Goal: Information Seeking & Learning: Learn about a topic

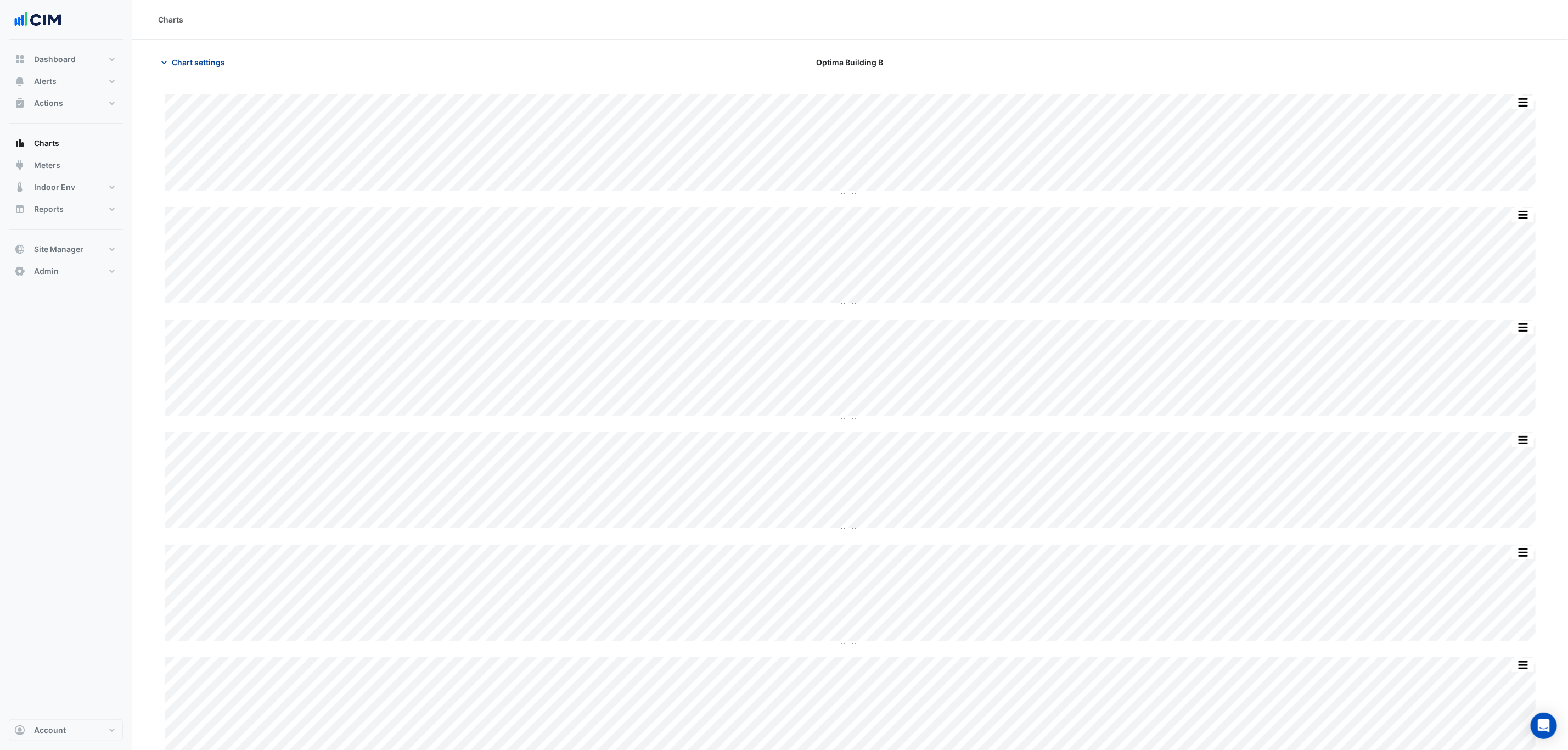
click at [201, 62] on span "Chart settings" at bounding box center [198, 62] width 53 height 11
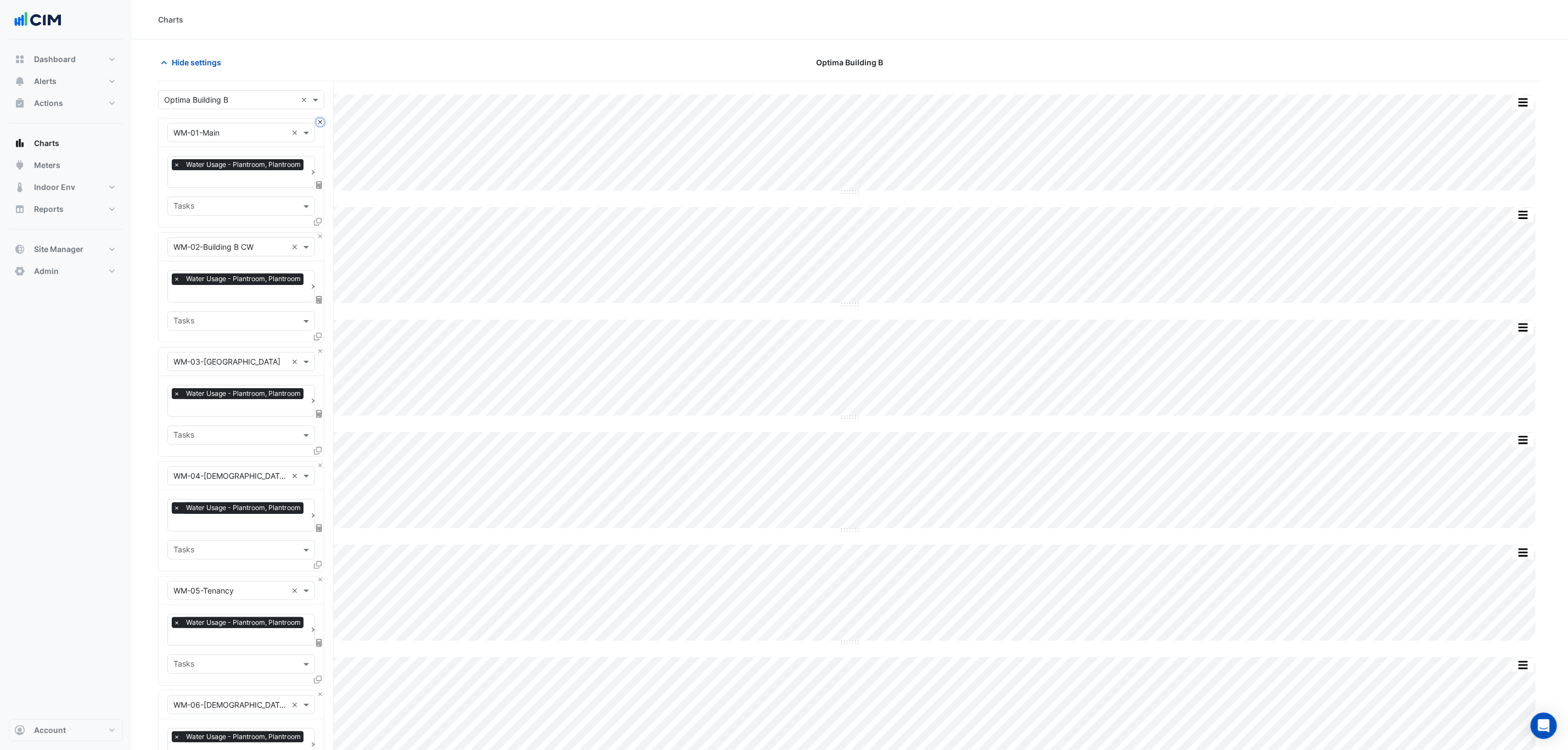
click at [319, 124] on button "Close" at bounding box center [320, 122] width 7 height 7
click at [319, 233] on button "Close" at bounding box center [320, 236] width 7 height 7
click at [319, 124] on button "Close" at bounding box center [320, 122] width 7 height 7
click at [319, 233] on button "Close" at bounding box center [320, 236] width 7 height 7
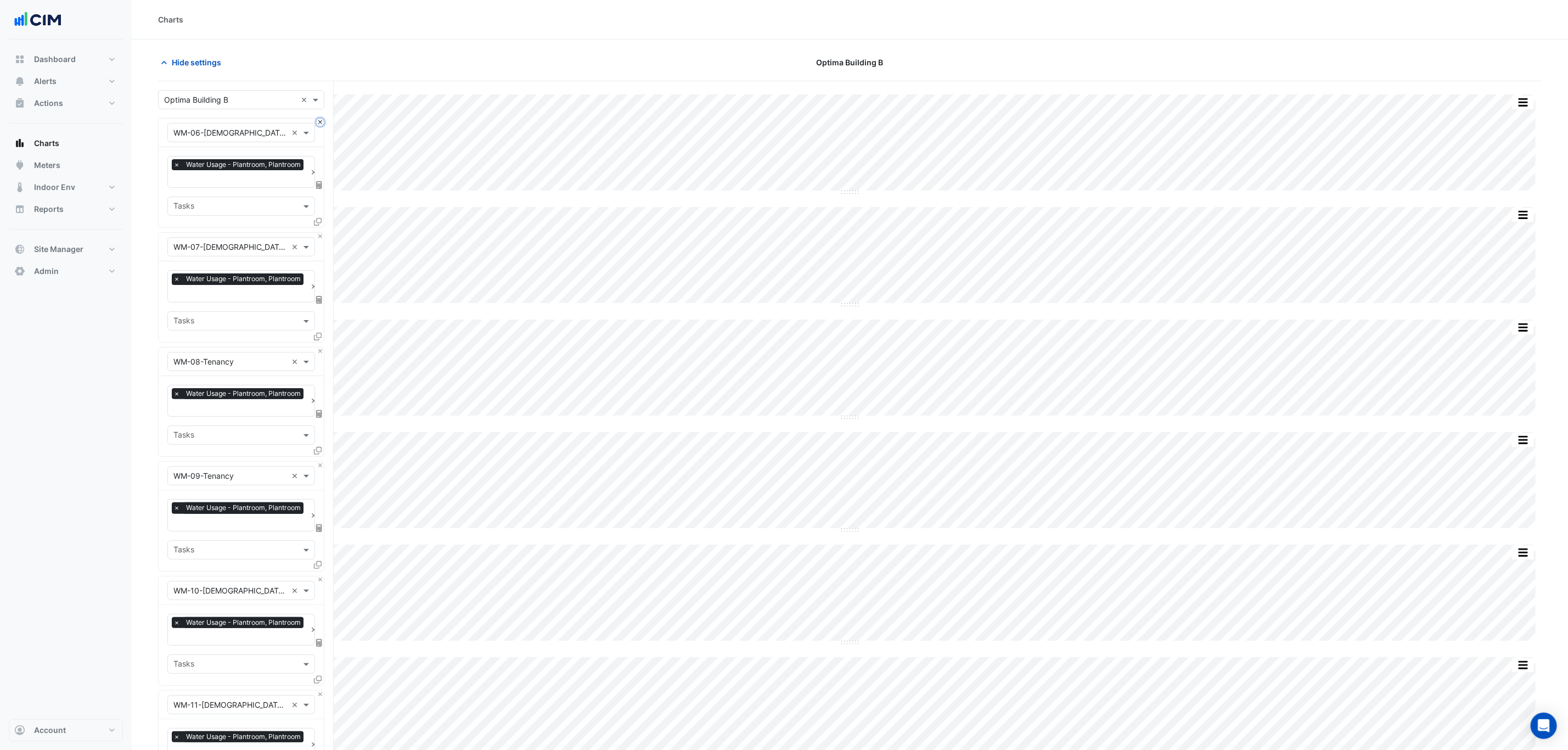
click at [319, 124] on button "Close" at bounding box center [320, 122] width 7 height 7
click at [319, 233] on button "Close" at bounding box center [320, 236] width 7 height 7
click at [319, 124] on button "Close" at bounding box center [320, 122] width 7 height 7
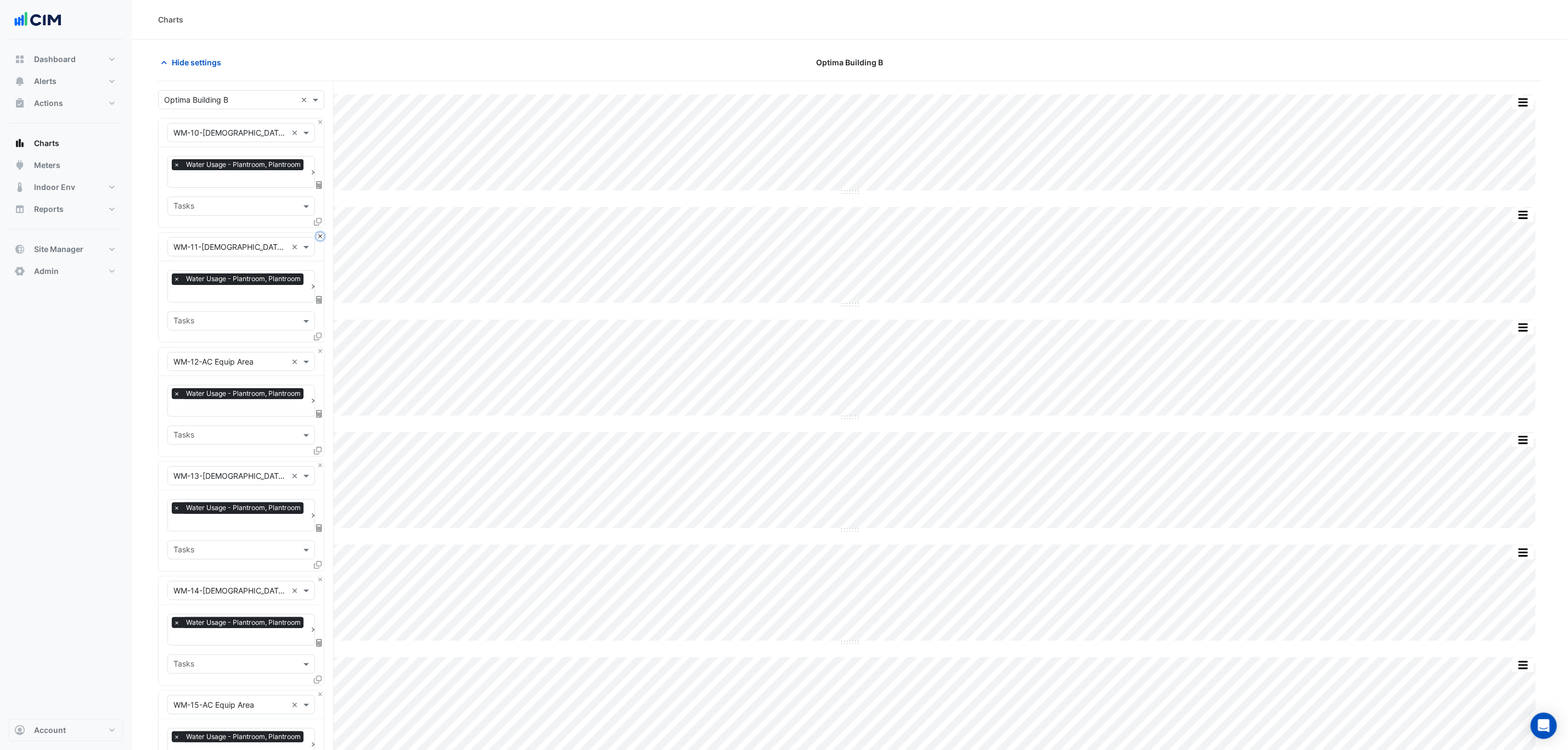
click at [319, 233] on button "Close" at bounding box center [320, 236] width 7 height 7
click at [319, 124] on button "Close" at bounding box center [320, 122] width 7 height 7
click at [319, 233] on button "Close" at bounding box center [320, 236] width 7 height 7
click at [319, 124] on button "Close" at bounding box center [320, 122] width 7 height 7
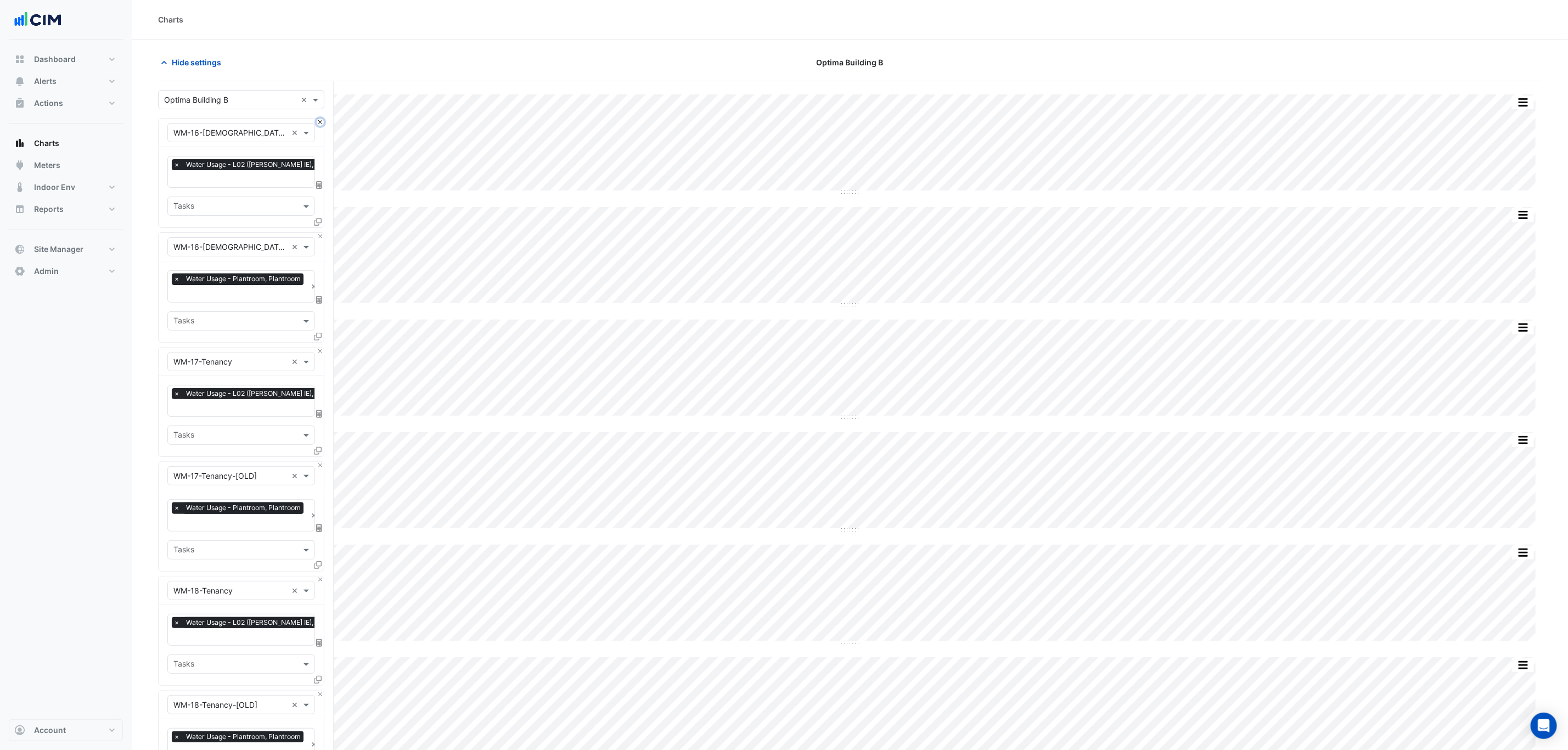
click at [319, 124] on button "Close" at bounding box center [320, 122] width 7 height 7
click at [319, 233] on button "Close" at bounding box center [320, 236] width 7 height 7
click at [319, 124] on button "Close" at bounding box center [320, 122] width 7 height 7
click at [318, 122] on button "Close" at bounding box center [320, 122] width 7 height 7
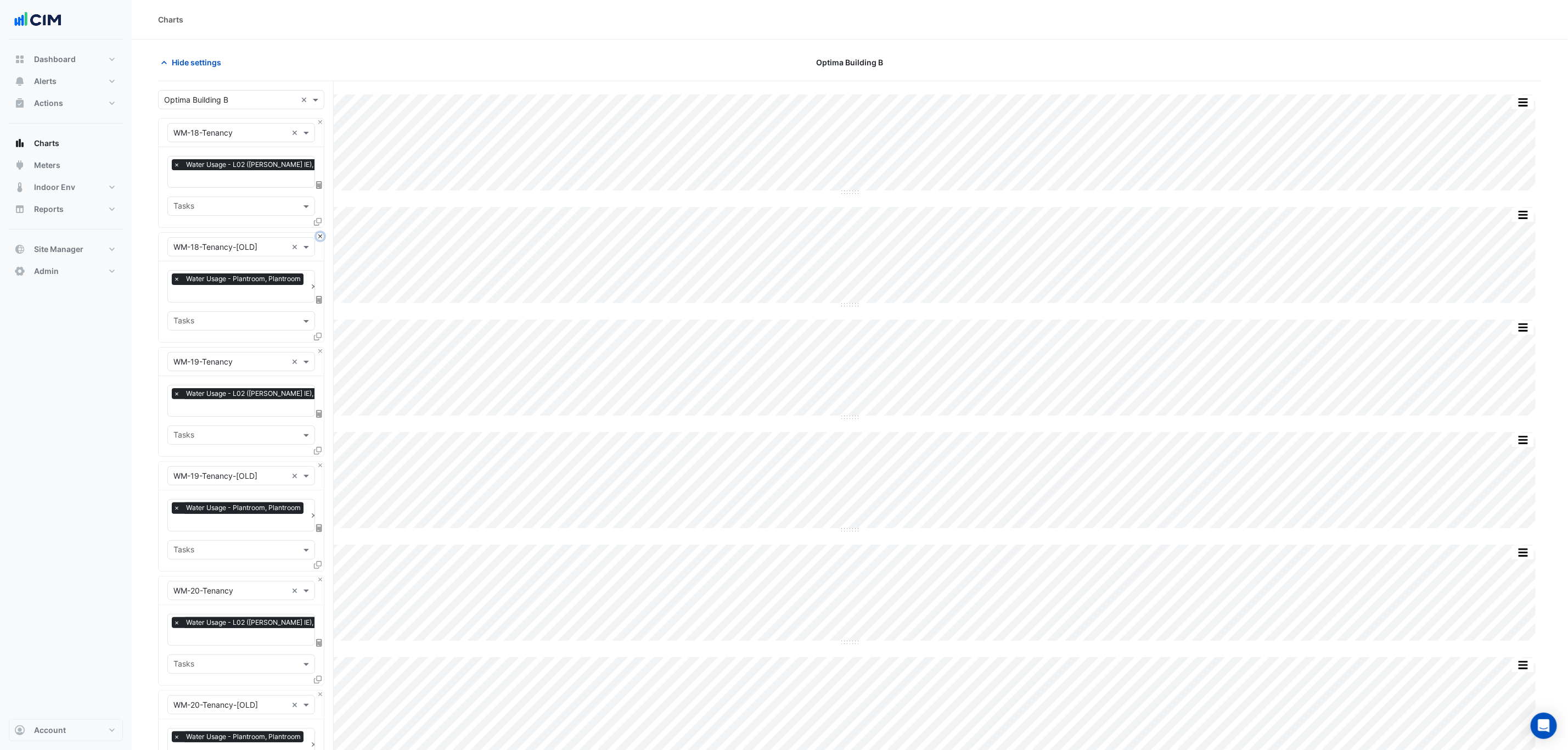
click at [318, 233] on button "Close" at bounding box center [320, 236] width 7 height 7
click at [318, 122] on button "Close" at bounding box center [320, 122] width 7 height 7
click at [318, 233] on button "Close" at bounding box center [320, 236] width 7 height 7
click at [318, 122] on button "Close" at bounding box center [320, 122] width 7 height 7
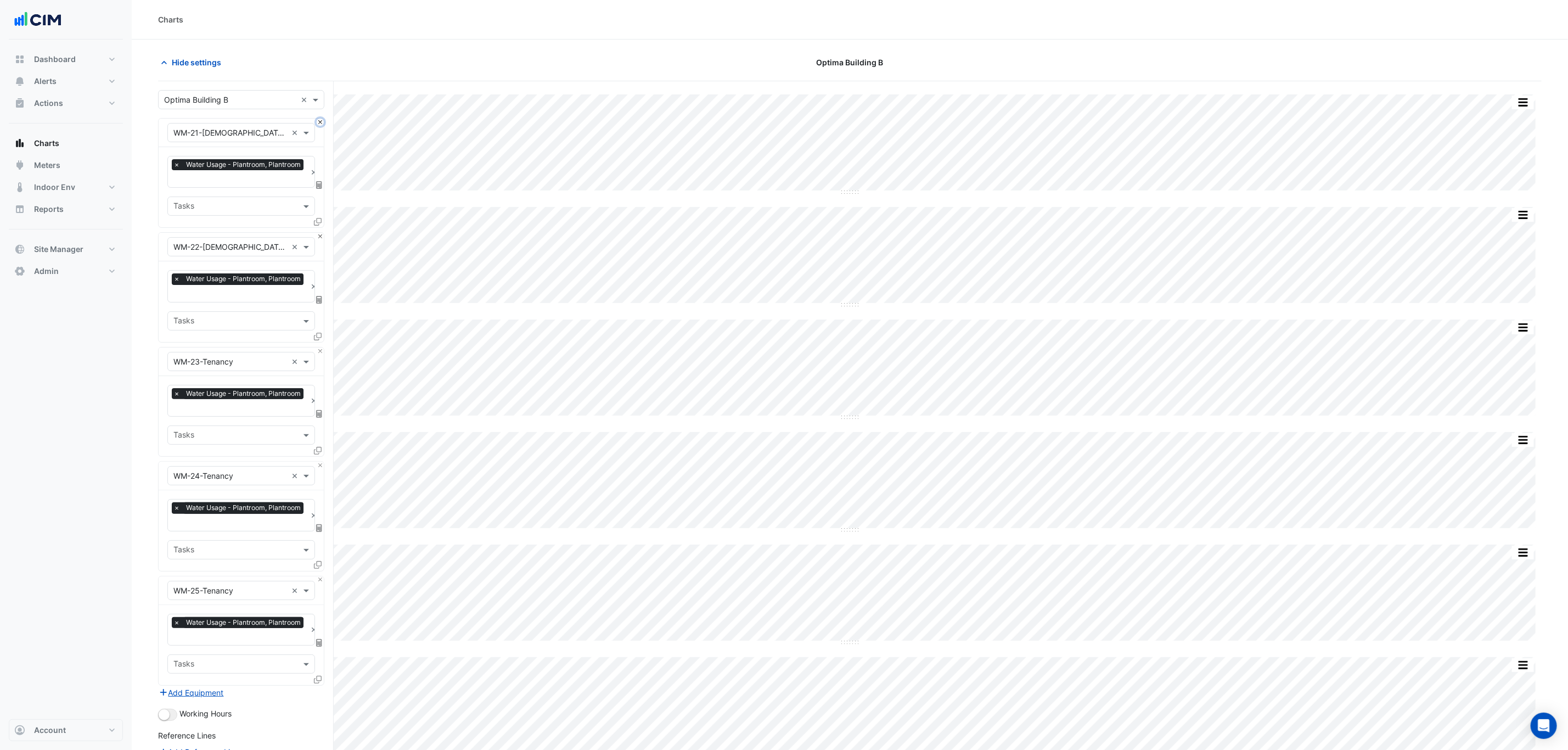
click at [319, 122] on button "Close" at bounding box center [320, 122] width 7 height 7
click at [319, 233] on button "Close" at bounding box center [320, 236] width 7 height 7
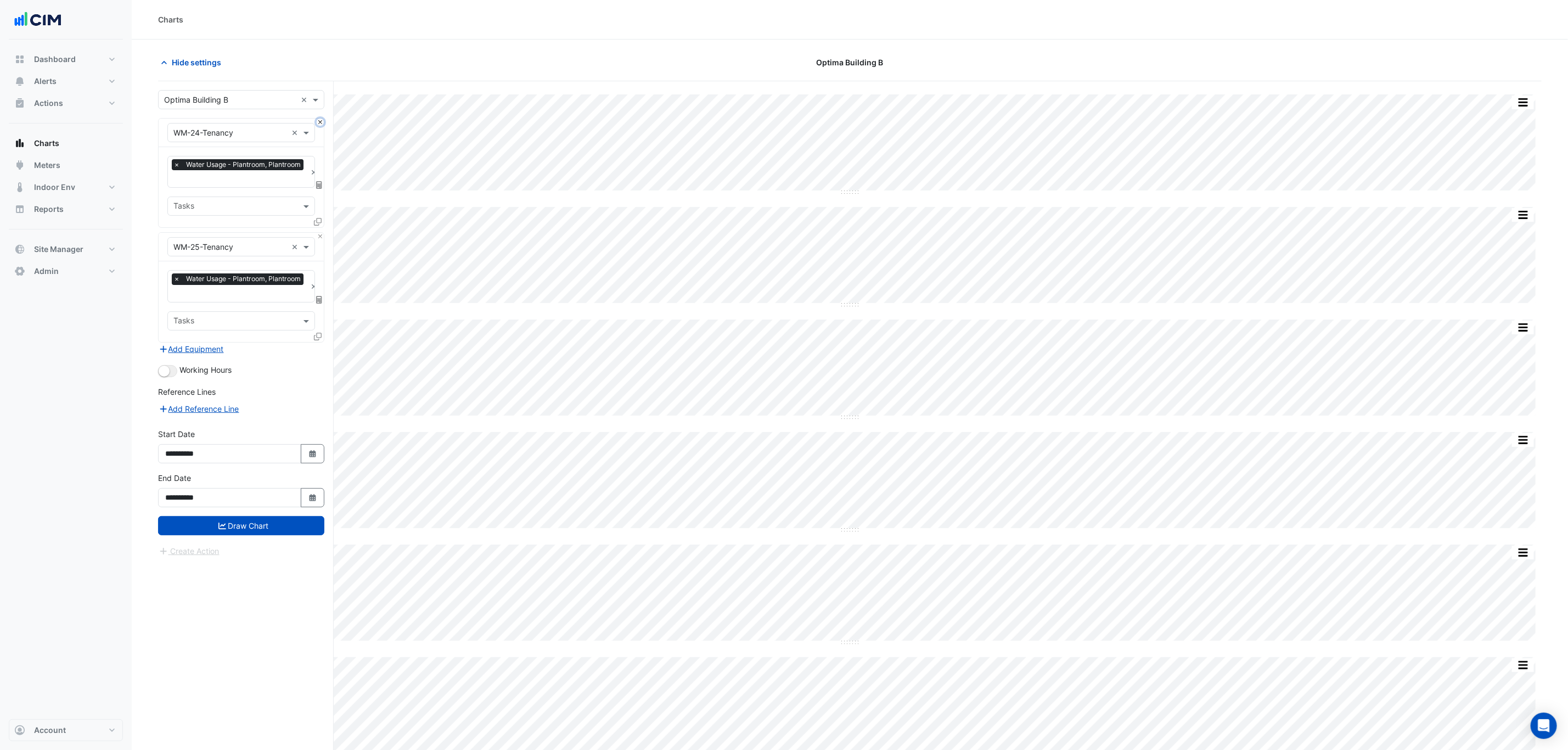
click at [319, 122] on button "Close" at bounding box center [320, 122] width 7 height 7
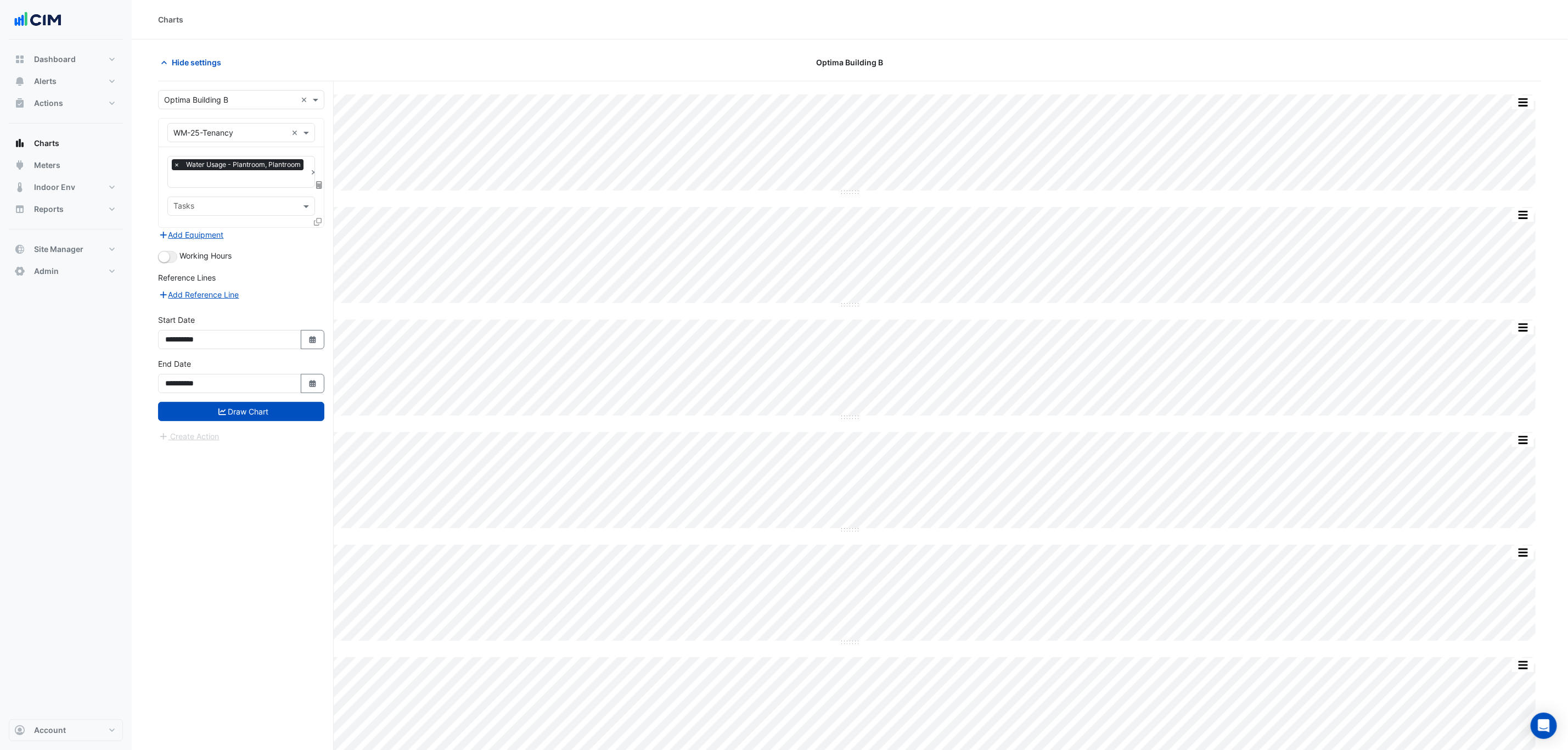
click at [227, 129] on input "text" at bounding box center [230, 133] width 114 height 11
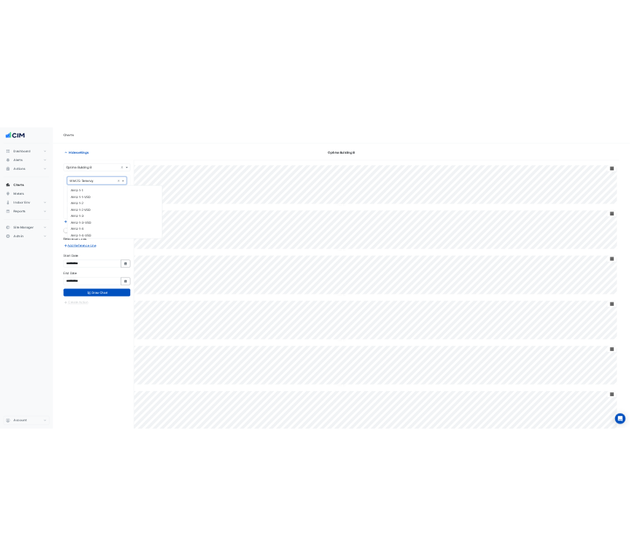
scroll to position [12883, 0]
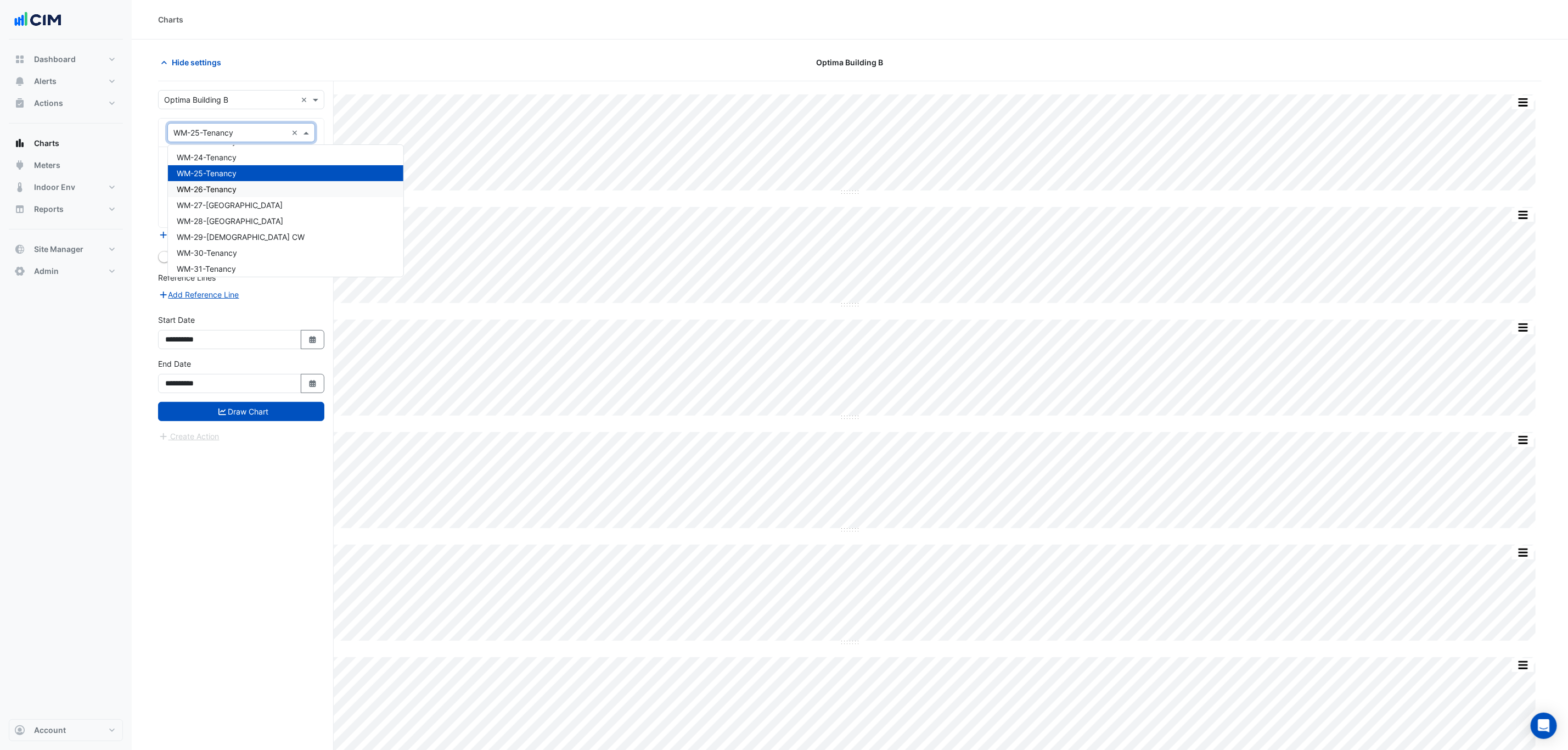
click at [262, 181] on div "WM-26-Tenancy" at bounding box center [285, 189] width 235 height 16
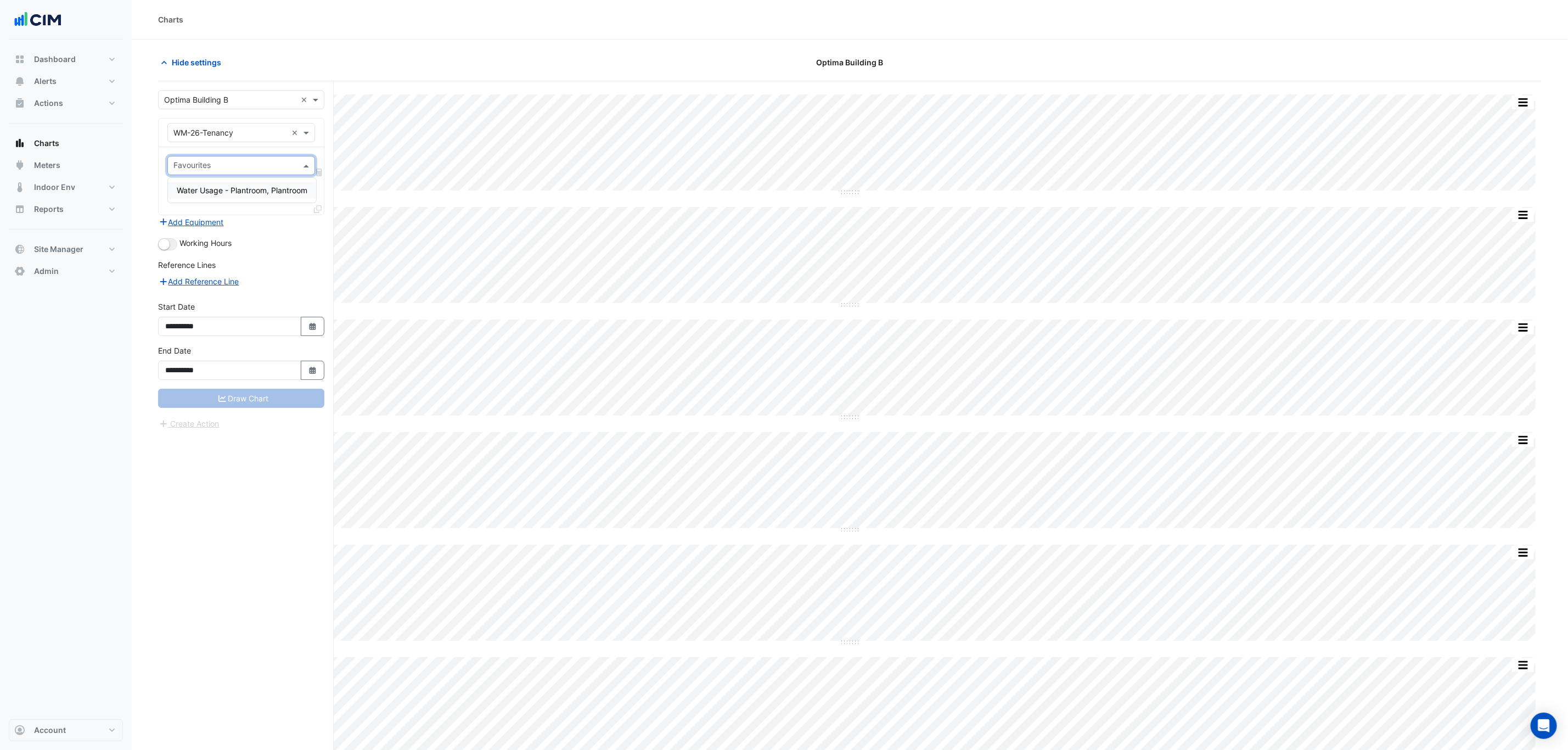
click at [255, 164] on input "text" at bounding box center [234, 167] width 123 height 11
click at [267, 198] on div "Water Usage - Plantroom, Plantroom" at bounding box center [242, 191] width 148 height 16
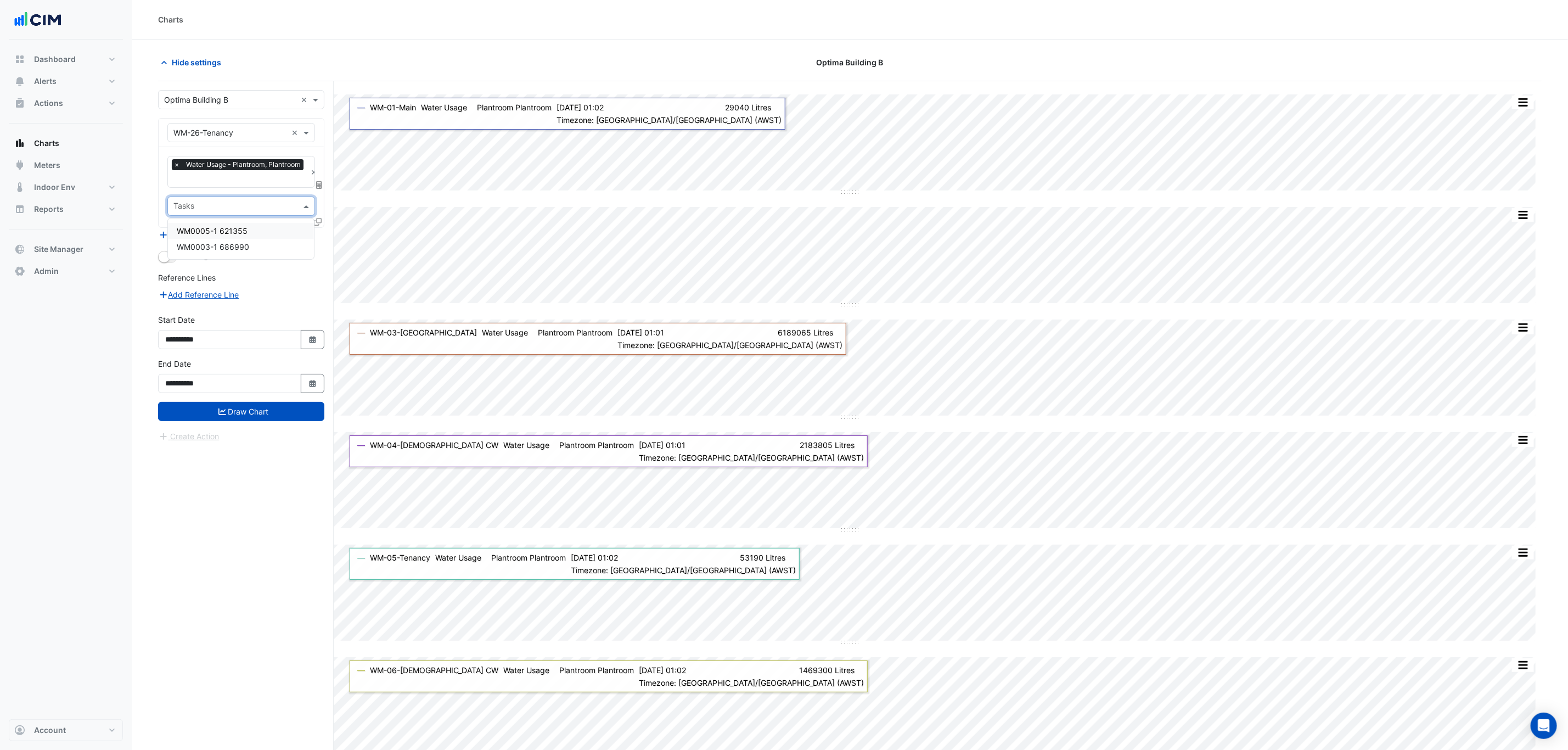
click at [220, 216] on div "Tasks" at bounding box center [241, 206] width 147 height 20
click at [286, 297] on div "Add Reference Line" at bounding box center [241, 294] width 166 height 13
click at [262, 215] on div "Tasks" at bounding box center [241, 206] width 147 height 20
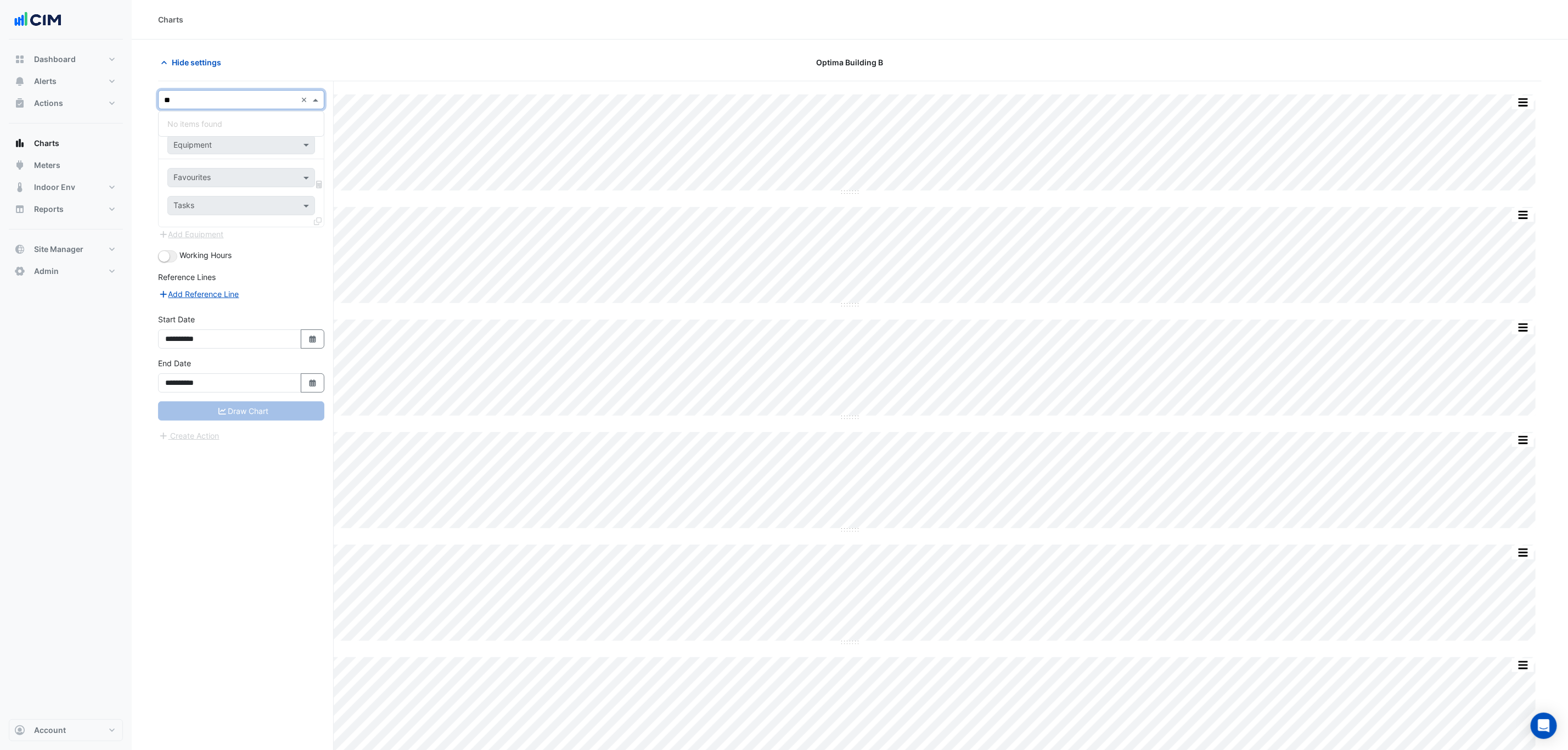
type input "*"
drag, startPoint x: 353, startPoint y: 90, endPoint x: 357, endPoint y: 86, distance: 5.7
click at [250, 100] on input "text" at bounding box center [230, 100] width 132 height 11
type input "*****"
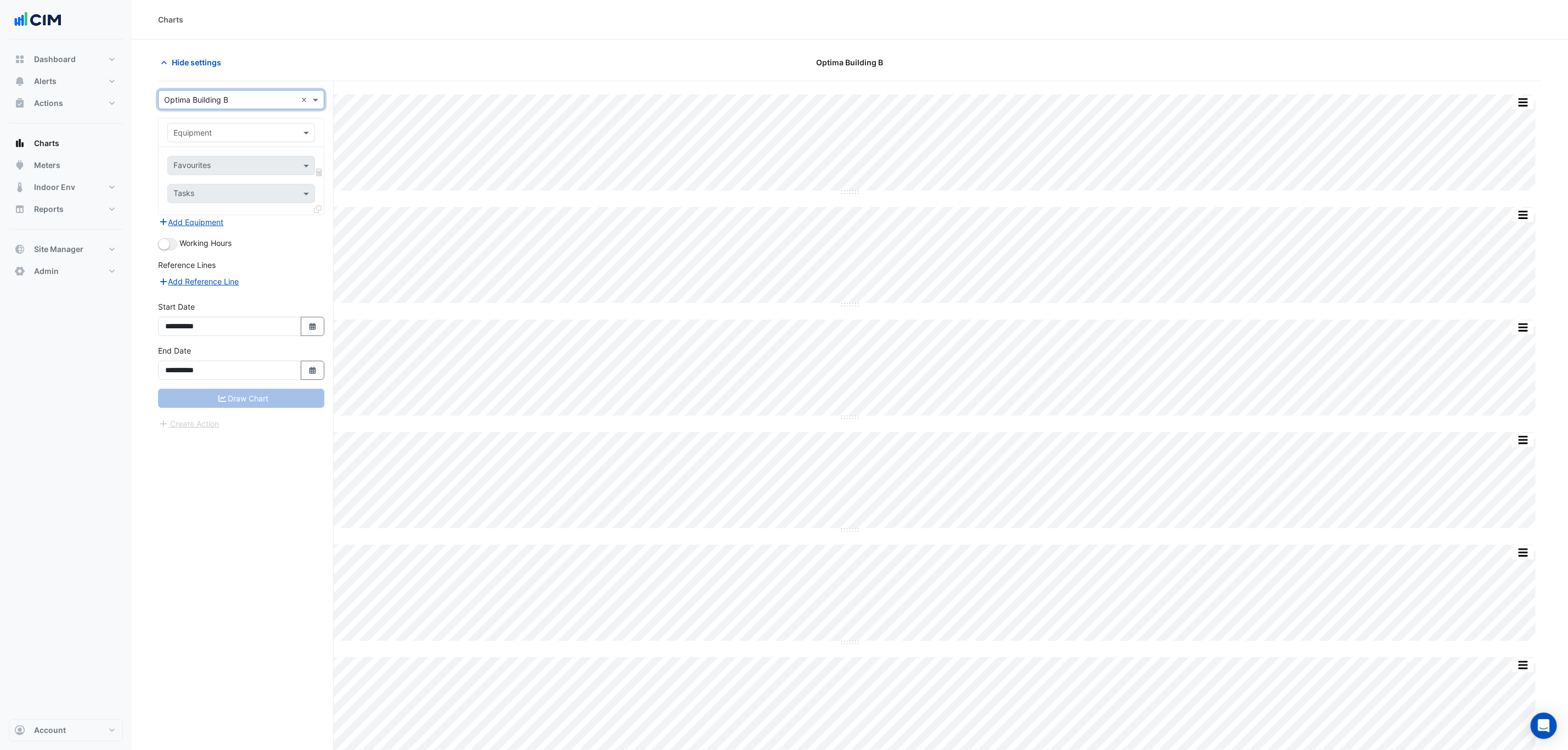
click at [286, 135] on input "text" at bounding box center [230, 133] width 114 height 11
type input "*****"
click at [287, 141] on div "***** ×" at bounding box center [241, 133] width 147 height 20
click at [282, 155] on div "WM-01-Main" at bounding box center [240, 157] width 146 height 16
click at [280, 167] on input "text" at bounding box center [229, 167] width 111 height 11
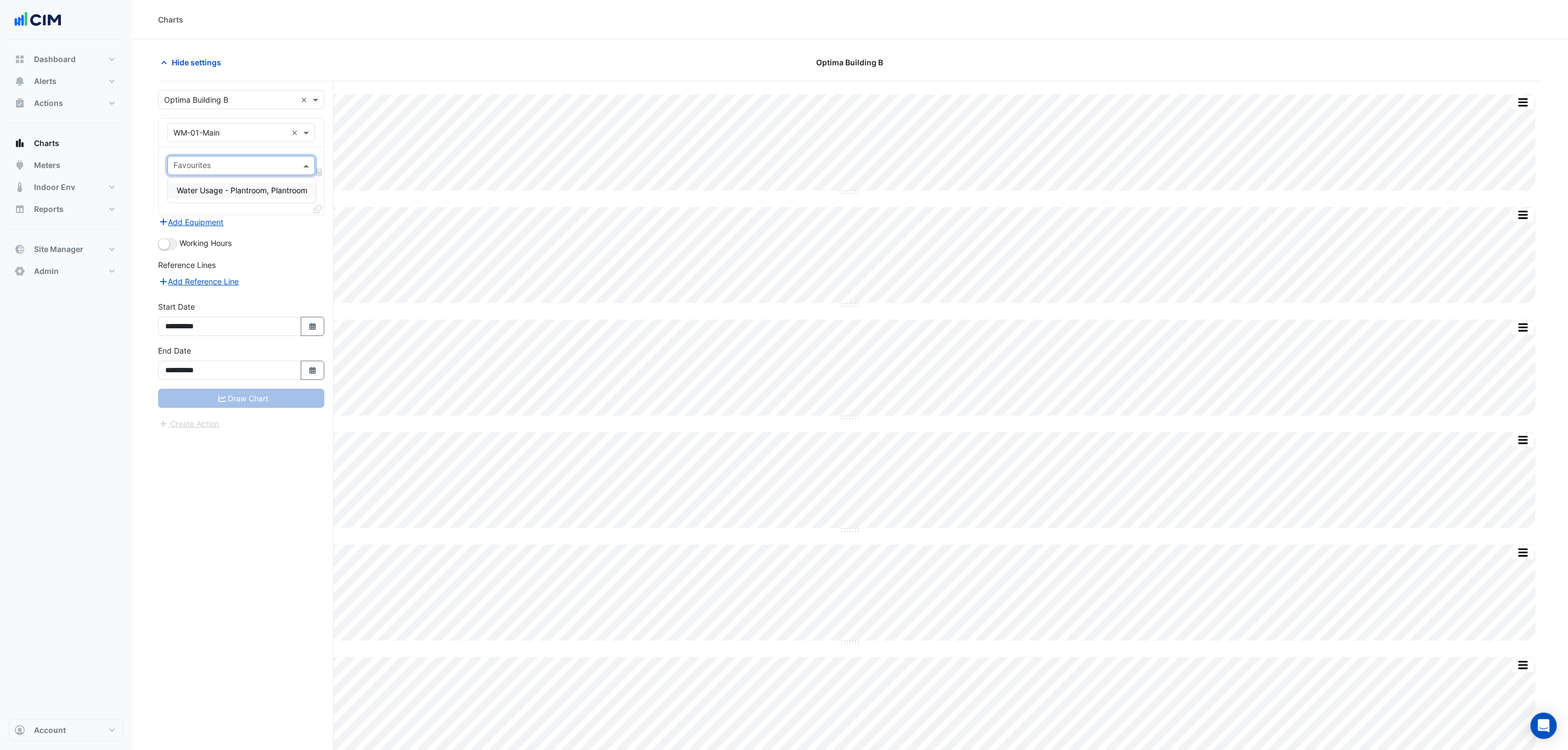
click at [272, 191] on span "Water Usage - Plantroom, Plantroom" at bounding box center [242, 190] width 130 height 9
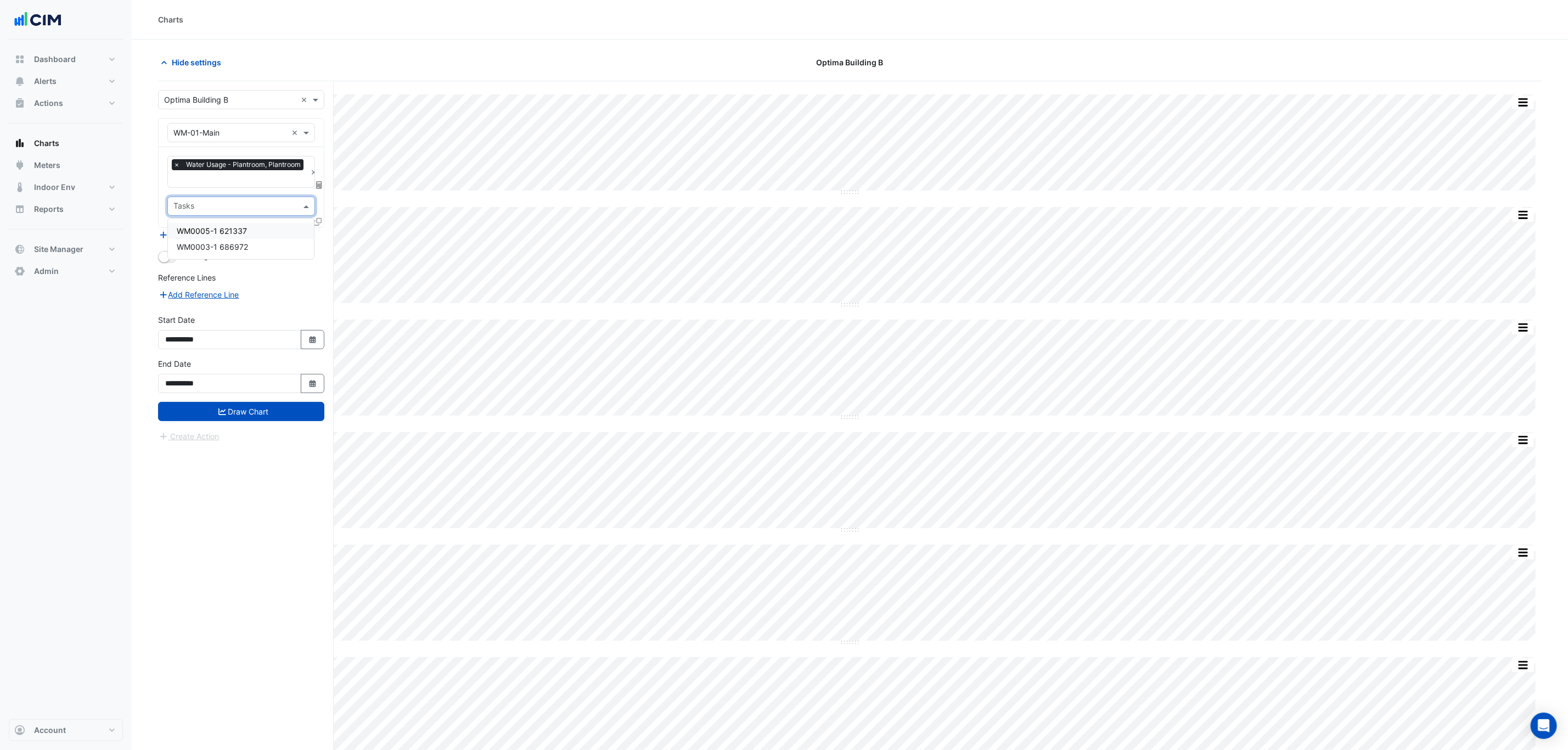
click at [275, 204] on input "text" at bounding box center [234, 207] width 123 height 11
click at [278, 230] on div "WM0005-1 621337" at bounding box center [240, 231] width 146 height 16
click at [269, 203] on input "text" at bounding box center [270, 207] width 32 height 11
click at [257, 248] on div "WM0003-1 686972" at bounding box center [240, 247] width 146 height 16
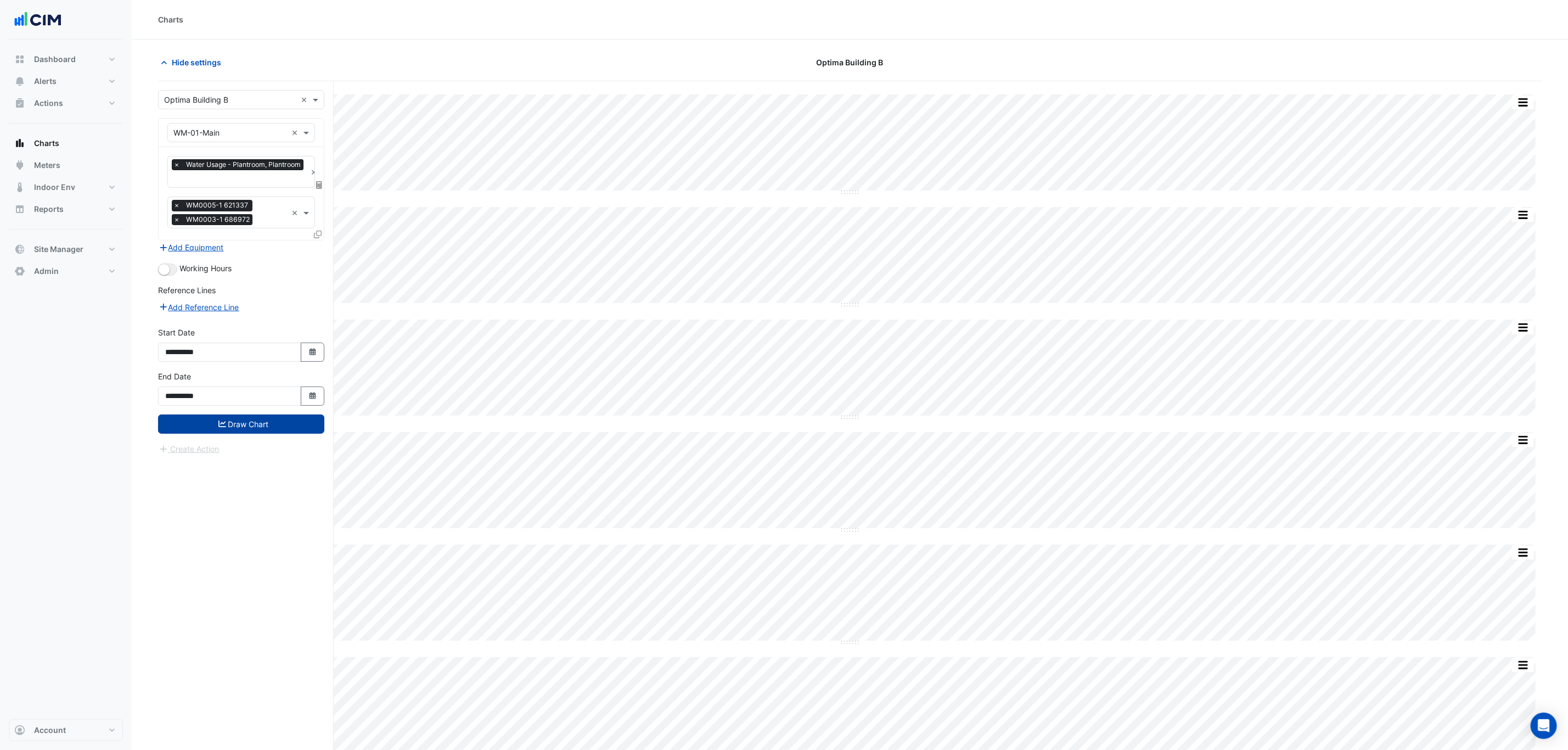
click at [285, 434] on button "Draw Chart" at bounding box center [241, 424] width 166 height 20
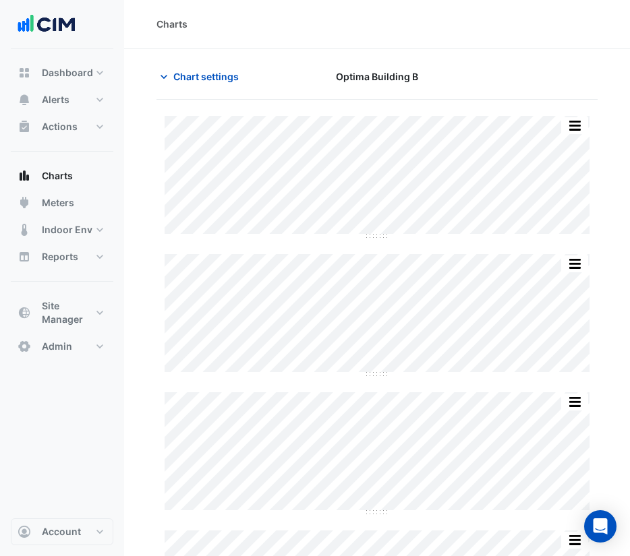
click at [1, 79] on nav "Dashboard Portfolio Ratings Performance Alerts Site Rules Templates Actions Sit…" at bounding box center [62, 278] width 124 height 556
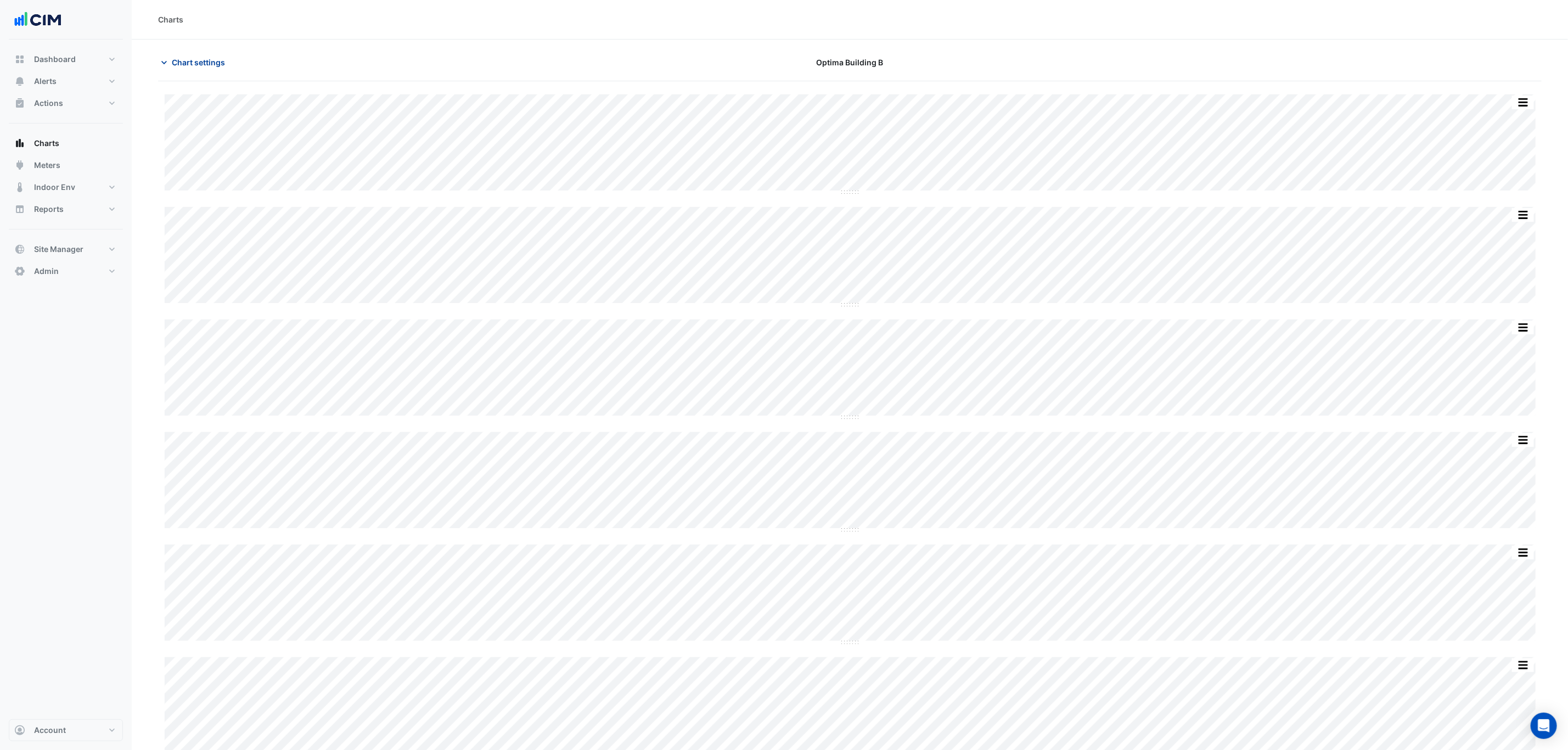
click at [212, 65] on span "Chart settings" at bounding box center [198, 62] width 53 height 11
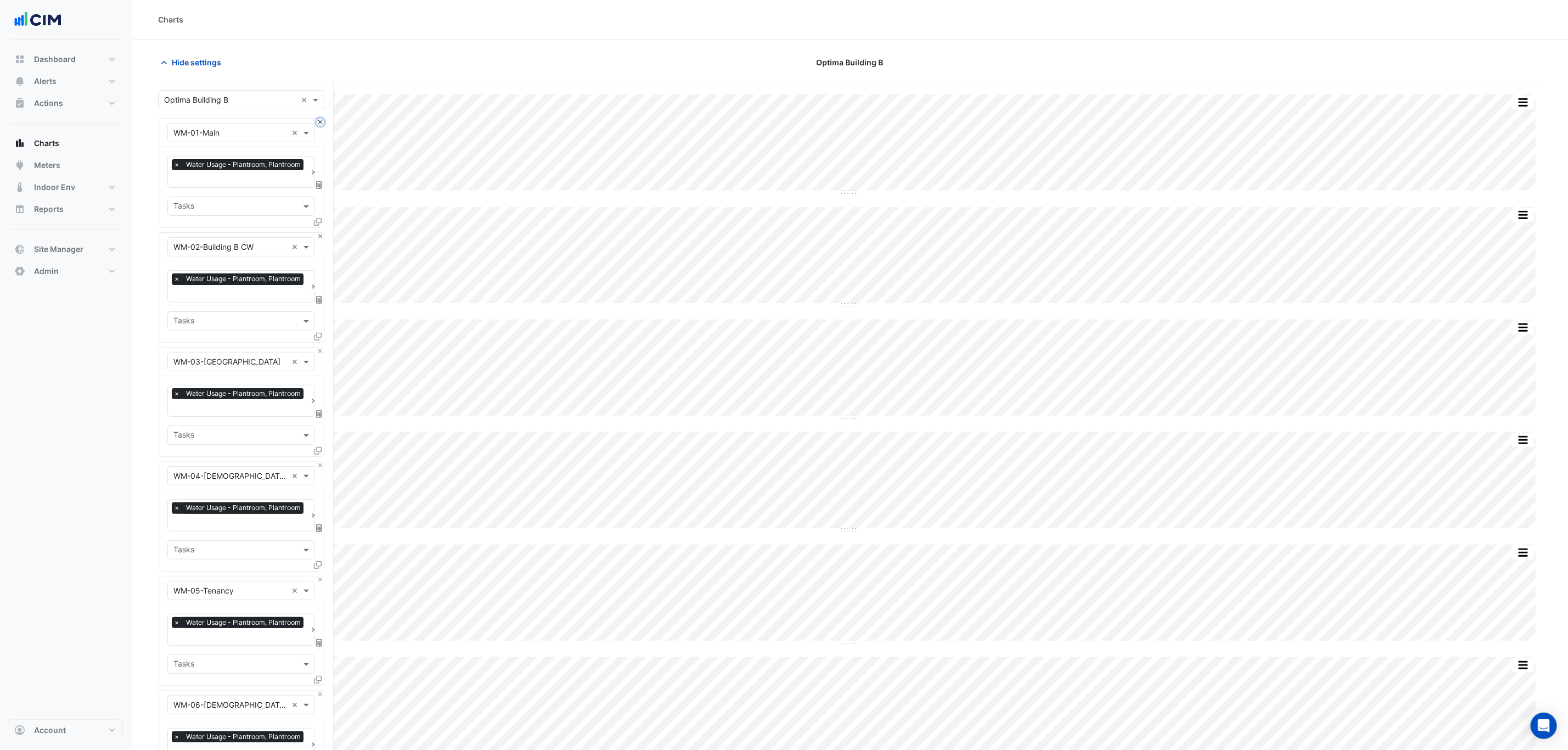
click at [321, 124] on button "Close" at bounding box center [320, 122] width 7 height 7
click at [321, 233] on button "Close" at bounding box center [320, 236] width 7 height 7
click at [321, 124] on button "Close" at bounding box center [320, 122] width 7 height 7
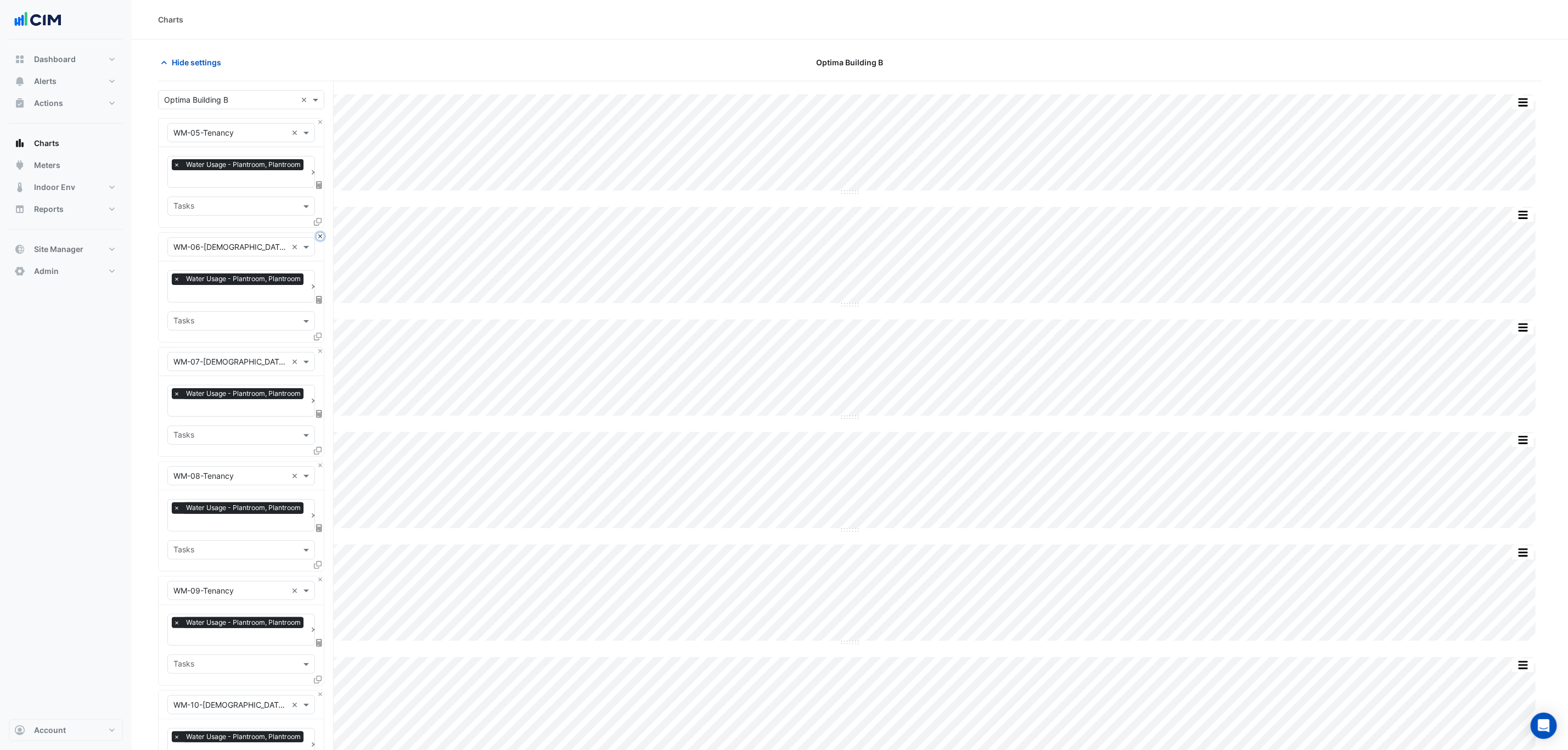
click at [321, 233] on button "Close" at bounding box center [320, 236] width 7 height 7
click at [322, 124] on button "Close" at bounding box center [320, 122] width 7 height 7
click at [322, 233] on button "Close" at bounding box center [320, 236] width 7 height 7
click at [322, 124] on button "Close" at bounding box center [320, 122] width 7 height 7
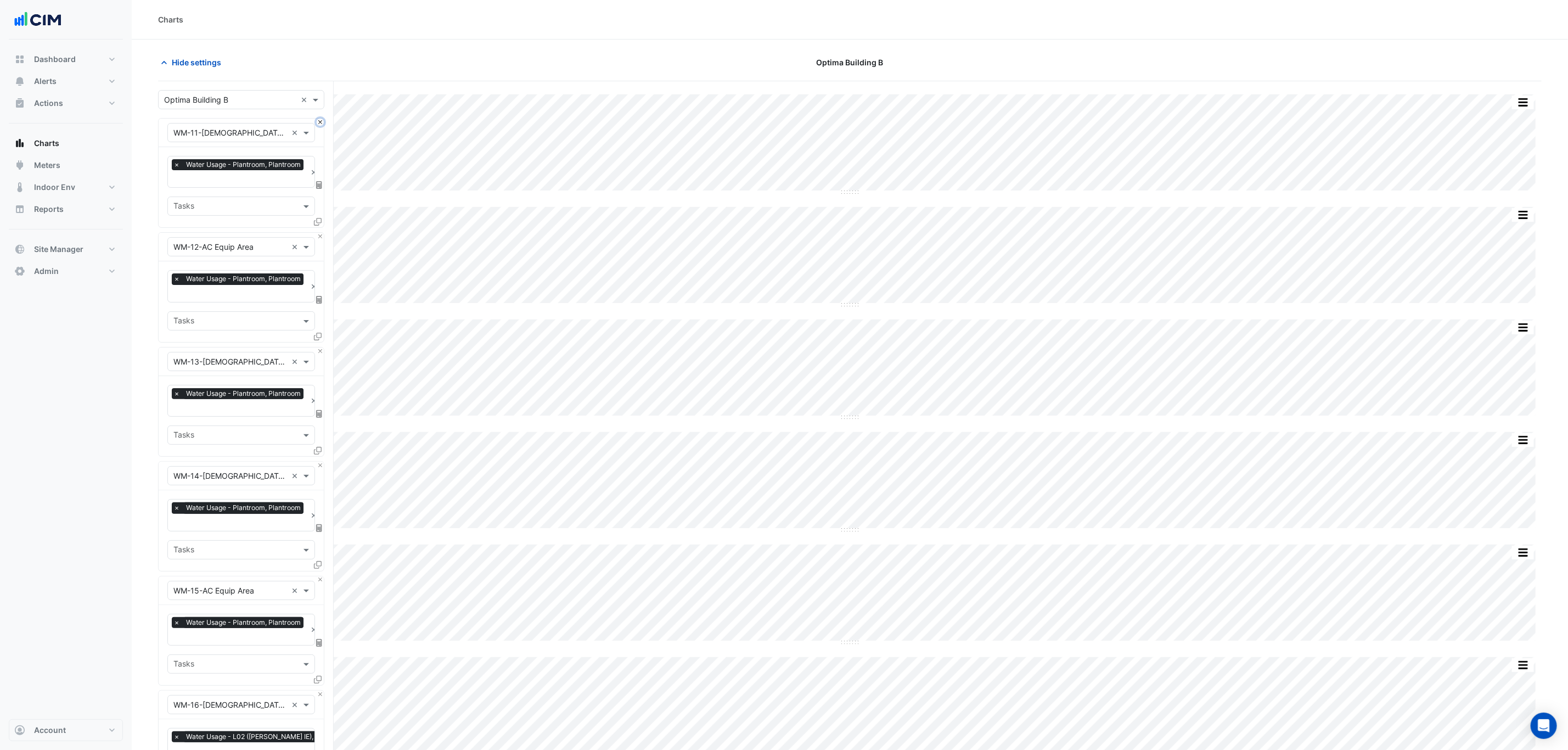
click at [322, 124] on button "Close" at bounding box center [320, 122] width 7 height 7
click at [322, 233] on button "Close" at bounding box center [320, 236] width 7 height 7
click at [321, 124] on button "Close" at bounding box center [320, 122] width 7 height 7
click at [320, 233] on button "Close" at bounding box center [320, 236] width 7 height 7
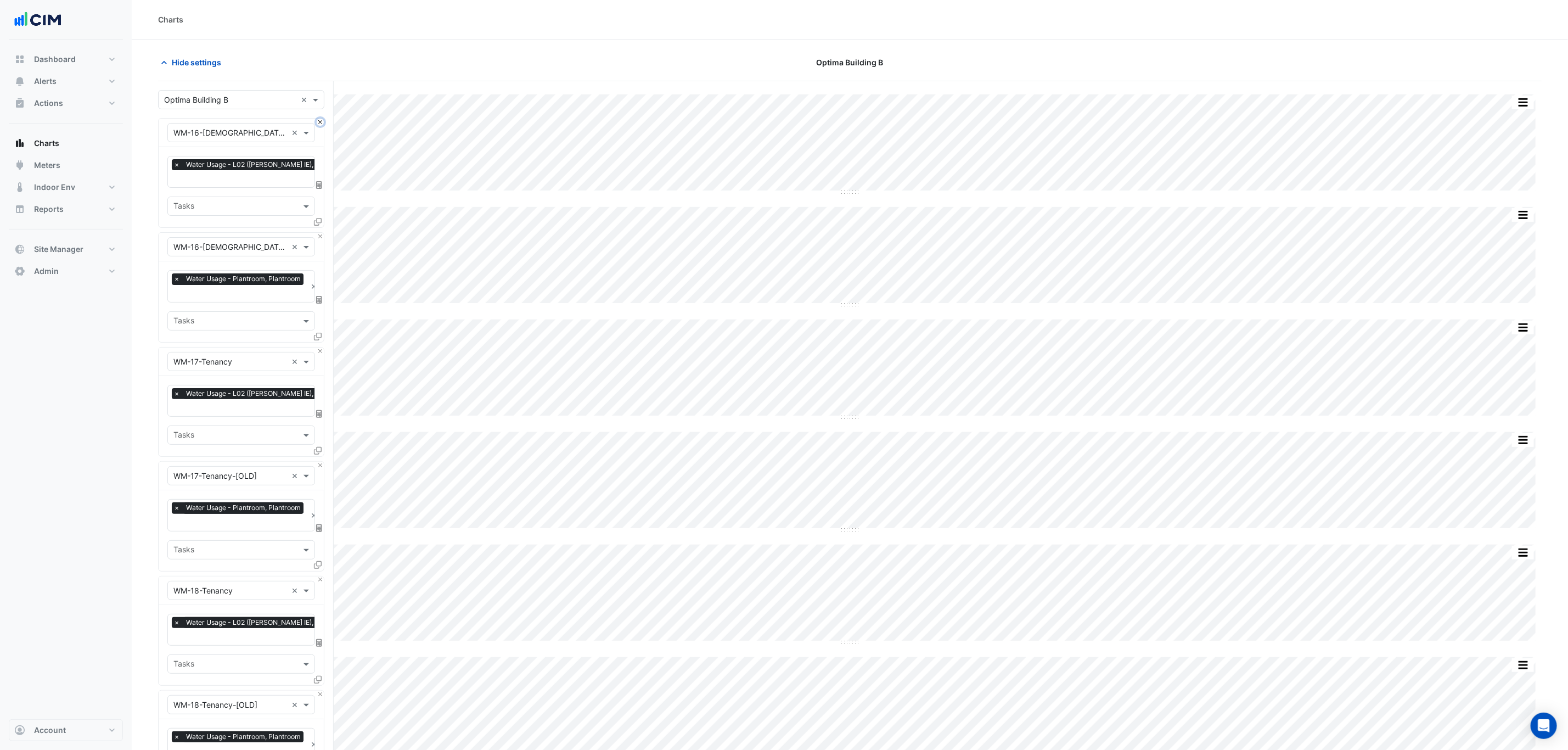
click at [320, 122] on button "Close" at bounding box center [320, 122] width 7 height 7
click at [320, 233] on button "Close" at bounding box center [320, 236] width 7 height 7
click at [320, 122] on button "Close" at bounding box center [320, 122] width 7 height 7
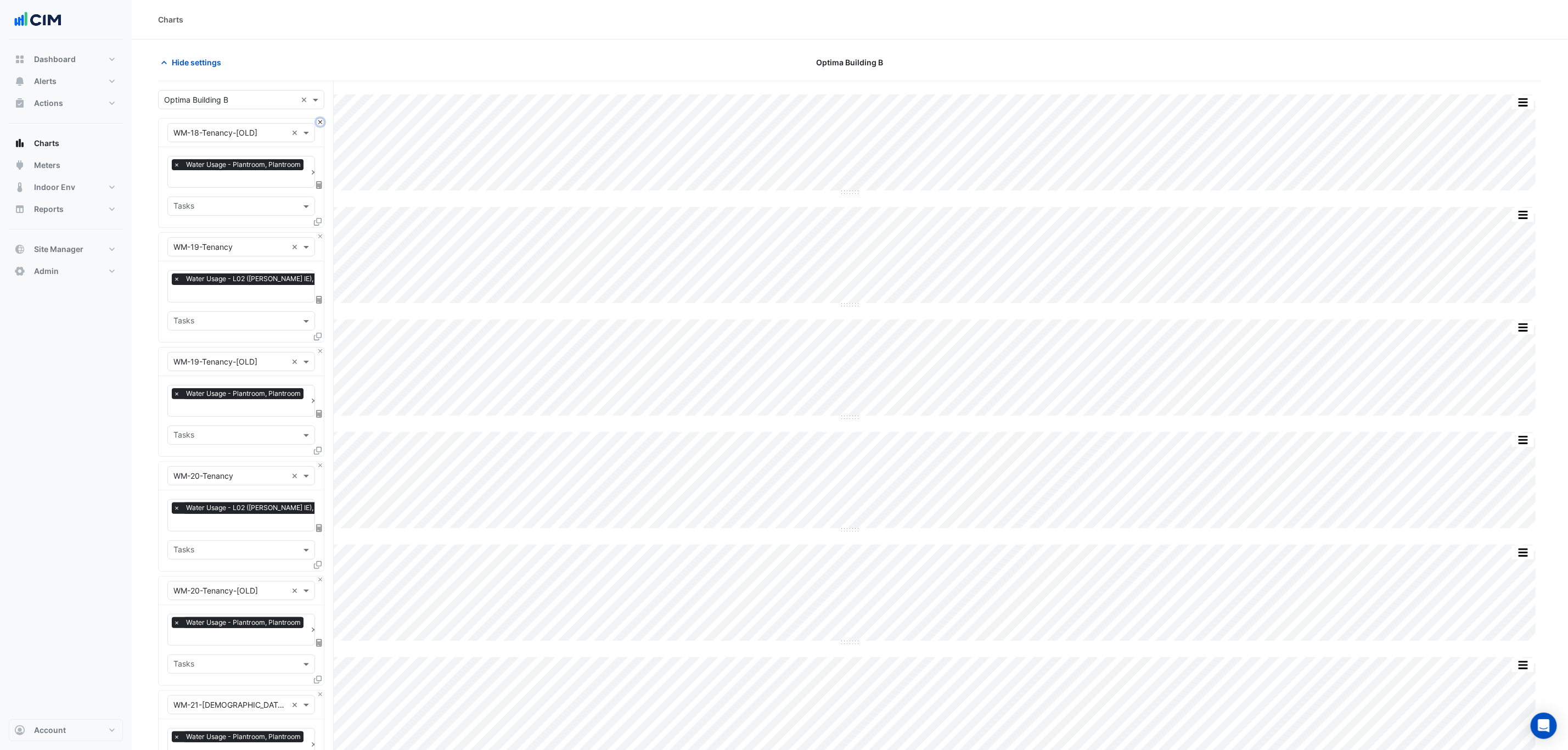
click at [320, 122] on button "Close" at bounding box center [320, 122] width 7 height 7
click at [320, 233] on button "Close" at bounding box center [320, 236] width 7 height 7
click at [320, 122] on button "Close" at bounding box center [320, 122] width 7 height 7
click at [318, 233] on button "Close" at bounding box center [320, 236] width 7 height 7
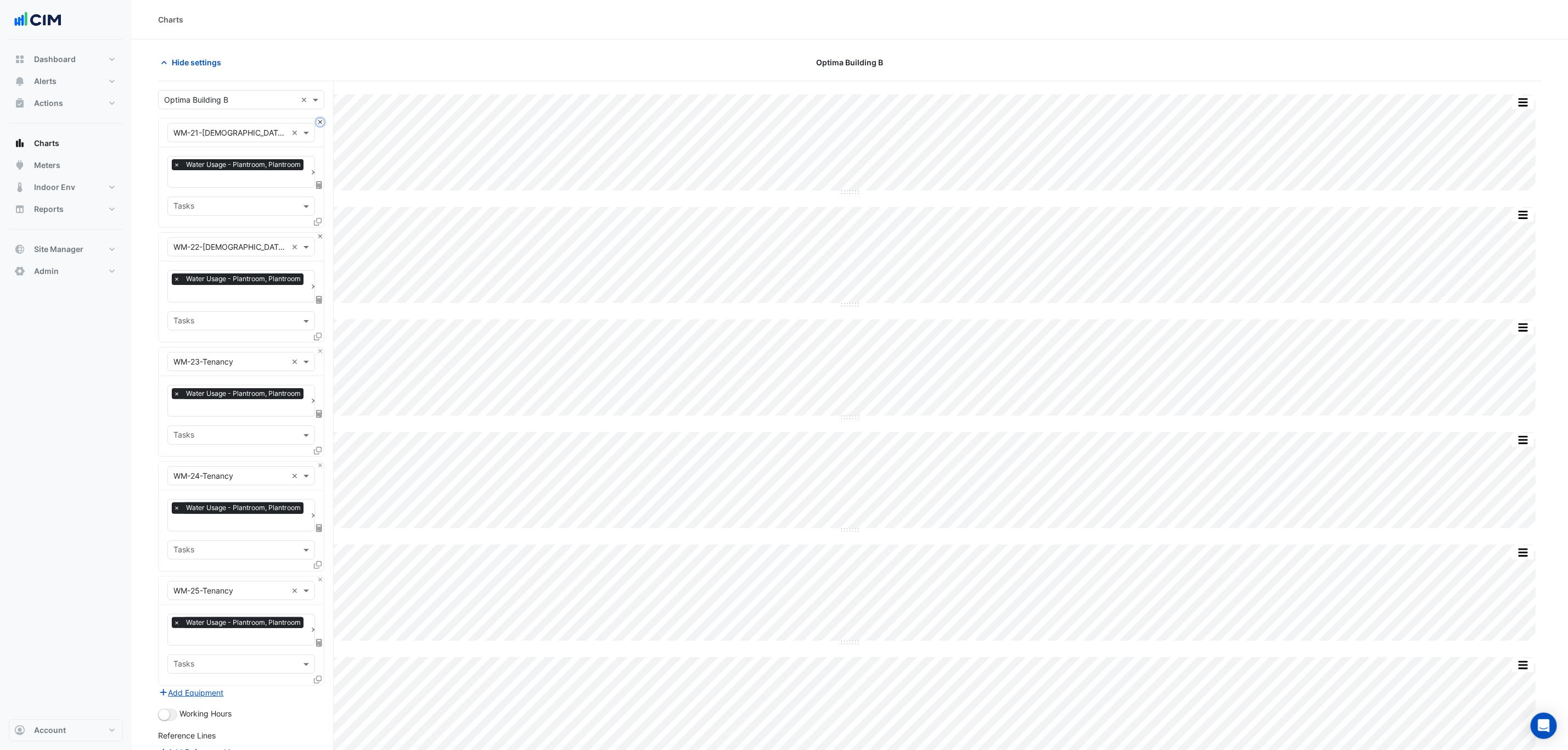
click at [318, 122] on button "Close" at bounding box center [320, 122] width 7 height 7
click at [318, 233] on button "Close" at bounding box center [320, 236] width 7 height 7
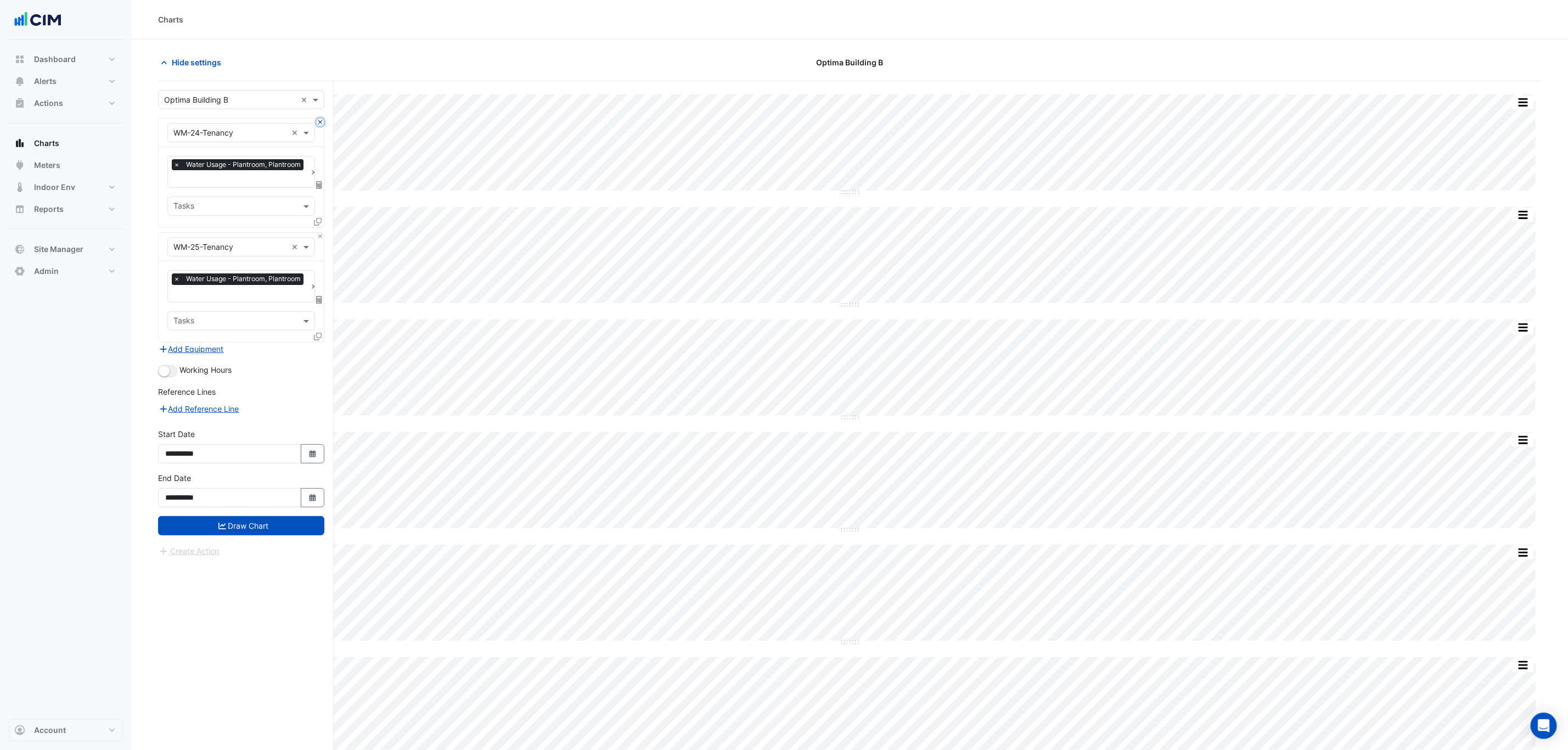
click at [318, 121] on button "Close" at bounding box center [320, 122] width 7 height 7
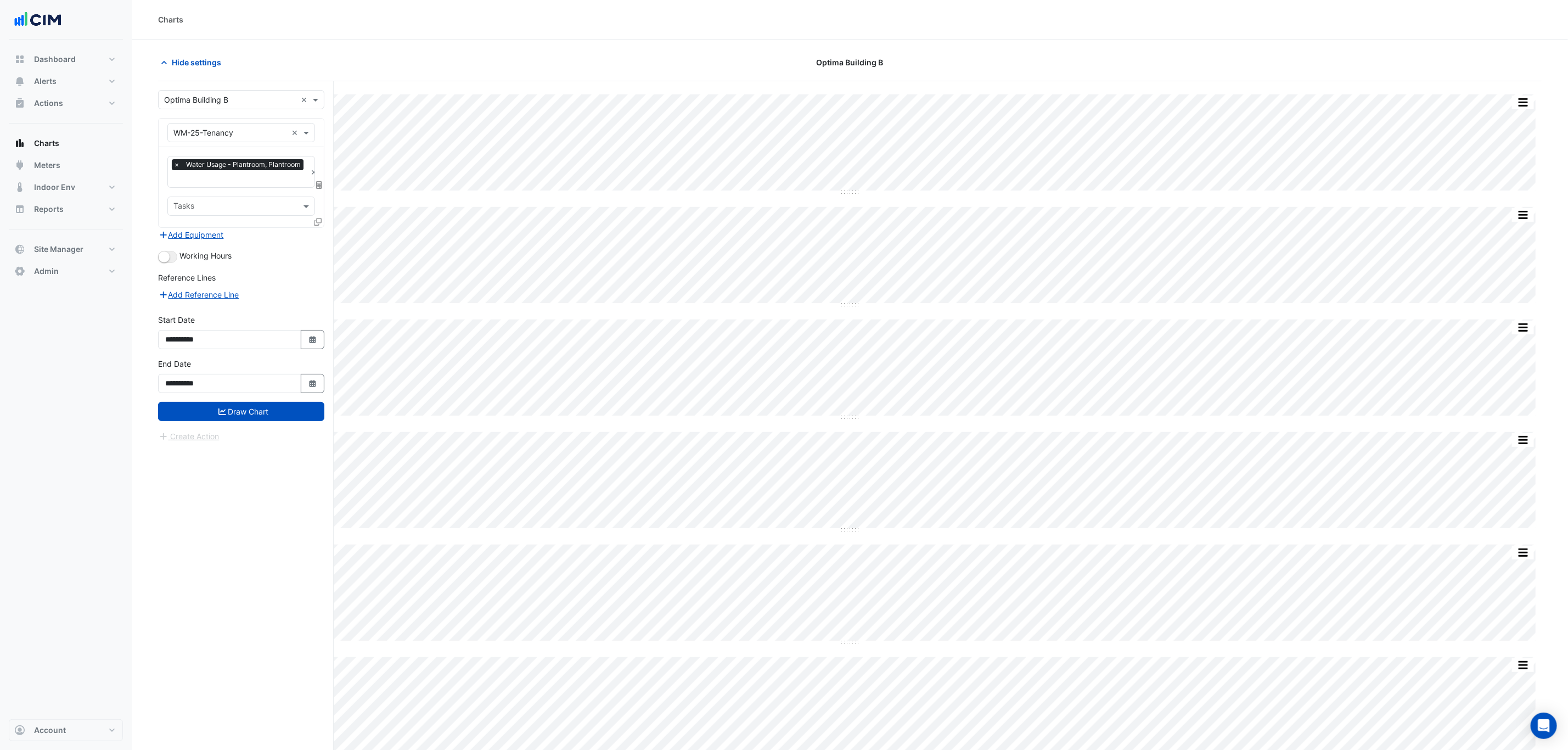
click at [261, 138] on input "text" at bounding box center [230, 133] width 114 height 11
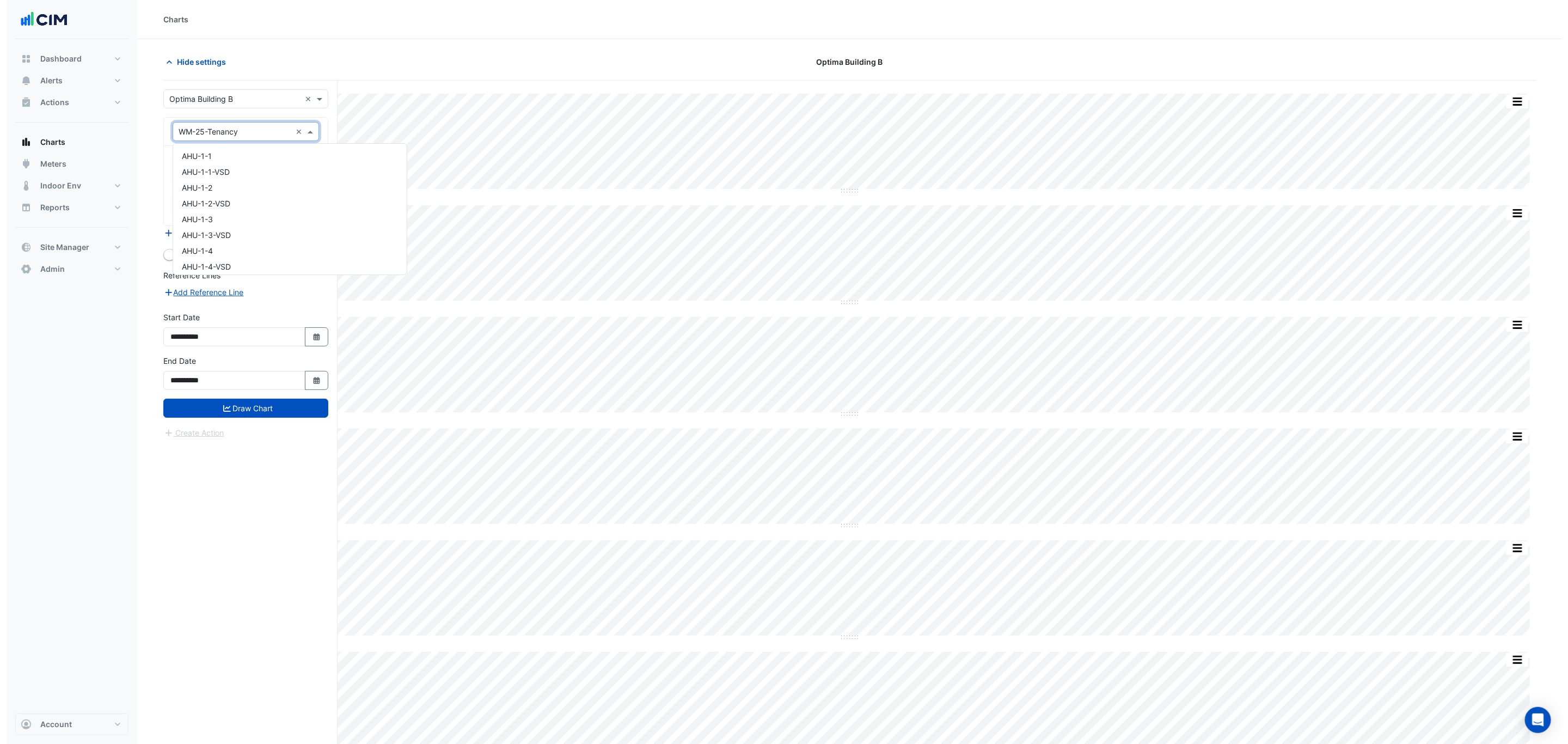
scroll to position [10407, 0]
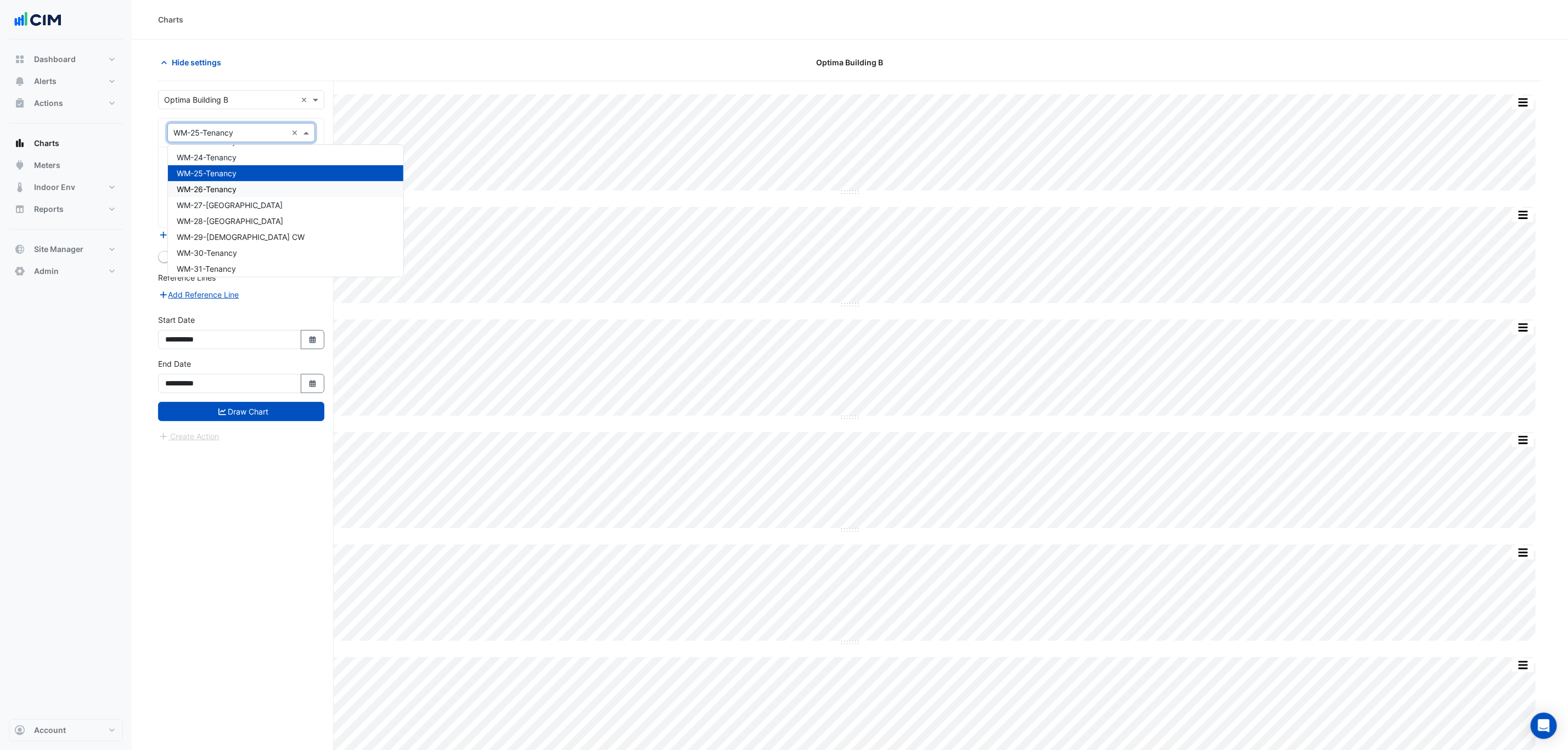
click at [256, 181] on div "WM-26-Tenancy" at bounding box center [285, 189] width 235 height 16
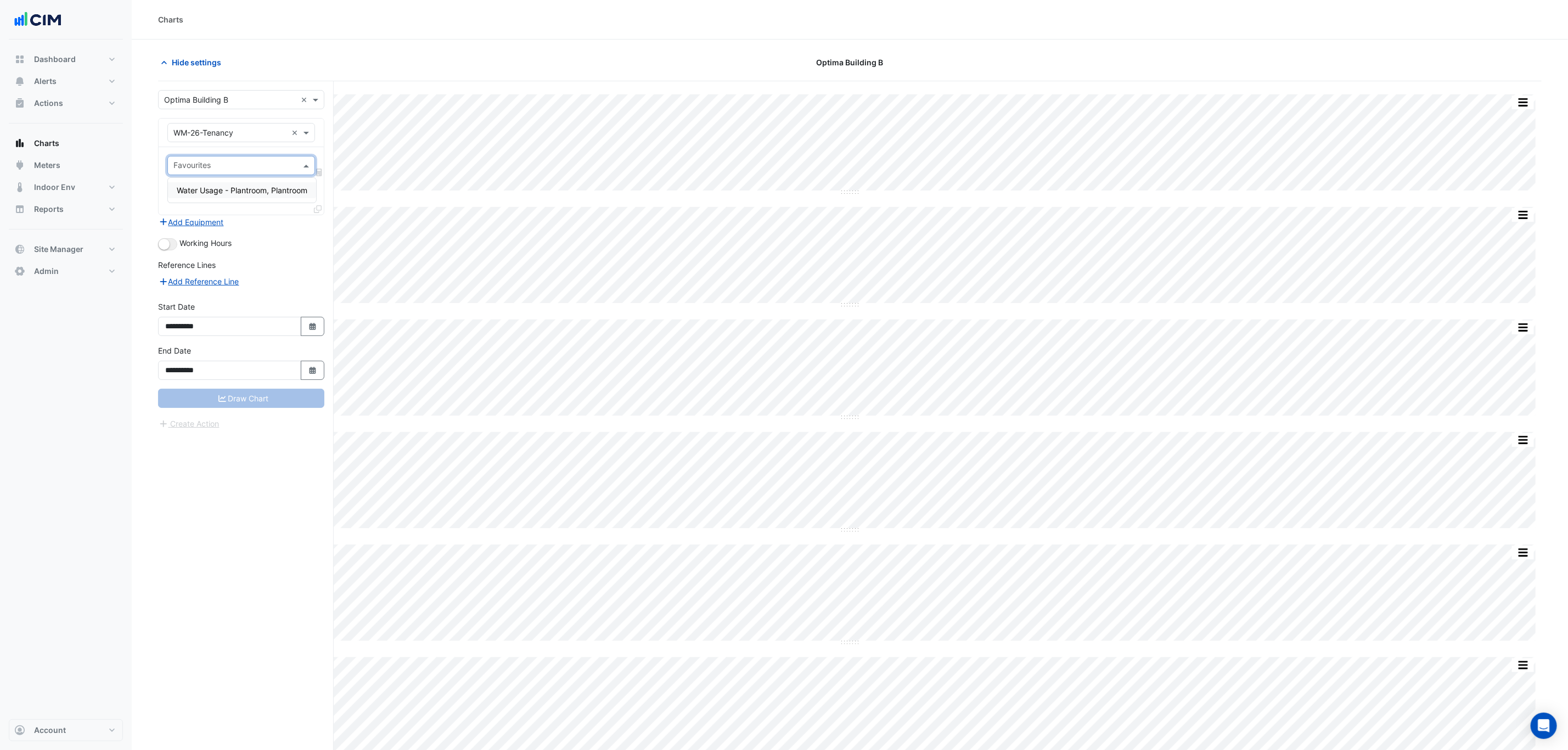
click at [265, 168] on input "text" at bounding box center [234, 167] width 123 height 11
click at [269, 193] on span "Water Usage - Plantroom, Plantroom" at bounding box center [242, 190] width 130 height 9
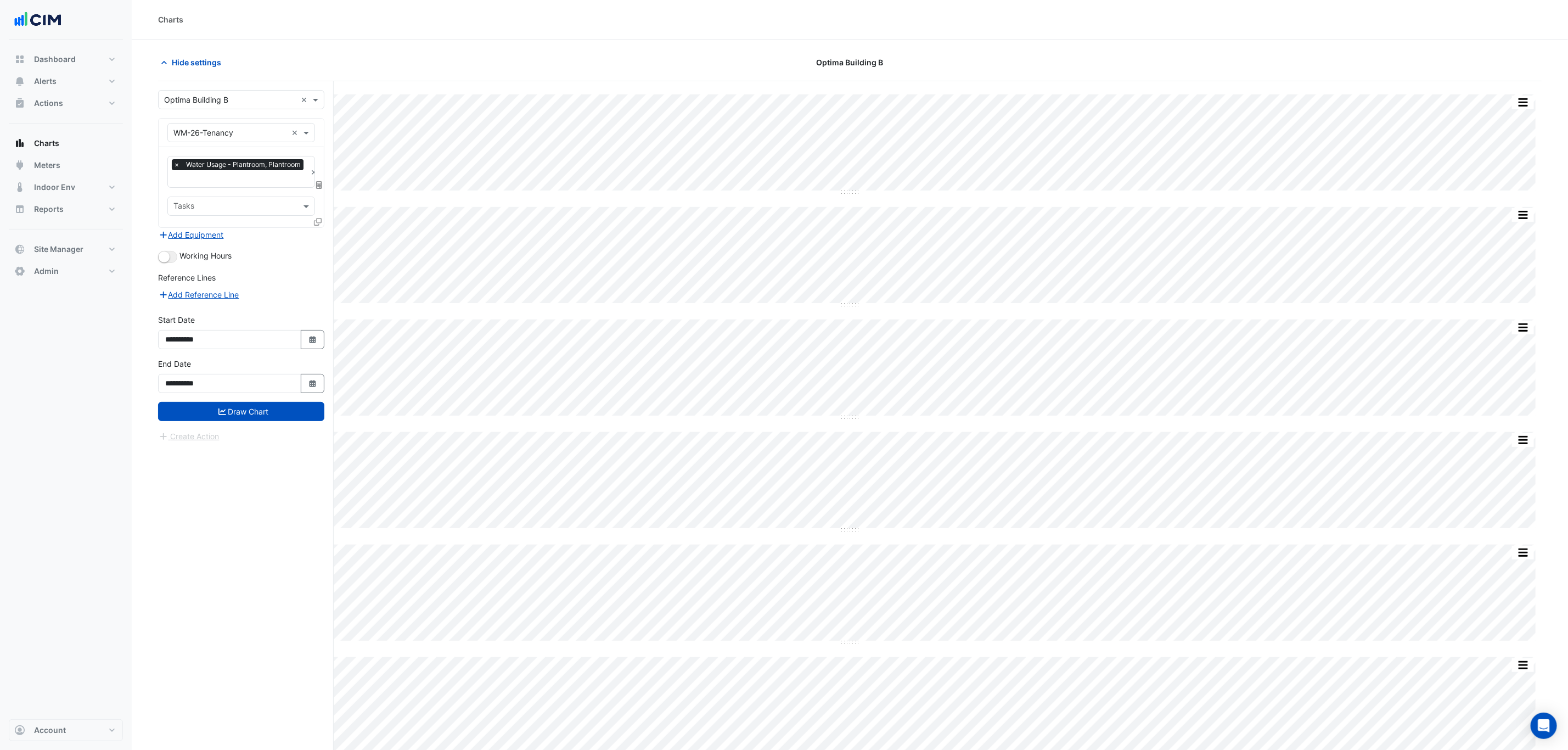
click at [318, 223] on icon at bounding box center [318, 221] width 7 height 7
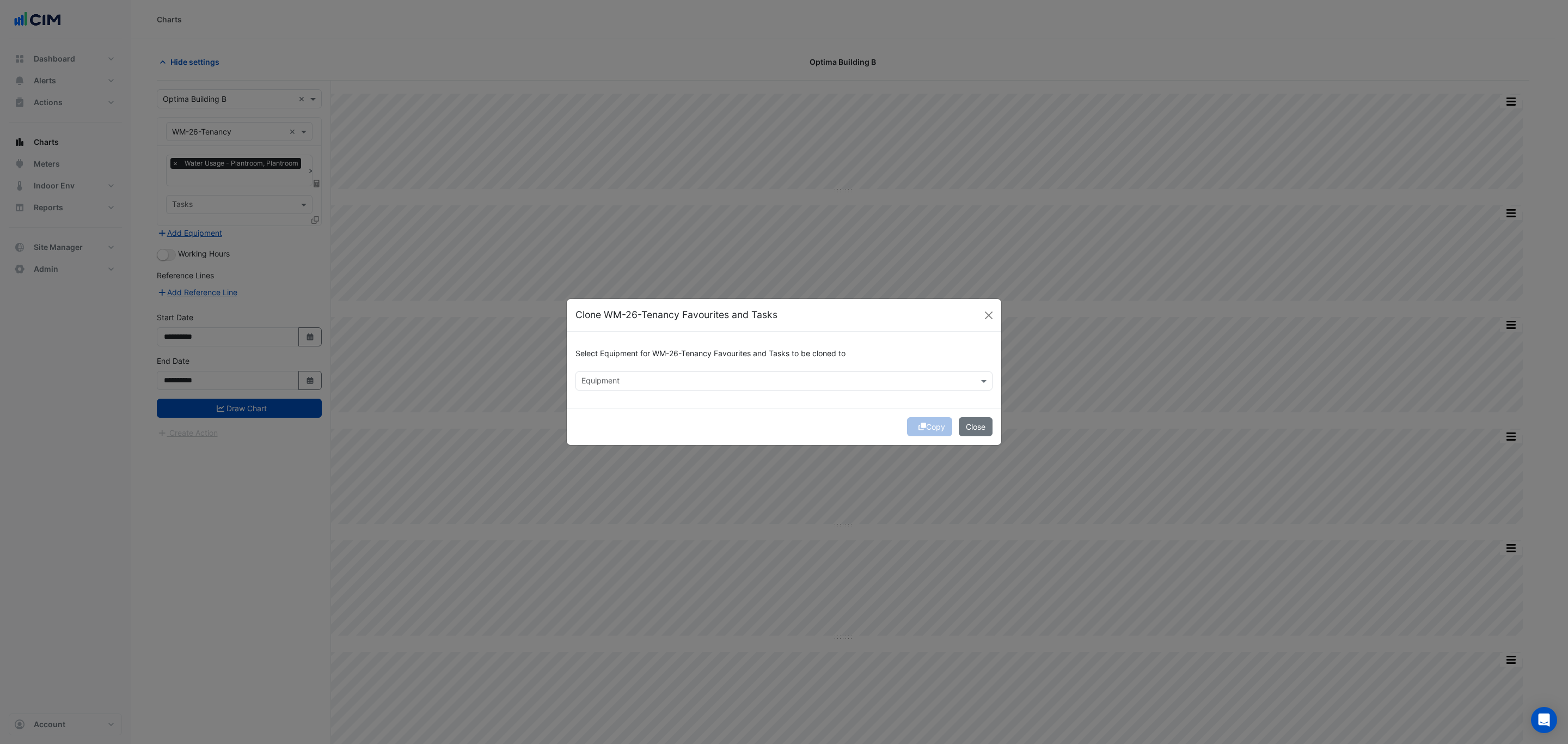
click at [520, 381] on input "text" at bounding box center [778, 382] width 393 height 11
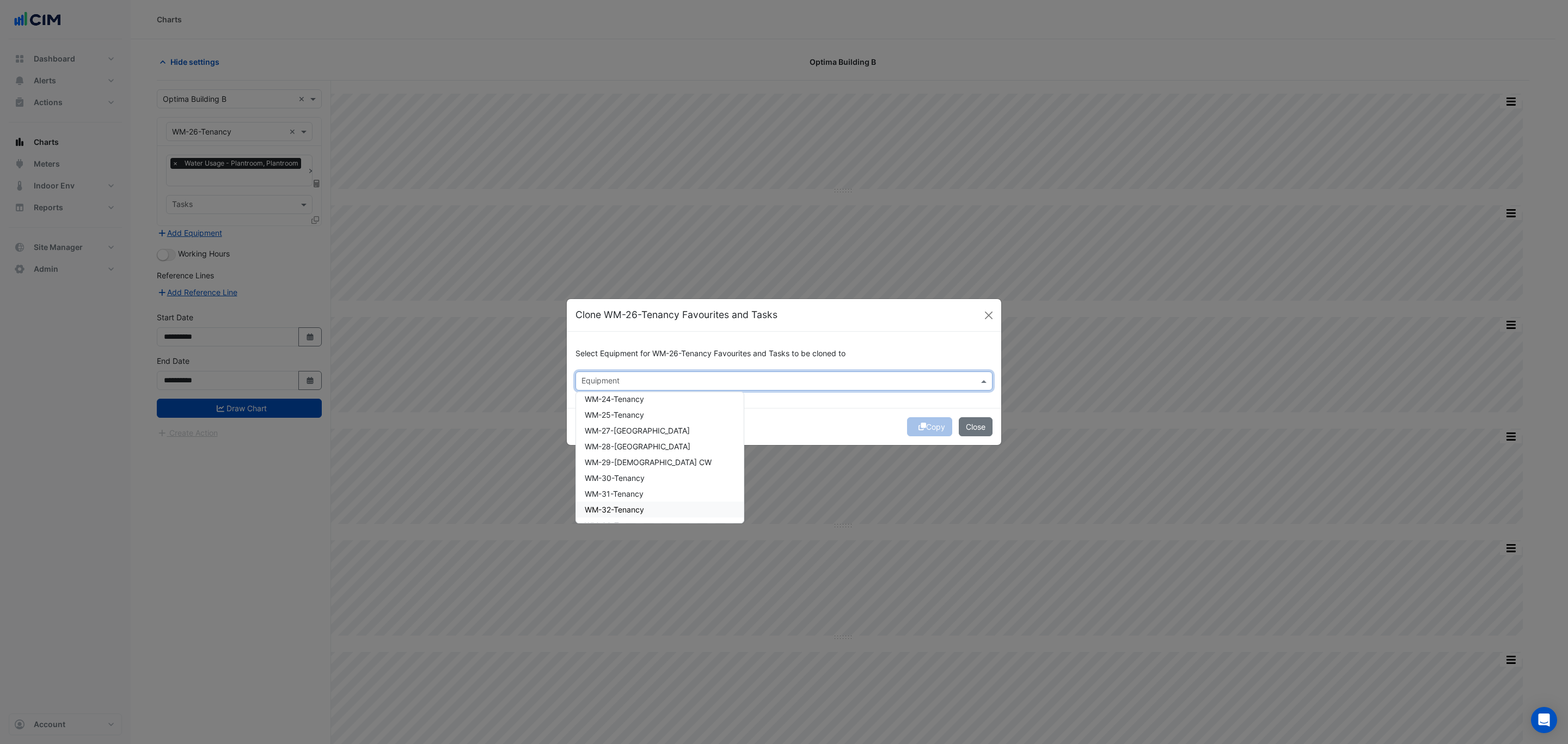
scroll to position [409, 0]
click at [520, 448] on span "WM-27-West Plantroom" at bounding box center [637, 469] width 105 height 9
click at [520, 448] on span "WM-28-East Plantroom" at bounding box center [637, 485] width 106 height 9
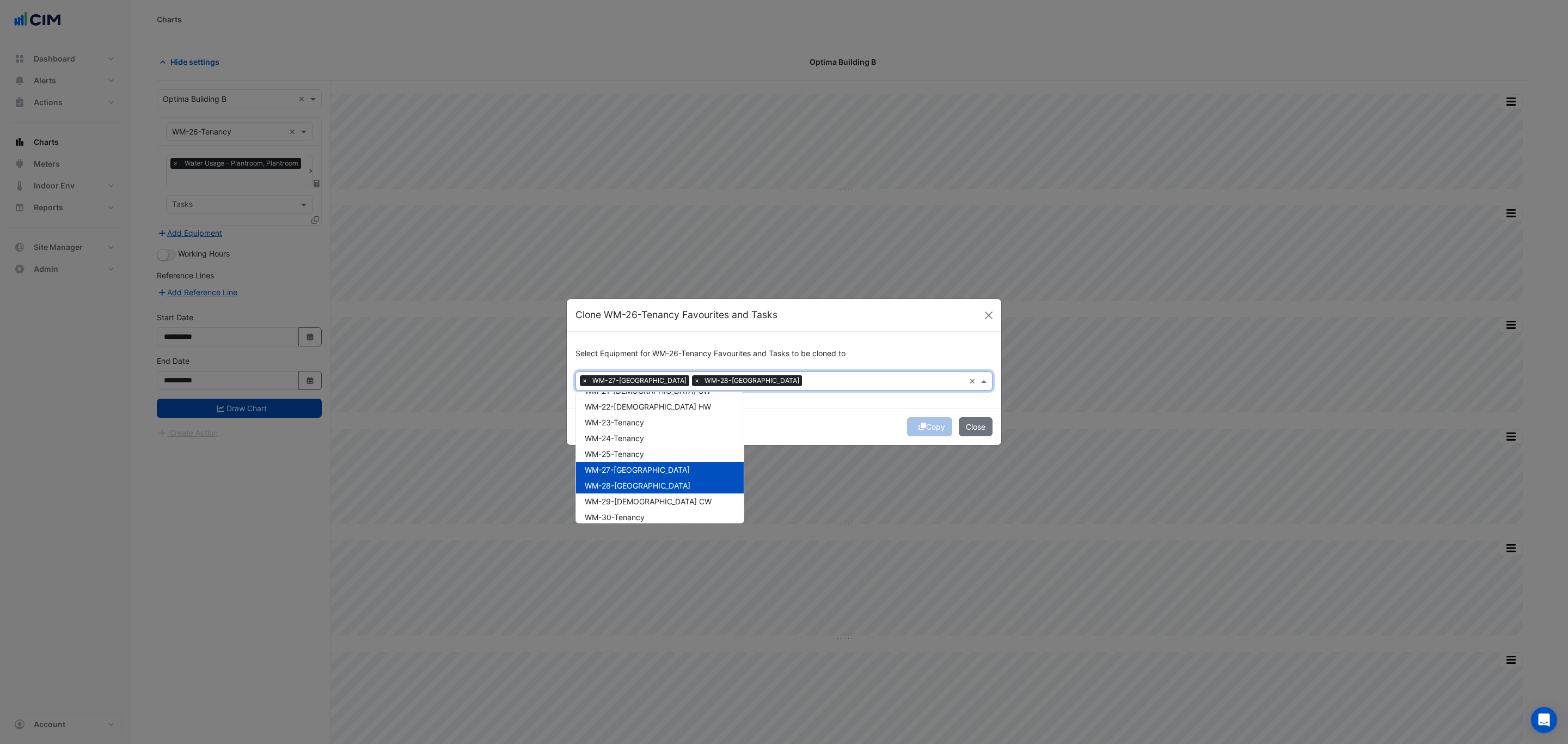
scroll to position [490, 0]
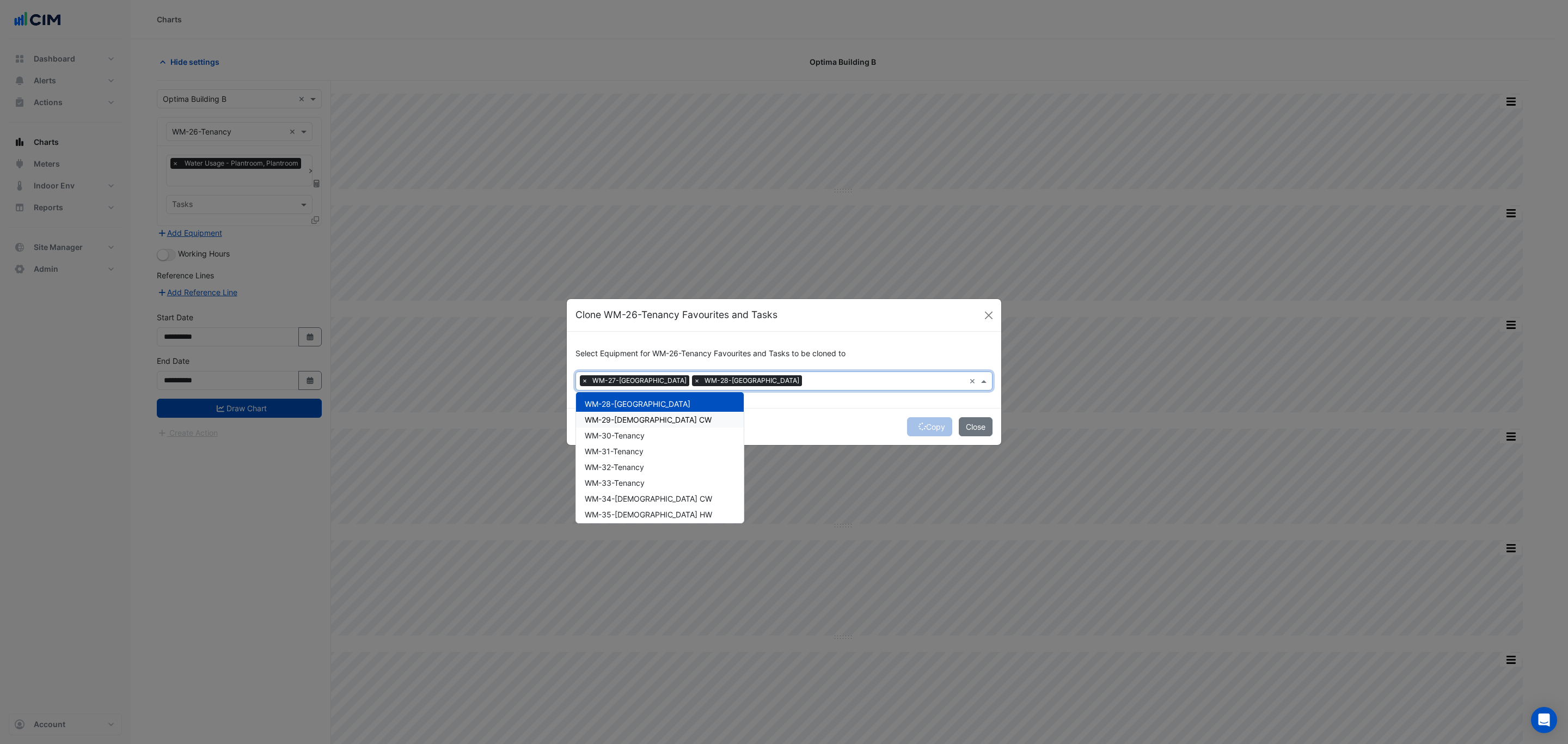
click at [520, 418] on span "WM-29-Male CW" at bounding box center [648, 419] width 127 height 9
click at [520, 436] on span "WM-30-Tenancy" at bounding box center [615, 435] width 60 height 9
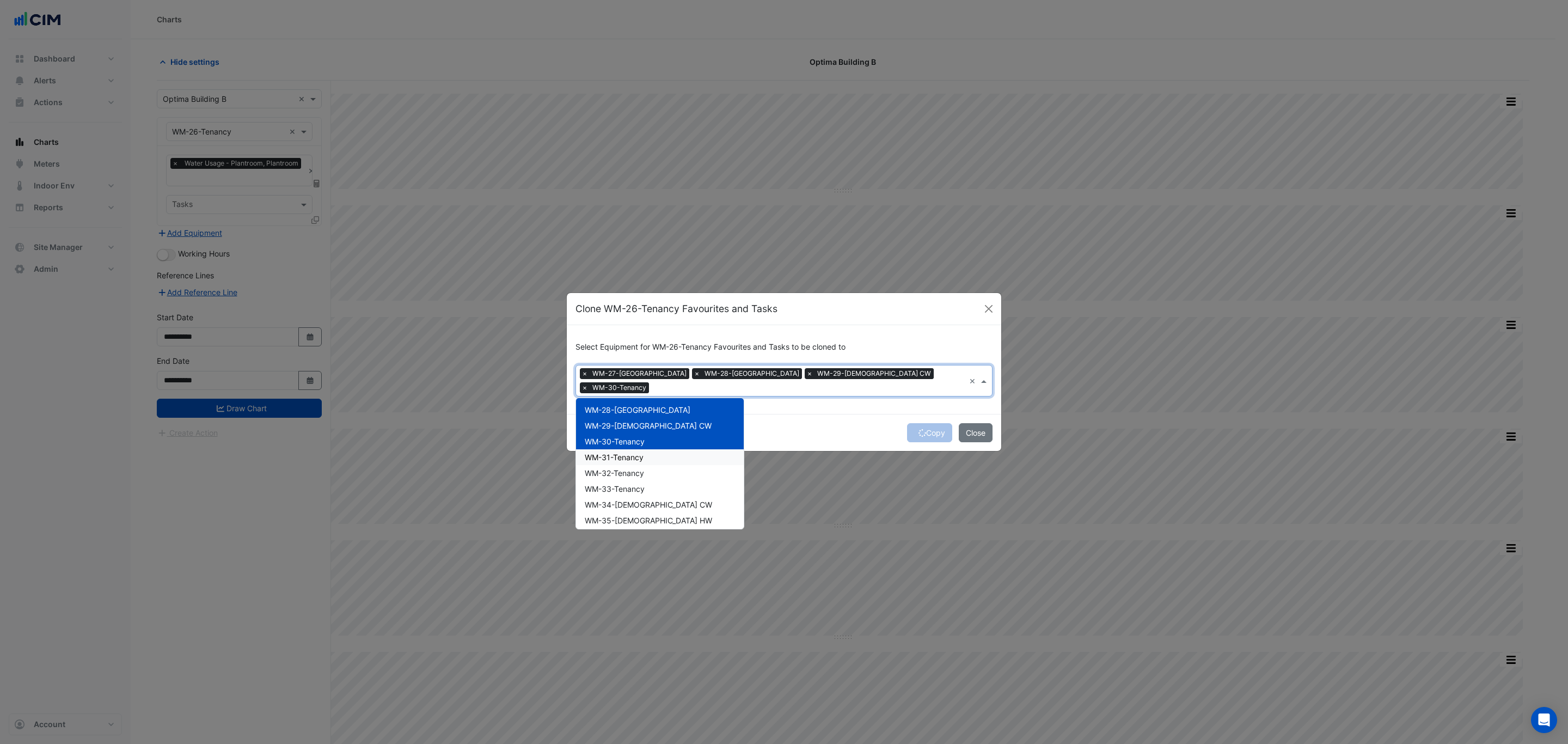
click at [520, 448] on span "WM-31-Tenancy" at bounding box center [614, 456] width 59 height 9
click at [520, 448] on span "WM-32-Tenancy" at bounding box center [614, 473] width 59 height 9
click at [520, 448] on span "WM-33-Tenancy" at bounding box center [615, 488] width 60 height 9
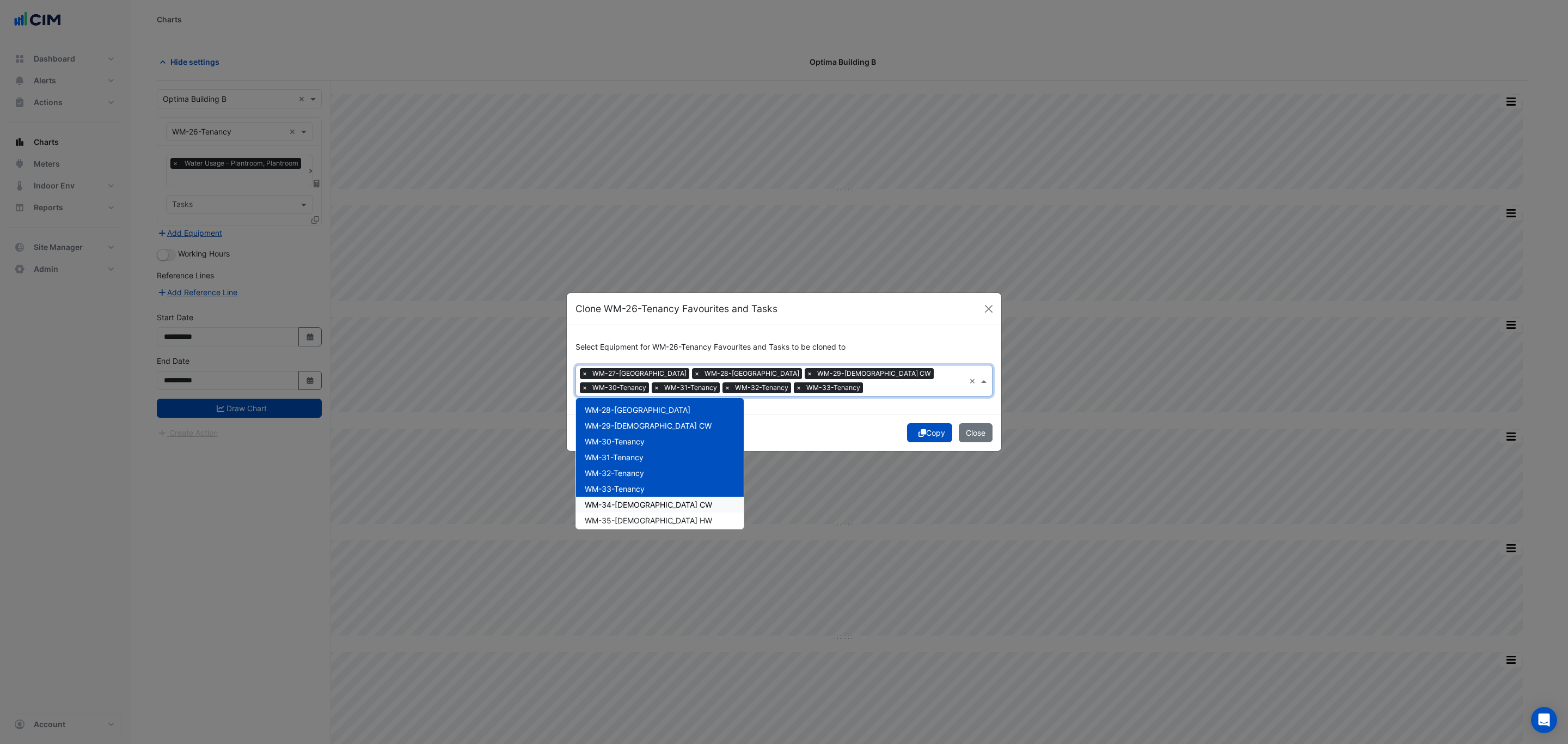
click at [520, 448] on span "WM-34-Female CW" at bounding box center [649, 504] width 128 height 9
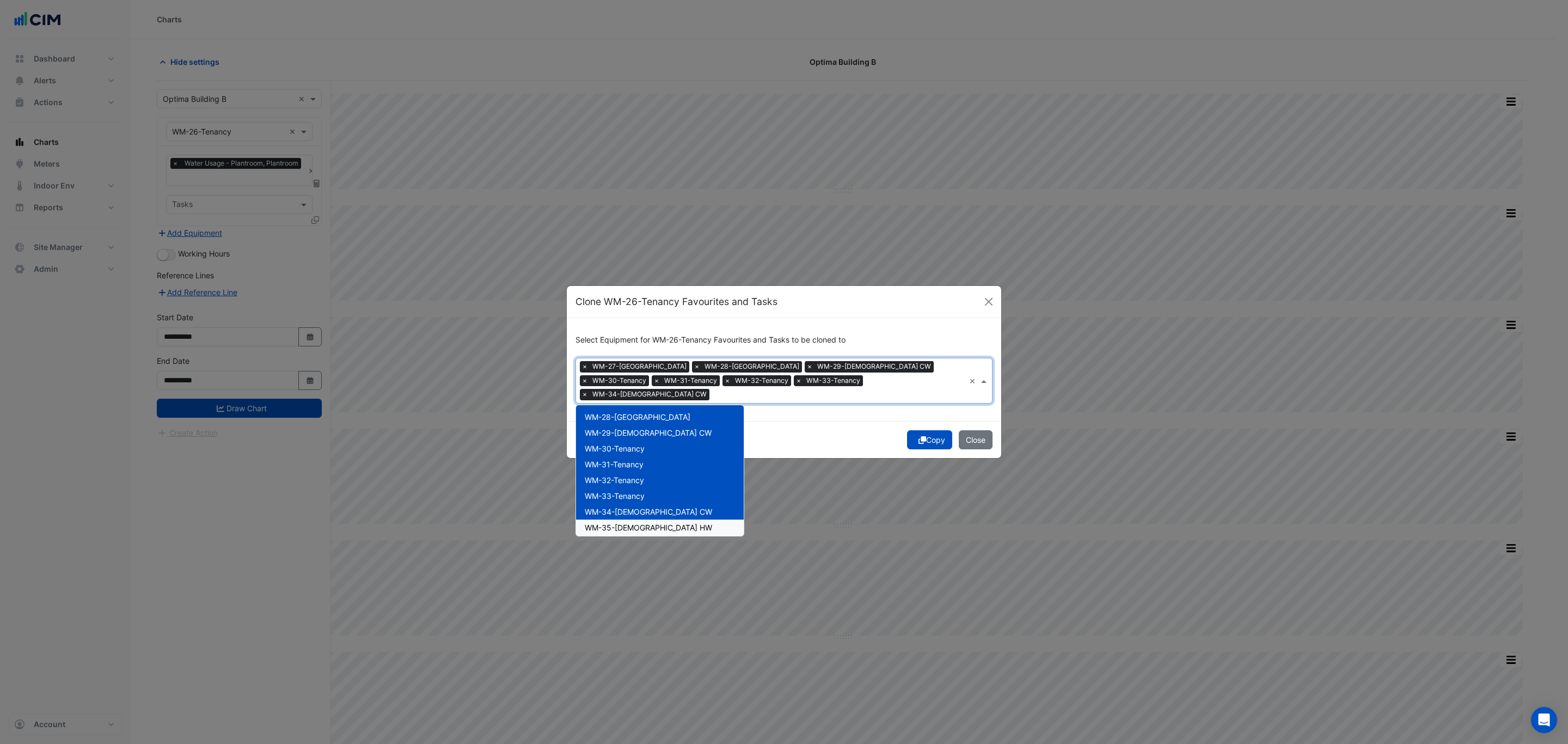
click at [520, 448] on span "WM-35-Female HW" at bounding box center [649, 527] width 128 height 9
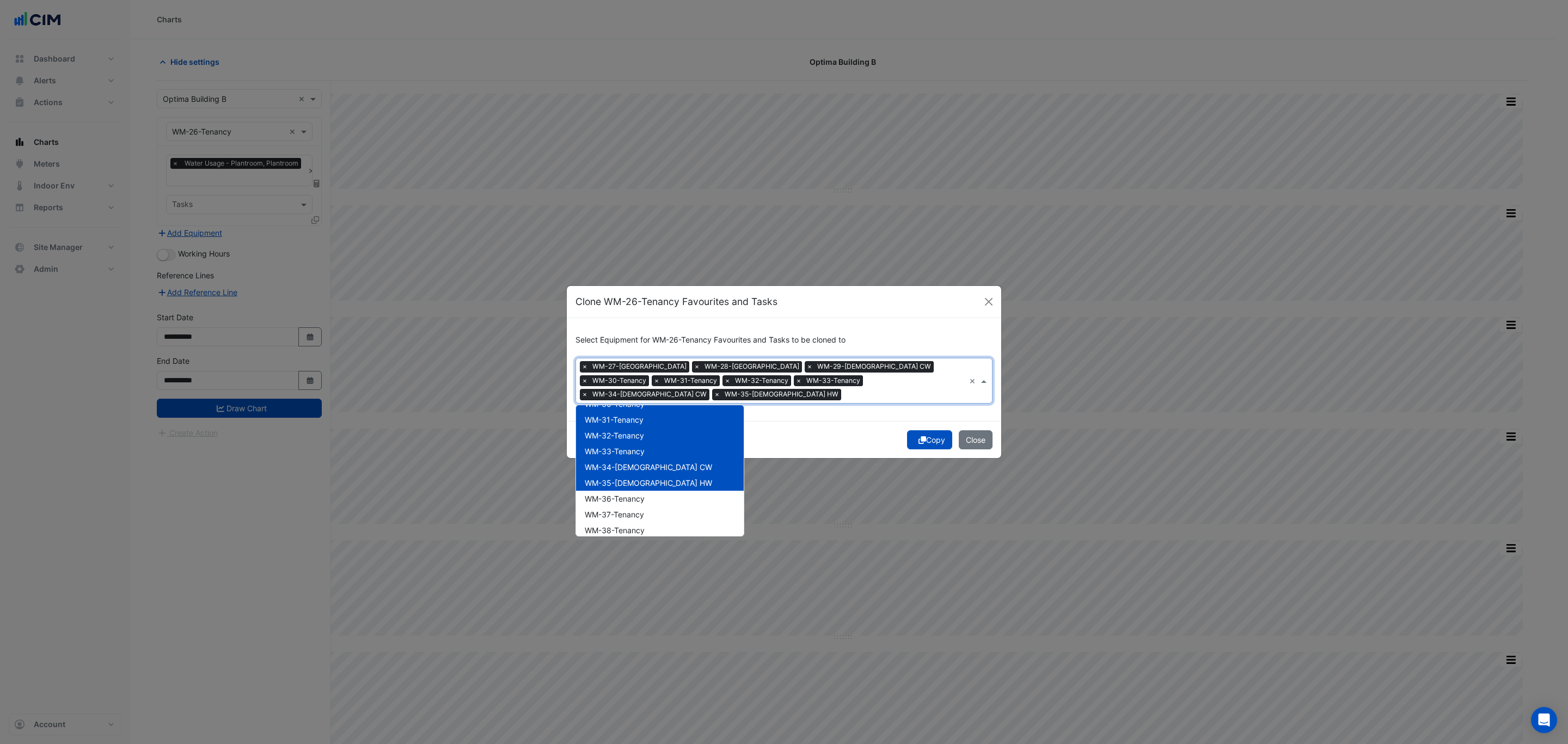
scroll to position [572, 0]
click at [520, 448] on span "WM-36-Tenancy" at bounding box center [615, 461] width 60 height 9
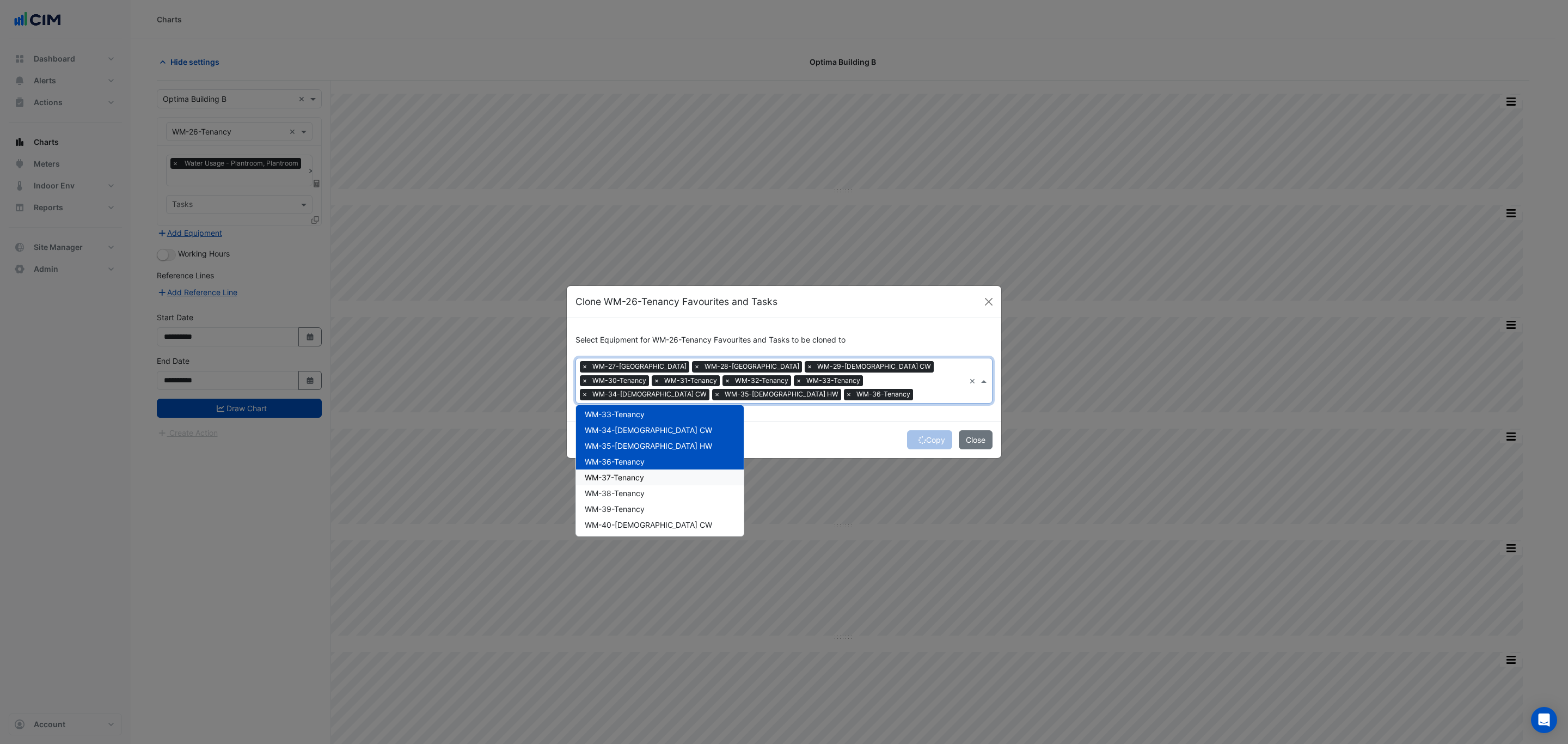
click at [520, 448] on span "WM-37-Tenancy" at bounding box center [614, 477] width 59 height 9
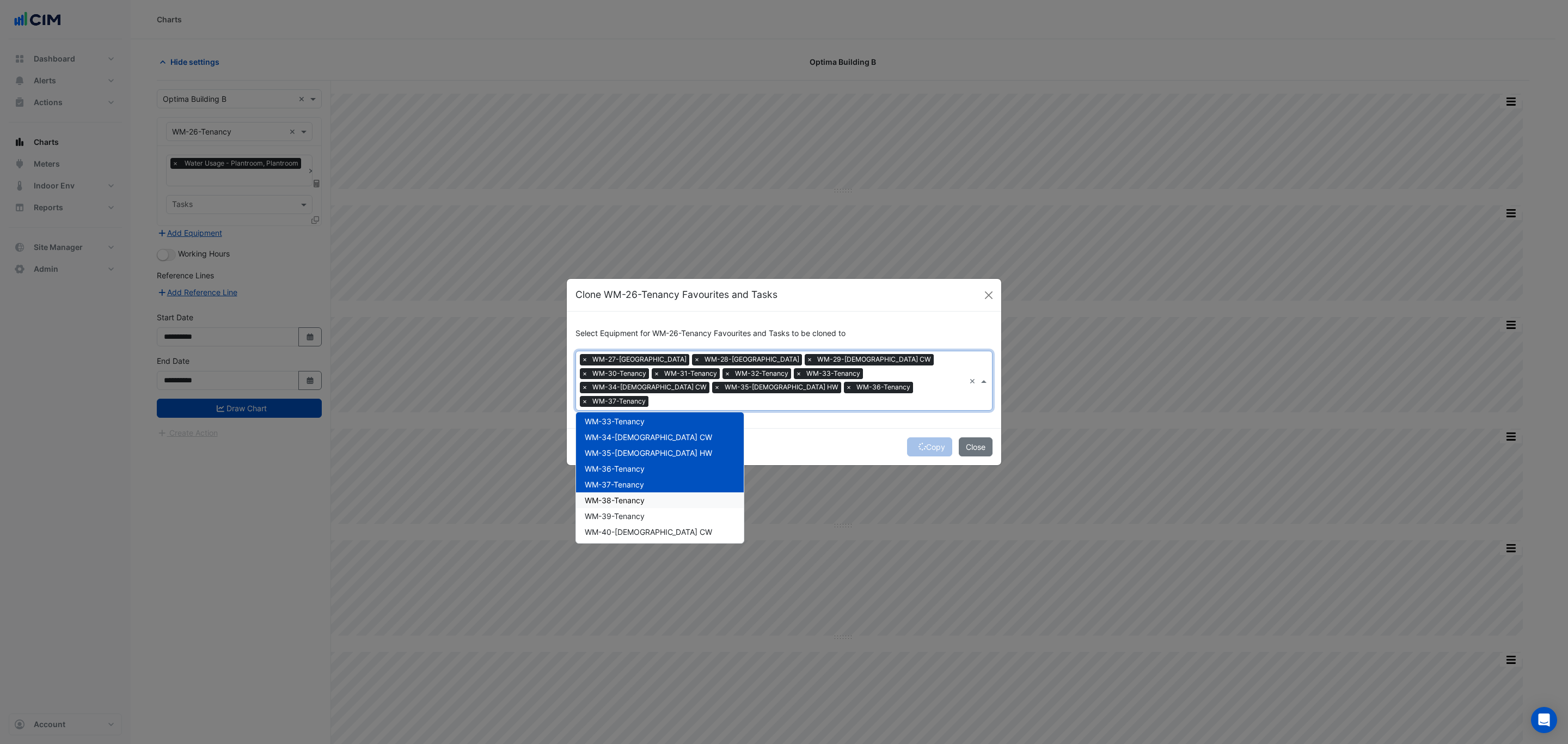
click at [520, 448] on span "WM-38-Tenancy" at bounding box center [615, 499] width 60 height 9
click at [520, 448] on span "WM-39-Tenancy" at bounding box center [615, 515] width 60 height 9
click at [520, 448] on span "WM-40-Male CW" at bounding box center [649, 532] width 128 height 9
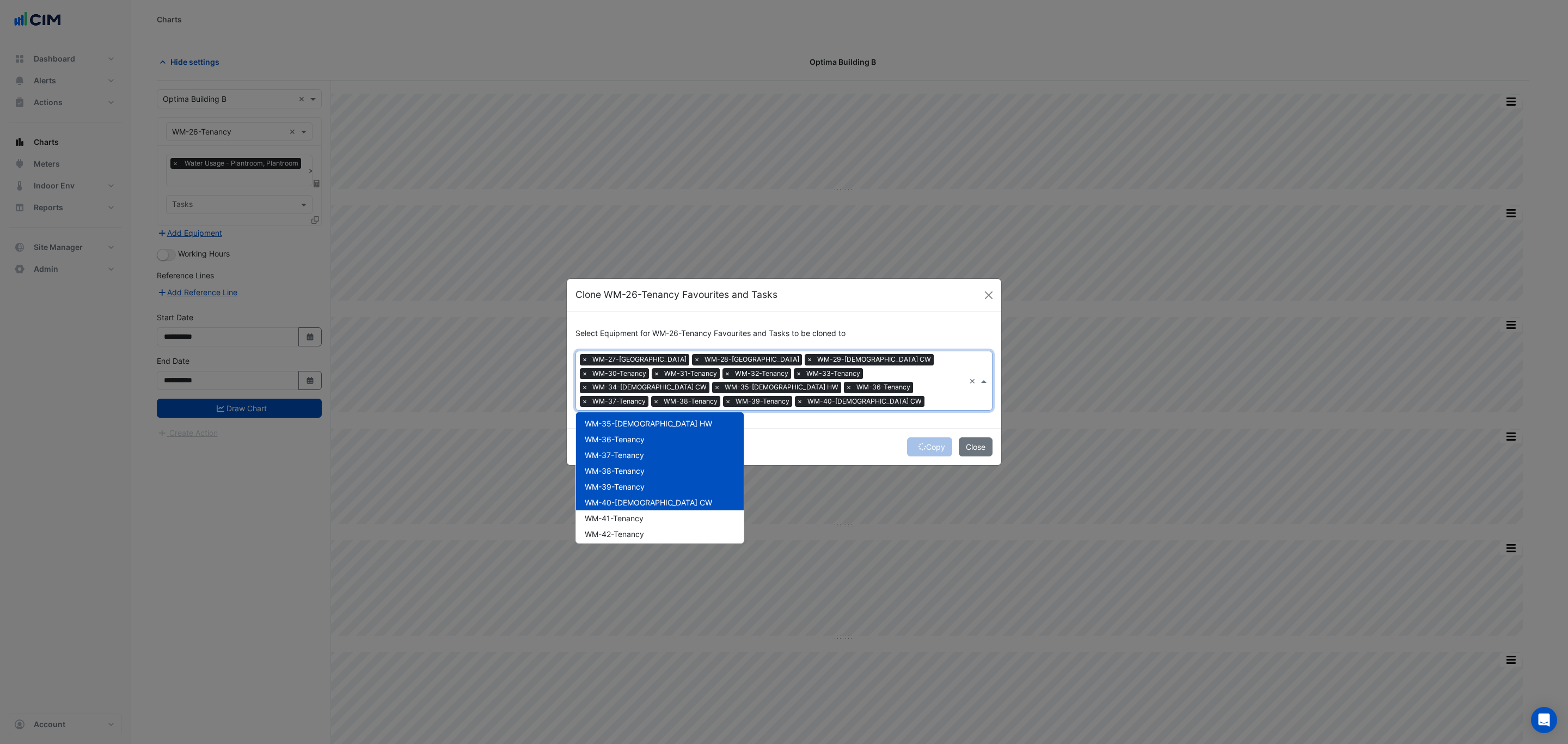
scroll to position [654, 0]
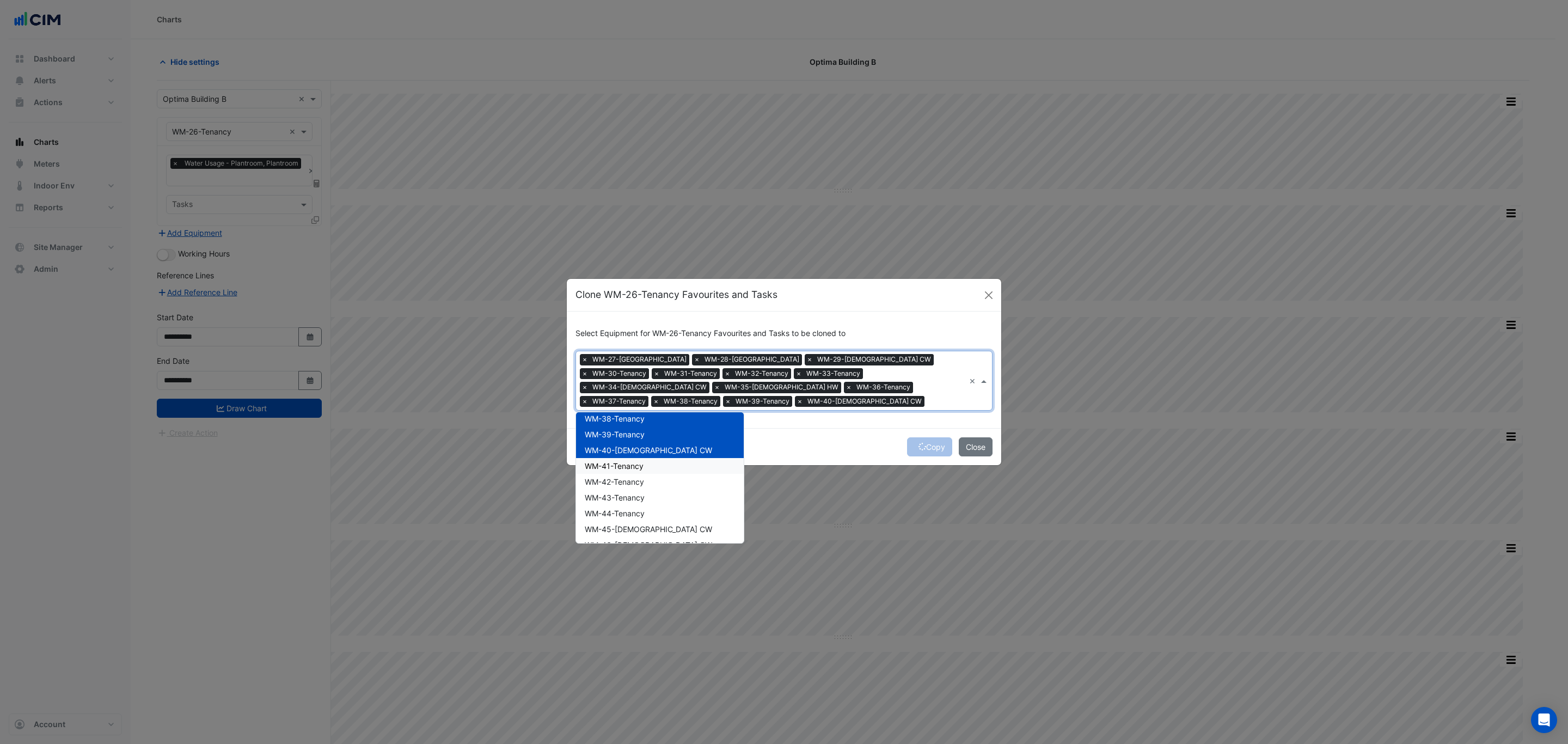
click at [520, 448] on span "WM-41-Tenancy" at bounding box center [614, 465] width 59 height 9
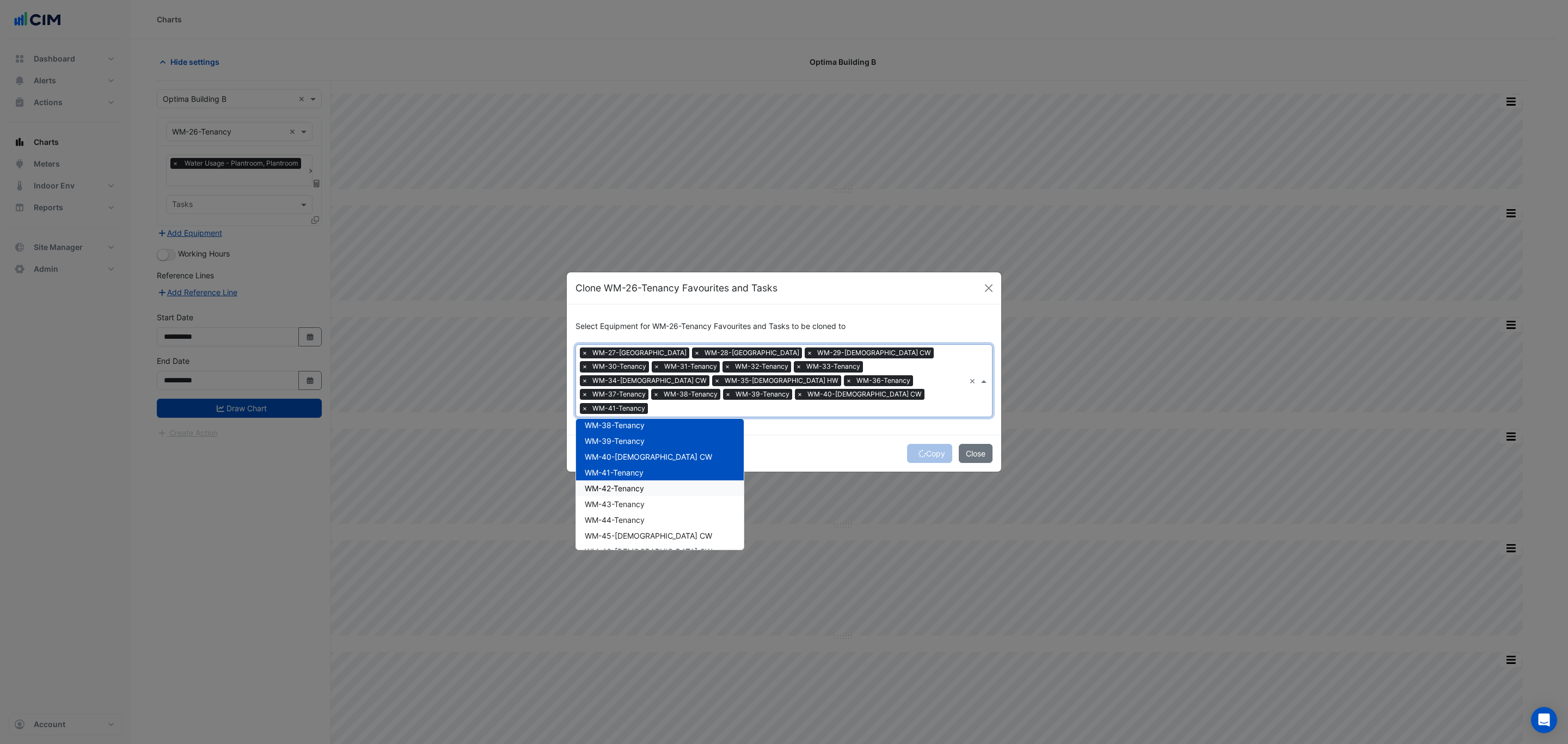
drag, startPoint x: 646, startPoint y: 482, endPoint x: 646, endPoint y: 490, distance: 8.0
click at [520, 448] on div "WM-42-Tenancy" at bounding box center [660, 489] width 168 height 16
click at [520, 448] on div "WM-43-Tenancy" at bounding box center [660, 504] width 168 height 16
click at [520, 448] on div "WM-44-Tenancy" at bounding box center [660, 520] width 168 height 16
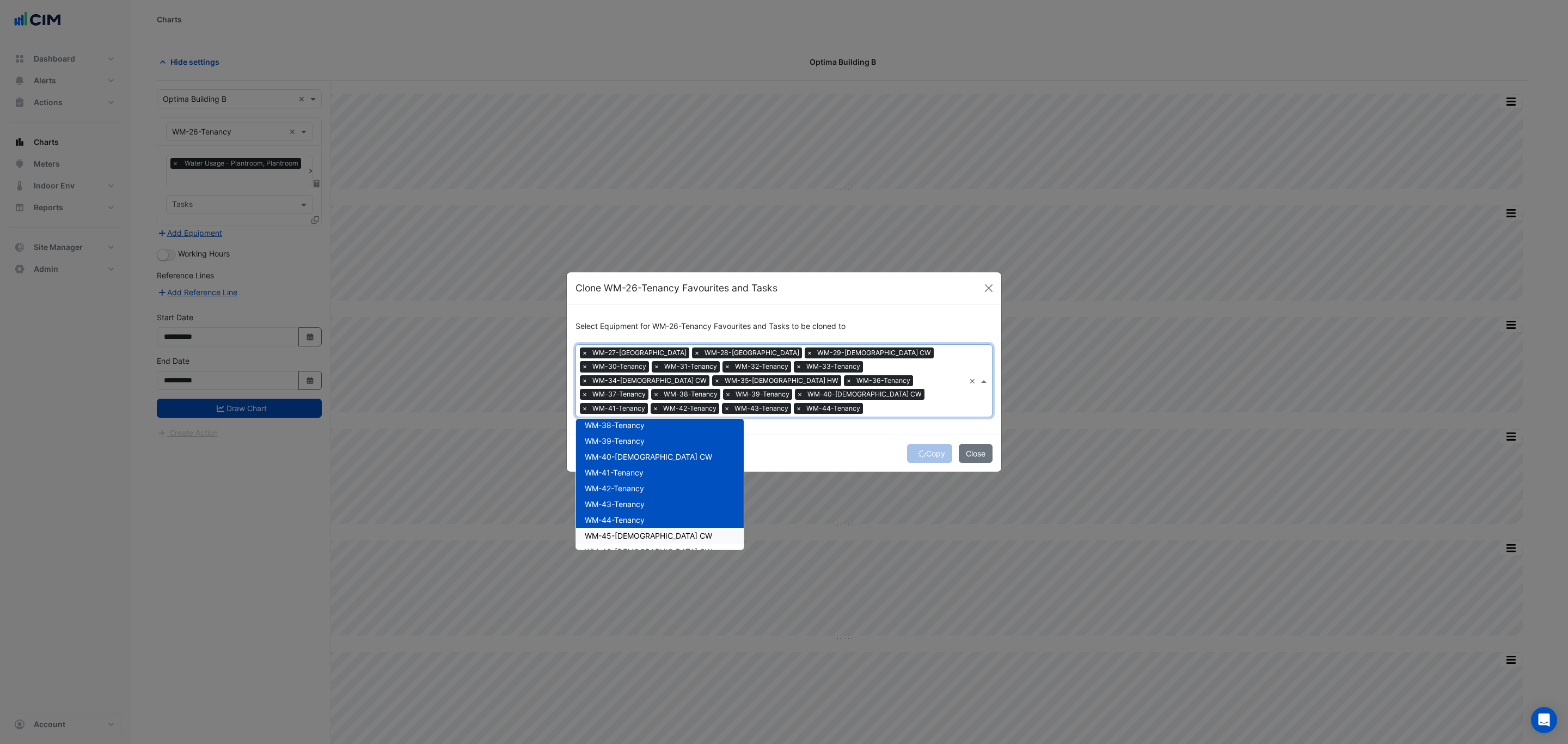
click at [520, 448] on span "WM-45-Female CW" at bounding box center [649, 535] width 128 height 9
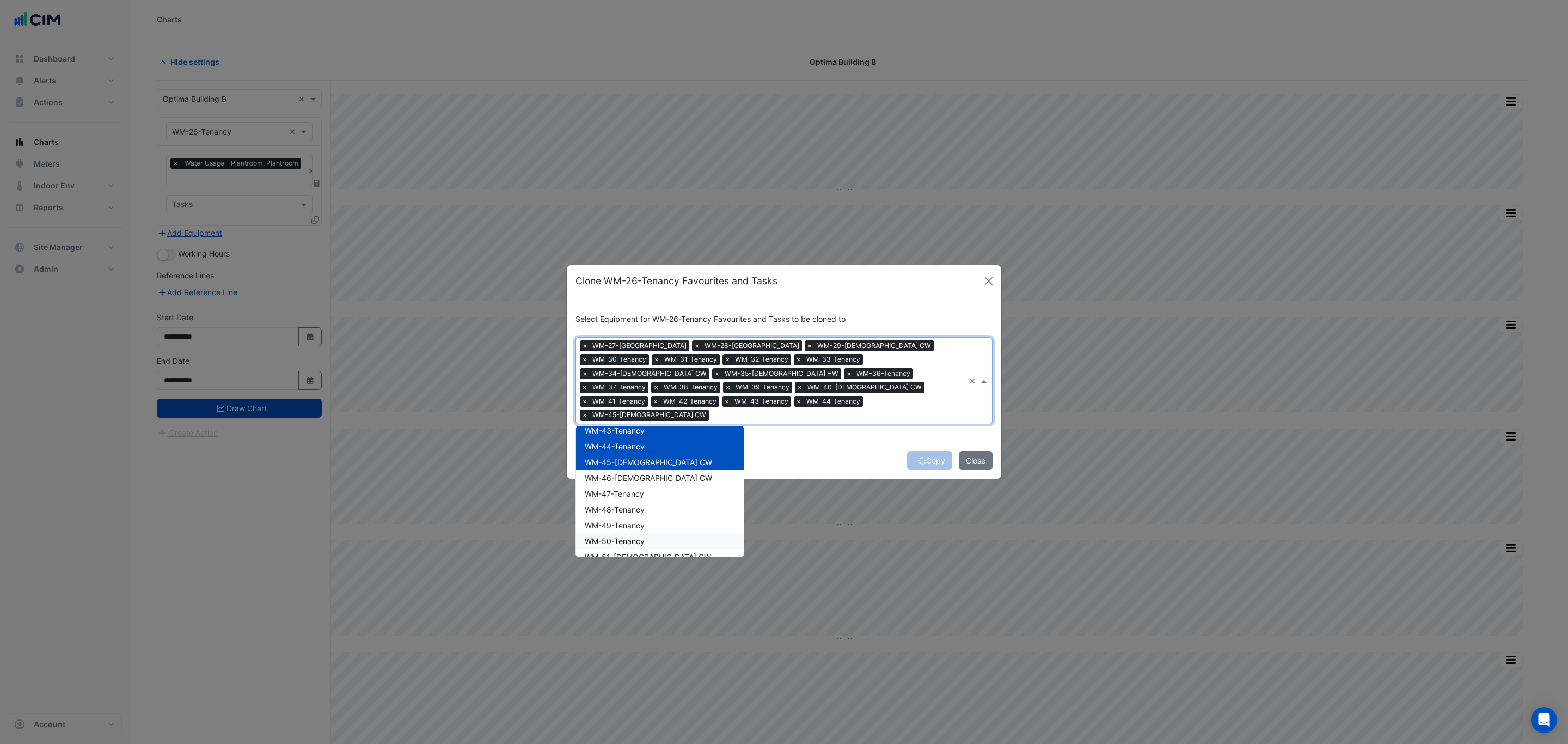
scroll to position [735, 0]
click at [520, 448] on span "WM-46-Female CW" at bounding box center [649, 476] width 128 height 9
click at [520, 448] on span "WM-47-Tenancy" at bounding box center [614, 492] width 59 height 9
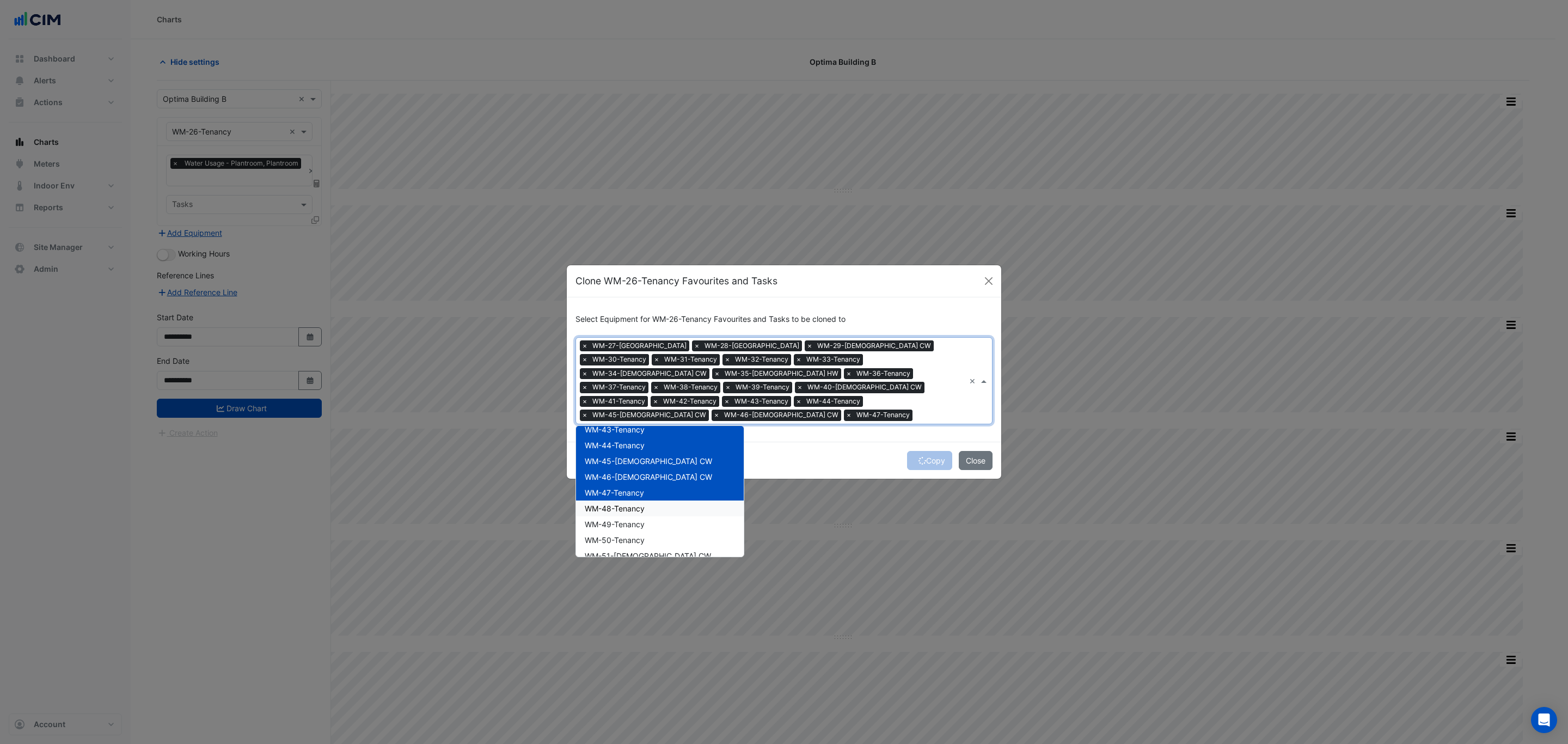
click at [520, 448] on span "WM-48-Tenancy" at bounding box center [615, 508] width 60 height 9
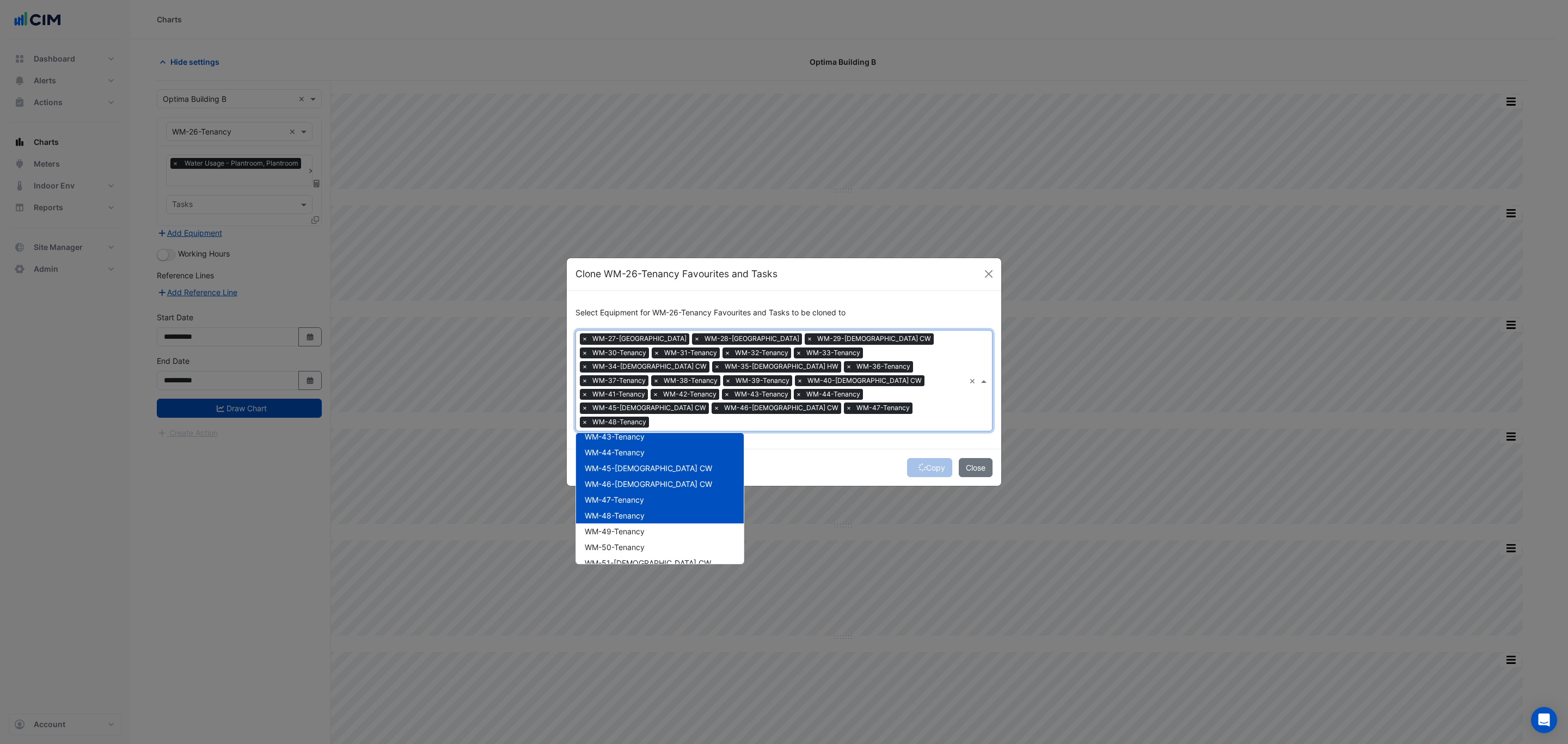
click at [520, 448] on span "WM-49-Tenancy" at bounding box center [615, 531] width 60 height 9
click at [520, 448] on span "WM-50-Tenancy" at bounding box center [615, 546] width 60 height 9
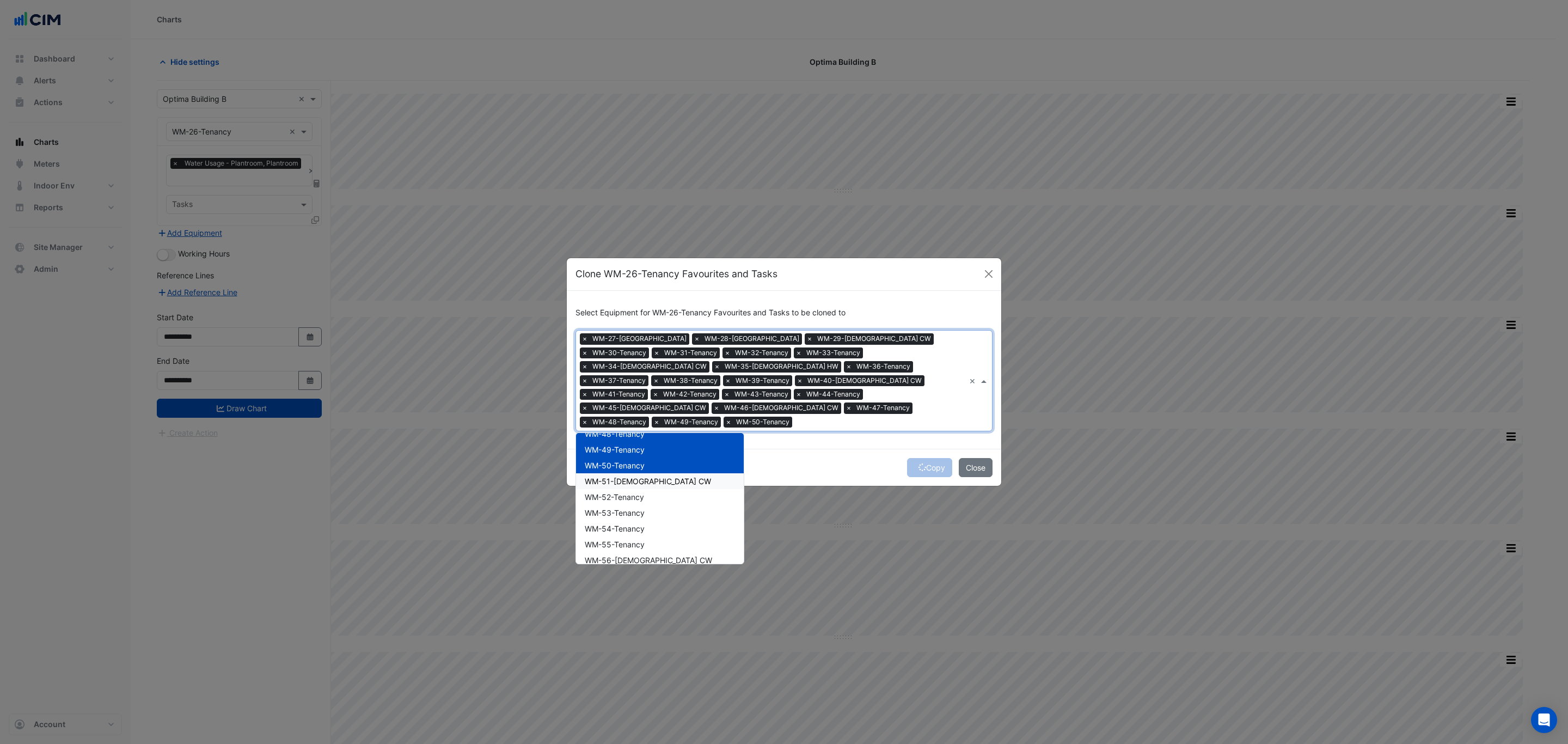
click at [520, 448] on span "WM-51-Male CW" at bounding box center [648, 481] width 126 height 9
click at [520, 448] on span "WM-52-Tenancy" at bounding box center [614, 496] width 59 height 9
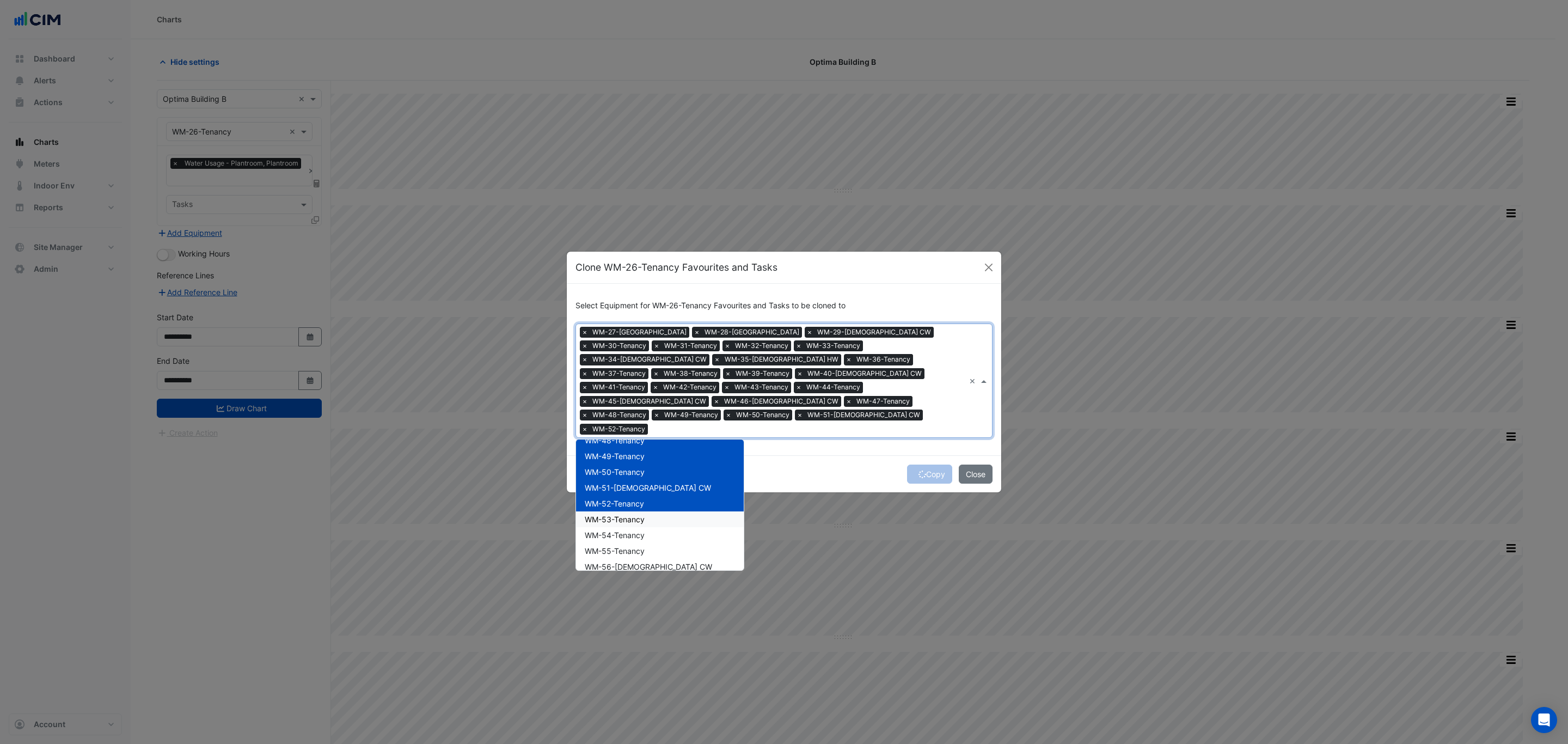
click at [520, 448] on div "WM-53-Tenancy" at bounding box center [660, 519] width 168 height 16
click at [520, 448] on span "WM-54-Tenancy" at bounding box center [615, 535] width 60 height 9
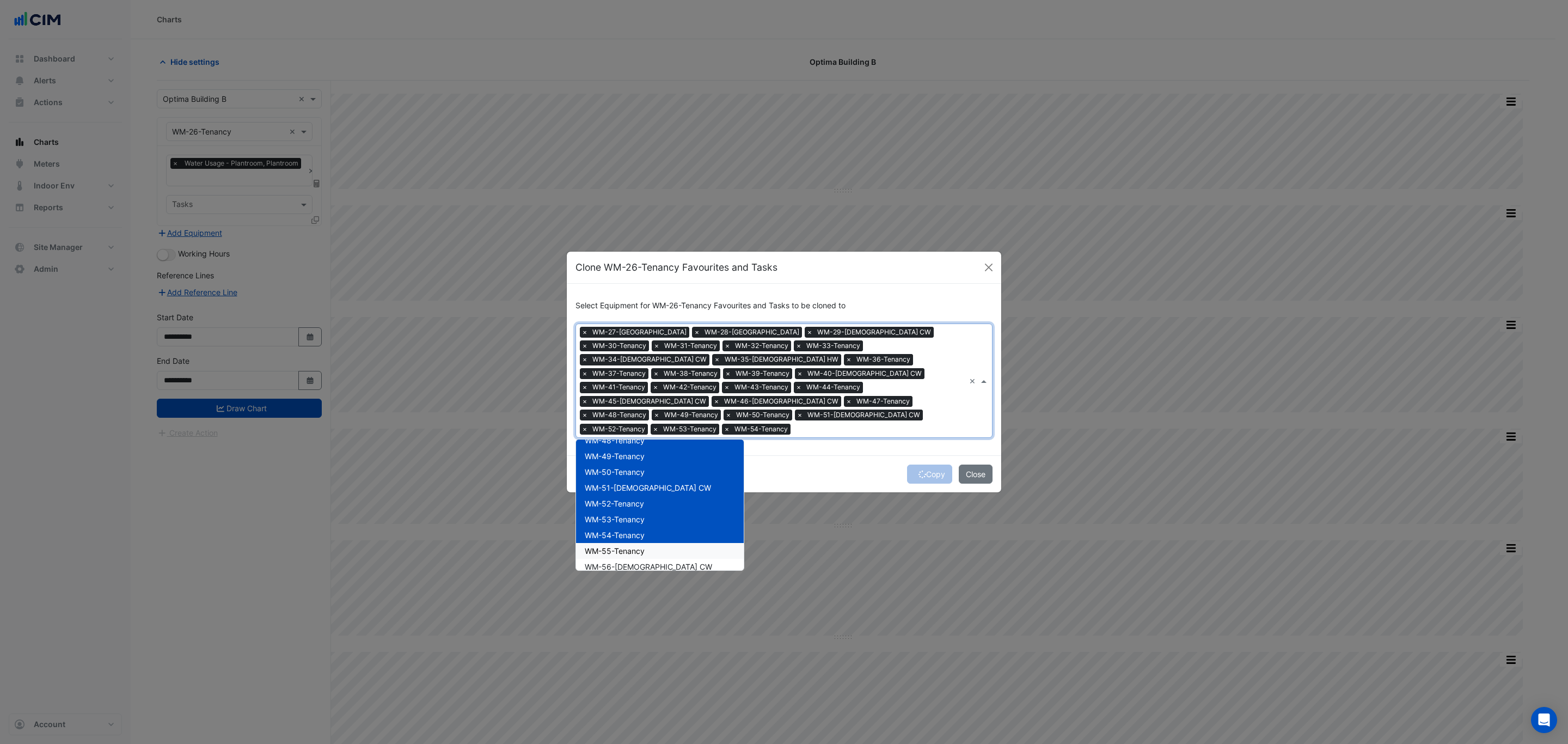
click at [520, 448] on span "WM-55-Tenancy" at bounding box center [615, 550] width 60 height 9
click at [520, 448] on span "WM-56-Female CW" at bounding box center [649, 566] width 128 height 9
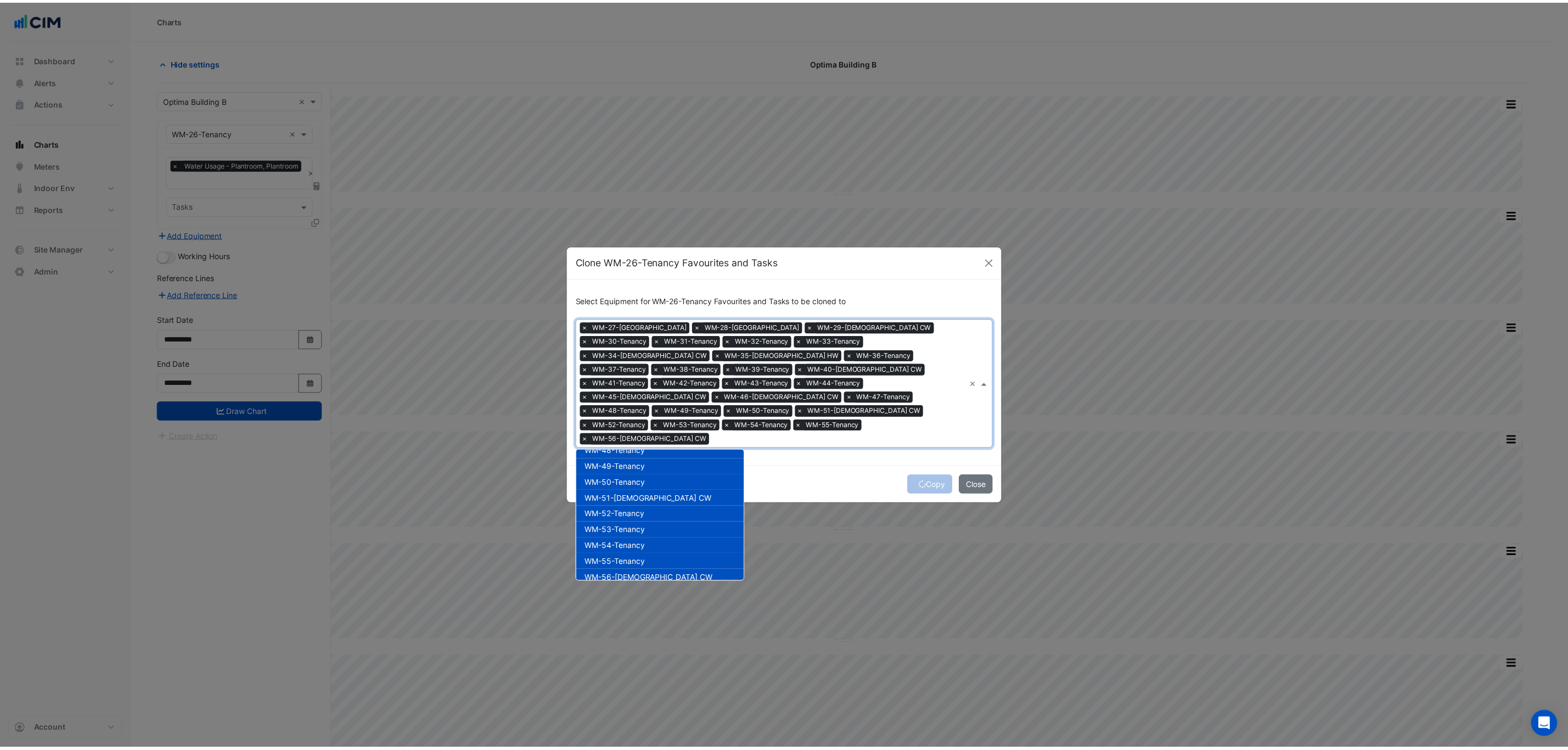
scroll to position [906, 0]
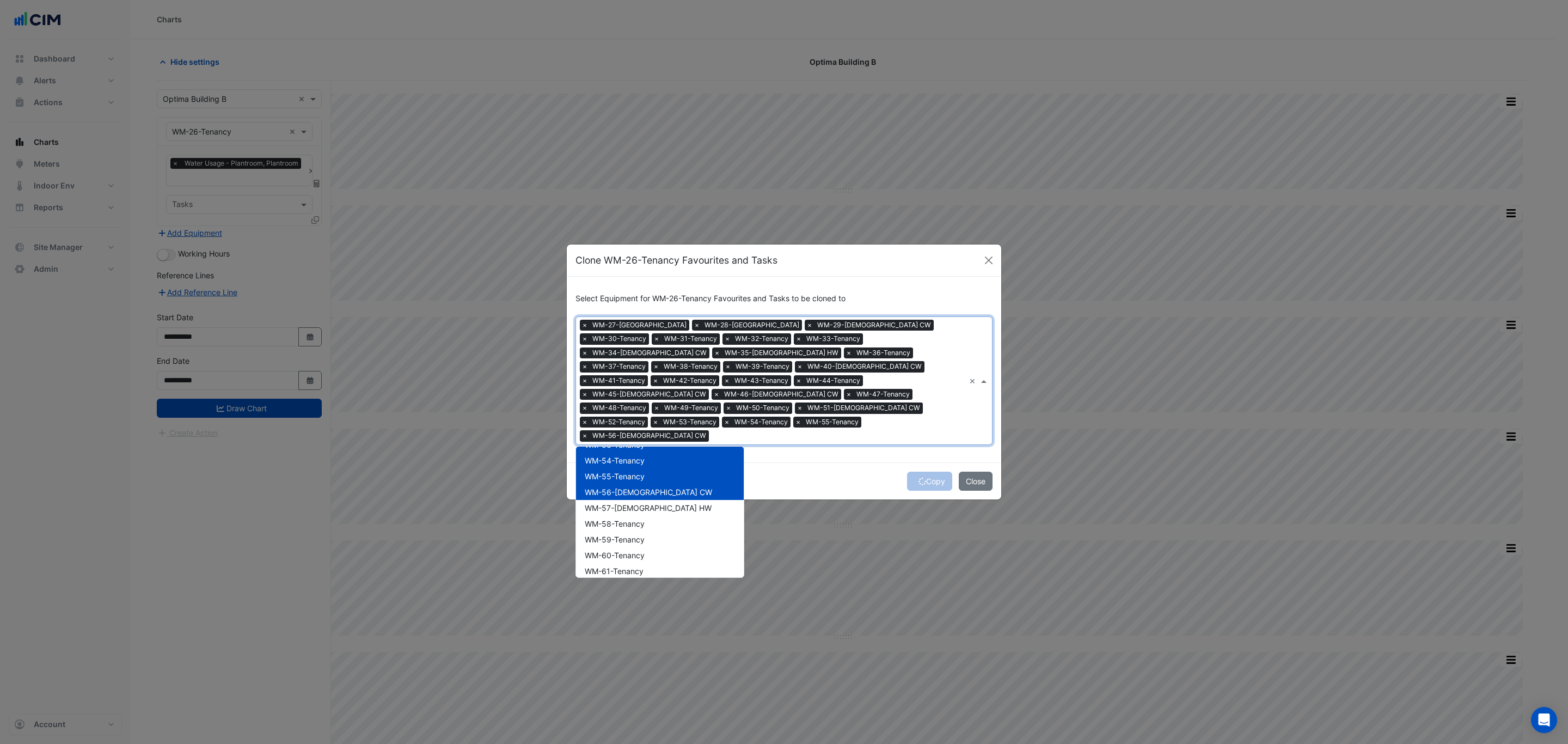
click at [520, 448] on div "Copy Close" at bounding box center [784, 481] width 435 height 37
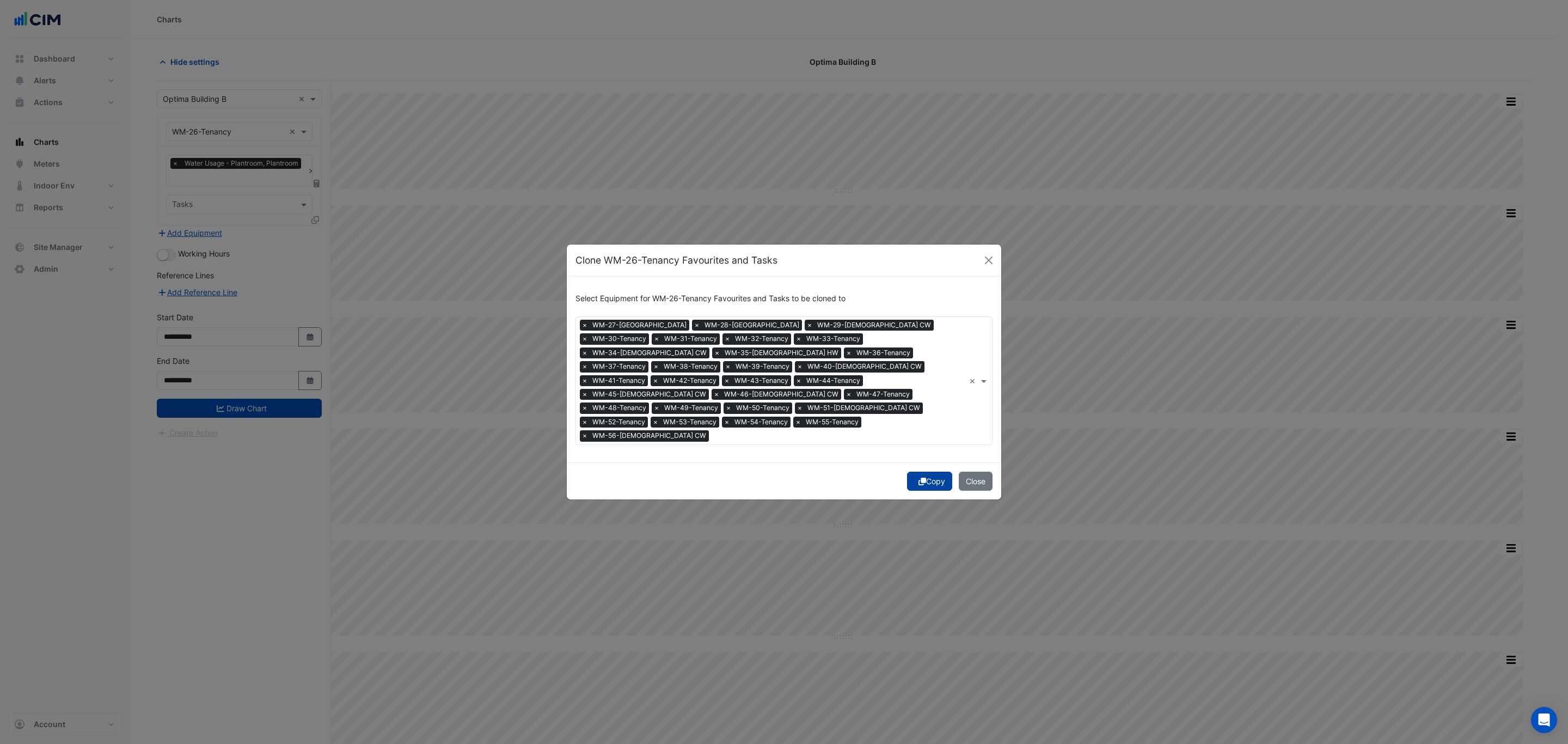
click at [520, 448] on button "Copy" at bounding box center [930, 481] width 45 height 19
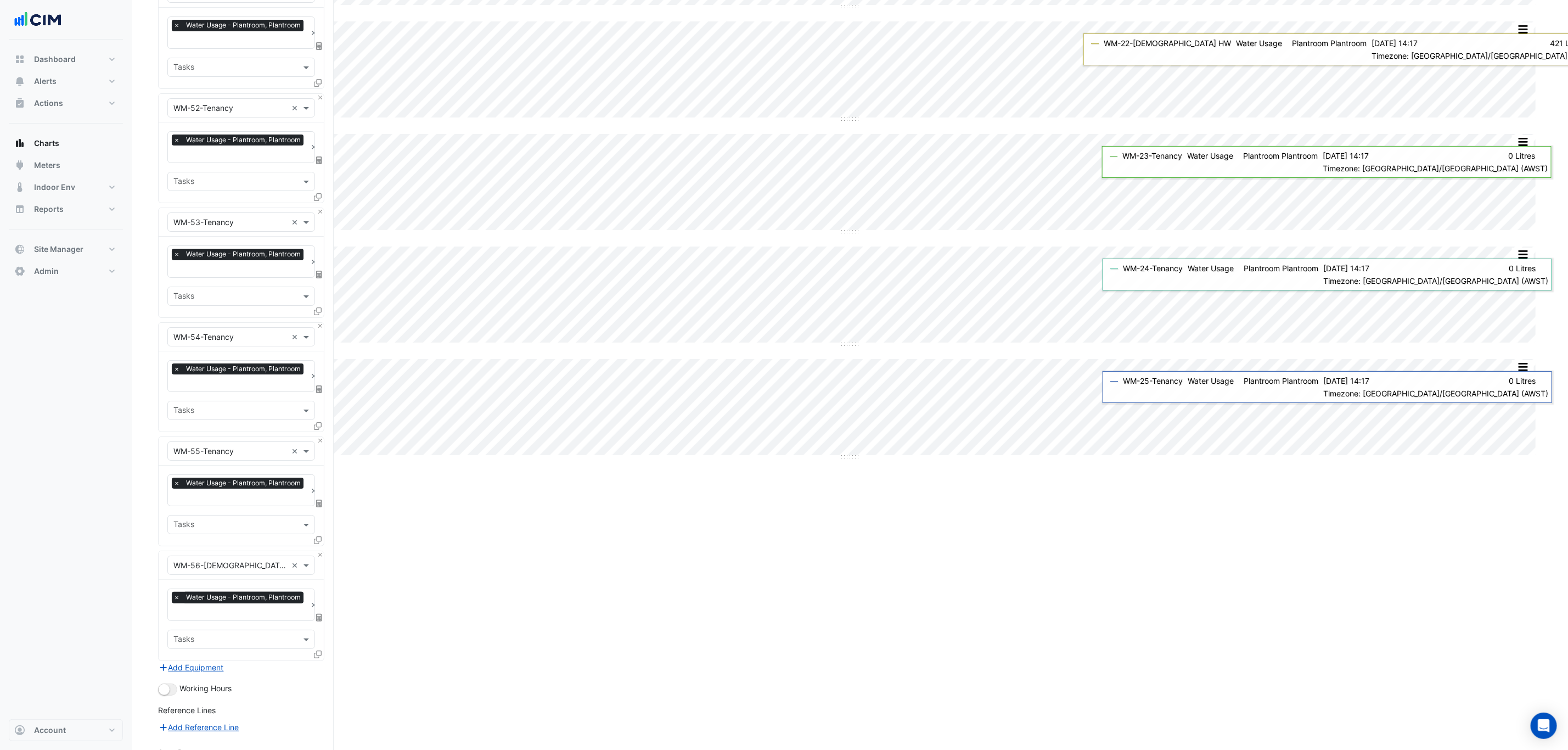
scroll to position [3141, 0]
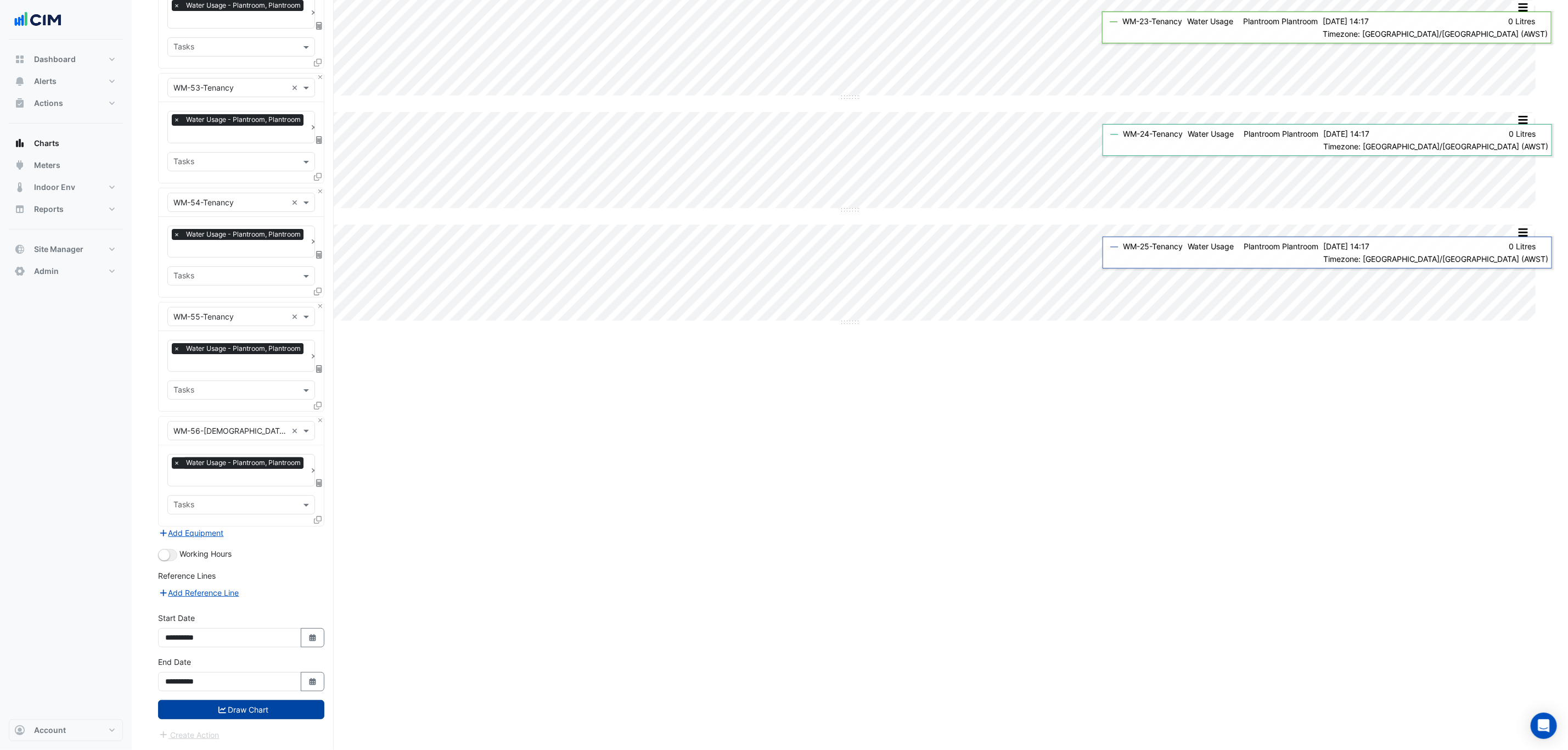
click at [297, 452] on button "Draw Chart" at bounding box center [241, 709] width 166 height 20
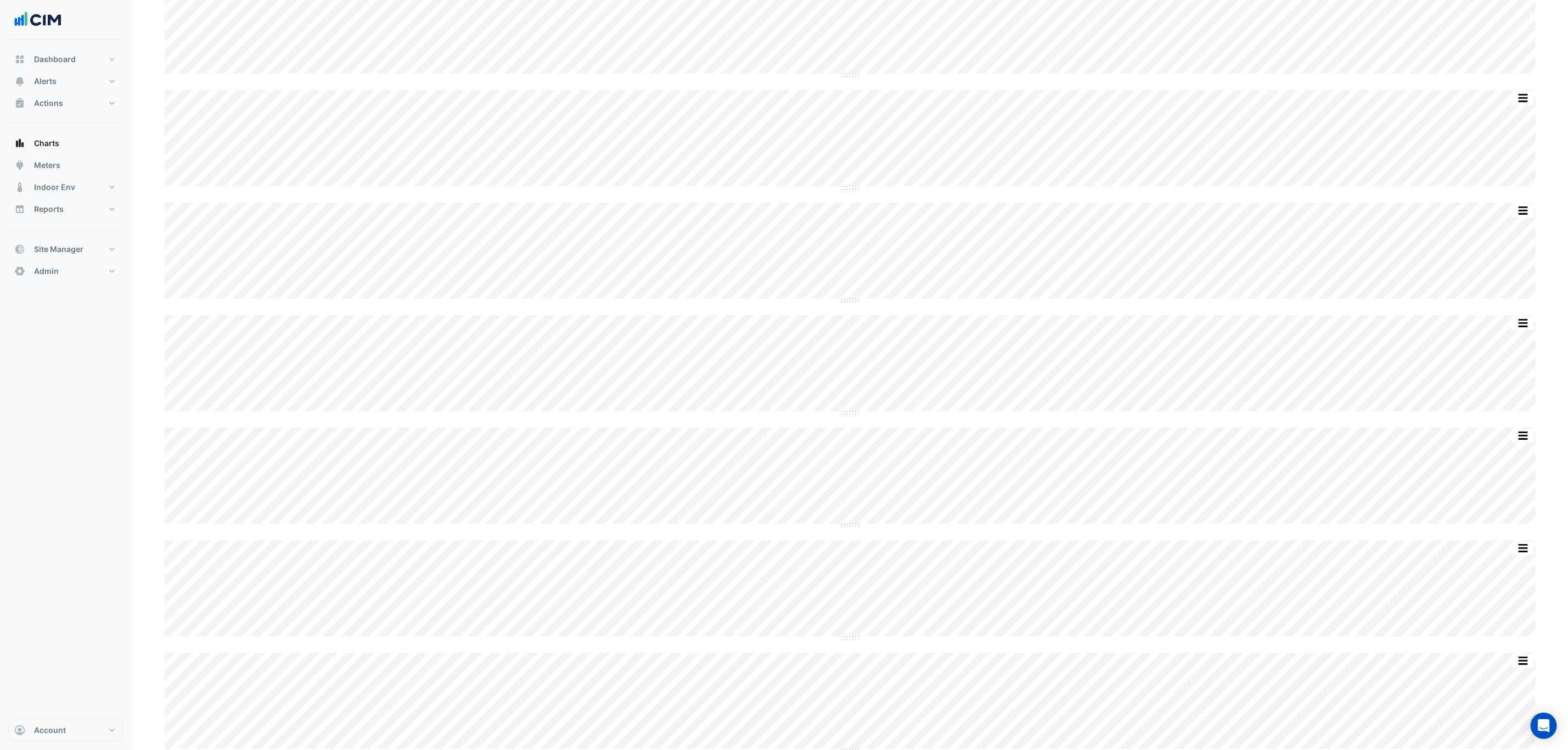
scroll to position [2833, 0]
click at [81, 145] on button "Charts" at bounding box center [66, 143] width 114 height 22
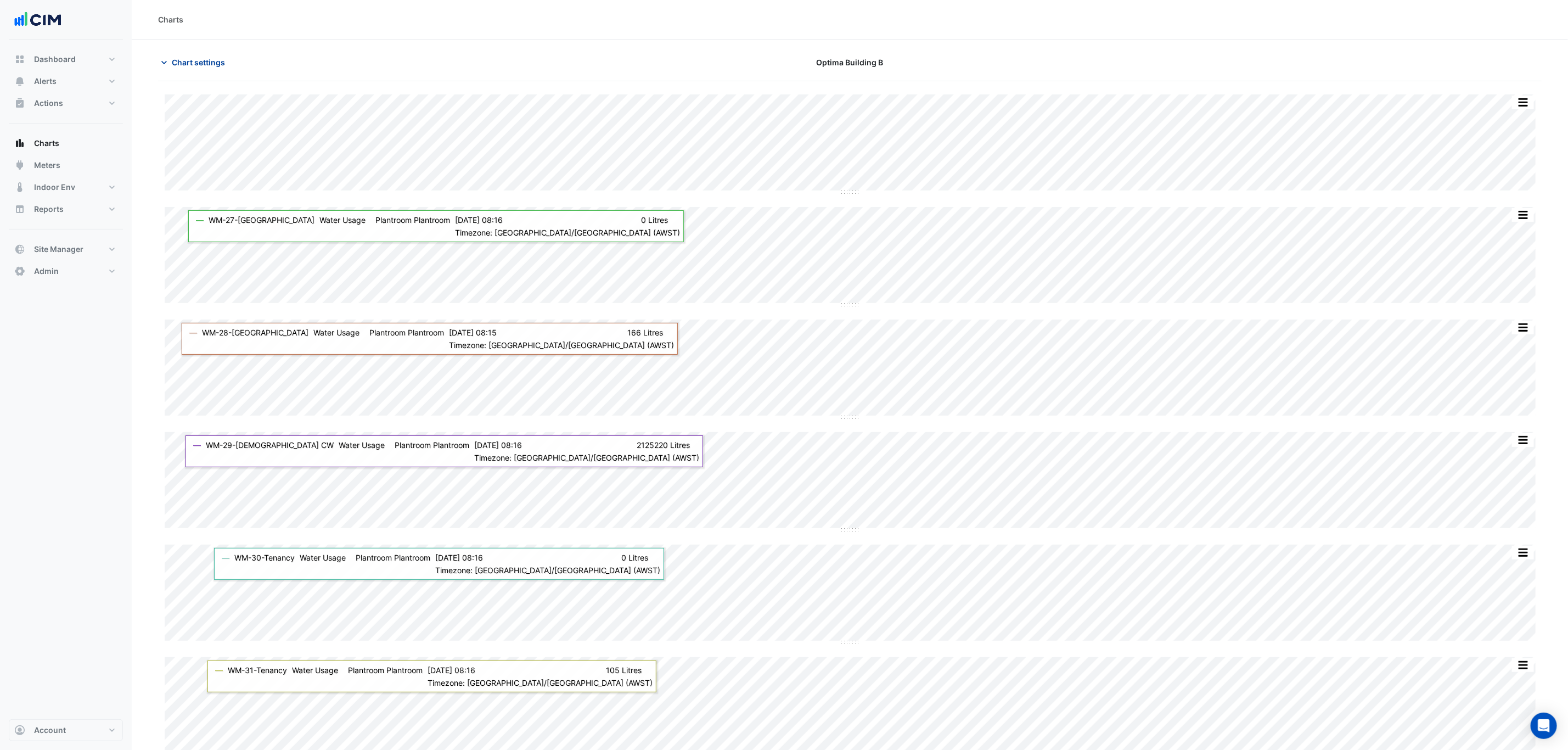
click at [177, 56] on span "Chart settings" at bounding box center [198, 62] width 53 height 11
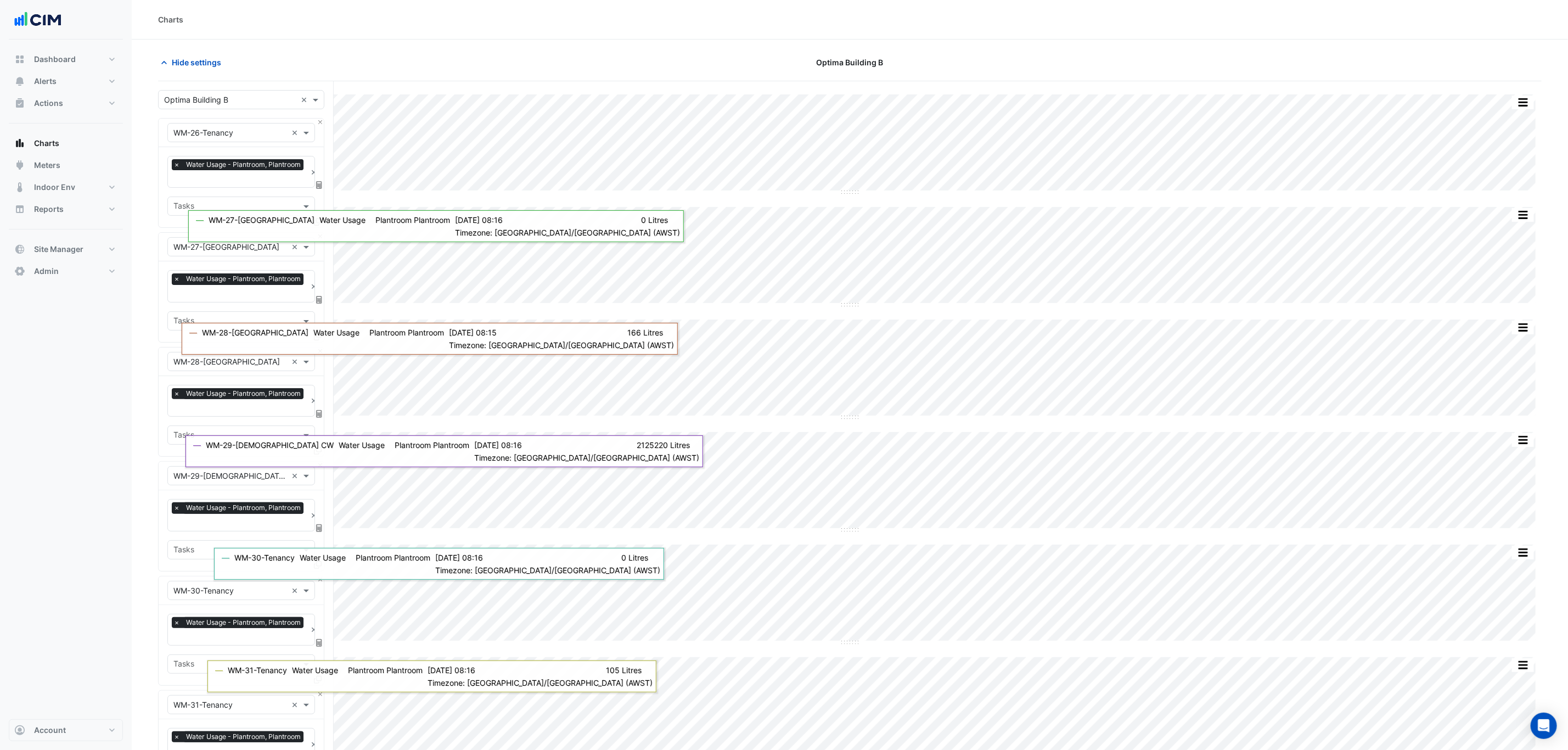
click at [243, 130] on input "text" at bounding box center [230, 133] width 114 height 11
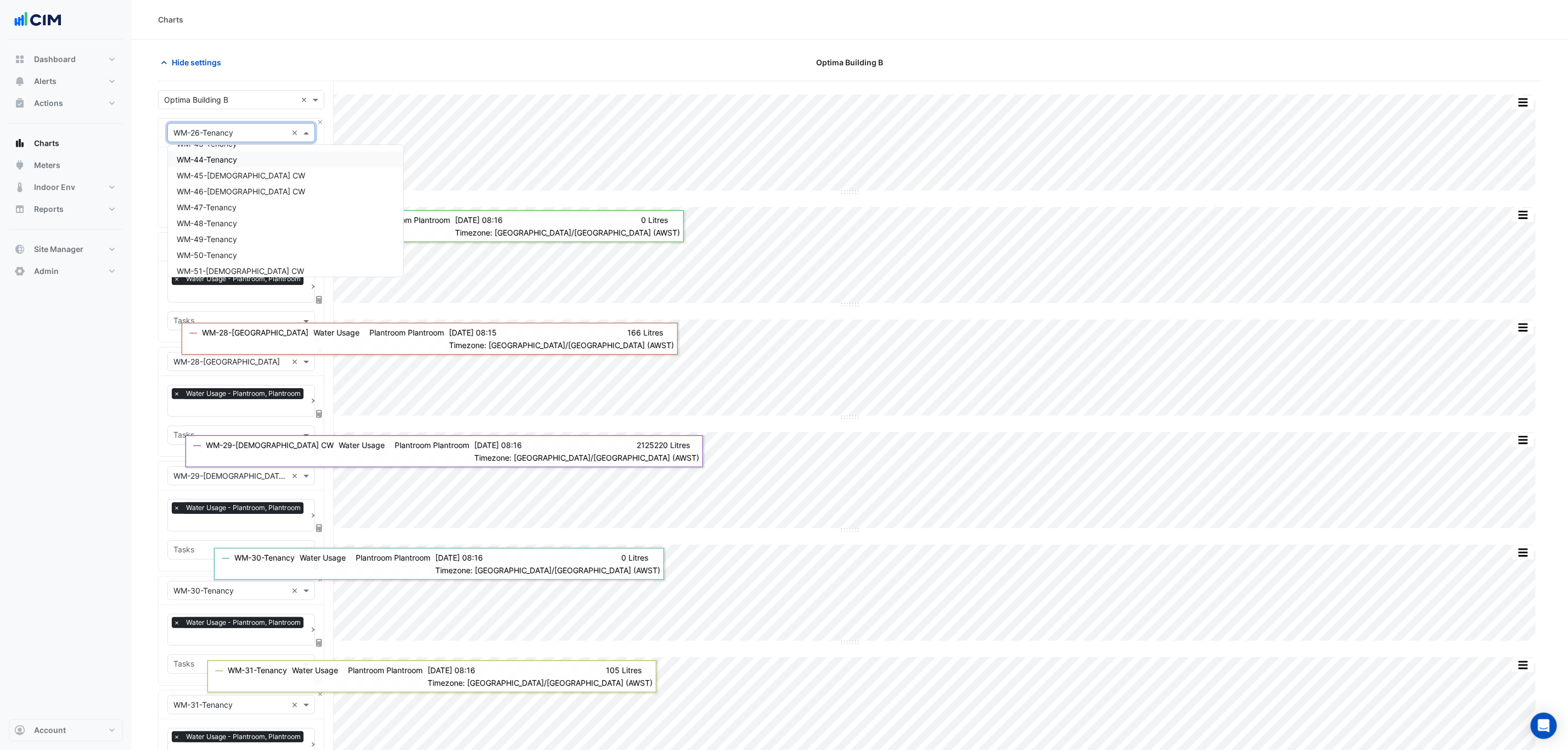
scroll to position [11002, 0]
click at [242, 164] on div "WM-57-Female HW" at bounding box center [285, 173] width 235 height 16
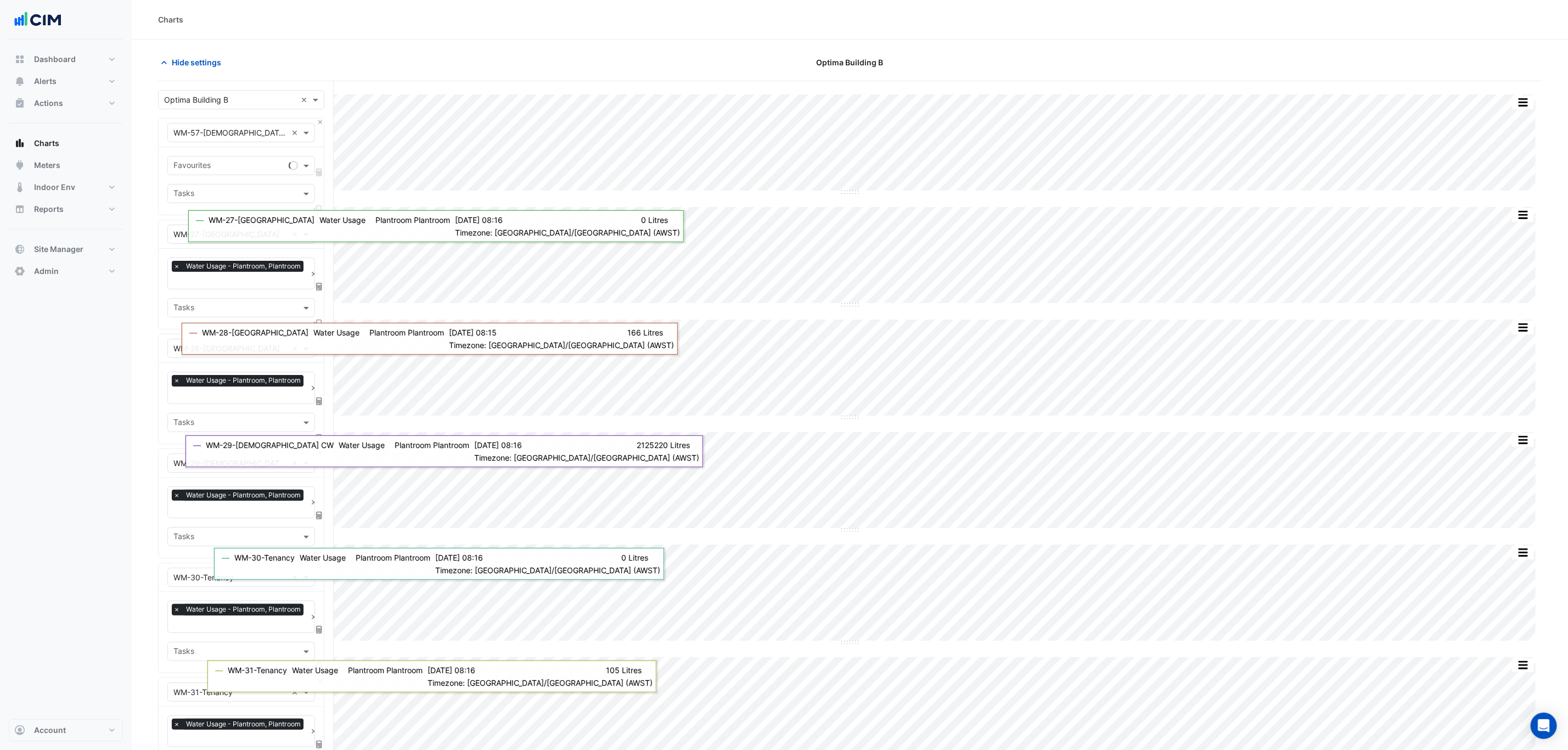
click at [315, 124] on div "× WM-57-Female HW ×" at bounding box center [241, 133] width 165 height 29
click at [317, 124] on button "Close" at bounding box center [320, 122] width 7 height 7
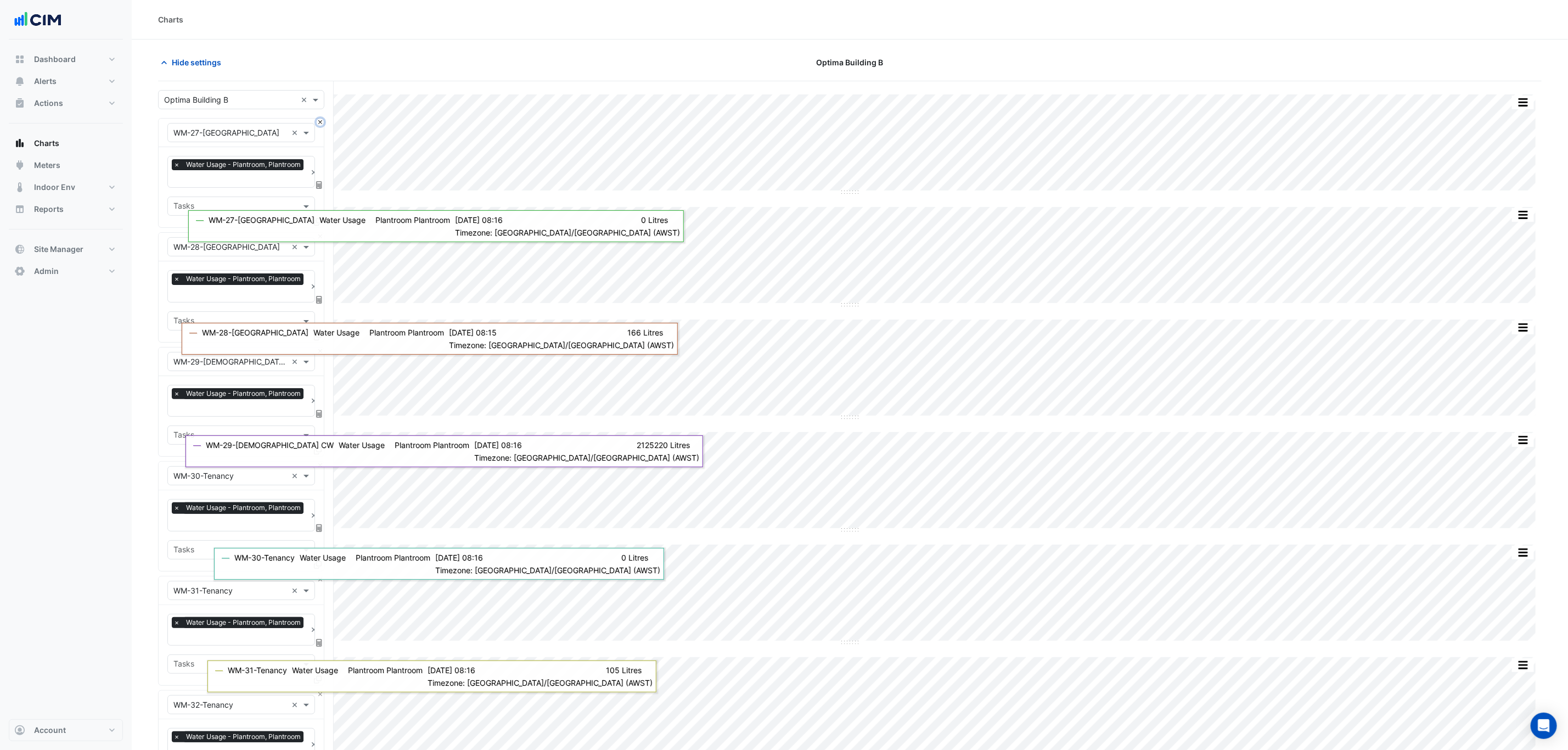
click at [317, 122] on button "Close" at bounding box center [320, 122] width 7 height 7
click at [317, 233] on button "Close" at bounding box center [320, 236] width 7 height 7
click at [317, 122] on button "Close" at bounding box center [320, 122] width 7 height 7
click at [317, 233] on button "Close" at bounding box center [320, 236] width 7 height 7
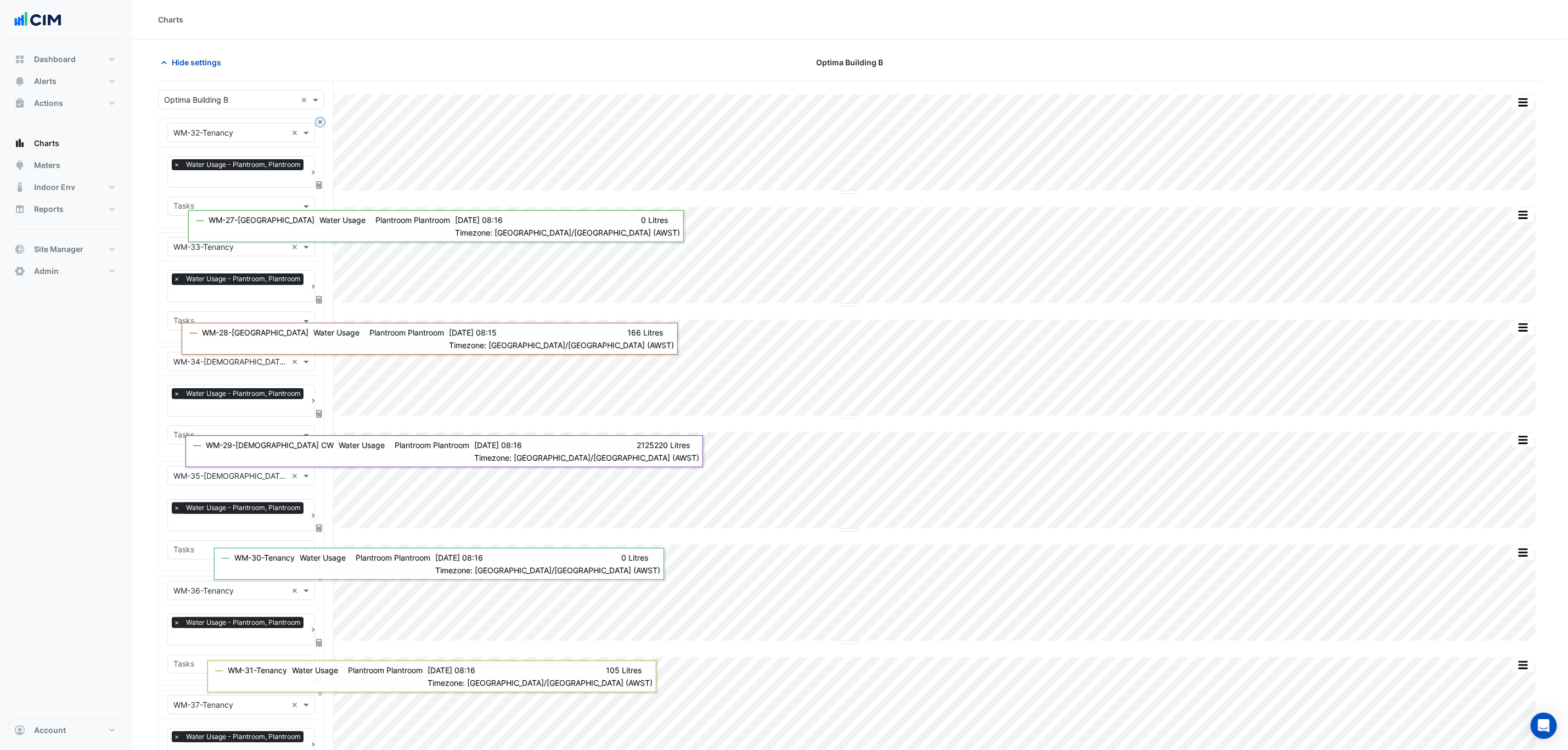
click at [317, 122] on button "Close" at bounding box center [320, 122] width 7 height 7
click at [317, 233] on button "Close" at bounding box center [320, 236] width 7 height 7
click at [317, 122] on button "Close" at bounding box center [320, 122] width 7 height 7
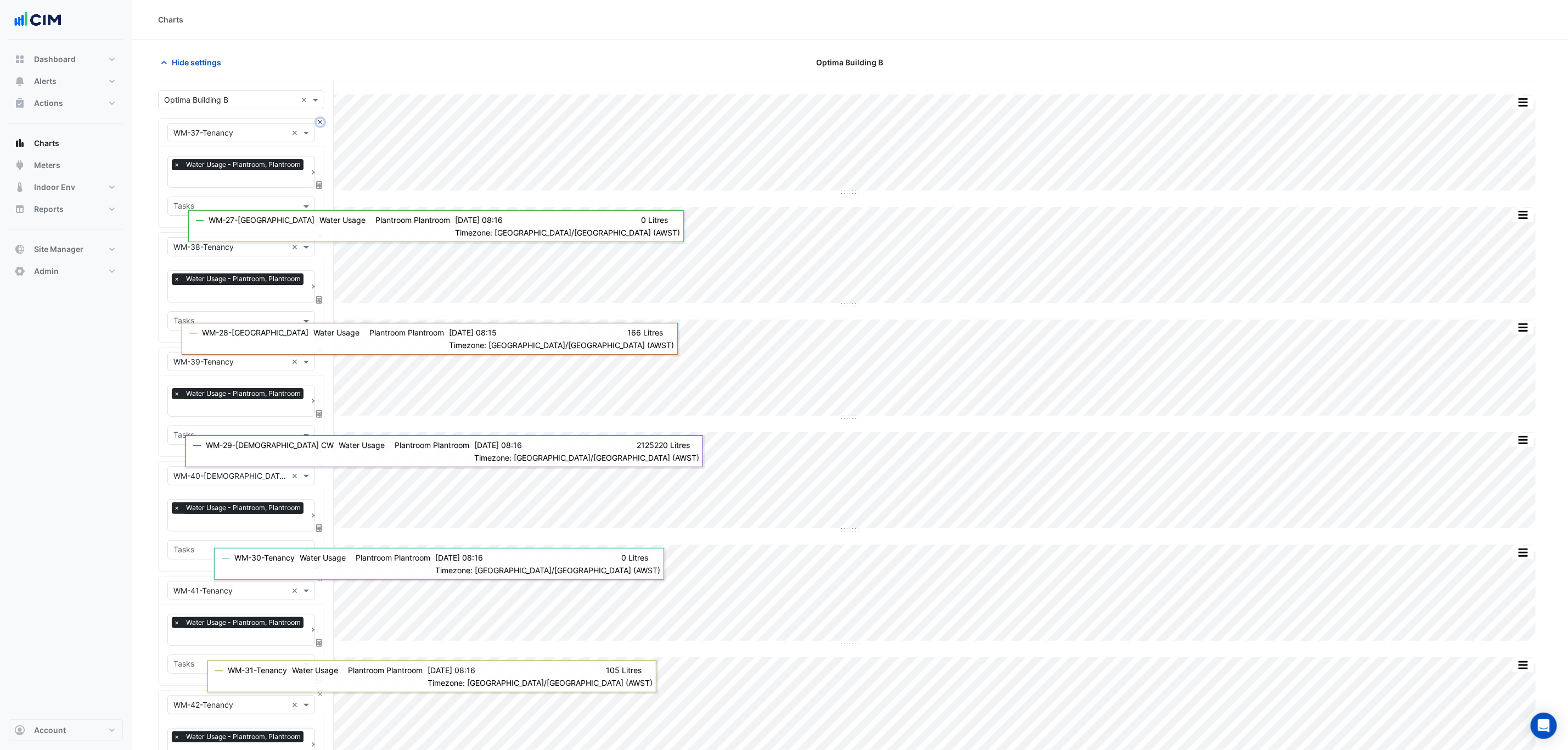
click at [317, 122] on button "Close" at bounding box center [320, 122] width 7 height 7
click at [317, 233] on button "Close" at bounding box center [320, 236] width 7 height 7
click at [317, 122] on button "Close" at bounding box center [320, 122] width 7 height 7
click at [317, 233] on button "Close" at bounding box center [320, 236] width 7 height 7
click at [317, 122] on button "Close" at bounding box center [320, 122] width 7 height 7
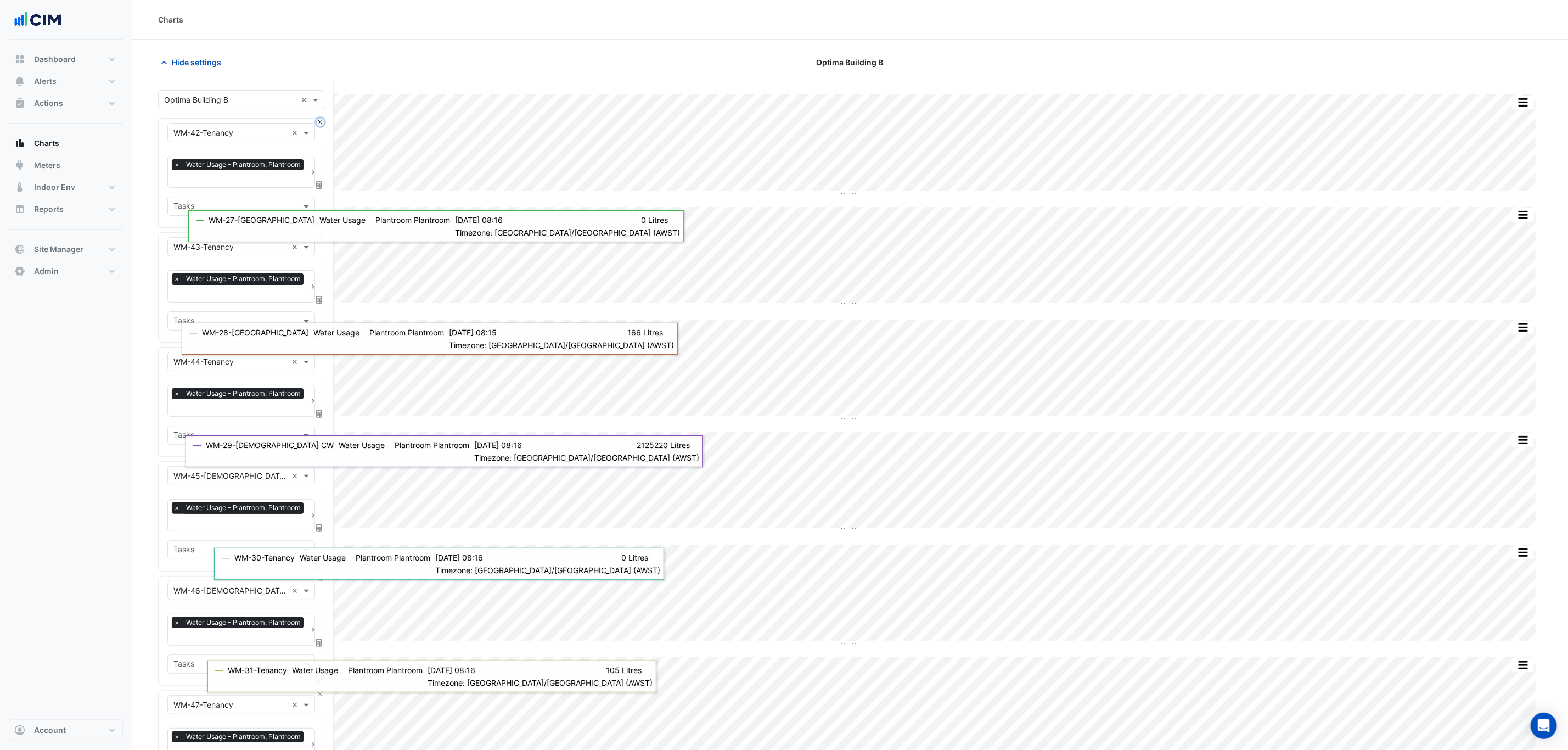
click at [317, 122] on button "Close" at bounding box center [320, 122] width 7 height 7
click at [315, 233] on div "× WM-43-Tenancy ×" at bounding box center [241, 247] width 165 height 29
click at [315, 122] on div "× WM-43-Tenancy ×" at bounding box center [241, 133] width 165 height 29
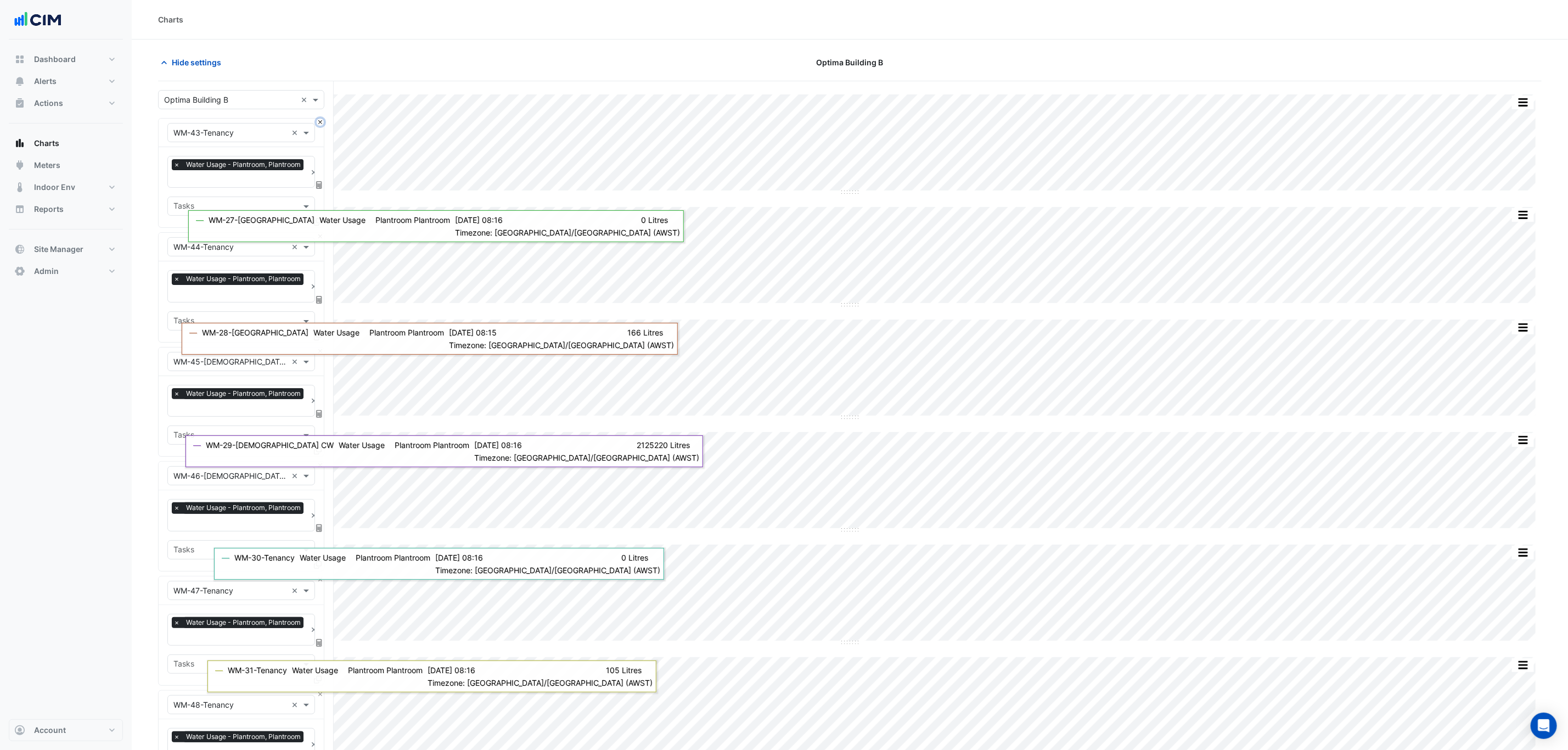
click at [321, 124] on button "Close" at bounding box center [320, 122] width 7 height 7
click at [321, 233] on button "Close" at bounding box center [320, 236] width 7 height 7
click at [321, 124] on button "Close" at bounding box center [320, 122] width 7 height 7
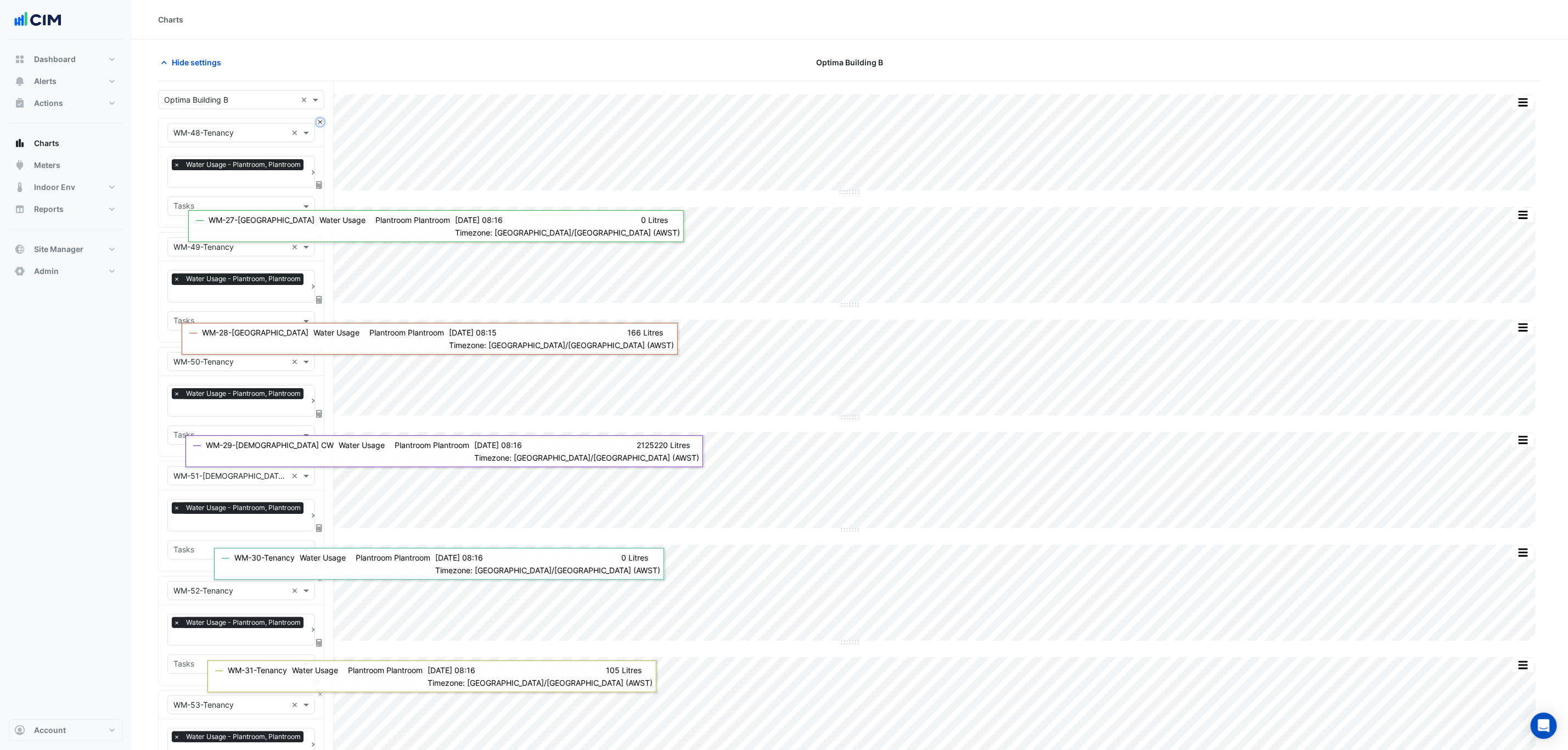
click at [321, 124] on button "Close" at bounding box center [320, 122] width 7 height 7
click at [321, 233] on button "Close" at bounding box center [320, 236] width 7 height 7
click at [321, 124] on button "Close" at bounding box center [320, 122] width 7 height 7
click at [321, 233] on button "Close" at bounding box center [320, 236] width 7 height 7
click at [321, 124] on button "Close" at bounding box center [320, 122] width 7 height 7
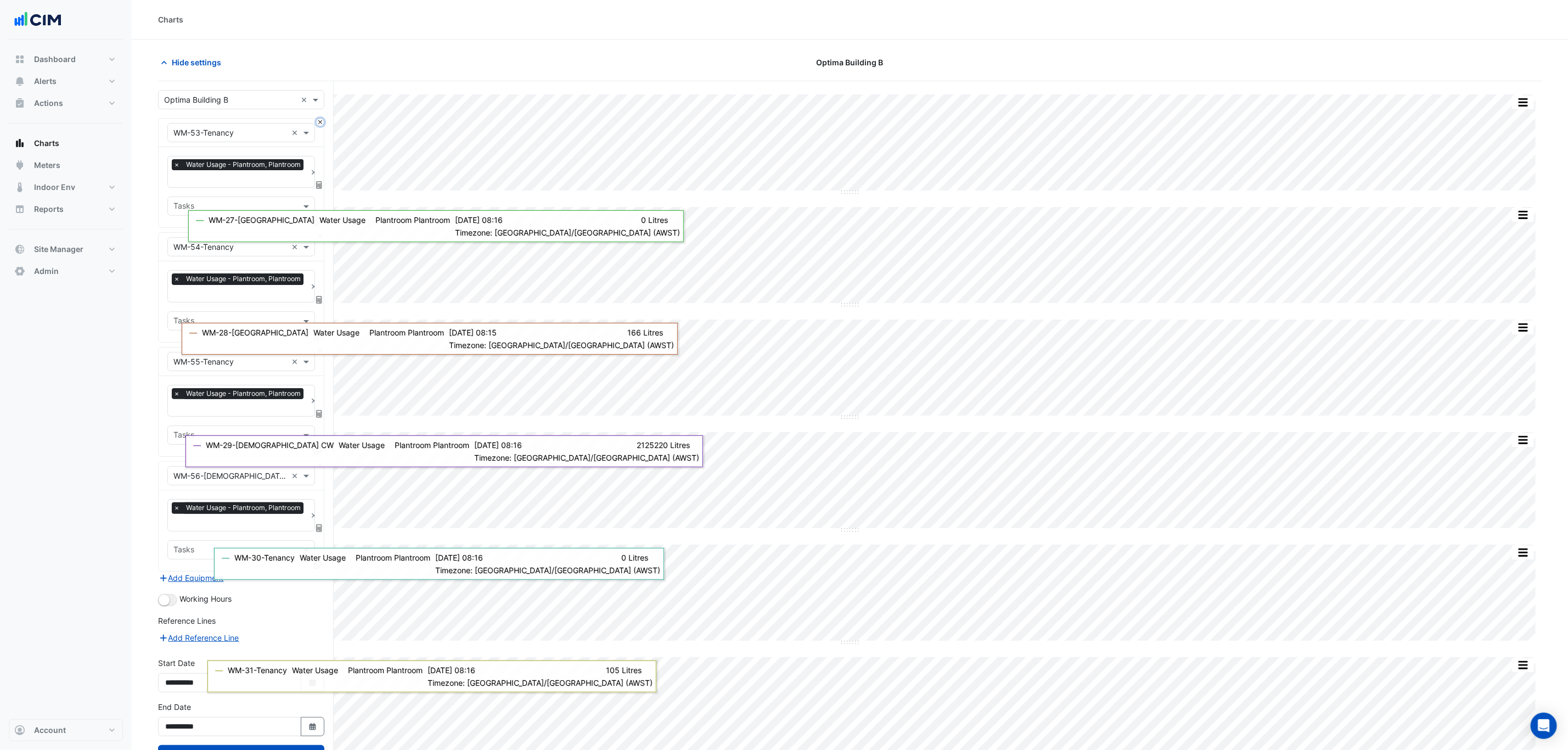
click at [321, 124] on button "Close" at bounding box center [320, 122] width 7 height 7
click at [321, 233] on button "Close" at bounding box center [320, 236] width 7 height 7
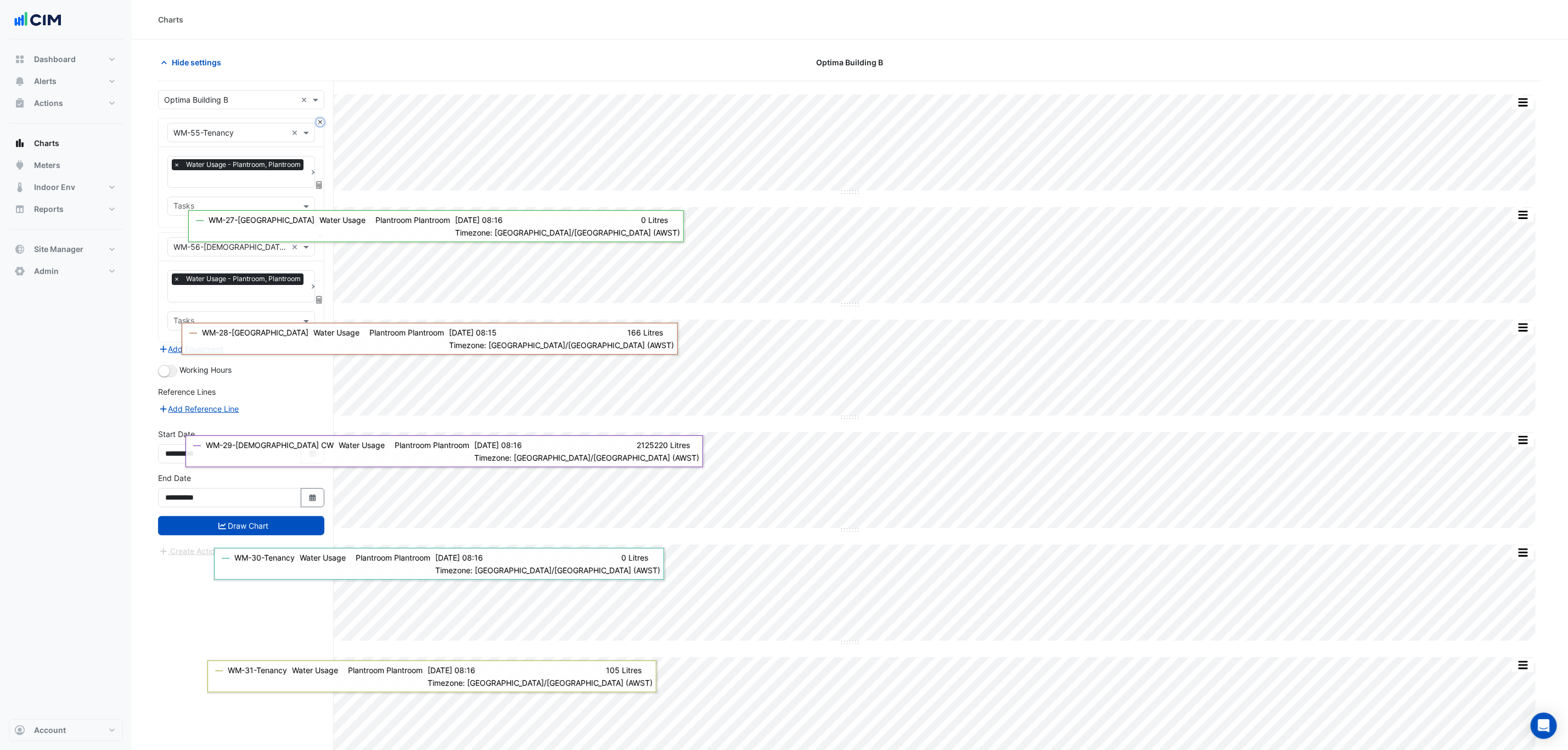
click at [321, 124] on button "Close" at bounding box center [320, 122] width 7 height 7
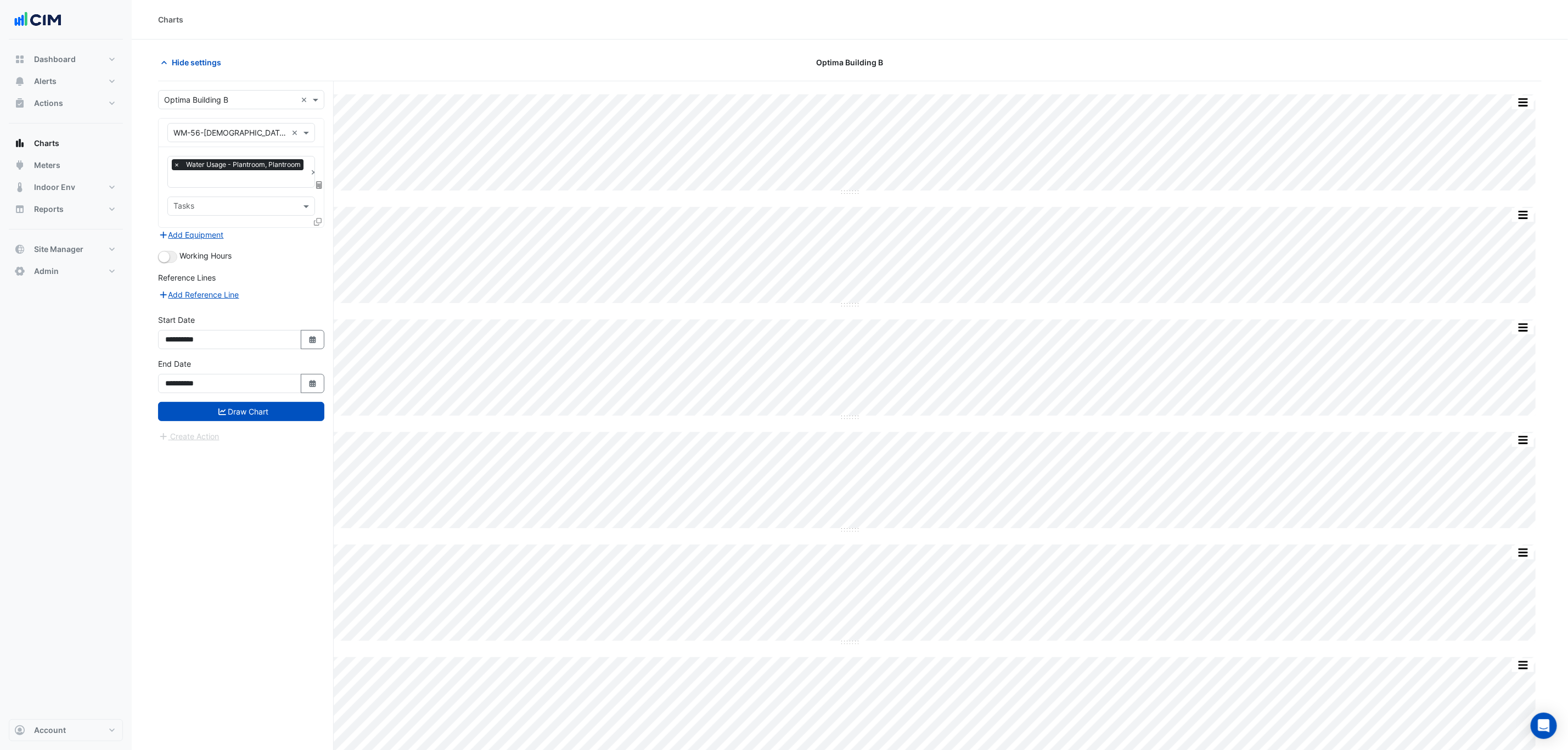
click at [223, 138] on input "text" at bounding box center [230, 133] width 114 height 11
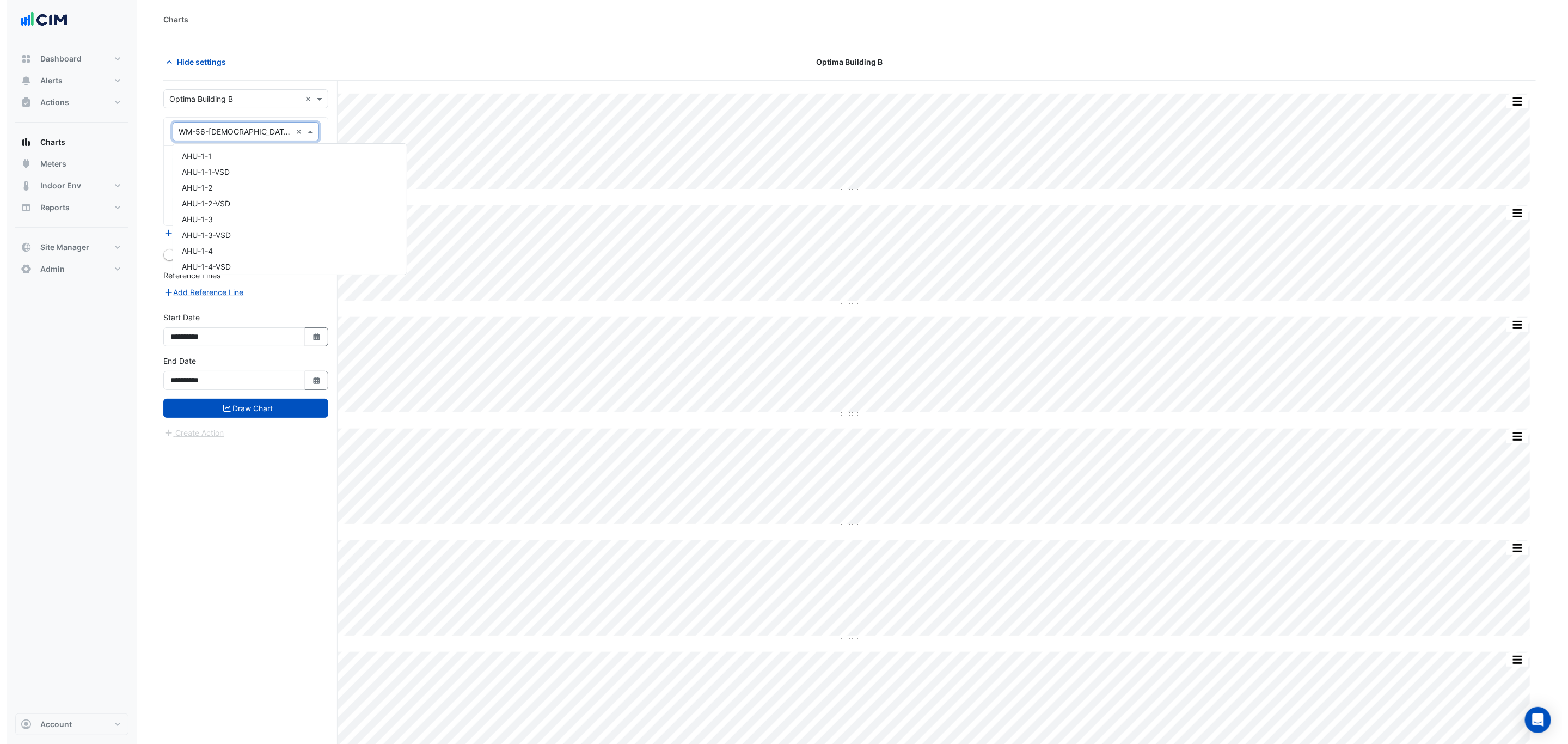
scroll to position [10896, 0]
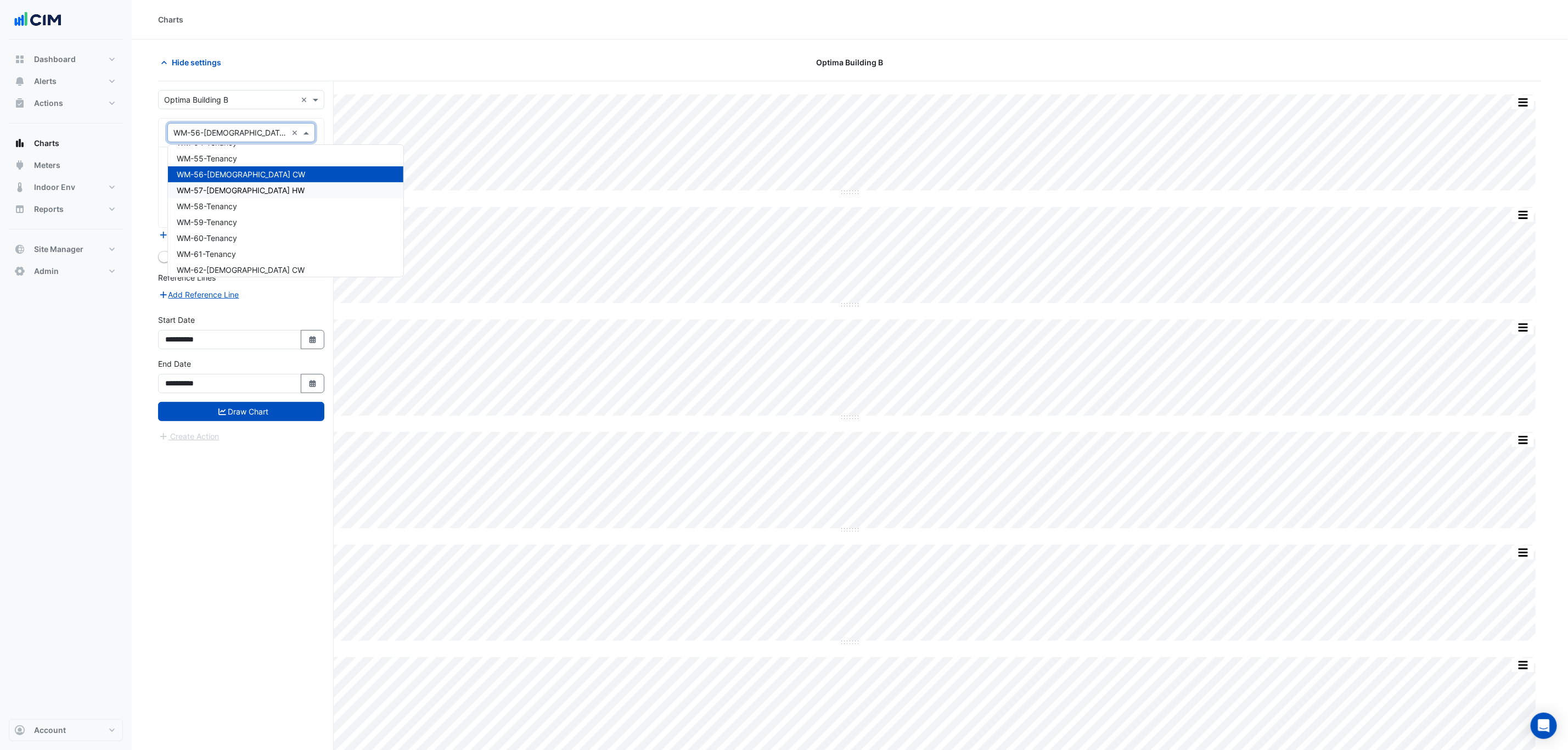
click at [228, 186] on span "WM-57-Female HW" at bounding box center [240, 190] width 128 height 9
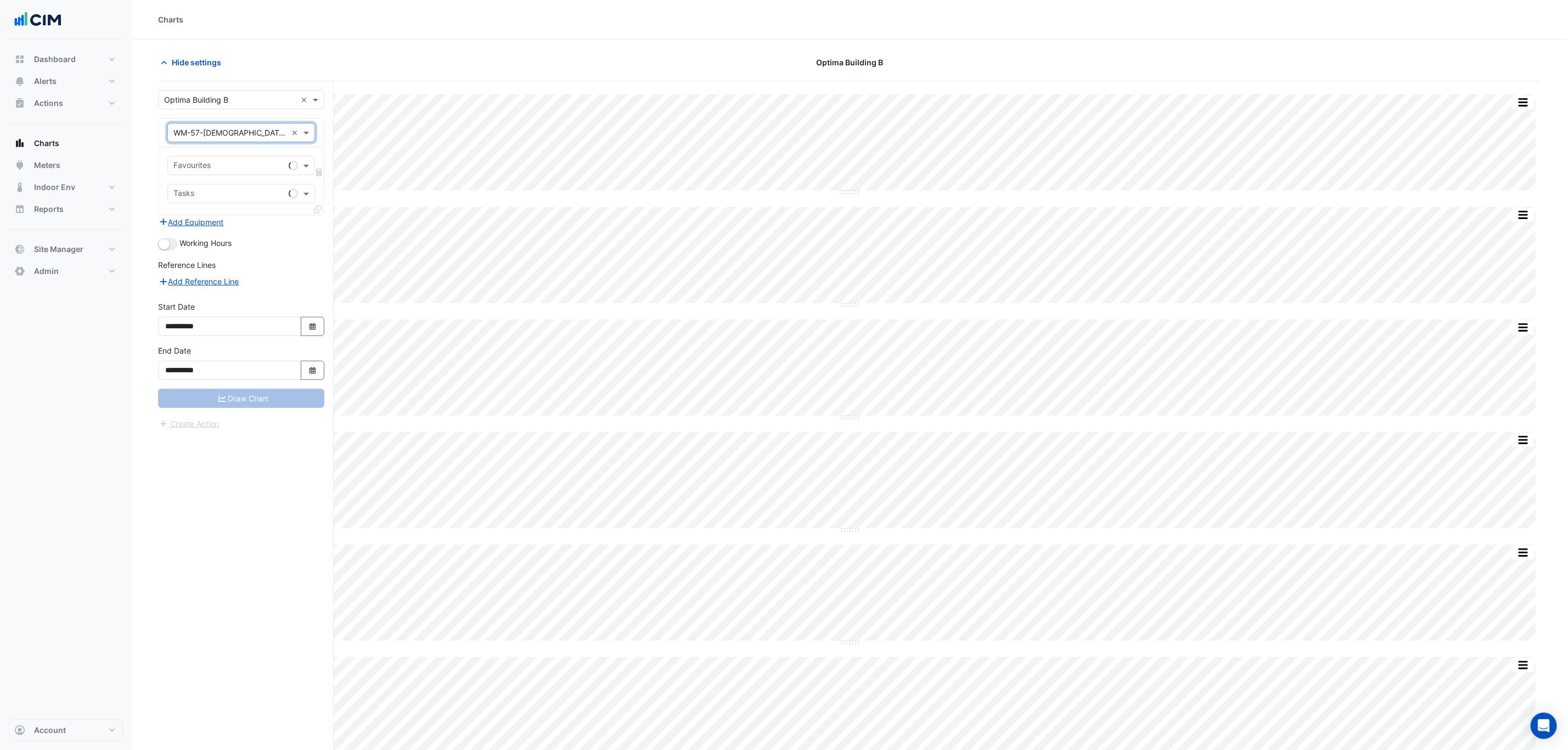
click at [226, 171] on input "text" at bounding box center [229, 167] width 111 height 11
click at [229, 193] on span "Water Usage - Plantroom, Plantroom" at bounding box center [242, 190] width 130 height 9
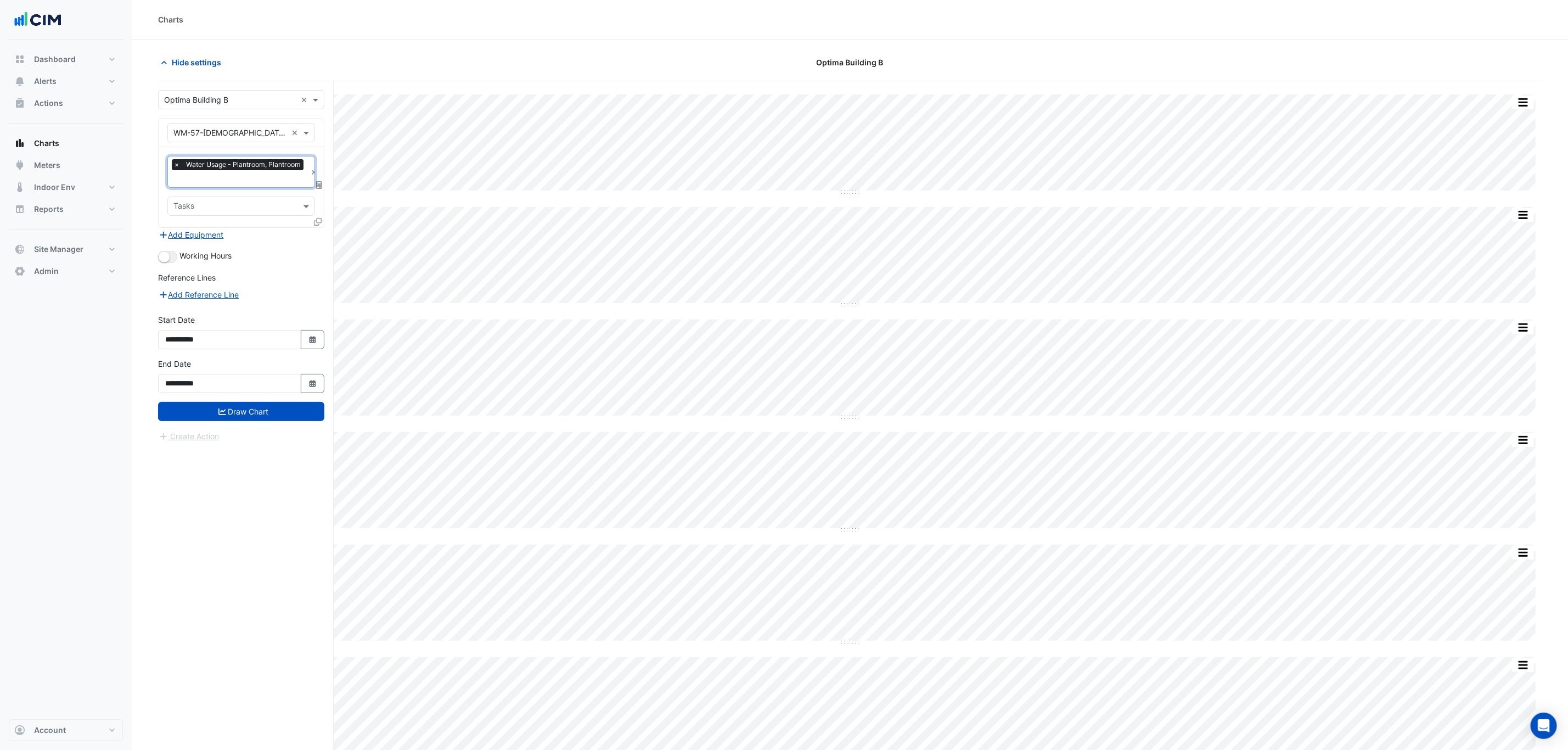
click at [314, 222] on icon at bounding box center [318, 221] width 7 height 7
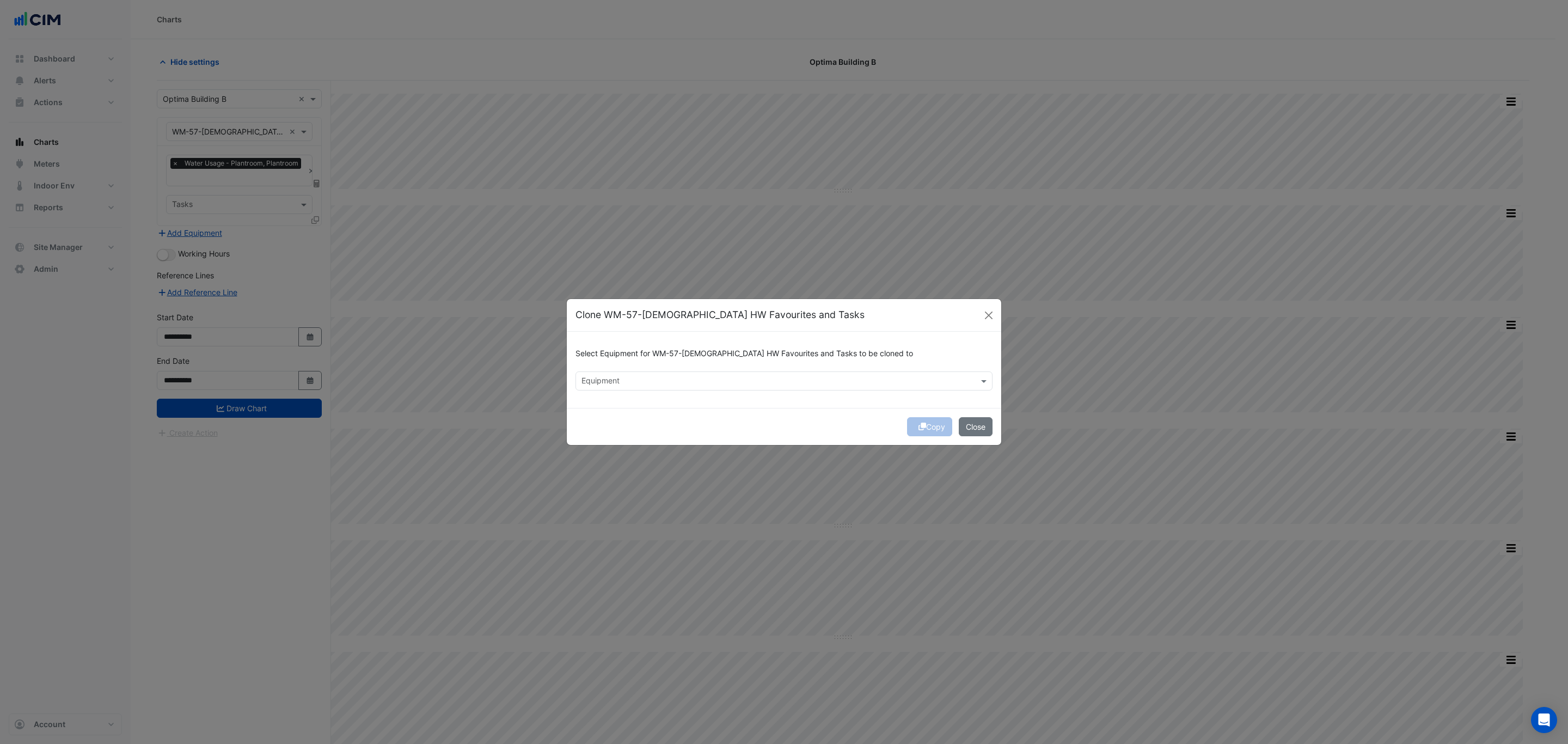
click at [520, 379] on input "text" at bounding box center [778, 382] width 393 height 11
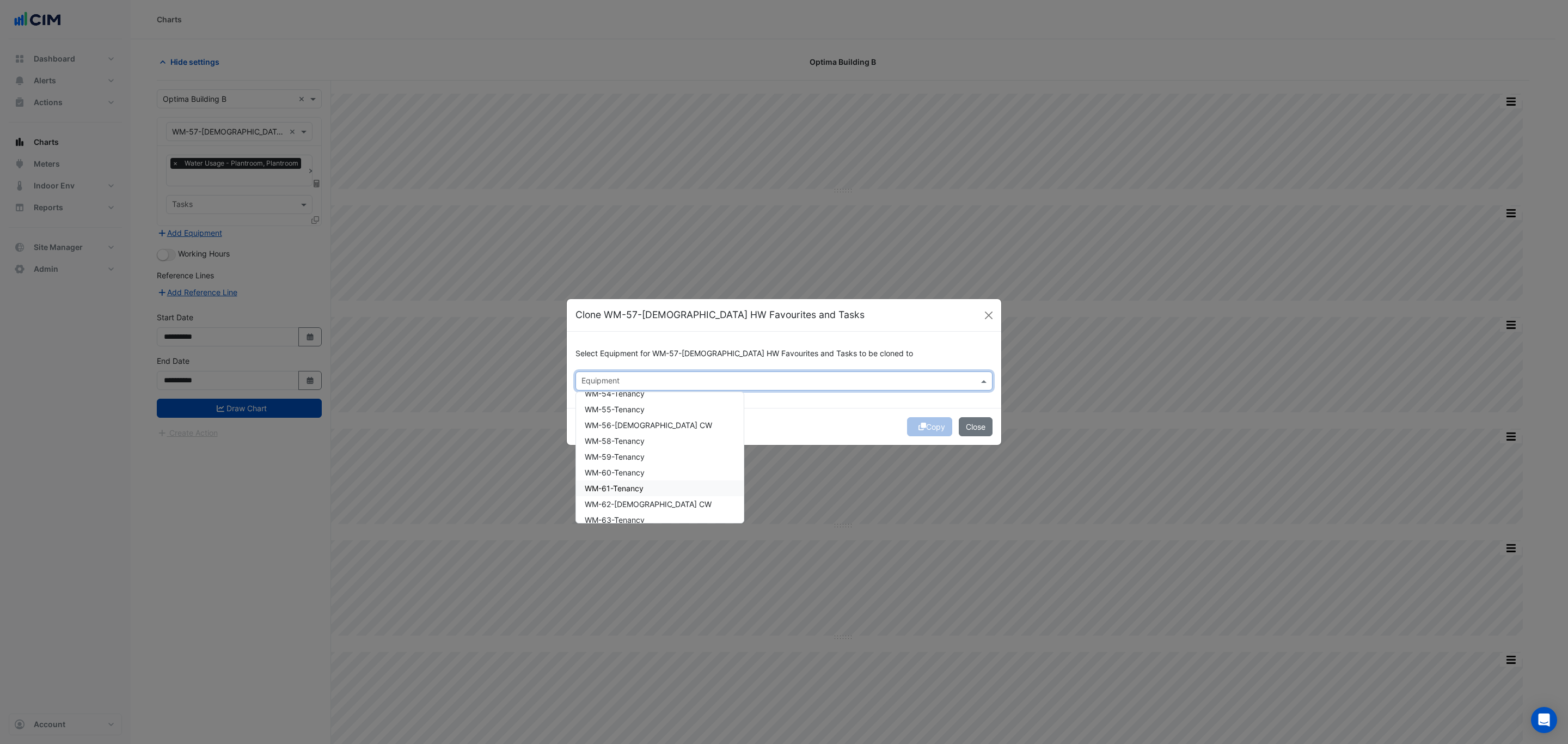
scroll to position [898, 0]
click at [520, 448] on div "WM-58-Tenancy" at bounding box center [660, 469] width 168 height 16
click at [520, 448] on div "WM-59-Tenancy" at bounding box center [660, 485] width 168 height 16
drag, startPoint x: 679, startPoint y: 417, endPoint x: 679, endPoint y: 423, distance: 6.0
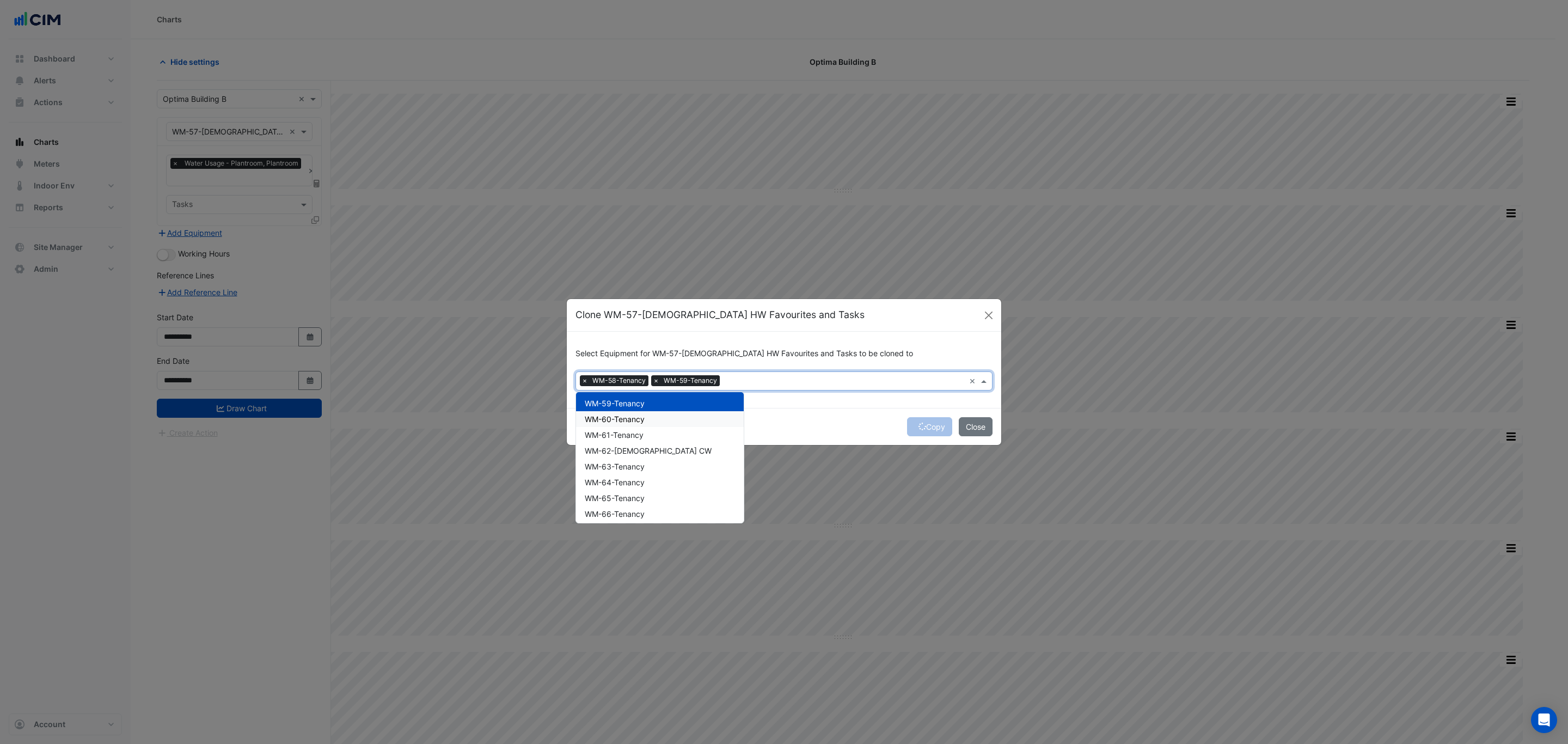
click at [520, 415] on div "WM-60-Tenancy" at bounding box center [660, 419] width 168 height 16
click at [520, 435] on div "WM-61-Tenancy" at bounding box center [660, 435] width 168 height 16
click at [520, 448] on div "WM-62-Male CW" at bounding box center [660, 451] width 168 height 16
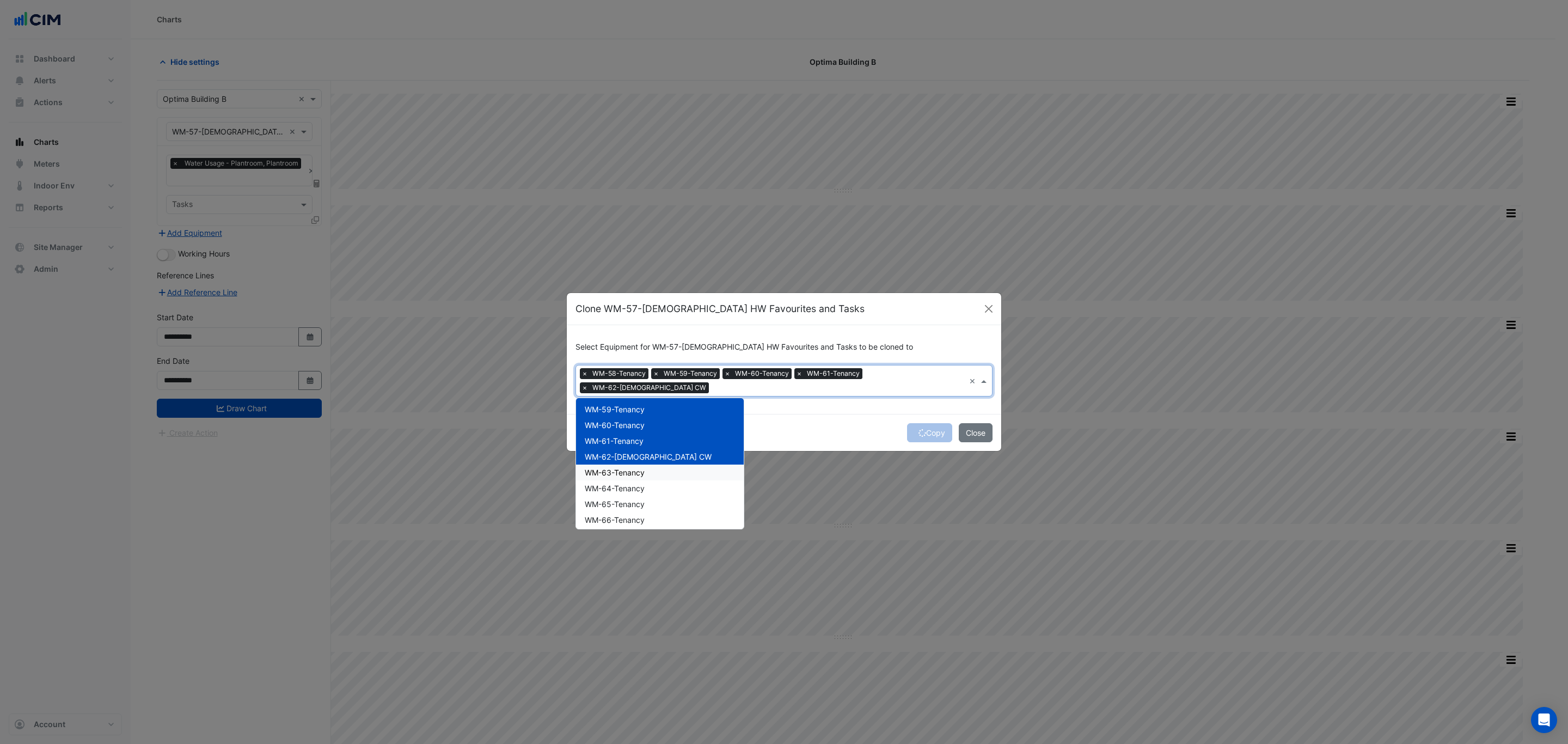
click at [520, 448] on div "WM-63-Tenancy" at bounding box center [660, 473] width 168 height 16
click at [520, 448] on div "WM-64-Tenancy" at bounding box center [660, 489] width 168 height 16
click at [520, 448] on div "WM-01-Main WM-02-Building B CW WM-03-Washdown Bay WM-04-Male CW WM-05-Tenancy W…" at bounding box center [660, 86] width 168 height 1326
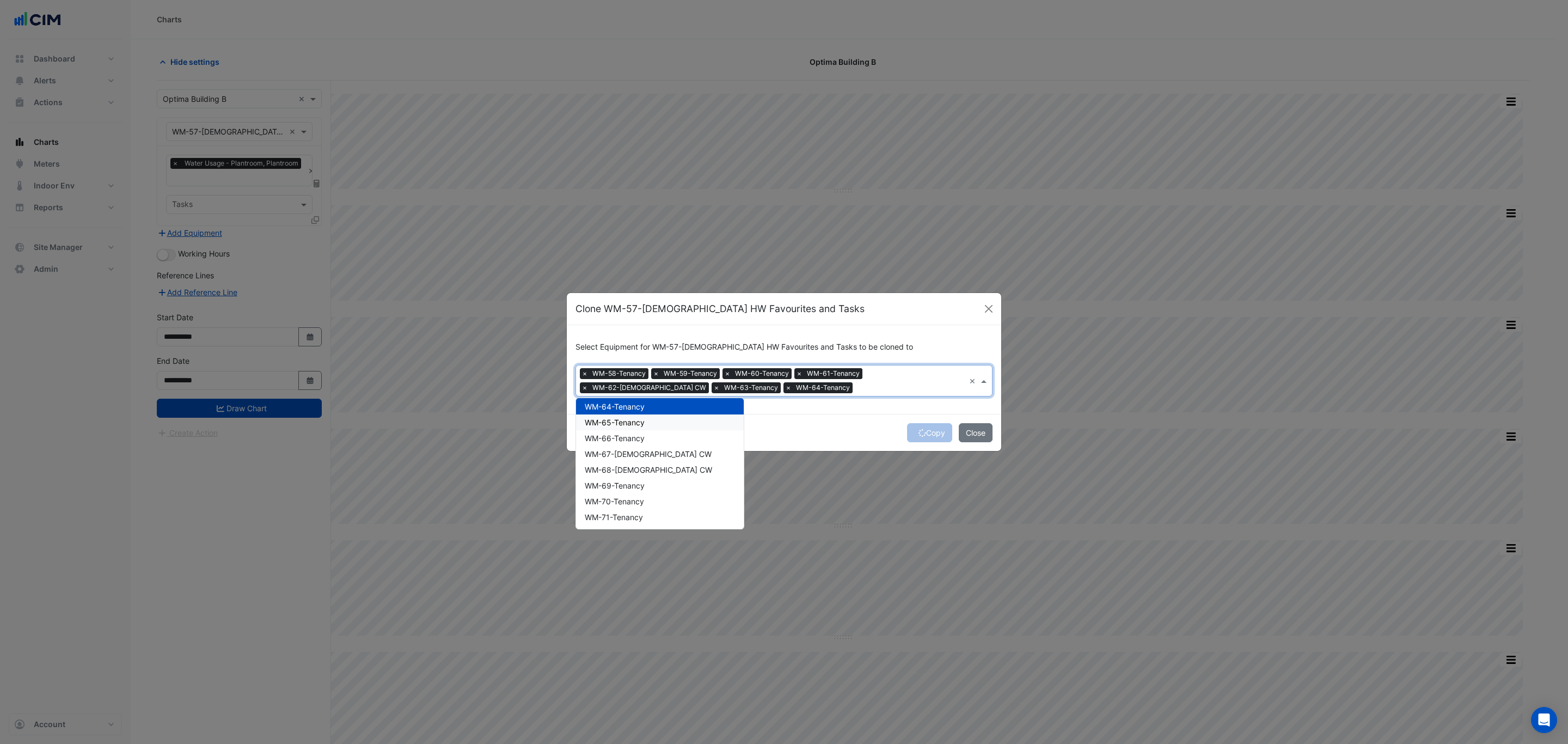
click at [520, 423] on div "WM-65-Tenancy" at bounding box center [660, 422] width 168 height 16
click at [520, 443] on div "WM-66-Tenancy" at bounding box center [660, 439] width 168 height 16
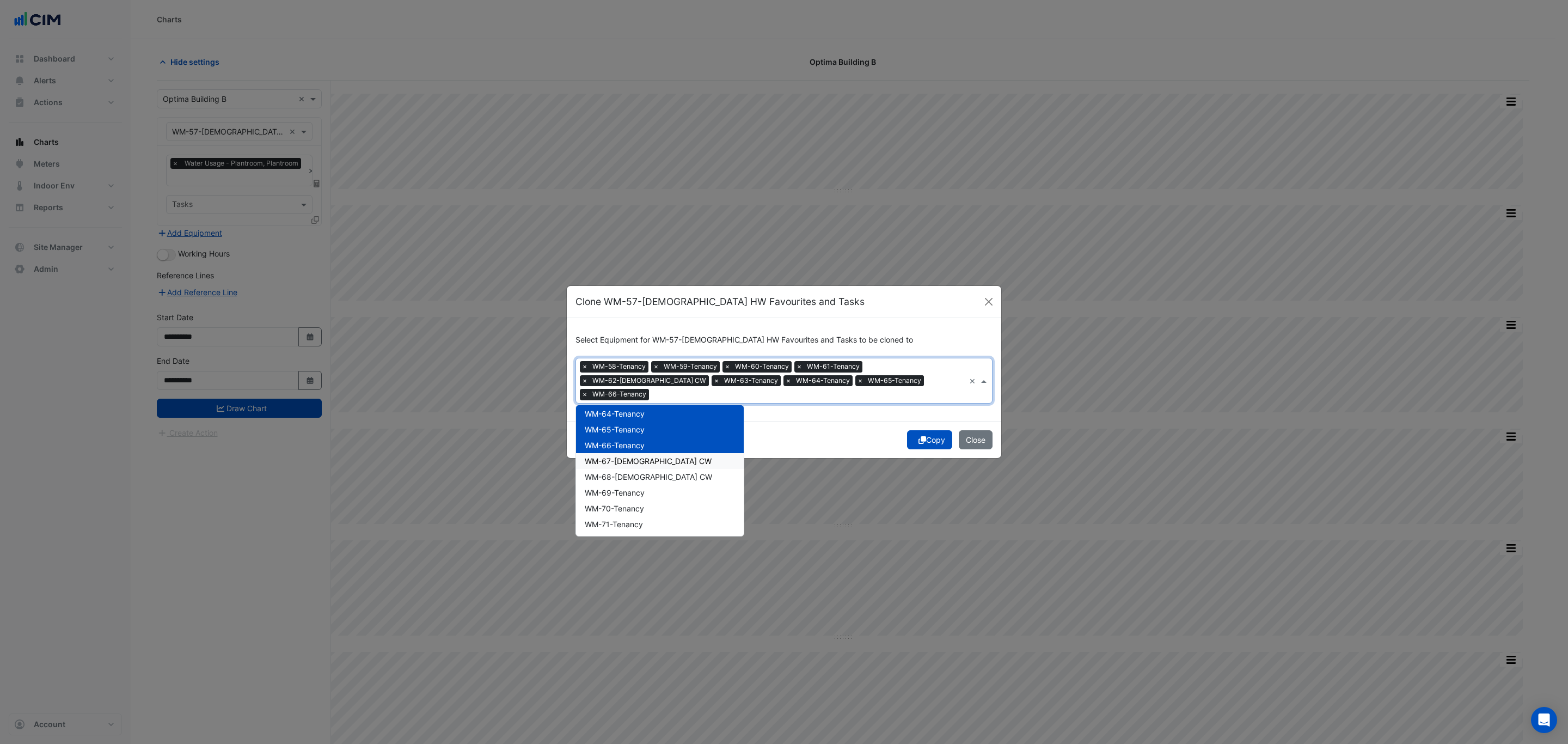
click at [520, 448] on div "WM-67-Female CW" at bounding box center [660, 461] width 168 height 16
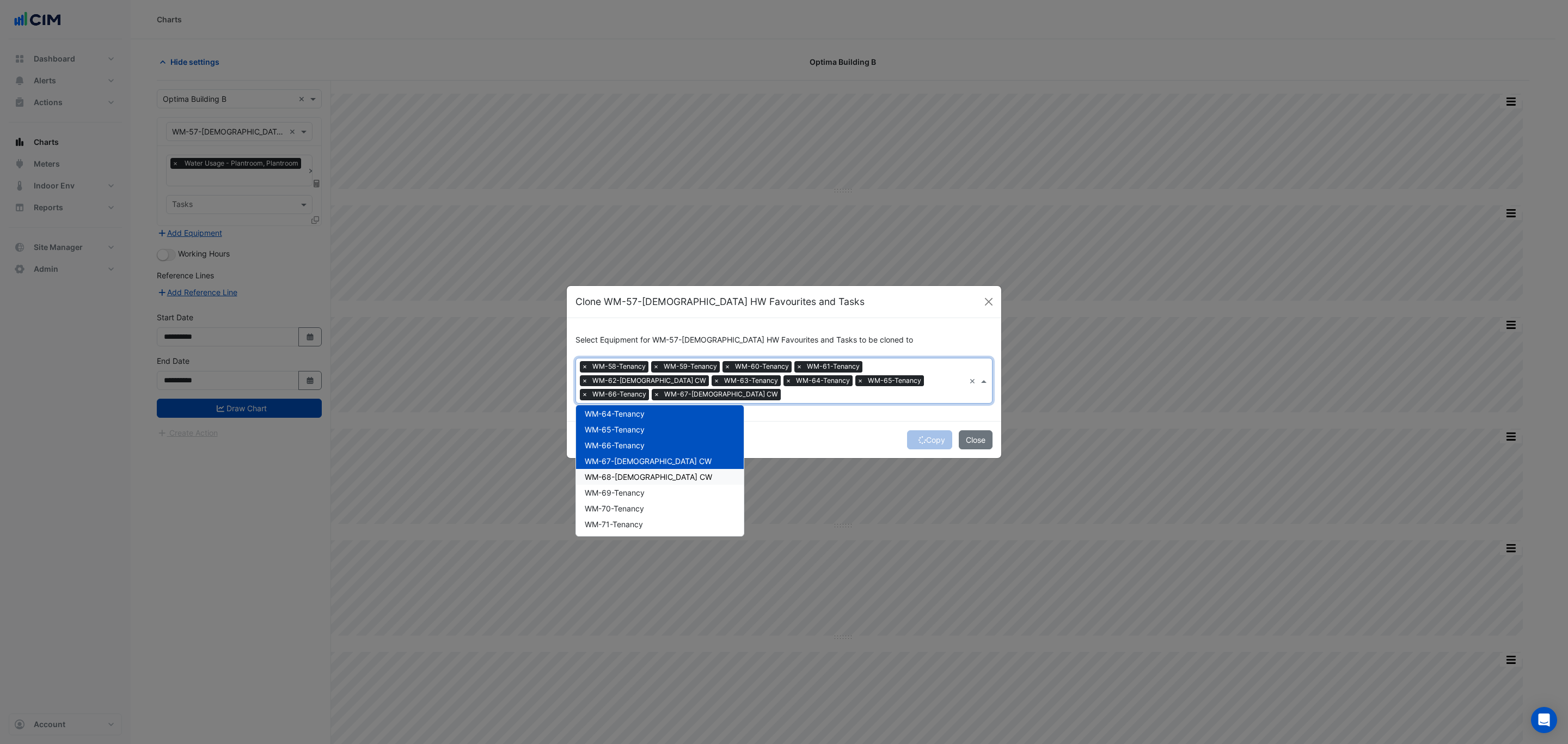
click at [520, 448] on div "WM-68-Female CW" at bounding box center [660, 477] width 168 height 16
click at [520, 448] on div "WM-69-Tenancy" at bounding box center [660, 493] width 168 height 16
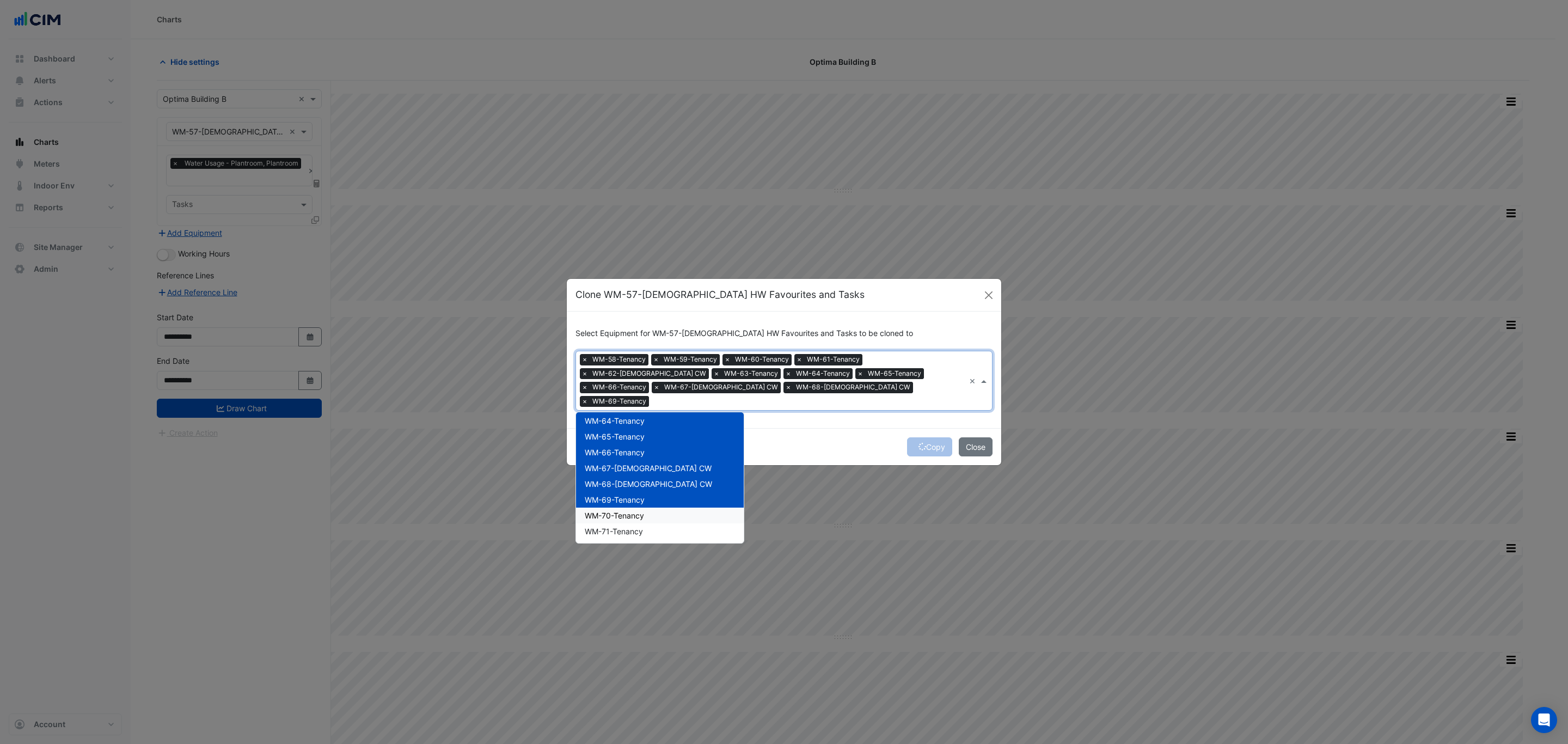
click at [520, 448] on div "WM-70-Tenancy" at bounding box center [660, 515] width 168 height 16
click at [520, 448] on div "WM-71-Tenancy" at bounding box center [660, 532] width 168 height 16
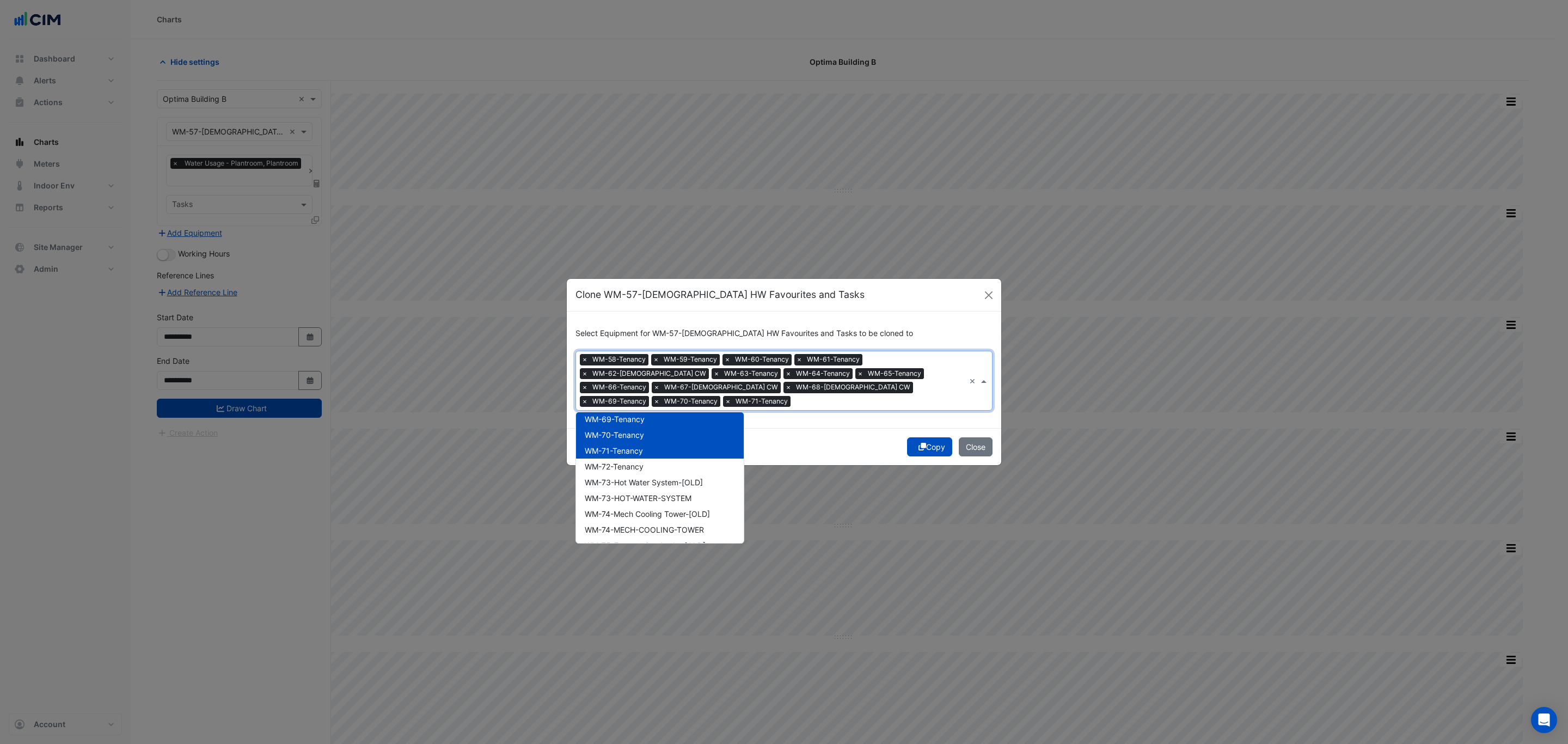
scroll to position [1144, 0]
click at [520, 448] on div "WM-72-Tenancy" at bounding box center [660, 465] width 168 height 16
click at [520, 448] on span "WM-73-Hot Water System-[OLD]" at bounding box center [644, 481] width 118 height 9
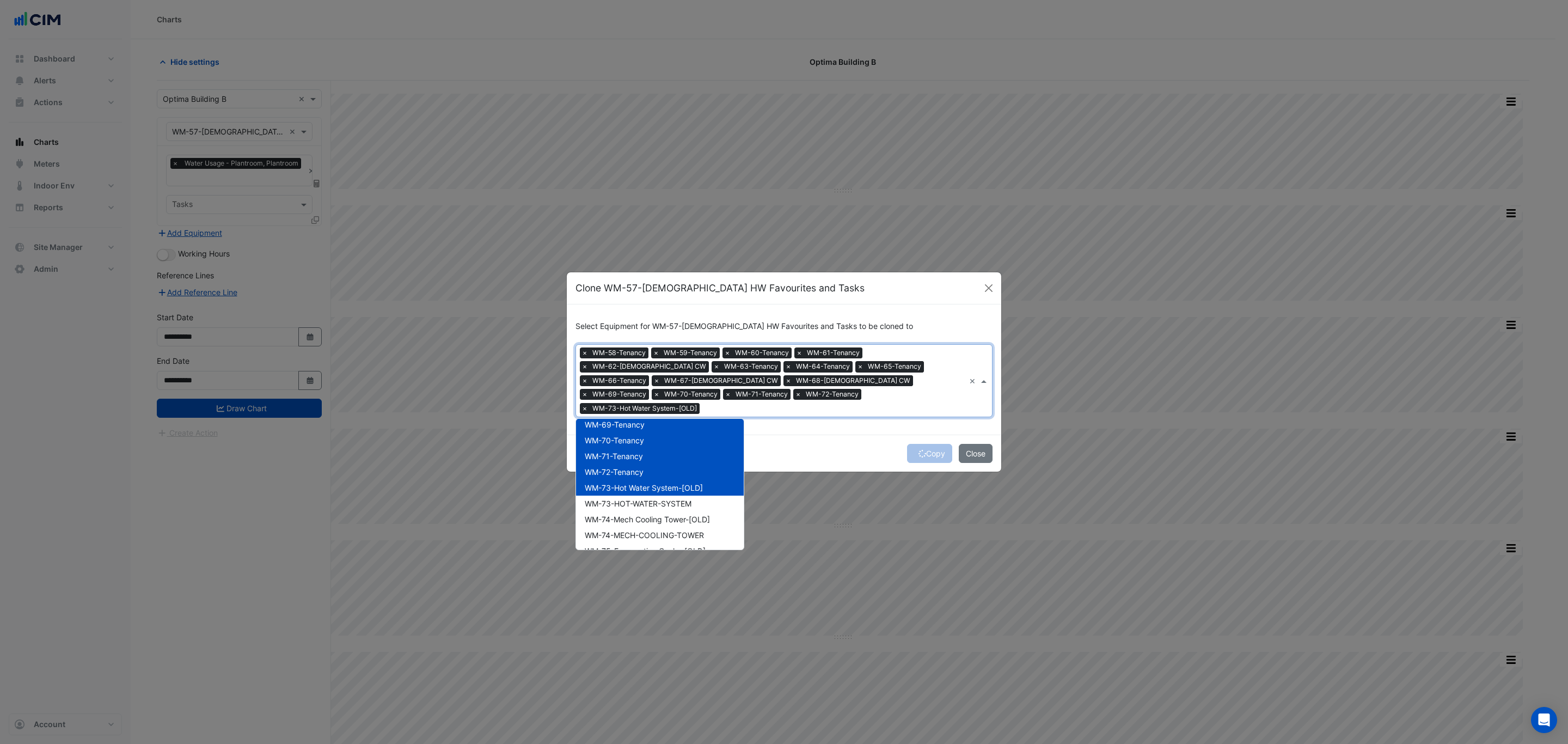
click at [520, 448] on span "WM-73-HOT-WATER-SYSTEM" at bounding box center [638, 502] width 107 height 9
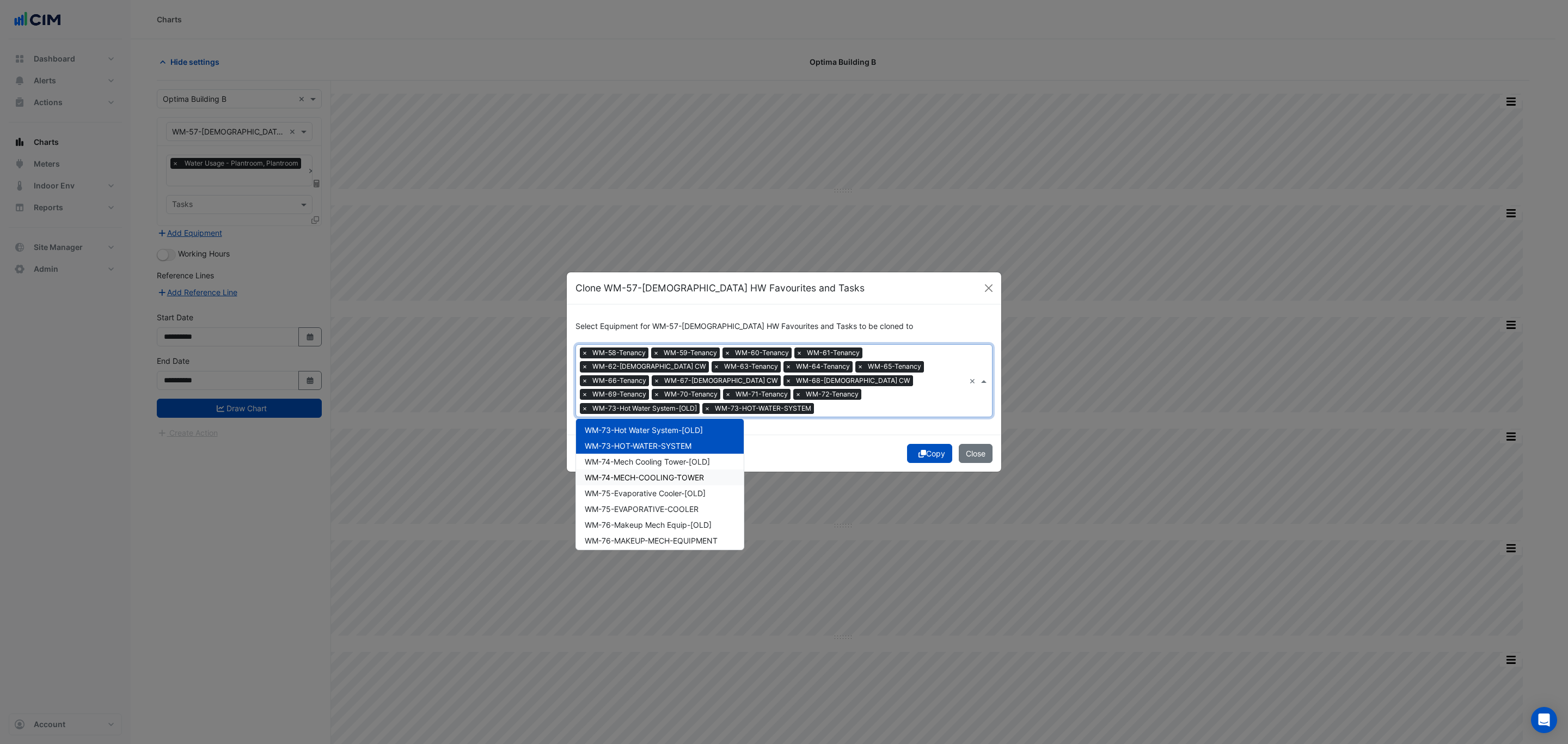
click at [520, 448] on span "WM-74-Mech Cooling Tower-[OLD]" at bounding box center [647, 461] width 125 height 9
click at [520, 448] on div "WM-74-MECH-COOLING-TOWER" at bounding box center [660, 477] width 168 height 16
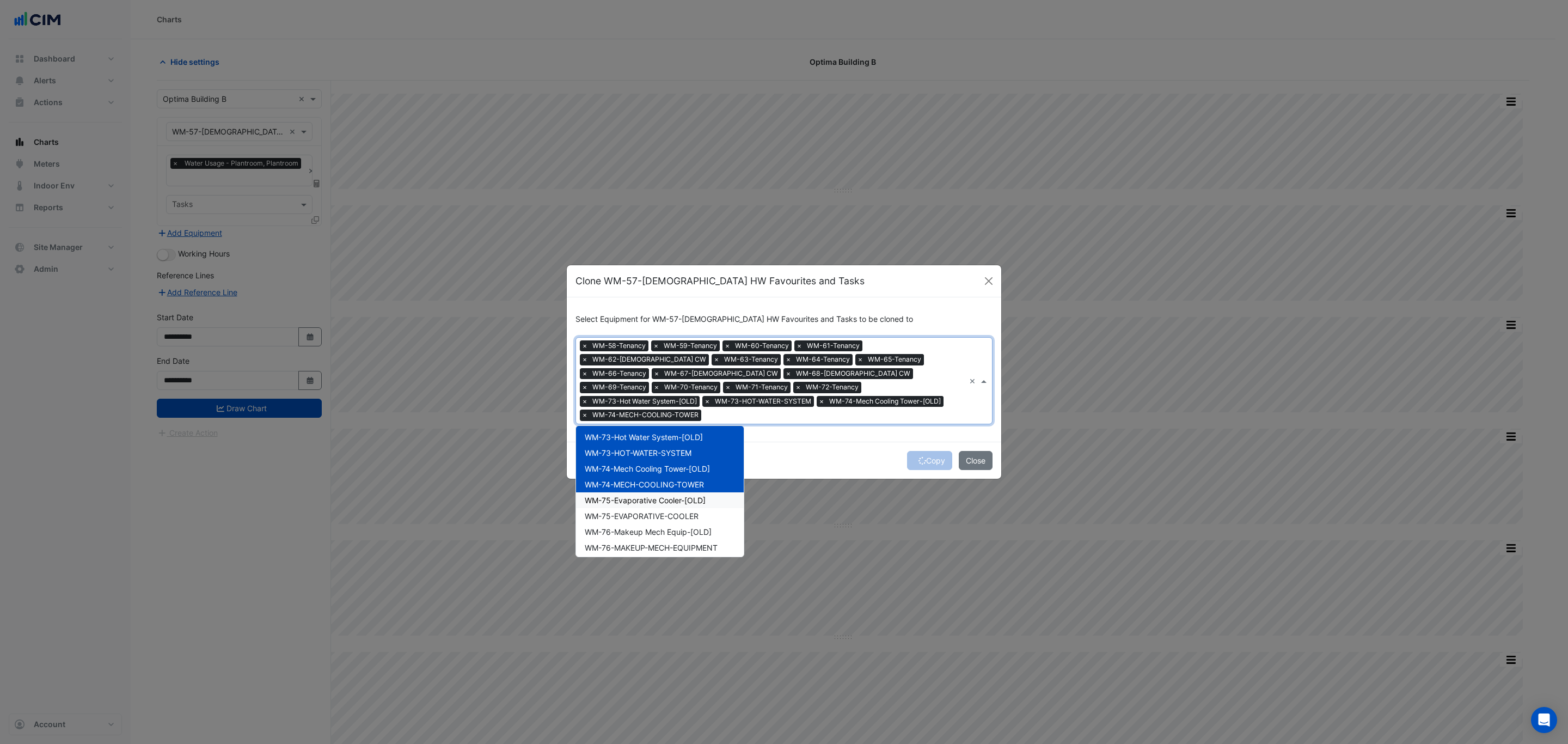
click at [520, 448] on span "WM-75-Evaporative Cooler-[OLD]" at bounding box center [645, 499] width 121 height 9
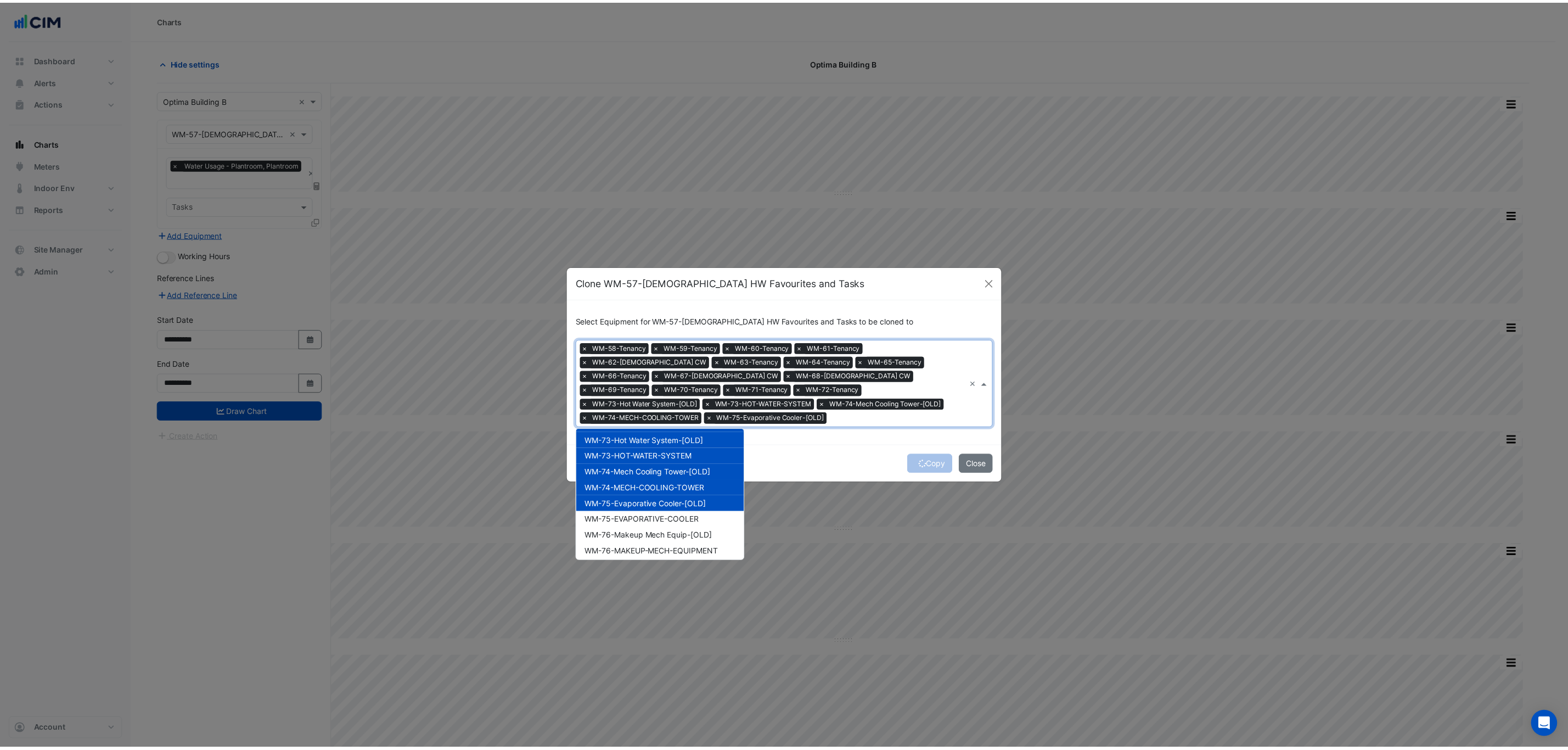
scroll to position [1212, 0]
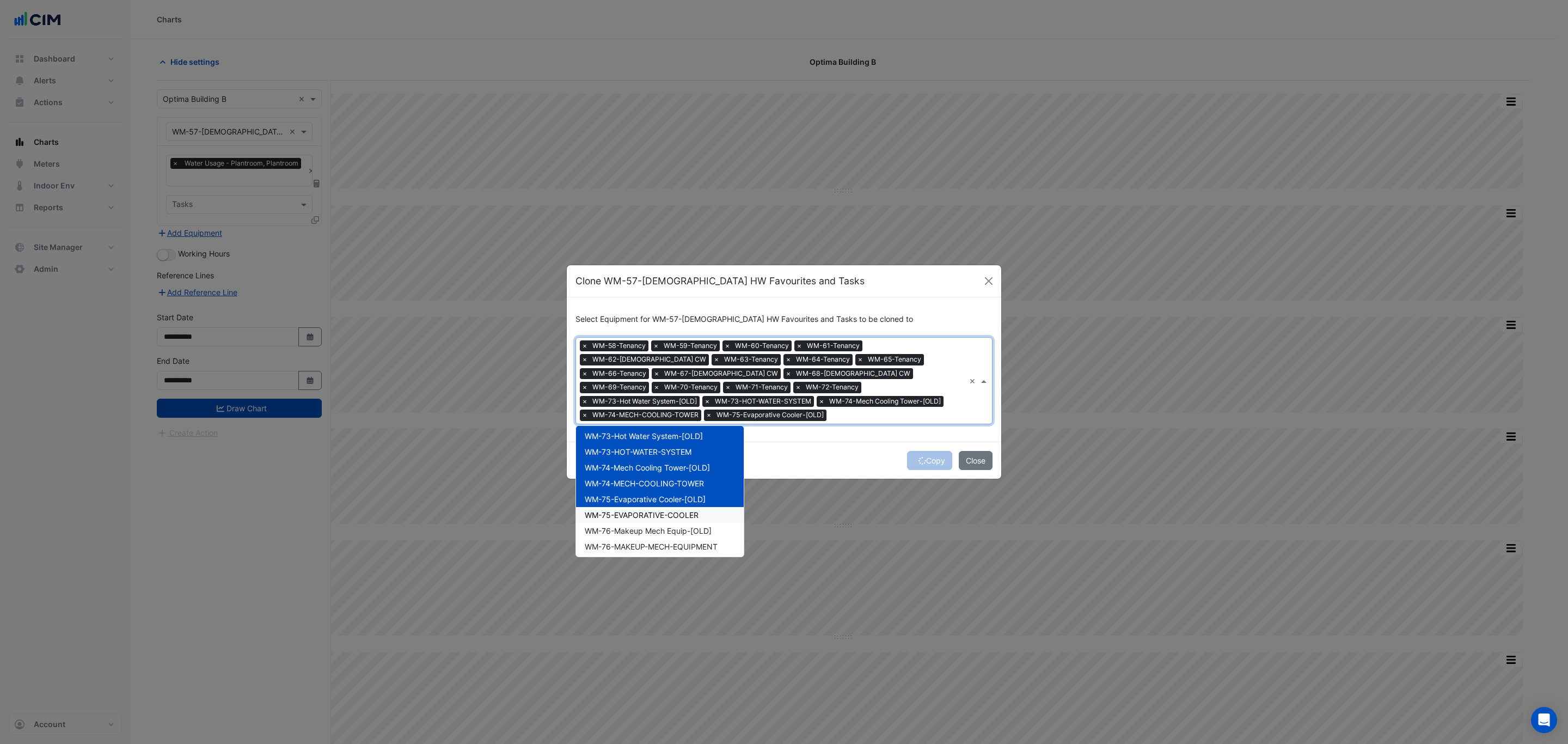
click at [520, 448] on div "WM-75-EVAPORATIVE-COOLER" at bounding box center [660, 515] width 168 height 16
click at [520, 448] on span "WM-76-Makeup Mech Equip-[OLD]" at bounding box center [648, 530] width 127 height 9
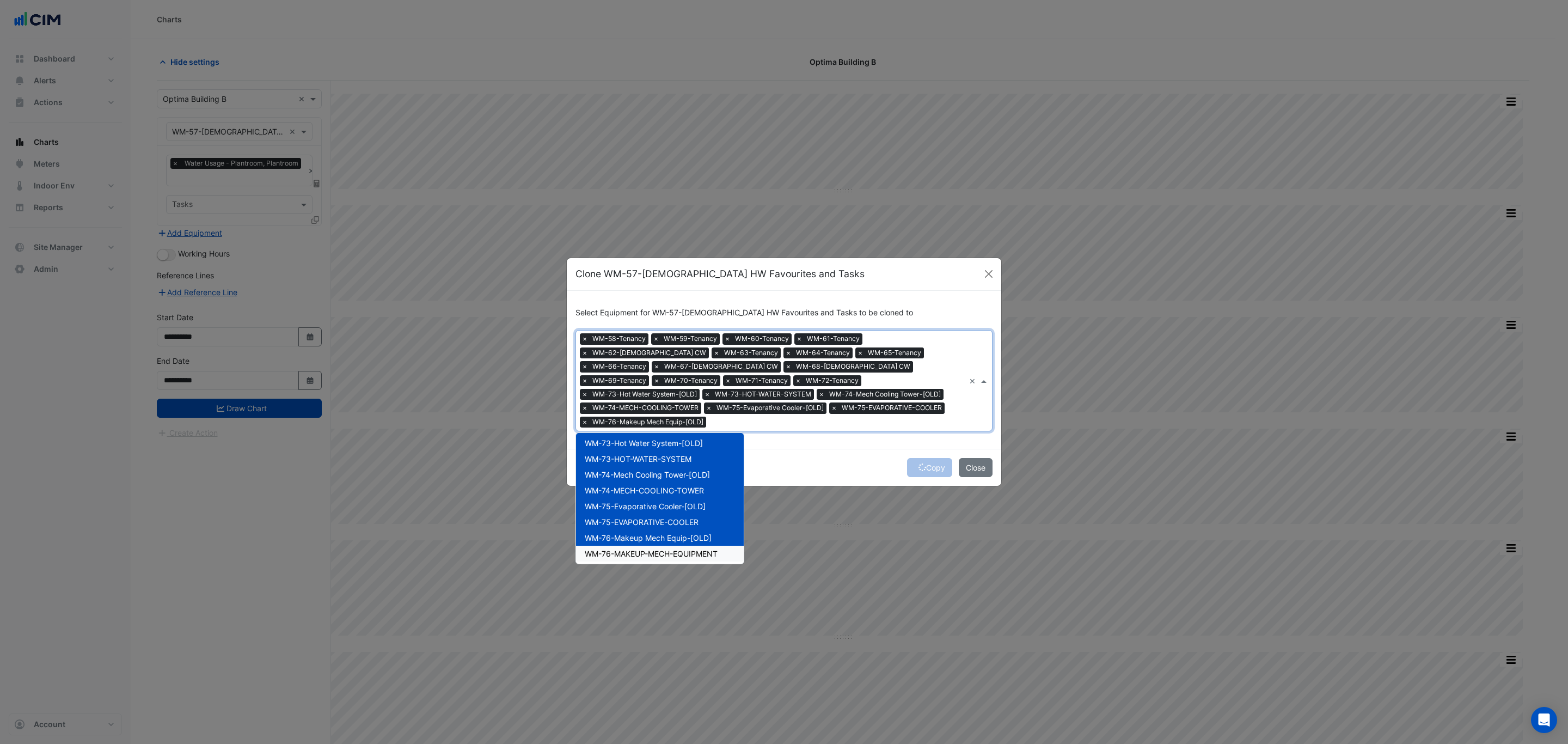
click at [520, 448] on span "WM-76-MAKEUP-MECH-EQUIPMENT" at bounding box center [651, 553] width 132 height 9
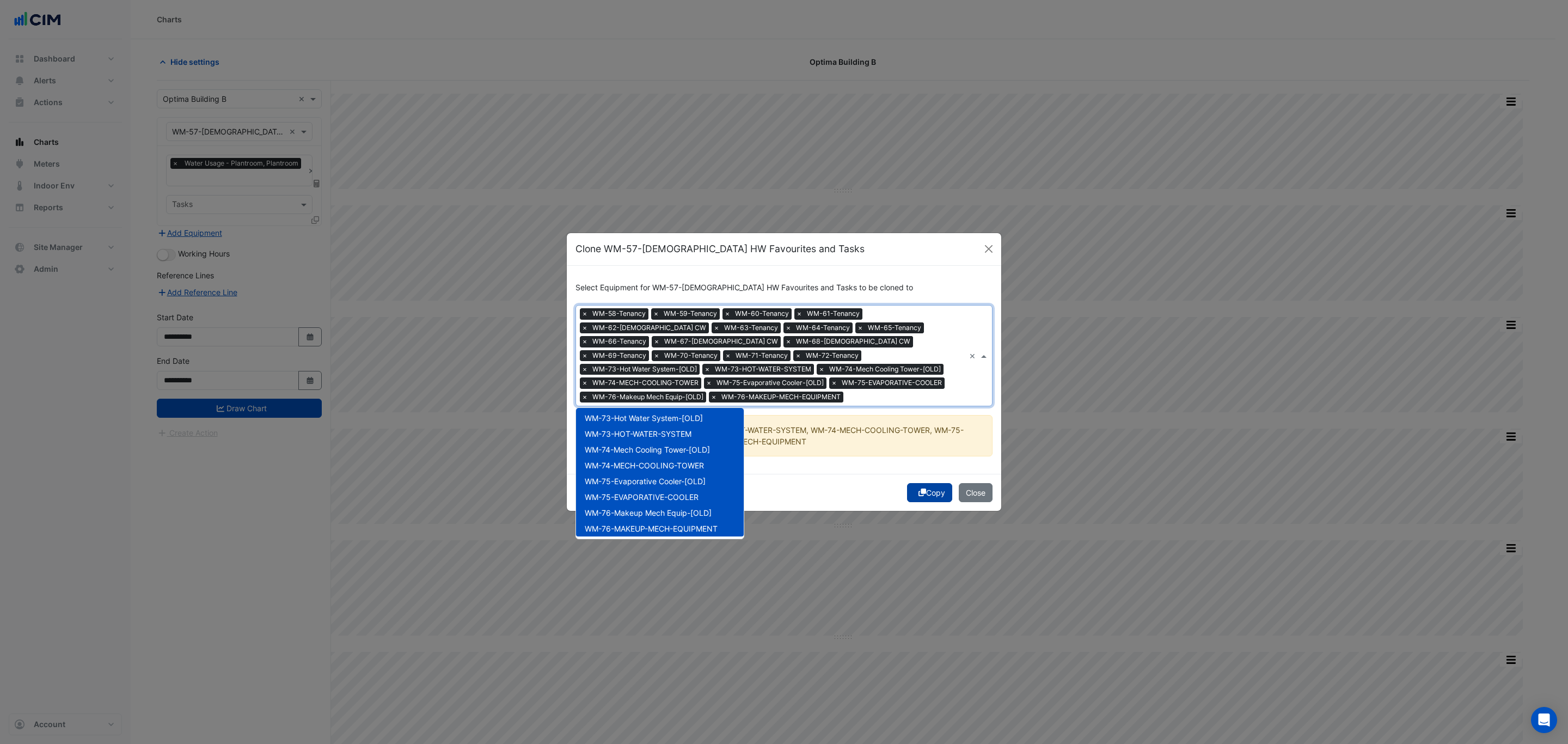
click at [520, 448] on button "Copy" at bounding box center [930, 493] width 45 height 19
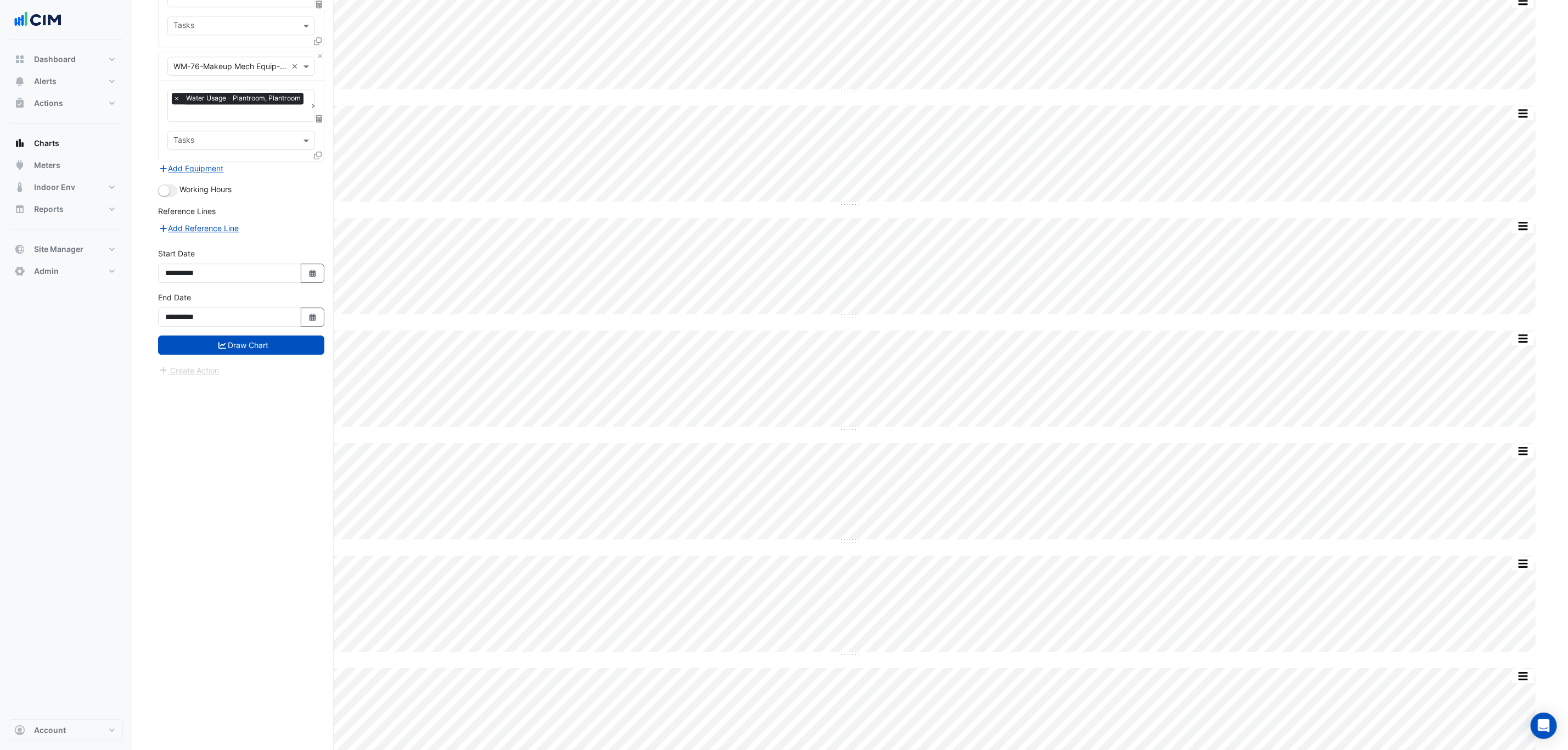
scroll to position [2305, 0]
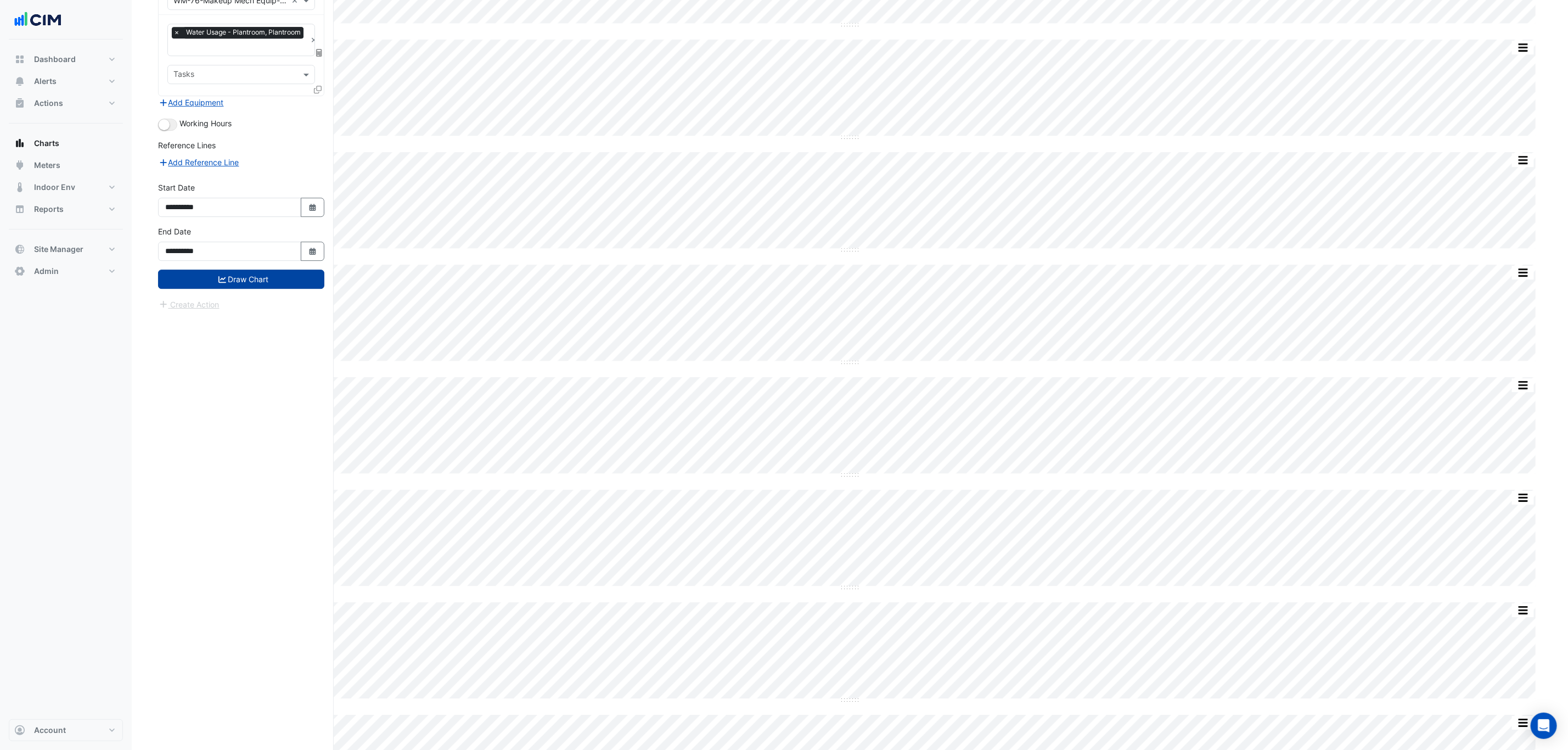
click at [264, 284] on button "Draw Chart" at bounding box center [241, 279] width 166 height 20
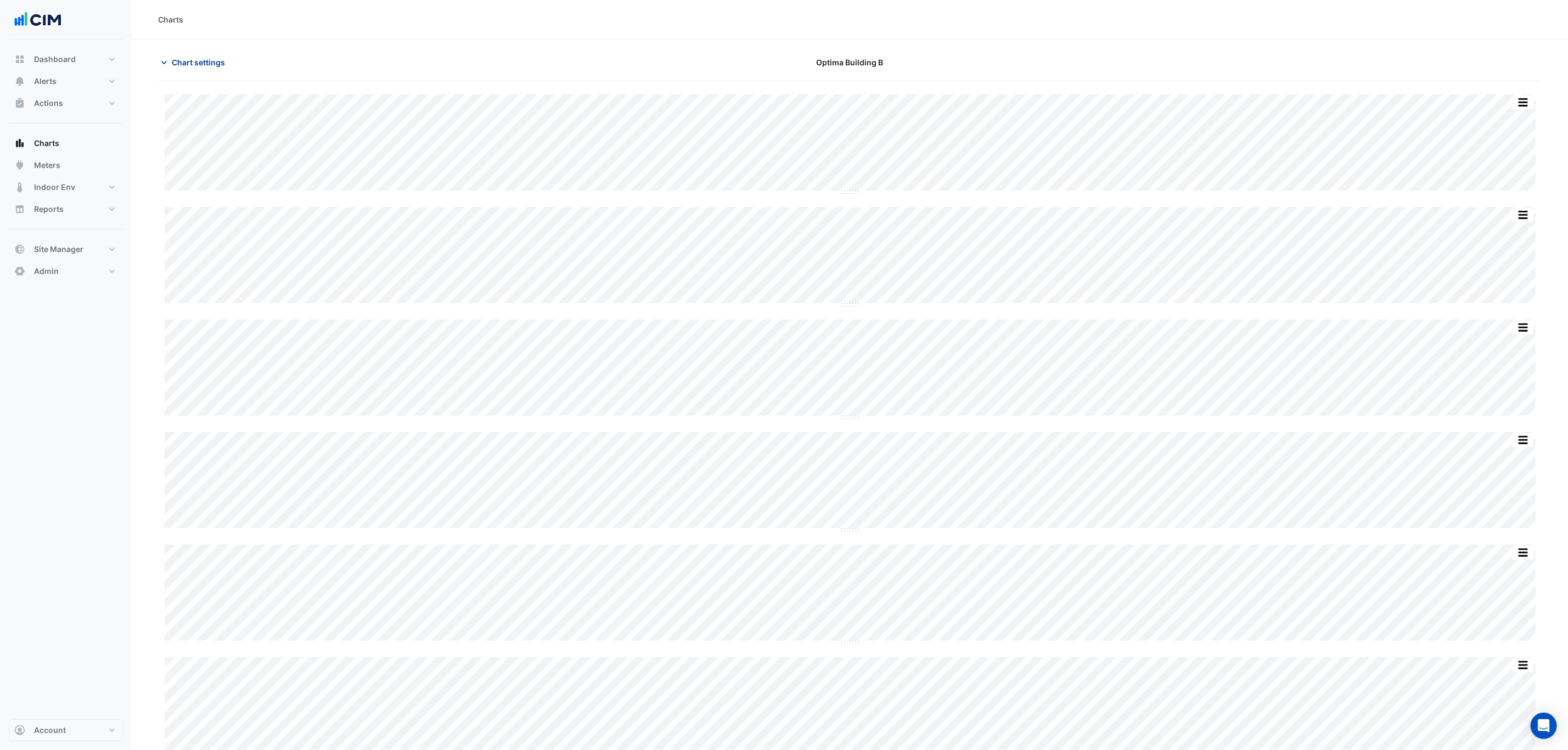
click at [181, 65] on span "Chart settings" at bounding box center [198, 62] width 53 height 11
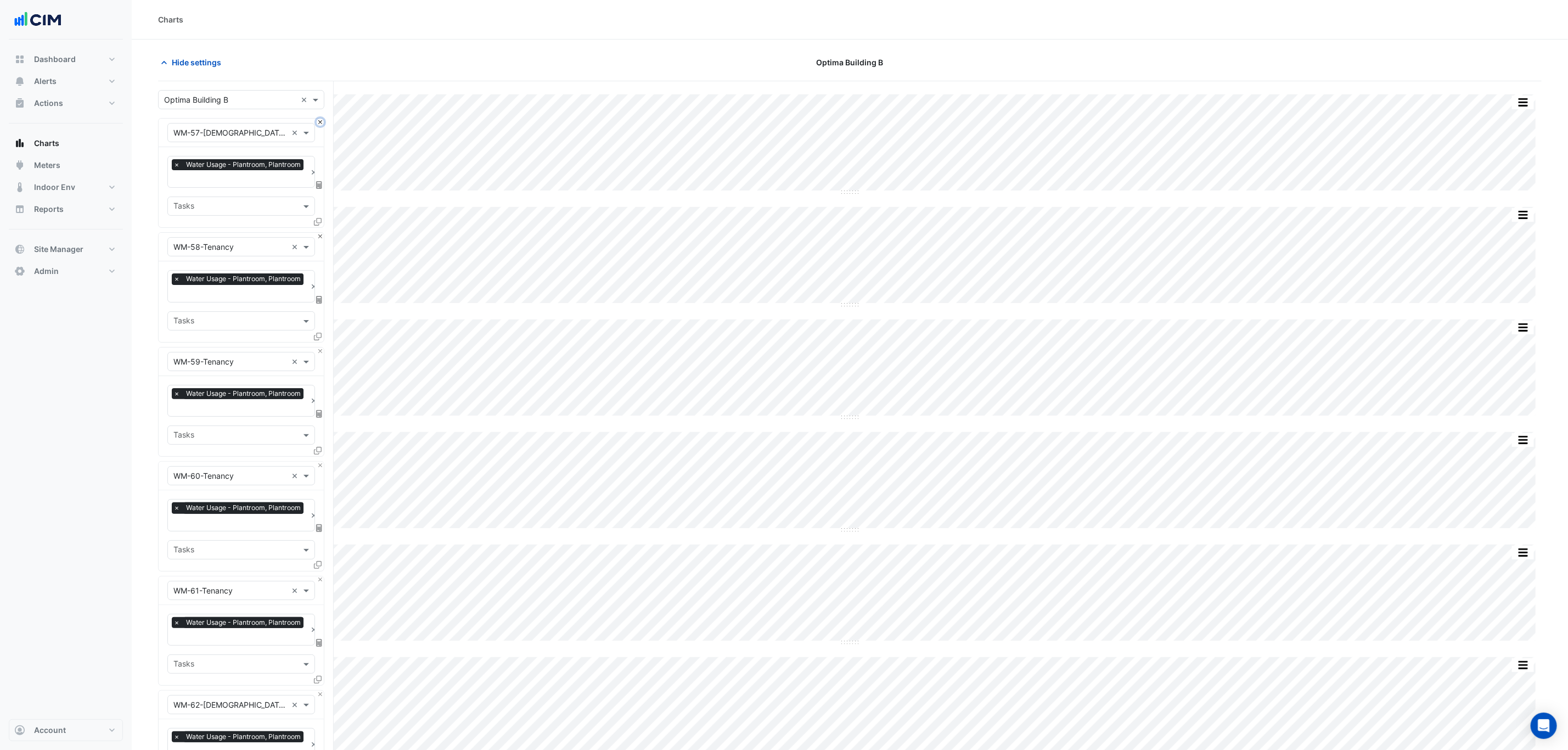
click at [317, 124] on button "Close" at bounding box center [320, 122] width 7 height 7
click at [317, 233] on button "Close" at bounding box center [320, 236] width 7 height 7
click at [317, 122] on button "Close" at bounding box center [320, 122] width 7 height 7
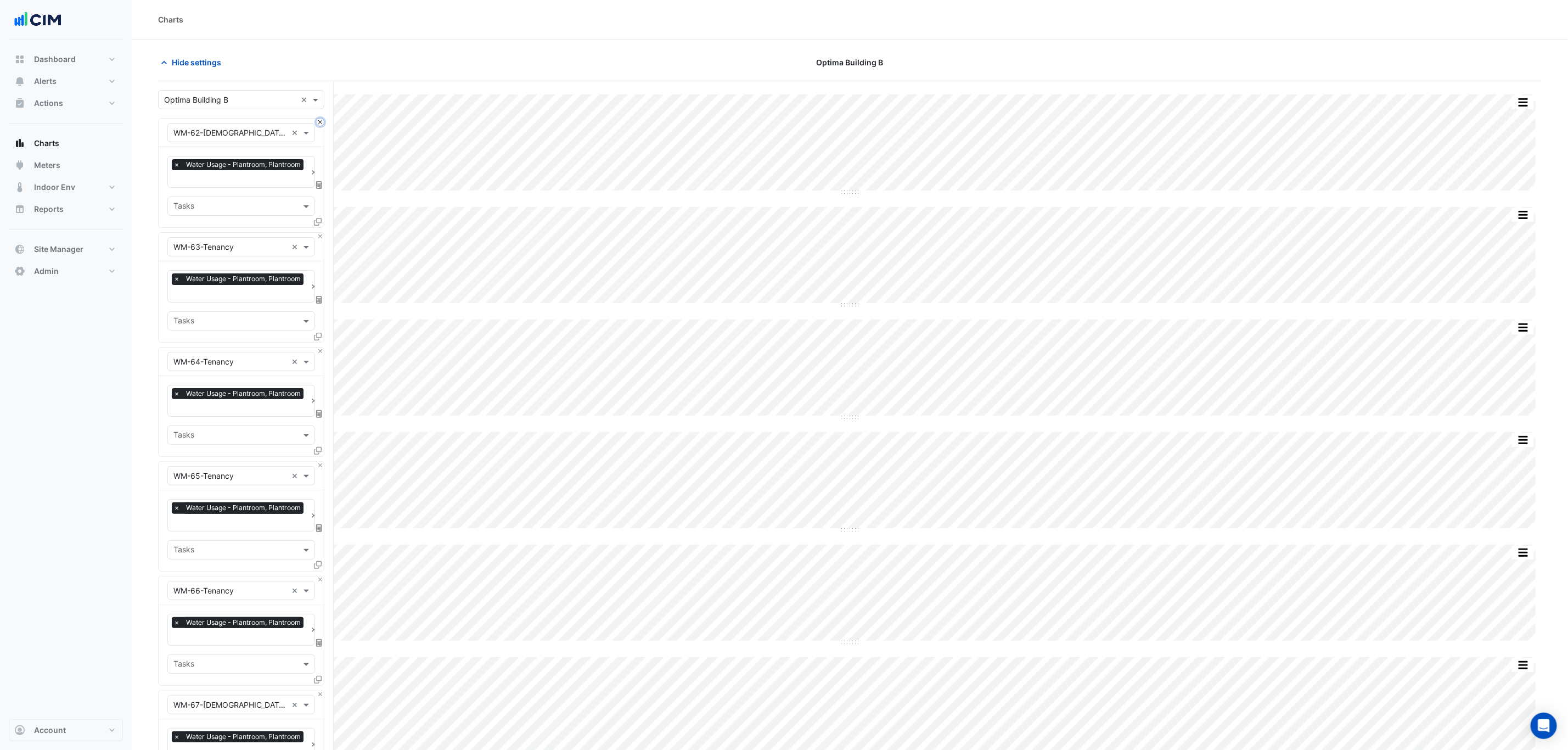
click at [317, 122] on button "Close" at bounding box center [320, 122] width 7 height 7
click at [317, 233] on button "Close" at bounding box center [320, 236] width 7 height 7
click at [317, 122] on button "Close" at bounding box center [320, 122] width 7 height 7
click at [317, 233] on button "Close" at bounding box center [320, 236] width 7 height 7
click at [317, 122] on button "Close" at bounding box center [320, 122] width 7 height 7
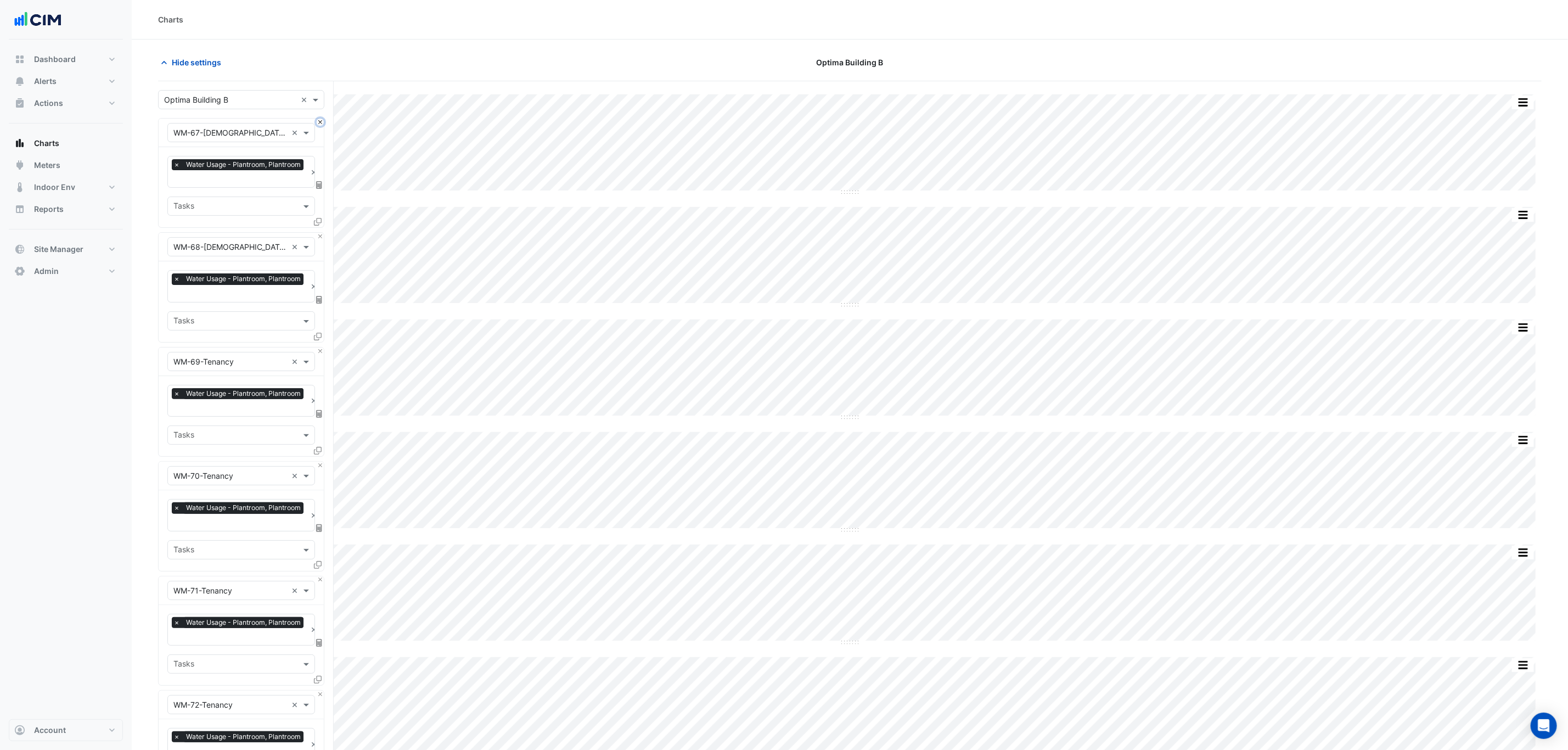
click at [317, 122] on button "Close" at bounding box center [320, 122] width 7 height 7
click at [317, 233] on button "Close" at bounding box center [320, 236] width 7 height 7
click at [317, 121] on button "Close" at bounding box center [320, 122] width 7 height 7
click at [317, 233] on button "Close" at bounding box center [320, 236] width 7 height 7
click at [317, 121] on button "Close" at bounding box center [320, 122] width 7 height 7
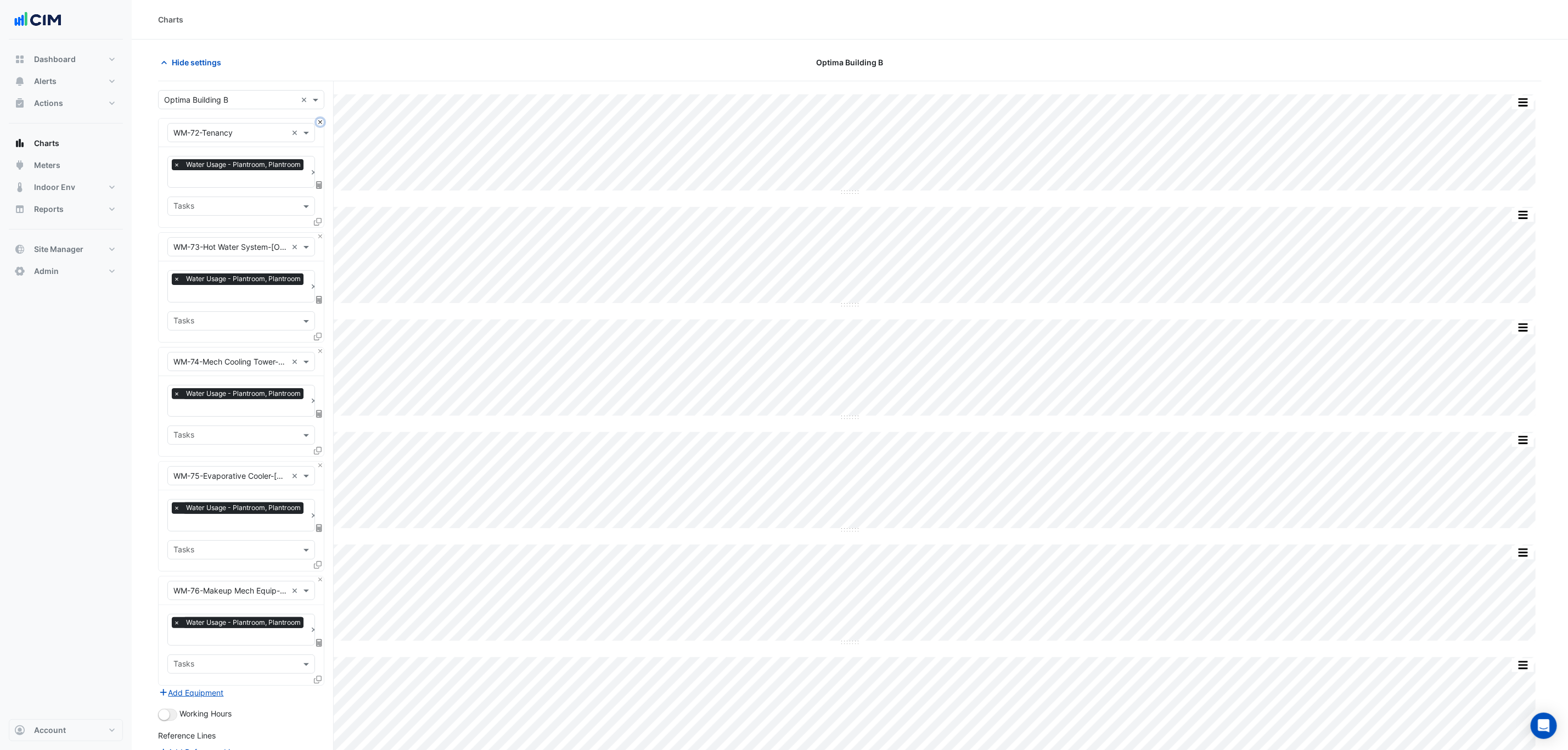
click at [317, 121] on button "Close" at bounding box center [320, 122] width 7 height 7
click at [317, 233] on button "Close" at bounding box center [320, 236] width 7 height 7
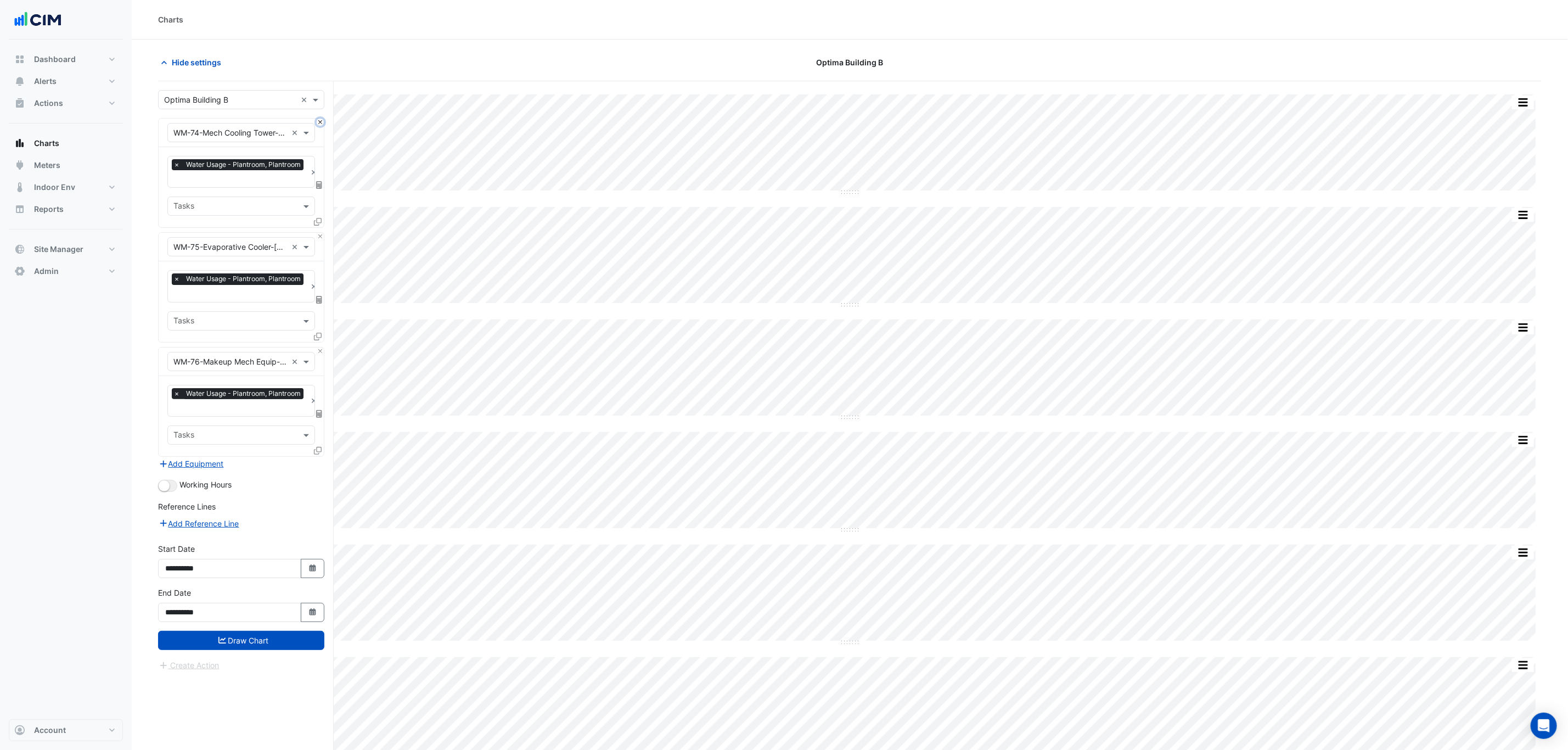
click at [317, 121] on button "Close" at bounding box center [320, 122] width 7 height 7
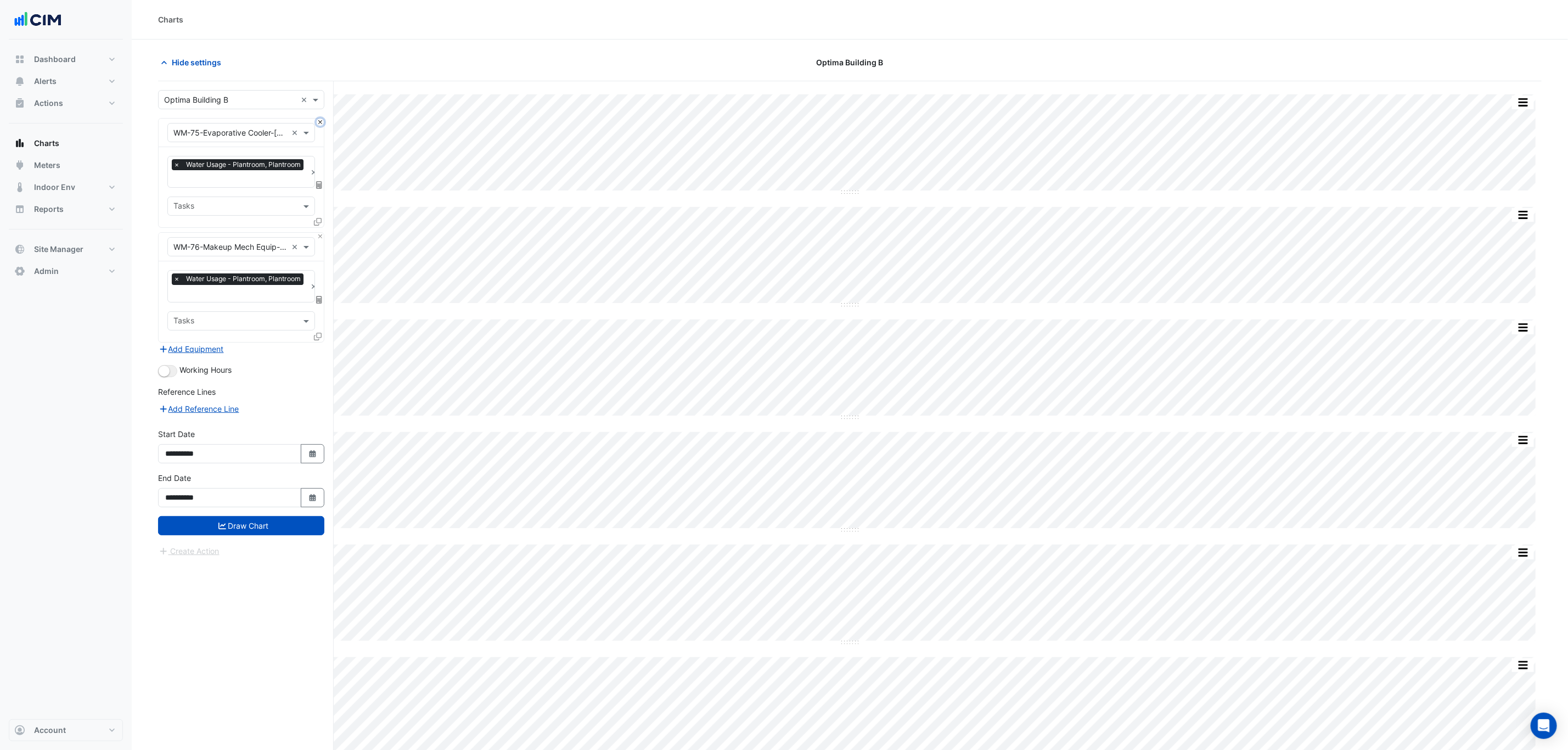
click at [317, 121] on button "Close" at bounding box center [320, 122] width 7 height 7
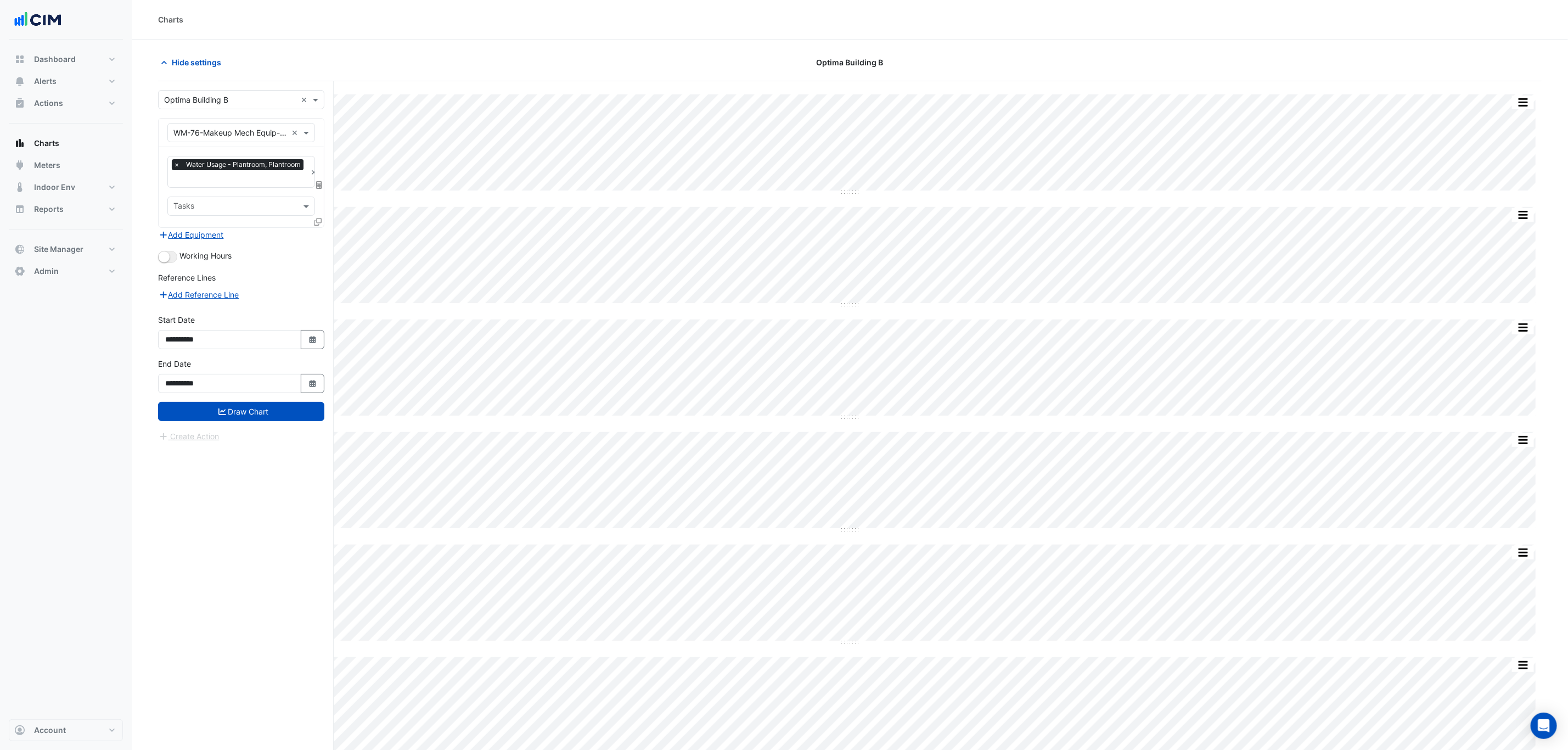
click at [261, 130] on input "text" at bounding box center [230, 133] width 114 height 11
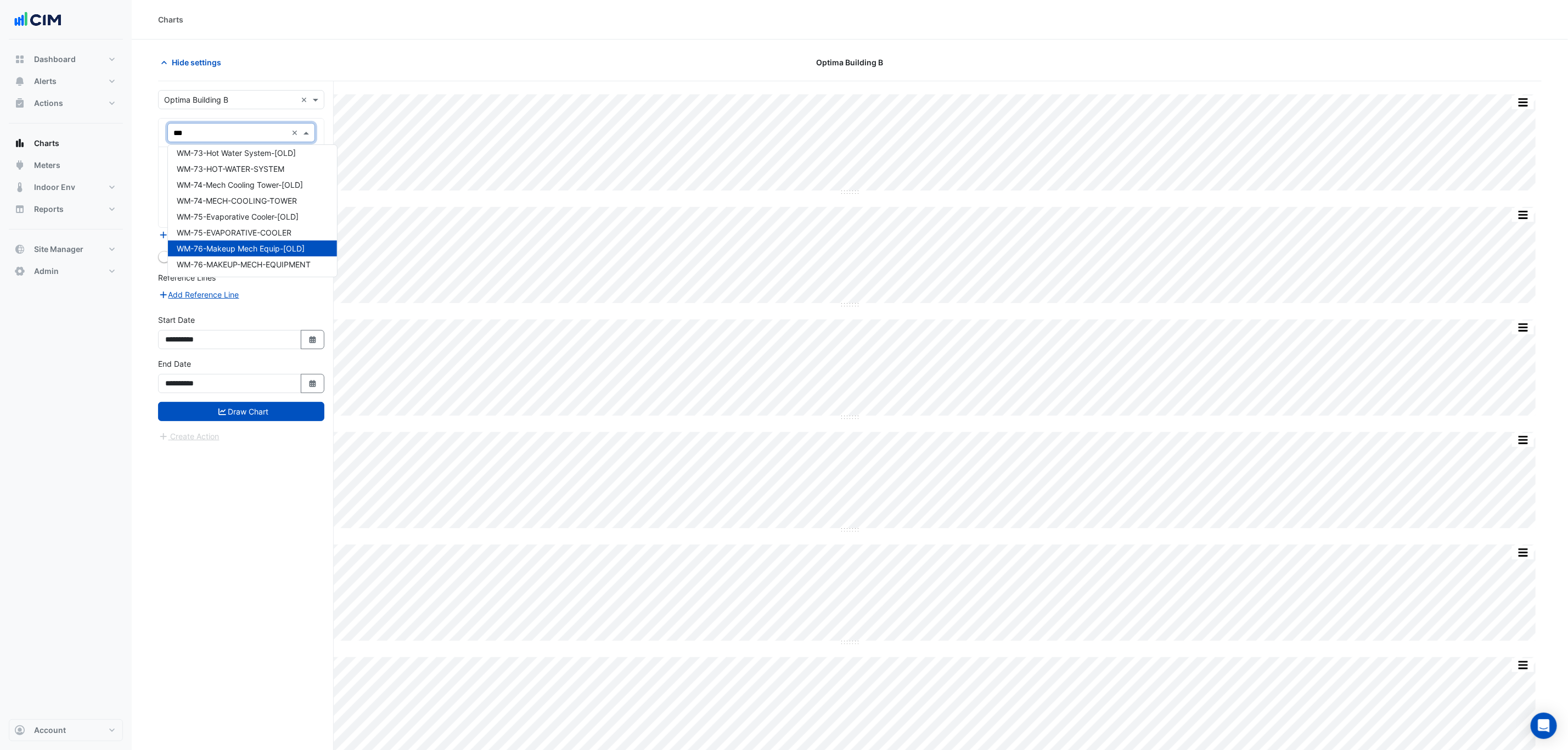
scroll to position [1227, 0]
type input "*****"
click at [283, 172] on span "WM-73-HOT-WATER-SYSTEM" at bounding box center [230, 173] width 107 height 9
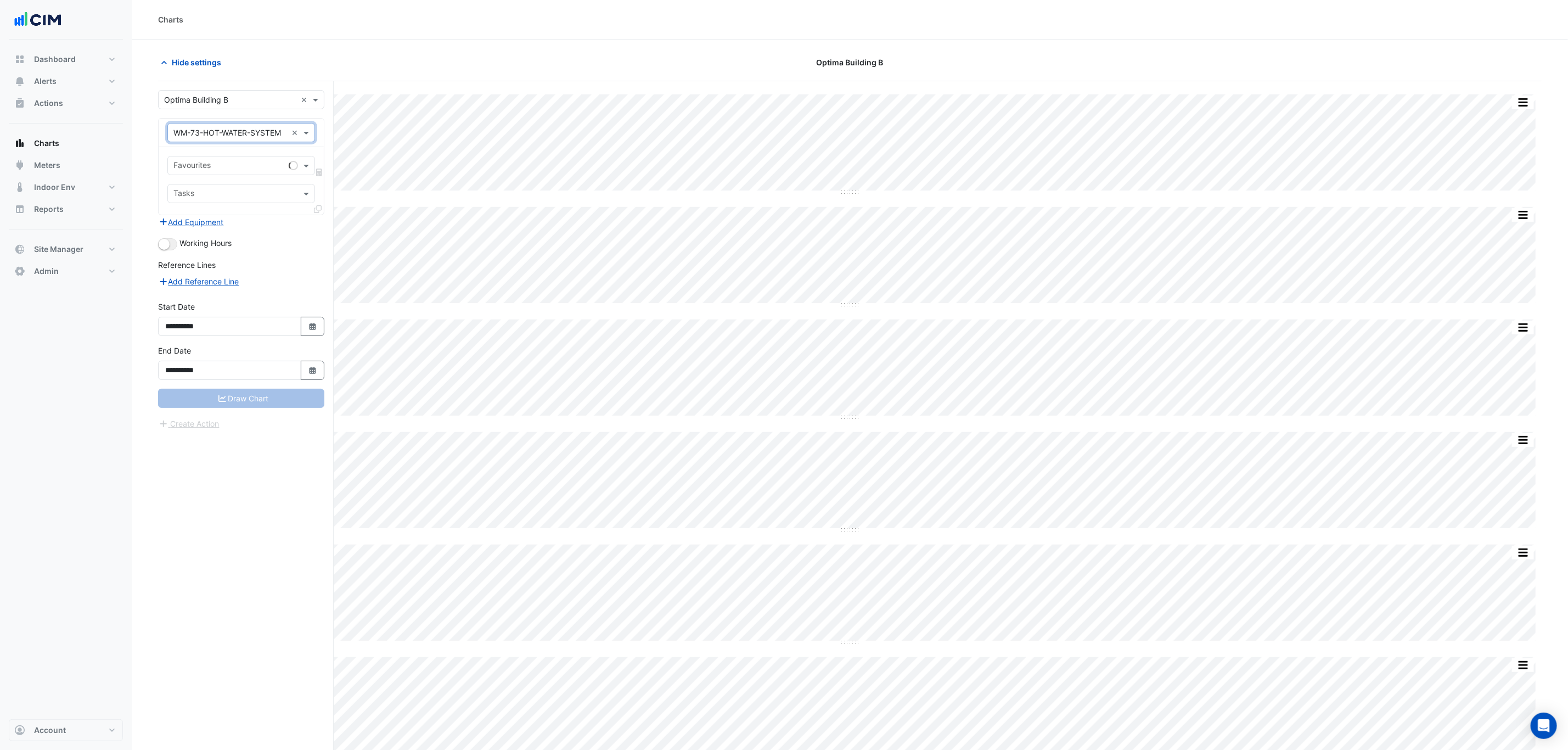
click at [269, 173] on input "text" at bounding box center [229, 167] width 111 height 11
click at [269, 188] on span "Water Usage (kL) - Plantroom, Plantroom" at bounding box center [250, 190] width 147 height 9
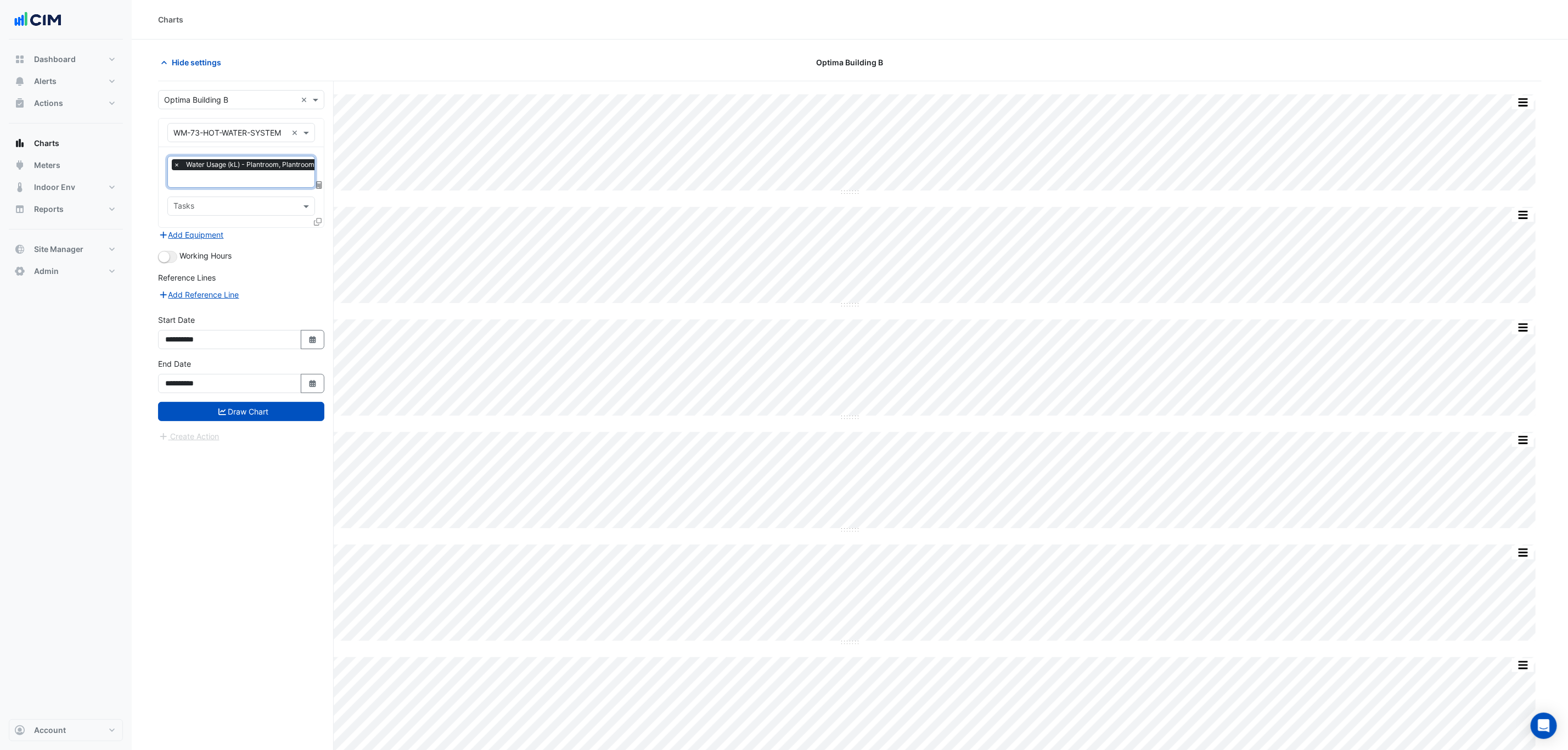
click at [320, 219] on icon at bounding box center [318, 221] width 7 height 7
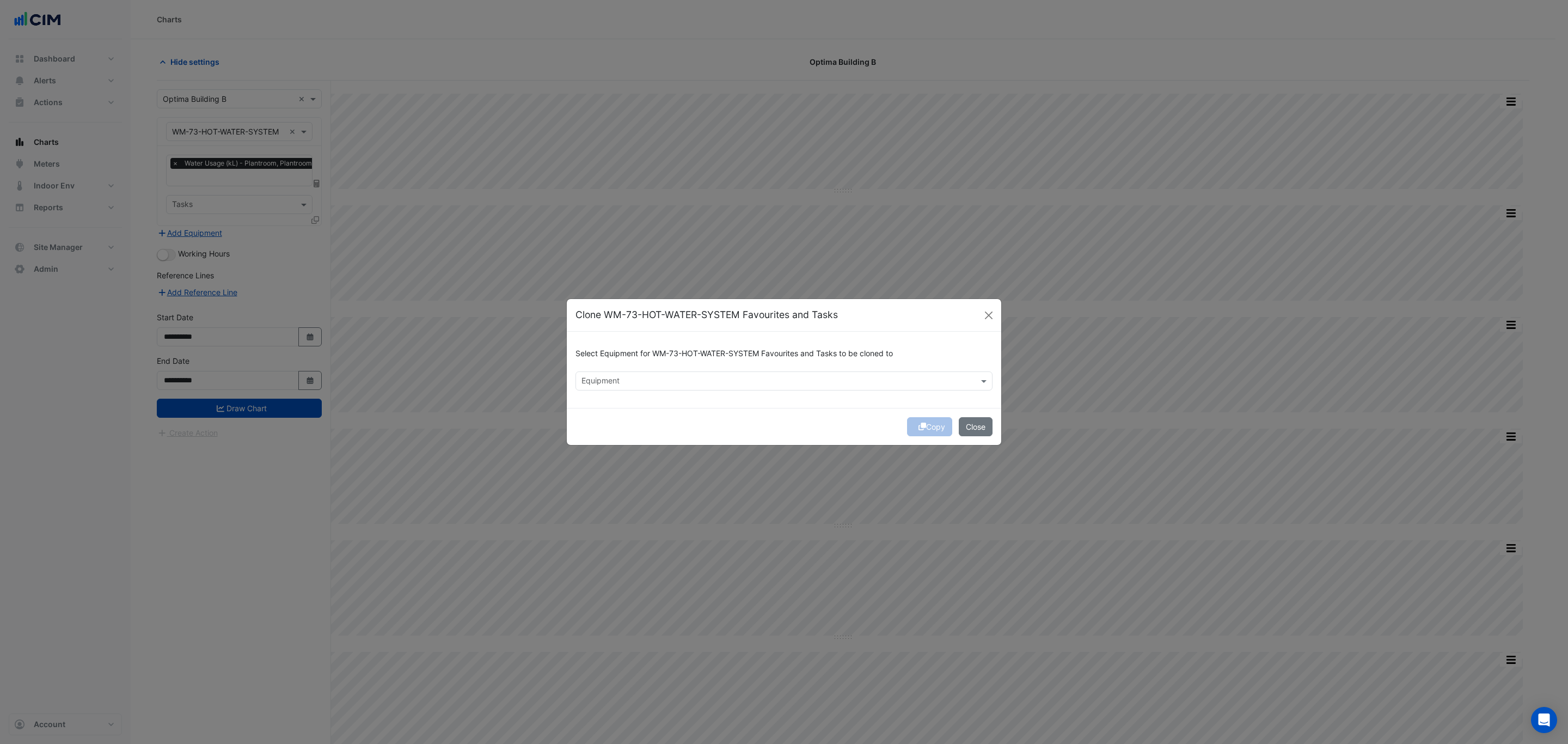
click at [520, 378] on input "text" at bounding box center [778, 382] width 393 height 11
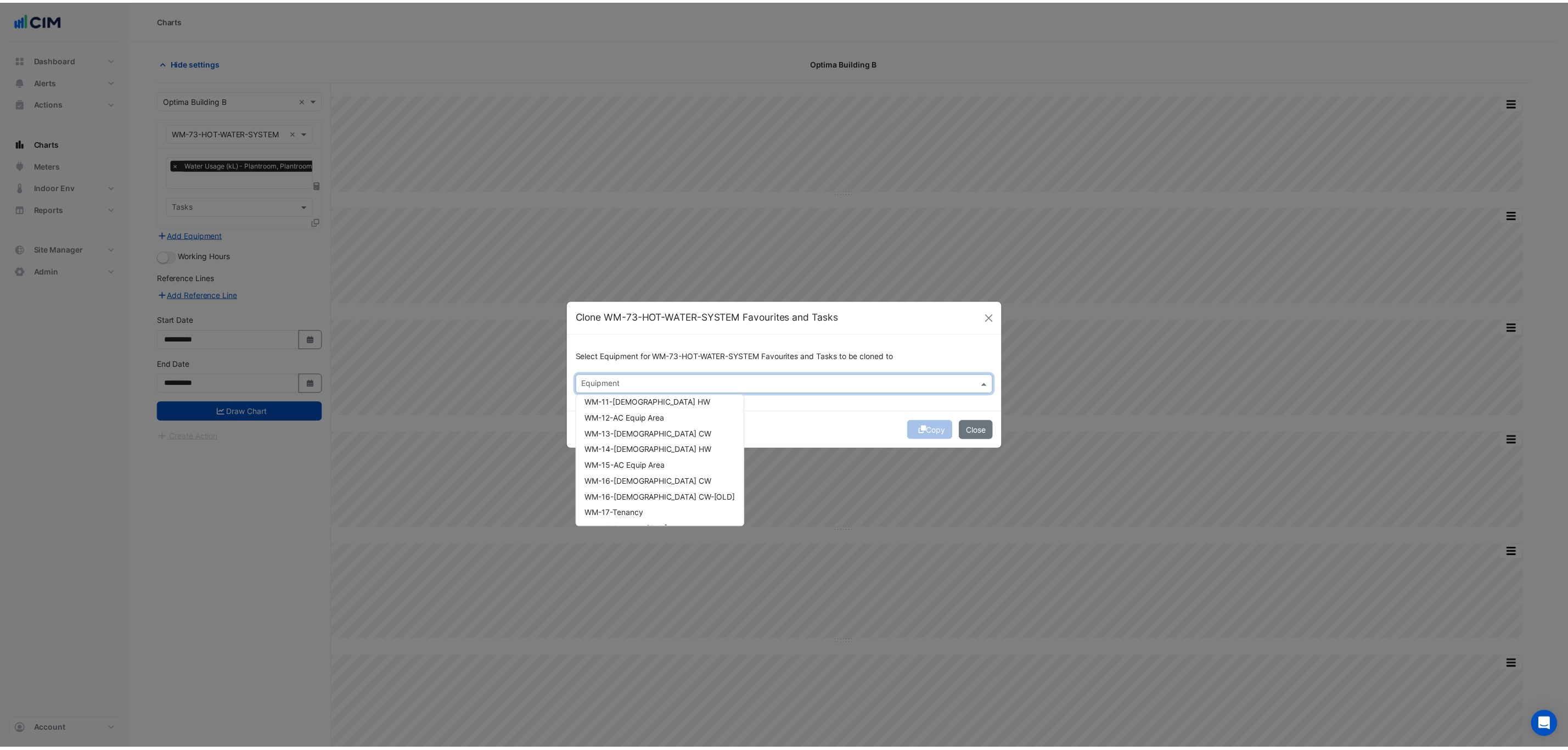
scroll to position [1211, 0]
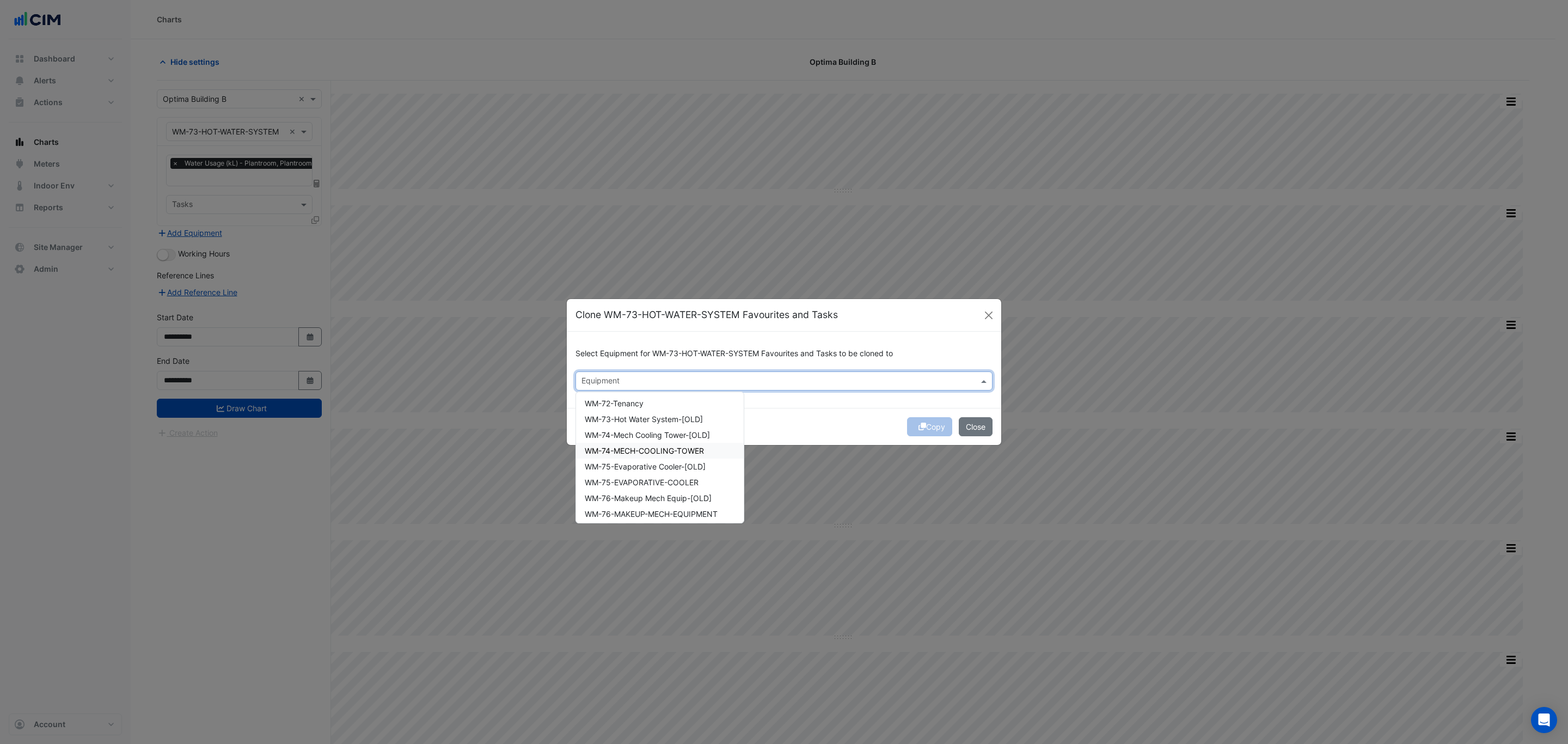
click at [520, 443] on div "WM-74-MECH-COOLING-TOWER" at bounding box center [660, 451] width 168 height 16
click at [520, 448] on div "WM-75-EVAPORATIVE-COOLER" at bounding box center [660, 482] width 168 height 16
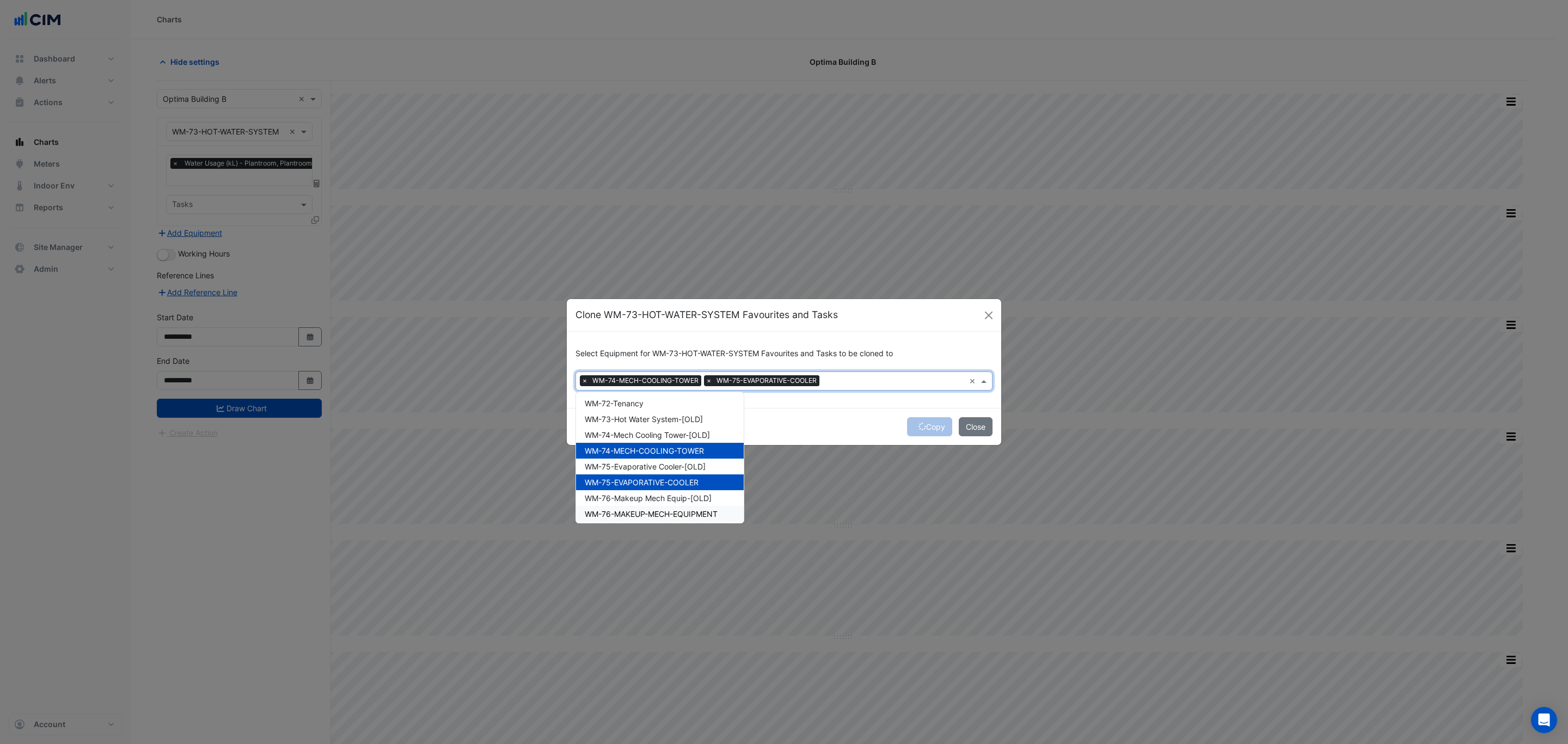
click at [520, 448] on div "WM-76-MAKEUP-MECH-EQUIPMENT" at bounding box center [660, 514] width 168 height 16
click at [520, 431] on div "Copy Close" at bounding box center [784, 427] width 435 height 37
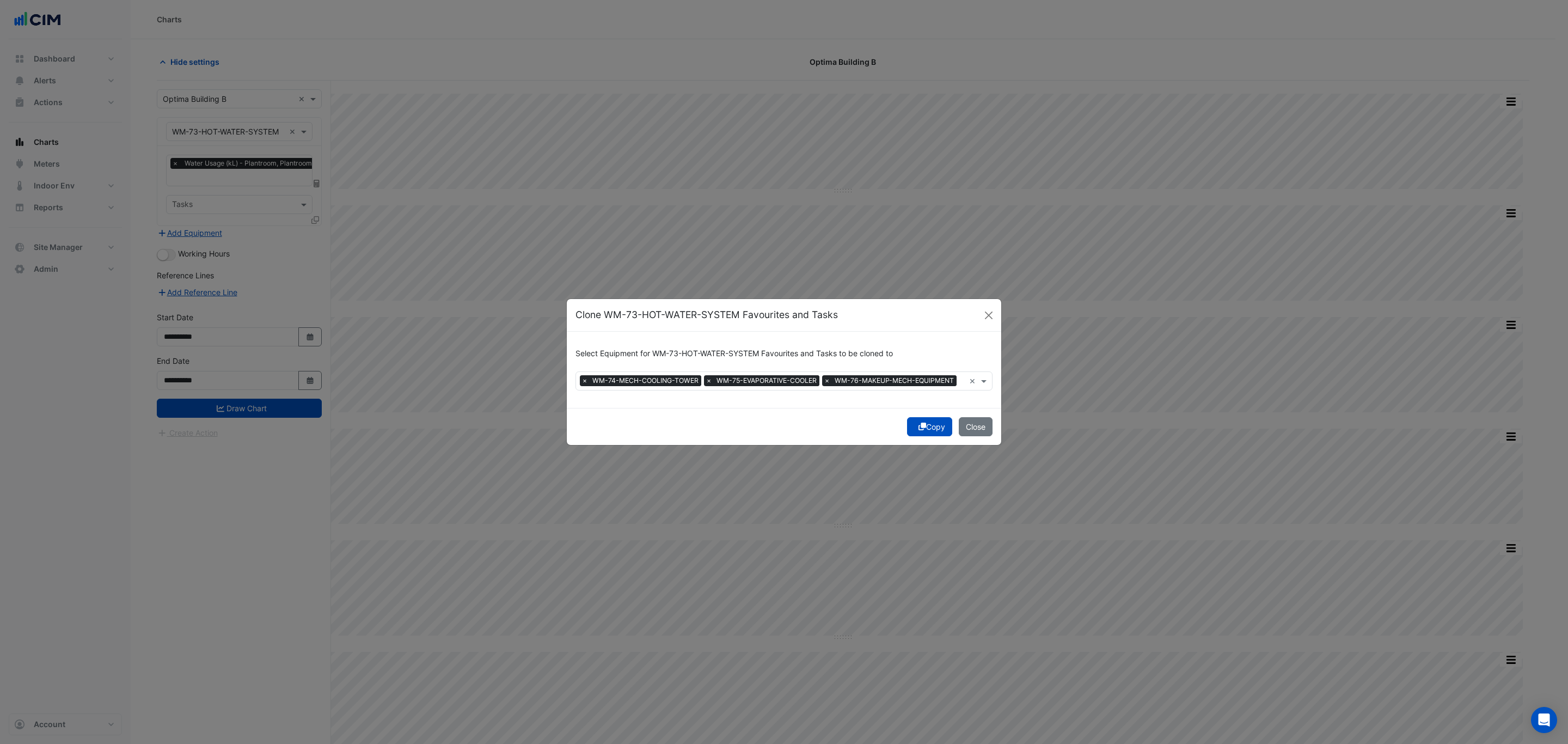
click at [520, 431] on button "Copy" at bounding box center [930, 427] width 45 height 19
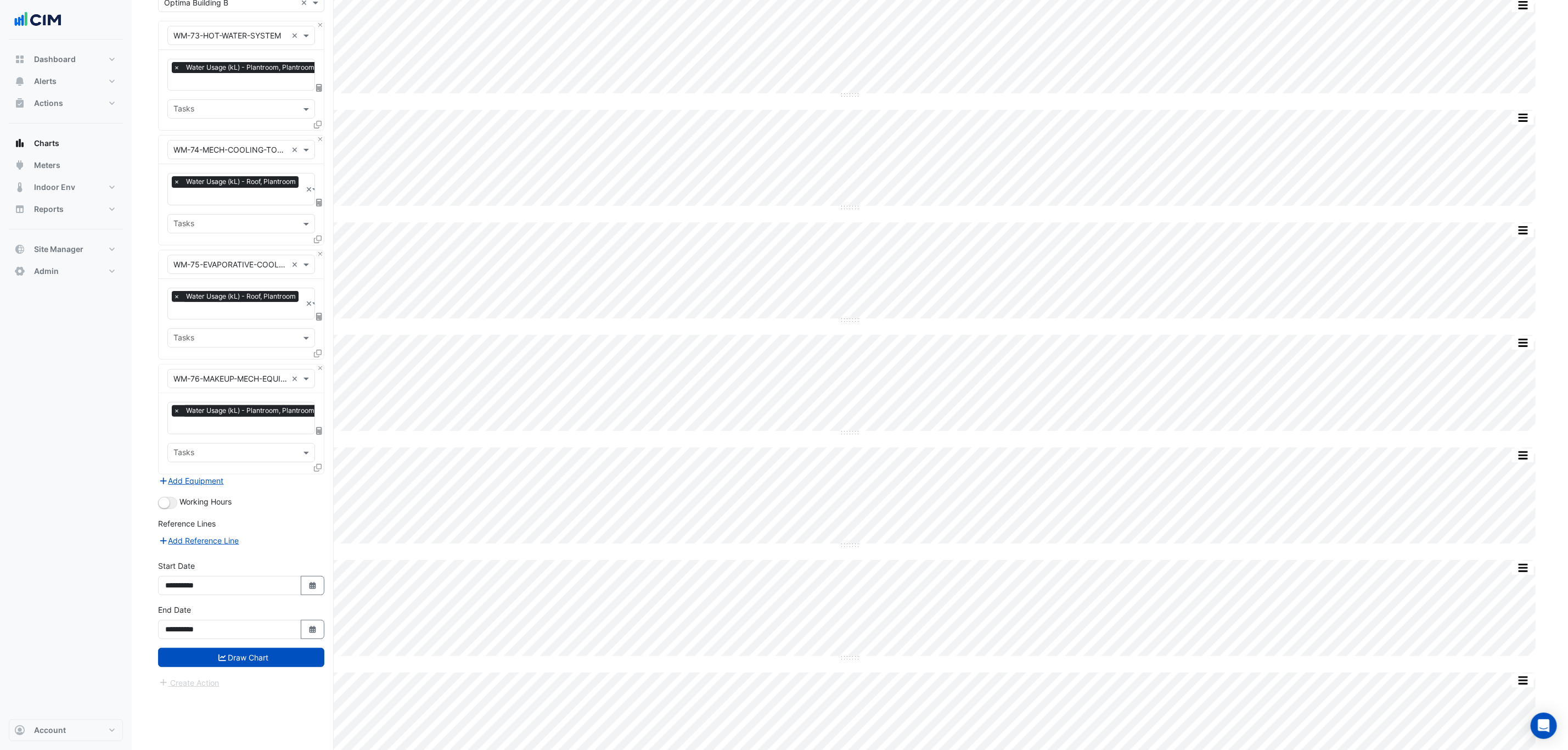
scroll to position [329, 0]
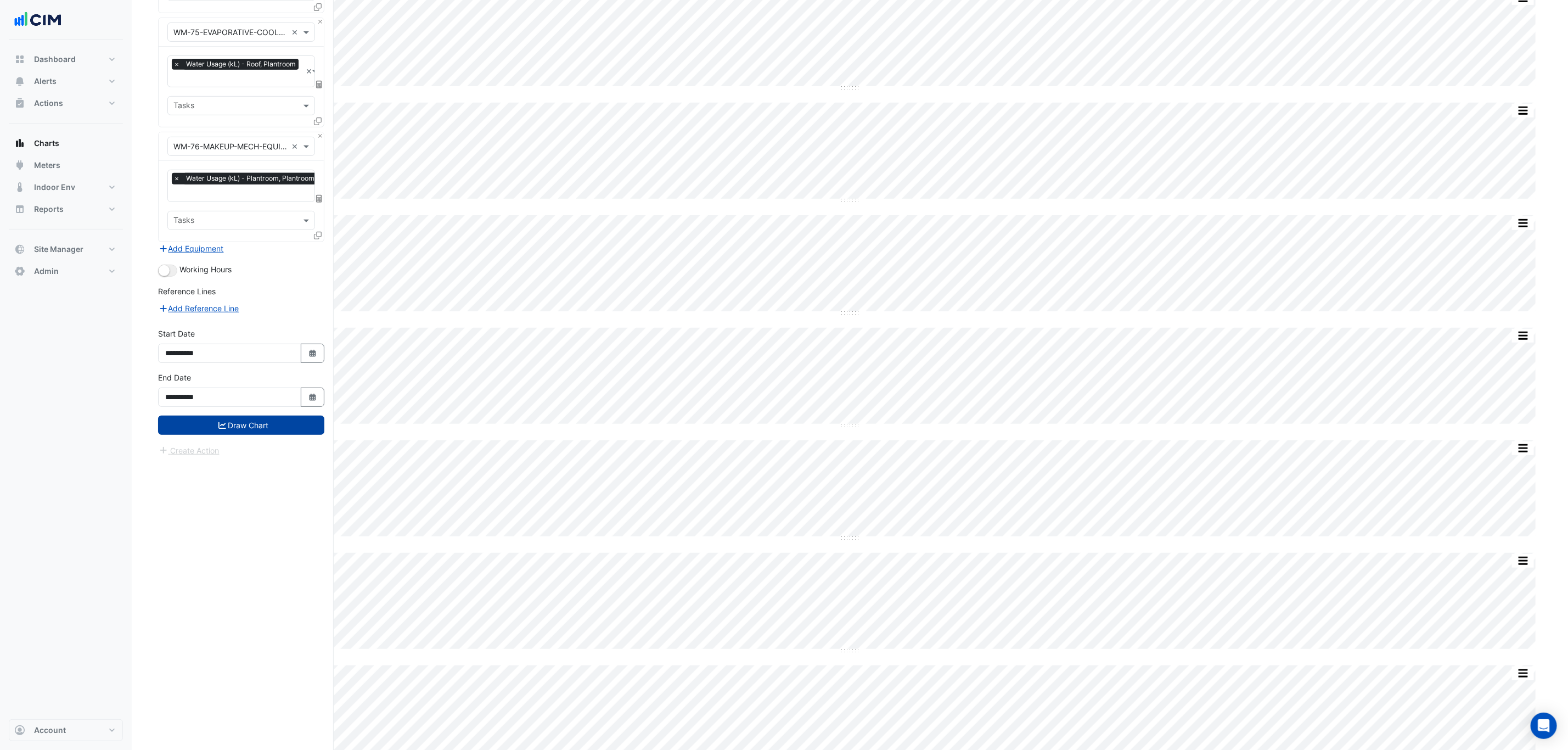
click at [259, 425] on button "Draw Chart" at bounding box center [241, 425] width 166 height 20
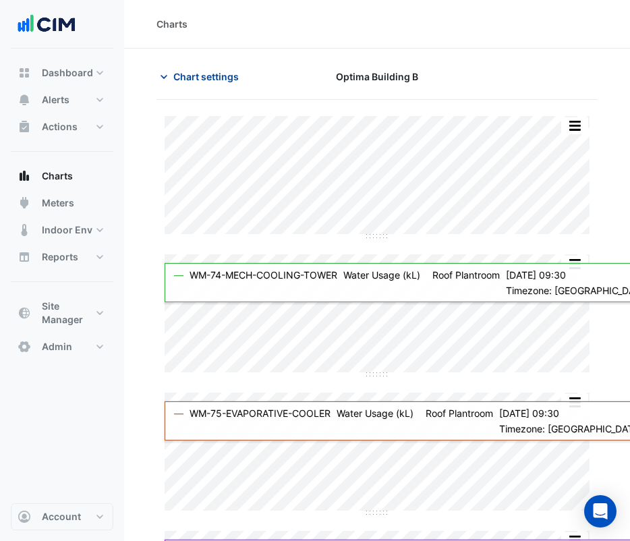
click at [222, 85] on button "Chart settings" at bounding box center [201, 77] width 91 height 24
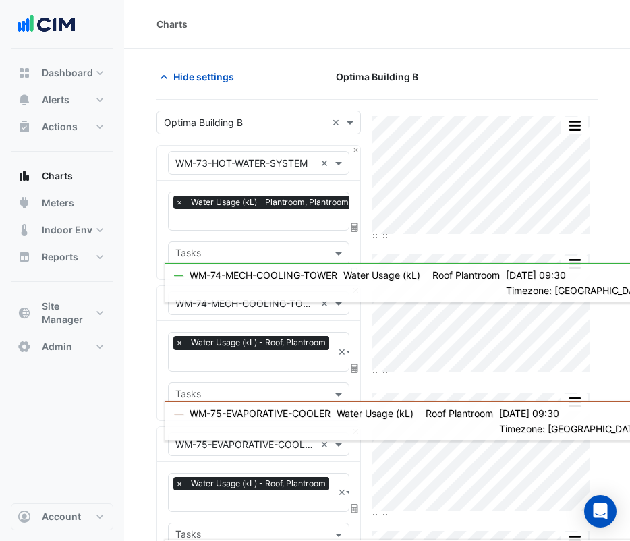
click at [247, 123] on input "text" at bounding box center [245, 123] width 162 height 14
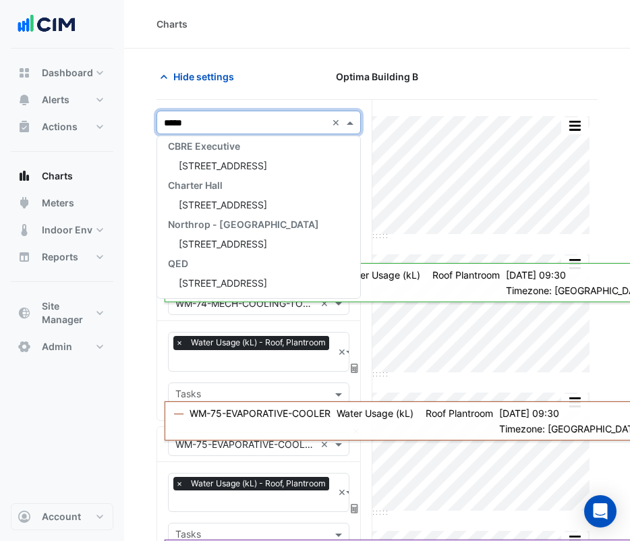
scroll to position [84, 0]
type input "********"
click at [243, 206] on span "[STREET_ADDRESS]" at bounding box center [223, 204] width 88 height 11
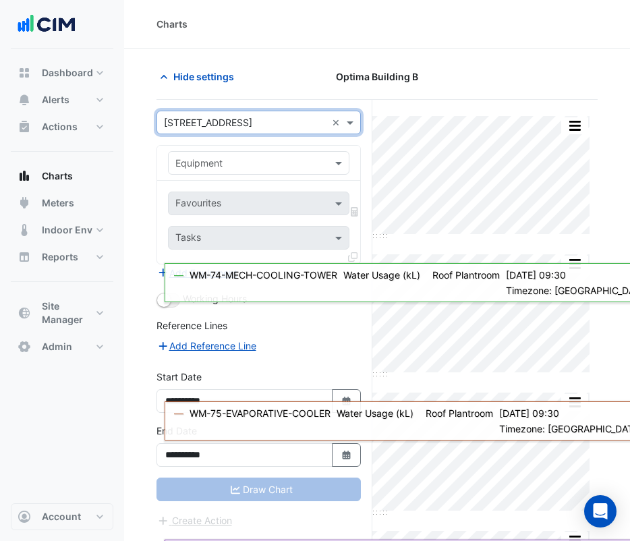
click at [295, 170] on div "Equipment" at bounding box center [258, 163] width 181 height 24
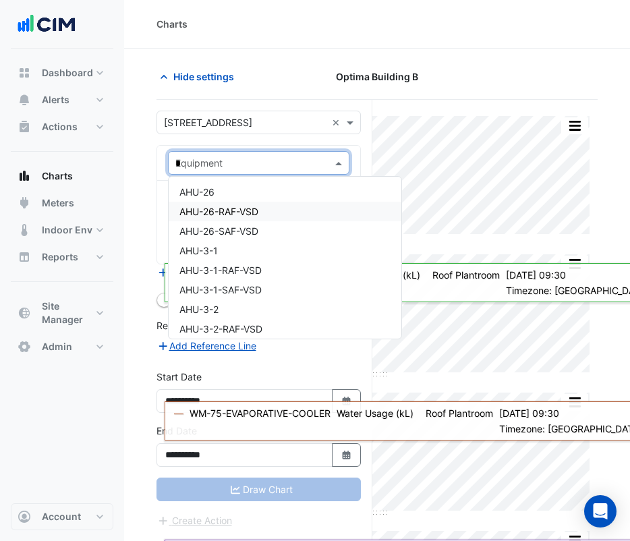
type input "**"
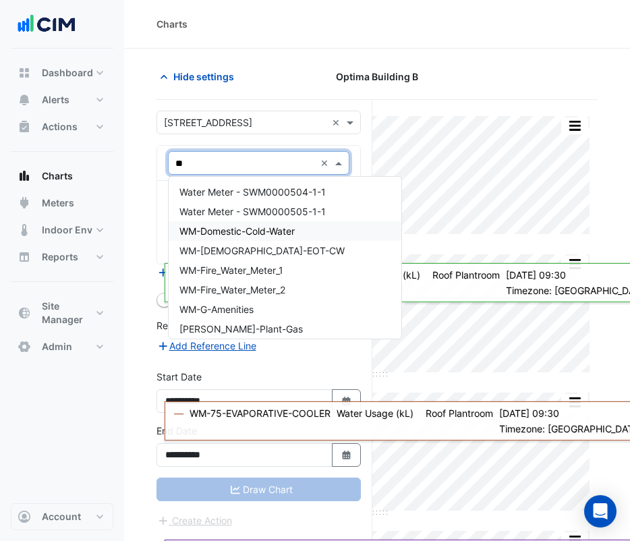
click at [286, 231] on span "WM-Domestic-Cold-Water" at bounding box center [236, 230] width 115 height 11
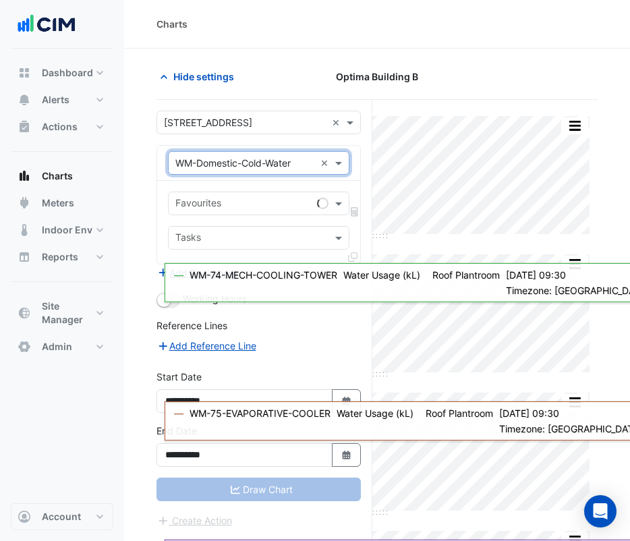
click at [288, 202] on input "text" at bounding box center [243, 205] width 136 height 14
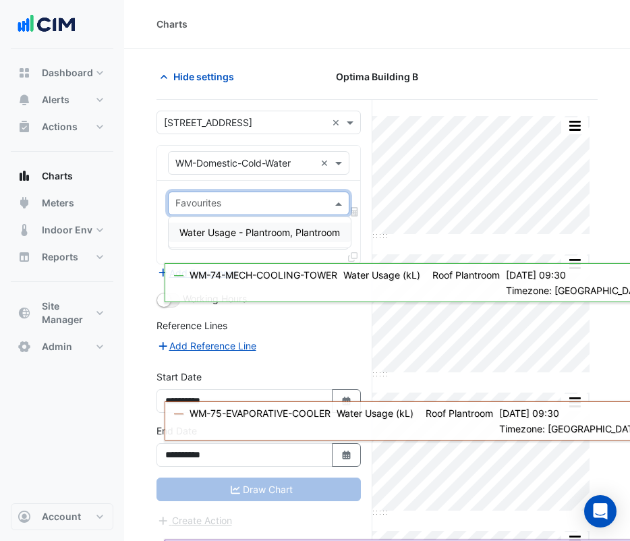
click at [279, 237] on span "Water Usage - Plantroom, Plantroom" at bounding box center [259, 232] width 160 height 11
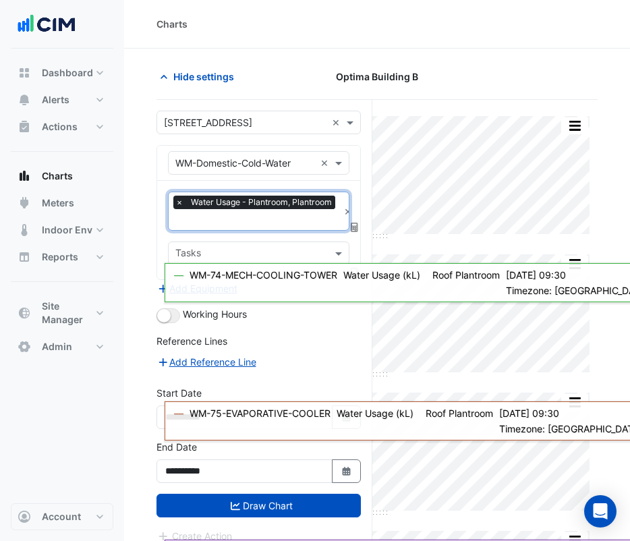
click at [346, 243] on div "Tasks" at bounding box center [258, 253] width 181 height 24
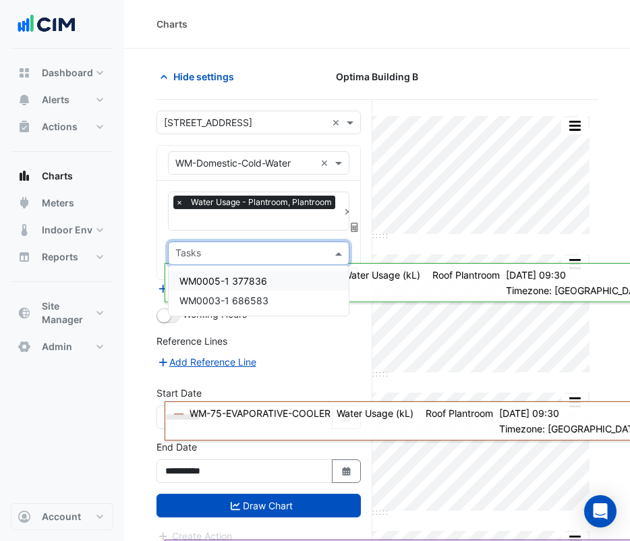
click at [307, 225] on input "text" at bounding box center [256, 221] width 163 height 14
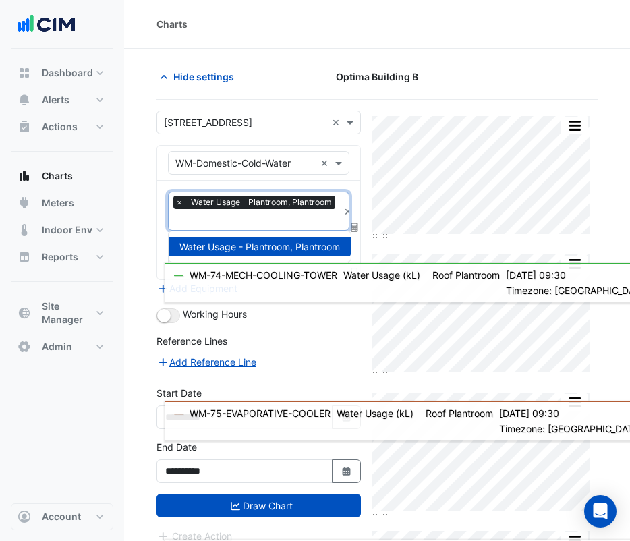
click at [135, 233] on section "Hide settings Optima Building B Split All Split None Print Save as JPEG Save as…" at bounding box center [377, 359] width 506 height 620
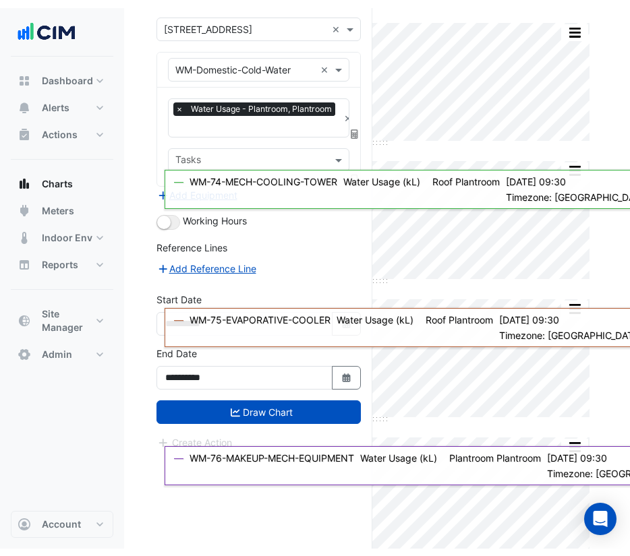
scroll to position [99, 0]
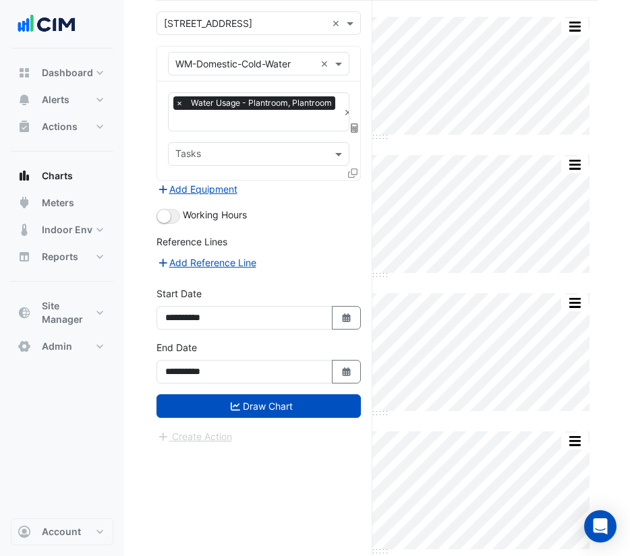
click at [351, 173] on icon at bounding box center [352, 173] width 9 height 9
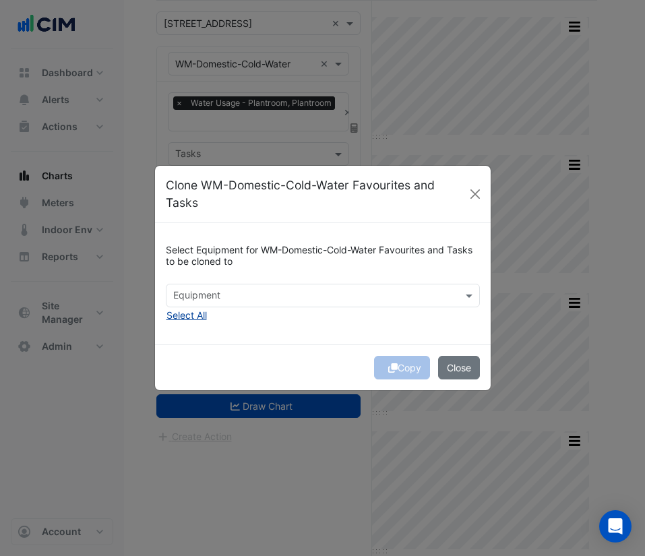
click at [185, 311] on button "Select All" at bounding box center [187, 315] width 42 height 16
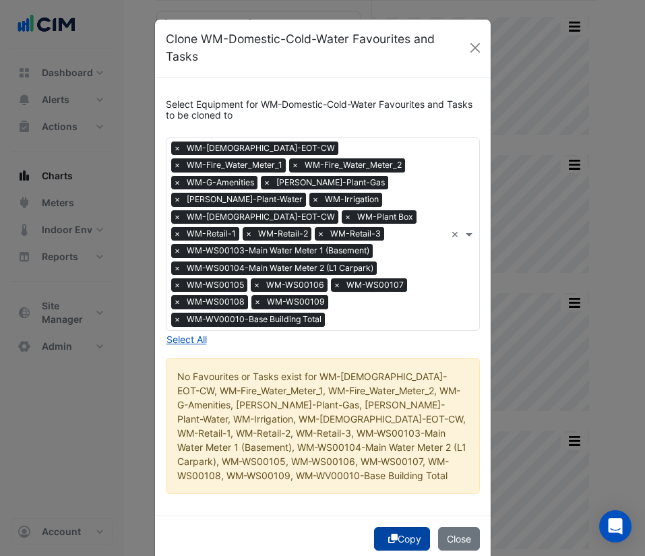
click at [388, 534] on icon "submit" at bounding box center [392, 538] width 9 height 9
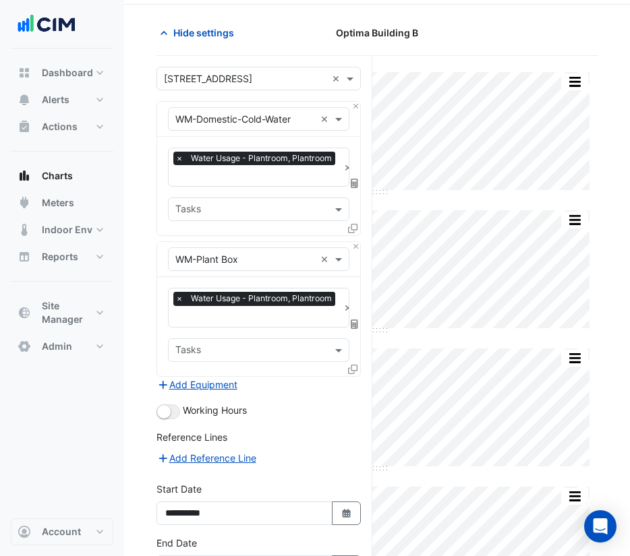
scroll to position [136, 0]
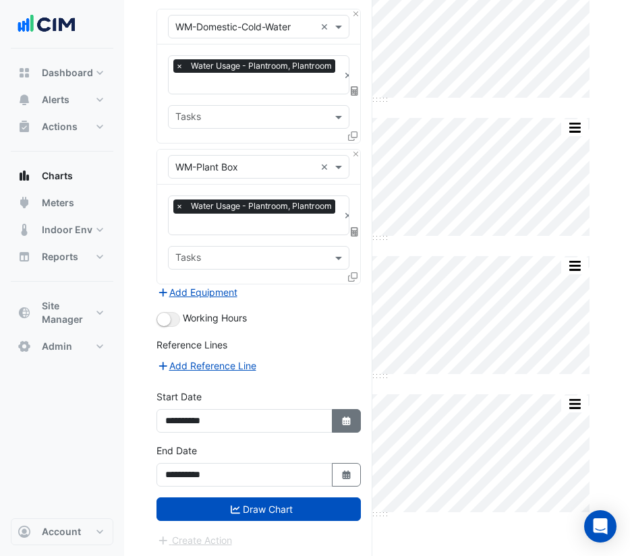
click at [356, 417] on button "Select Date" at bounding box center [347, 421] width 30 height 24
select select "*"
select select "****"
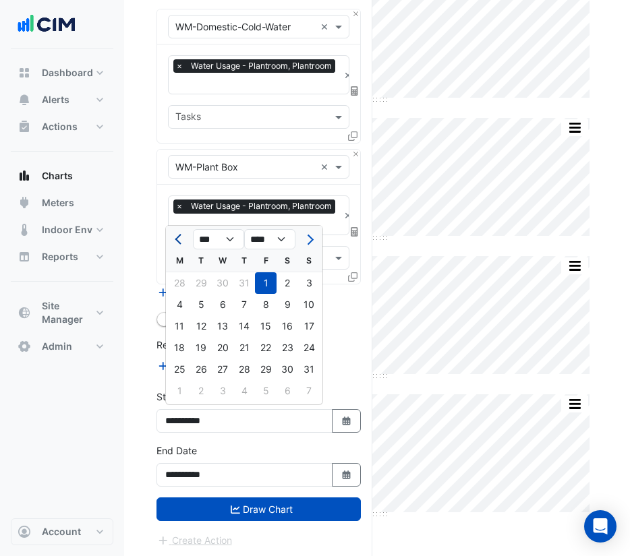
click at [177, 235] on button "Previous month" at bounding box center [179, 240] width 16 height 22
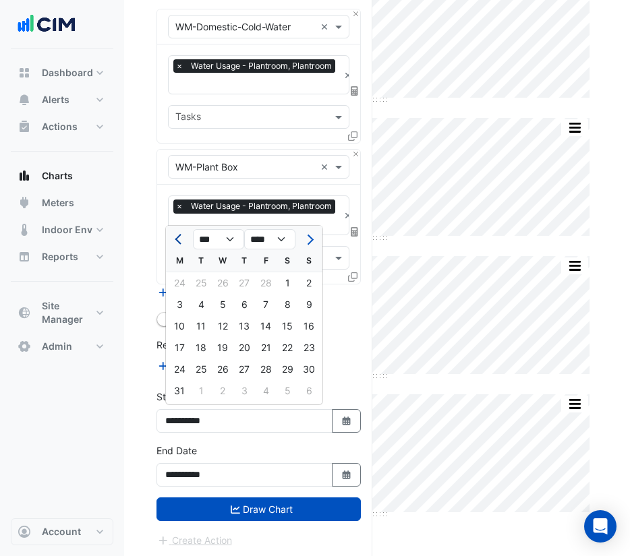
click at [177, 235] on button "Previous month" at bounding box center [179, 240] width 16 height 22
select select "**"
select select "****"
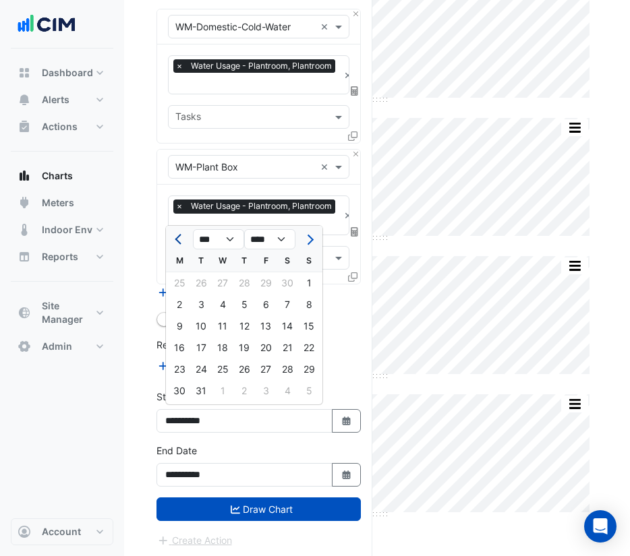
click at [177, 235] on button "Previous month" at bounding box center [179, 240] width 16 height 22
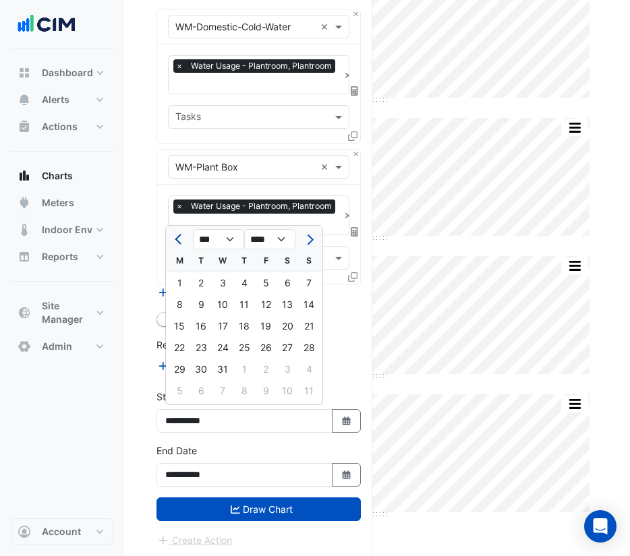
click at [177, 235] on button "Previous month" at bounding box center [179, 240] width 16 height 22
select select "*"
click at [283, 269] on div "S" at bounding box center [287, 261] width 22 height 22
click at [283, 277] on div "1" at bounding box center [287, 283] width 22 height 22
type input "**********"
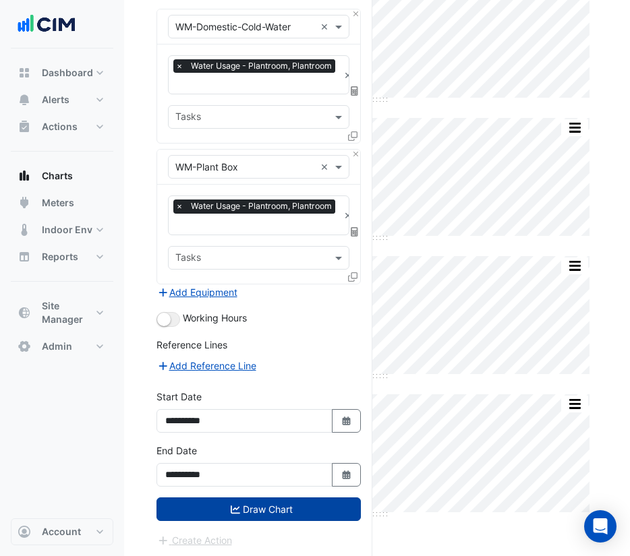
click at [307, 504] on button "Draw Chart" at bounding box center [258, 509] width 204 height 24
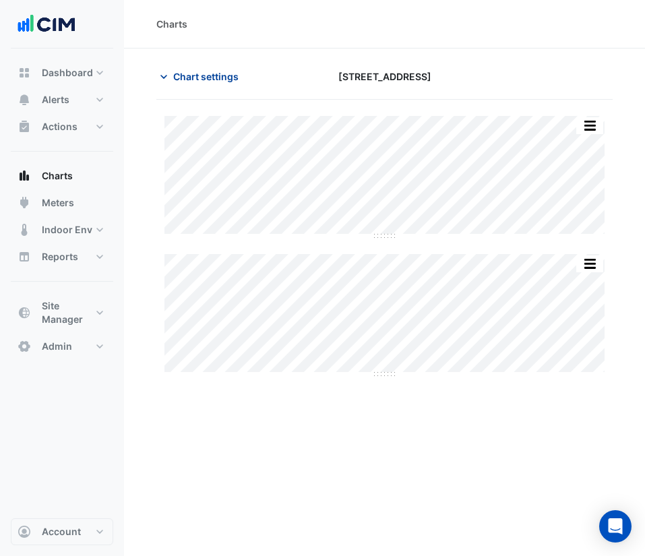
click at [175, 80] on span "Chart settings" at bounding box center [205, 76] width 65 height 14
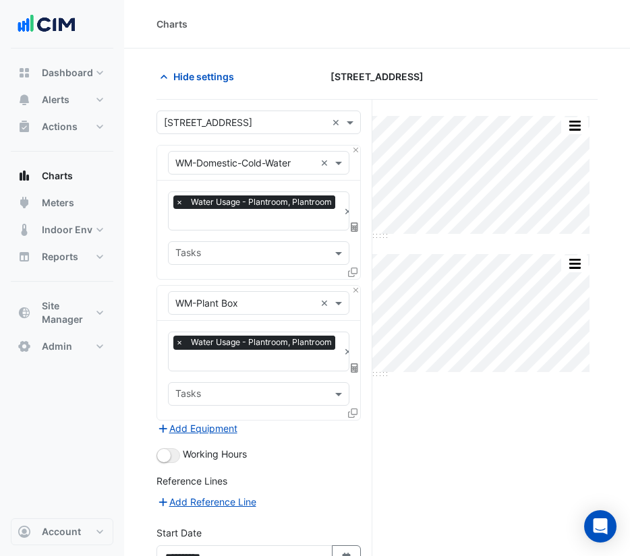
click at [363, 50] on section "Hide settings 150 Lonsdale Street Print Save as JPEG Save as PNG Sample Tooltip…" at bounding box center [377, 372] width 506 height 646
click at [463, 73] on div at bounding box center [529, 77] width 152 height 24
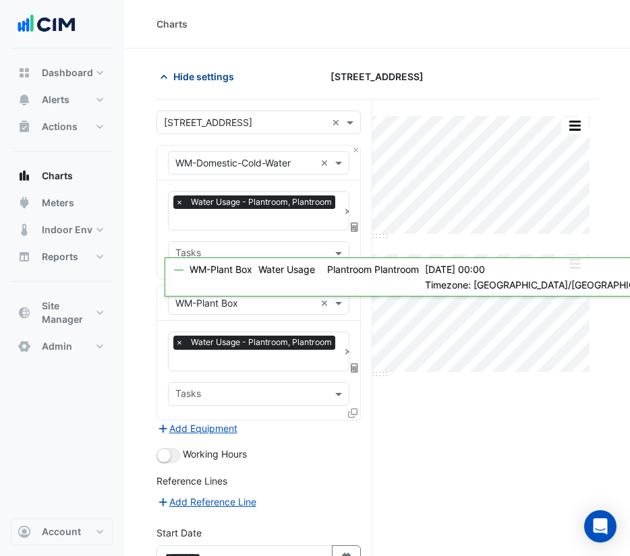
click at [219, 73] on span "Hide settings" at bounding box center [203, 76] width 61 height 14
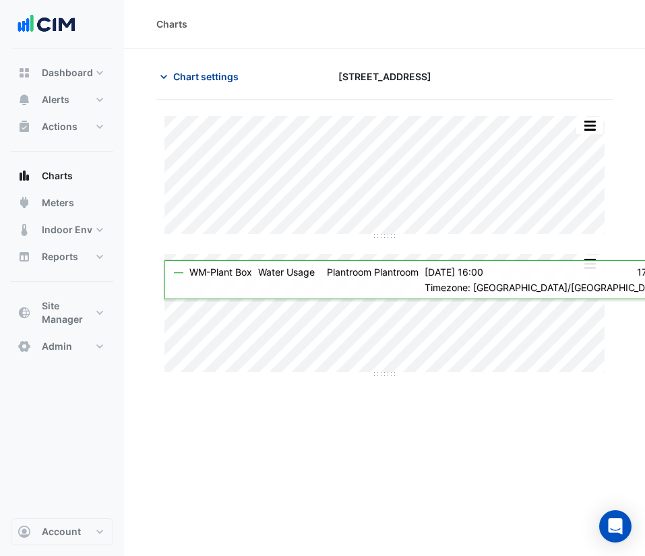
click at [216, 74] on span "Chart settings" at bounding box center [205, 76] width 65 height 14
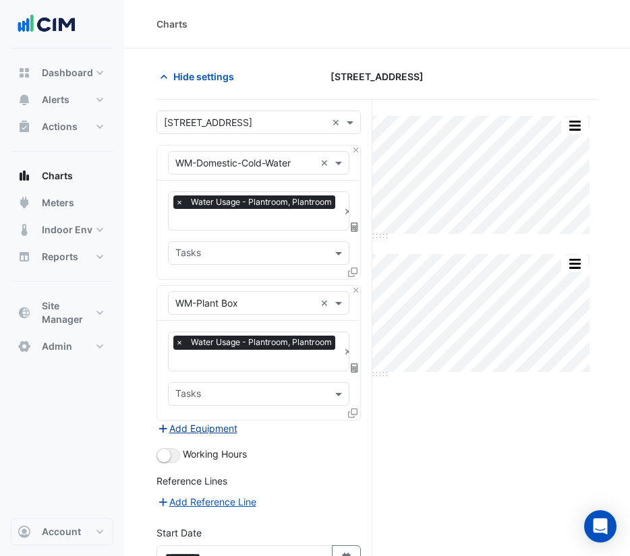
click at [218, 421] on button "Add Equipment" at bounding box center [197, 429] width 82 height 16
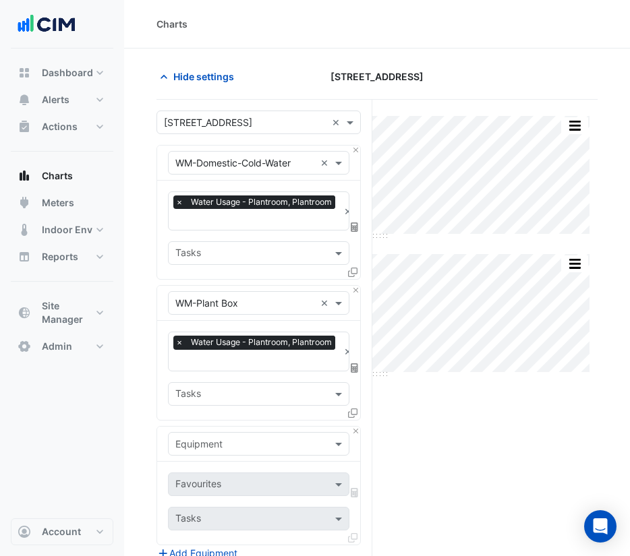
click at [265, 438] on input "text" at bounding box center [245, 445] width 140 height 14
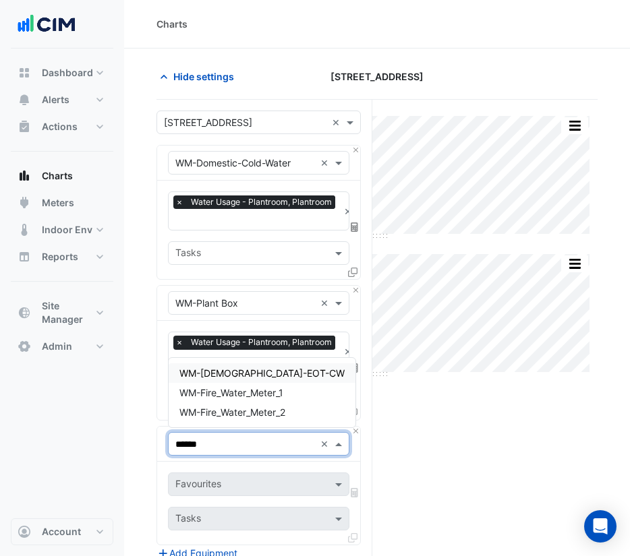
type input "*******"
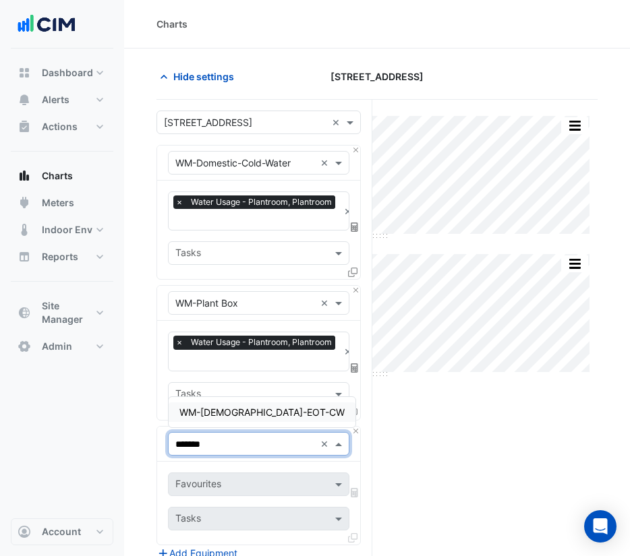
click at [280, 408] on div "WM-Female-EOT-CW" at bounding box center [262, 412] width 187 height 20
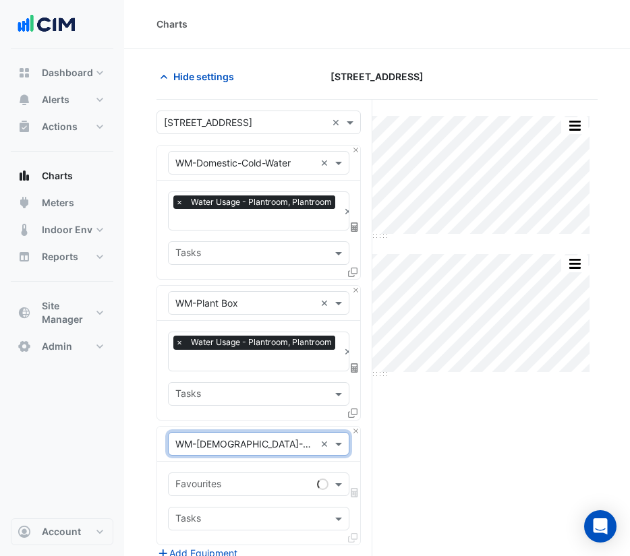
scroll to position [88, 0]
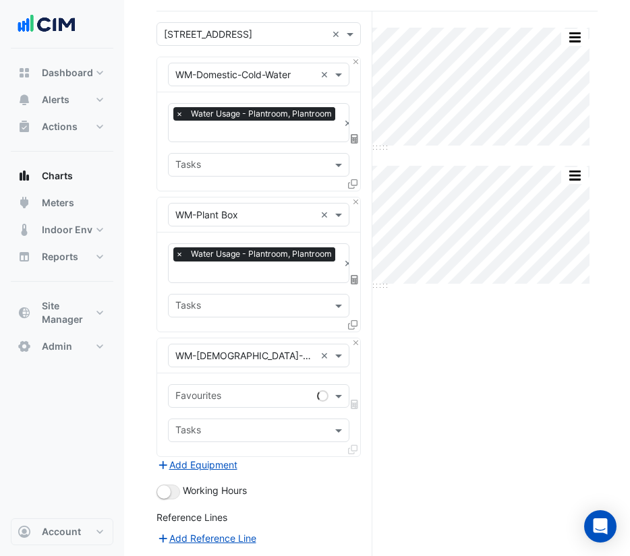
click at [353, 447] on icon at bounding box center [352, 449] width 9 height 9
click at [291, 390] on input "text" at bounding box center [250, 397] width 151 height 14
click at [283, 421] on span "Water Usage (kL) - Plantroom, Plantroom" at bounding box center [269, 422] width 181 height 11
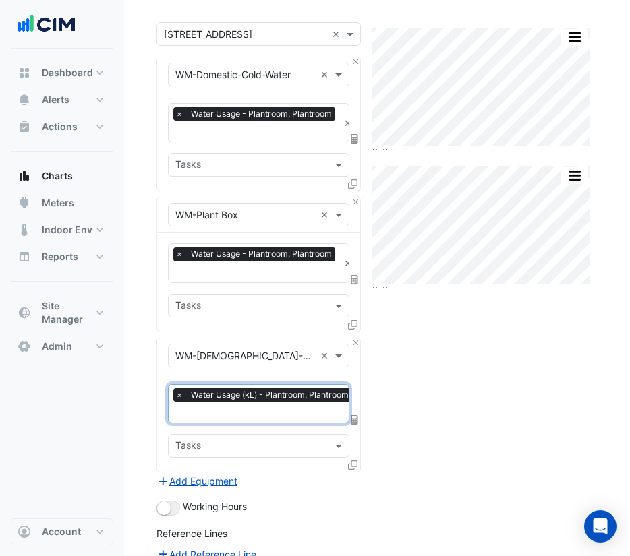
click at [347, 461] on div "× Water Usage (kL) - Plantroom, Plantroom × Tasks" at bounding box center [258, 422] width 203 height 98
click at [352, 461] on icon at bounding box center [352, 464] width 9 height 9
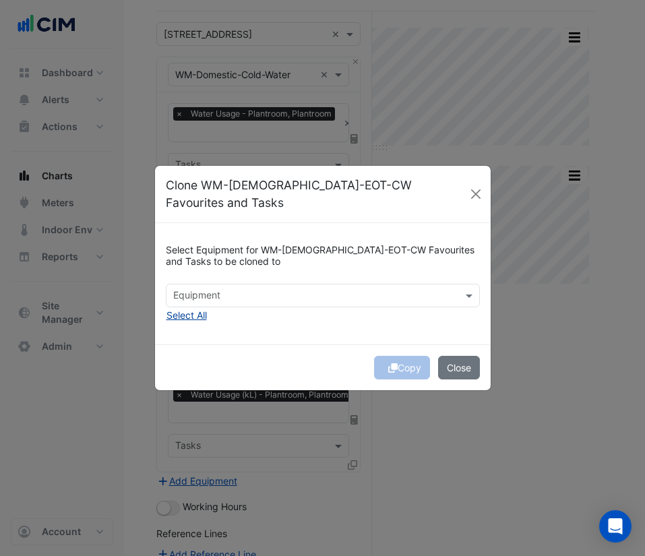
click at [188, 307] on button "Select All" at bounding box center [187, 315] width 42 height 16
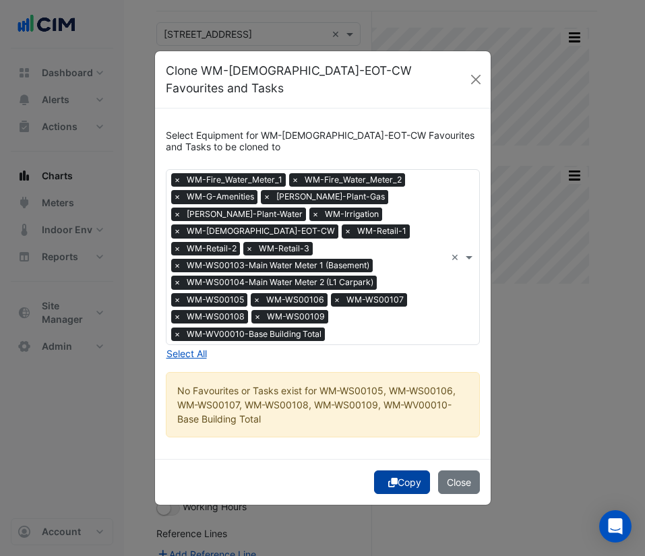
click at [406, 473] on button "Copy" at bounding box center [402, 483] width 56 height 24
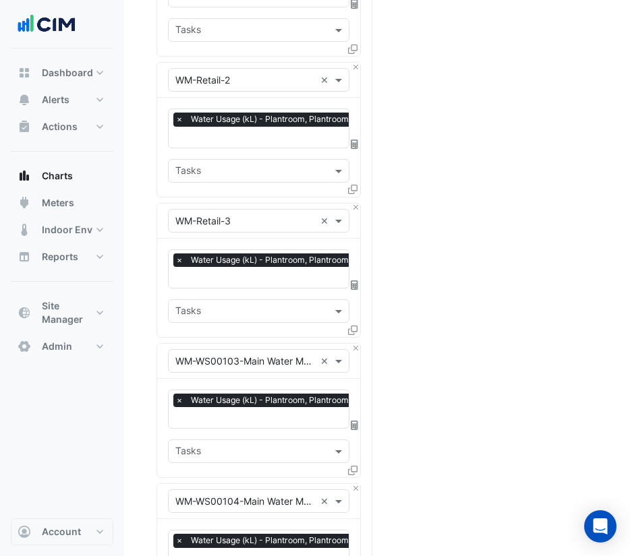
scroll to position [1945, 0]
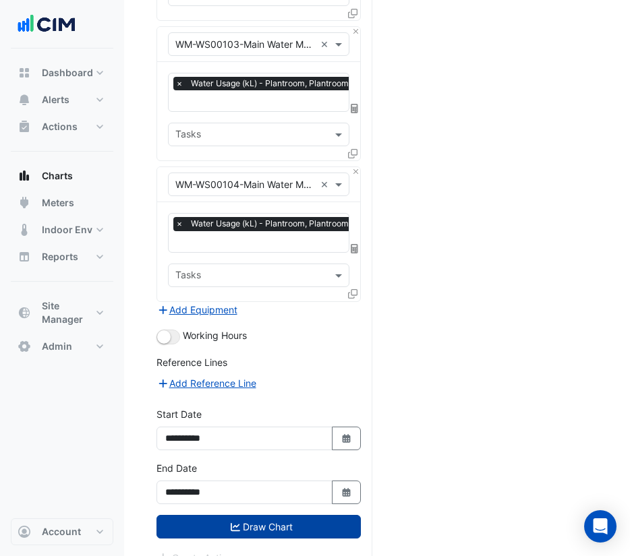
click at [315, 515] on button "Draw Chart" at bounding box center [258, 527] width 204 height 24
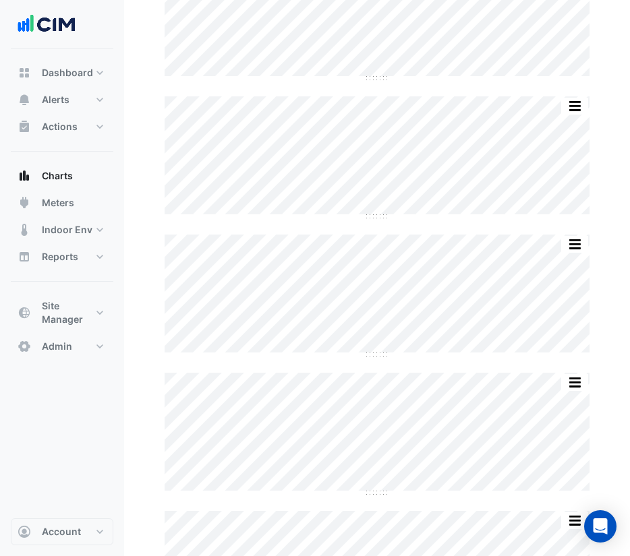
scroll to position [20, 0]
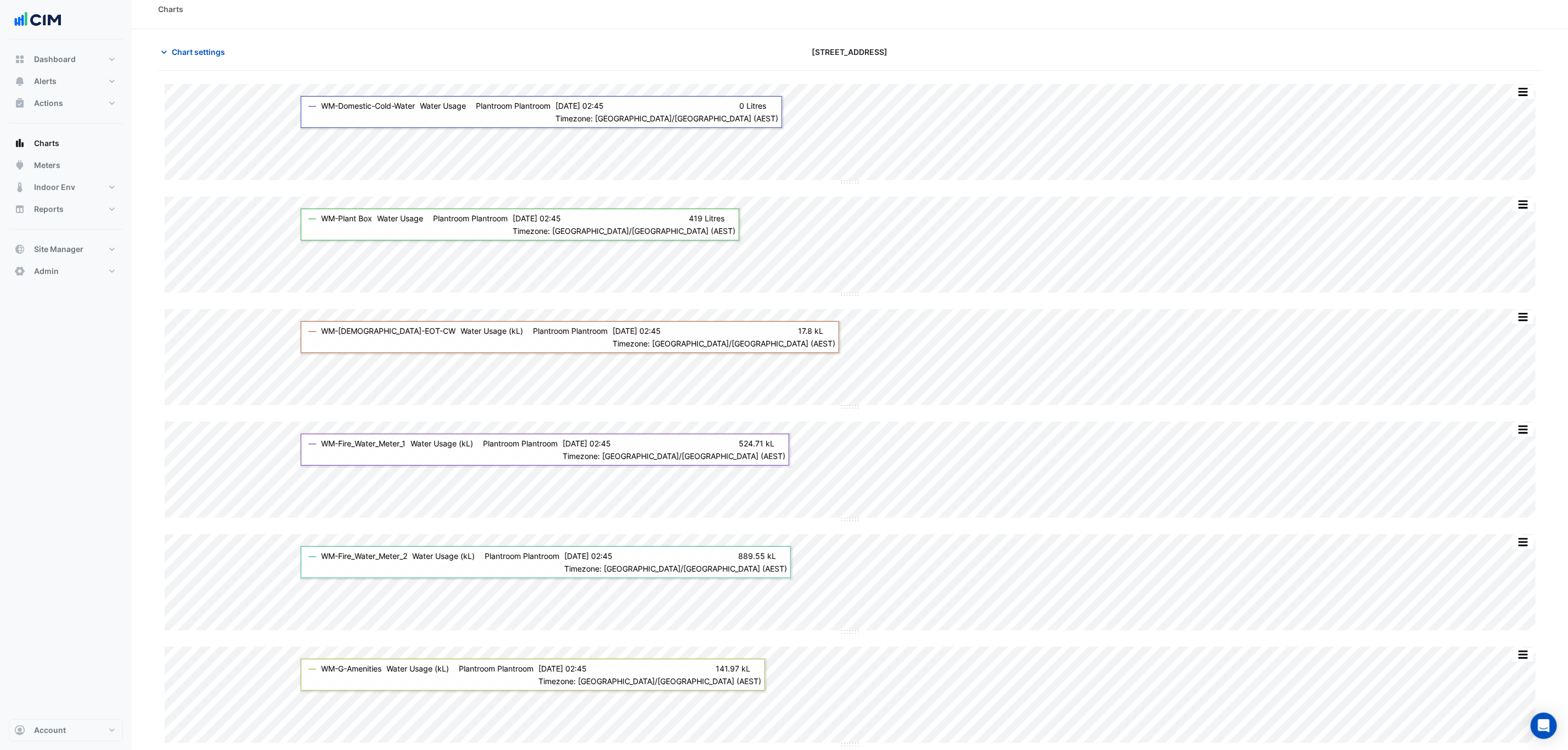
scroll to position [0, 0]
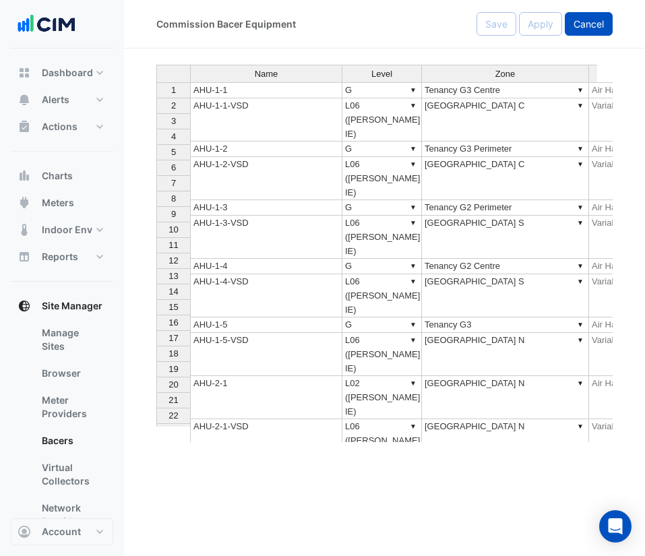
click at [596, 18] on span "Cancel" at bounding box center [589, 23] width 30 height 11
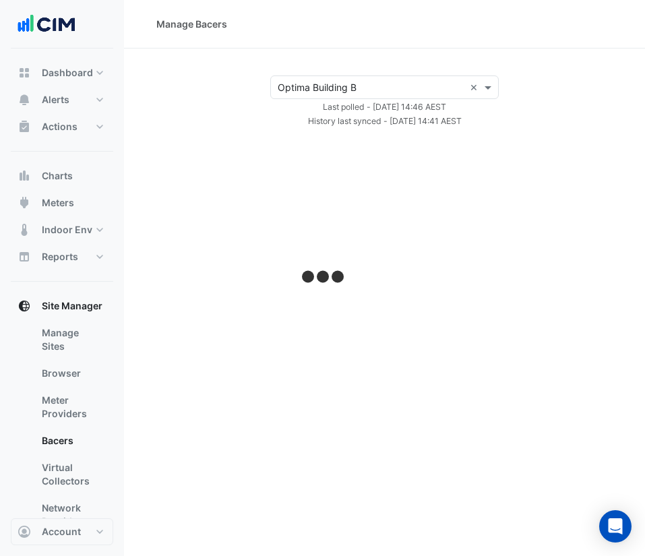
click at [392, 81] on input "text" at bounding box center [371, 88] width 187 height 14
select select "***"
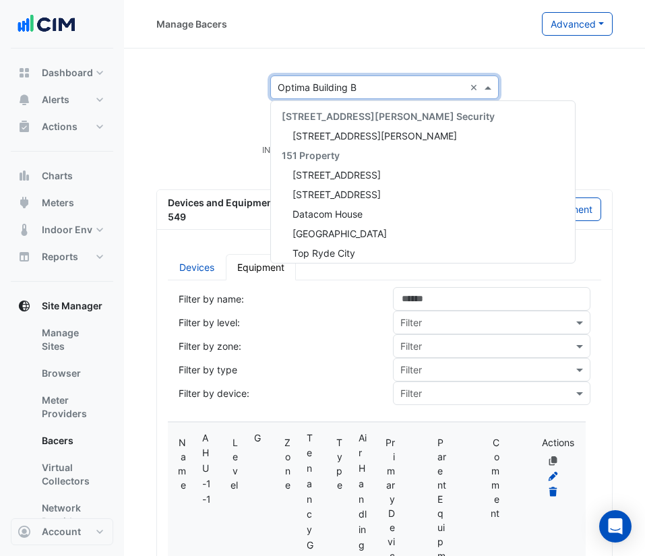
click at [392, 91] on input "text" at bounding box center [371, 88] width 187 height 14
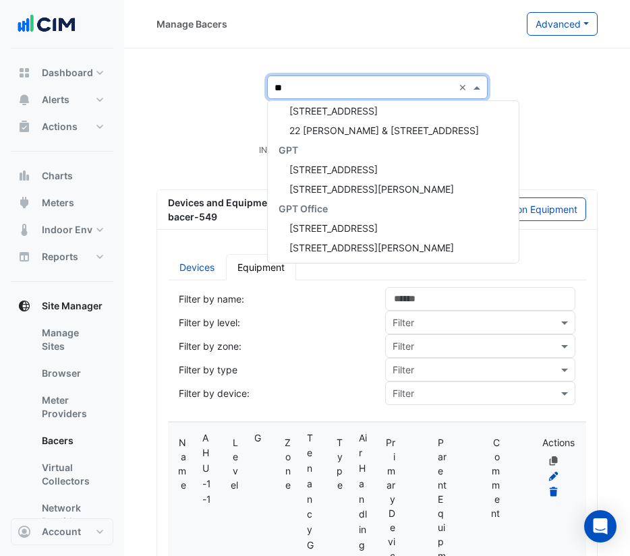
scroll to position [64, 0]
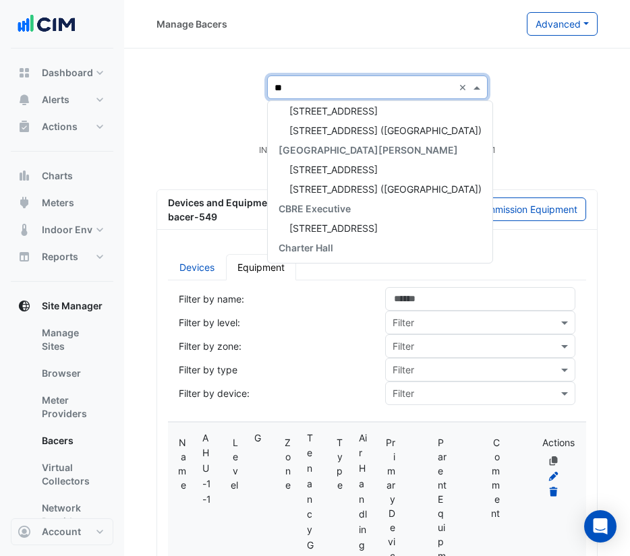
type input "***"
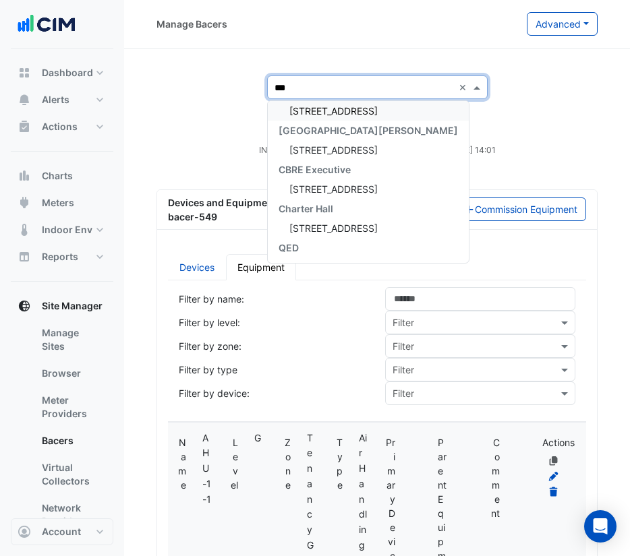
click at [360, 116] on span "[STREET_ADDRESS]" at bounding box center [333, 110] width 88 height 11
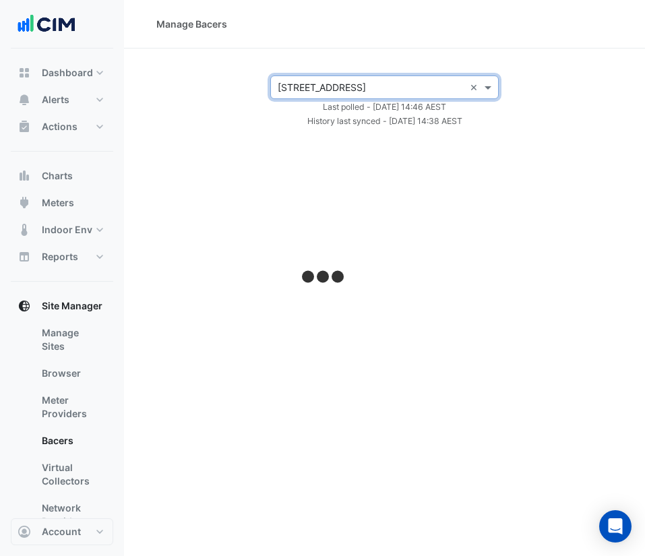
select select "***"
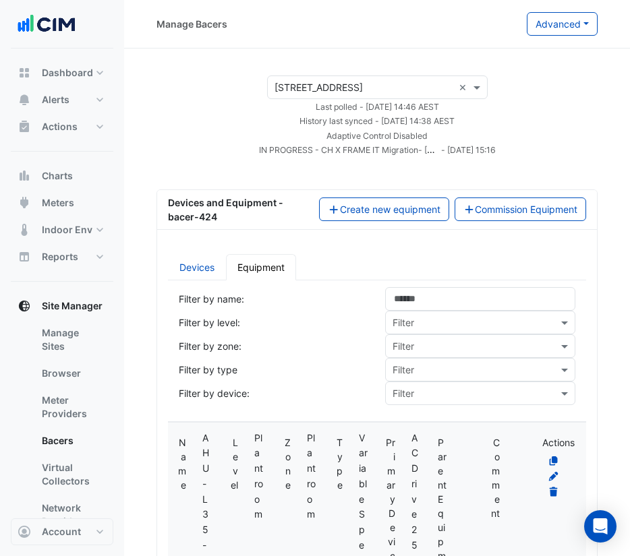
click at [342, 78] on div "× 130 Lonsdale Street ×" at bounding box center [377, 88] width 220 height 24
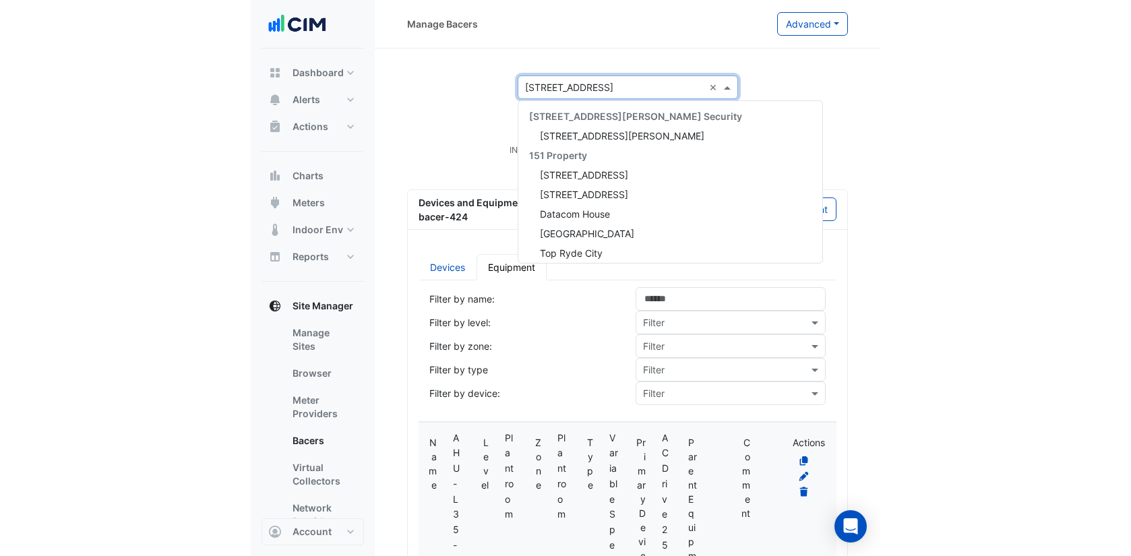
scroll to position [240, 0]
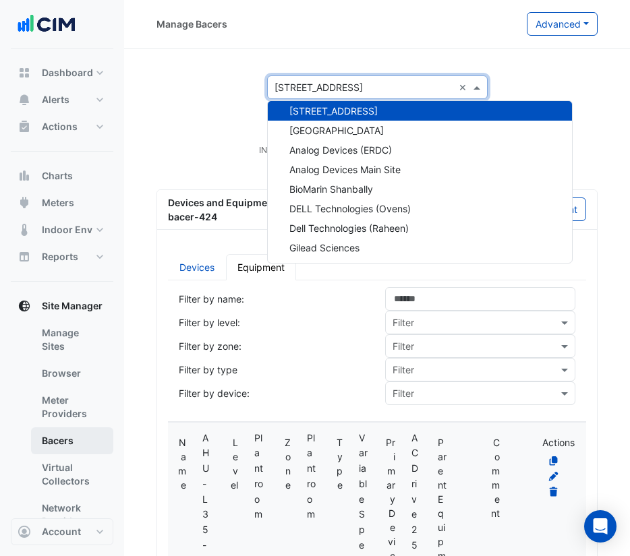
click at [64, 438] on link "Bacers" at bounding box center [72, 440] width 82 height 27
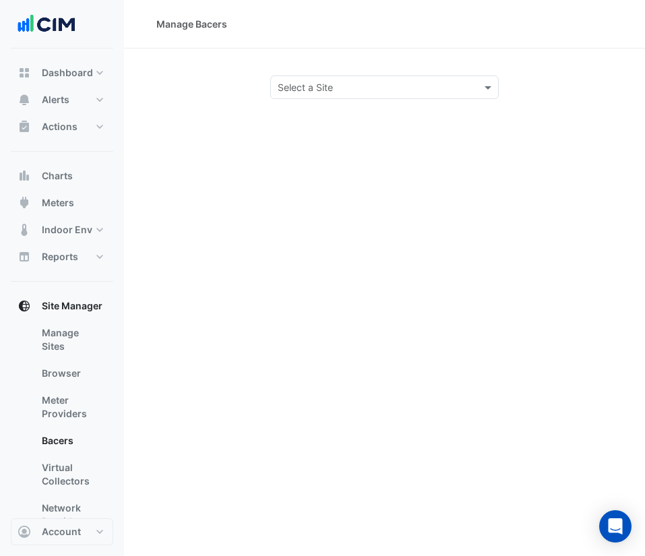
click at [361, 86] on input "text" at bounding box center [371, 88] width 187 height 14
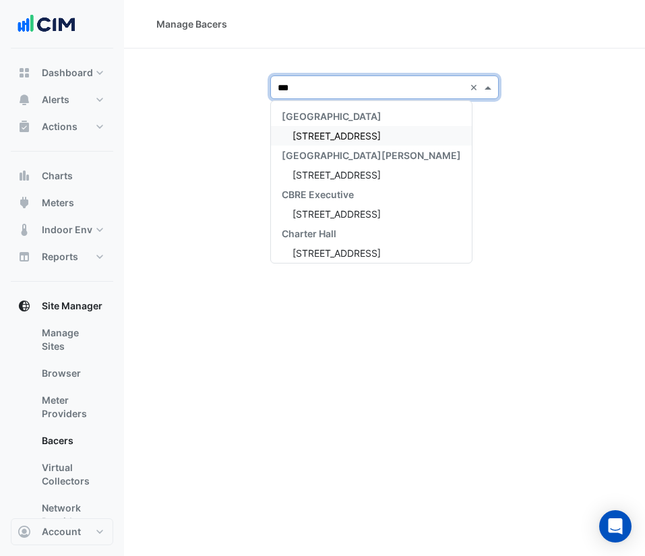
click at [361, 86] on input "***" at bounding box center [371, 88] width 187 height 14
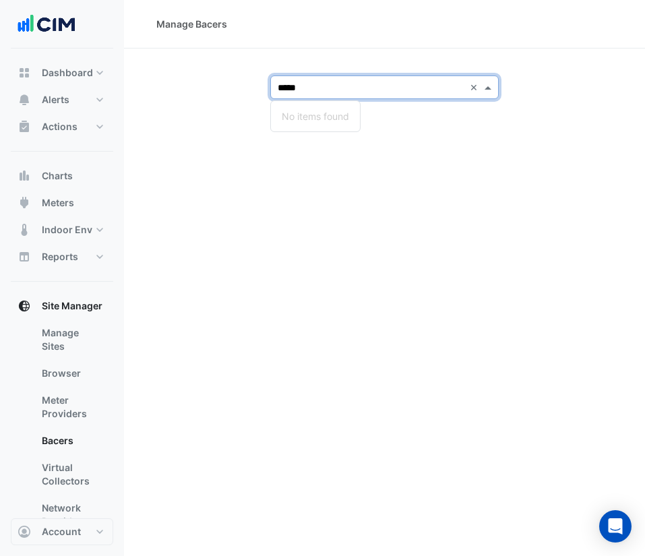
type input "***"
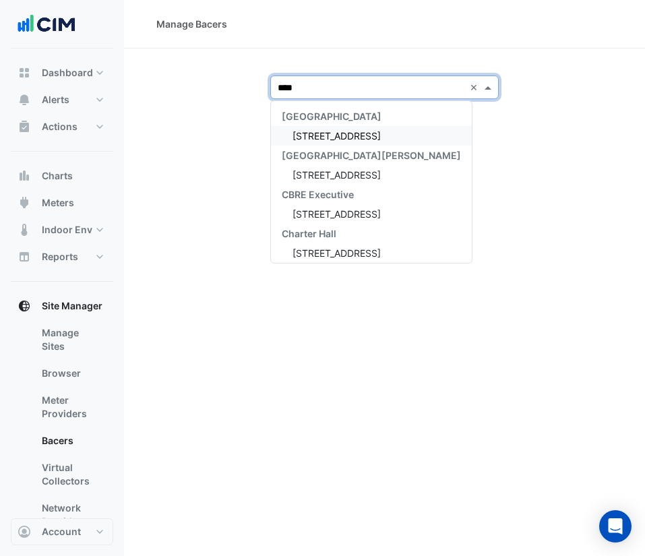
click at [360, 131] on span "[STREET_ADDRESS]" at bounding box center [337, 135] width 88 height 11
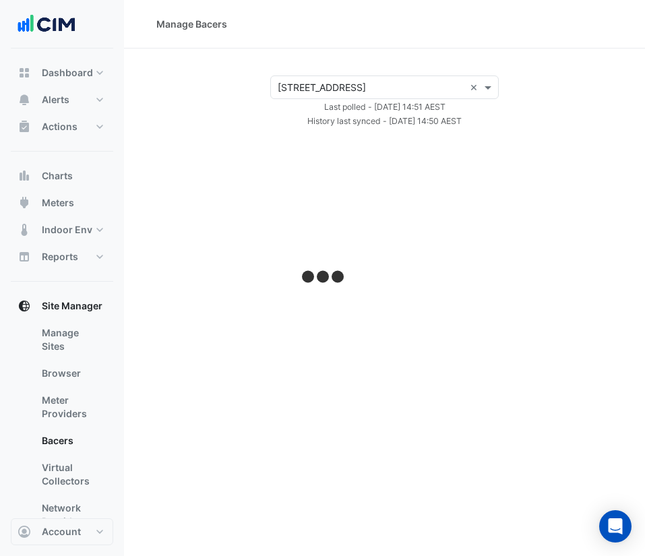
select select "***"
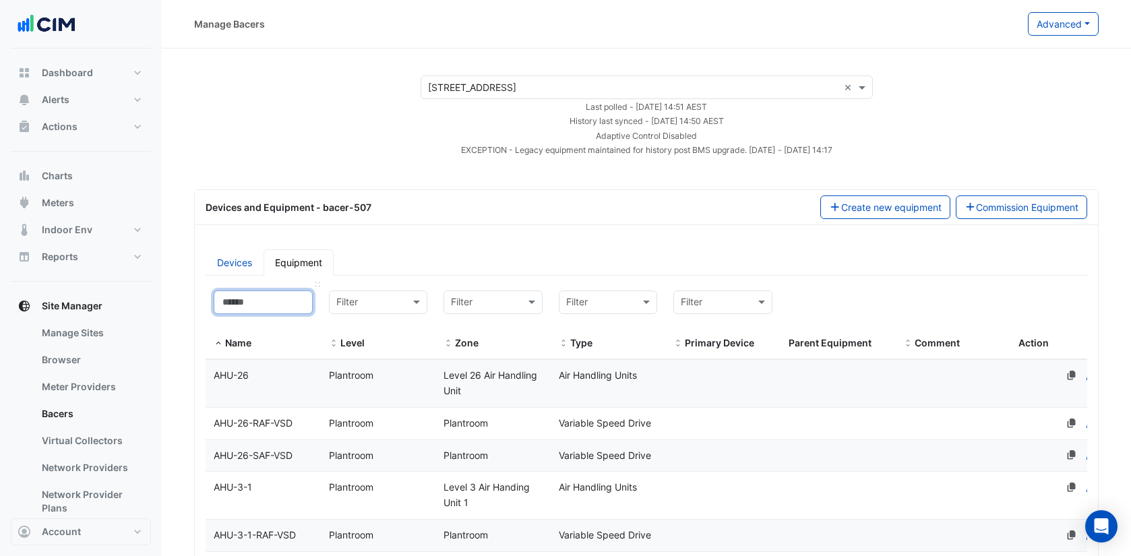
click at [264, 307] on input at bounding box center [263, 303] width 99 height 24
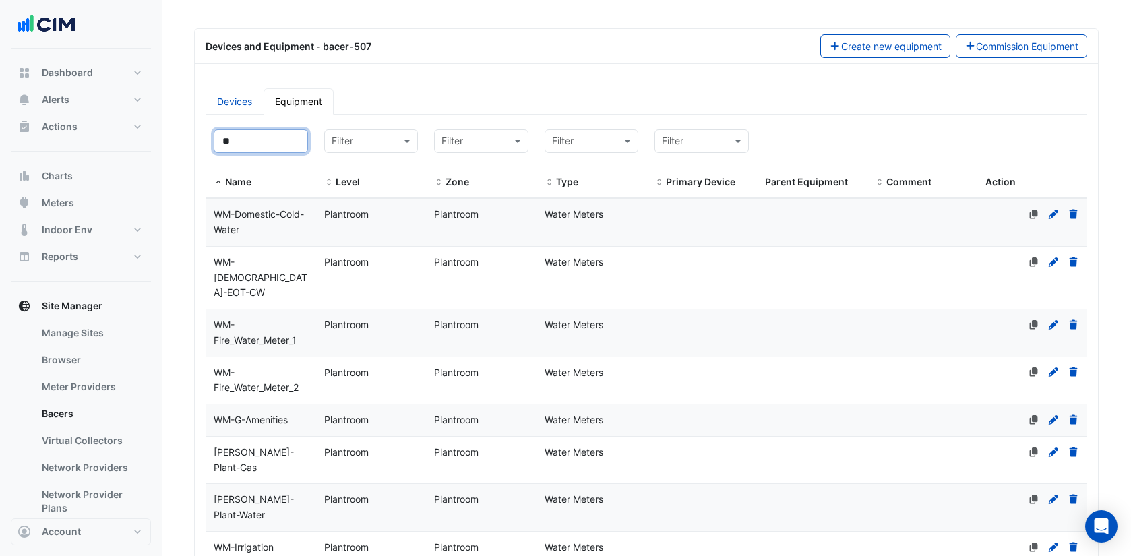
scroll to position [160, 0]
type input "**"
click at [644, 232] on datatable-body-cell "Parent Equipment" at bounding box center [812, 223] width 111 height 47
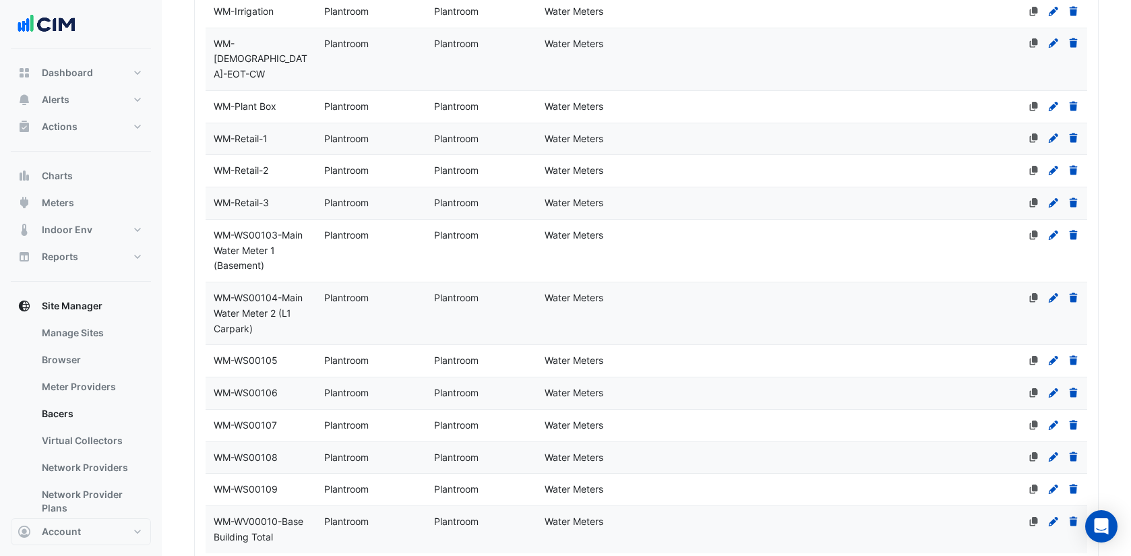
scroll to position [805, 0]
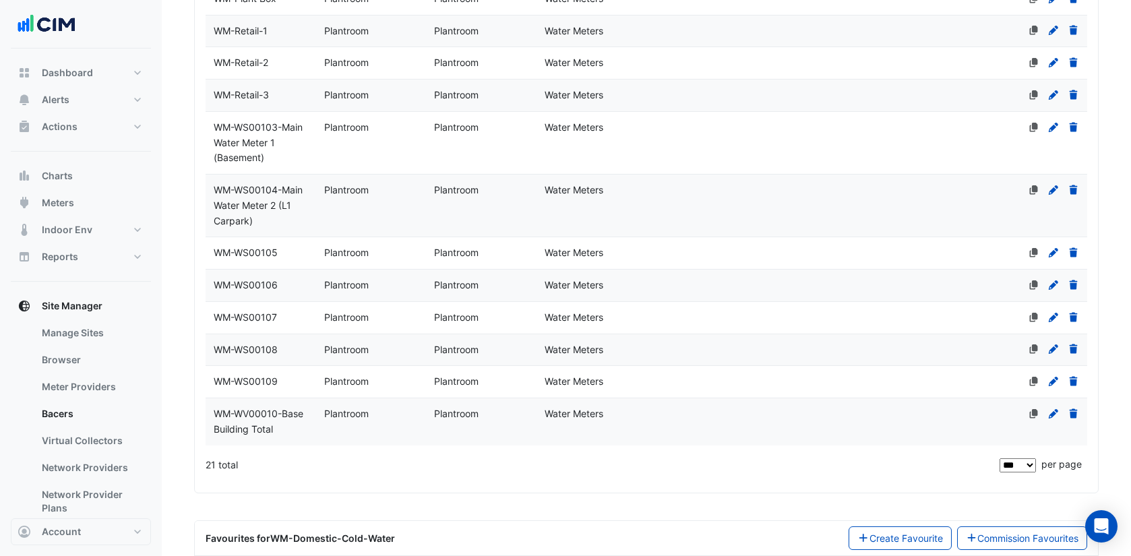
select select "***"
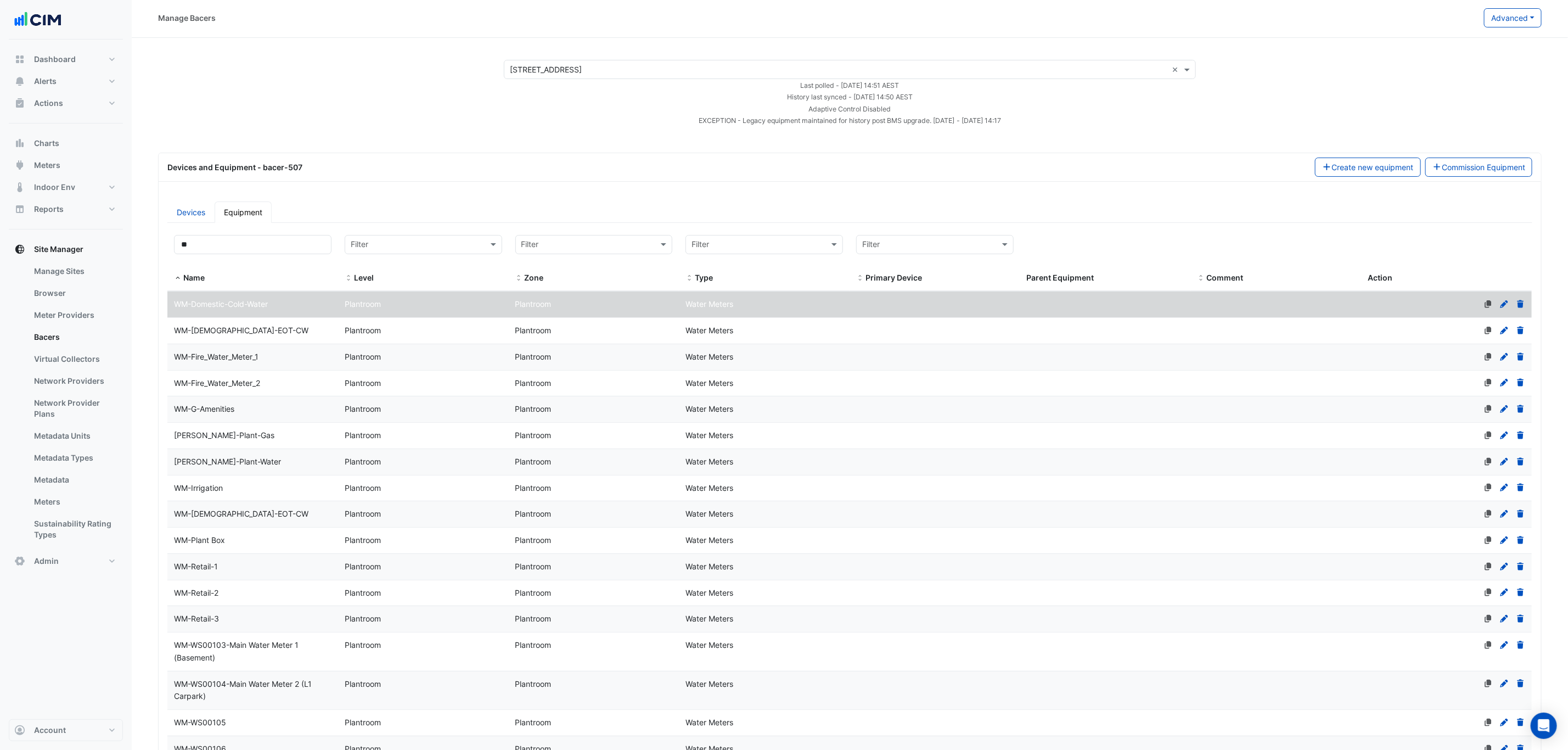
scroll to position [0, 0]
click at [524, 79] on div "× 150 Lonsdale Street ×" at bounding box center [850, 72] width 692 height 20
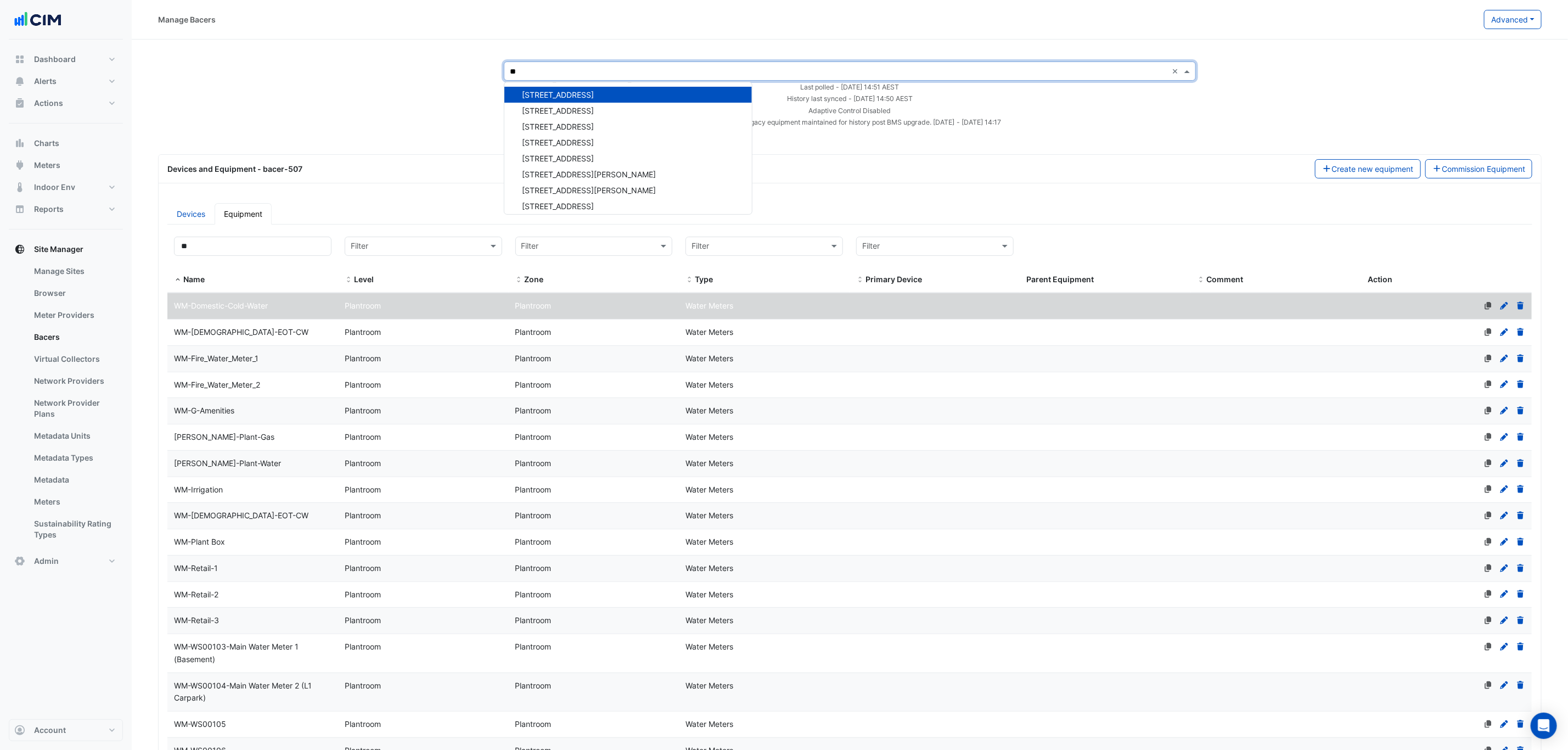
scroll to position [449, 0]
type input "*****"
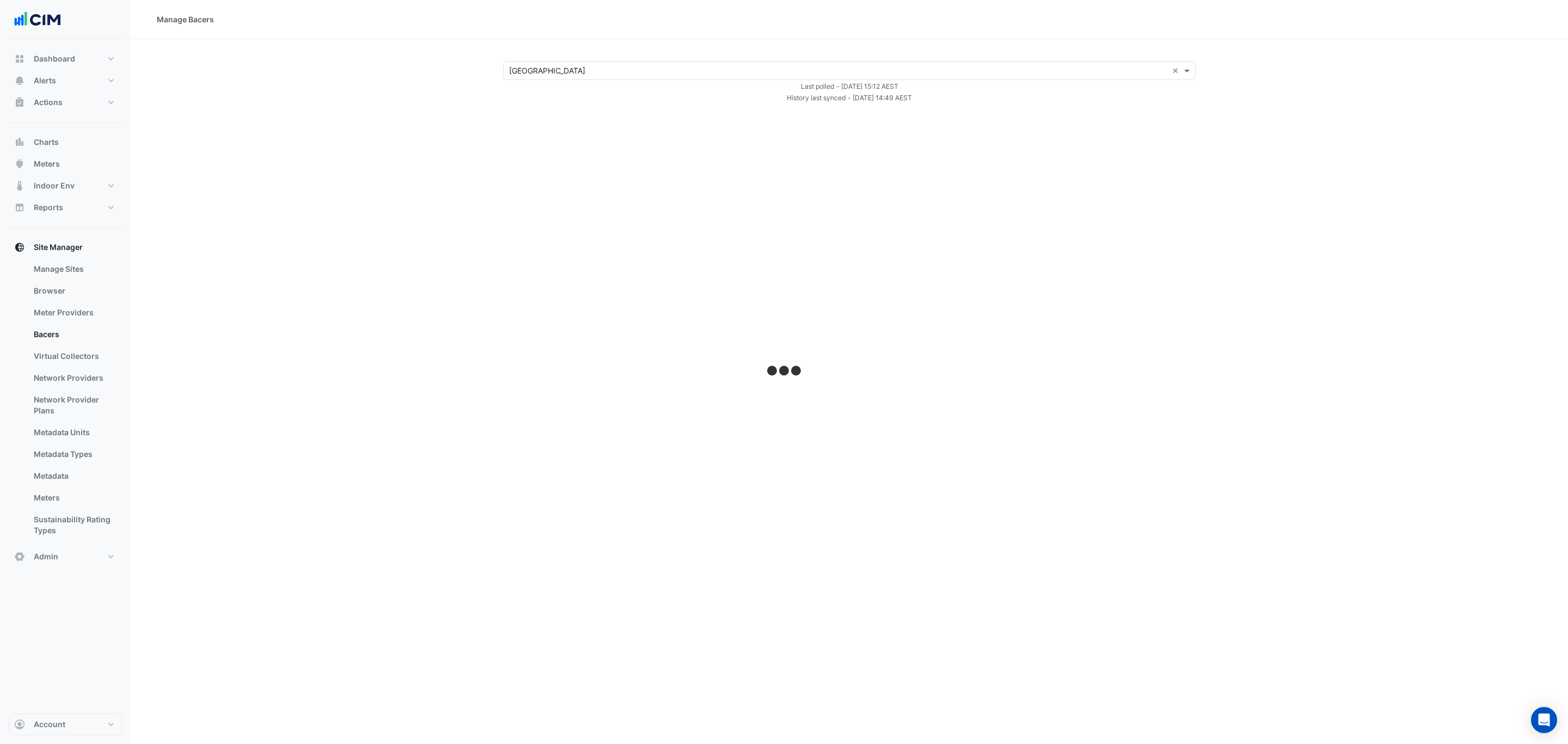
select select "***"
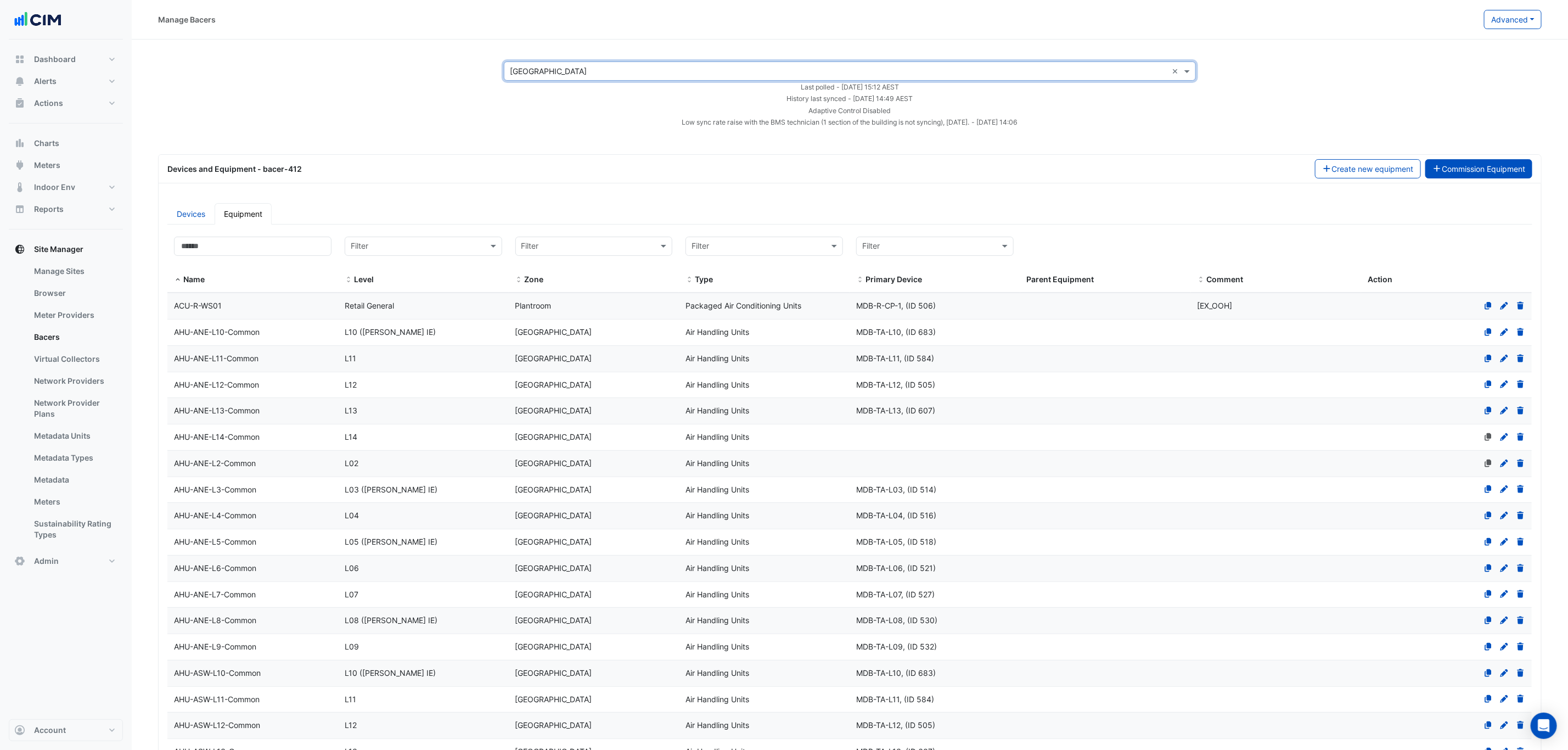
click at [524, 173] on button "Commission Equipment" at bounding box center [1479, 169] width 107 height 20
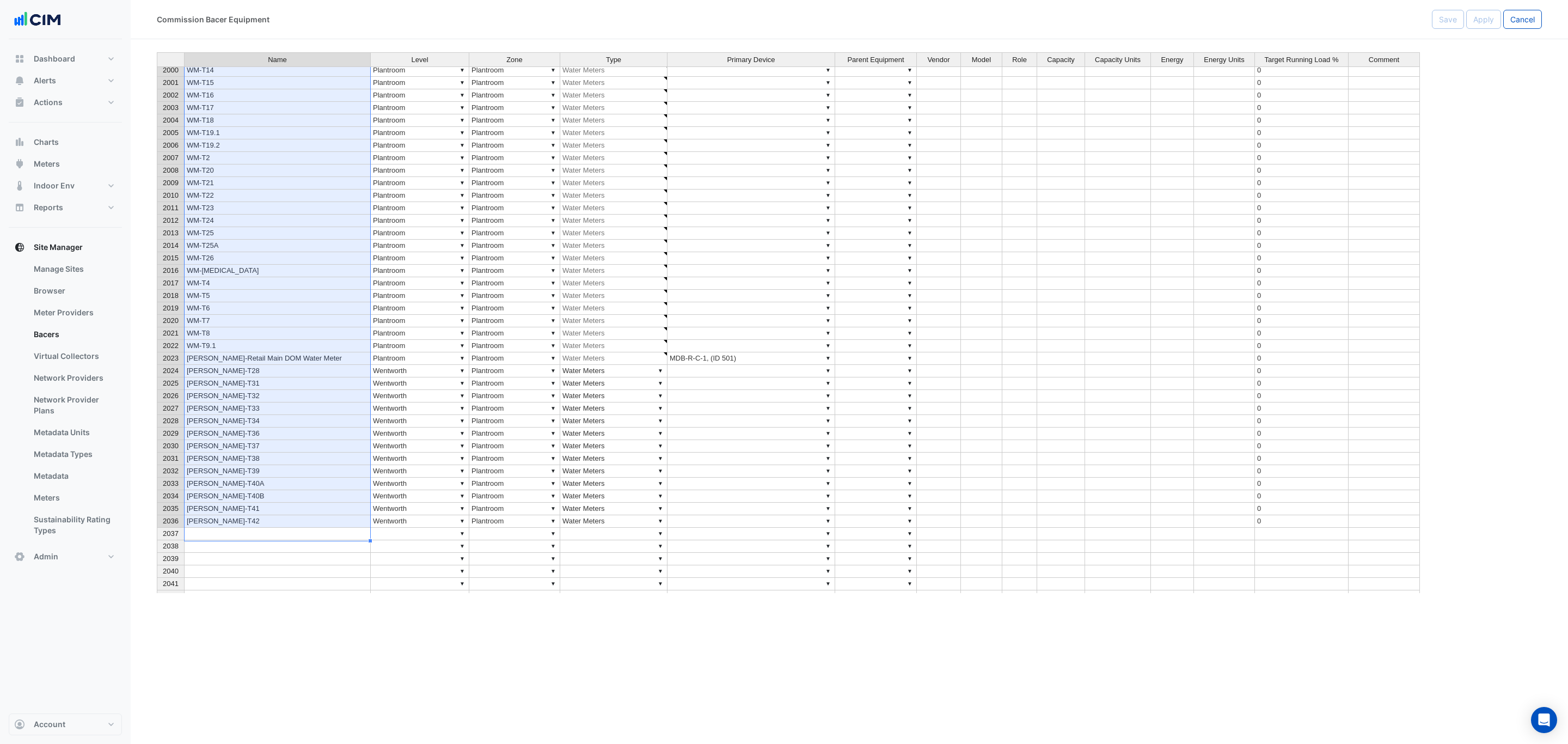
drag, startPoint x: 243, startPoint y: 236, endPoint x: 230, endPoint y: 534, distance: 298.3
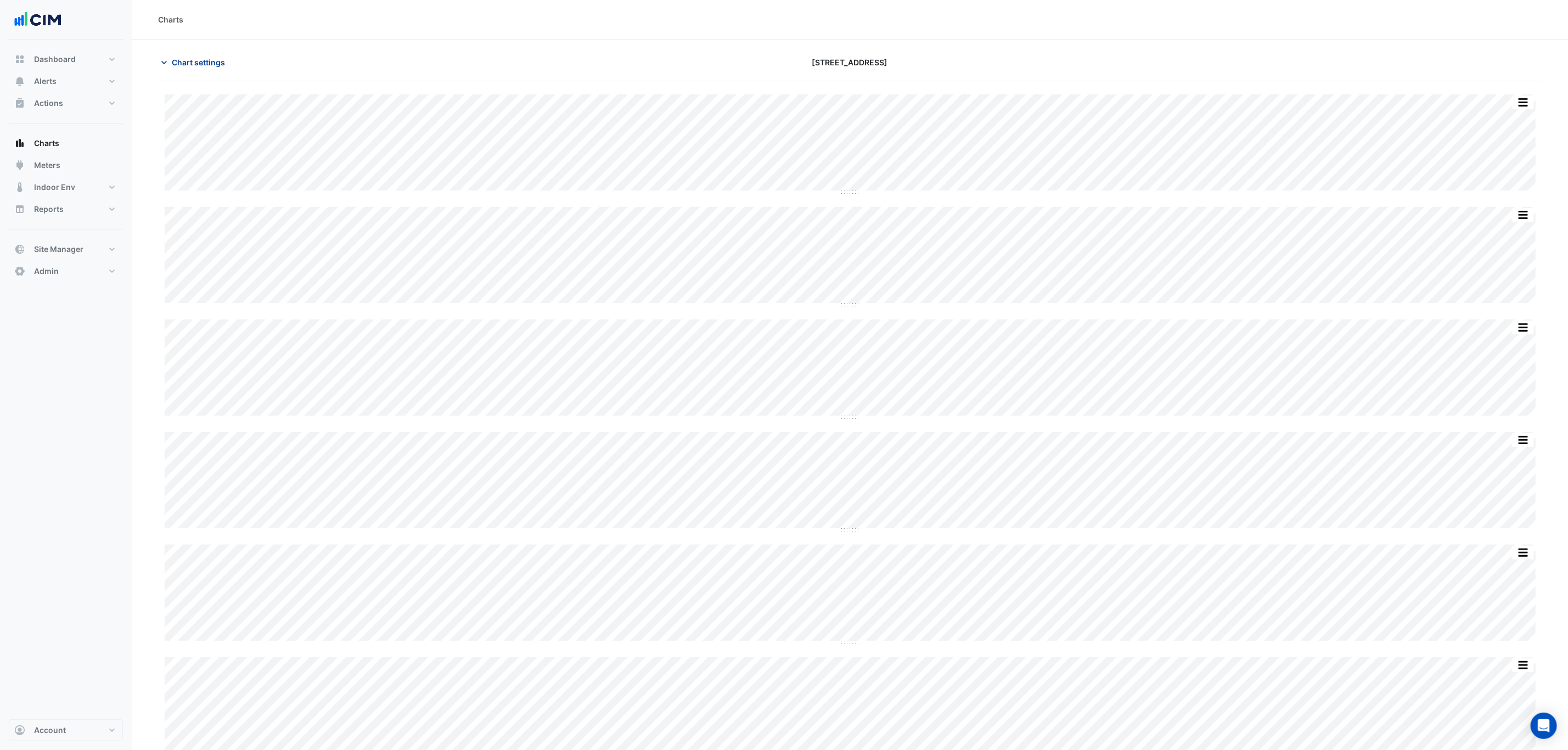
click at [196, 56] on span "Chart settings" at bounding box center [198, 62] width 53 height 11
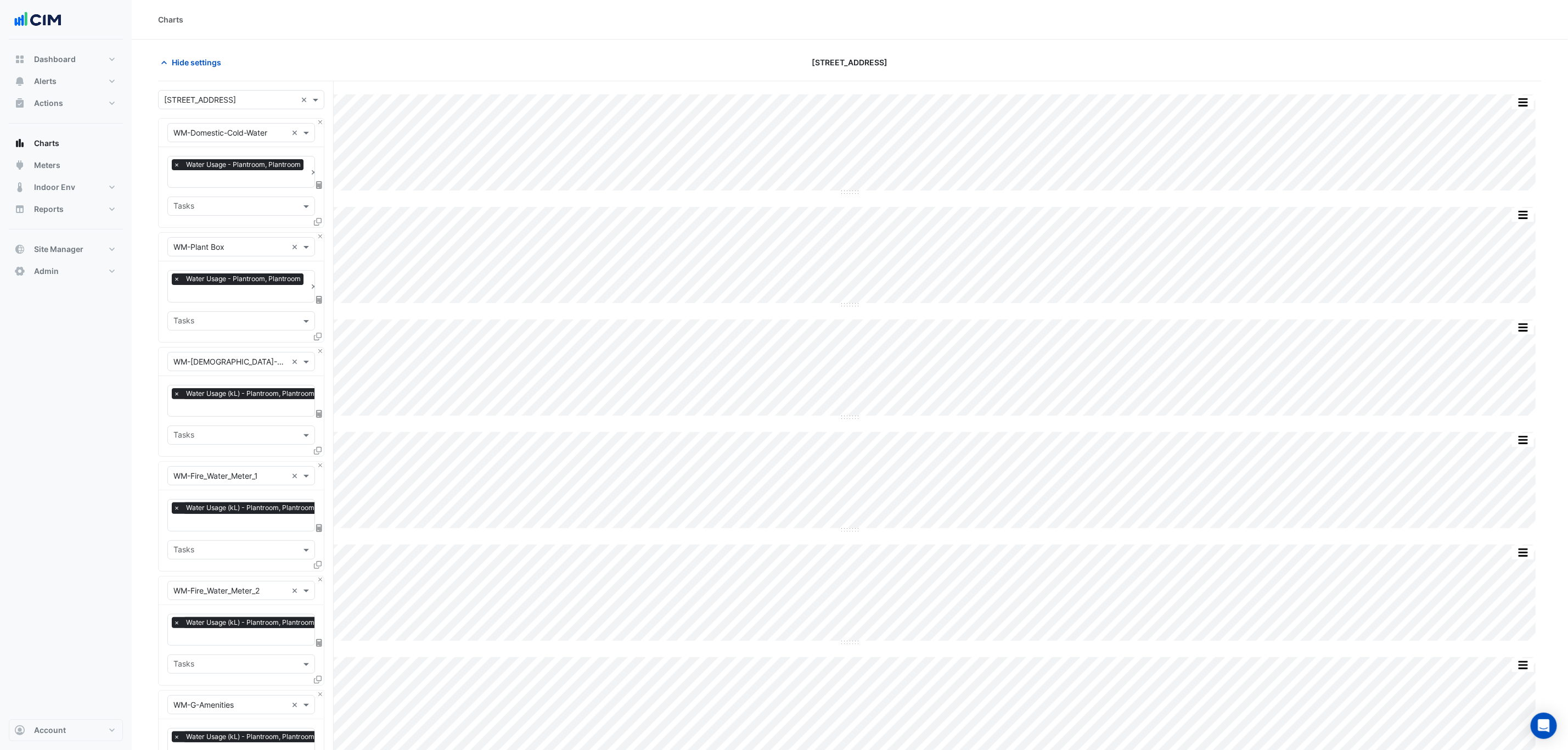
click at [248, 99] on input "text" at bounding box center [230, 100] width 132 height 11
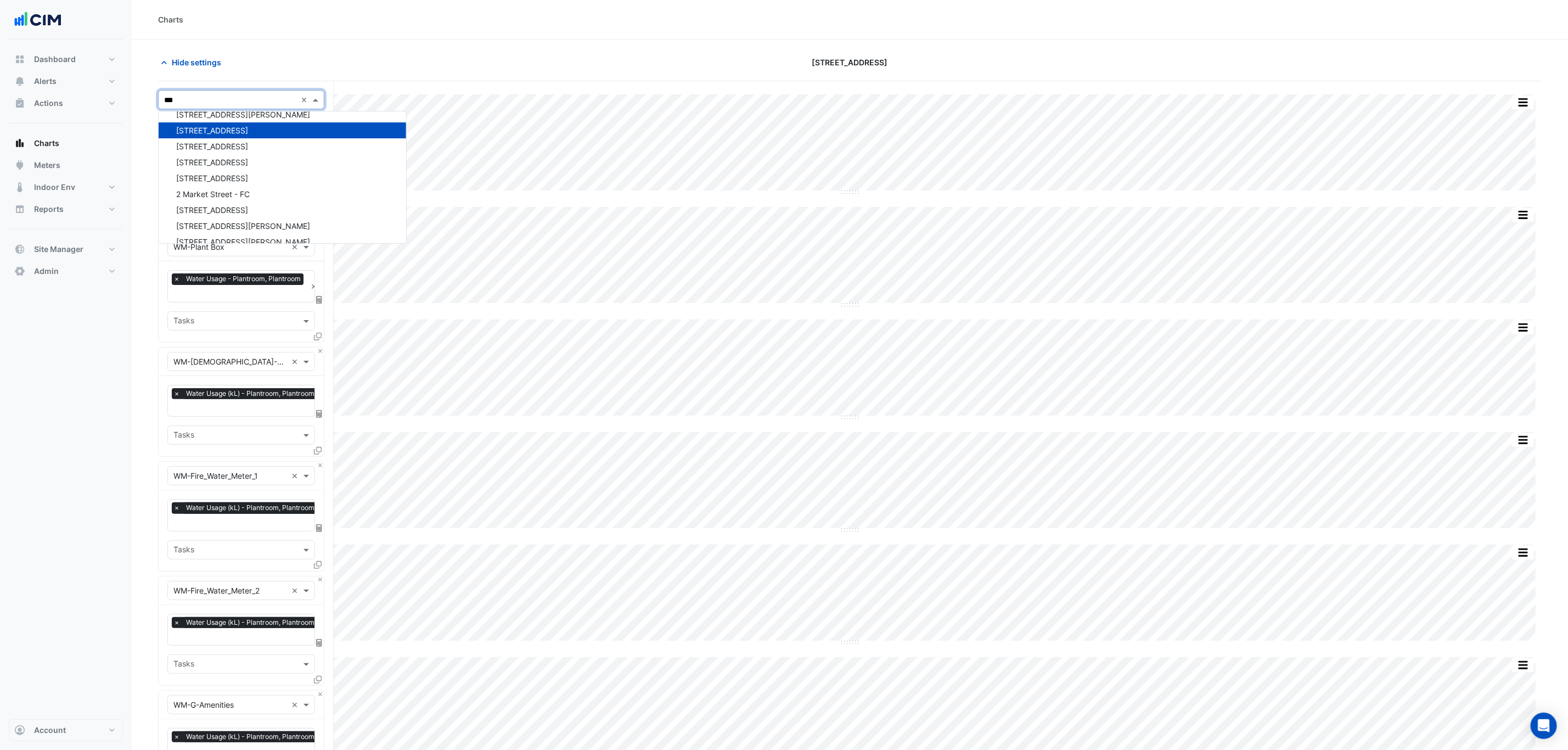
scroll to position [68, 0]
type input "****"
click at [180, 176] on div "[GEOGRAPHIC_DATA]" at bounding box center [242, 184] width 167 height 16
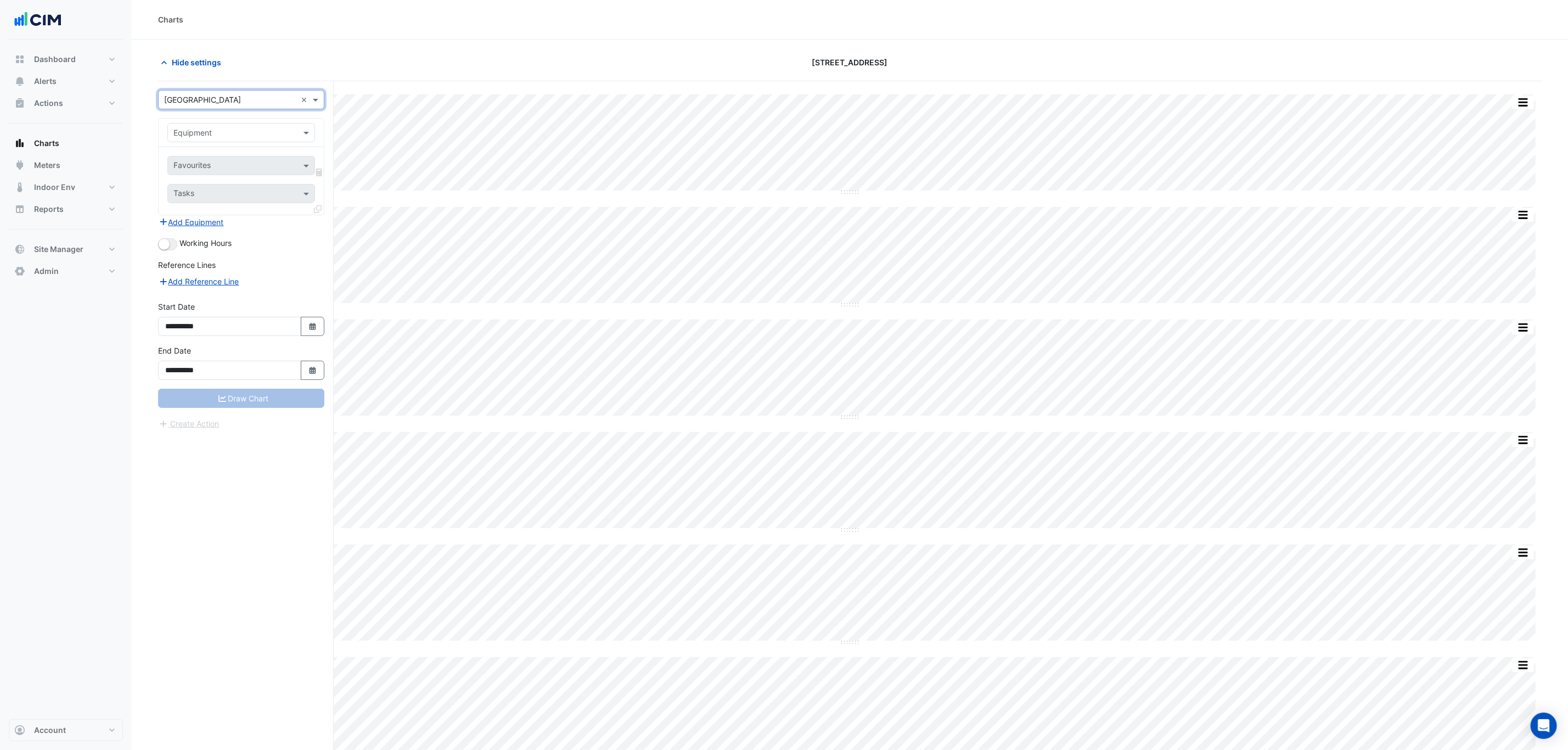
click at [212, 130] on input "text" at bounding box center [230, 133] width 114 height 11
type input "**"
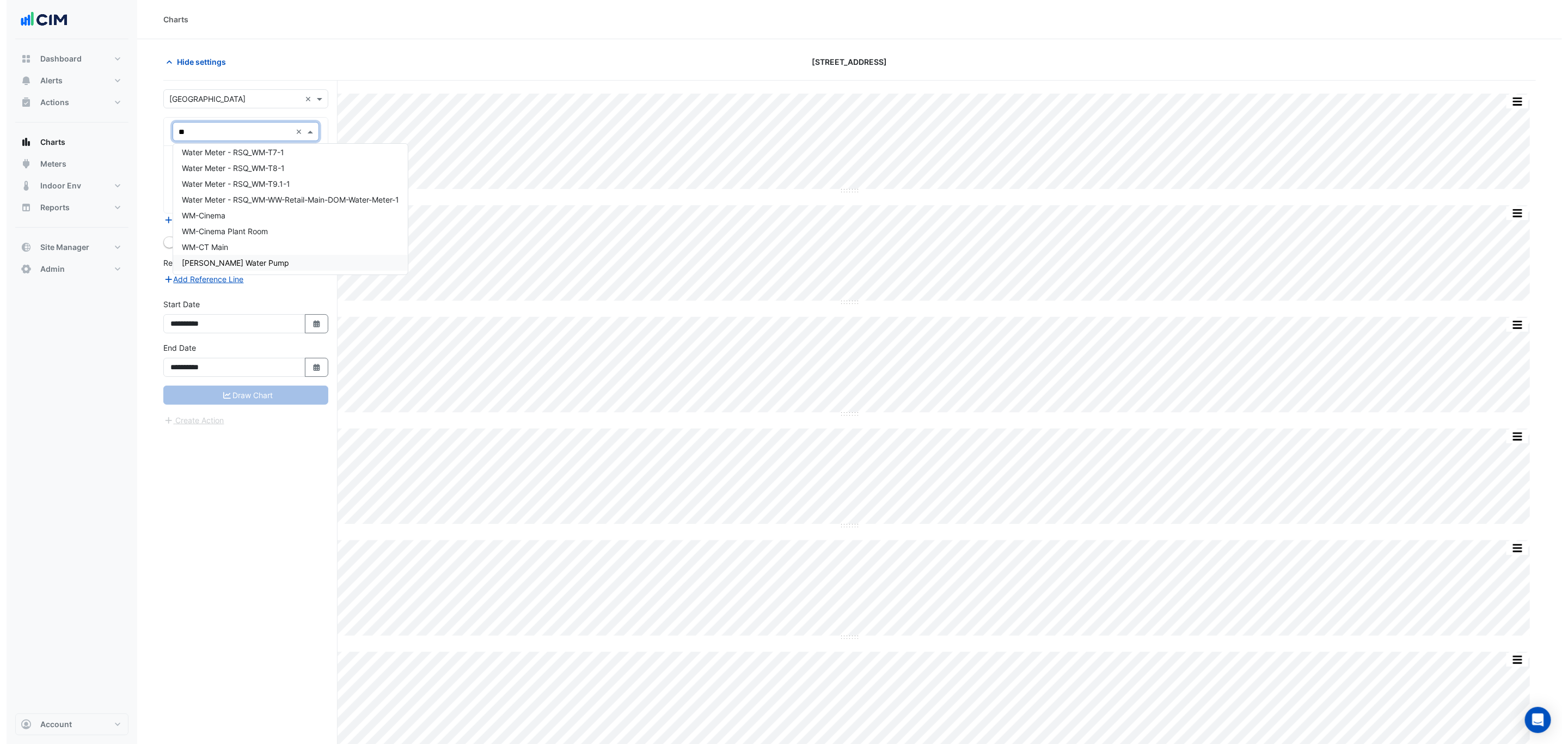
scroll to position [572, 0]
click at [295, 211] on div "WM-Cinema" at bounding box center [284, 216] width 235 height 16
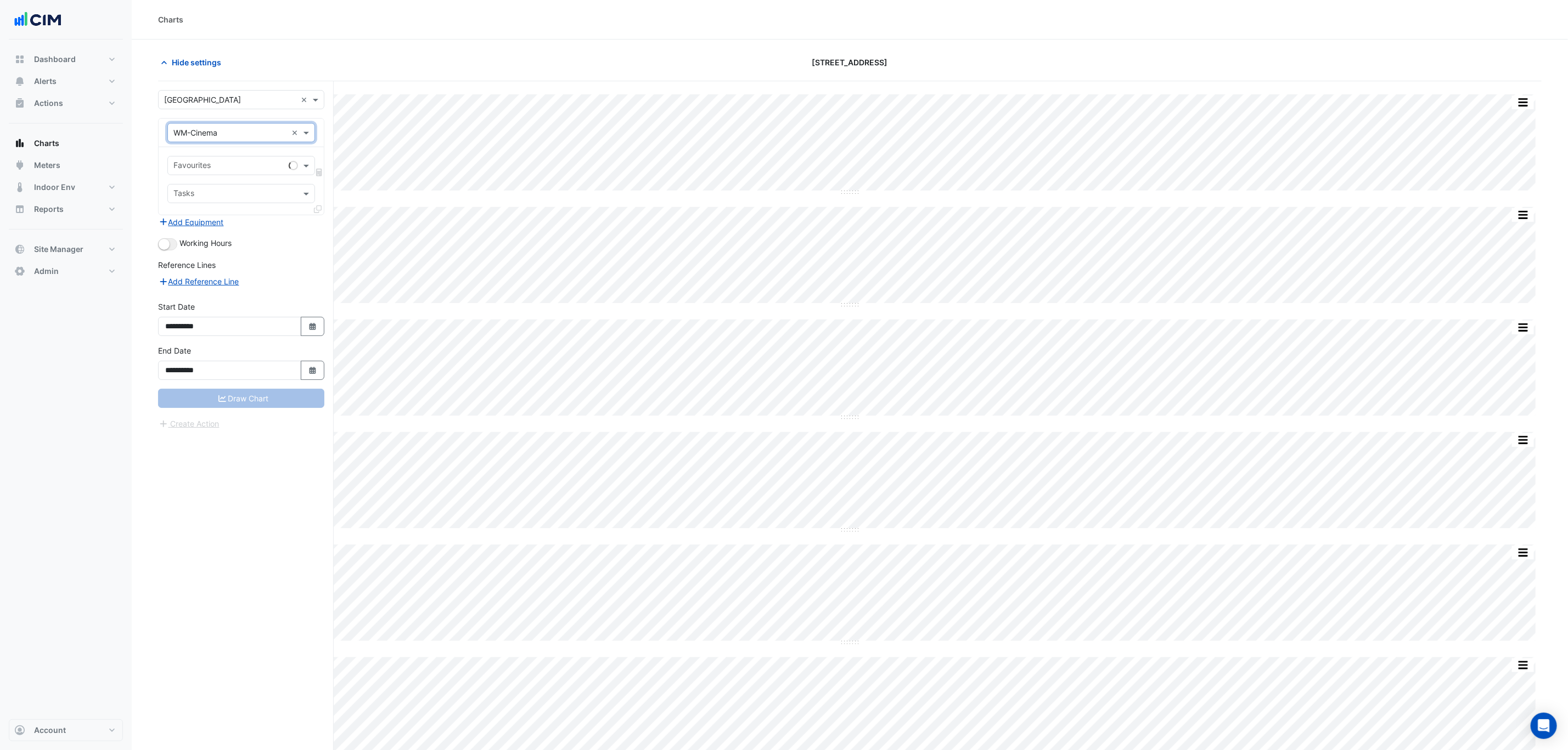
click at [291, 168] on div at bounding box center [294, 165] width 13 height 13
click at [251, 198] on div "Water Usage - Upper Retail, Cinema" at bounding box center [241, 191] width 147 height 16
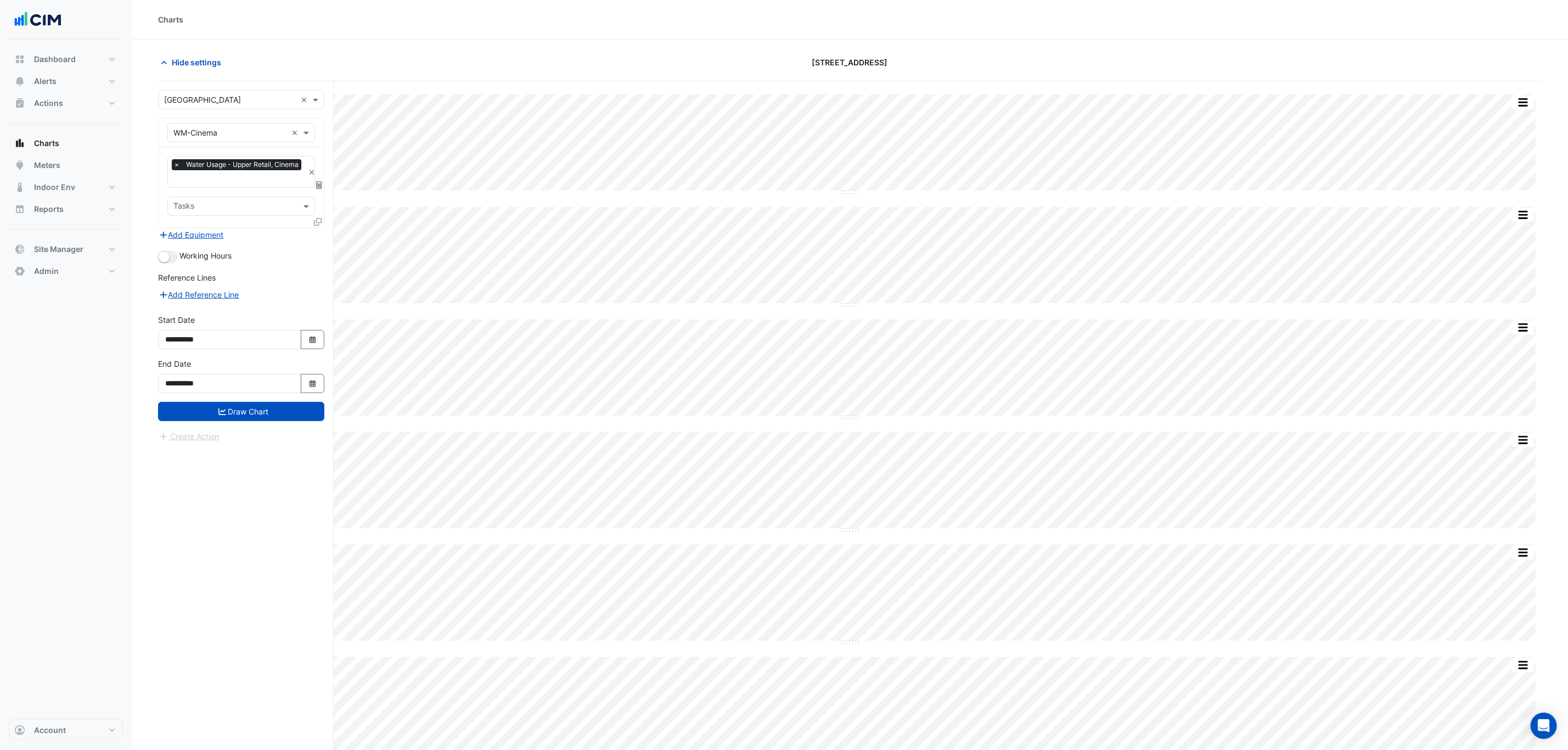
click at [320, 217] on div at bounding box center [319, 224] width 10 height 16
click at [321, 219] on icon at bounding box center [318, 221] width 7 height 7
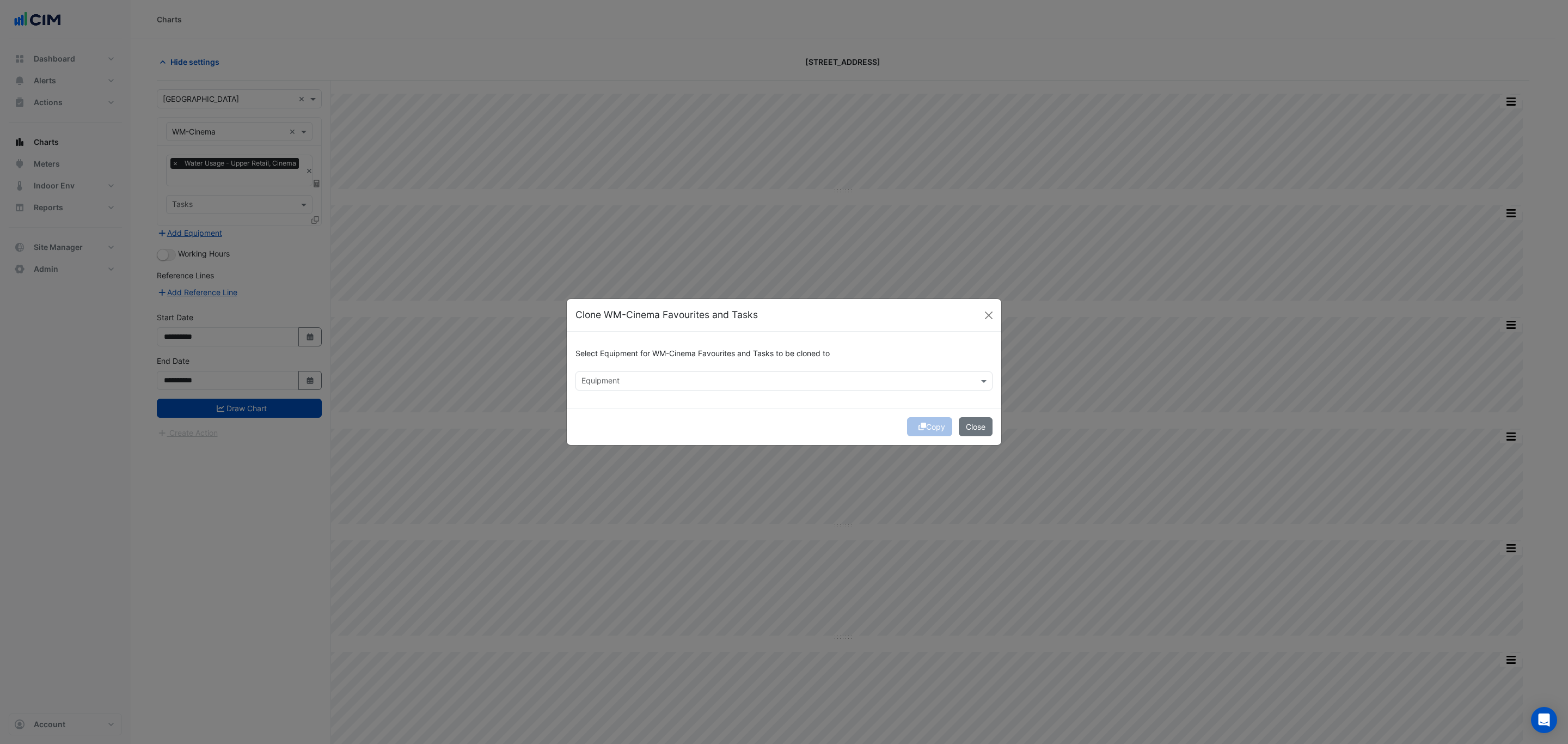
click at [703, 376] on input "text" at bounding box center [778, 382] width 393 height 11
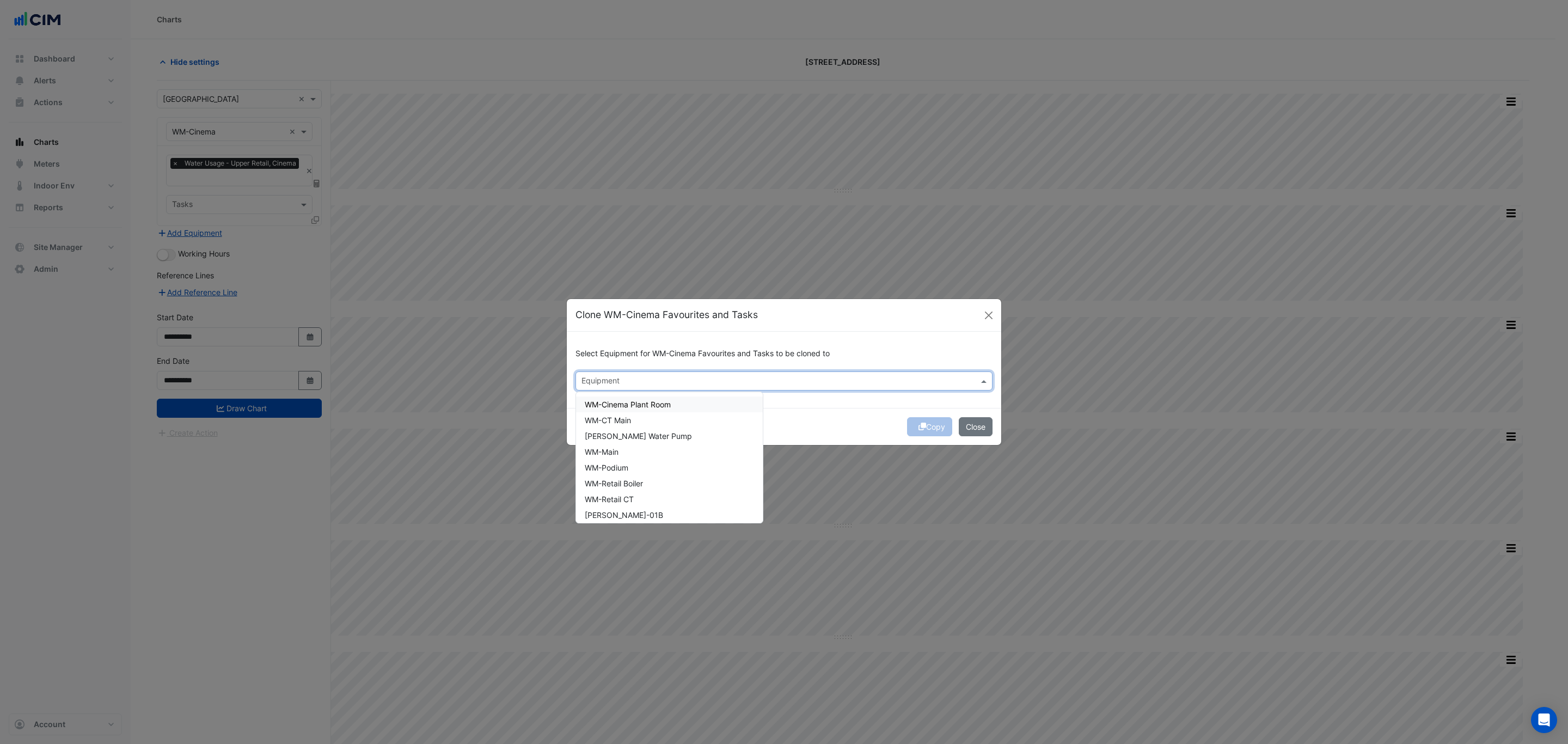
click at [679, 404] on div "WM-Cinema Plant Room" at bounding box center [669, 405] width 187 height 16
click at [677, 420] on div "WM-CT Main" at bounding box center [669, 420] width 187 height 16
click at [676, 435] on div "[PERSON_NAME] Water Pump" at bounding box center [669, 436] width 187 height 16
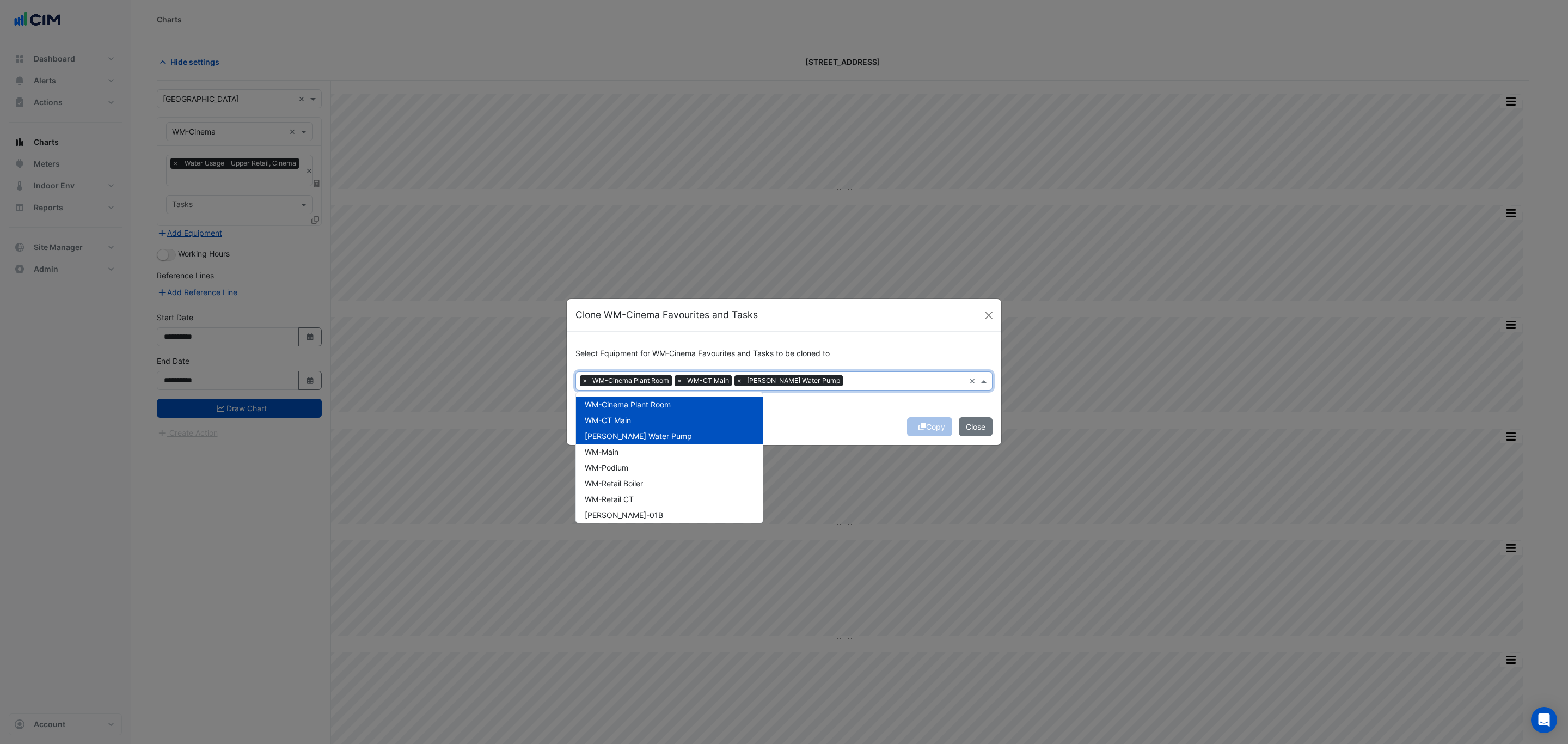
click at [676, 452] on div "WM-Main" at bounding box center [669, 452] width 187 height 16
click at [675, 470] on div "WM-Podium" at bounding box center [669, 468] width 187 height 16
click at [675, 485] on div "WM-Retail Boiler" at bounding box center [669, 484] width 187 height 16
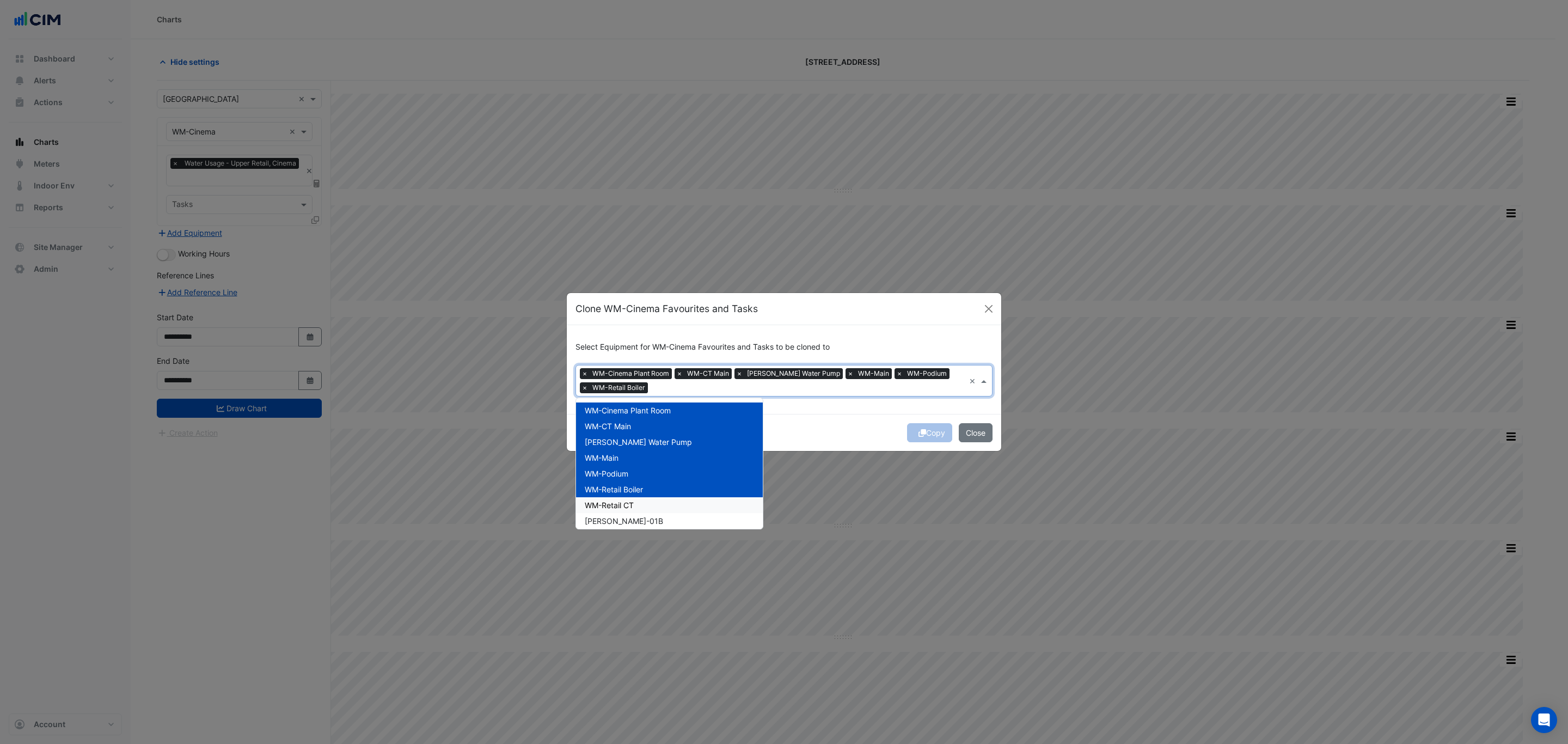
click at [675, 505] on div "WM-Retail CT" at bounding box center [669, 505] width 187 height 16
click at [675, 519] on div "[PERSON_NAME]-01B" at bounding box center [669, 521] width 187 height 16
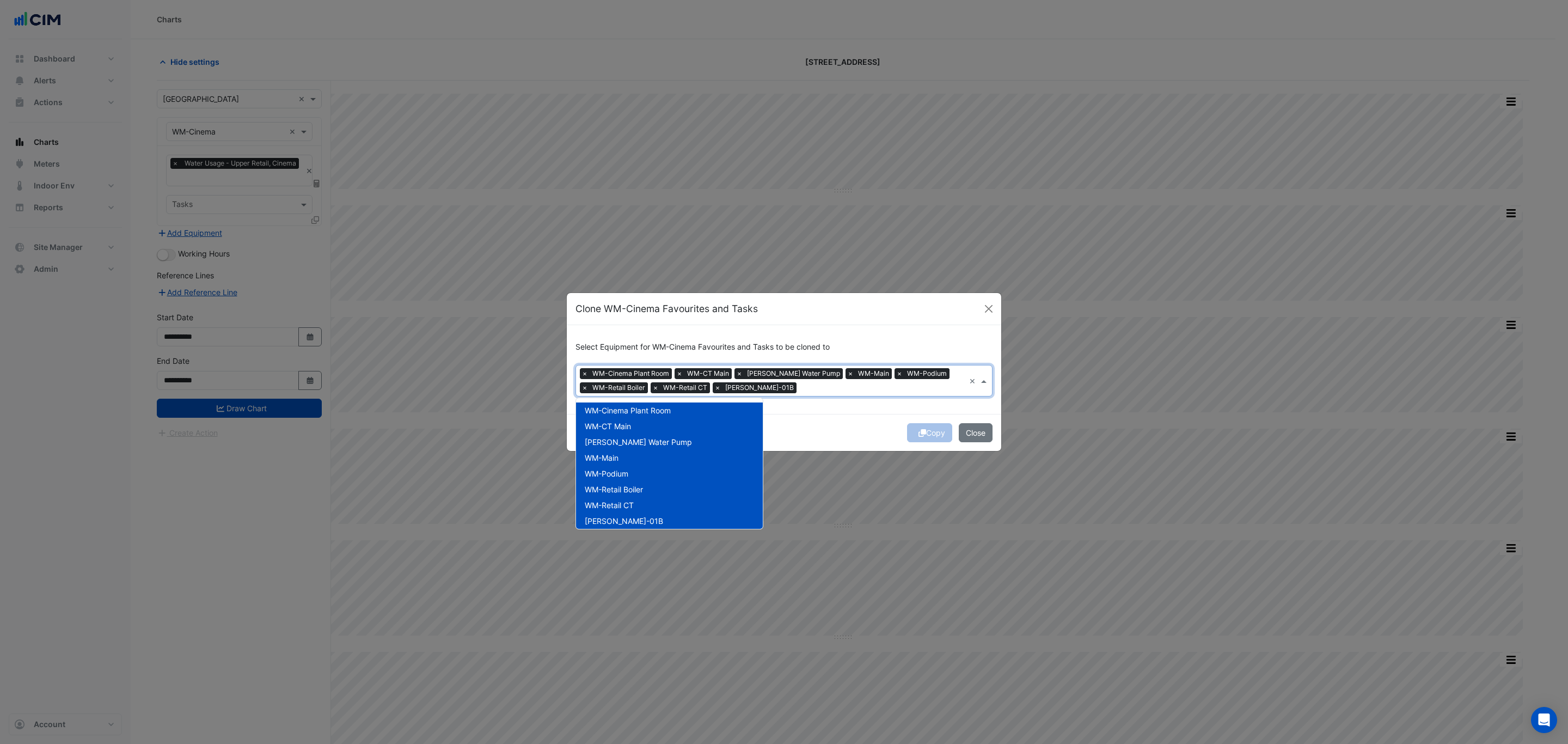
scroll to position [82, 0]
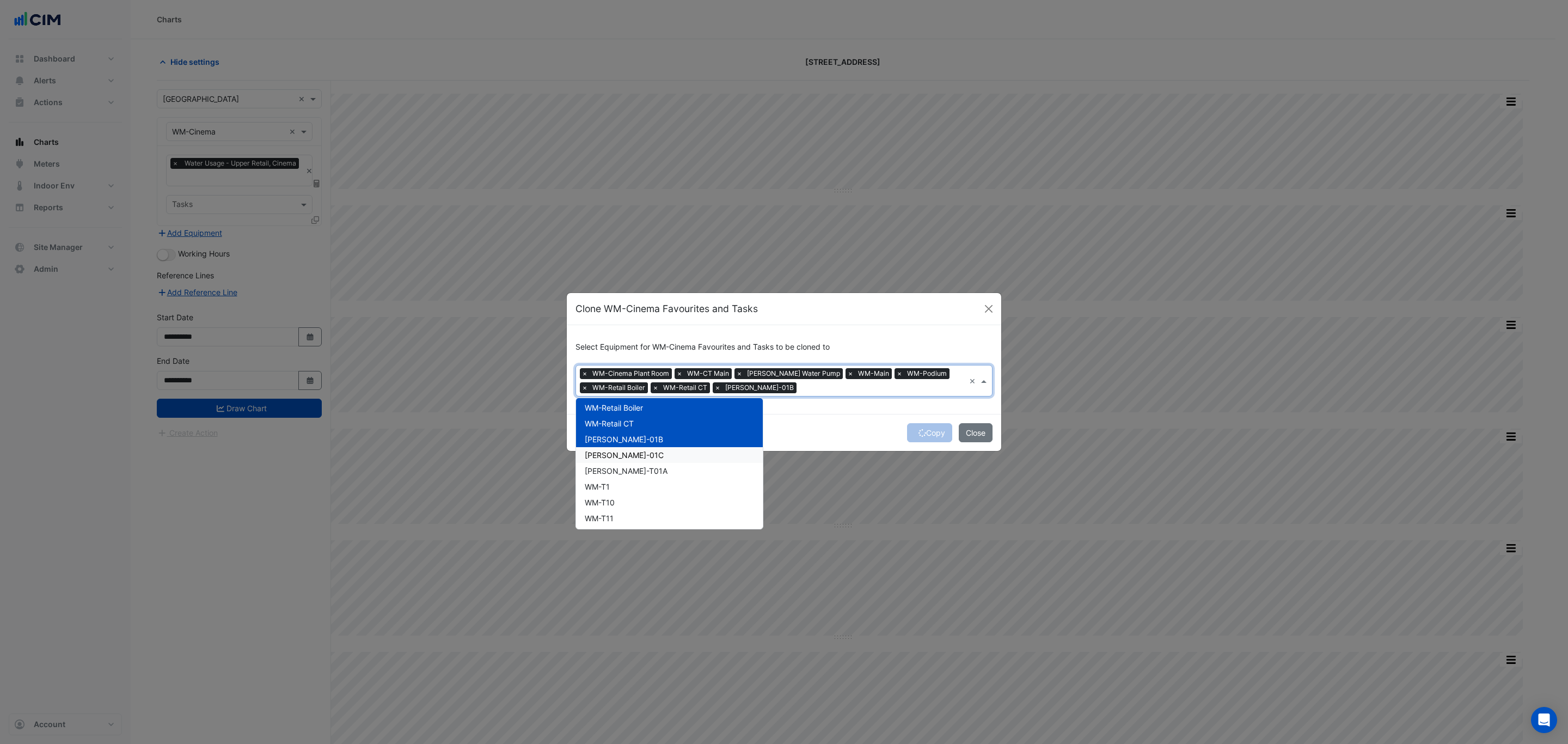
click at [668, 460] on div "[PERSON_NAME]-01C" at bounding box center [669, 455] width 187 height 16
click at [668, 476] on div "[PERSON_NAME]-T01A" at bounding box center [669, 471] width 187 height 16
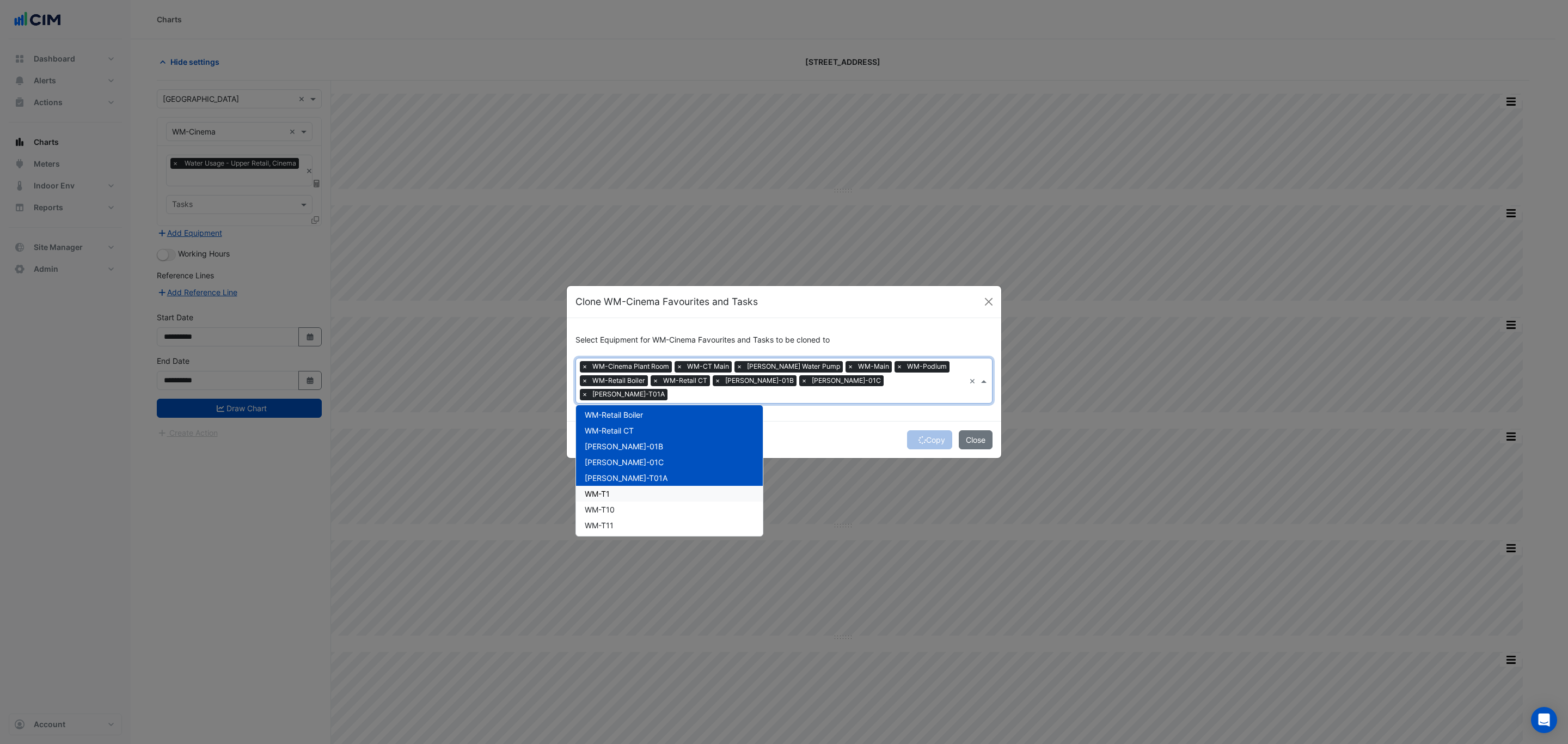
click at [669, 487] on div "WM-T1" at bounding box center [669, 494] width 187 height 16
click at [669, 504] on div "WM-T10" at bounding box center [669, 510] width 187 height 16
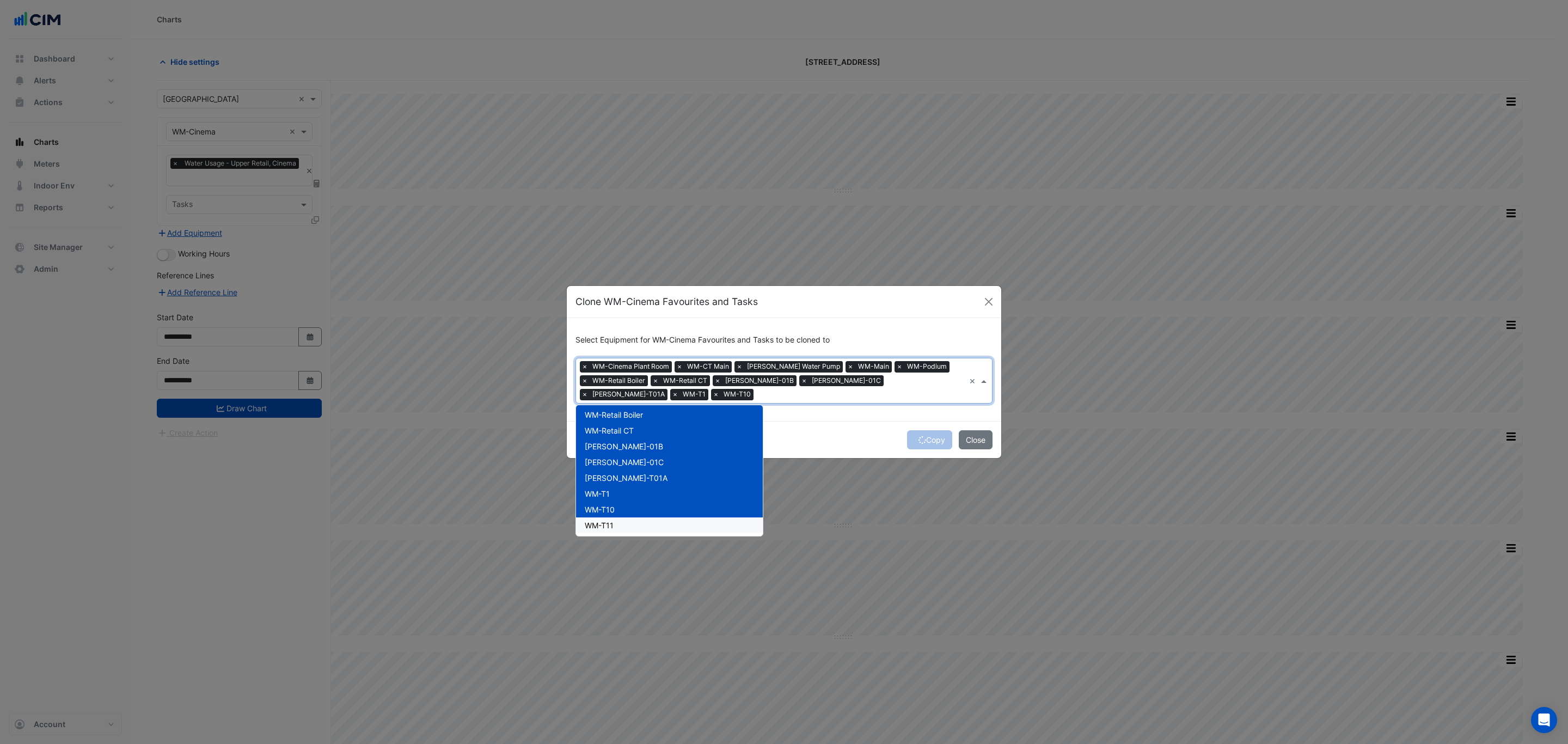
click at [667, 521] on div "WM-T11" at bounding box center [669, 525] width 187 height 16
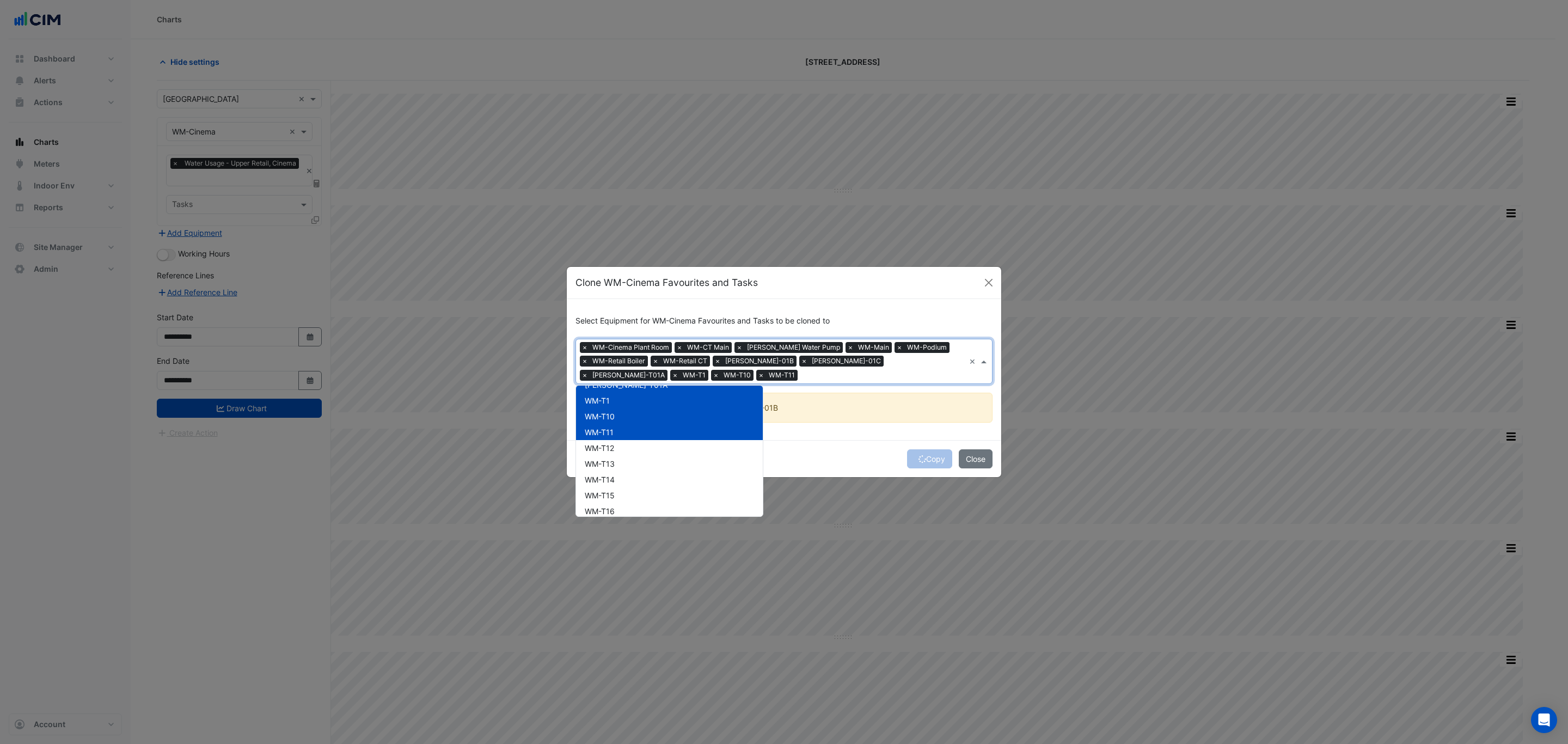
scroll to position [196, 0]
click at [683, 409] on div "WM-T12" at bounding box center [669, 407] width 187 height 16
click at [679, 429] on div "WM-T13" at bounding box center [669, 423] width 187 height 16
click at [676, 440] on div "WM-T14" at bounding box center [669, 439] width 187 height 16
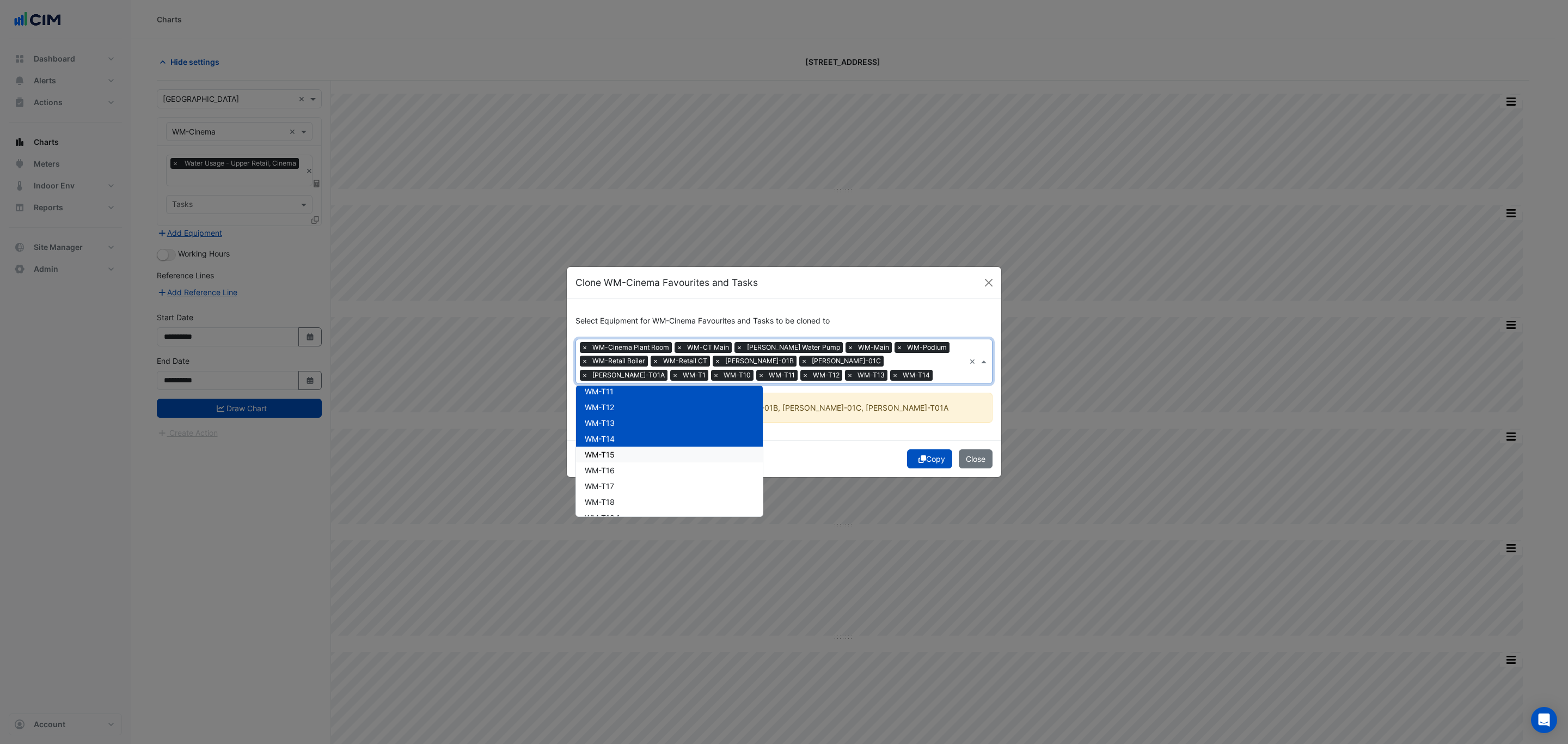
click at [671, 458] on div "WM-T15" at bounding box center [669, 455] width 187 height 16
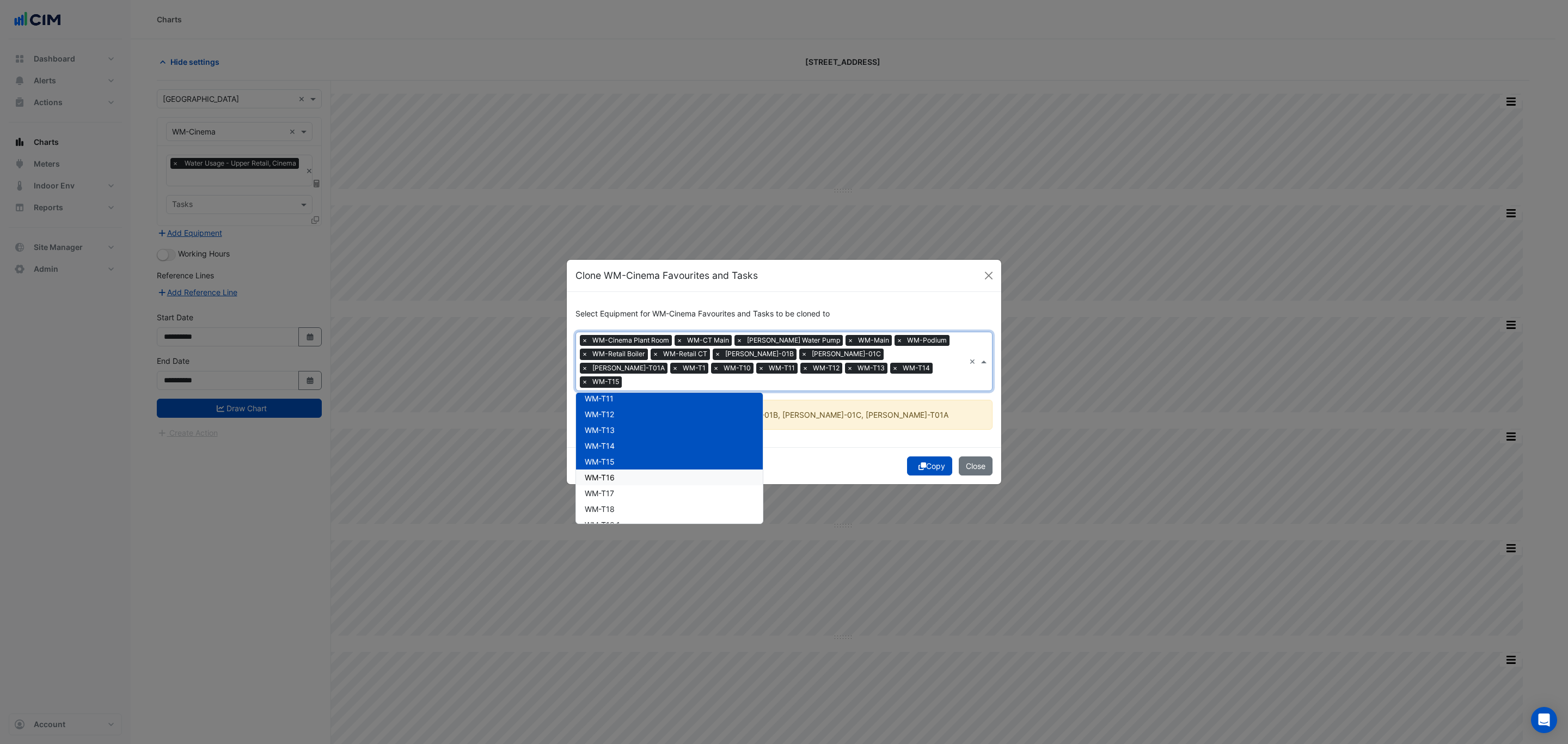
click at [667, 470] on div "WM-T16" at bounding box center [669, 477] width 187 height 16
click at [666, 487] on div "WM-T17" at bounding box center [669, 494] width 187 height 16
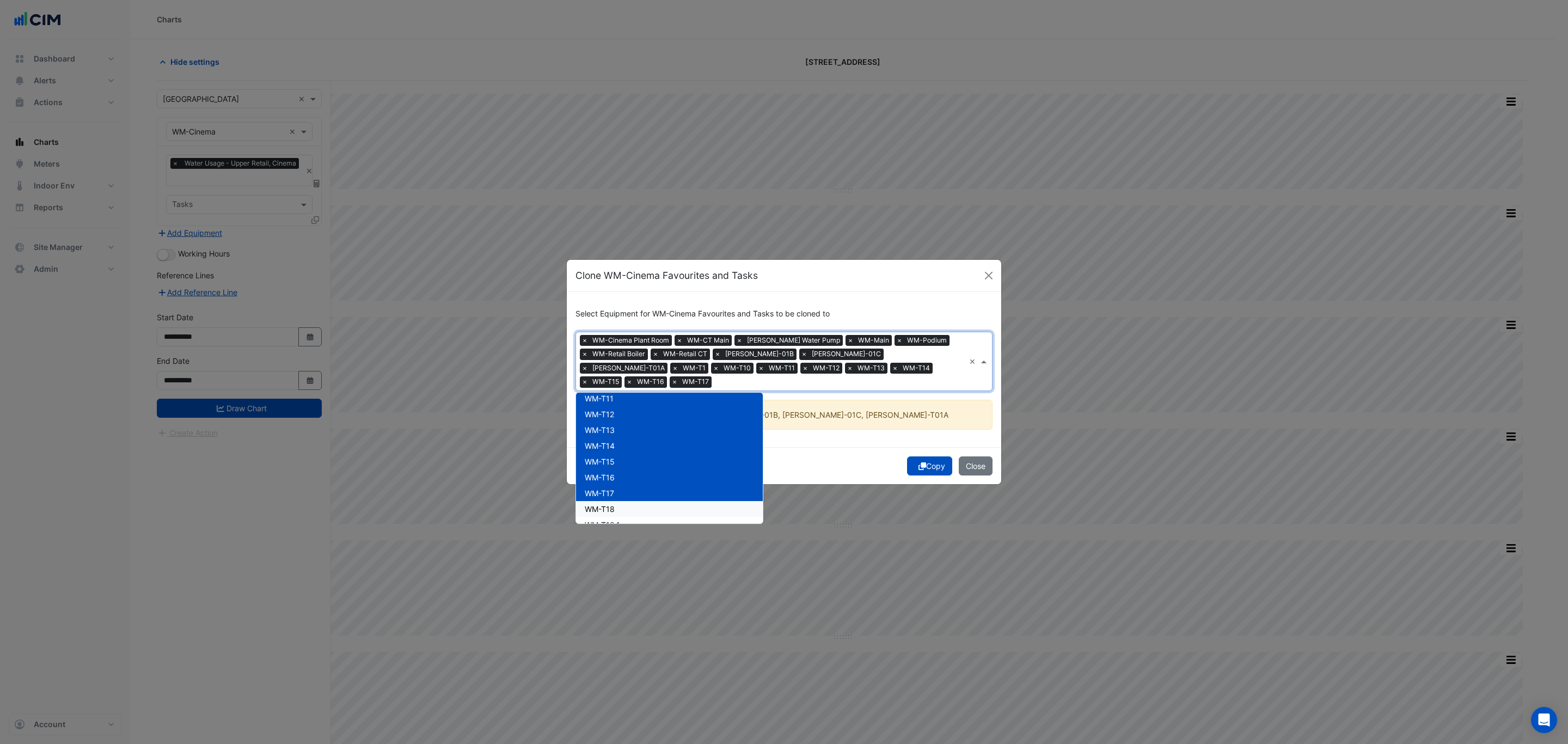
click at [666, 501] on div "WM-T18" at bounding box center [669, 509] width 187 height 16
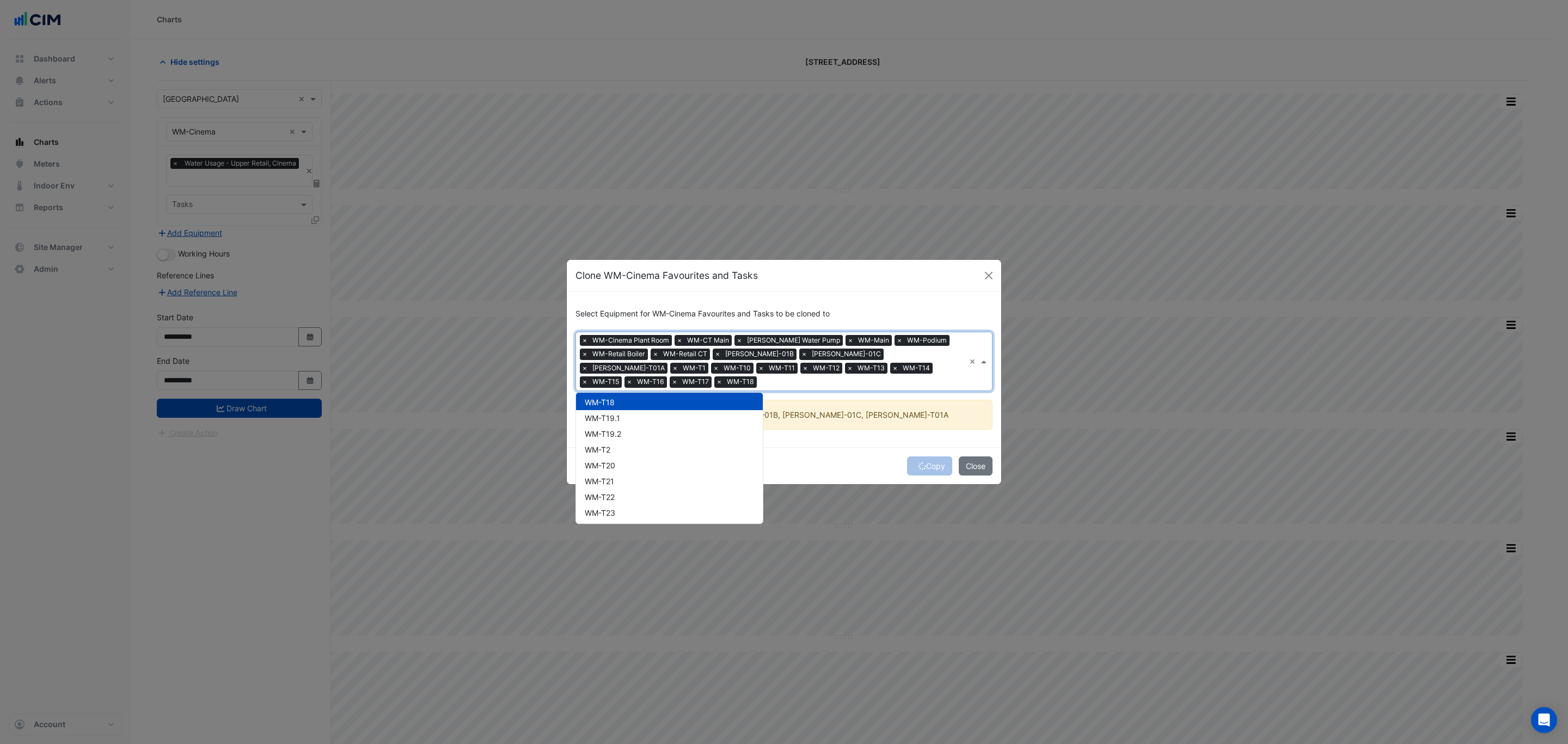
scroll to position [316, 0]
click at [677, 410] on div "WM-T19.1" at bounding box center [669, 405] width 187 height 16
click at [677, 418] on div "WM-T19.2" at bounding box center [669, 421] width 187 height 16
click at [678, 435] on div "WM-T2" at bounding box center [669, 437] width 187 height 16
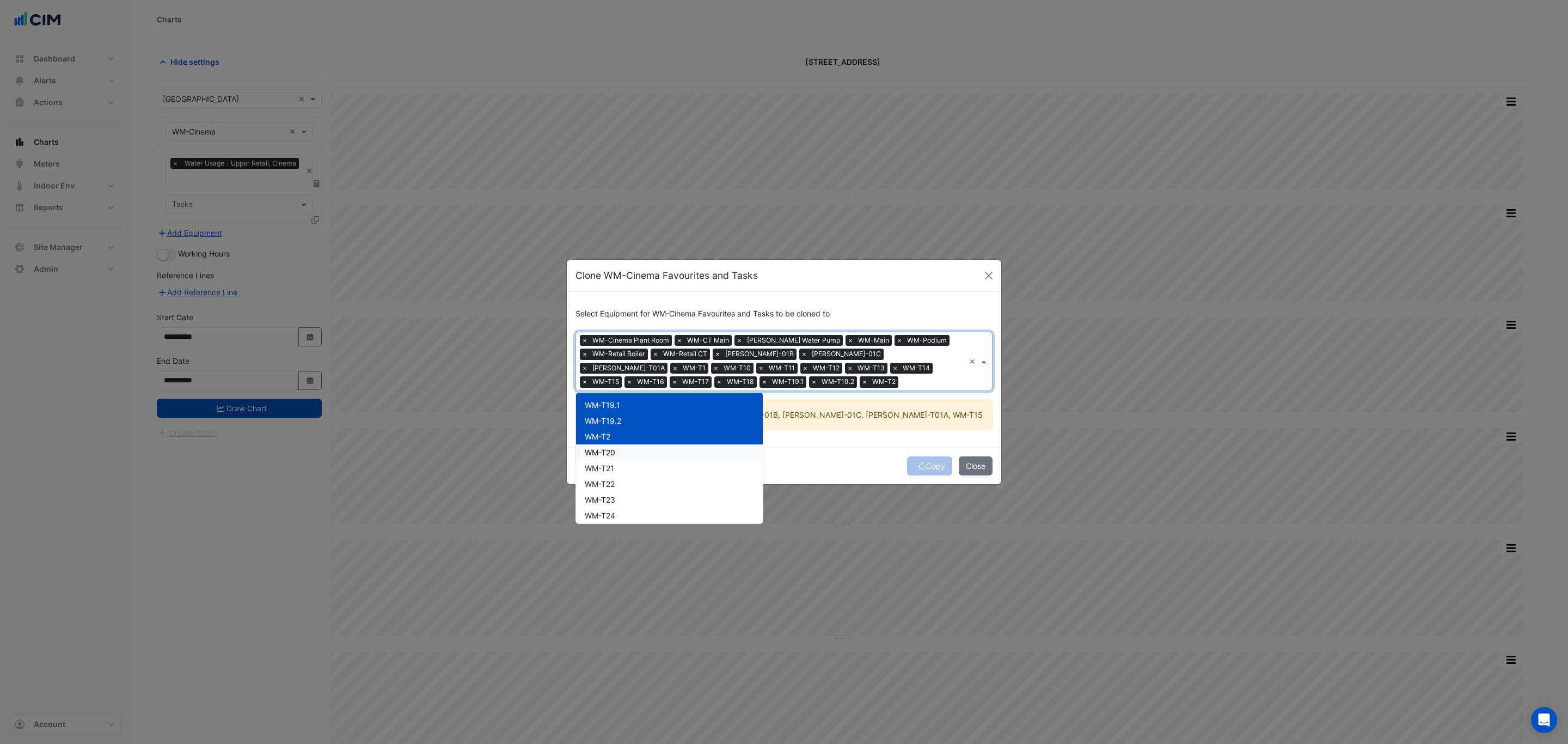
click at [675, 452] on div "WM-T20" at bounding box center [669, 452] width 187 height 16
click at [674, 469] on div "WM-T21" at bounding box center [669, 469] width 187 height 16
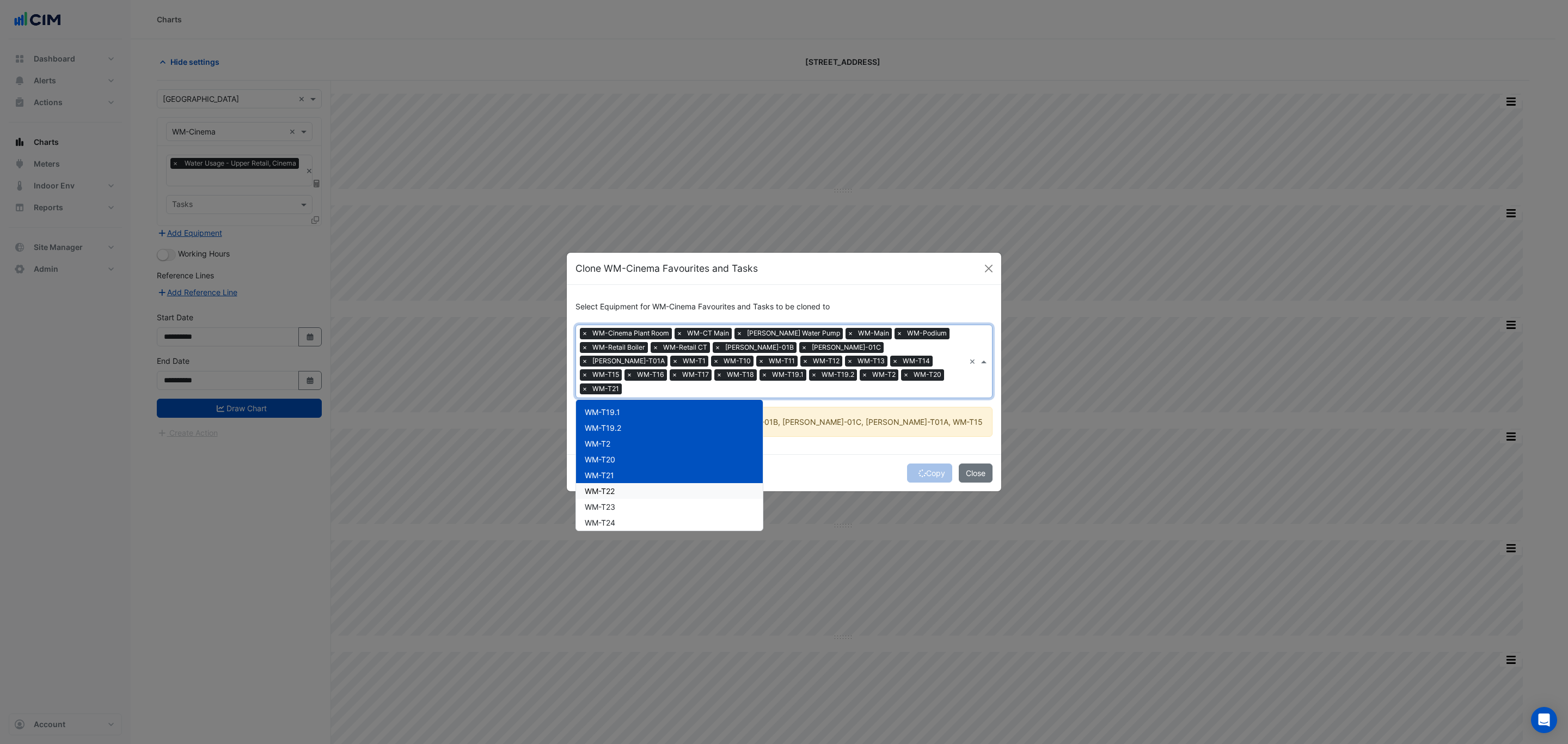
drag, startPoint x: 671, startPoint y: 487, endPoint x: 670, endPoint y: 494, distance: 7.1
click at [671, 487] on div "WM-T22" at bounding box center [669, 491] width 187 height 16
click at [669, 504] on div "WM-T23" at bounding box center [669, 507] width 187 height 16
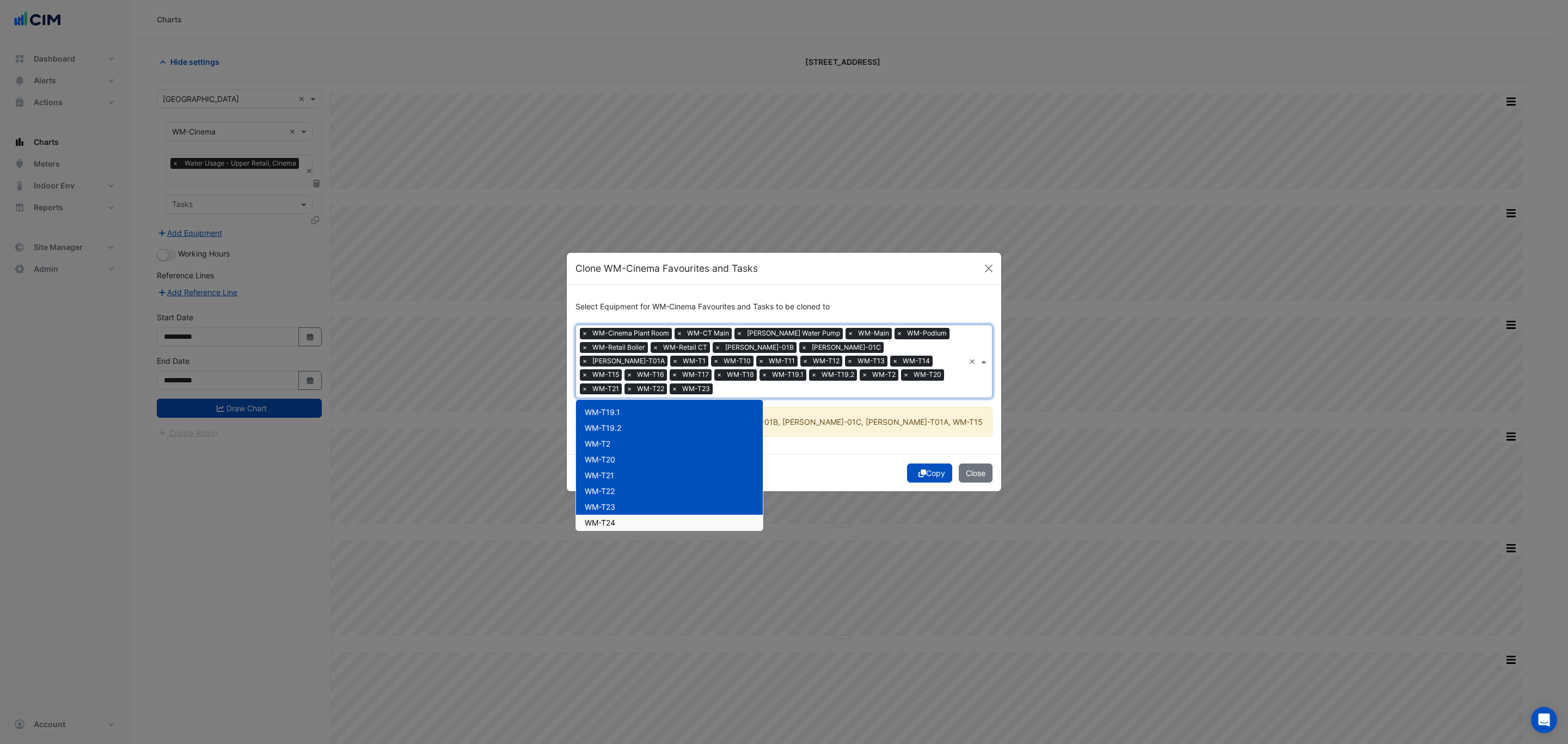
click at [665, 515] on div "WM-T24" at bounding box center [669, 523] width 187 height 16
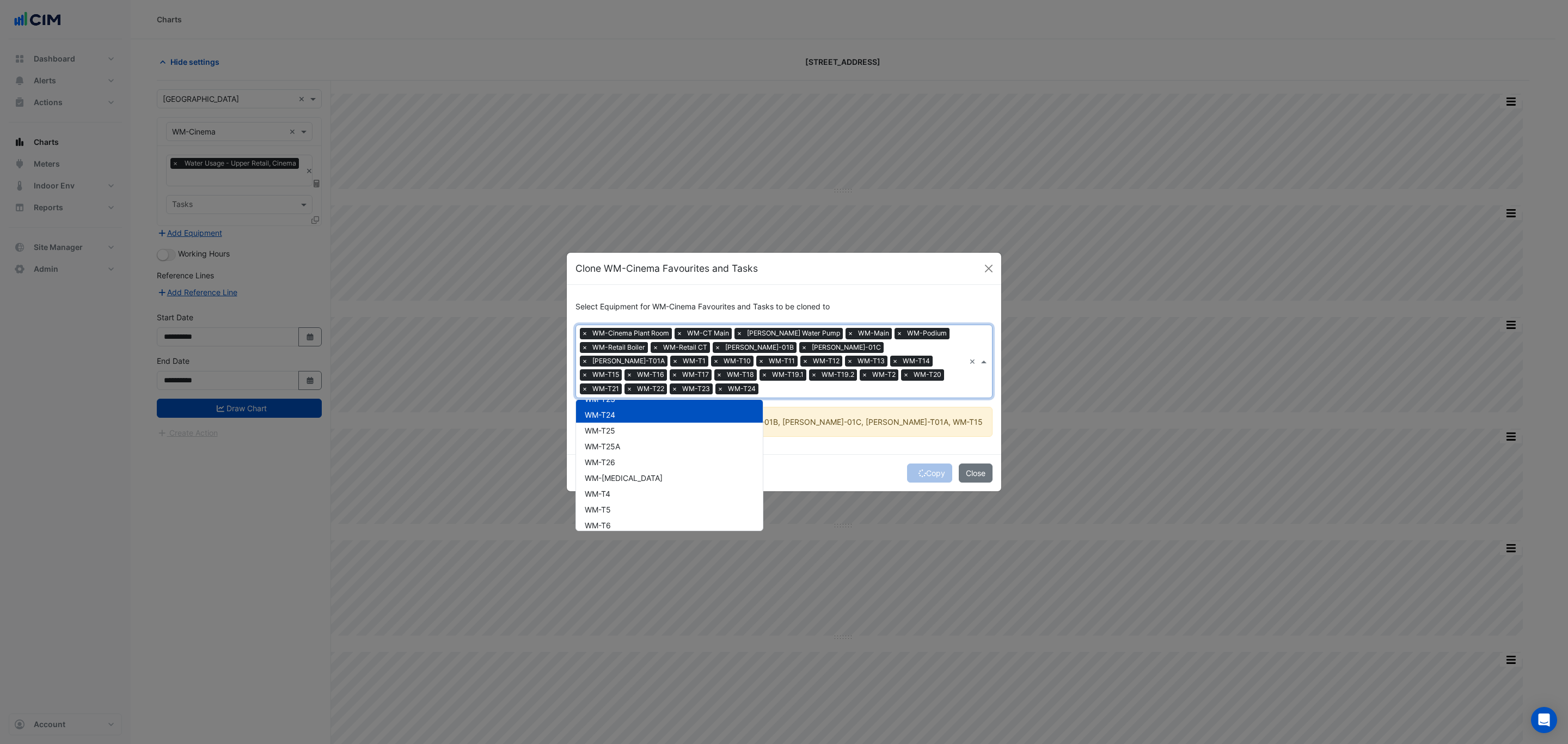
scroll to position [437, 0]
click at [677, 422] on div "WM-T25" at bounding box center [669, 418] width 187 height 16
click at [675, 439] on div "WM-T25A" at bounding box center [669, 433] width 187 height 16
click at [675, 452] on div "WM-T26" at bounding box center [669, 449] width 187 height 16
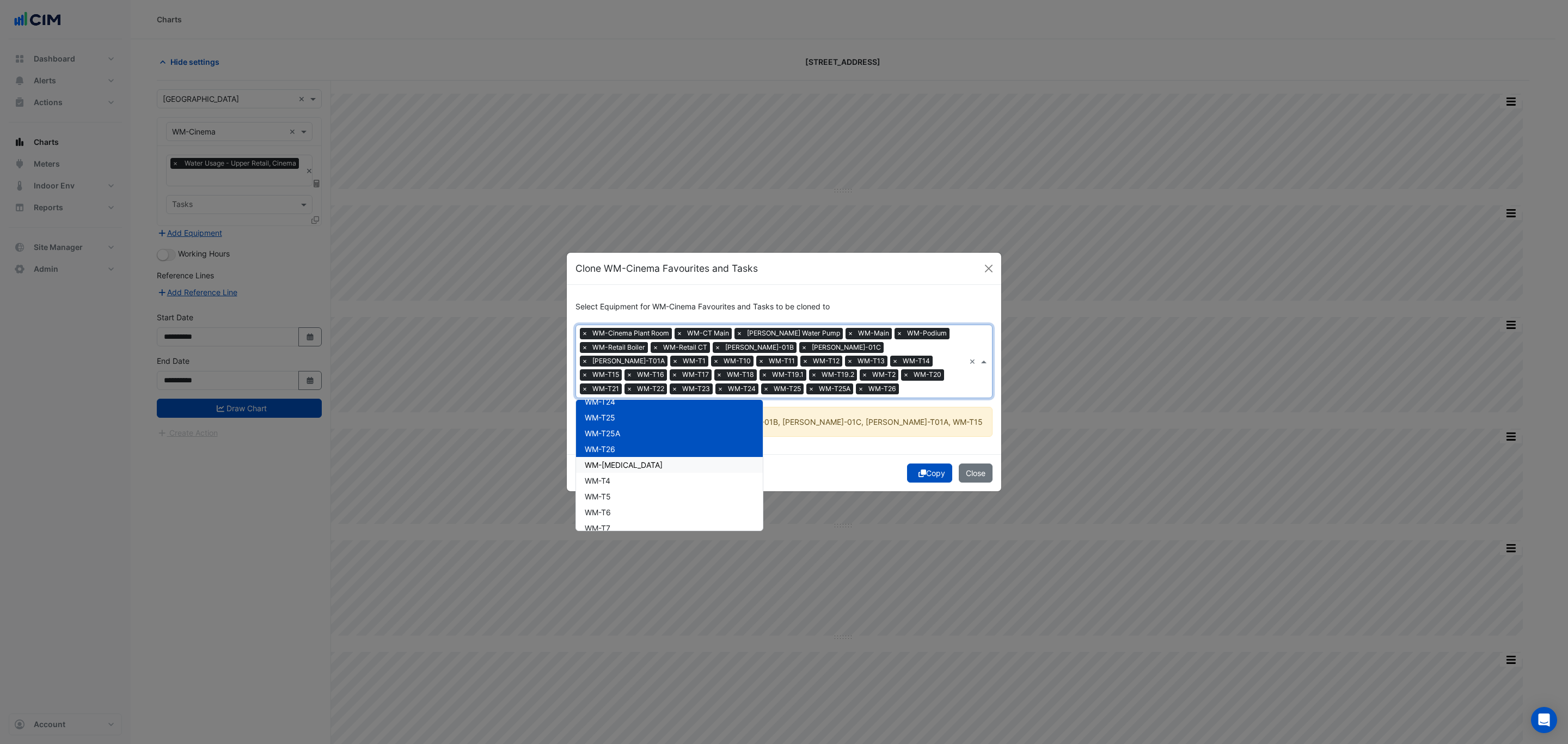
click at [675, 466] on div "WM-[MEDICAL_DATA]" at bounding box center [669, 465] width 187 height 16
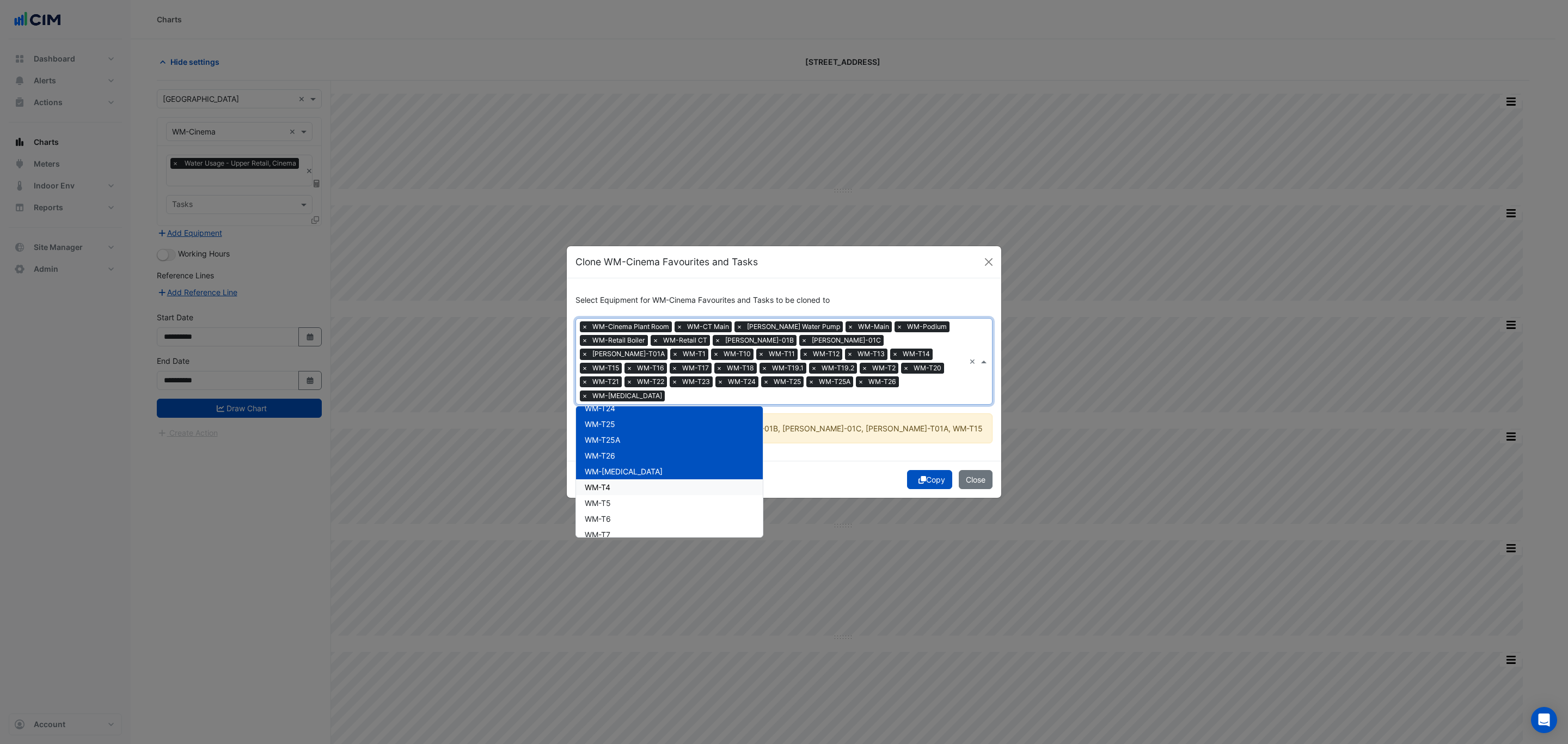
click at [674, 482] on div "WM-T4" at bounding box center [669, 487] width 187 height 16
click at [674, 497] on div "WM-T5" at bounding box center [669, 503] width 187 height 16
click at [669, 511] on div "WM-T6" at bounding box center [669, 519] width 187 height 16
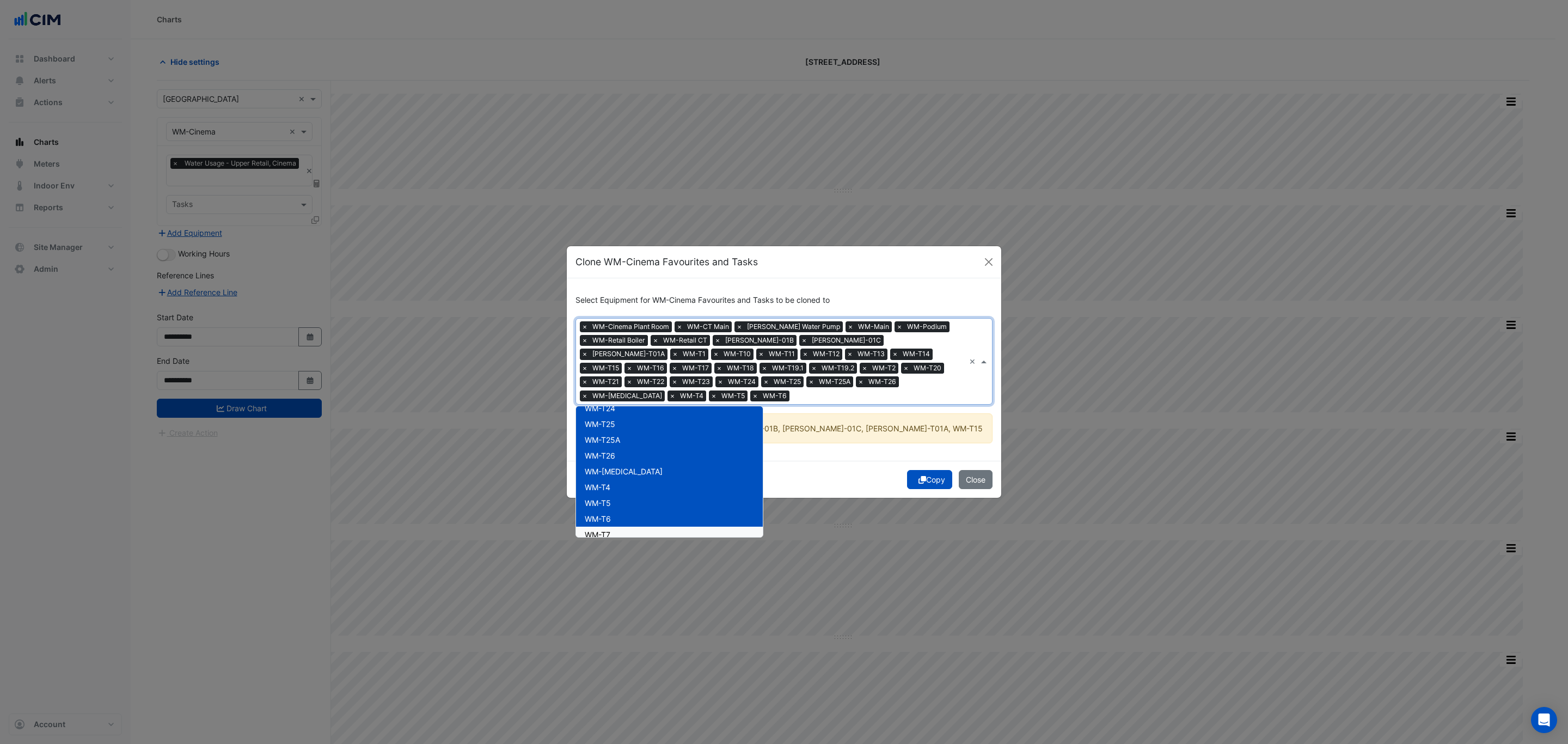
click at [662, 527] on div "WM-T7" at bounding box center [669, 535] width 187 height 16
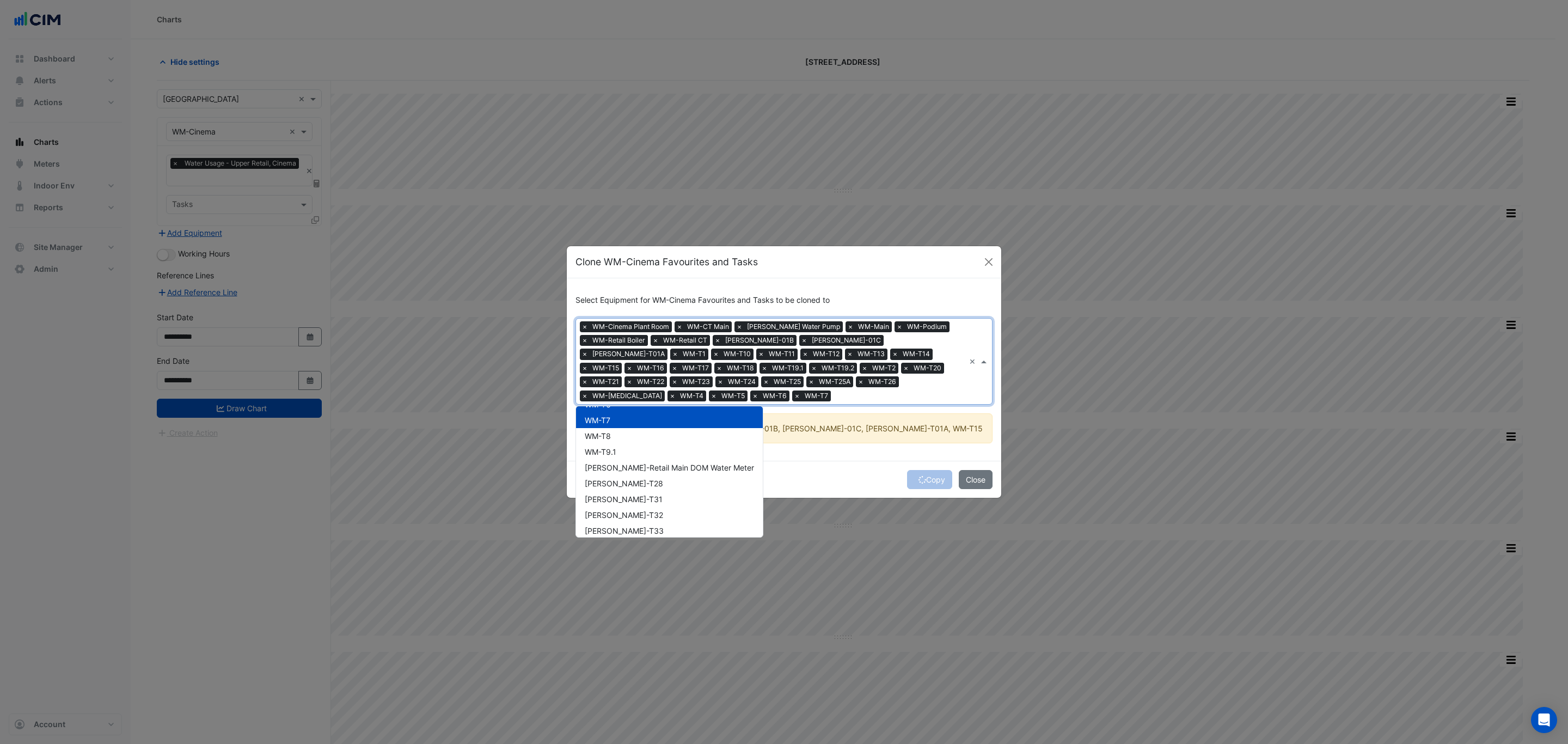
scroll to position [557, 0]
click at [693, 432] on div "WM-T8" at bounding box center [669, 430] width 187 height 16
click at [694, 453] on div "[PERSON_NAME]-Retail Main DOM Water Meter" at bounding box center [669, 461] width 187 height 16
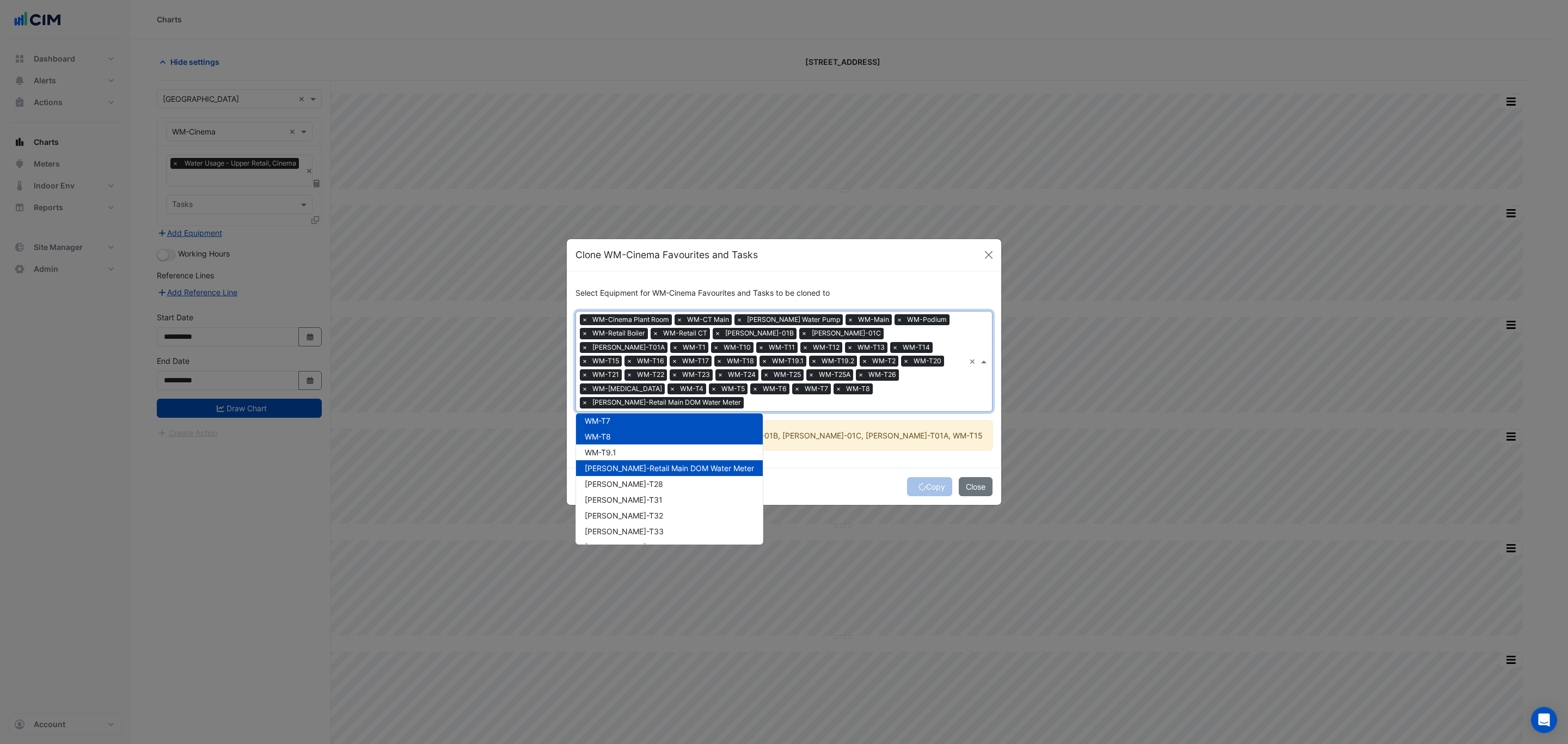
click at [693, 464] on span "[PERSON_NAME]-Retail Main DOM Water Meter" at bounding box center [670, 468] width 170 height 9
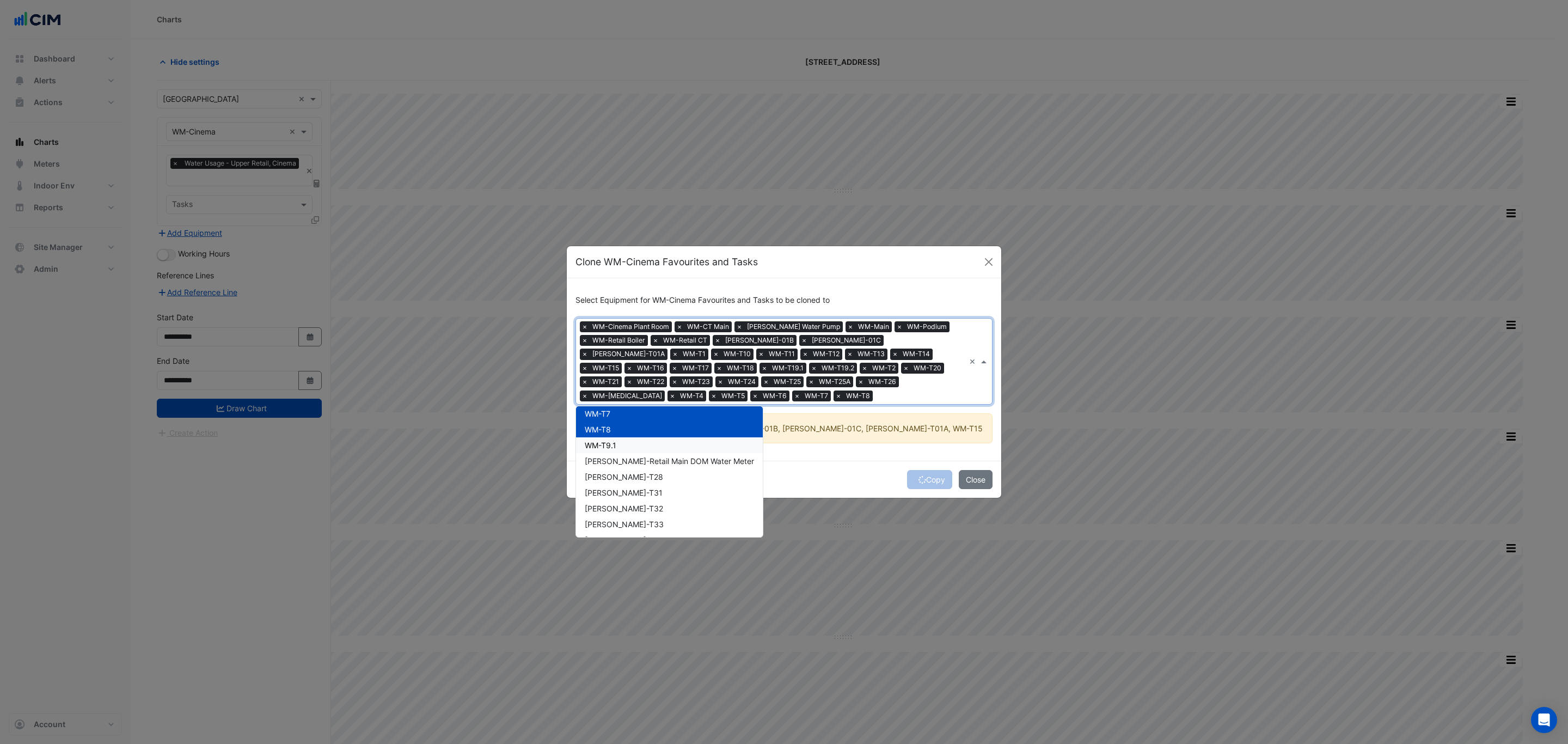
click at [689, 443] on div "WM-T9.1" at bounding box center [669, 445] width 187 height 16
click at [691, 456] on span "[PERSON_NAME]-Retail Main DOM Water Meter" at bounding box center [670, 460] width 170 height 9
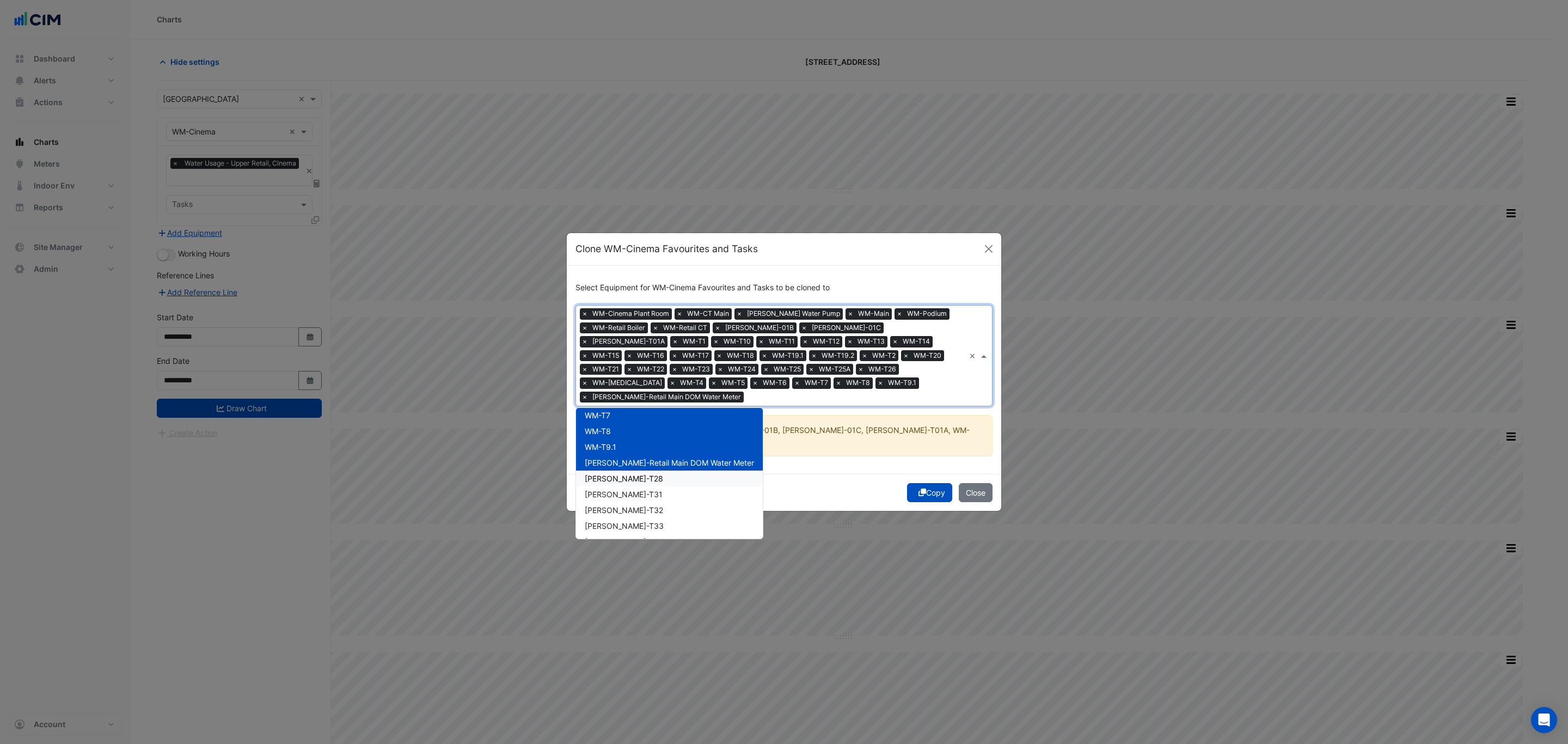
click at [692, 474] on div "[PERSON_NAME]-T28" at bounding box center [669, 478] width 187 height 16
click at [692, 492] on div "[PERSON_NAME]-T31" at bounding box center [669, 494] width 187 height 16
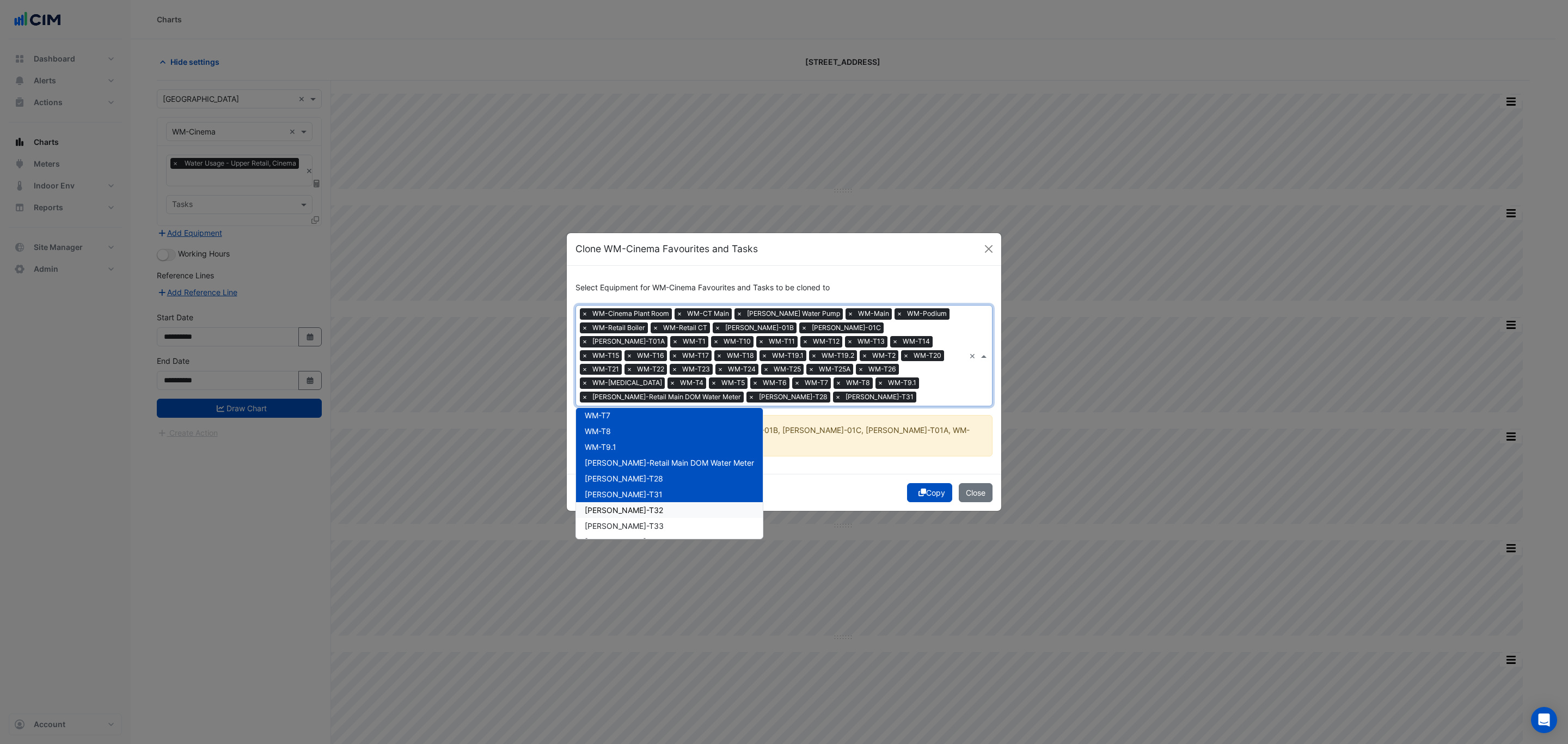
drag, startPoint x: 691, startPoint y: 517, endPoint x: 686, endPoint y: 526, distance: 10.3
click at [690, 518] on div "[PERSON_NAME]-T32" at bounding box center [669, 511] width 187 height 16
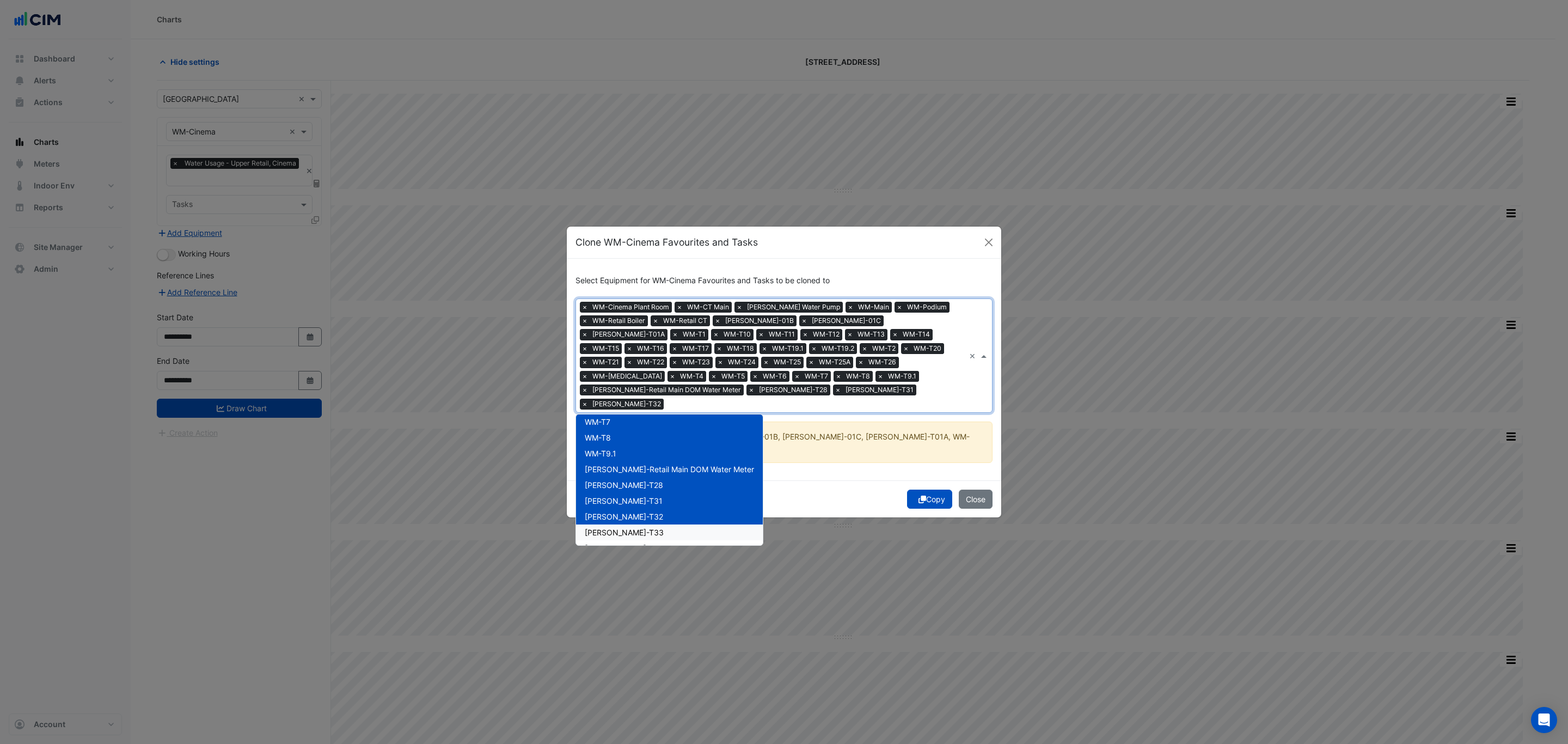
click at [686, 529] on div "[PERSON_NAME]-T33" at bounding box center [669, 532] width 187 height 16
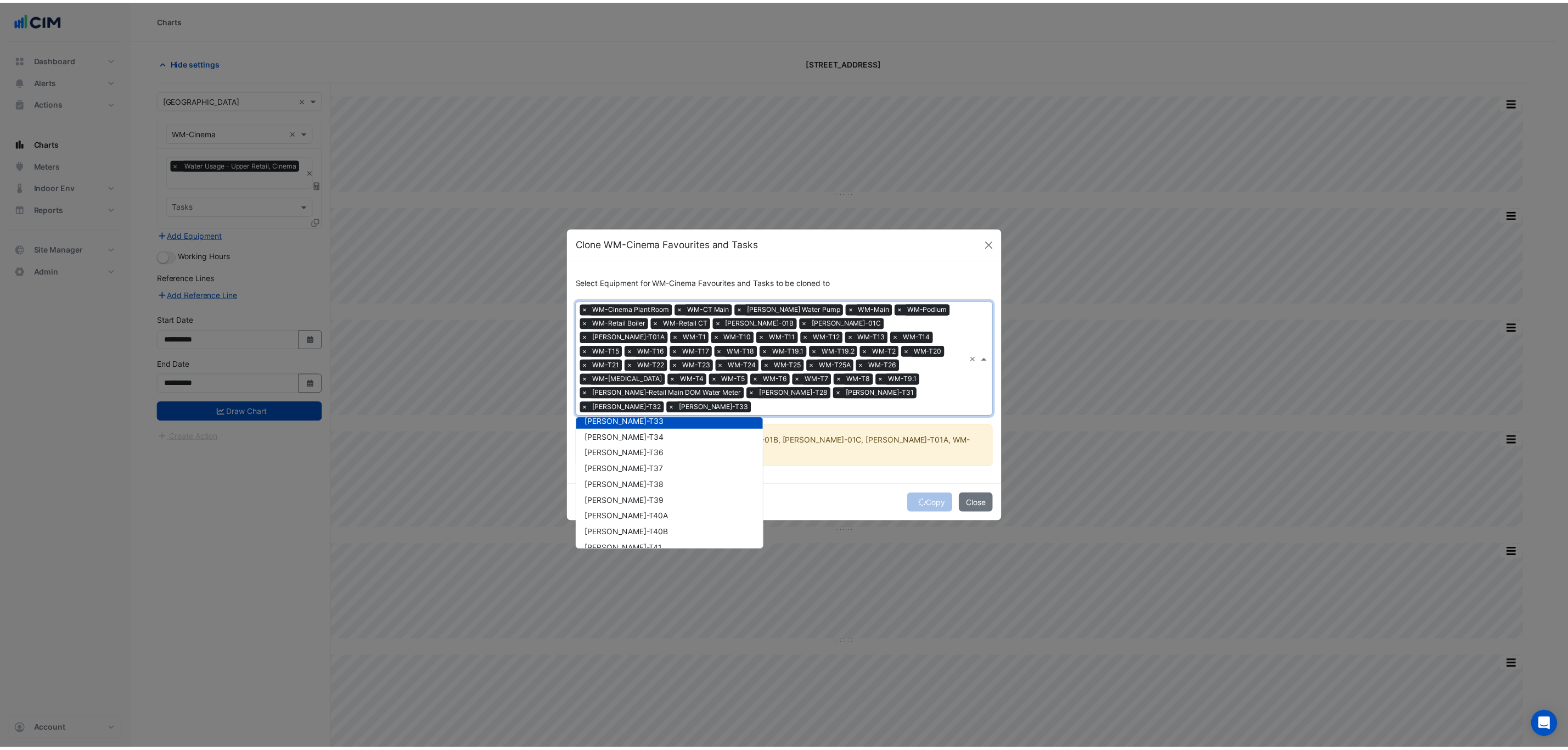
scroll to position [697, 0]
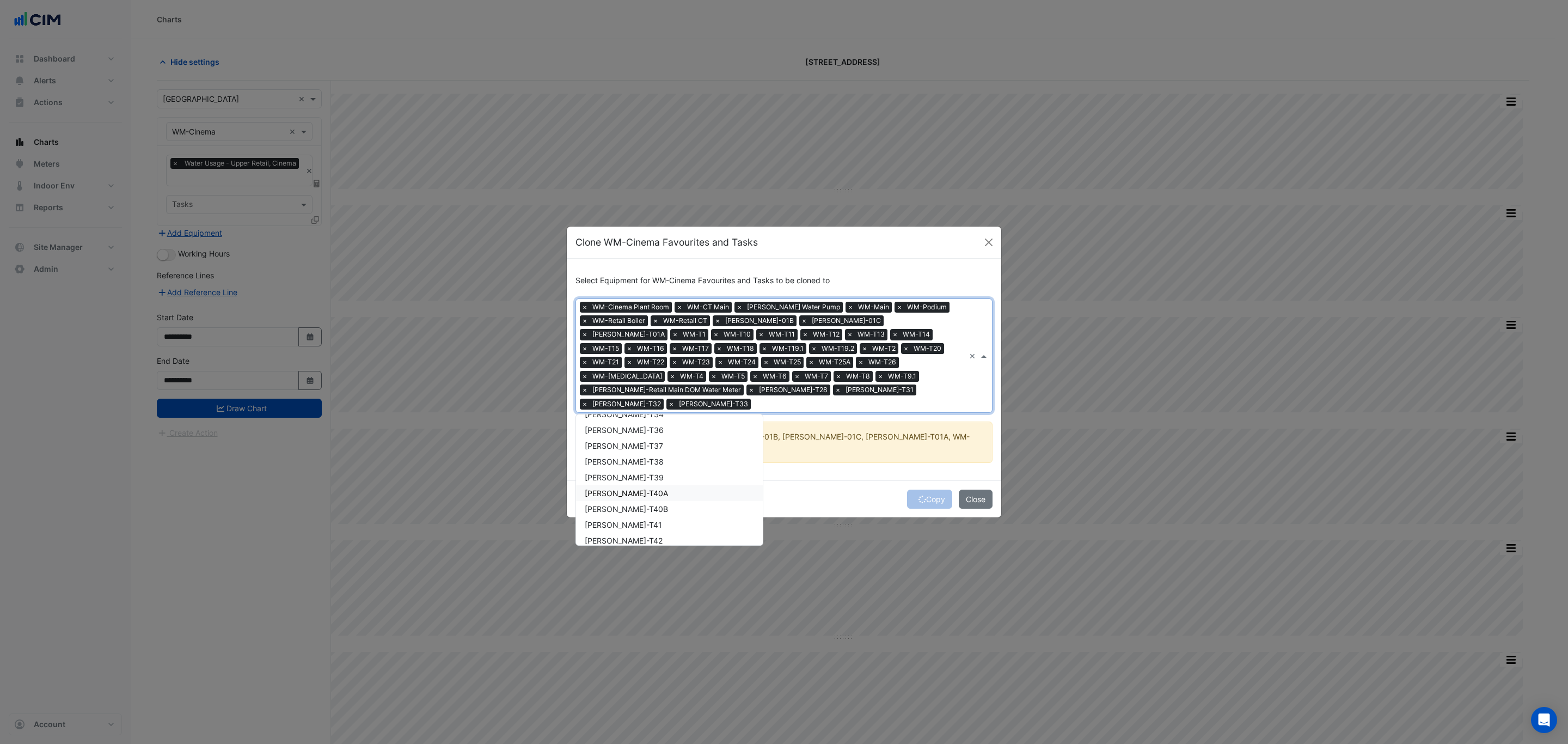
click at [801, 464] on div "Select Equipment for WM-Cinema Favourites and Tasks to be cloned to × WM-Cinema…" at bounding box center [784, 369] width 435 height 221
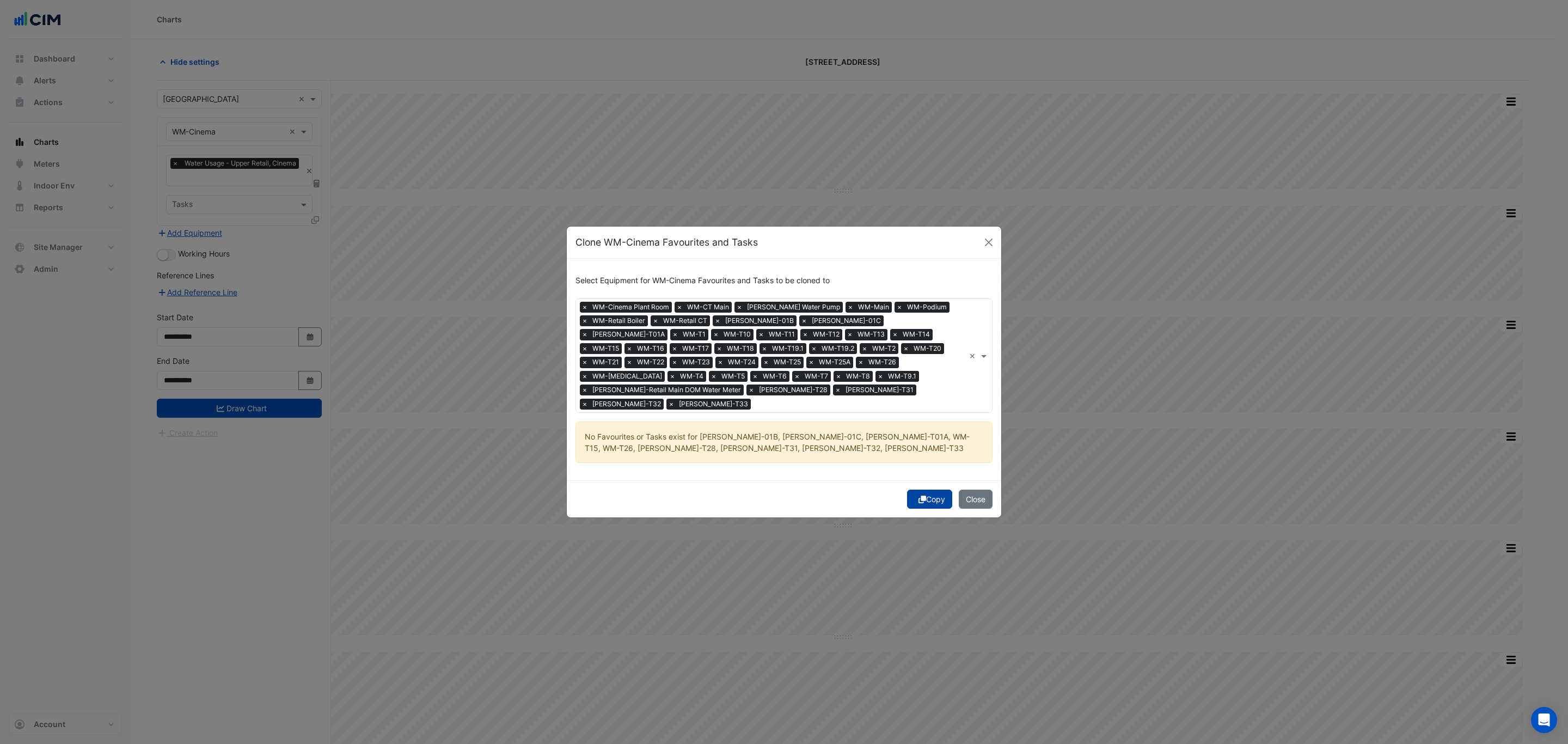
click at [927, 490] on button "Copy" at bounding box center [930, 499] width 45 height 19
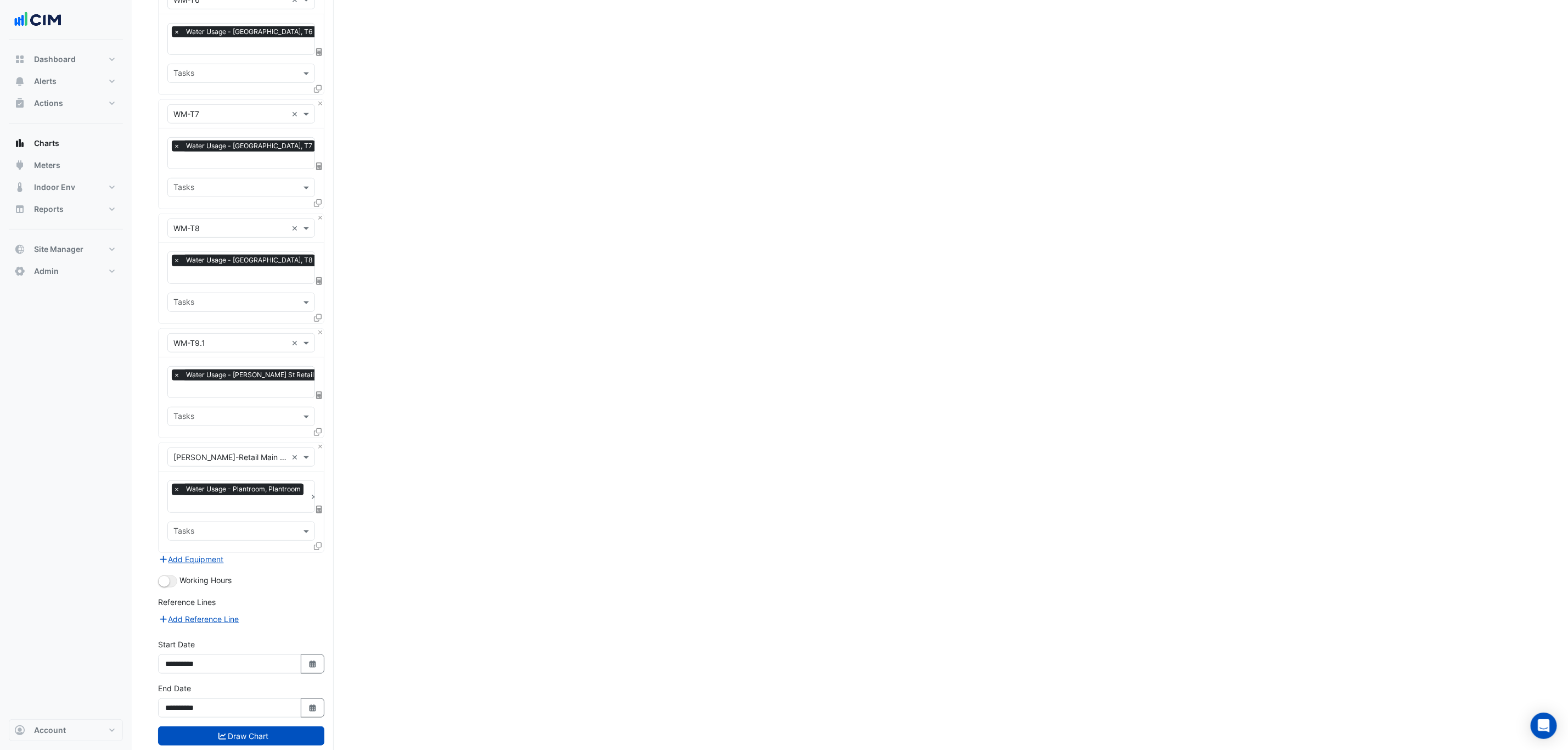
scroll to position [3613, 0]
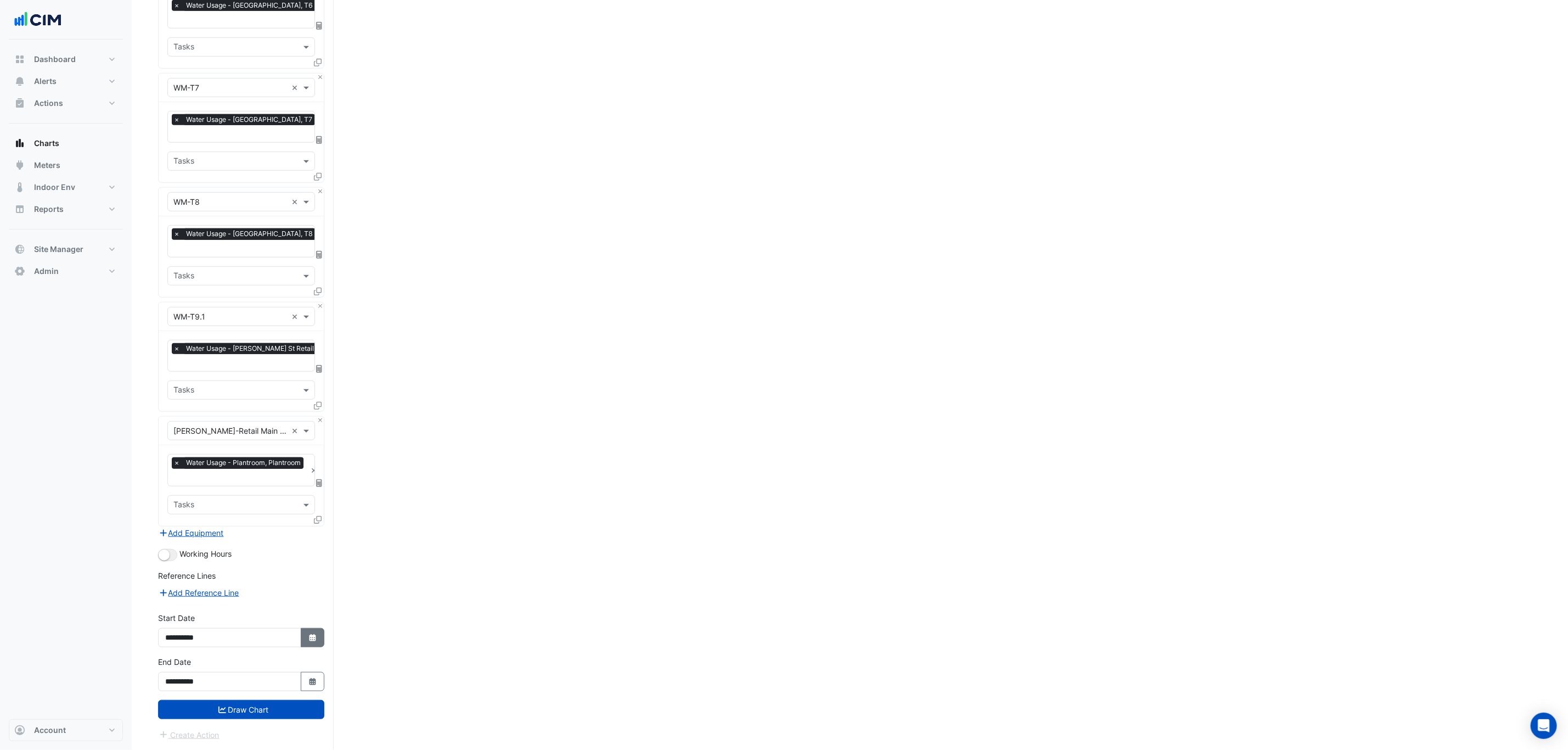
click at [308, 634] on icon "Select Date" at bounding box center [313, 638] width 10 height 7
select select "*"
select select "****"
click at [282, 490] on button "Next month" at bounding box center [282, 499] width 13 height 18
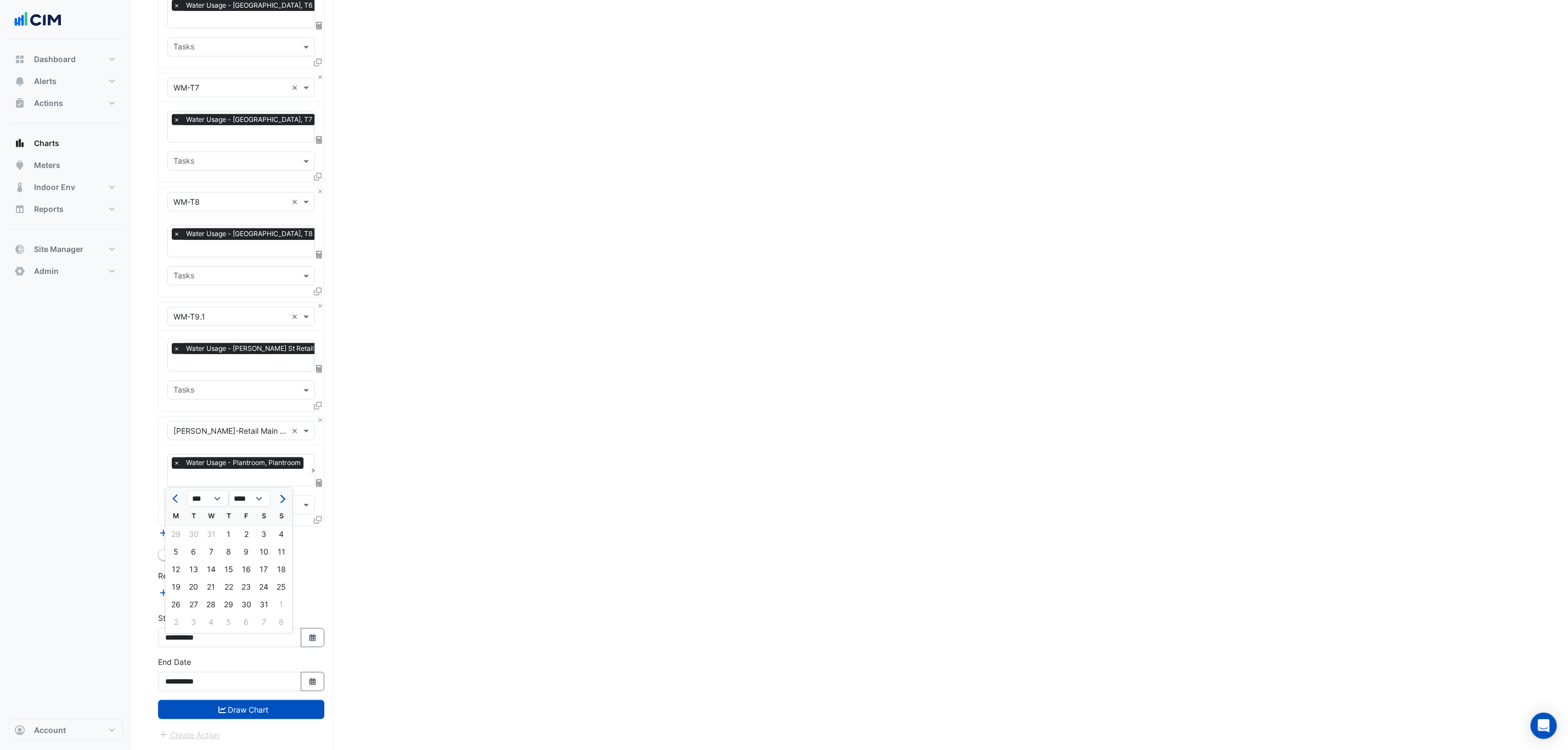
click at [282, 490] on button "Next month" at bounding box center [282, 499] width 13 height 18
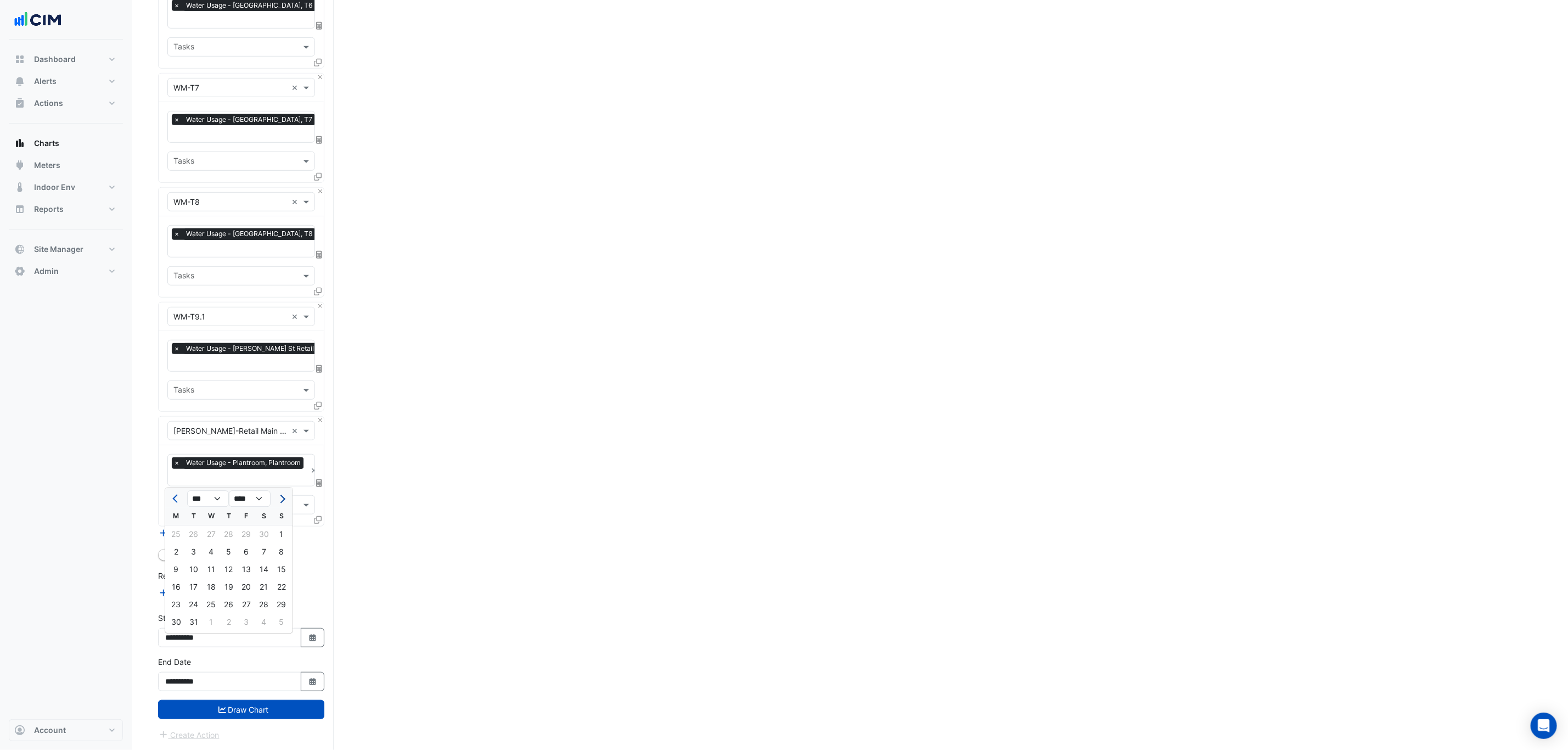
select select "*"
select select "****"
click at [282, 490] on button "Next month" at bounding box center [282, 499] width 13 height 18
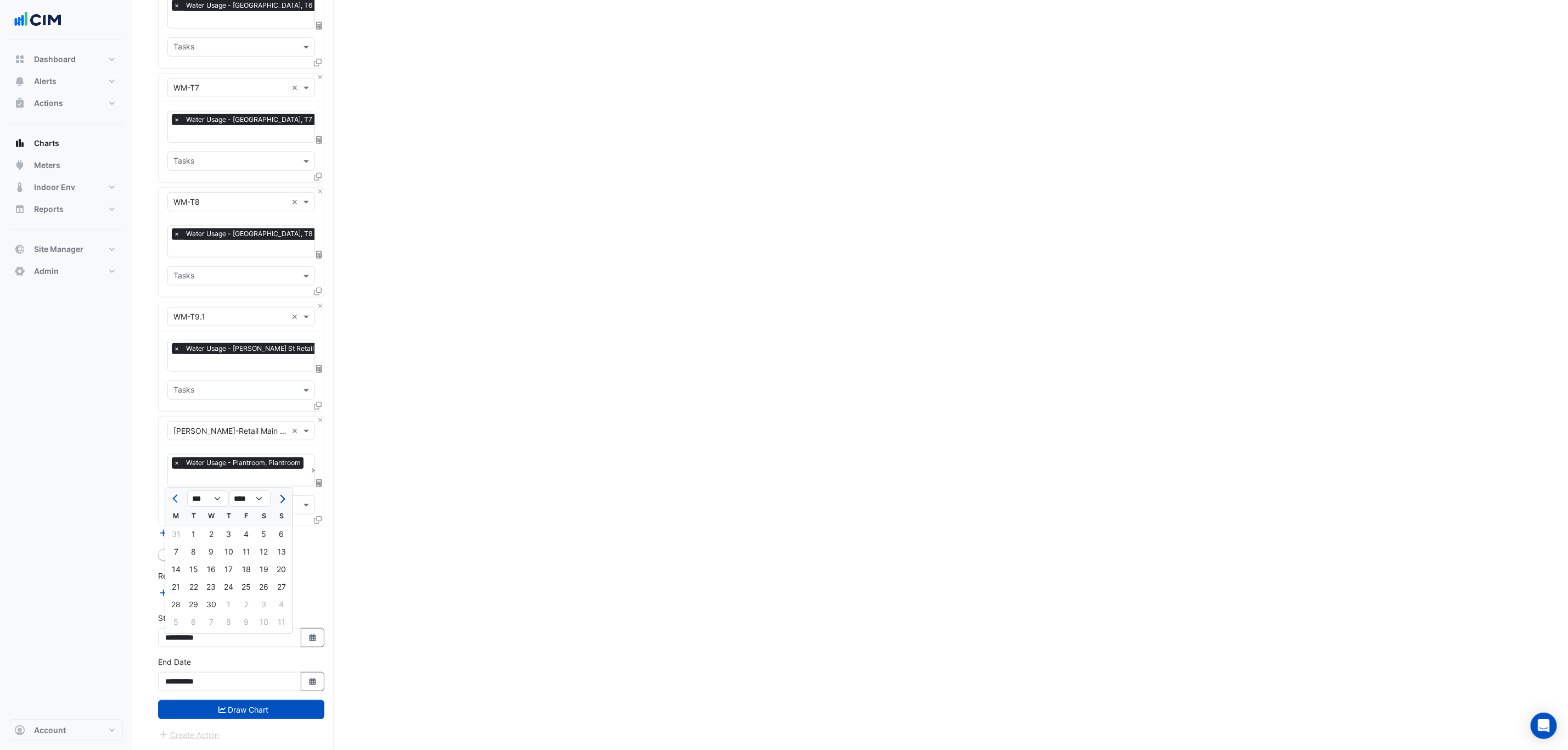
click at [282, 490] on button "Next month" at bounding box center [282, 499] width 13 height 18
select select "*"
click at [285, 526] on div "1" at bounding box center [282, 535] width 18 height 18
type input "**********"
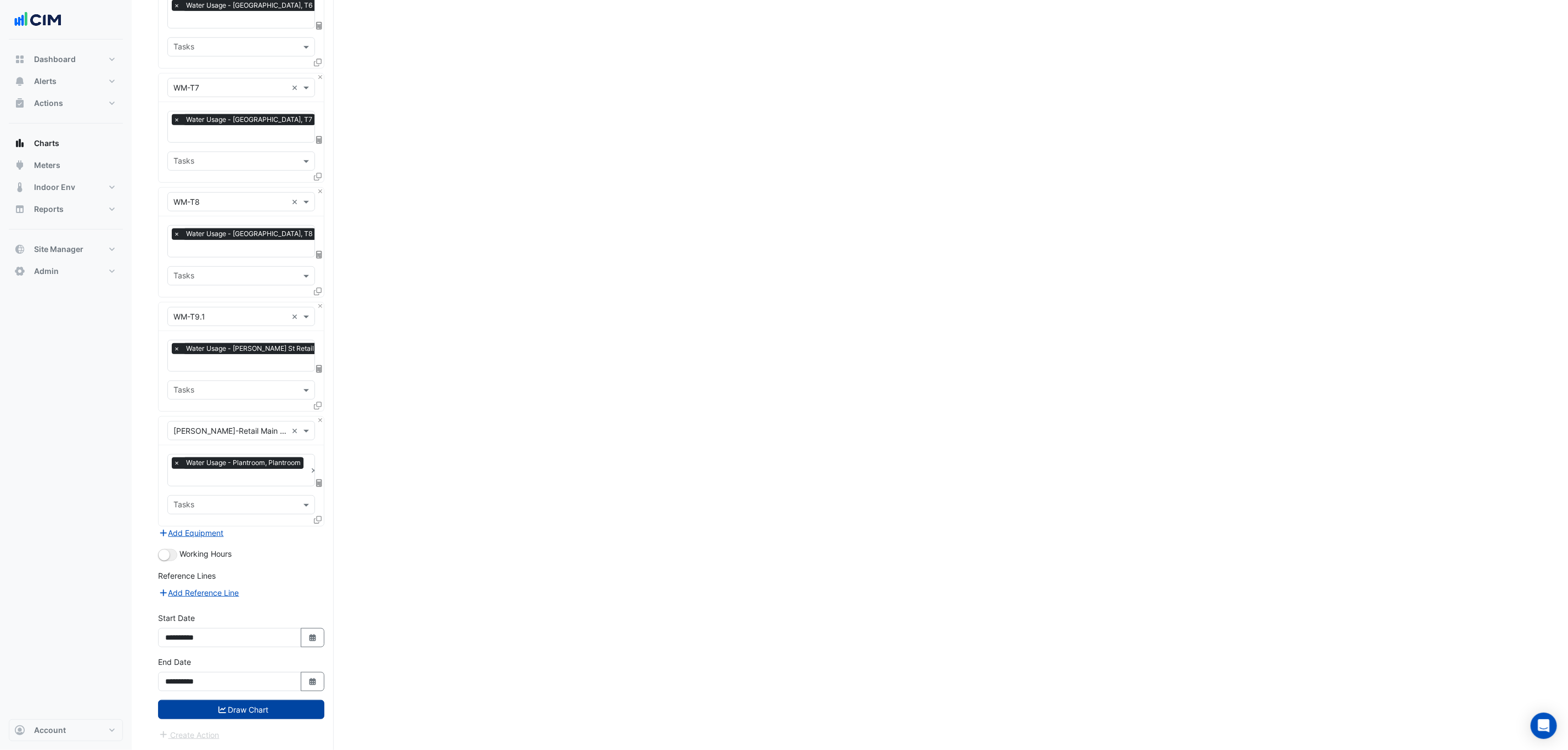
click at [282, 704] on button "Draw Chart" at bounding box center [241, 709] width 166 height 20
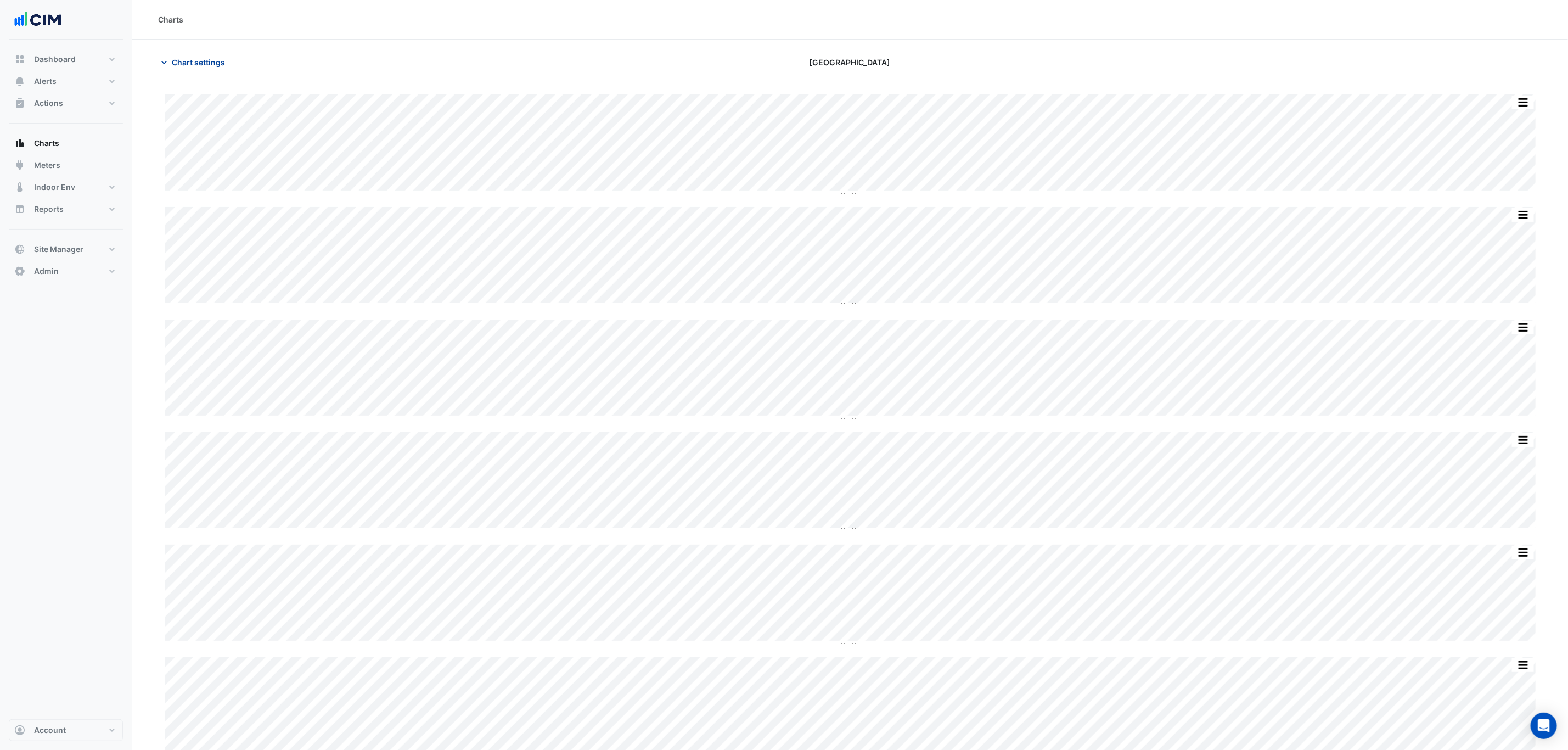
click at [212, 64] on span "Chart settings" at bounding box center [198, 62] width 53 height 11
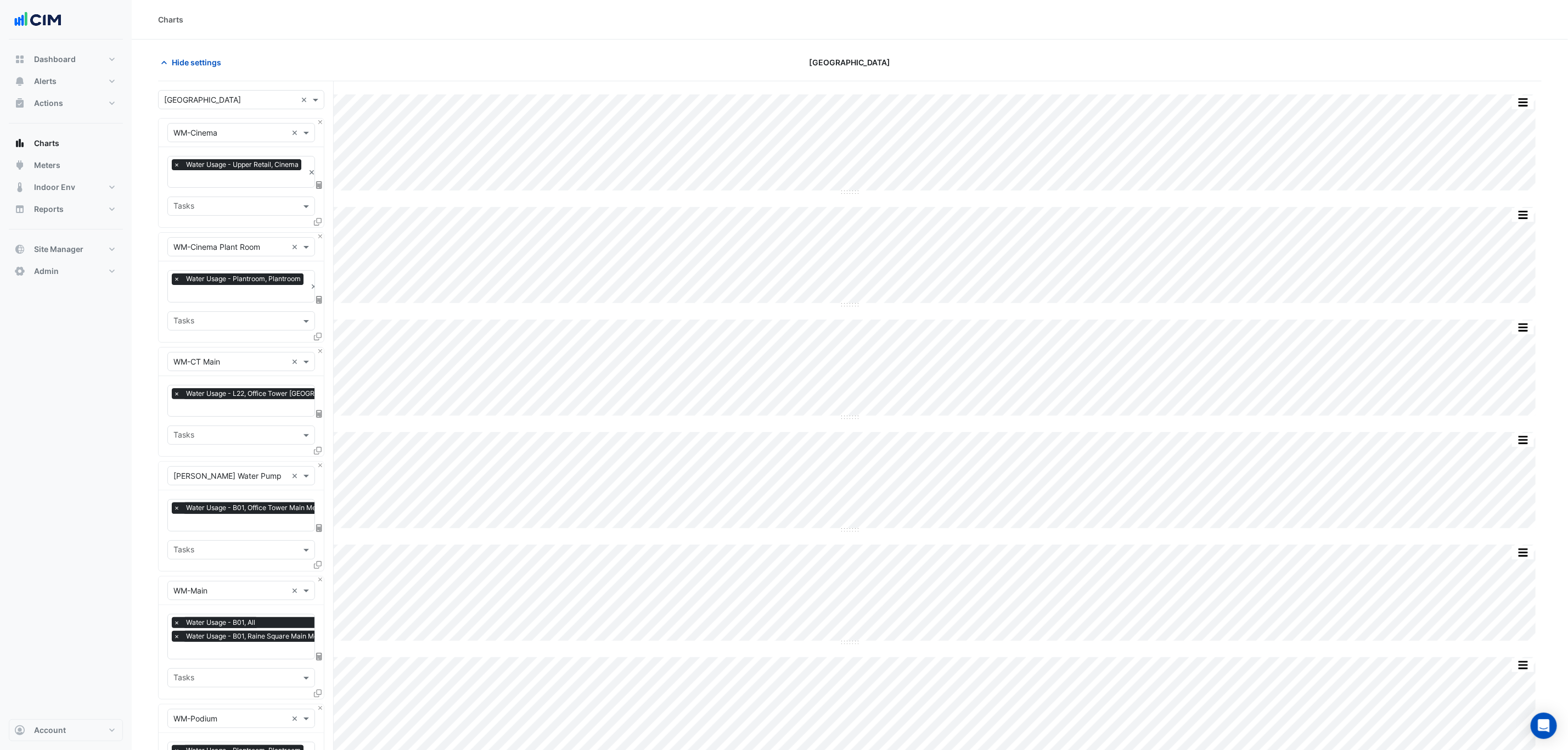
click at [269, 210] on input "text" at bounding box center [234, 207] width 123 height 11
click at [274, 232] on div "WM0005-1 621302" at bounding box center [240, 231] width 146 height 16
click at [267, 208] on input "text" at bounding box center [270, 207] width 32 height 11
click at [269, 243] on div "WM0003-1 687048" at bounding box center [240, 247] width 146 height 16
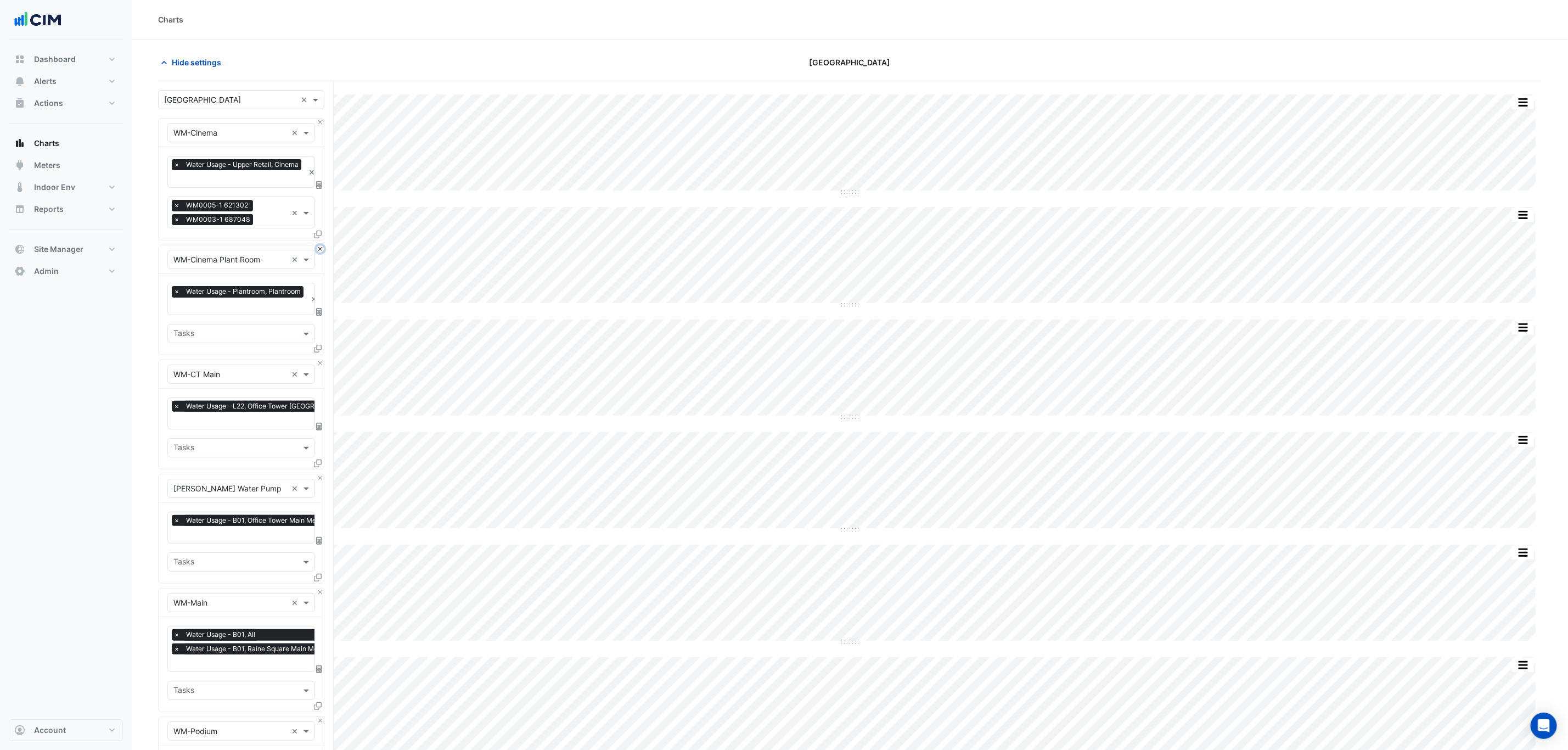
click at [320, 248] on button "Close" at bounding box center [320, 248] width 7 height 7
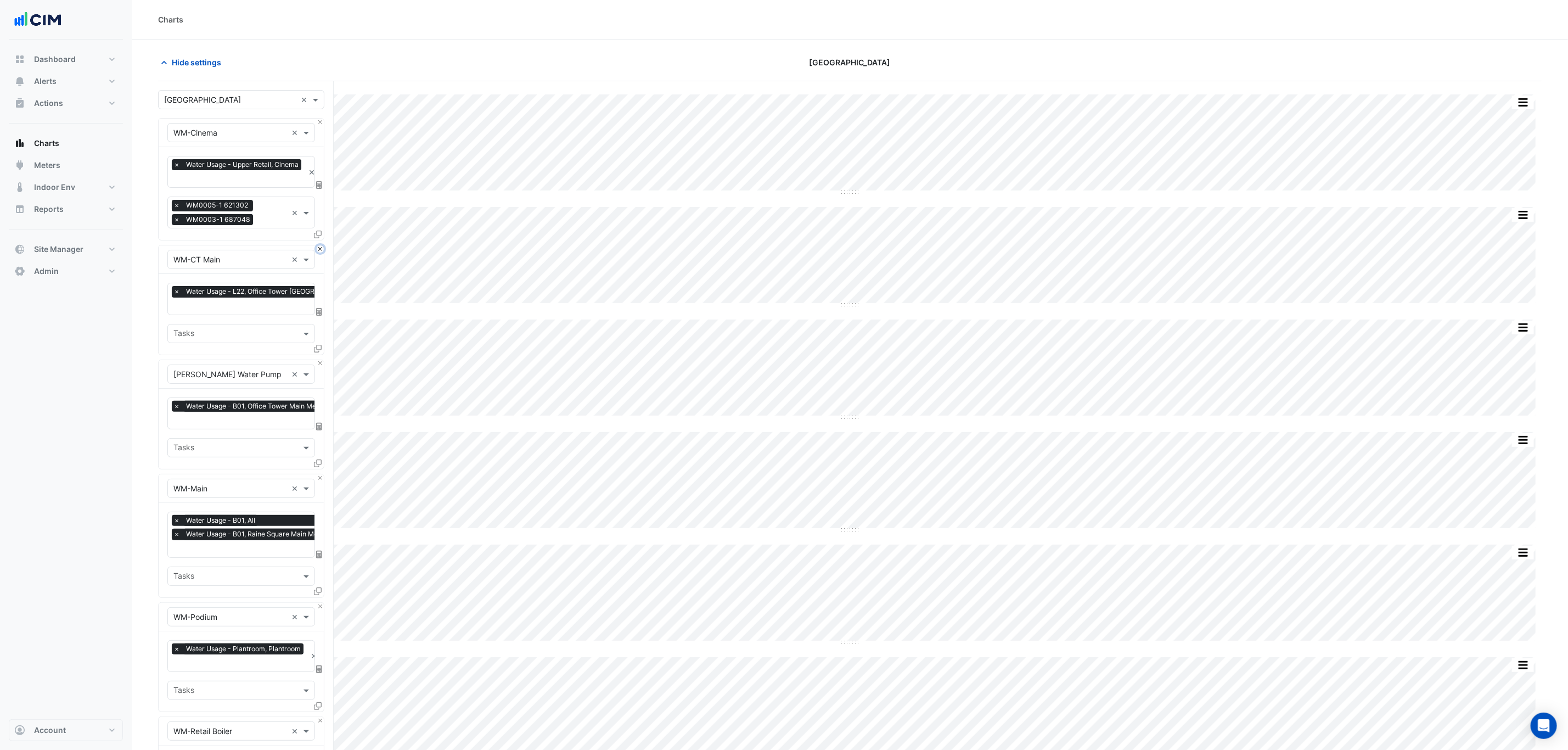
click at [319, 248] on button "Close" at bounding box center [320, 248] width 7 height 7
click at [319, 360] on button "Close" at bounding box center [320, 363] width 7 height 7
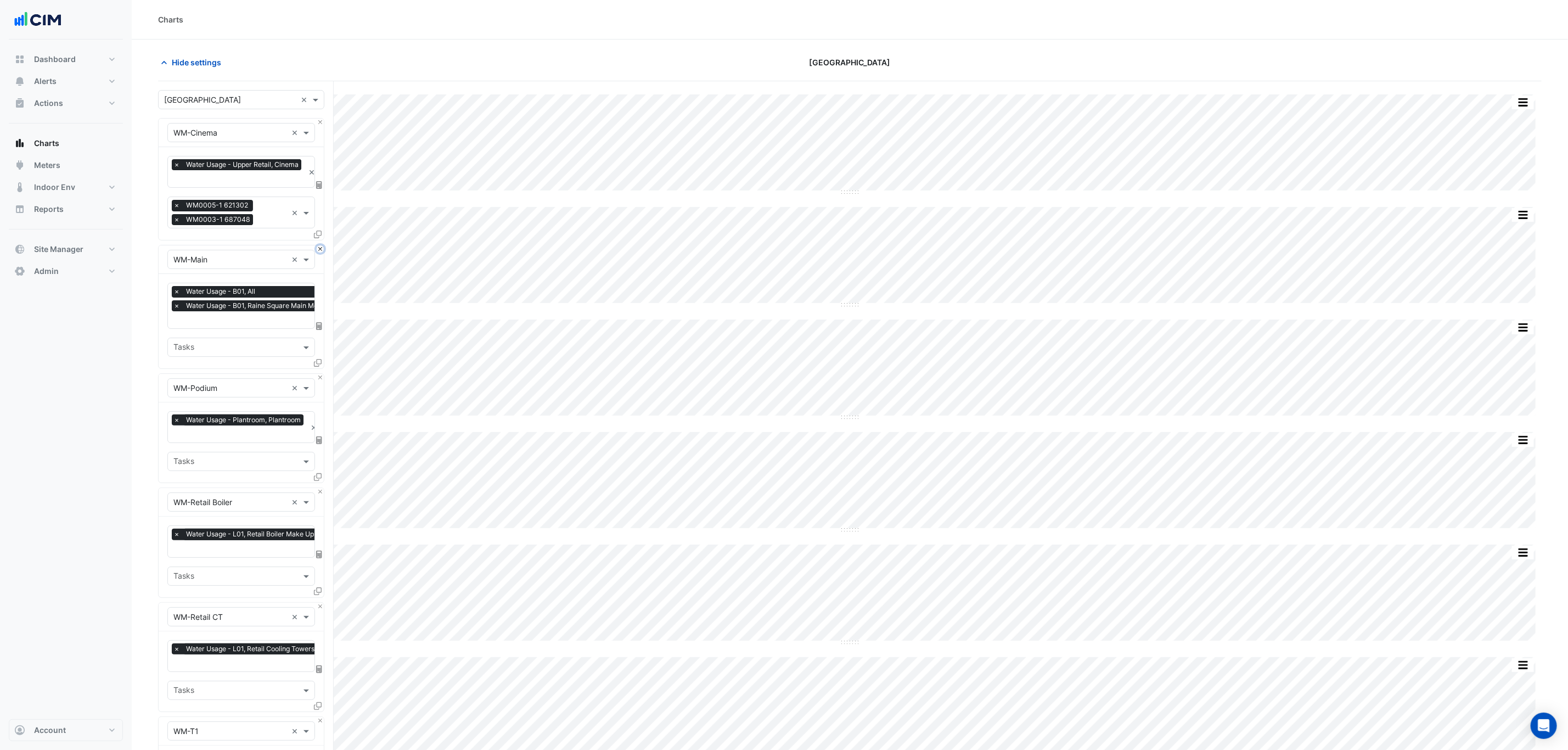
click at [319, 248] on button "Close" at bounding box center [320, 248] width 7 height 7
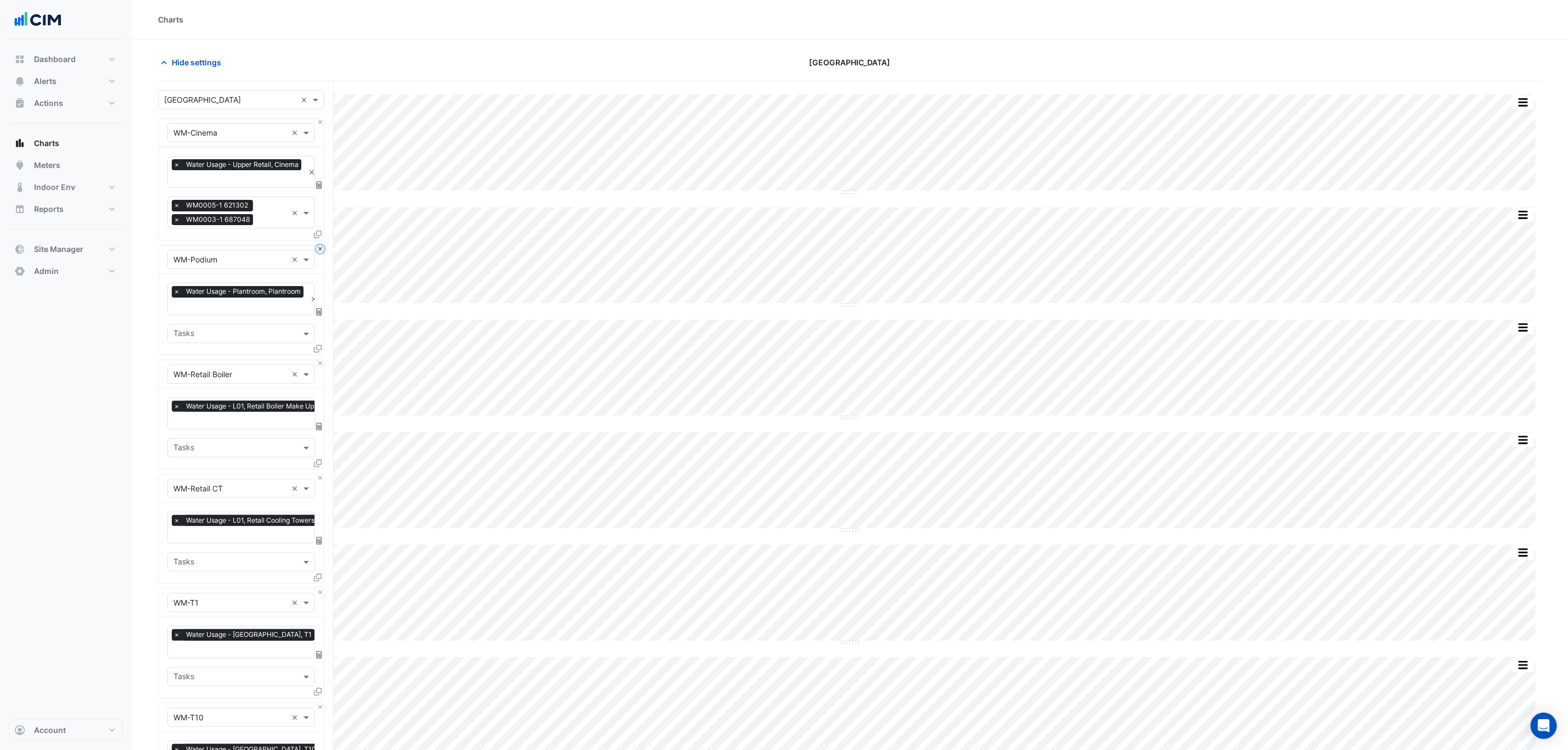
click at [319, 248] on button "Close" at bounding box center [320, 248] width 7 height 7
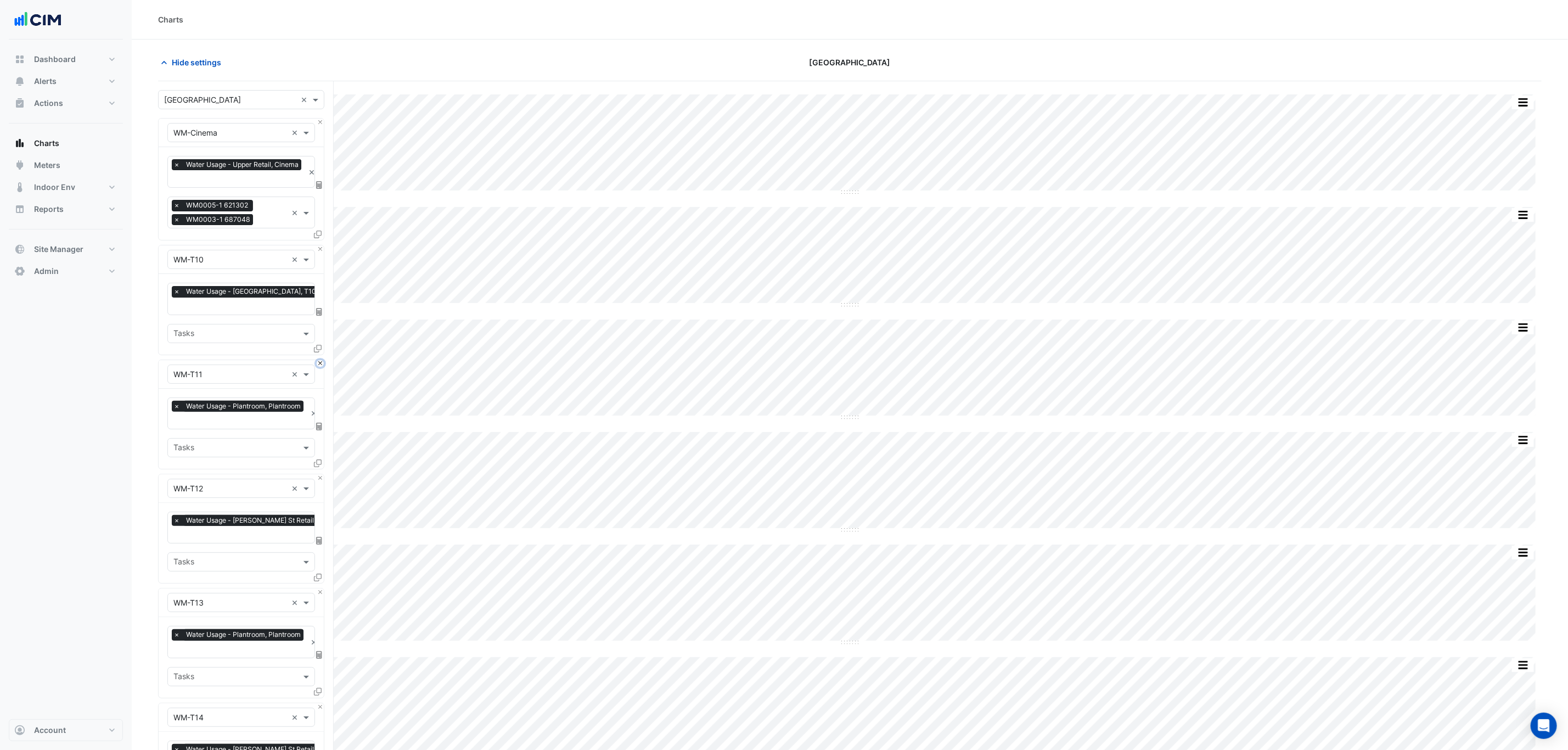
click at [319, 360] on button "Close" at bounding box center [320, 363] width 7 height 7
click at [319, 248] on button "Close" at bounding box center [320, 248] width 7 height 7
click at [318, 360] on button "Close" at bounding box center [320, 363] width 7 height 7
click at [318, 248] on button "Close" at bounding box center [320, 248] width 7 height 7
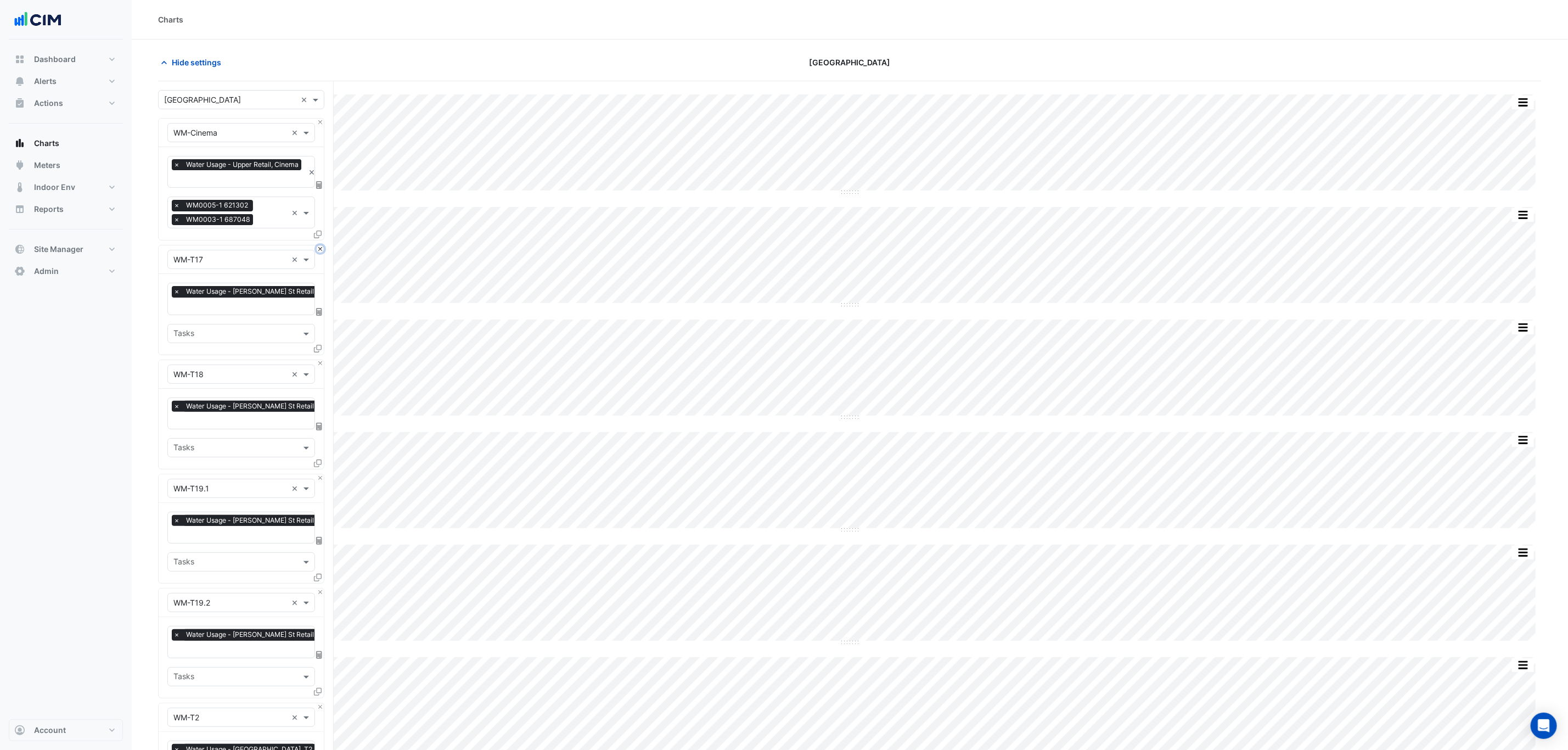
click at [317, 248] on button "Close" at bounding box center [320, 248] width 7 height 7
click at [317, 360] on button "Close" at bounding box center [320, 363] width 7 height 7
click at [317, 248] on button "Close" at bounding box center [320, 248] width 7 height 7
click at [315, 248] on div "× WM-T19.2 ×" at bounding box center [241, 259] width 165 height 29
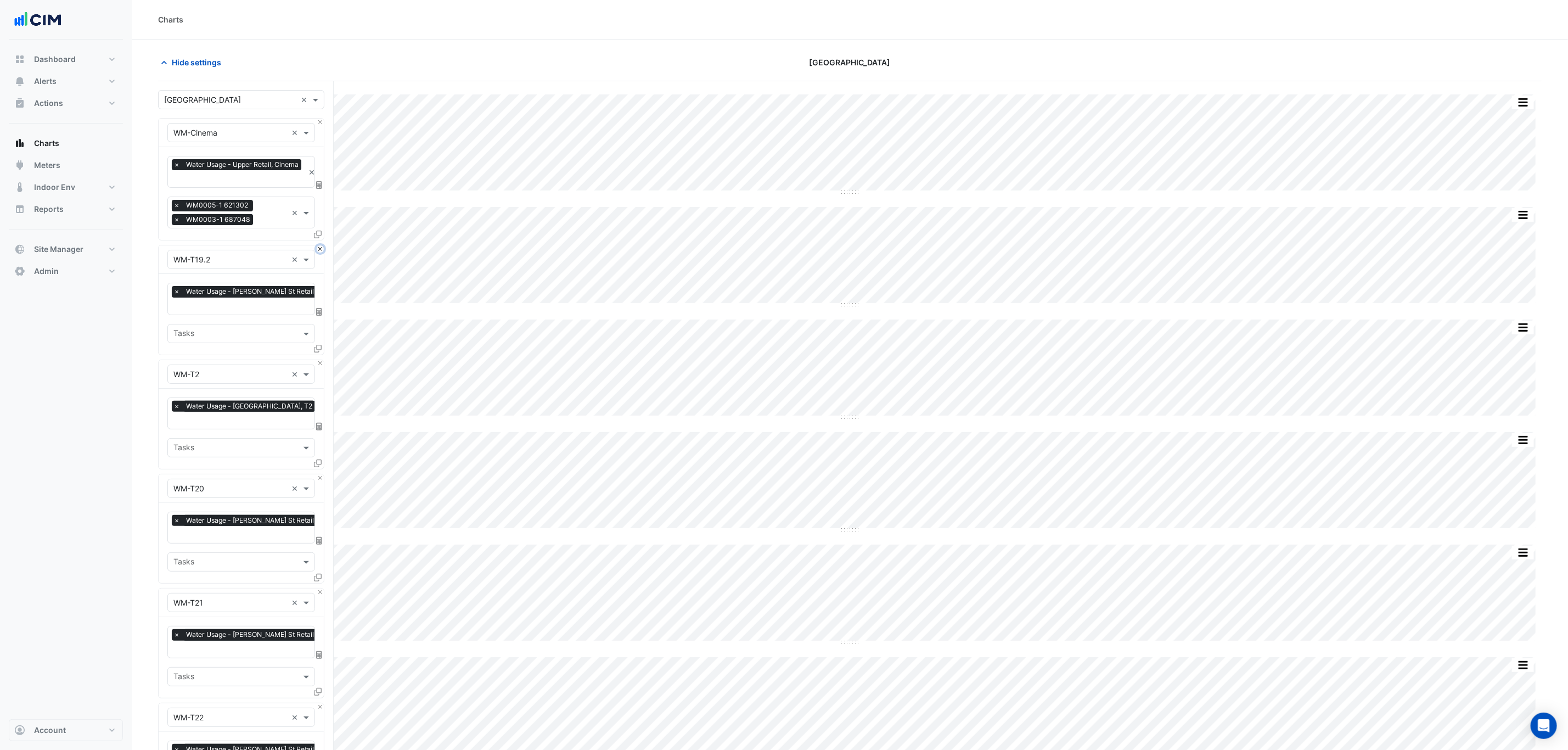
click at [320, 248] on button "Close" at bounding box center [320, 248] width 7 height 7
click at [320, 360] on button "Close" at bounding box center [320, 363] width 7 height 7
click at [320, 248] on button "Close" at bounding box center [320, 248] width 7 height 7
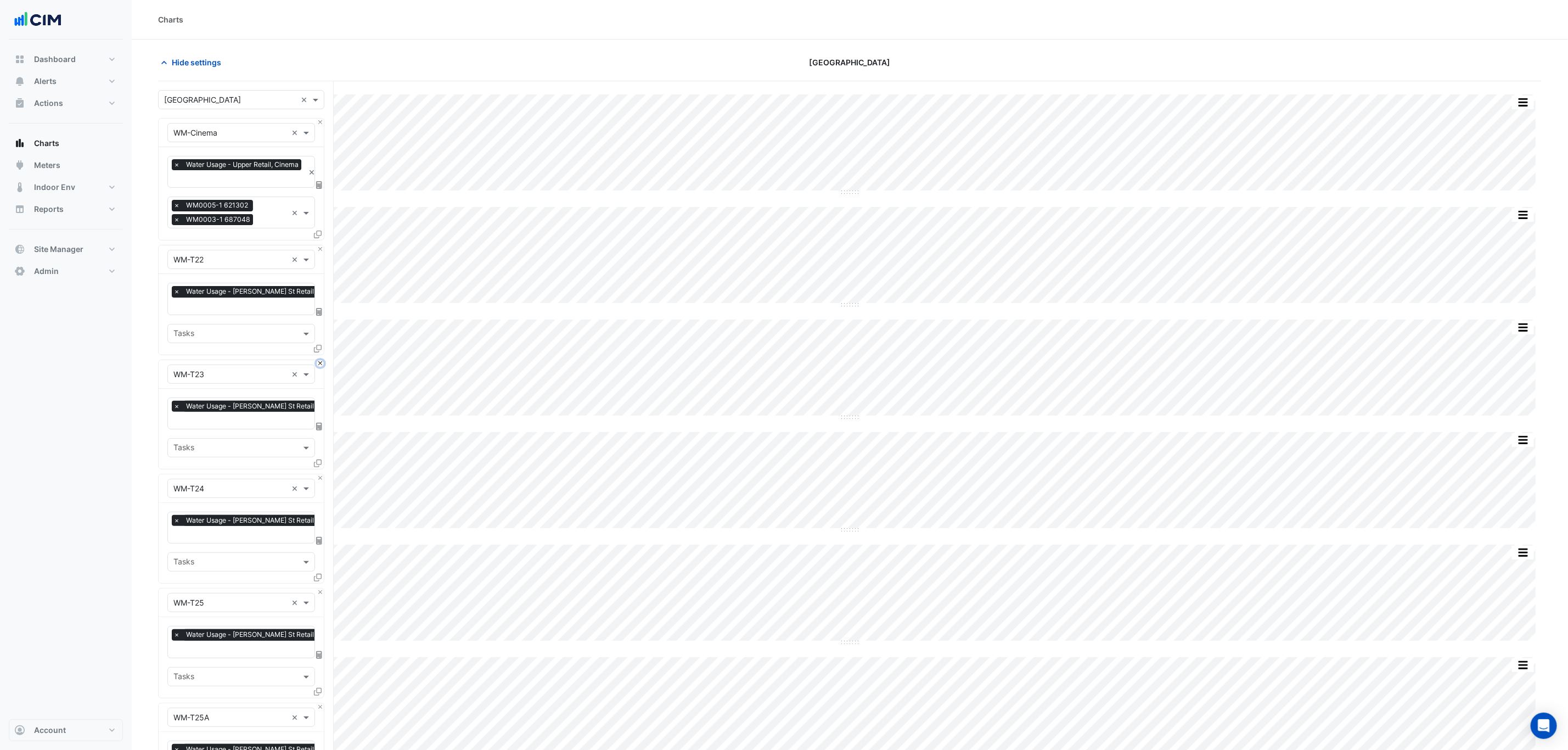
click at [320, 360] on button "Close" at bounding box center [320, 363] width 7 height 7
click at [320, 248] on button "Close" at bounding box center [320, 248] width 7 height 7
click at [320, 360] on button "Close" at bounding box center [320, 363] width 7 height 7
click at [320, 248] on button "Close" at bounding box center [320, 248] width 7 height 7
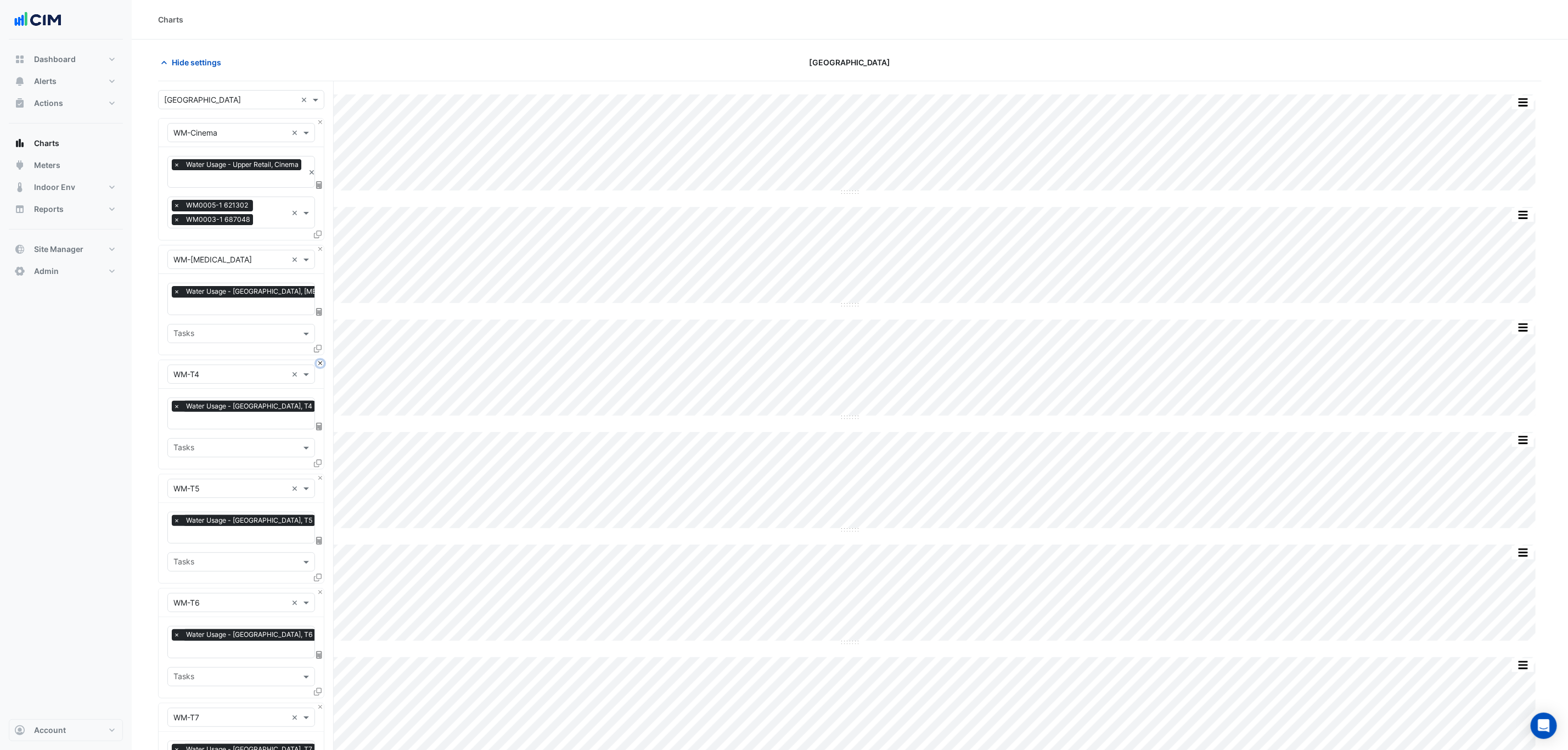
click at [320, 360] on button "Close" at bounding box center [320, 363] width 7 height 7
click at [319, 474] on button "Close" at bounding box center [320, 477] width 7 height 7
click at [319, 589] on button "Close" at bounding box center [320, 592] width 7 height 7
click at [319, 704] on button "Close" at bounding box center [320, 707] width 7 height 7
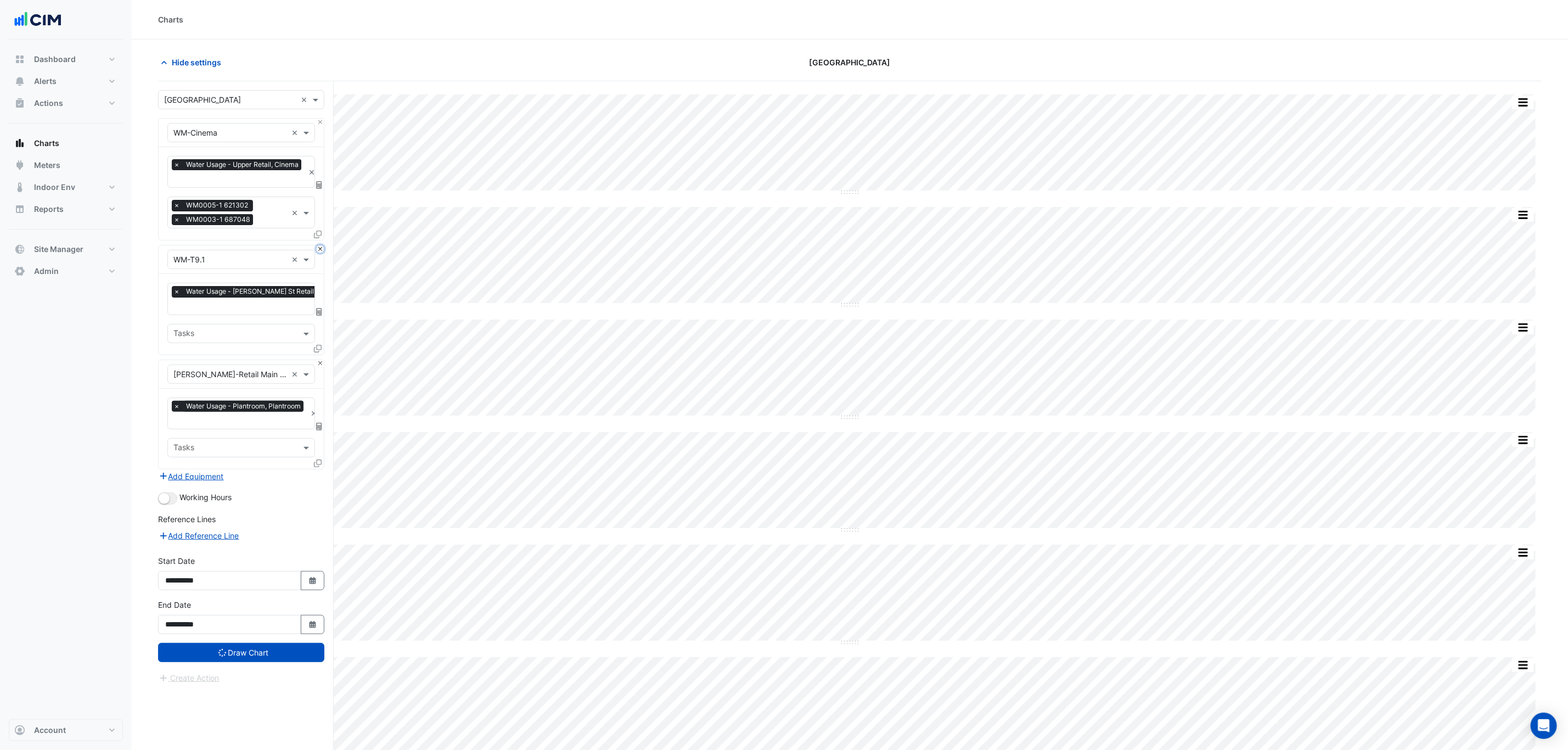
click at [320, 252] on button "Close" at bounding box center [320, 248] width 7 height 7
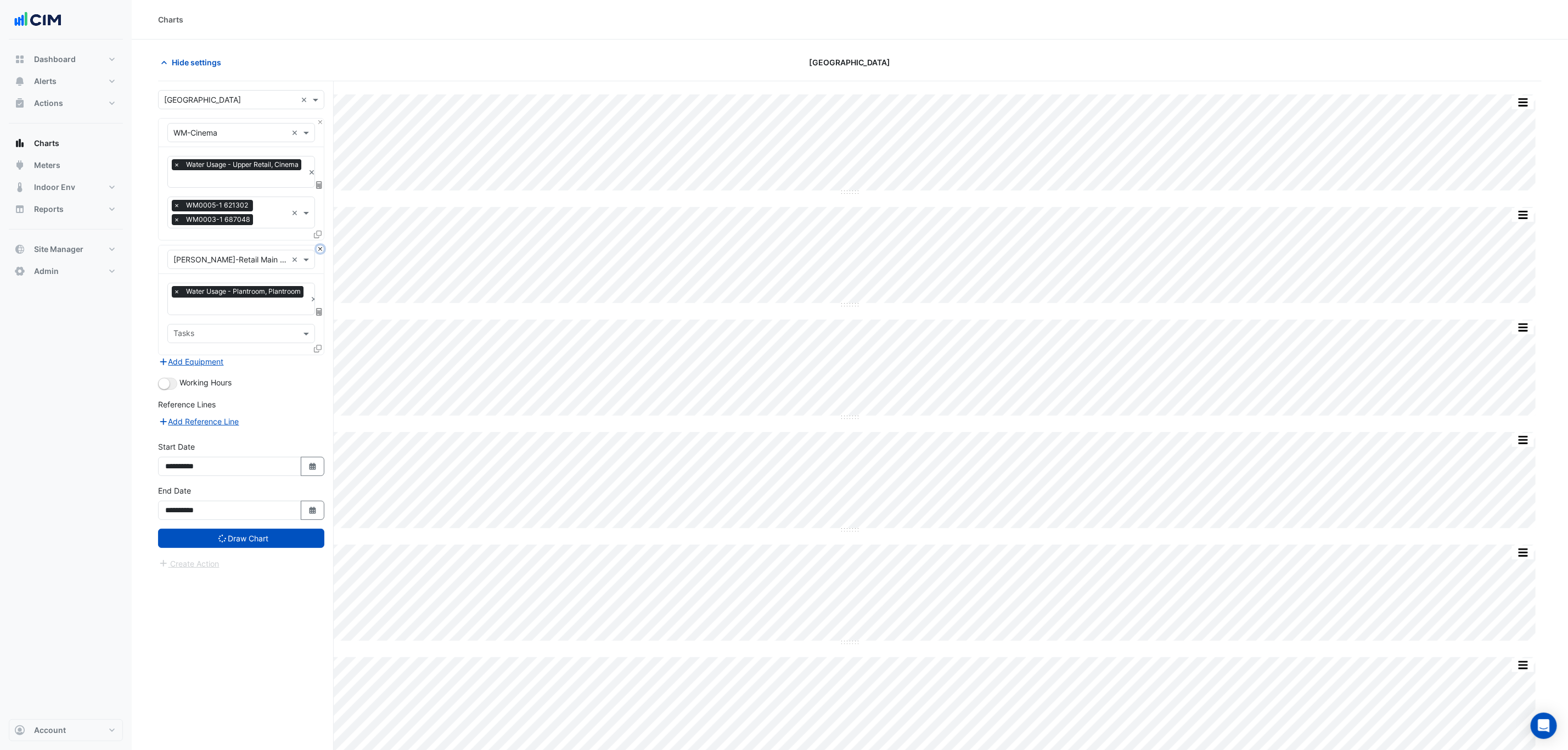
click at [321, 251] on button "Close" at bounding box center [320, 248] width 7 height 7
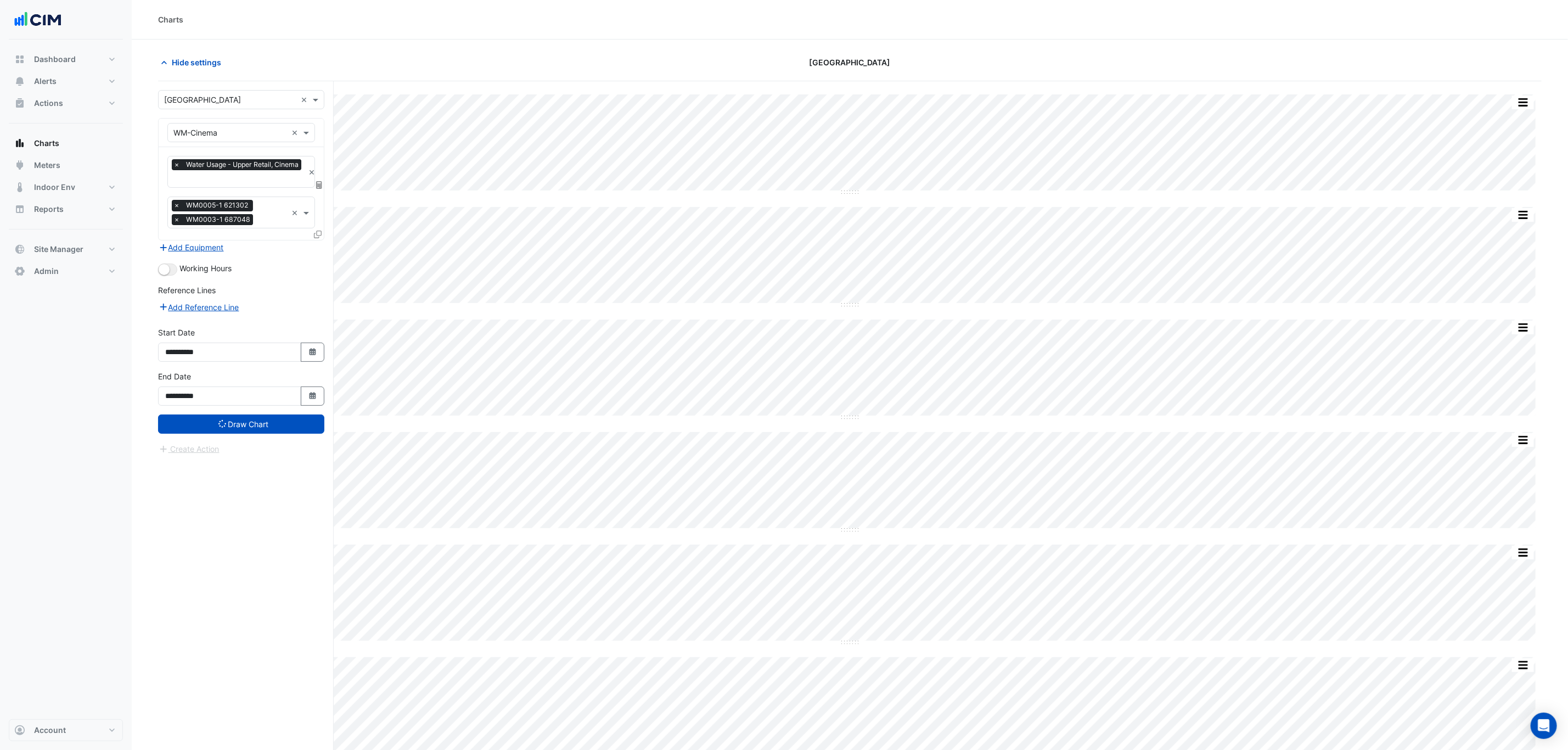
click at [318, 233] on icon at bounding box center [318, 234] width 7 height 7
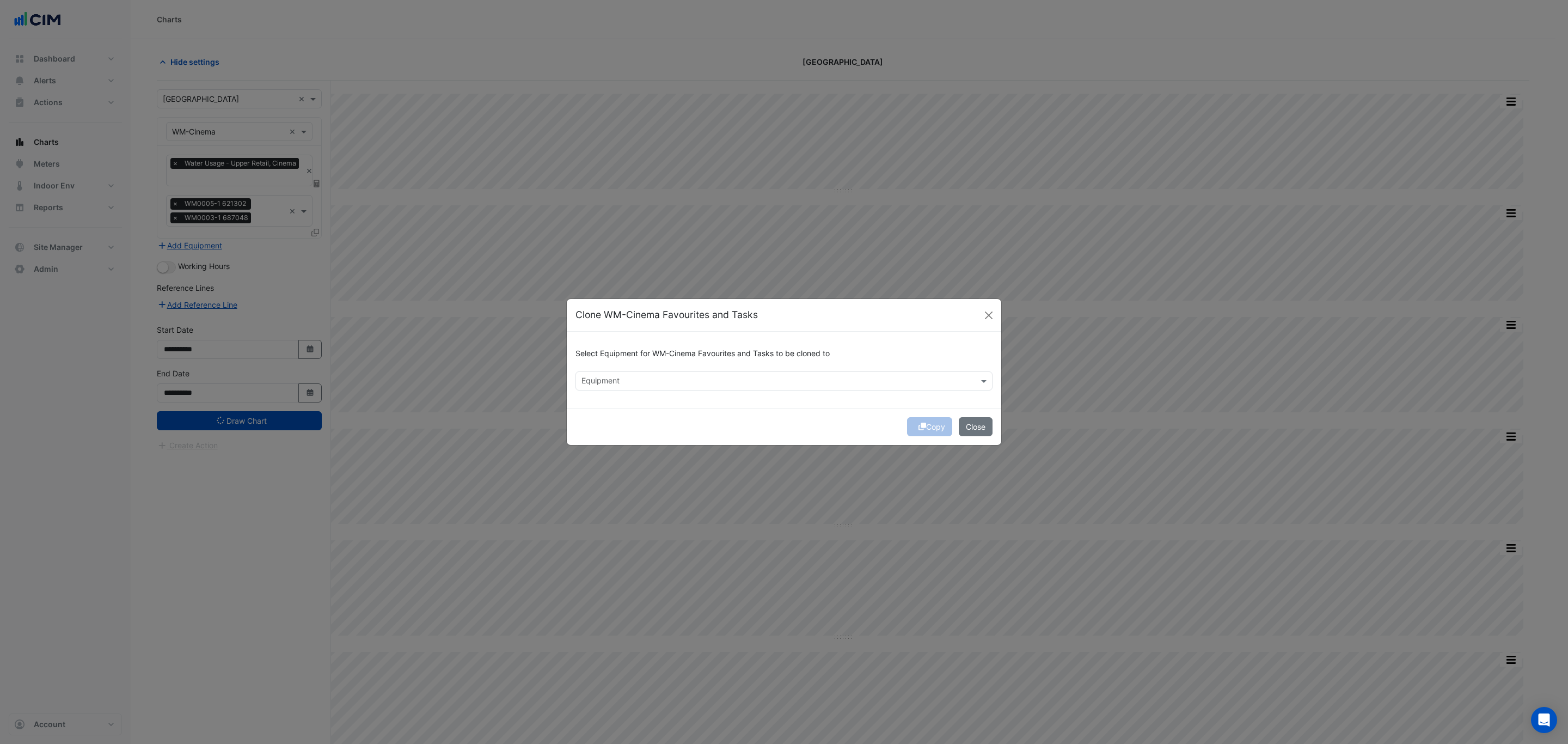
click at [654, 377] on input "text" at bounding box center [778, 382] width 393 height 11
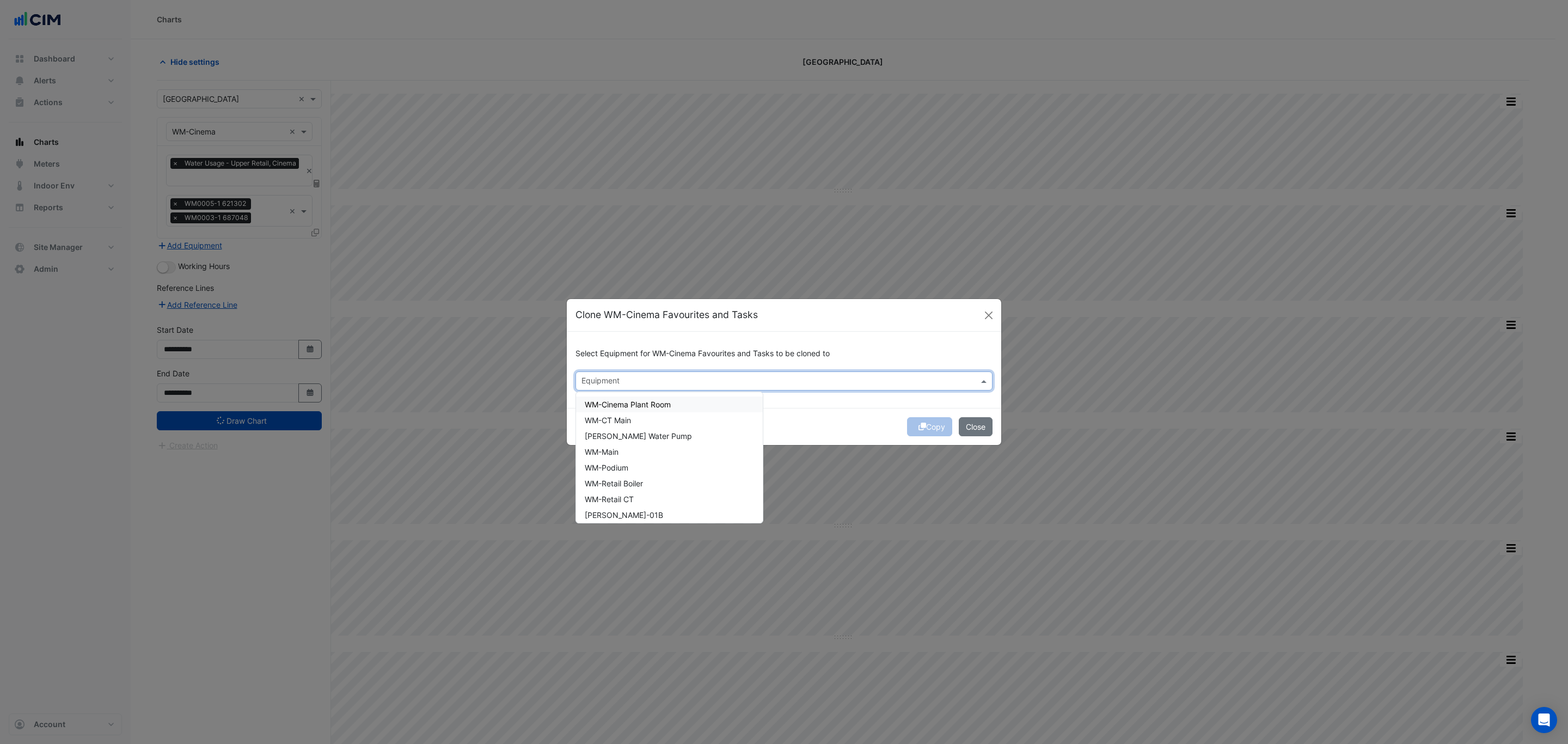
click at [667, 401] on span "WM-Cinema Plant Room" at bounding box center [628, 404] width 86 height 9
click at [670, 417] on div "WM-CT Main" at bounding box center [669, 420] width 187 height 16
click at [671, 428] on div "[PERSON_NAME] Water Pump" at bounding box center [669, 436] width 187 height 16
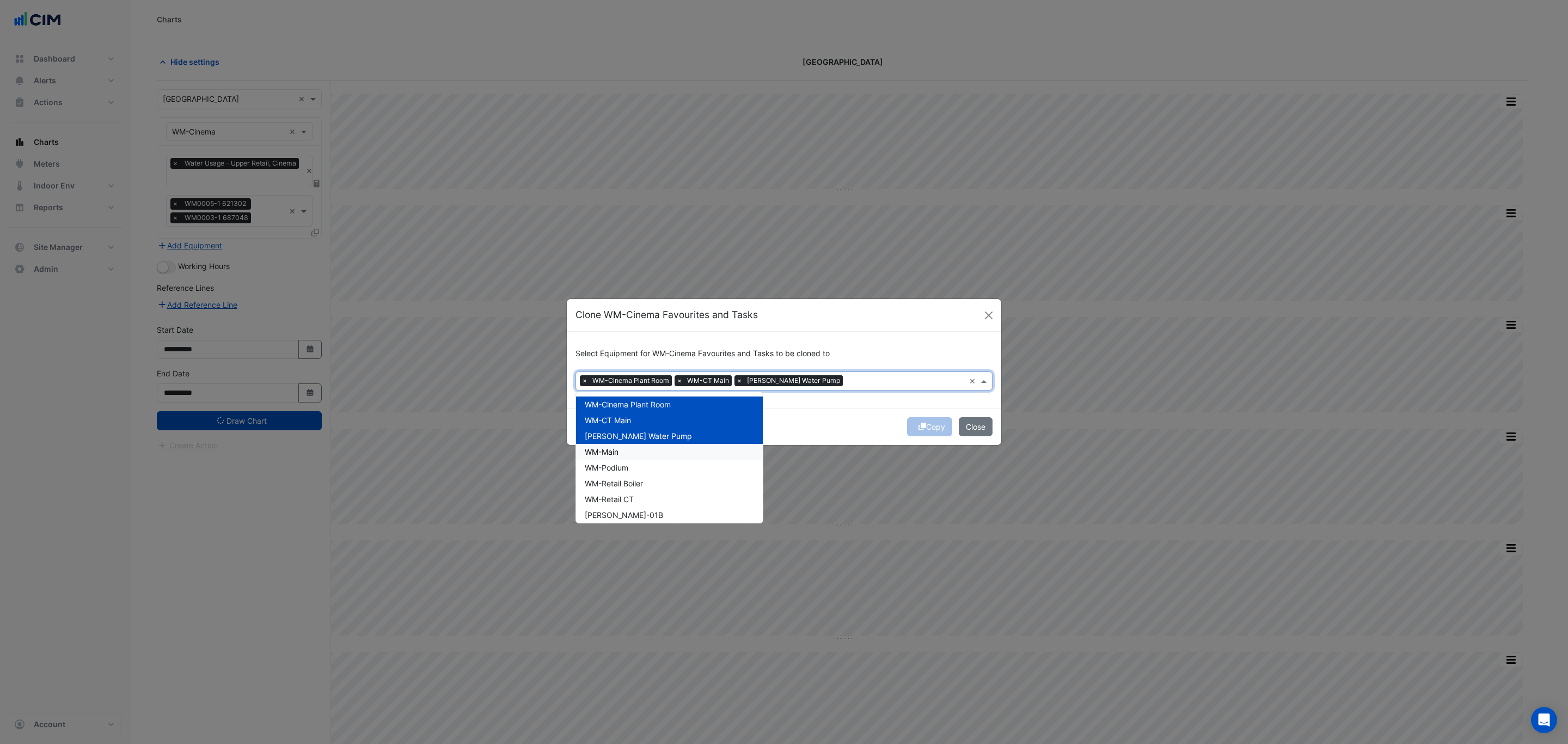
click at [671, 447] on div "WM-Main" at bounding box center [669, 452] width 187 height 16
click at [666, 462] on div "WM-Podium" at bounding box center [669, 468] width 187 height 16
click at [659, 476] on div "WM-Retail Boiler" at bounding box center [669, 484] width 187 height 16
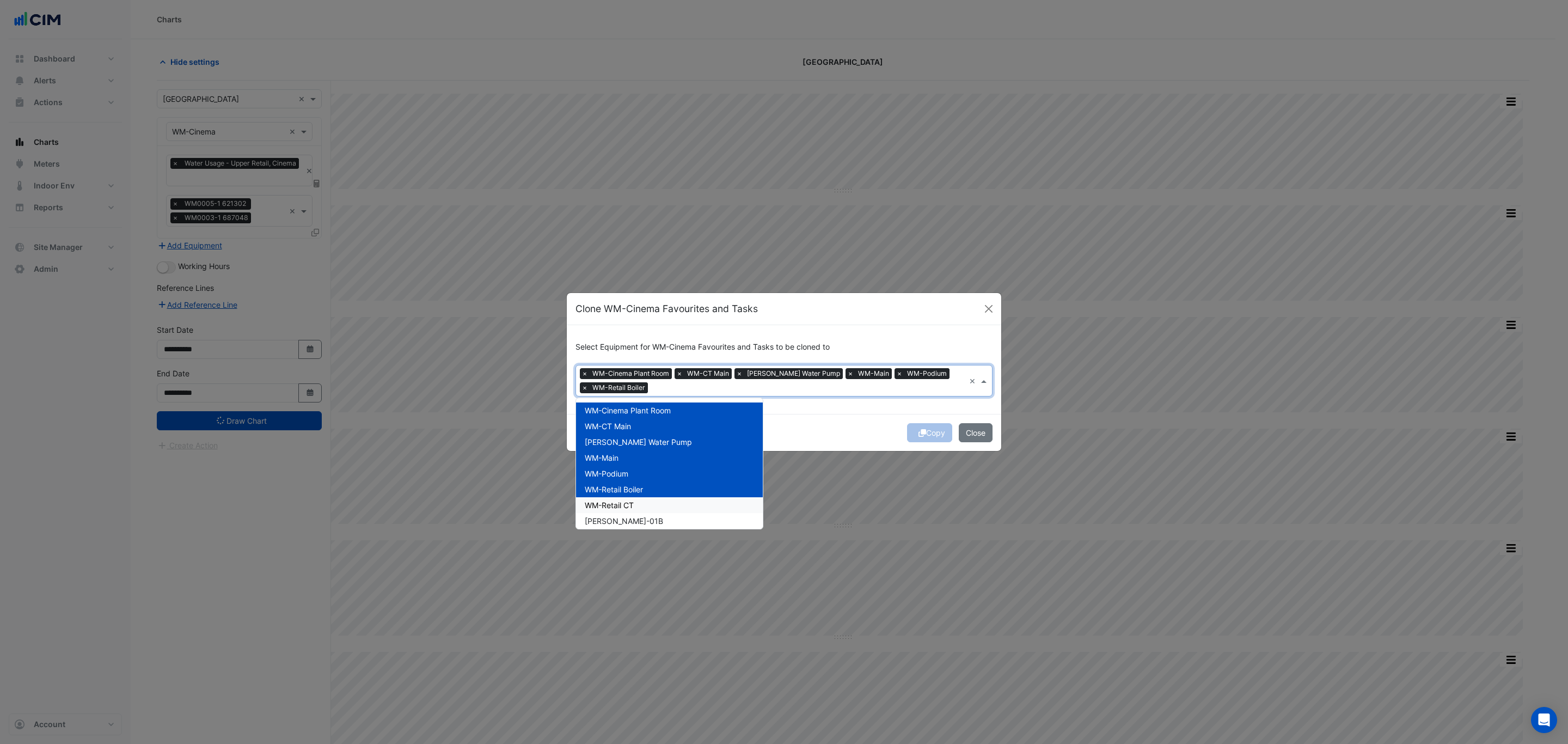
click at [656, 506] on div "WM-Retail CT" at bounding box center [669, 505] width 187 height 16
click at [654, 522] on div "[PERSON_NAME]-01B" at bounding box center [669, 521] width 187 height 16
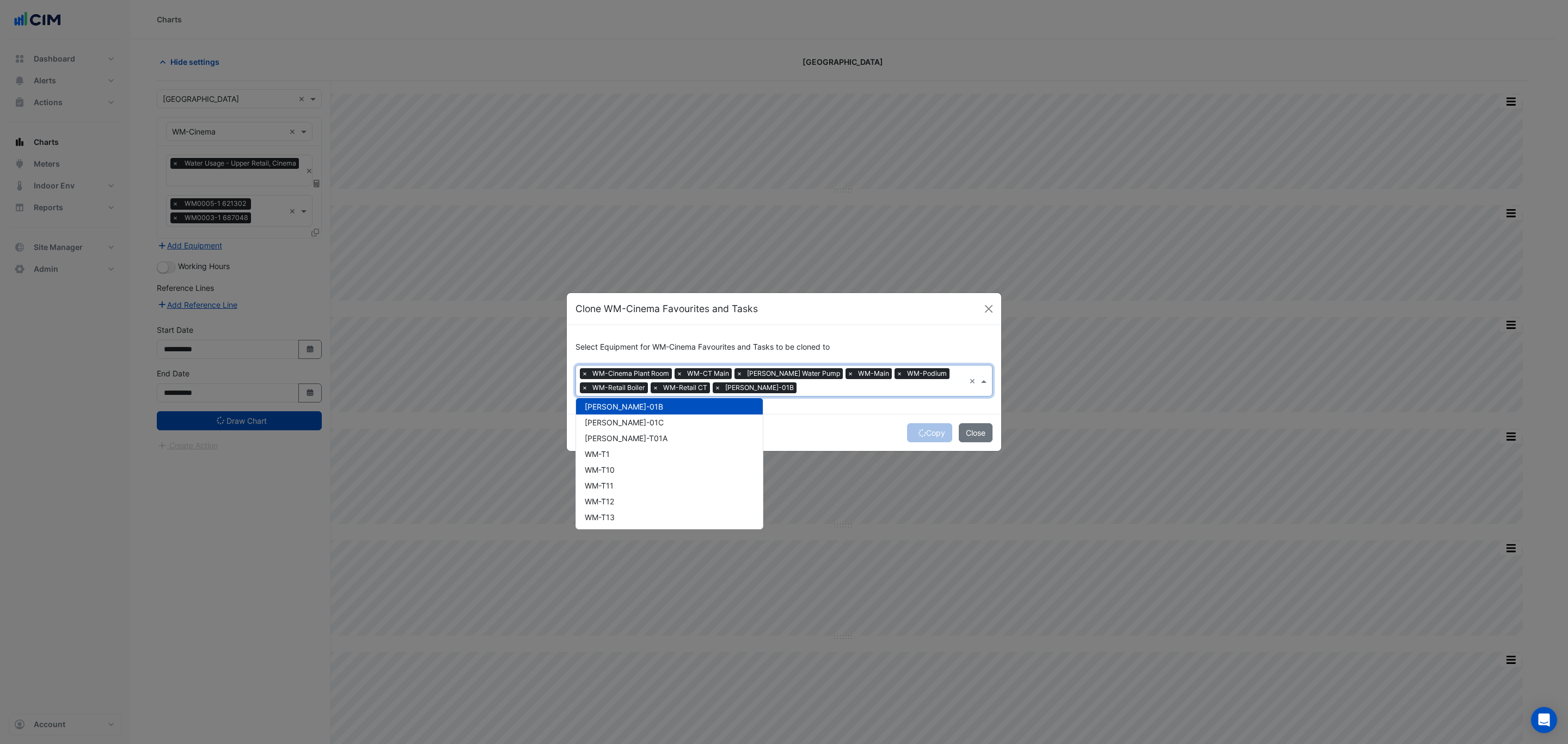
scroll to position [121, 0]
click at [654, 412] on div "[PERSON_NAME]-01C" at bounding box center [669, 416] width 187 height 16
click at [633, 415] on div "[PERSON_NAME]-01C" at bounding box center [669, 416] width 187 height 16
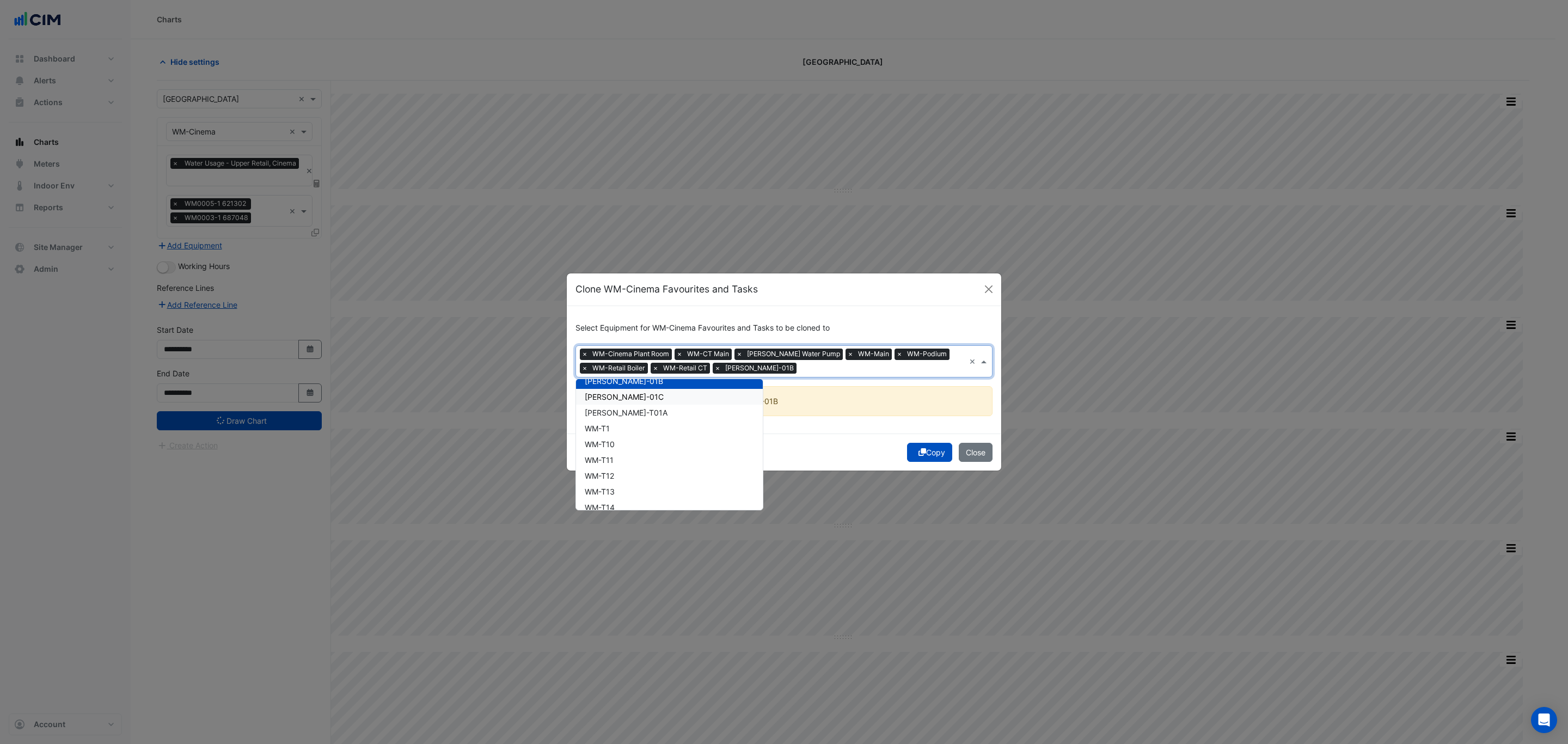
click at [623, 396] on span "[PERSON_NAME]-01C" at bounding box center [624, 396] width 79 height 9
click at [623, 407] on div "[PERSON_NAME]-T01A" at bounding box center [669, 413] width 187 height 16
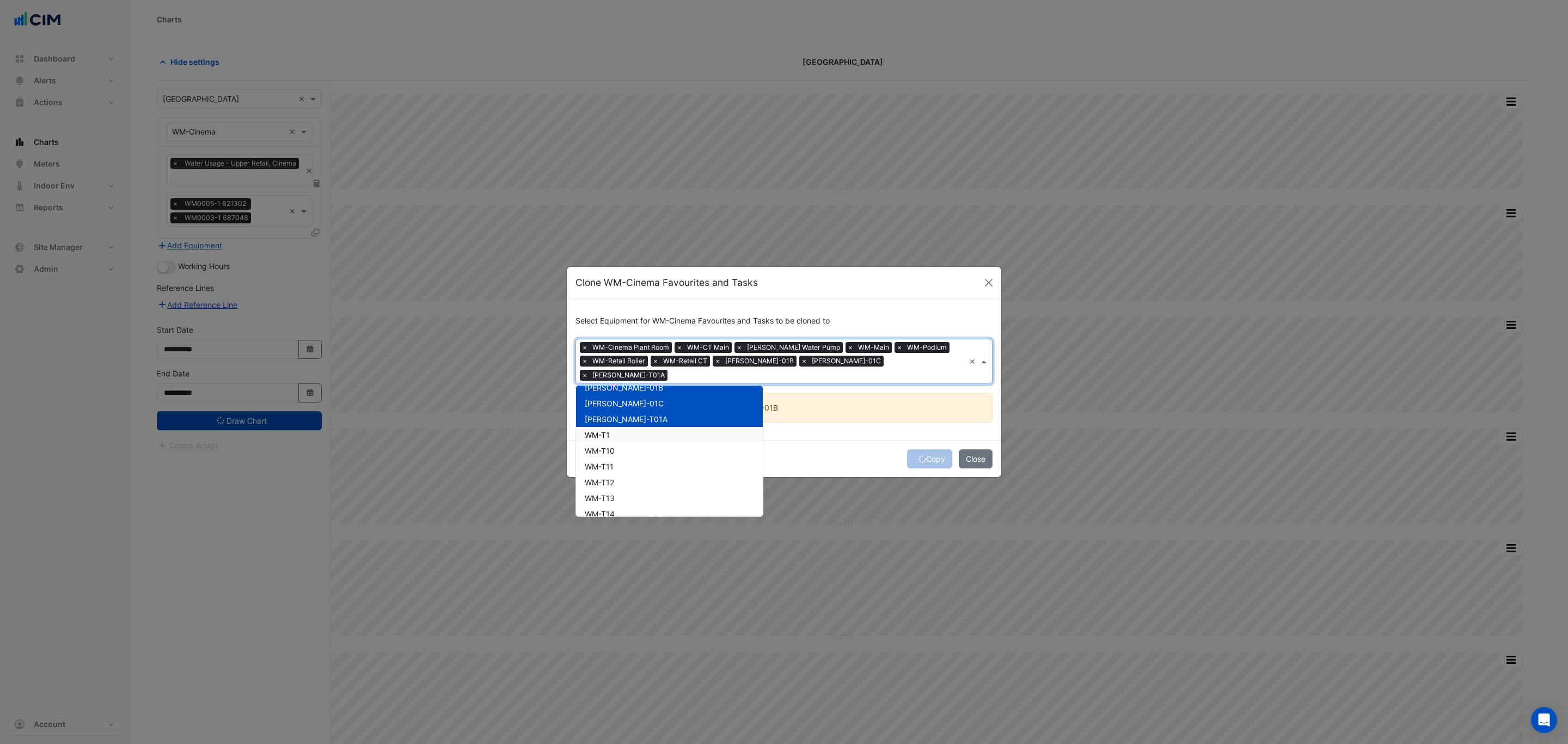
click at [634, 427] on div "WM-T1" at bounding box center [669, 435] width 187 height 16
click at [634, 443] on div "WM-T10" at bounding box center [669, 451] width 187 height 16
click at [631, 459] on div "WM-T11" at bounding box center [669, 467] width 187 height 16
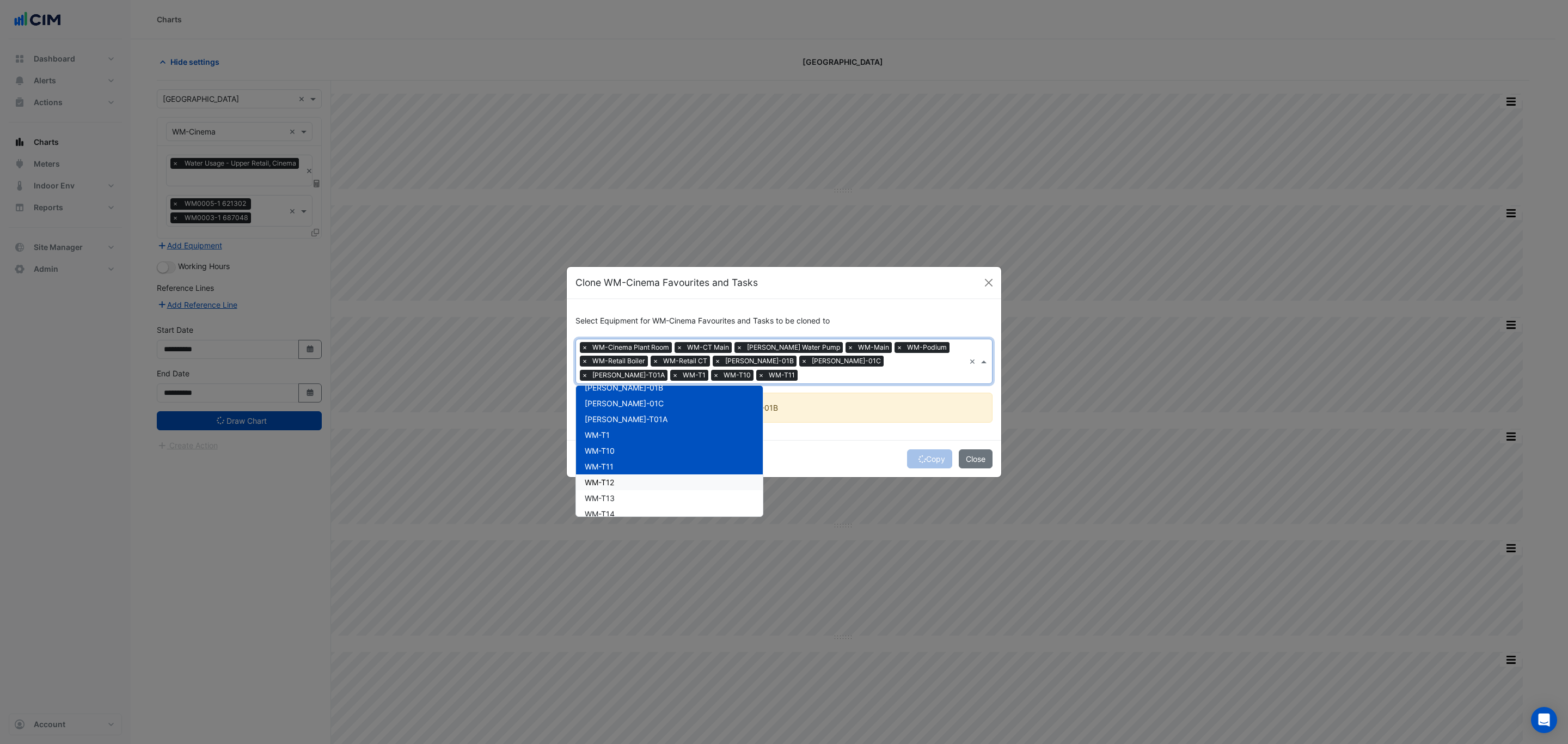
click at [631, 479] on div "WM-T12" at bounding box center [669, 482] width 187 height 16
click at [628, 498] on div "WM-T13" at bounding box center [669, 498] width 187 height 16
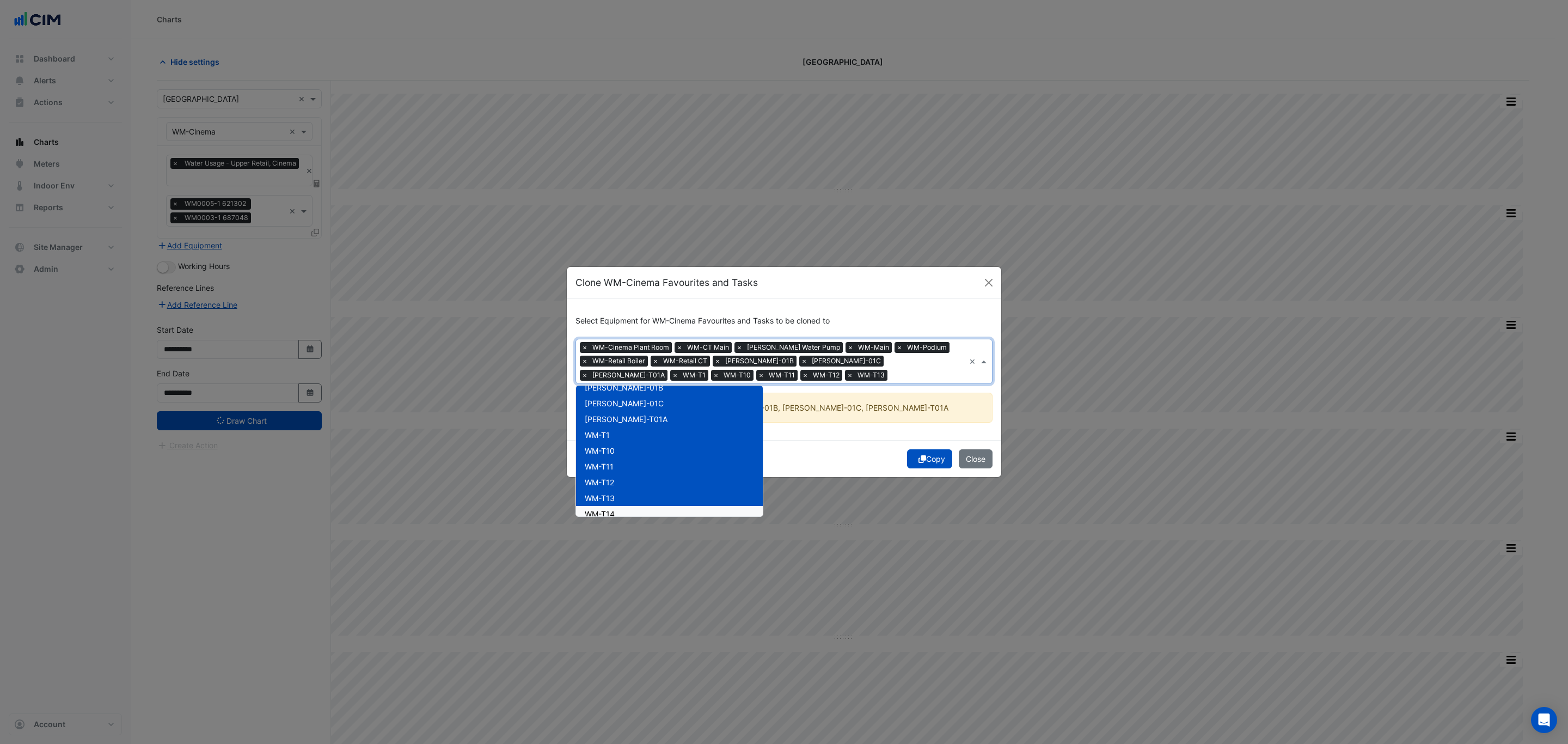
click at [626, 509] on div "WM-T14" at bounding box center [669, 514] width 187 height 16
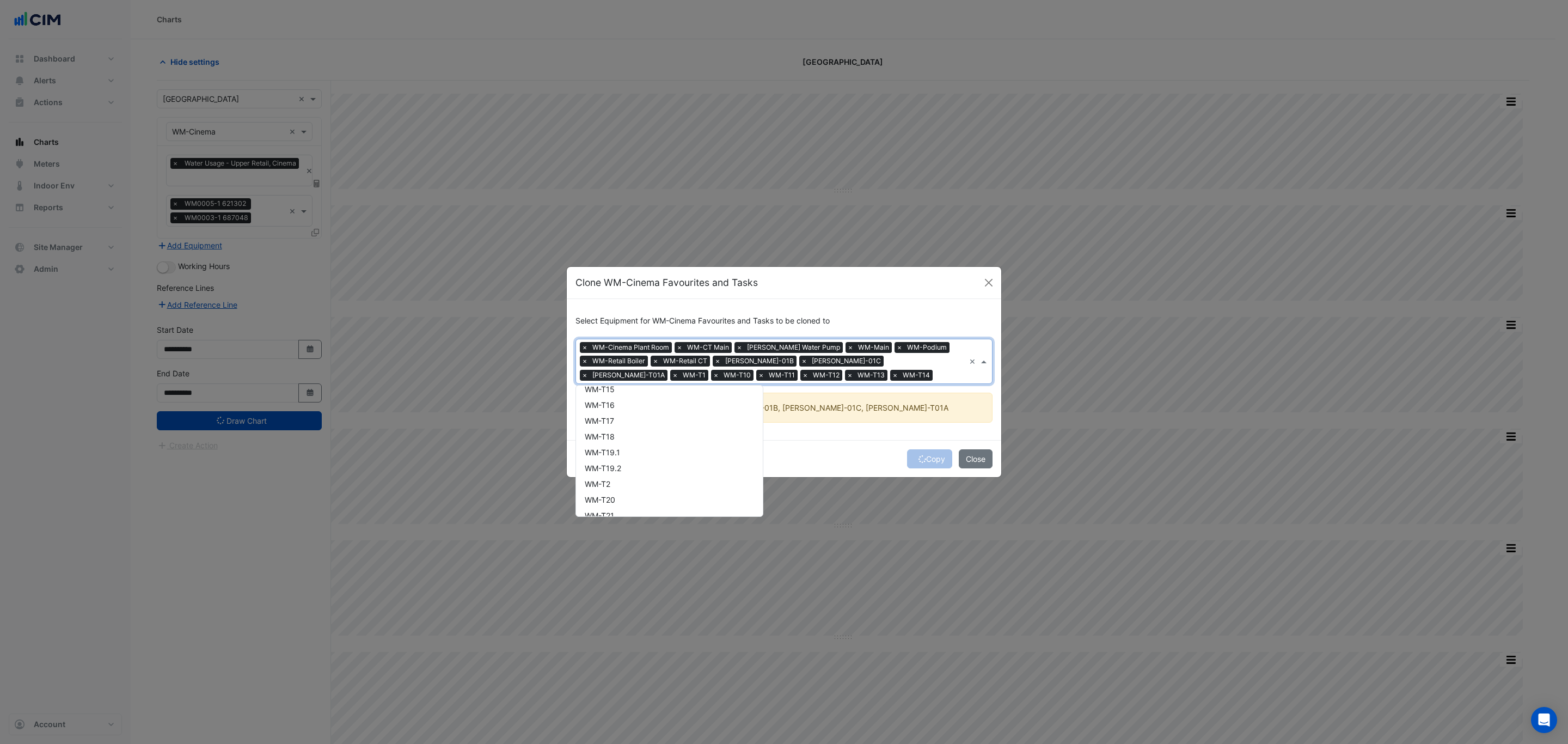
scroll to position [228, 0]
click at [664, 427] on div "WM-T15" at bounding box center [669, 423] width 187 height 16
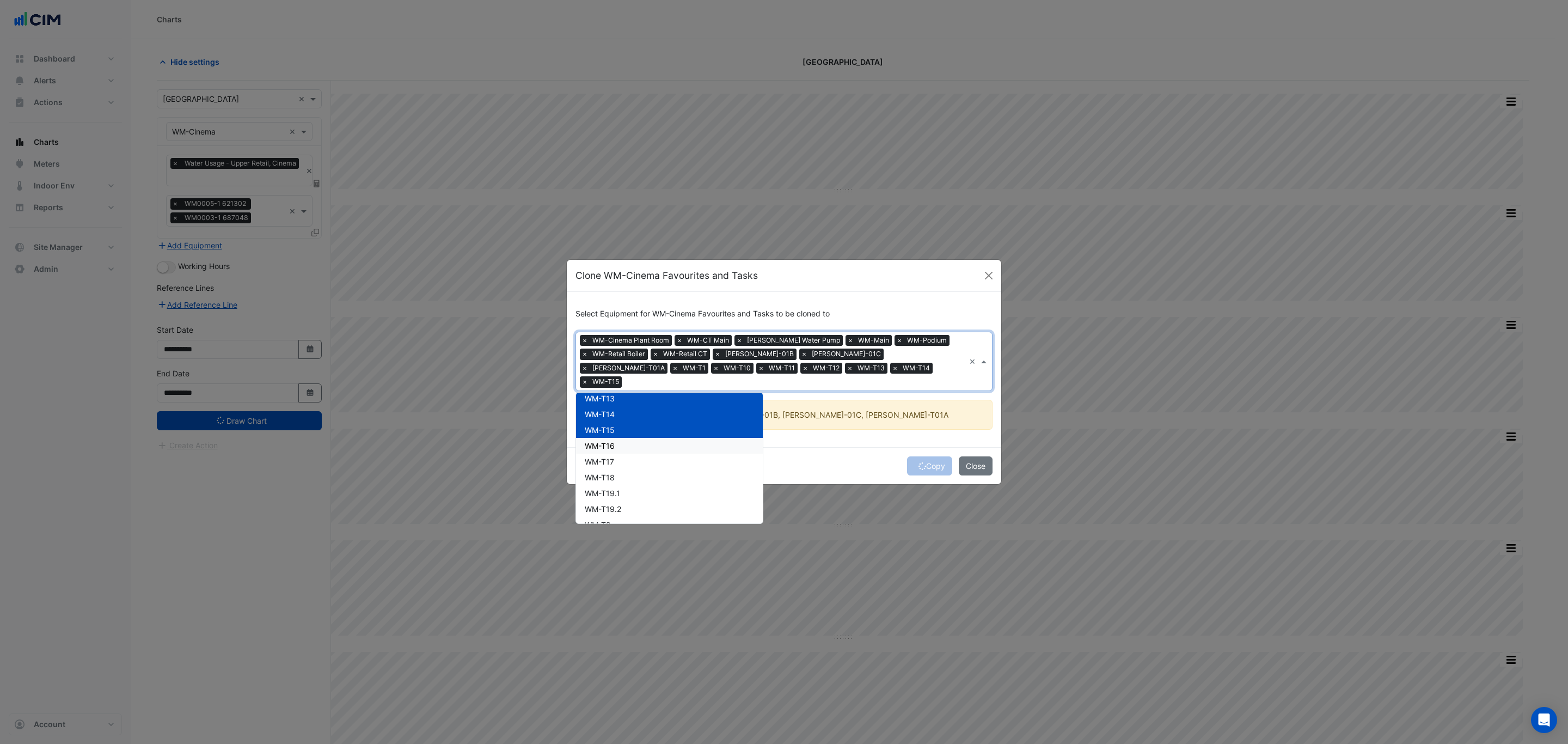
click at [664, 438] on div "WM-T16" at bounding box center [669, 446] width 187 height 16
click at [662, 454] on div "WM-T17" at bounding box center [669, 462] width 187 height 16
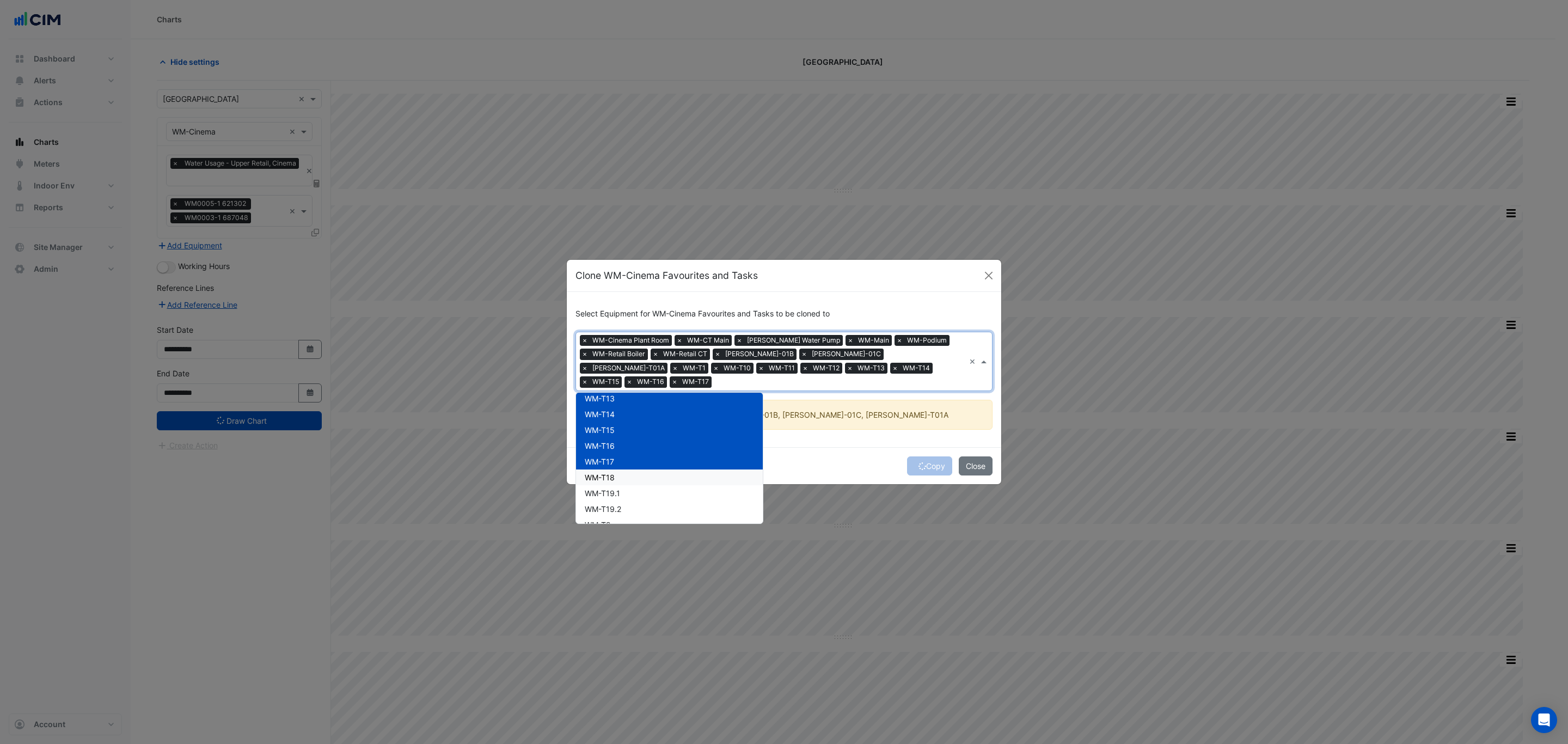
click at [662, 469] on div "WM-T18" at bounding box center [669, 477] width 187 height 16
click at [662, 487] on div "WM-T19.1" at bounding box center [669, 494] width 187 height 16
click at [927, 465] on button "Copy" at bounding box center [930, 466] width 45 height 19
click at [920, 462] on icon "submit" at bounding box center [922, 465] width 7 height 7
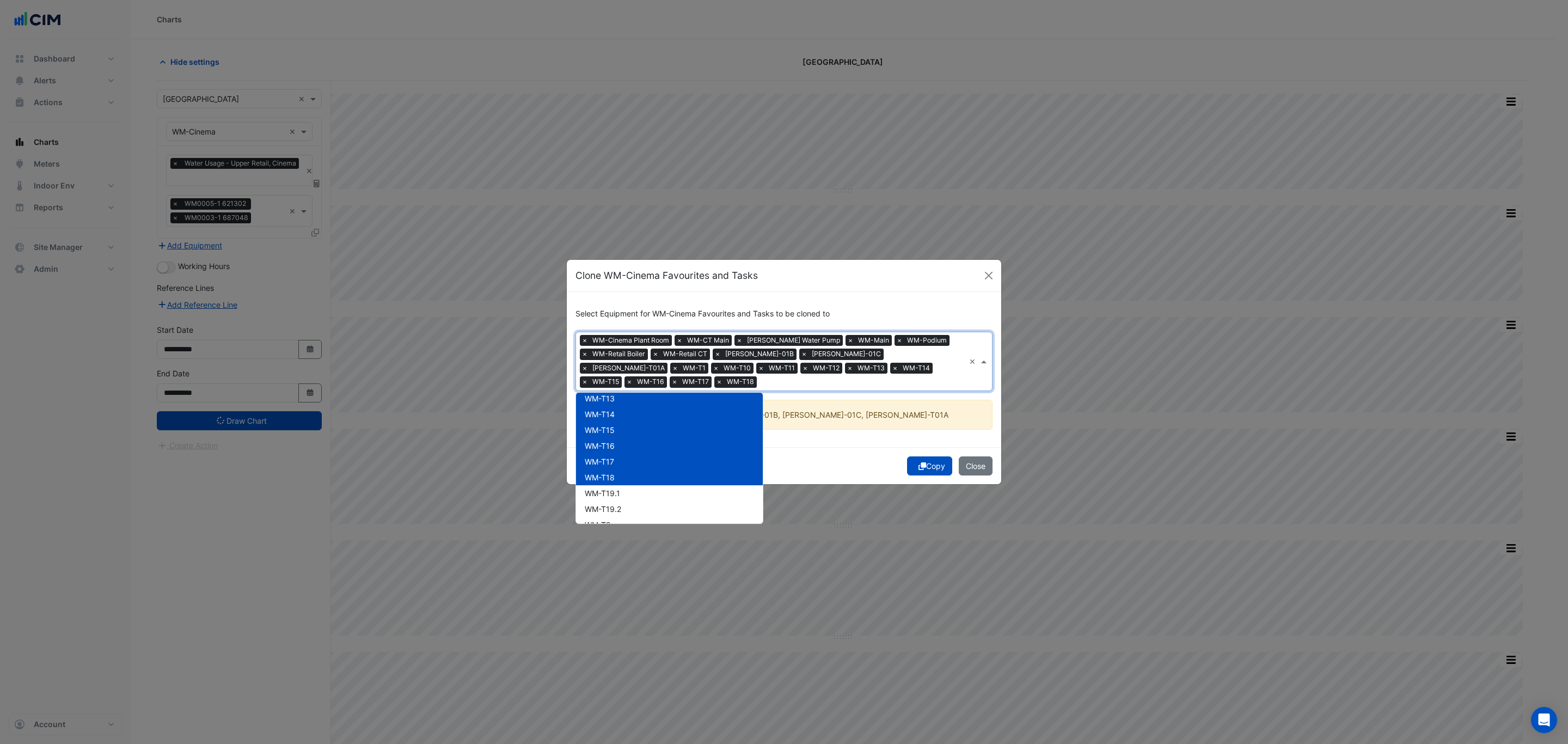
click at [920, 462] on icon "submit" at bounding box center [922, 465] width 7 height 7
click at [920, 461] on fa-icon "submit" at bounding box center [922, 465] width 7 height 9
click at [928, 464] on button "Copy" at bounding box center [930, 466] width 45 height 19
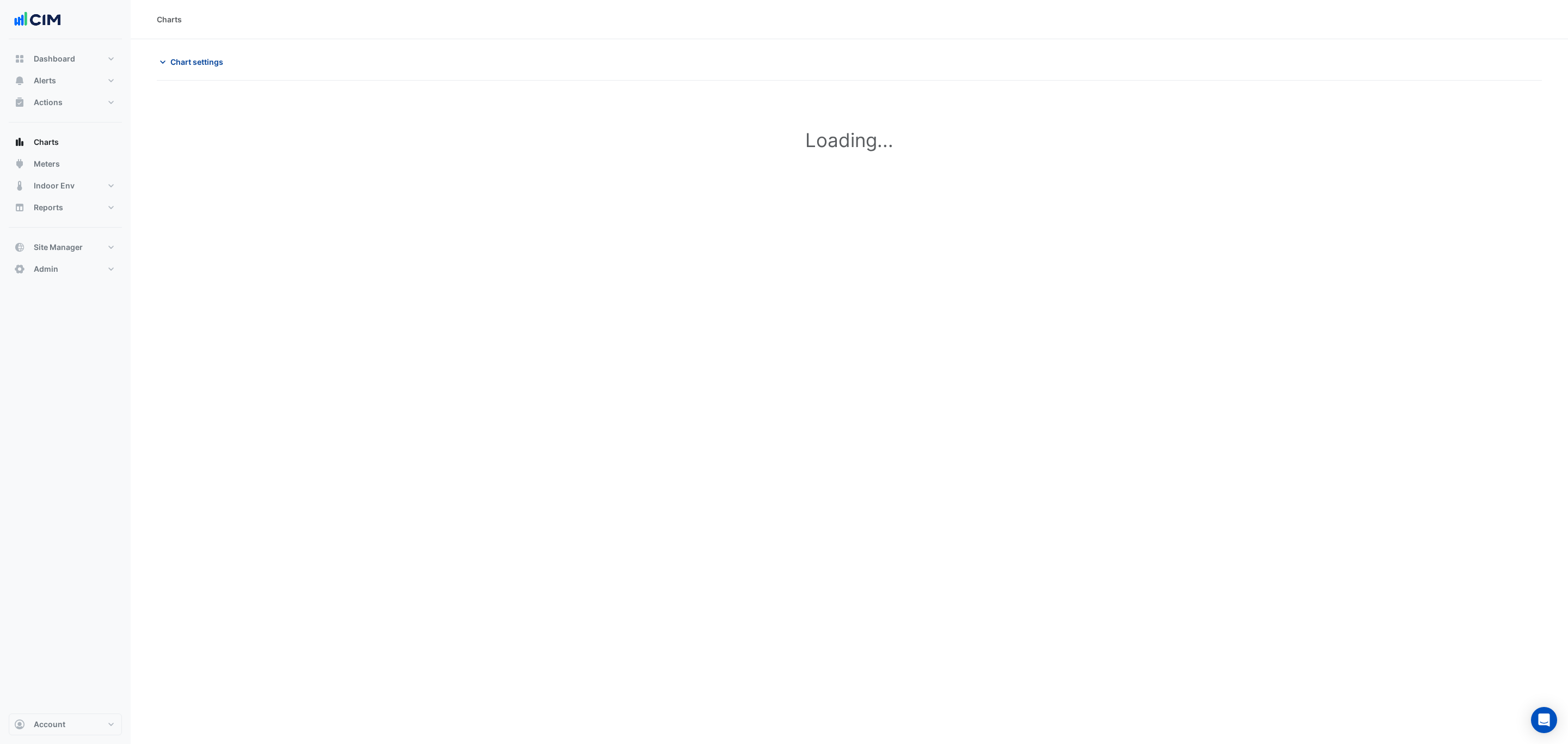
click at [212, 56] on span "Chart settings" at bounding box center [196, 61] width 53 height 11
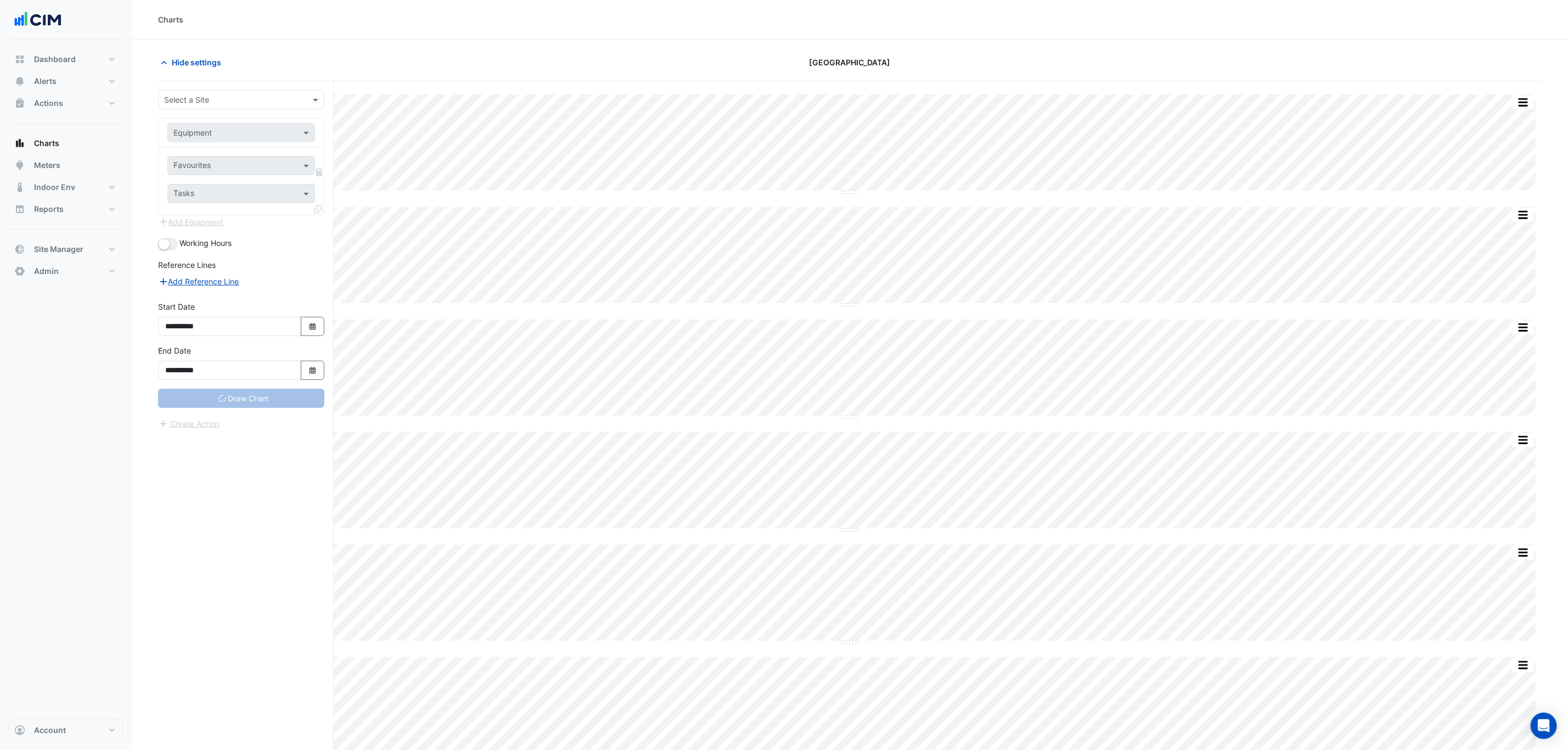
click at [251, 102] on input "text" at bounding box center [230, 100] width 132 height 11
type input "**********"
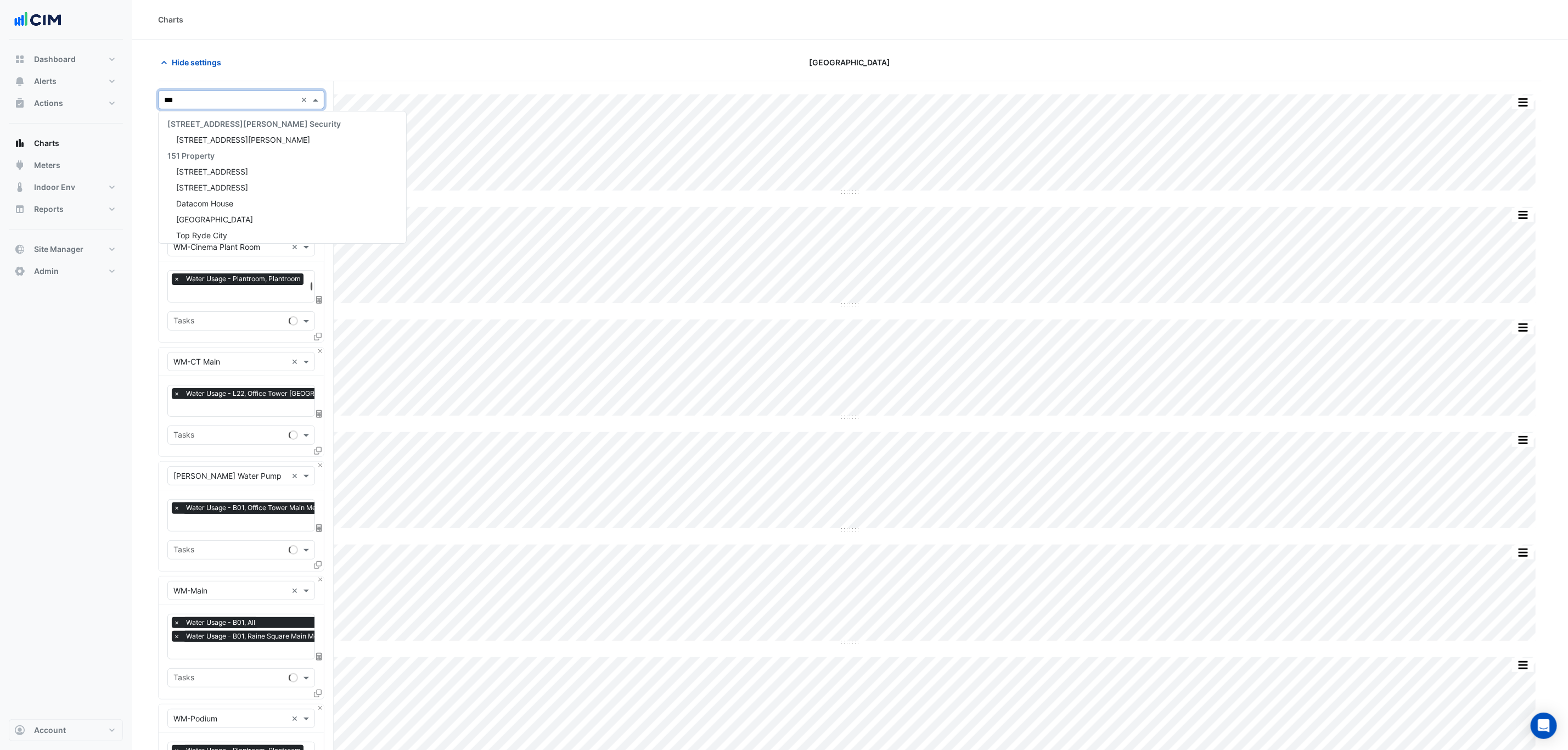
type input "****"
click at [318, 238] on button "Close" at bounding box center [320, 236] width 7 height 7
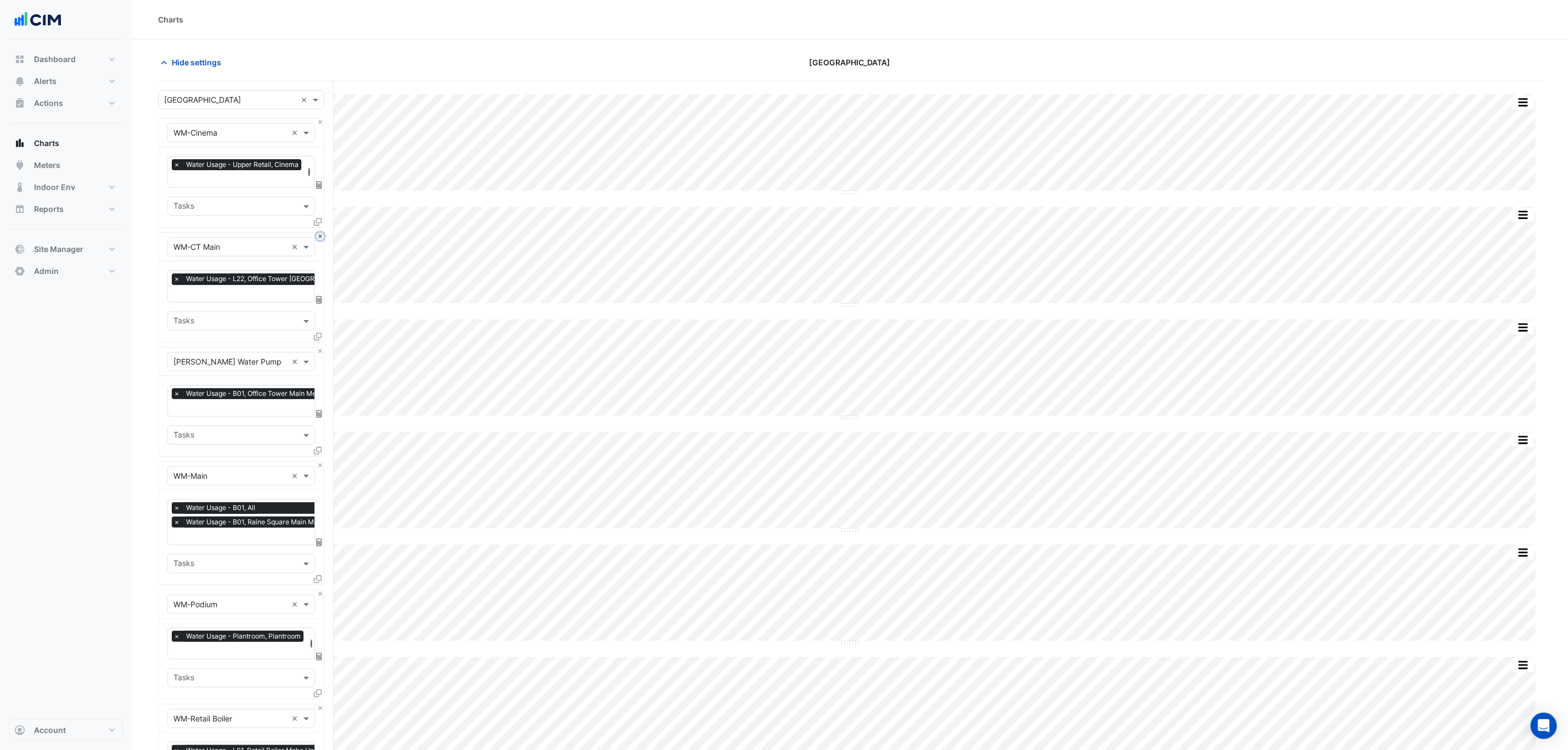
click at [318, 238] on button "Close" at bounding box center [320, 236] width 7 height 7
click at [318, 348] on button "Close" at bounding box center [320, 351] width 7 height 7
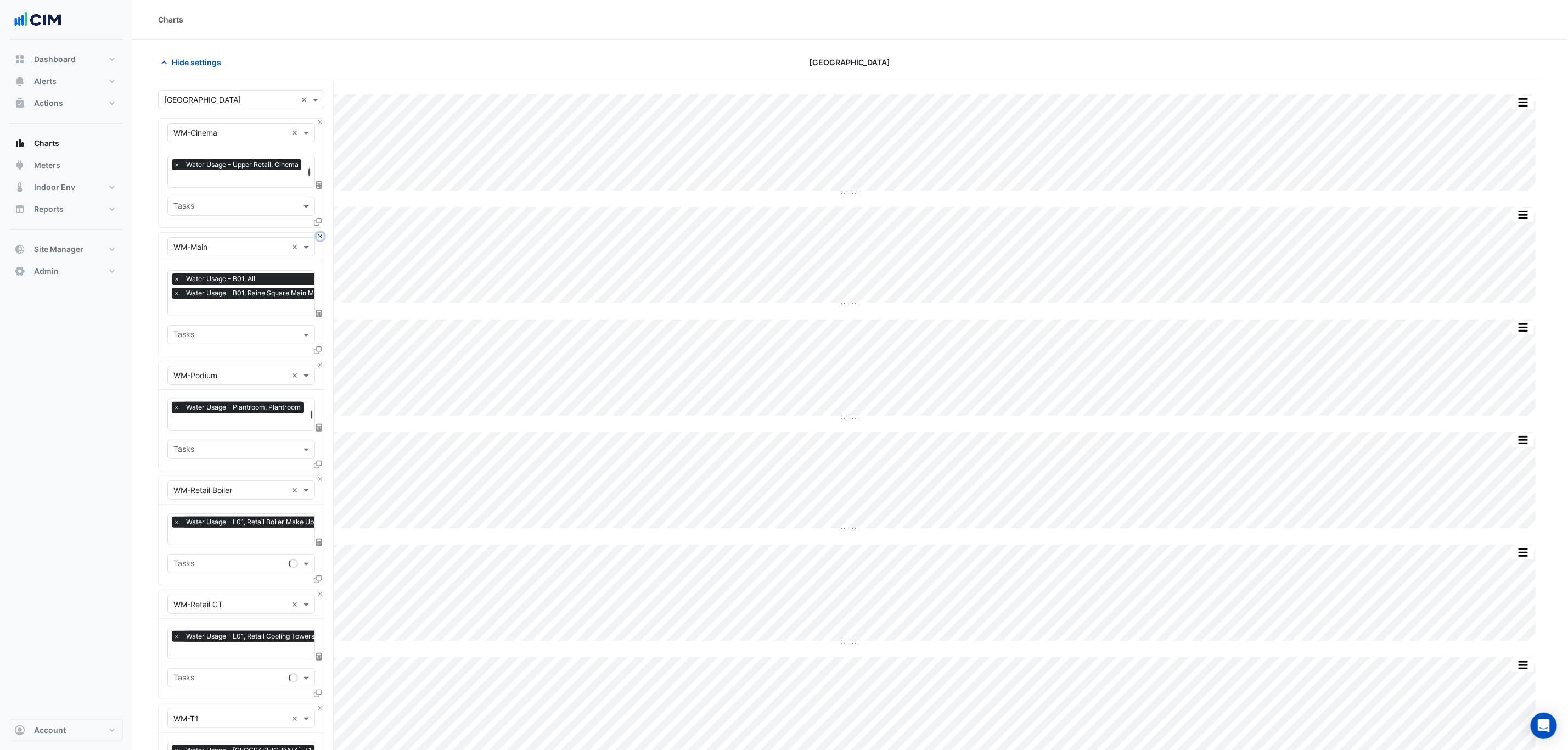
click at [318, 238] on button "Close" at bounding box center [320, 236] width 7 height 7
click at [318, 362] on button "Close" at bounding box center [320, 365] width 7 height 7
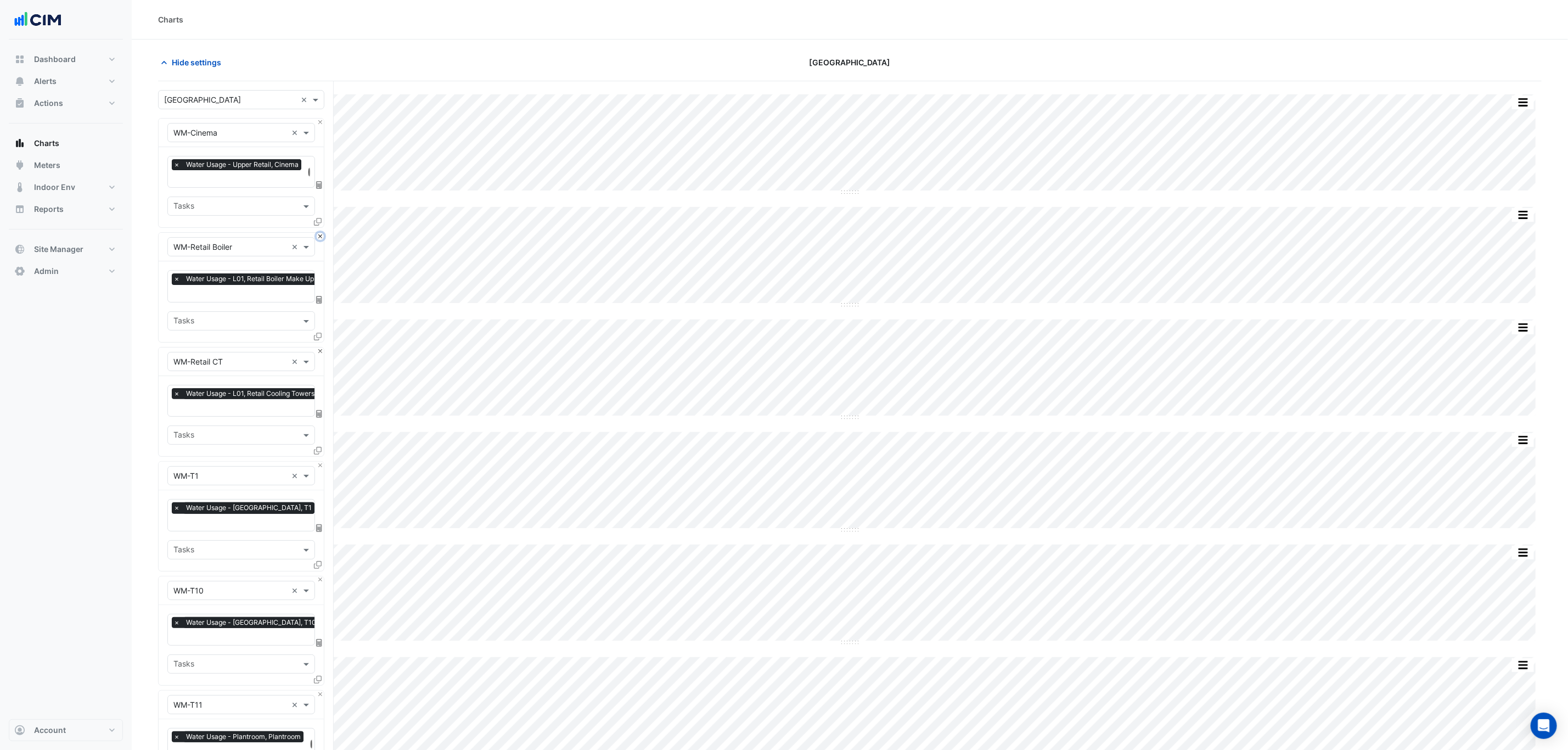
click at [319, 238] on button "Close" at bounding box center [320, 236] width 7 height 7
click at [319, 348] on button "Close" at bounding box center [320, 351] width 7 height 7
click at [319, 238] on button "Close" at bounding box center [320, 236] width 7 height 7
click at [319, 348] on button "Close" at bounding box center [320, 351] width 7 height 7
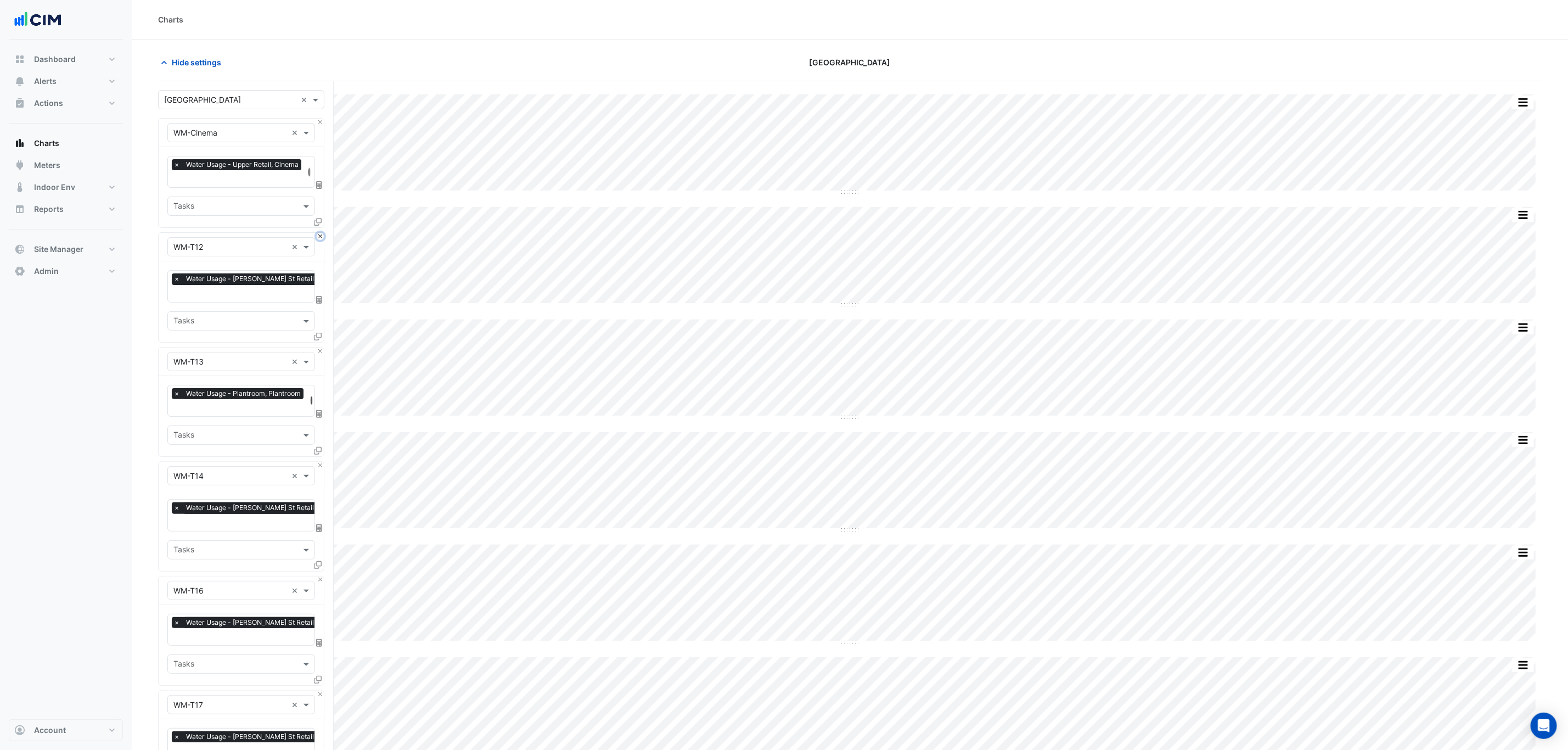
click at [319, 238] on button "Close" at bounding box center [320, 236] width 7 height 7
click at [319, 348] on button "Close" at bounding box center [320, 351] width 7 height 7
click at [319, 238] on button "Close" at bounding box center [320, 236] width 7 height 7
click at [319, 348] on button "Close" at bounding box center [320, 351] width 7 height 7
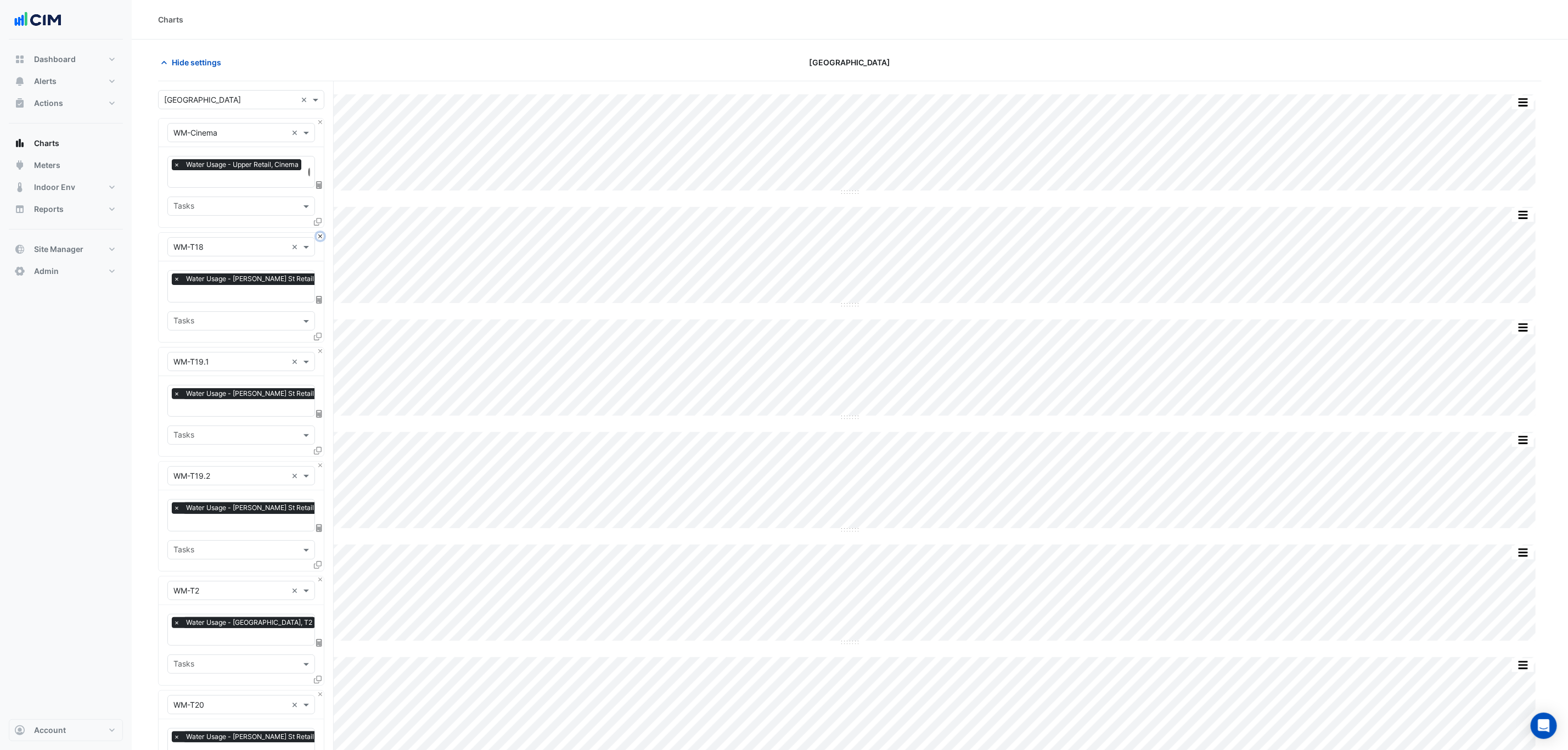
click at [319, 238] on button "Close" at bounding box center [320, 236] width 7 height 7
click at [319, 348] on button "Close" at bounding box center [320, 351] width 7 height 7
click at [319, 238] on button "Close" at bounding box center [320, 236] width 7 height 7
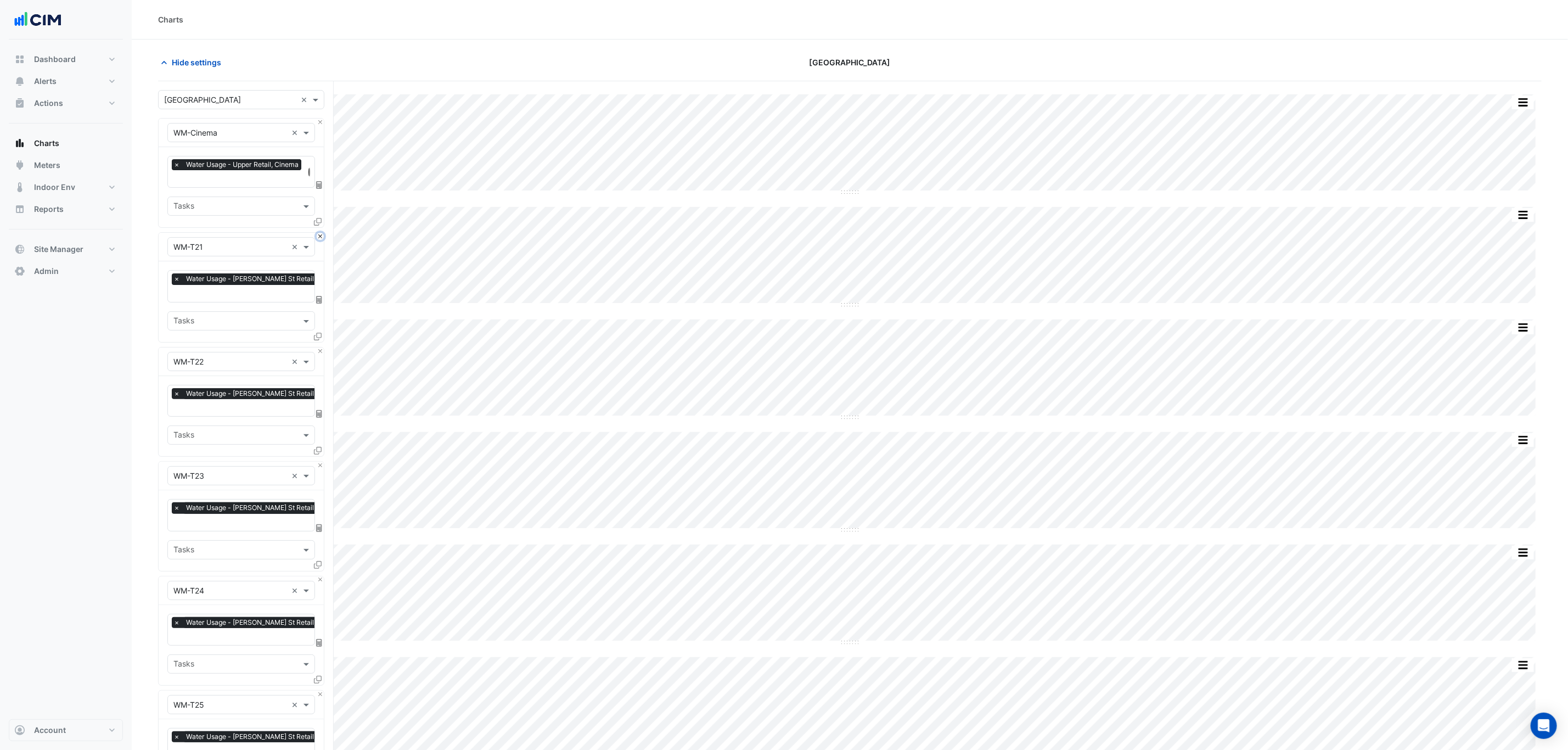
click at [319, 238] on button "Close" at bounding box center [320, 236] width 7 height 7
click at [319, 348] on button "Close" at bounding box center [320, 351] width 7 height 7
click at [319, 238] on button "Close" at bounding box center [320, 236] width 7 height 7
click at [319, 348] on button "Close" at bounding box center [320, 351] width 7 height 7
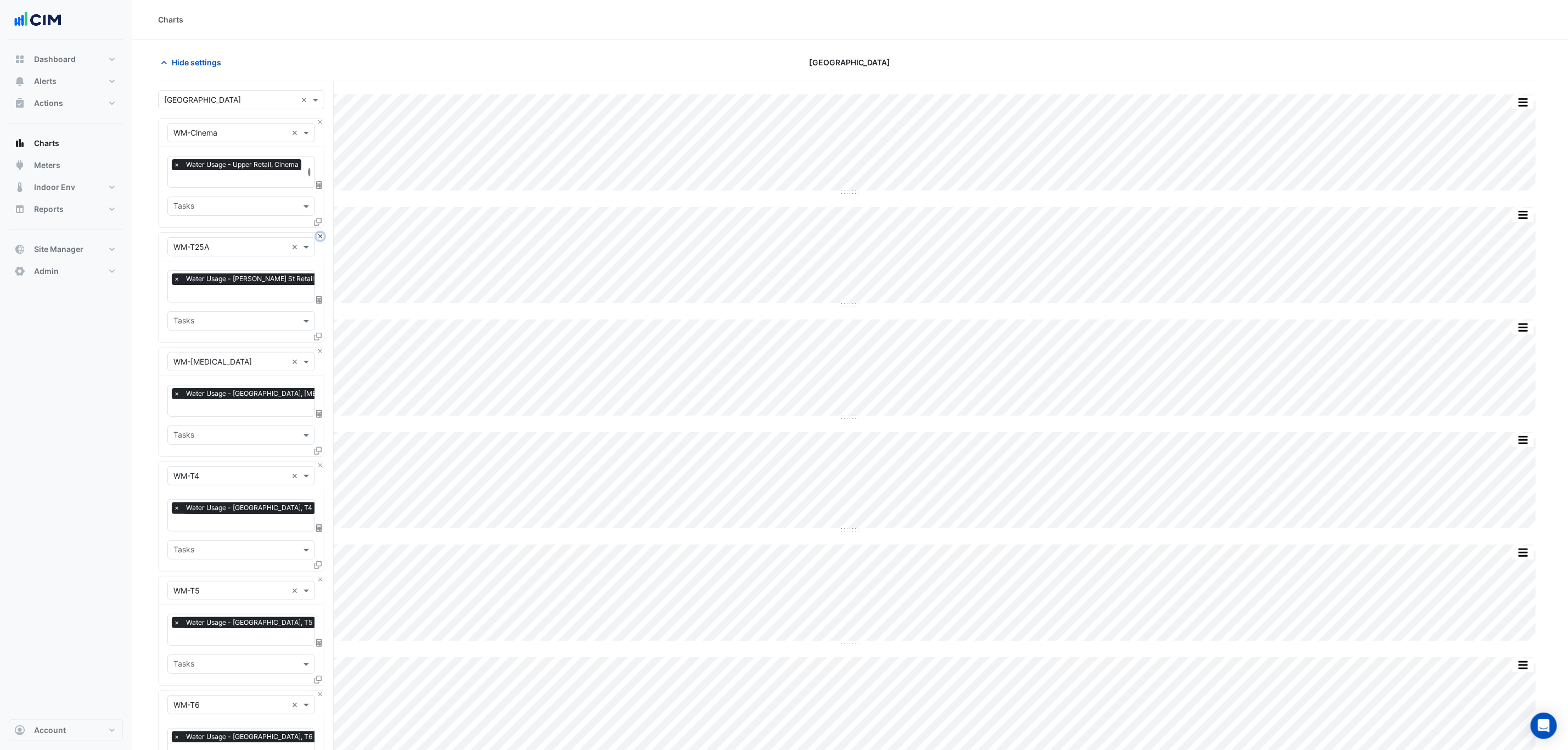
click at [319, 238] on button "Close" at bounding box center [320, 236] width 7 height 7
click at [319, 348] on button "Close" at bounding box center [320, 351] width 7 height 7
click at [319, 238] on button "Close" at bounding box center [320, 236] width 7 height 7
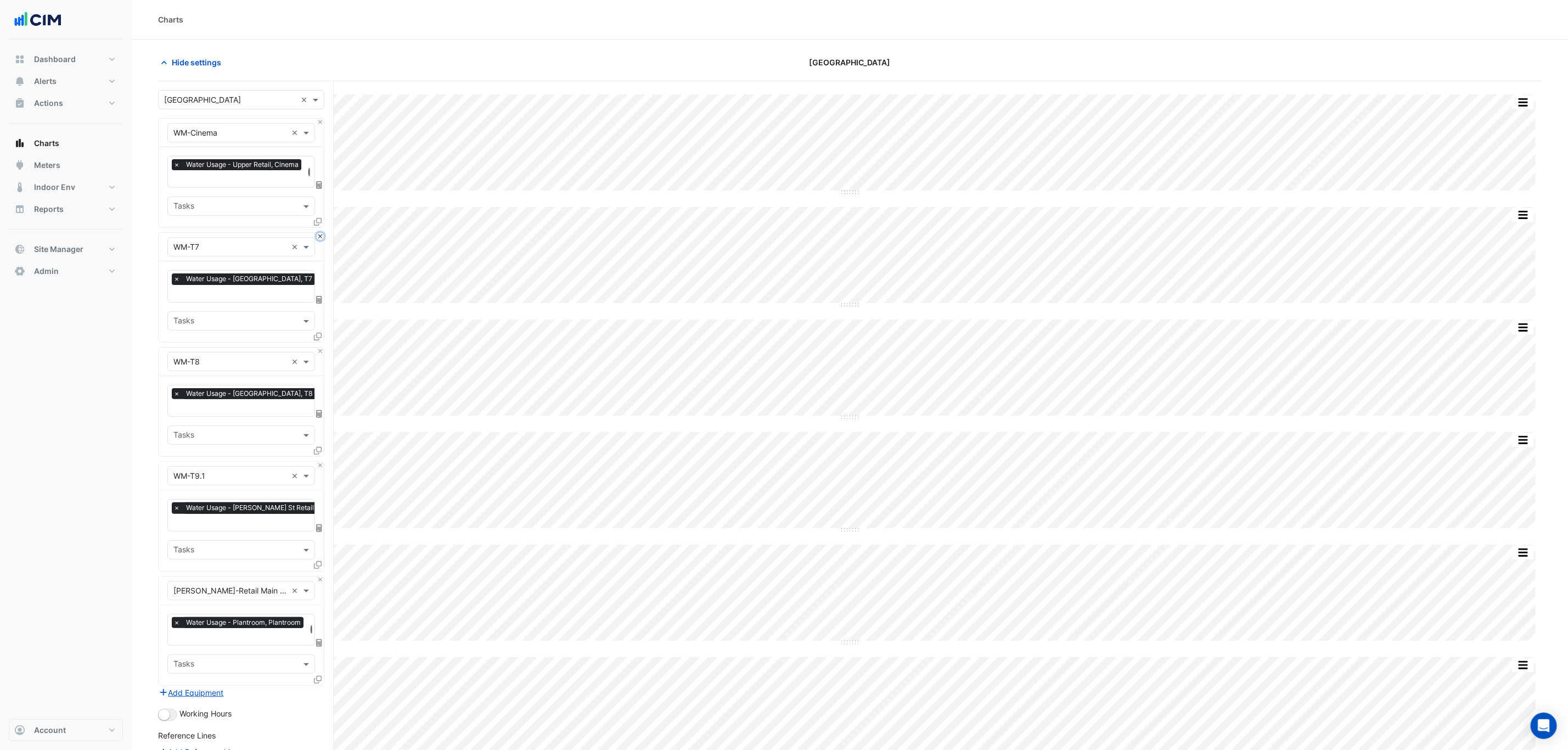
click at [319, 238] on button "Close" at bounding box center [320, 236] width 7 height 7
click at [319, 237] on button "Close" at bounding box center [320, 236] width 7 height 7
click at [319, 348] on button "Close" at bounding box center [320, 351] width 7 height 7
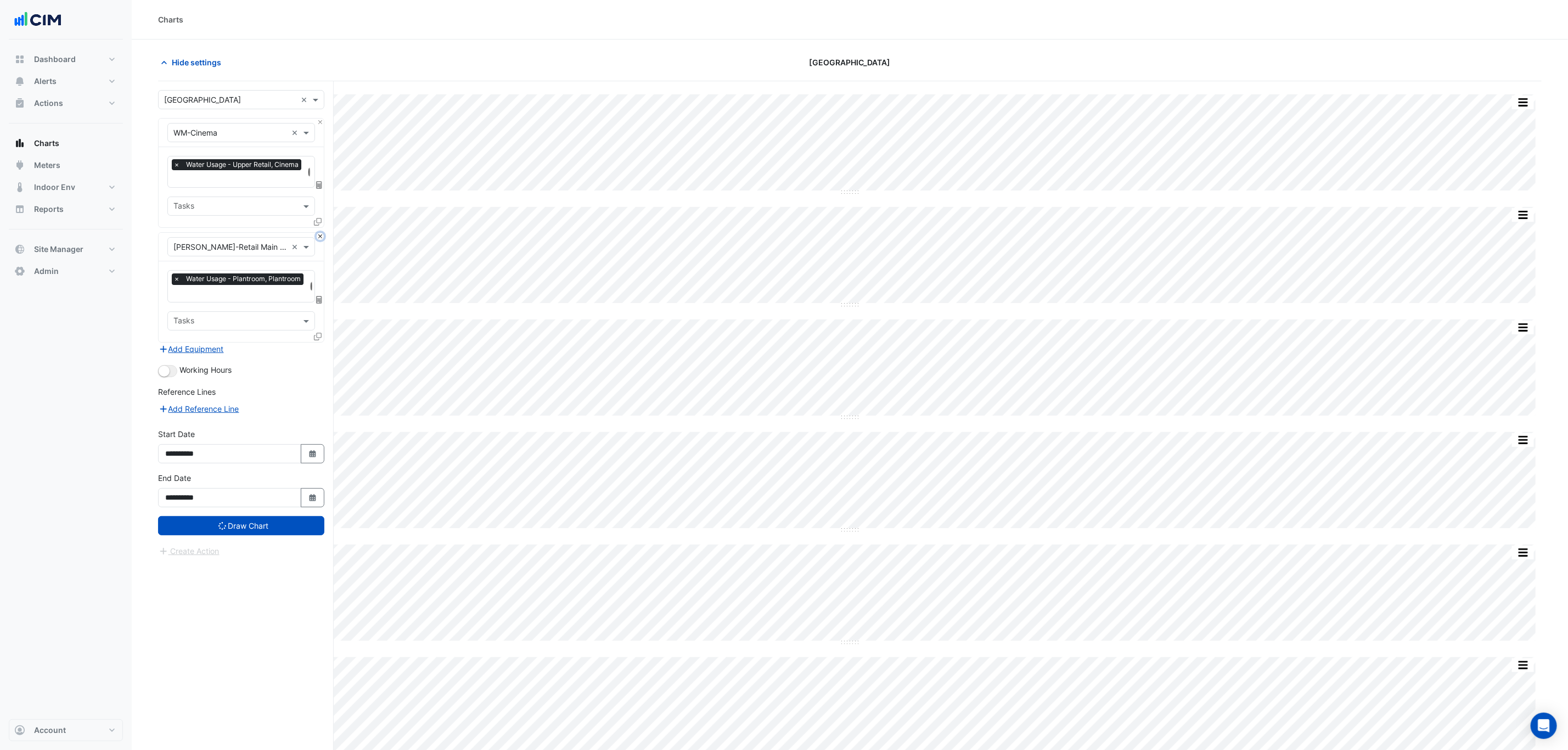
click at [319, 237] on button "Close" at bounding box center [320, 236] width 7 height 7
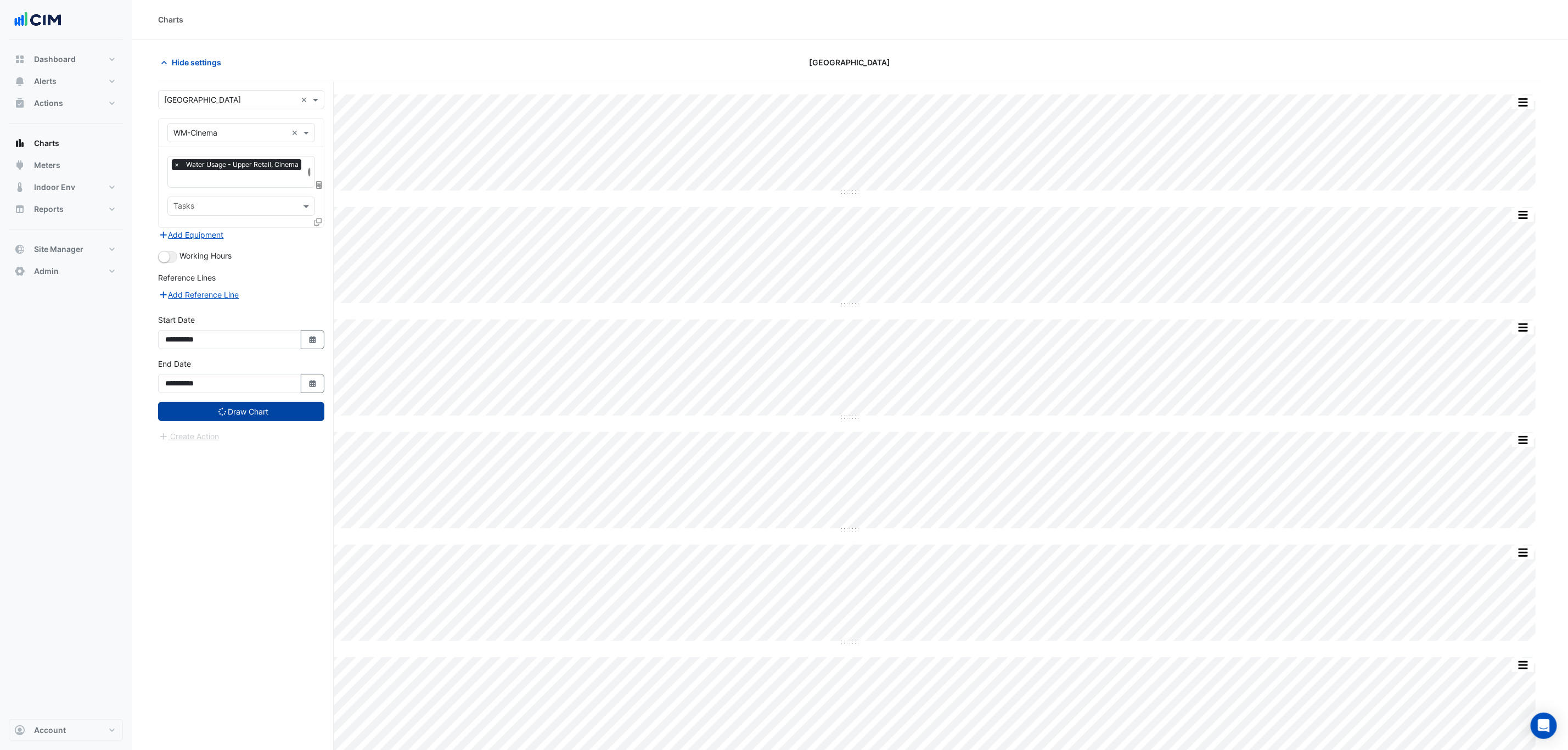
click at [272, 414] on button "Draw Chart" at bounding box center [241, 411] width 166 height 20
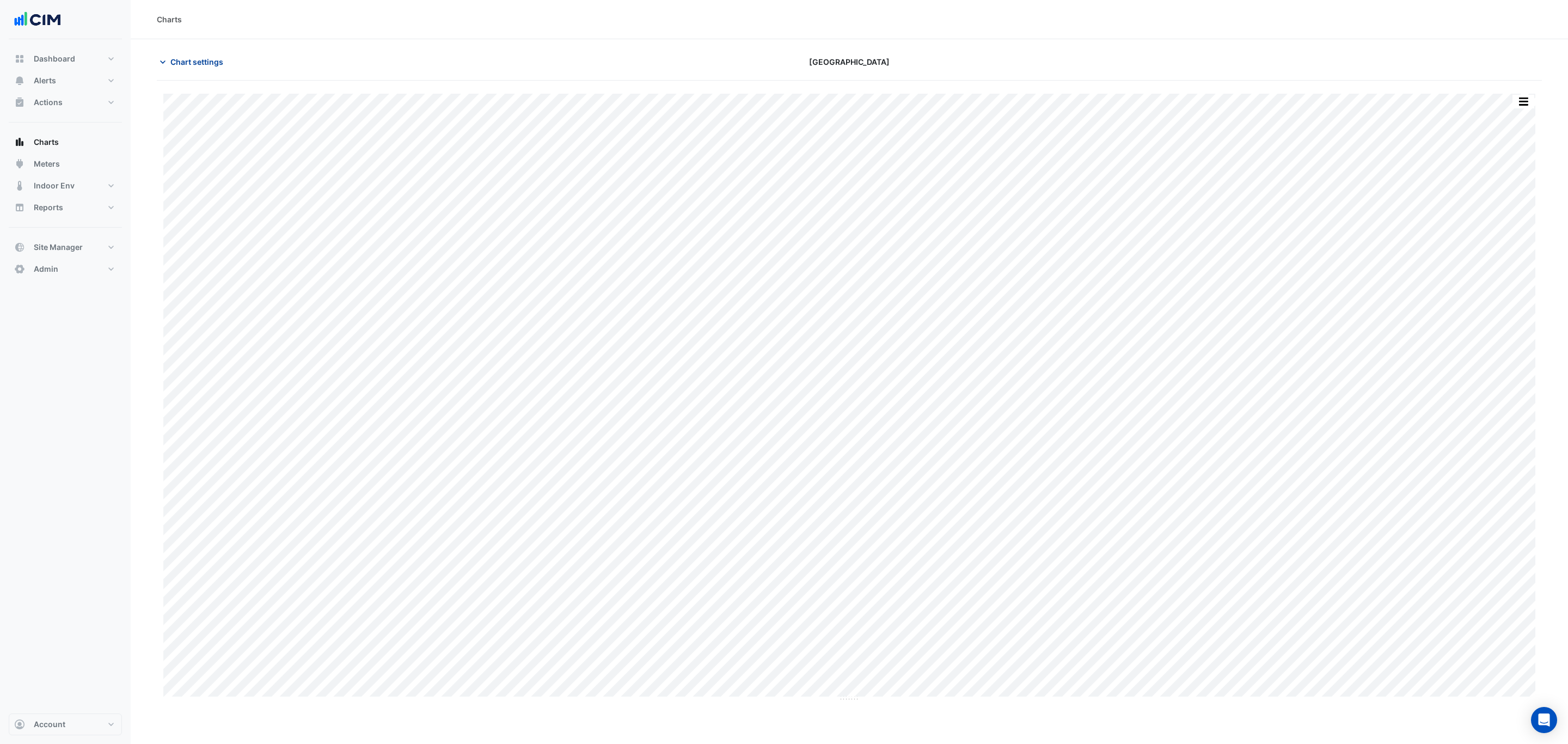
click at [190, 69] on button "Chart settings" at bounding box center [193, 62] width 74 height 19
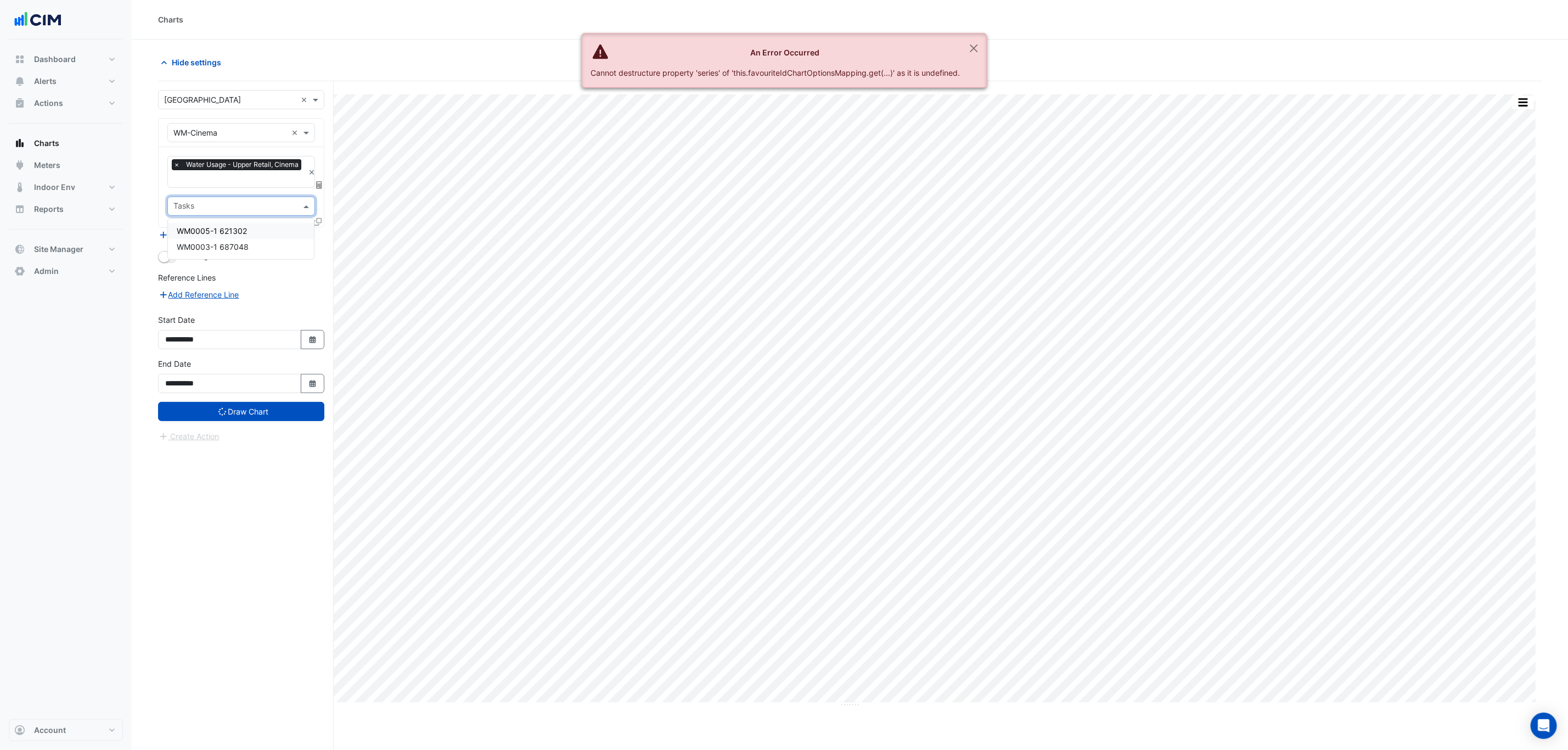
click at [272, 206] on input "text" at bounding box center [234, 207] width 123 height 11
click at [269, 231] on div "WM0005-1 621302" at bounding box center [240, 231] width 146 height 16
click at [264, 253] on div "Working Hours" at bounding box center [241, 257] width 166 height 13
click at [259, 213] on input "text" at bounding box center [270, 207] width 32 height 11
click at [264, 245] on div "WM0003-1 687048" at bounding box center [240, 247] width 146 height 16
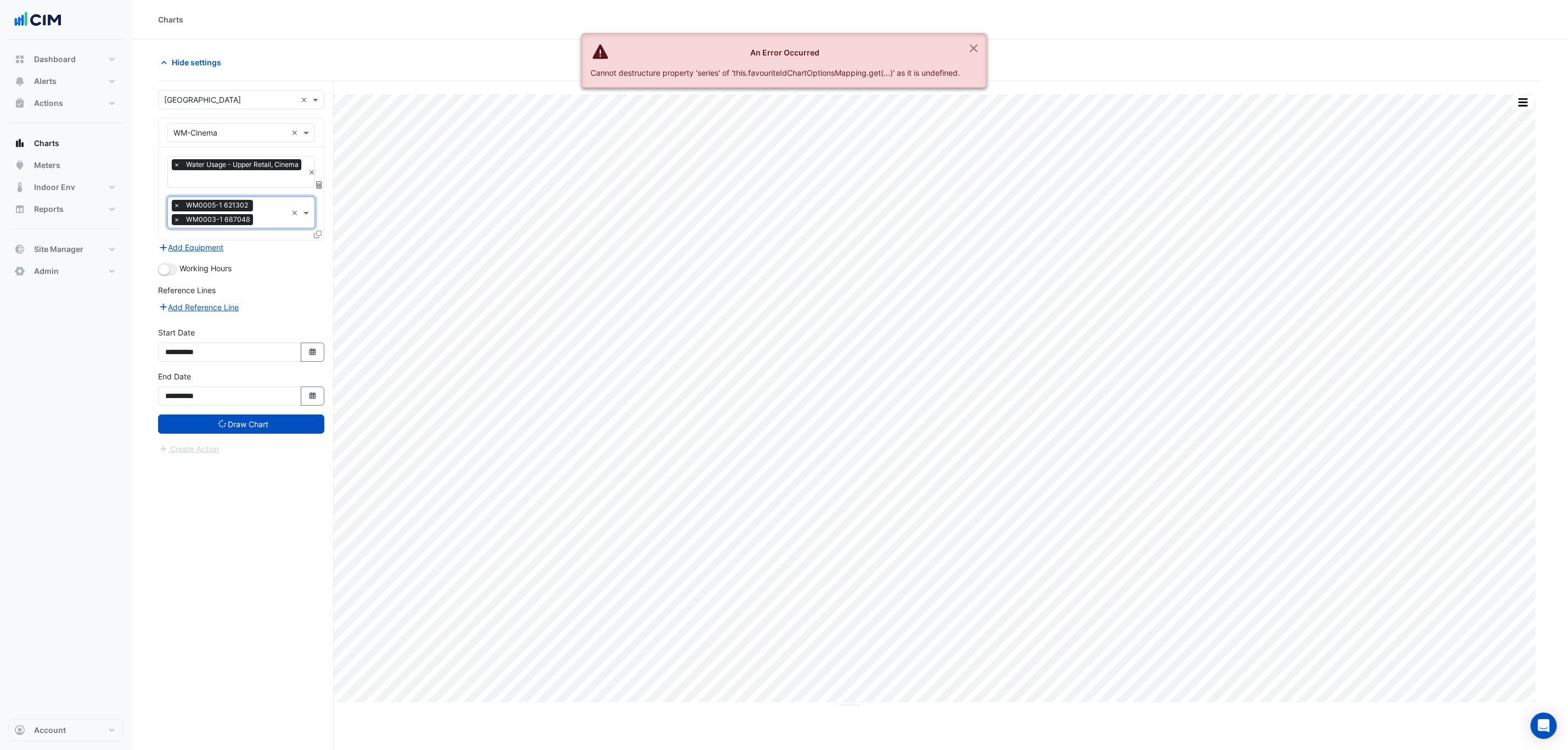
click at [321, 242] on div at bounding box center [319, 236] width 10 height 16
click at [317, 236] on icon at bounding box center [318, 234] width 7 height 7
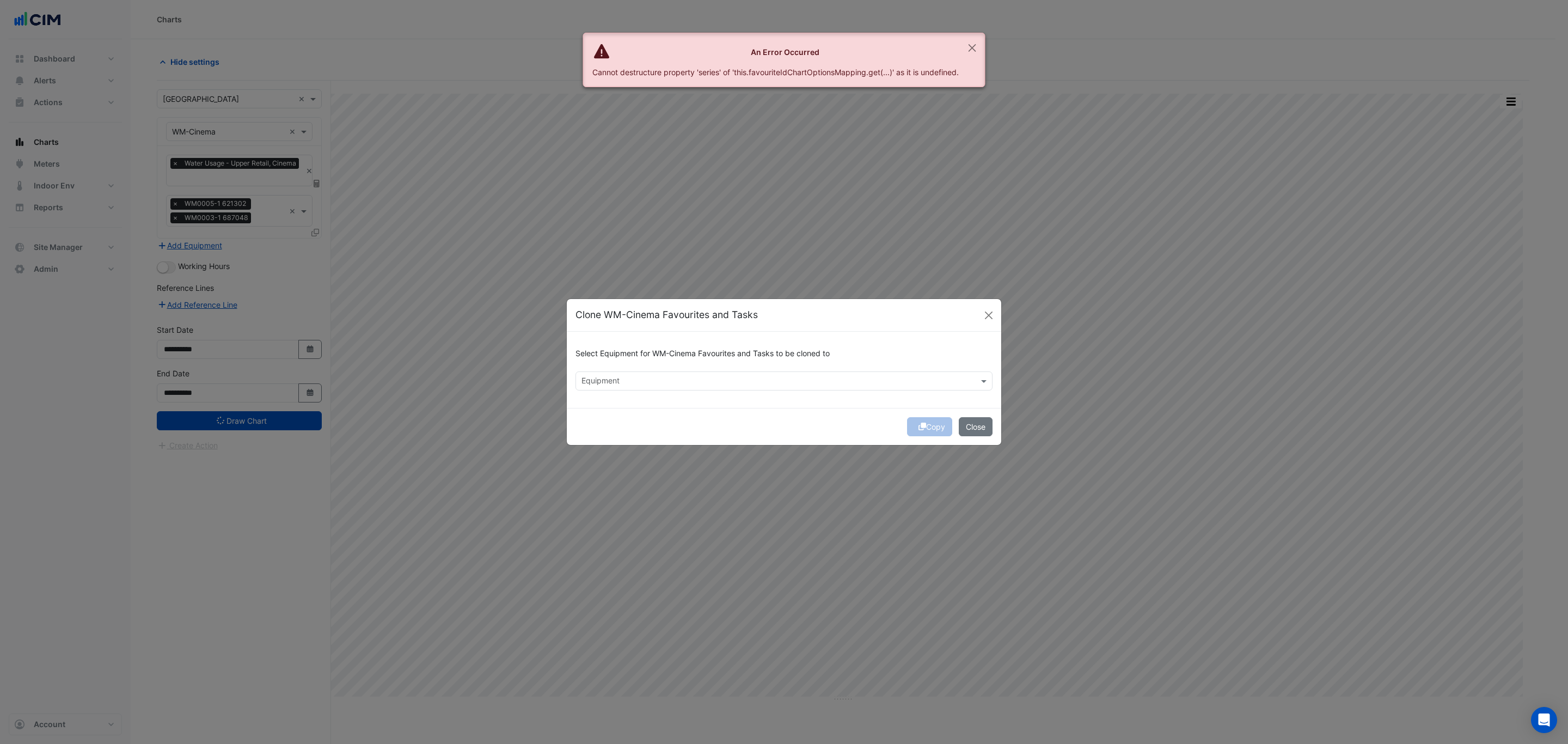
click at [706, 380] on input "text" at bounding box center [778, 382] width 393 height 11
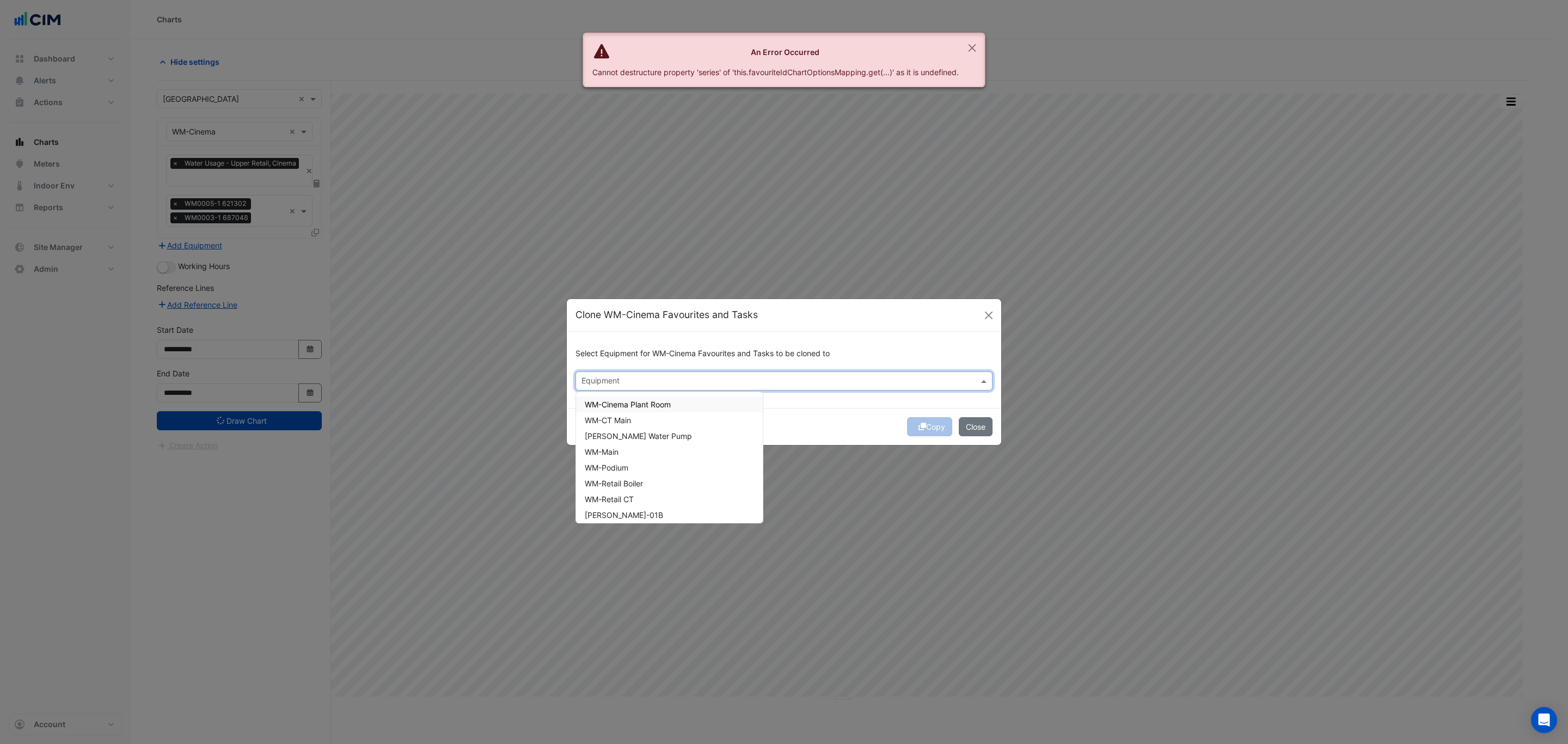
click at [709, 407] on div "WM-Cinema Plant Room" at bounding box center [669, 405] width 187 height 16
click at [703, 423] on div "WM-CT Main" at bounding box center [669, 420] width 187 height 16
click at [703, 436] on div "[PERSON_NAME] Water Pump" at bounding box center [669, 436] width 187 height 16
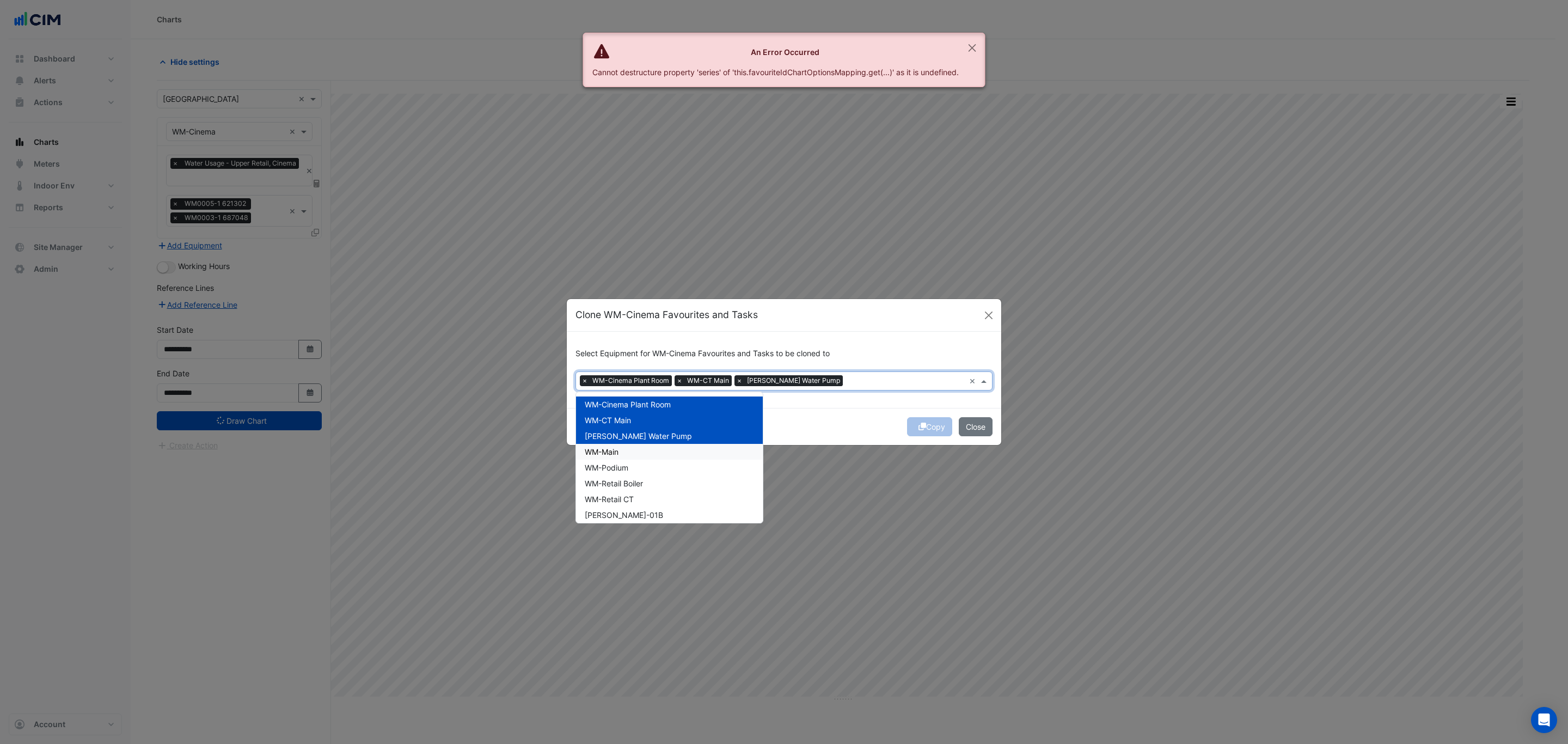
click at [700, 451] on div "WM-Main" at bounding box center [669, 452] width 187 height 16
click at [706, 465] on div "WM-Podium" at bounding box center [669, 468] width 187 height 16
click at [706, 477] on div "WM-Retail Boiler" at bounding box center [669, 484] width 187 height 16
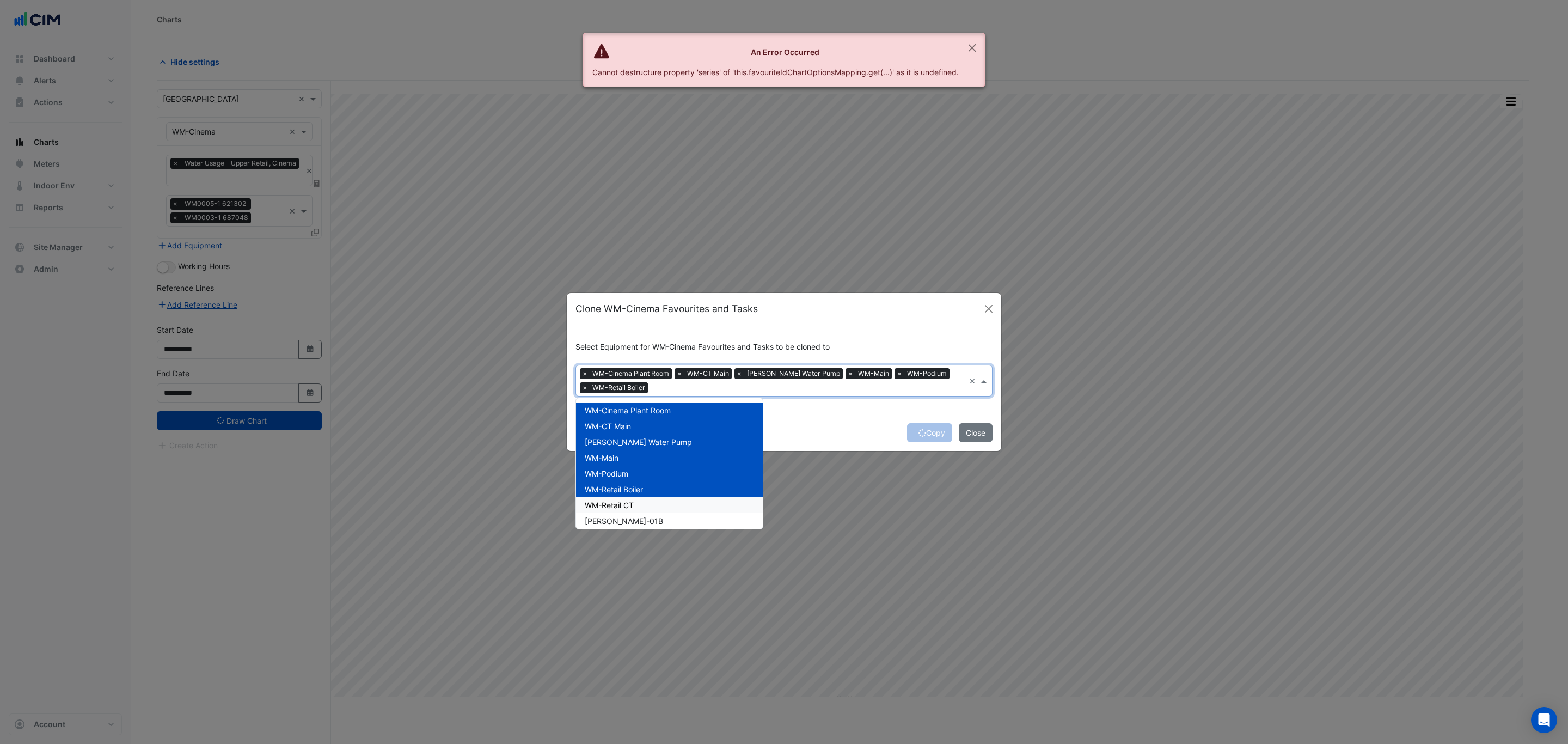
click at [704, 502] on div "WM-Retail CT" at bounding box center [669, 505] width 187 height 16
click at [698, 518] on div "WM-RH-01B" at bounding box center [669, 521] width 187 height 16
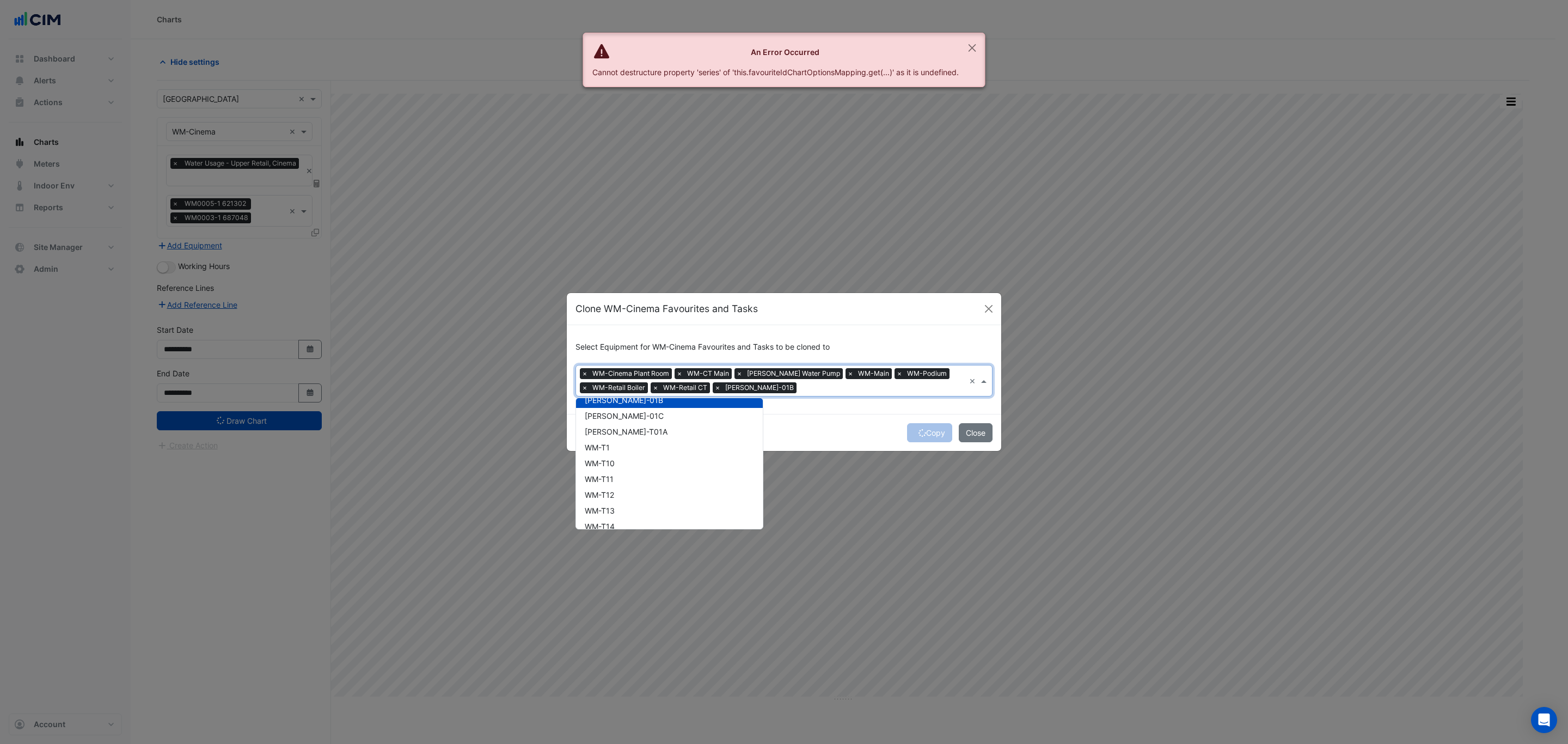
scroll to position [128, 0]
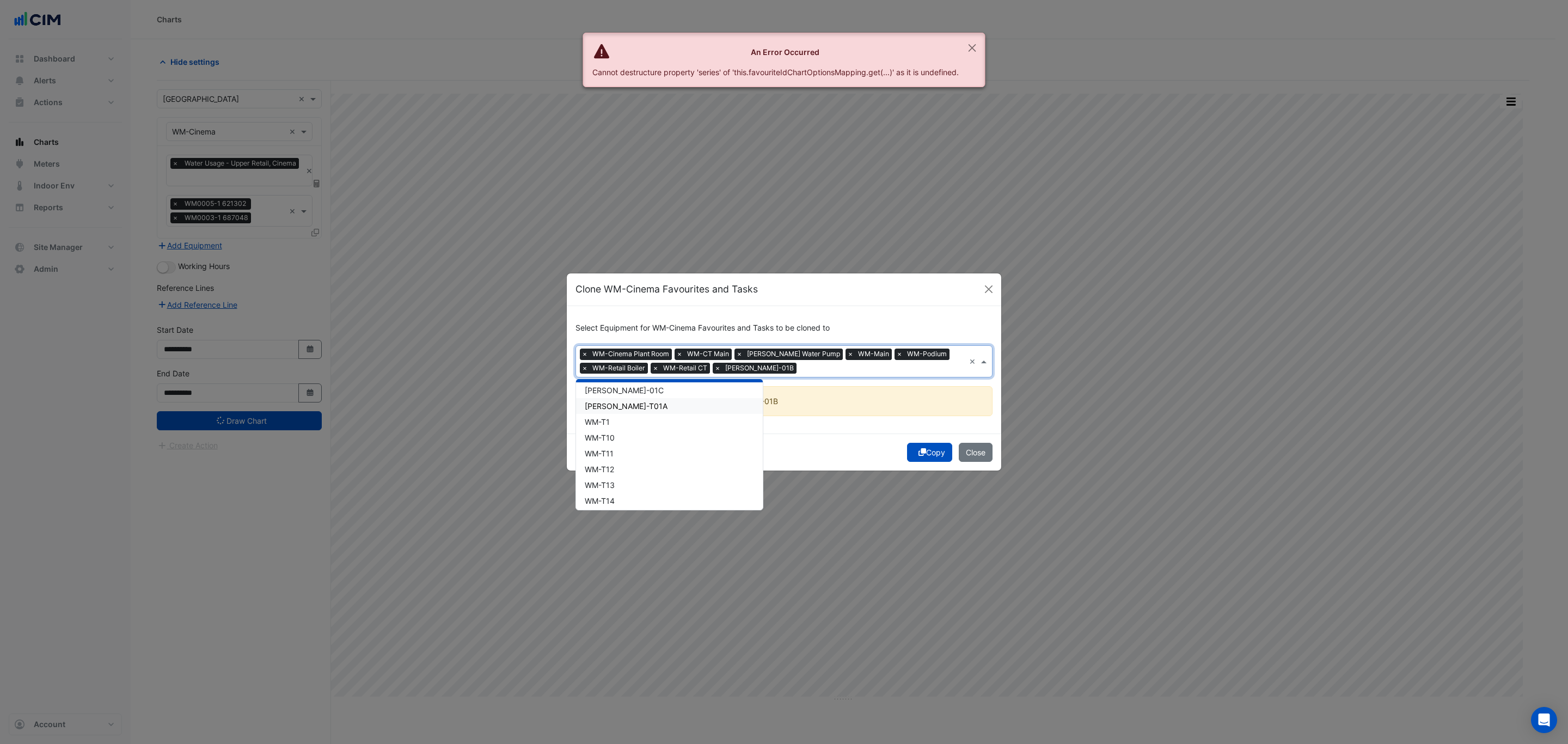
click at [654, 407] on div "WM-RH-T01A" at bounding box center [669, 406] width 187 height 16
click at [649, 406] on div "WM-RH-T01A" at bounding box center [669, 406] width 187 height 16
click at [642, 394] on div "WM-RH-01C" at bounding box center [669, 390] width 187 height 16
click at [641, 404] on div "WM-RH-T01A" at bounding box center [669, 406] width 187 height 16
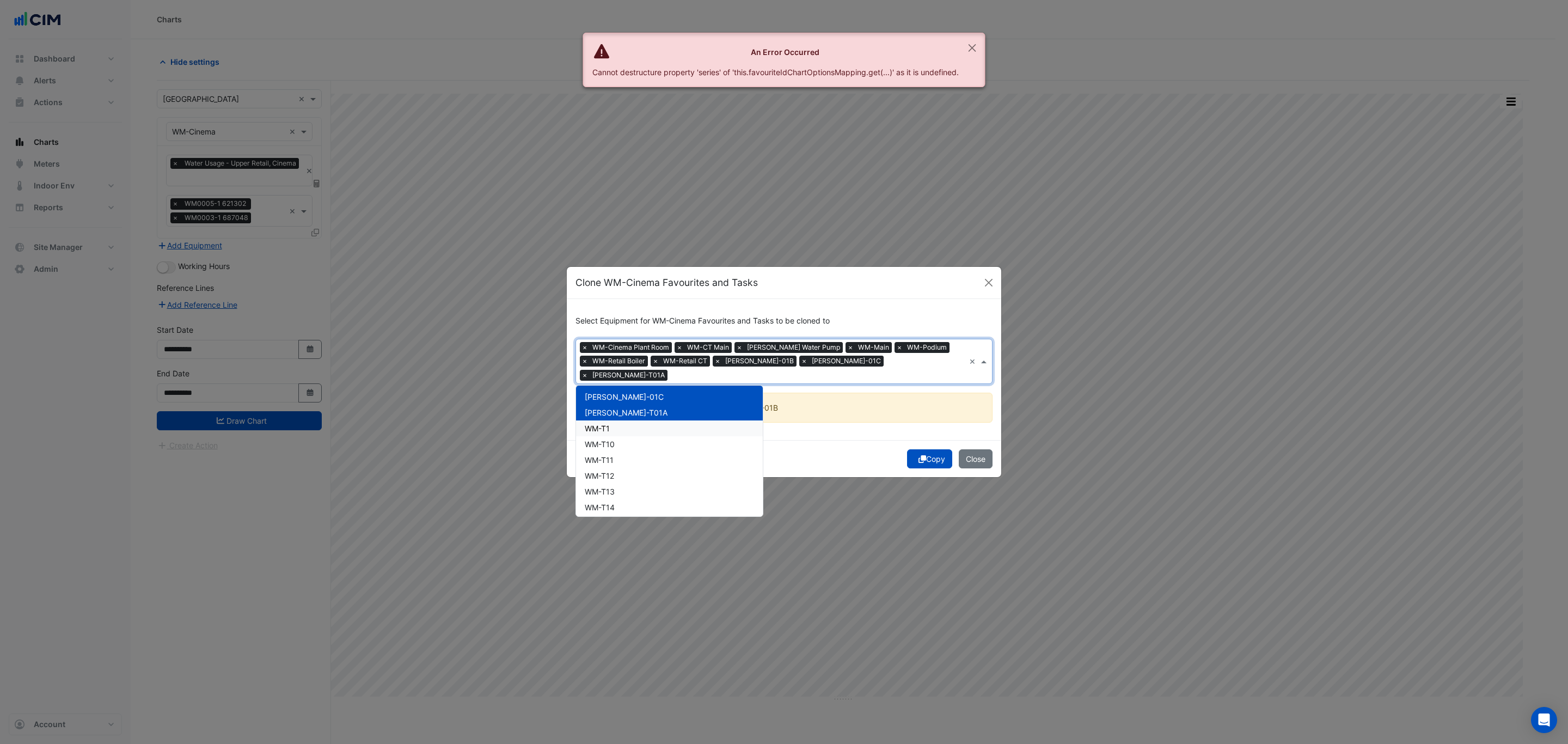
click at [639, 420] on div "WM-T1" at bounding box center [669, 428] width 187 height 16
click at [639, 436] on div "WM-T10" at bounding box center [669, 444] width 187 height 16
click at [639, 458] on div "WM-T11" at bounding box center [669, 460] width 187 height 16
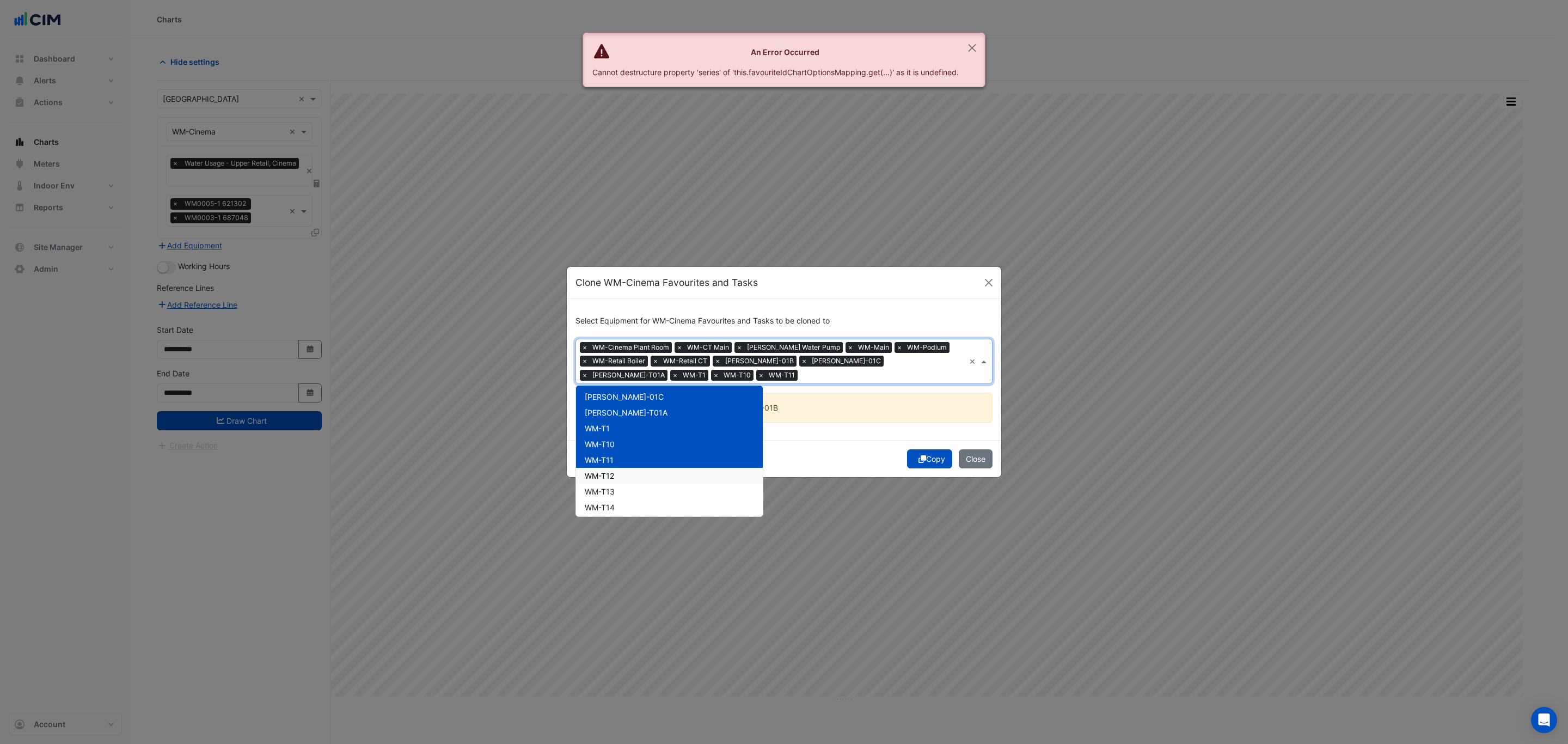
click at [641, 479] on div "WM-T12" at bounding box center [669, 476] width 187 height 16
click at [641, 497] on div "WM-T13" at bounding box center [669, 492] width 187 height 16
click at [639, 505] on div "WM-T14" at bounding box center [669, 507] width 187 height 16
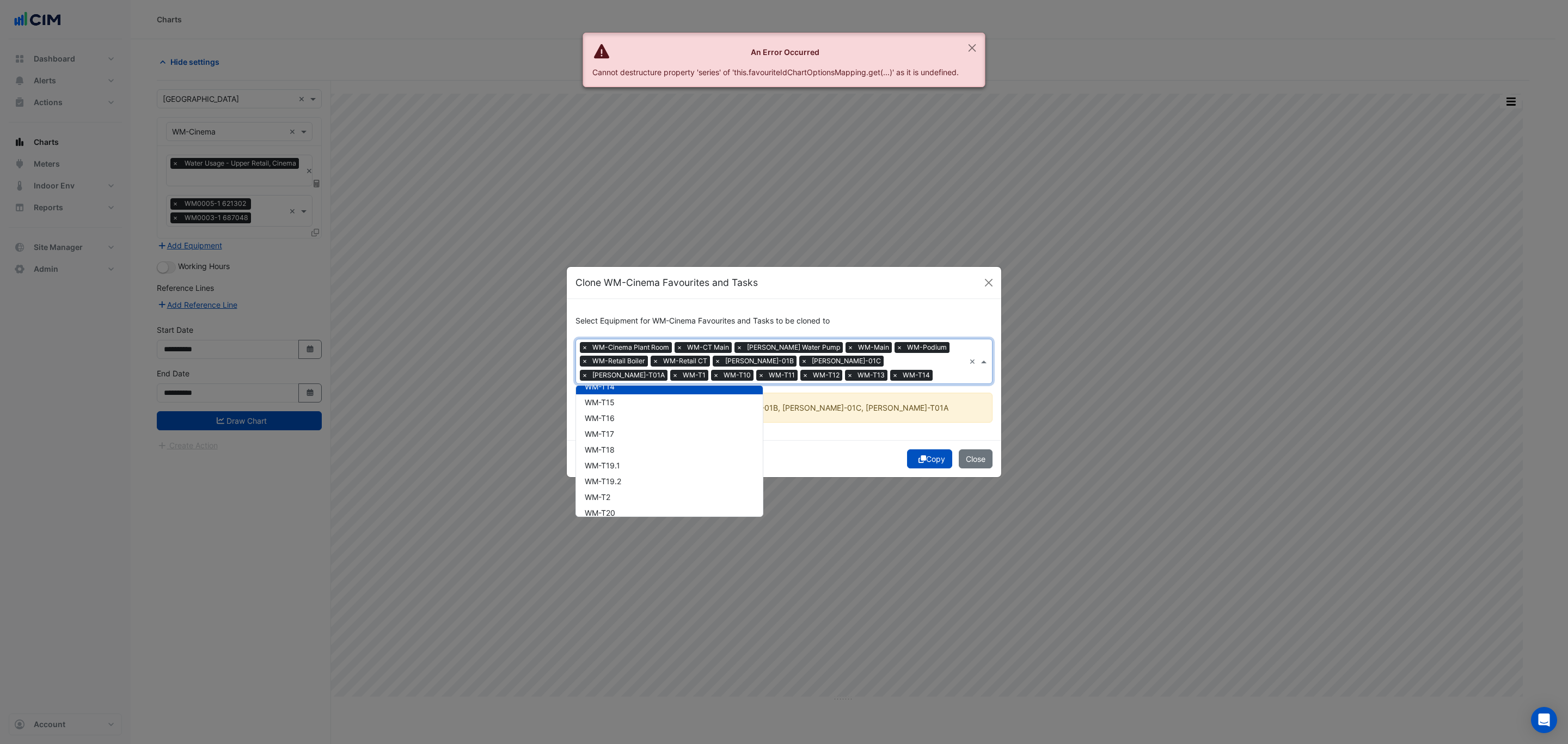
scroll to position [254, 0]
click at [679, 400] on div "WM-T15" at bounding box center [669, 396] width 187 height 16
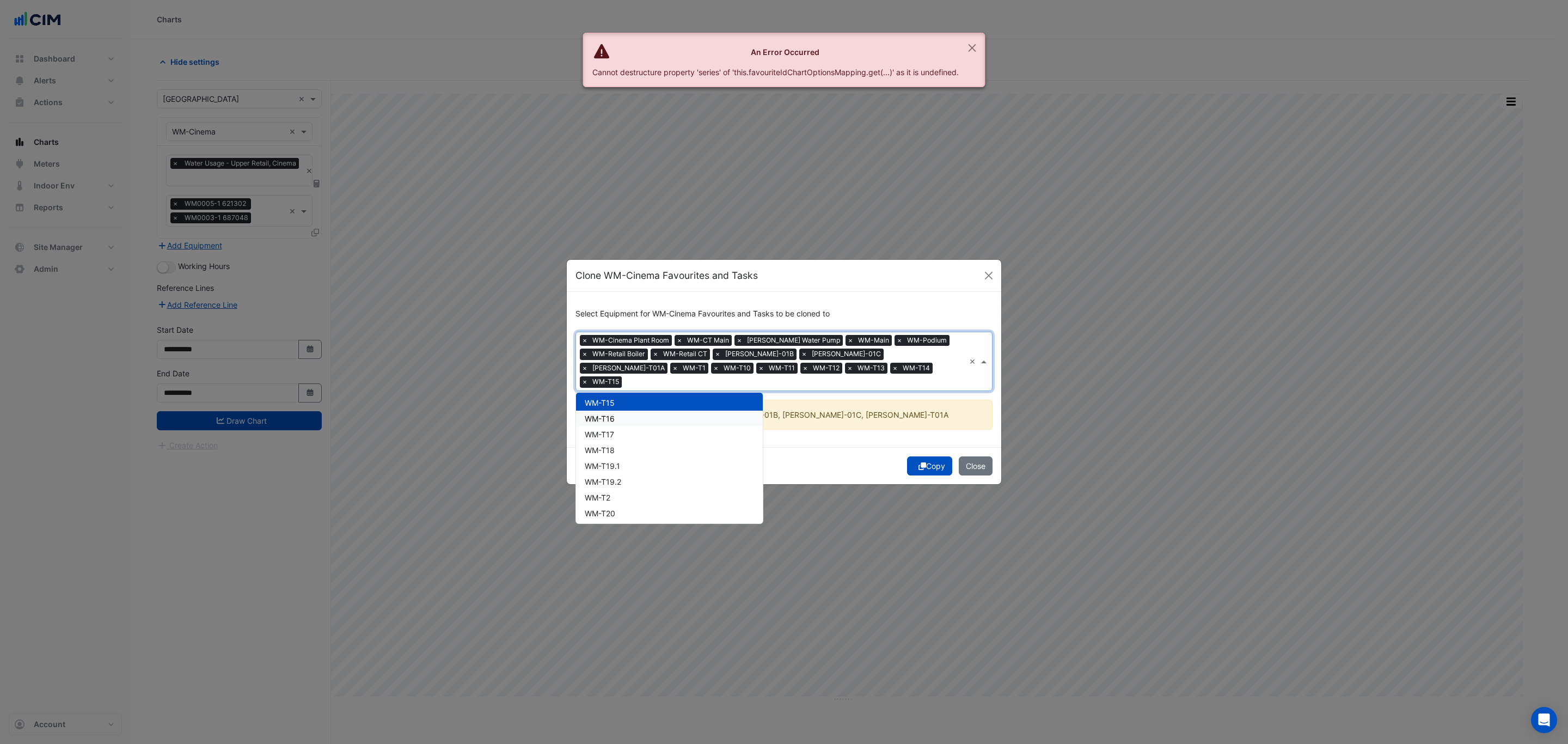
click at [674, 414] on div "WM-T16" at bounding box center [669, 418] width 187 height 16
click at [671, 427] on div "WM-T17" at bounding box center [669, 435] width 187 height 16
click at [672, 443] on div "WM-T18" at bounding box center [669, 450] width 187 height 16
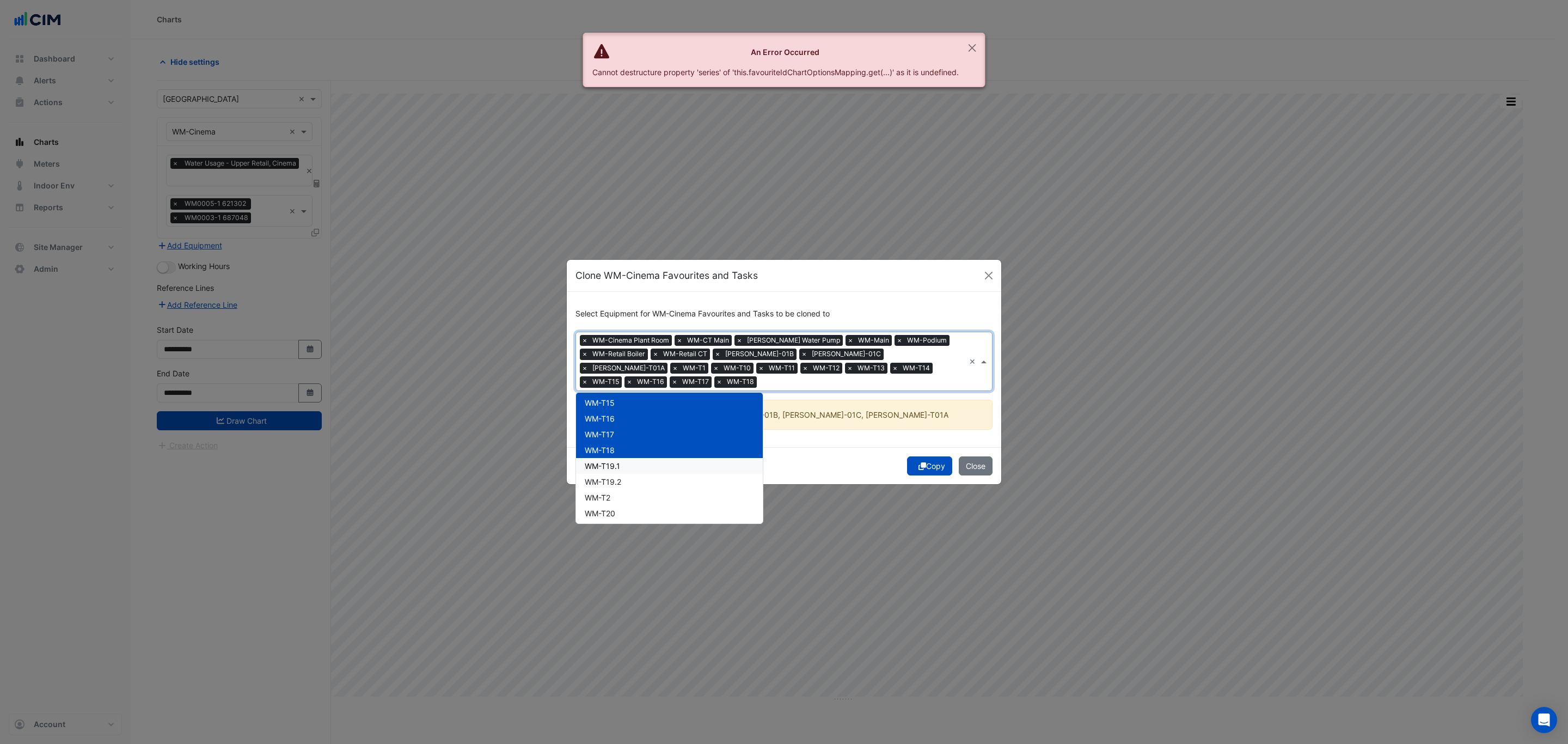
click at [675, 465] on div "WM-T19.1" at bounding box center [669, 466] width 187 height 16
click at [675, 481] on div "WM-T19.2" at bounding box center [669, 481] width 187 height 16
click at [675, 497] on div "WM-T2" at bounding box center [669, 498] width 187 height 16
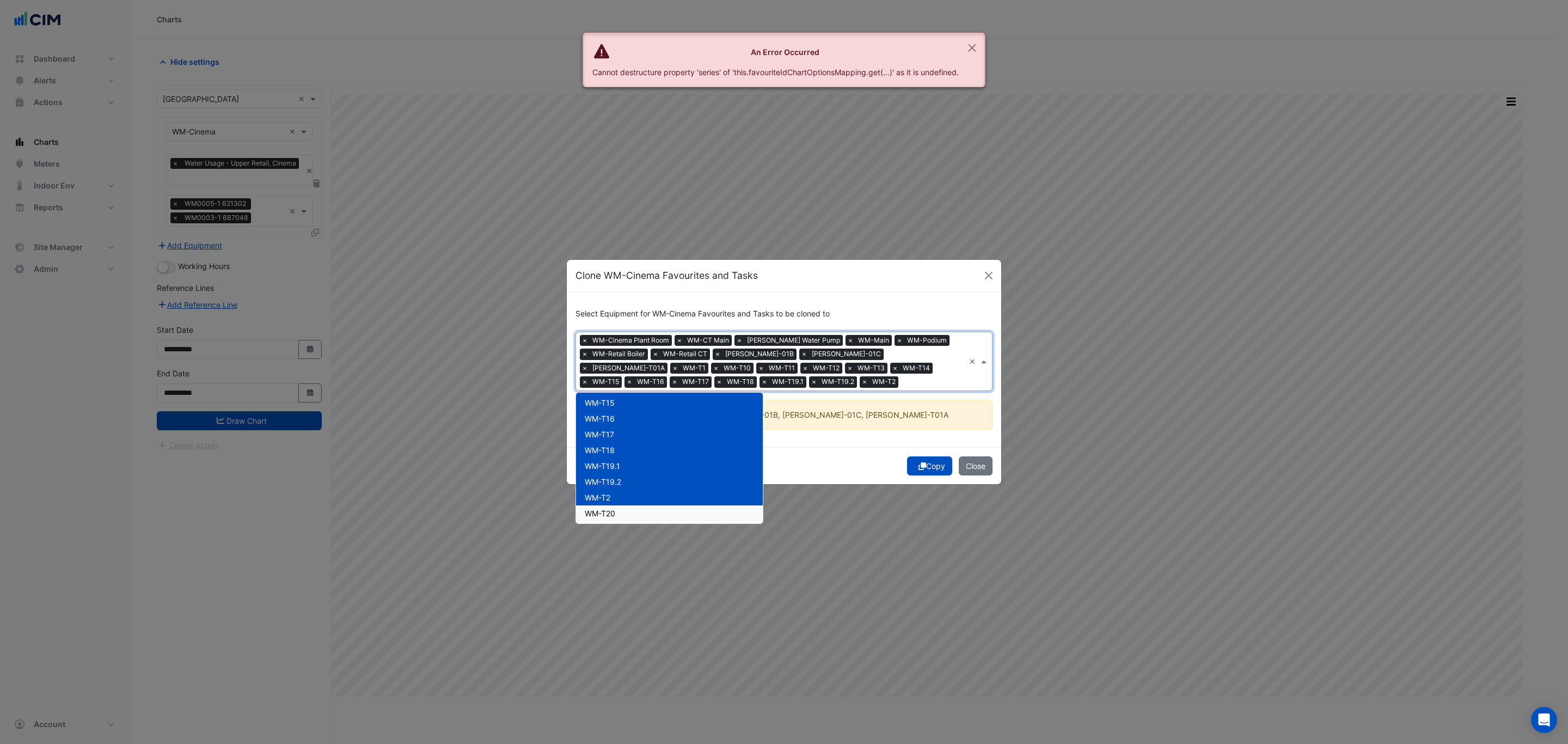
click at [675, 515] on div "WM-T20" at bounding box center [669, 514] width 187 height 16
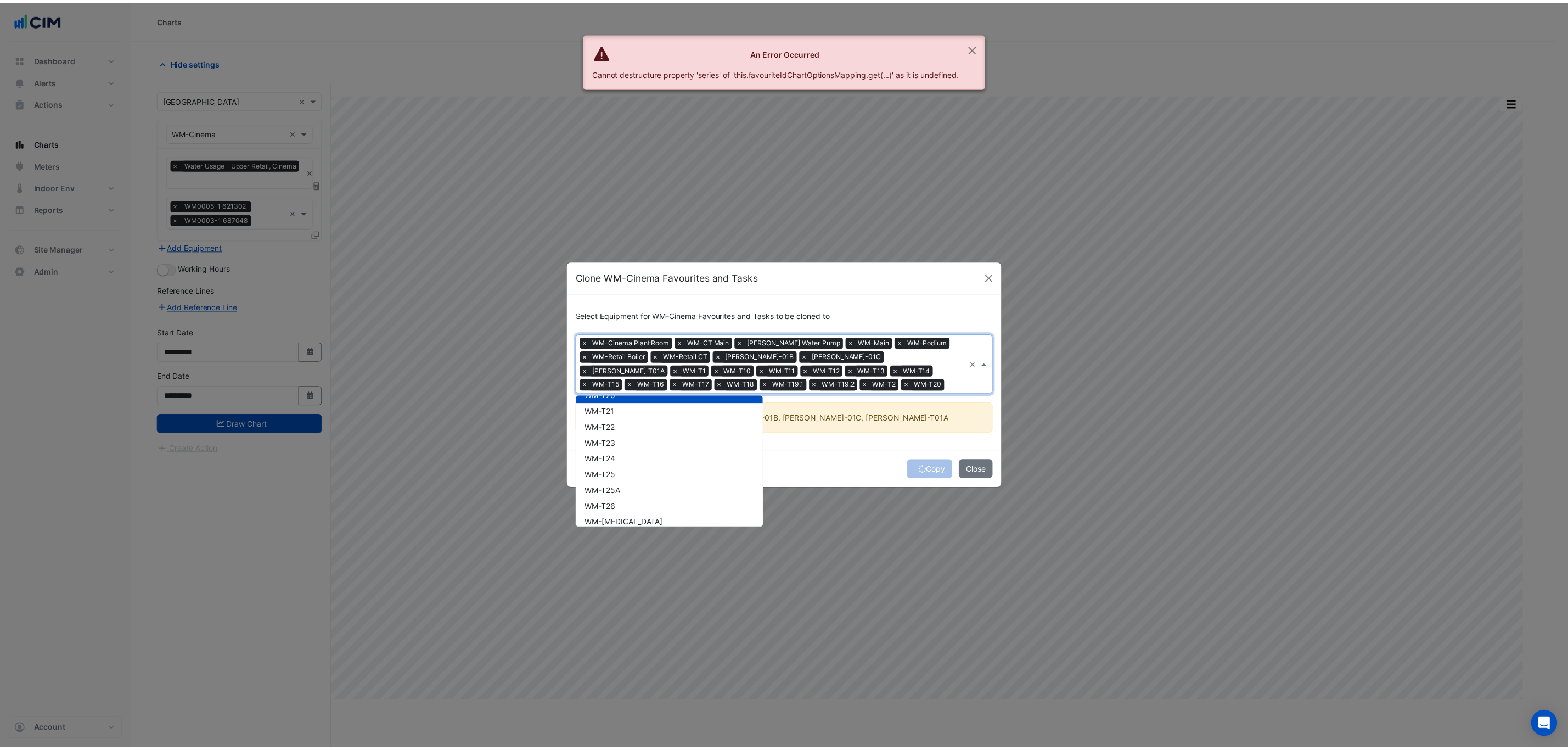
scroll to position [385, 0]
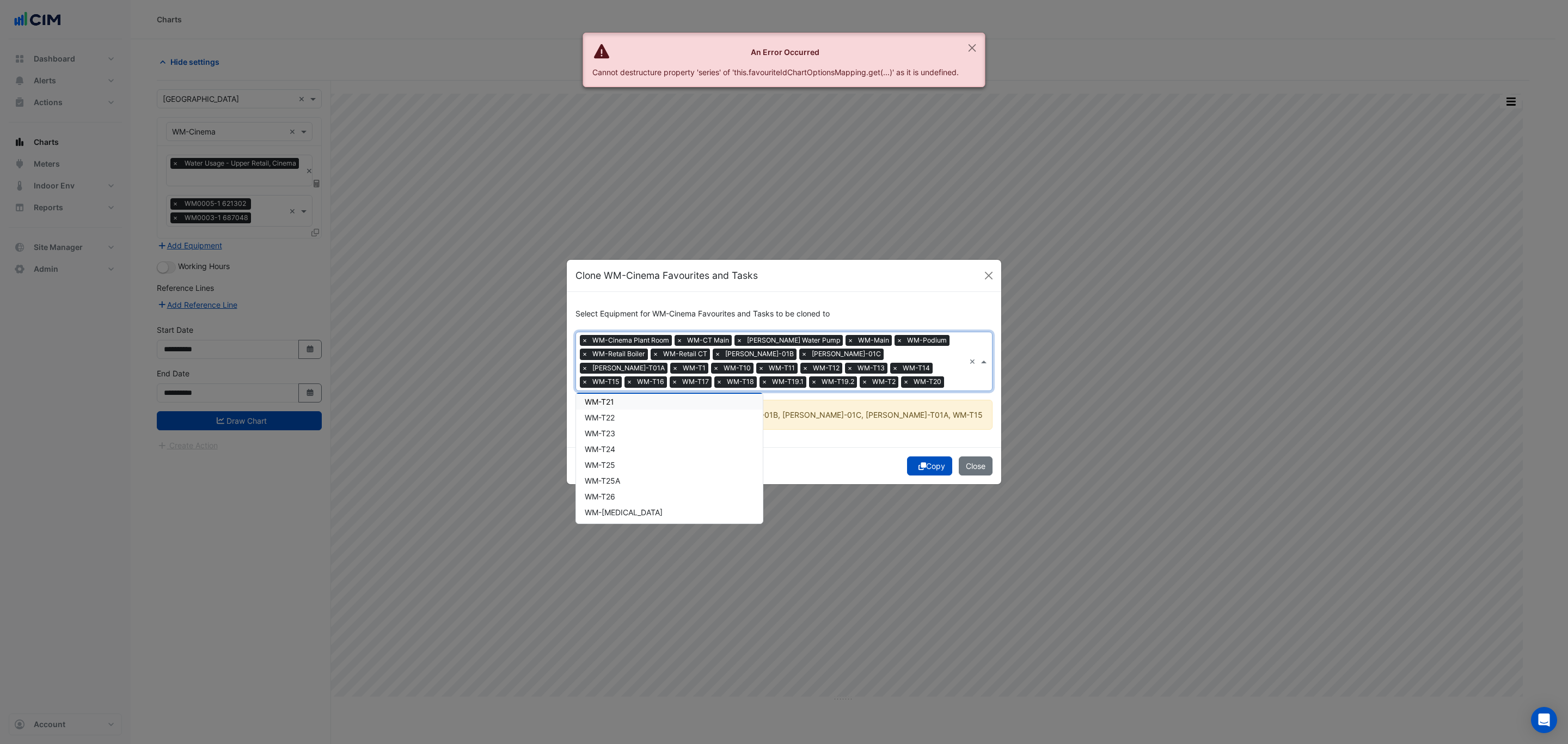
click at [661, 401] on div "WM-T21" at bounding box center [669, 401] width 187 height 16
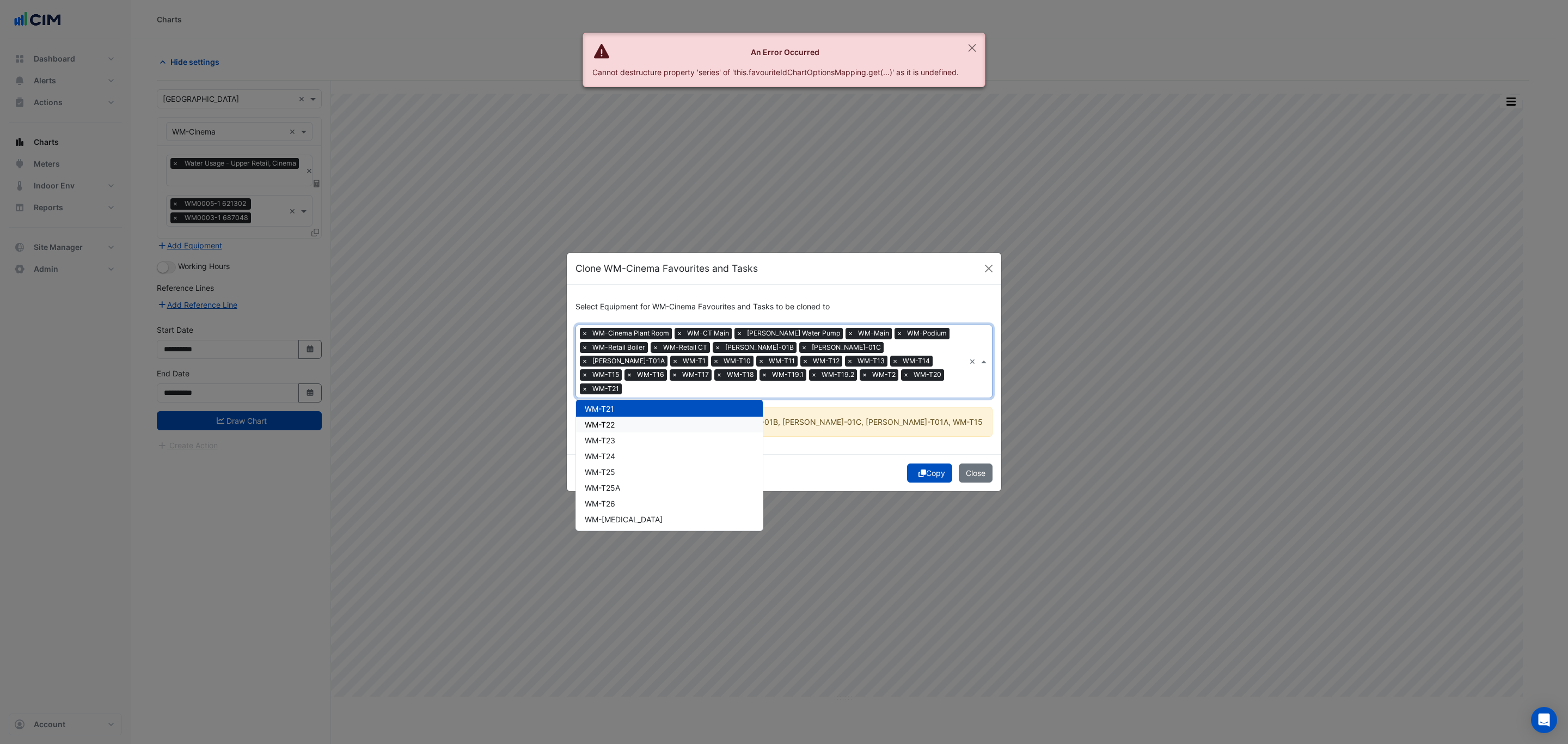
drag, startPoint x: 663, startPoint y: 420, endPoint x: 664, endPoint y: 431, distance: 11.0
click at [664, 420] on div "WM-T22" at bounding box center [669, 425] width 187 height 16
click at [660, 448] on div "WM-T24" at bounding box center [669, 456] width 187 height 16
drag, startPoint x: 661, startPoint y: 431, endPoint x: 662, endPoint y: 438, distance: 7.1
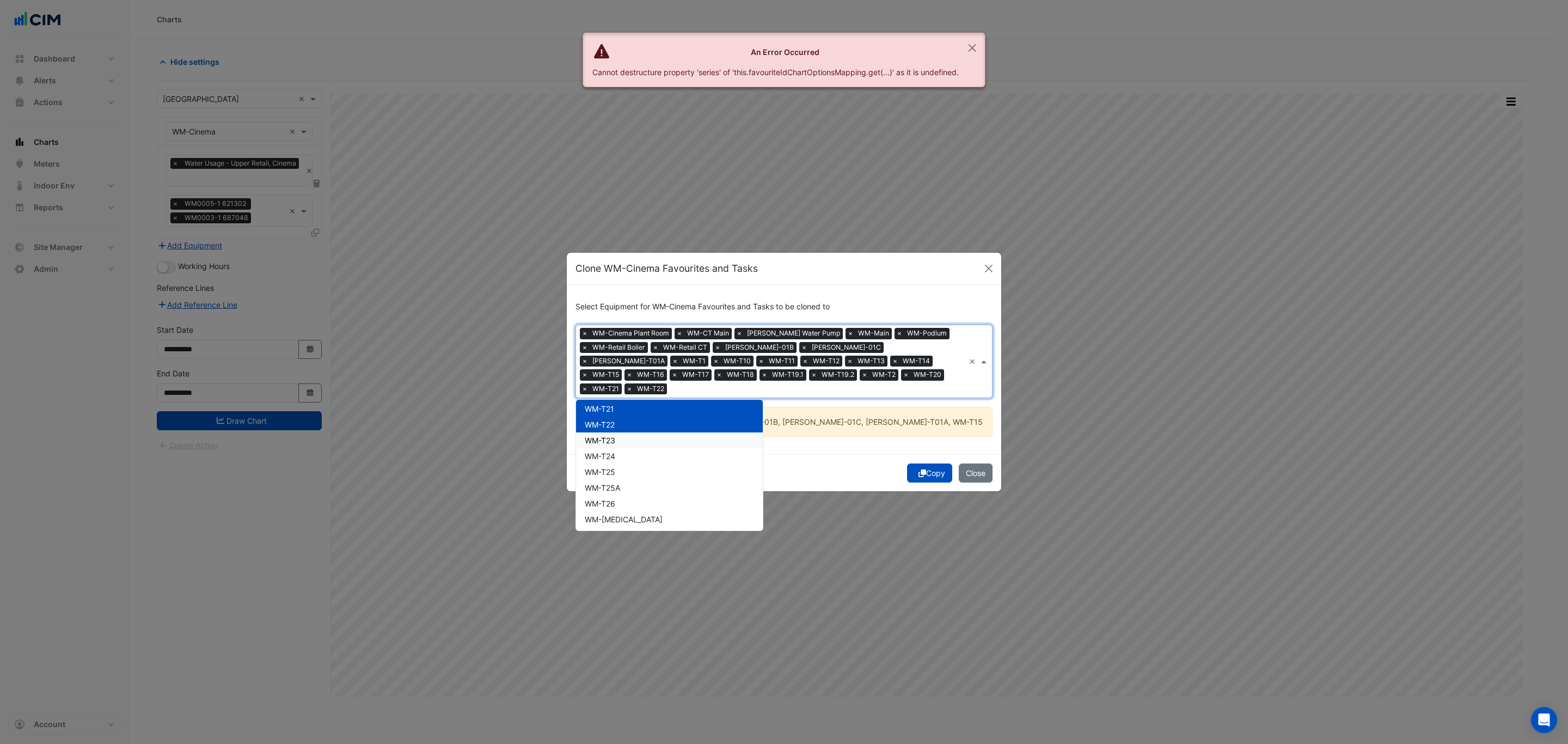
click at [662, 432] on div "WM-T23" at bounding box center [669, 440] width 187 height 16
click at [659, 449] on div "WM-T24" at bounding box center [669, 456] width 187 height 16
drag, startPoint x: 659, startPoint y: 464, endPoint x: 659, endPoint y: 471, distance: 7.0
click at [659, 467] on div "WM-T25" at bounding box center [669, 472] width 187 height 16
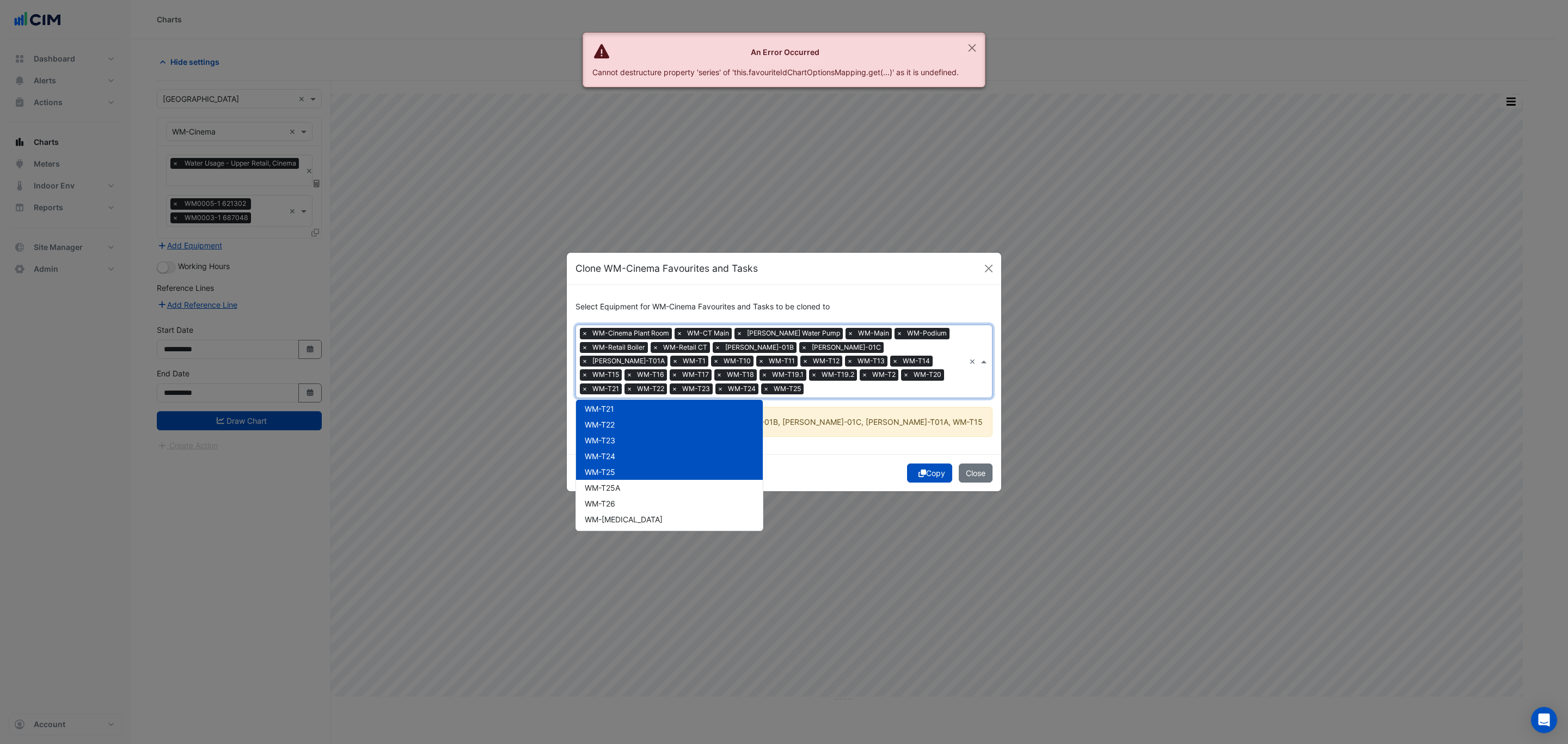
click at [658, 482] on div "WM-T25A" at bounding box center [669, 488] width 187 height 16
click at [657, 497] on div "WM-T26" at bounding box center [669, 503] width 187 height 16
click at [653, 511] on div "WM-[MEDICAL_DATA]" at bounding box center [669, 519] width 187 height 16
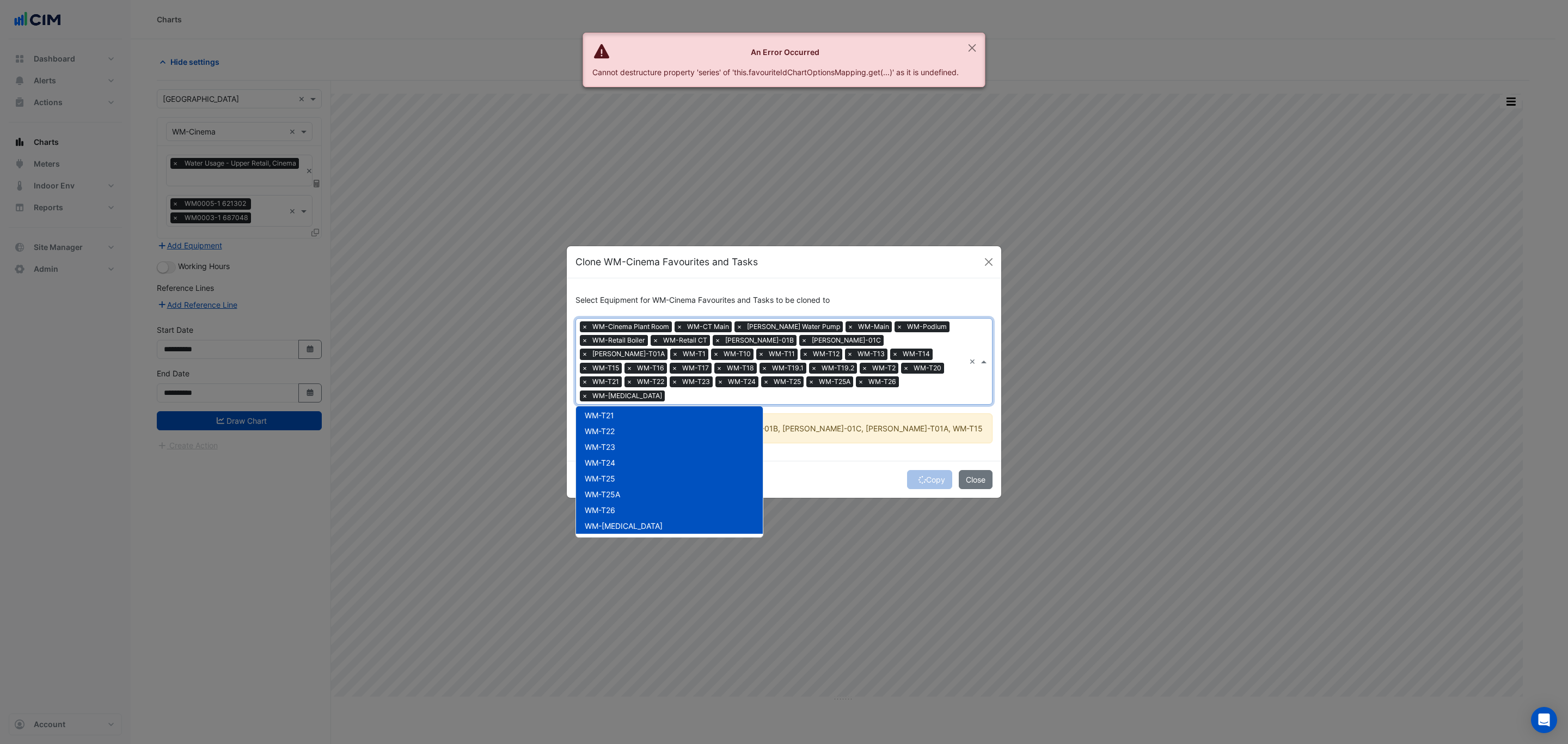
click at [915, 476] on div "Copy Close" at bounding box center [784, 479] width 435 height 37
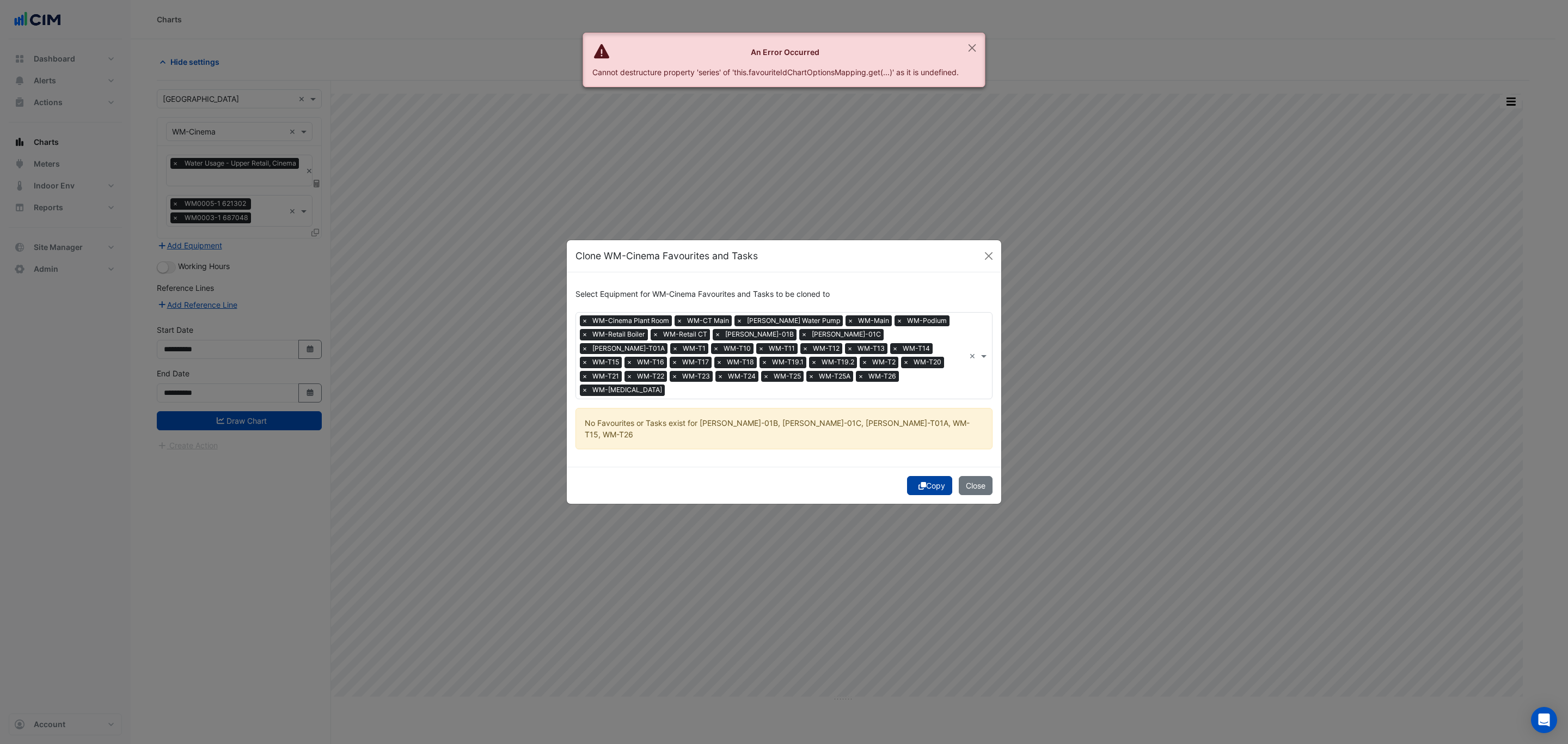
click at [939, 476] on button "Copy" at bounding box center [930, 485] width 45 height 19
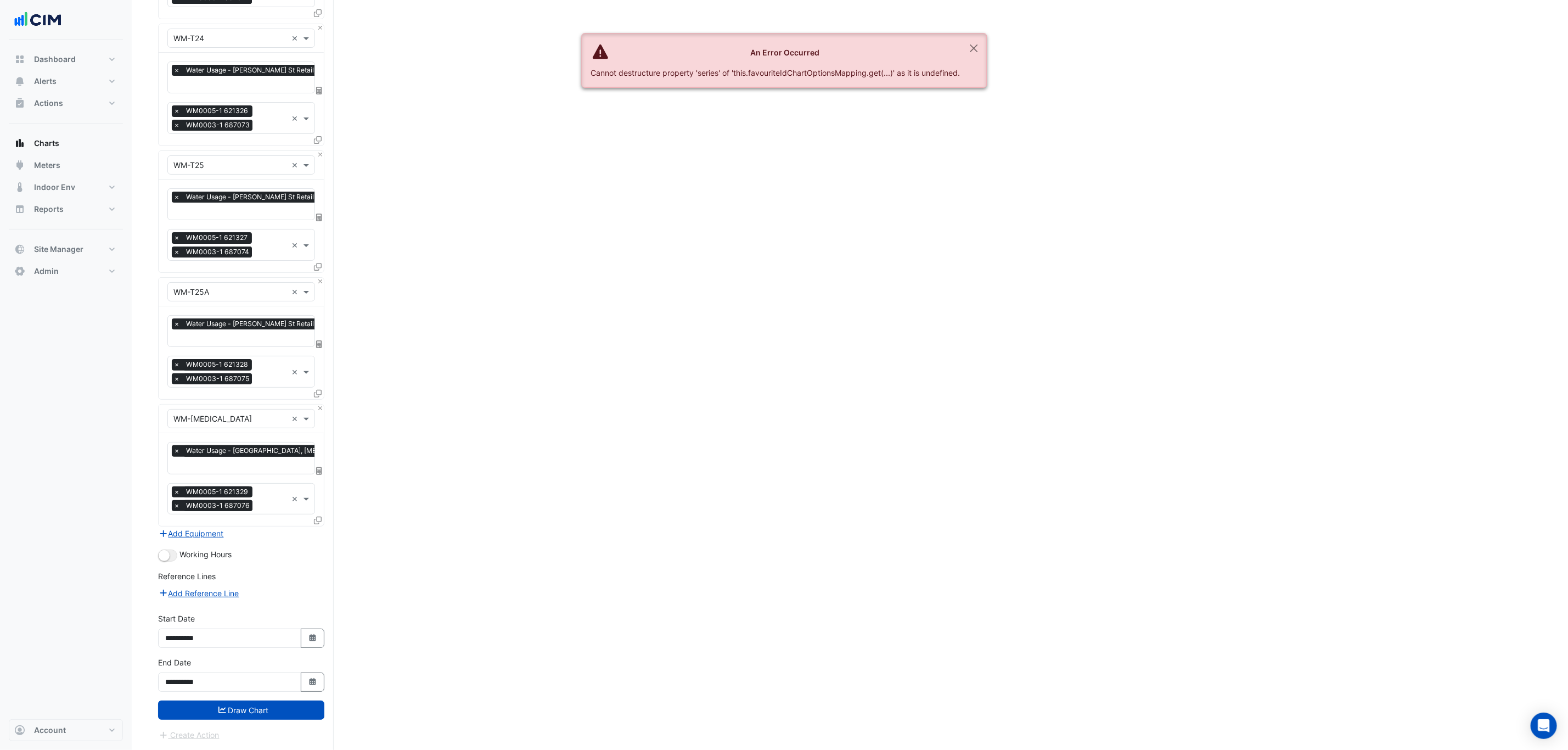
scroll to position [3189, 0]
click at [280, 708] on button "Draw Chart" at bounding box center [241, 710] width 166 height 20
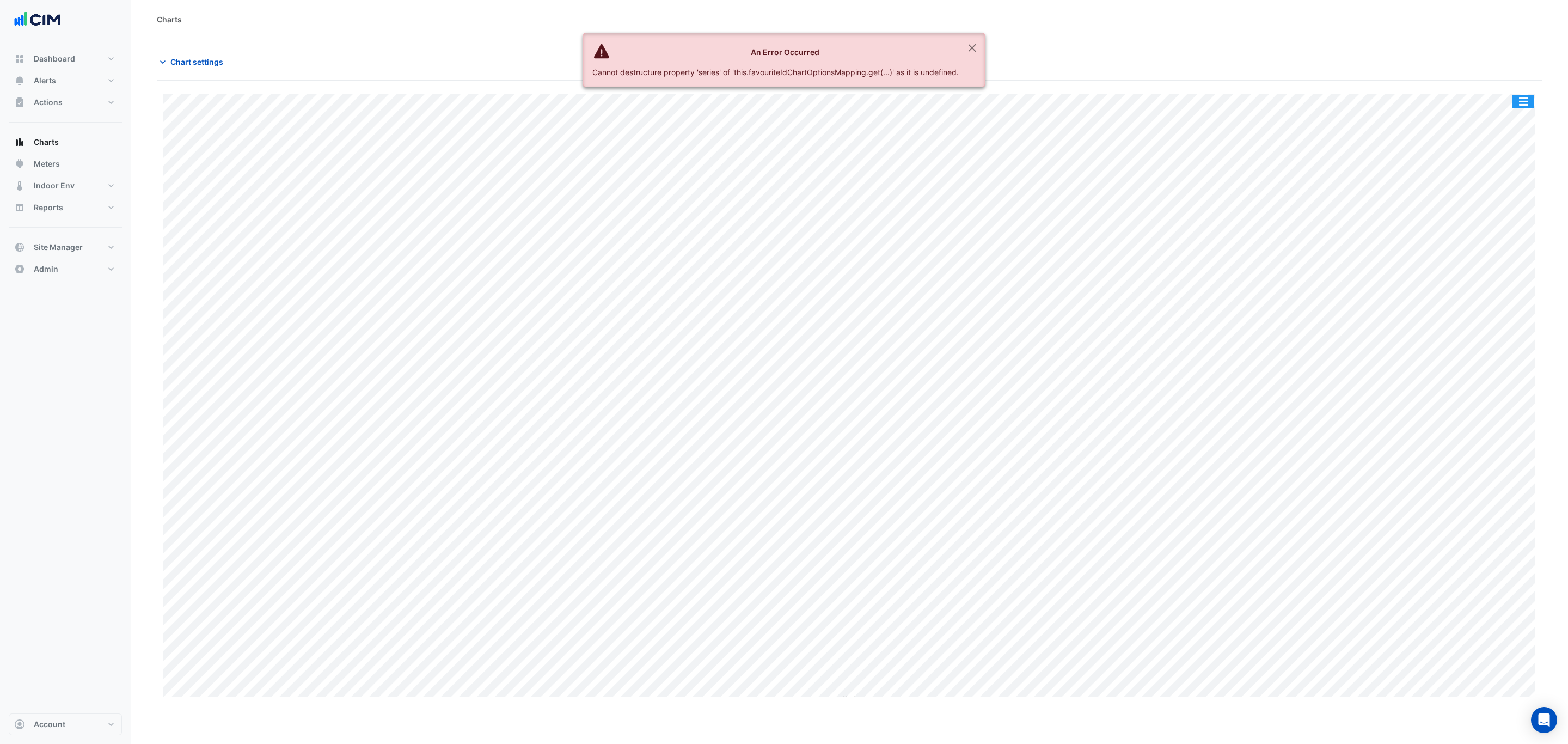
click at [1520, 103] on button "button" at bounding box center [1524, 101] width 22 height 14
click at [980, 48] on button "Close" at bounding box center [972, 48] width 25 height 29
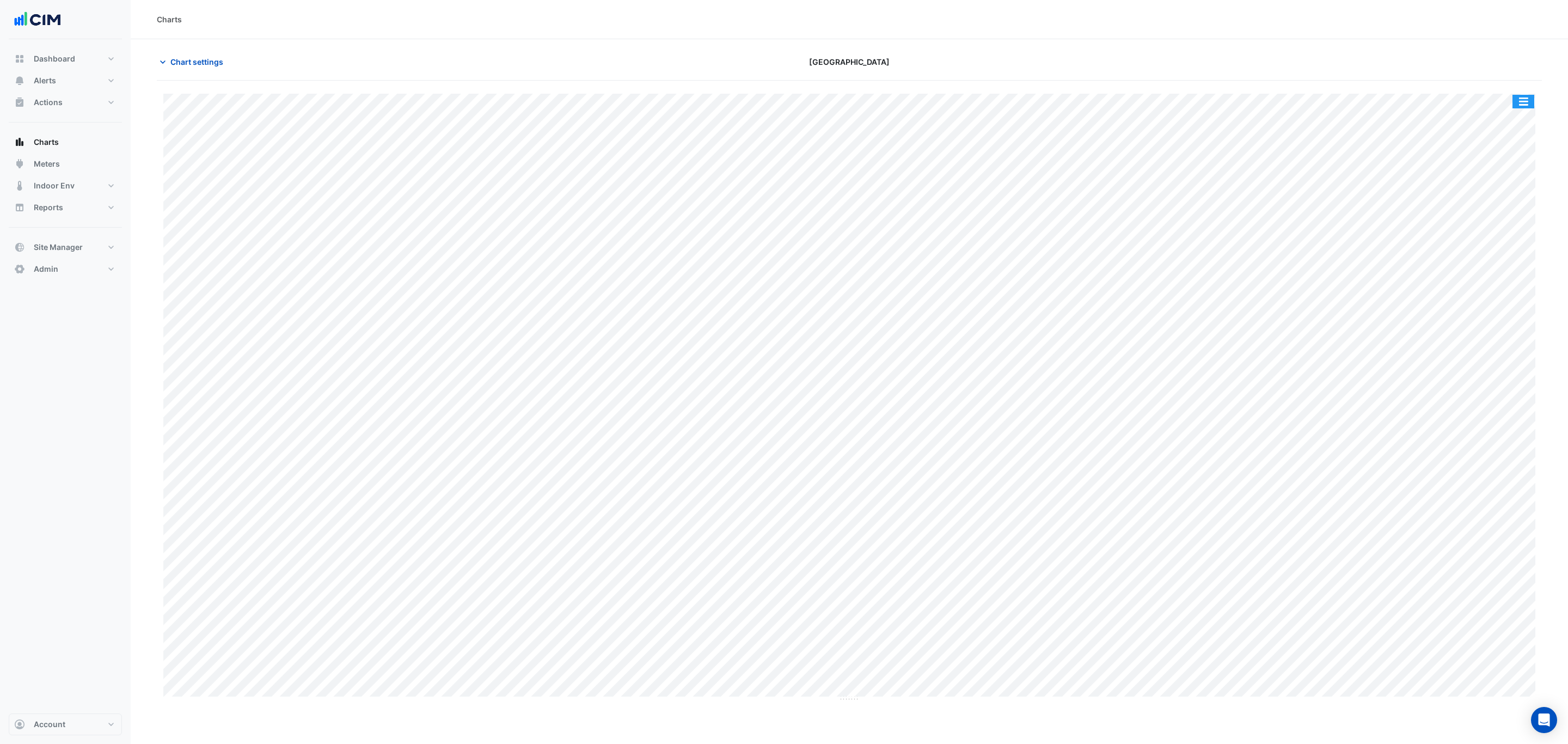
click at [1529, 95] on button "button" at bounding box center [1524, 101] width 22 height 14
click at [1508, 56] on div at bounding box center [1315, 62] width 466 height 19
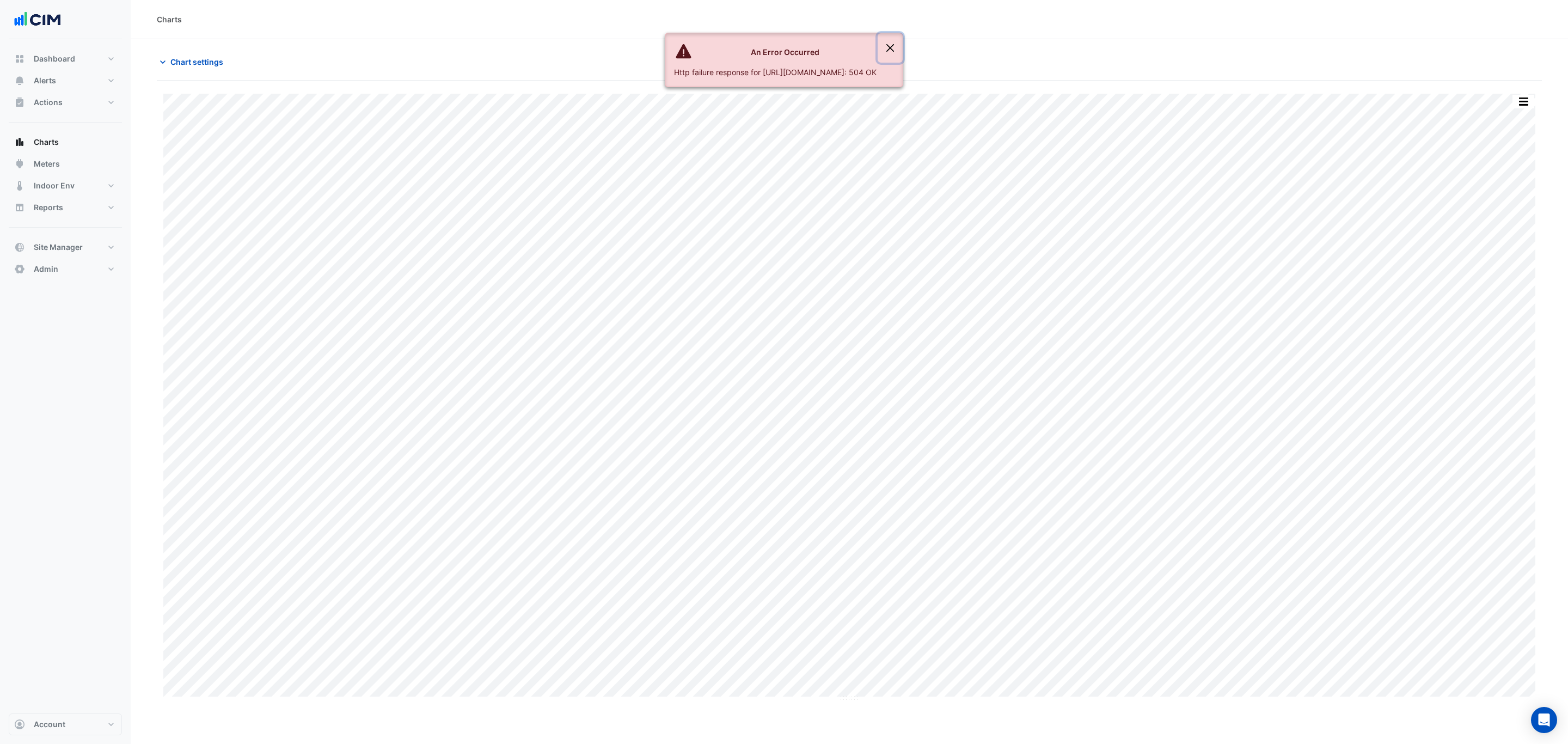
click at [903, 53] on button "Close" at bounding box center [890, 48] width 25 height 29
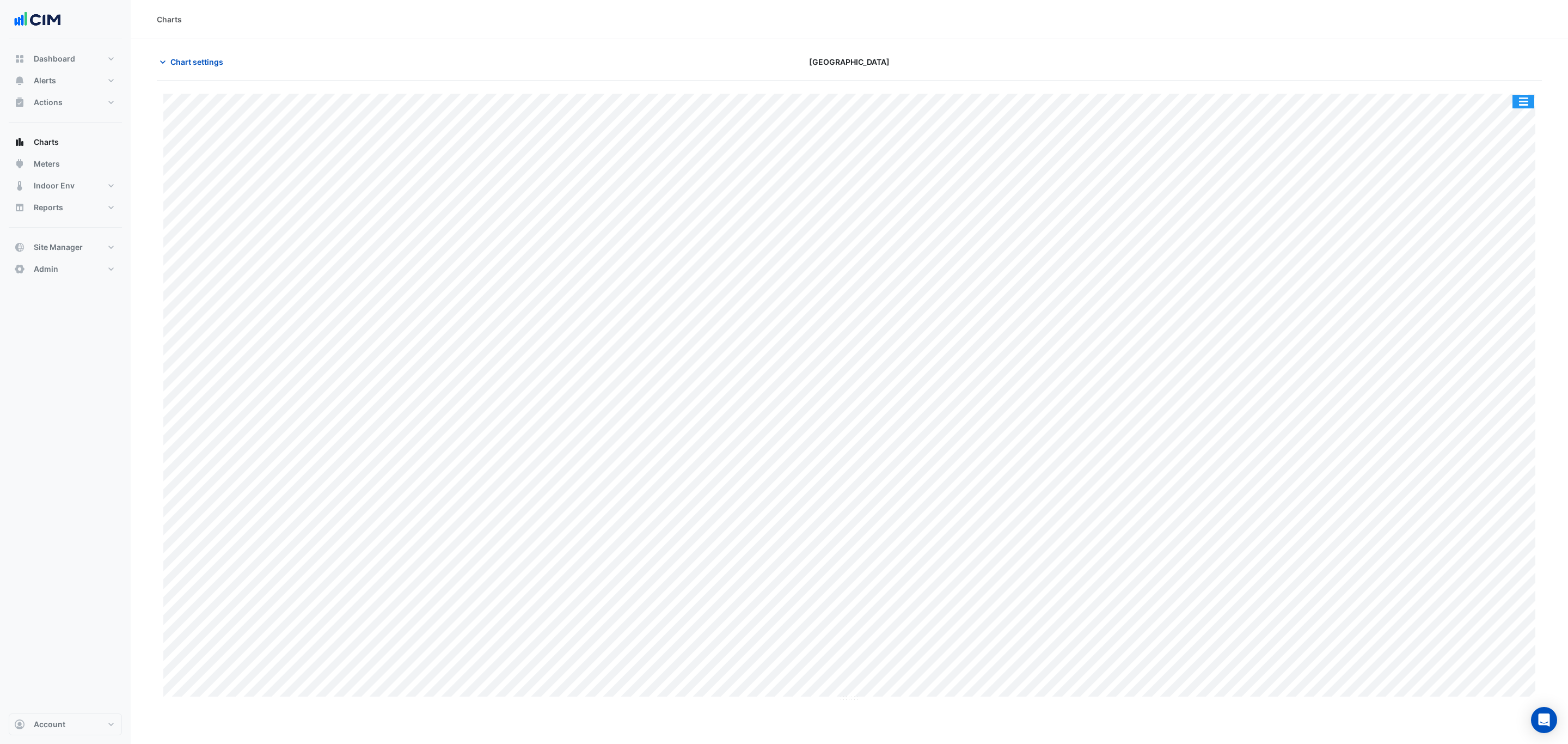
click at [1523, 99] on button "button" at bounding box center [1524, 101] width 22 height 14
click at [1421, 67] on div at bounding box center [1315, 62] width 466 height 19
click at [1515, 105] on button "button" at bounding box center [1524, 101] width 22 height 14
click at [1503, 74] on div "Chart settings Raine Square" at bounding box center [849, 66] width 1385 height 28
click at [183, 67] on span "Chart settings" at bounding box center [196, 61] width 53 height 11
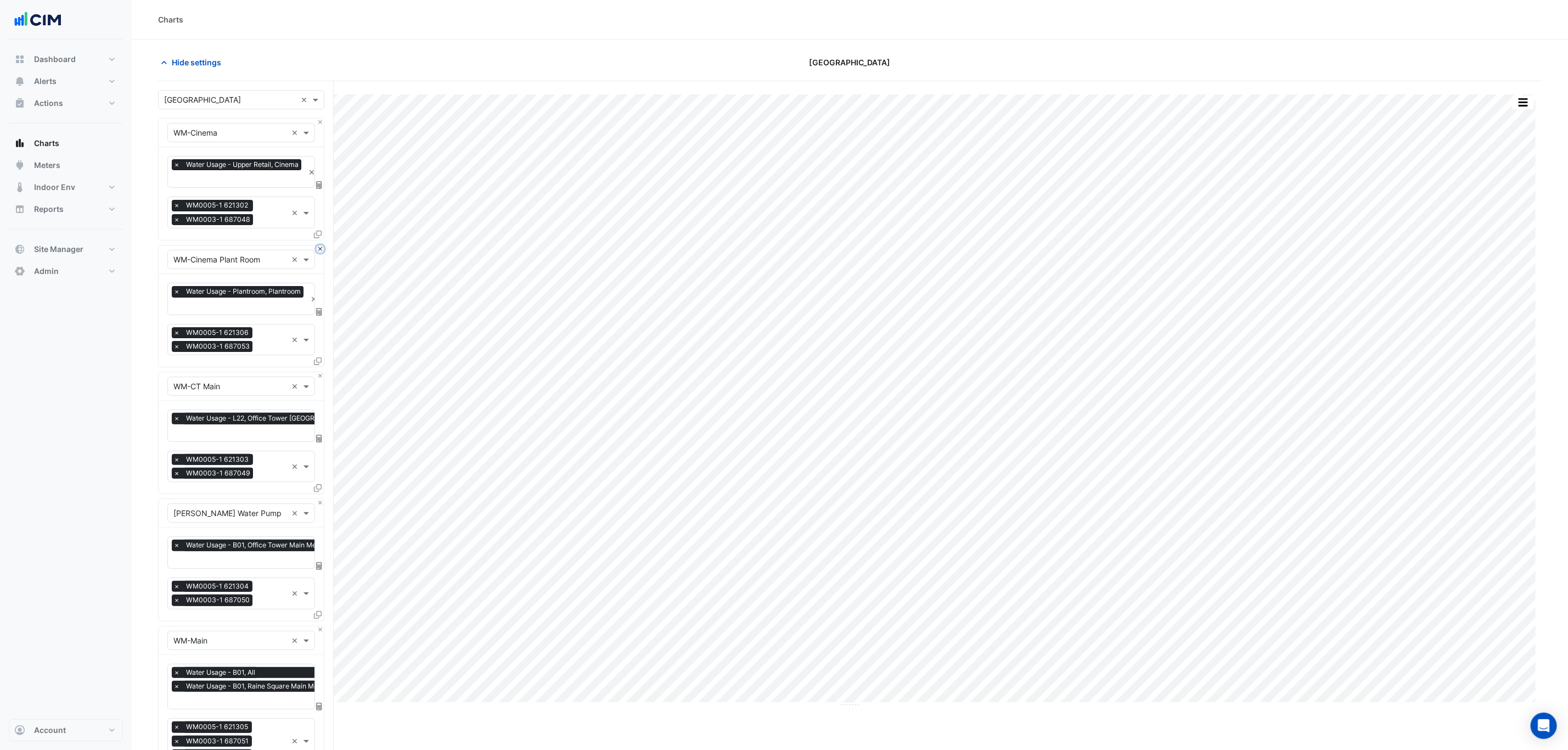
click at [322, 248] on button "Close" at bounding box center [320, 248] width 7 height 7
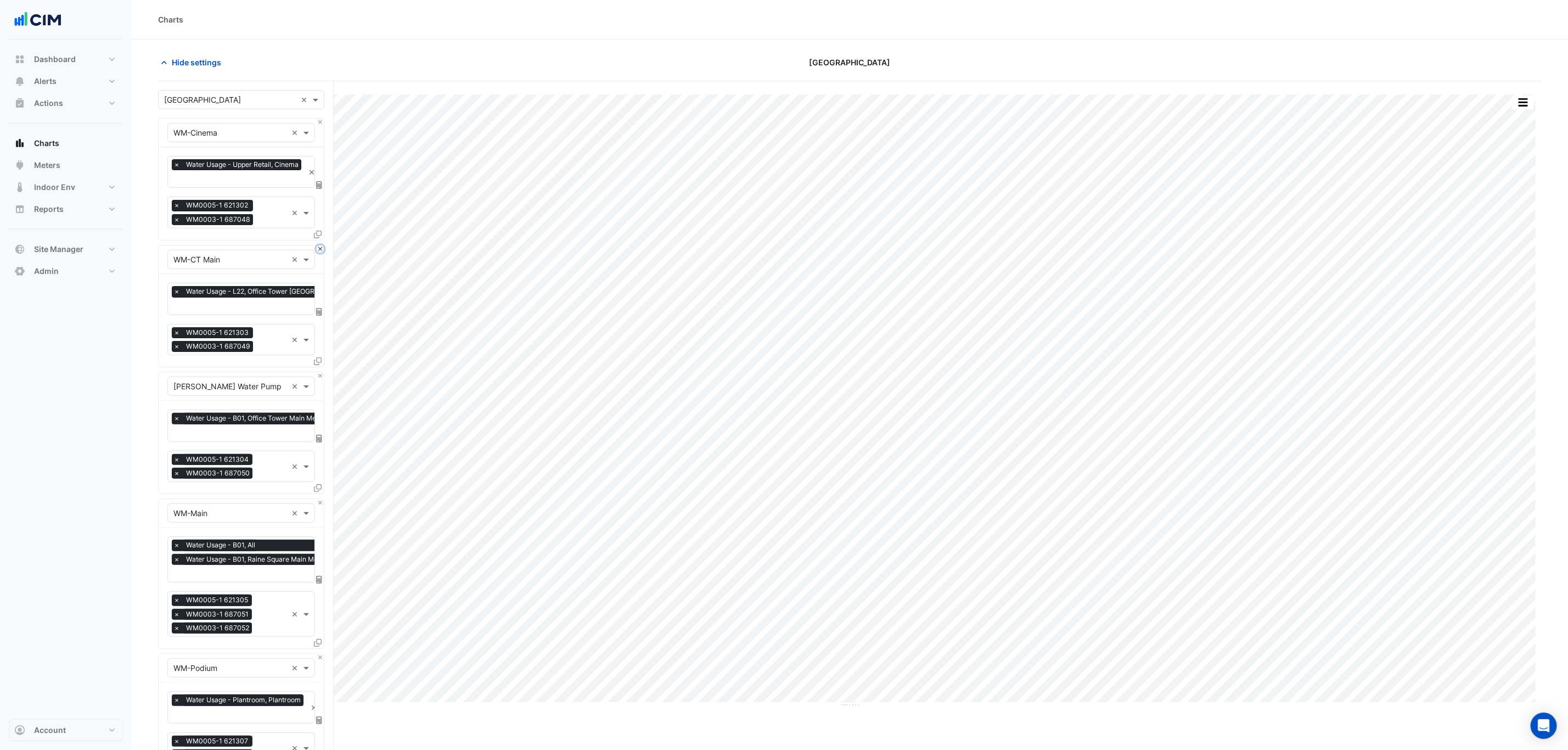
click at [321, 248] on button "Close" at bounding box center [320, 248] width 7 height 7
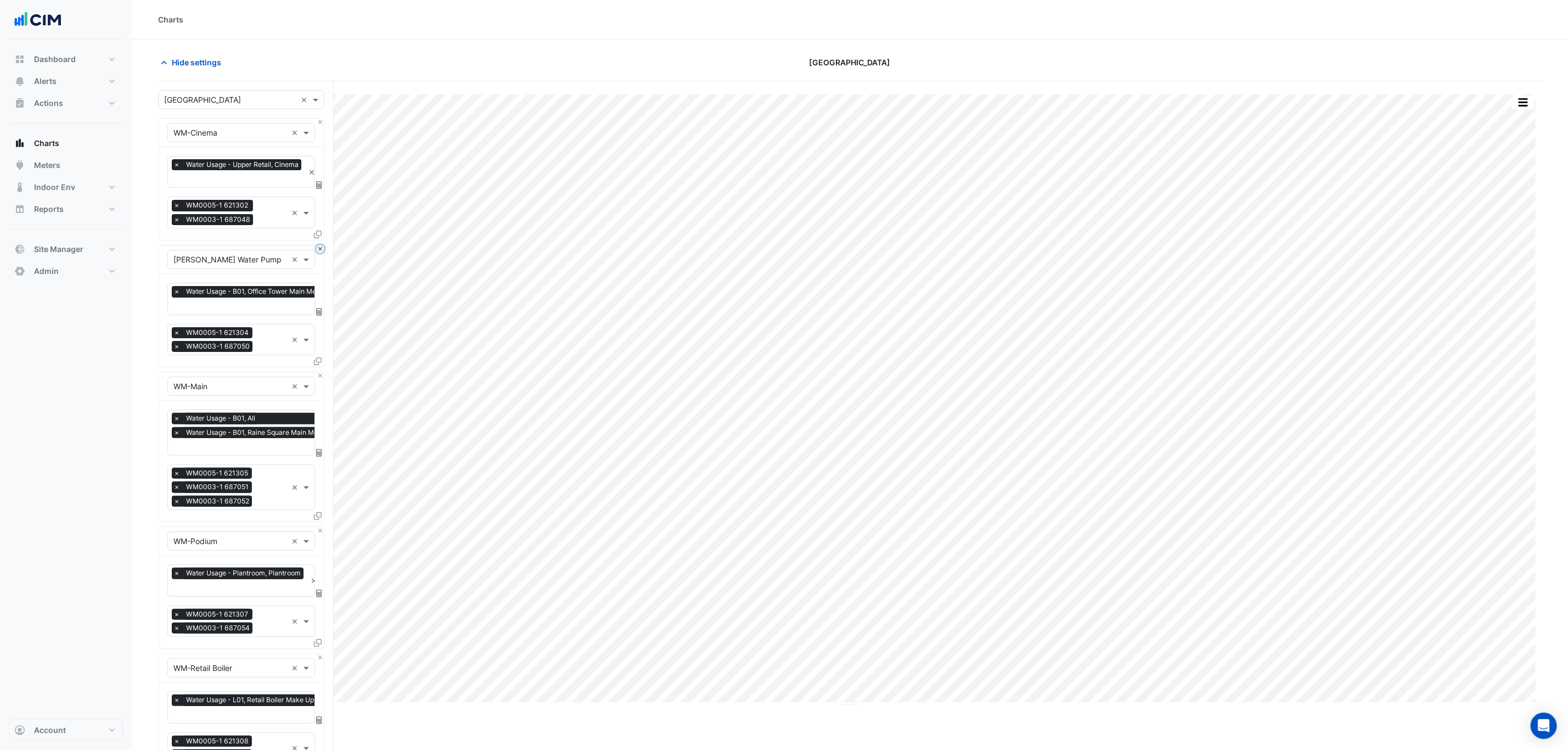
click at [319, 248] on button "Close" at bounding box center [320, 248] width 7 height 7
click at [318, 372] on button "Close" at bounding box center [320, 375] width 7 height 7
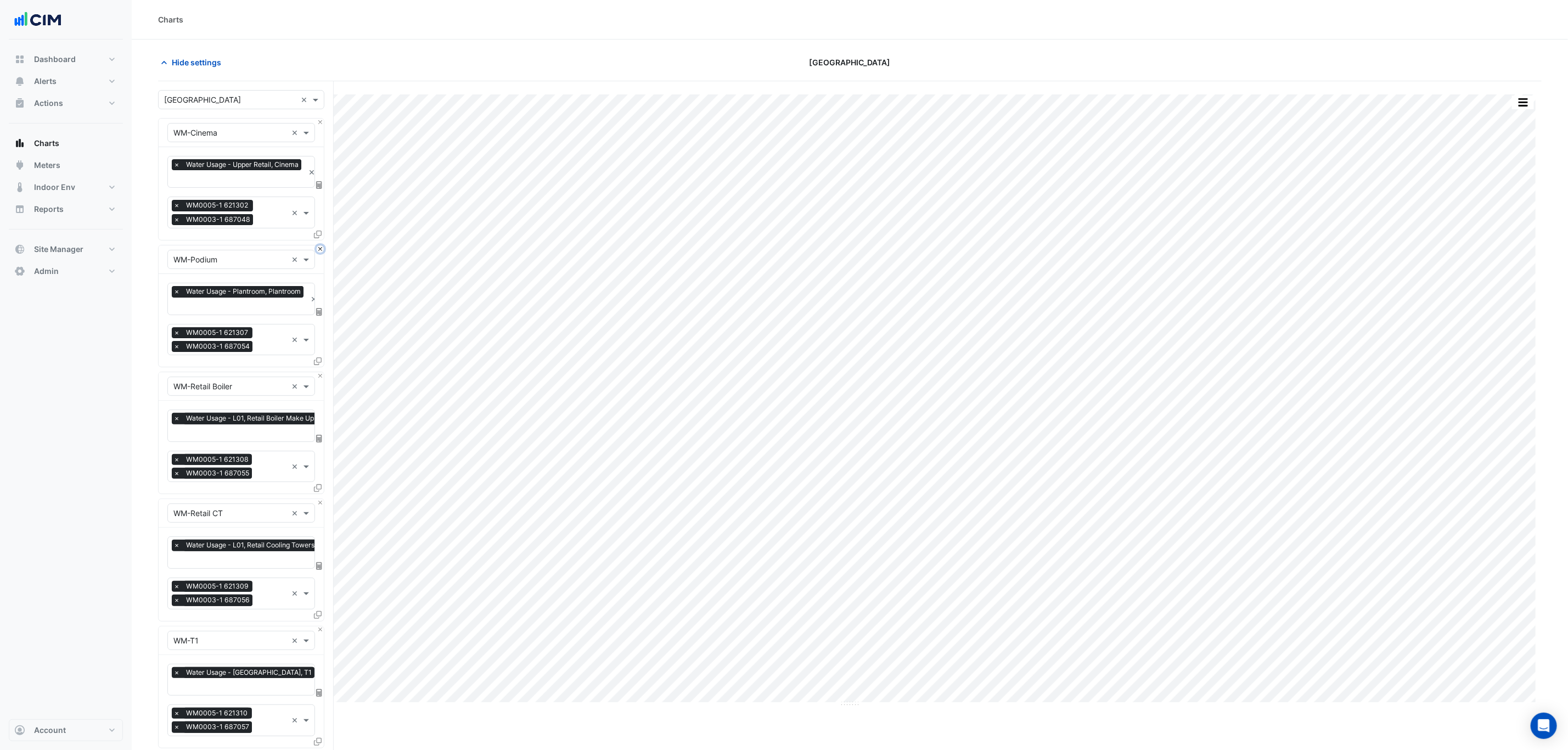
click at [318, 248] on button "Close" at bounding box center [320, 248] width 7 height 7
click at [318, 372] on button "Close" at bounding box center [320, 375] width 7 height 7
click at [317, 248] on button "Close" at bounding box center [320, 248] width 7 height 7
click at [317, 372] on button "Close" at bounding box center [320, 375] width 7 height 7
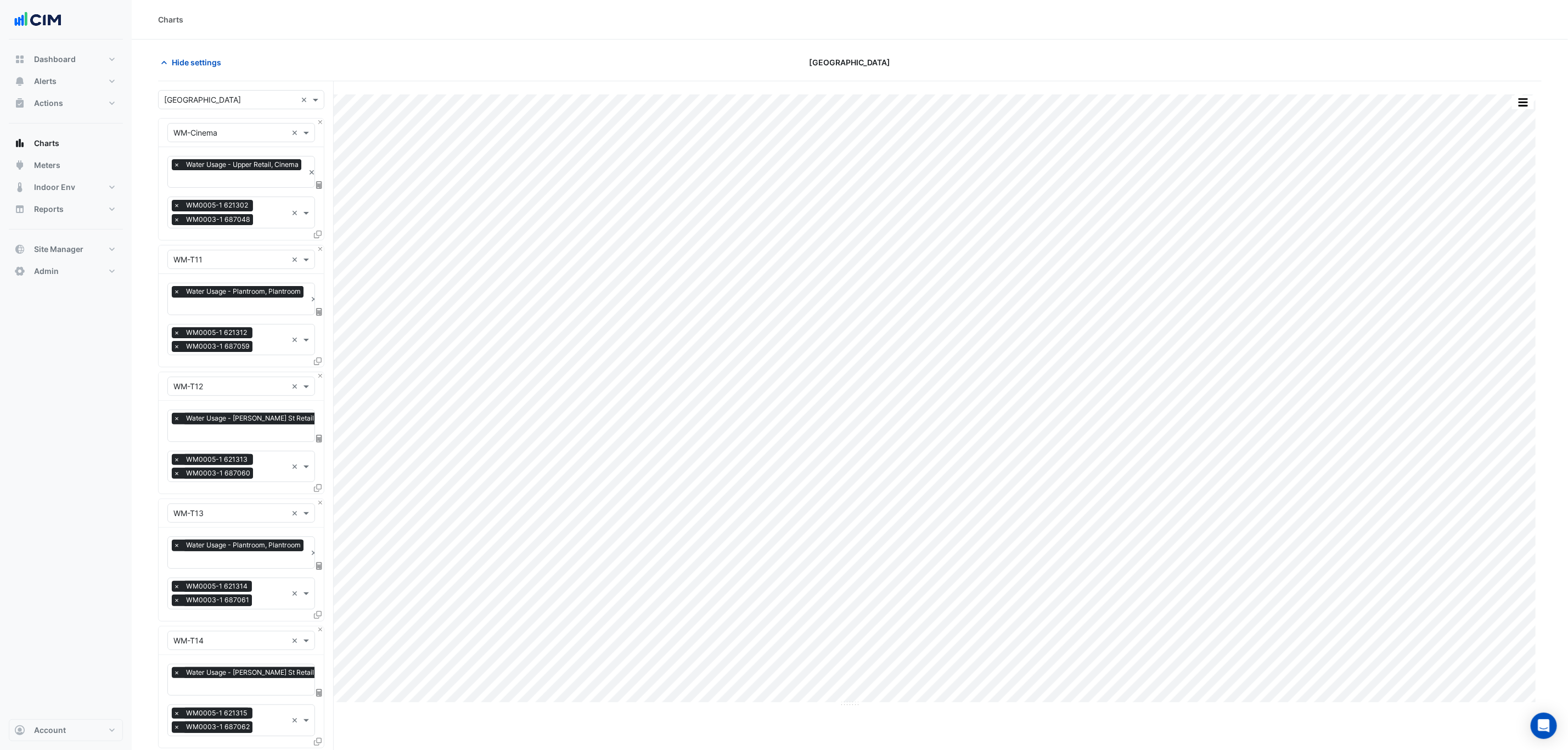
click at [315, 248] on div "× WM-T11 ×" at bounding box center [241, 259] width 165 height 29
click at [319, 250] on button "Close" at bounding box center [320, 248] width 7 height 7
click at [320, 250] on button "Close" at bounding box center [320, 248] width 7 height 7
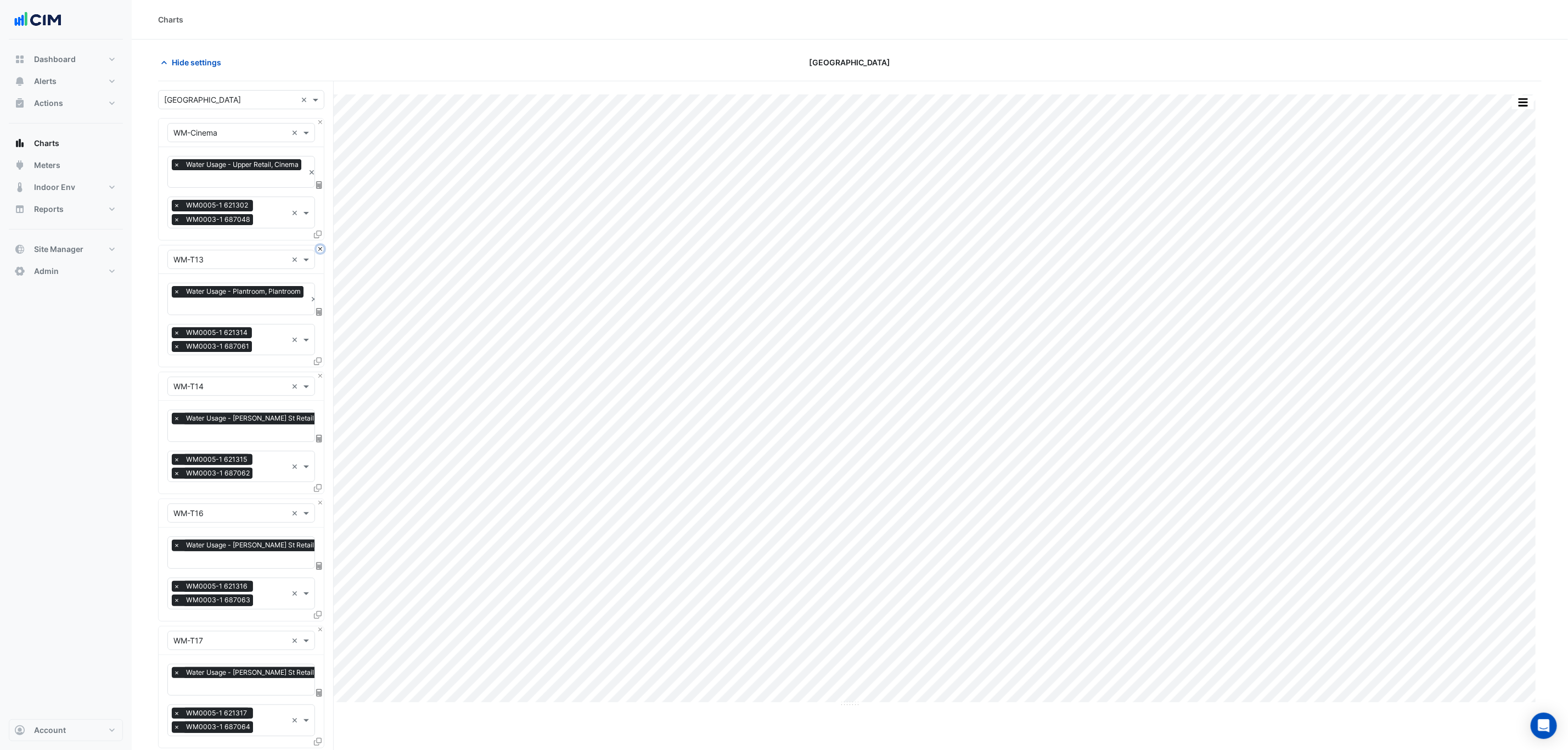
click at [320, 250] on button "Close" at bounding box center [320, 248] width 7 height 7
click at [320, 372] on button "Close" at bounding box center [320, 375] width 7 height 7
click at [320, 250] on button "Close" at bounding box center [320, 248] width 7 height 7
click at [319, 250] on button "Close" at bounding box center [320, 248] width 7 height 7
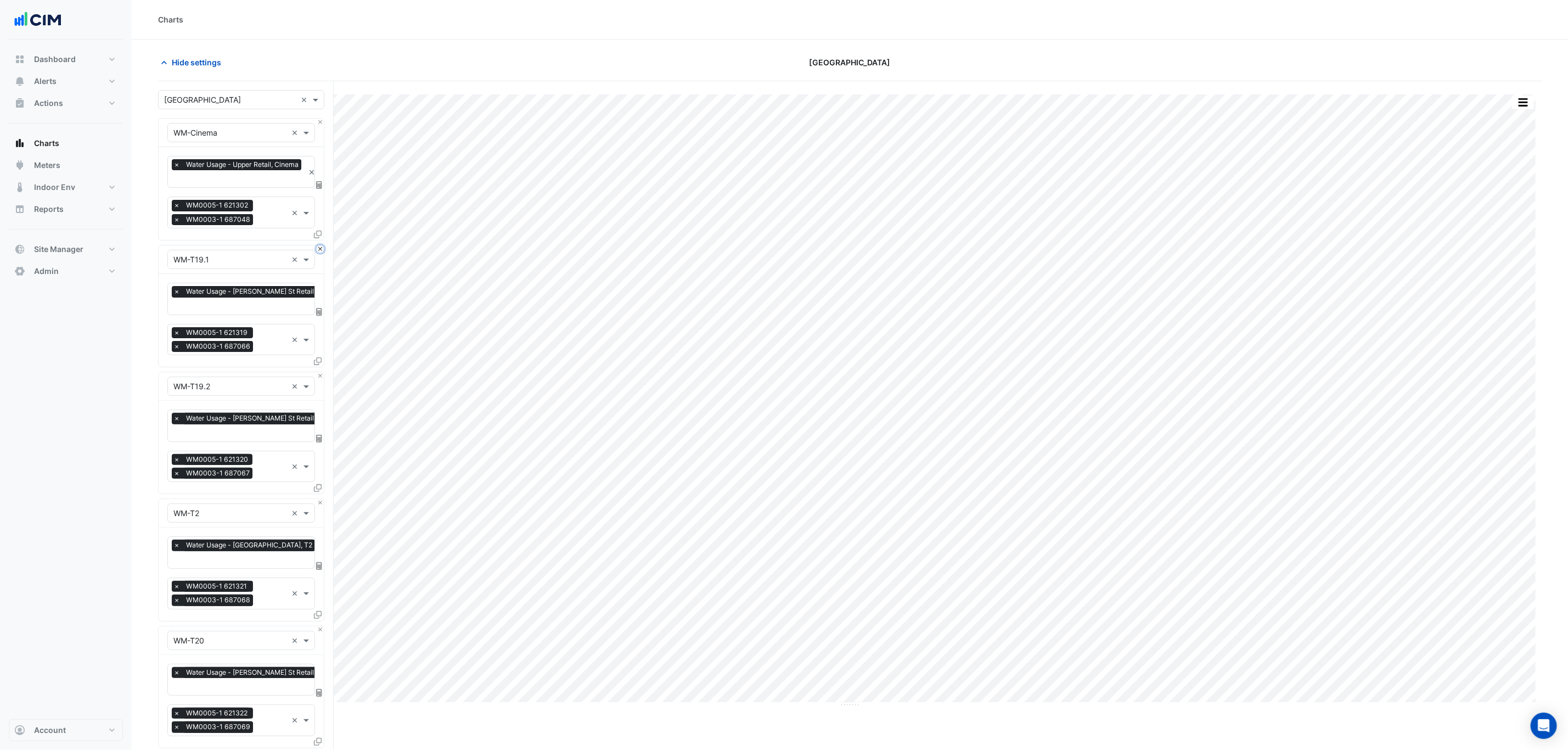
click at [319, 250] on button "Close" at bounding box center [320, 248] width 7 height 7
click at [319, 372] on button "Close" at bounding box center [320, 375] width 7 height 7
click at [318, 249] on button "Close" at bounding box center [320, 248] width 7 height 7
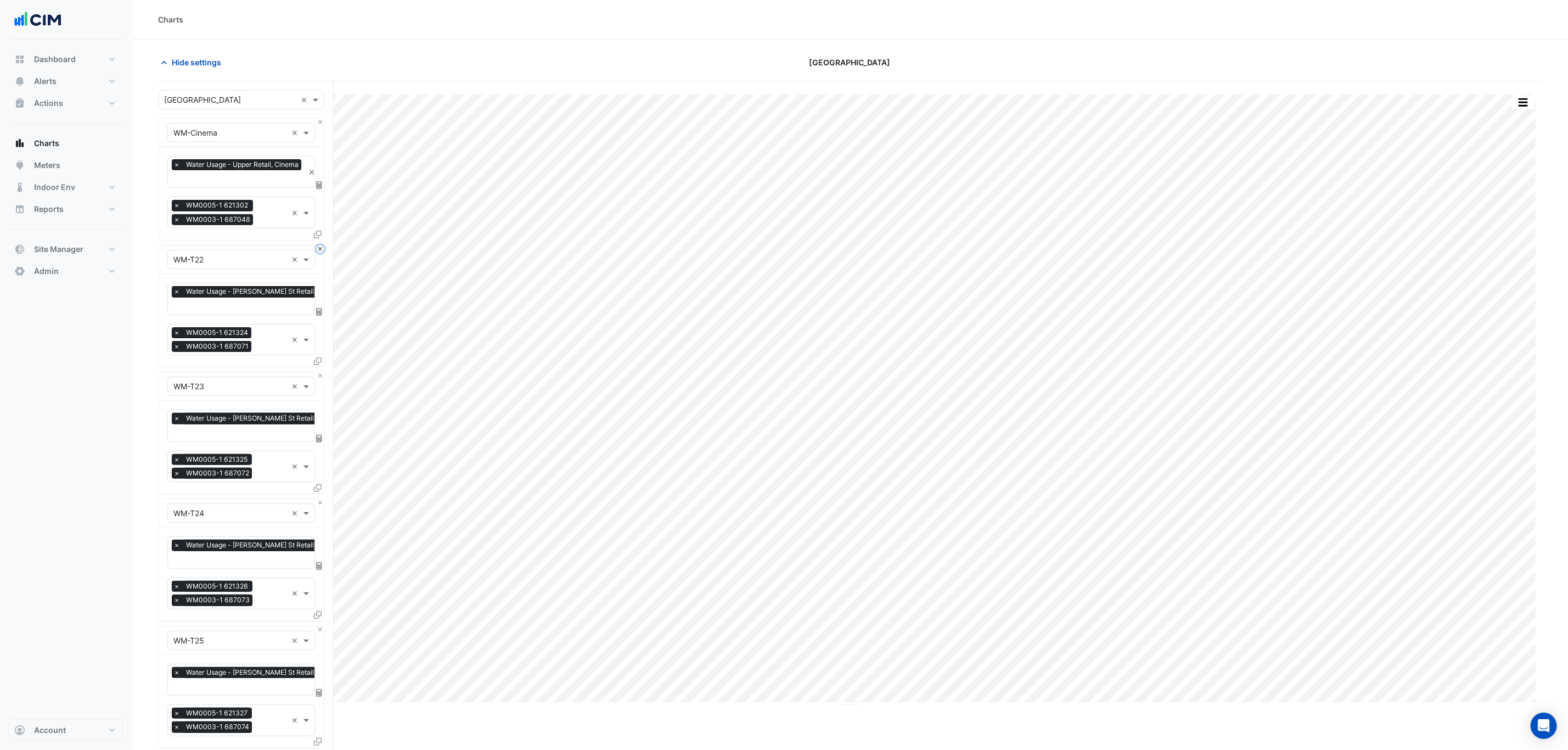
click at [318, 248] on button "Close" at bounding box center [320, 248] width 7 height 7
click at [318, 372] on button "Close" at bounding box center [320, 375] width 7 height 7
click at [318, 248] on button "Close" at bounding box center [320, 248] width 7 height 7
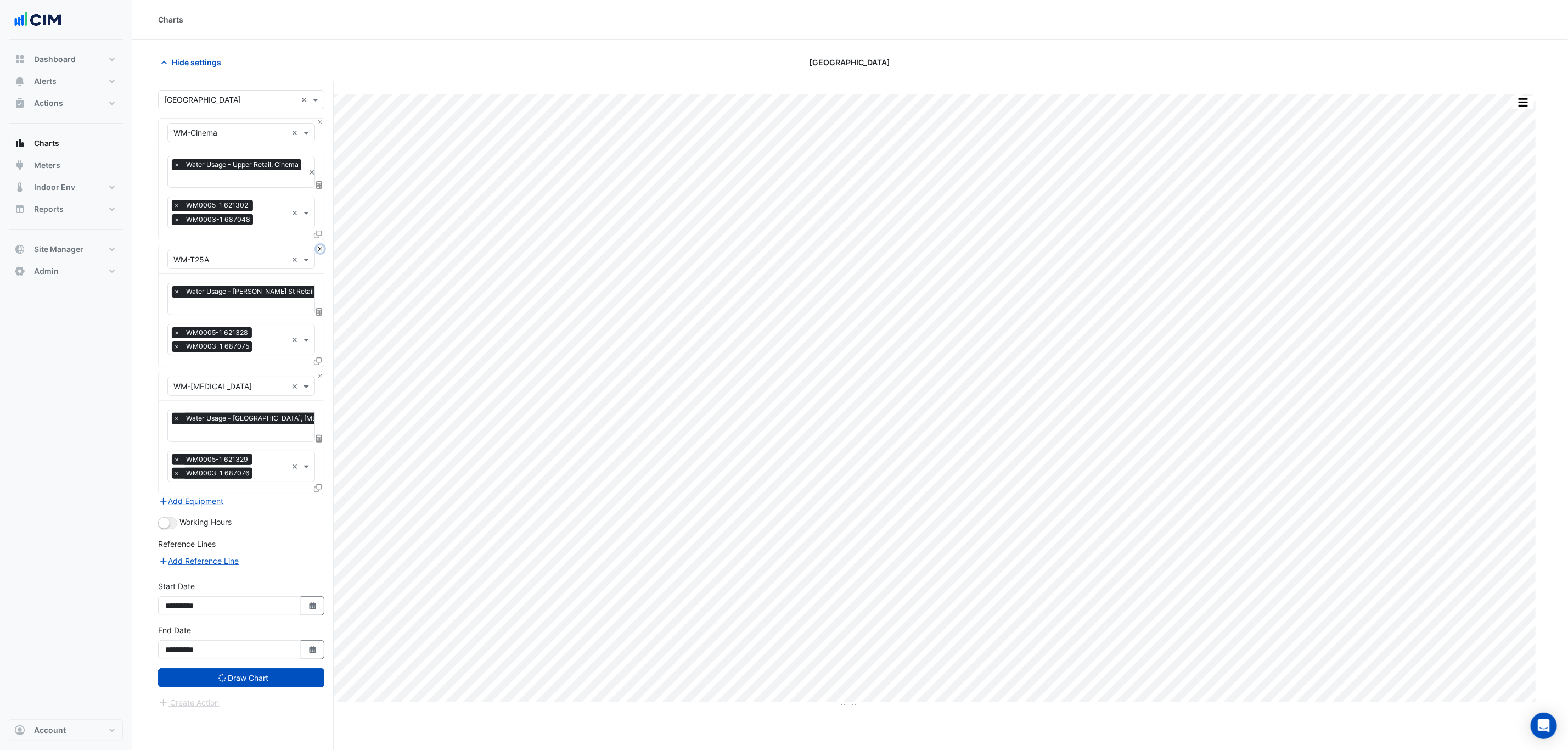
click at [318, 248] on button "Close" at bounding box center [320, 248] width 7 height 7
click at [318, 372] on button "Close" at bounding box center [320, 375] width 7 height 7
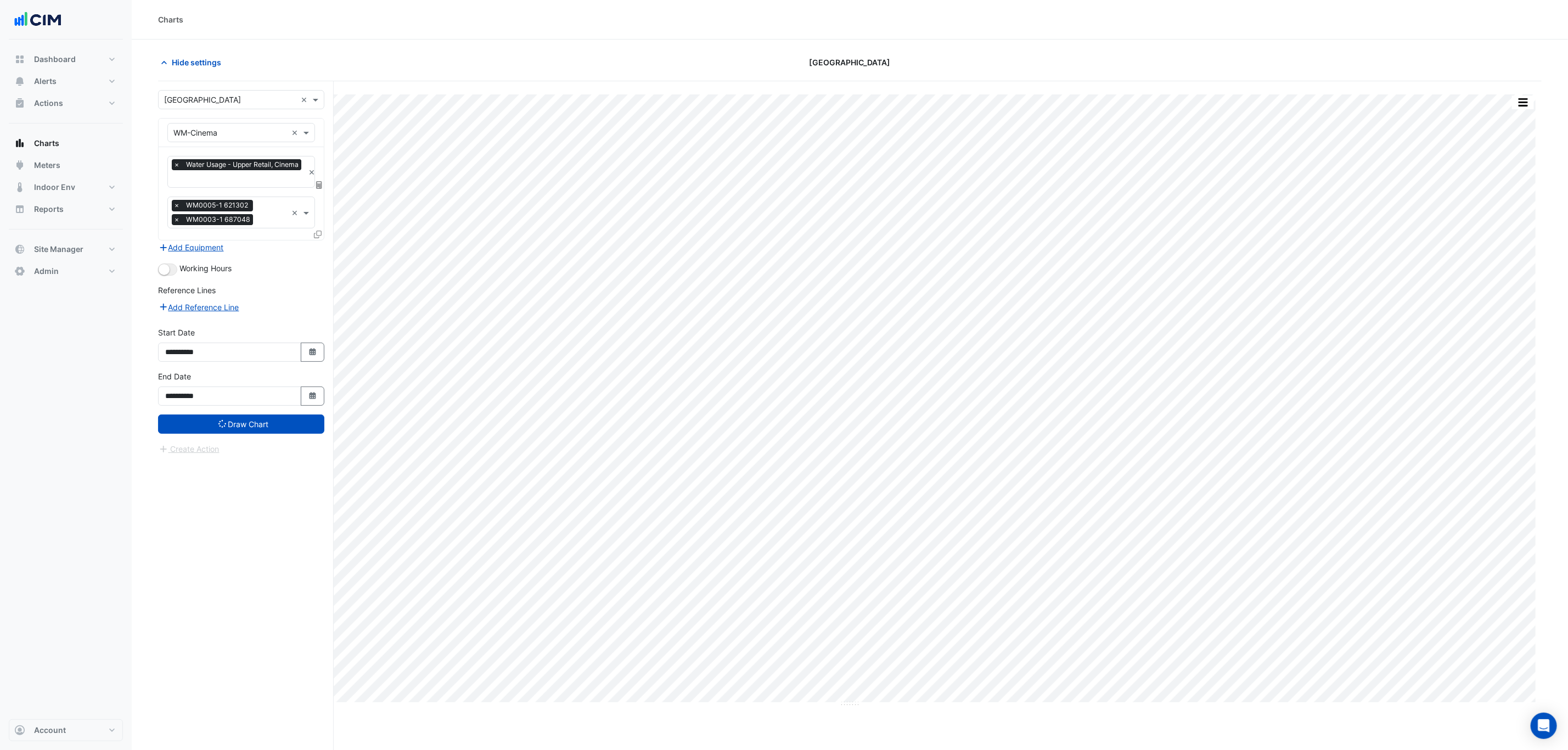
click at [318, 248] on div "Add Equipment" at bounding box center [241, 247] width 166 height 13
click at [318, 236] on icon at bounding box center [318, 234] width 7 height 7
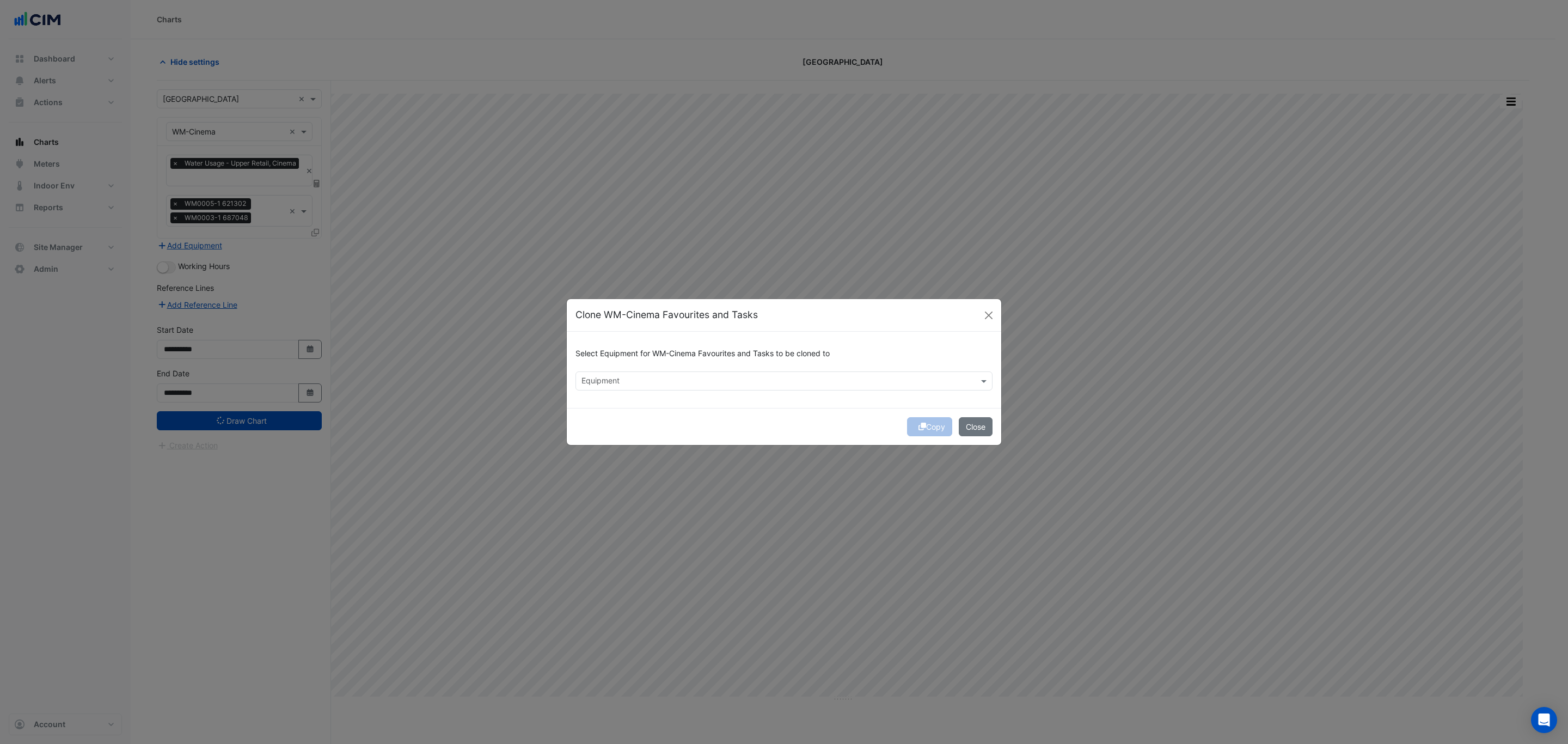
click at [853, 372] on div "Equipment" at bounding box center [775, 380] width 398 height 17
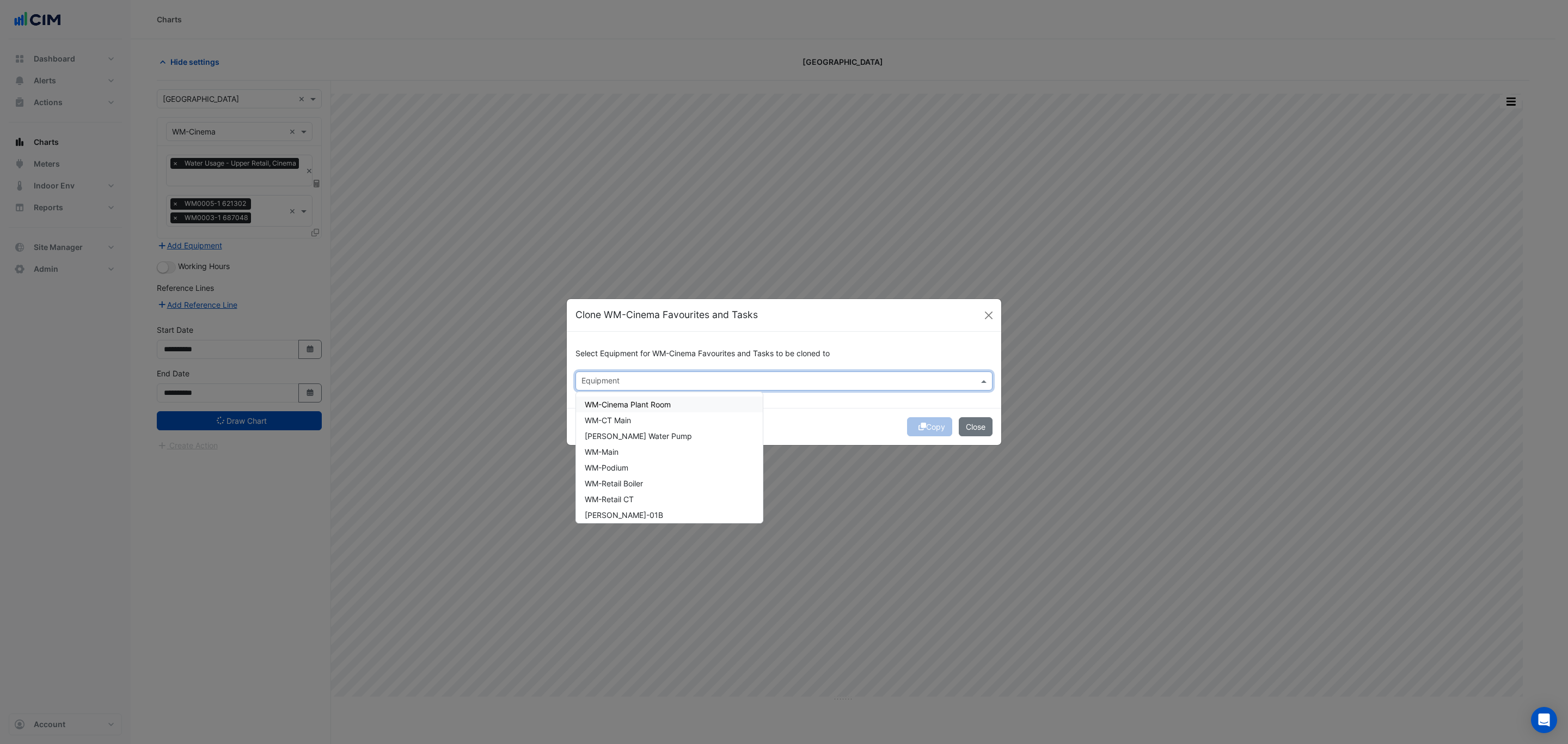
click at [683, 409] on div "WM-Cinema Plant Room" at bounding box center [669, 405] width 187 height 16
click at [676, 415] on div "WM-CT Main" at bounding box center [669, 420] width 187 height 16
click at [675, 434] on div "[PERSON_NAME] Water Pump" at bounding box center [669, 436] width 187 height 16
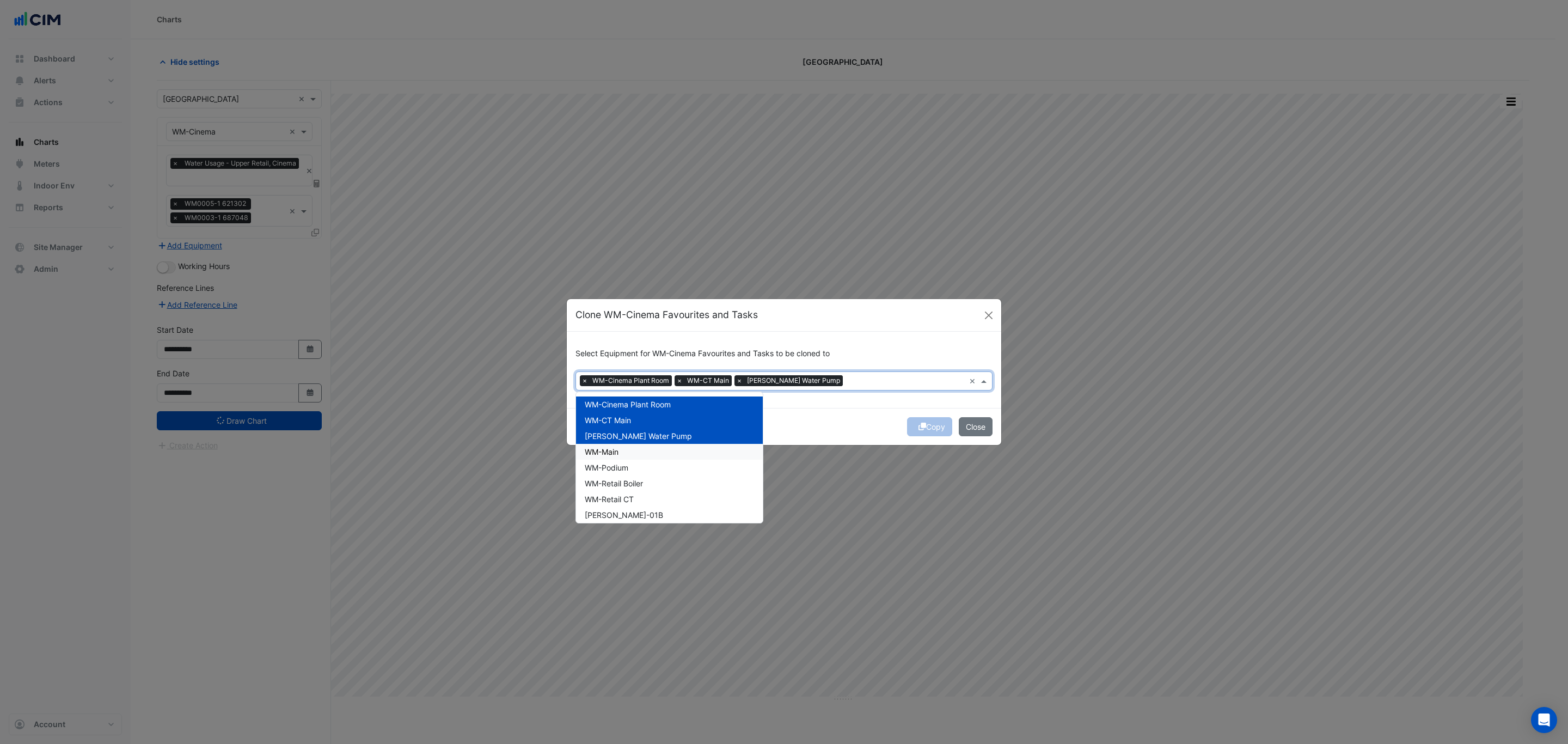
click at [675, 447] on div "WM-Main" at bounding box center [669, 452] width 187 height 16
click at [672, 460] on div "WM-Podium" at bounding box center [669, 468] width 187 height 16
click at [667, 479] on div "WM-Retail Boiler" at bounding box center [669, 484] width 187 height 16
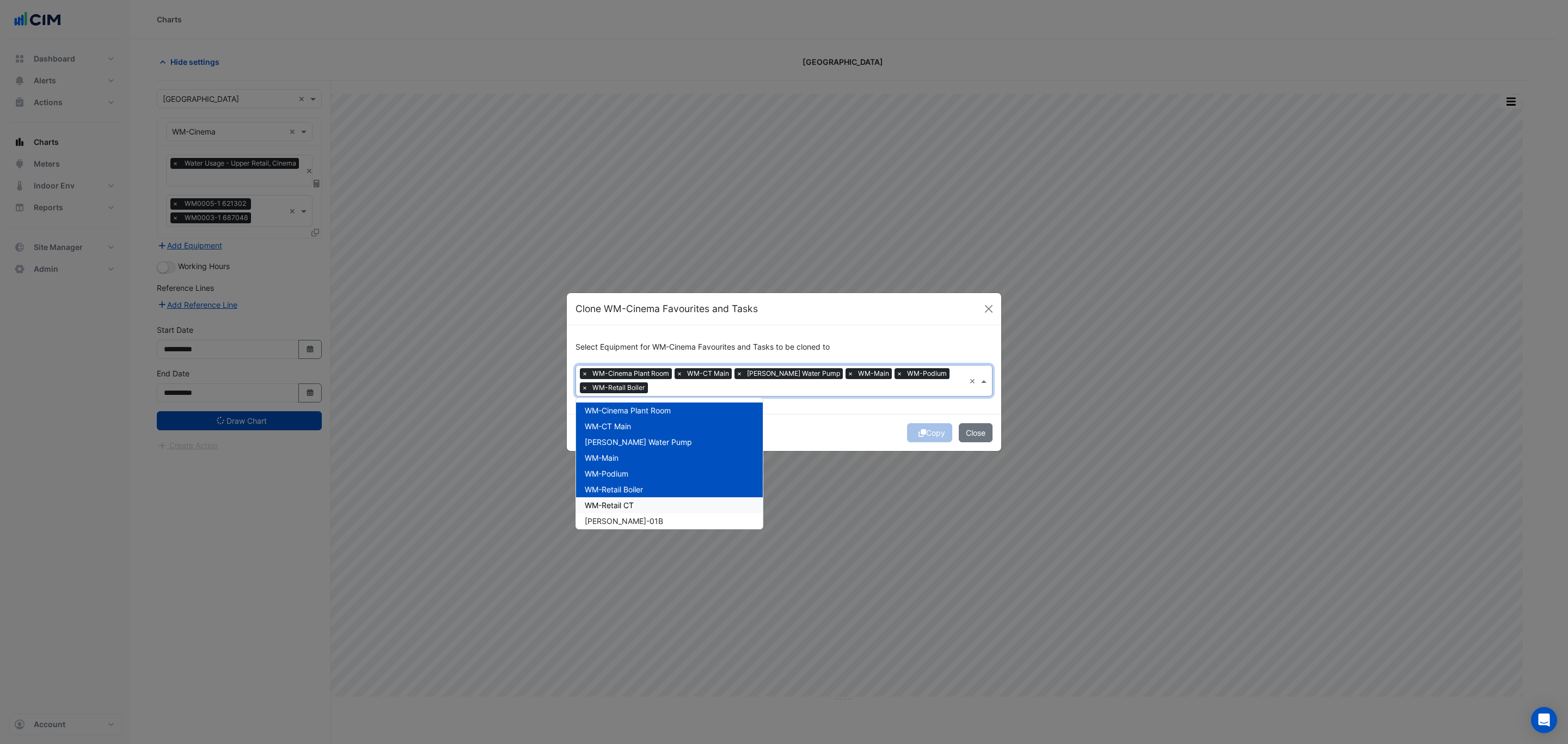
drag, startPoint x: 667, startPoint y: 501, endPoint x: 668, endPoint y: 509, distance: 8.1
click at [668, 502] on div "WM-Retail CT" at bounding box center [669, 505] width 187 height 16
click at [667, 519] on div "[PERSON_NAME]-01B" at bounding box center [669, 521] width 187 height 16
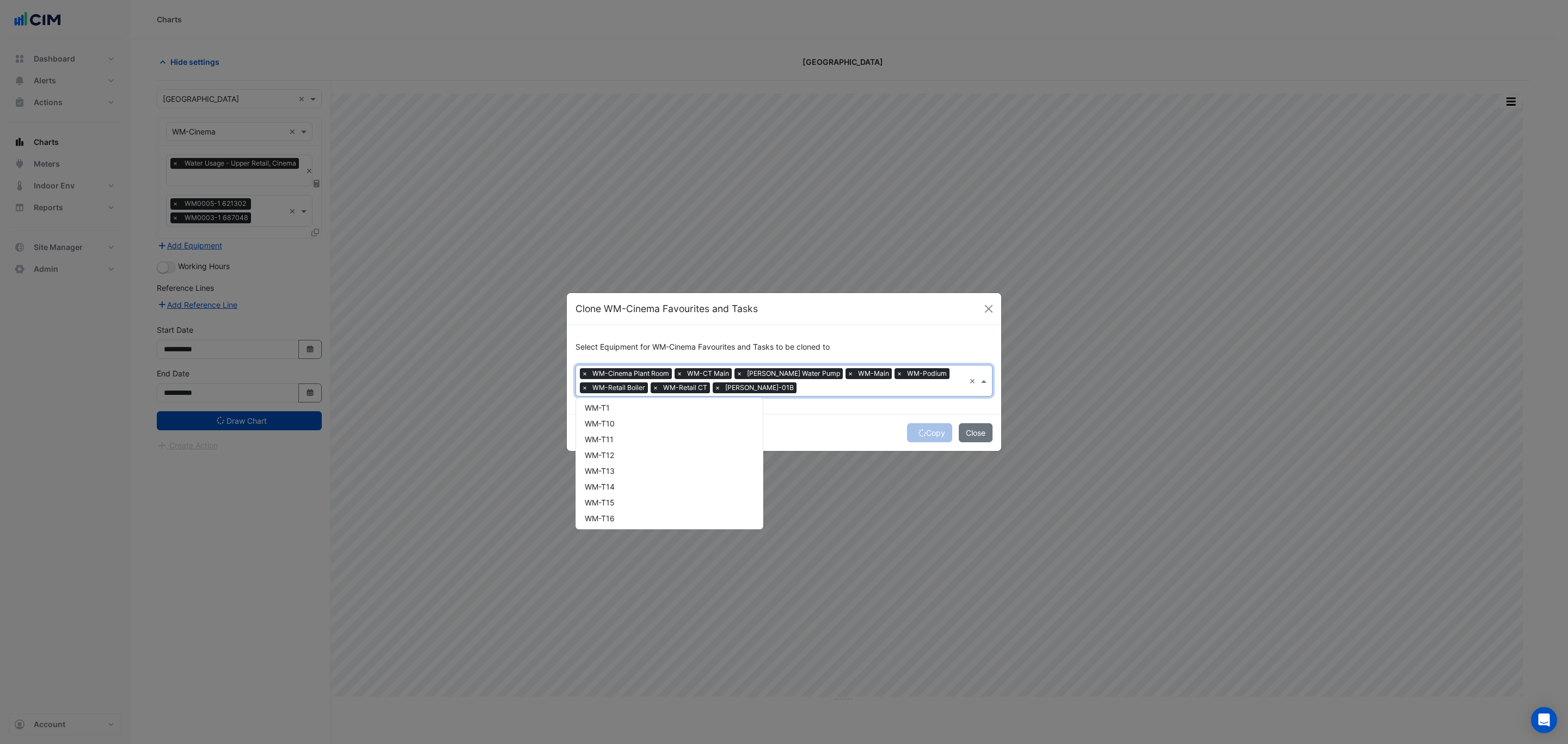
scroll to position [115, 0]
click at [694, 422] on div "[PERSON_NAME]-01C" at bounding box center [669, 422] width 187 height 16
click at [691, 438] on div "[PERSON_NAME]-T01A" at bounding box center [669, 439] width 187 height 16
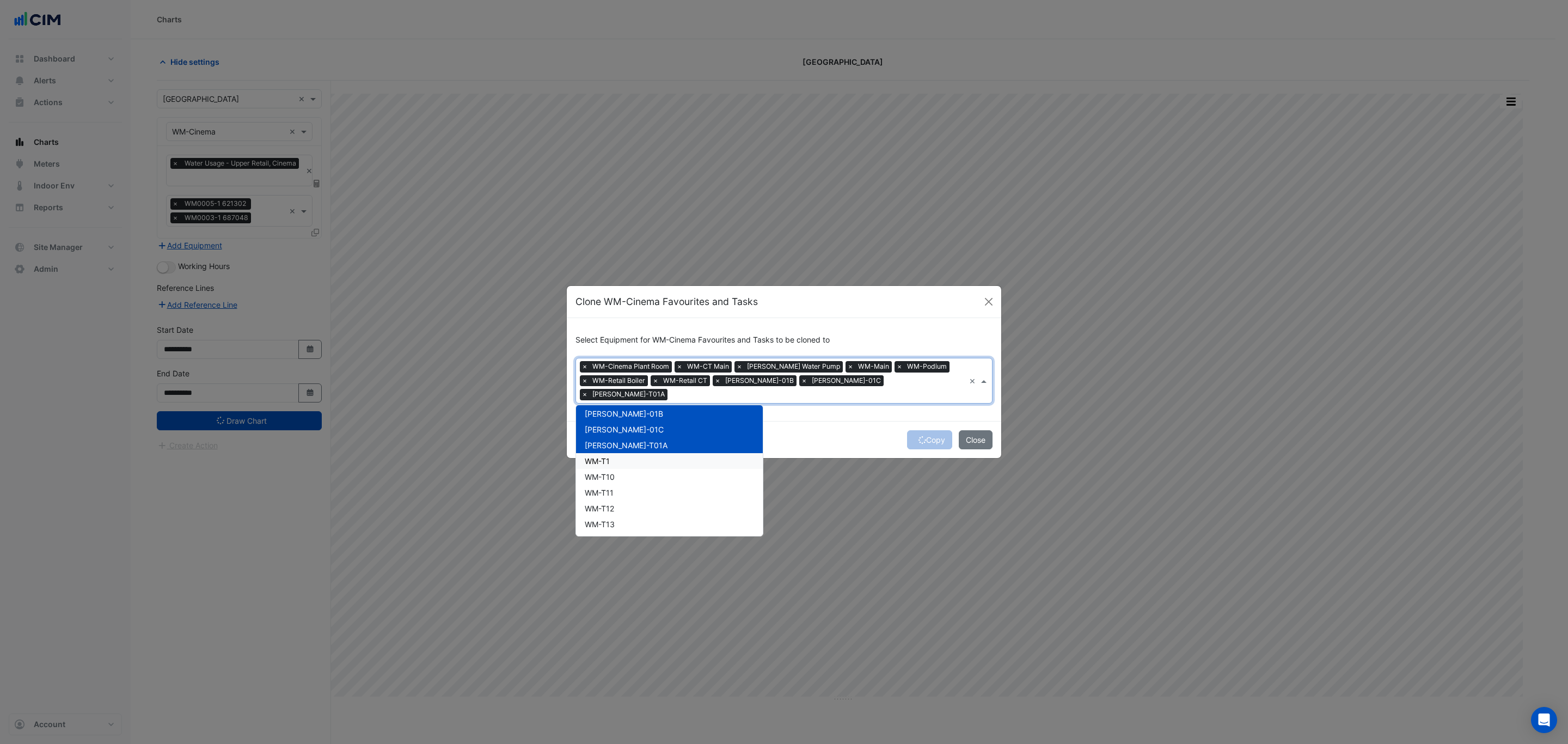
click at [687, 458] on div "WM-T1" at bounding box center [669, 461] width 187 height 16
click at [687, 469] on div "WM-T10" at bounding box center [669, 477] width 187 height 16
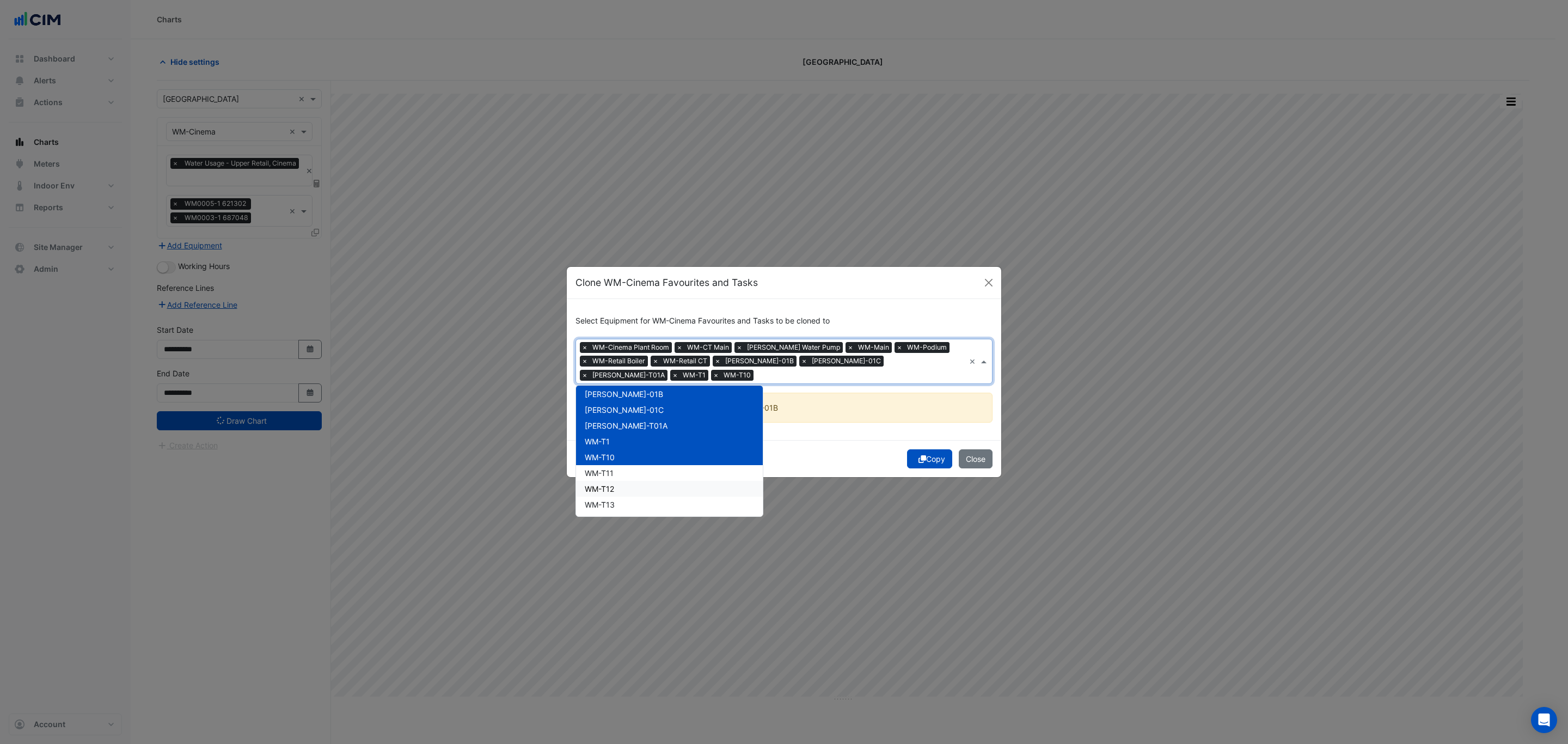
click at [682, 495] on div "WM-T12" at bounding box center [669, 489] width 187 height 16
click at [679, 479] on div "WM-T11" at bounding box center [669, 473] width 187 height 16
click at [680, 489] on div "WM-T12" at bounding box center [669, 489] width 187 height 16
click at [678, 476] on div "WM-T11" at bounding box center [669, 473] width 187 height 16
click at [679, 476] on div "WM-T11" at bounding box center [669, 473] width 187 height 16
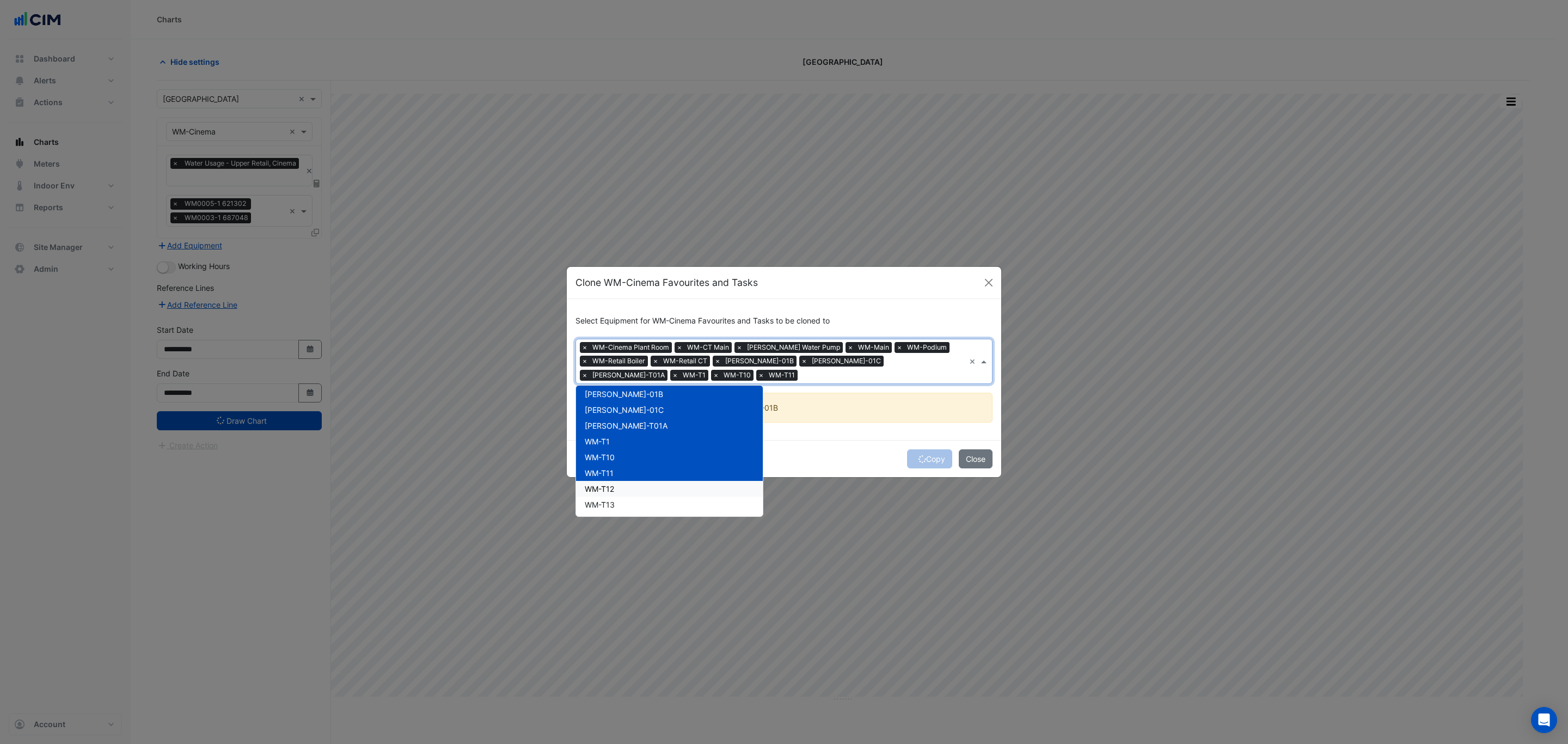
click at [678, 487] on div "WM-T12" at bounding box center [669, 489] width 187 height 16
click at [676, 508] on div "WM-T13" at bounding box center [669, 505] width 187 height 16
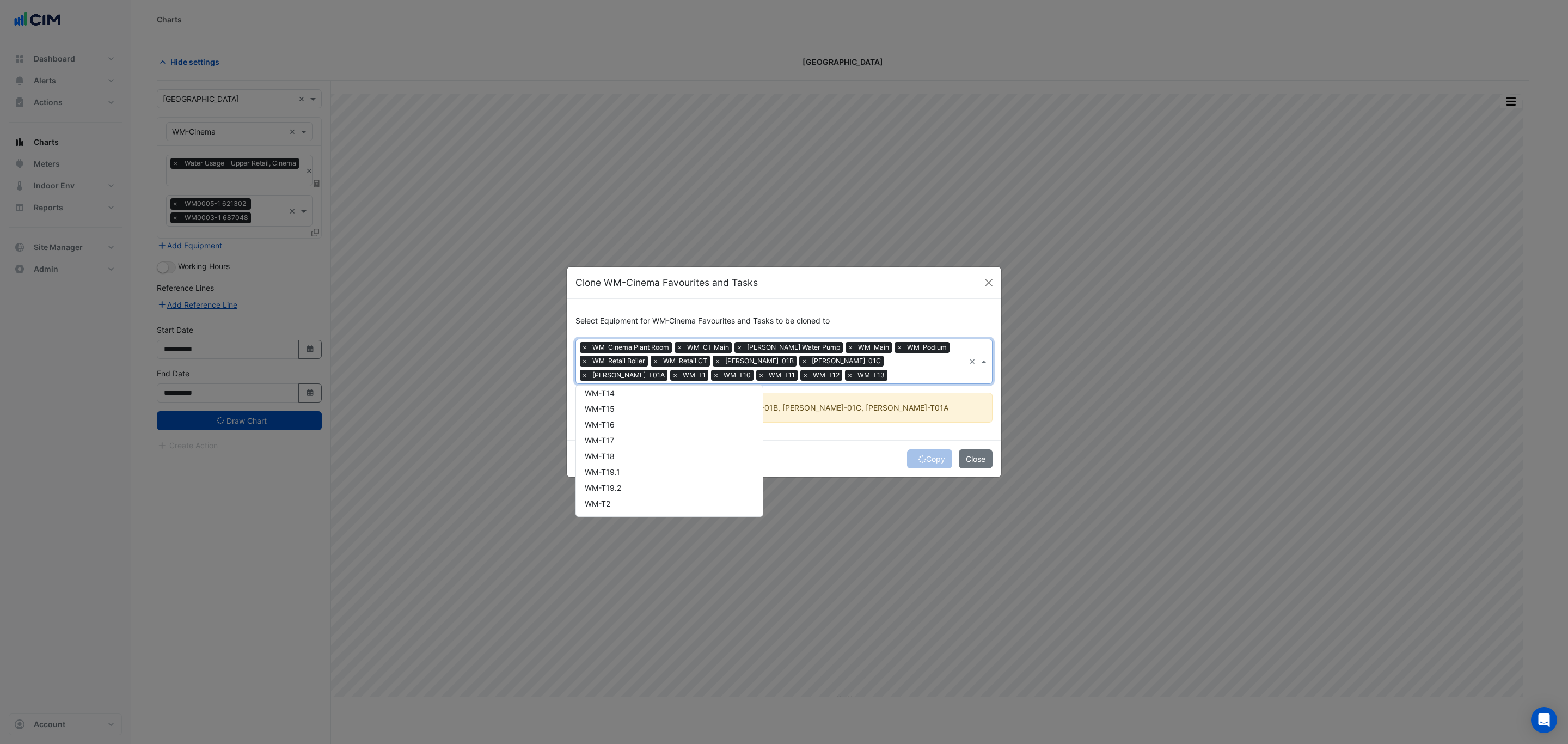
scroll to position [234, 0]
click at [663, 404] on div "WM-T14" at bounding box center [669, 401] width 187 height 16
click at [668, 417] on div "WM-T15" at bounding box center [669, 417] width 187 height 16
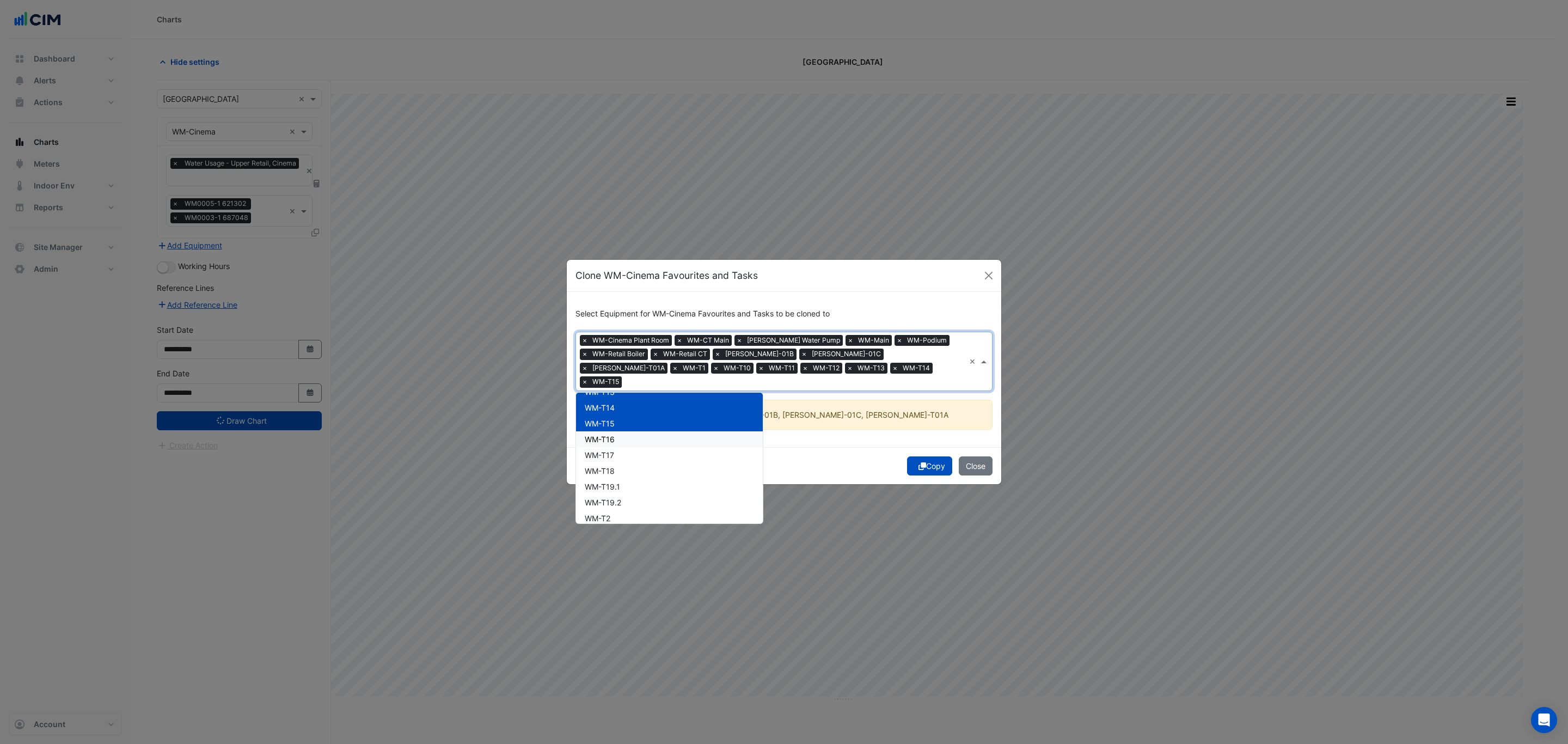
click at [667, 431] on div "WM-T16" at bounding box center [669, 439] width 187 height 16
click at [662, 447] on div "WM-T17" at bounding box center [669, 455] width 187 height 16
click at [658, 463] on div "WM-T18" at bounding box center [669, 471] width 187 height 16
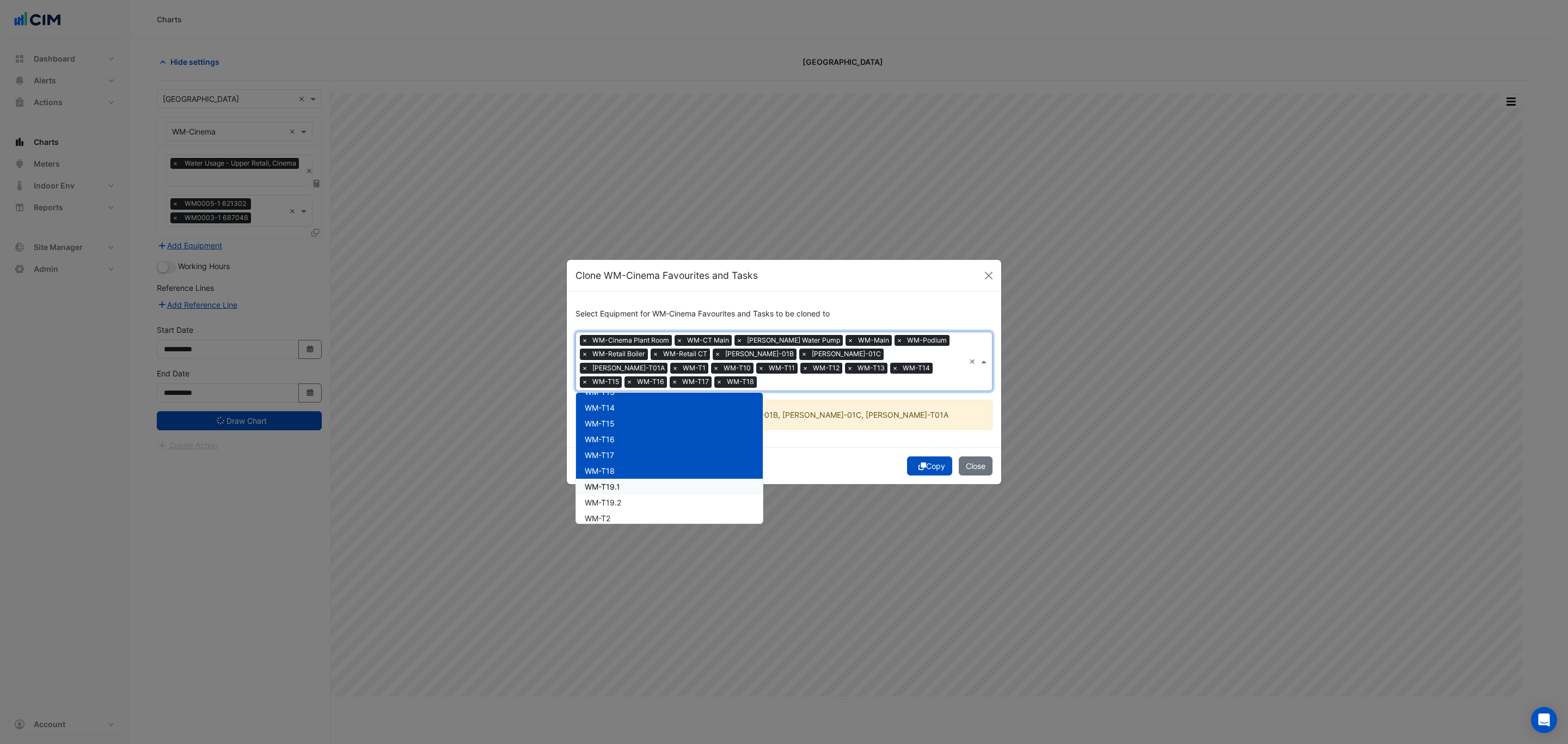
click at [655, 481] on div "WM-T19.1" at bounding box center [669, 487] width 187 height 16
click at [654, 500] on div "WM-T19.2" at bounding box center [669, 502] width 187 height 16
click at [652, 516] on div "WM-T2" at bounding box center [669, 519] width 187 height 16
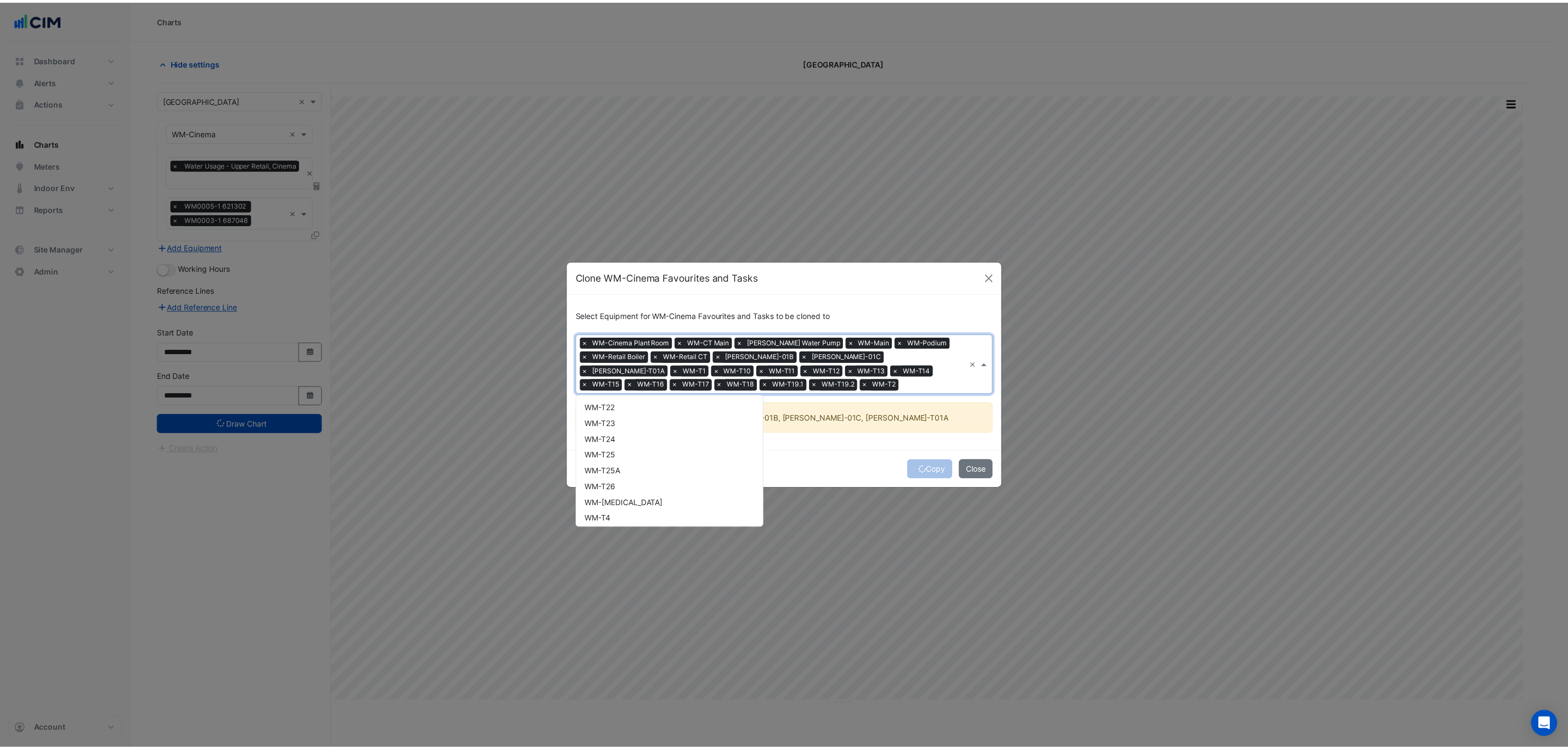
scroll to position [358, 0]
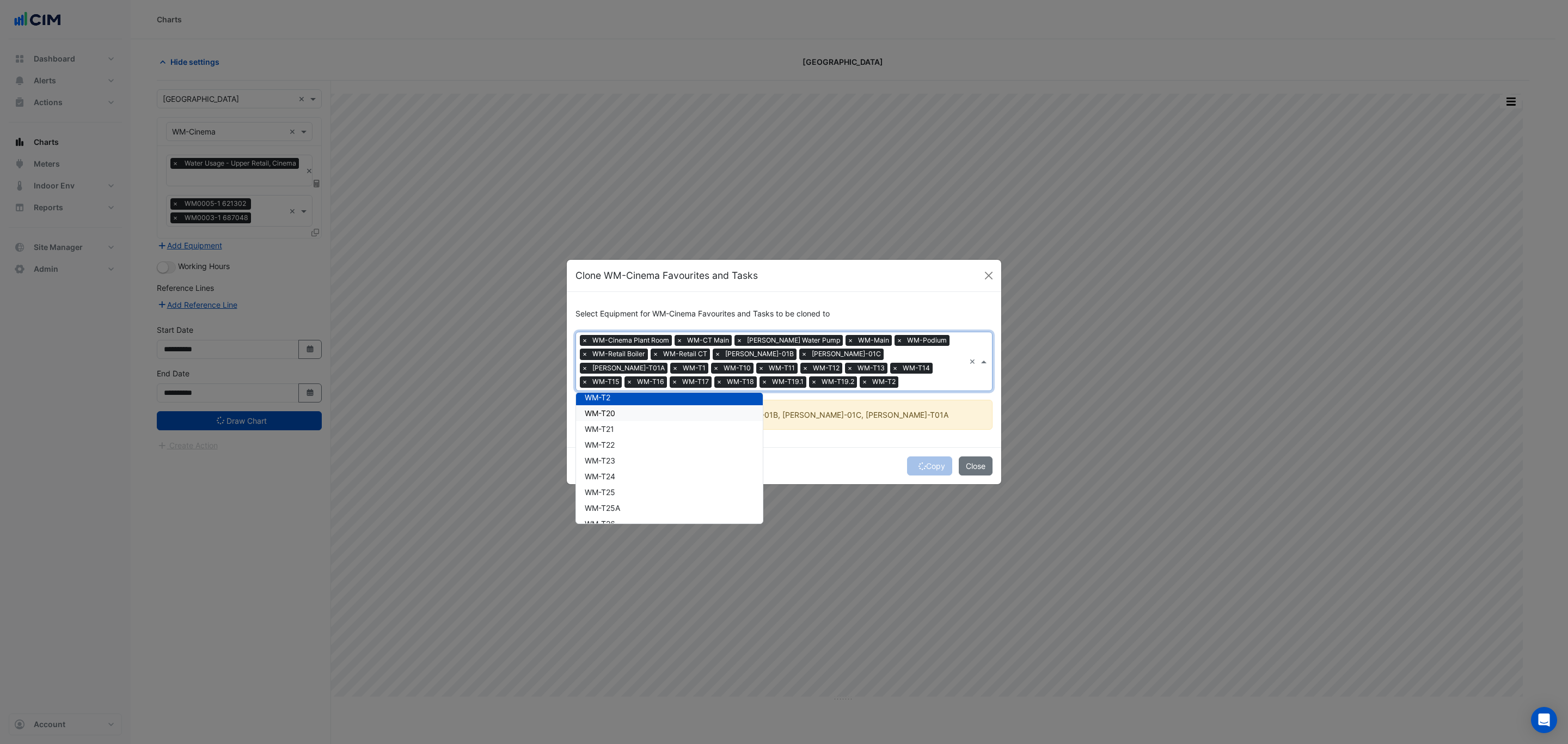
drag, startPoint x: 658, startPoint y: 415, endPoint x: 670, endPoint y: 415, distance: 12.0
click at [659, 415] on div "WM-T20" at bounding box center [669, 414] width 187 height 16
click at [938, 469] on button "Copy" at bounding box center [930, 466] width 45 height 19
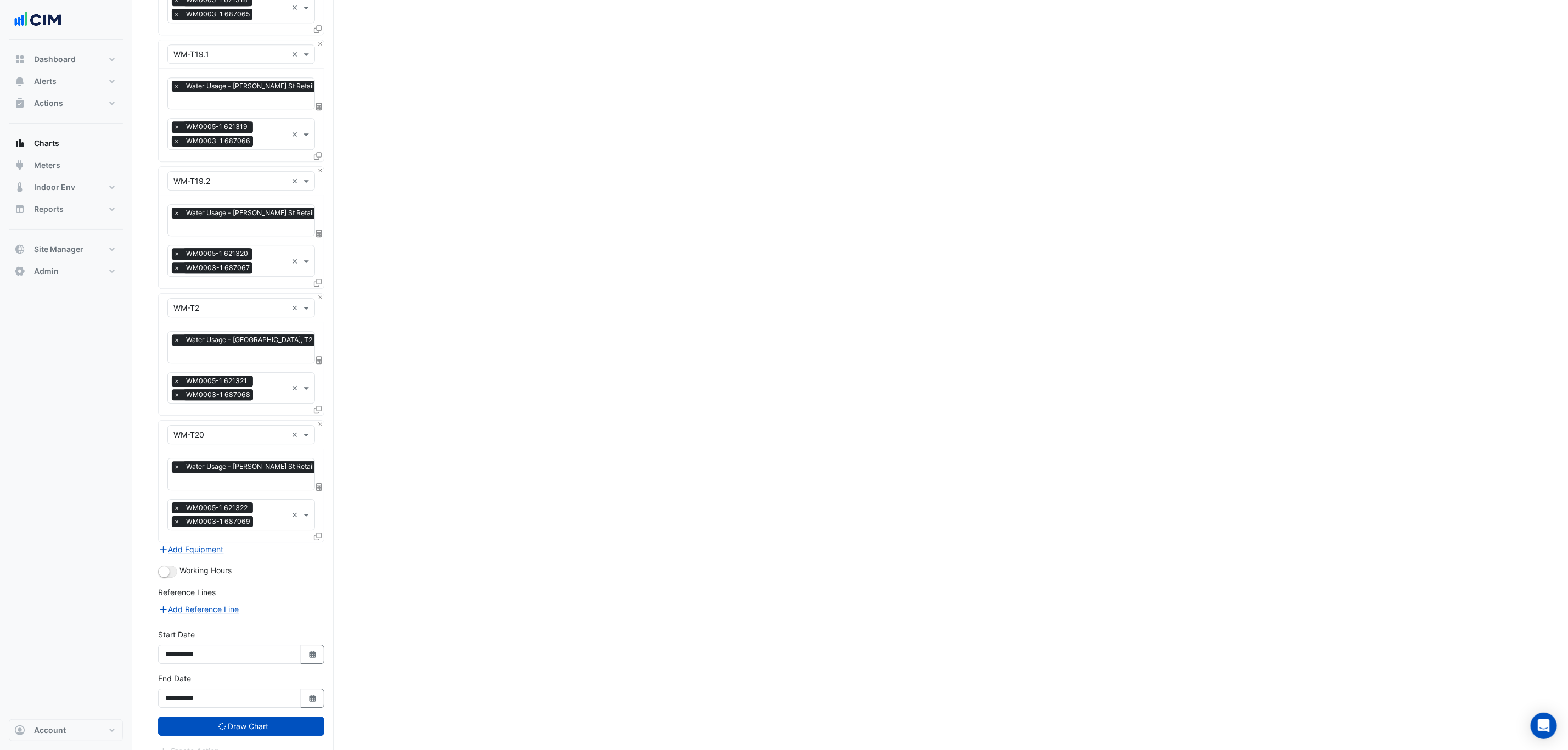
scroll to position [2296, 0]
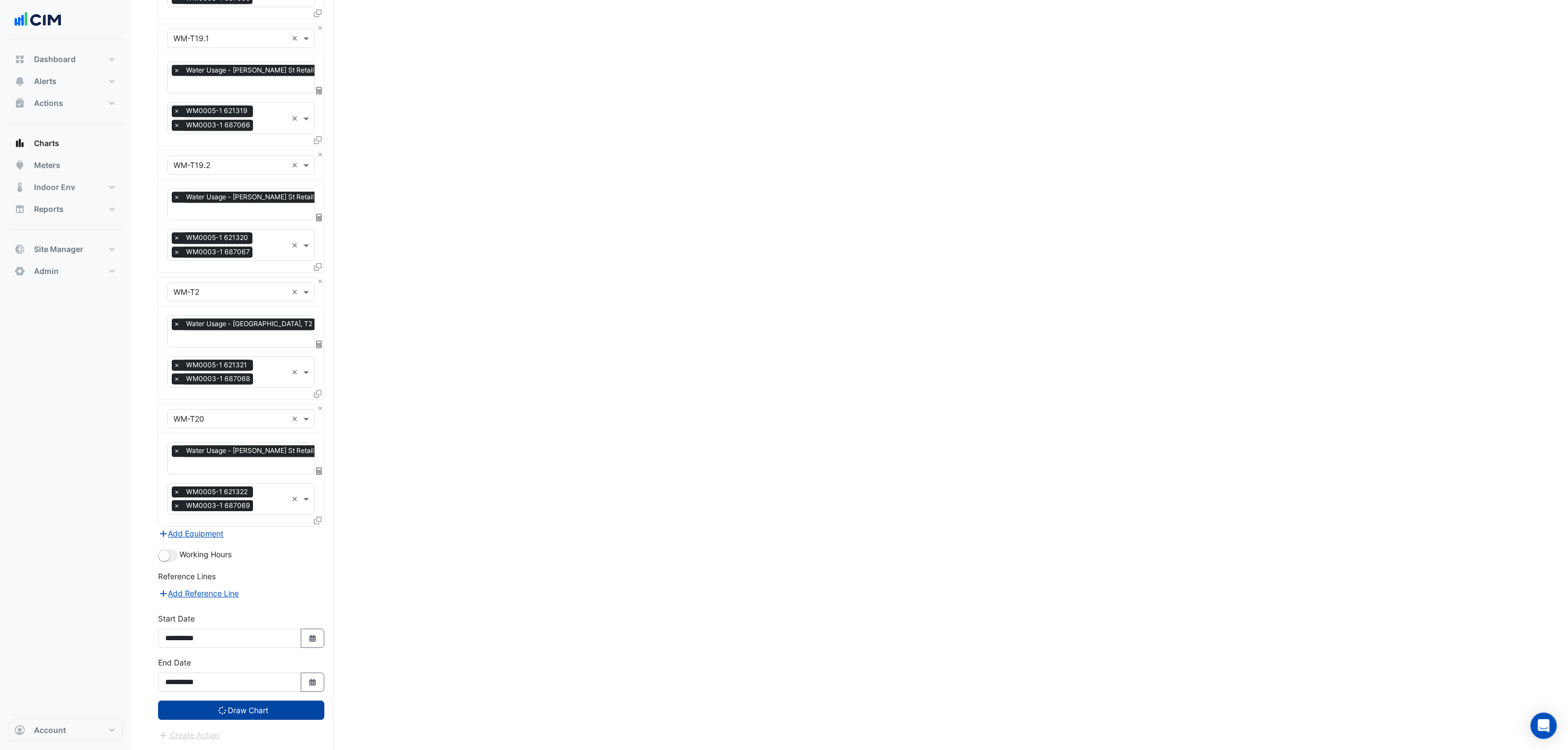
click at [217, 710] on icon "submit" at bounding box center [221, 710] width 10 height 10
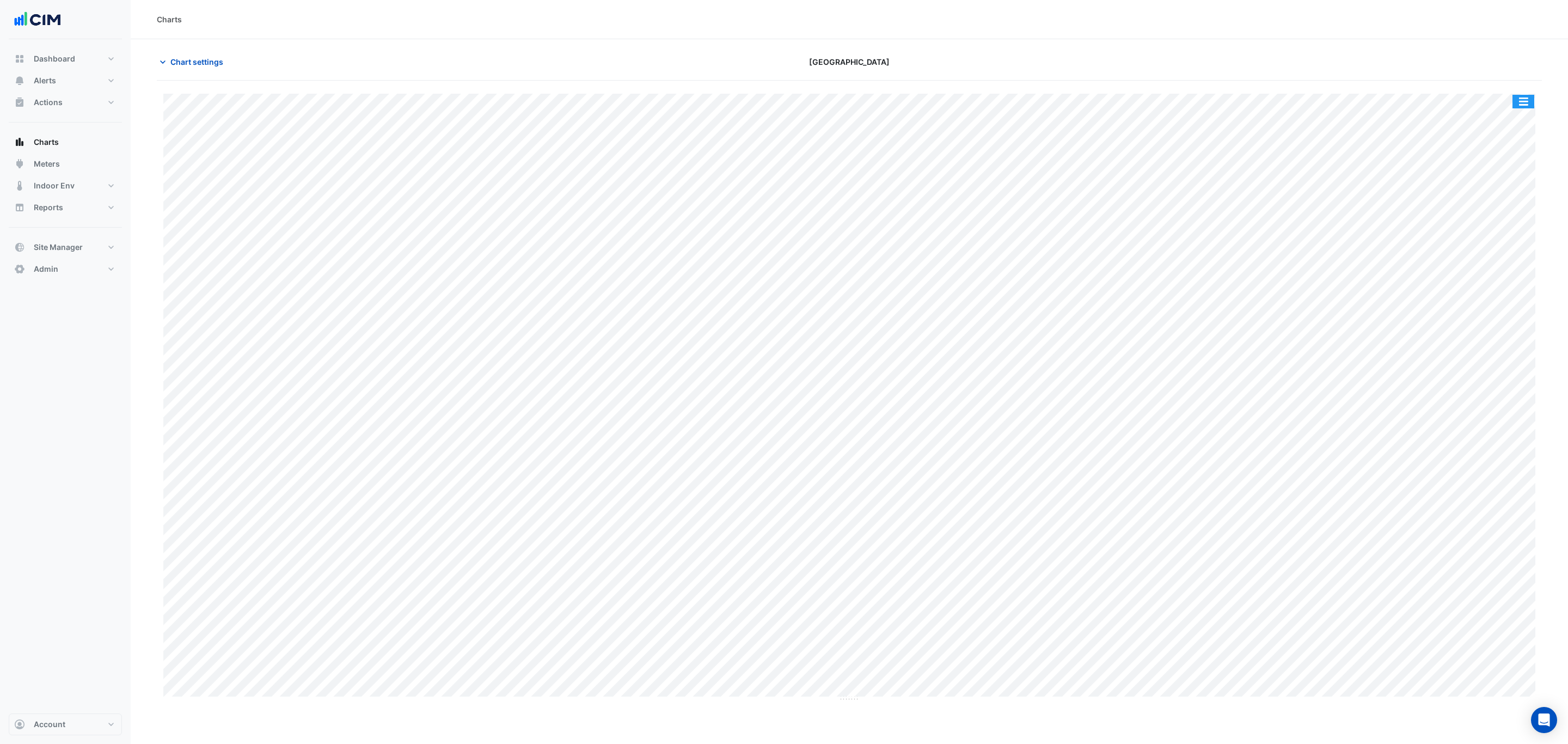
click at [1526, 96] on button "button" at bounding box center [1524, 101] width 22 height 14
click at [1523, 126] on div "Split by Equip" at bounding box center [1502, 121] width 65 height 19
click at [216, 63] on span "Chart settings" at bounding box center [196, 61] width 53 height 11
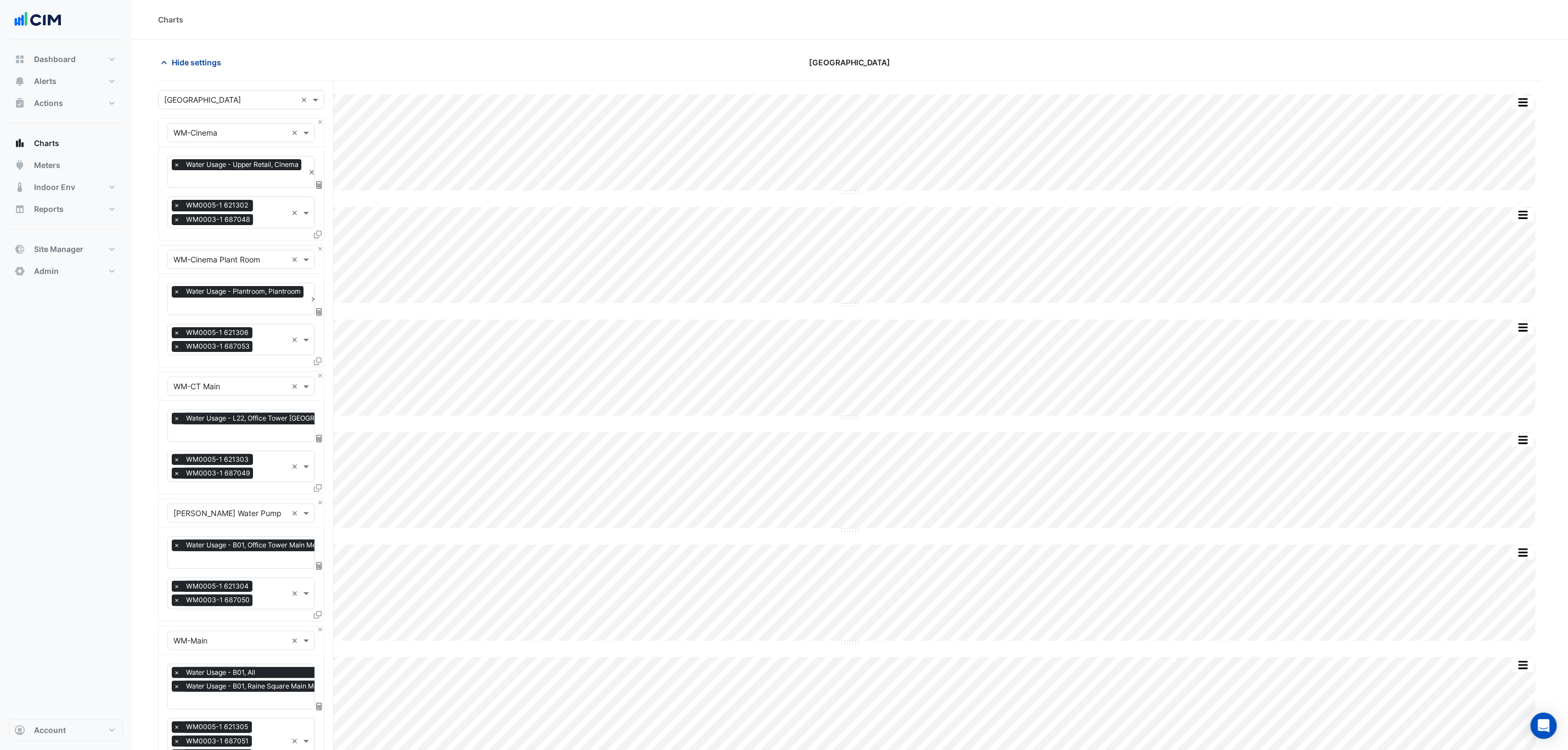
click at [169, 55] on button "Hide settings" at bounding box center [193, 63] width 70 height 20
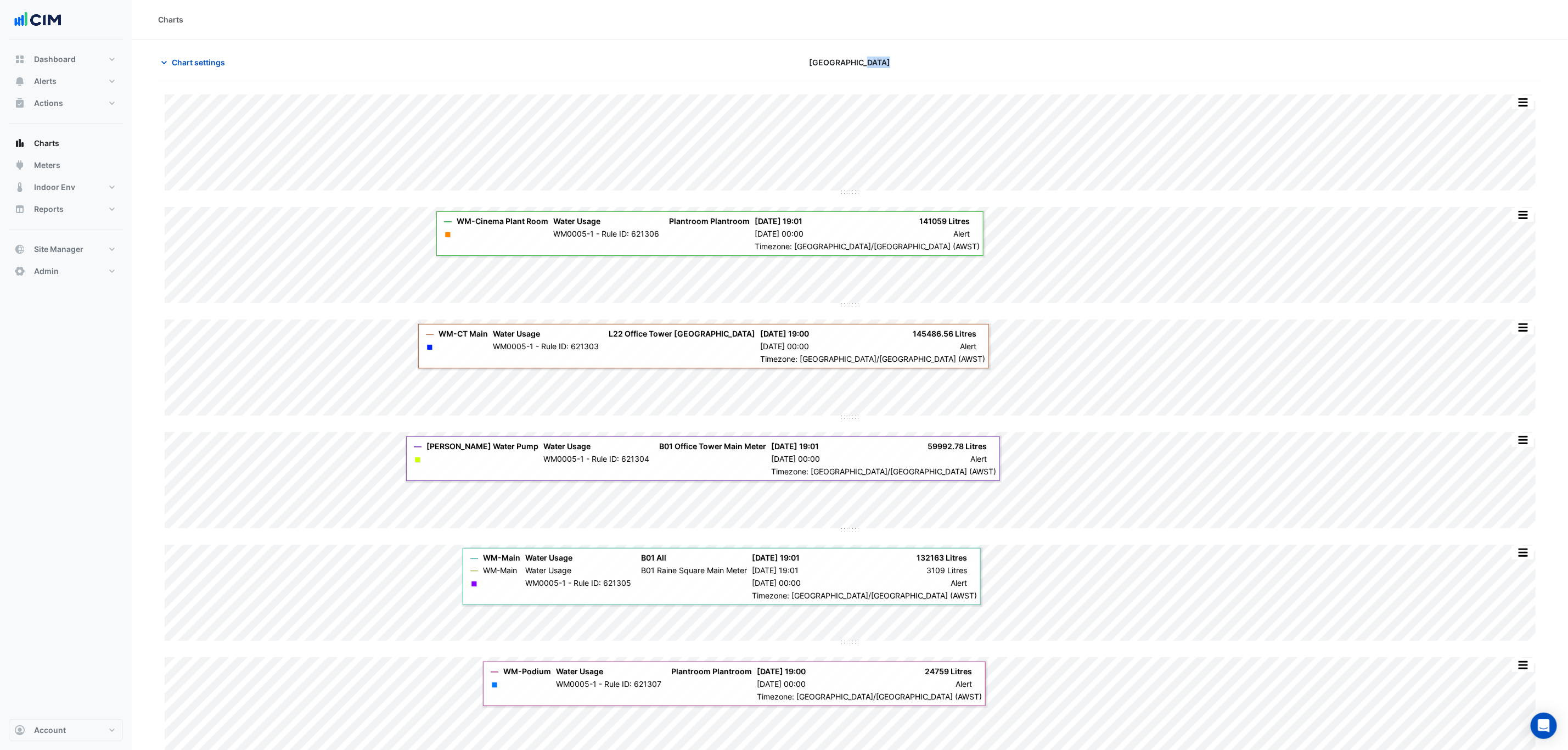
click at [1049, 64] on div "[GEOGRAPHIC_DATA]" at bounding box center [850, 63] width 466 height 20
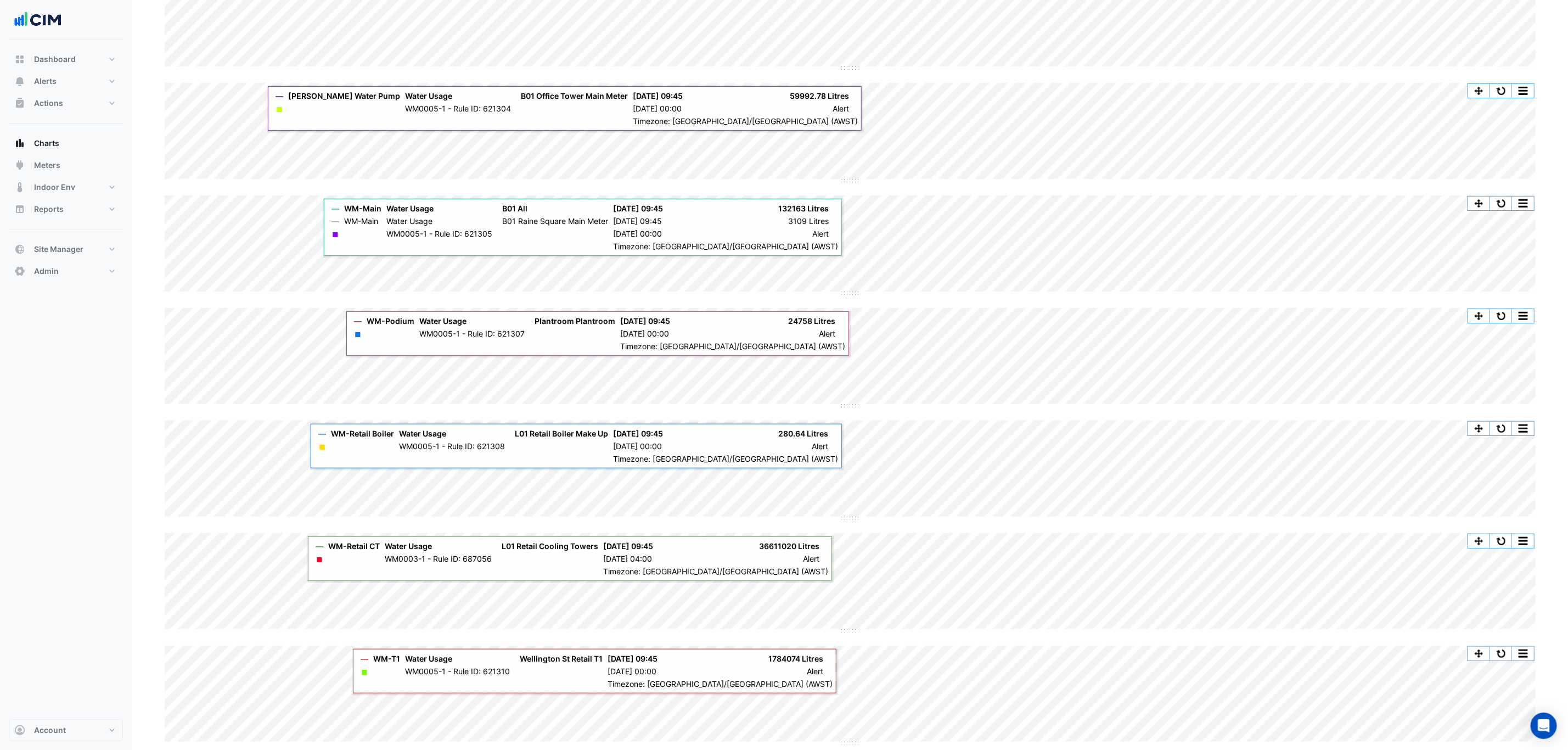
scroll to position [494, 0]
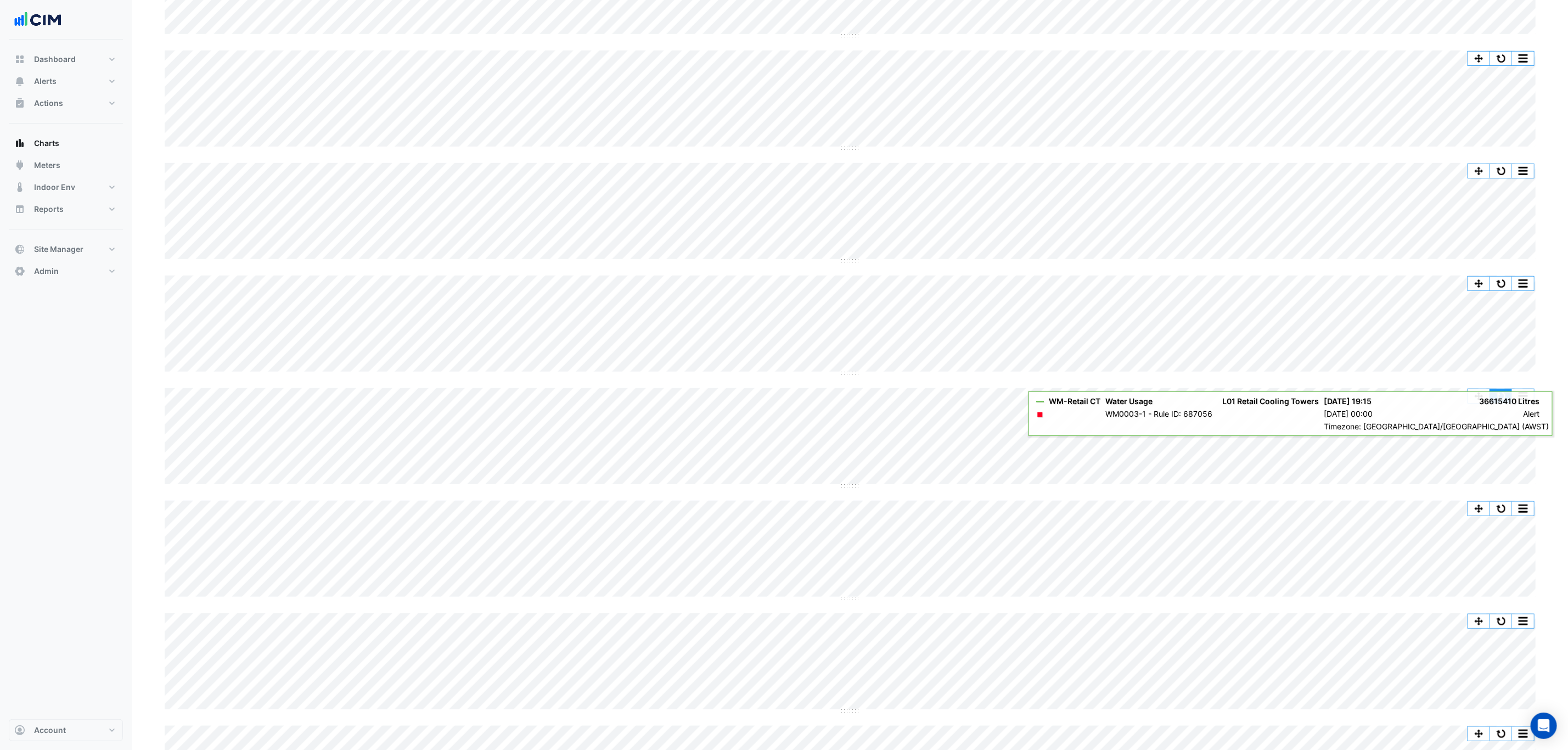
click at [1496, 399] on button "button" at bounding box center [1500, 396] width 22 height 14
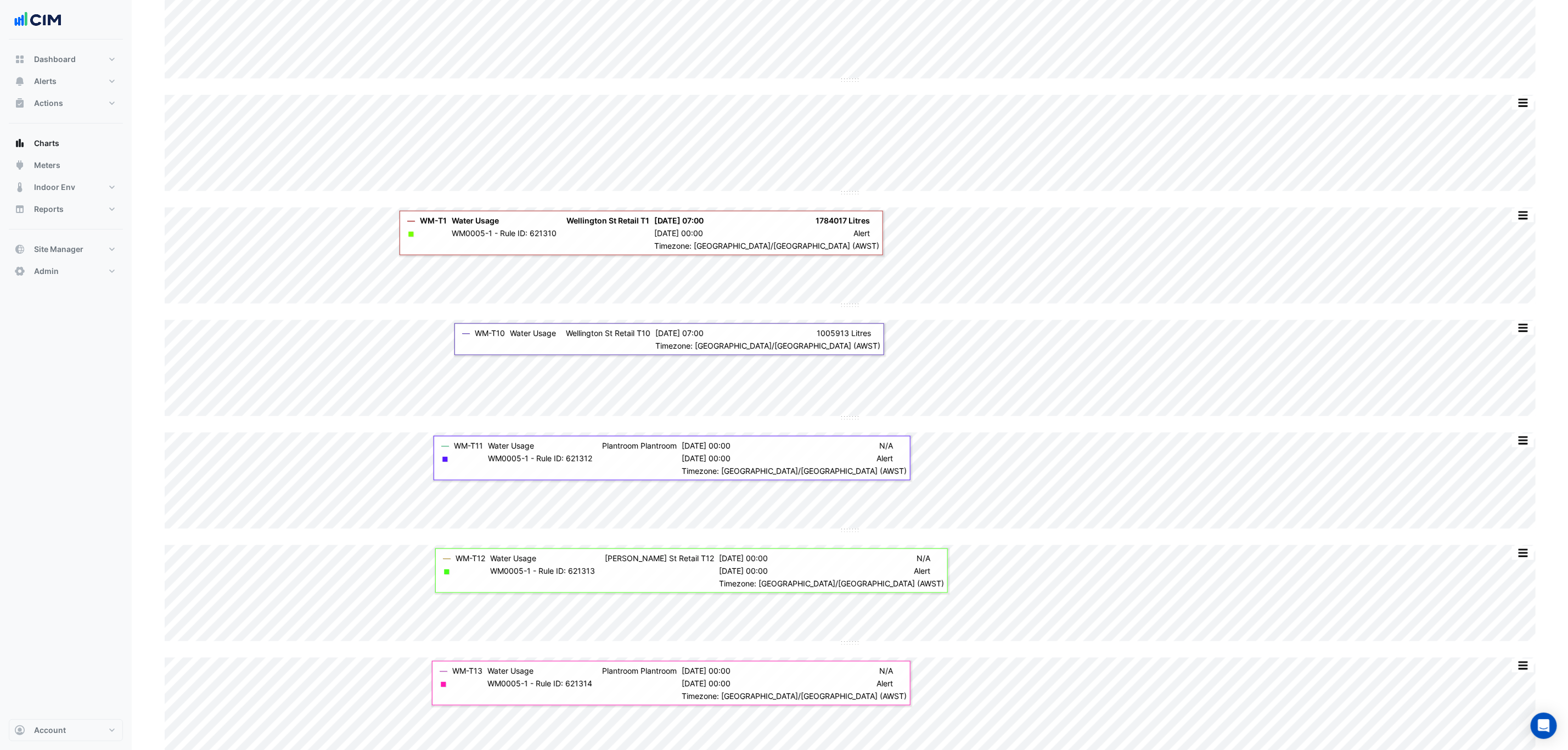
scroll to position [823, 0]
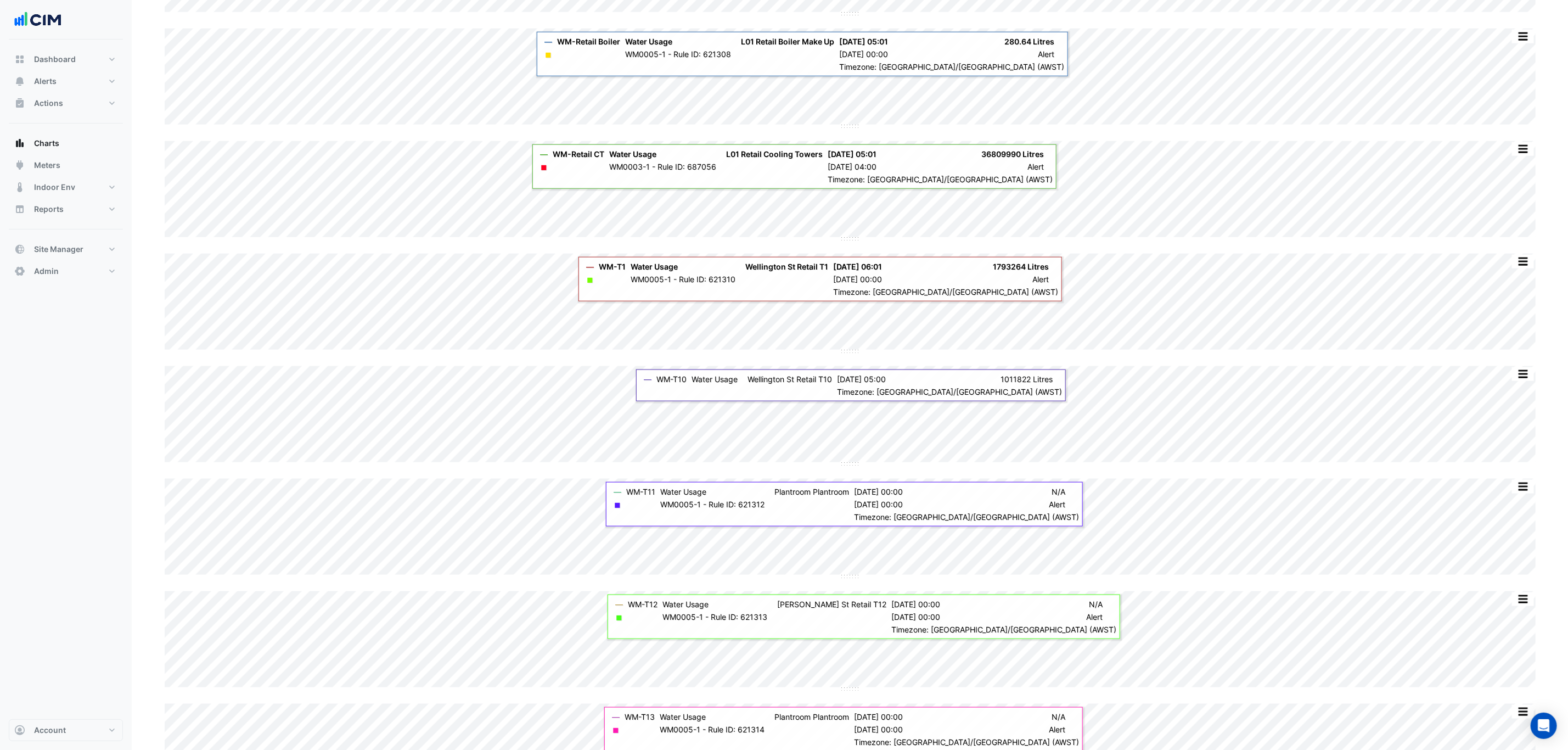
scroll to position [741, 0]
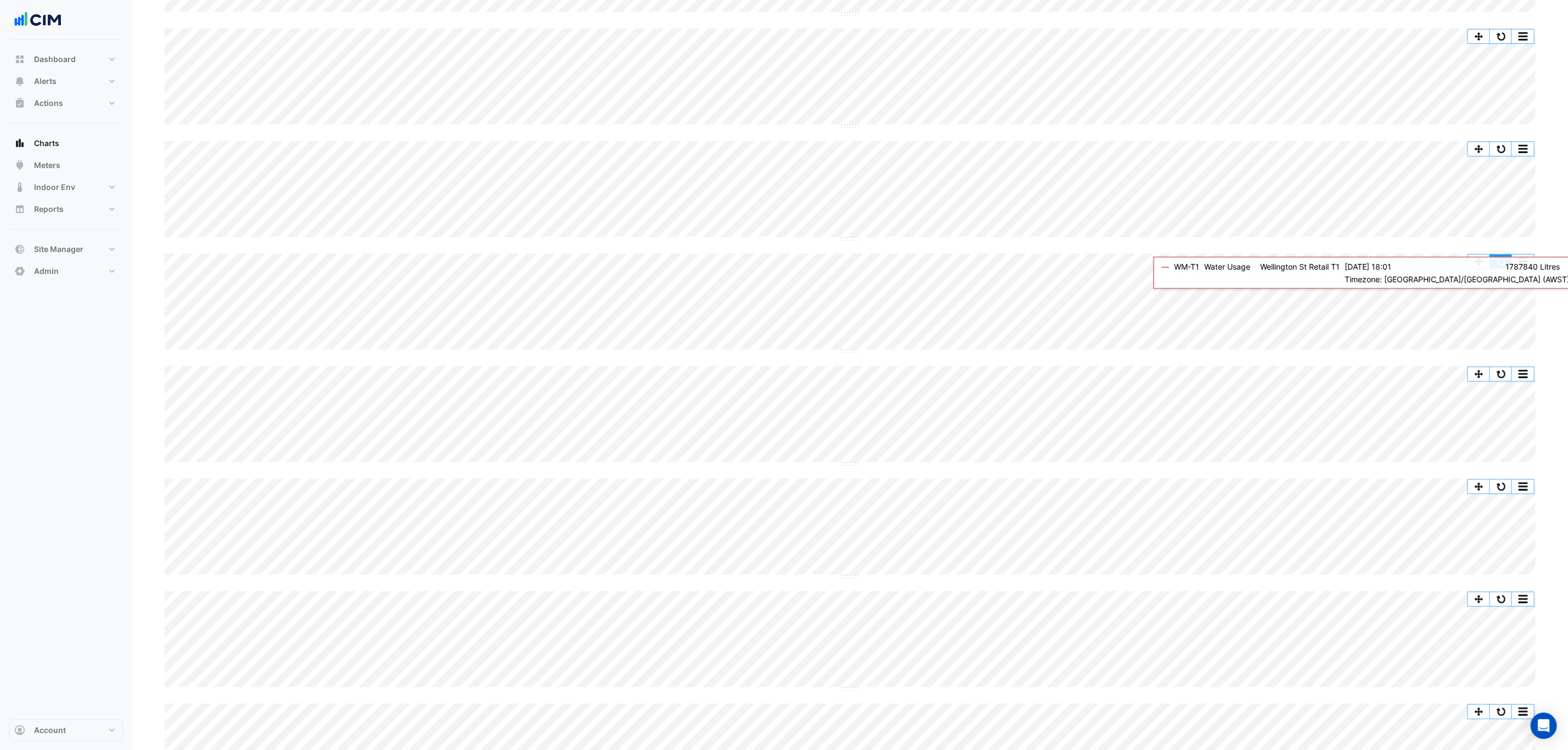
click at [1501, 262] on button "button" at bounding box center [1500, 261] width 22 height 14
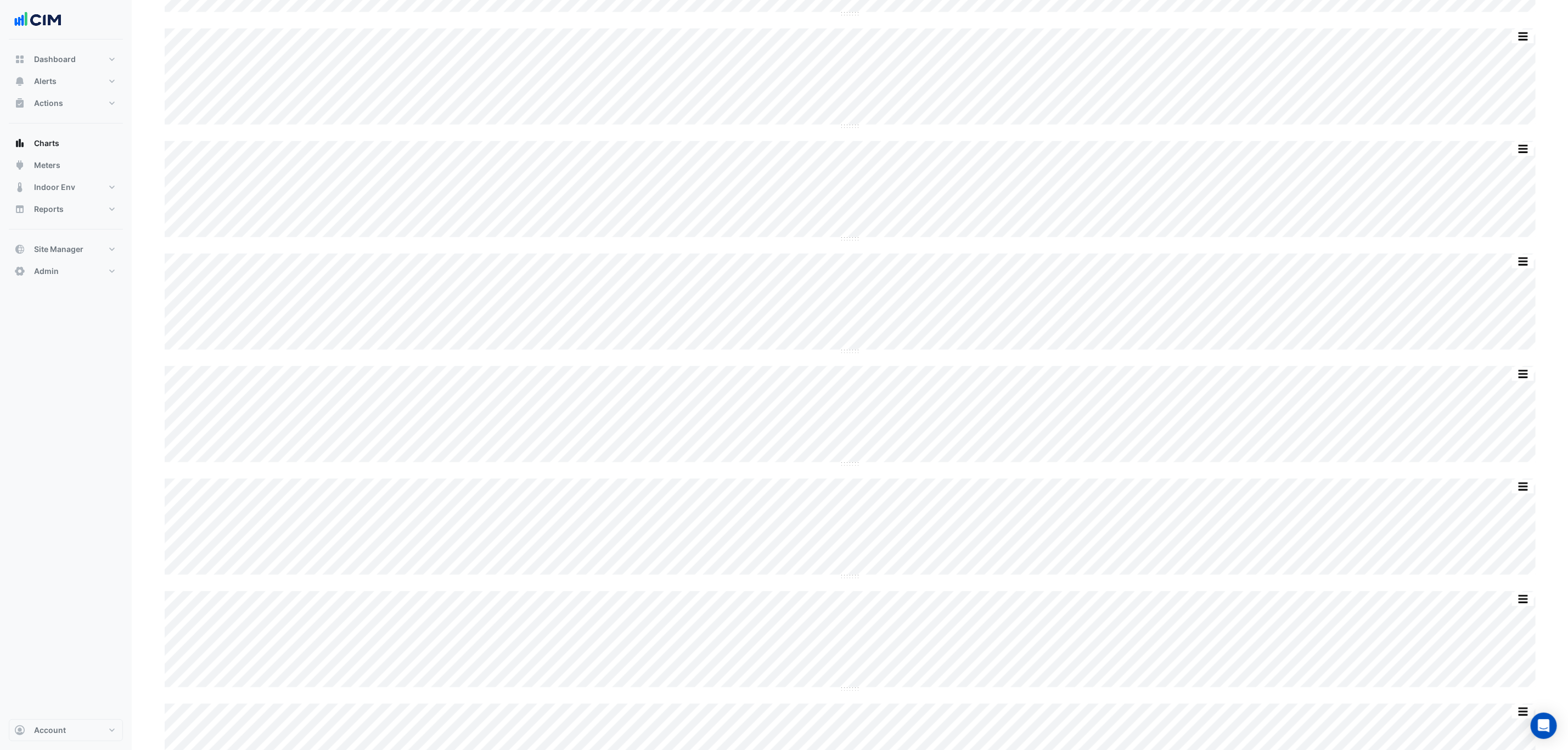
click at [852, 354] on div "Split All Split None Print Save as JPEG Save as PNG Pivot Data Table Export CSV…" at bounding box center [849, 529] width 1383 height 2350
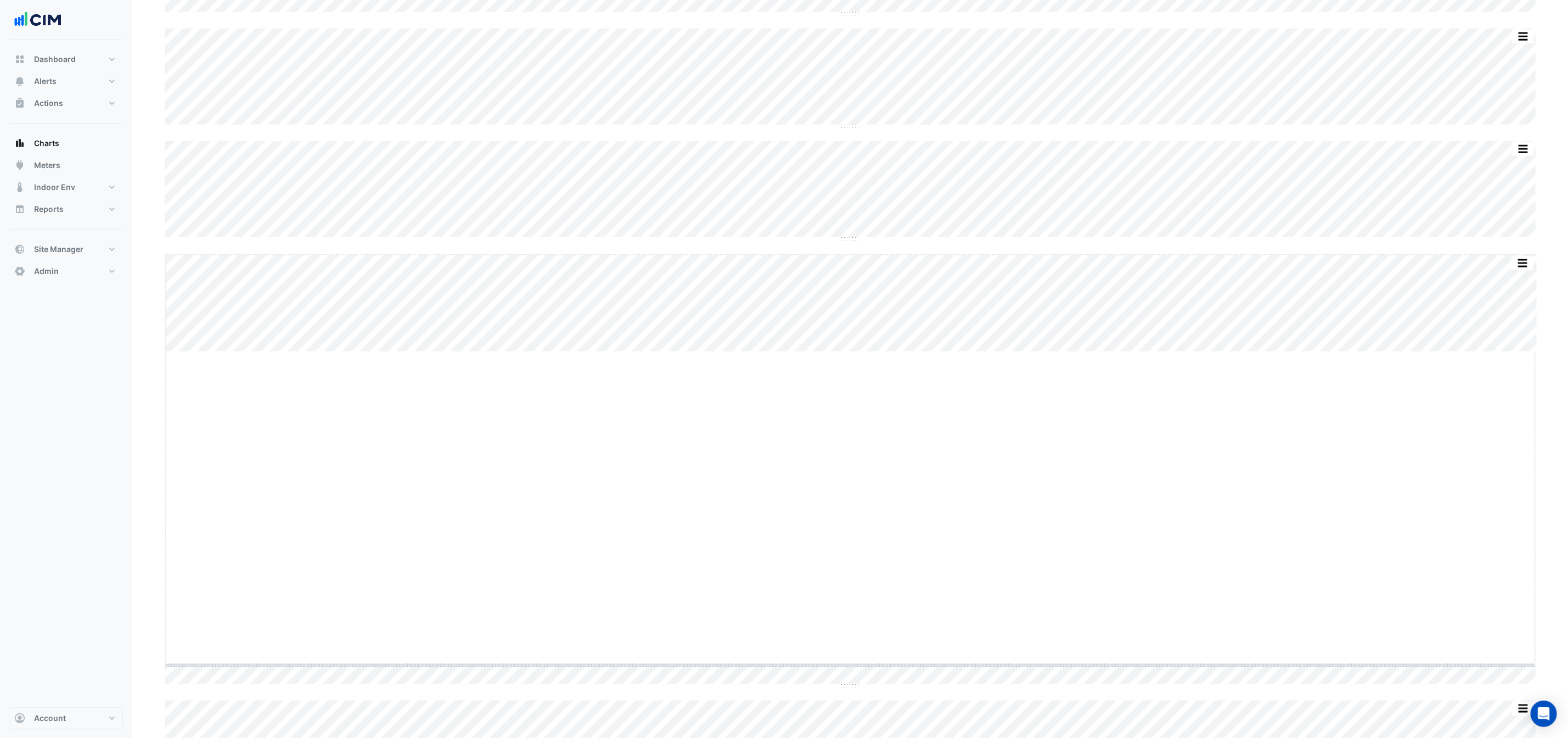
drag, startPoint x: 853, startPoint y: 353, endPoint x: 865, endPoint y: 668, distance: 315.2
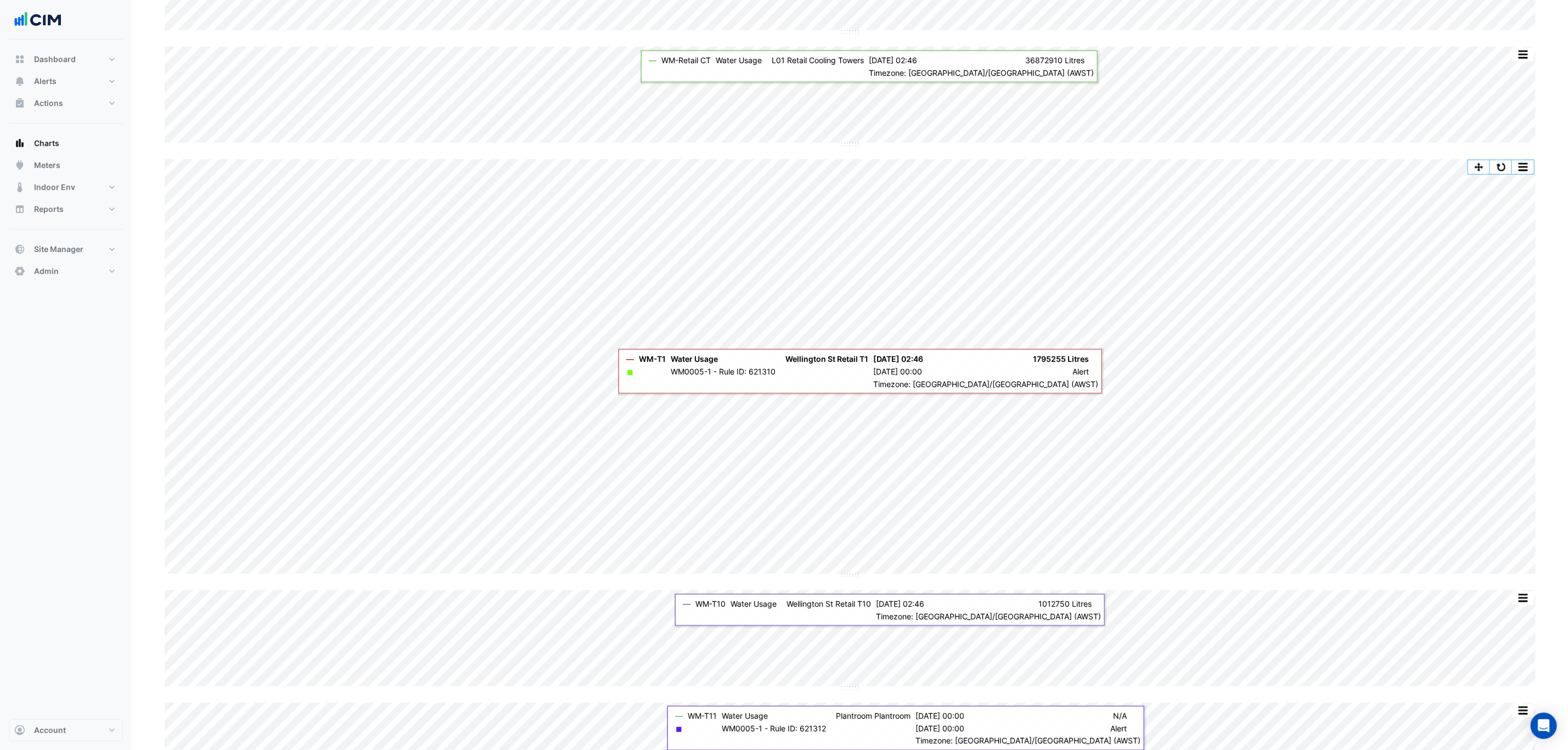
scroll to position [823, 0]
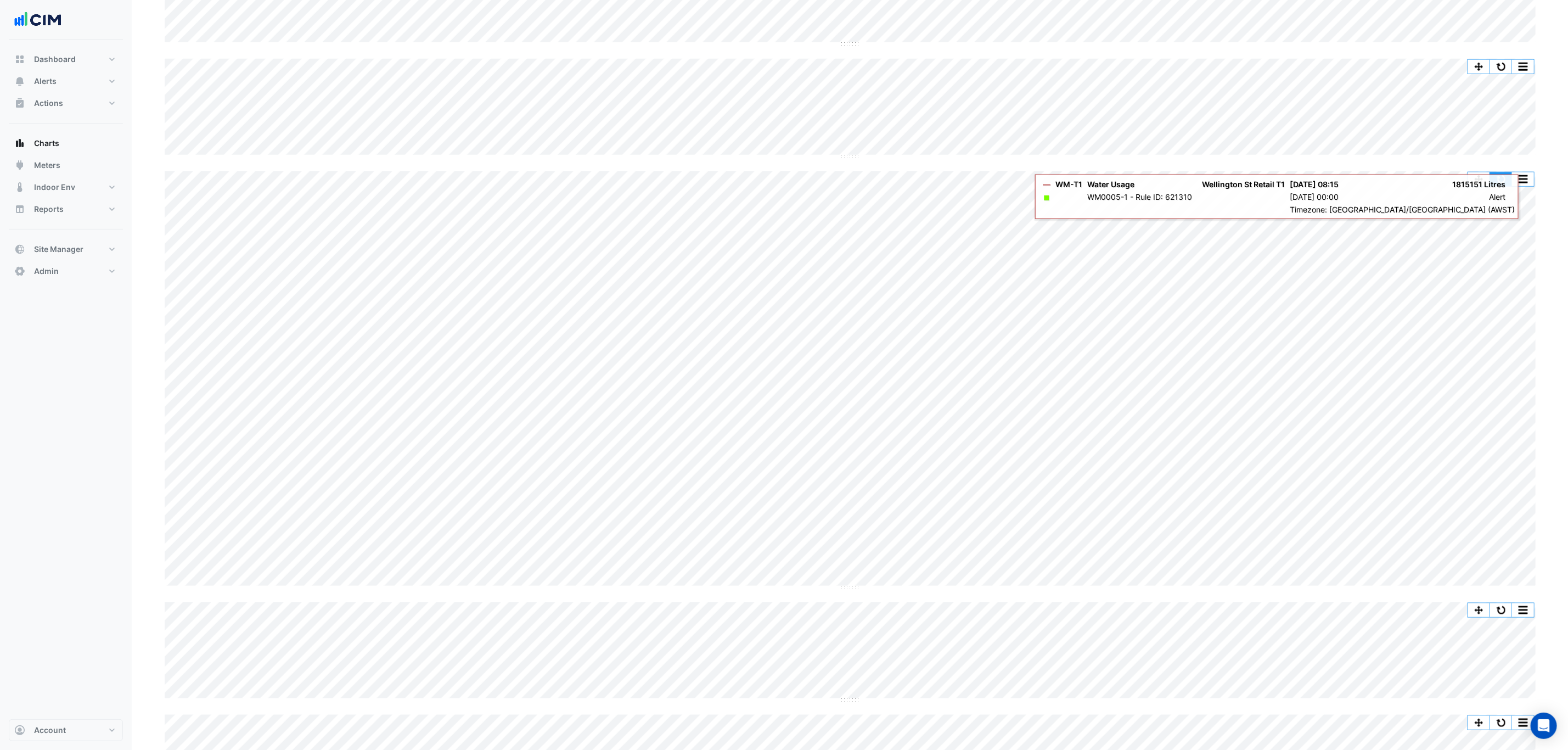
click at [1491, 178] on button "button" at bounding box center [1500, 179] width 22 height 14
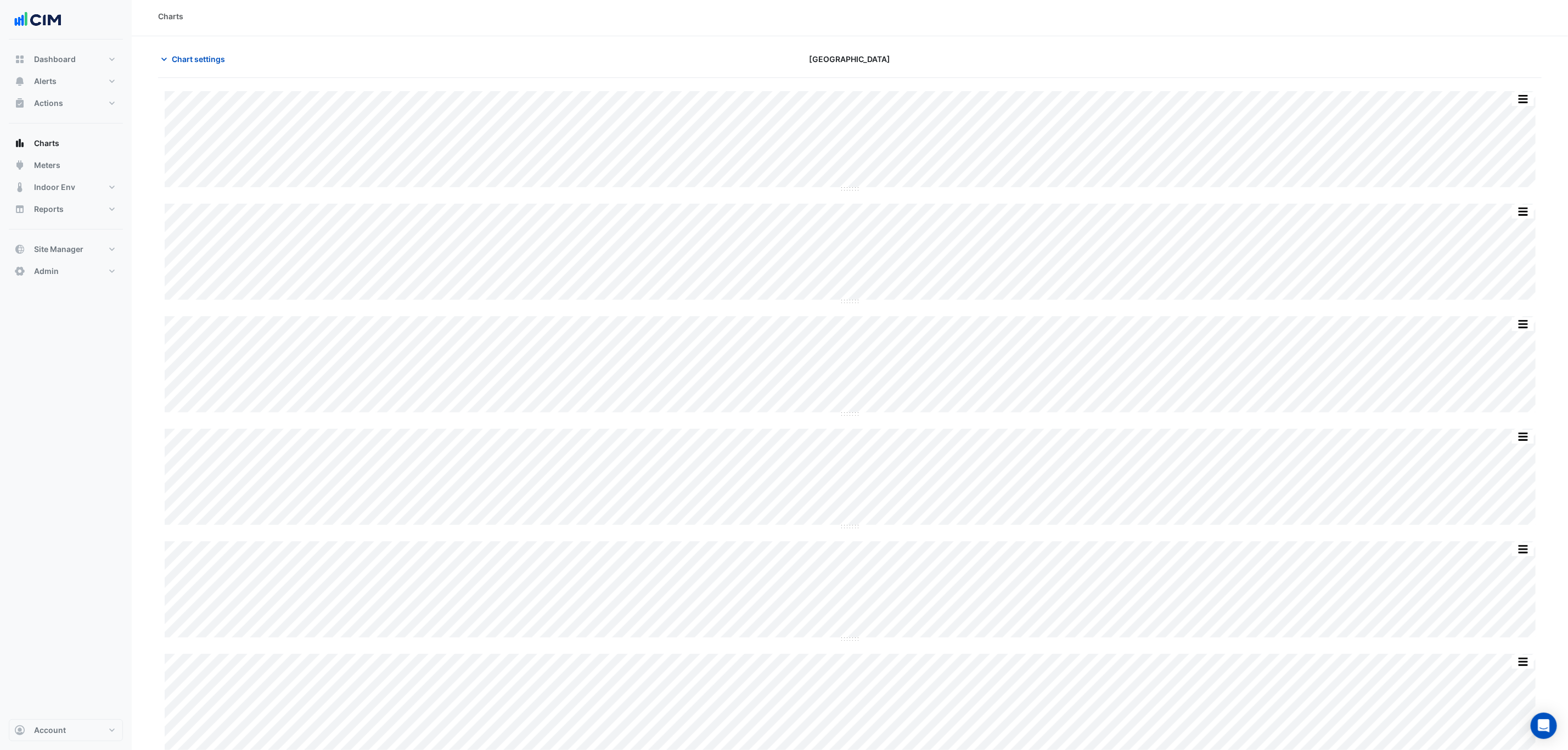
scroll to position [0, 0]
click at [1504, 100] on button "button" at bounding box center [1500, 102] width 22 height 14
click at [190, 58] on span "Chart settings" at bounding box center [198, 62] width 53 height 11
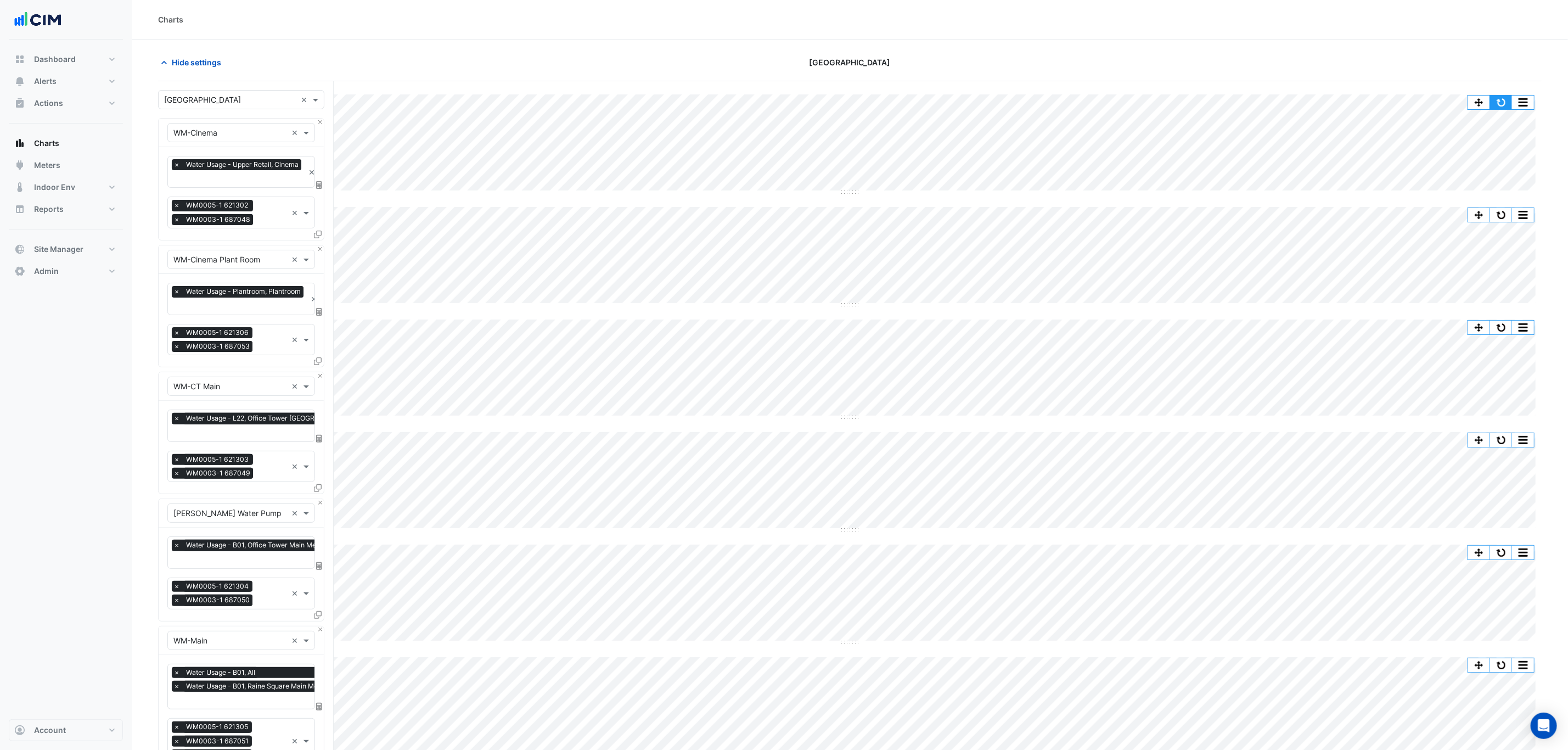
click at [1501, 99] on button "button" at bounding box center [1500, 102] width 22 height 14
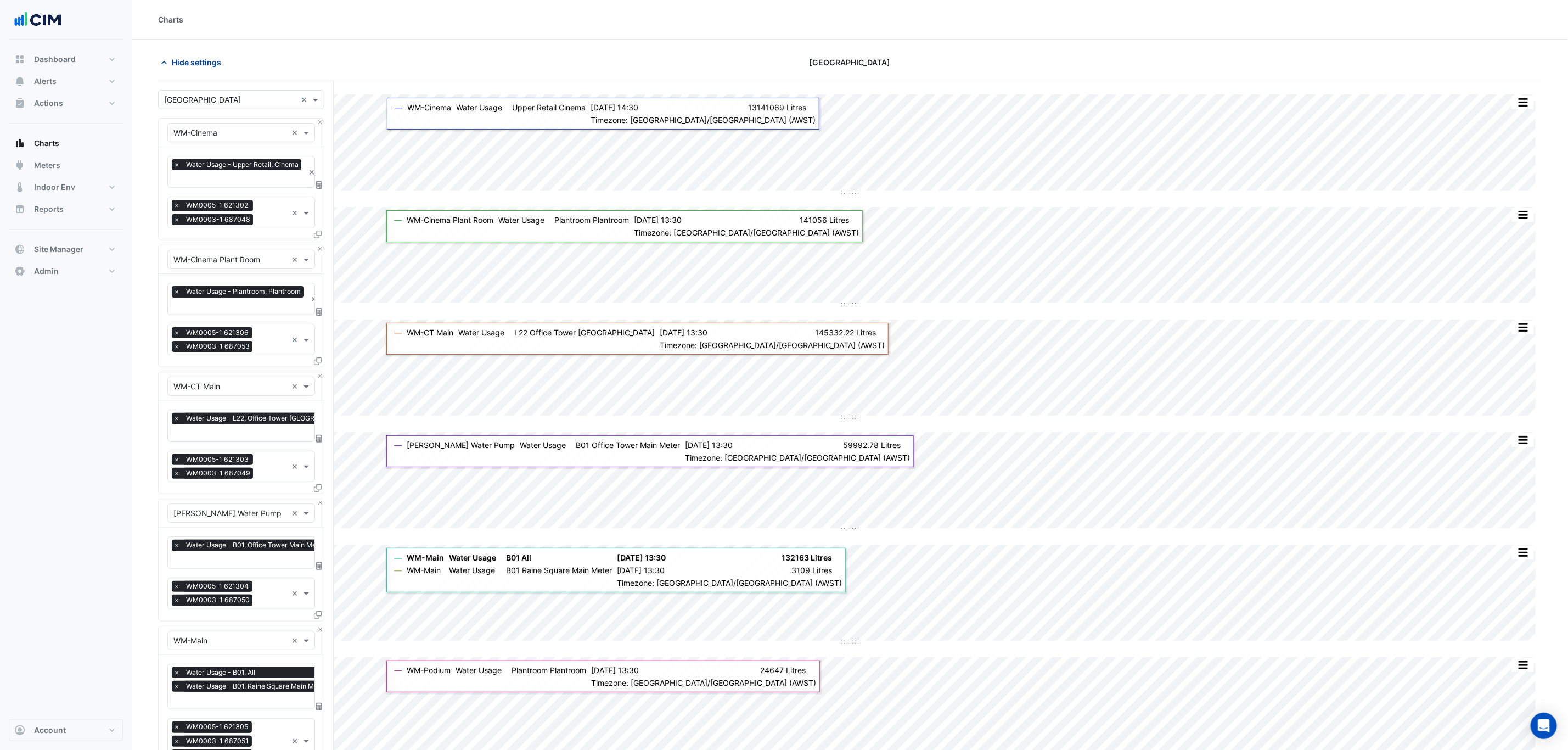
click at [190, 56] on span "Hide settings" at bounding box center [196, 62] width 50 height 11
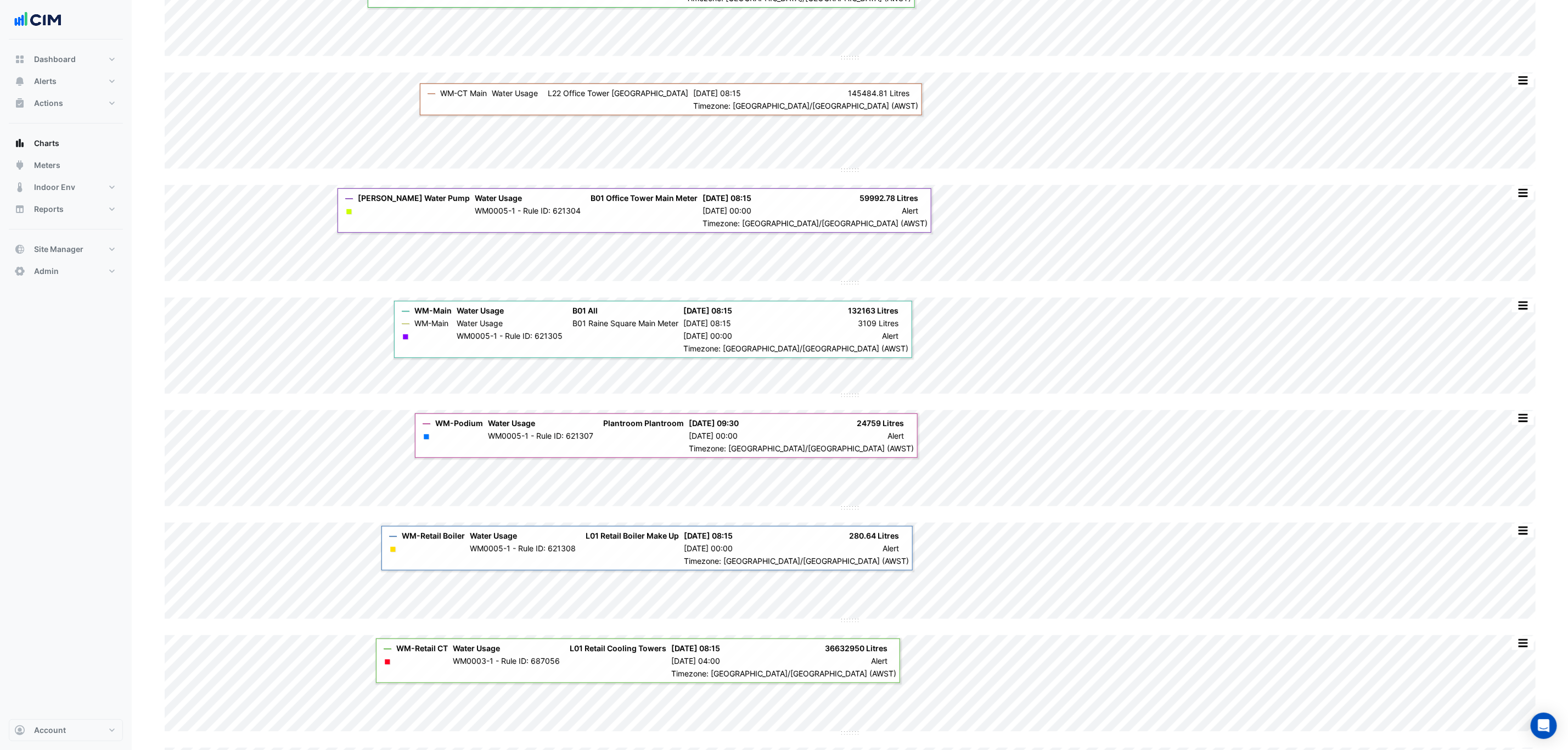
scroll to position [659, 0]
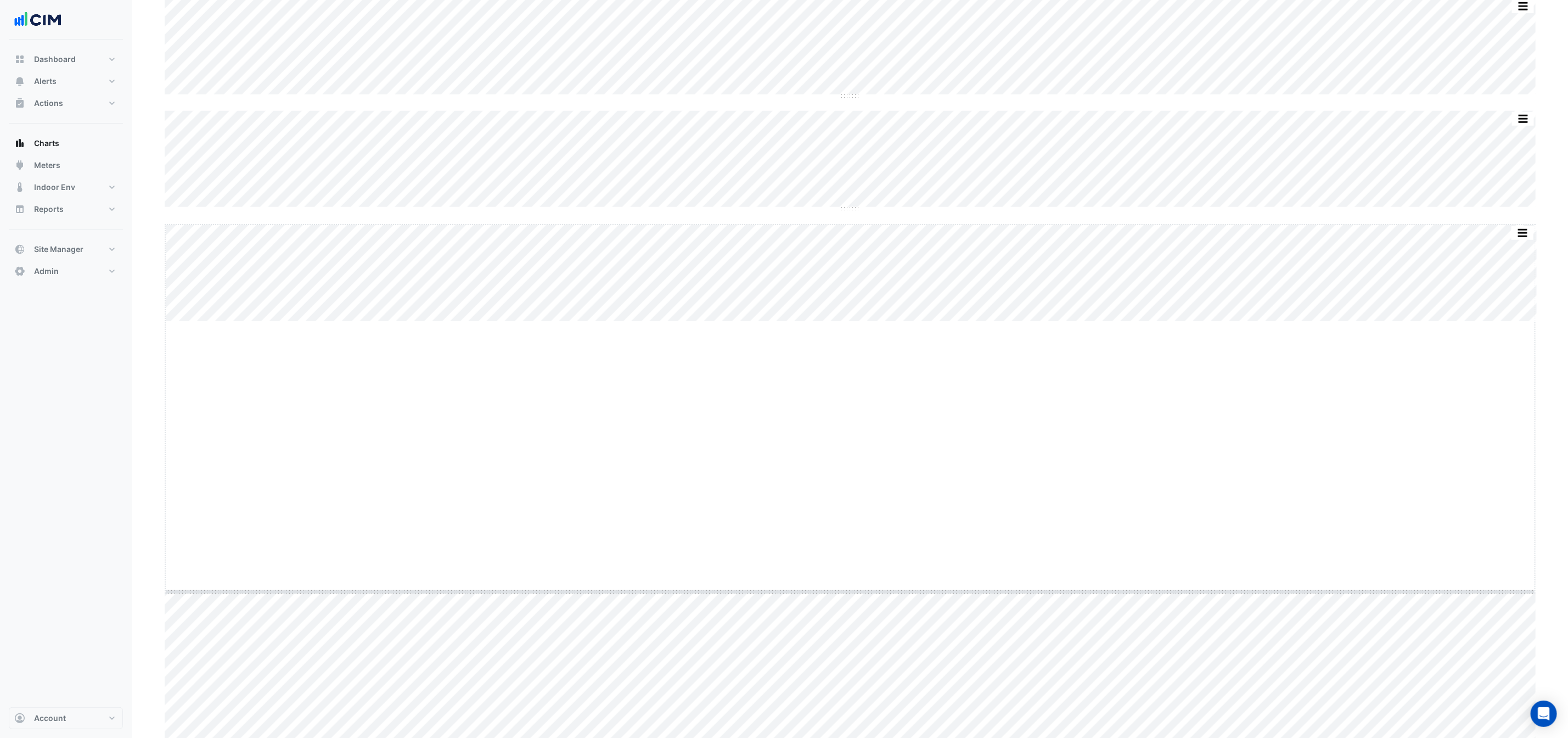
drag, startPoint x: 848, startPoint y: 323, endPoint x: 848, endPoint y: 329, distance: 6.0
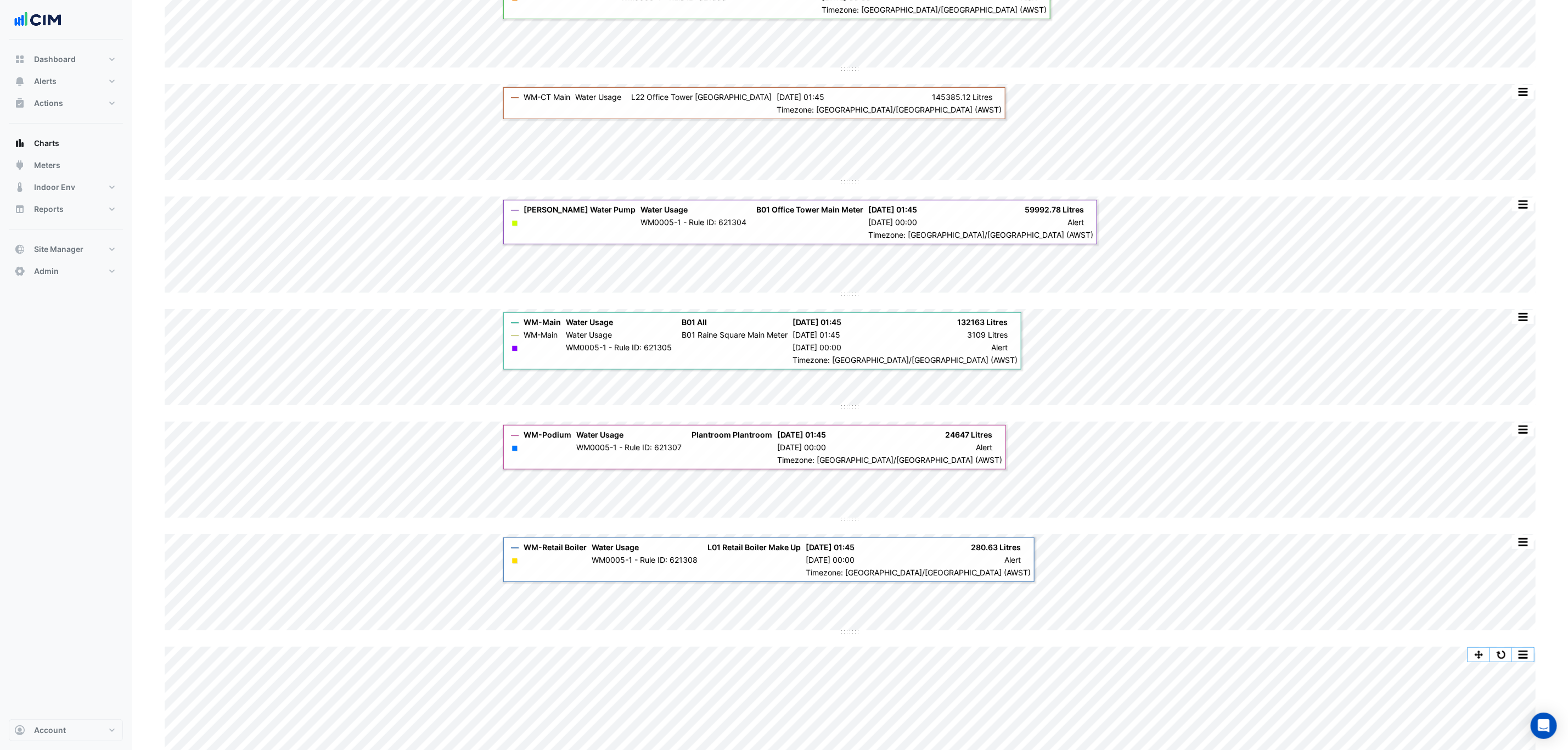
scroll to position [0, 0]
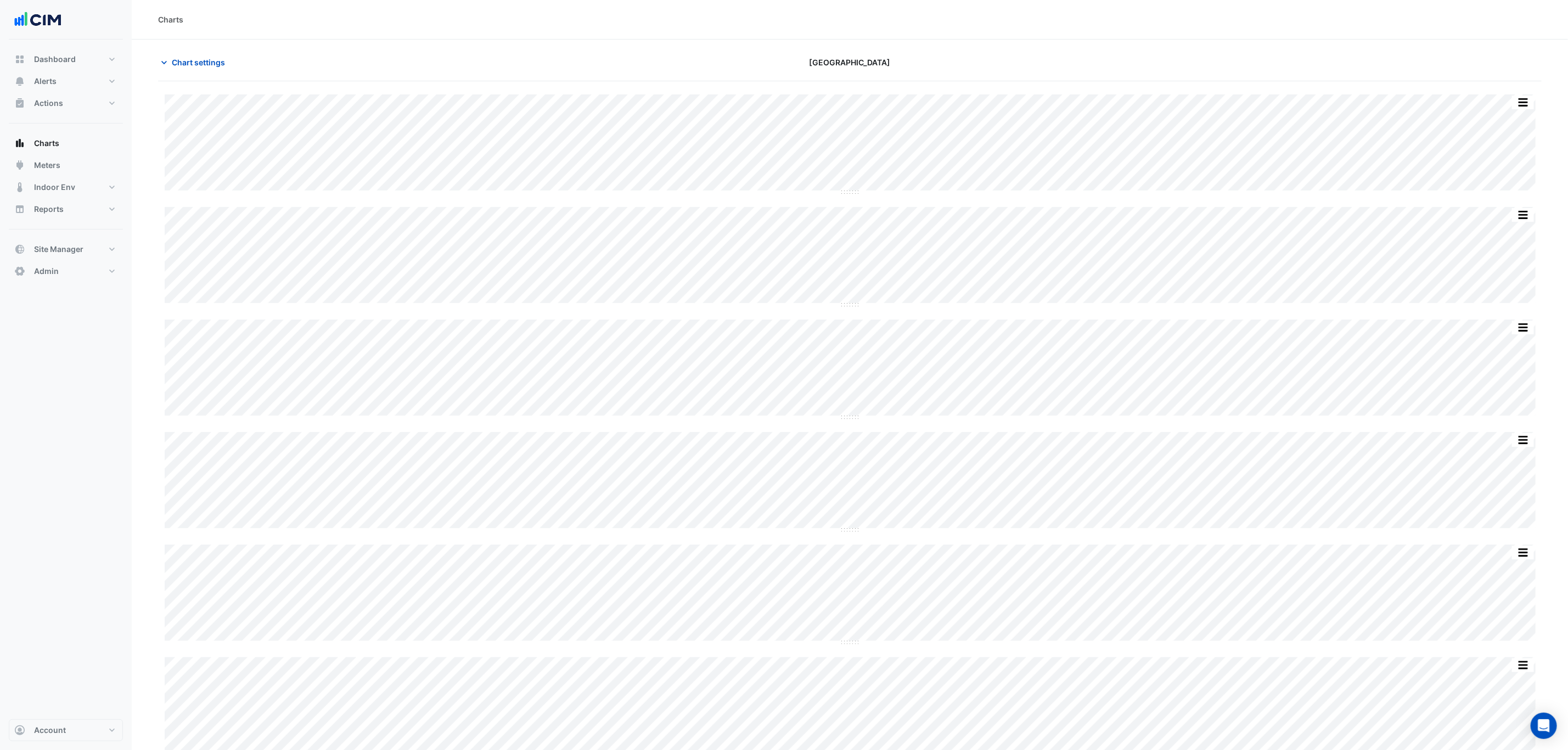
click at [82, 255] on button "Site Manager" at bounding box center [66, 249] width 114 height 22
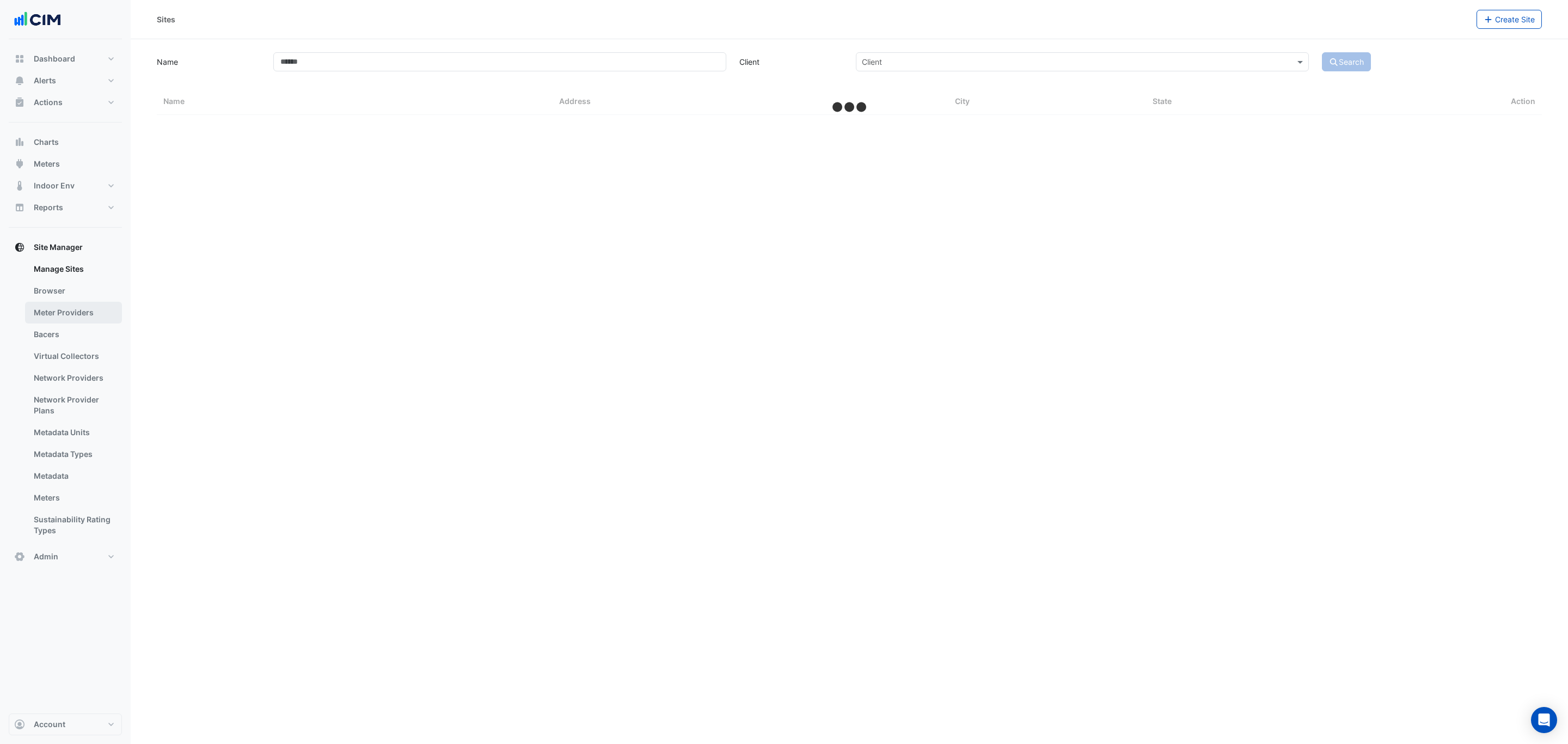
drag, startPoint x: 90, startPoint y: 334, endPoint x: 107, endPoint y: 313, distance: 27.0
click at [91, 334] on link "Bacers" at bounding box center [74, 334] width 97 height 22
click at [549, 72] on input "text" at bounding box center [839, 71] width 659 height 11
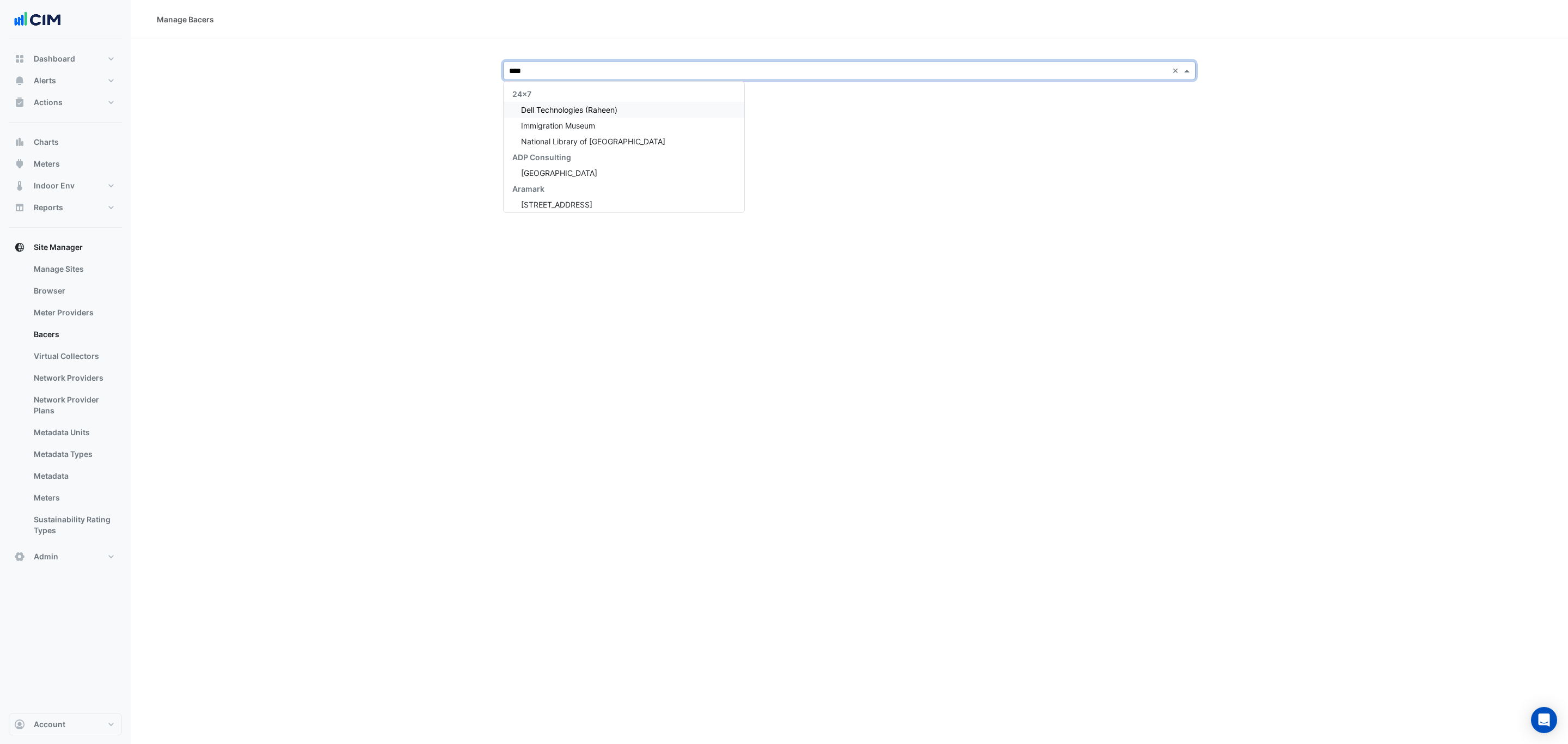
type input "*****"
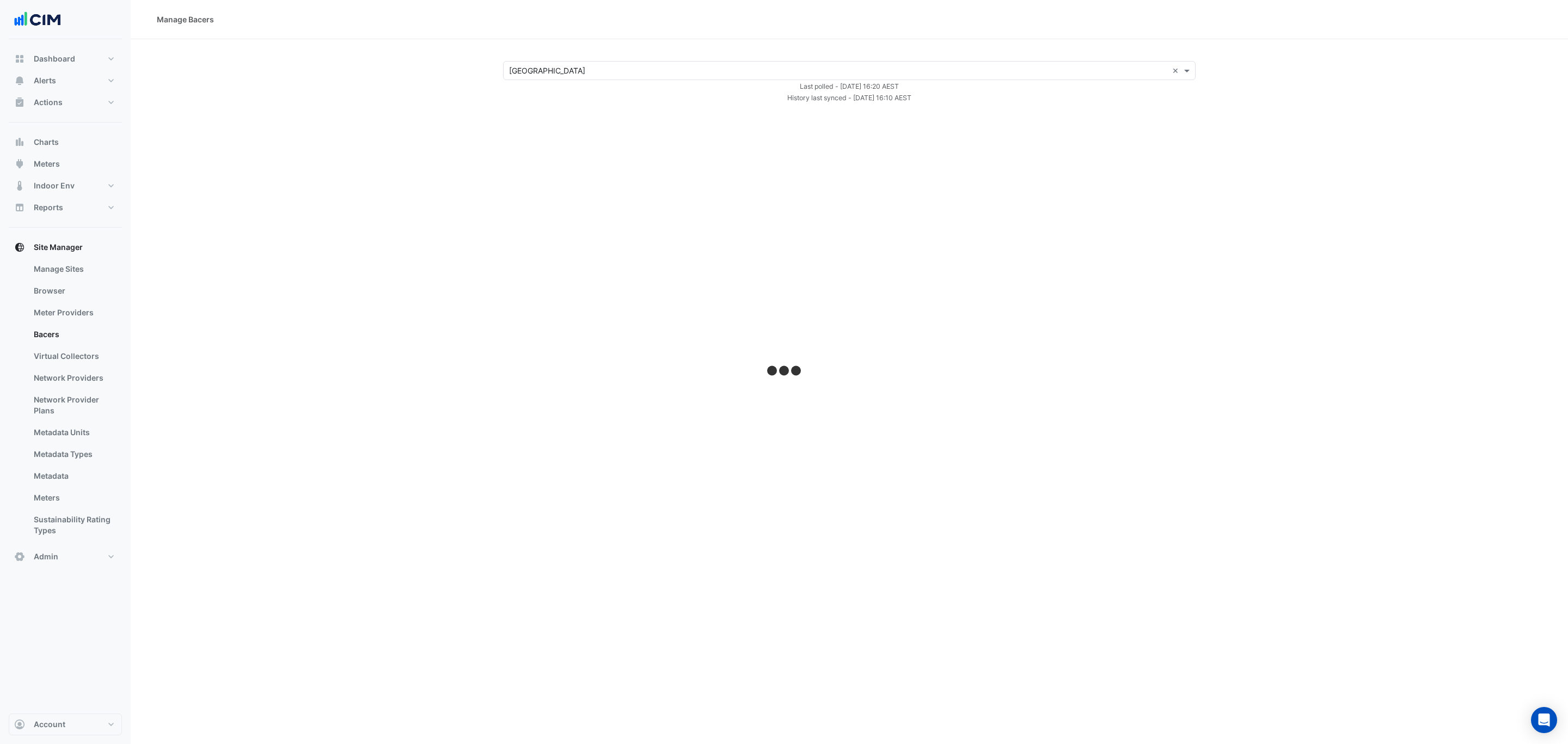
select select "***"
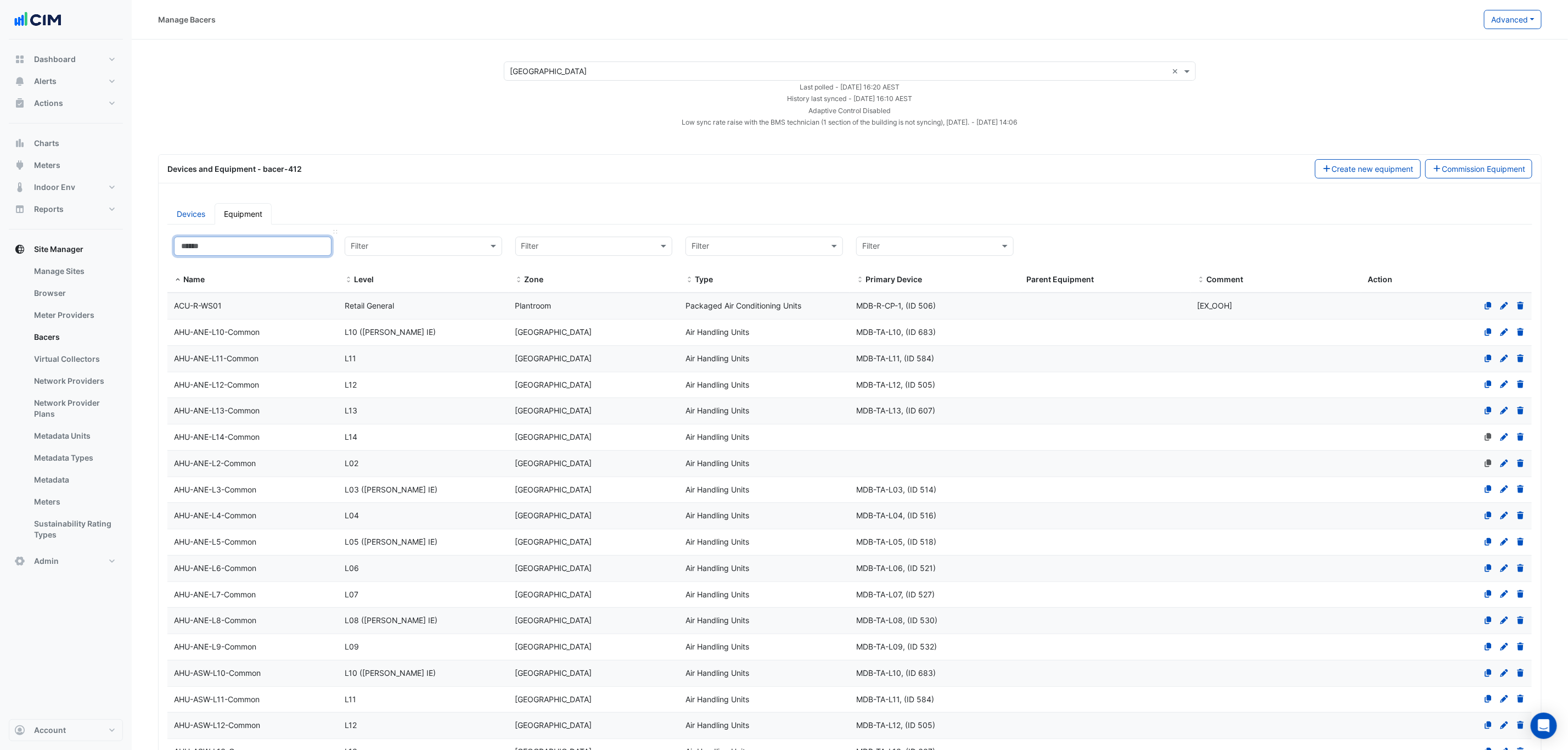
click at [286, 249] on input at bounding box center [252, 247] width 157 height 20
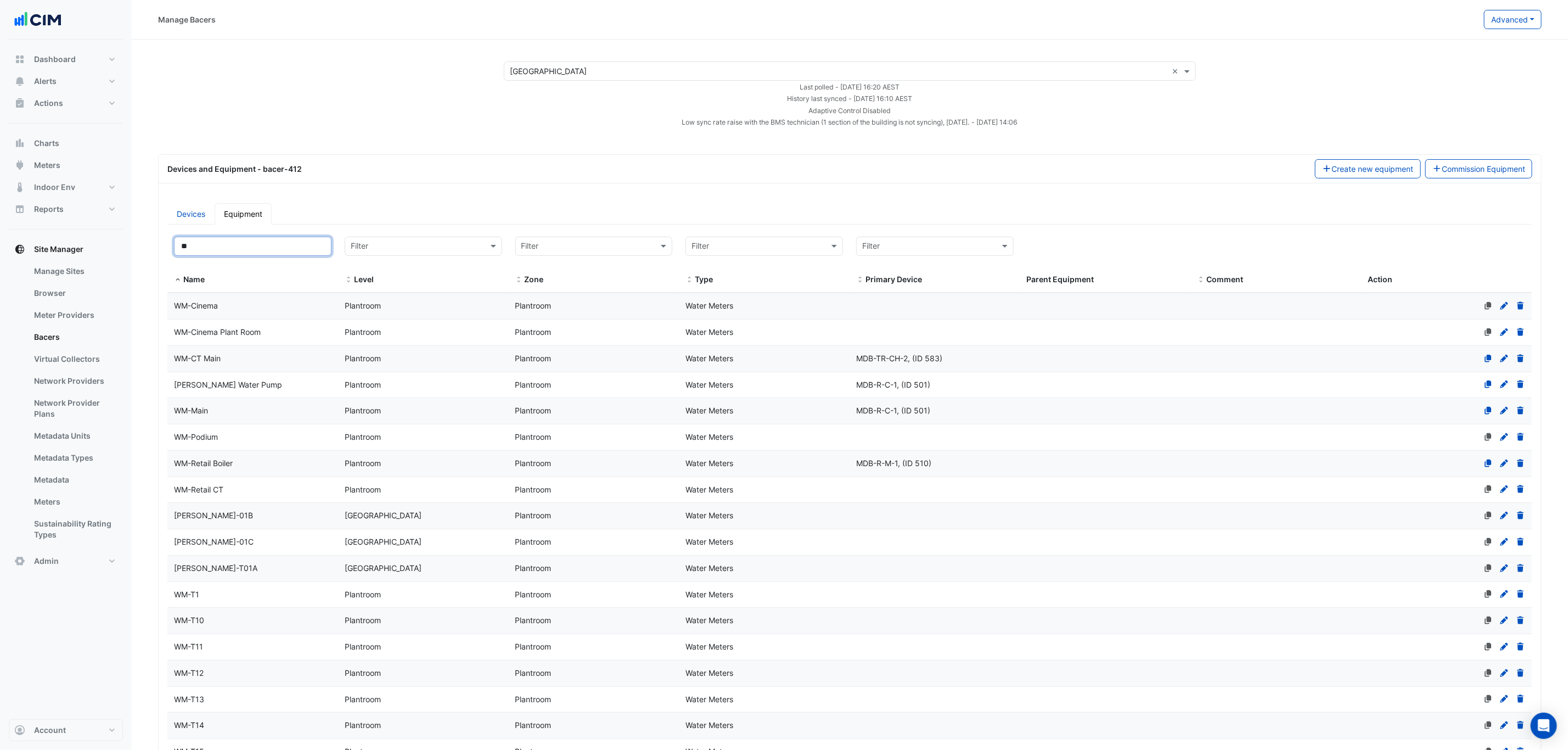
type input "**"
click at [303, 385] on div "[PERSON_NAME] Water Pump" at bounding box center [253, 385] width 171 height 13
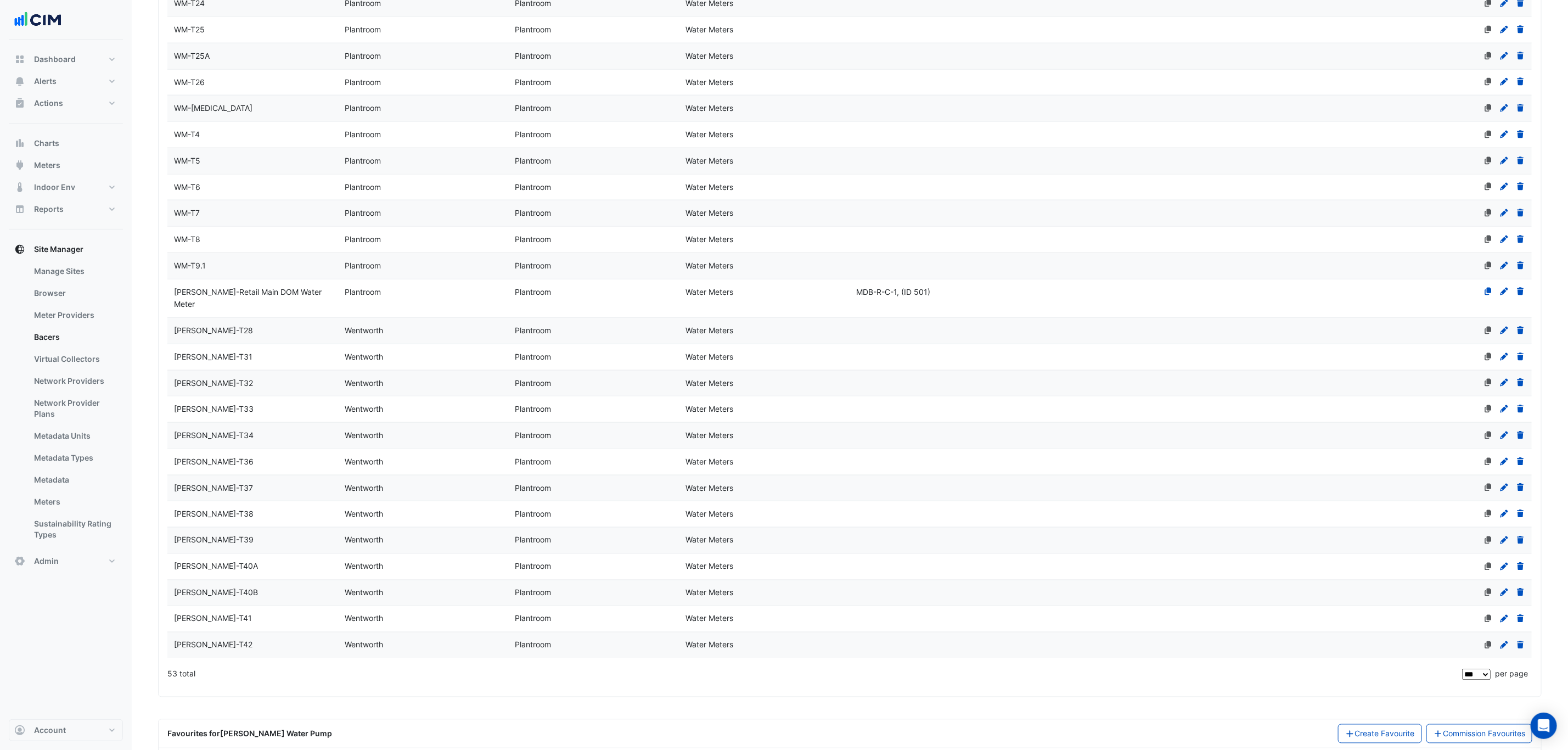
scroll to position [1103, 0]
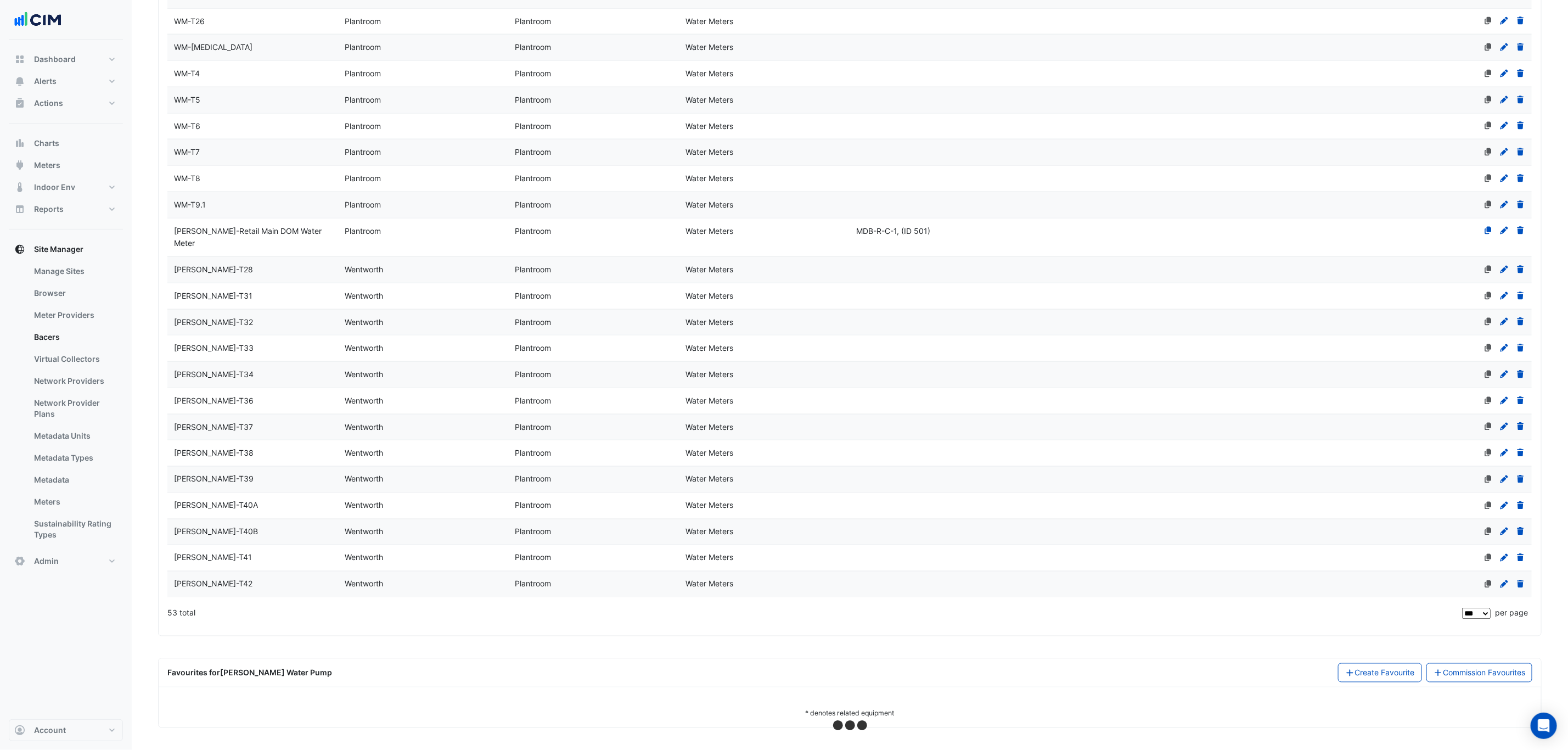
select select "***"
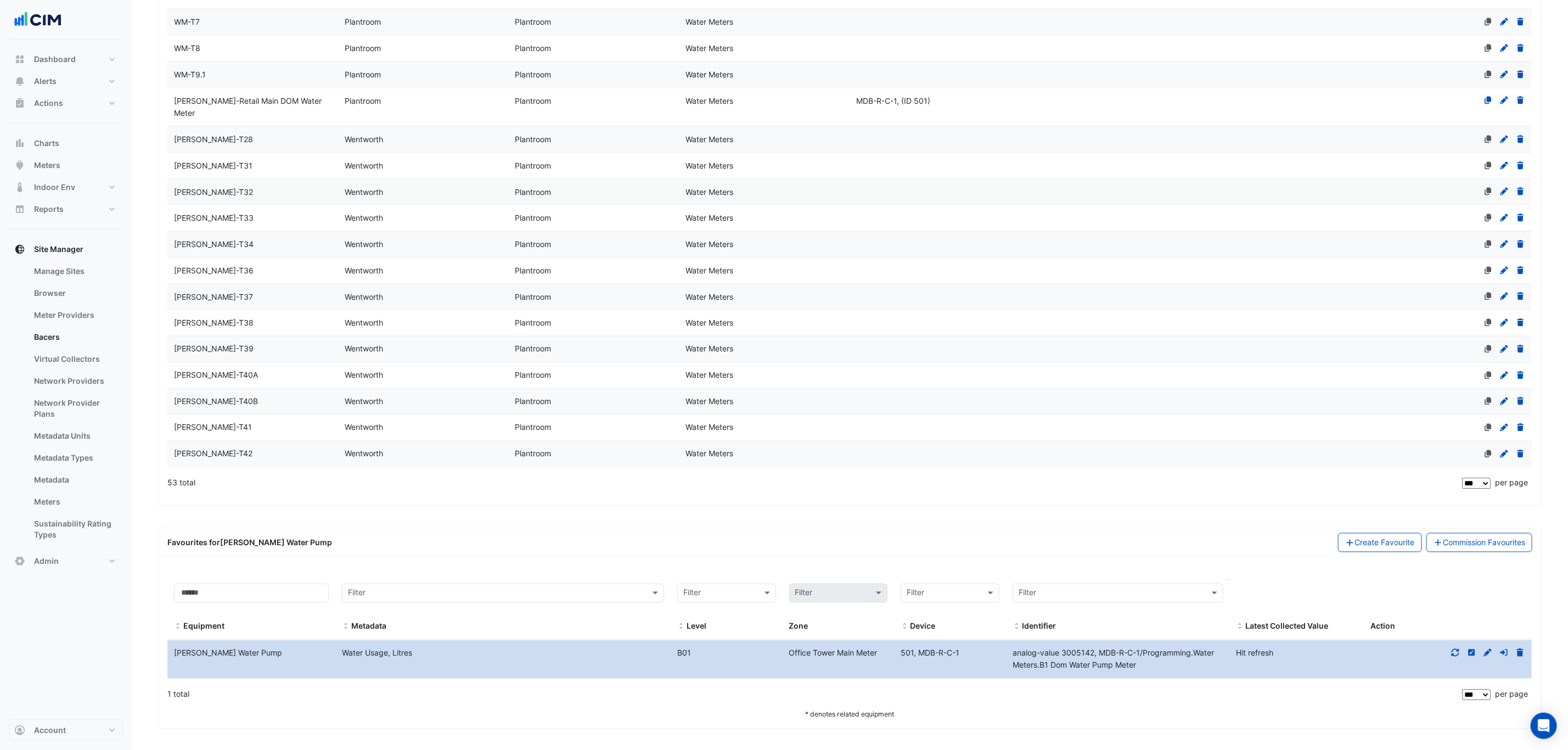
scroll to position [1235, 0]
click at [1456, 646] on div at bounding box center [1448, 652] width 168 height 13
click at [1456, 649] on icon at bounding box center [1455, 651] width 7 height 7
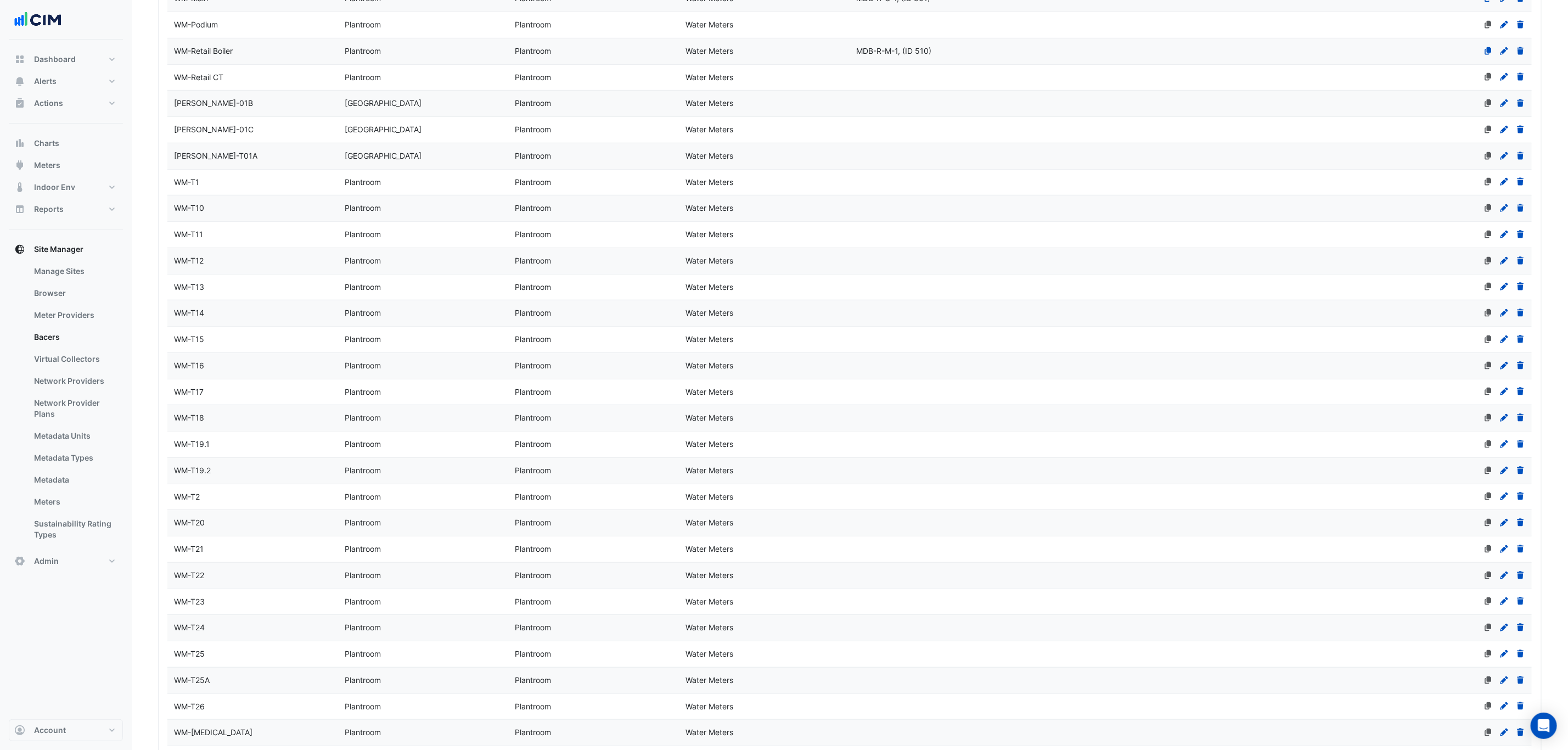
scroll to position [329, 0]
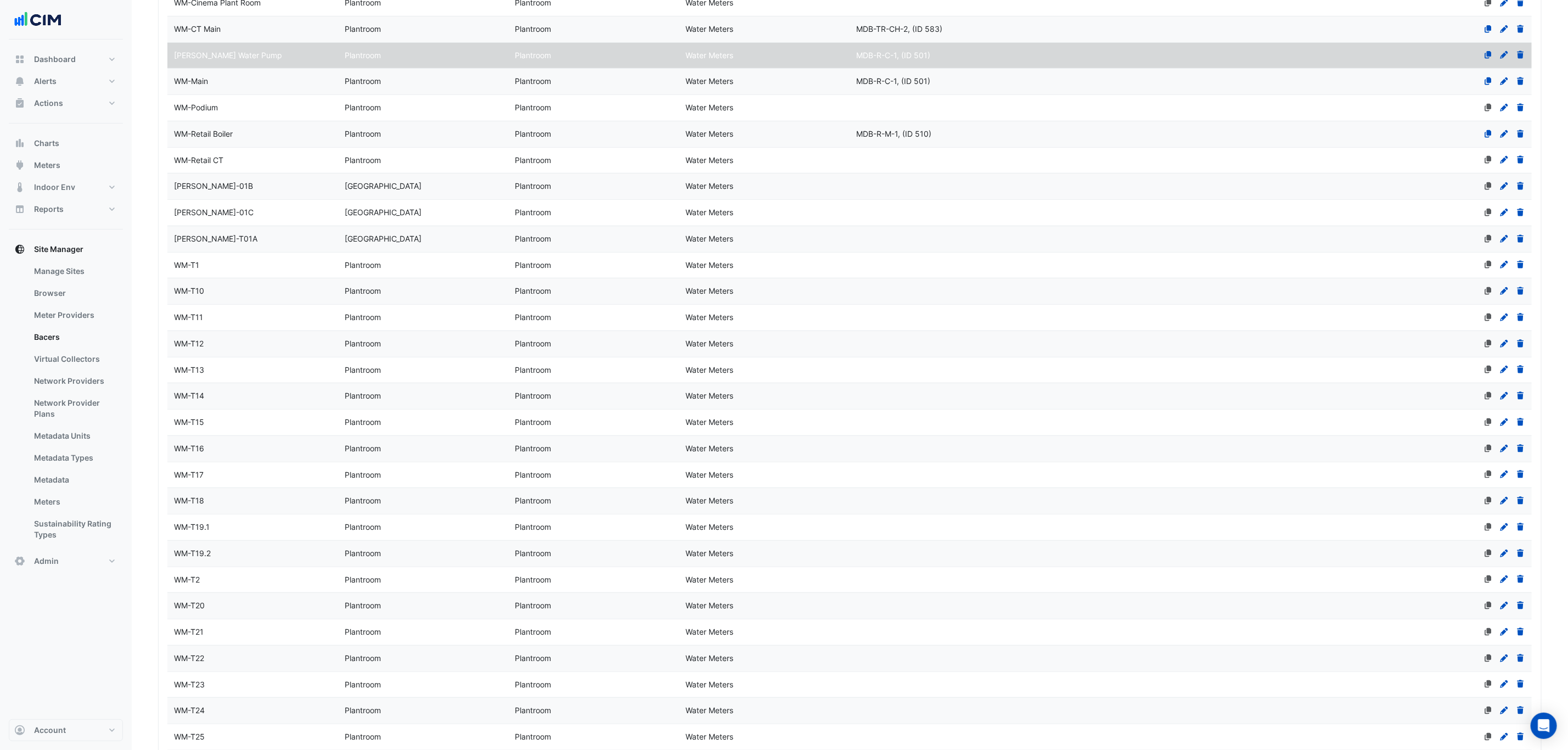
click at [259, 297] on div "WM-T10" at bounding box center [253, 292] width 171 height 13
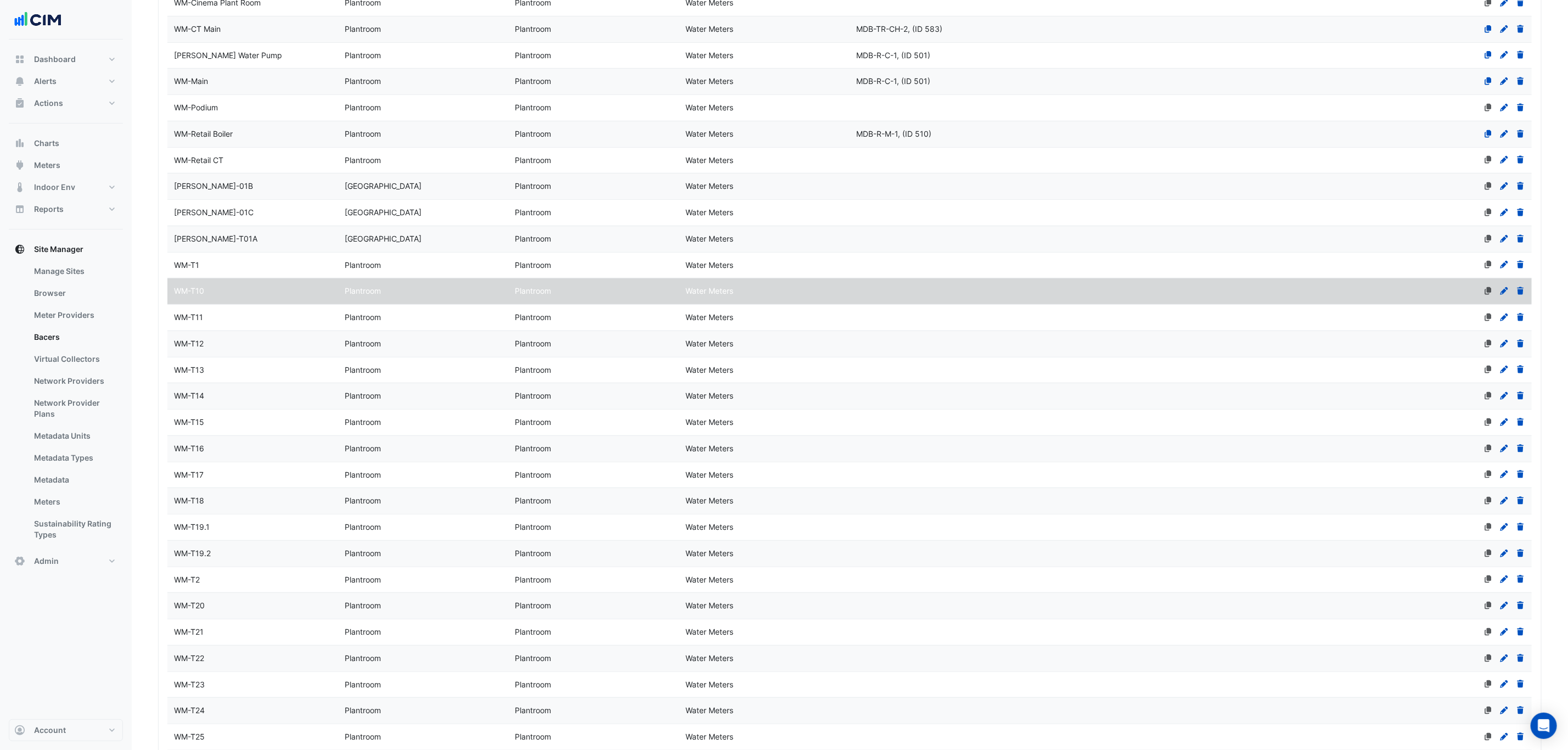
click at [256, 297] on div "WM-T10" at bounding box center [253, 292] width 171 height 13
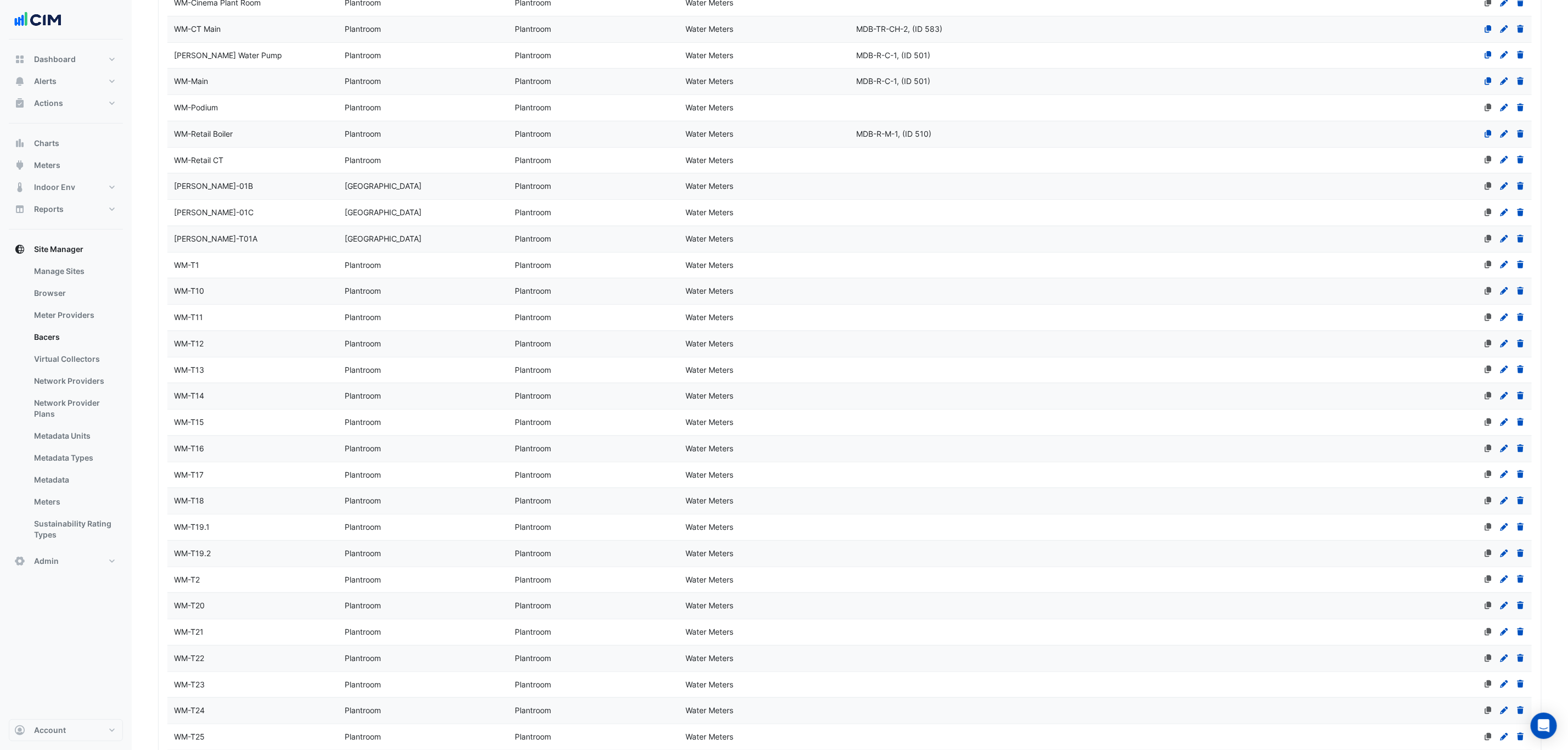
click at [254, 297] on div "WM-T10" at bounding box center [253, 292] width 171 height 13
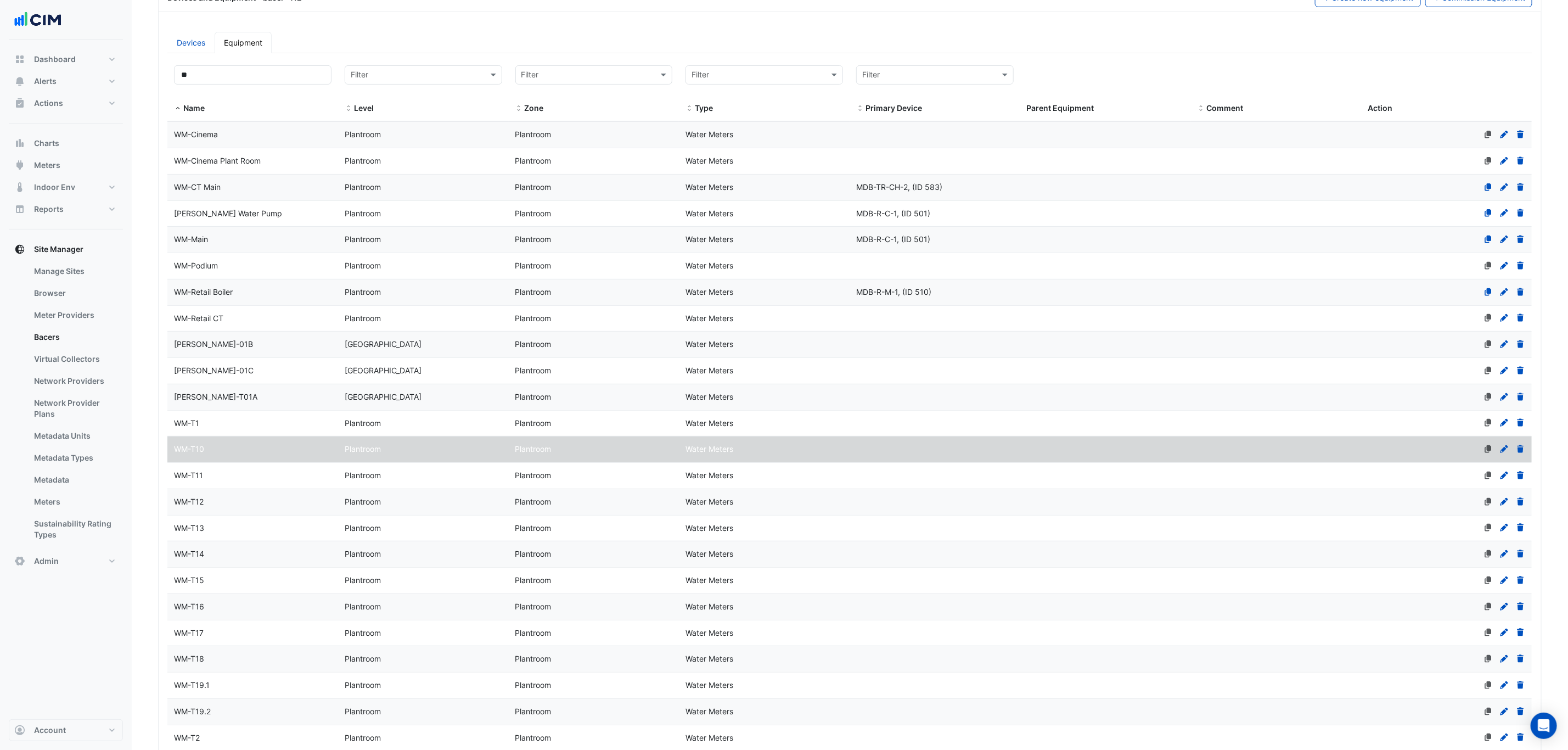
scroll to position [0, 0]
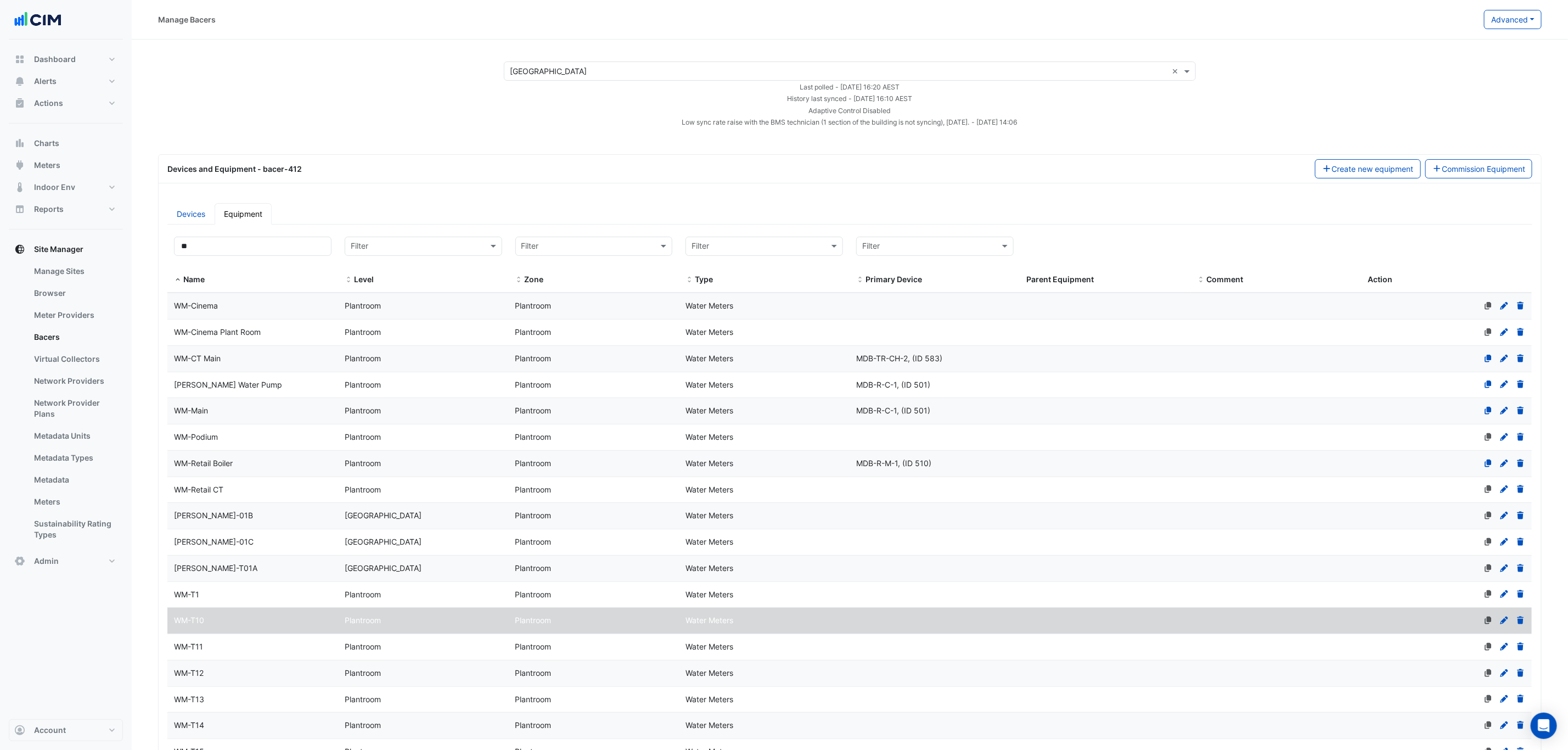
select select "***"
click at [298, 249] on input "**" at bounding box center [252, 247] width 157 height 20
drag, startPoint x: 293, startPoint y: 250, endPoint x: 154, endPoint y: 245, distance: 139.1
click at [595, 69] on input "text" at bounding box center [839, 72] width 658 height 11
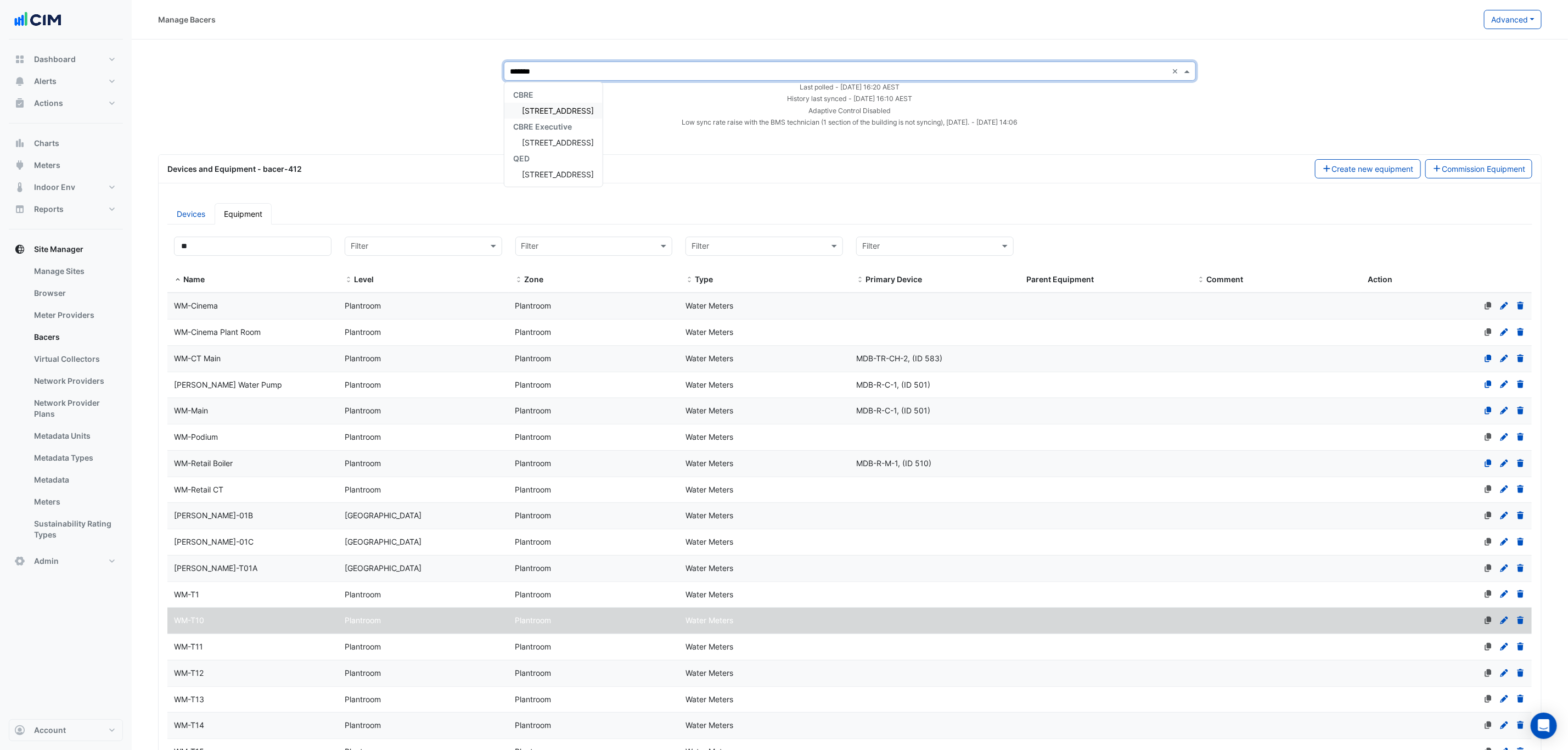
type input "********"
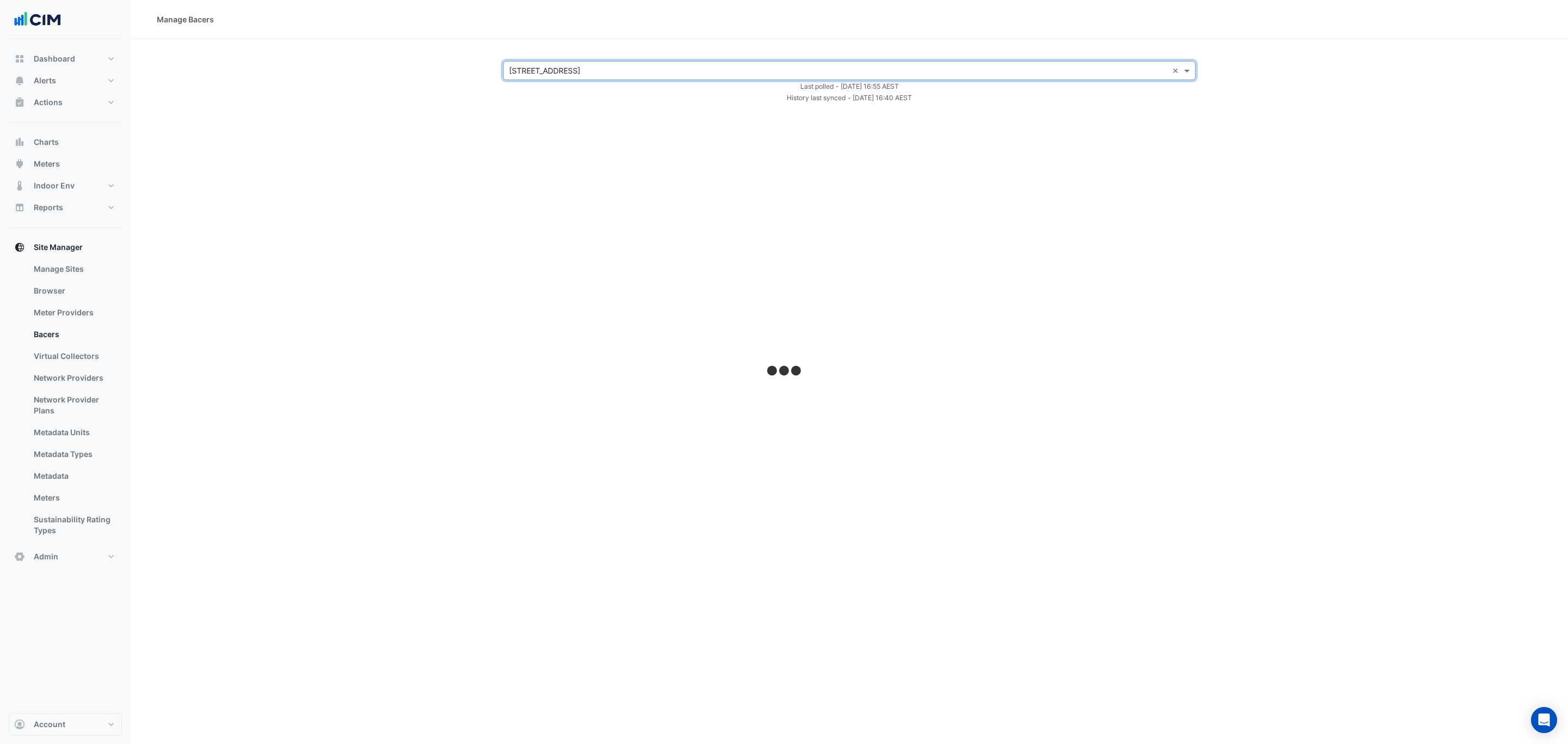
select select "***"
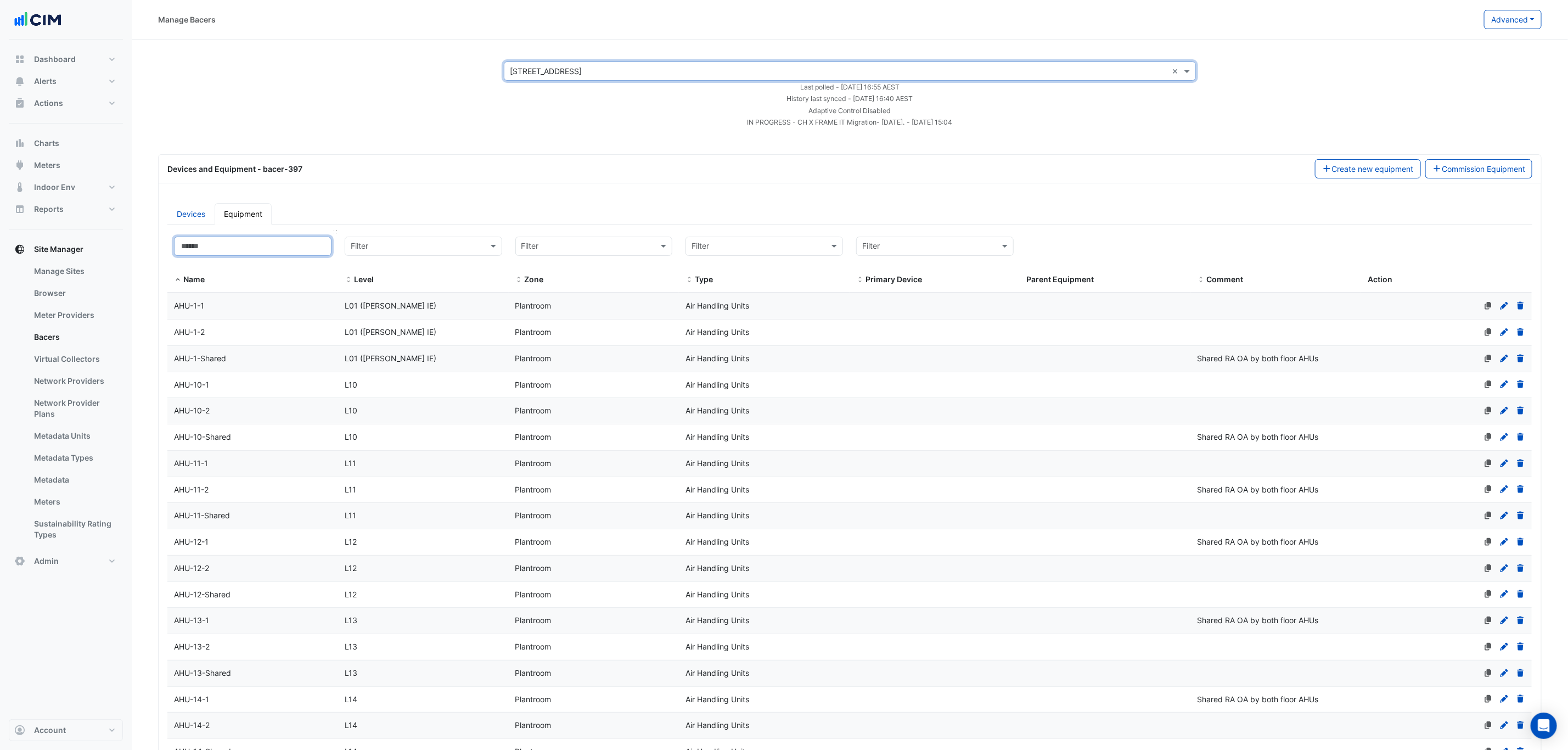
click at [288, 251] on input at bounding box center [252, 247] width 157 height 20
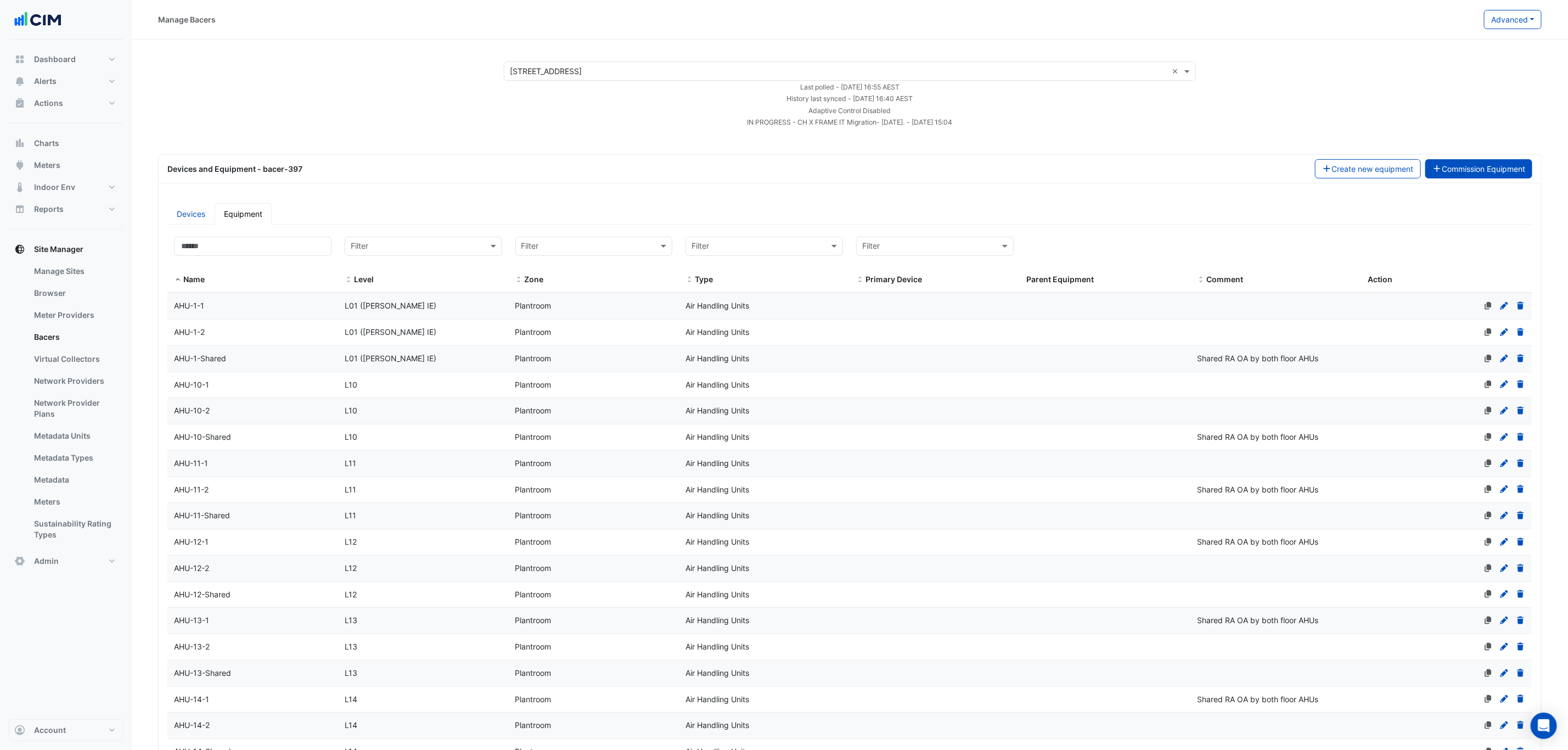
click at [1474, 161] on button "Commission Equipment" at bounding box center [1479, 169] width 107 height 20
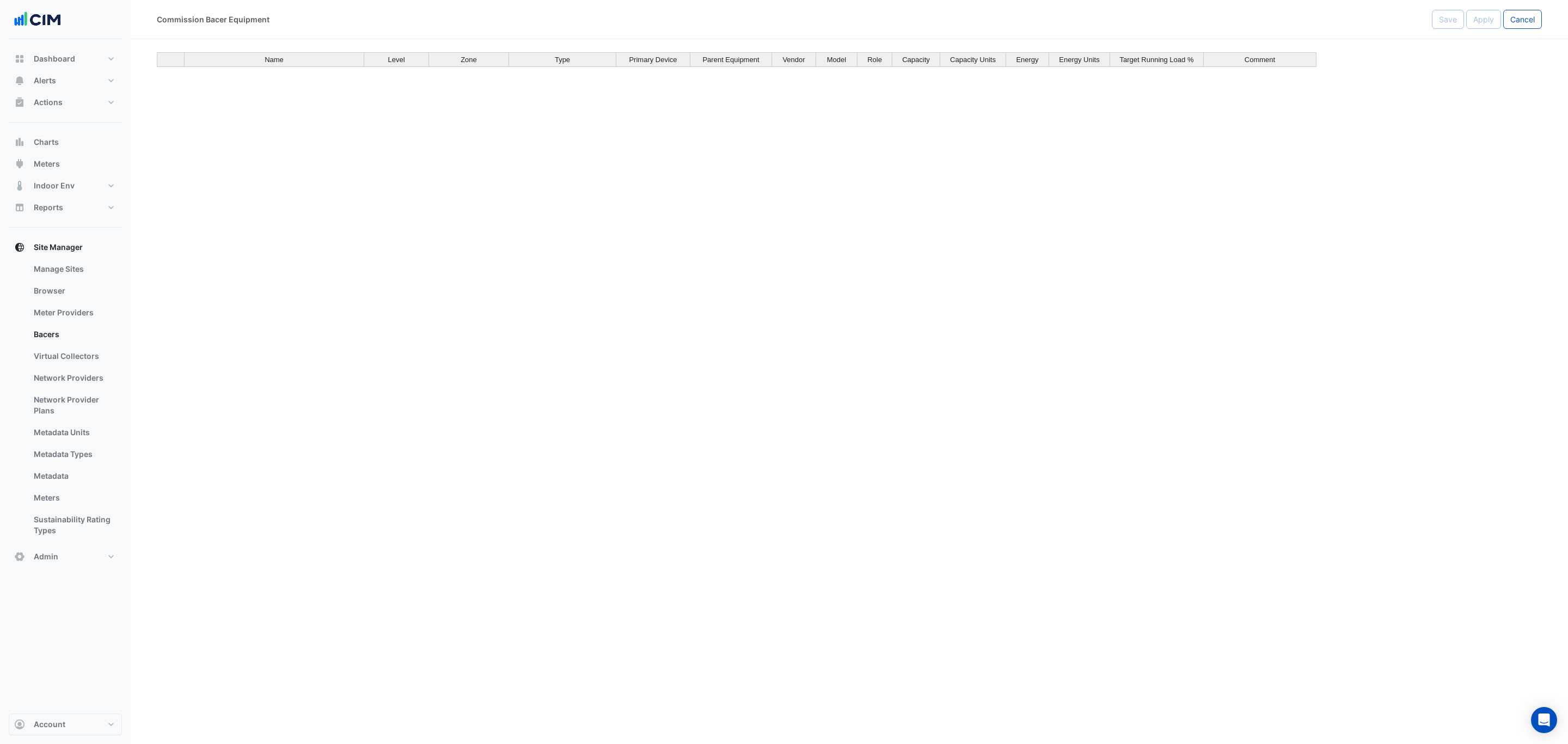
scroll to position [5081, 0]
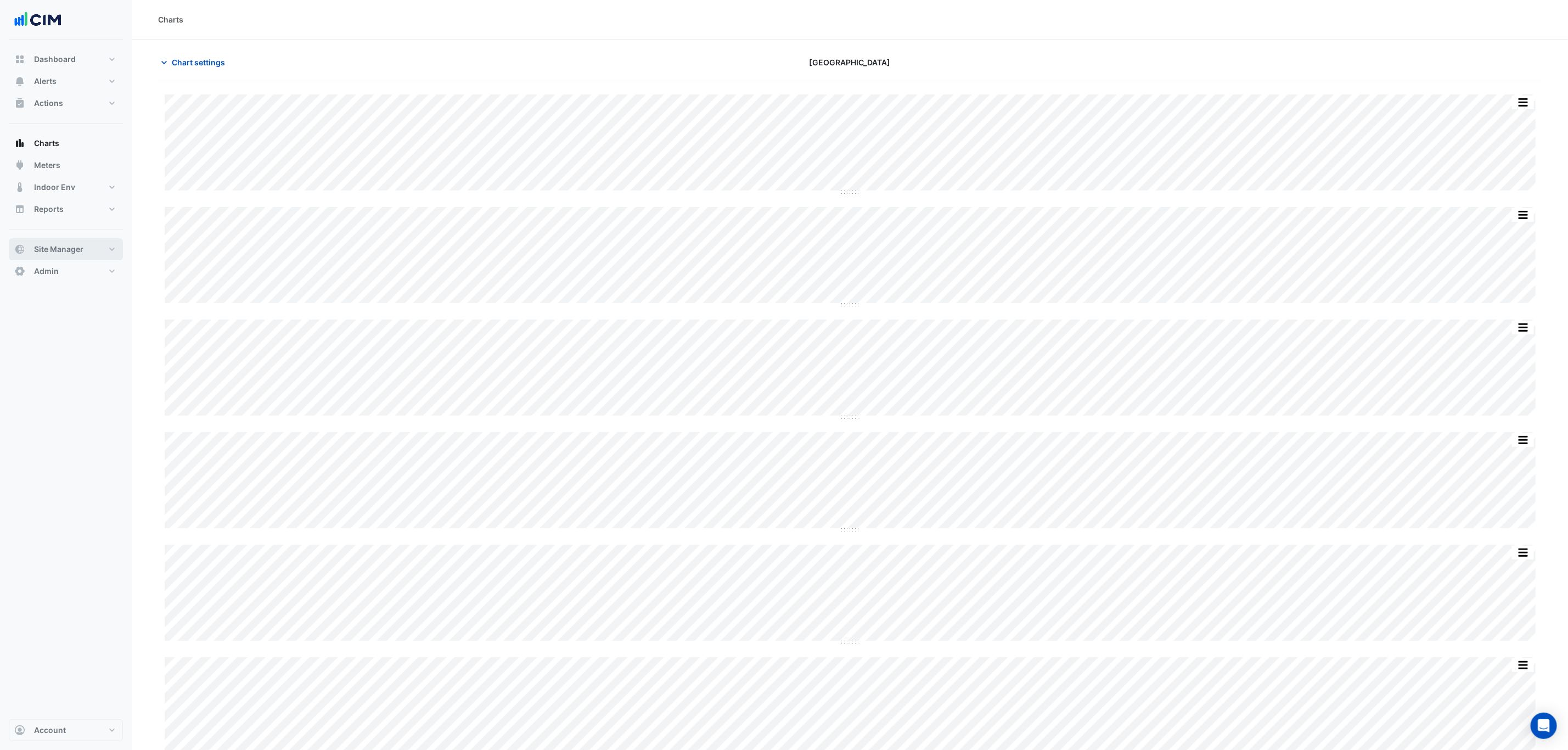
click at [83, 247] on span "Site Manager" at bounding box center [59, 248] width 50 height 11
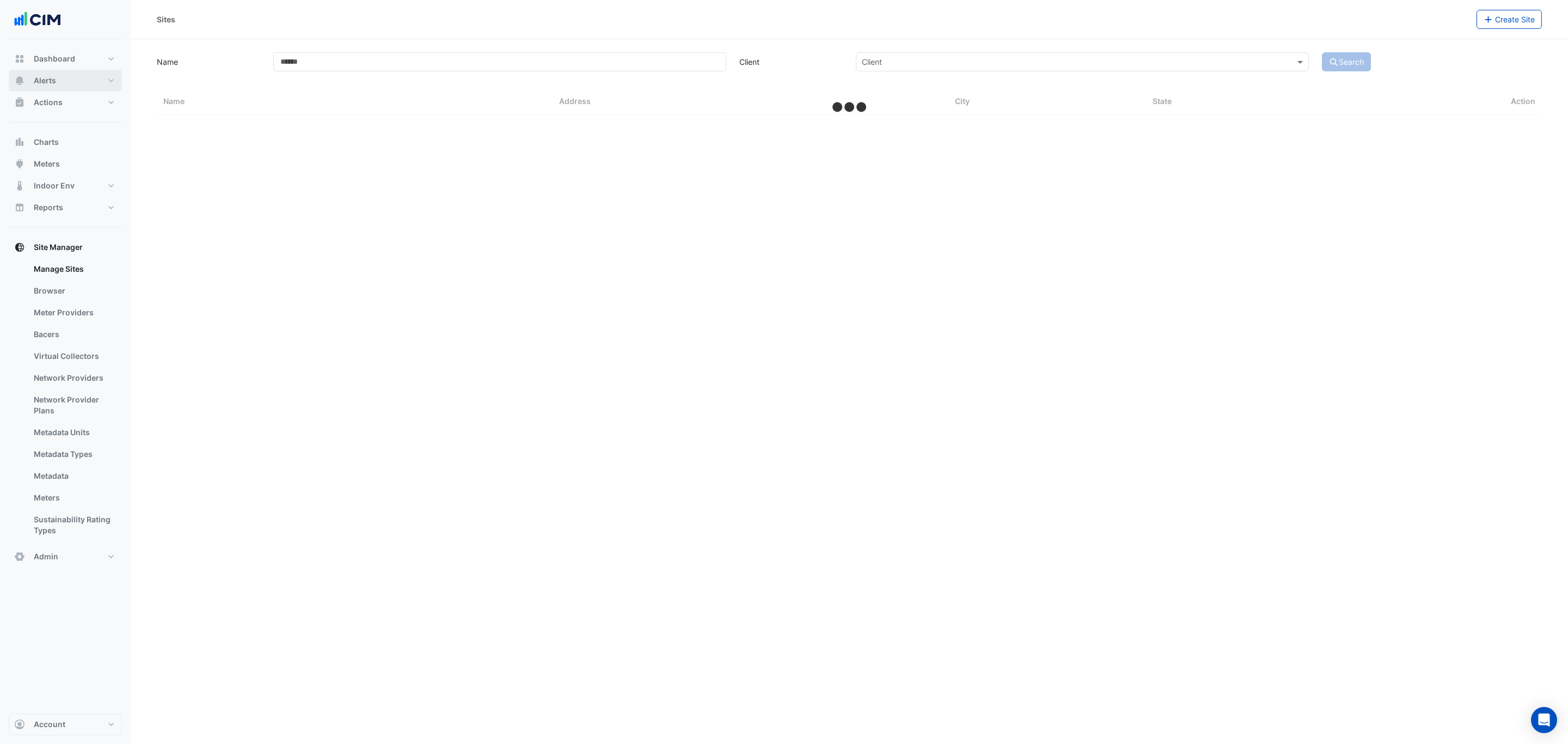
click at [62, 82] on button "Alerts" at bounding box center [65, 80] width 113 height 22
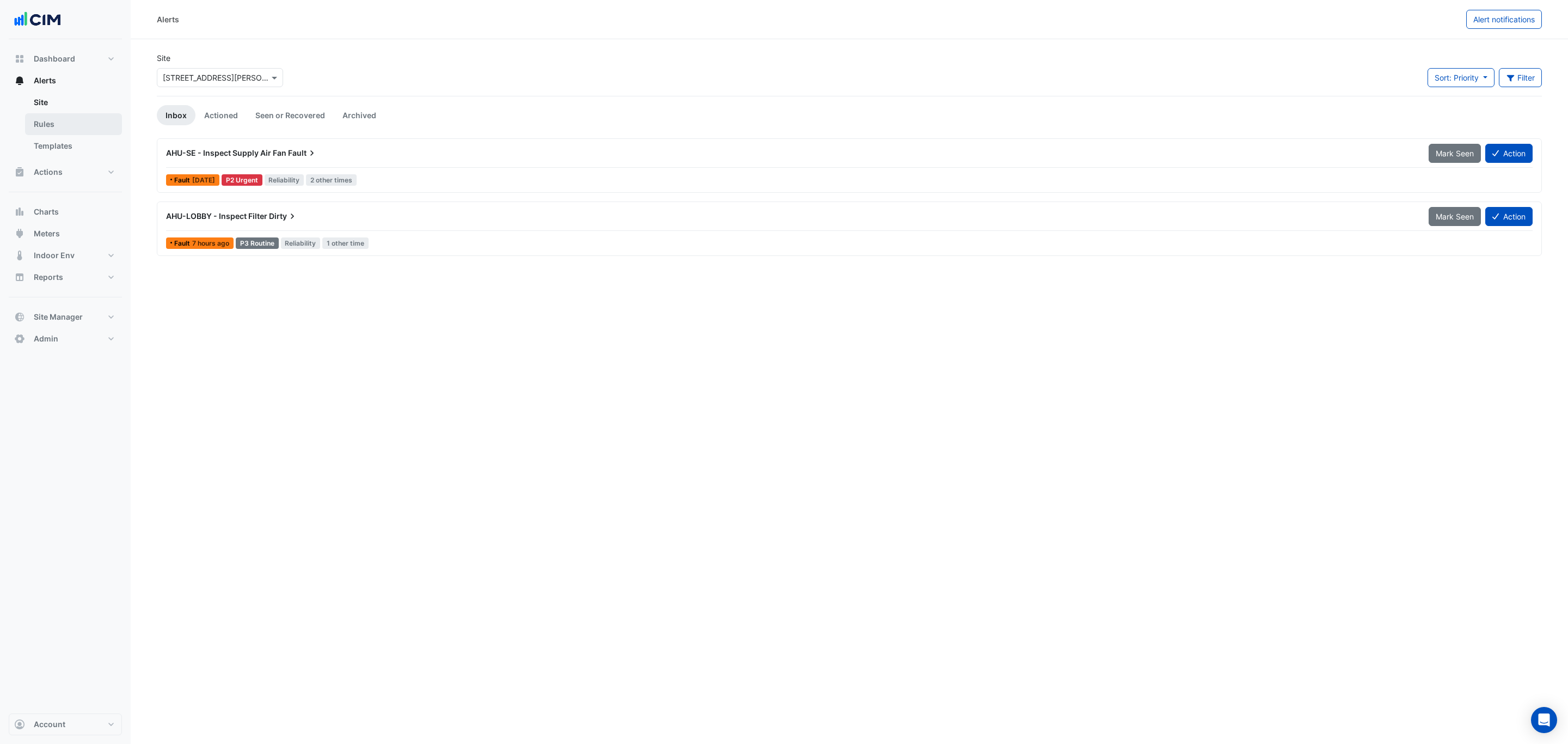
click at [61, 121] on link "Rules" at bounding box center [74, 124] width 97 height 22
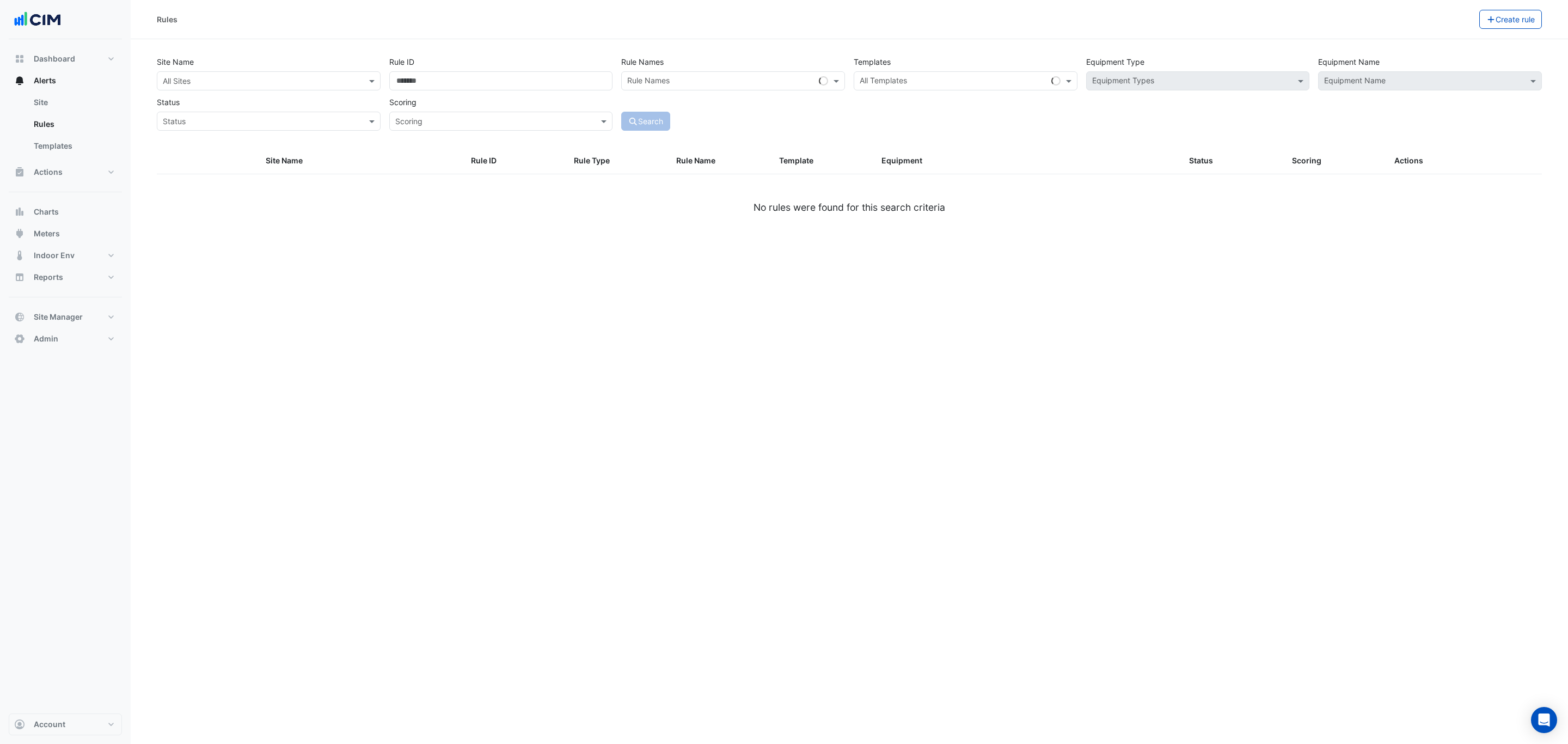
click at [263, 81] on input "text" at bounding box center [258, 82] width 190 height 11
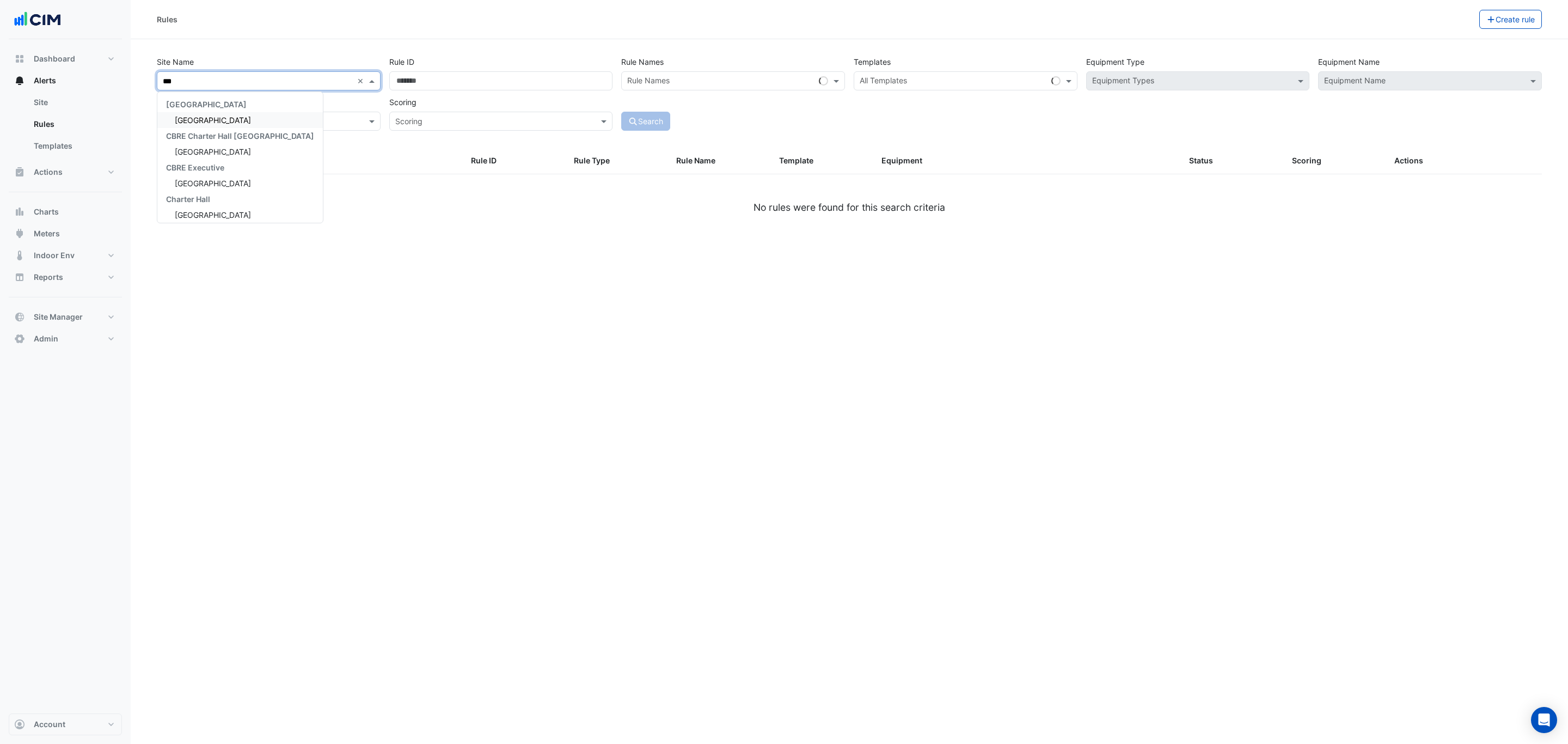
type input "****"
click at [228, 118] on div "[GEOGRAPHIC_DATA]" at bounding box center [240, 120] width 166 height 16
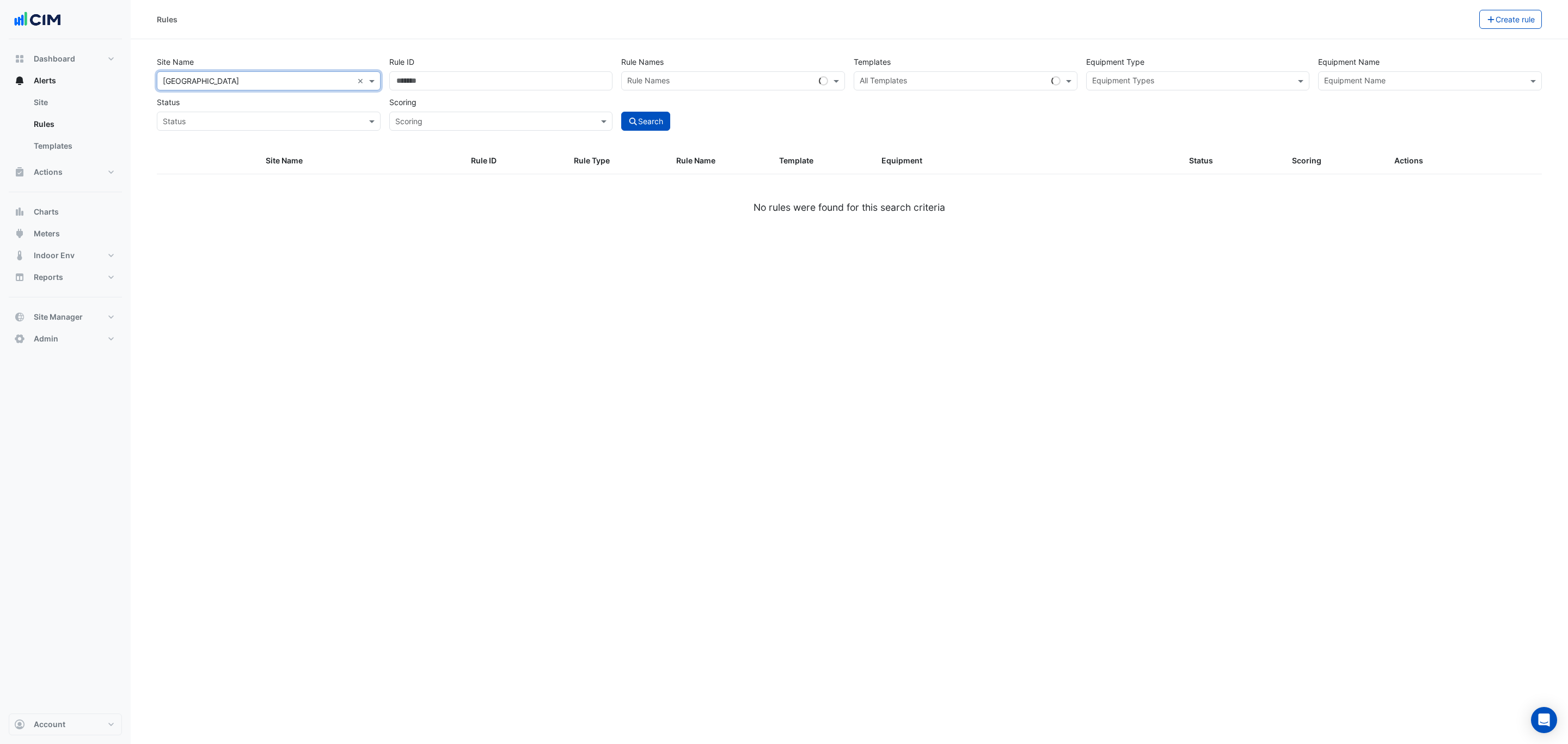
click at [1333, 78] on input "text" at bounding box center [1423, 82] width 200 height 11
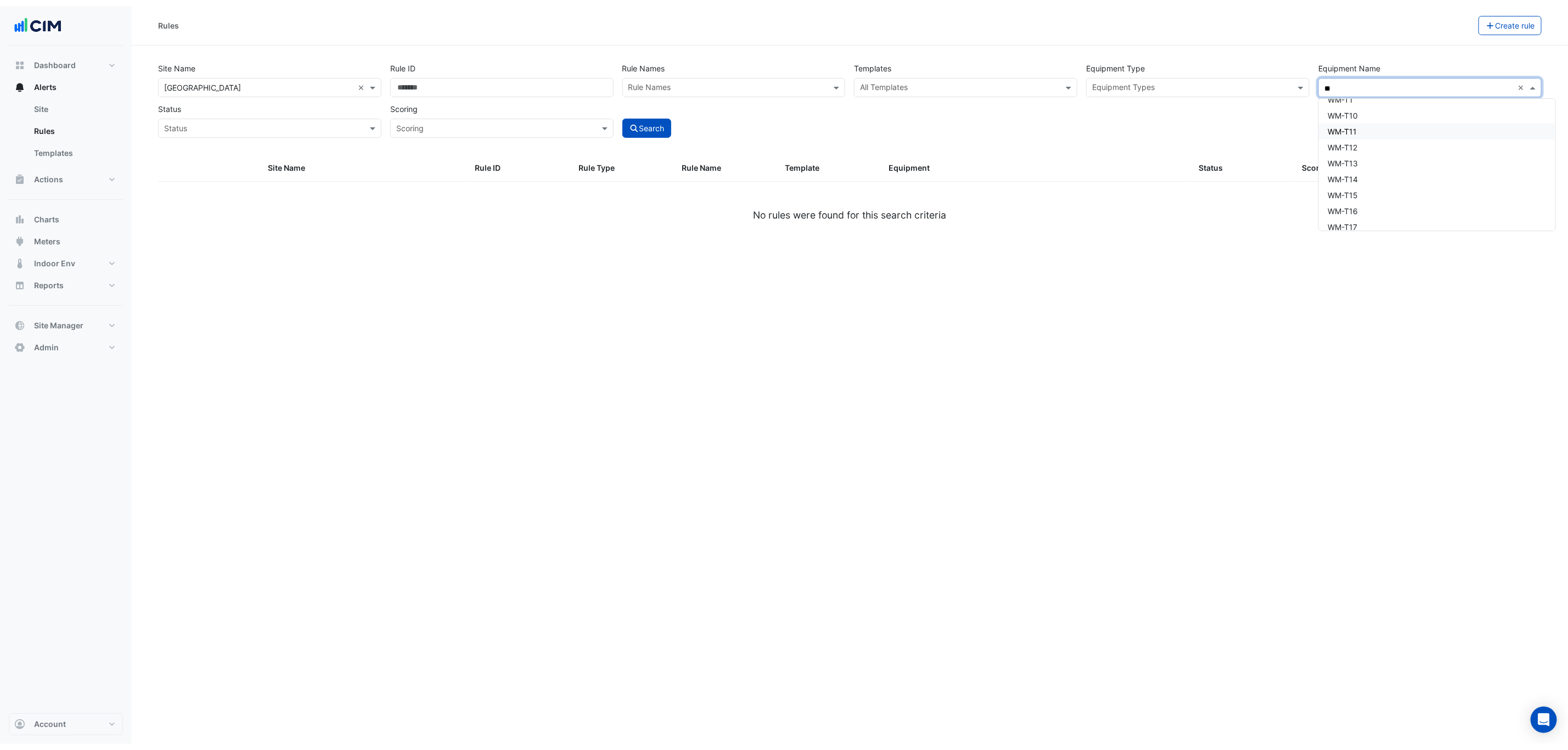
scroll to position [741, 0]
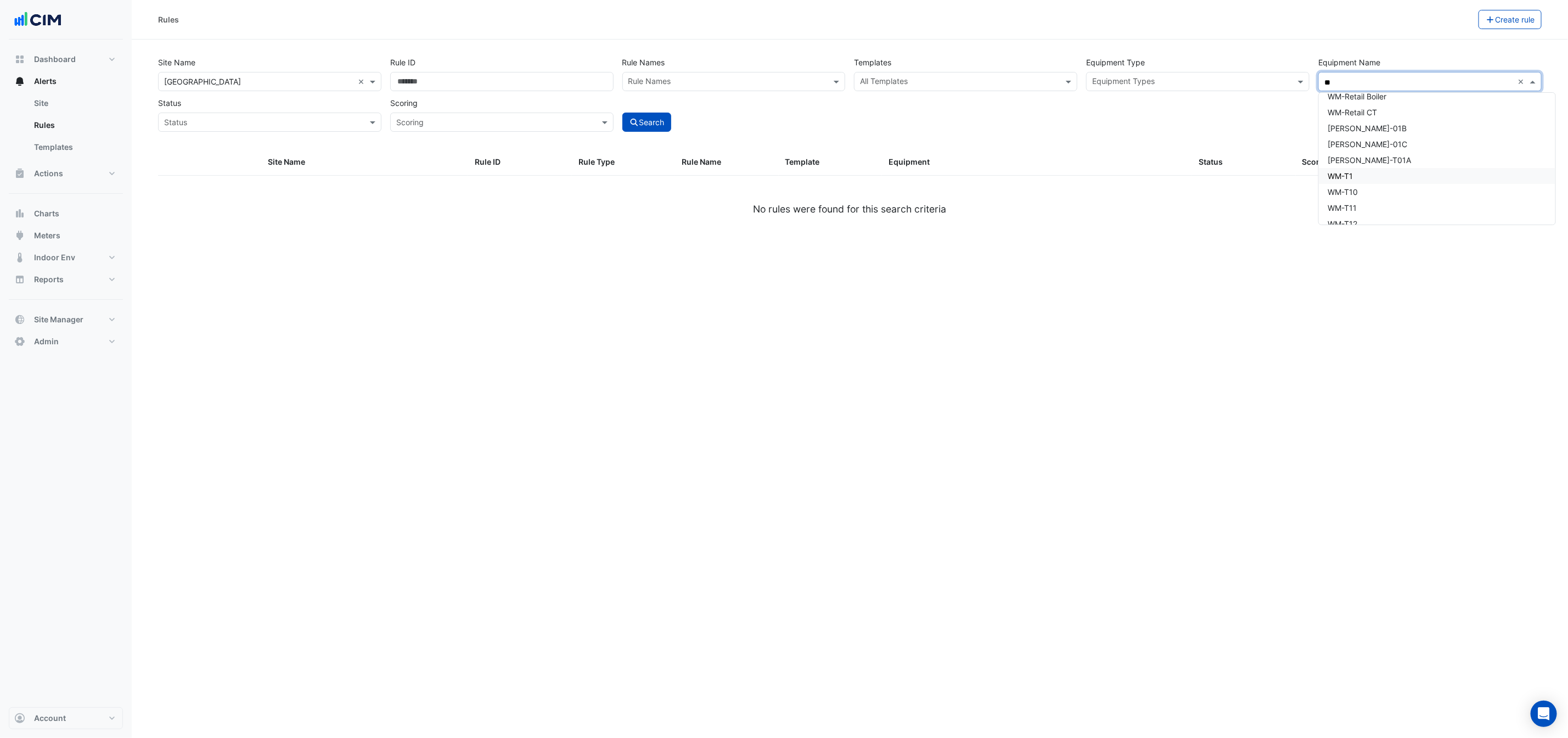
click at [1382, 169] on div "WM-T1" at bounding box center [1437, 176] width 237 height 16
type input "**"
click at [649, 114] on button "Search" at bounding box center [646, 122] width 50 height 20
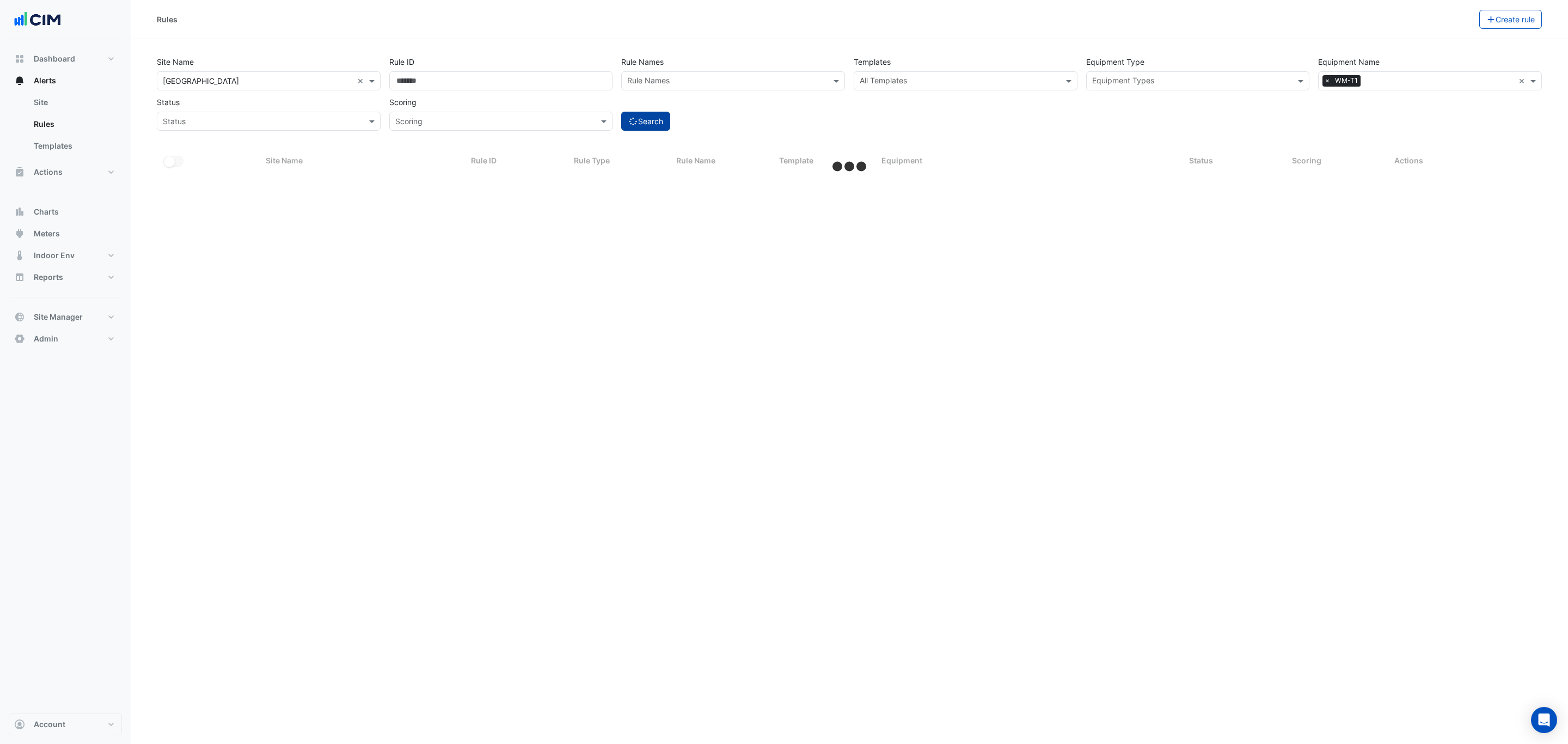
select select "***"
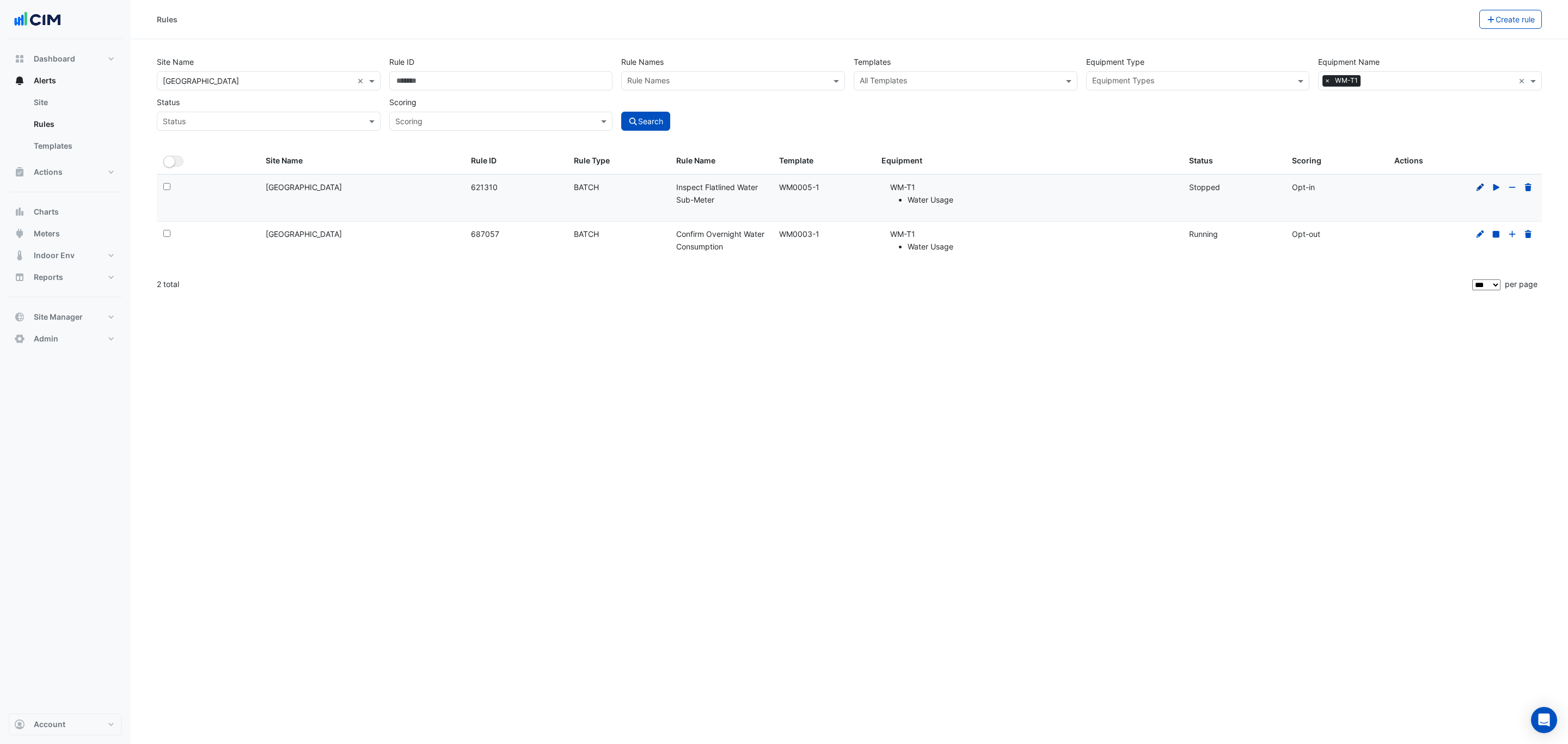
click at [1478, 188] on icon at bounding box center [1480, 187] width 7 height 7
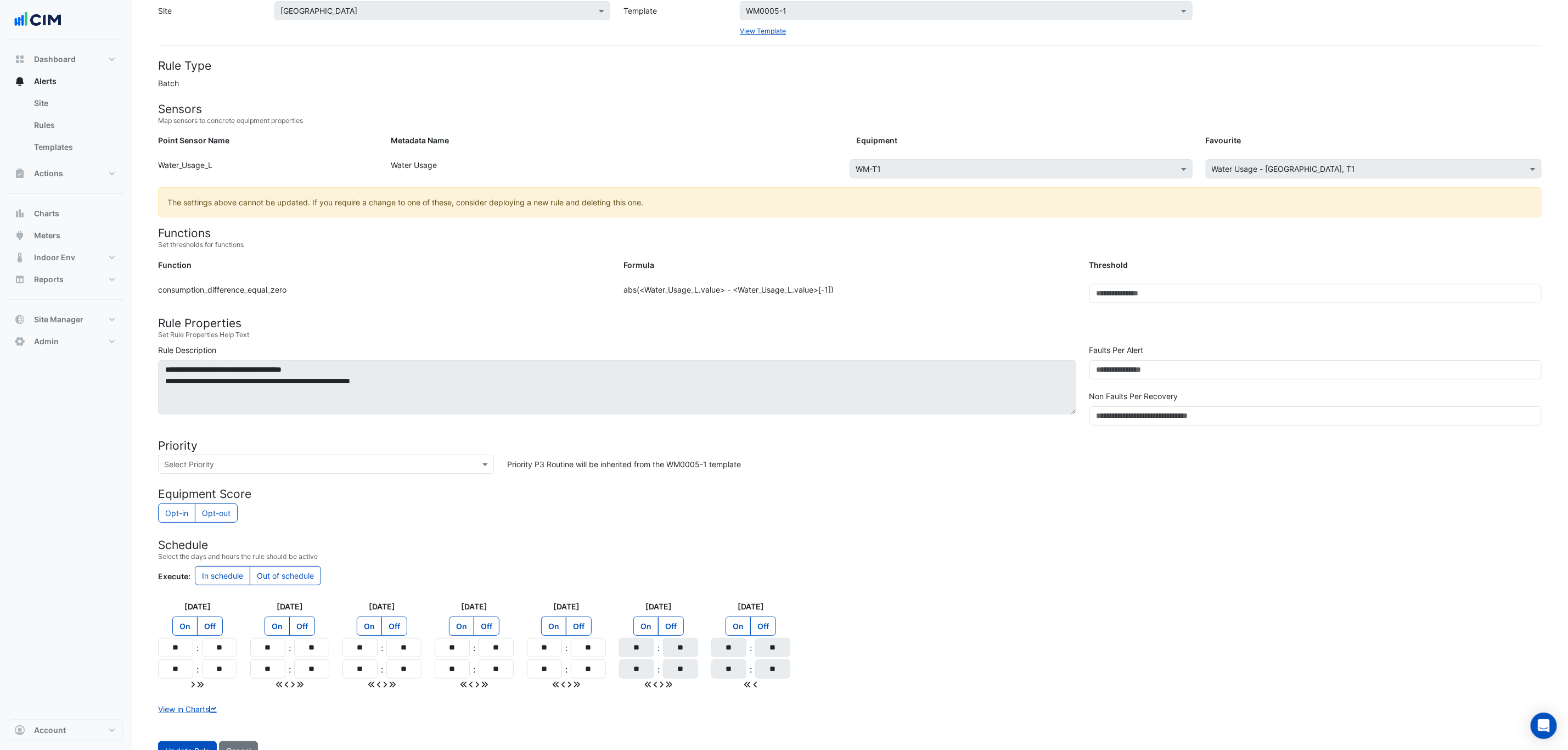
scroll to position [76, 0]
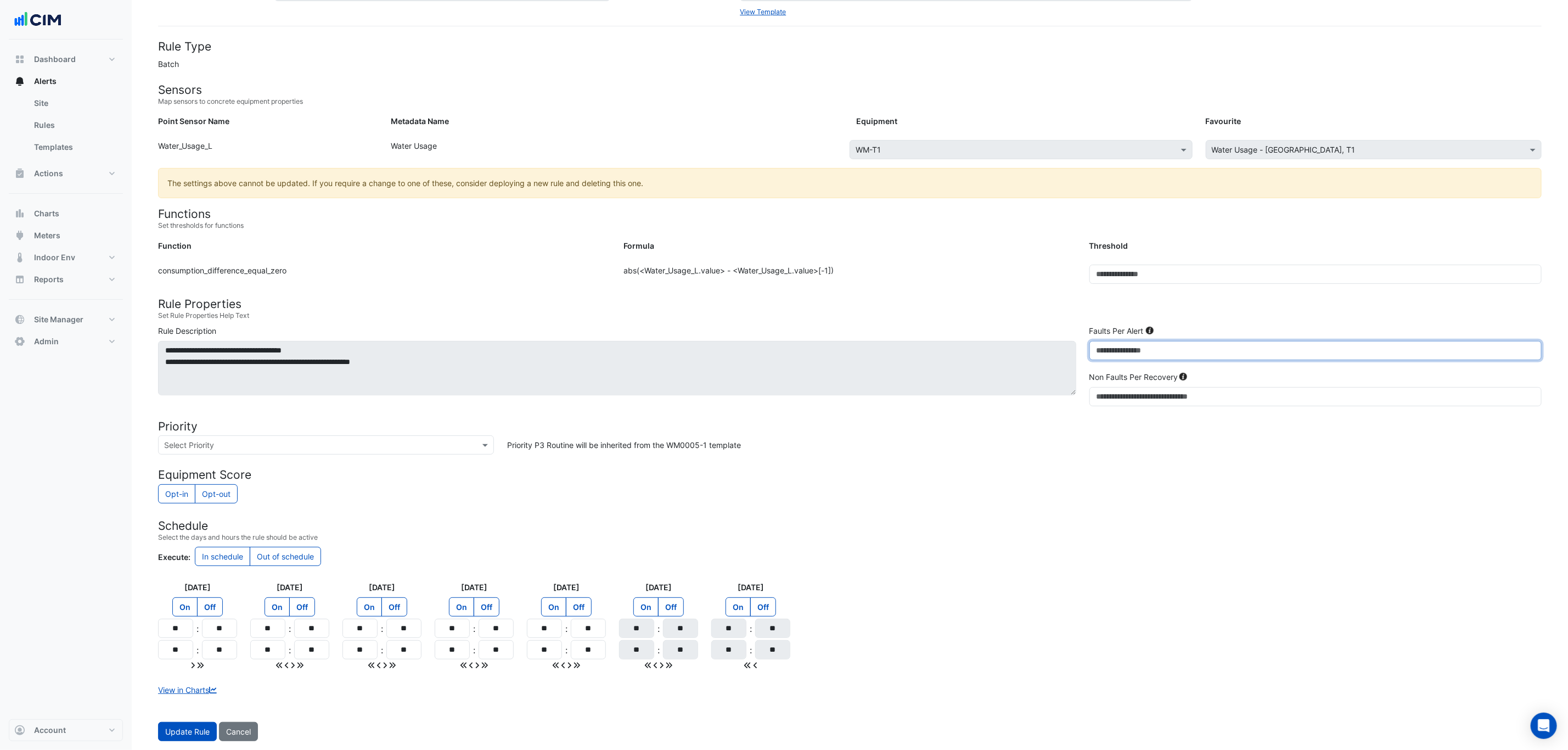
drag, startPoint x: 1124, startPoint y: 346, endPoint x: 1080, endPoint y: 348, distance: 44.0
click at [1080, 348] on div "**********" at bounding box center [850, 367] width 1397 height 86
drag, startPoint x: 1106, startPoint y: 392, endPoint x: 1094, endPoint y: 393, distance: 12.0
click at [1094, 393] on input "*" at bounding box center [1315, 397] width 452 height 20
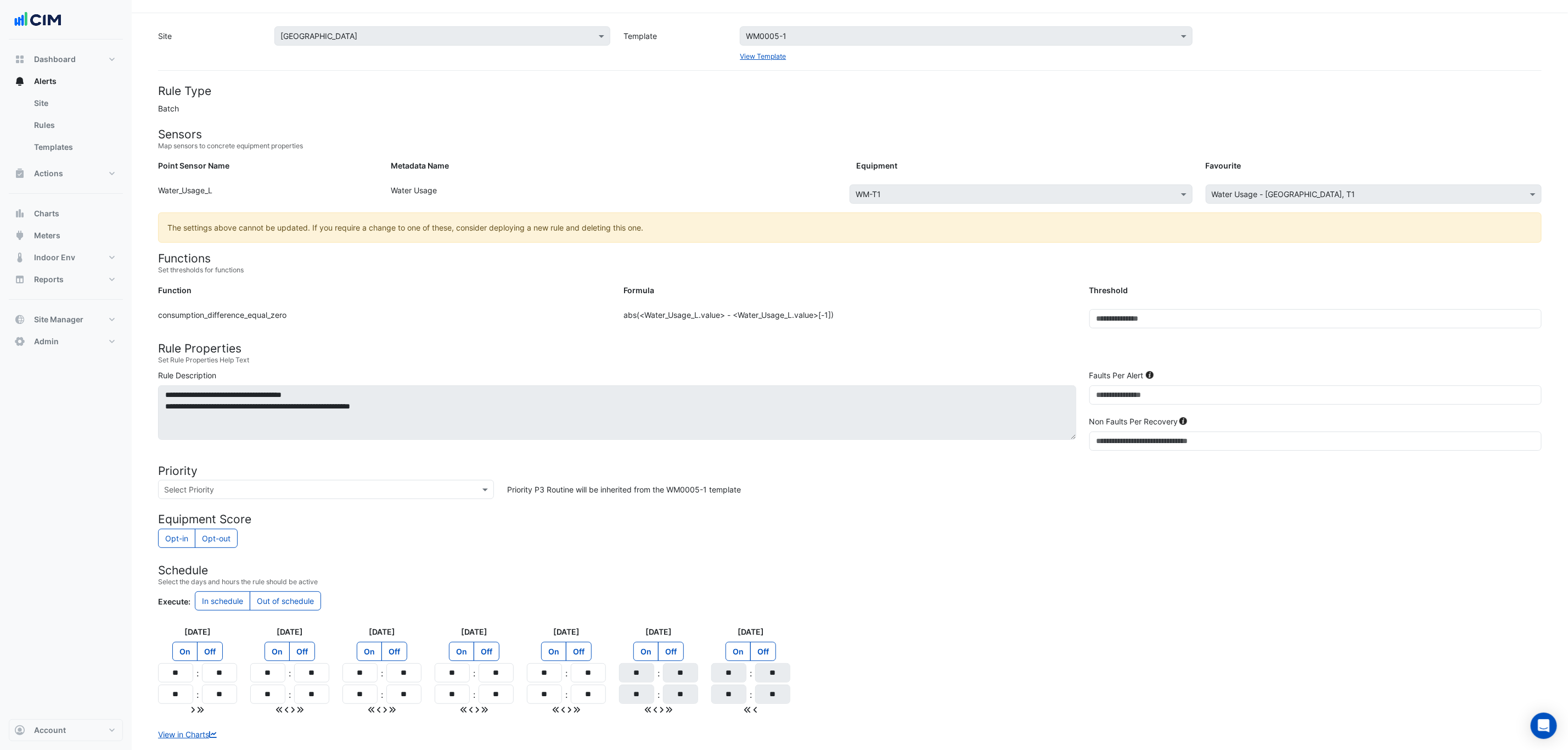
scroll to position [0, 0]
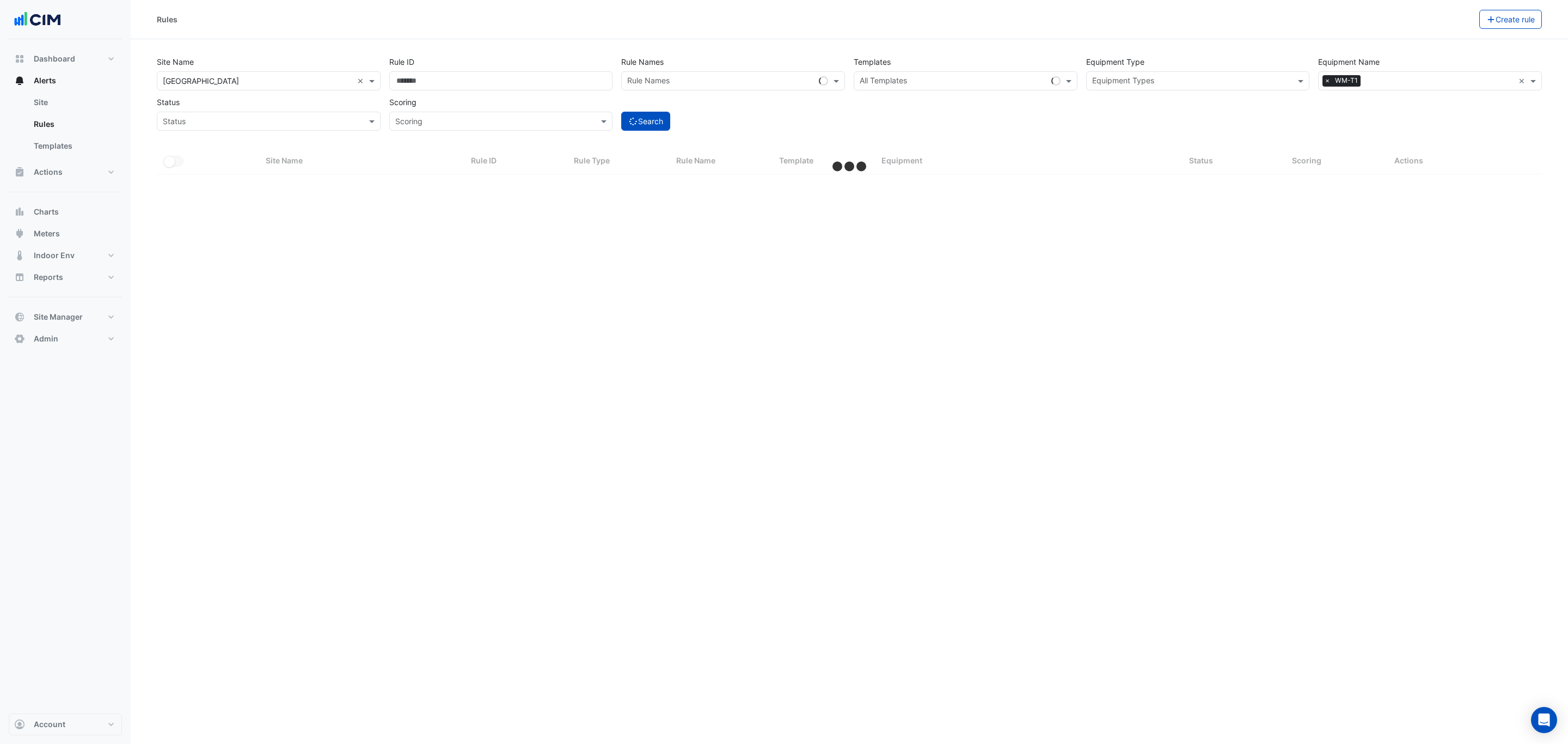
select select "***"
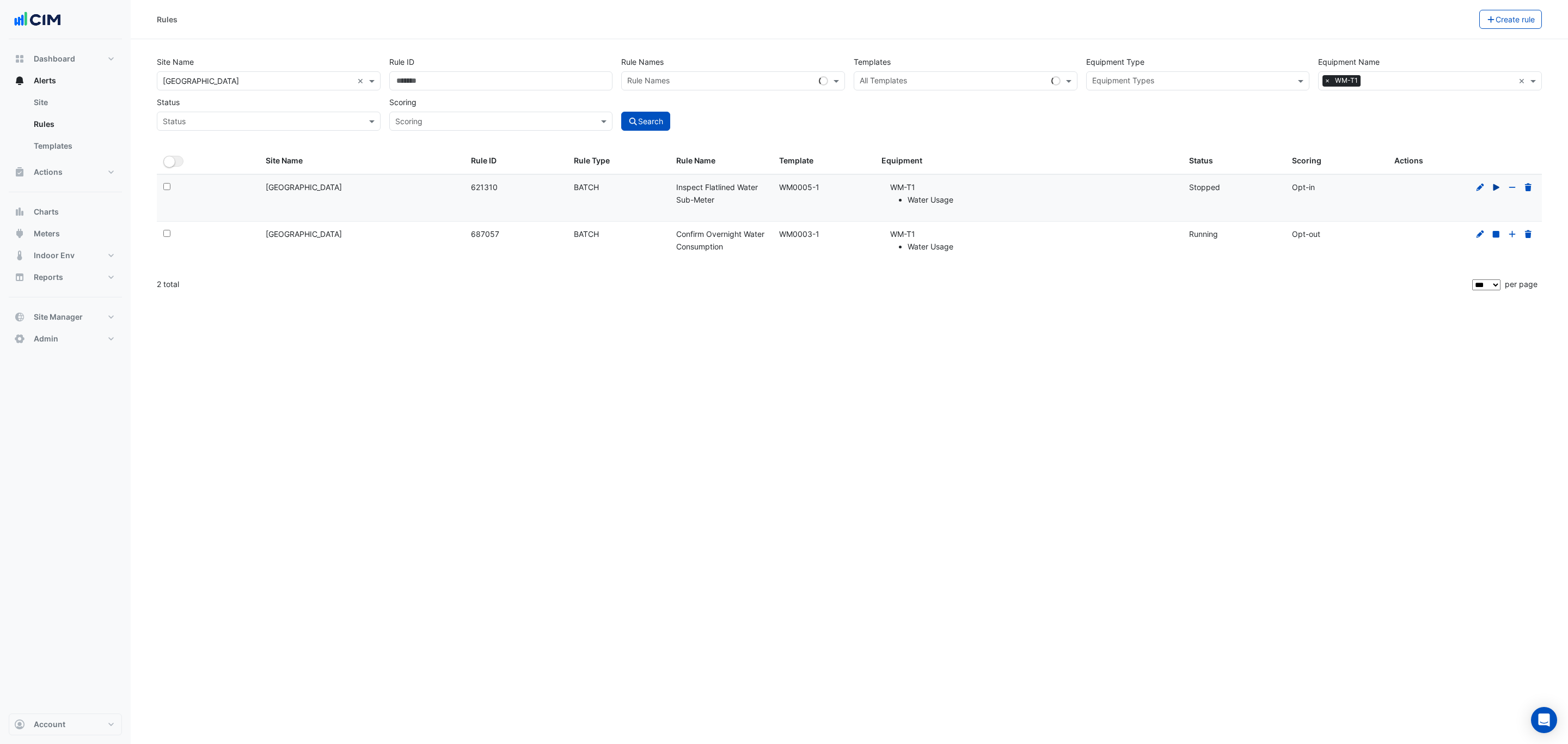
click at [1495, 190] on icon at bounding box center [1496, 187] width 6 height 6
click at [1477, 183] on fa-icon at bounding box center [1481, 187] width 10 height 9
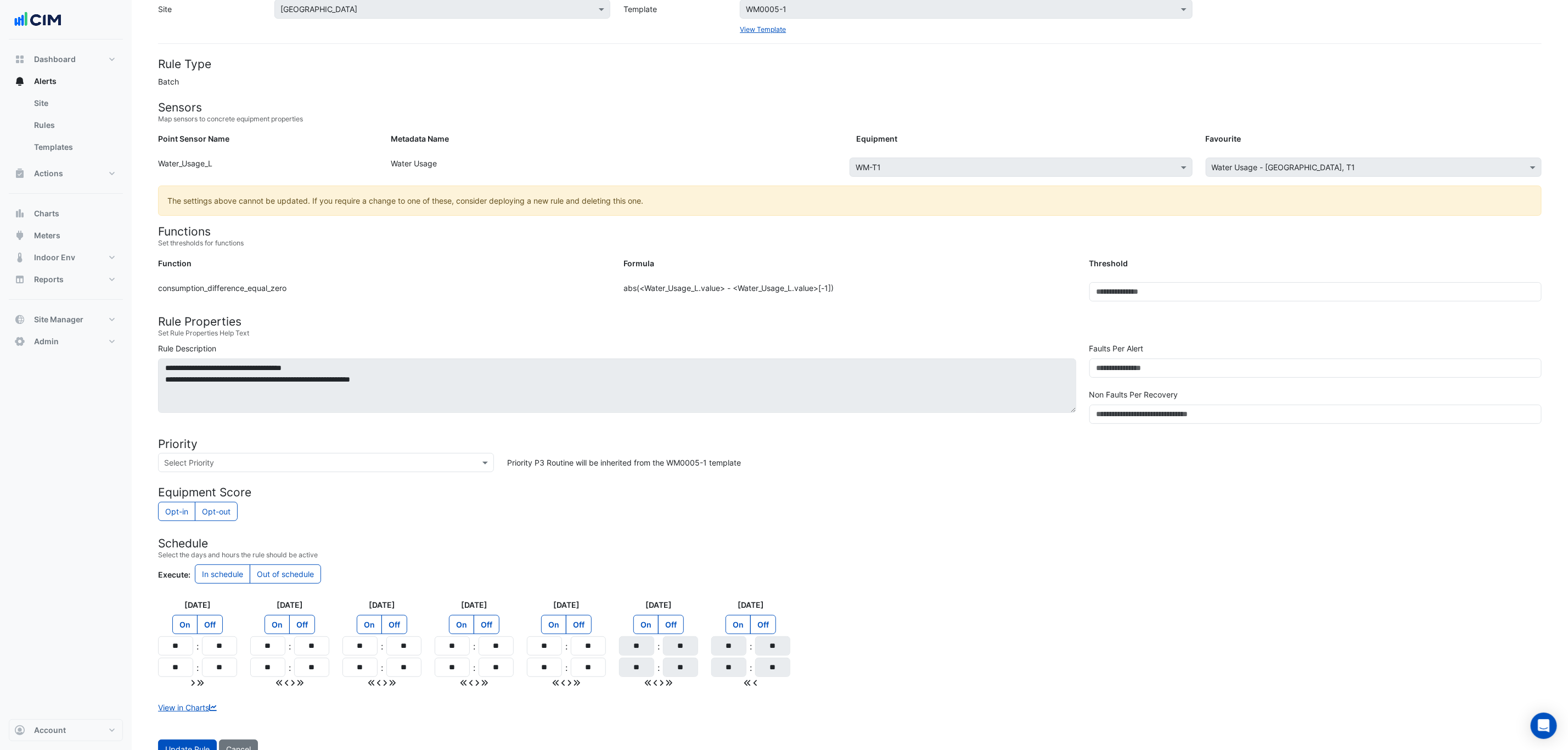
scroll to position [76, 0]
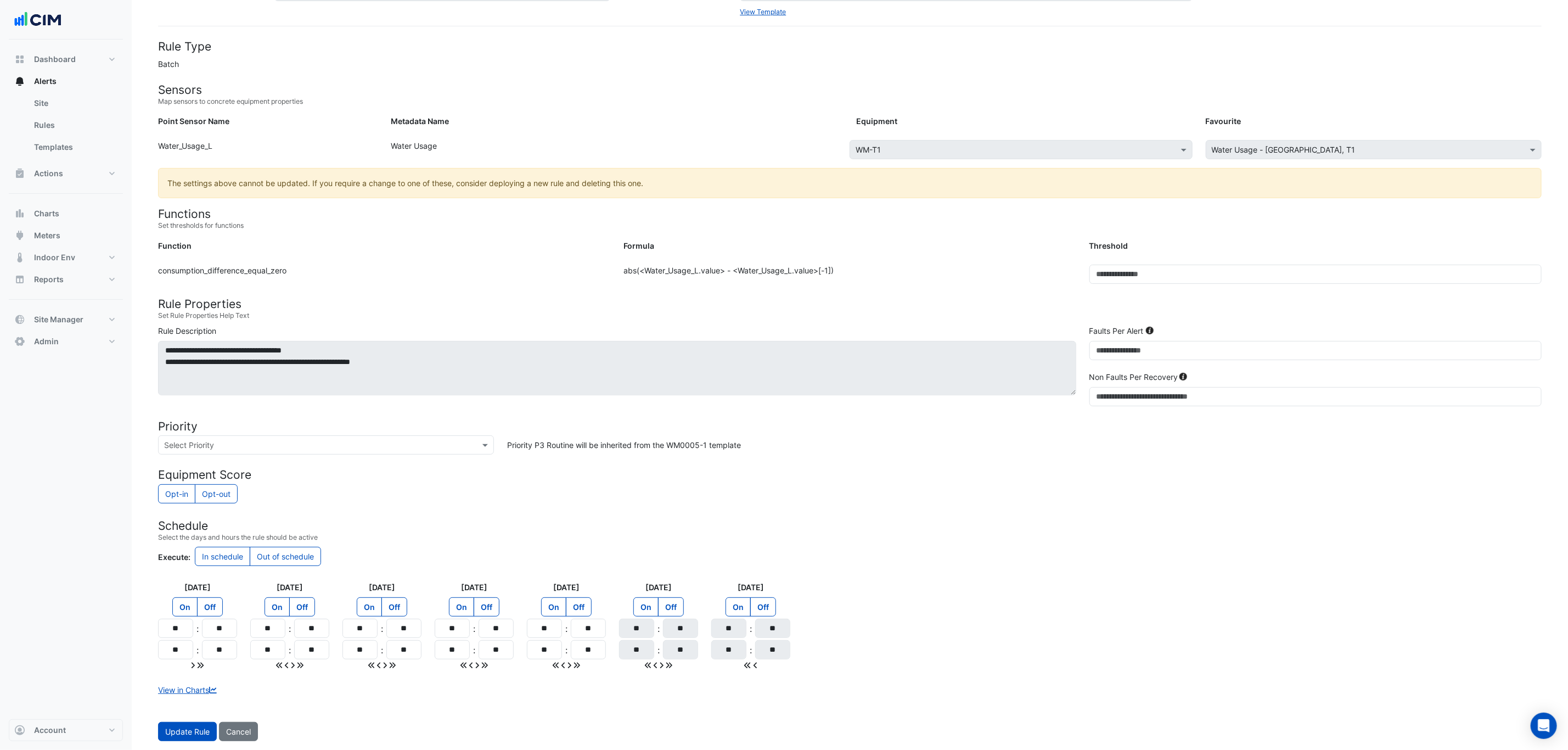
click at [201, 691] on link "View in Charts" at bounding box center [188, 689] width 61 height 9
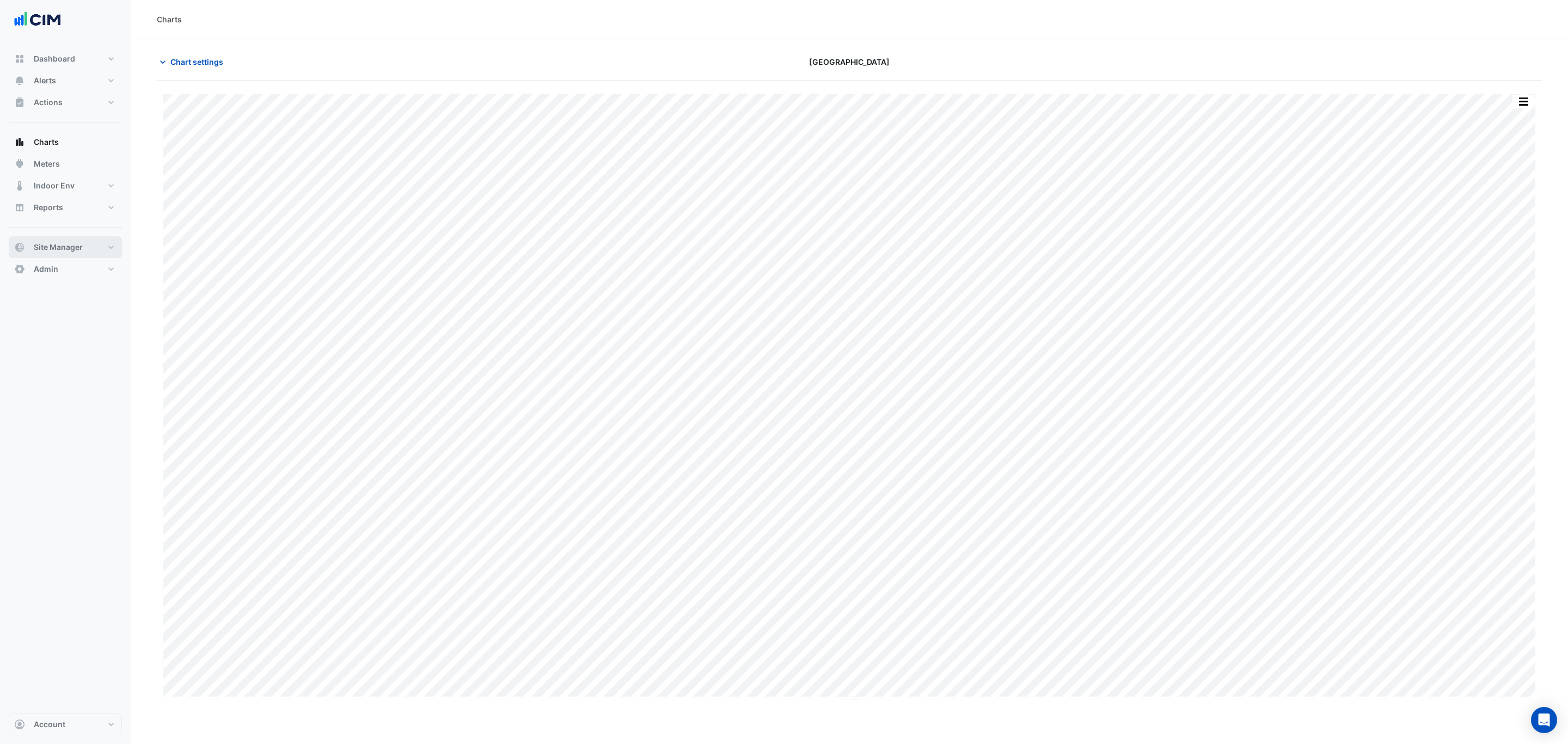
click at [85, 250] on button "Site Manager" at bounding box center [65, 247] width 113 height 22
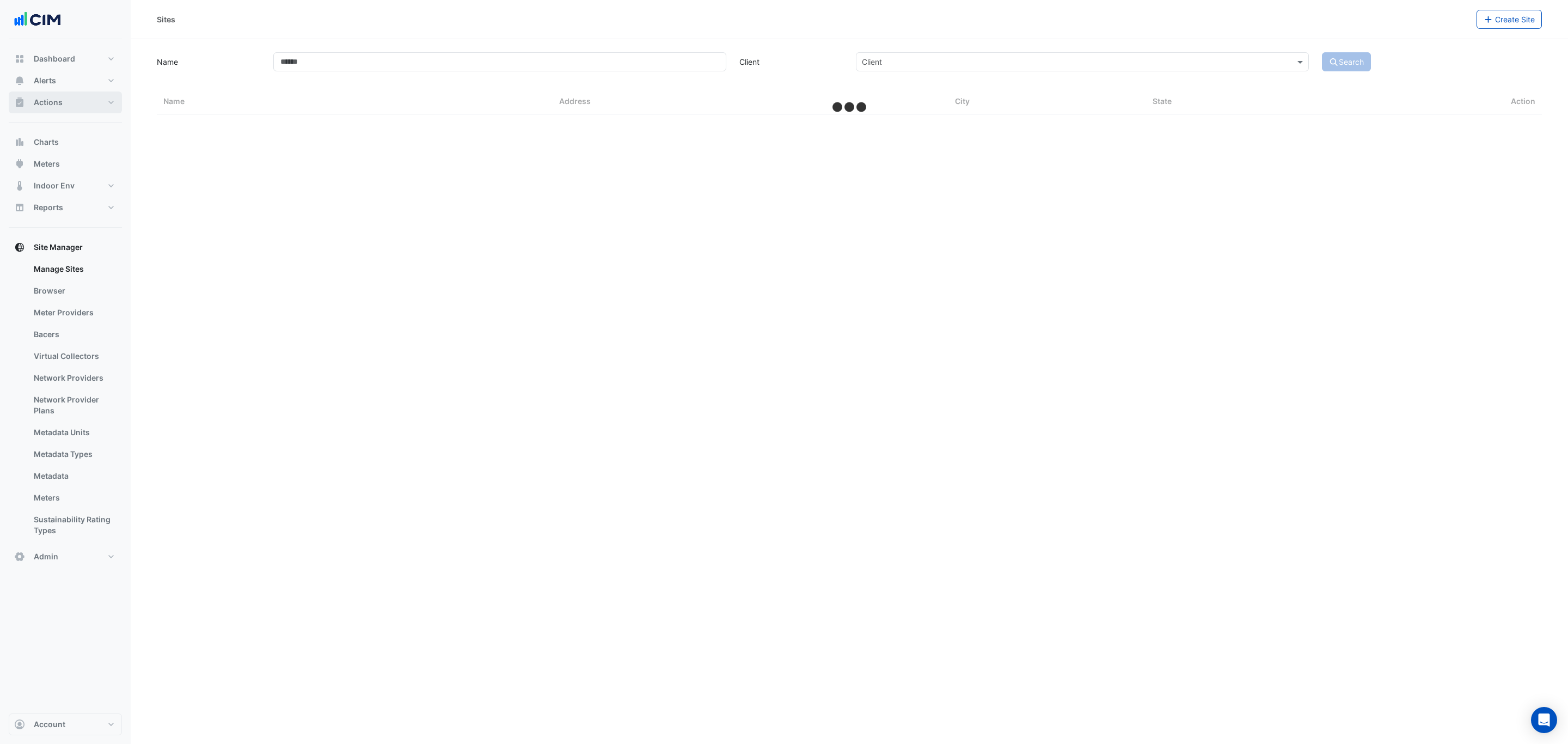
click at [69, 101] on button "Actions" at bounding box center [65, 102] width 113 height 22
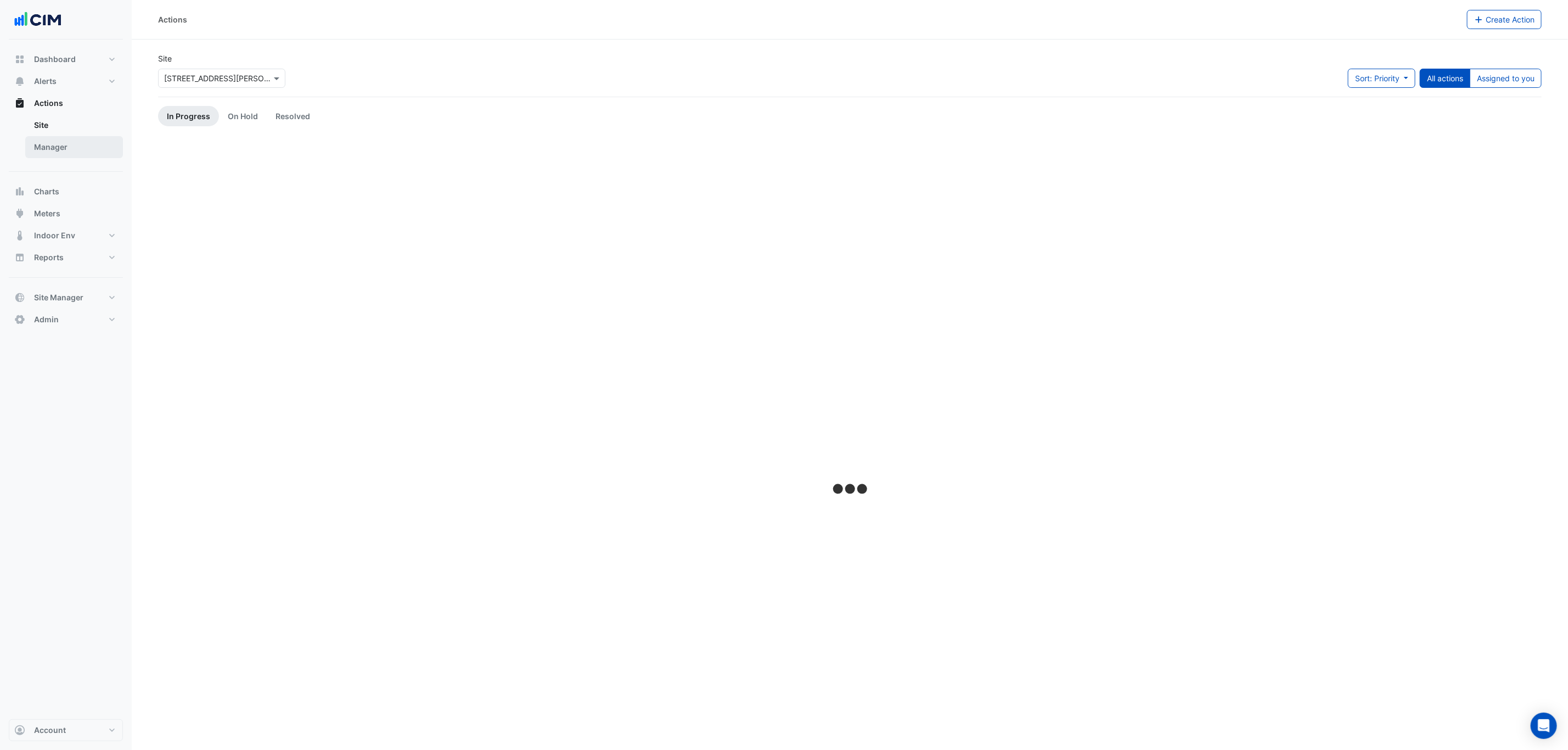
click at [77, 146] on link "Manager" at bounding box center [74, 147] width 98 height 22
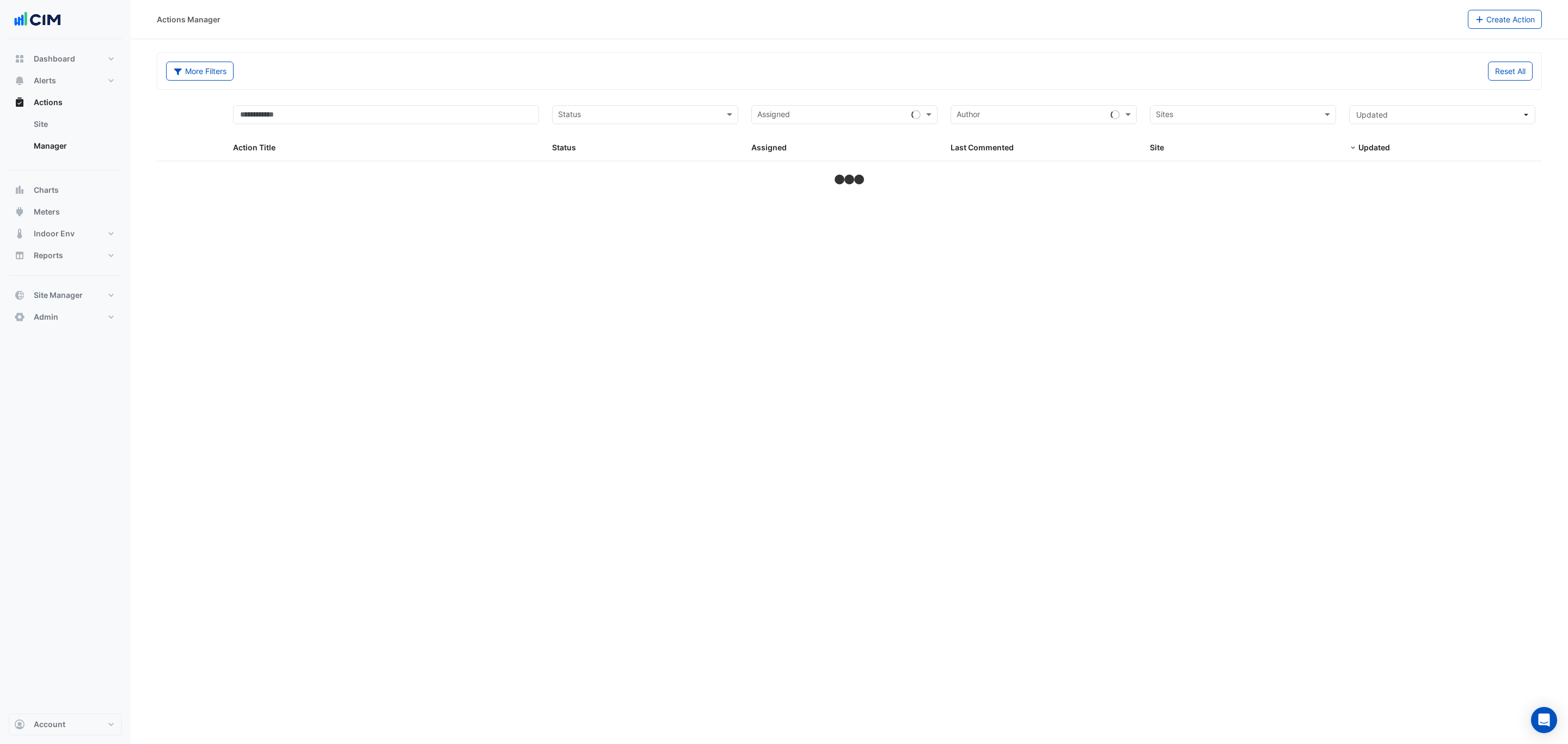
click at [400, 104] on datatable-header-cell "Action Title" at bounding box center [385, 130] width 319 height 63
click at [401, 113] on input "text" at bounding box center [386, 115] width 306 height 19
drag, startPoint x: 359, startPoint y: 115, endPoint x: 111, endPoint y: 118, distance: 248.0
click at [111, 118] on div "Actions Manager Create Action More Filters Reset All ** Status Assigned Sites *…" at bounding box center [784, 372] width 1568 height 744
type input "*****"
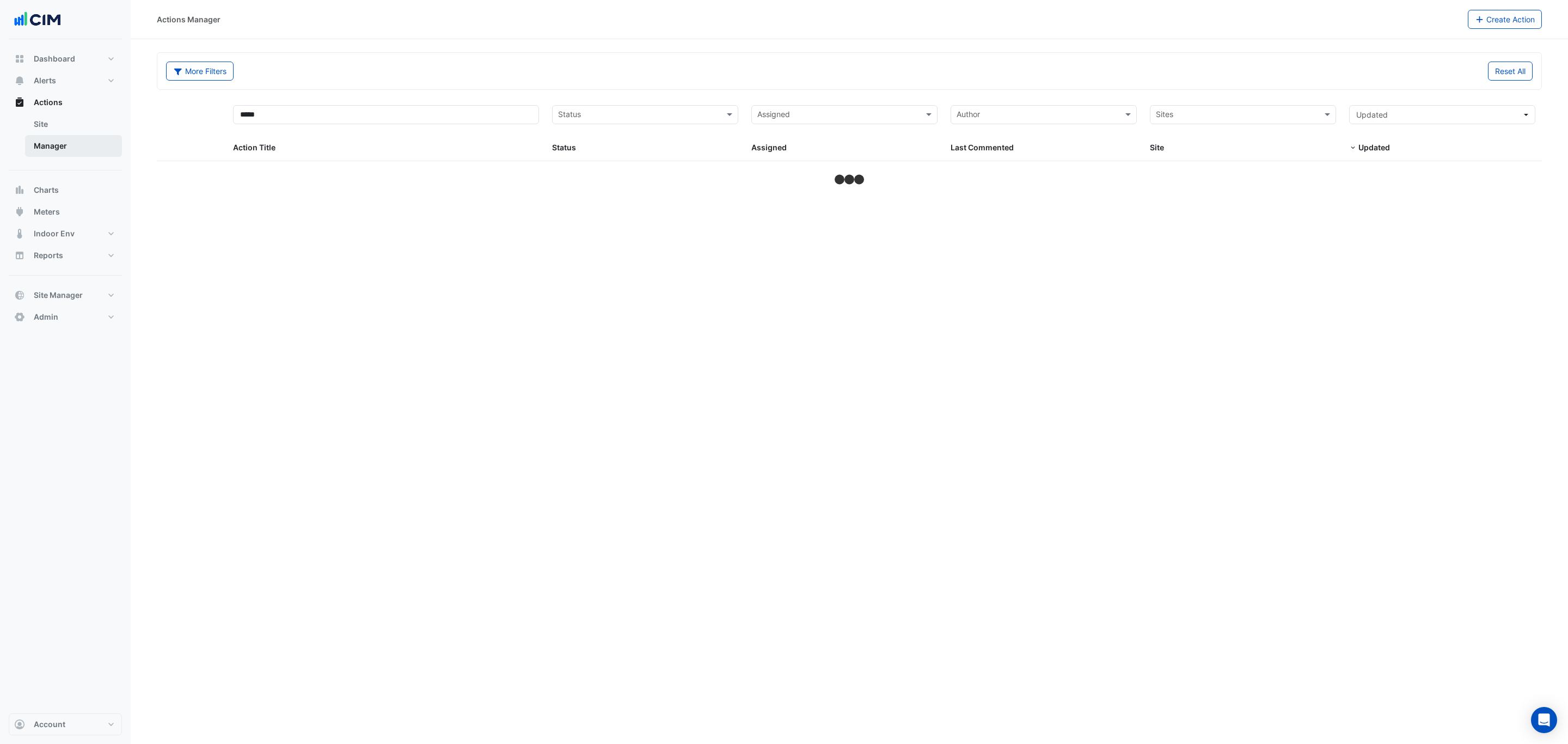
click at [41, 148] on link "Manager" at bounding box center [74, 145] width 97 height 22
drag, startPoint x: 286, startPoint y: 121, endPoint x: 159, endPoint y: 115, distance: 127.1
click at [159, 115] on div "***** Action Title Status Status Assigned Assigned Author Last Commented Sites …" at bounding box center [849, 130] width 1385 height 63
click at [1197, 115] on input "text" at bounding box center [1237, 116] width 162 height 13
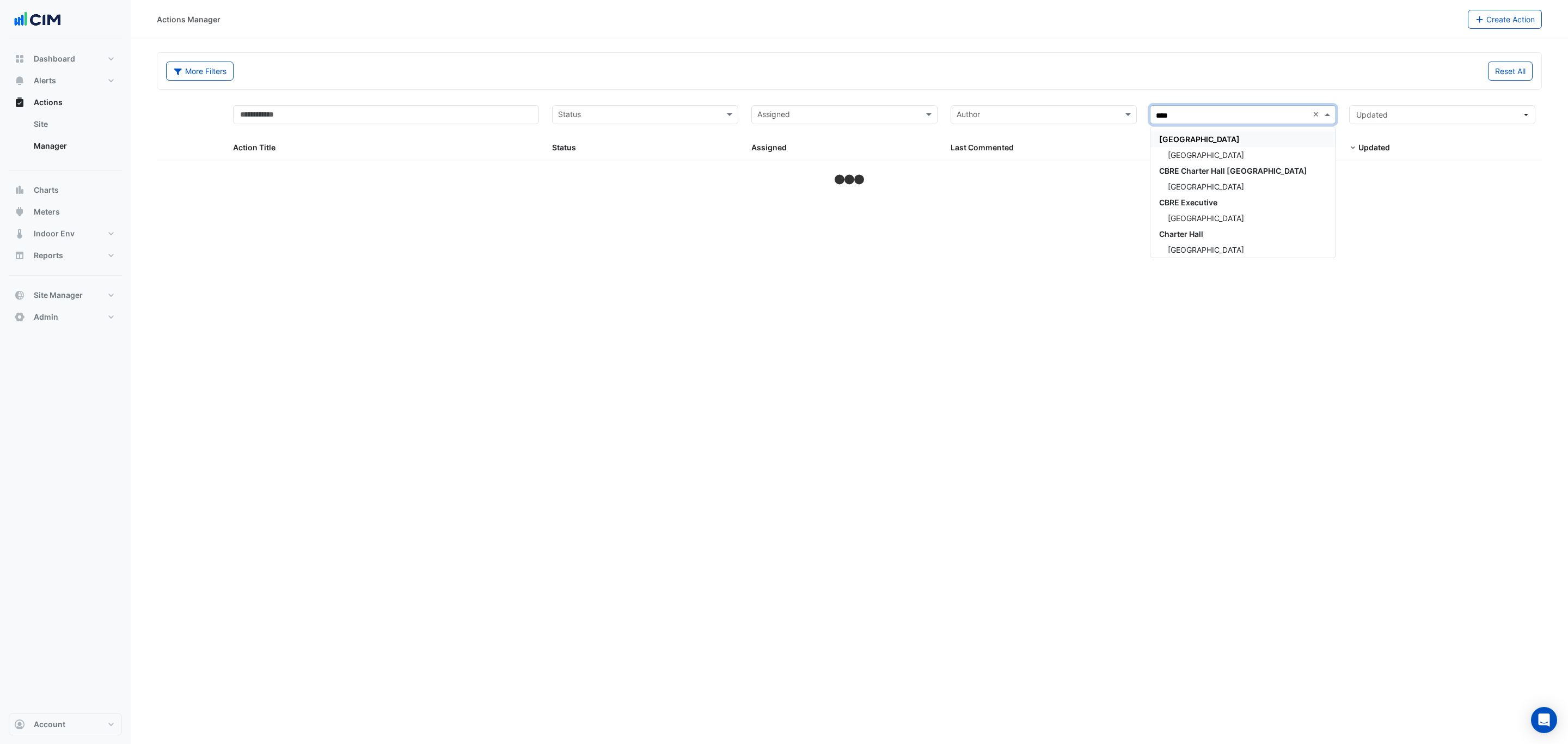
type input "*****"
click at [1214, 150] on span "[GEOGRAPHIC_DATA]" at bounding box center [1206, 154] width 76 height 9
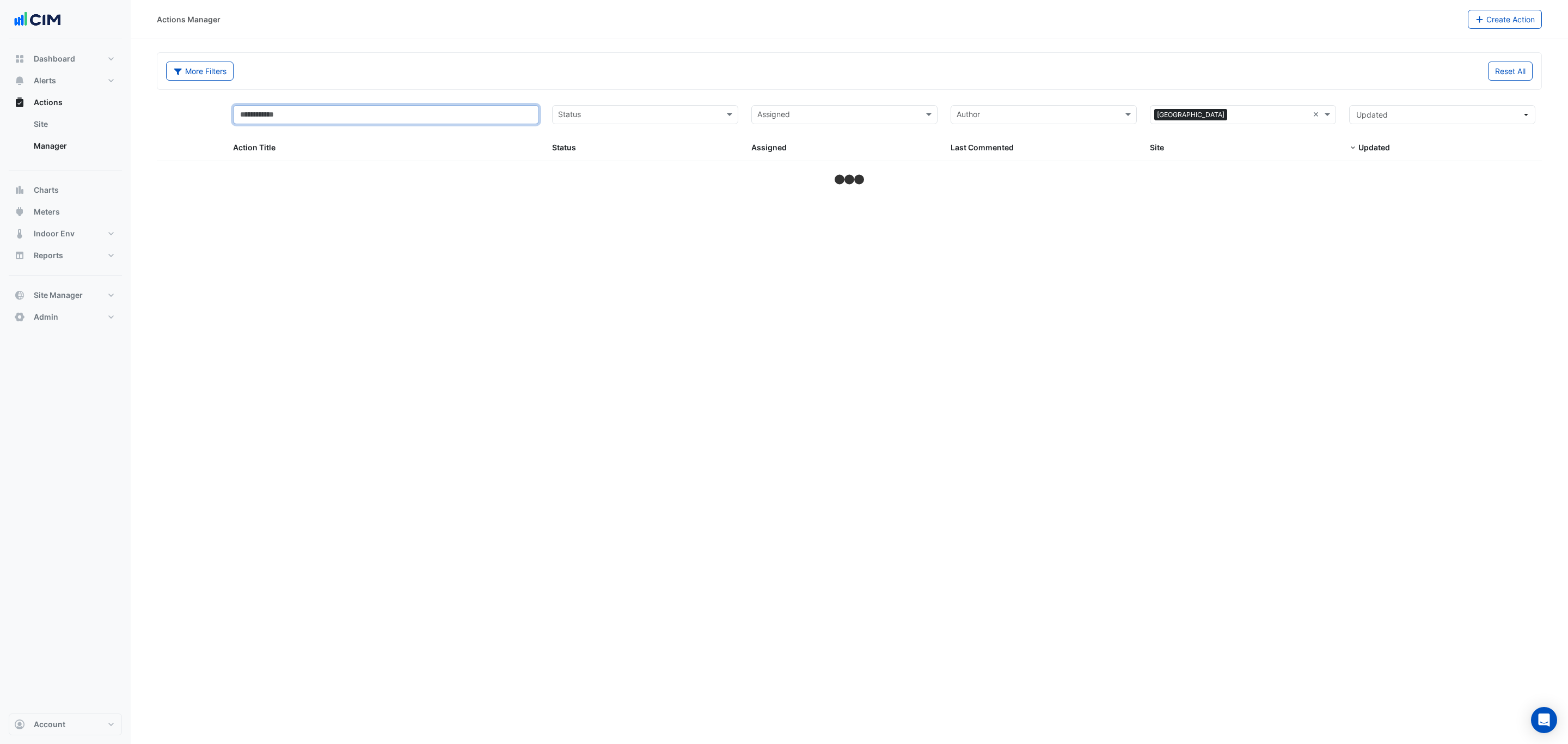
click at [364, 109] on input "text" at bounding box center [386, 115] width 306 height 19
type input "**"
select select "***"
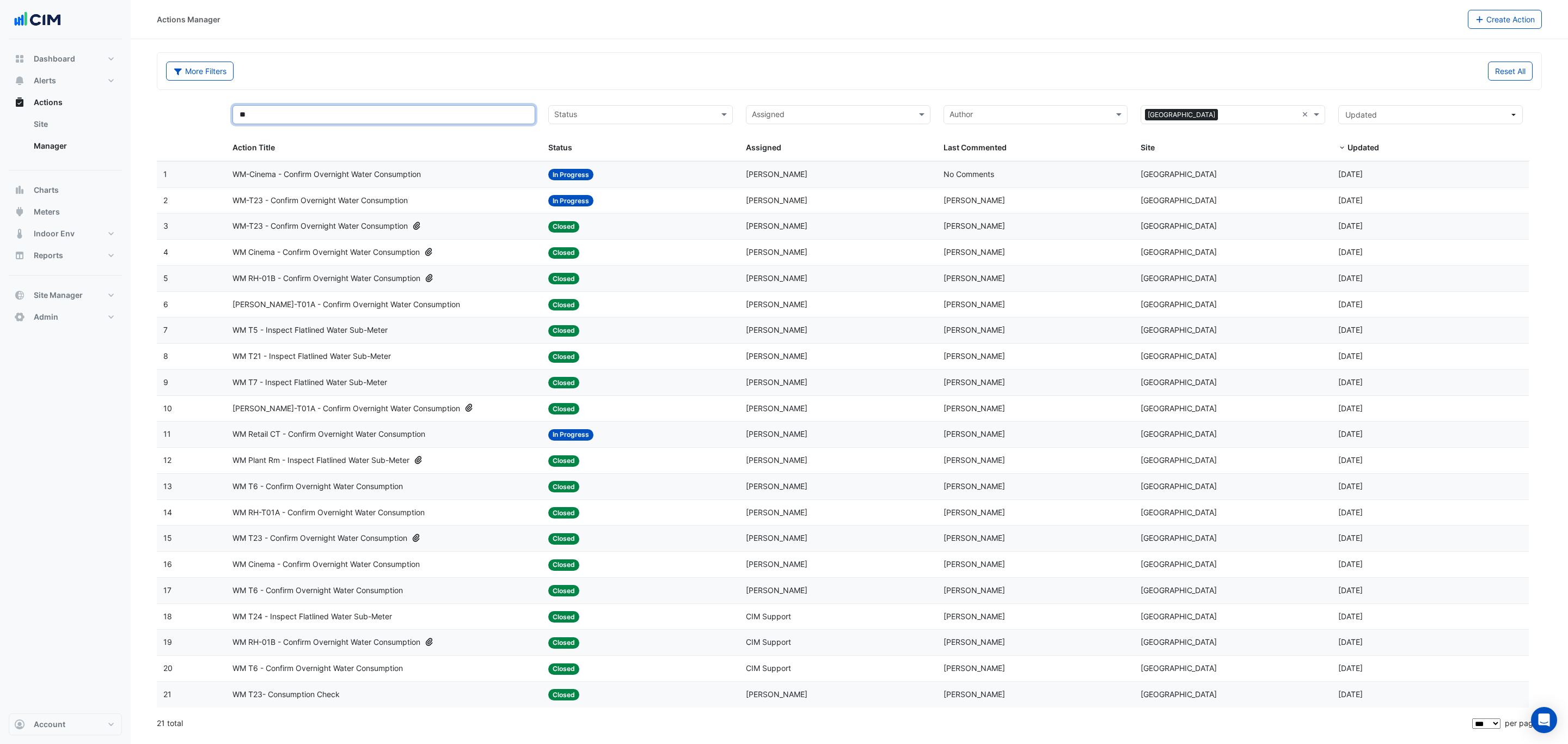
type input "**"
click at [284, 337] on span "WM T5 - Inspect Flatlined Water Sub-Meter" at bounding box center [310, 330] width 155 height 13
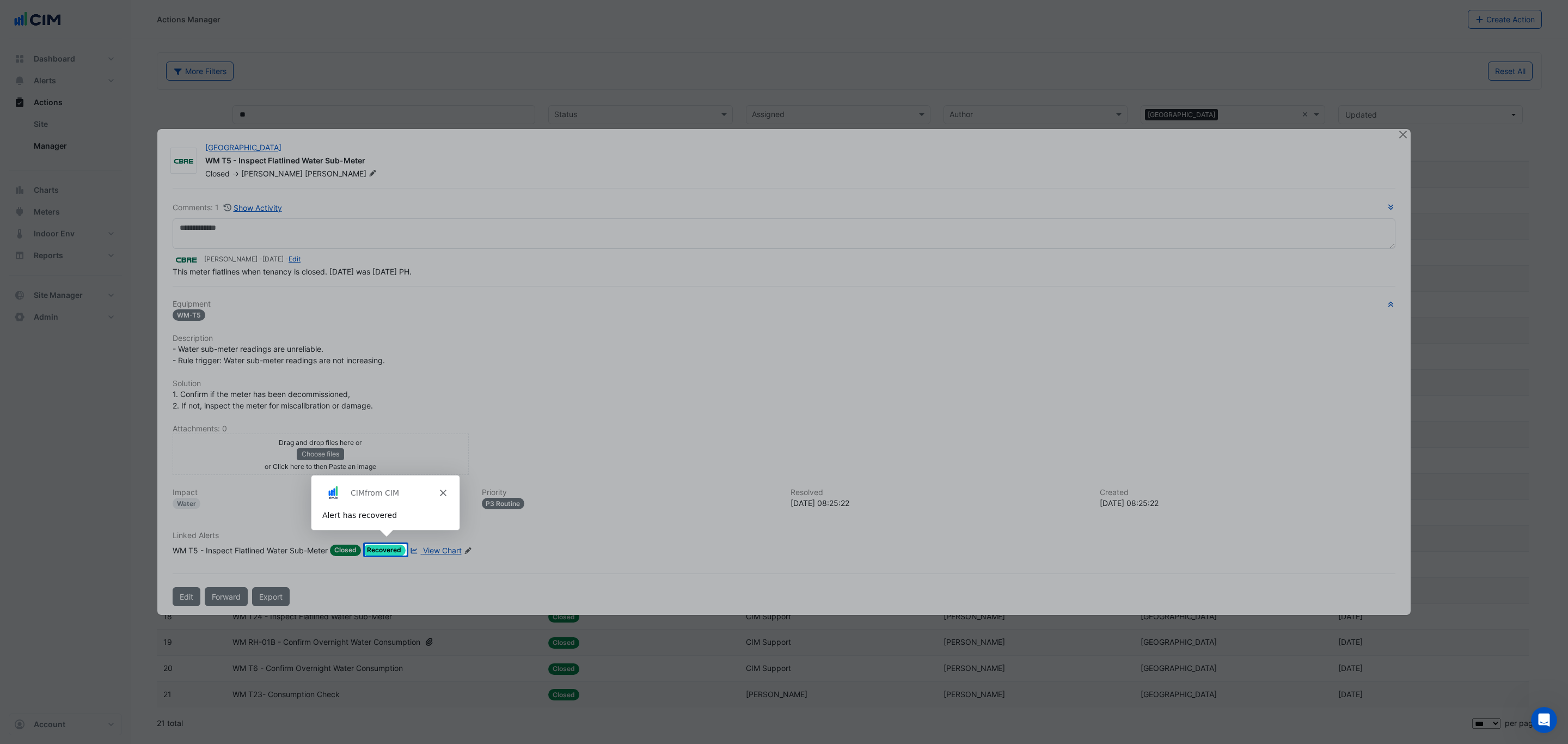
click at [367, 278] on div "Product tour overlay" at bounding box center [784, 372] width 1568 height 744
click at [503, 396] on div "Product tour overlay" at bounding box center [784, 372] width 1568 height 744
click at [439, 492] on icon "Close" at bounding box center [443, 492] width 6 height 6
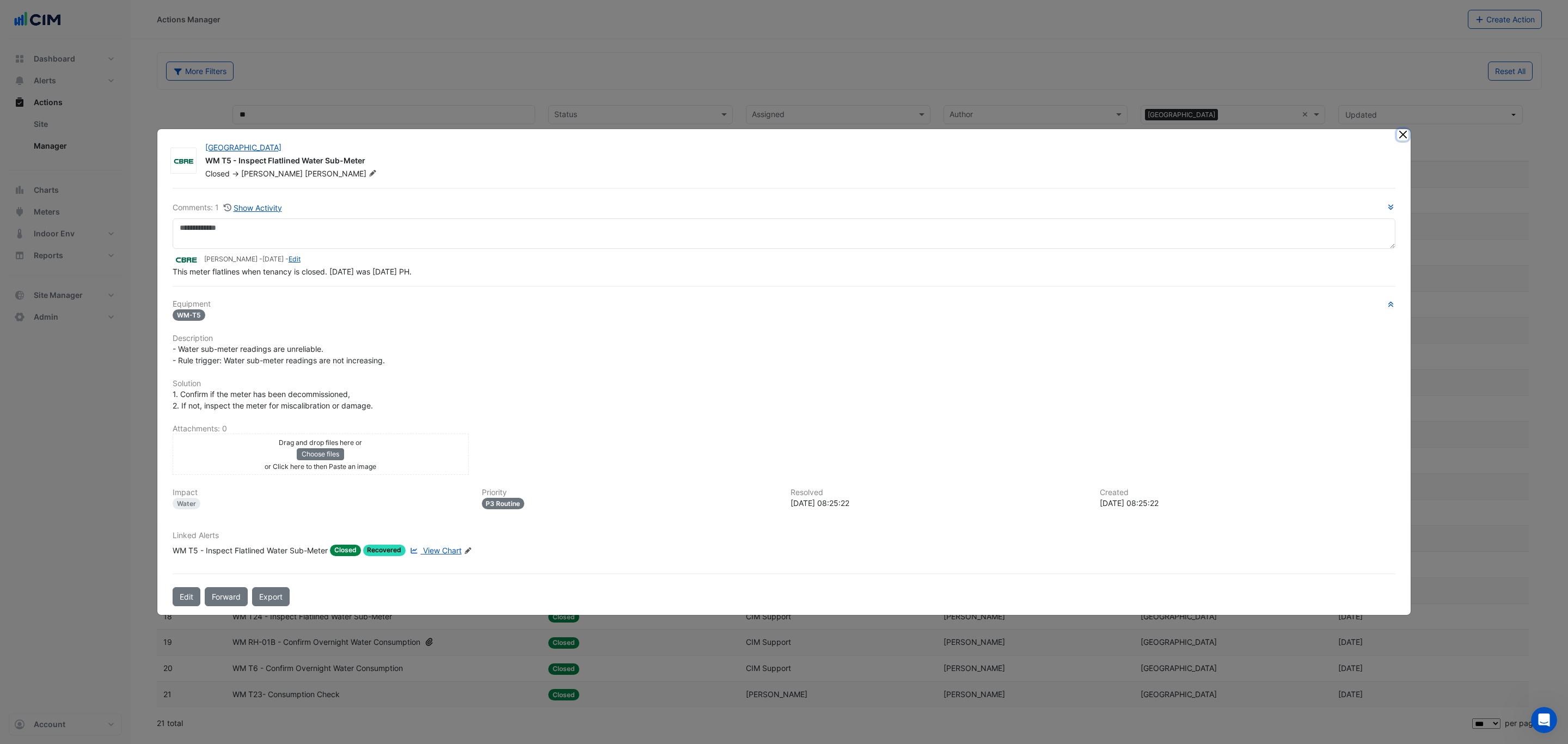
click at [1406, 137] on button "Close" at bounding box center [1403, 135] width 11 height 11
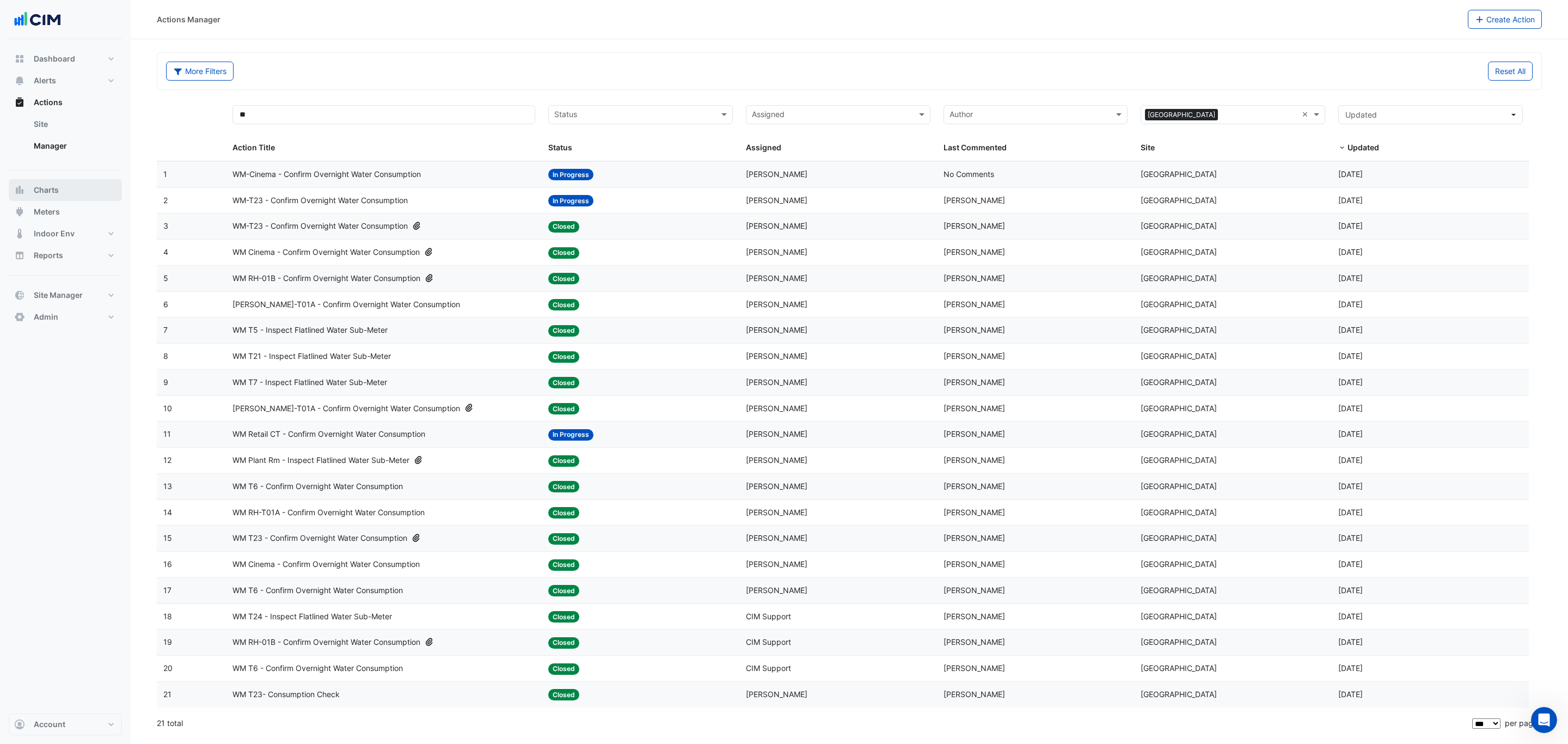
click at [68, 195] on button "Charts" at bounding box center [65, 190] width 113 height 22
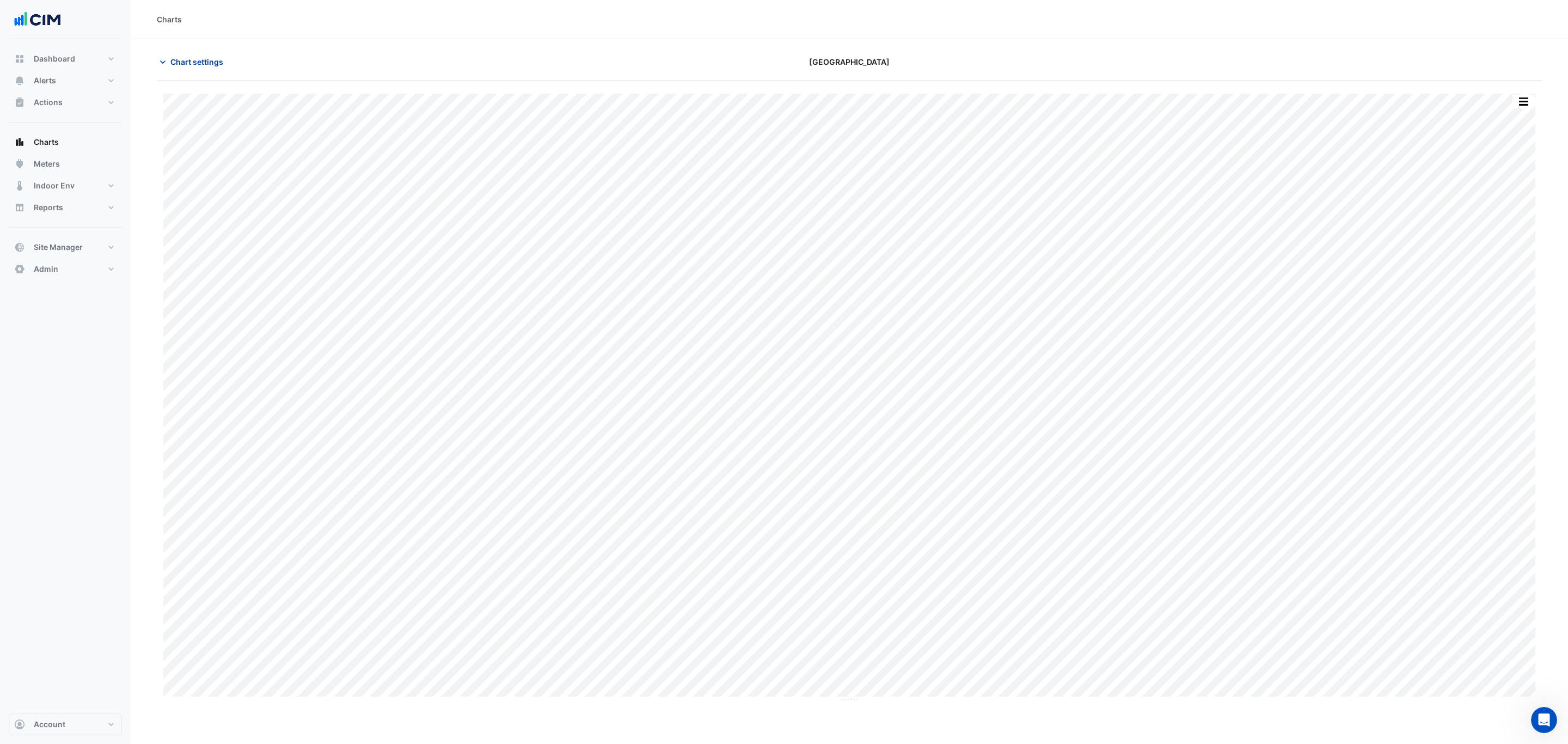
click at [220, 64] on span "Chart settings" at bounding box center [196, 61] width 53 height 11
click at [229, 92] on div "Select a Site" at bounding box center [239, 99] width 165 height 19
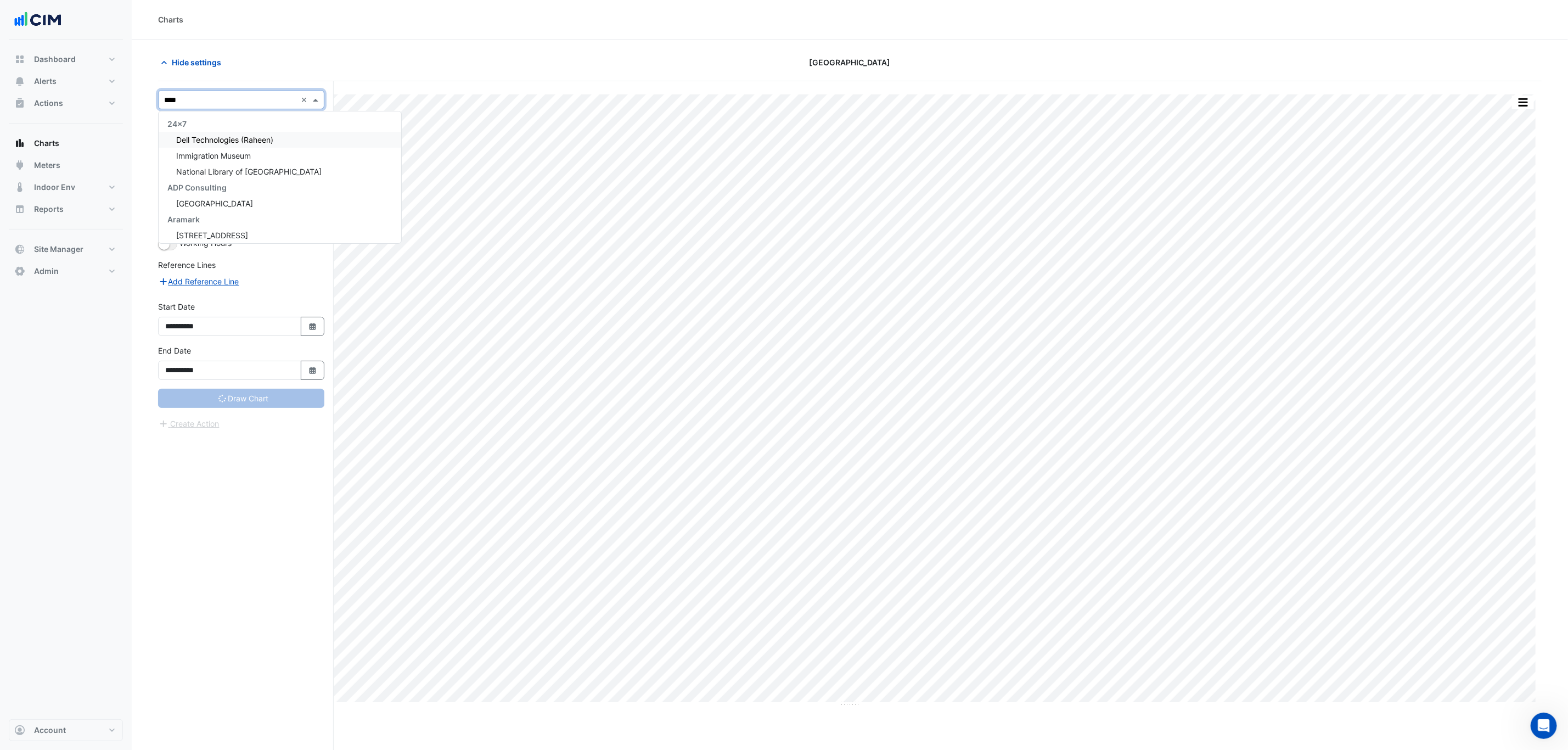
type input "*****"
type input "**********"
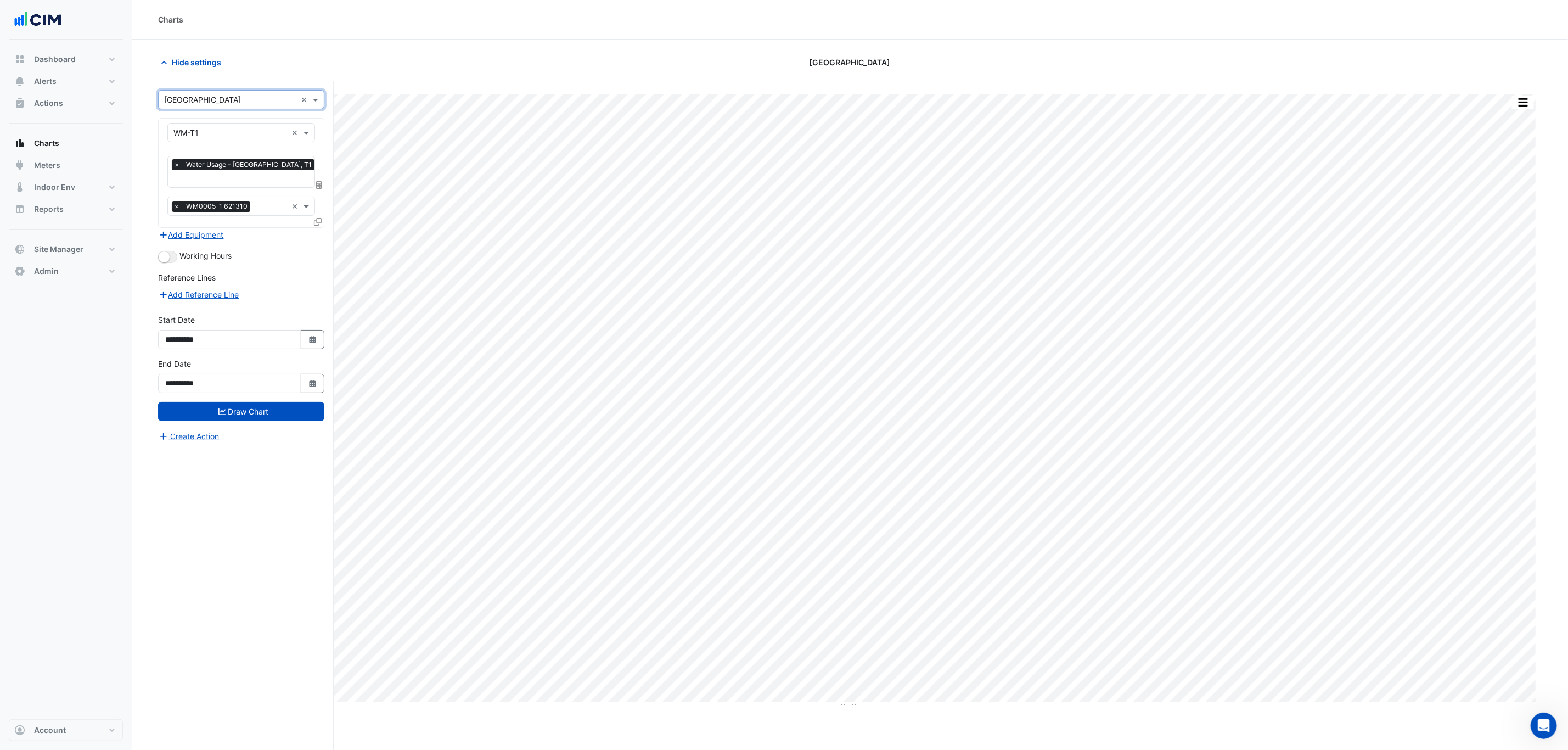
click at [234, 127] on input "text" at bounding box center [230, 133] width 114 height 11
type input "******"
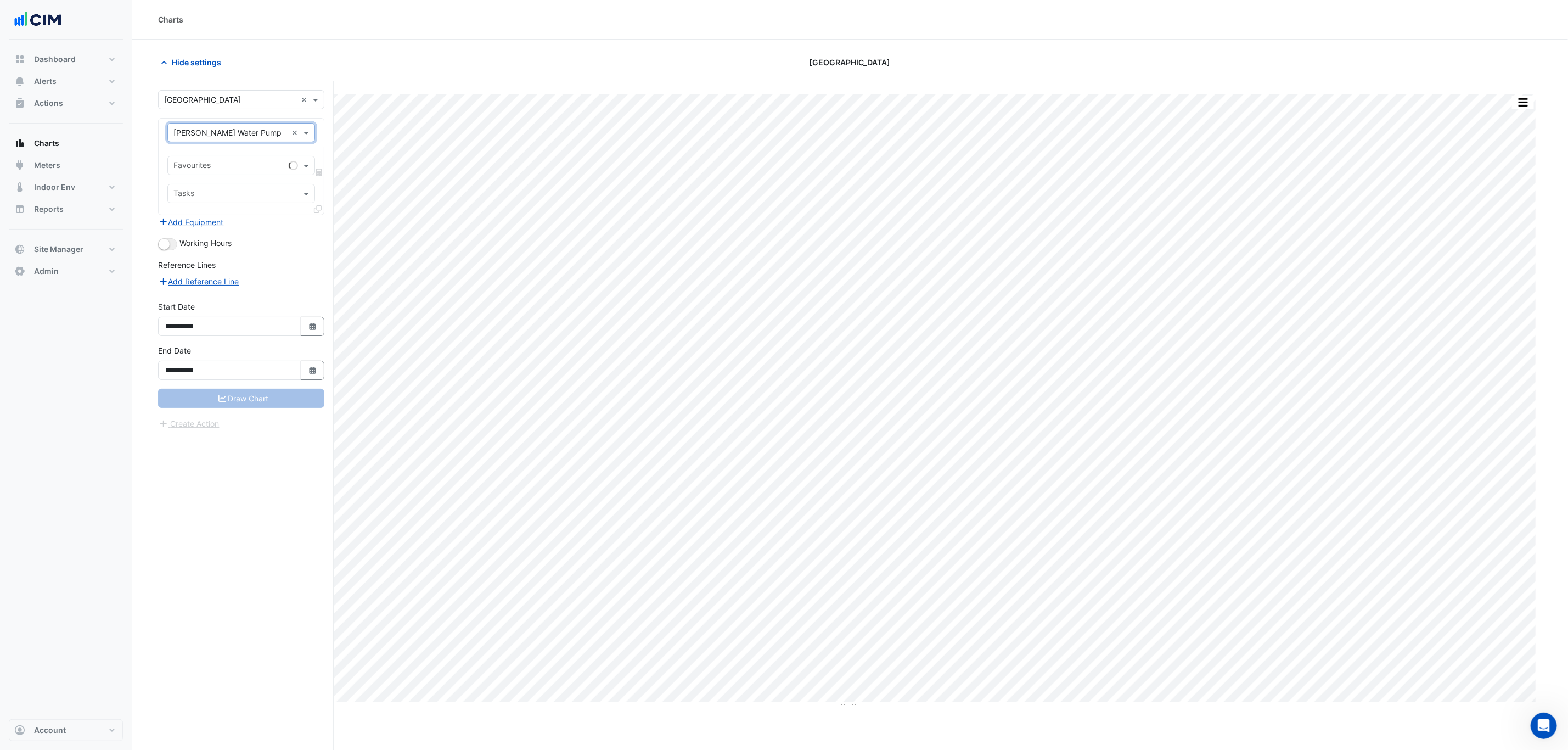
click at [225, 167] on input "text" at bounding box center [229, 167] width 111 height 11
click at [234, 188] on span "Water Usage - B01, Office Tower Main Meter" at bounding box center [256, 190] width 160 height 9
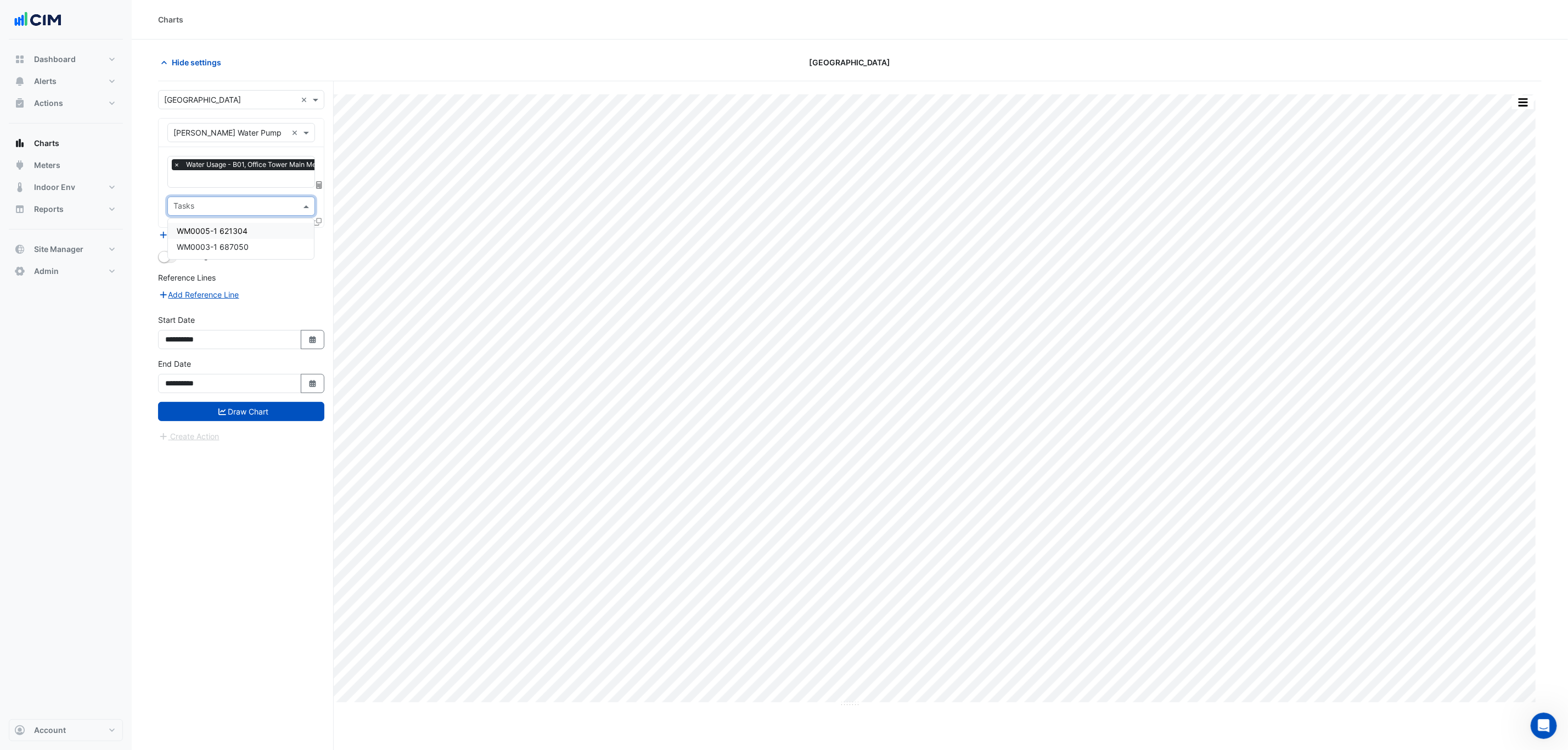
click at [236, 204] on input "text" at bounding box center [234, 207] width 123 height 11
click at [241, 235] on span "WM0005-1 621304" at bounding box center [212, 230] width 71 height 9
click at [259, 208] on input "text" at bounding box center [271, 207] width 31 height 11
click at [259, 243] on div "WM0003-1 687050" at bounding box center [240, 247] width 146 height 16
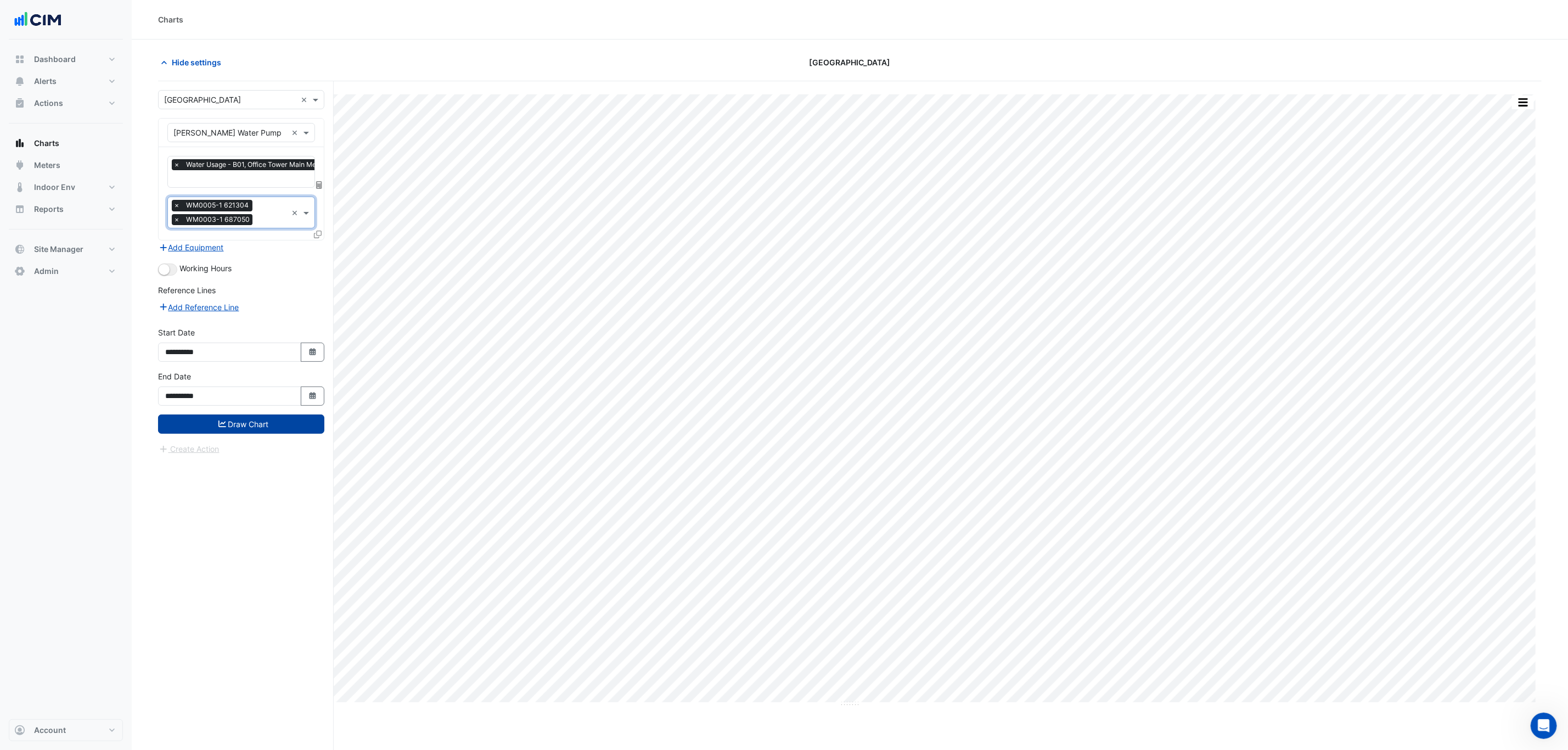
click at [278, 428] on button "Draw Chart" at bounding box center [241, 424] width 166 height 20
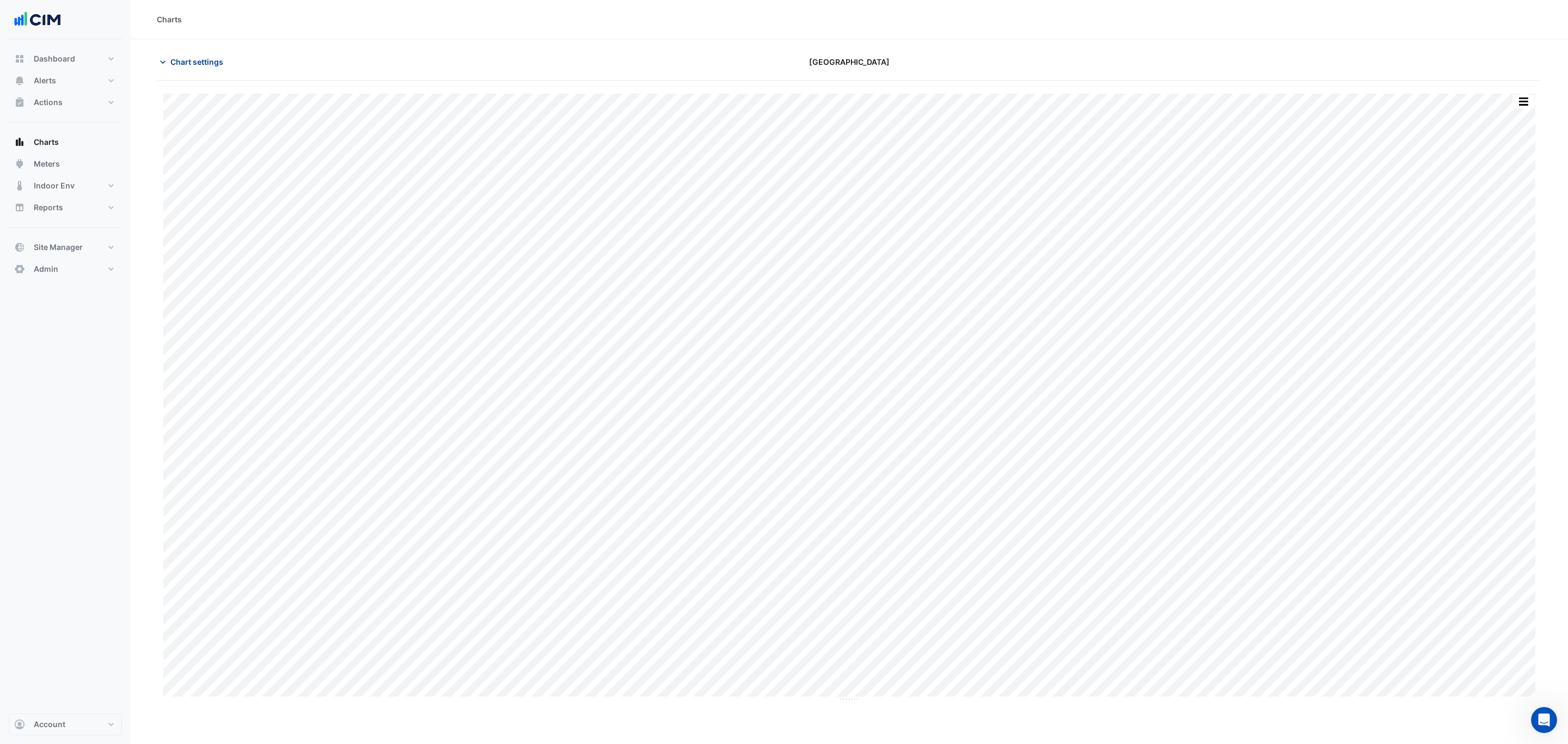
click at [218, 57] on span "Chart settings" at bounding box center [196, 61] width 53 height 11
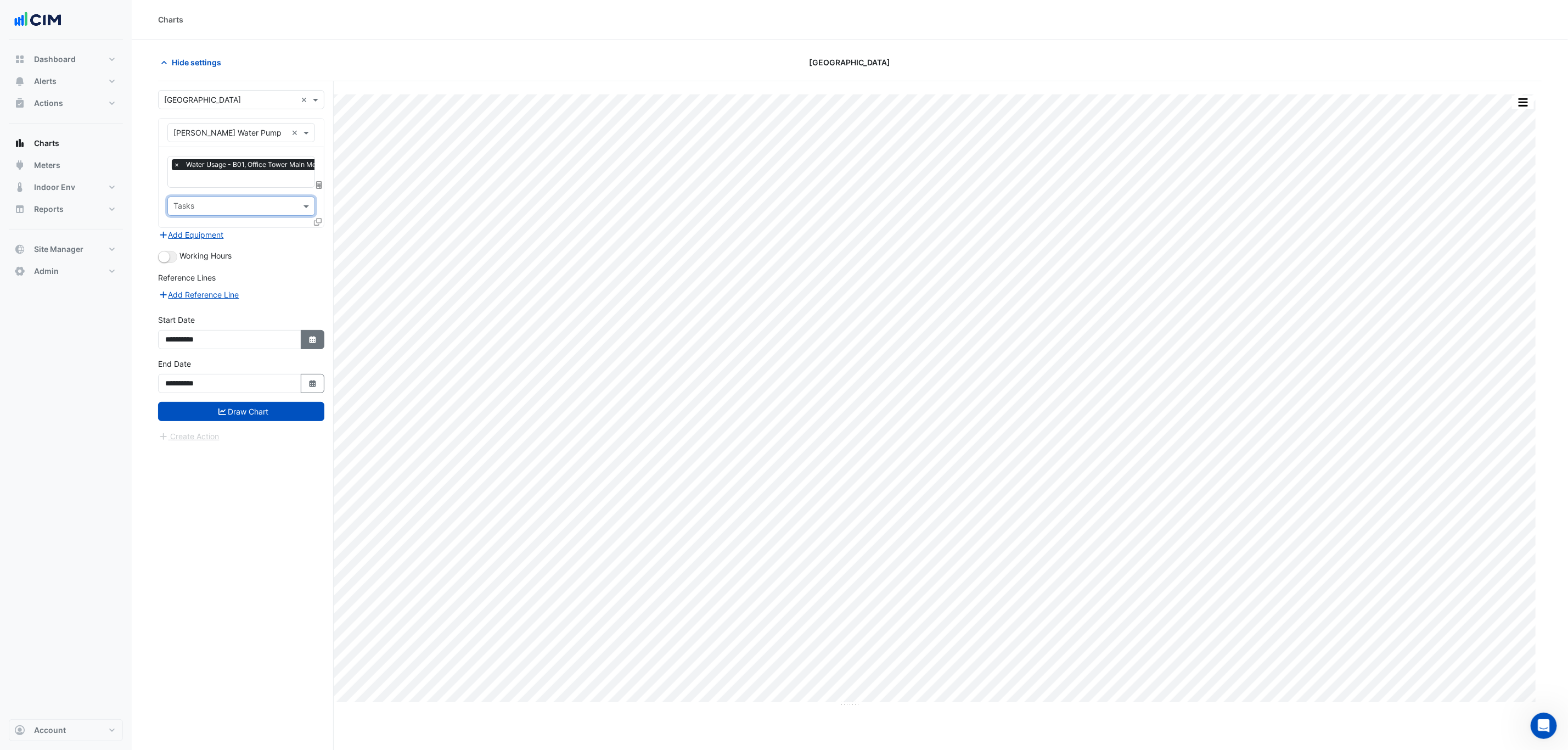
click at [315, 338] on icon "Select Date" at bounding box center [313, 340] width 10 height 7
select select "*"
select select "****"
click at [174, 191] on span "Previous month" at bounding box center [177, 195] width 8 height 8
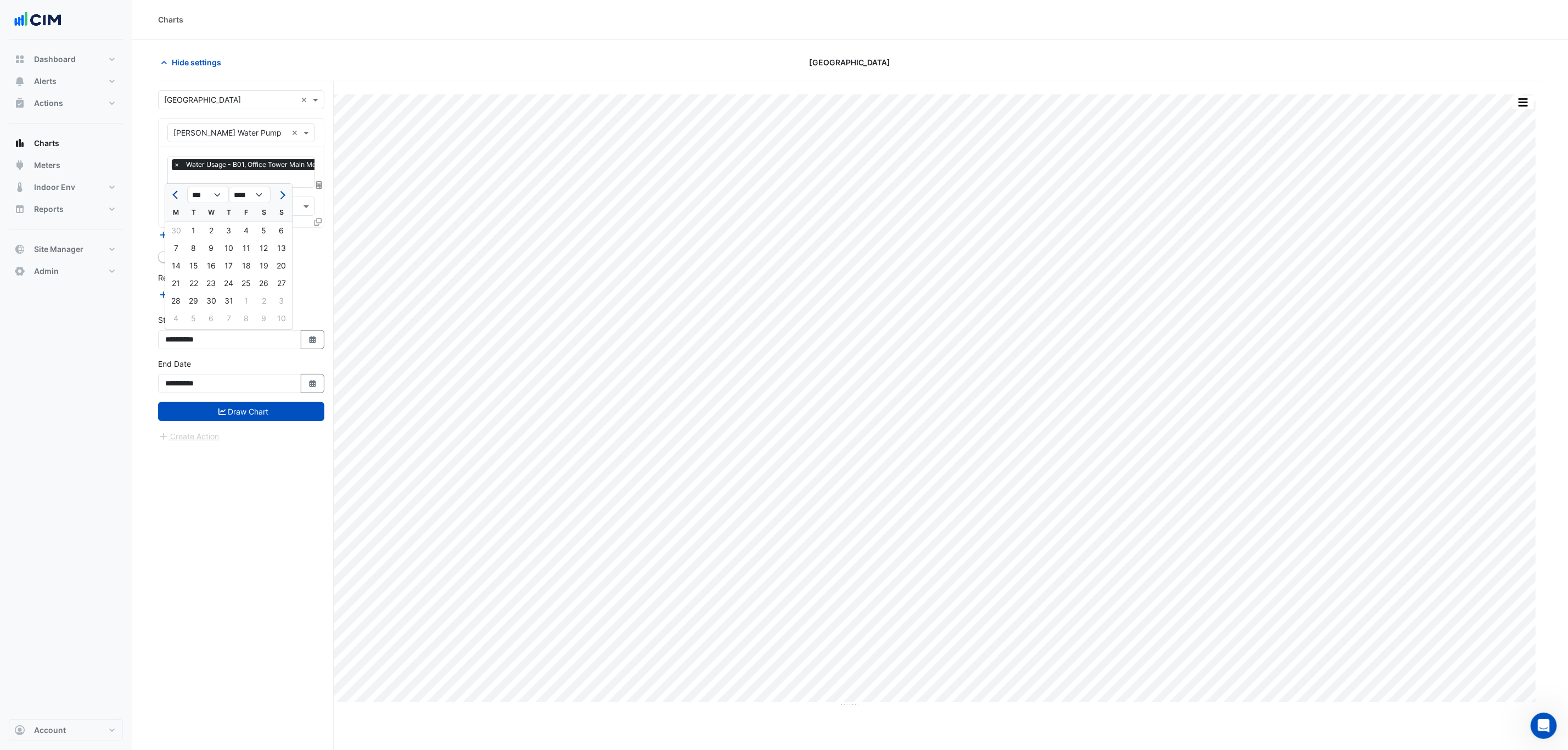
click at [174, 191] on span "Previous month" at bounding box center [177, 195] width 8 height 8
select select "*"
click at [277, 230] on div "1" at bounding box center [282, 230] width 18 height 18
type input "**********"
click at [274, 414] on button "Draw Chart" at bounding box center [241, 411] width 166 height 20
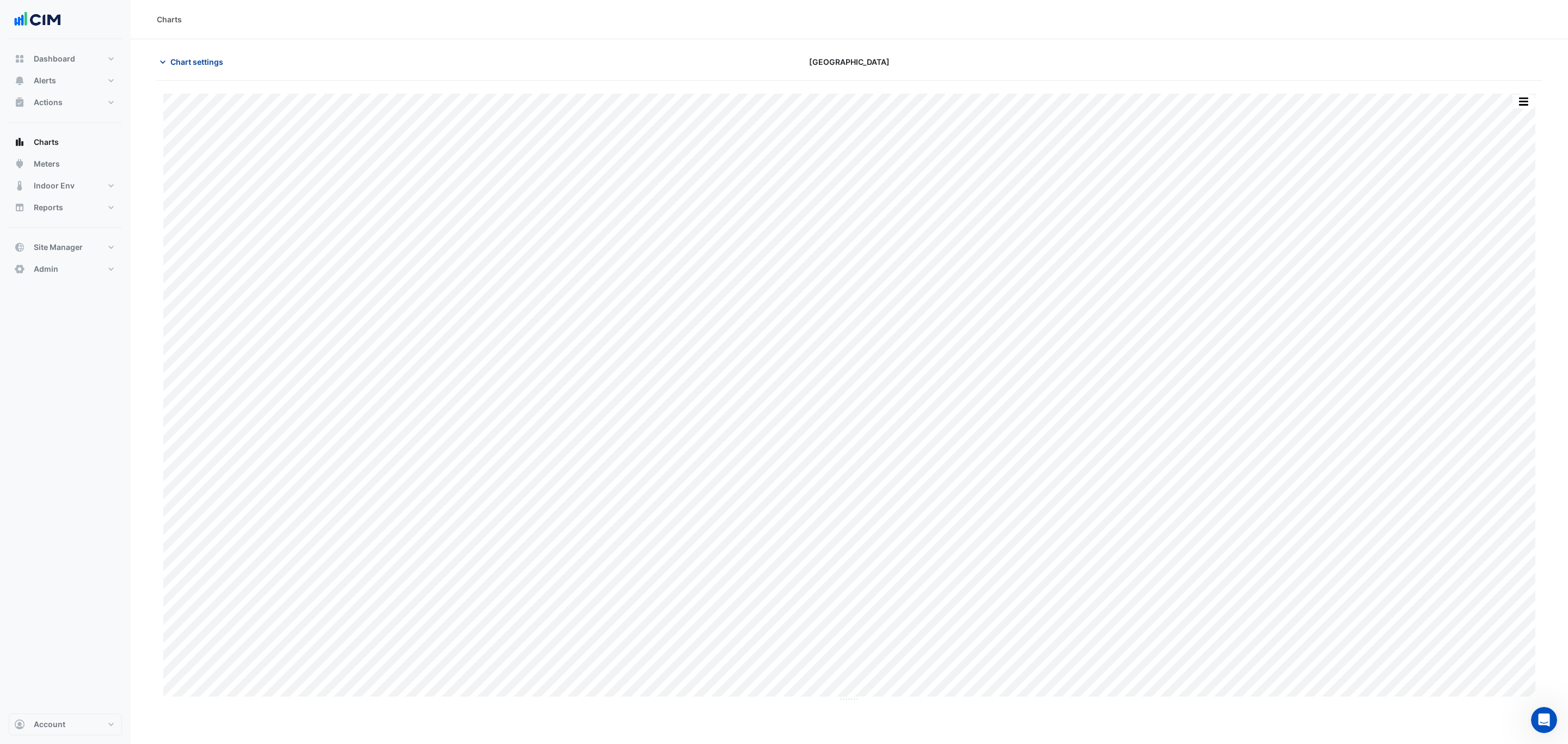
click at [191, 57] on span "Chart settings" at bounding box center [196, 61] width 53 height 11
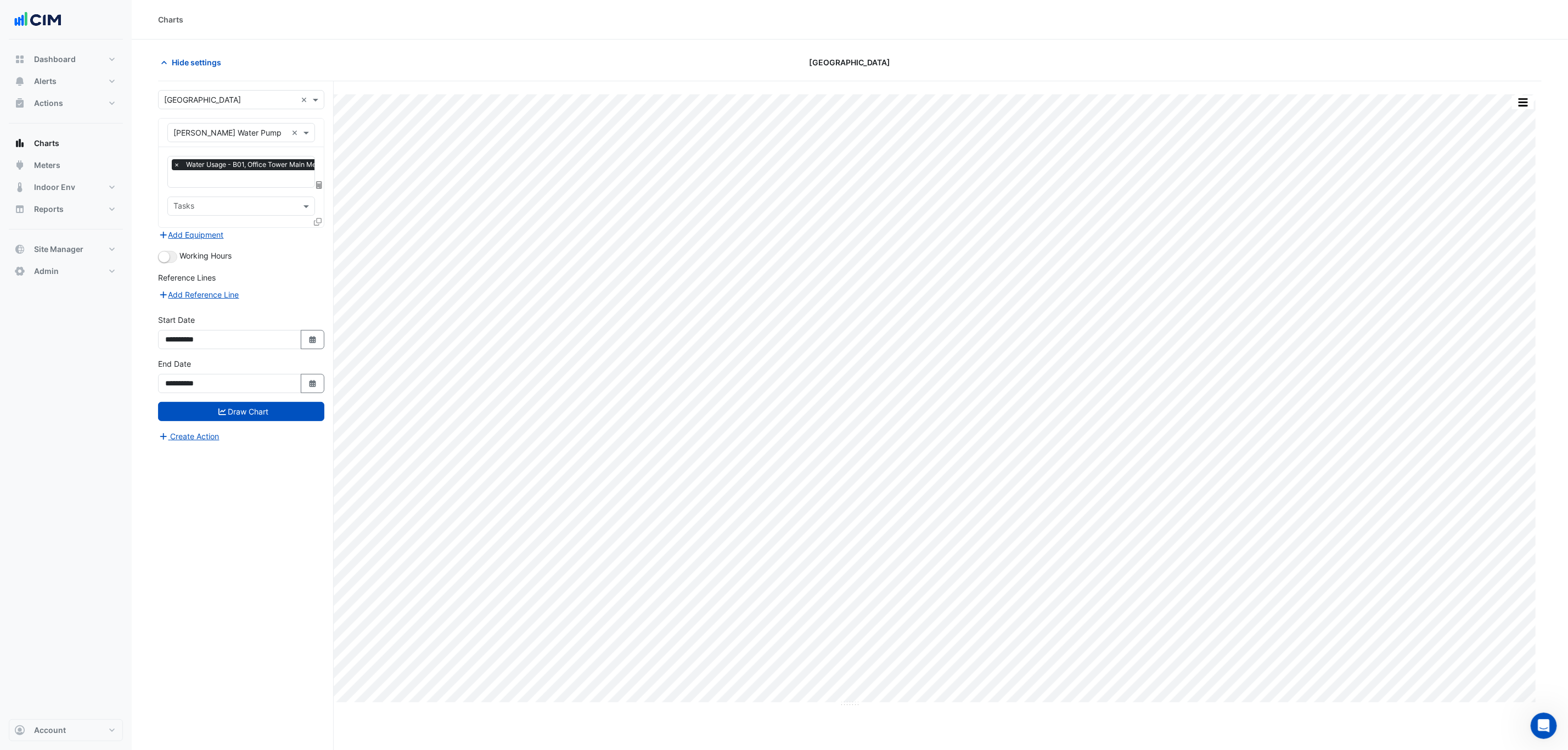
click at [224, 138] on input "text" at bounding box center [230, 133] width 114 height 11
type input "**"
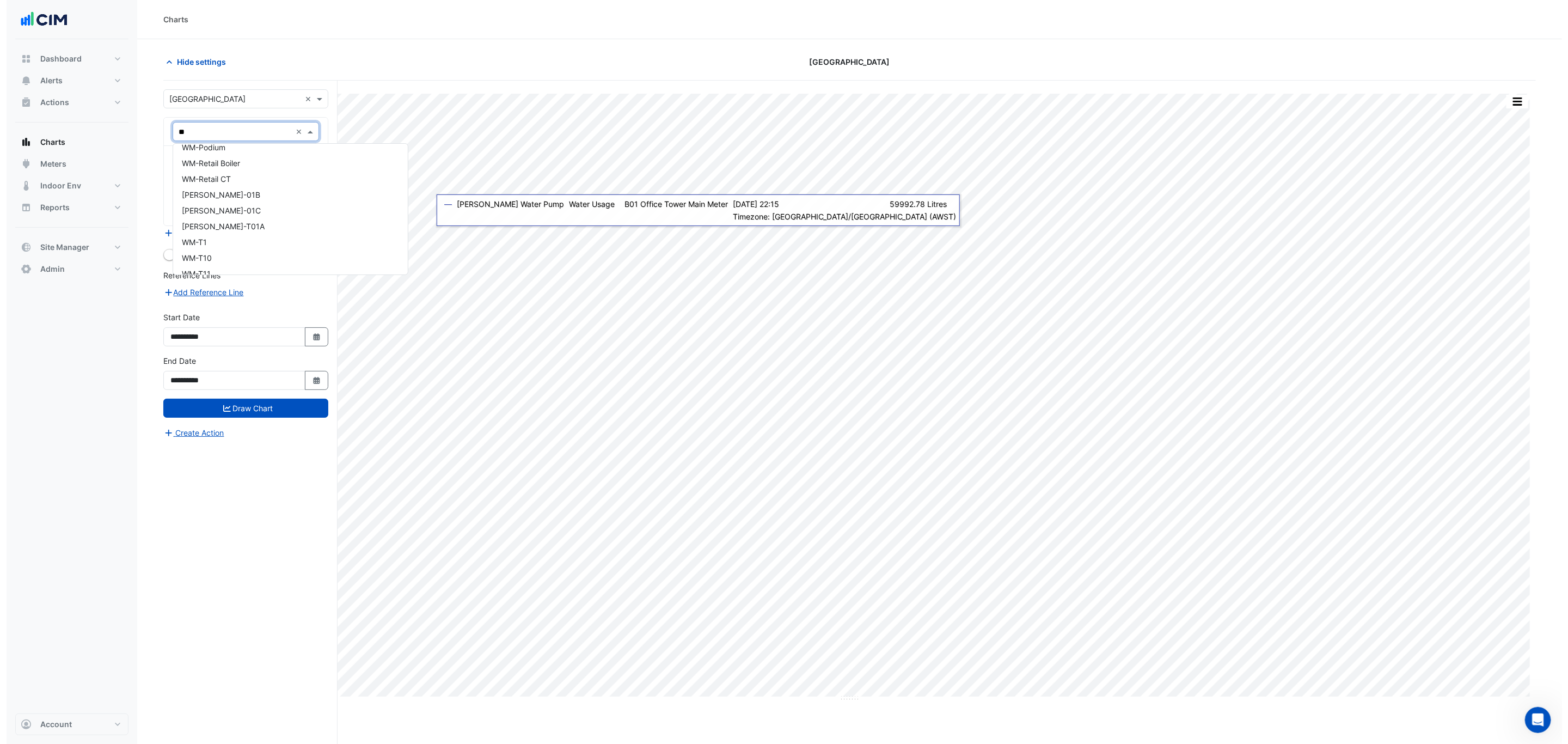
scroll to position [735, 0]
click at [255, 260] on div "WM-T11" at bounding box center [284, 258] width 235 height 16
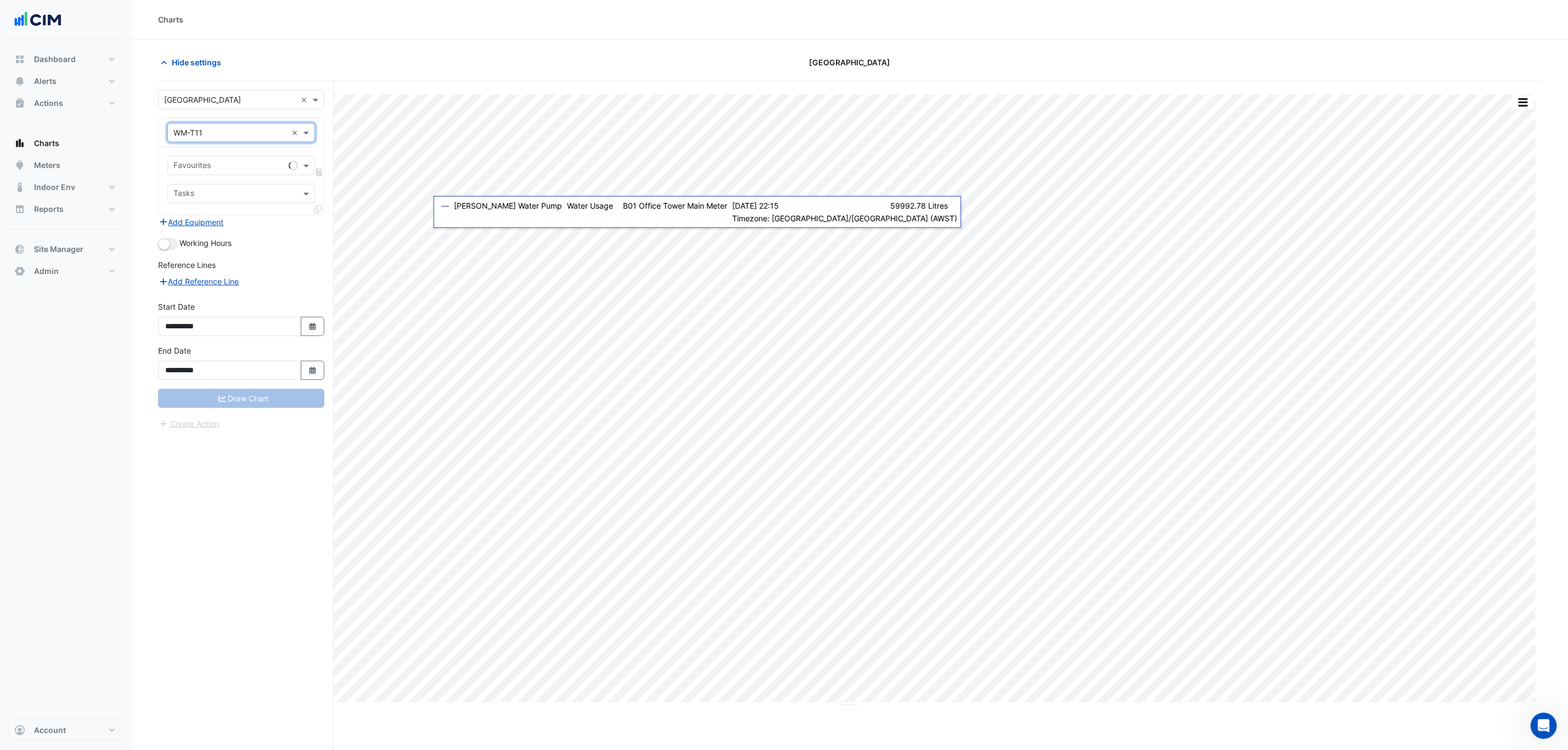
click at [265, 170] on input "text" at bounding box center [229, 167] width 111 height 11
click at [262, 188] on span "Water Usage - Plantroom, Plantroom" at bounding box center [242, 190] width 130 height 9
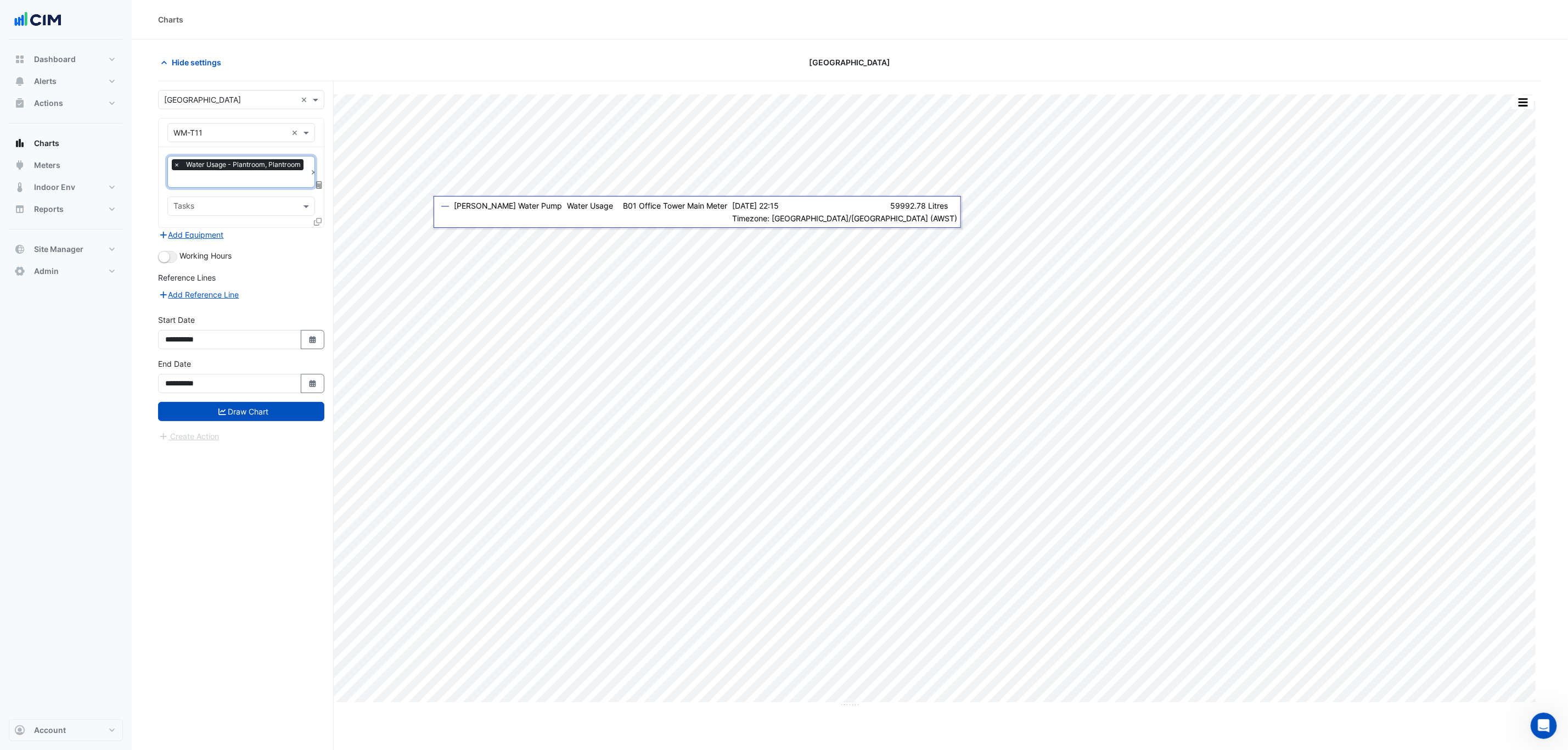
click at [270, 203] on input "text" at bounding box center [234, 207] width 123 height 11
click at [275, 232] on div "WM0005-1 621312" at bounding box center [240, 231] width 146 height 16
click at [264, 206] on input "text" at bounding box center [270, 207] width 33 height 11
click at [267, 242] on div "WM0003-1 687059" at bounding box center [240, 247] width 146 height 16
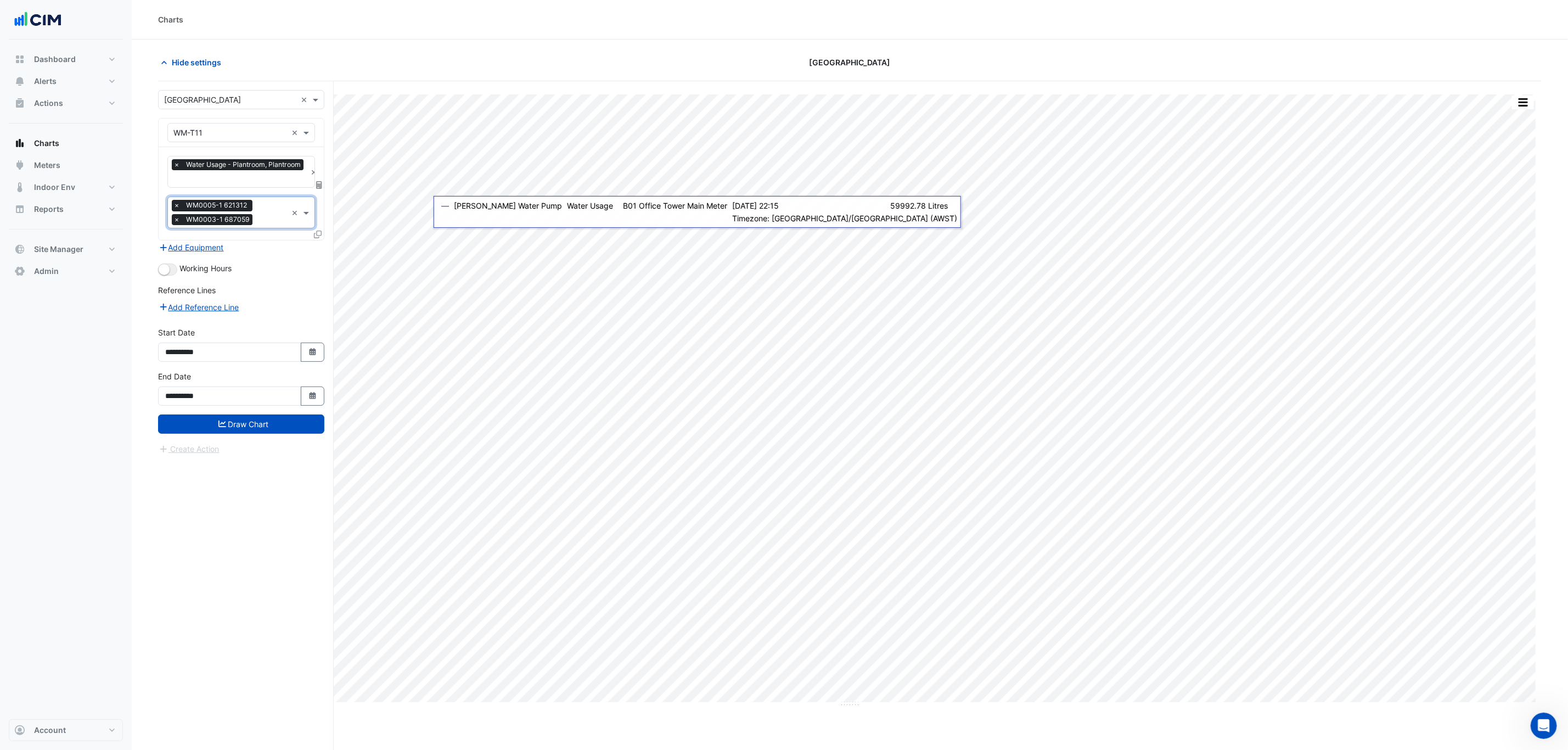
click at [314, 238] on icon at bounding box center [318, 234] width 7 height 7
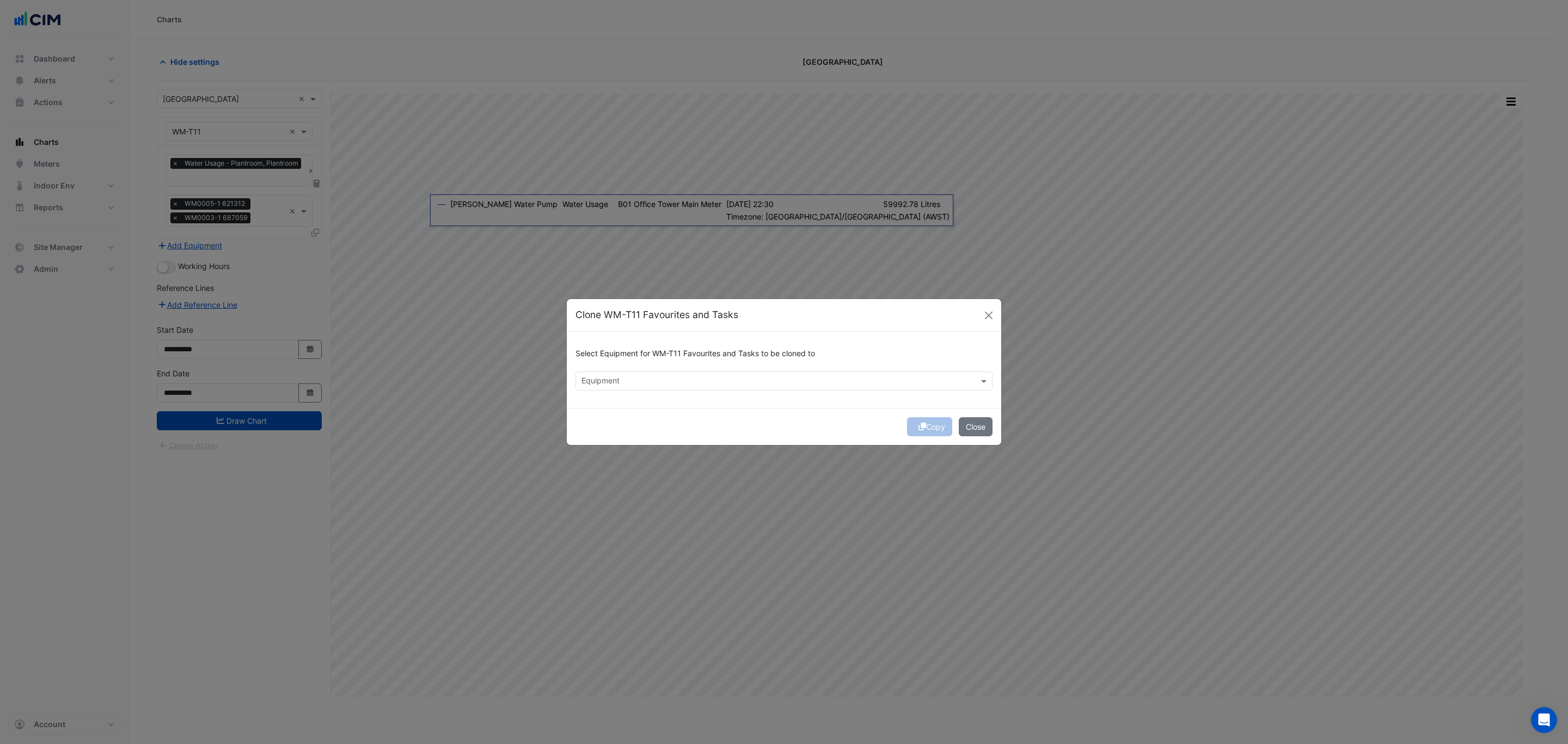
click at [795, 383] on input "text" at bounding box center [778, 382] width 393 height 11
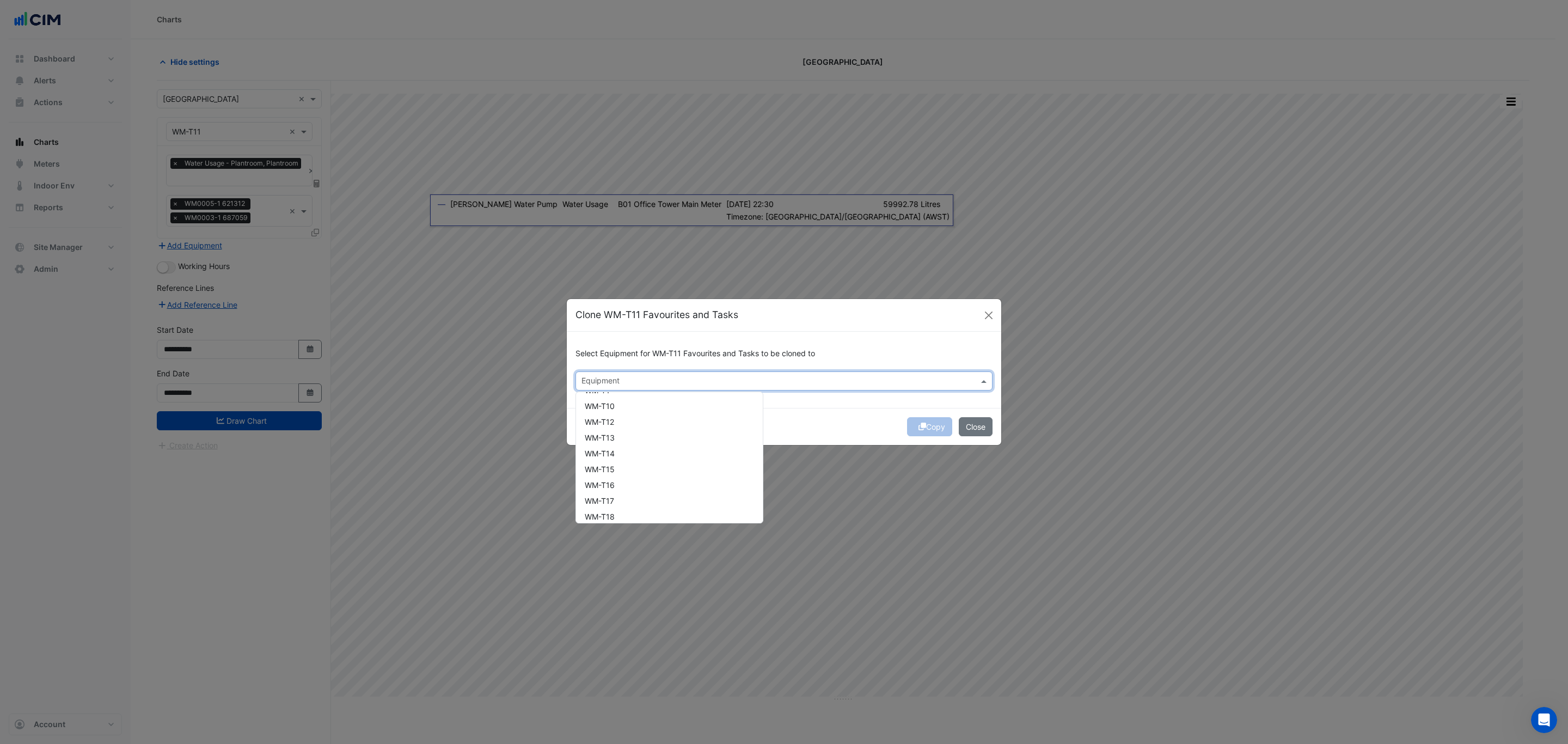
scroll to position [134, 0]
click at [675, 470] on div "WM-T12" at bounding box center [669, 476] width 187 height 16
click at [674, 487] on div "WM-T13" at bounding box center [669, 492] width 187 height 16
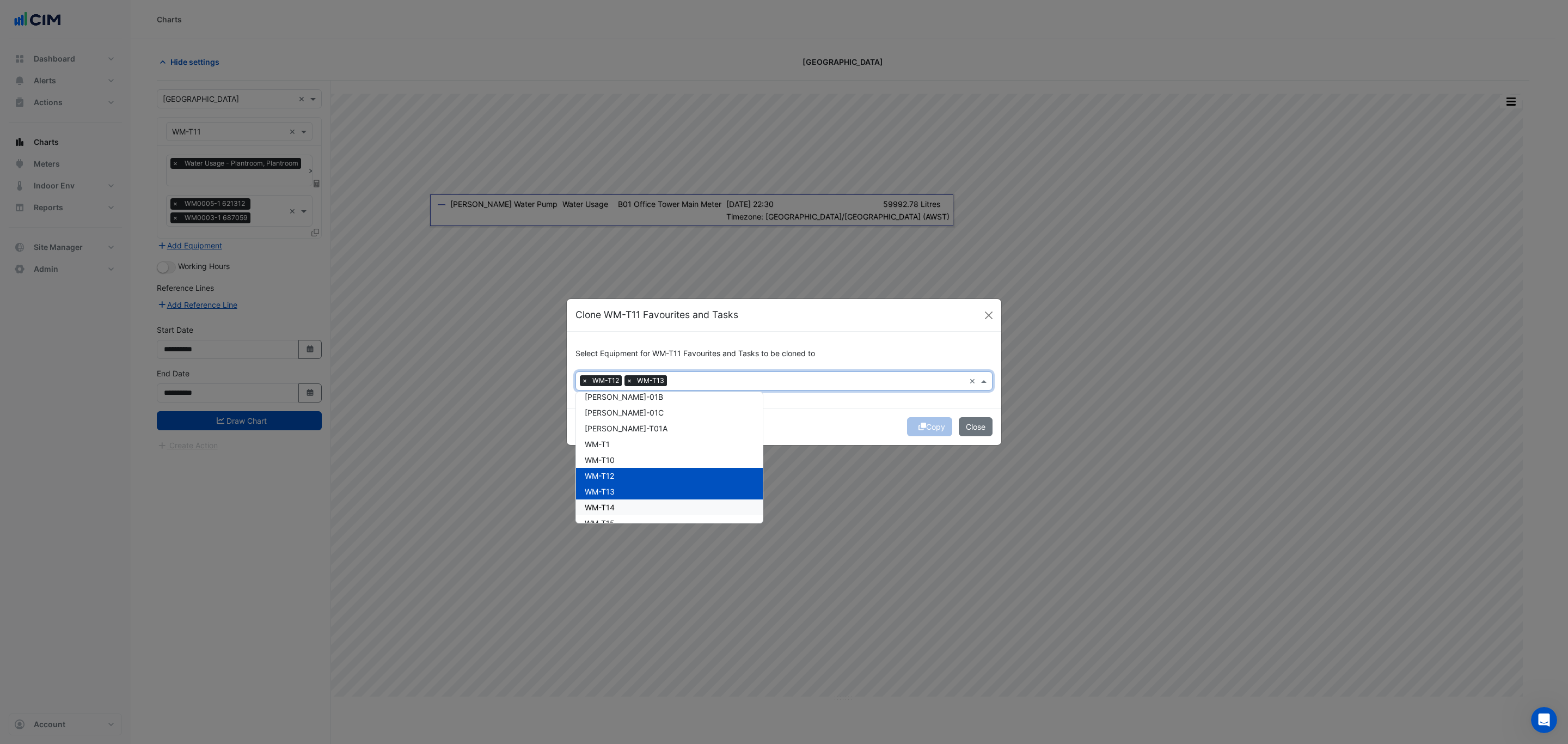
click at [674, 506] on div "WM-T14" at bounding box center [669, 507] width 187 height 16
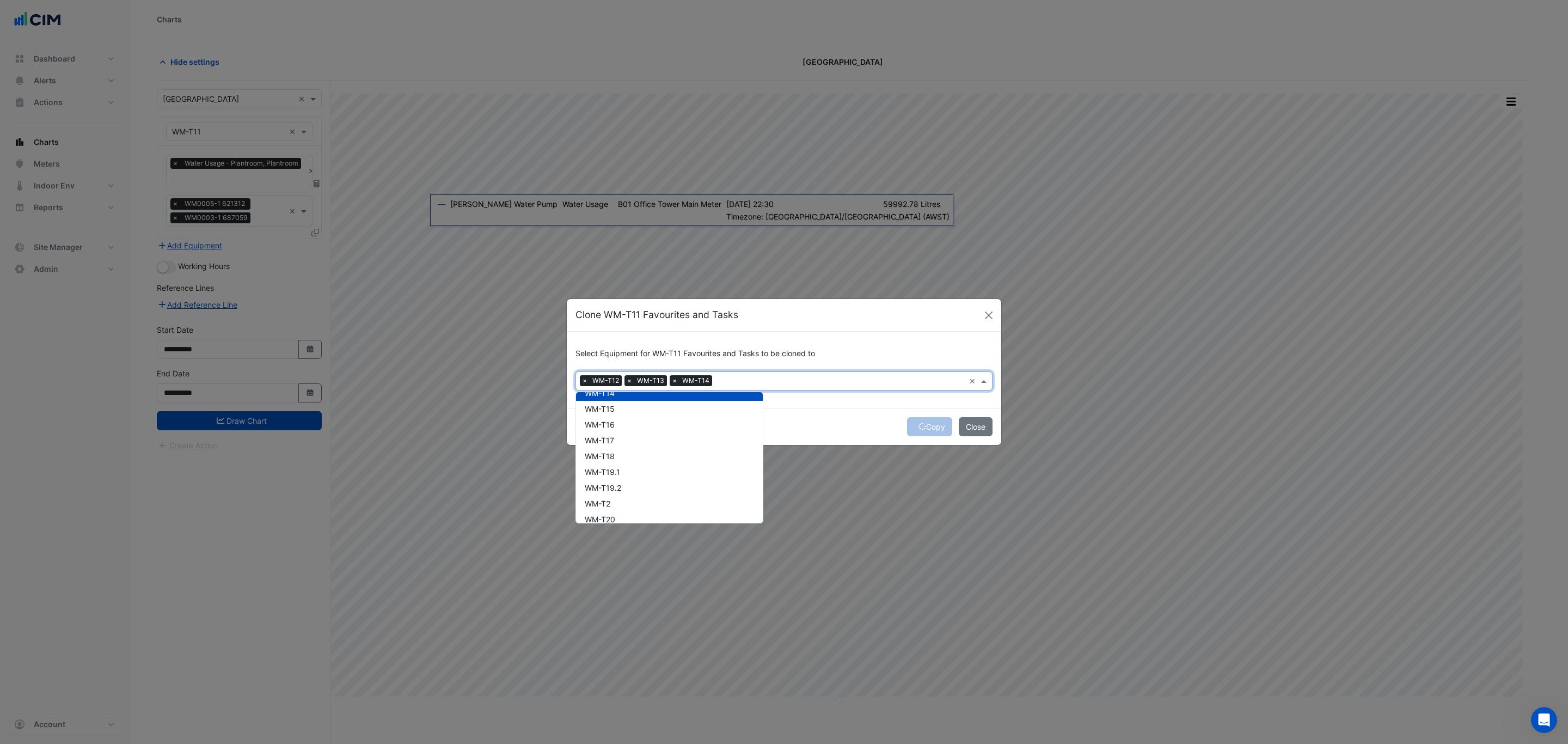
scroll to position [254, 0]
click at [665, 402] on div "WM-T15" at bounding box center [669, 402] width 187 height 16
click at [663, 423] on div "WM-T16" at bounding box center [669, 418] width 187 height 16
click at [661, 435] on div "WM-T17" at bounding box center [669, 434] width 187 height 16
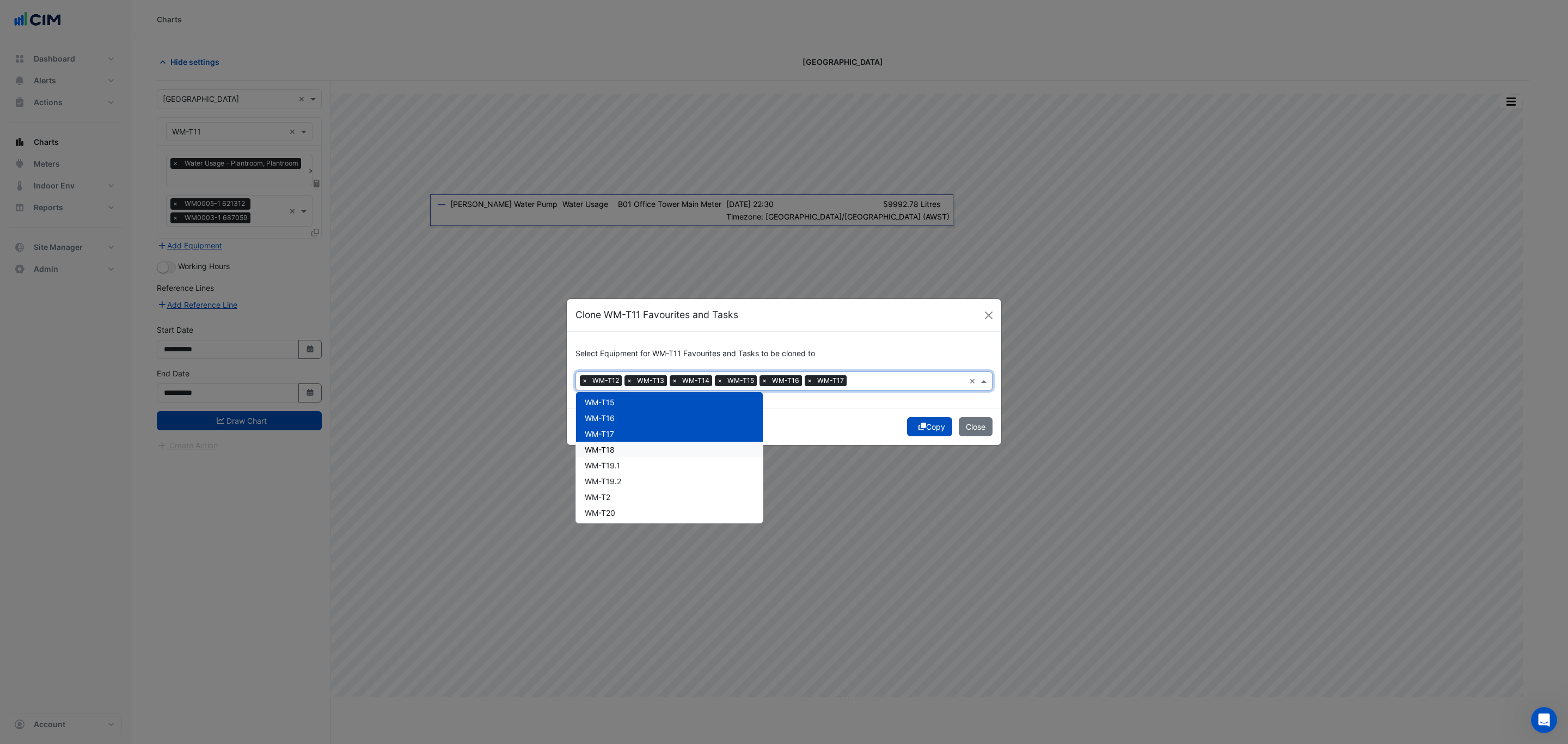
click at [662, 449] on div "WM-T18" at bounding box center [669, 450] width 187 height 16
click at [663, 464] on div "WM-T19.1" at bounding box center [669, 465] width 187 height 16
click at [659, 481] on div "WM-T19.2" at bounding box center [669, 481] width 187 height 16
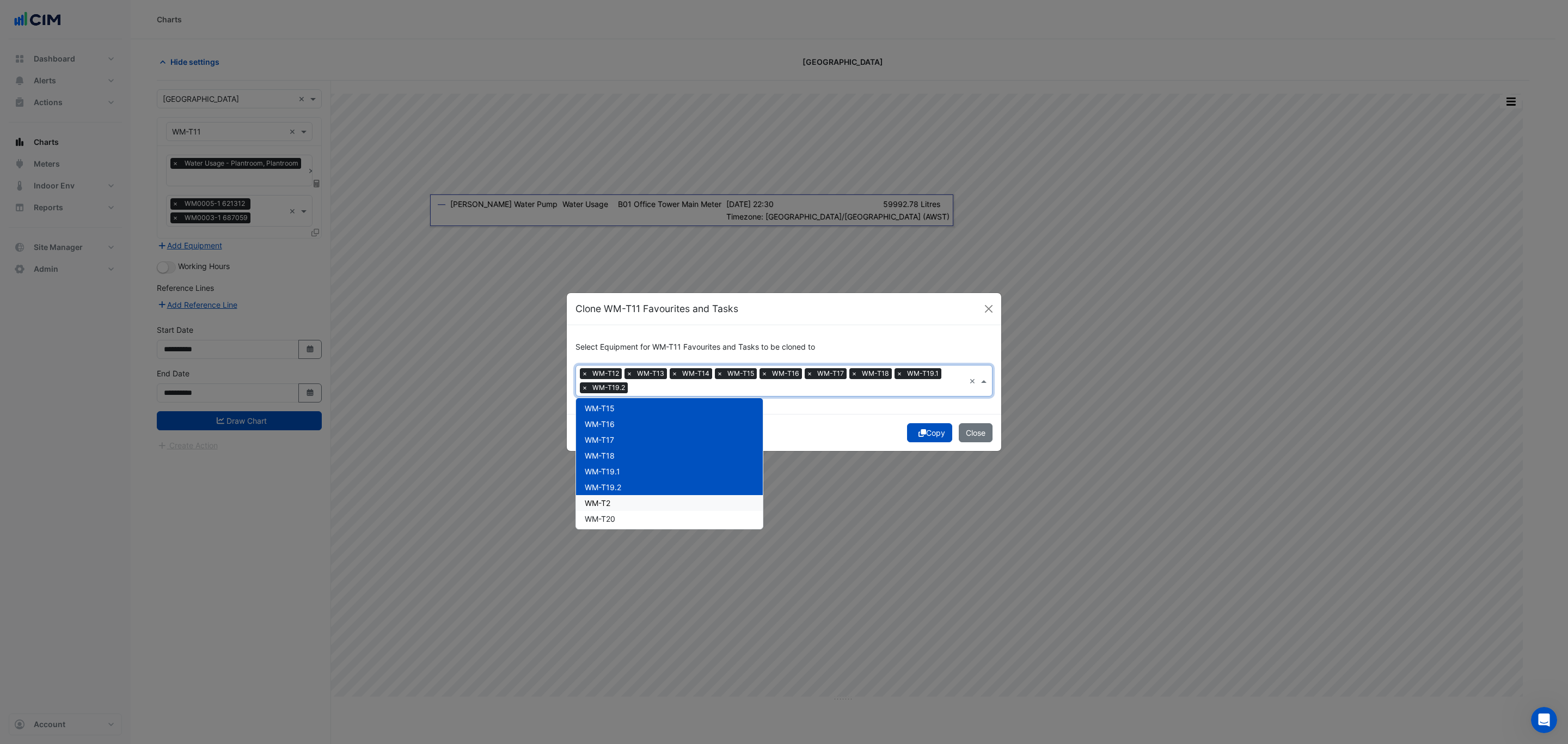
drag, startPoint x: 654, startPoint y: 504, endPoint x: 653, endPoint y: 511, distance: 7.1
click at [654, 505] on div "WM-T2" at bounding box center [669, 503] width 187 height 16
click at [653, 519] on div "WM-T20" at bounding box center [669, 519] width 187 height 16
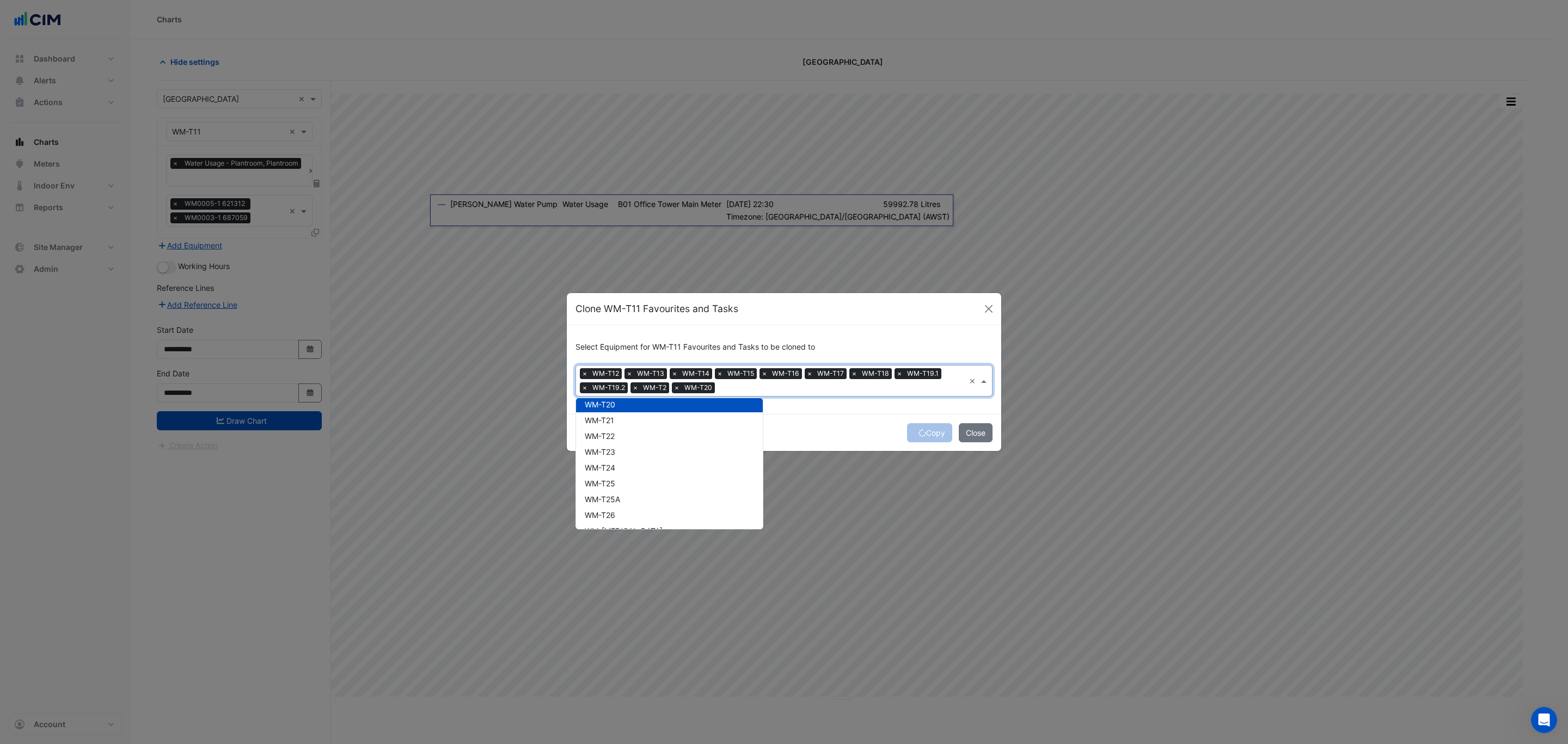
scroll to position [362, 0]
click at [661, 431] on div "WM-Cinema WM-Cinema Plant Room WM-CT Main WM-Dom Water Pump WM-Main WM-Podium W…" at bounding box center [669, 452] width 187 height 822
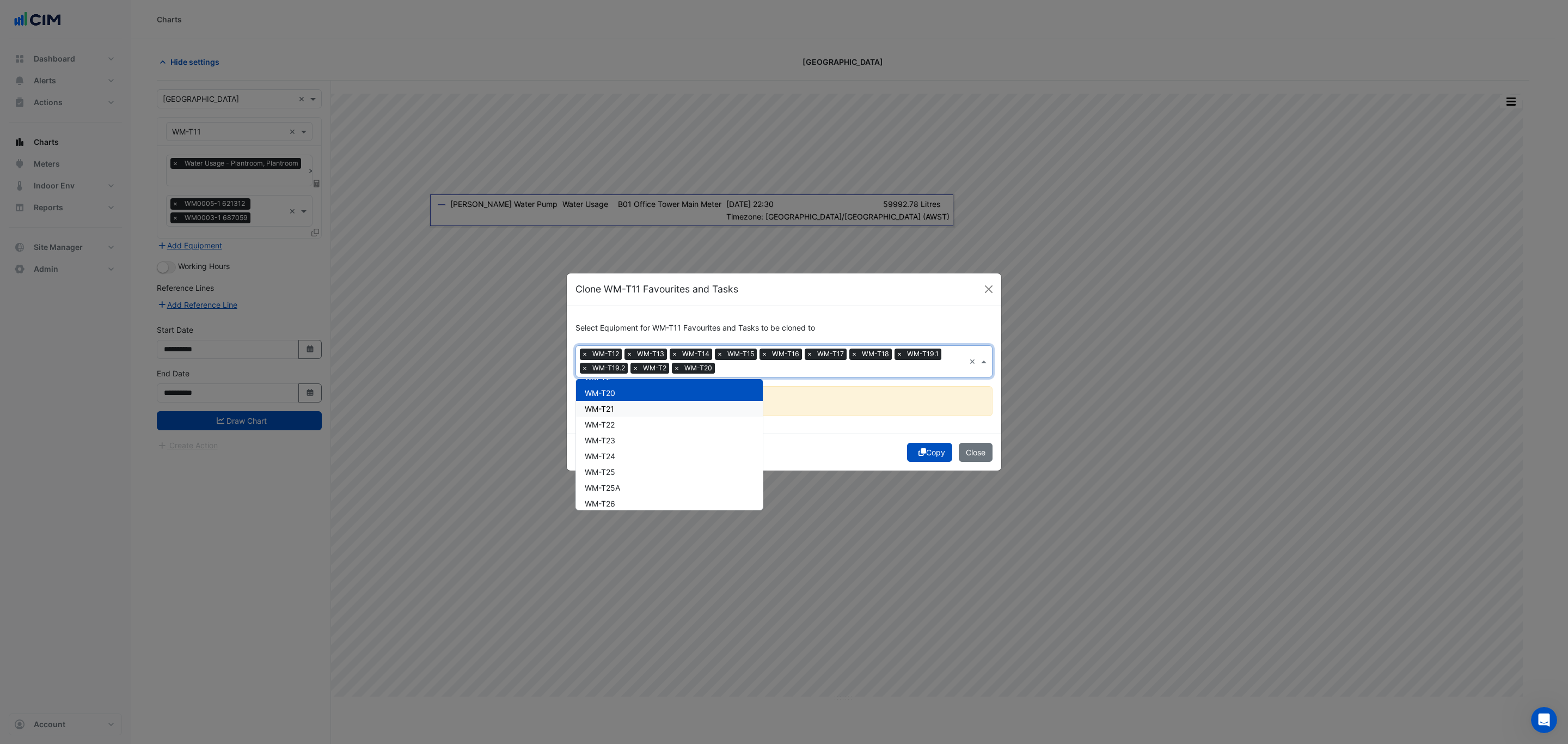
click at [649, 407] on div "WM-T21" at bounding box center [669, 409] width 187 height 16
click at [649, 423] on div "WM-T22" at bounding box center [669, 425] width 187 height 16
click at [650, 436] on div "WM-T23" at bounding box center [669, 440] width 187 height 16
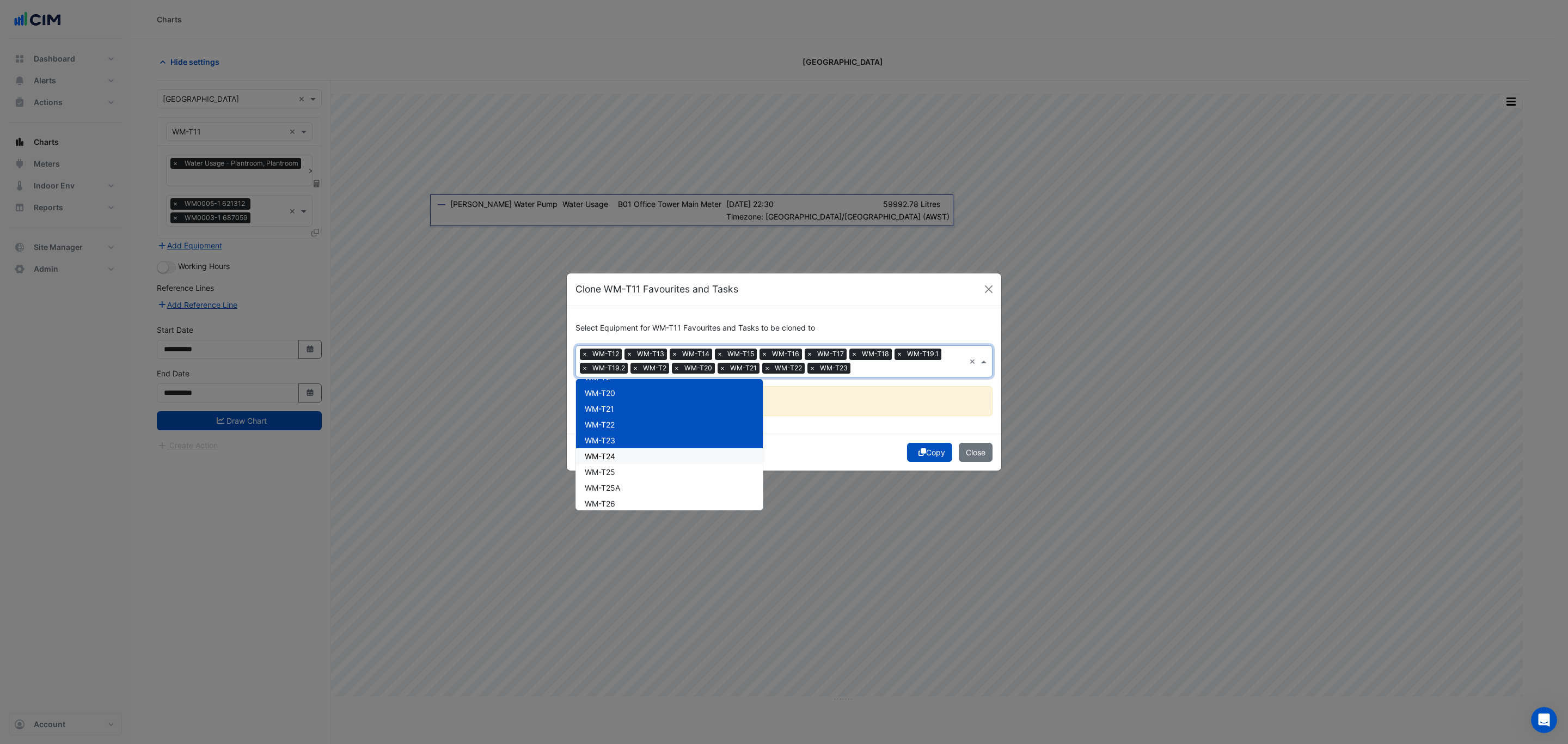
click at [652, 453] on div "WM-T24" at bounding box center [669, 456] width 187 height 16
click at [652, 466] on div "WM-T25" at bounding box center [669, 472] width 187 height 16
click at [654, 487] on div "WM-T25A" at bounding box center [669, 488] width 187 height 16
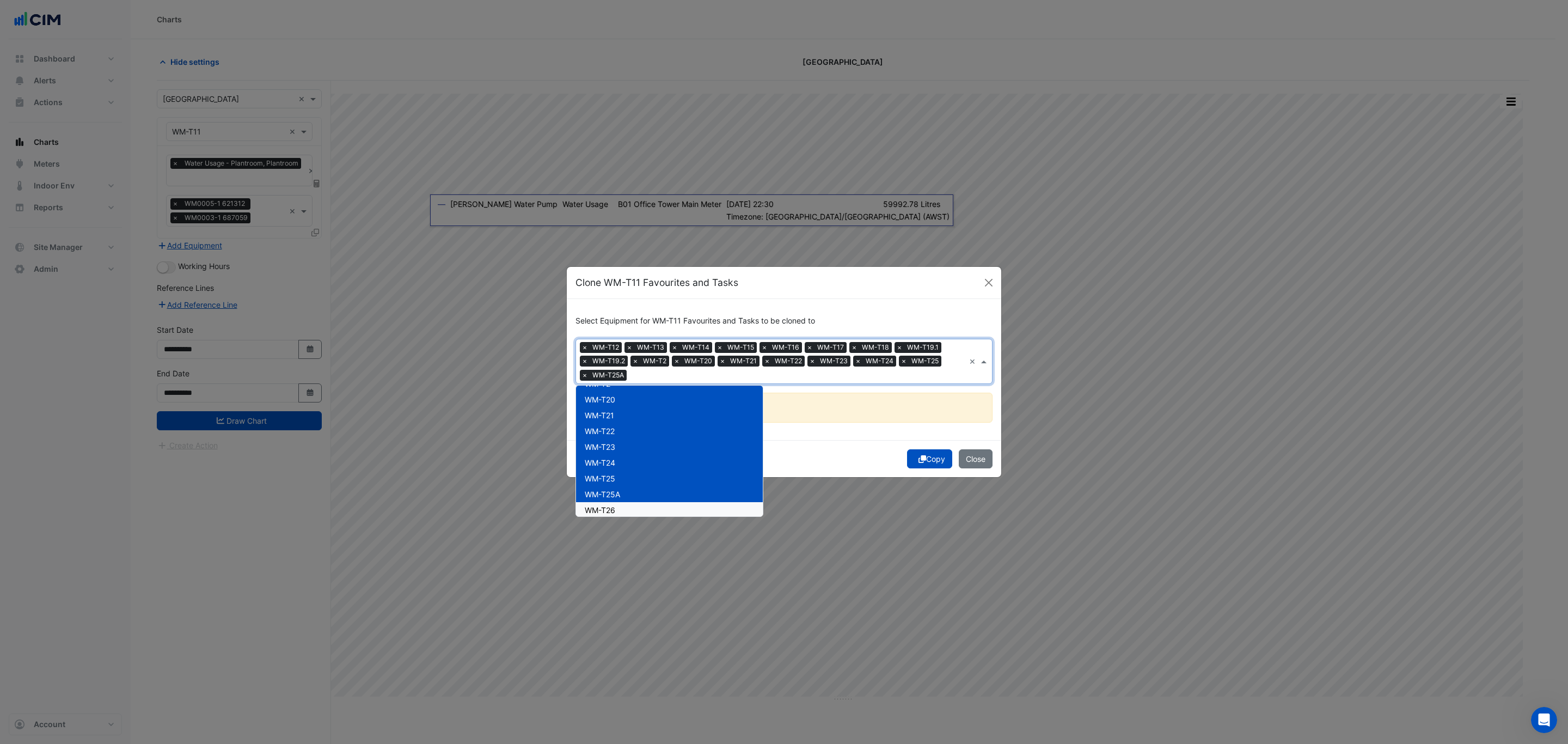
click at [654, 505] on div "WM-T26" at bounding box center [669, 511] width 187 height 16
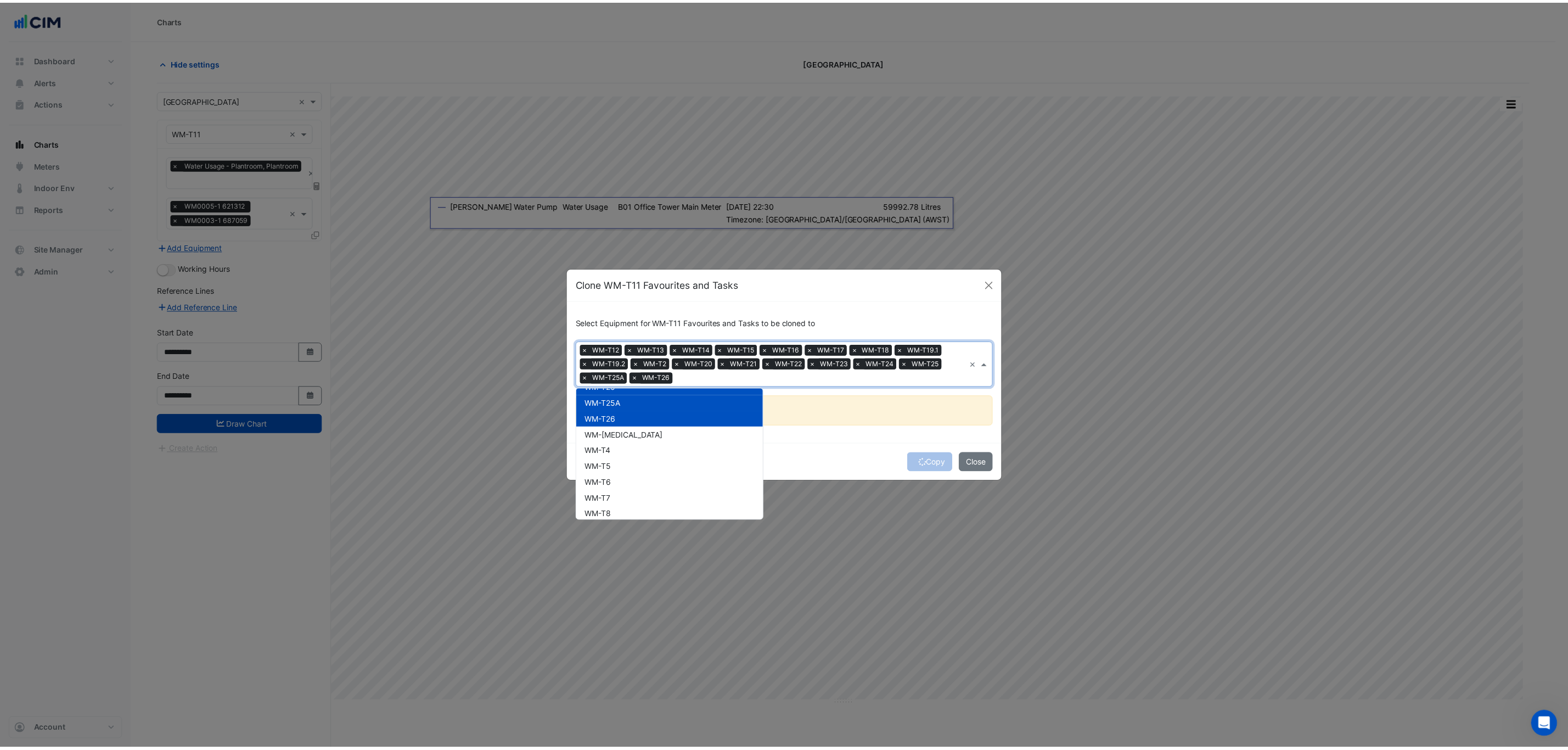
scroll to position [480, 0]
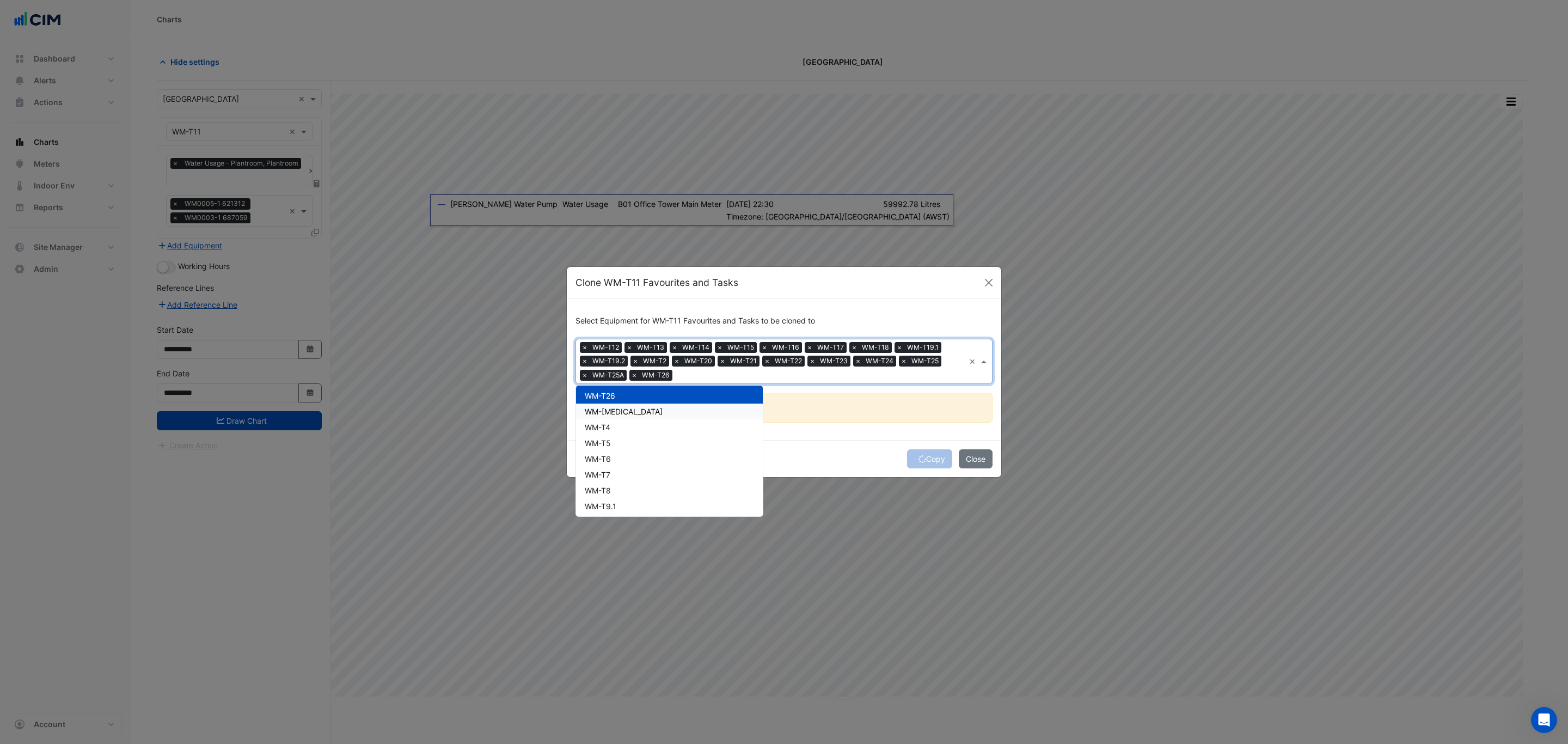
click at [647, 407] on div "WM-[MEDICAL_DATA]" at bounding box center [669, 412] width 187 height 16
click at [645, 423] on div "WM-T4" at bounding box center [669, 427] width 187 height 16
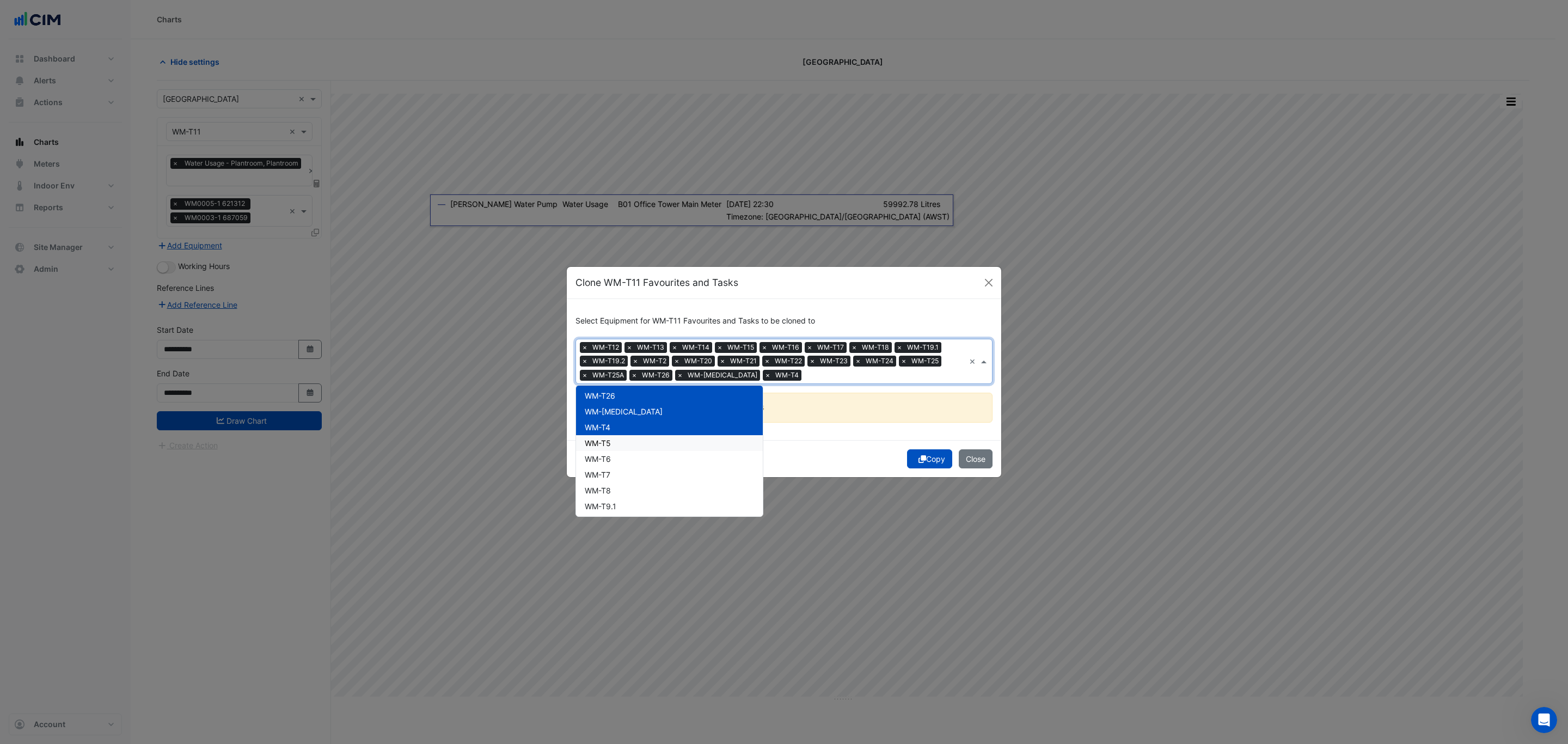
drag, startPoint x: 645, startPoint y: 441, endPoint x: 649, endPoint y: 451, distance: 10.8
click at [645, 442] on div "WM-T5" at bounding box center [669, 443] width 187 height 16
click at [655, 463] on div "WM-T6" at bounding box center [669, 459] width 187 height 16
click at [656, 471] on div "WM-T7" at bounding box center [669, 475] width 187 height 16
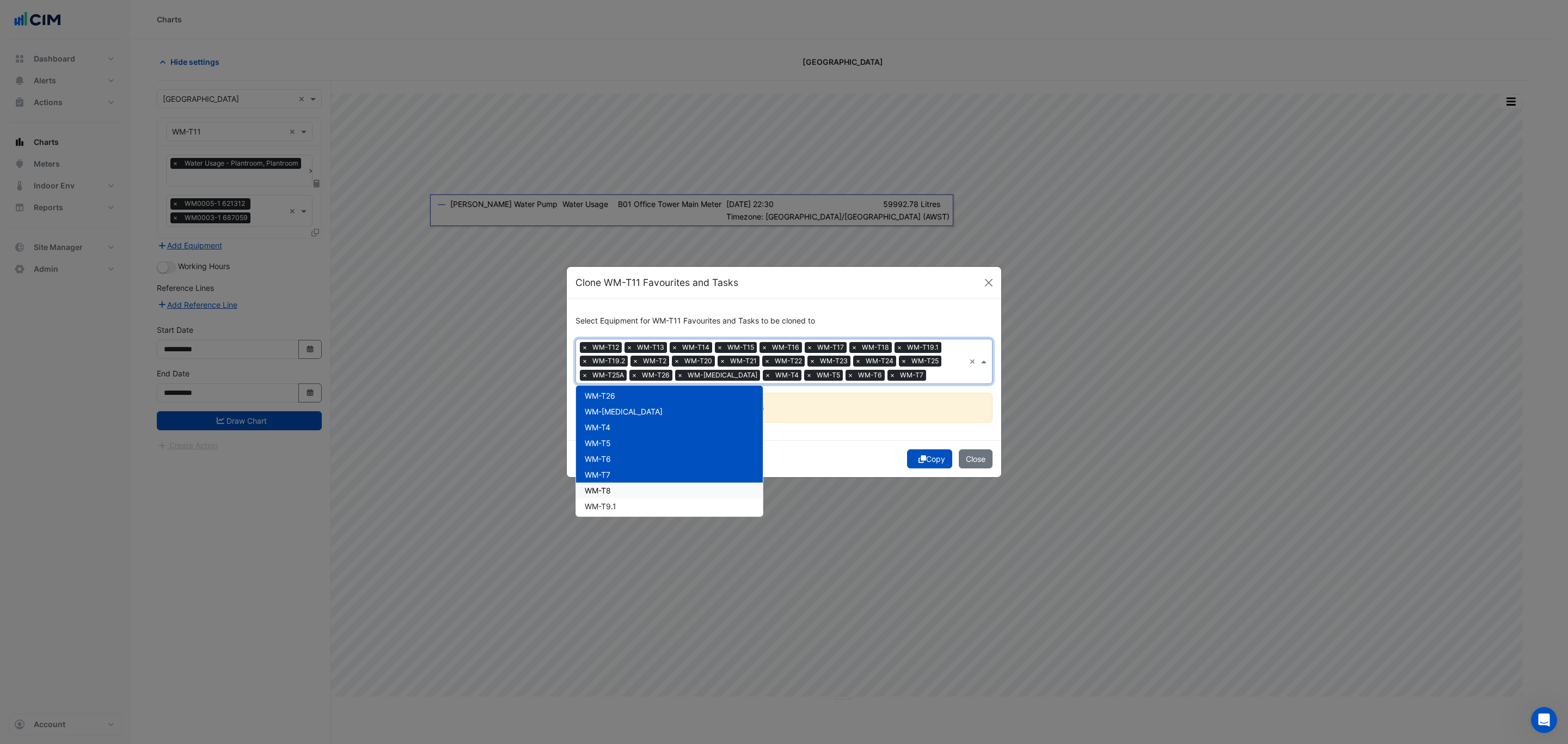
click at [662, 490] on div "WM-T8" at bounding box center [669, 490] width 187 height 16
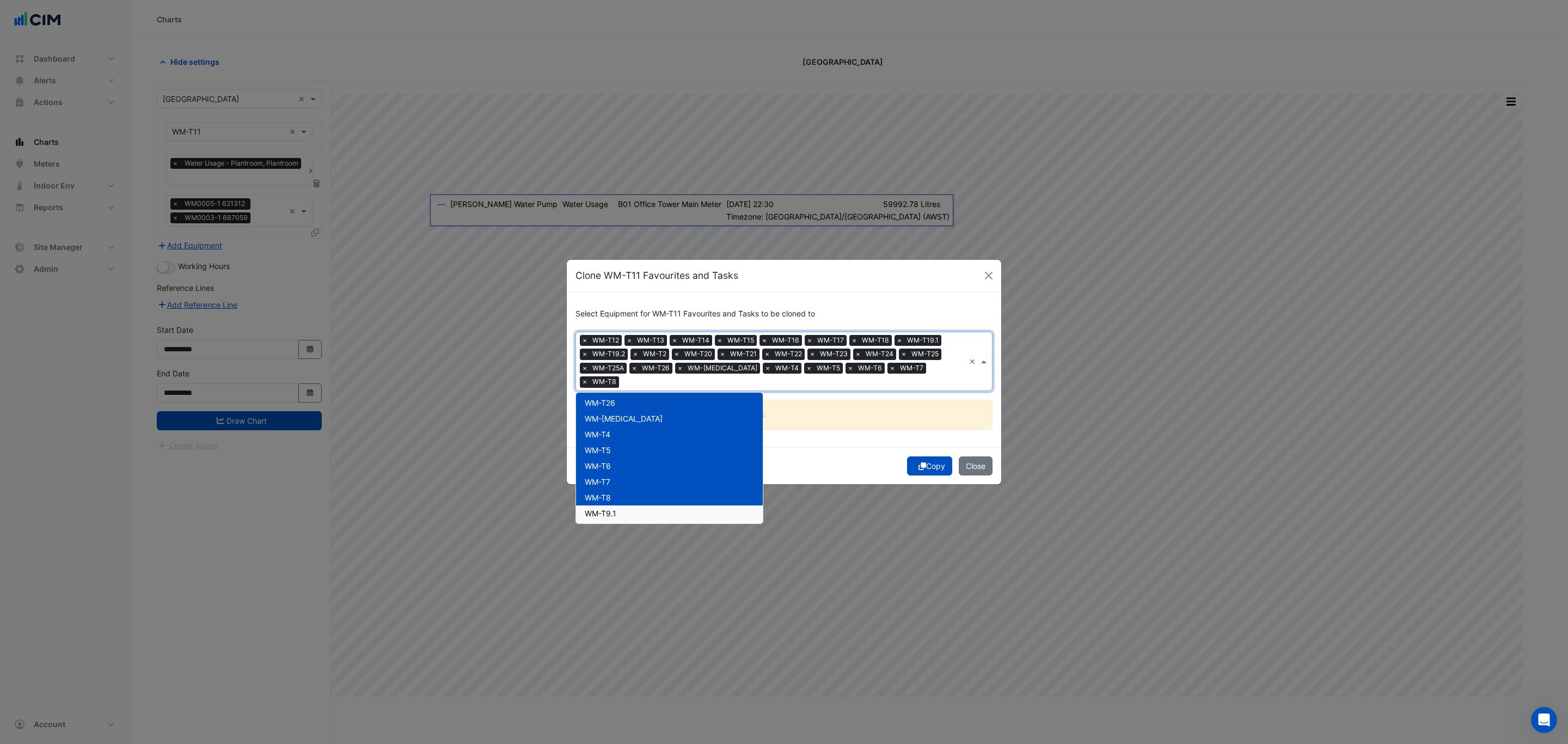
click at [668, 506] on div "WM-T9.1" at bounding box center [669, 514] width 187 height 16
click at [927, 463] on button "Copy" at bounding box center [930, 466] width 45 height 19
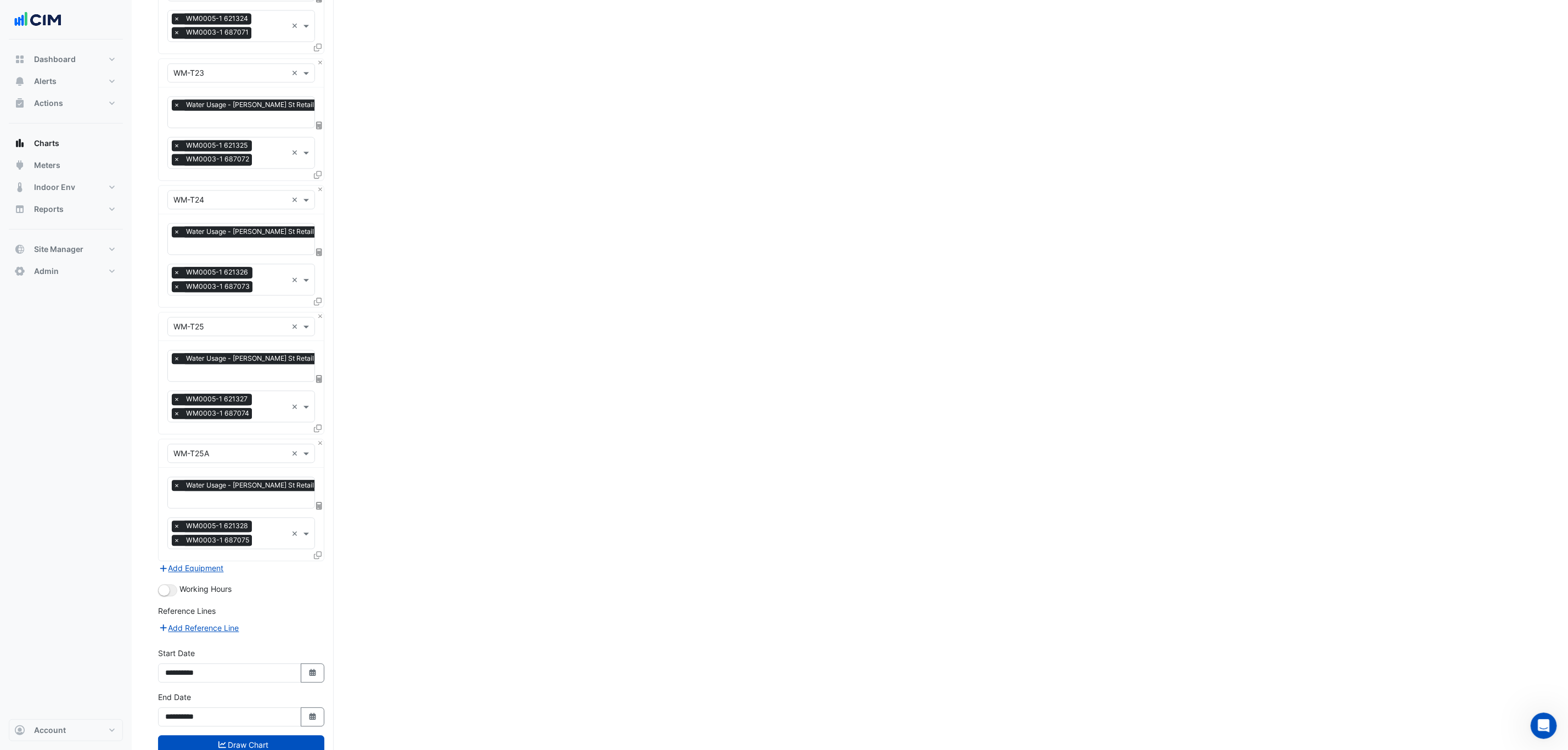
scroll to position [1758, 0]
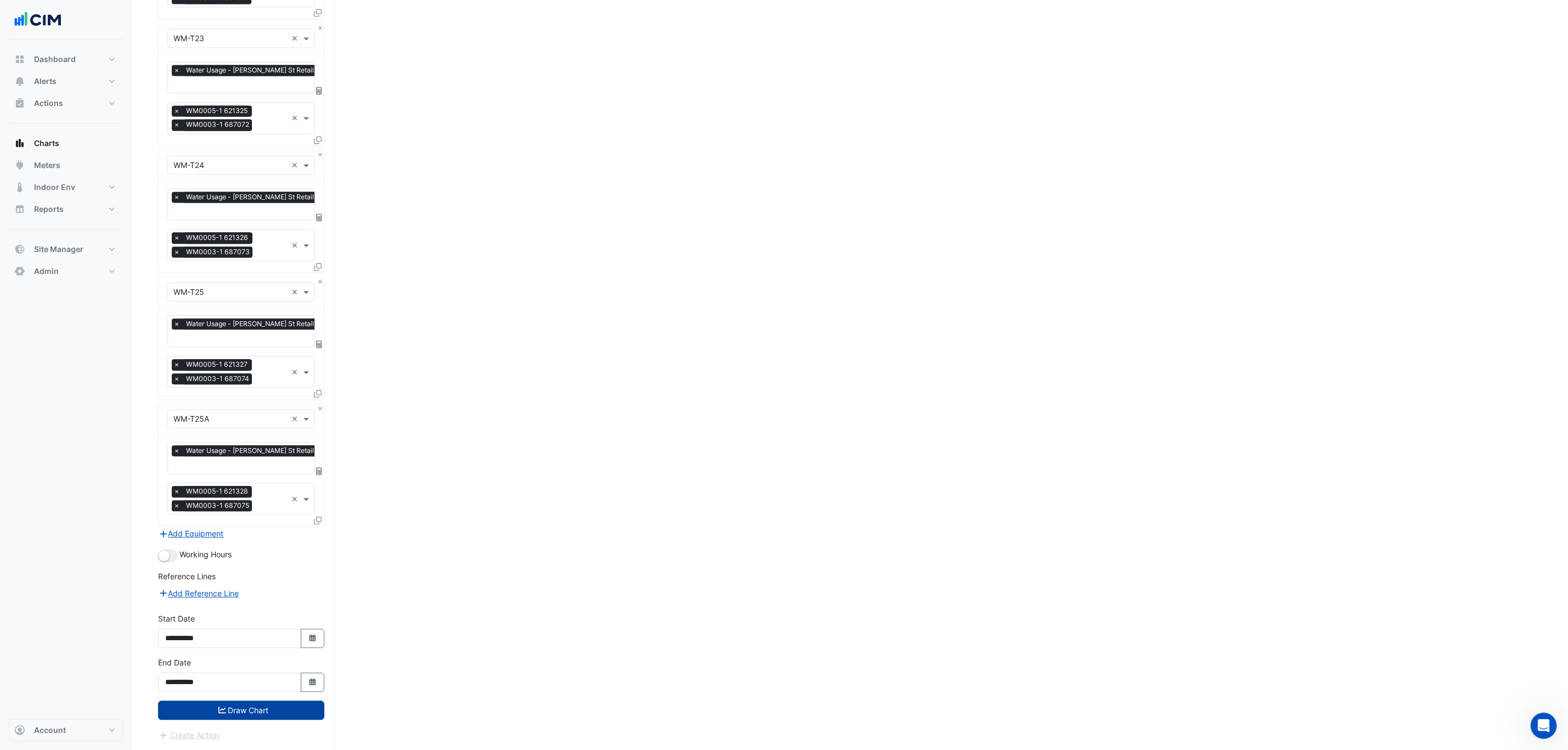
click at [275, 710] on button "Draw Chart" at bounding box center [241, 710] width 166 height 20
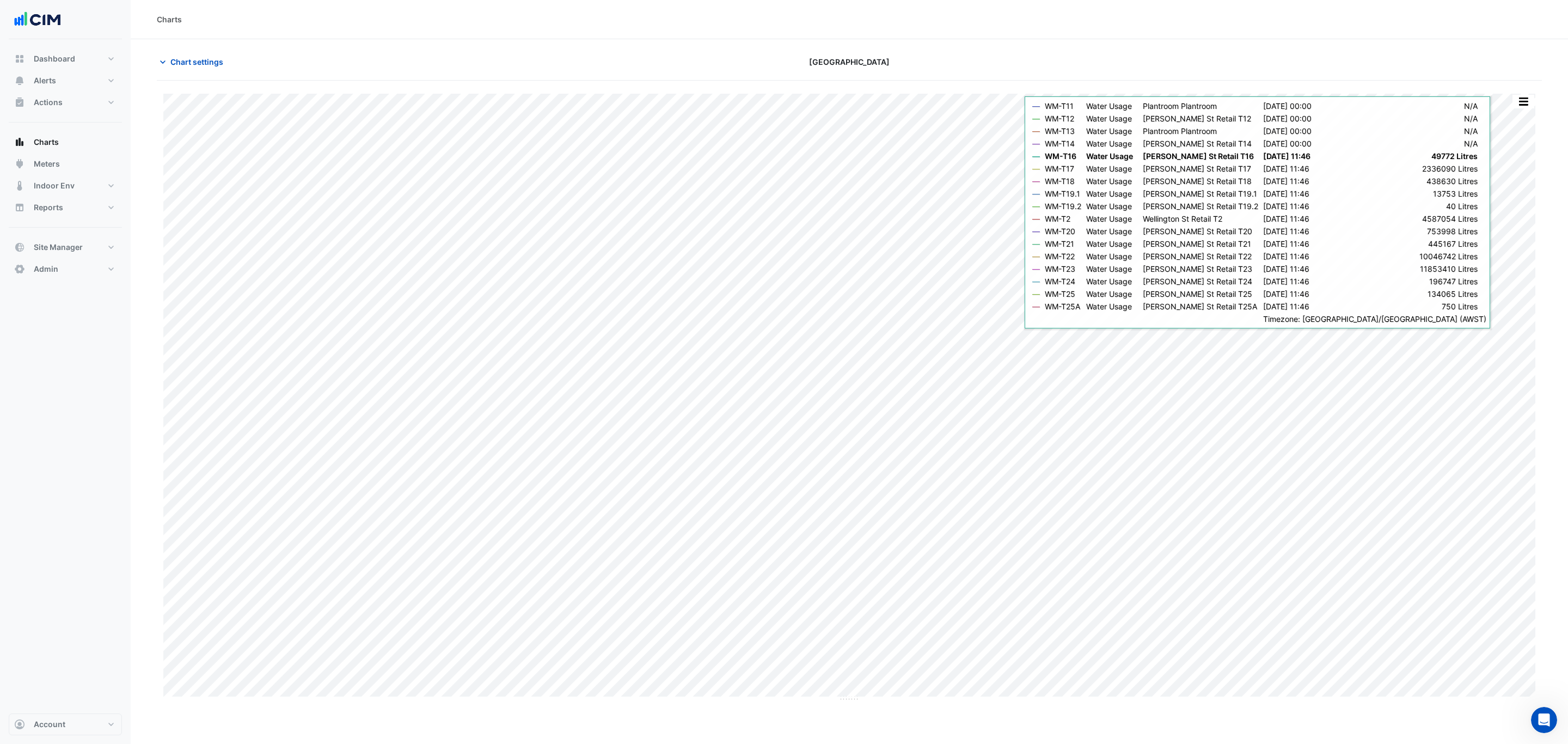
drag, startPoint x: 1325, startPoint y: 40, endPoint x: 984, endPoint y: 63, distance: 341.8
click at [971, 67] on div "[GEOGRAPHIC_DATA]" at bounding box center [849, 62] width 466 height 19
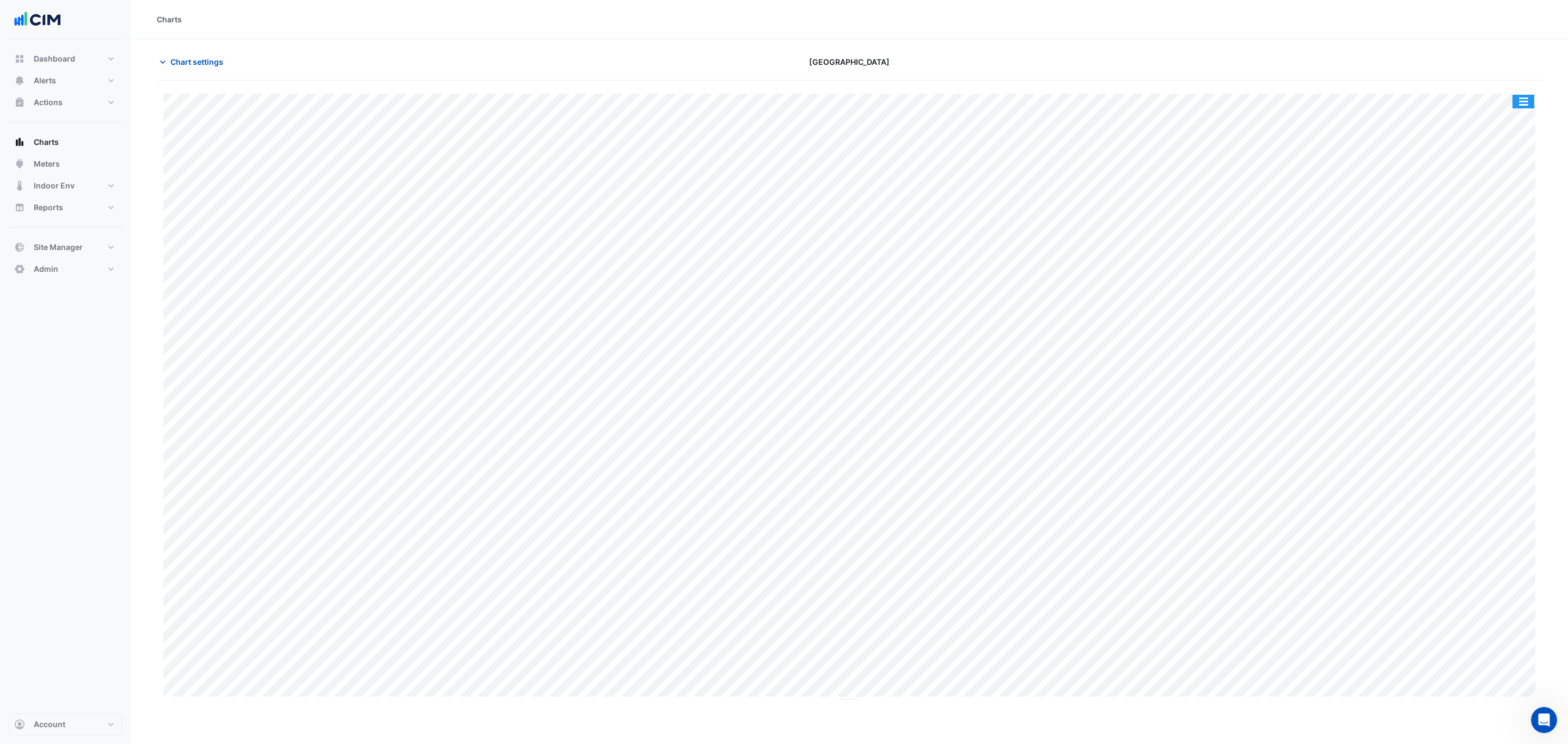
click at [1520, 103] on button "button" at bounding box center [1524, 101] width 22 height 14
click at [1523, 128] on div "Split by Equip" at bounding box center [1502, 121] width 65 height 19
click at [206, 61] on span "Chart settings" at bounding box center [196, 61] width 53 height 11
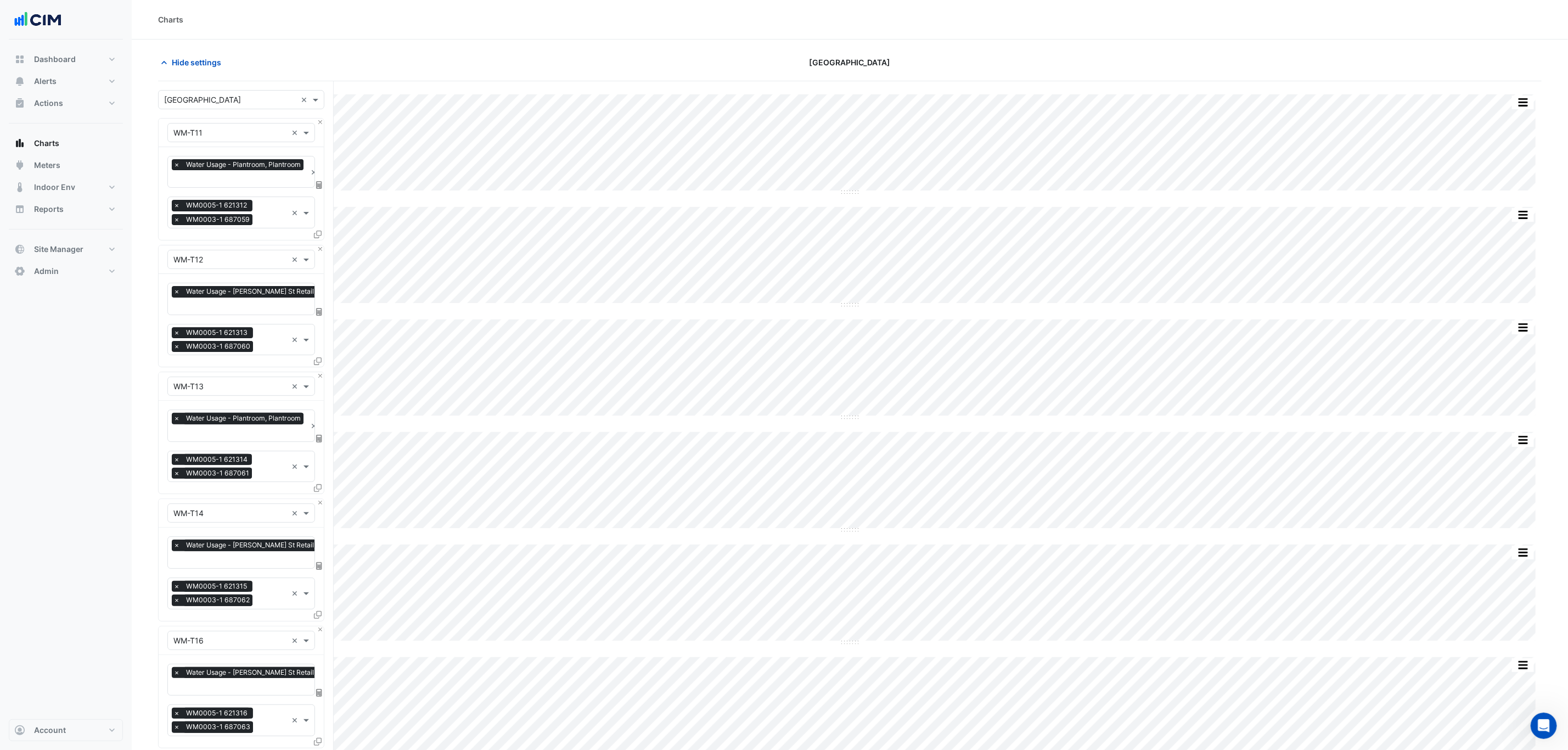
click at [247, 94] on input "text" at bounding box center [230, 100] width 132 height 11
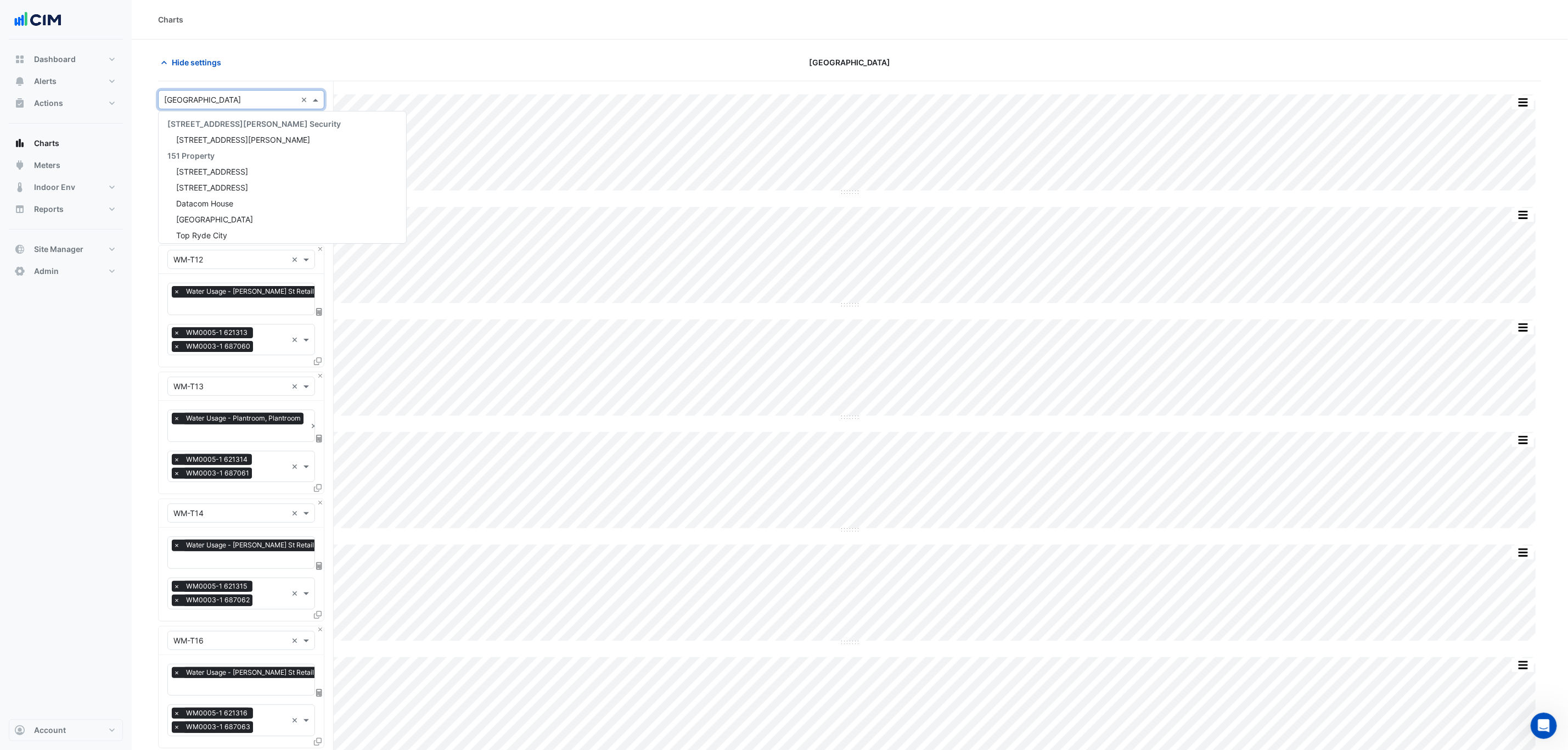
scroll to position [3103, 0]
click at [275, 72] on div "Hide settings" at bounding box center [384, 63] width 466 height 20
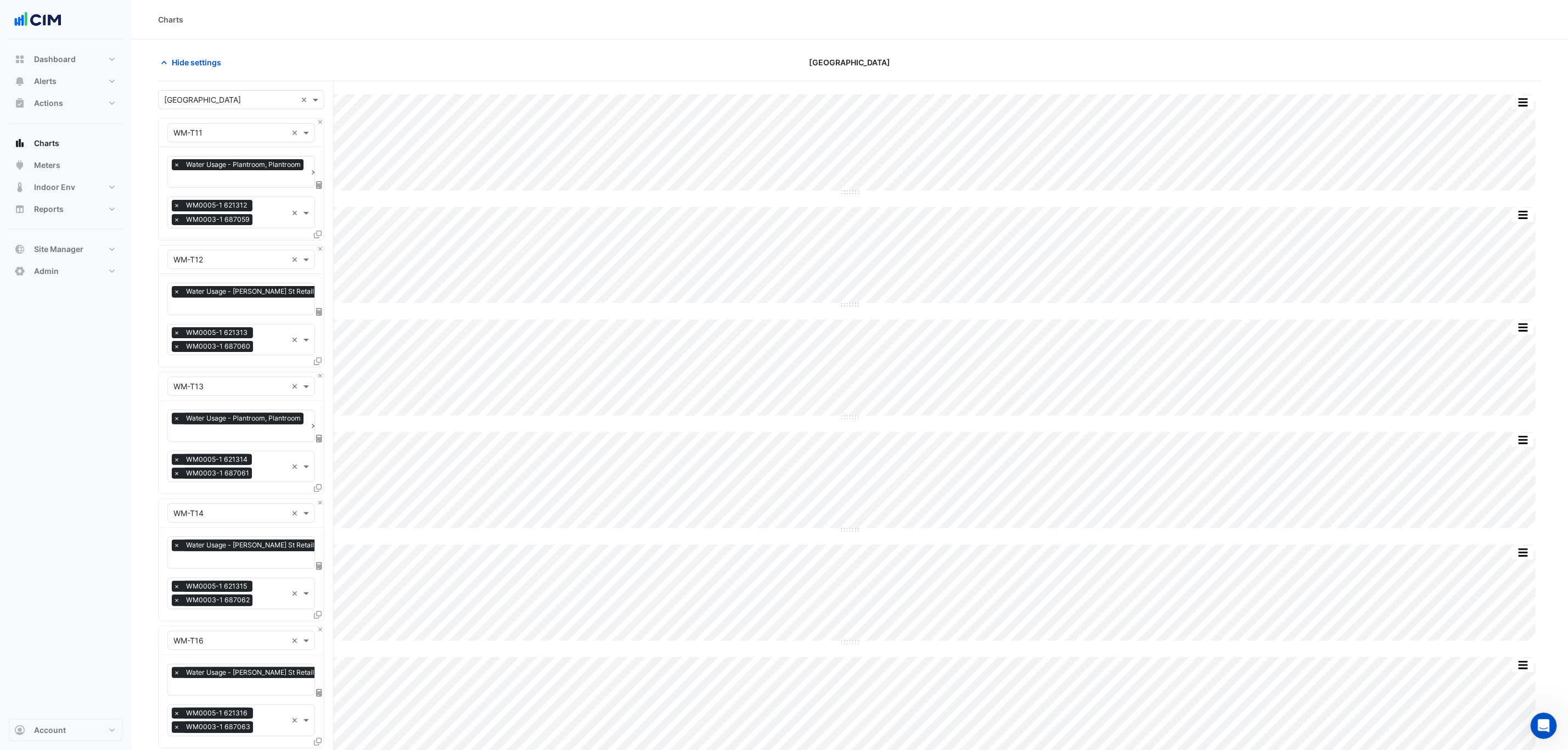
click at [256, 127] on input "text" at bounding box center [230, 133] width 114 height 11
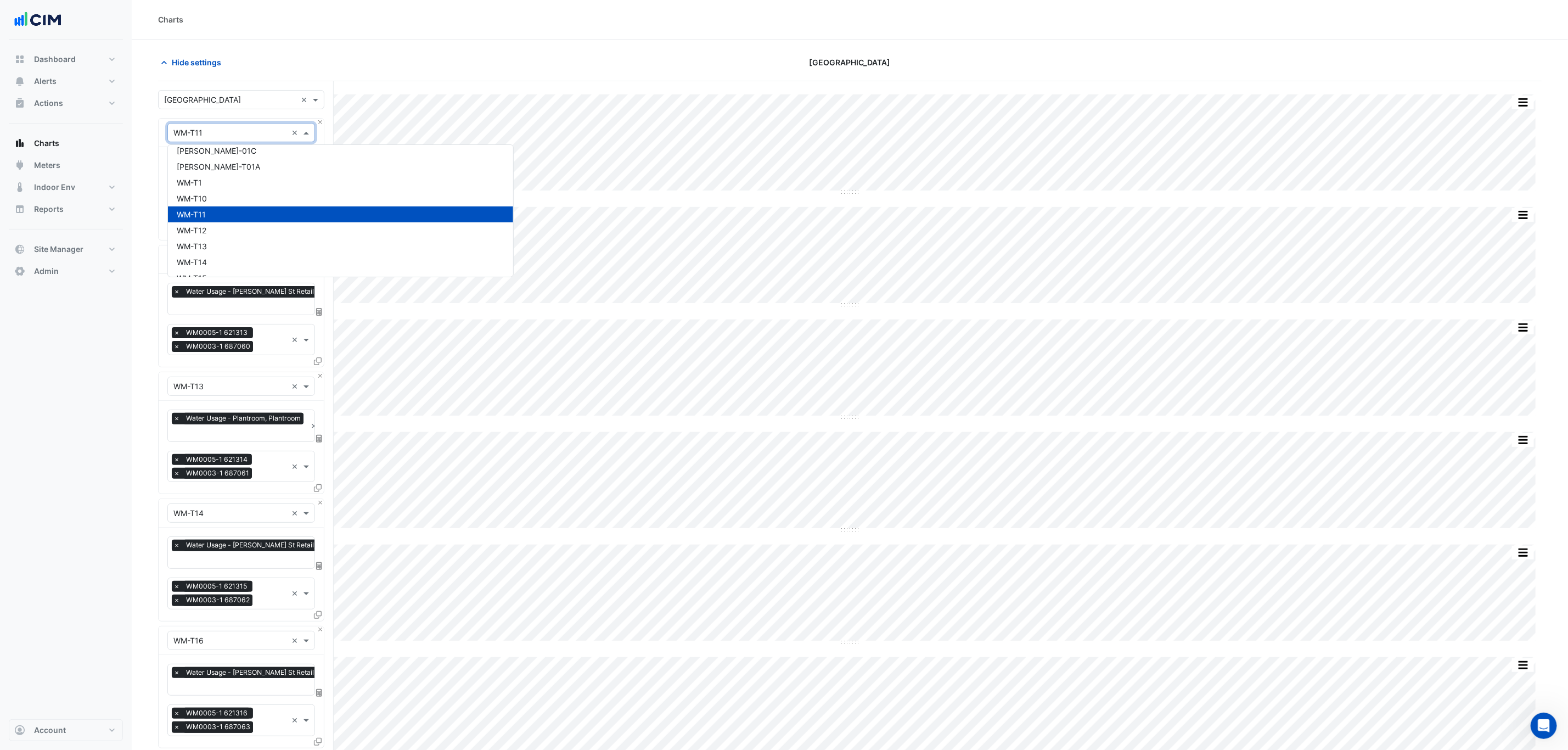
click at [440, 20] on div "Charts" at bounding box center [849, 20] width 1383 height 11
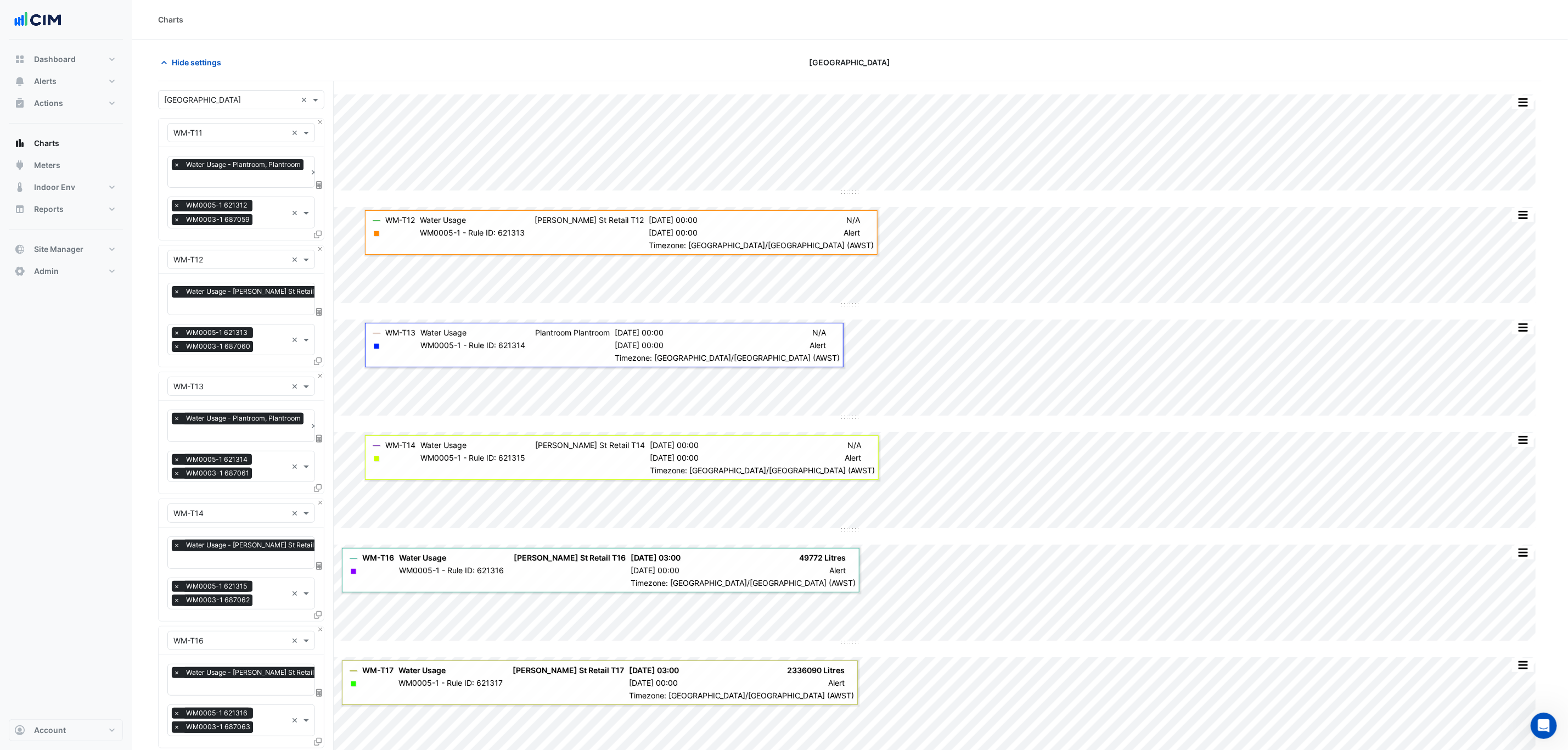
click at [519, 12] on div "Charts" at bounding box center [850, 20] width 1436 height 40
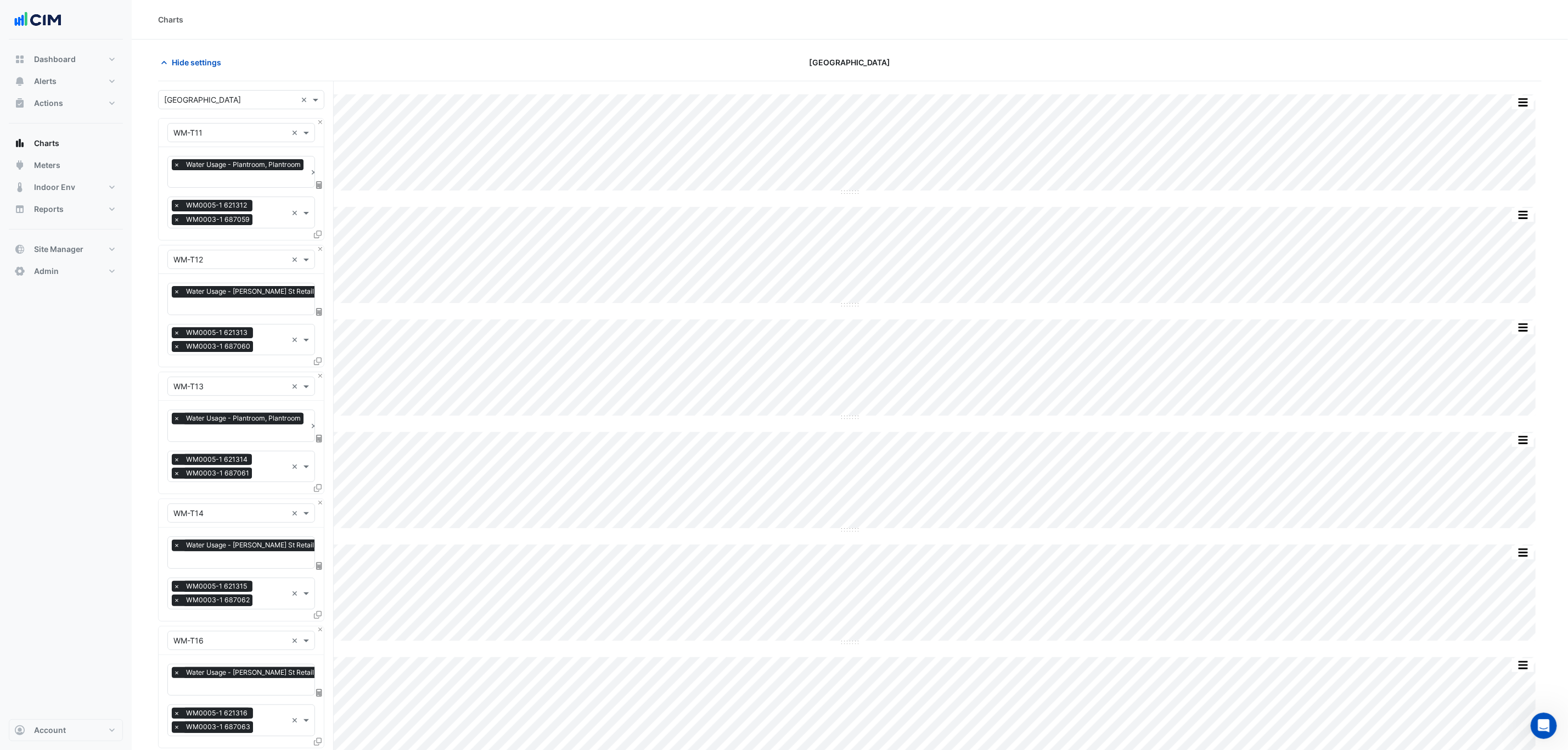
click at [233, 103] on input "text" at bounding box center [230, 100] width 132 height 11
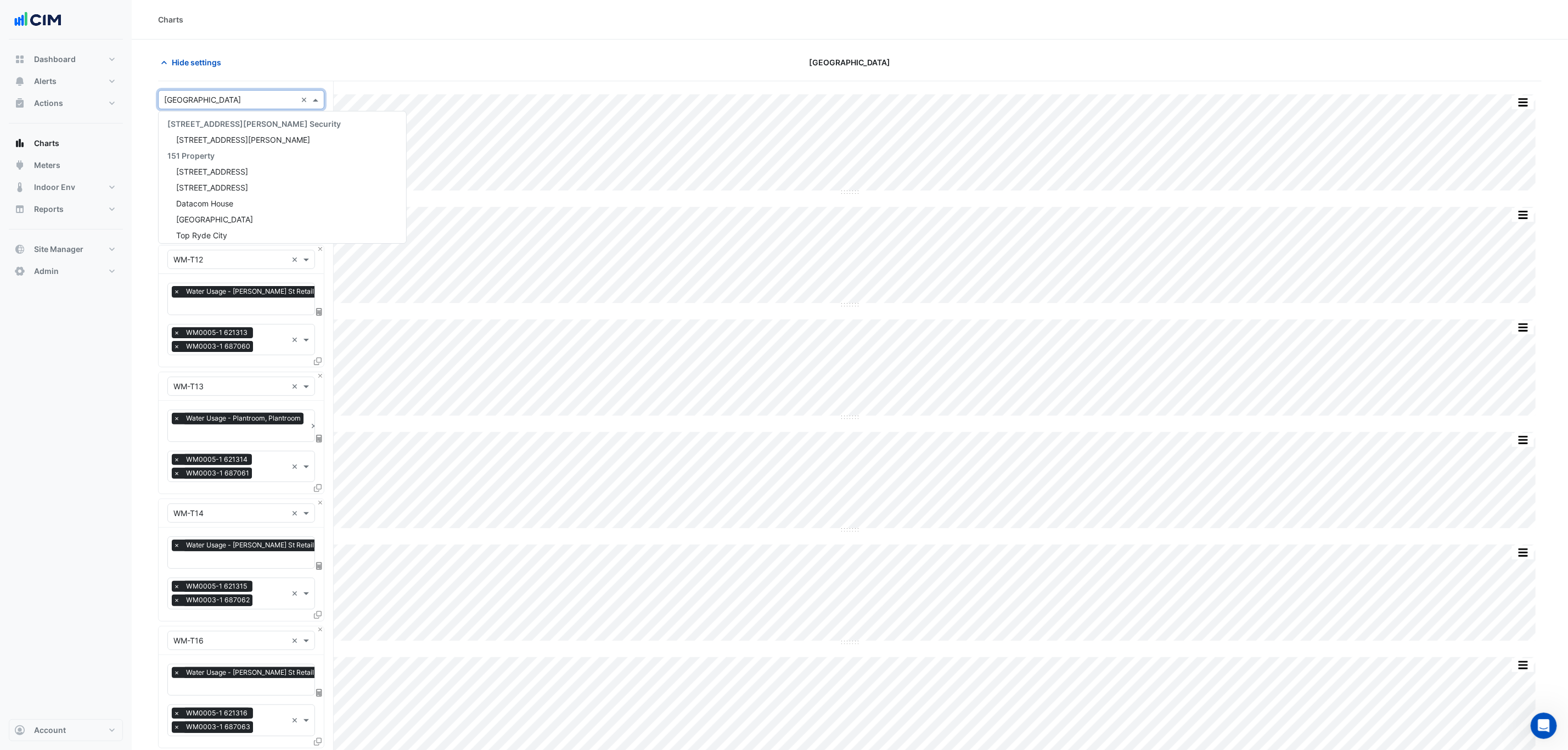
scroll to position [3103, 0]
click at [423, 2] on div "Charts" at bounding box center [850, 20] width 1436 height 40
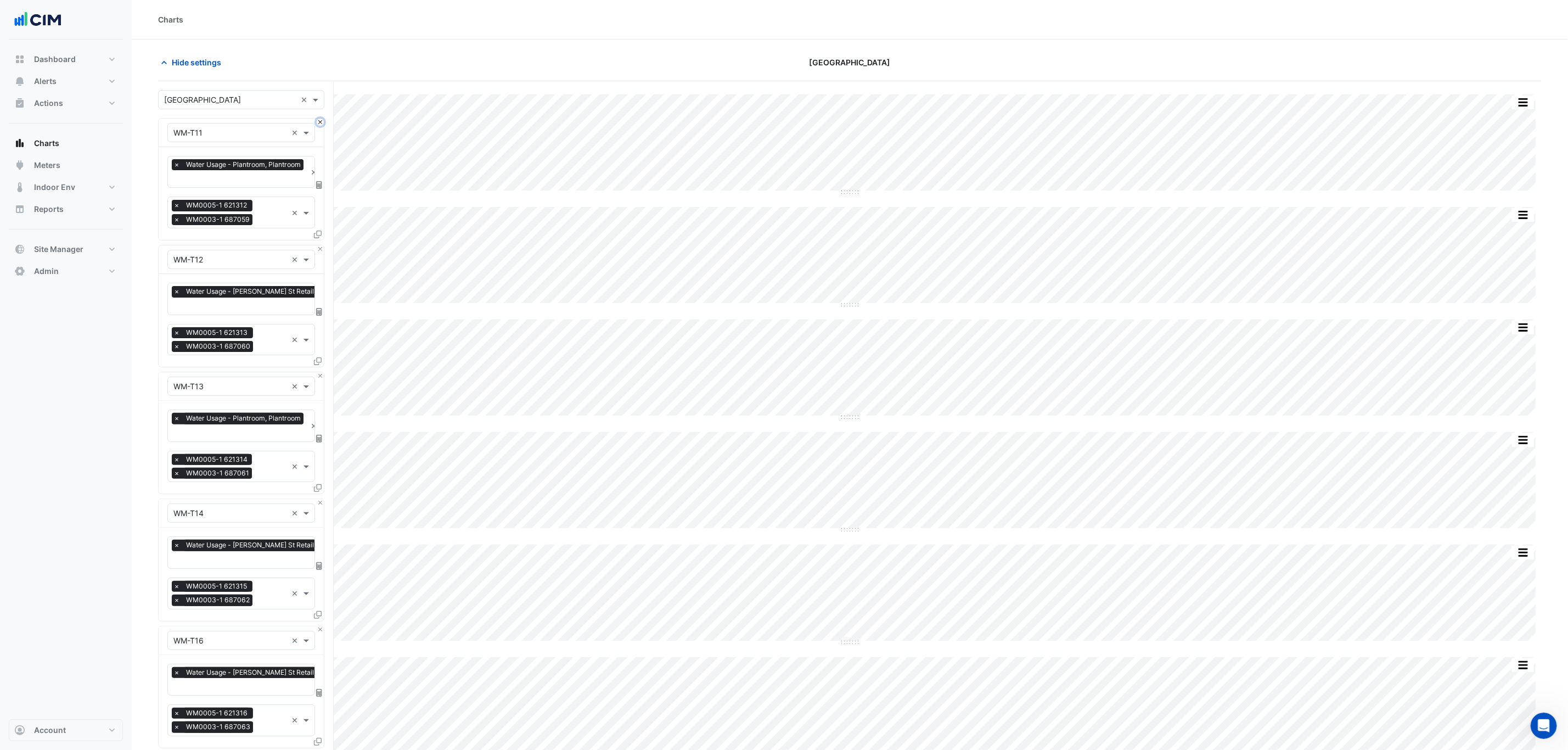
click at [318, 124] on button "Close" at bounding box center [320, 122] width 7 height 7
click at [319, 245] on button "Close" at bounding box center [320, 248] width 7 height 7
click at [319, 124] on button "Close" at bounding box center [320, 122] width 7 height 7
click at [319, 245] on button "Close" at bounding box center [320, 248] width 7 height 7
click at [319, 124] on button "Close" at bounding box center [320, 122] width 7 height 7
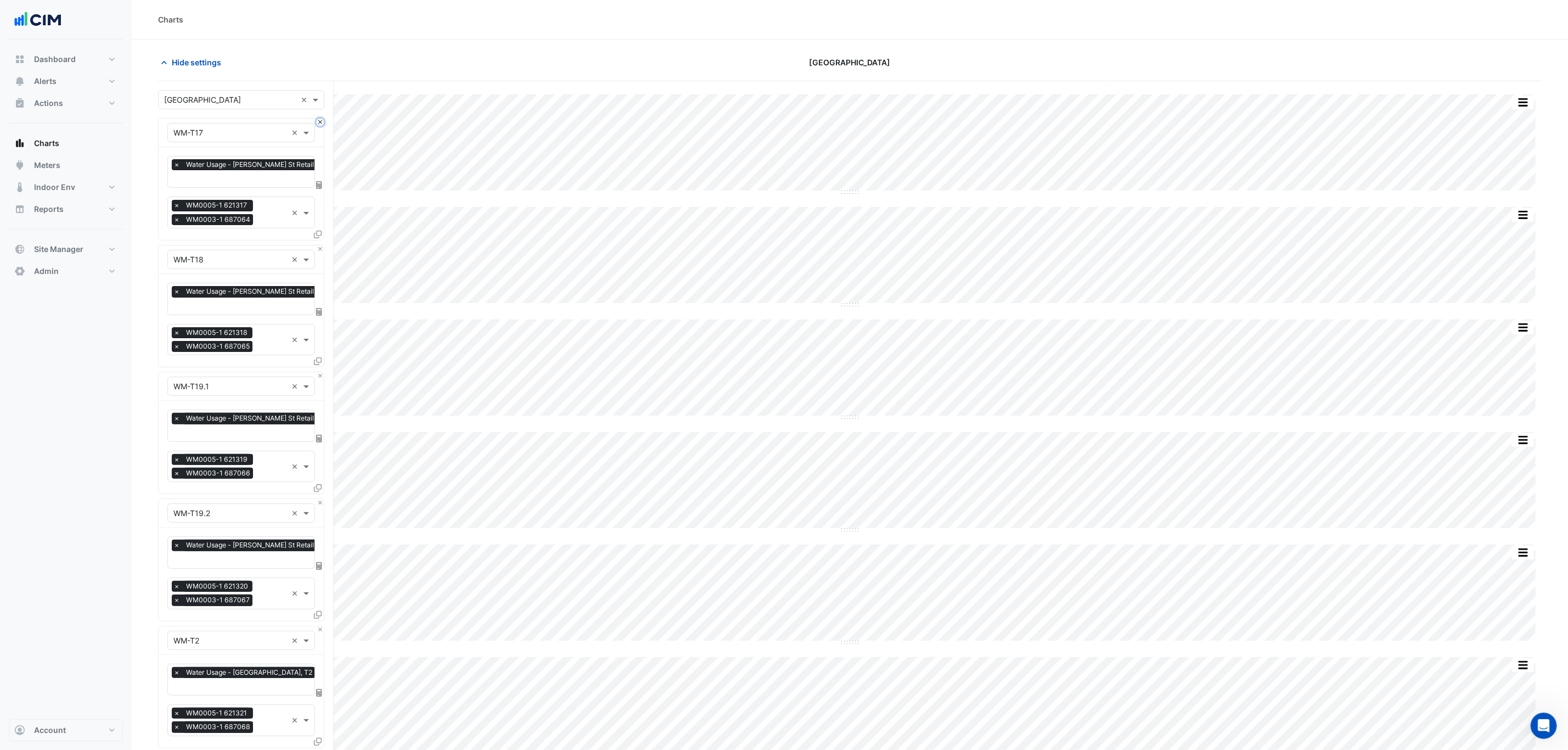
click at [319, 124] on button "Close" at bounding box center [320, 122] width 7 height 7
click at [319, 245] on button "Close" at bounding box center [320, 248] width 7 height 7
click at [319, 124] on button "Close" at bounding box center [320, 122] width 7 height 7
click at [319, 245] on button "Close" at bounding box center [320, 248] width 7 height 7
click at [319, 124] on button "Close" at bounding box center [320, 122] width 7 height 7
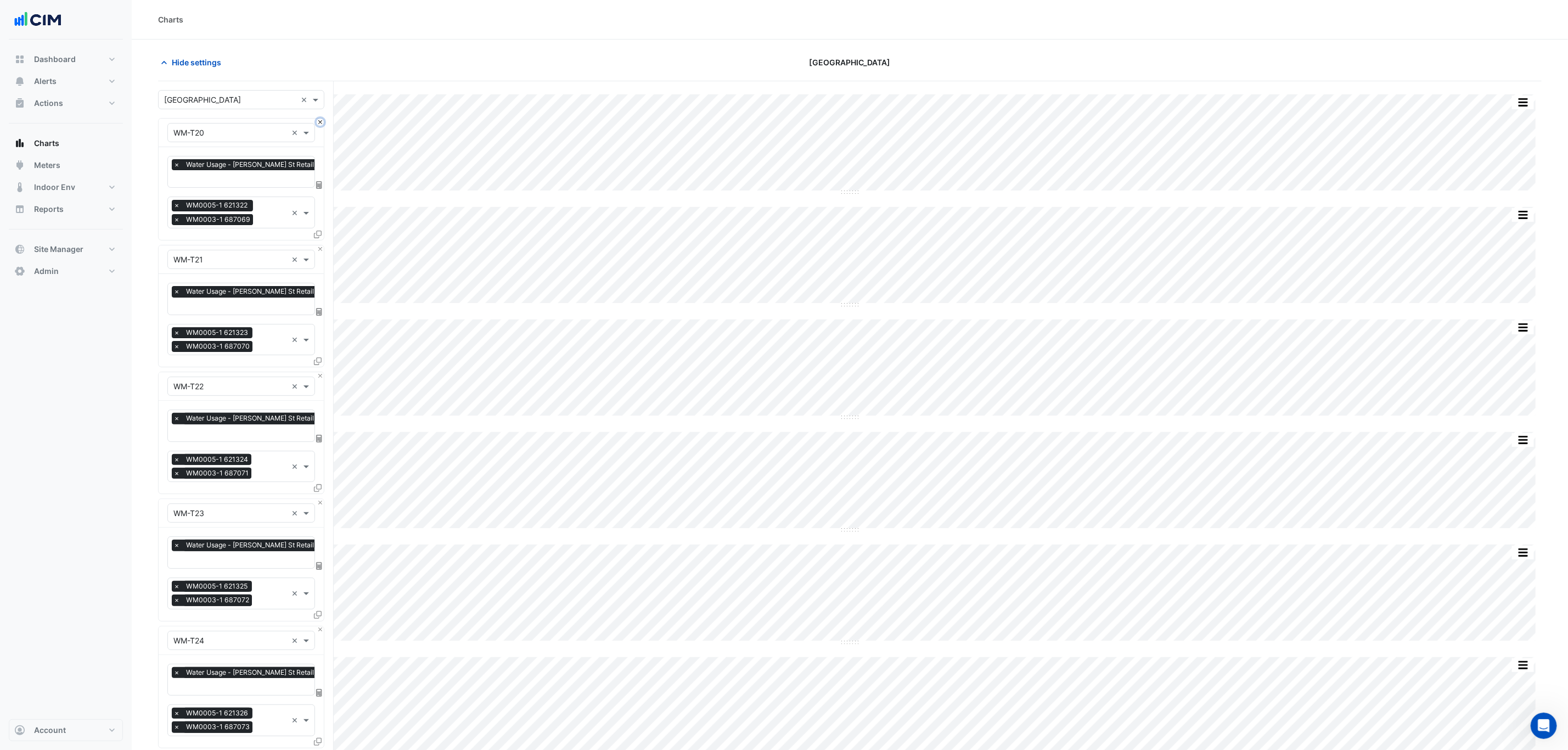
click at [319, 124] on button "Close" at bounding box center [320, 122] width 7 height 7
click at [319, 245] on button "Close" at bounding box center [320, 248] width 7 height 7
click at [319, 124] on button "Close" at bounding box center [320, 122] width 7 height 7
click at [319, 245] on button "Close" at bounding box center [320, 248] width 7 height 7
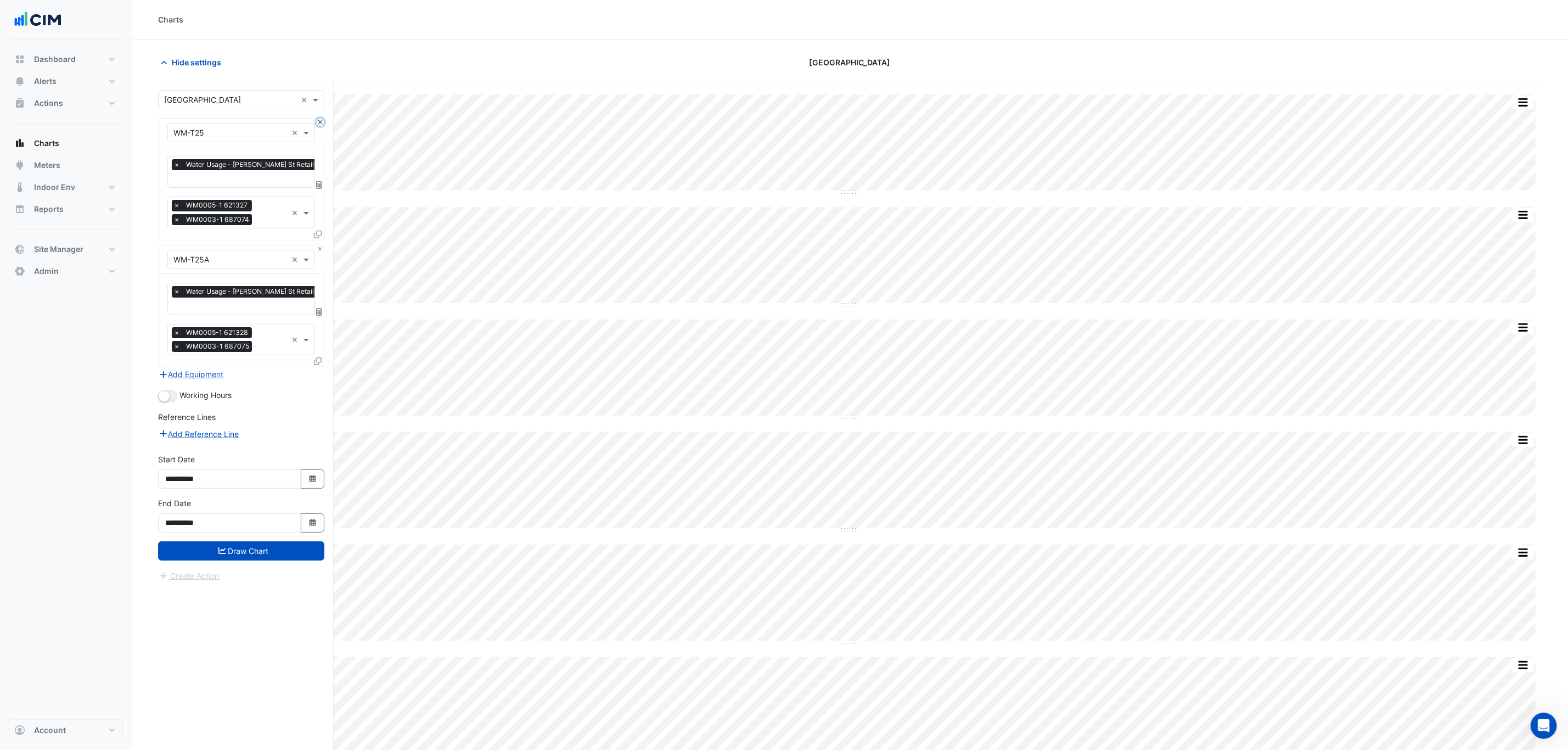
click at [319, 124] on button "Close" at bounding box center [320, 122] width 7 height 7
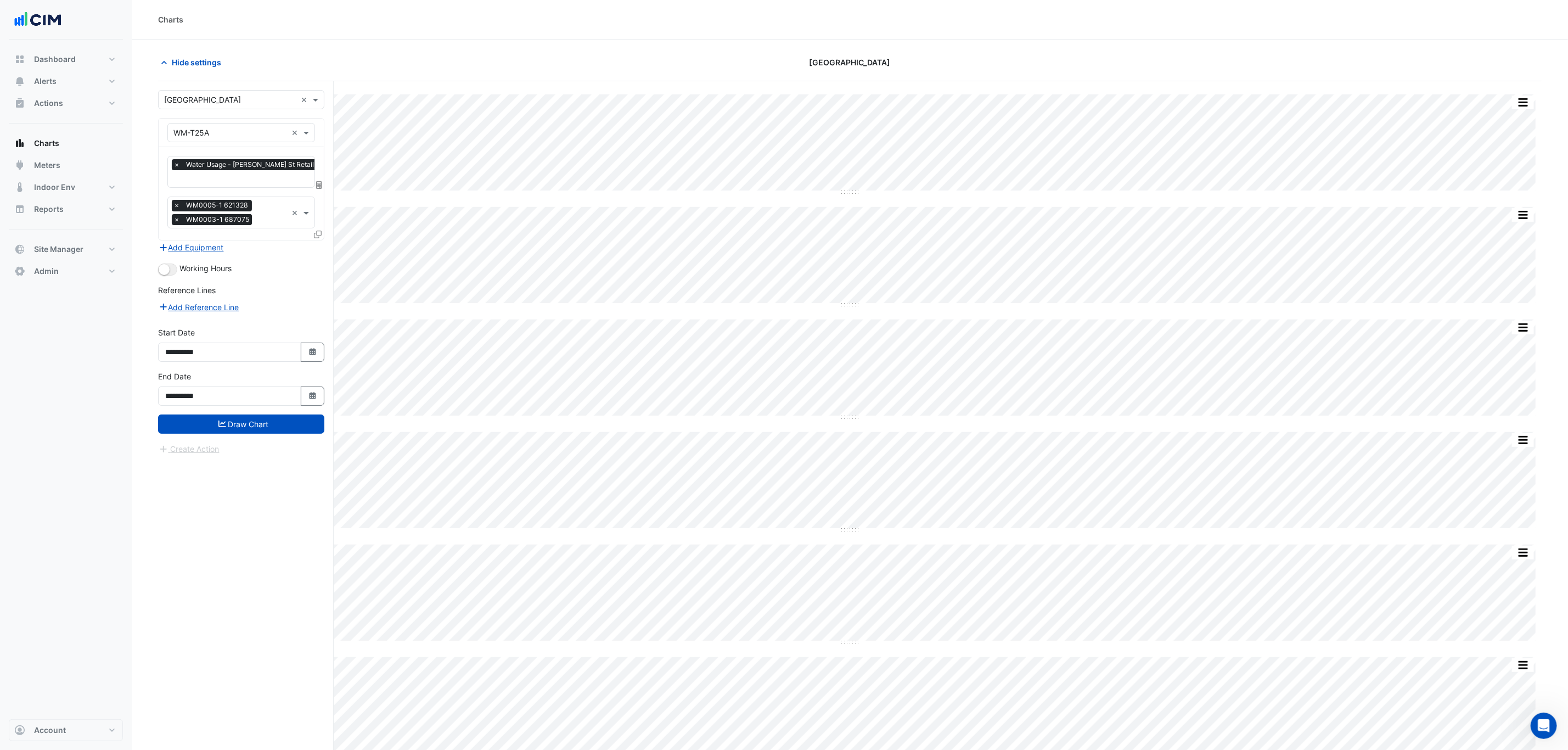
click at [319, 124] on div "× WM-T25A ×" at bounding box center [241, 133] width 165 height 29
click at [262, 130] on input "text" at bounding box center [230, 133] width 114 height 11
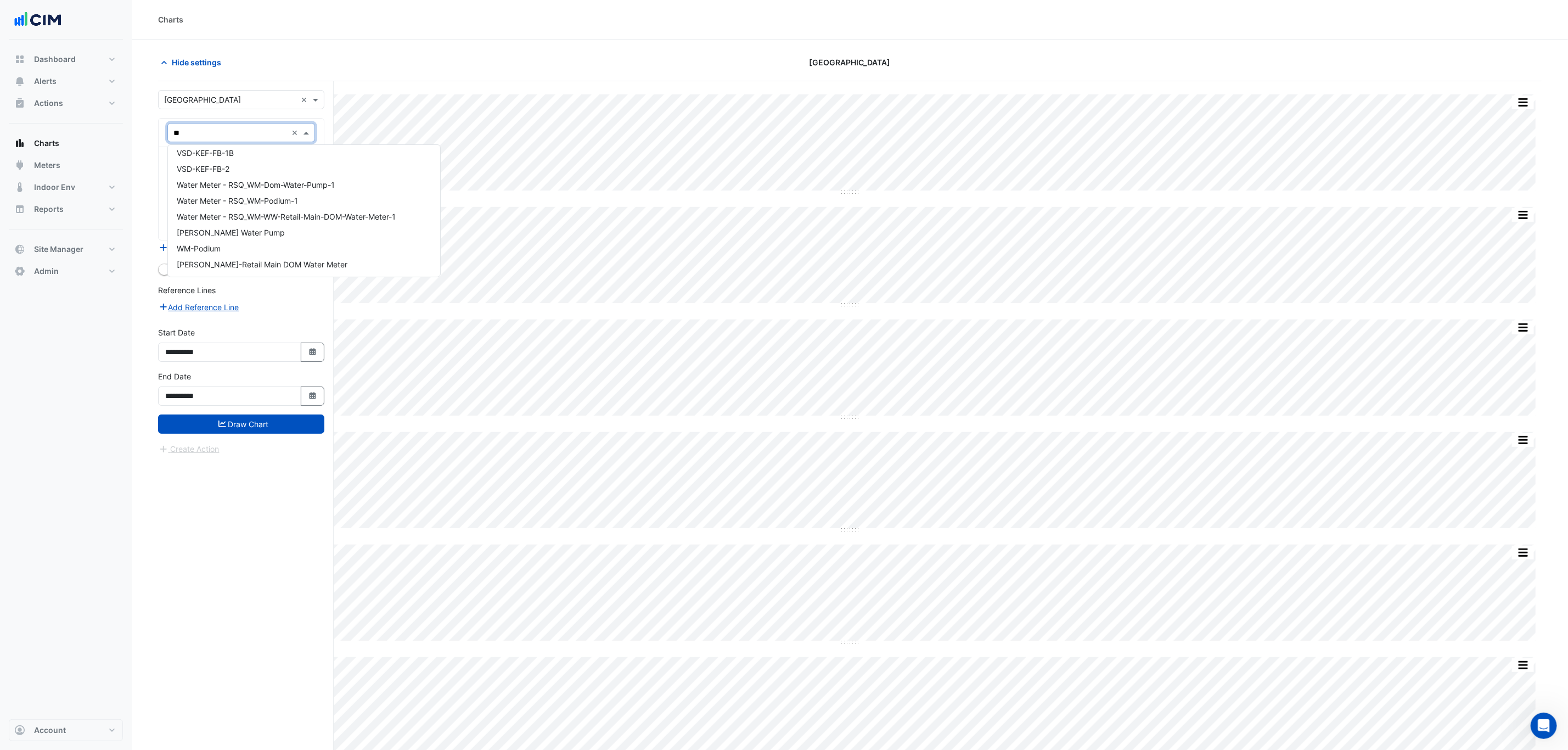
scroll to position [0, 0]
type input "***"
click at [275, 193] on div "[PERSON_NAME] Water Pump" at bounding box center [286, 189] width 237 height 16
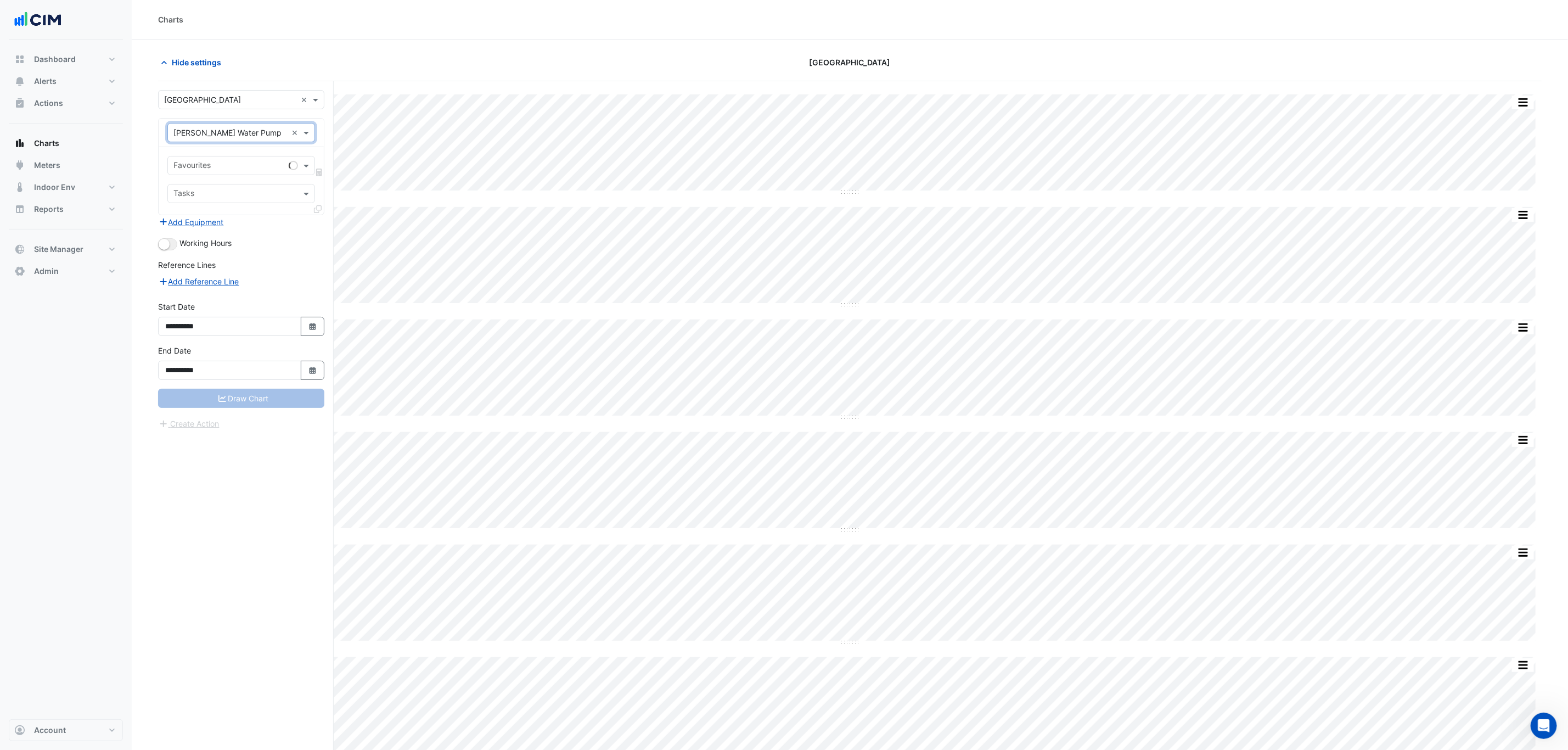
click at [262, 164] on input "text" at bounding box center [229, 167] width 111 height 11
click at [272, 237] on form "**********" at bounding box center [241, 260] width 166 height 340
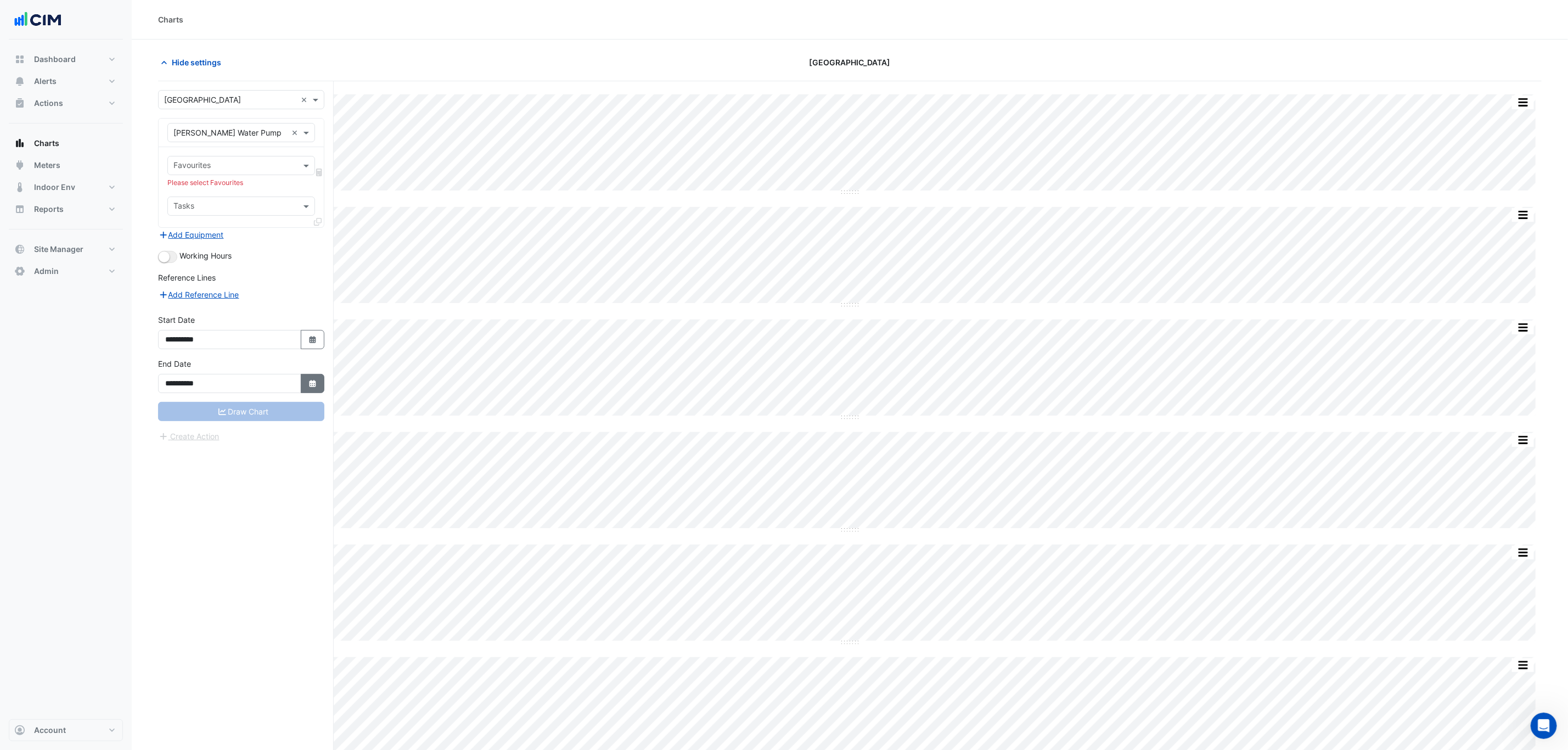
click at [310, 387] on icon "button" at bounding box center [313, 383] width 7 height 7
select select "*"
click at [236, 312] on div "18" at bounding box center [229, 311] width 18 height 18
type input "**********"
click at [256, 164] on input "text" at bounding box center [234, 167] width 123 height 11
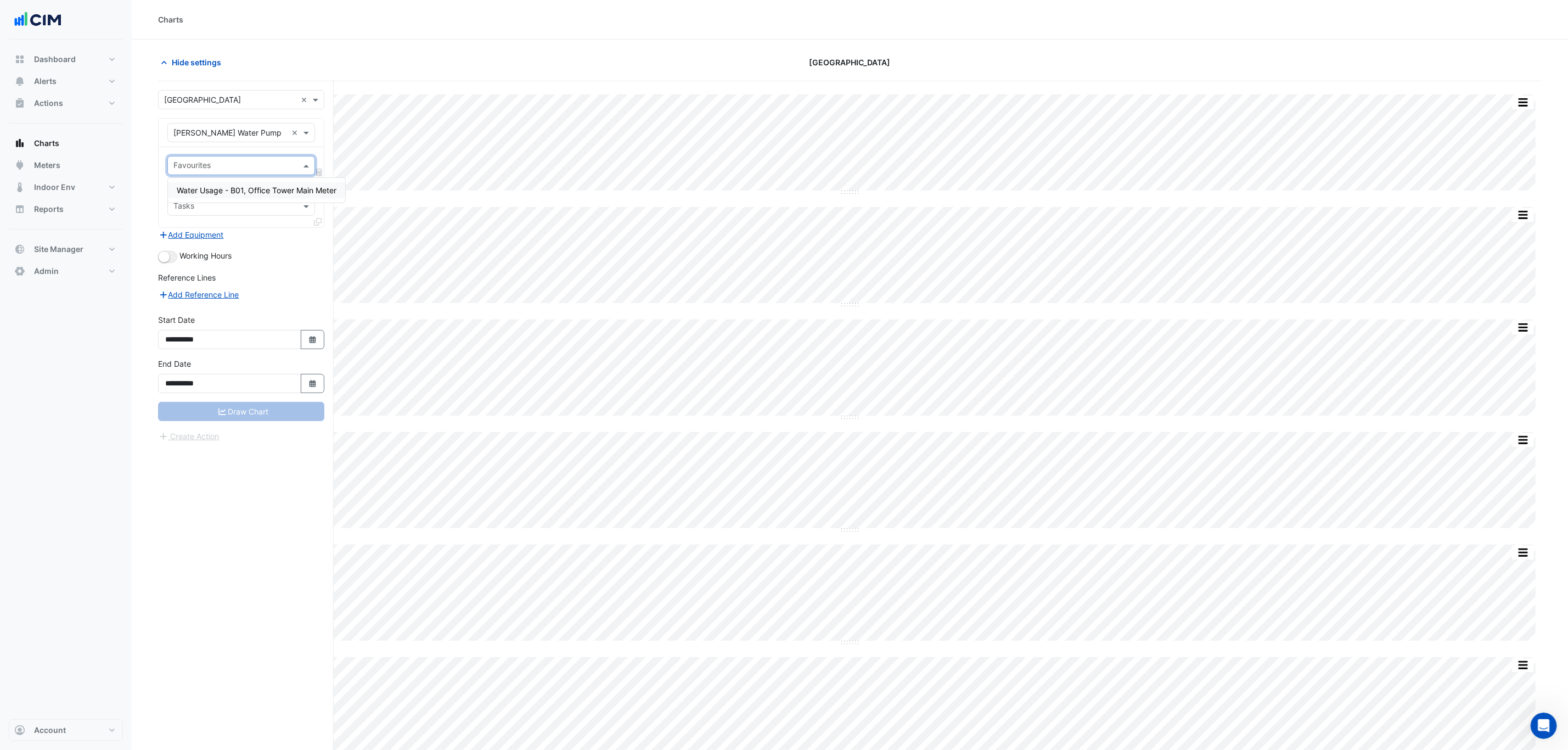
click at [261, 193] on span "Water Usage - B01, Office Tower Main Meter" at bounding box center [256, 190] width 160 height 9
click at [218, 179] on input "text" at bounding box center [252, 180] width 157 height 11
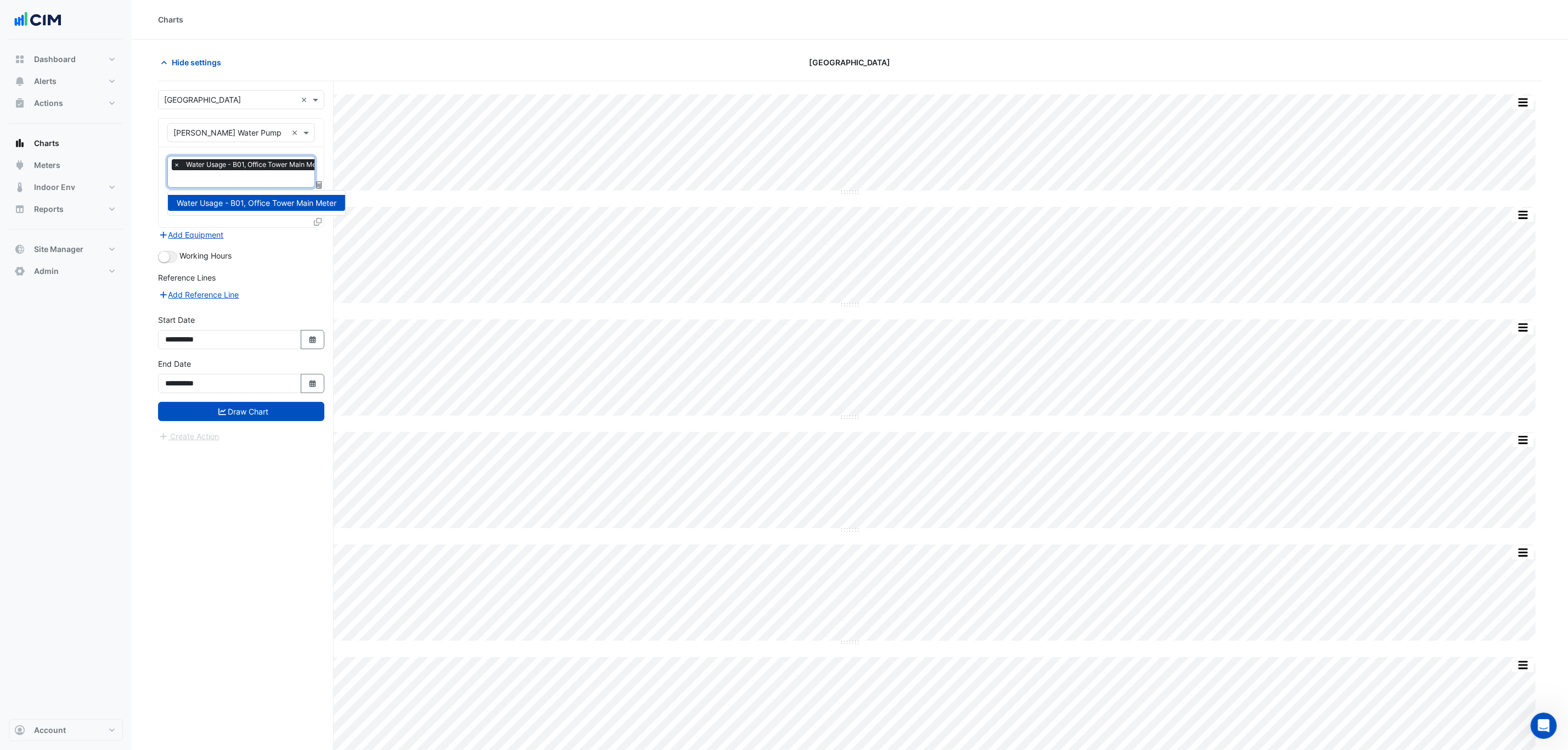
click at [178, 165] on span "×" at bounding box center [177, 164] width 10 height 11
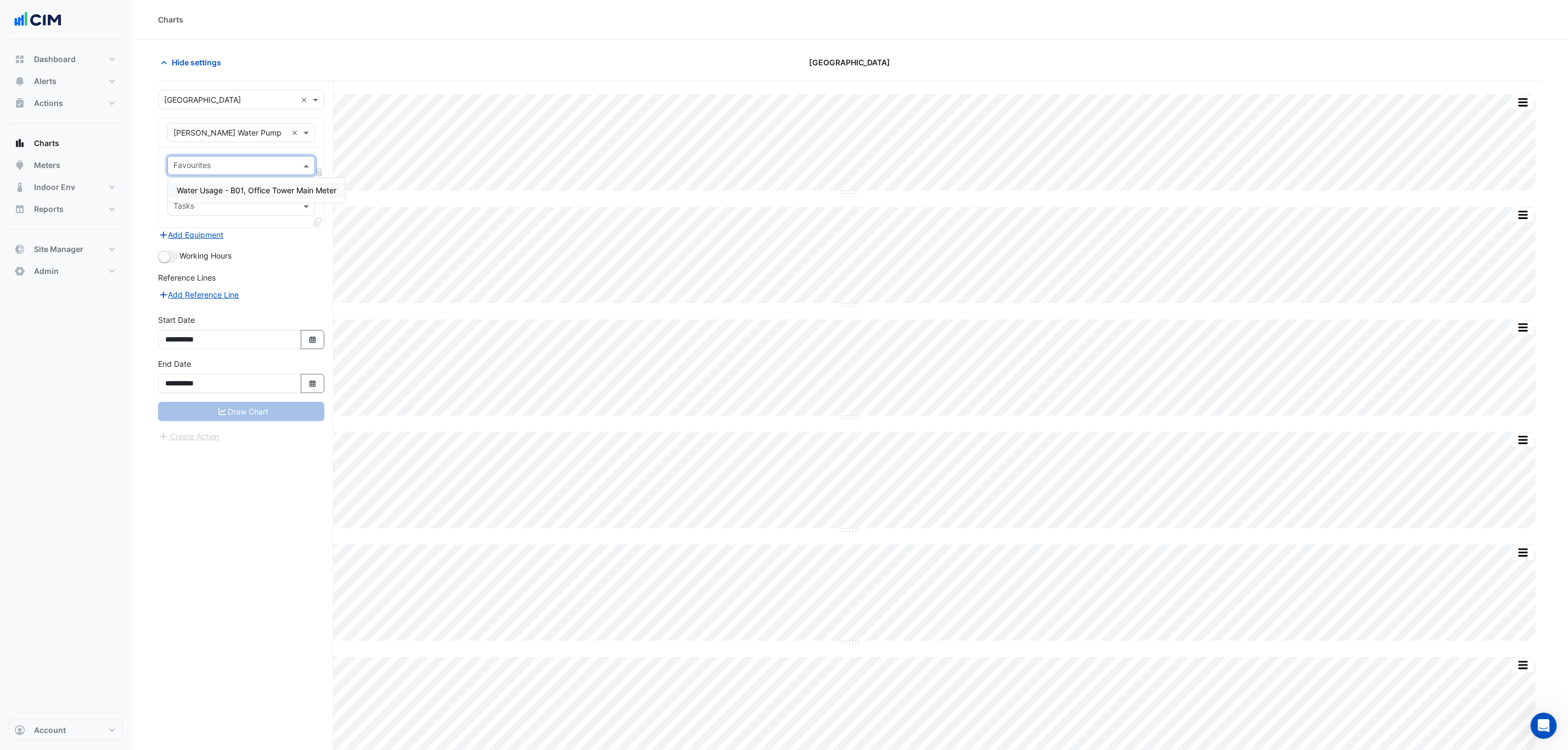
click at [230, 188] on span "Water Usage - B01, Office Tower Main Meter" at bounding box center [256, 190] width 160 height 9
click at [288, 421] on button "Draw Chart" at bounding box center [241, 411] width 166 height 20
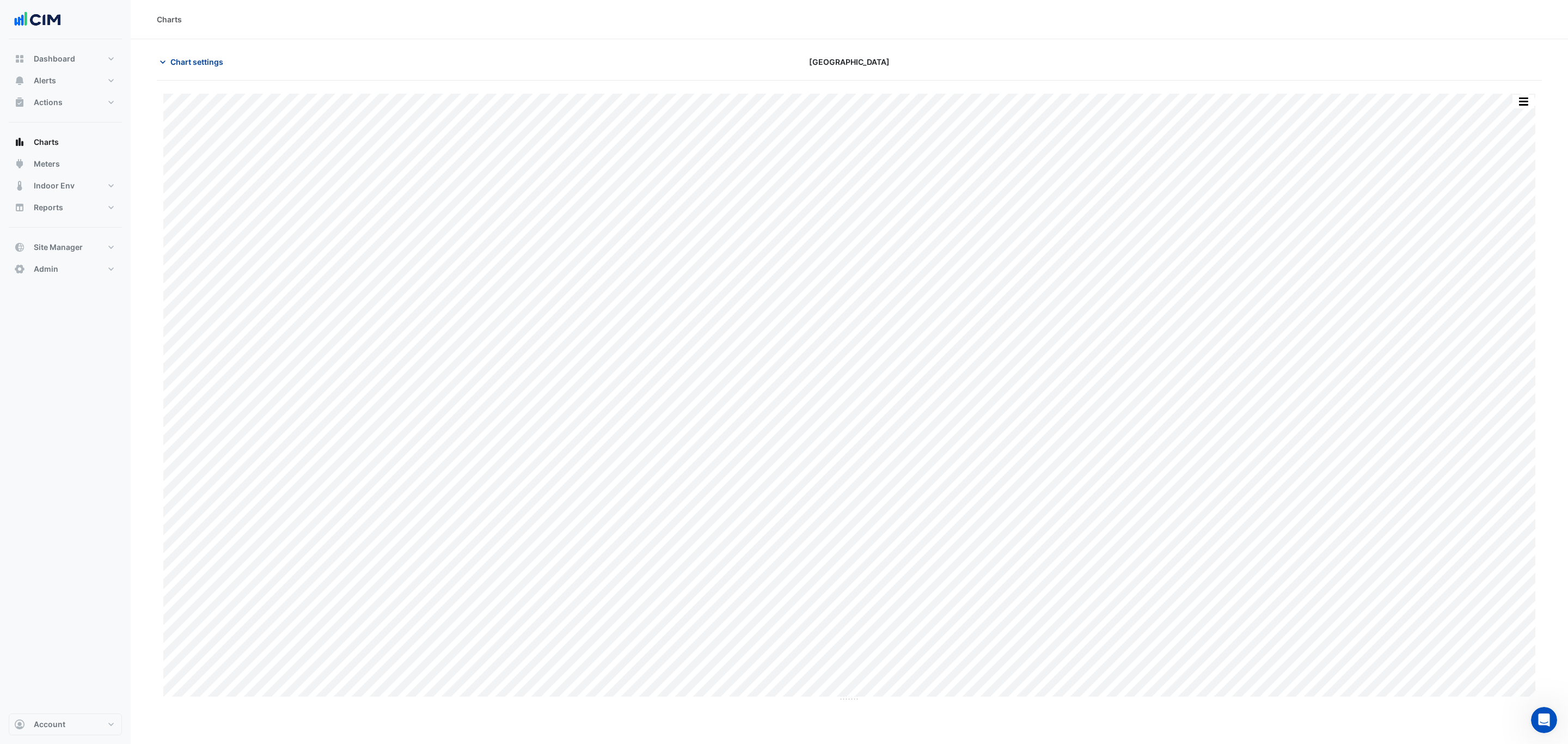
click at [221, 61] on span "Chart settings" at bounding box center [196, 61] width 53 height 11
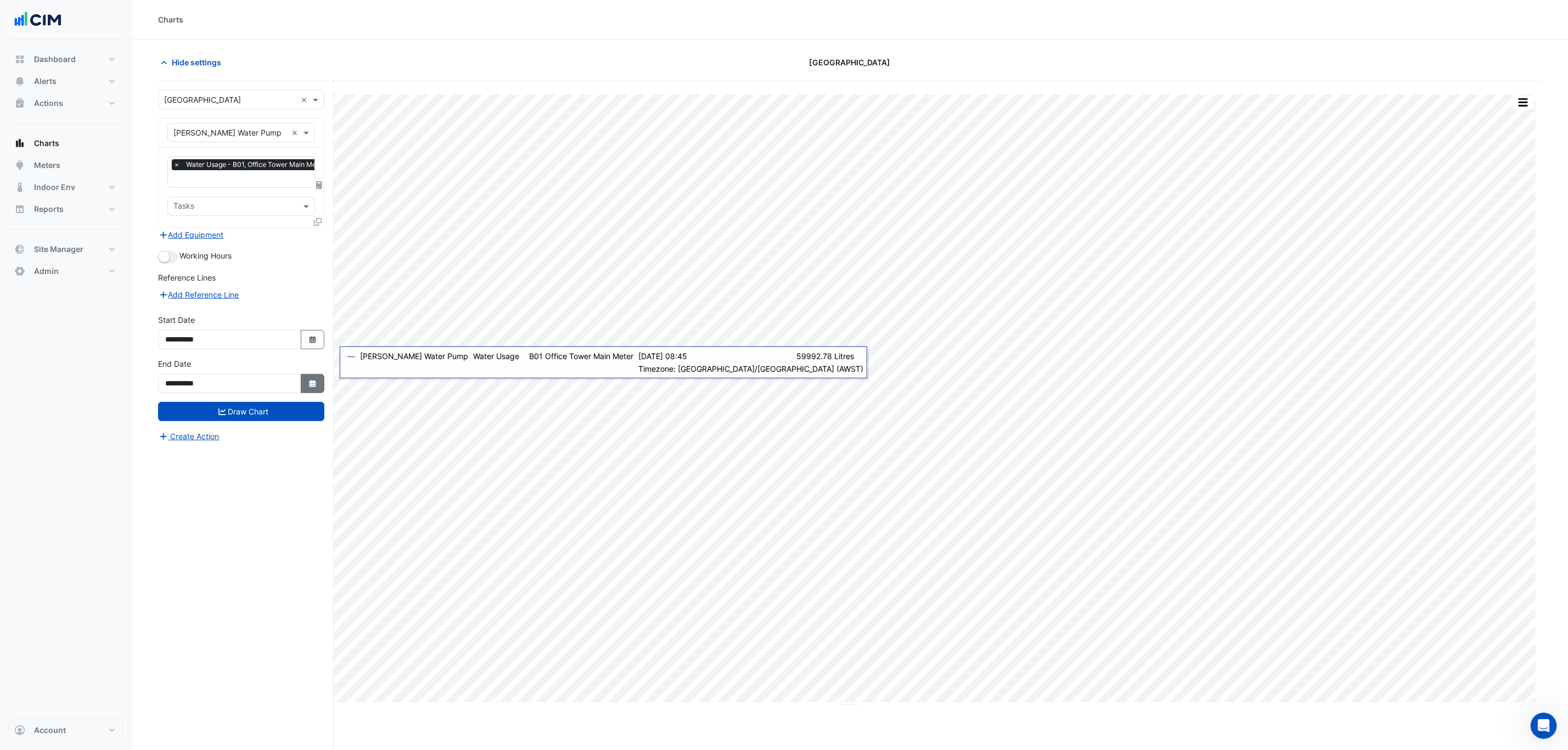
click at [314, 388] on icon "Select Date" at bounding box center [313, 383] width 10 height 7
select select "*"
click at [217, 311] on div "17" at bounding box center [212, 310] width 18 height 18
click at [257, 417] on button "Draw Chart" at bounding box center [241, 411] width 166 height 20
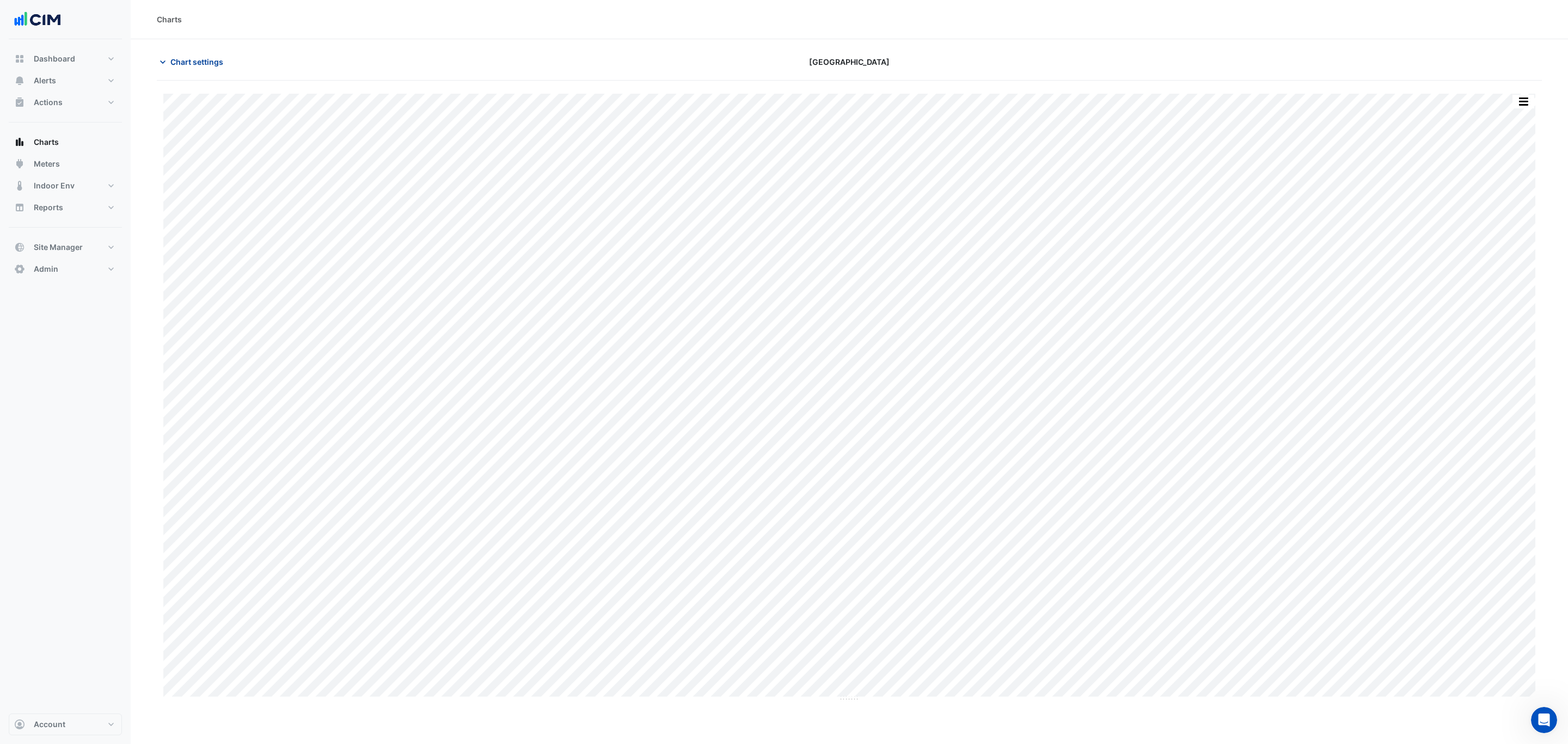
click at [227, 62] on button "Chart settings" at bounding box center [193, 62] width 74 height 19
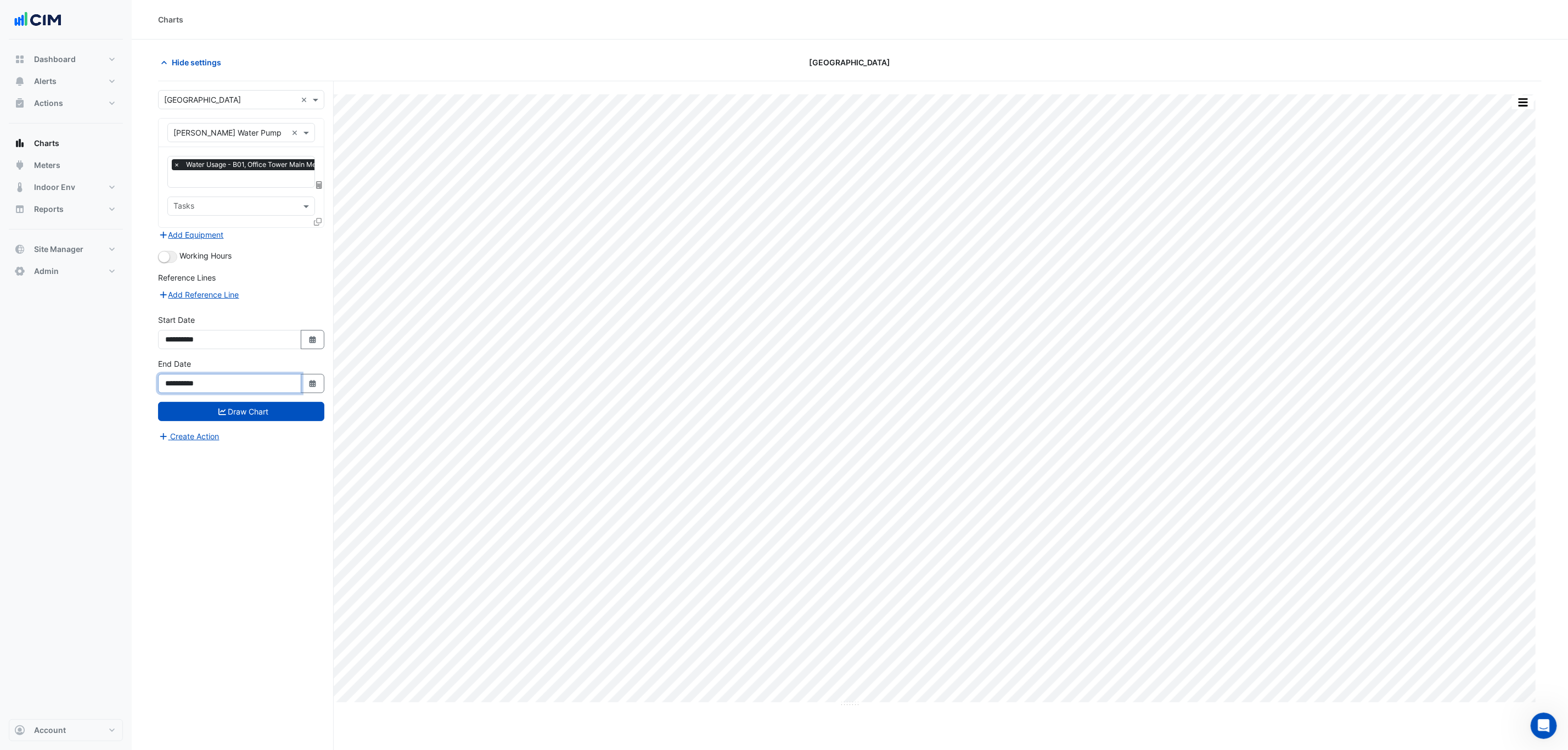
click at [256, 380] on input "**********" at bounding box center [230, 384] width 143 height 20
type input "**********"
click at [158, 401] on button "Draw Chart" at bounding box center [241, 411] width 166 height 20
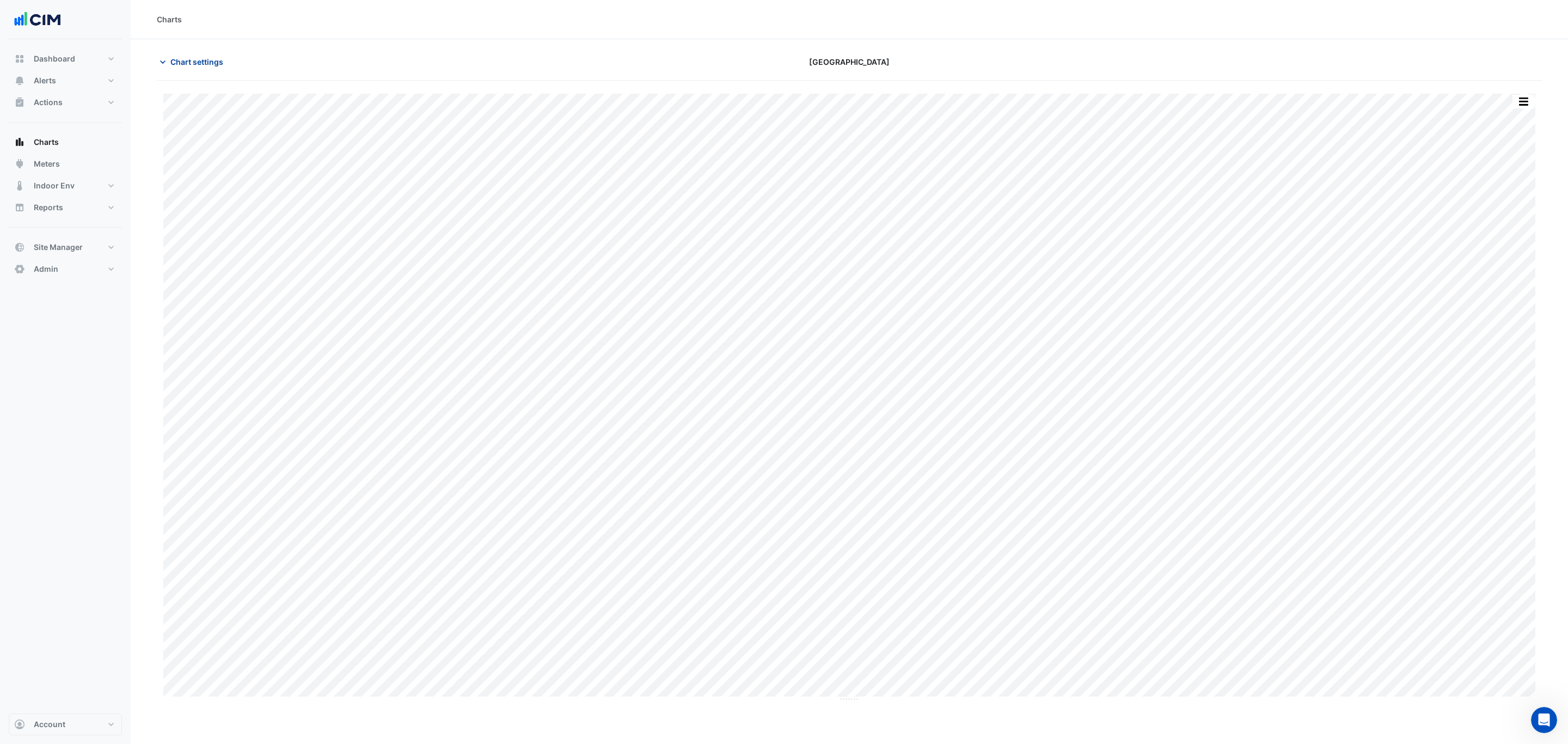
click at [214, 59] on span "Chart settings" at bounding box center [196, 61] width 53 height 11
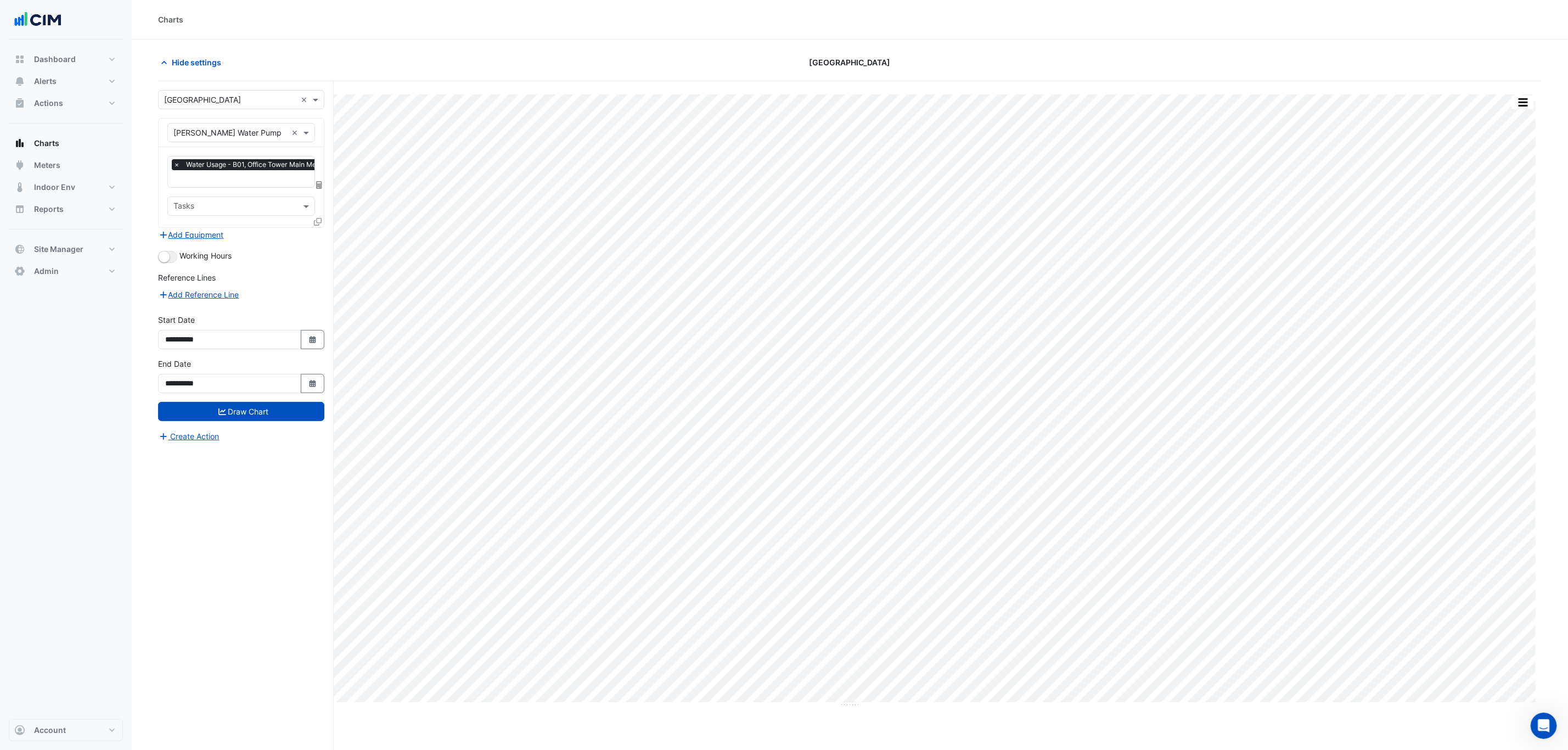
click at [217, 142] on div "× WM-Dom Water Pump ×" at bounding box center [241, 133] width 147 height 20
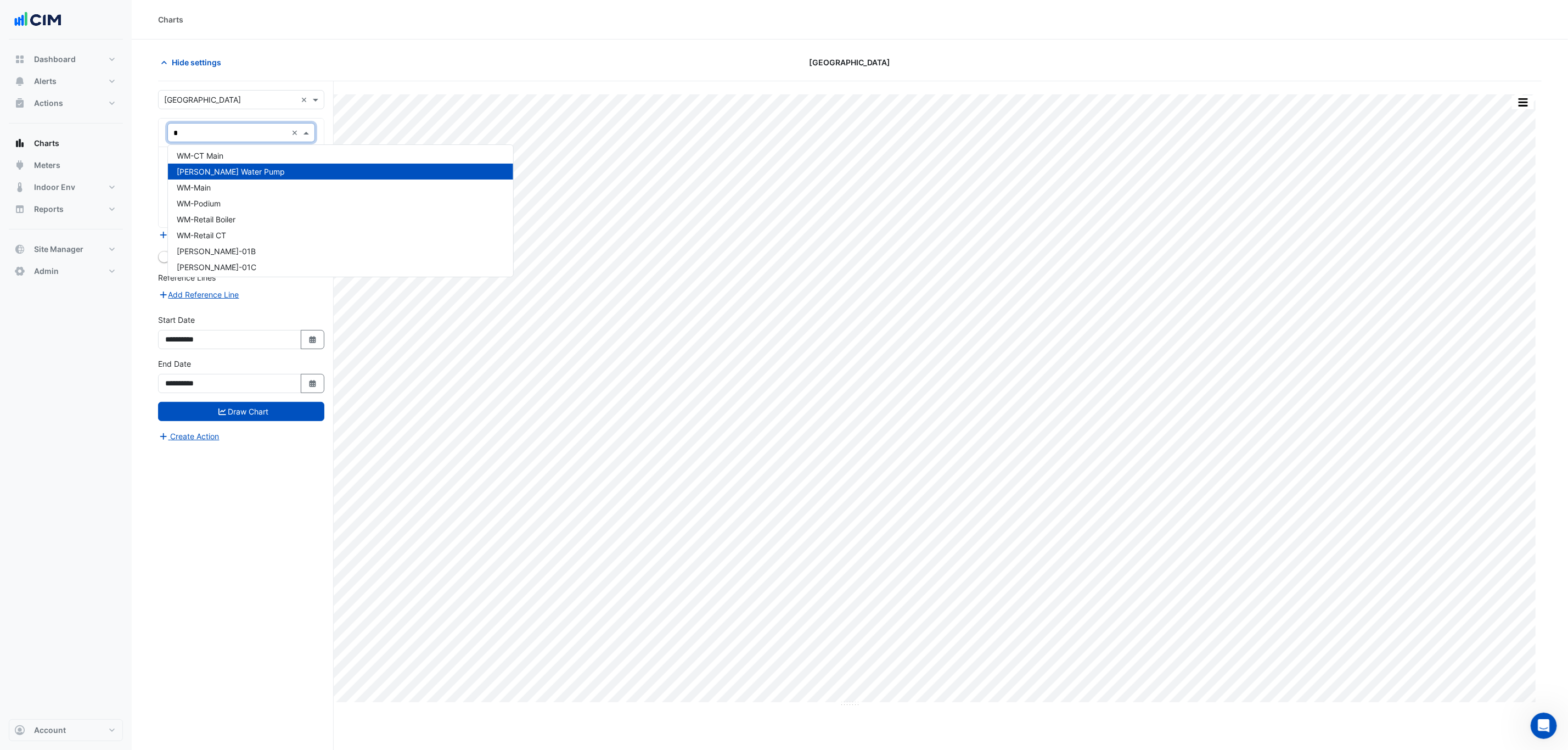
type input "**"
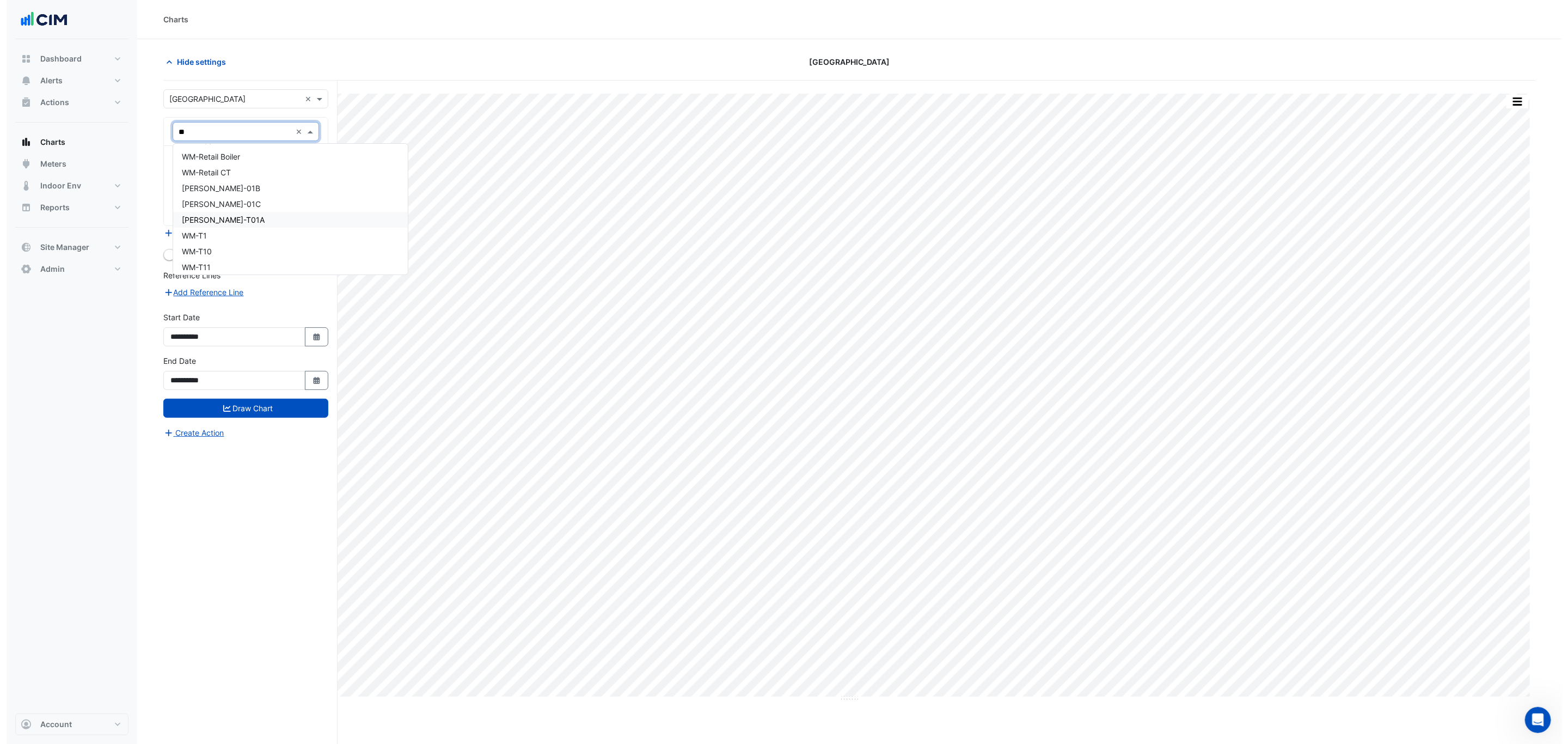
scroll to position [845, 0]
click at [255, 147] on div "WM-T11" at bounding box center [284, 148] width 235 height 16
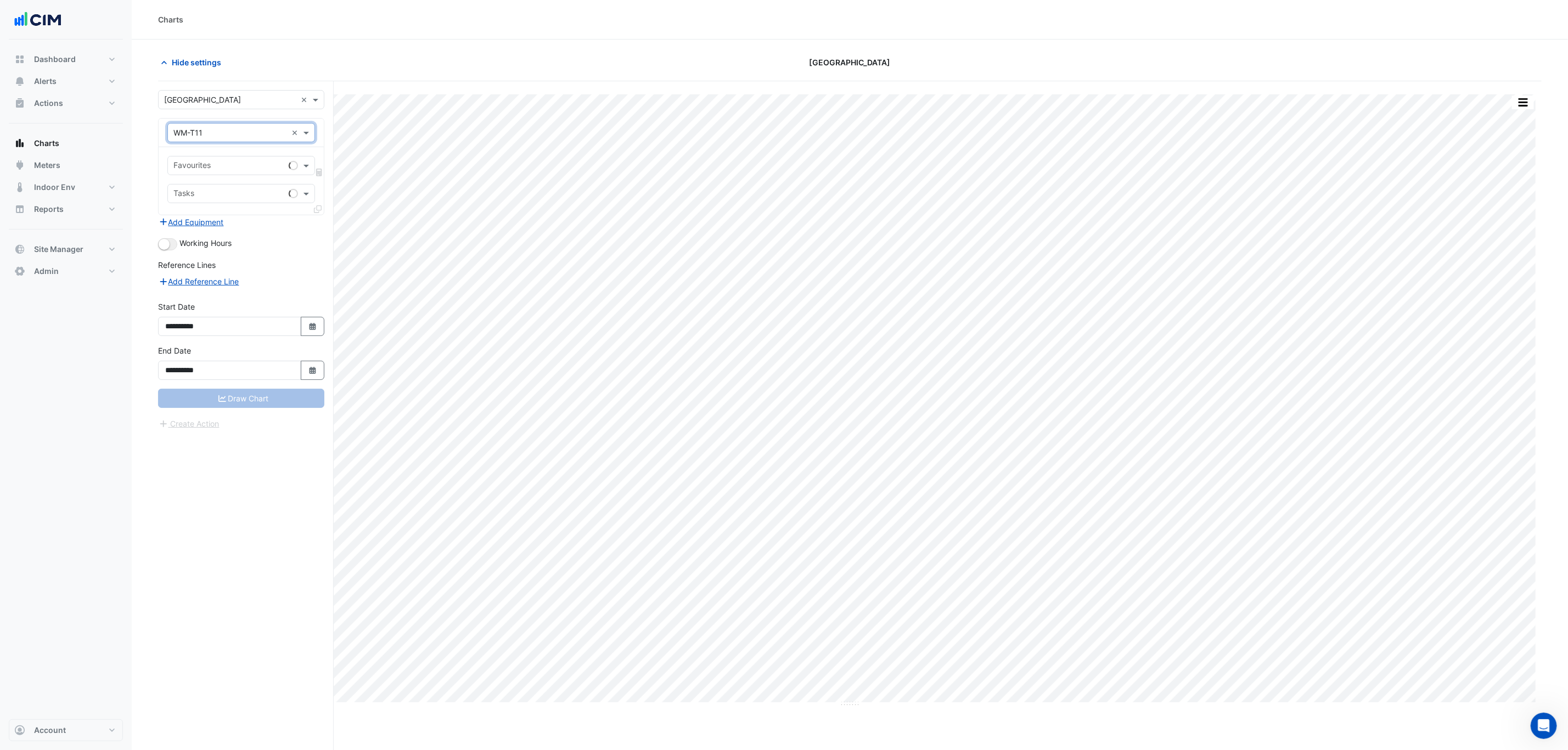
click at [264, 172] on input "text" at bounding box center [229, 167] width 111 height 11
click at [256, 191] on span "Water Usage - Plantroom, Plantroom" at bounding box center [242, 190] width 130 height 9
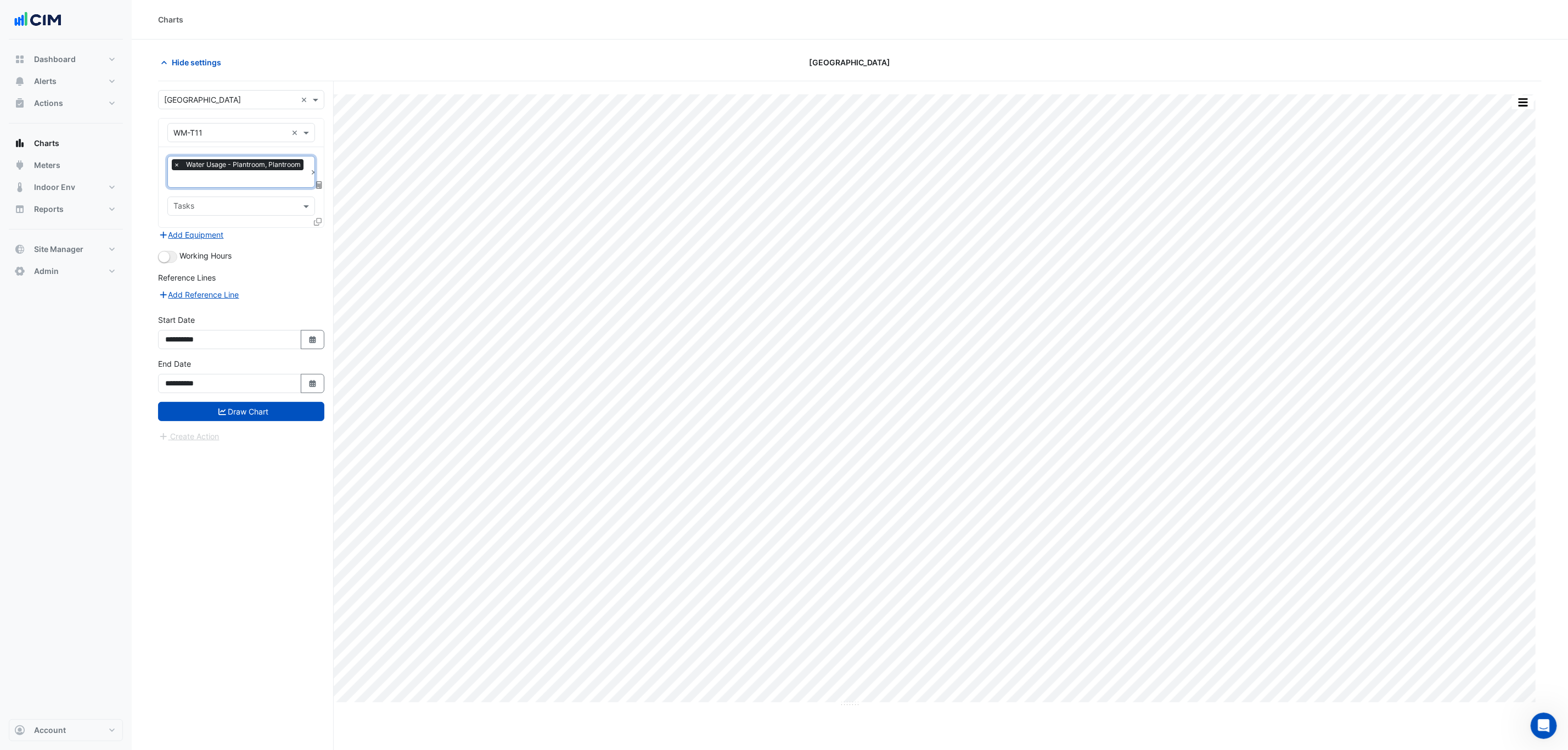
click at [261, 206] on input "text" at bounding box center [234, 207] width 123 height 11
click at [257, 232] on div "WM0005-1 621312" at bounding box center [240, 231] width 146 height 16
click at [256, 204] on input "text" at bounding box center [270, 207] width 33 height 11
click at [256, 239] on div "WM0003-1 687059" at bounding box center [240, 247] width 146 height 16
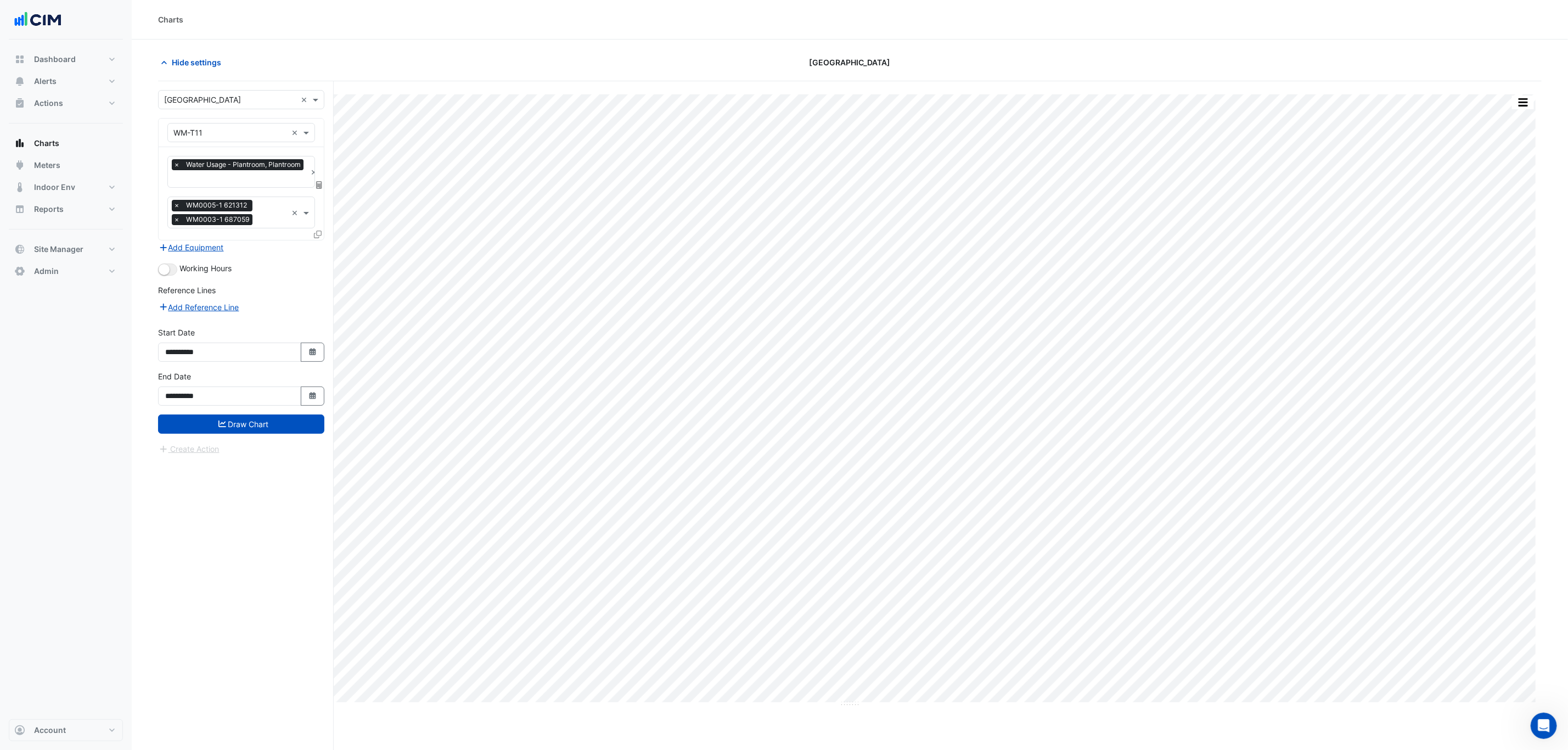
click at [274, 262] on form "**********" at bounding box center [241, 273] width 166 height 365
click at [322, 235] on div at bounding box center [319, 236] width 10 height 16
click at [318, 233] on icon at bounding box center [318, 234] width 7 height 7
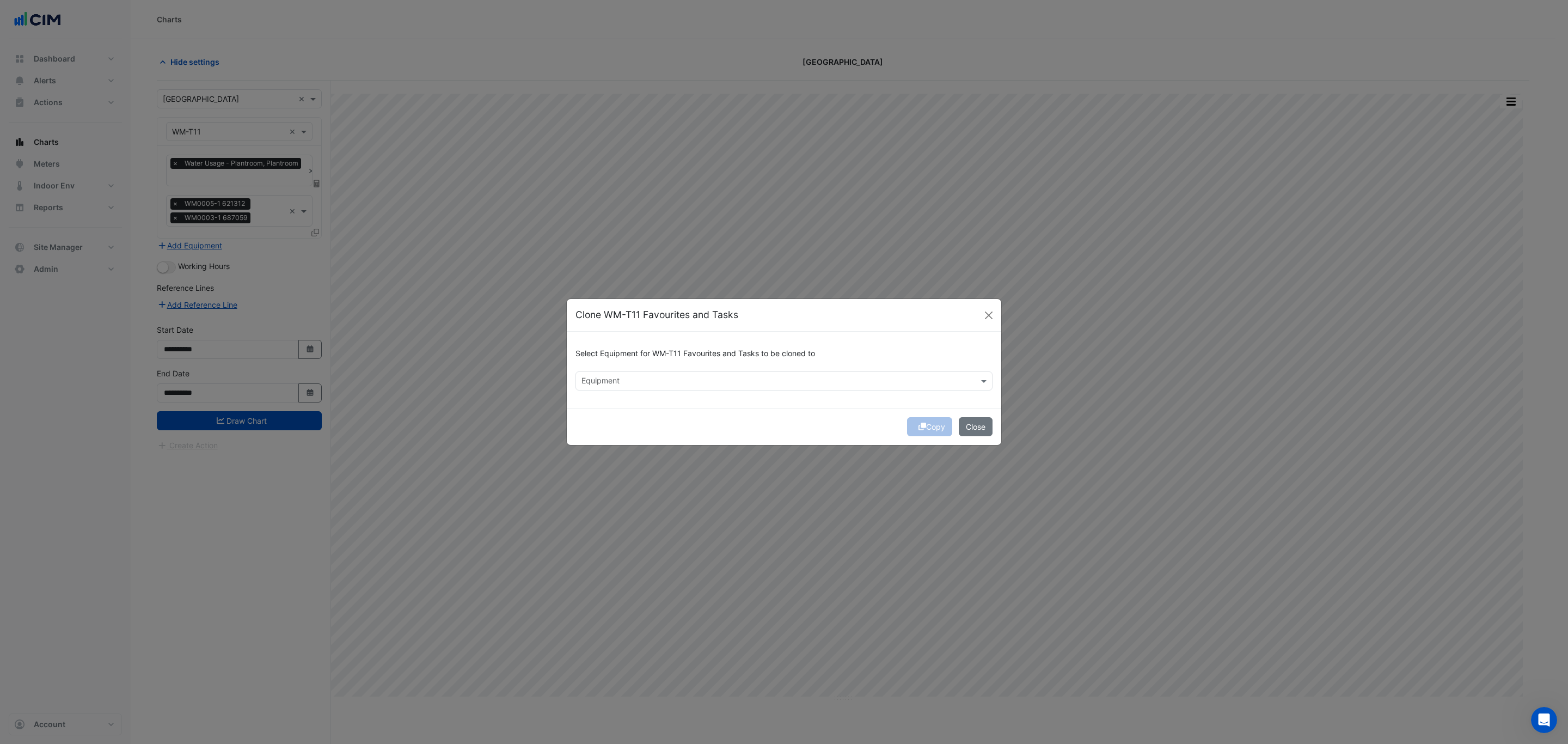
click at [743, 382] on input "text" at bounding box center [778, 382] width 393 height 11
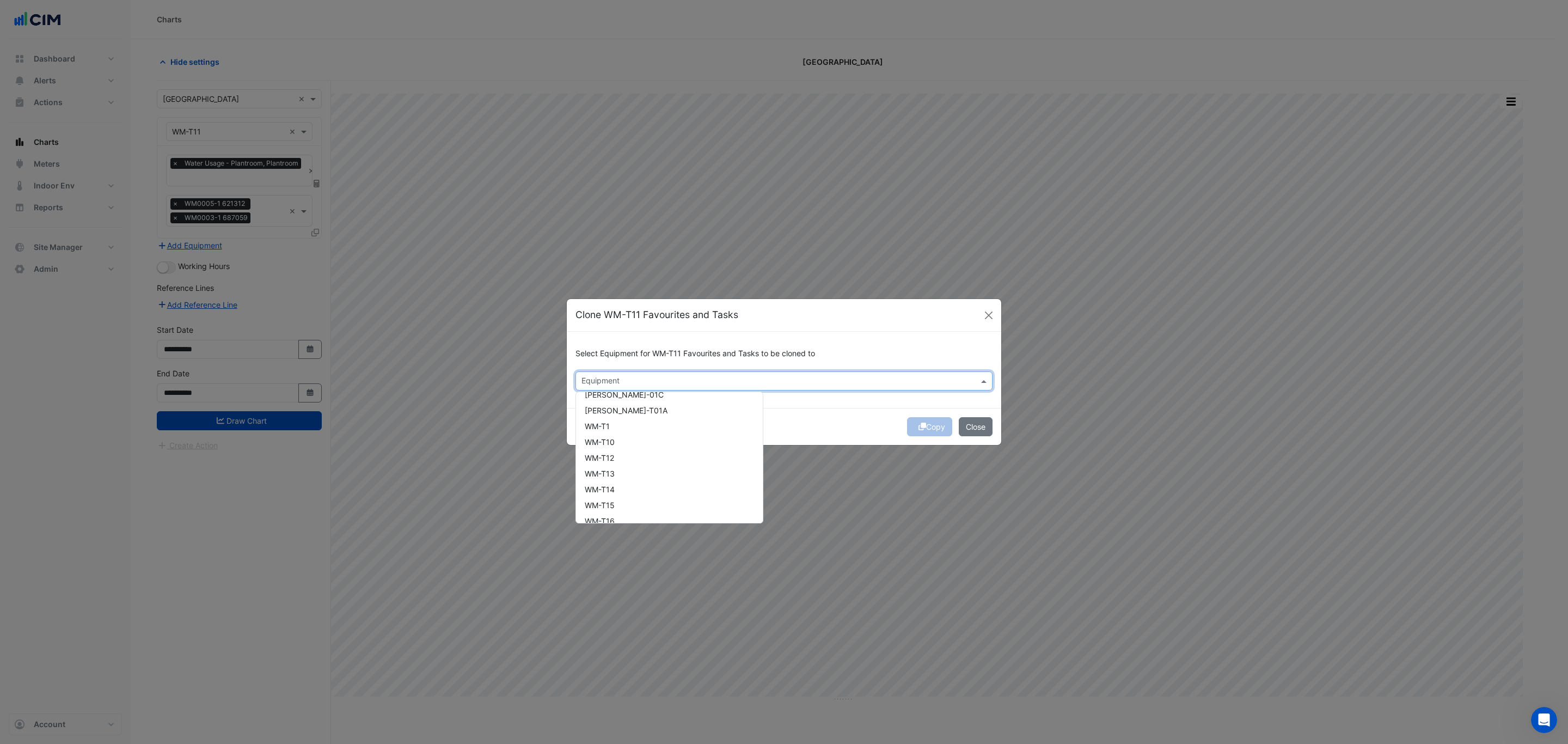
scroll to position [126, 0]
click at [666, 479] on div "WM-T12" at bounding box center [669, 484] width 187 height 16
click at [662, 417] on div "WM-T13" at bounding box center [669, 418] width 187 height 16
click at [665, 434] on div "WM-T14" at bounding box center [669, 434] width 187 height 16
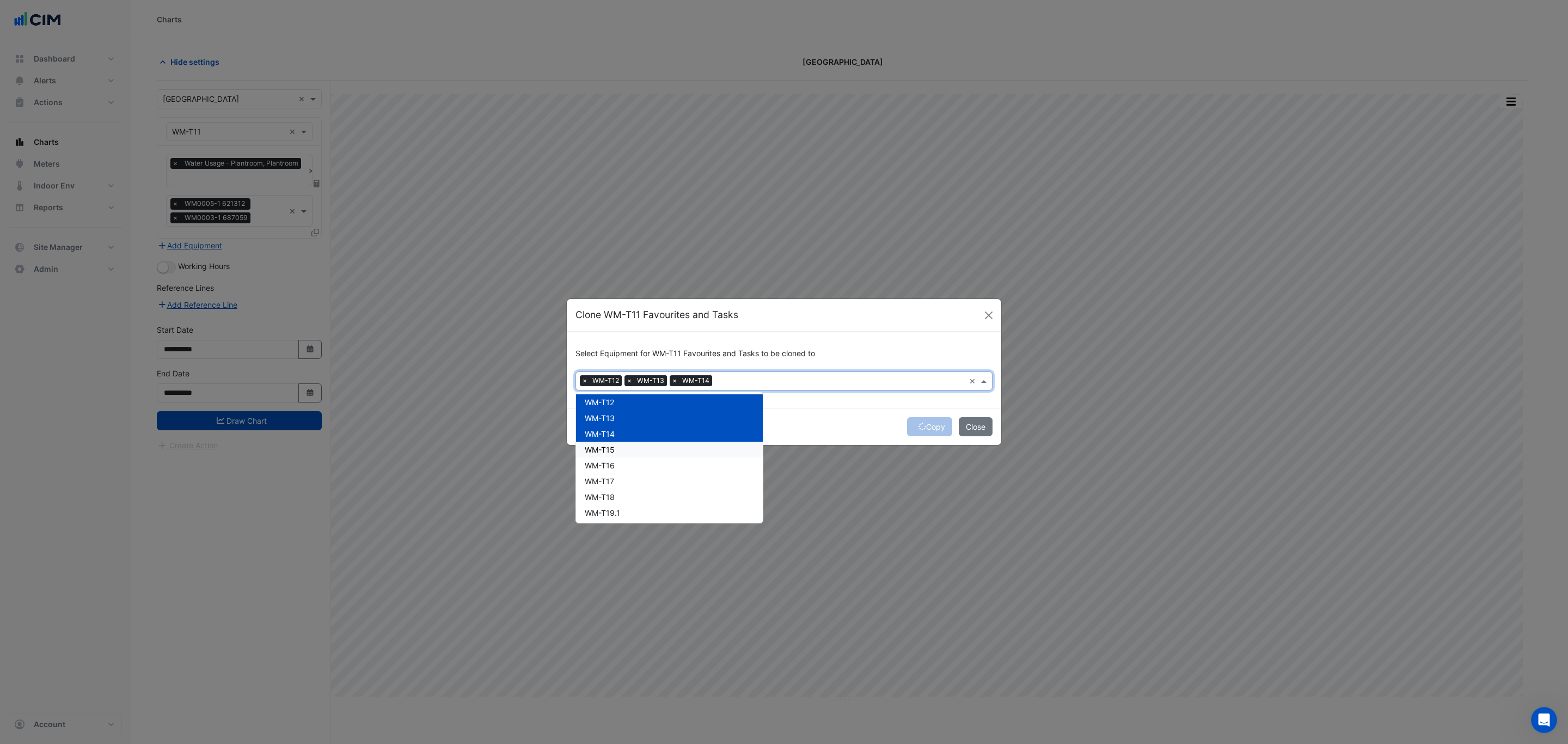
click at [666, 449] on div "WM-T15" at bounding box center [669, 450] width 187 height 16
click at [662, 465] on div "WM-T16" at bounding box center [669, 465] width 187 height 16
click at [659, 479] on div "WM-T17" at bounding box center [669, 481] width 187 height 16
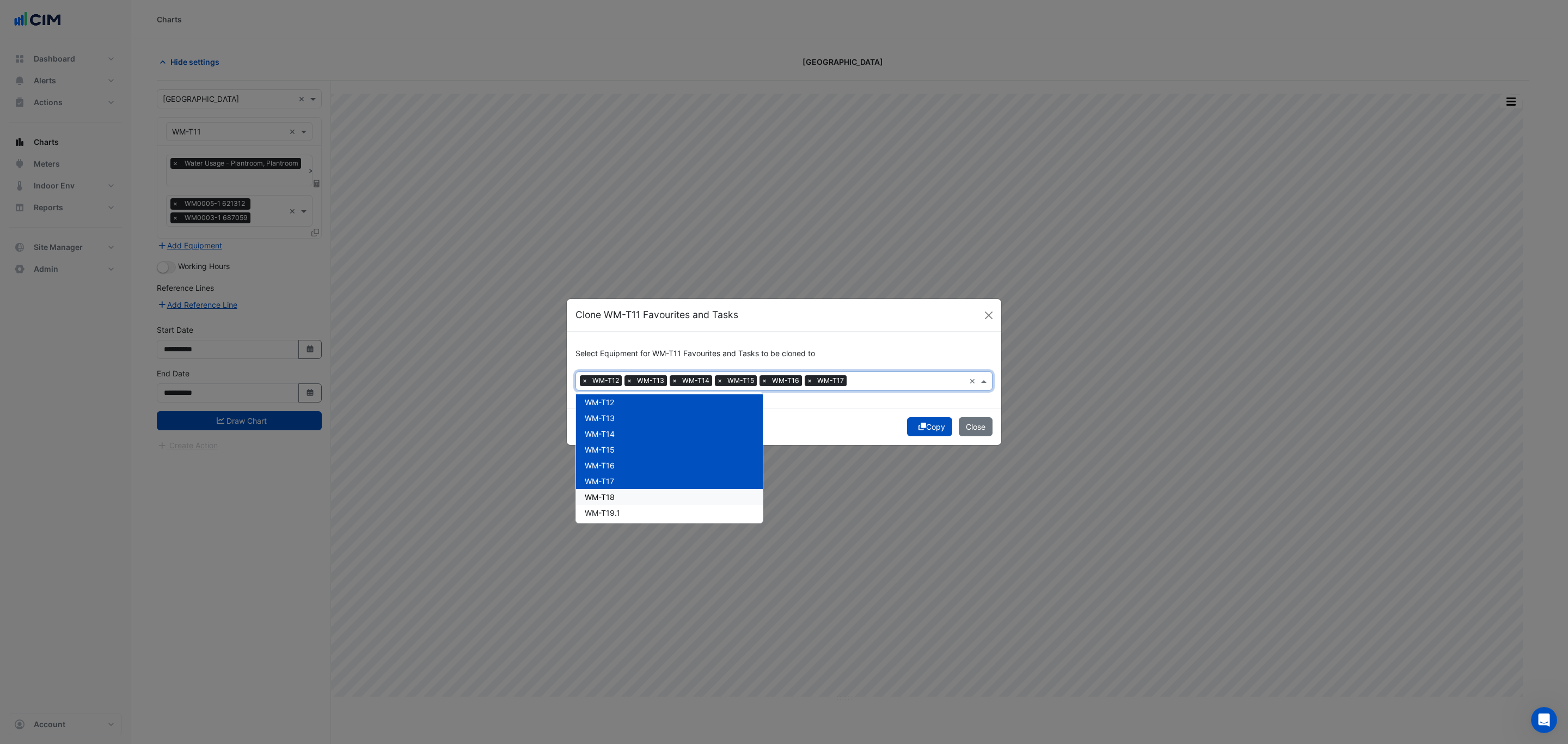
click at [658, 494] on div "WM-T18" at bounding box center [669, 497] width 187 height 16
click at [654, 511] on div "WM-T19.1" at bounding box center [669, 513] width 187 height 16
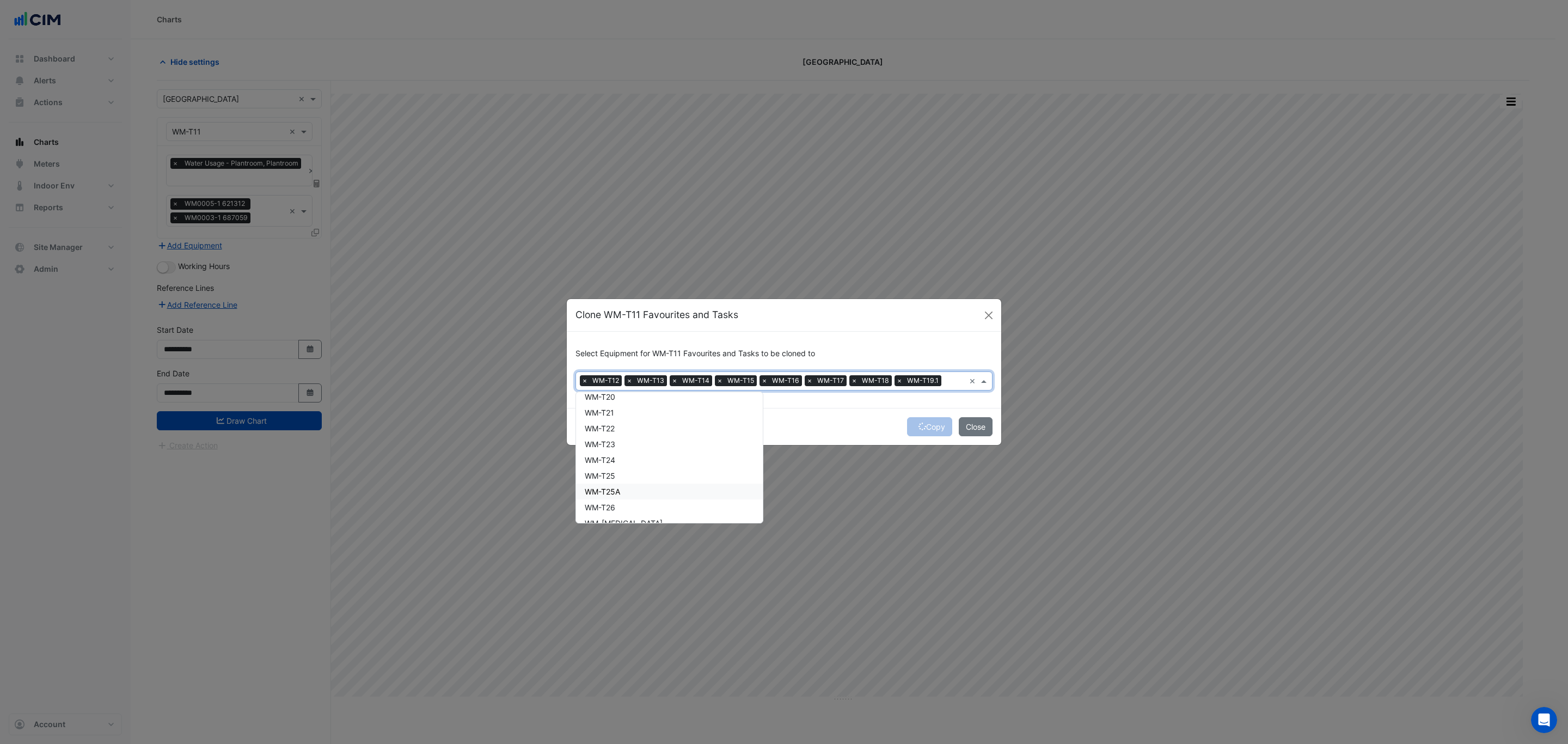
scroll to position [289, 0]
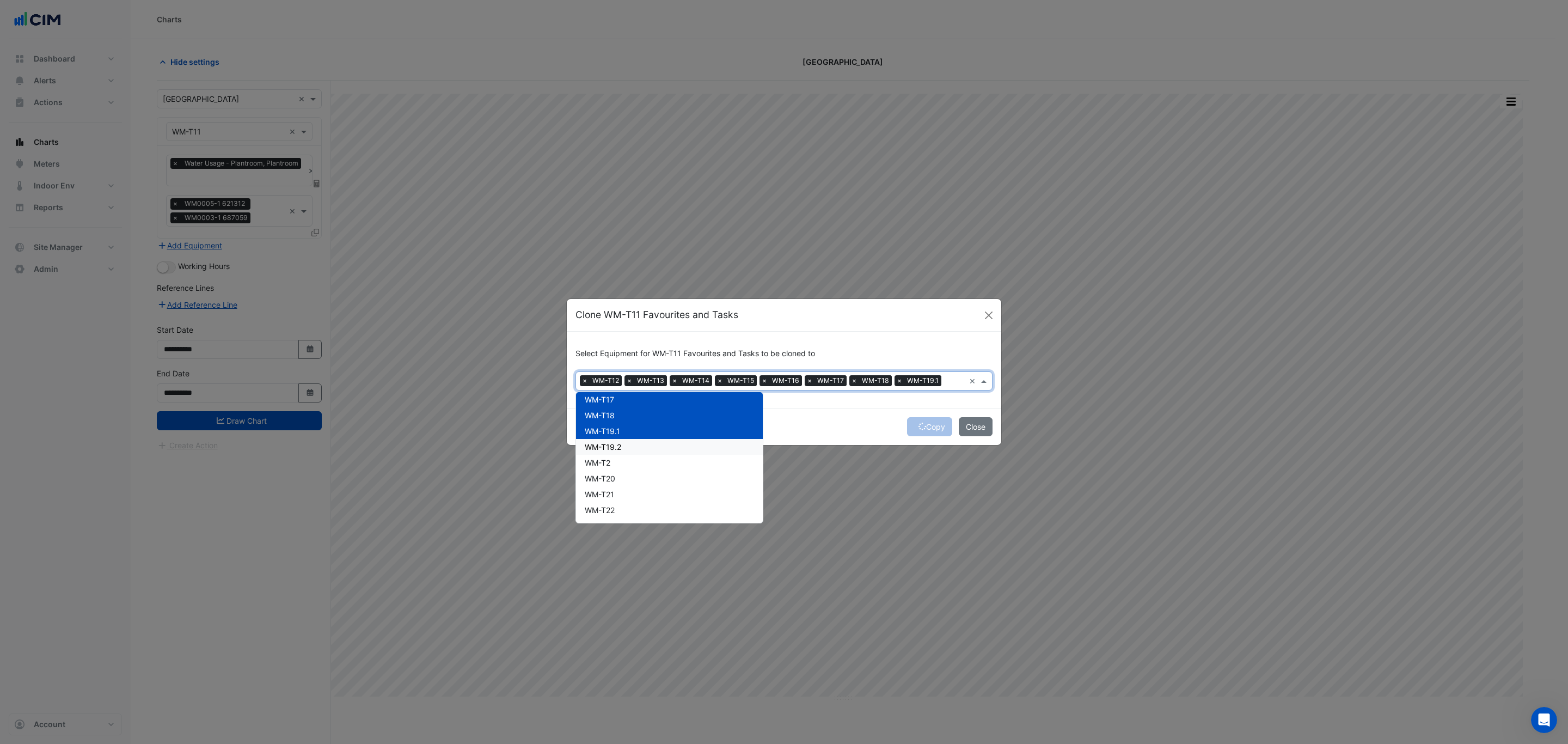
click at [631, 448] on div "WM-T19.2" at bounding box center [669, 447] width 187 height 16
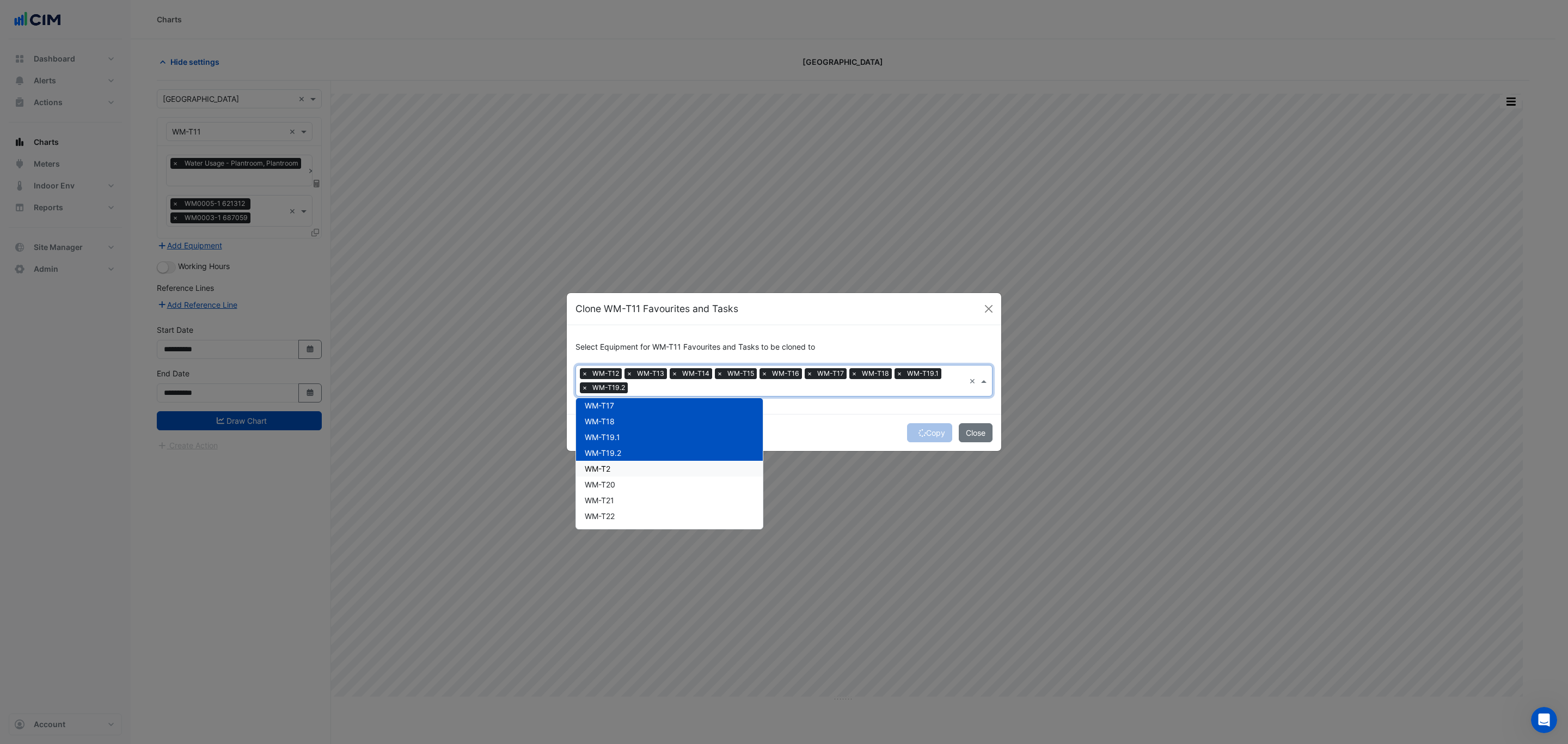
click at [633, 473] on div "WM-T2" at bounding box center [669, 469] width 187 height 16
click at [636, 484] on div "WM-T20" at bounding box center [669, 485] width 187 height 16
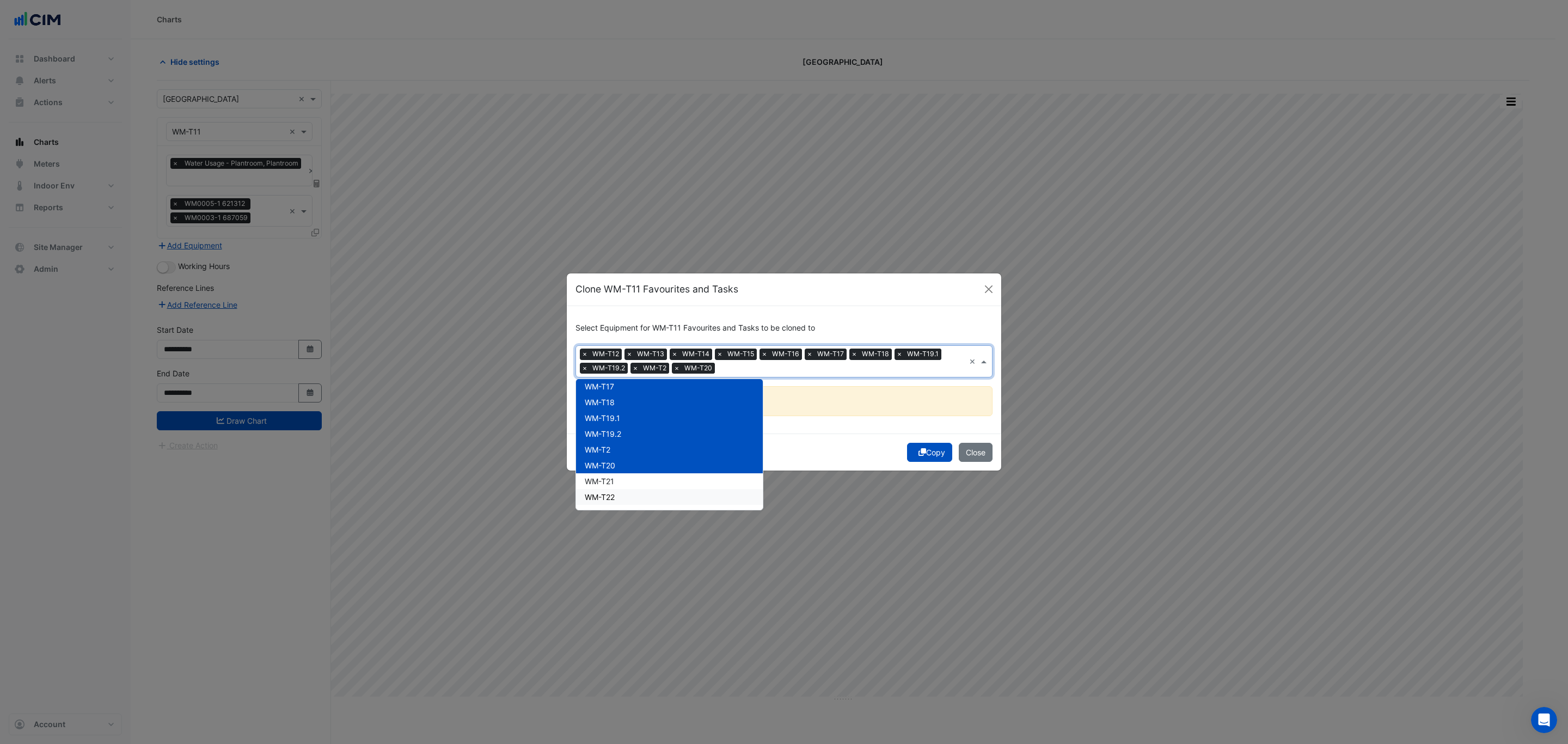
click at [637, 500] on div "WM-T22" at bounding box center [669, 497] width 187 height 16
click at [639, 494] on div "WM-T22" at bounding box center [669, 497] width 187 height 16
click at [639, 479] on div "WM-T21" at bounding box center [669, 481] width 187 height 16
click at [639, 492] on div "WM-T22" at bounding box center [669, 497] width 187 height 16
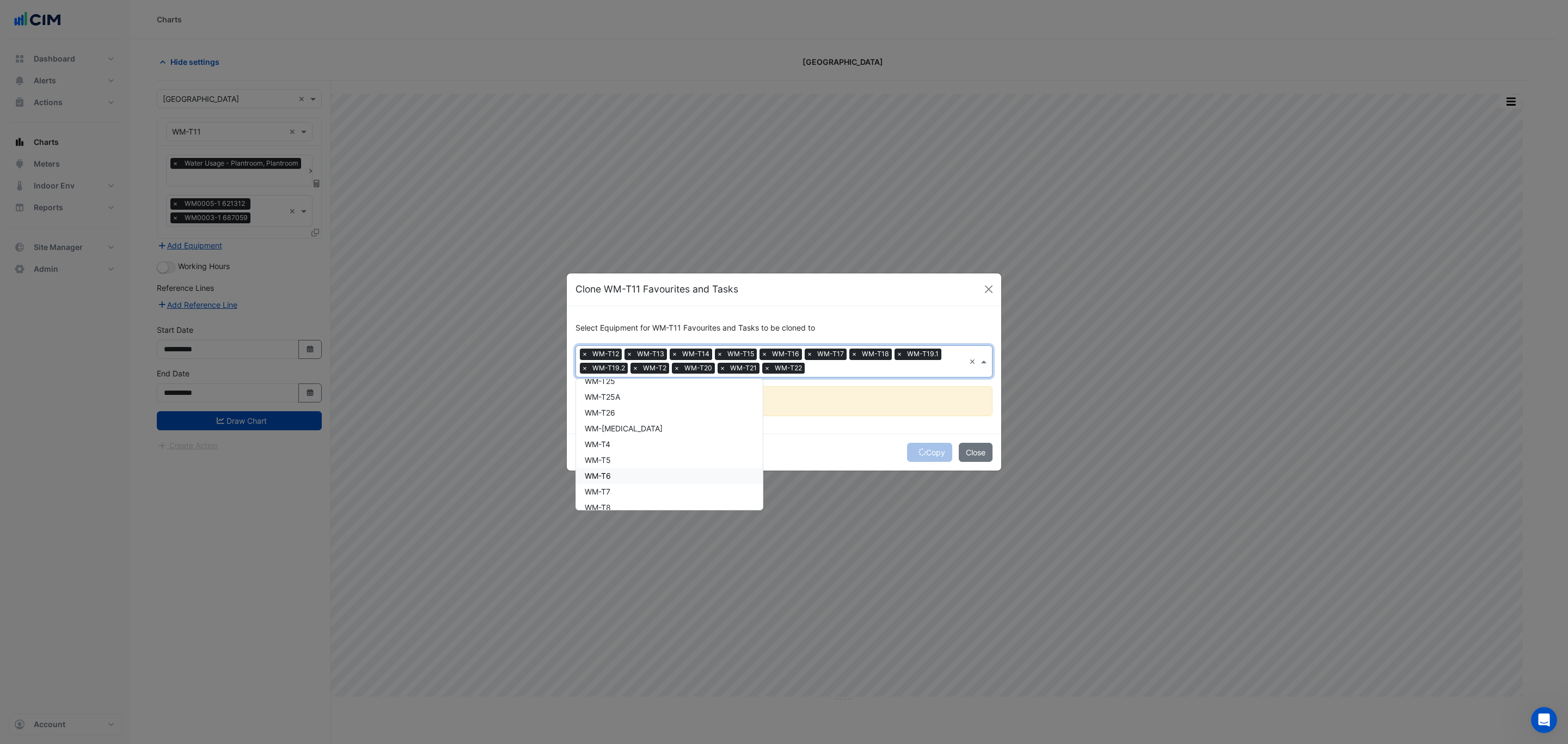
scroll to position [371, 0]
click at [631, 434] on div "WM-T23" at bounding box center [669, 431] width 187 height 16
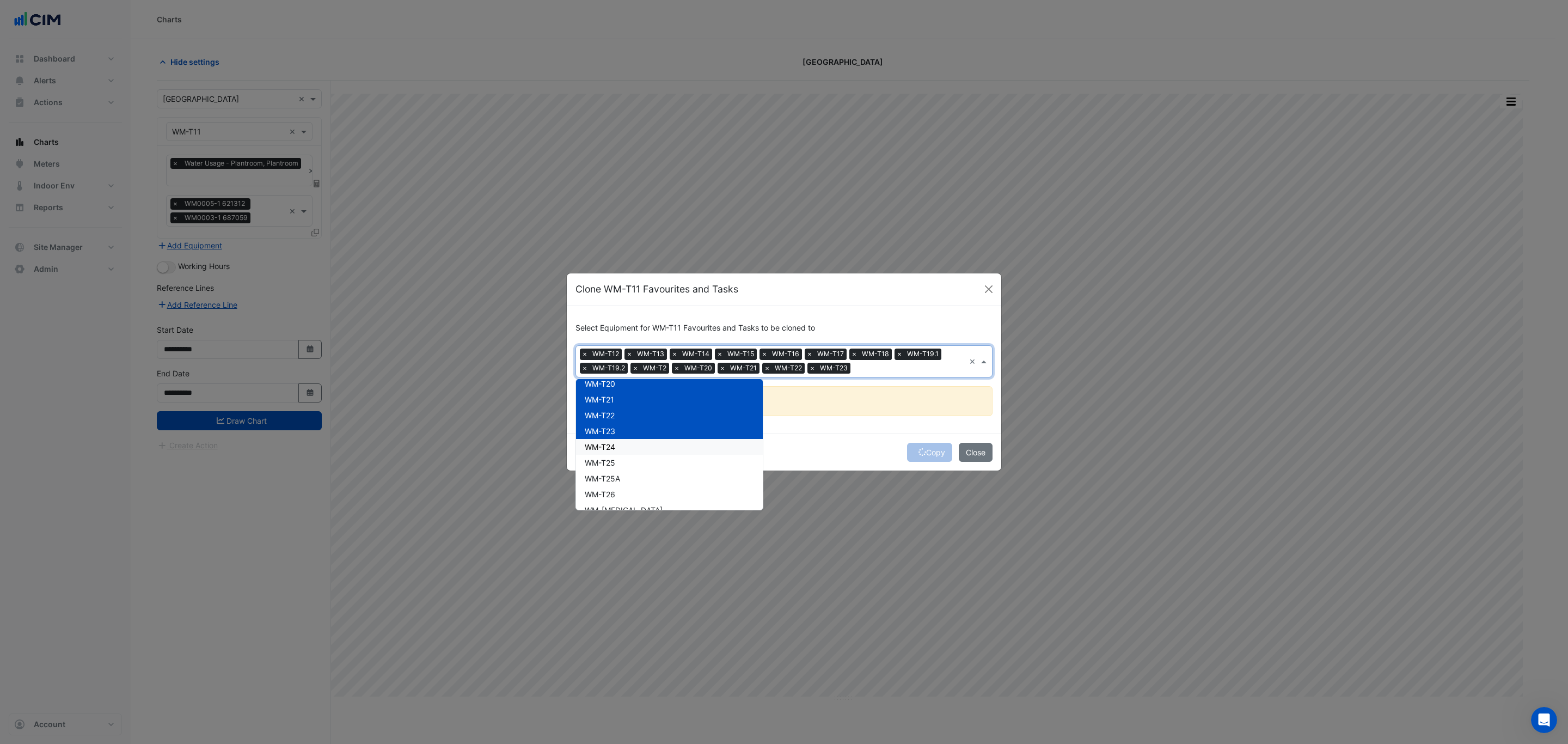
click at [633, 449] on div "WM-T24" at bounding box center [669, 447] width 187 height 16
drag, startPoint x: 634, startPoint y: 463, endPoint x: 634, endPoint y: 473, distance: 10.0
click at [634, 464] on div "WM-T25" at bounding box center [669, 463] width 187 height 16
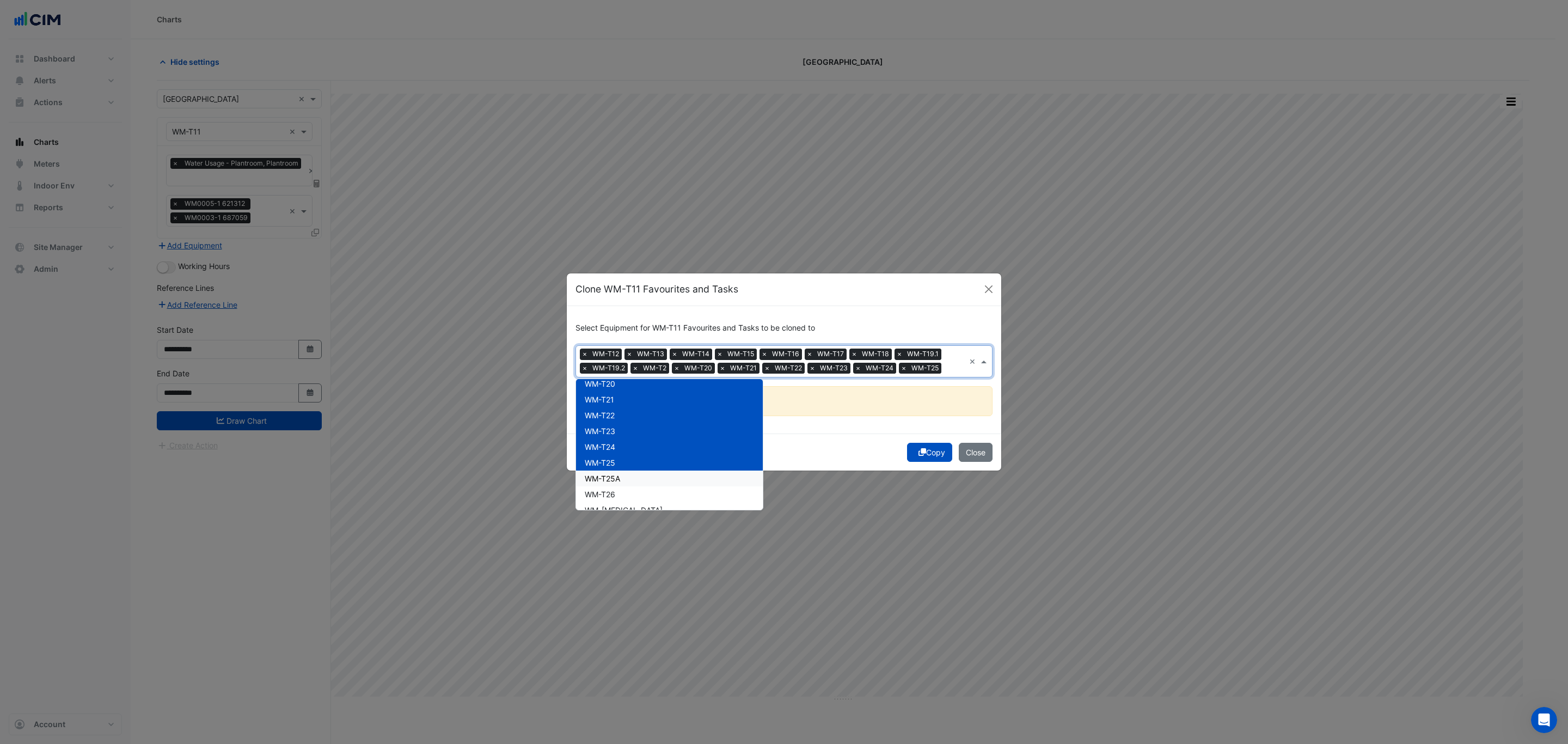
click at [634, 477] on div "WM-T25A" at bounding box center [669, 478] width 187 height 16
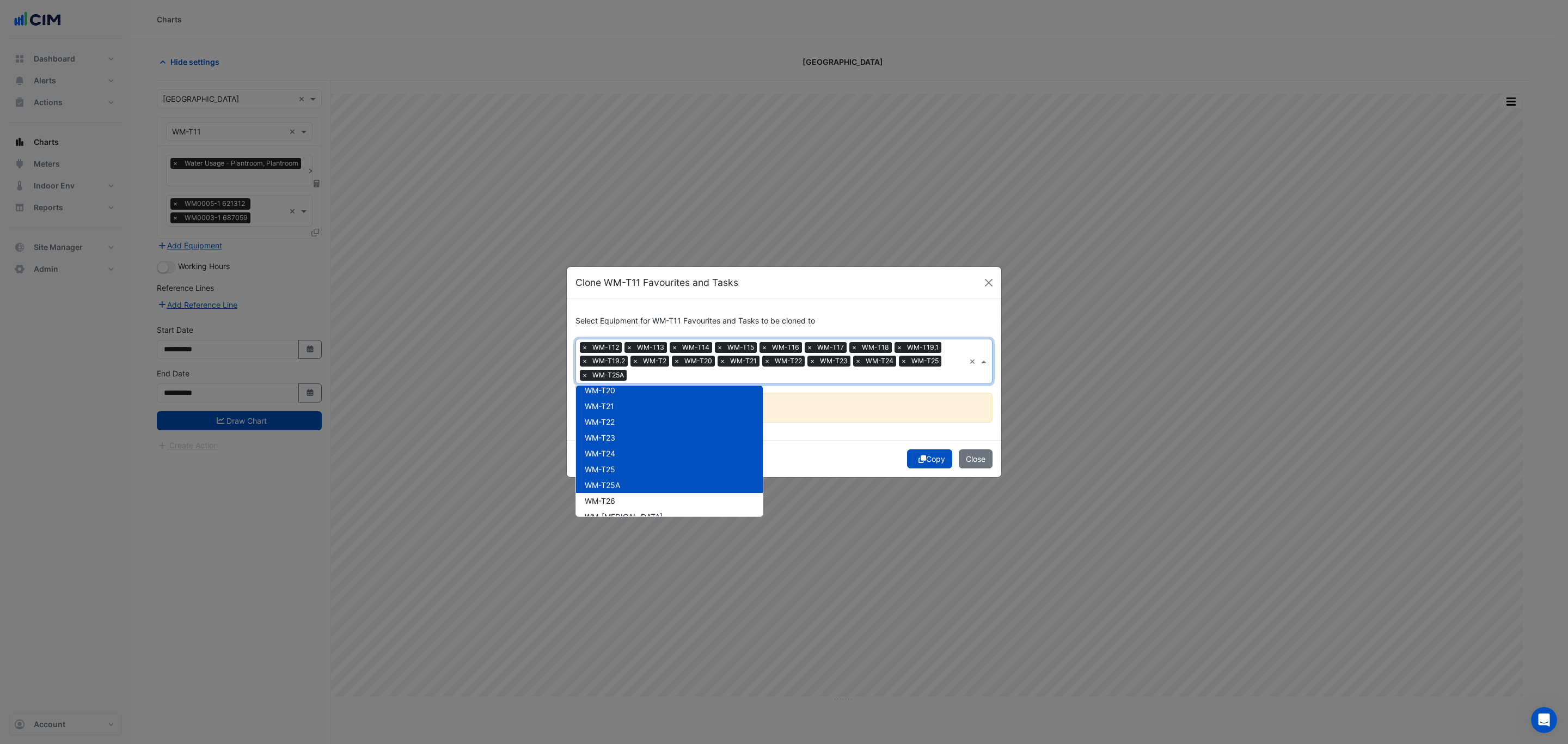
click at [634, 494] on div "WM-T26" at bounding box center [669, 501] width 187 height 16
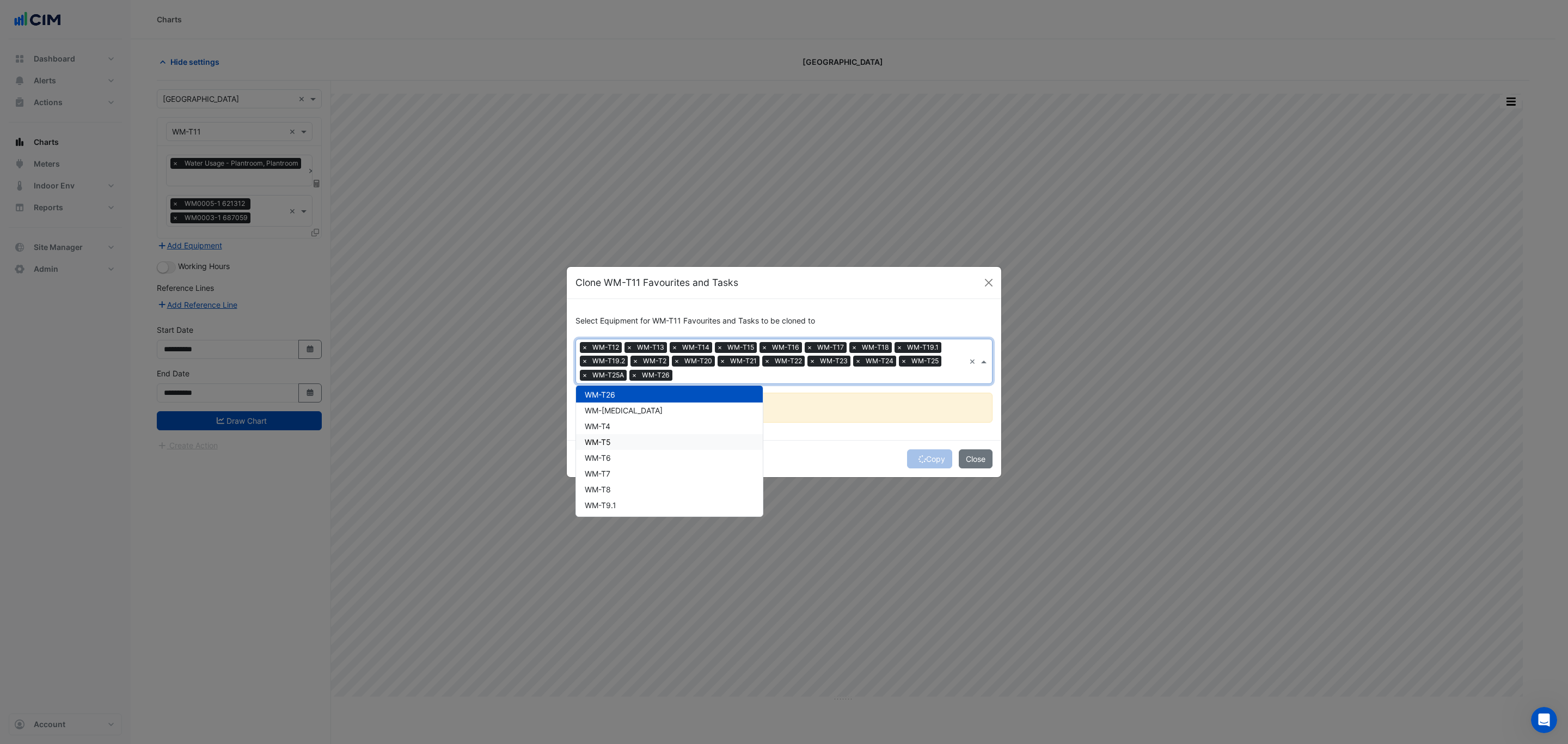
scroll to position [452, 0]
click at [655, 443] on div "WM-T4" at bounding box center [669, 451] width 187 height 16
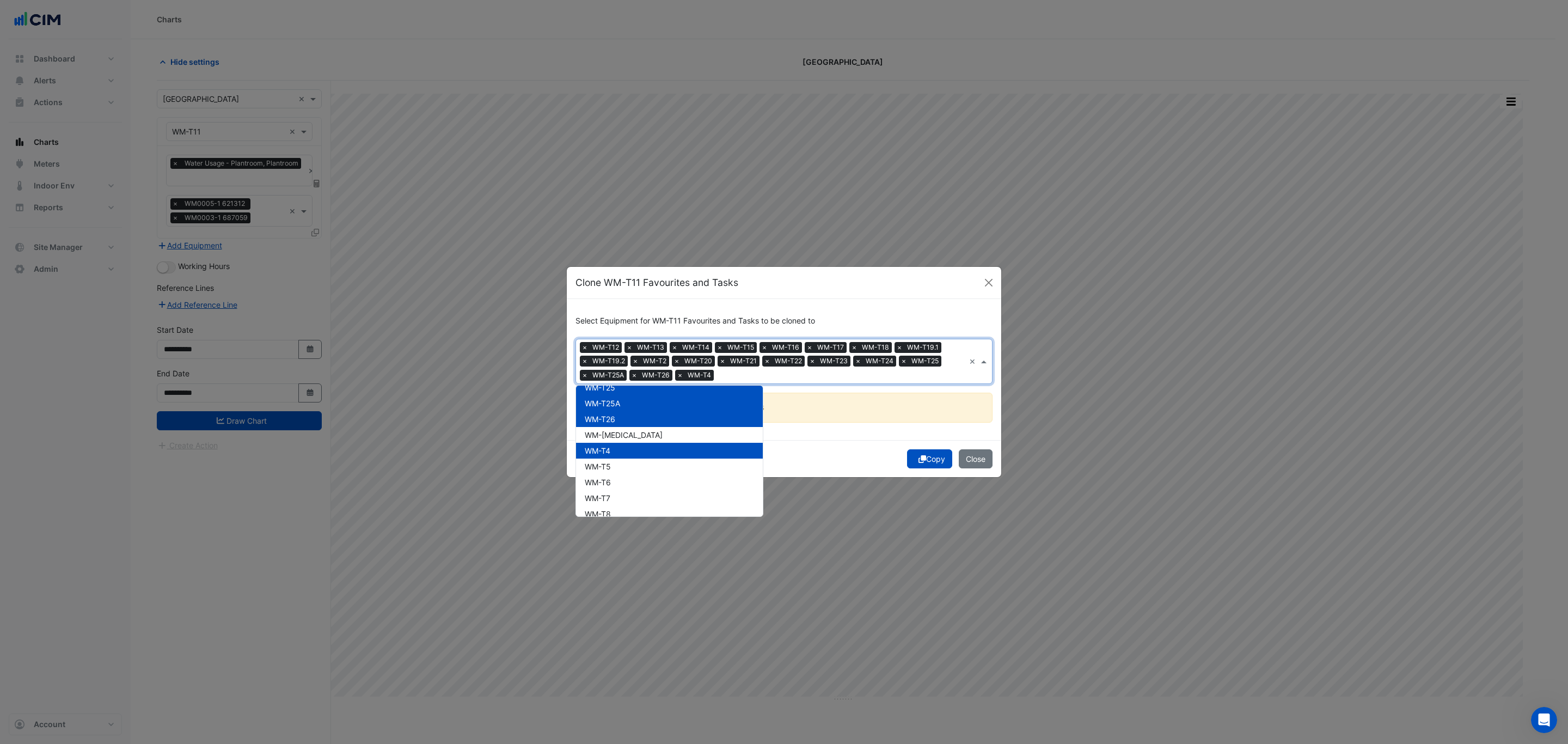
click at [649, 448] on div "WM-T4" at bounding box center [669, 451] width 187 height 16
click at [645, 434] on div "WM-T3" at bounding box center [669, 435] width 187 height 16
click at [646, 449] on div "WM-T4" at bounding box center [669, 451] width 187 height 16
click at [646, 469] on div "WM-T5" at bounding box center [669, 467] width 187 height 16
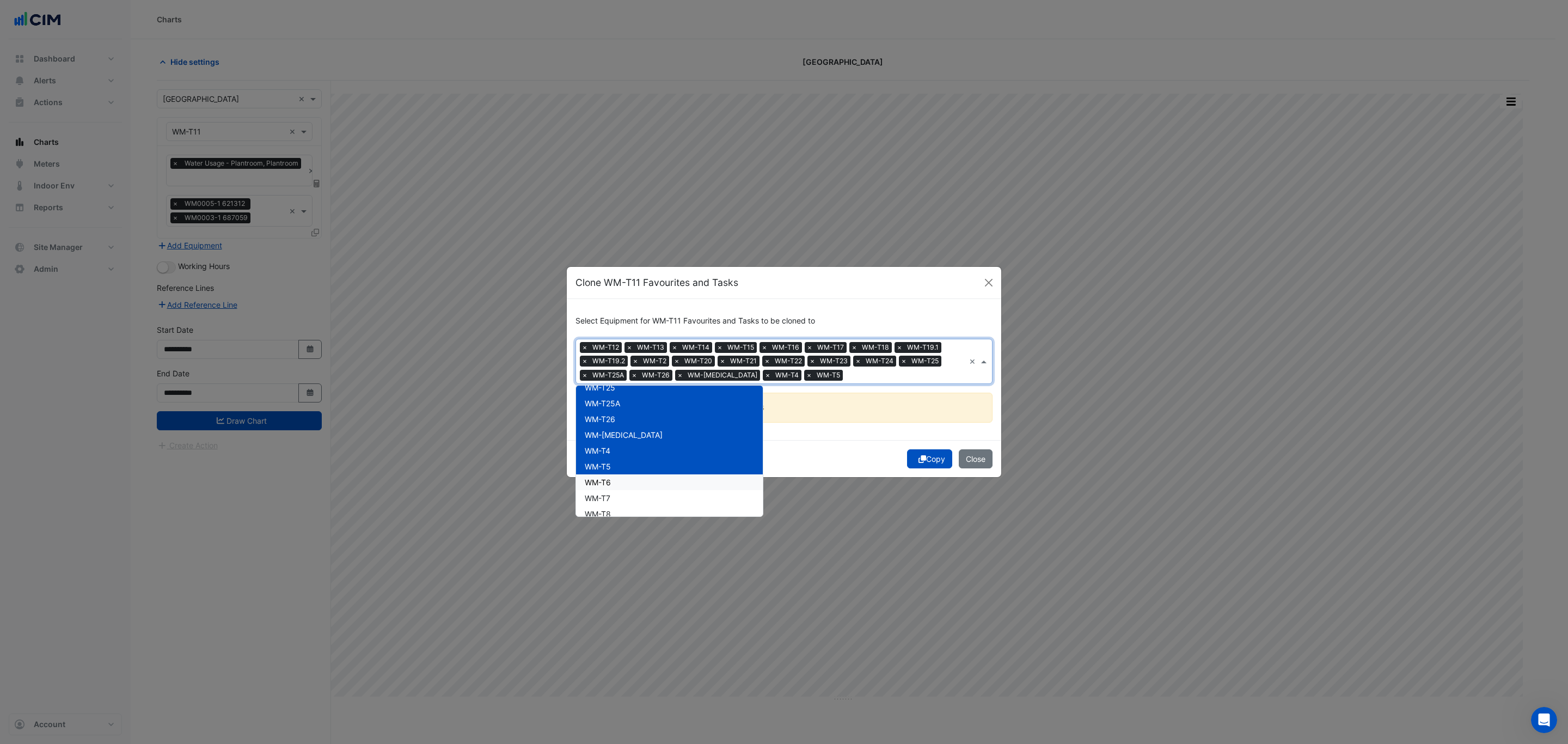
click at [646, 484] on div "WM-T6" at bounding box center [669, 482] width 187 height 16
click at [645, 500] on div "WM-T7" at bounding box center [669, 498] width 187 height 16
click at [646, 511] on div "WM-T8" at bounding box center [669, 514] width 187 height 16
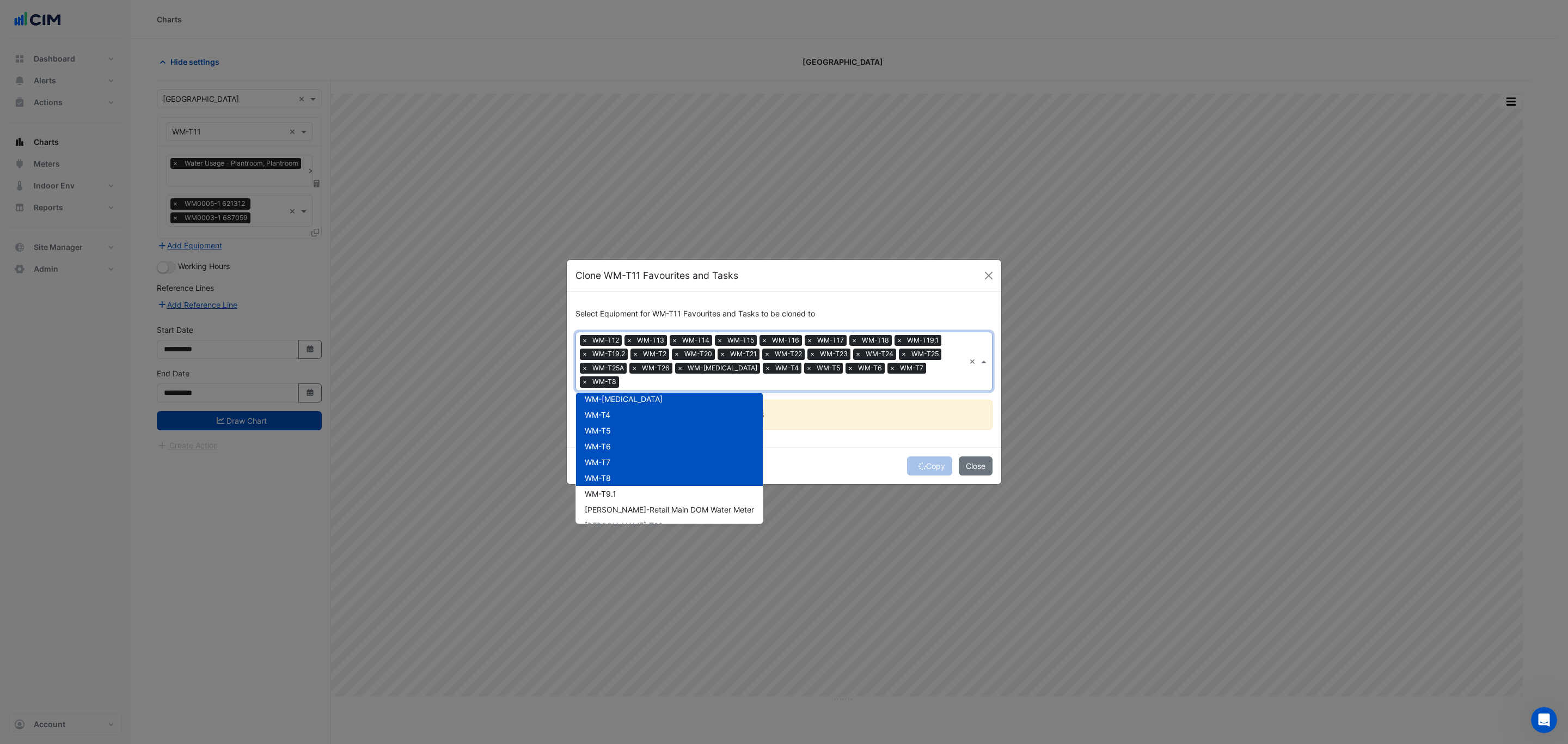
scroll to position [534, 0]
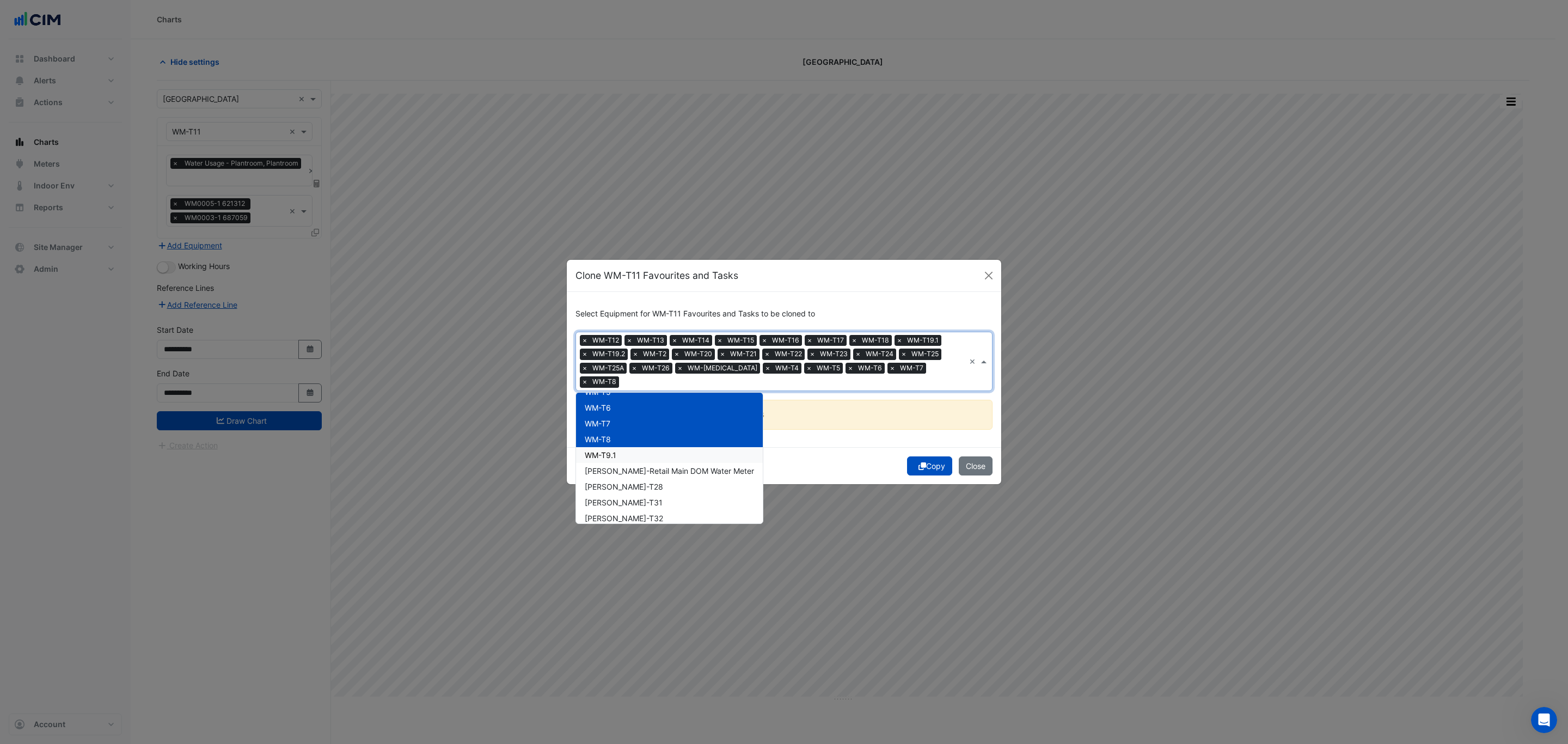
click at [663, 447] on div "WM-T9.1" at bounding box center [669, 455] width 187 height 16
click at [669, 469] on span "WM-WW-Retail Main DOM Water Meter" at bounding box center [670, 470] width 170 height 9
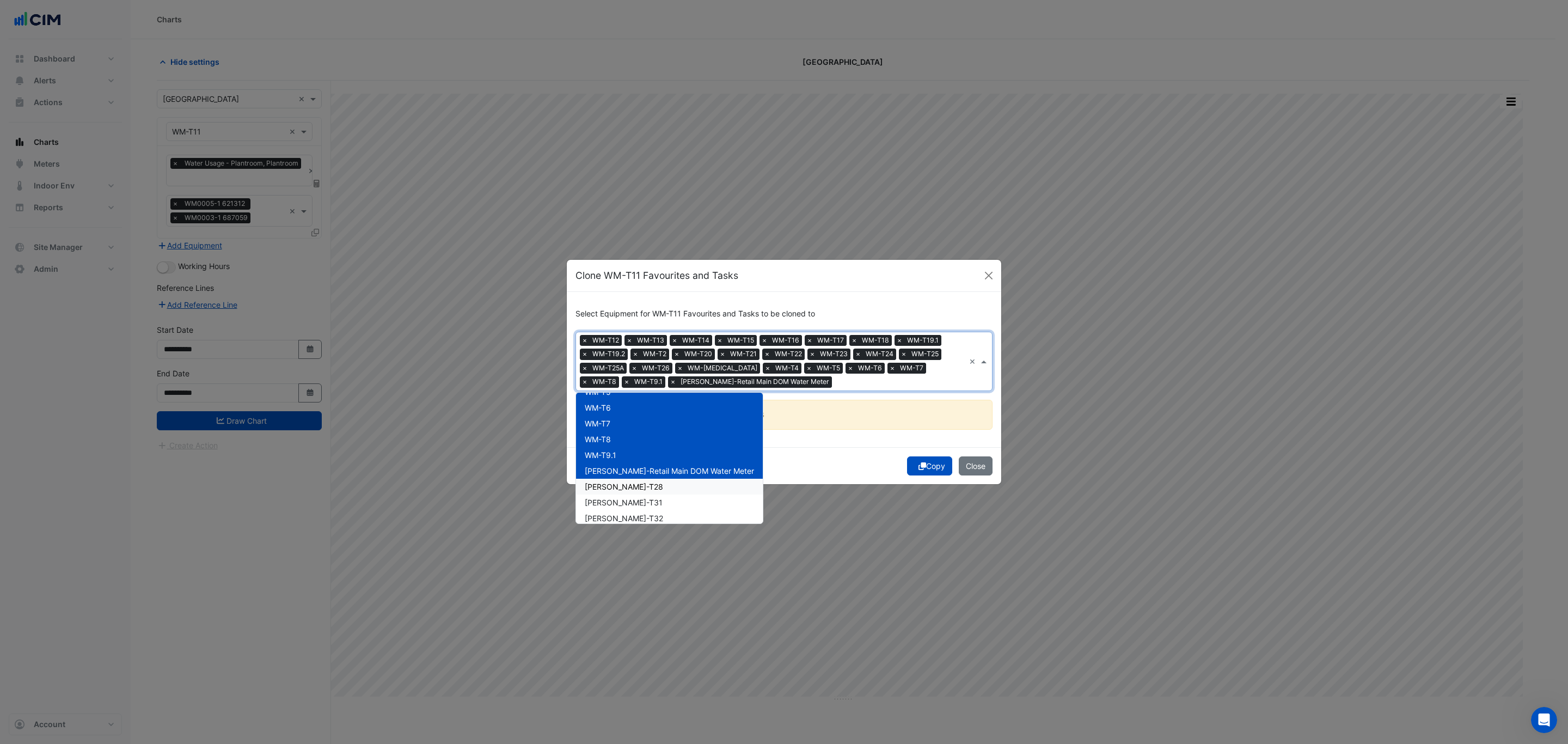
click at [668, 482] on div "WM-WW-T28" at bounding box center [669, 487] width 187 height 16
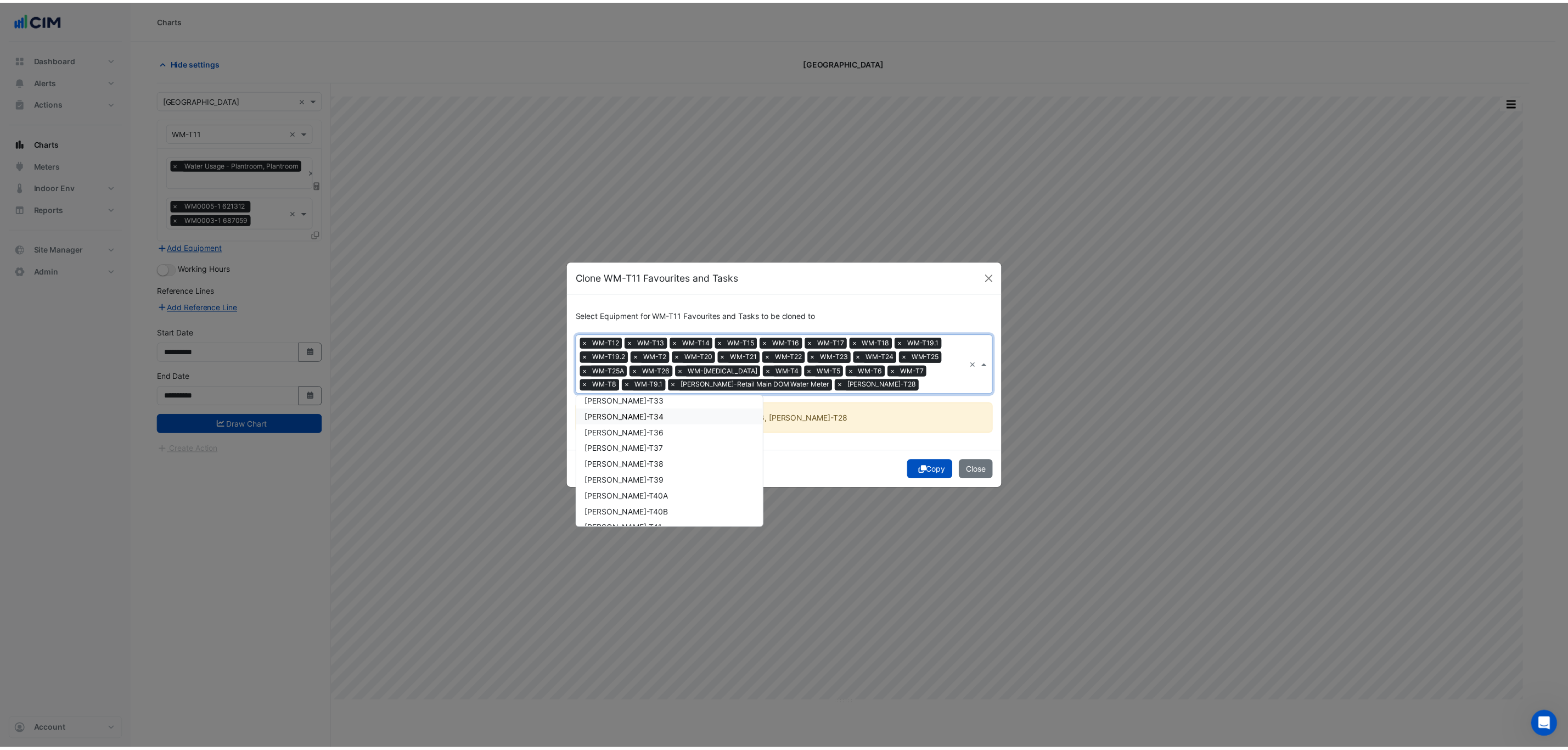
scroll to position [704, 0]
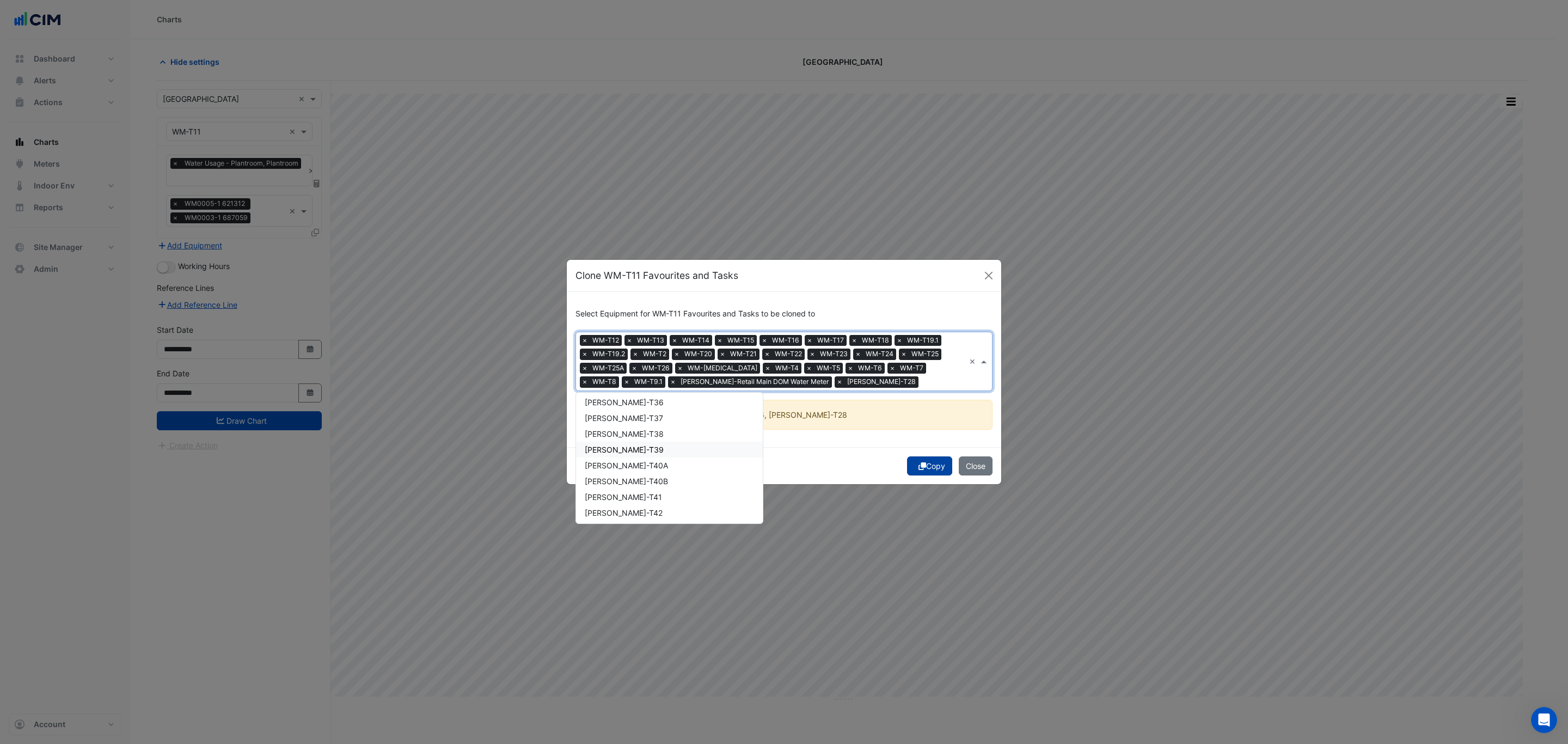
click at [920, 467] on icon "submit" at bounding box center [922, 465] width 7 height 7
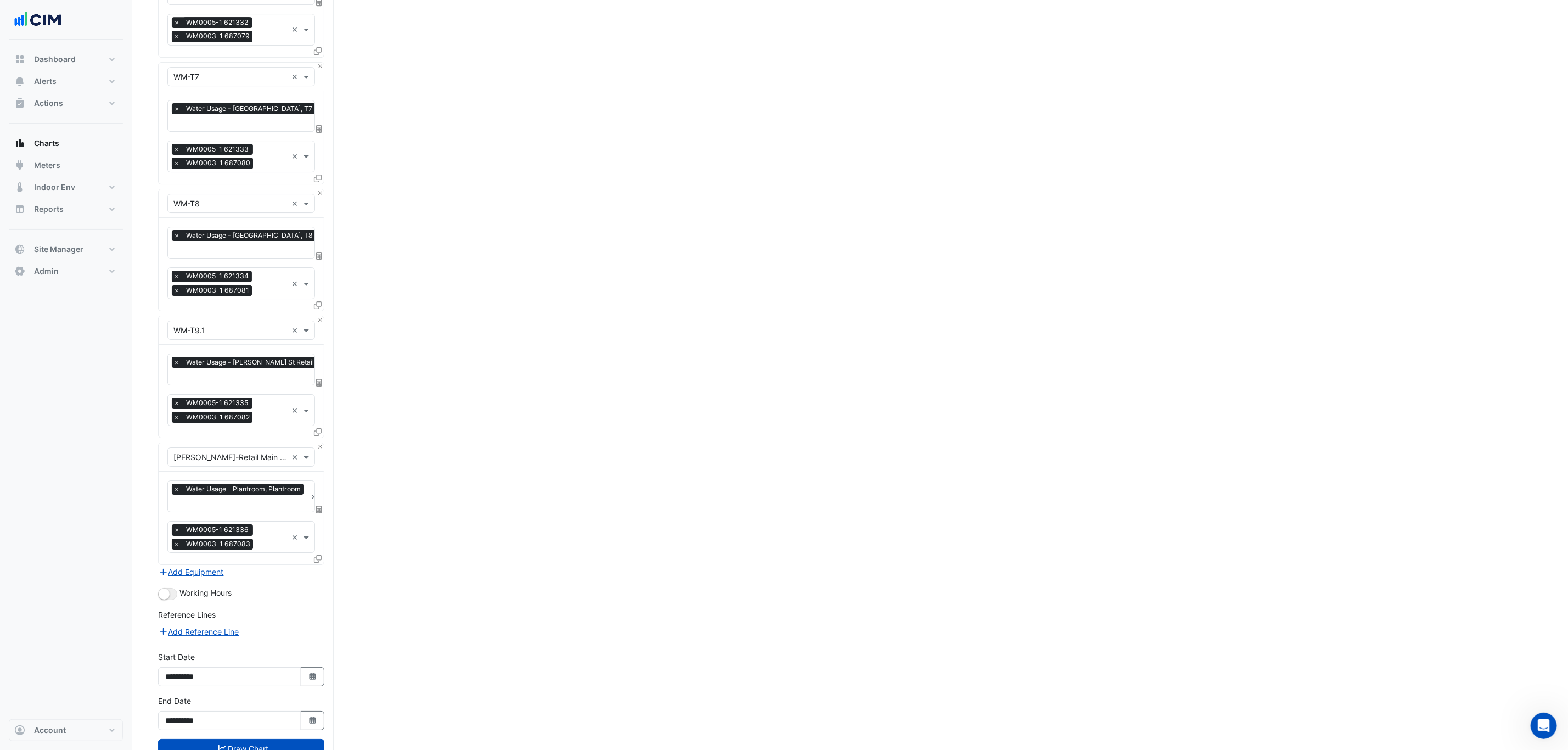
scroll to position [2779, 0]
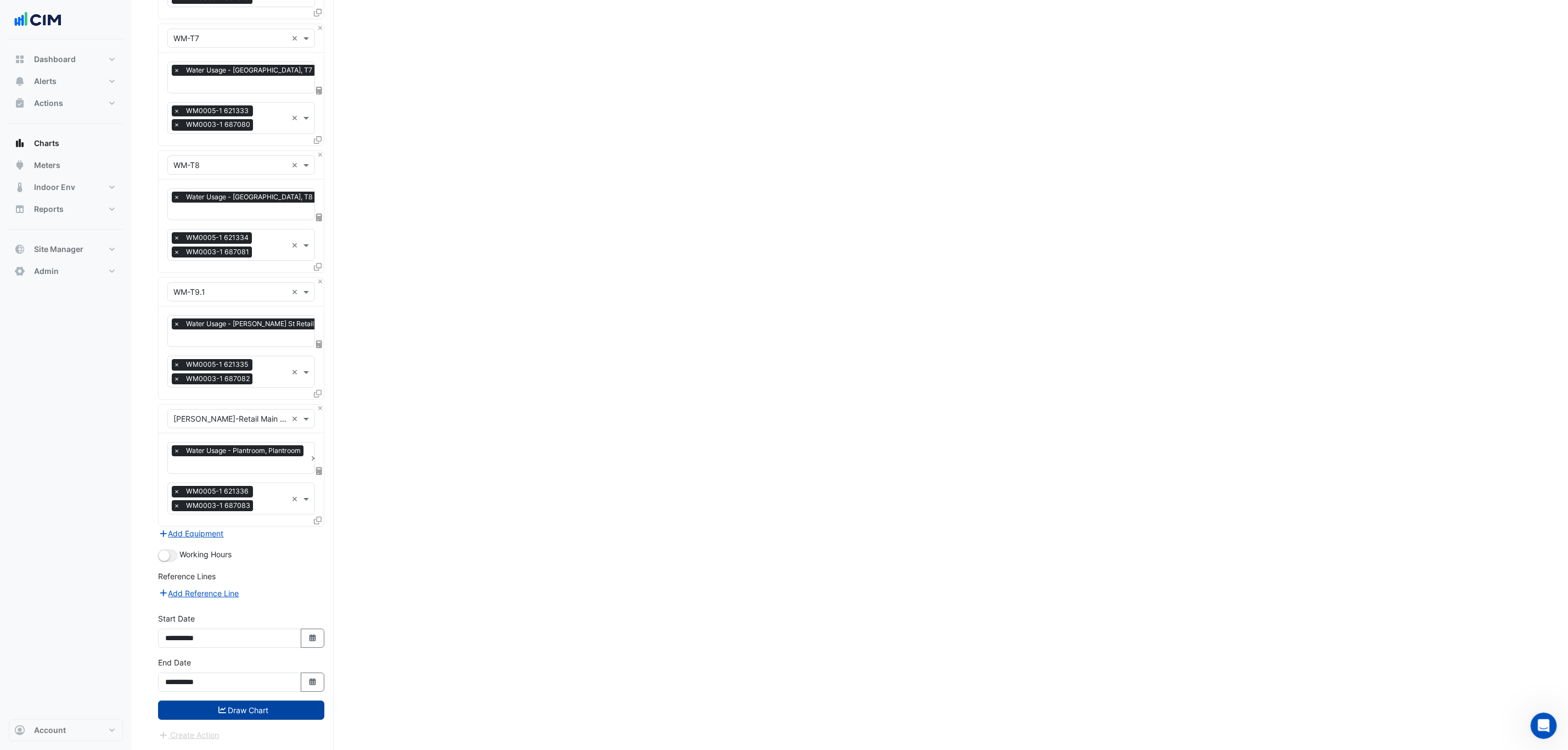
click at [277, 705] on button "Draw Chart" at bounding box center [241, 710] width 166 height 20
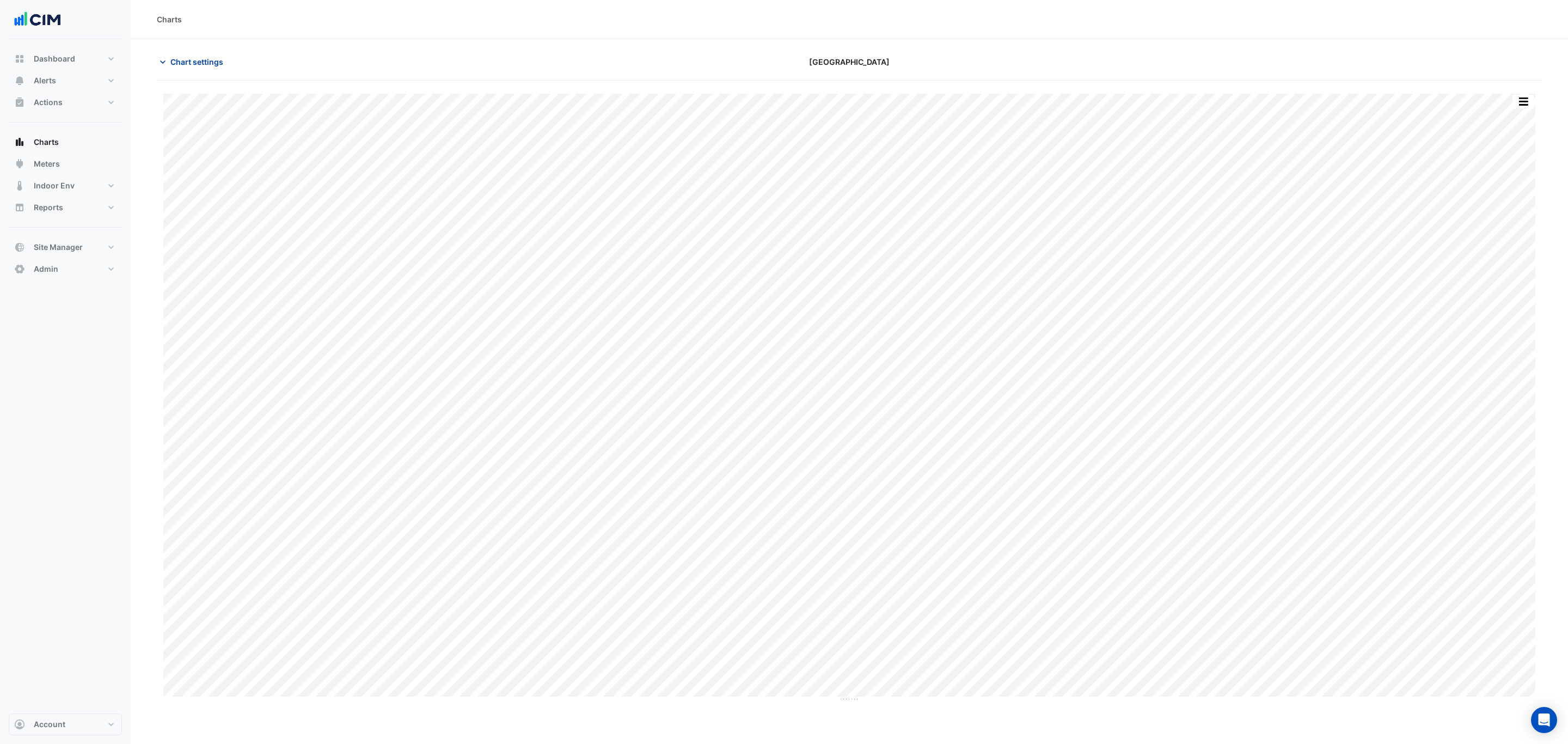
click at [193, 59] on span "Chart settings" at bounding box center [196, 61] width 53 height 11
click at [461, 44] on section "Hide settings [GEOGRAPHIC_DATA] Print Save as JPEG Save as PNG Pivot Data Table…" at bounding box center [843, 413] width 1425 height 746
click at [1533, 106] on button "button" at bounding box center [1524, 101] width 22 height 14
click at [1502, 126] on div "Split by Equip" at bounding box center [1502, 121] width 65 height 19
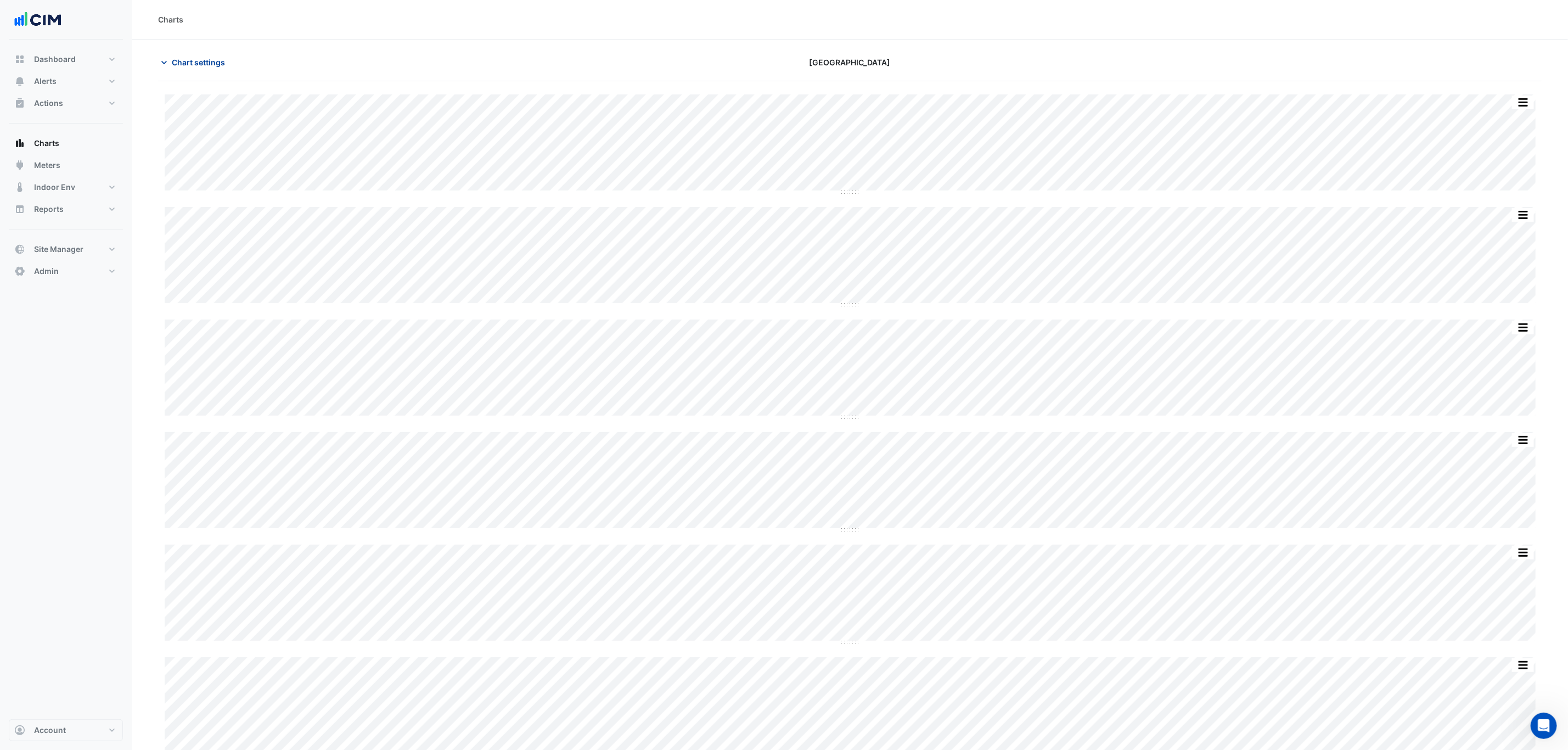
click at [173, 65] on span "Chart settings" at bounding box center [198, 62] width 53 height 11
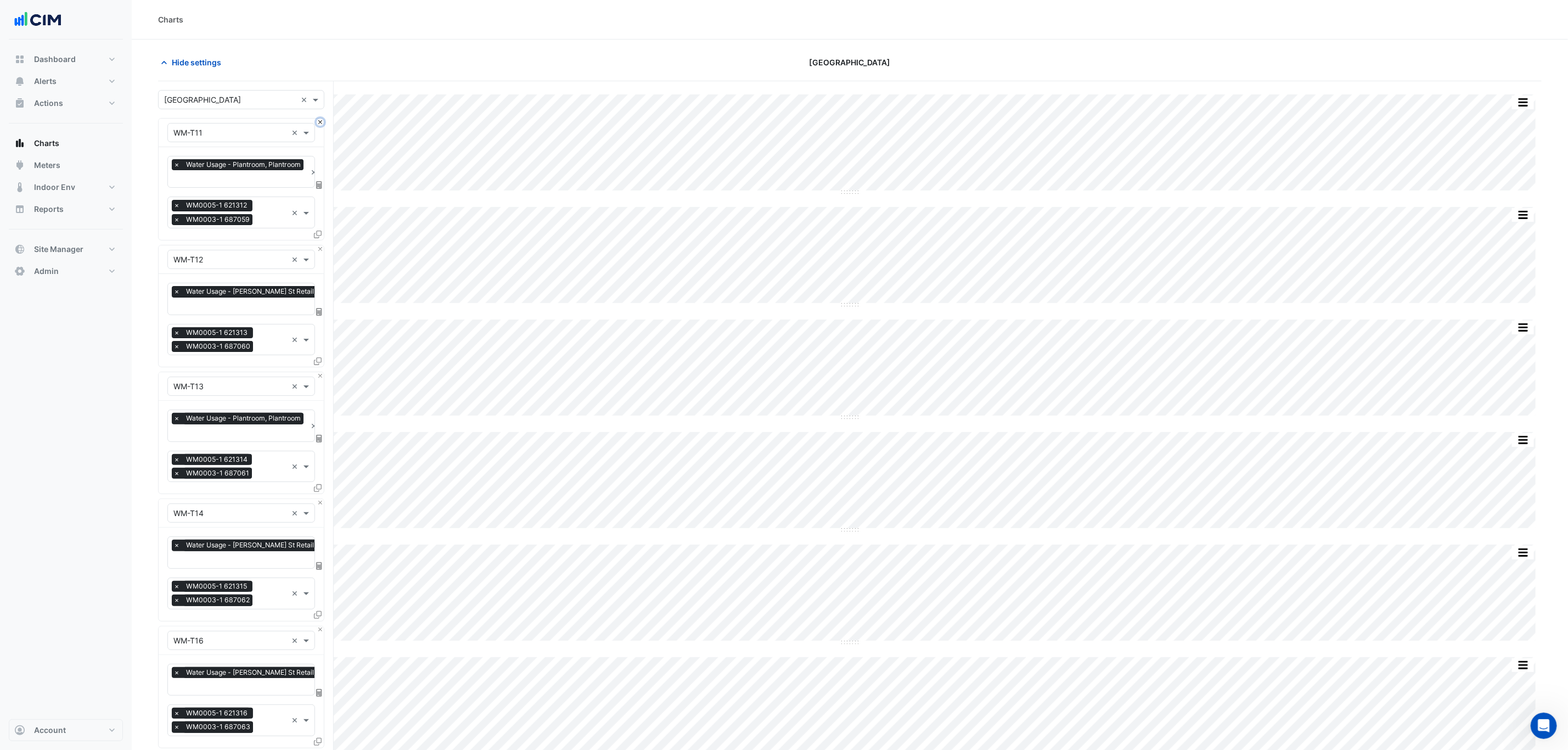
click at [318, 122] on button "Close" at bounding box center [320, 122] width 7 height 7
click at [318, 245] on button "Close" at bounding box center [320, 248] width 7 height 7
click at [318, 122] on button "Close" at bounding box center [320, 122] width 7 height 7
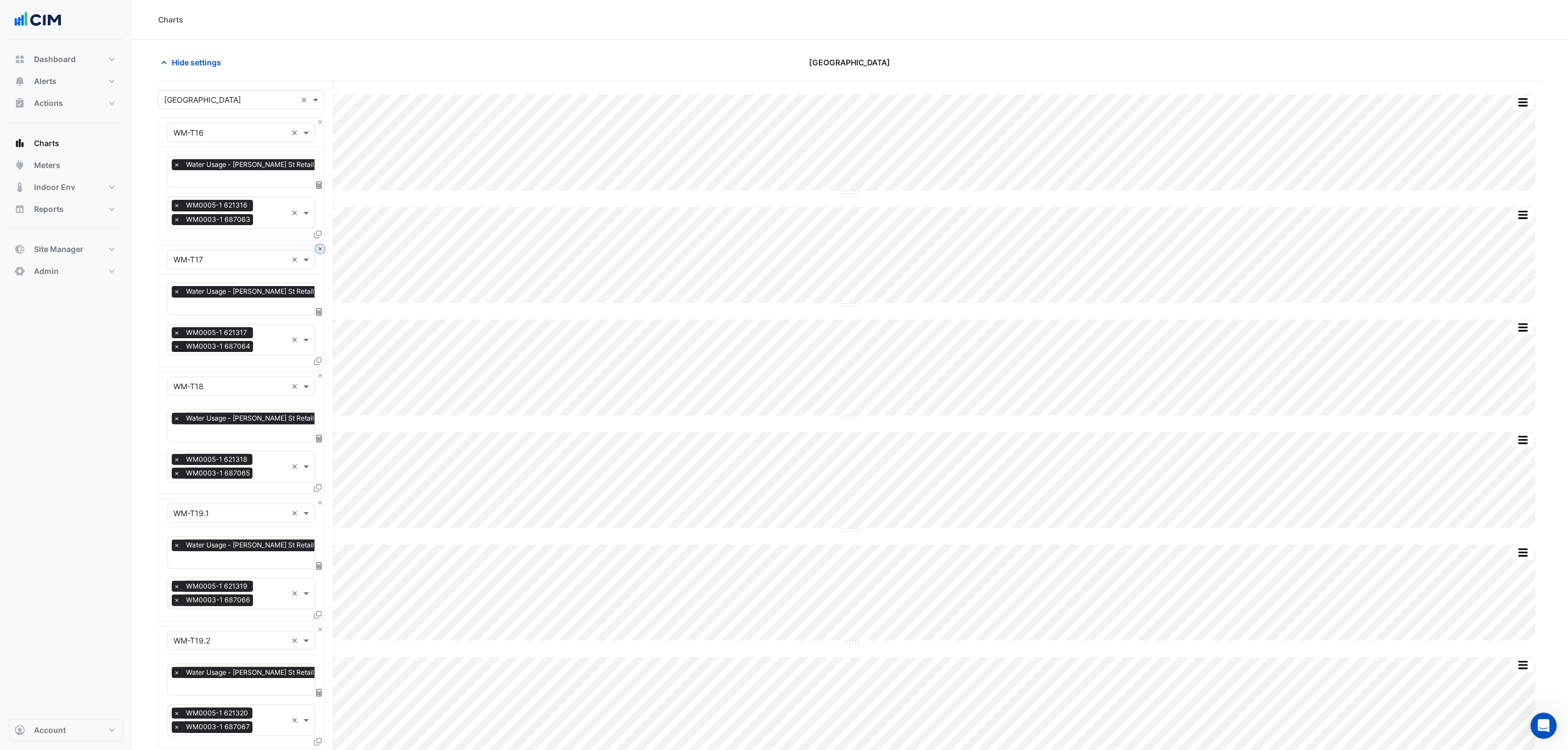
click at [318, 245] on button "Close" at bounding box center [320, 248] width 7 height 7
click at [318, 122] on button "Close" at bounding box center [320, 122] width 7 height 7
click at [318, 245] on button "Close" at bounding box center [320, 248] width 7 height 7
click at [318, 122] on button "Close" at bounding box center [320, 122] width 7 height 7
click at [317, 245] on button "Close" at bounding box center [320, 248] width 7 height 7
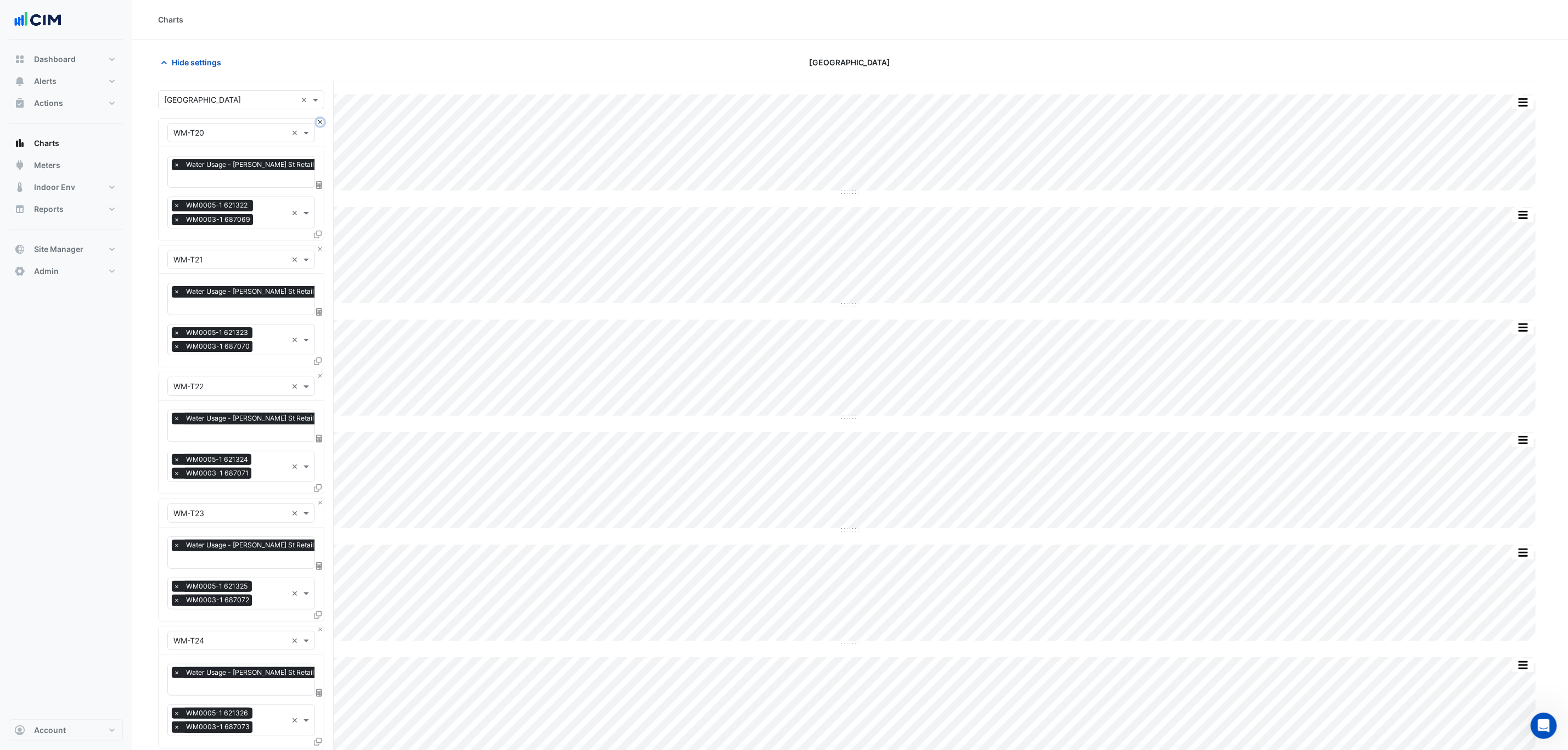
click at [317, 122] on button "Close" at bounding box center [320, 122] width 7 height 7
click at [317, 245] on button "Close" at bounding box center [320, 248] width 7 height 7
click at [317, 122] on button "Close" at bounding box center [320, 122] width 7 height 7
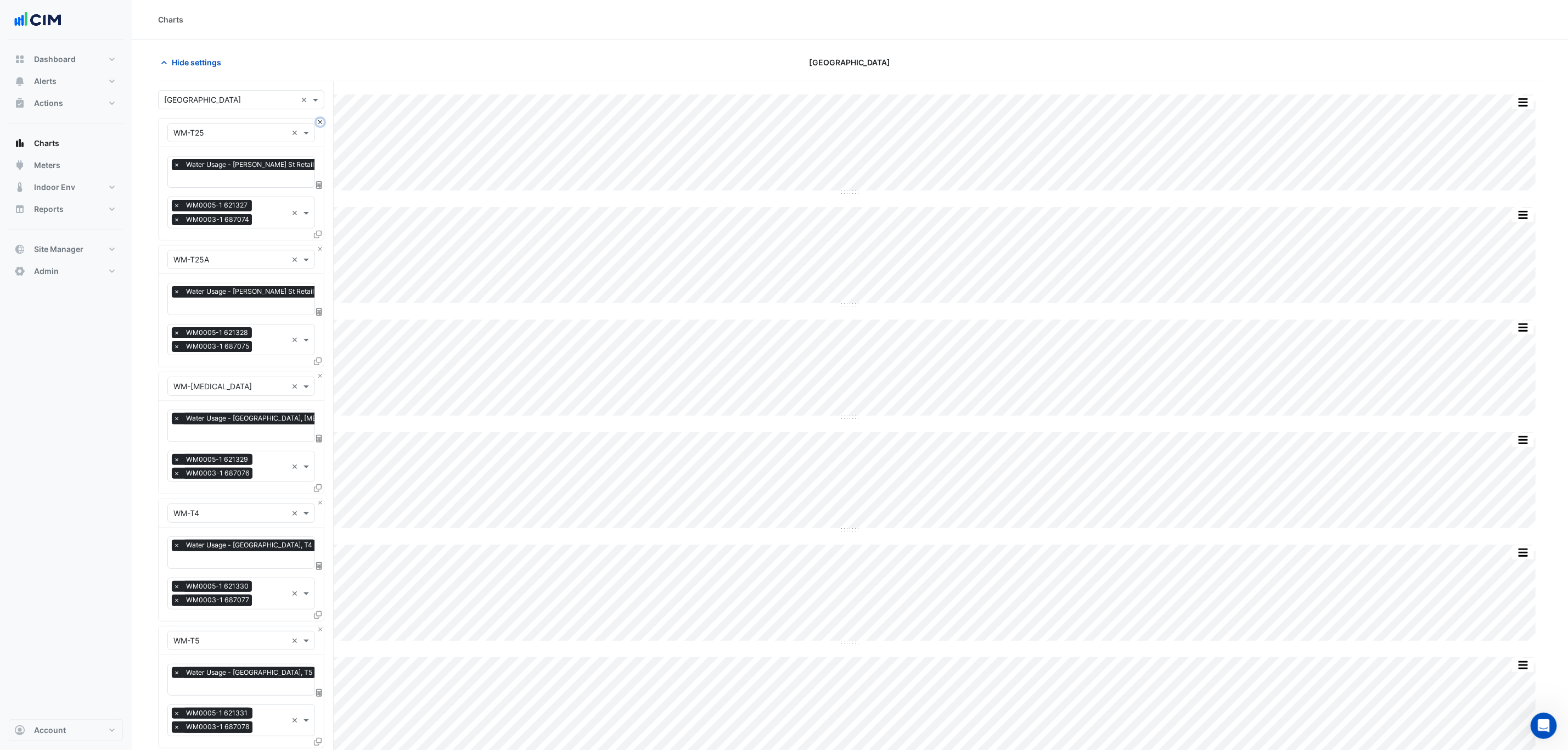
click at [317, 122] on button "Close" at bounding box center [320, 122] width 7 height 7
click at [317, 245] on button "Close" at bounding box center [320, 248] width 7 height 7
click at [317, 122] on button "Close" at bounding box center [320, 122] width 7 height 7
click at [317, 245] on button "Close" at bounding box center [320, 248] width 7 height 7
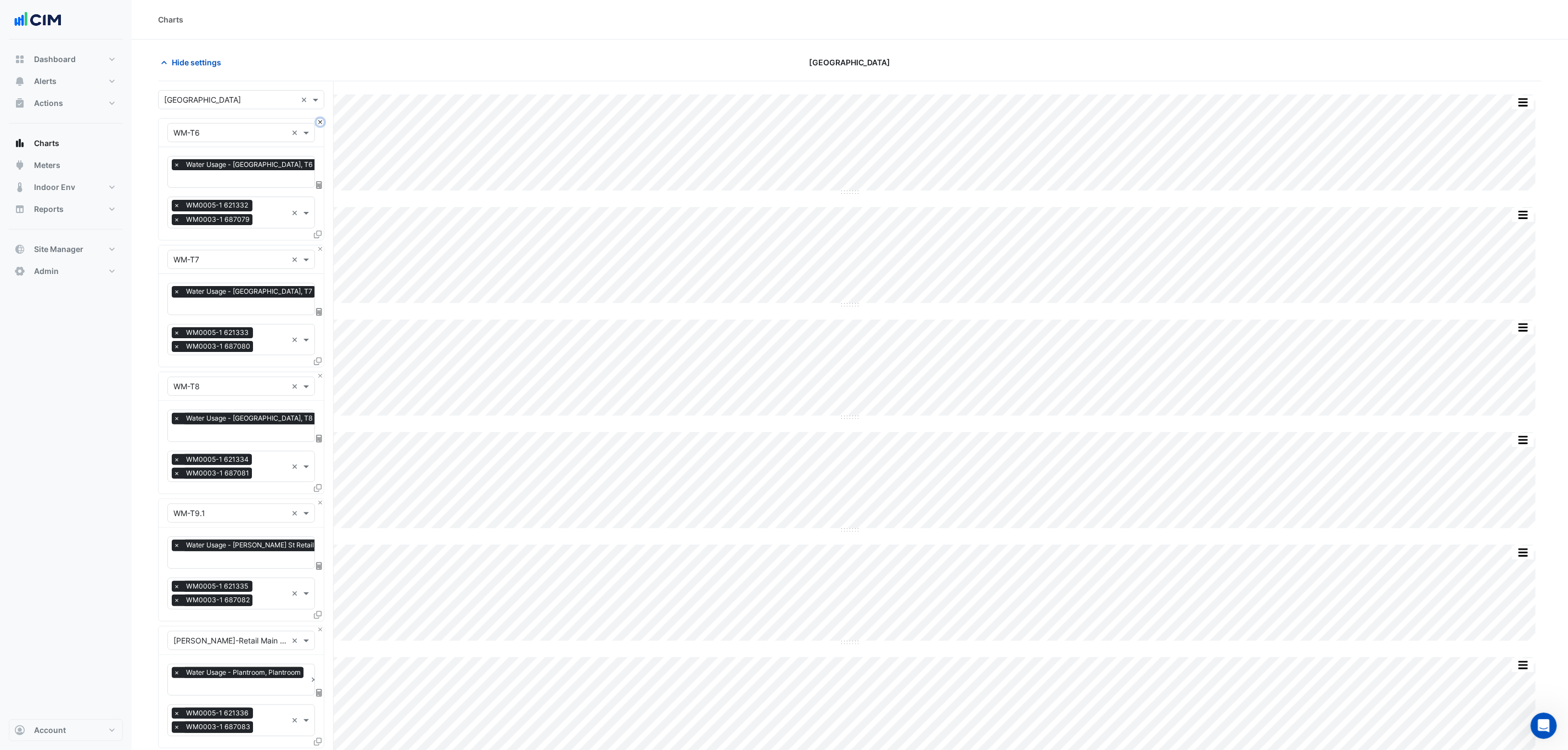
click at [317, 122] on button "Close" at bounding box center [320, 122] width 7 height 7
click at [317, 245] on button "Close" at bounding box center [320, 248] width 7 height 7
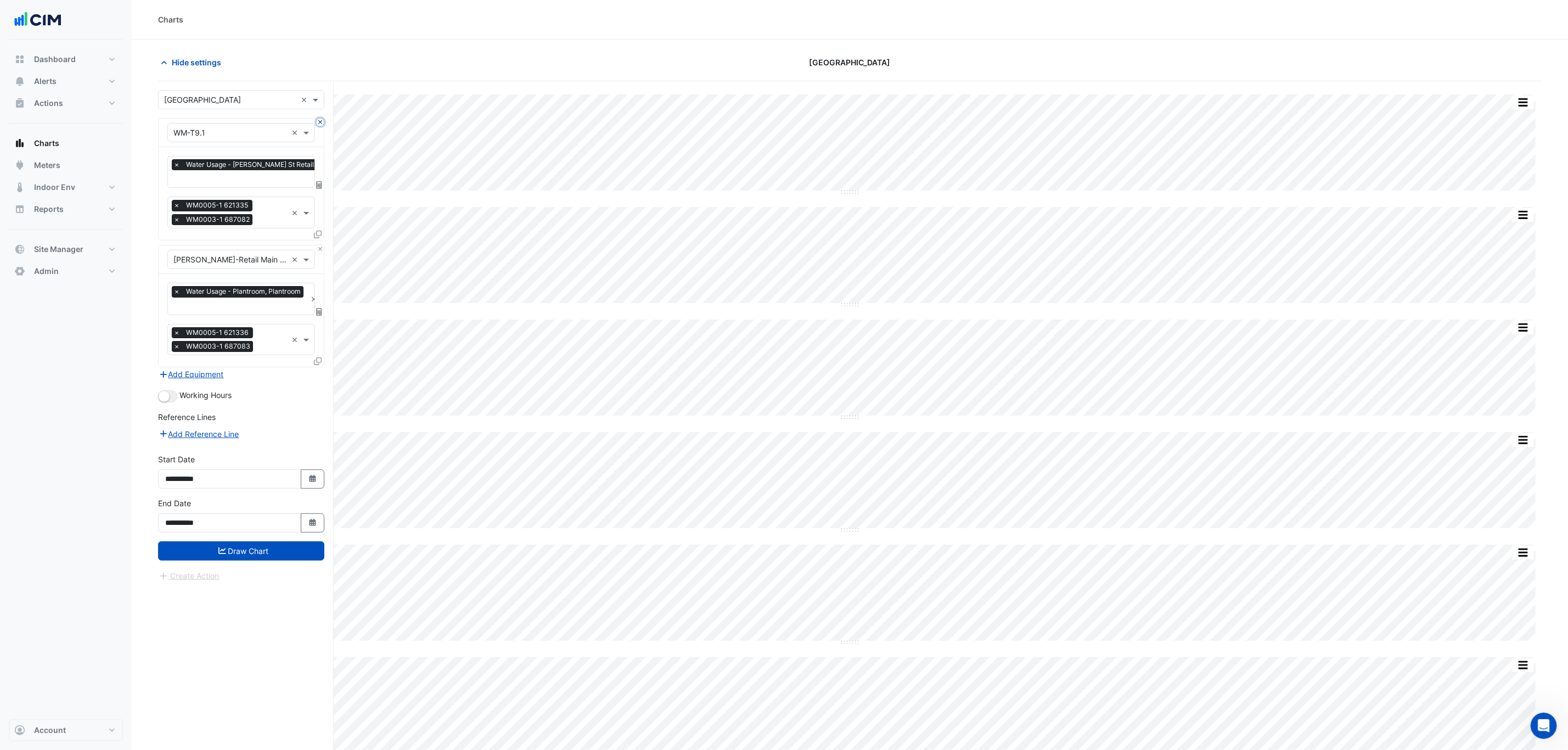
click at [317, 122] on button "Close" at bounding box center [320, 122] width 7 height 7
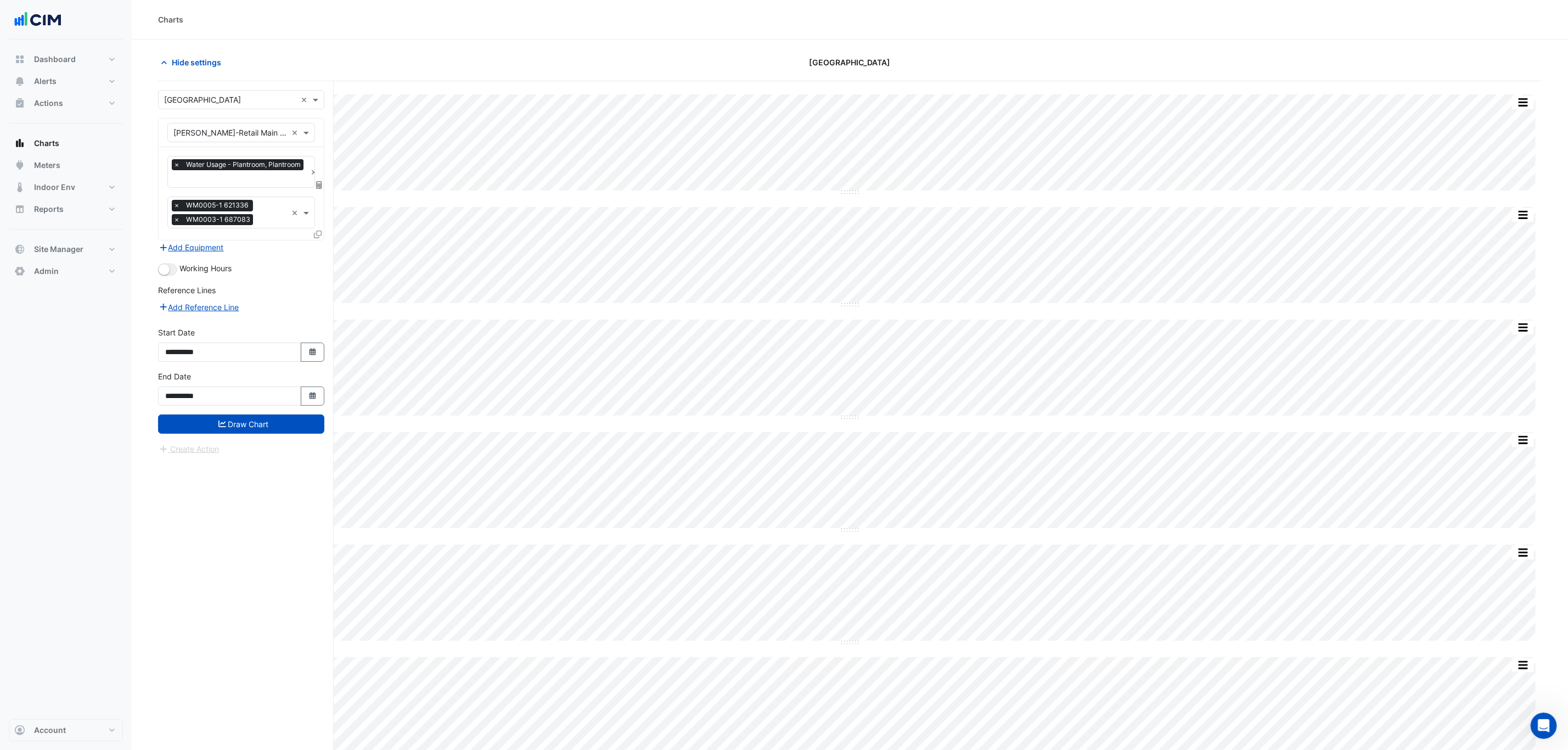
click at [206, 138] on div "× [PERSON_NAME]-Retail Main DOM Water Meter" at bounding box center [227, 133] width 119 height 11
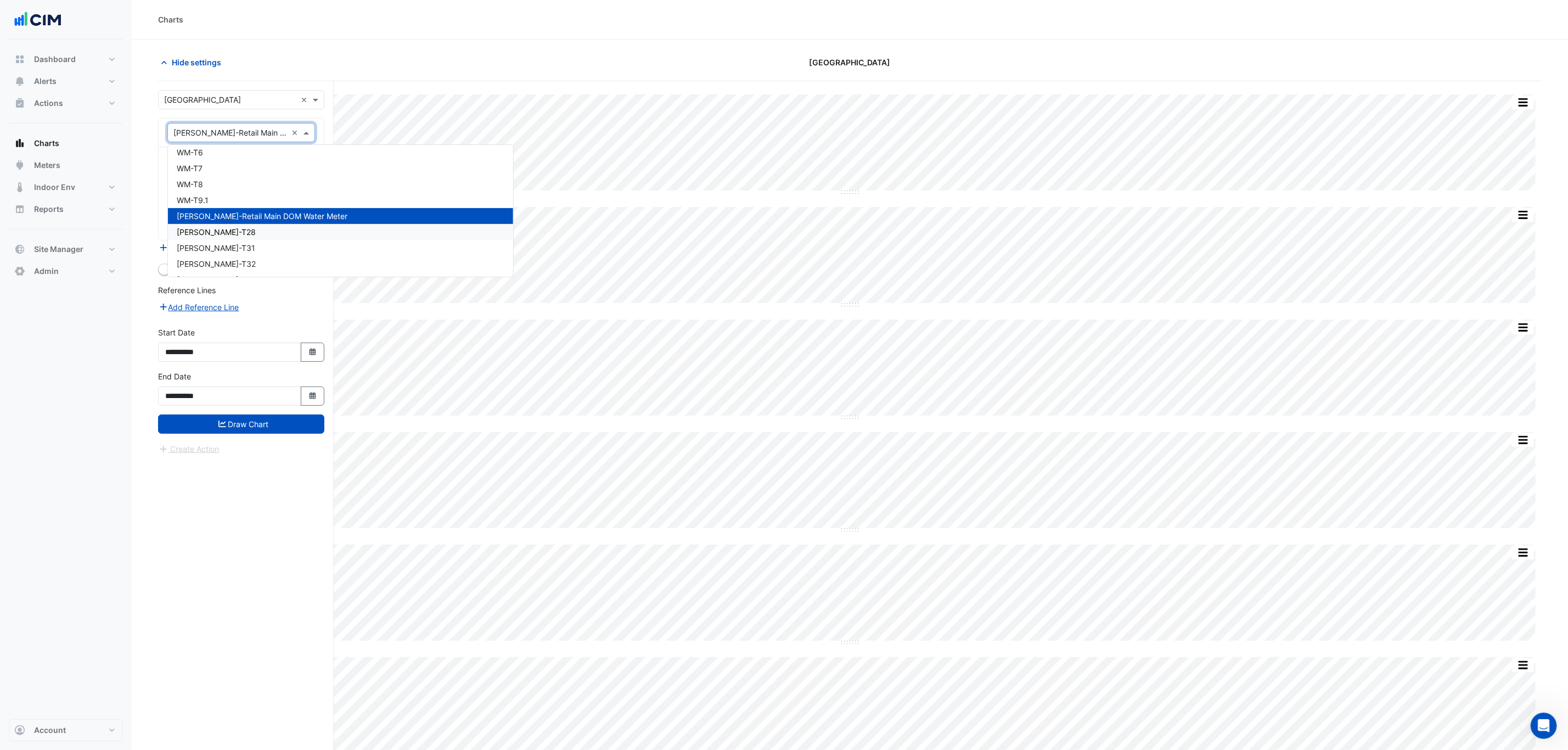
click at [351, 224] on div "[PERSON_NAME]-T28" at bounding box center [340, 232] width 345 height 16
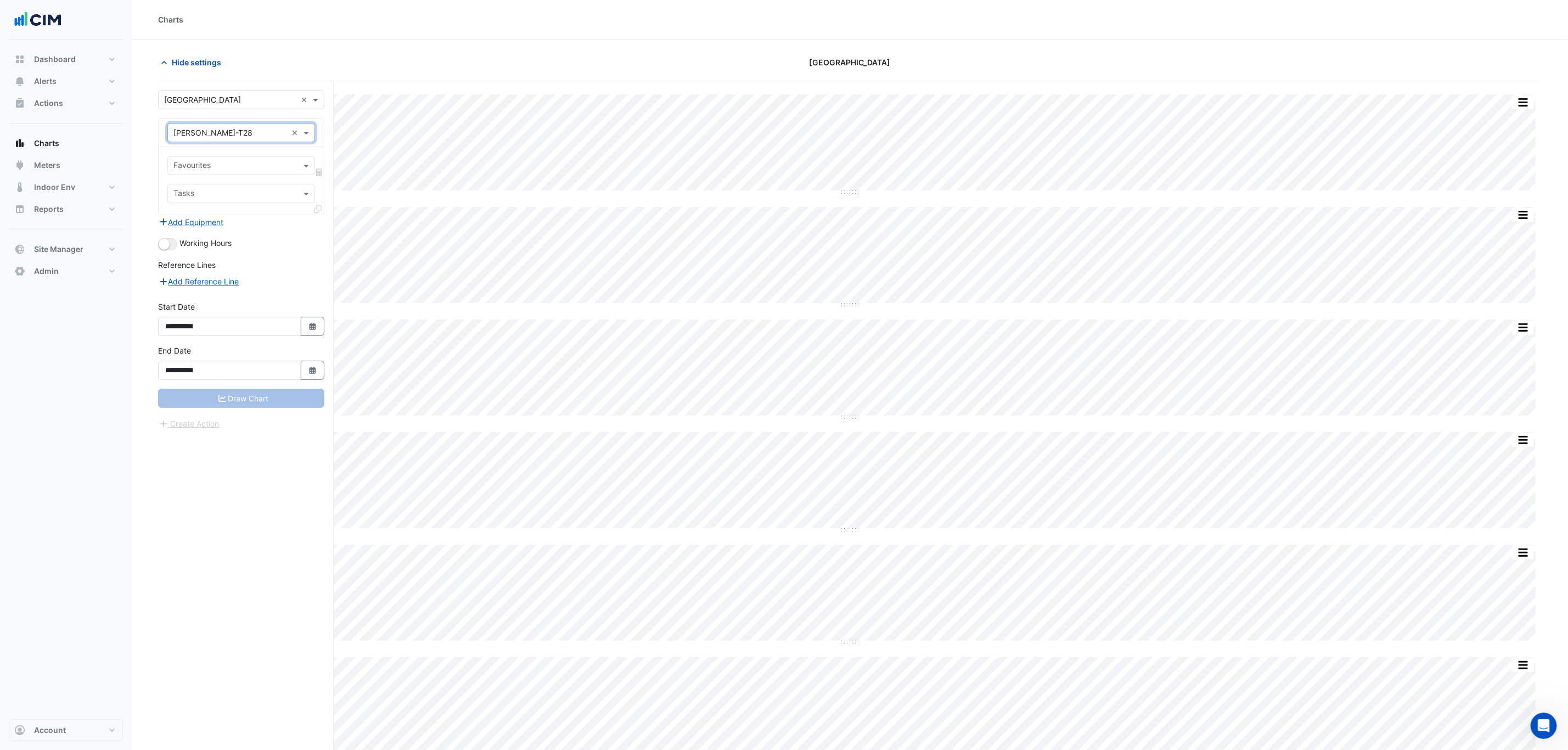
click at [288, 170] on input "text" at bounding box center [234, 167] width 123 height 11
click at [160, 157] on div "× [PERSON_NAME]-T28 × Favourites No items found Tasks" at bounding box center [241, 166] width 166 height 97
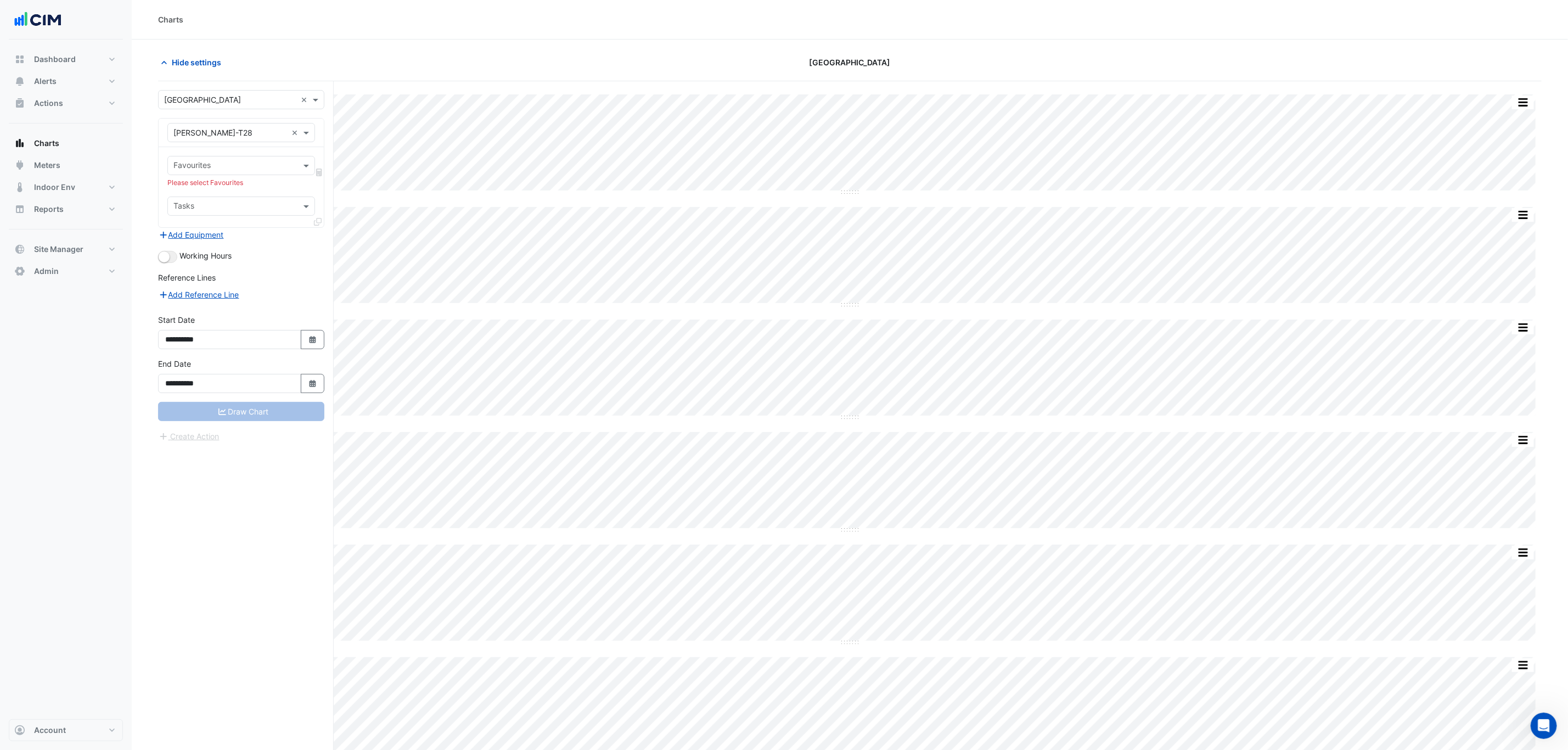
click at [195, 155] on div "Favourites Please select Favourites Tasks" at bounding box center [241, 187] width 165 height 80
click at [198, 168] on input "text" at bounding box center [234, 167] width 123 height 11
click at [196, 137] on input "text" at bounding box center [230, 133] width 114 height 11
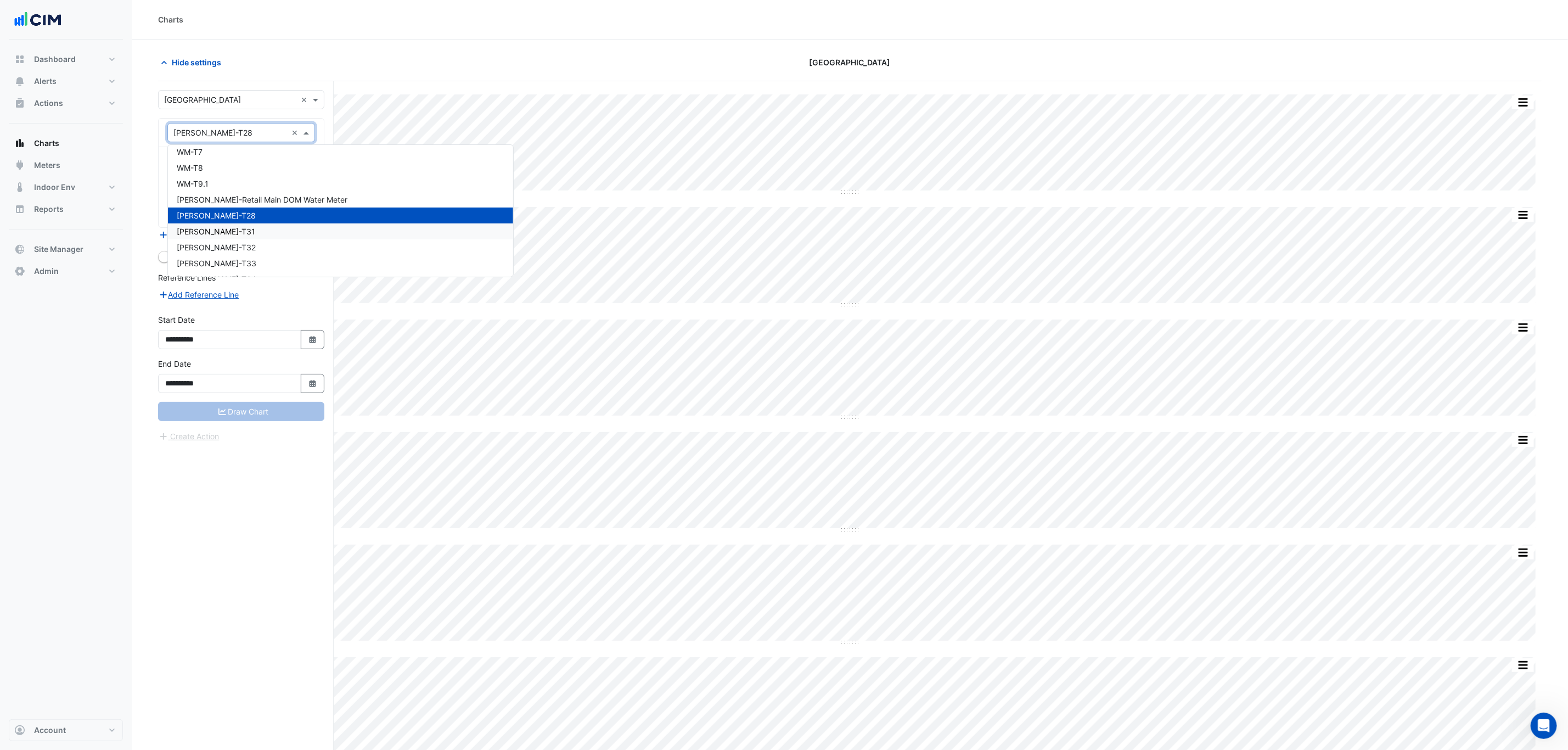
click at [234, 223] on div "WM-WW-T31" at bounding box center [340, 231] width 345 height 16
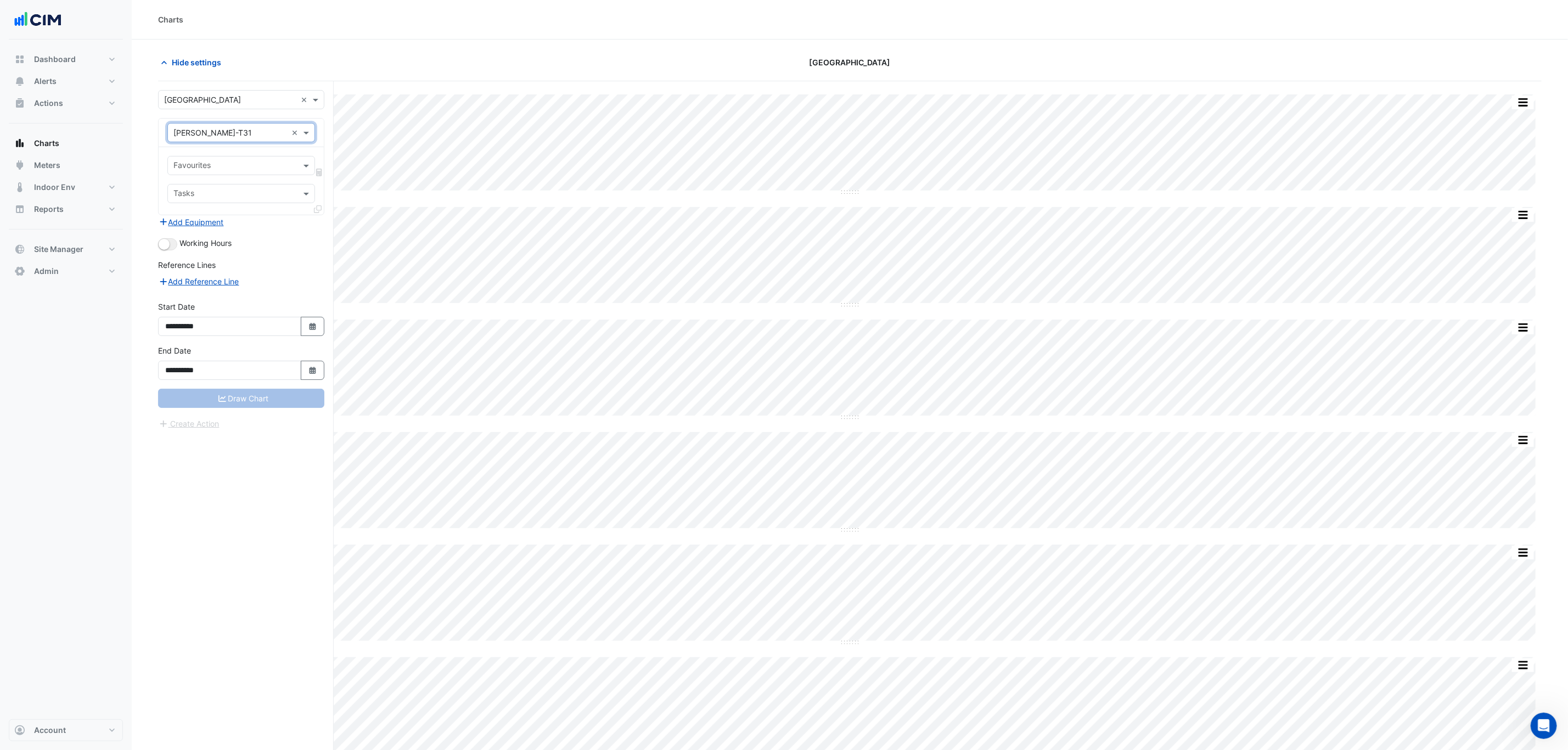
click at [234, 170] on input "text" at bounding box center [234, 167] width 123 height 11
click at [218, 150] on div "Favourites No items found Tasks" at bounding box center [241, 181] width 165 height 68
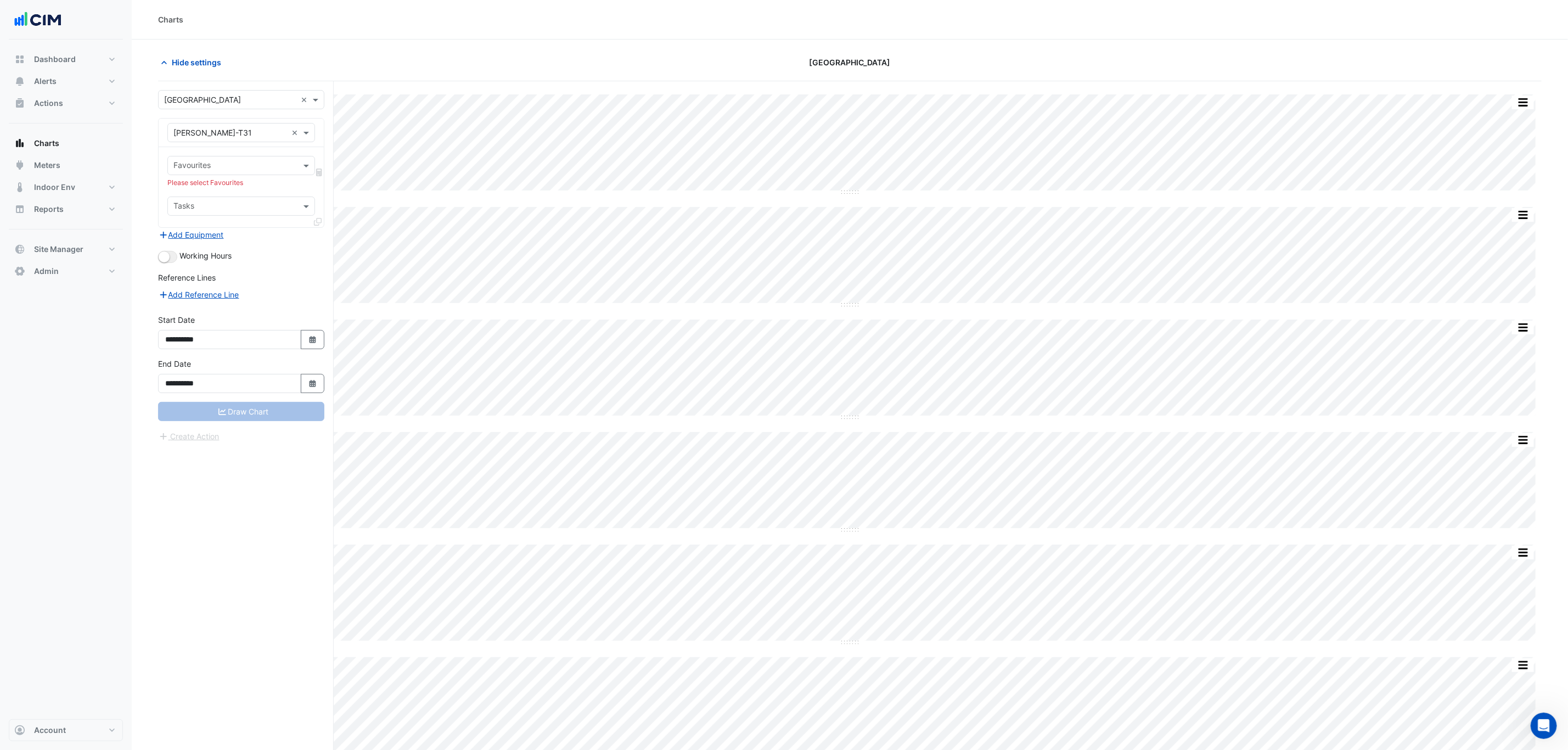
click at [224, 164] on input "text" at bounding box center [234, 167] width 123 height 11
click at [220, 150] on div "Favourites No items found Please select Favourites Tasks" at bounding box center [241, 187] width 165 height 80
click at [217, 134] on input "text" at bounding box center [230, 133] width 114 height 11
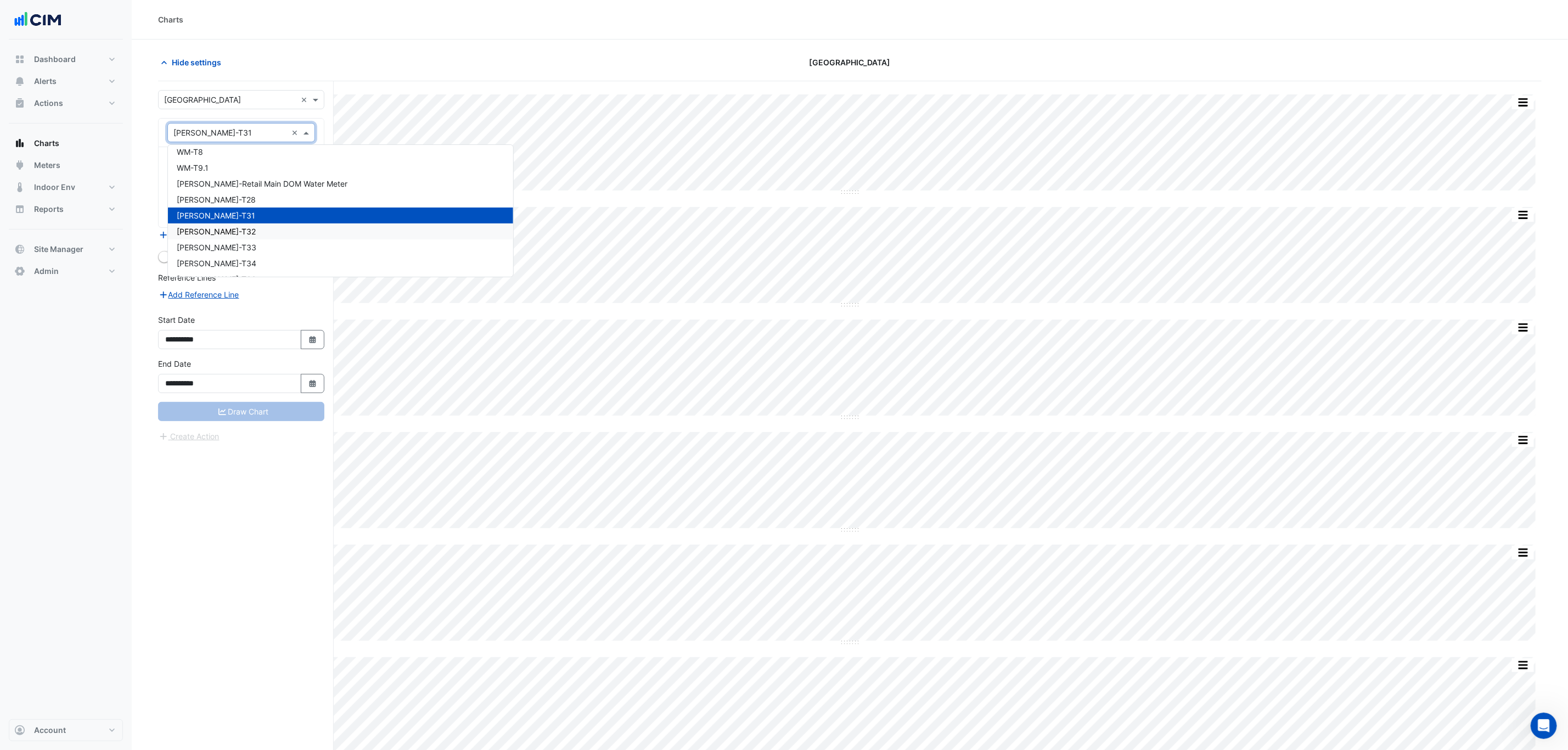
click at [209, 226] on span "WM-WW-T32" at bounding box center [216, 230] width 79 height 9
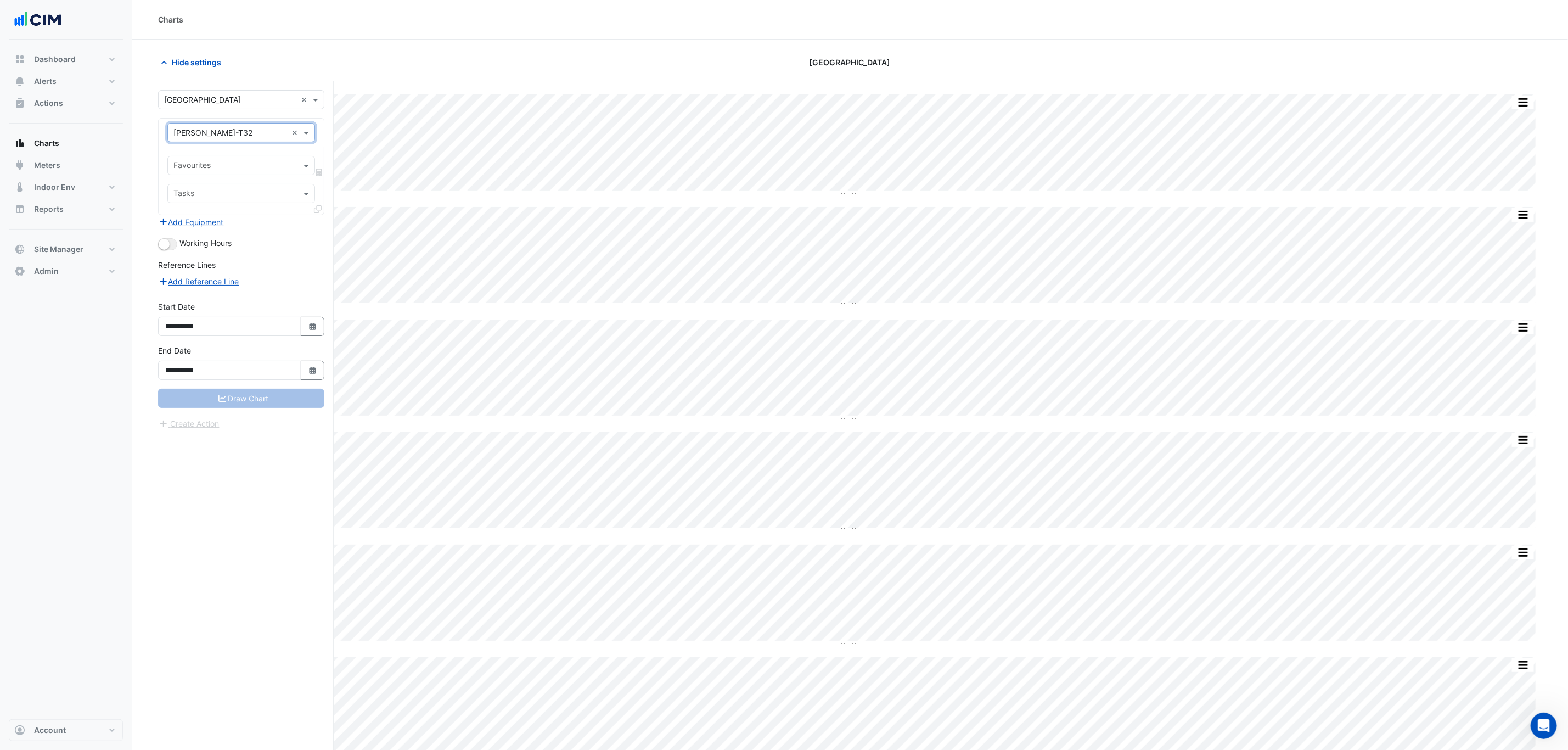
click at [238, 166] on input "text" at bounding box center [234, 167] width 123 height 11
click at [230, 122] on div "× WM-WW-T32 ×" at bounding box center [241, 133] width 165 height 29
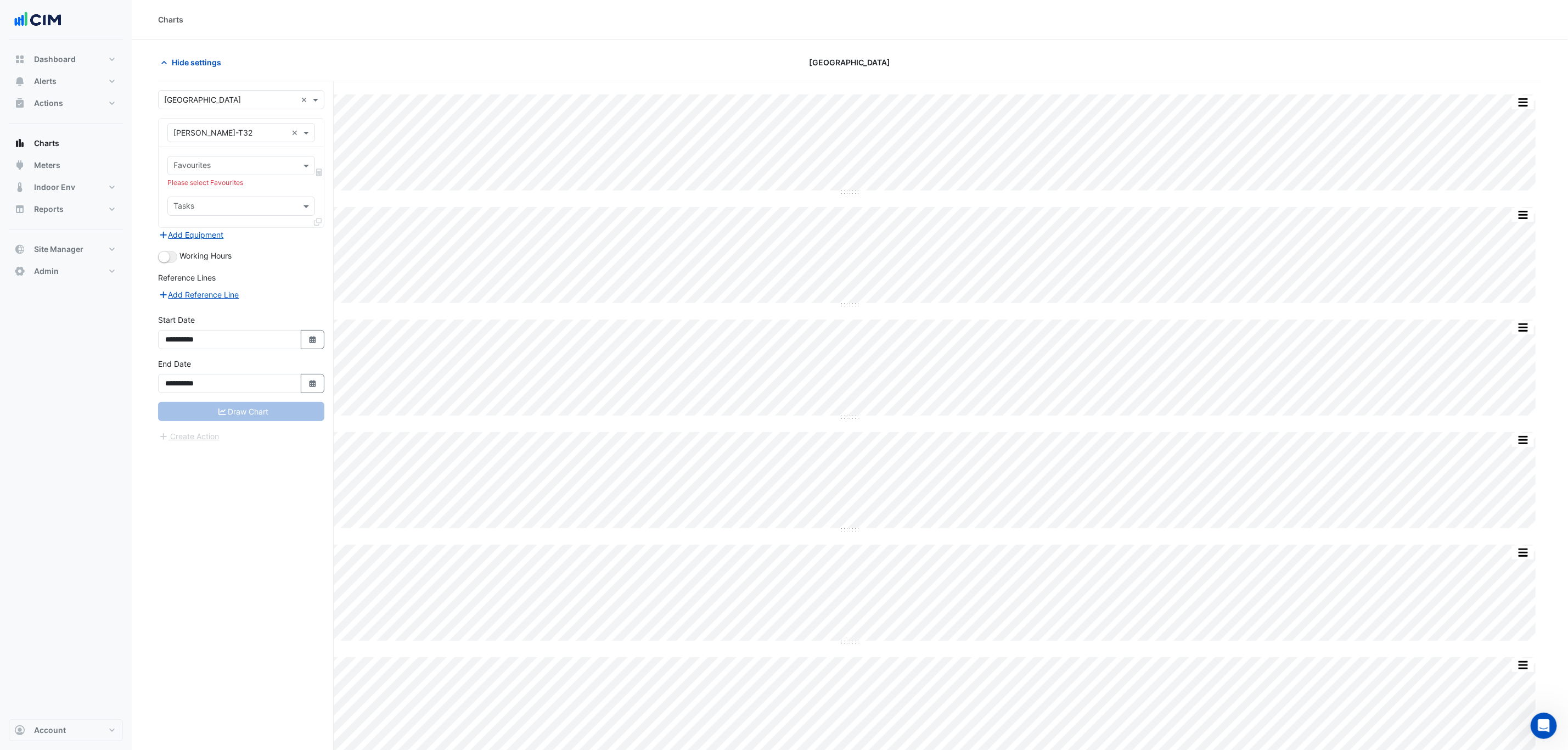
click at [215, 132] on input "text" at bounding box center [230, 133] width 114 height 11
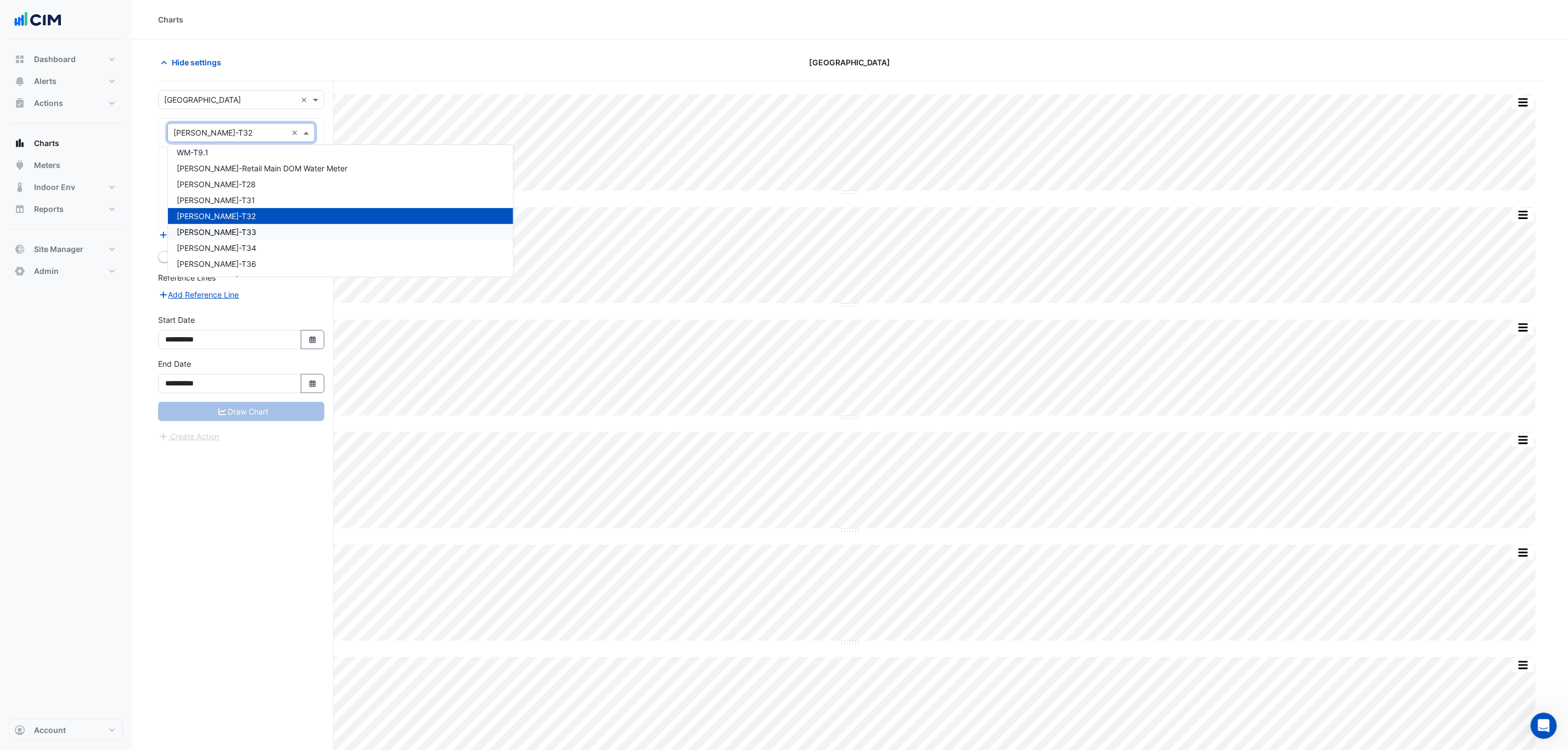
click at [230, 224] on div "WM-WW-T33" at bounding box center [340, 232] width 345 height 16
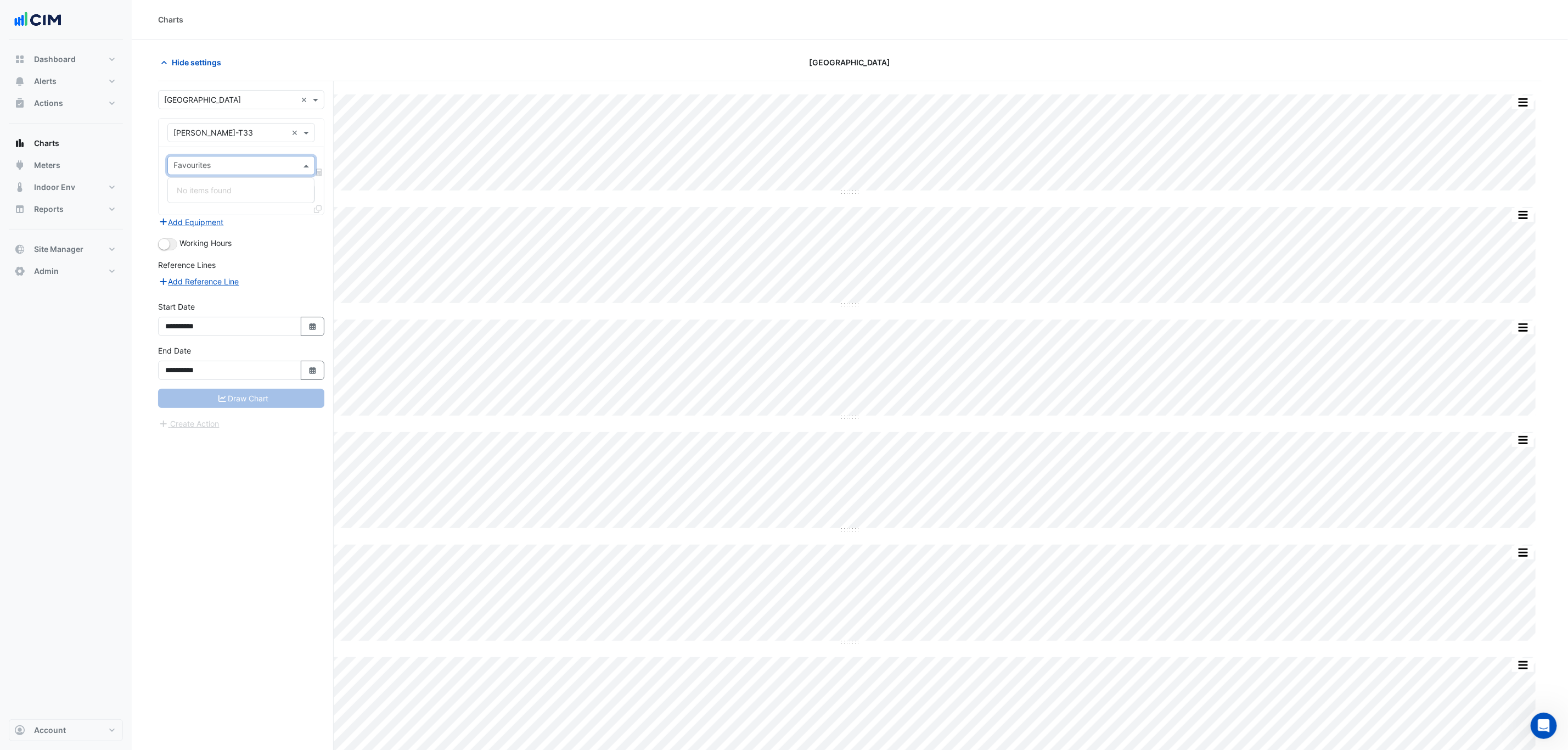
click at [227, 167] on input "text" at bounding box center [234, 167] width 123 height 11
click at [218, 130] on input "text" at bounding box center [230, 133] width 114 height 11
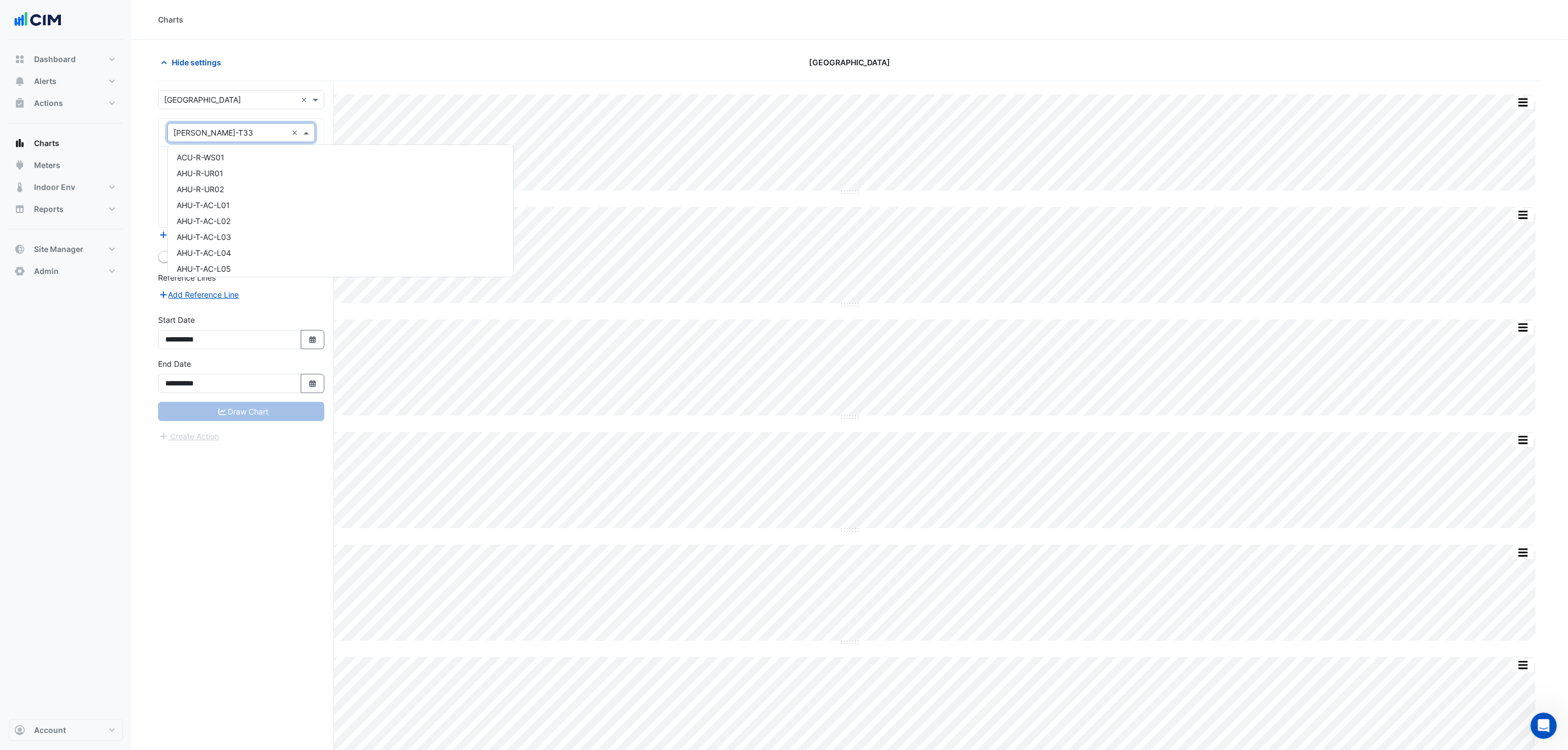
scroll to position [33103, 0]
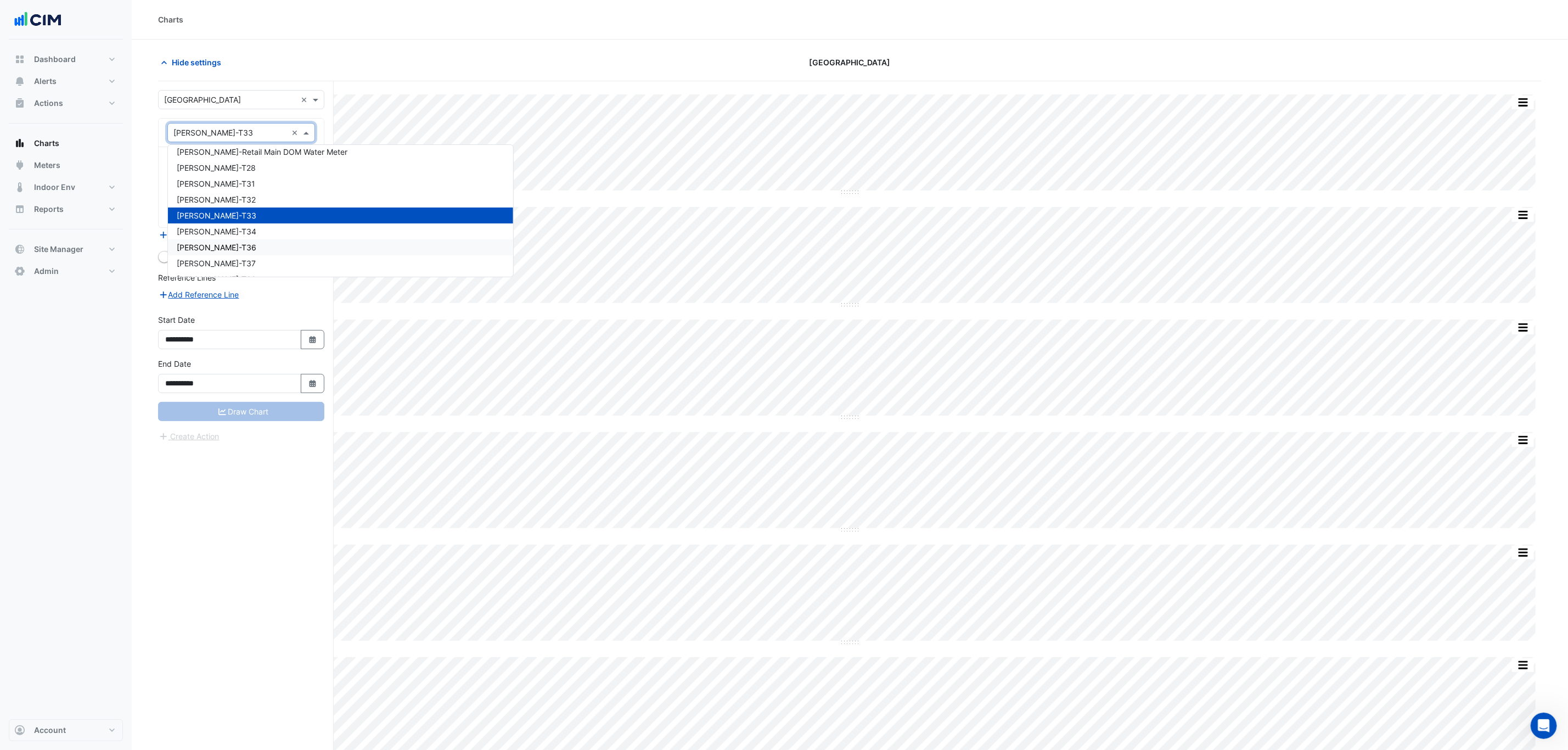
click at [230, 239] on div "WM-WW-T36" at bounding box center [340, 248] width 345 height 16
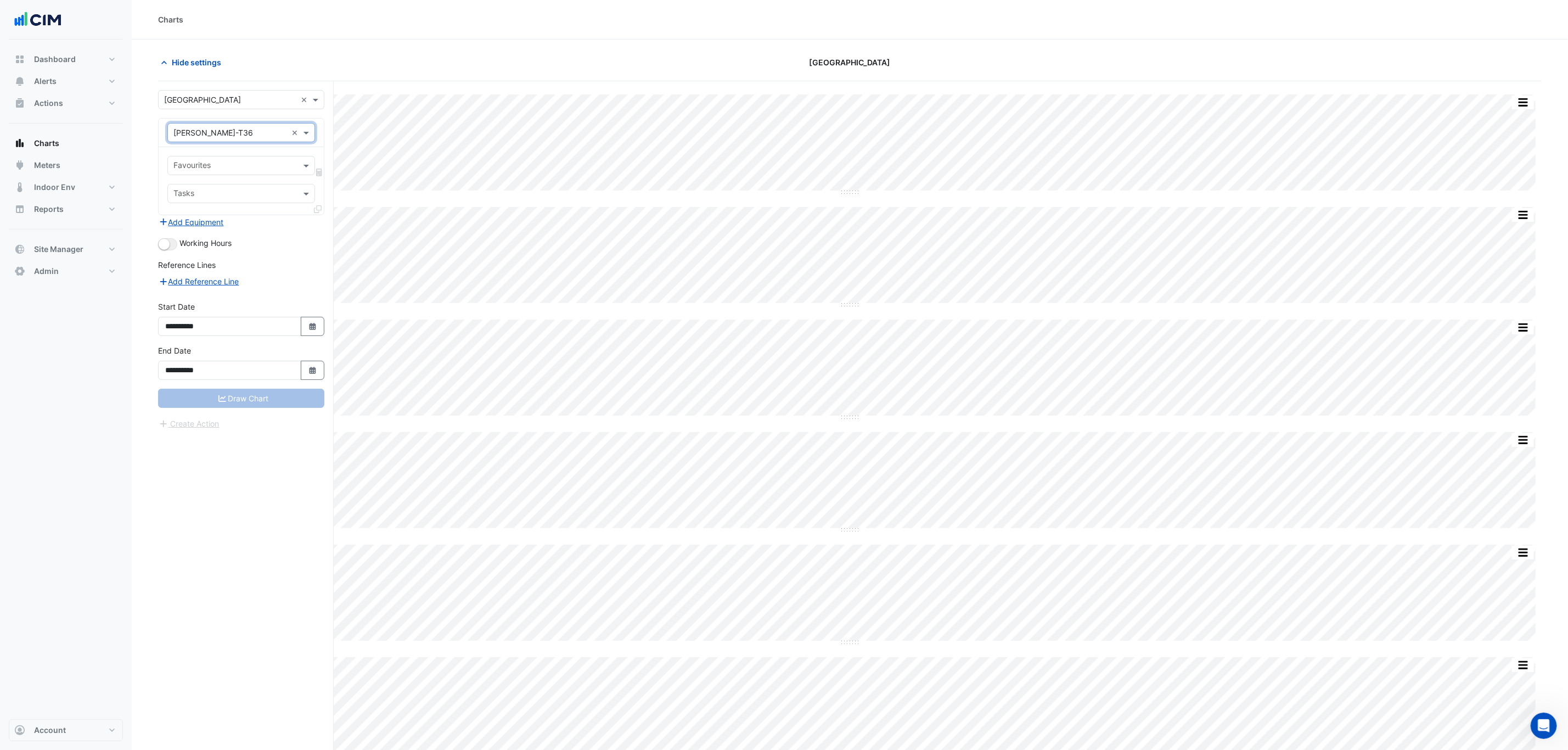
click at [226, 132] on input "text" at bounding box center [230, 133] width 114 height 11
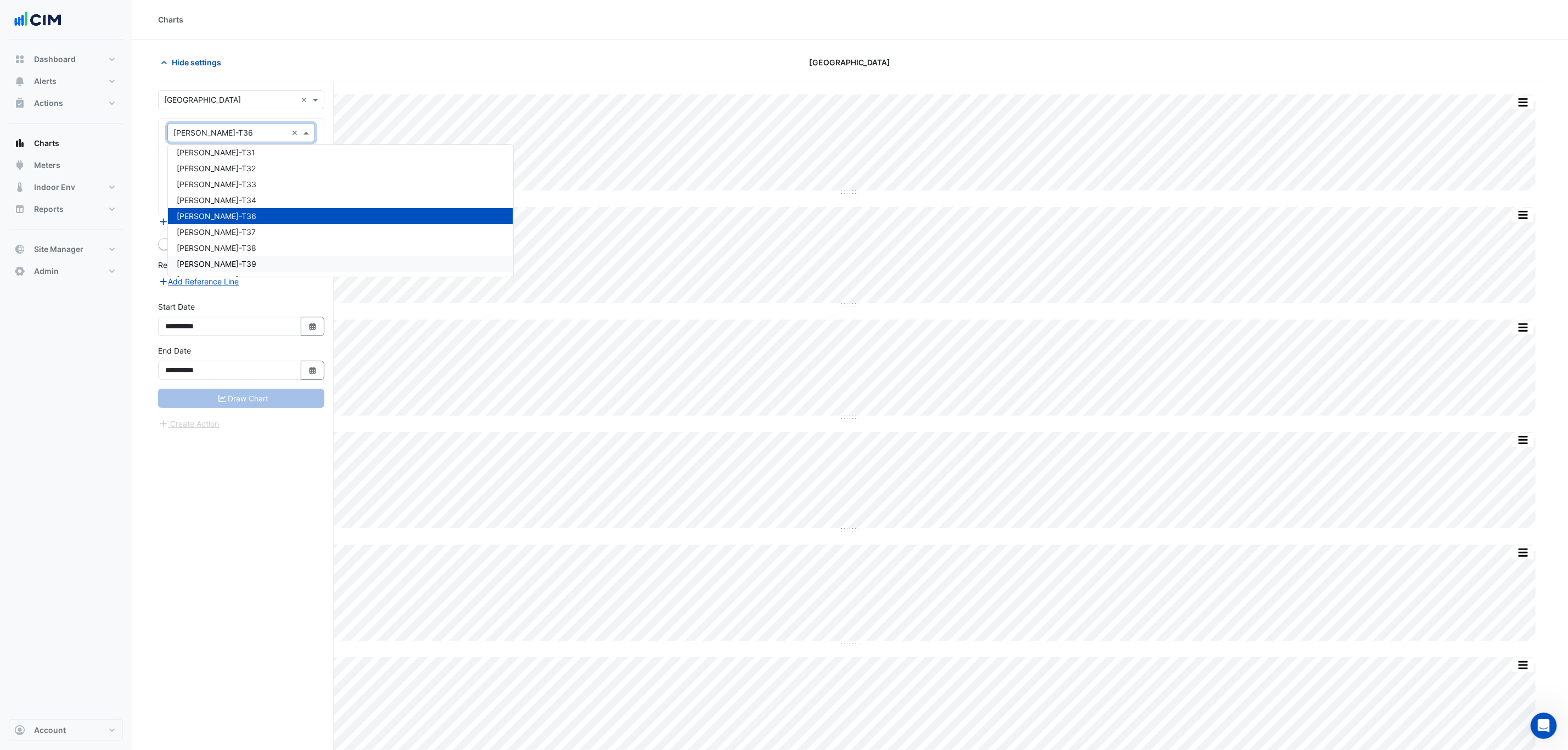
click at [242, 256] on div "WM-WW-T39" at bounding box center [340, 264] width 345 height 16
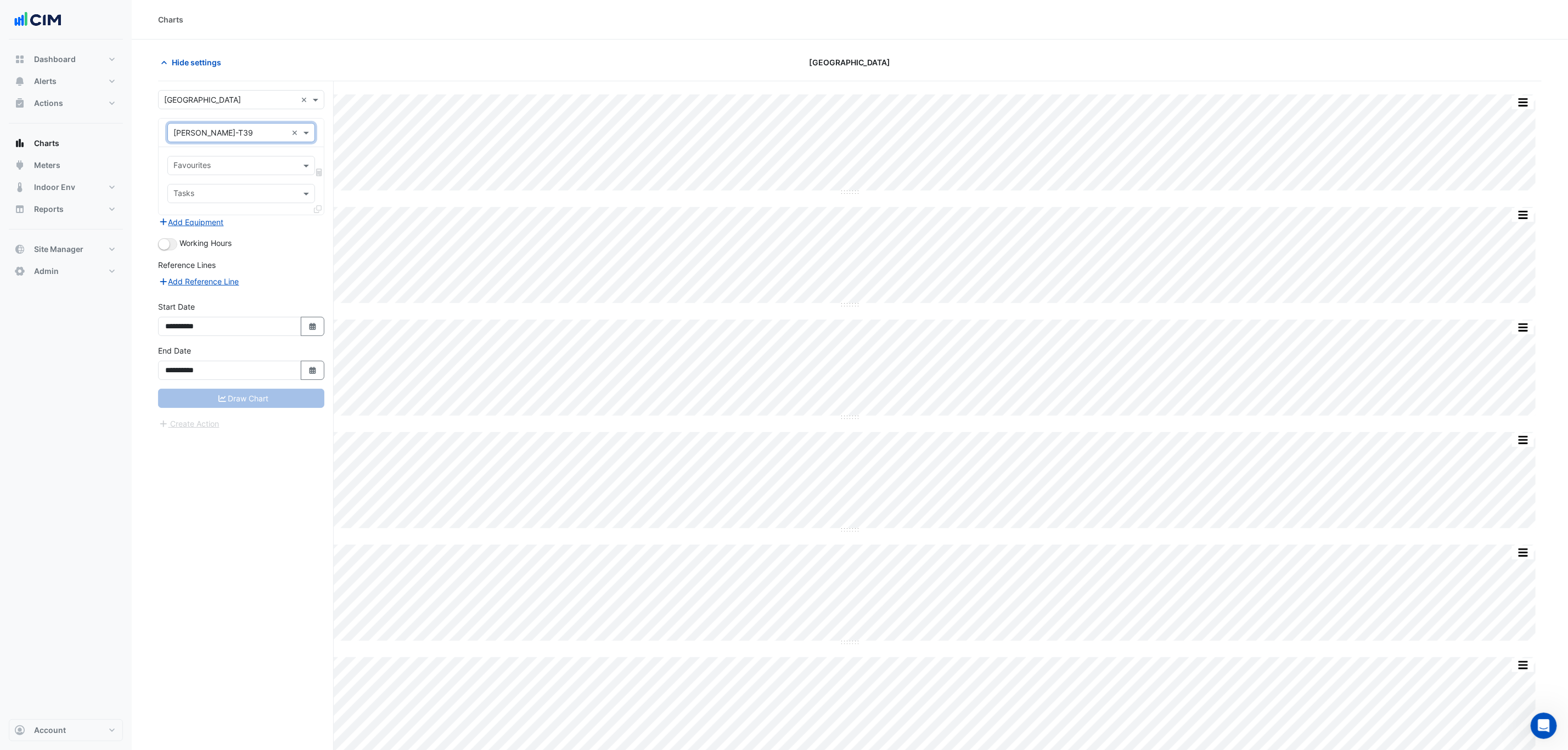
click at [217, 174] on div at bounding box center [234, 167] width 125 height 15
click at [219, 127] on input "text" at bounding box center [230, 133] width 114 height 11
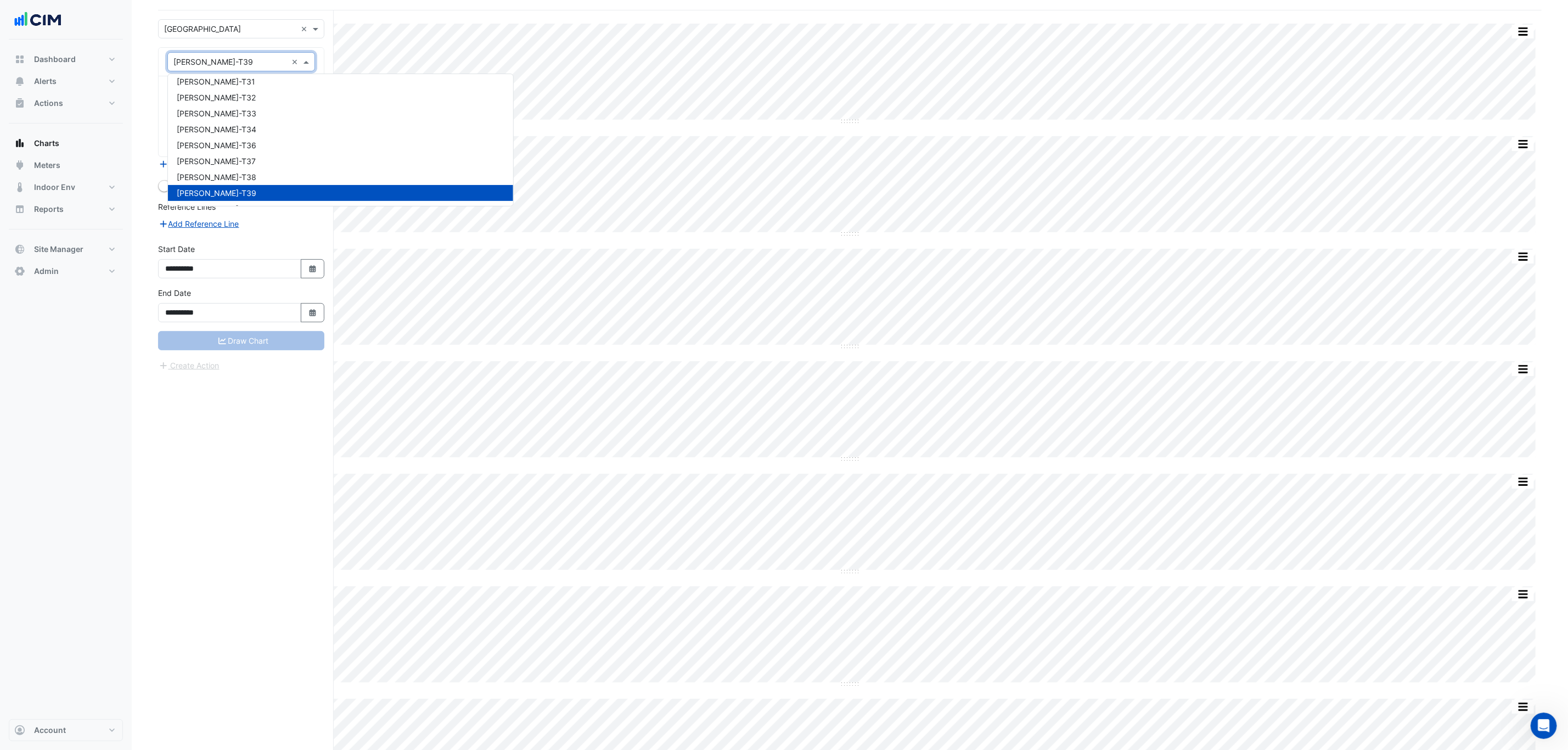
scroll to position [164, 0]
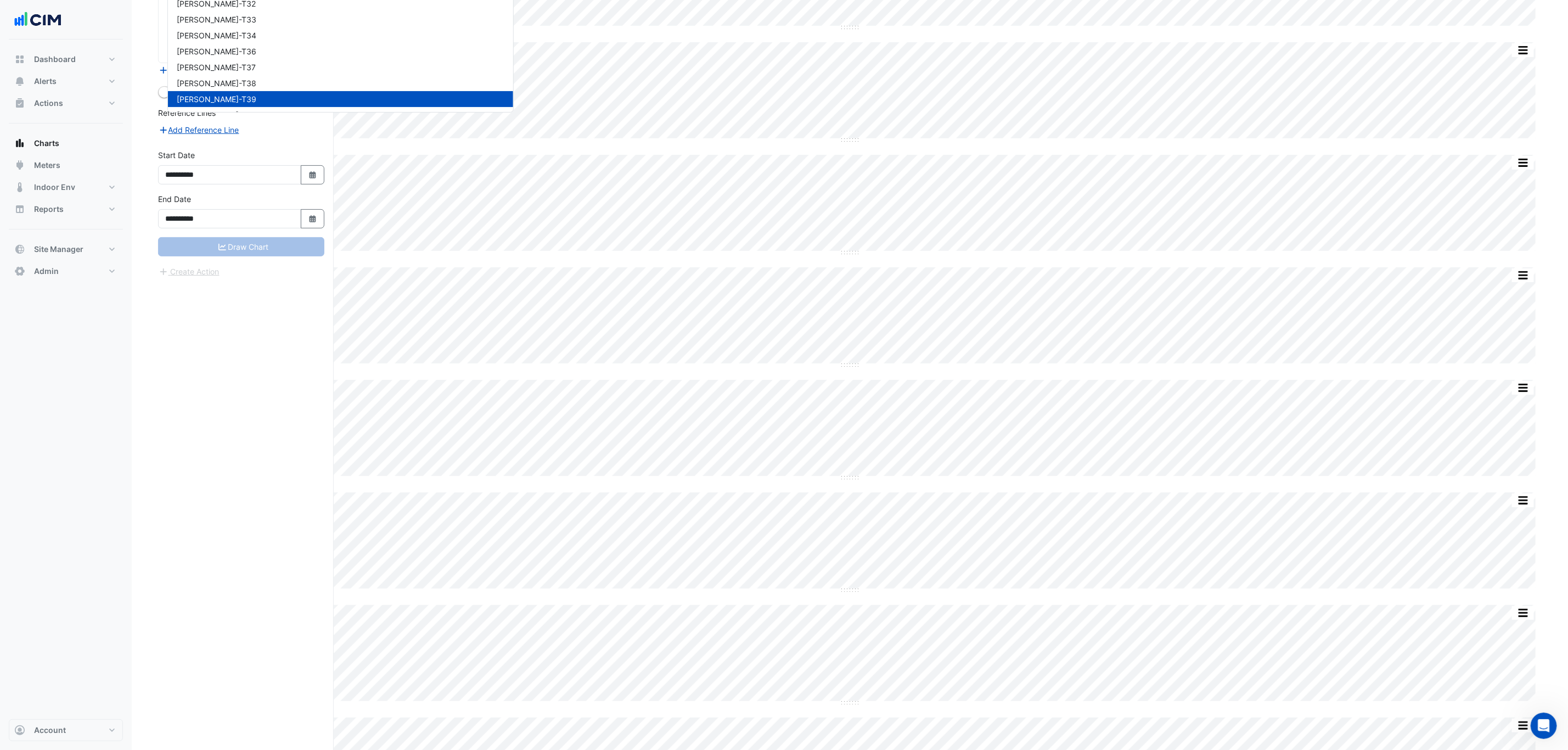
click at [229, 155] on div "WM-WW-T42" at bounding box center [340, 163] width 345 height 16
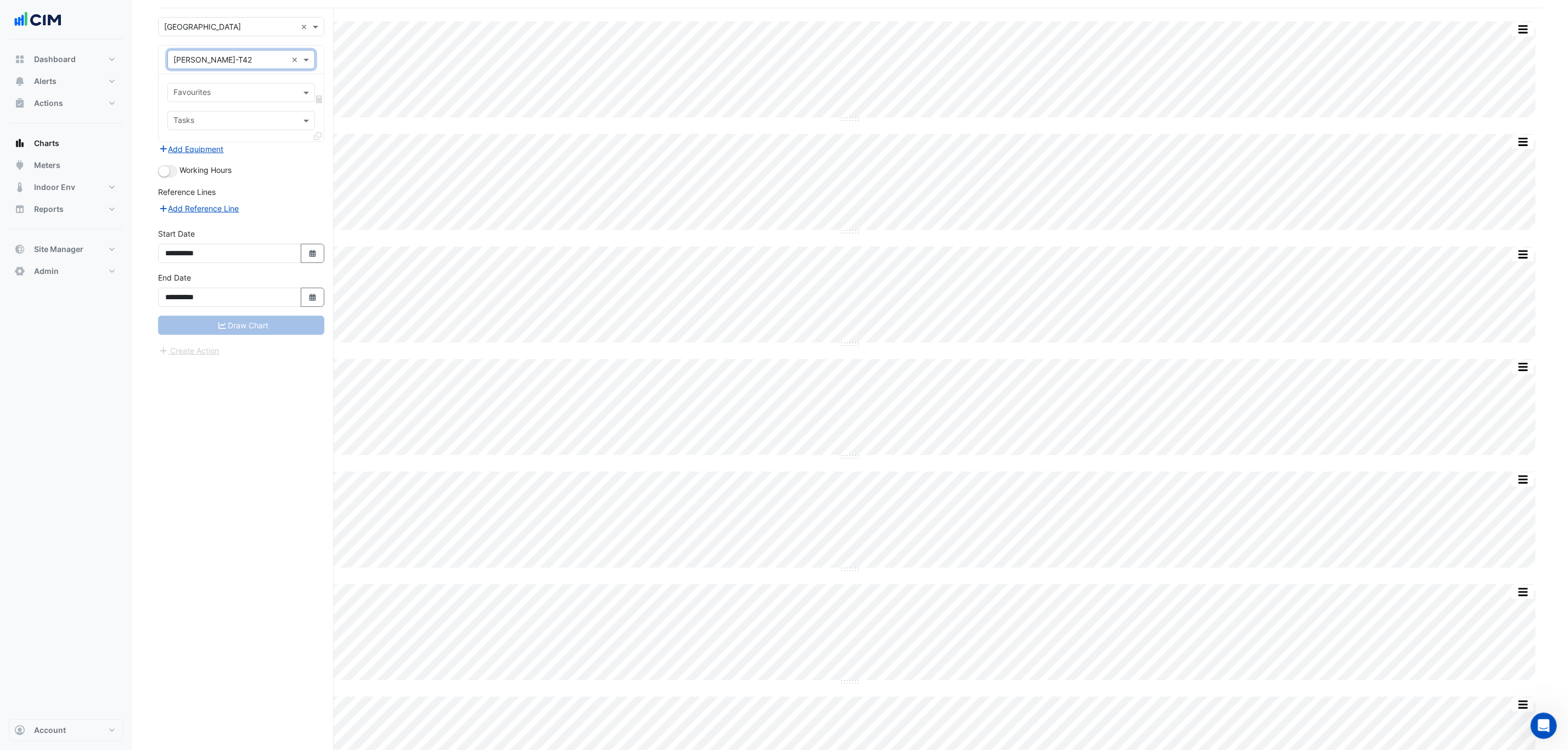
scroll to position [0, 0]
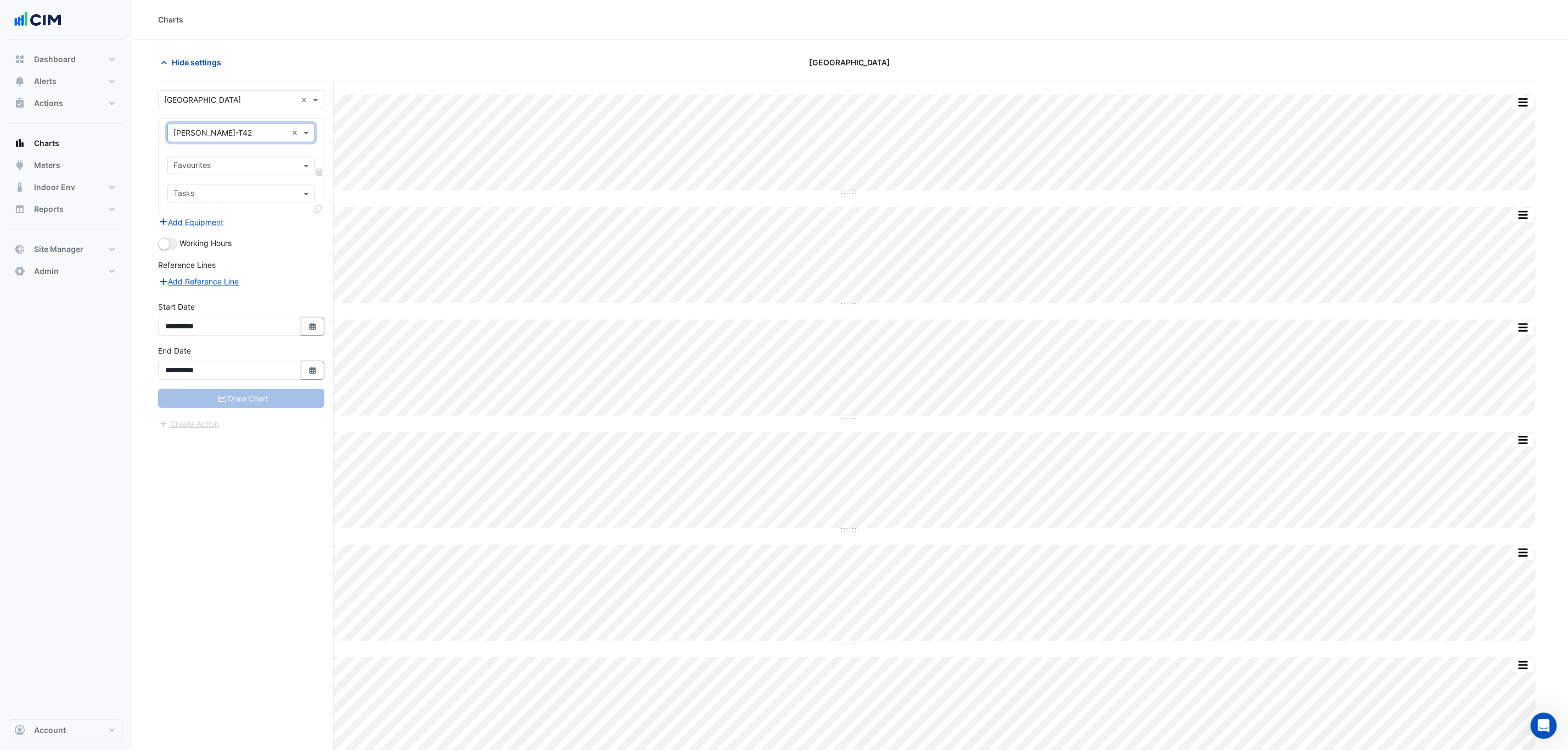
click at [253, 164] on input "text" at bounding box center [234, 167] width 123 height 11
click at [249, 109] on div "× Raine Square ×" at bounding box center [241, 100] width 166 height 20
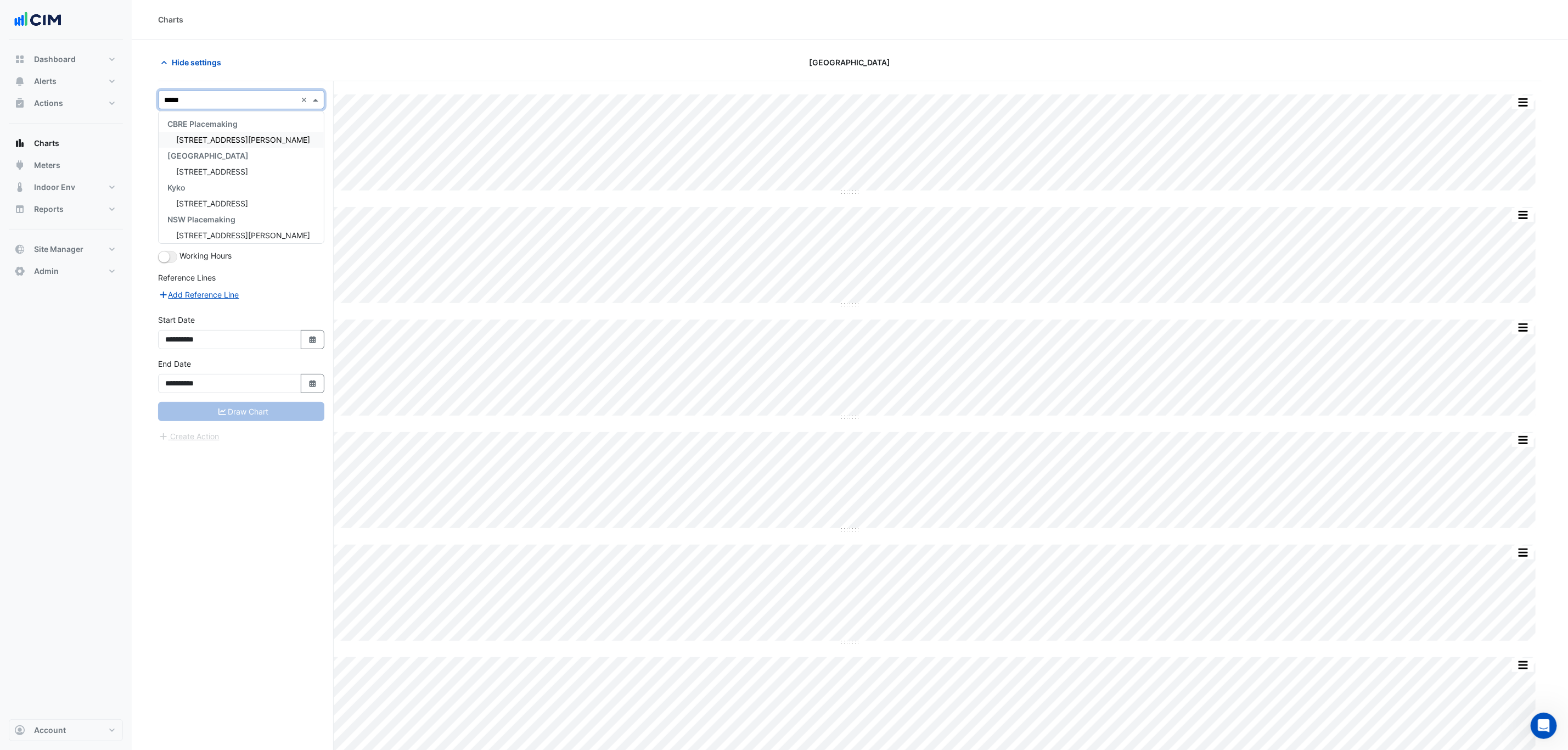
type input "******"
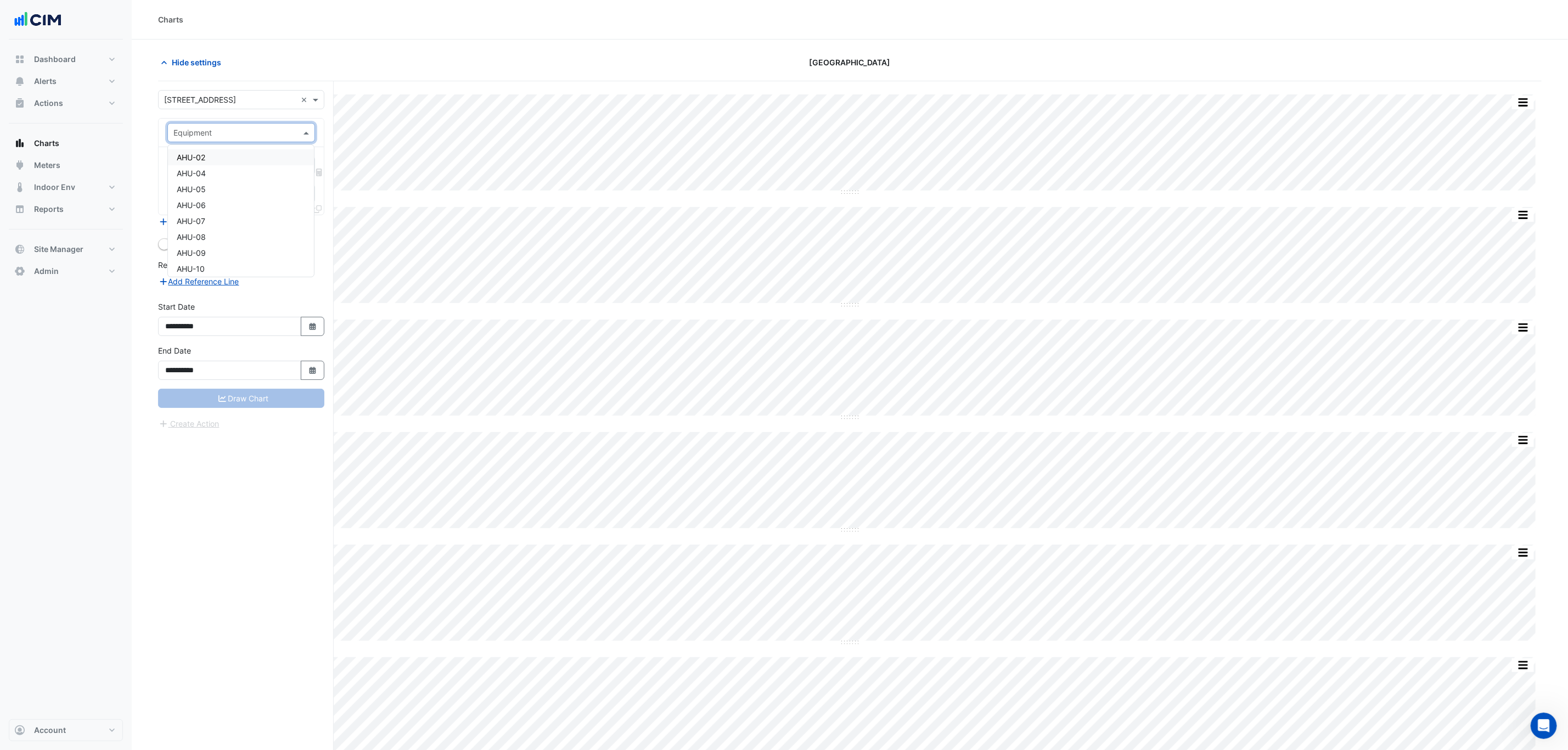
click at [262, 142] on div "Equipment" at bounding box center [241, 133] width 147 height 20
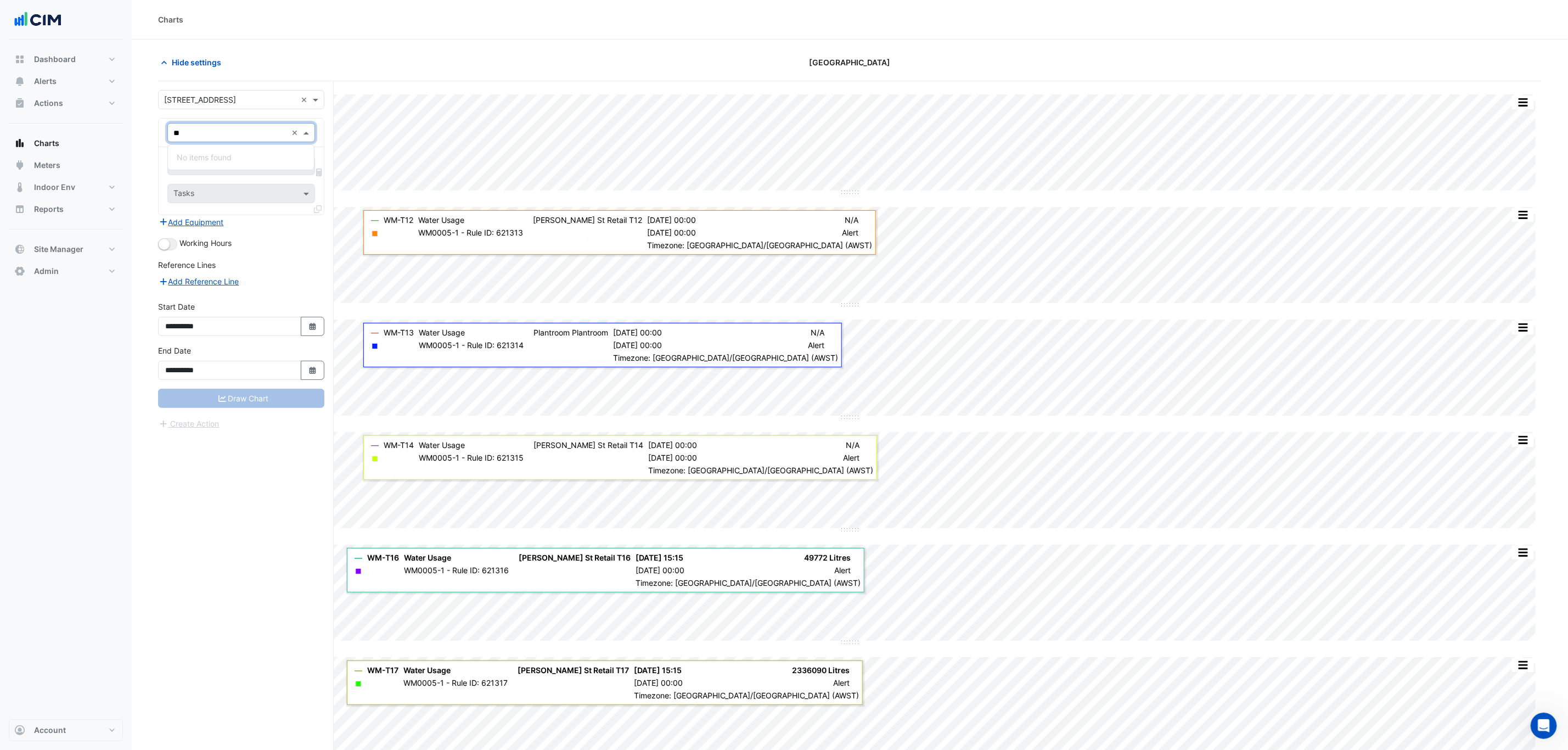
type input "**"
click at [379, 63] on div "Hide settings" at bounding box center [384, 63] width 466 height 20
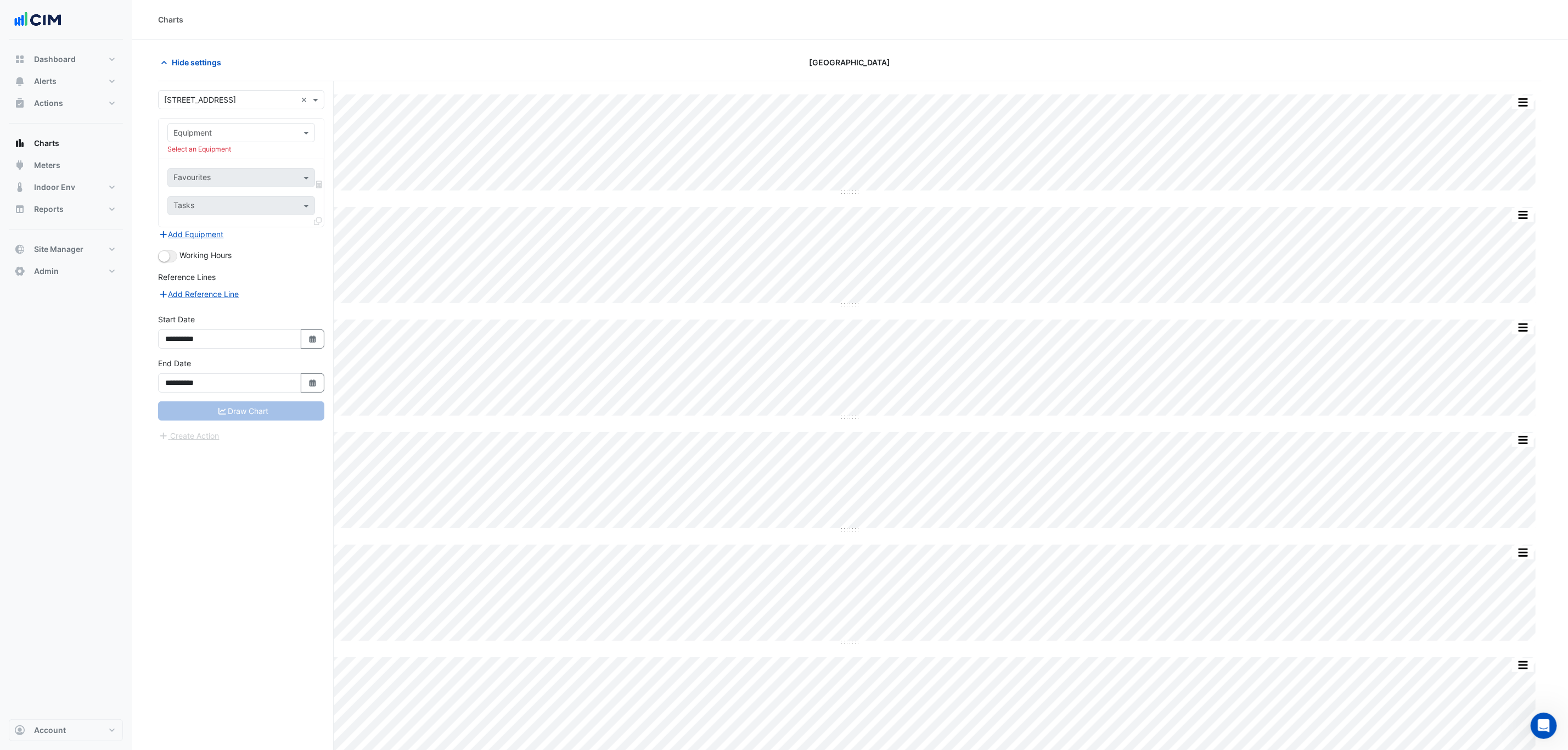
click at [252, 129] on input "text" at bounding box center [230, 133] width 114 height 11
type input "**"
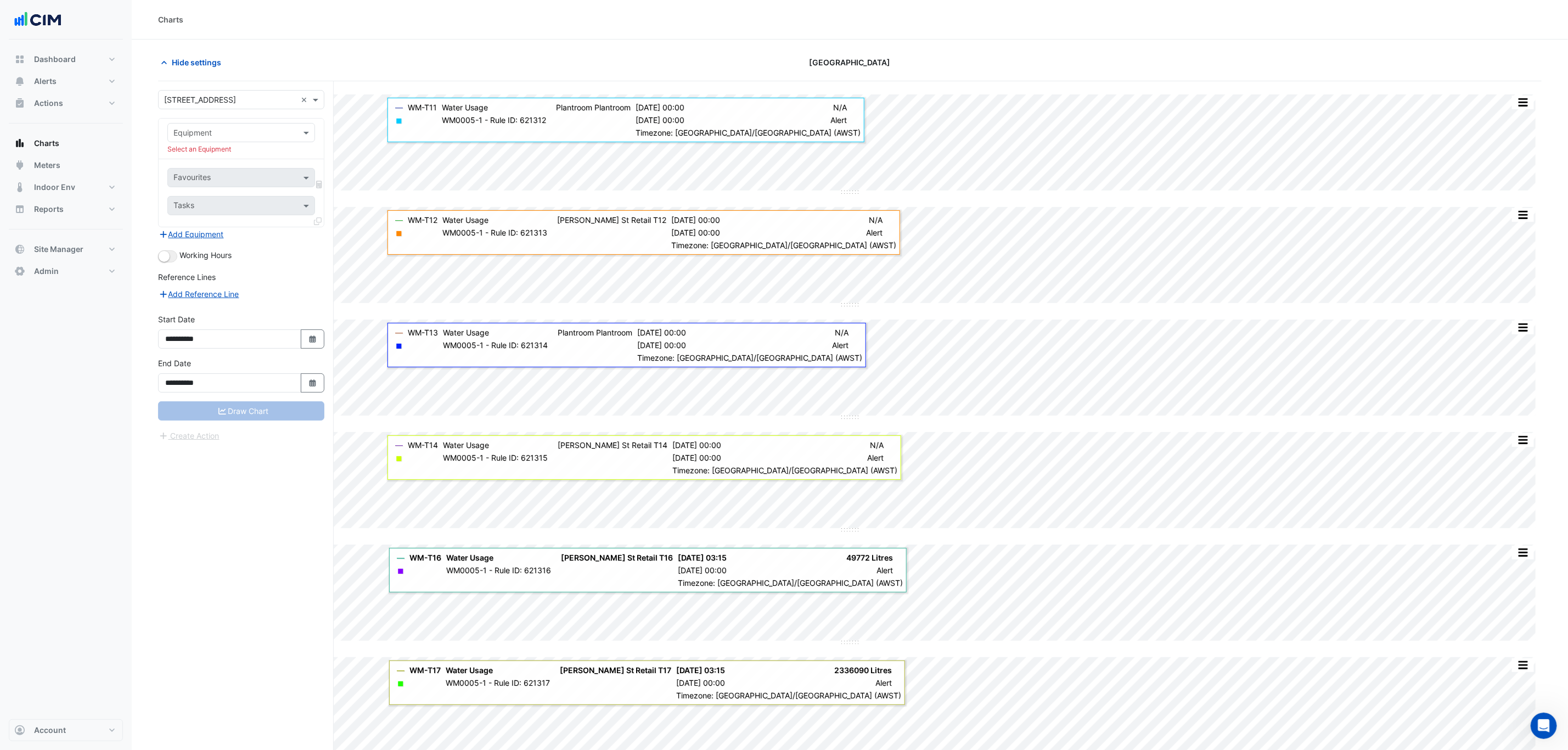
click at [257, 103] on input "text" at bounding box center [230, 100] width 132 height 11
type input "***"
click at [290, 148] on div "CBRE Executive" at bounding box center [241, 156] width 165 height 16
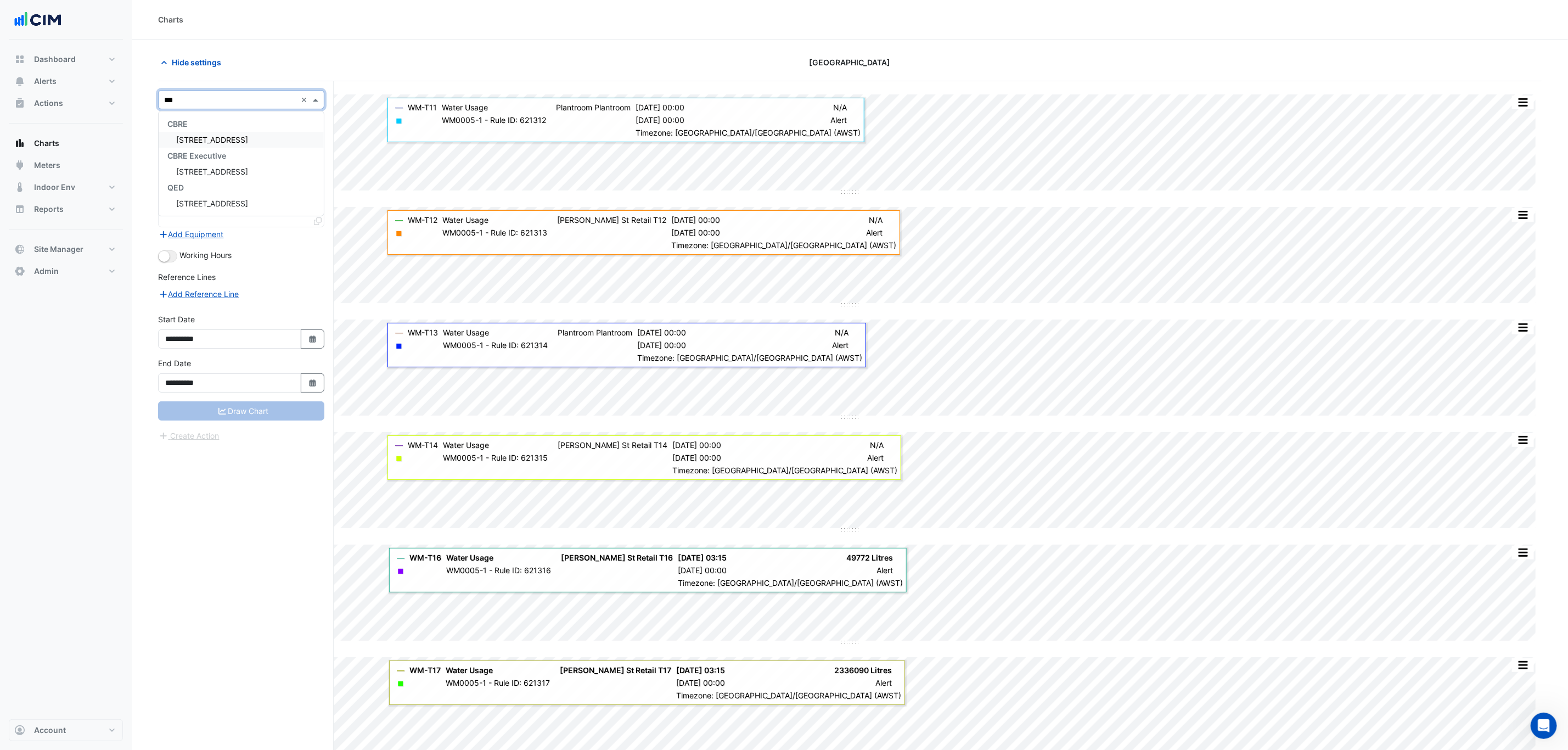
click at [287, 143] on div "175 Eagle Street" at bounding box center [241, 140] width 165 height 16
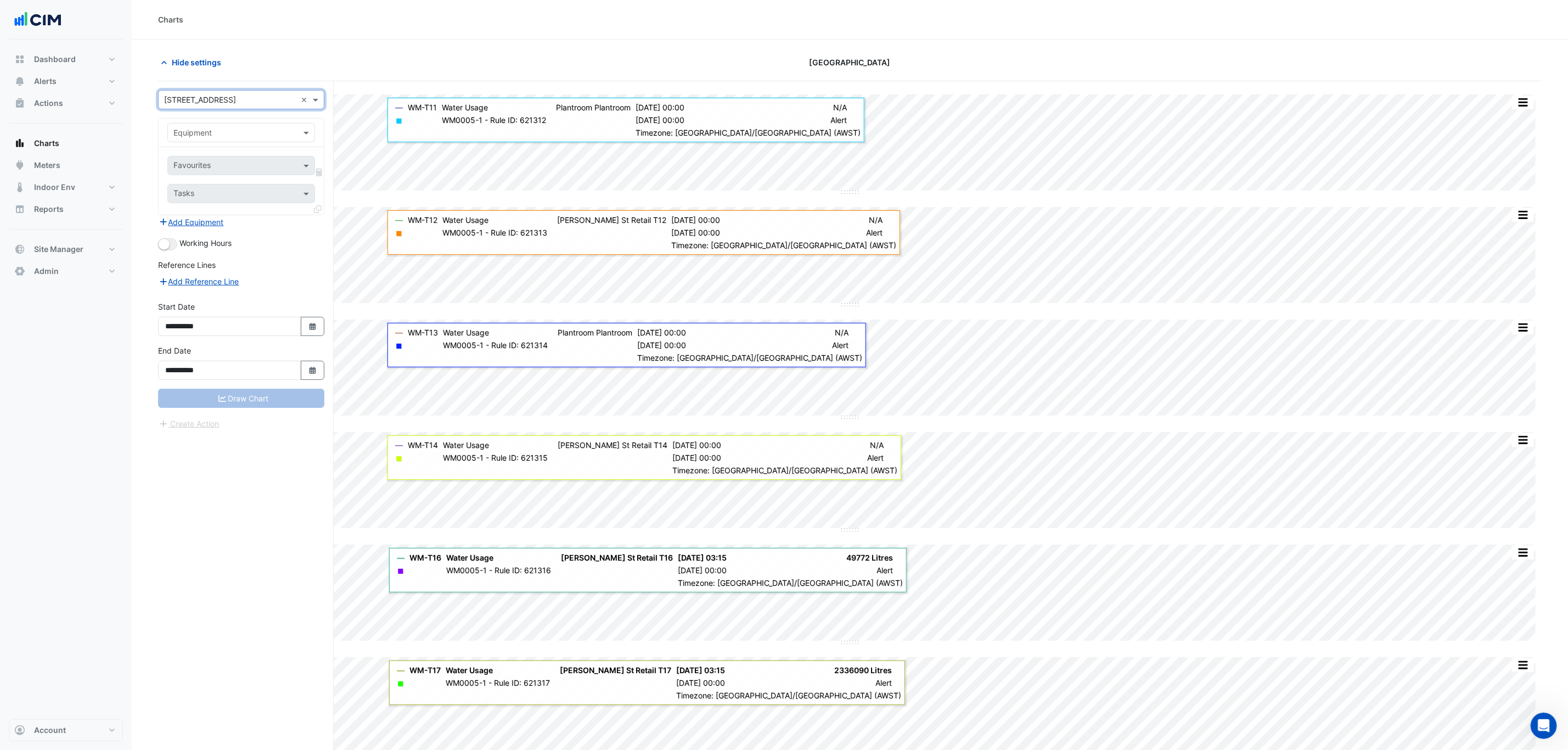
click at [282, 142] on div "Equipment" at bounding box center [241, 133] width 147 height 20
type input "**"
click at [254, 157] on div "[PERSON_NAME]-Unknown-1" at bounding box center [240, 157] width 146 height 16
click at [296, 169] on div at bounding box center [293, 165] width 13 height 13
click at [286, 193] on span "Water Usage - Plantroom, Plantroom" at bounding box center [242, 190] width 130 height 9
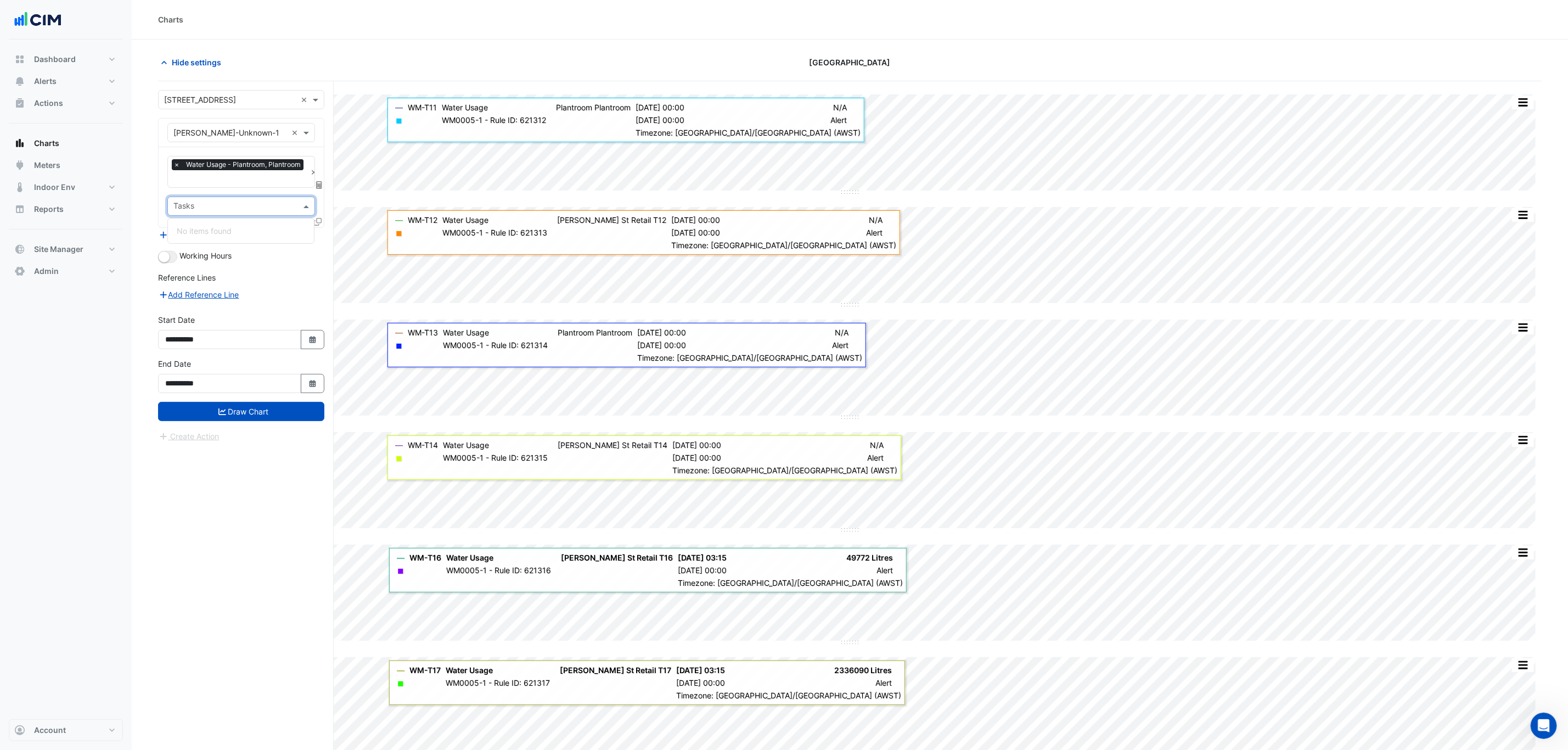
click at [282, 206] on input "text" at bounding box center [234, 207] width 123 height 11
click at [280, 298] on div "Add Reference Line" at bounding box center [241, 294] width 166 height 13
click at [317, 221] on icon at bounding box center [318, 221] width 7 height 7
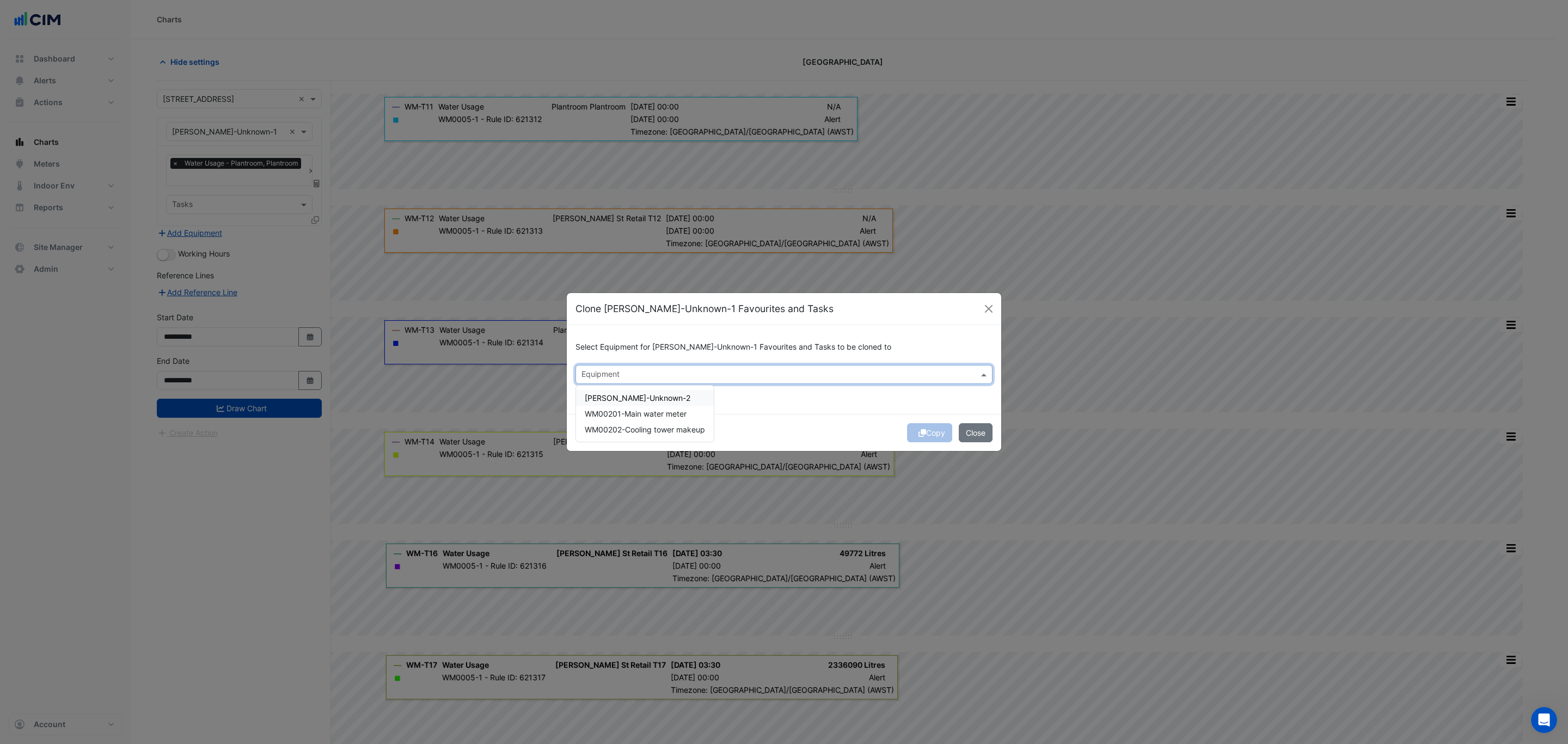
click at [822, 366] on div "Equipment" at bounding box center [784, 375] width 417 height 19
click at [786, 398] on div "Select Equipment for WM-CW-Unknown-1 Favourites and Tasks to be cloned to Equip…" at bounding box center [784, 369] width 435 height 89
click at [596, 389] on button "Select All" at bounding box center [593, 390] width 34 height 13
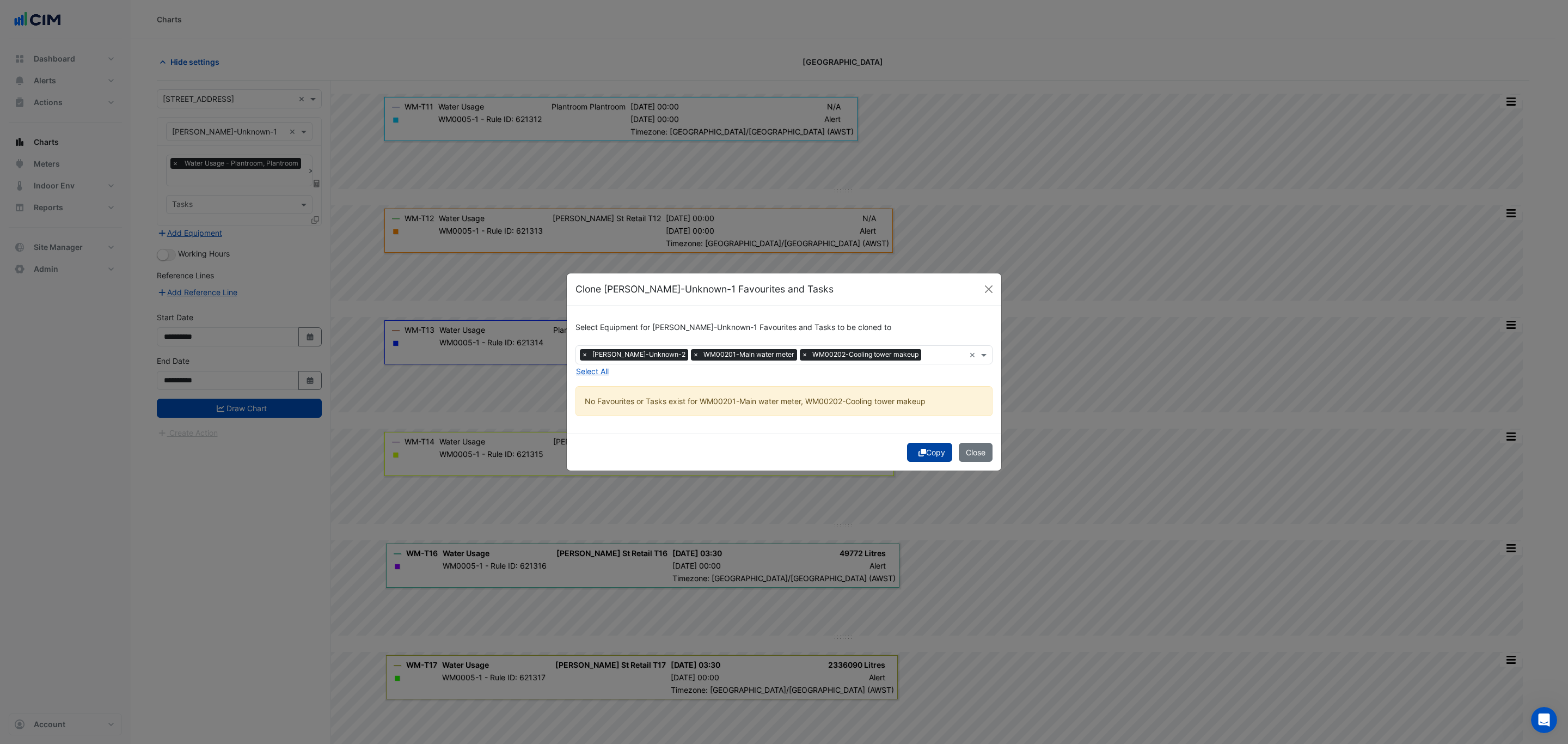
click at [935, 447] on button "Copy" at bounding box center [930, 452] width 45 height 19
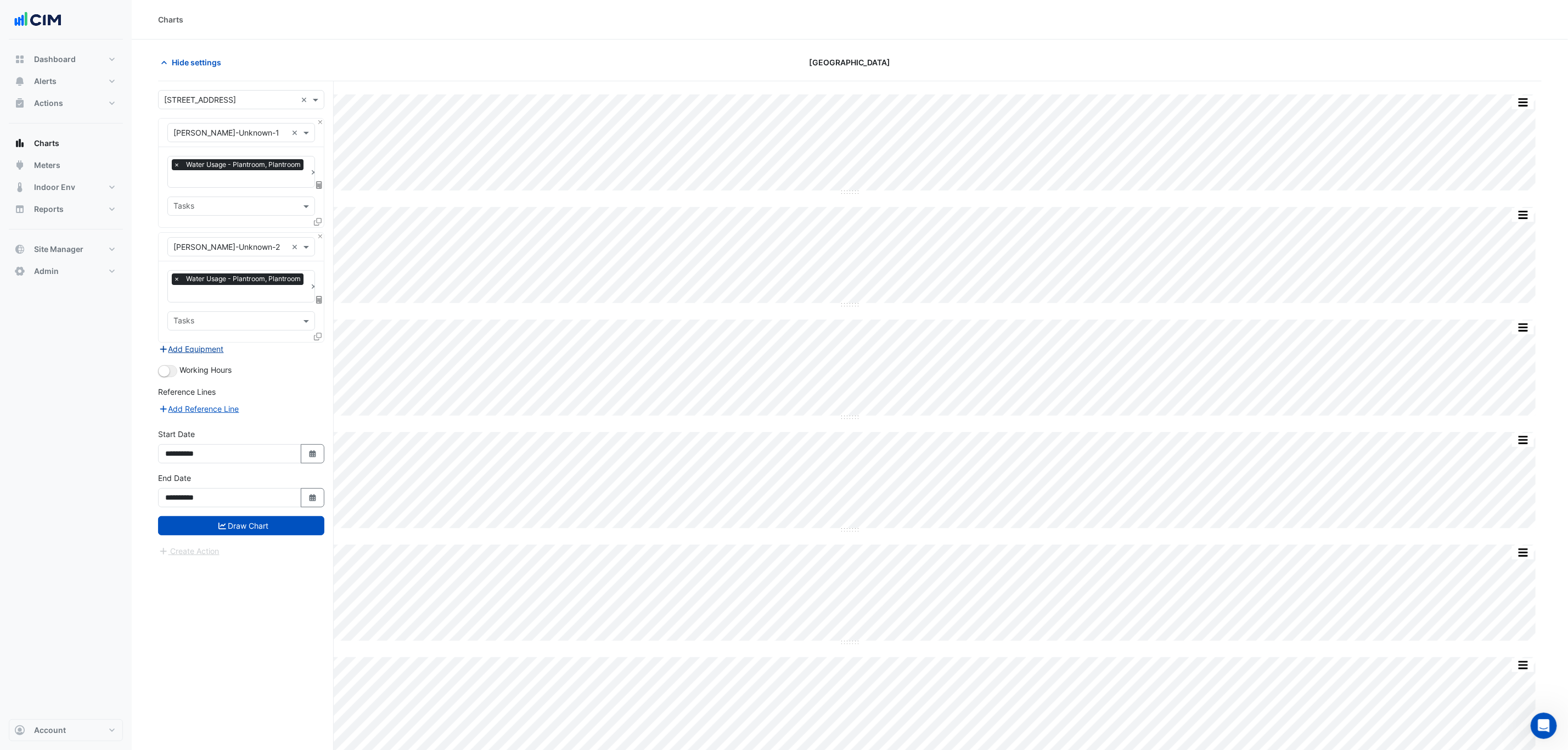
click at [218, 349] on button "Add Equipment" at bounding box center [191, 349] width 67 height 13
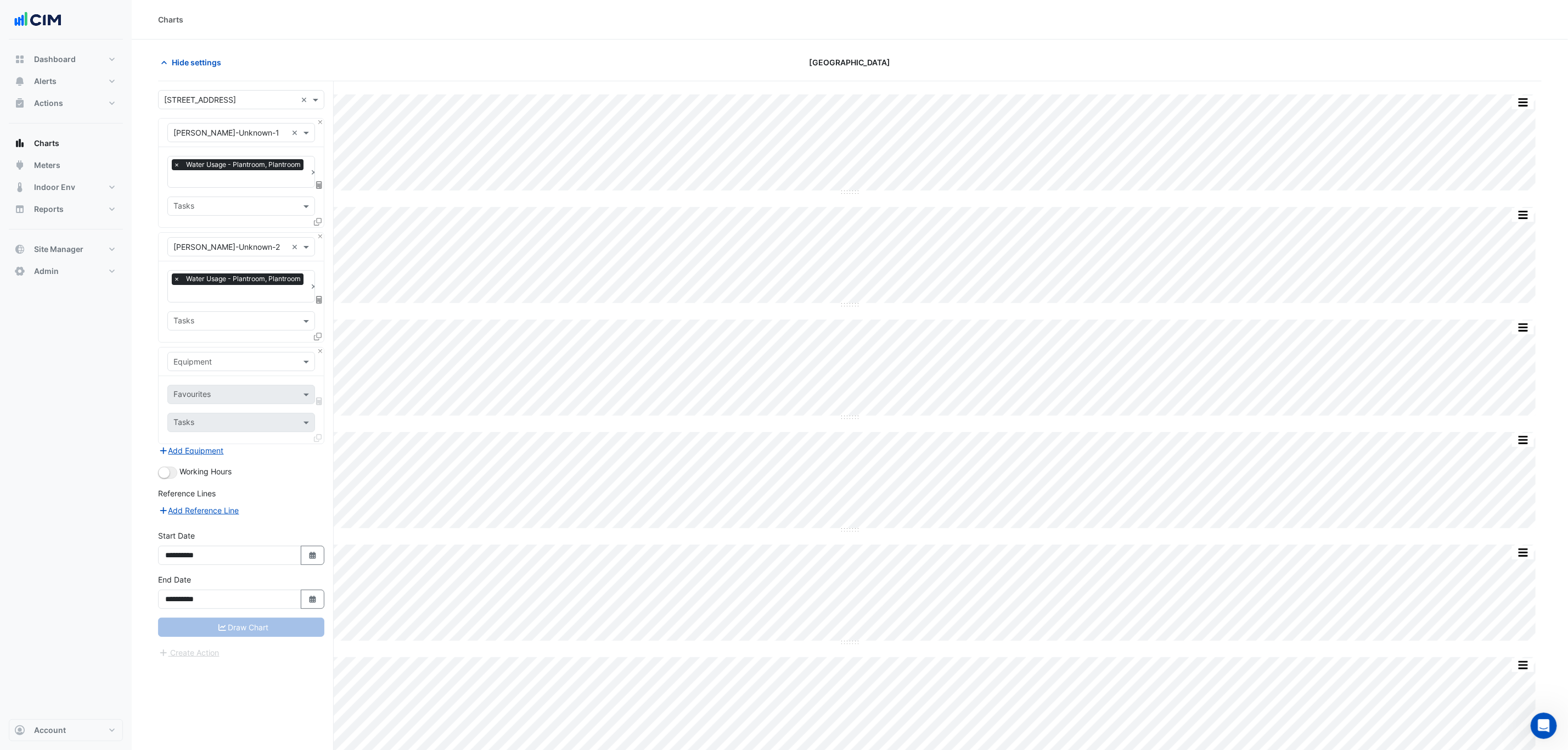
click at [240, 362] on input "text" at bounding box center [230, 362] width 114 height 11
type input "**"
click at [279, 419] on span "WM00201-Main water meter" at bounding box center [228, 418] width 103 height 9
click at [278, 397] on input "text" at bounding box center [229, 396] width 111 height 11
click at [272, 420] on span "Water Usage (kL) - Plantroom, Plantroom" at bounding box center [250, 419] width 147 height 9
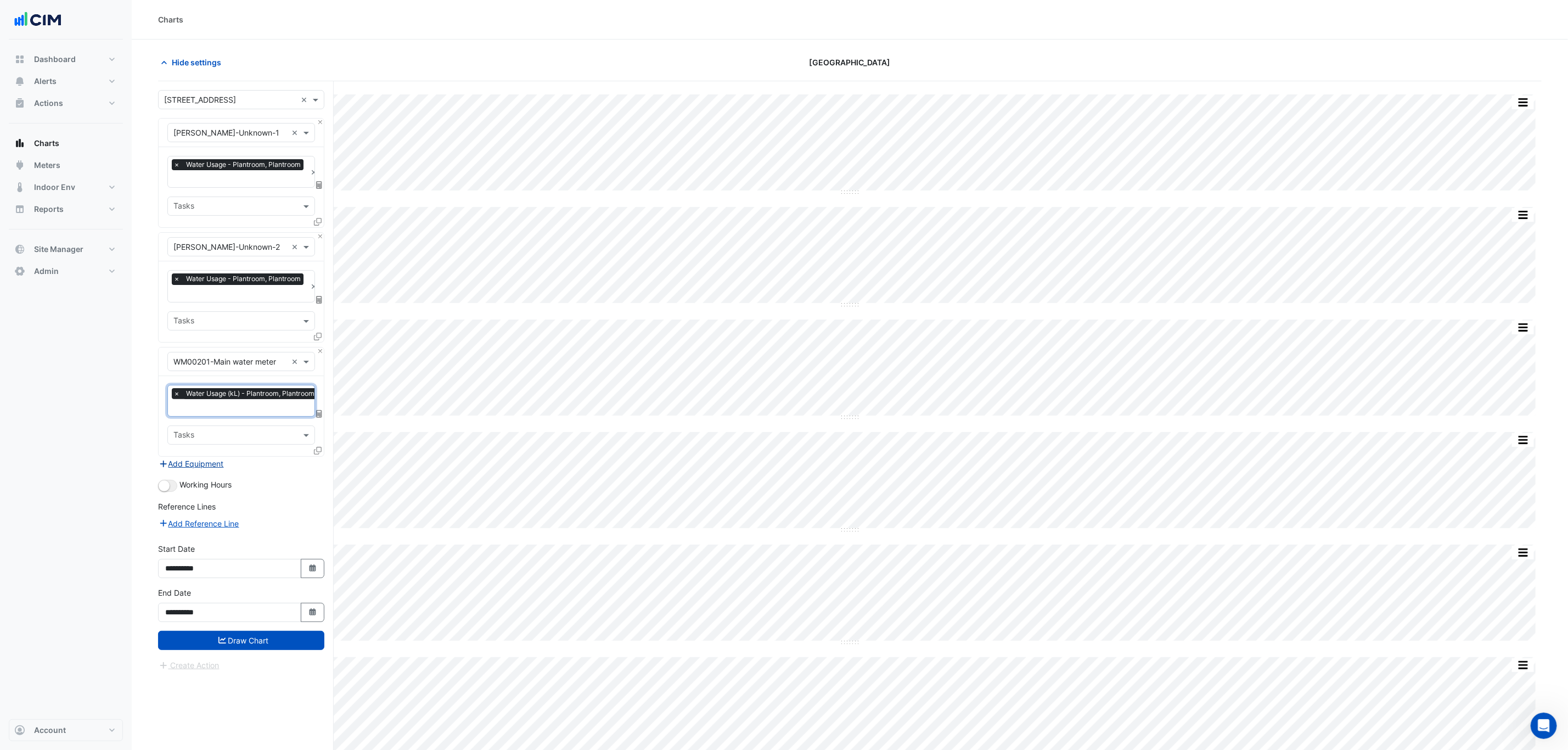
click at [208, 467] on button "Add Equipment" at bounding box center [191, 464] width 67 height 13
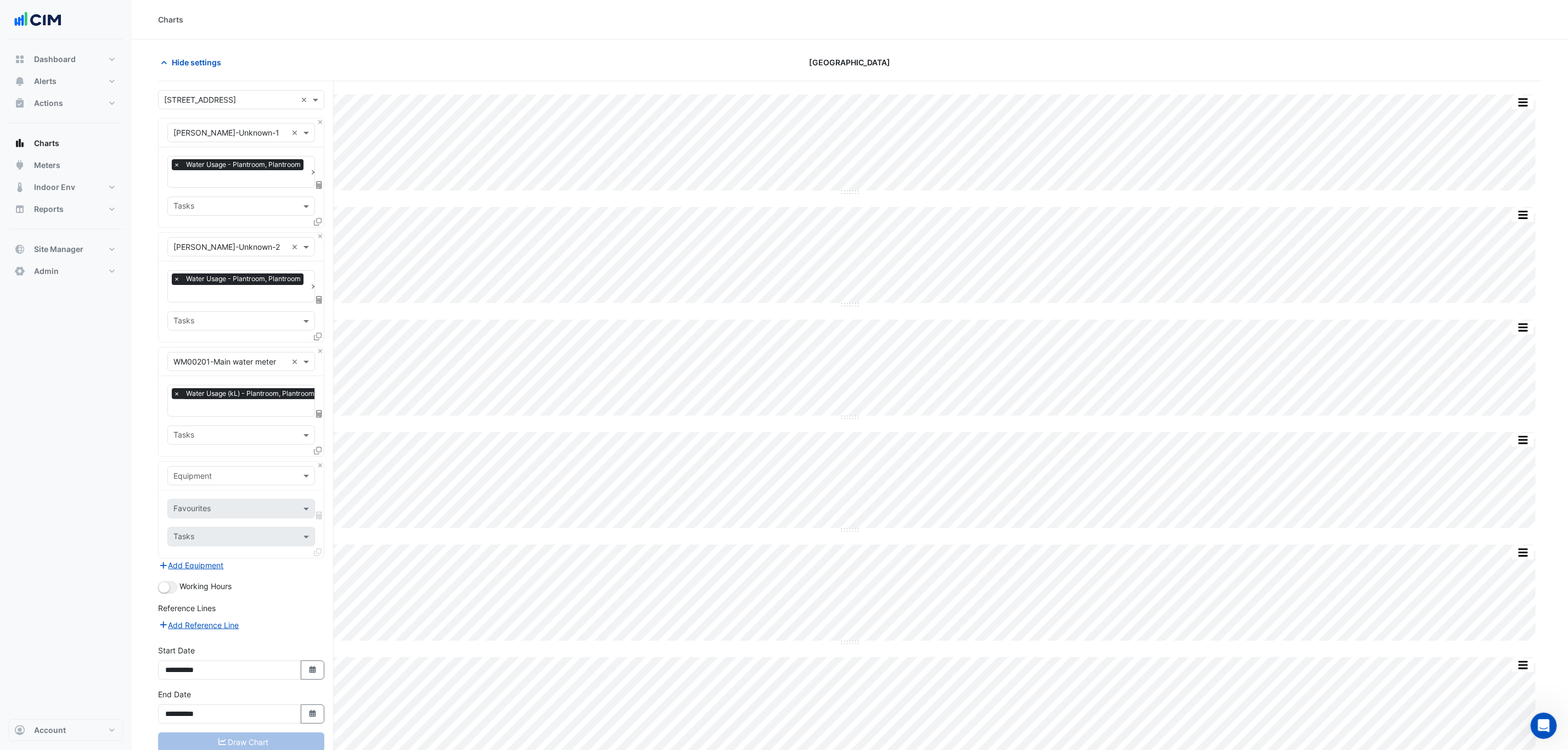
click at [318, 471] on div "Equipment" at bounding box center [241, 476] width 165 height 29
click at [318, 469] on button "Close" at bounding box center [320, 465] width 7 height 7
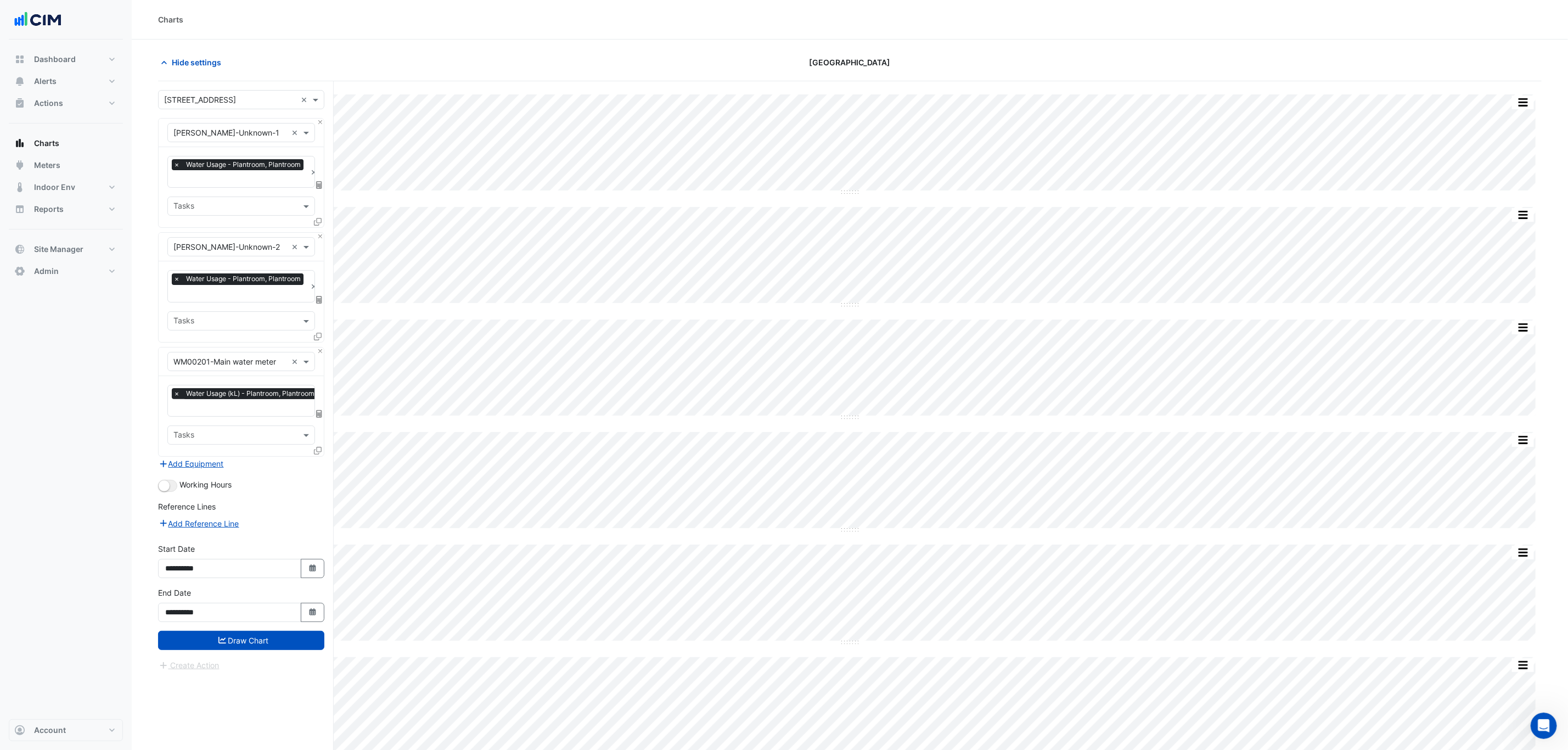
click at [314, 454] on icon at bounding box center [318, 450] width 7 height 7
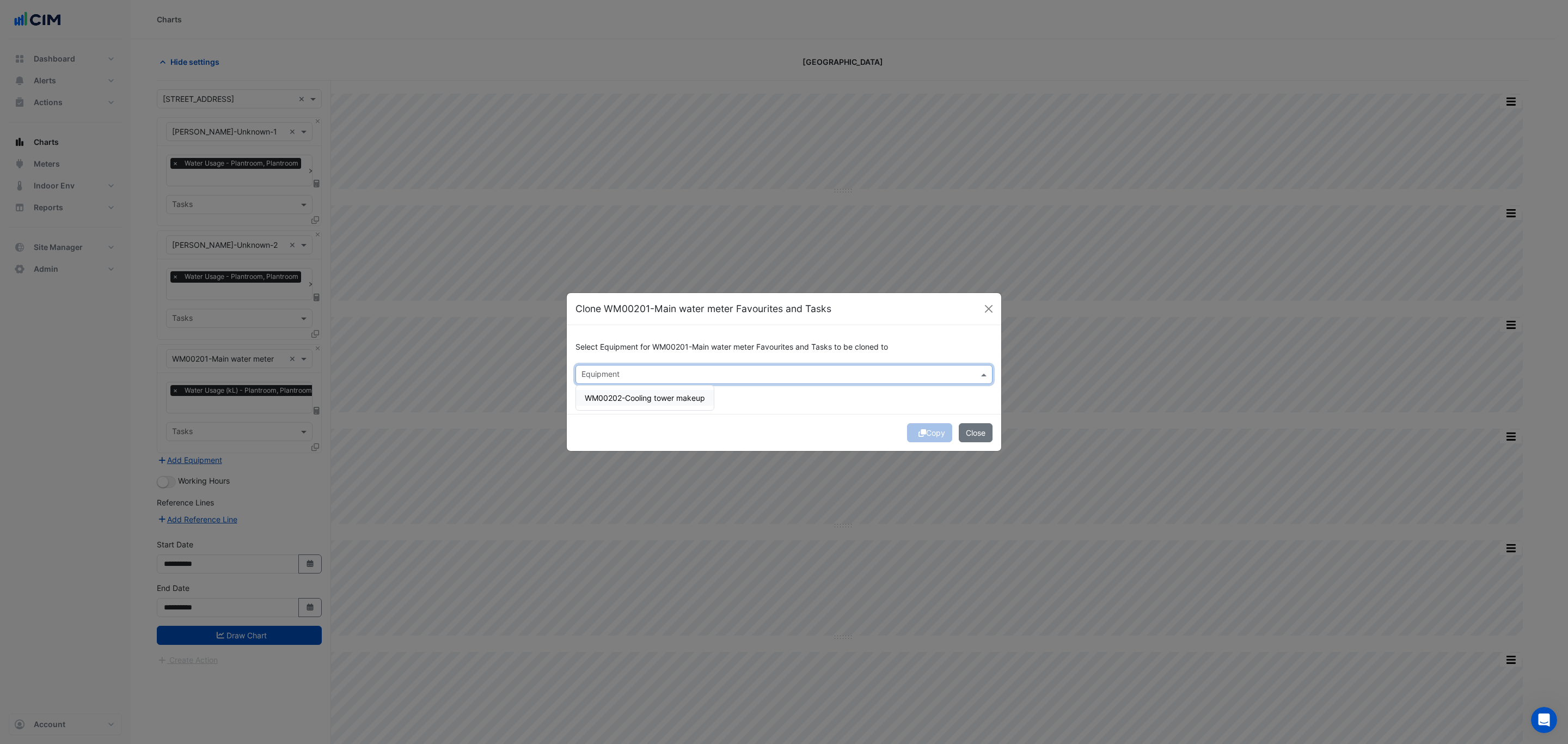
click at [582, 368] on div "Equipment" at bounding box center [599, 376] width 40 height 15
click at [603, 395] on span "WM00202-Cooling tower makeup" at bounding box center [645, 397] width 120 height 9
click at [907, 422] on div "Copy Close" at bounding box center [784, 432] width 435 height 37
click at [922, 432] on icon "submit" at bounding box center [922, 432] width 7 height 7
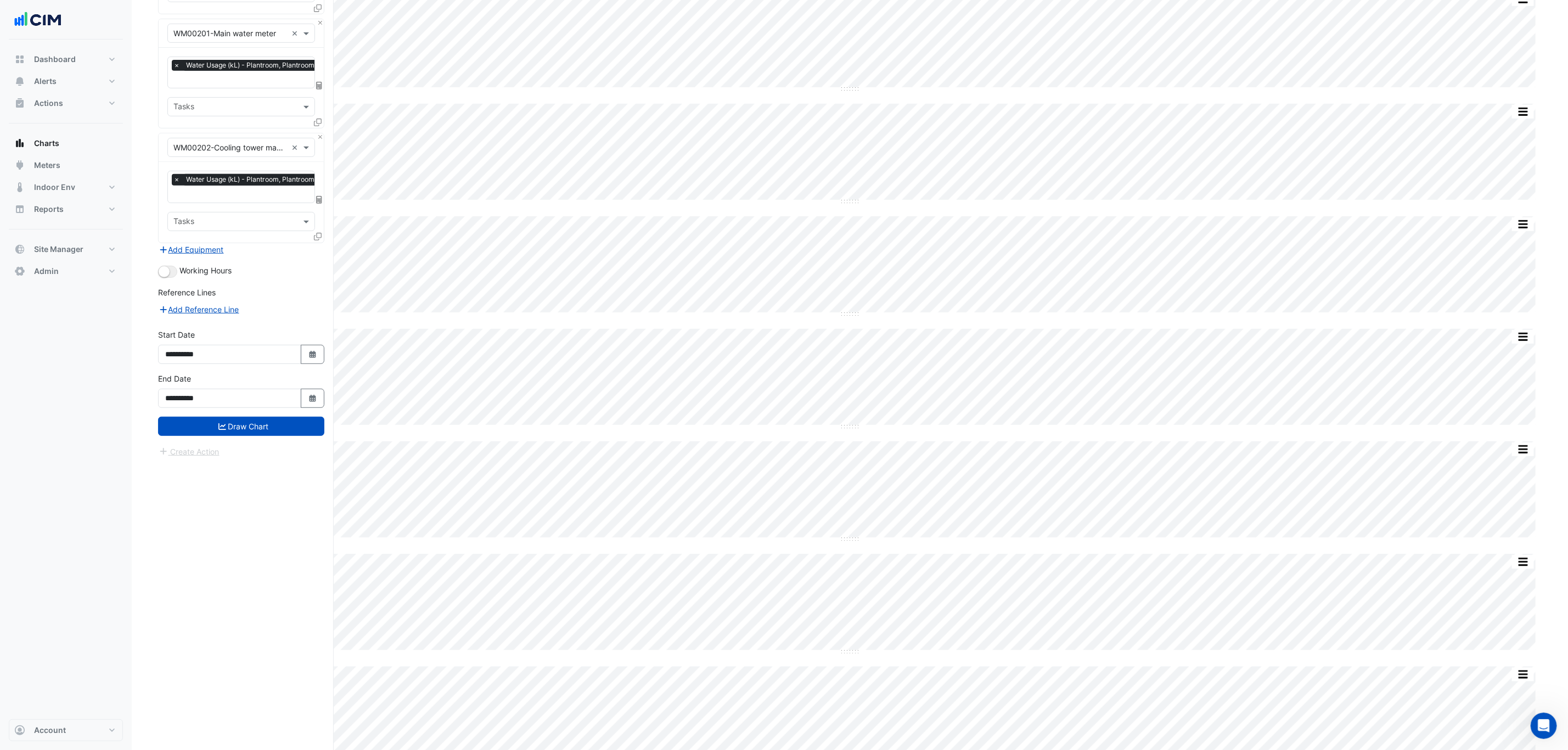
scroll to position [329, 0]
click at [267, 432] on button "Draw Chart" at bounding box center [241, 425] width 166 height 20
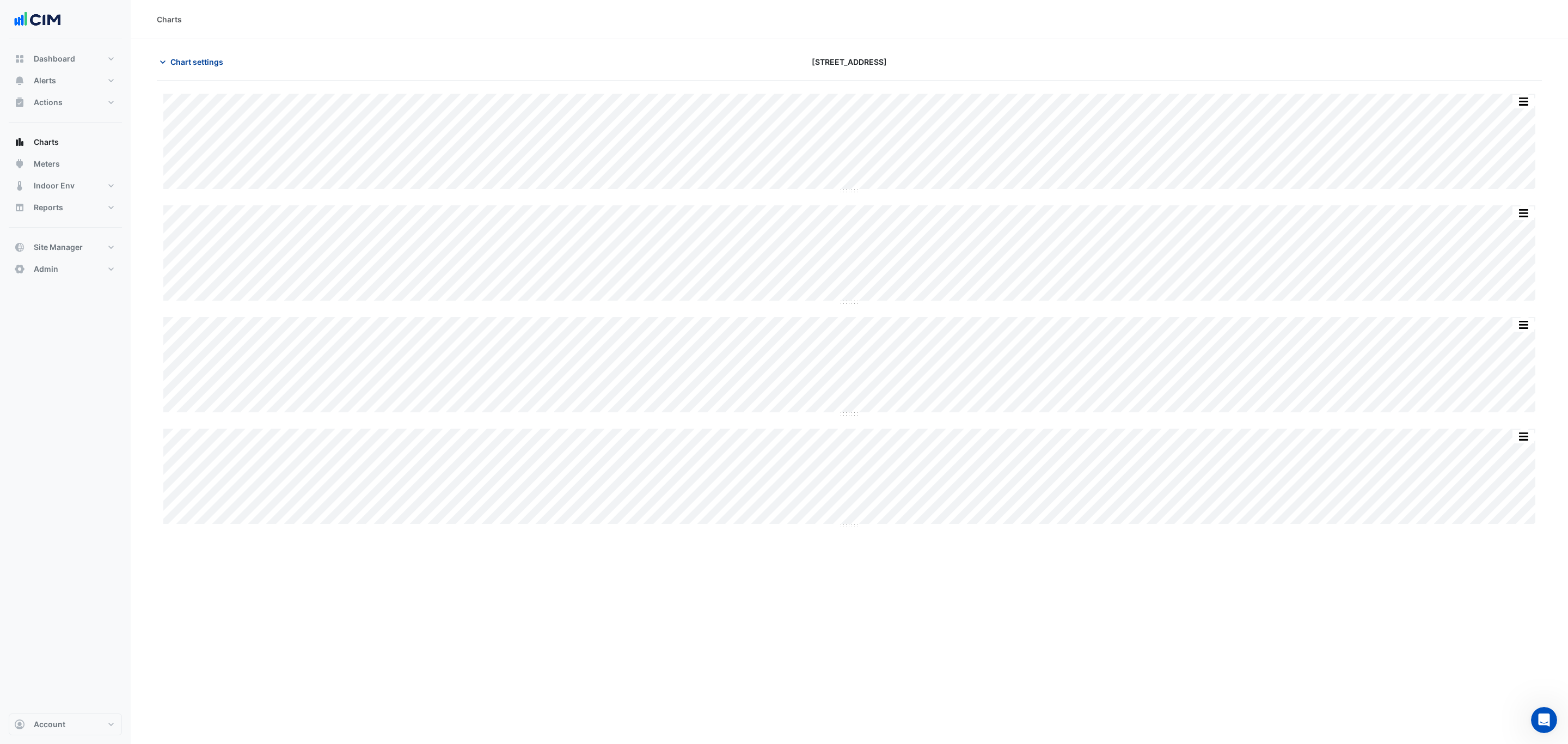
click at [218, 61] on span "Chart settings" at bounding box center [196, 61] width 53 height 11
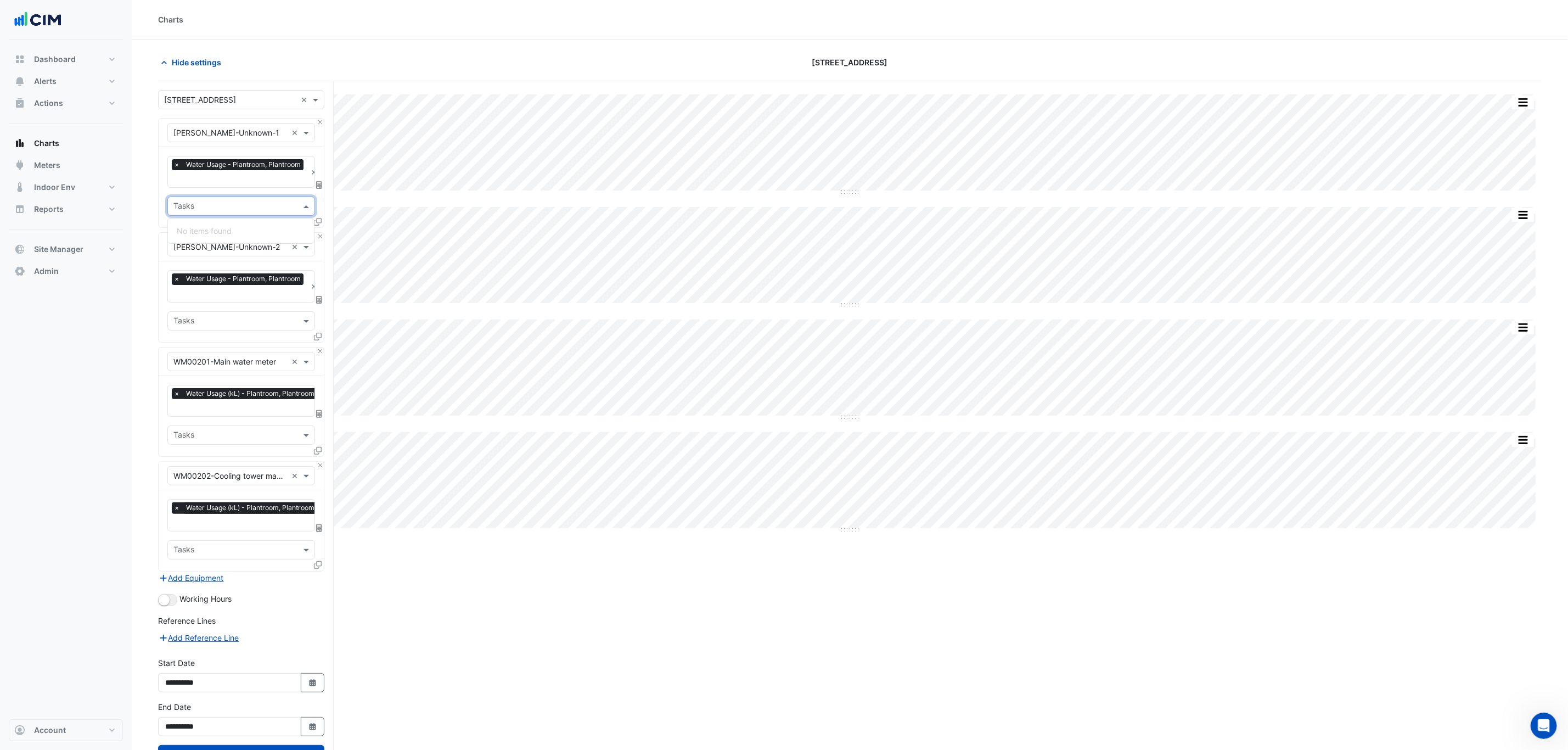
click at [261, 209] on input "text" at bounding box center [234, 207] width 123 height 11
click at [246, 326] on input "text" at bounding box center [234, 322] width 123 height 11
click at [239, 432] on input "text" at bounding box center [234, 436] width 123 height 11
click at [246, 461] on div "WM0005 604024" at bounding box center [240, 460] width 146 height 16
click at [243, 550] on input "text" at bounding box center [234, 550] width 123 height 11
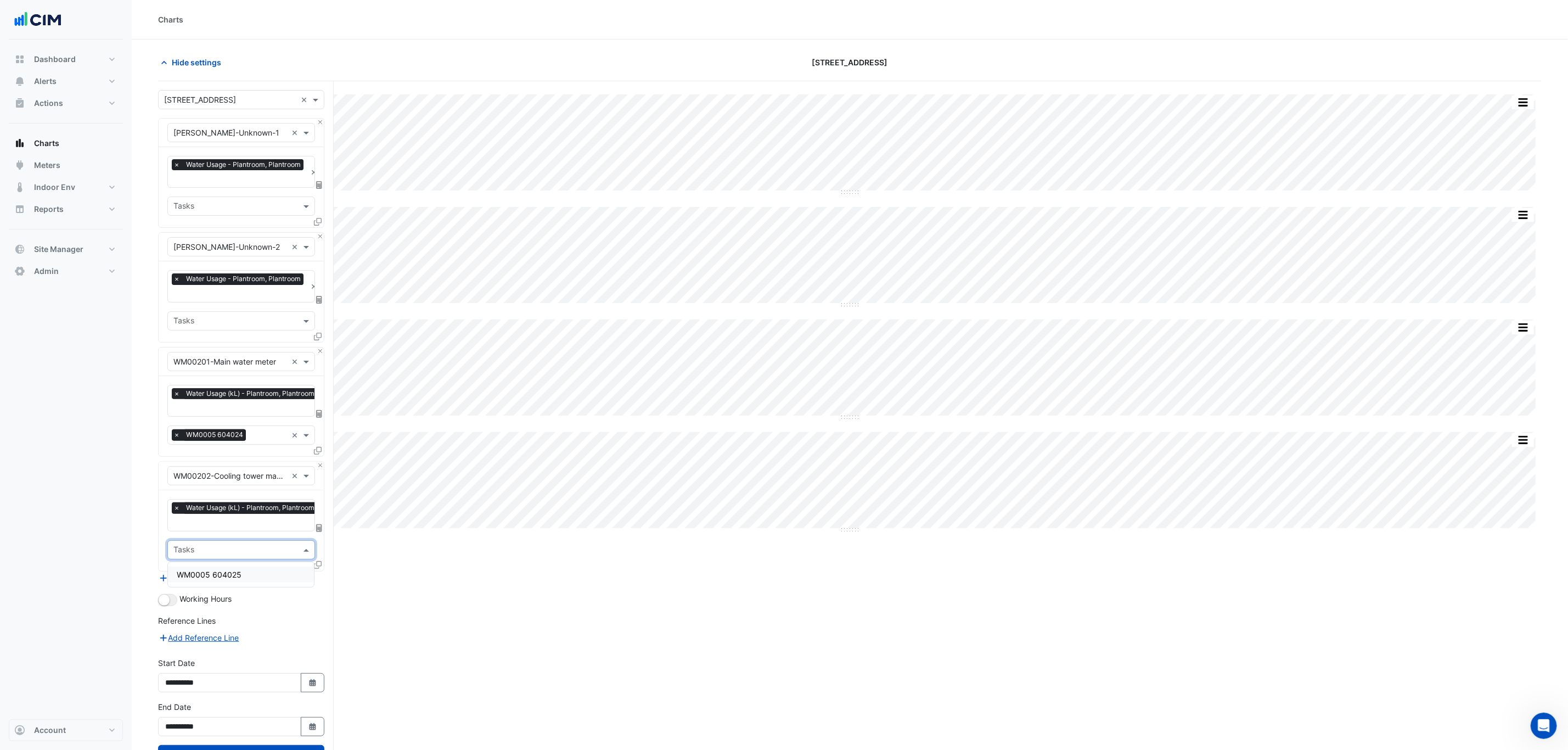
click at [243, 568] on div "WM0005 604025" at bounding box center [240, 575] width 146 height 16
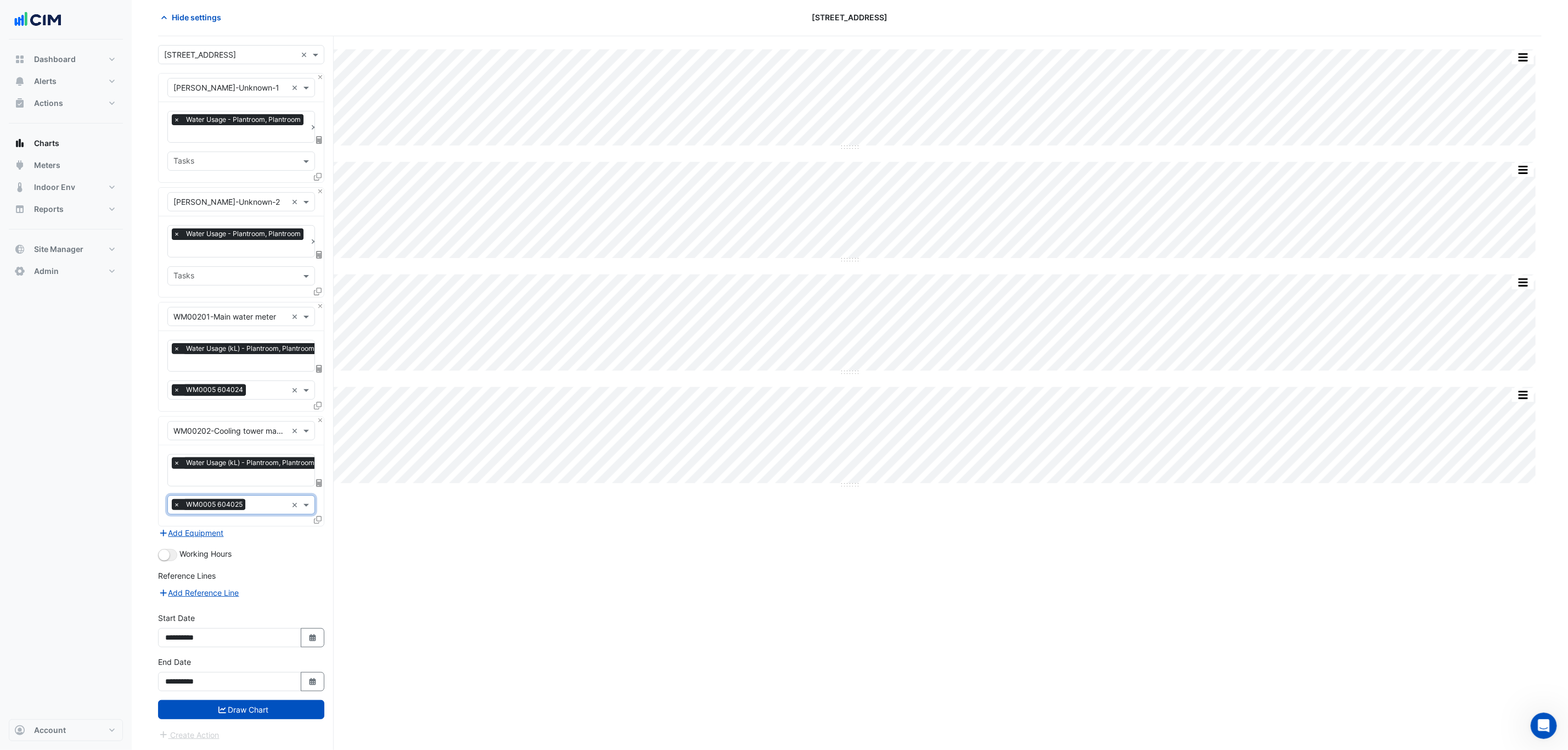
click at [252, 496] on div "× WM0005 604025" at bounding box center [227, 504] width 119 height 17
click at [256, 504] on input "text" at bounding box center [269, 506] width 37 height 11
click at [277, 715] on button "Draw Chart" at bounding box center [241, 709] width 166 height 20
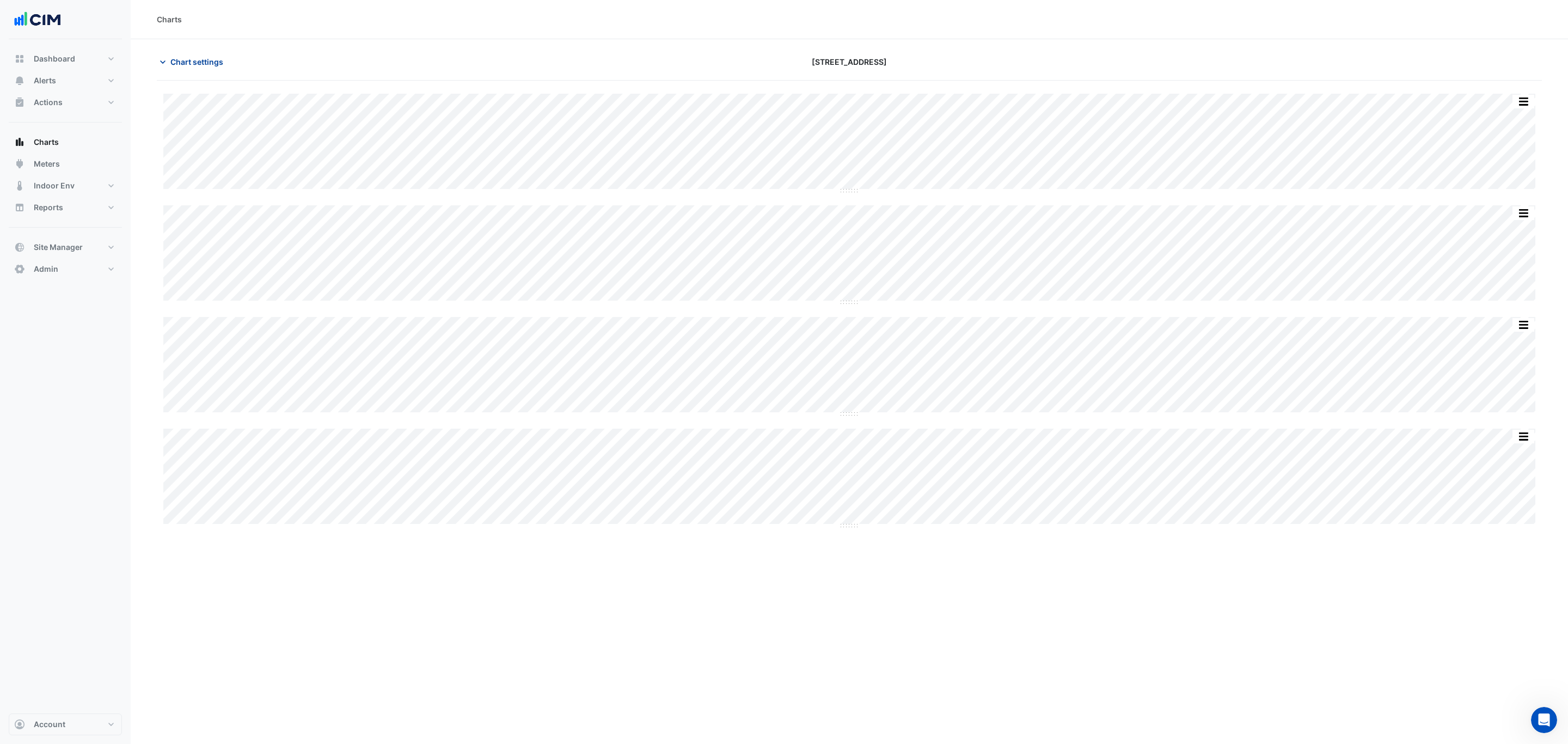
click at [195, 64] on span "Chart settings" at bounding box center [196, 61] width 53 height 11
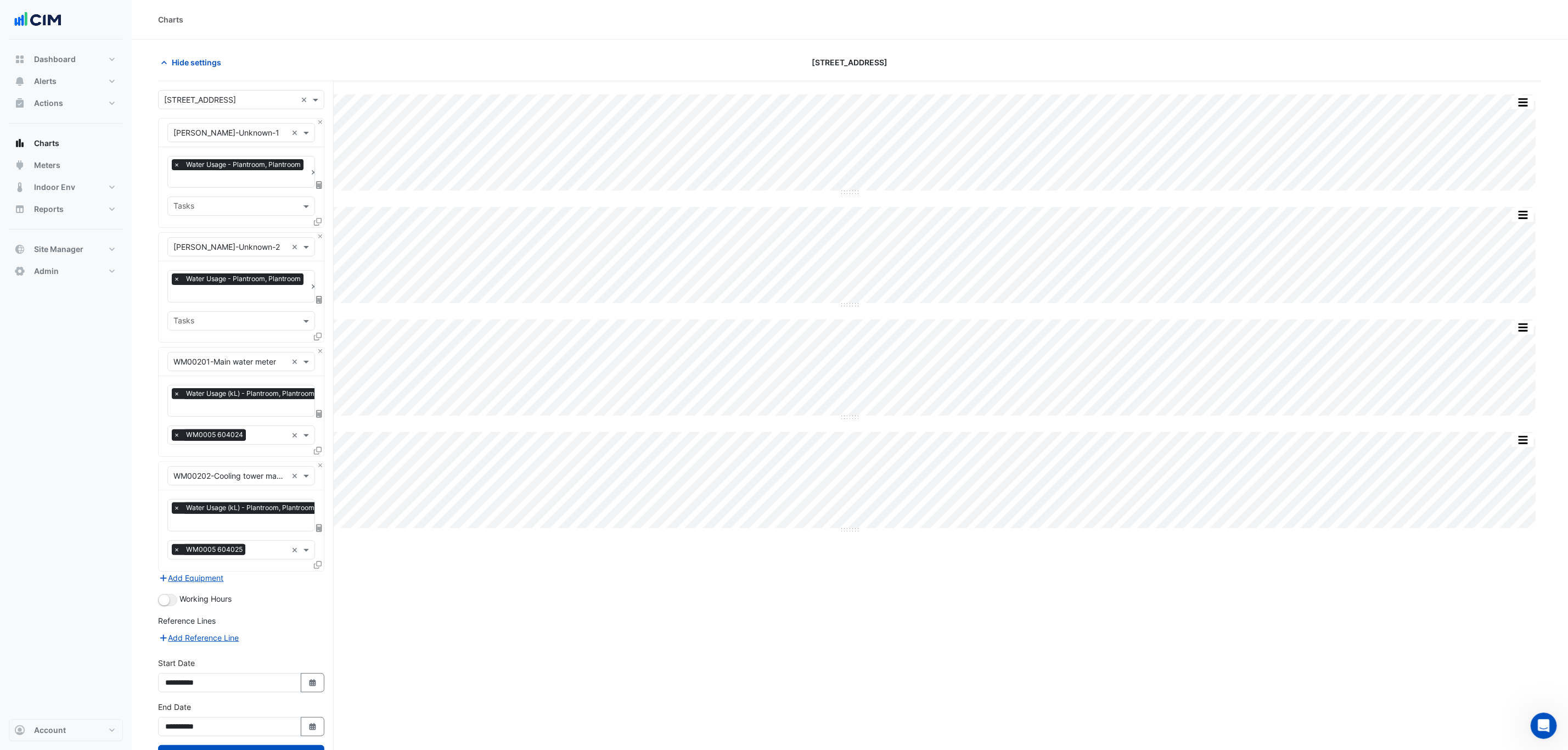
click at [241, 97] on input "text" at bounding box center [230, 100] width 132 height 11
type input "*****"
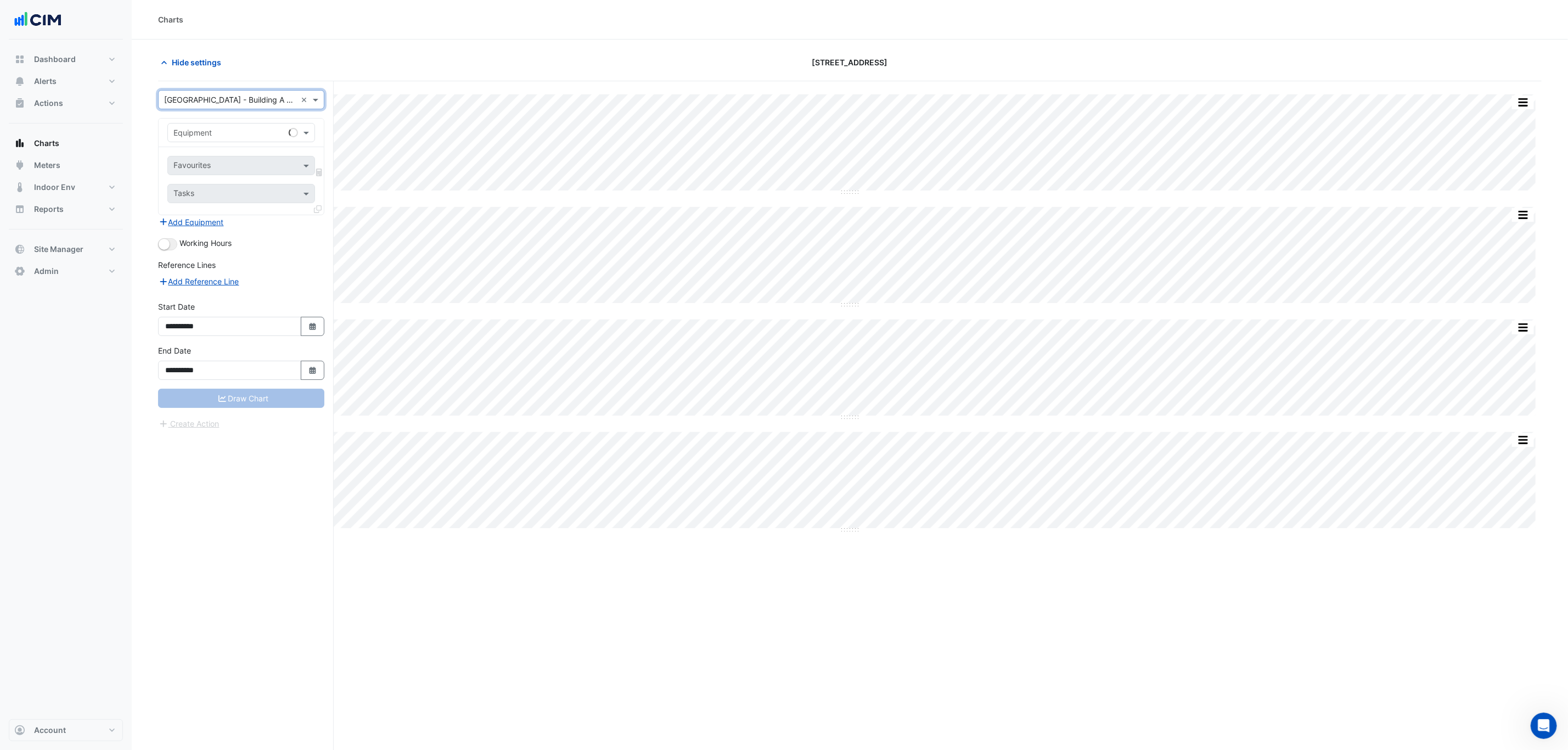
click at [217, 132] on input "text" at bounding box center [230, 133] width 114 height 11
type input "**"
click at [265, 157] on div "WM-MAINS-WATER" at bounding box center [240, 157] width 146 height 16
click at [257, 164] on input "text" at bounding box center [234, 167] width 123 height 11
click at [277, 240] on div "Working Hours" at bounding box center [241, 243] width 166 height 13
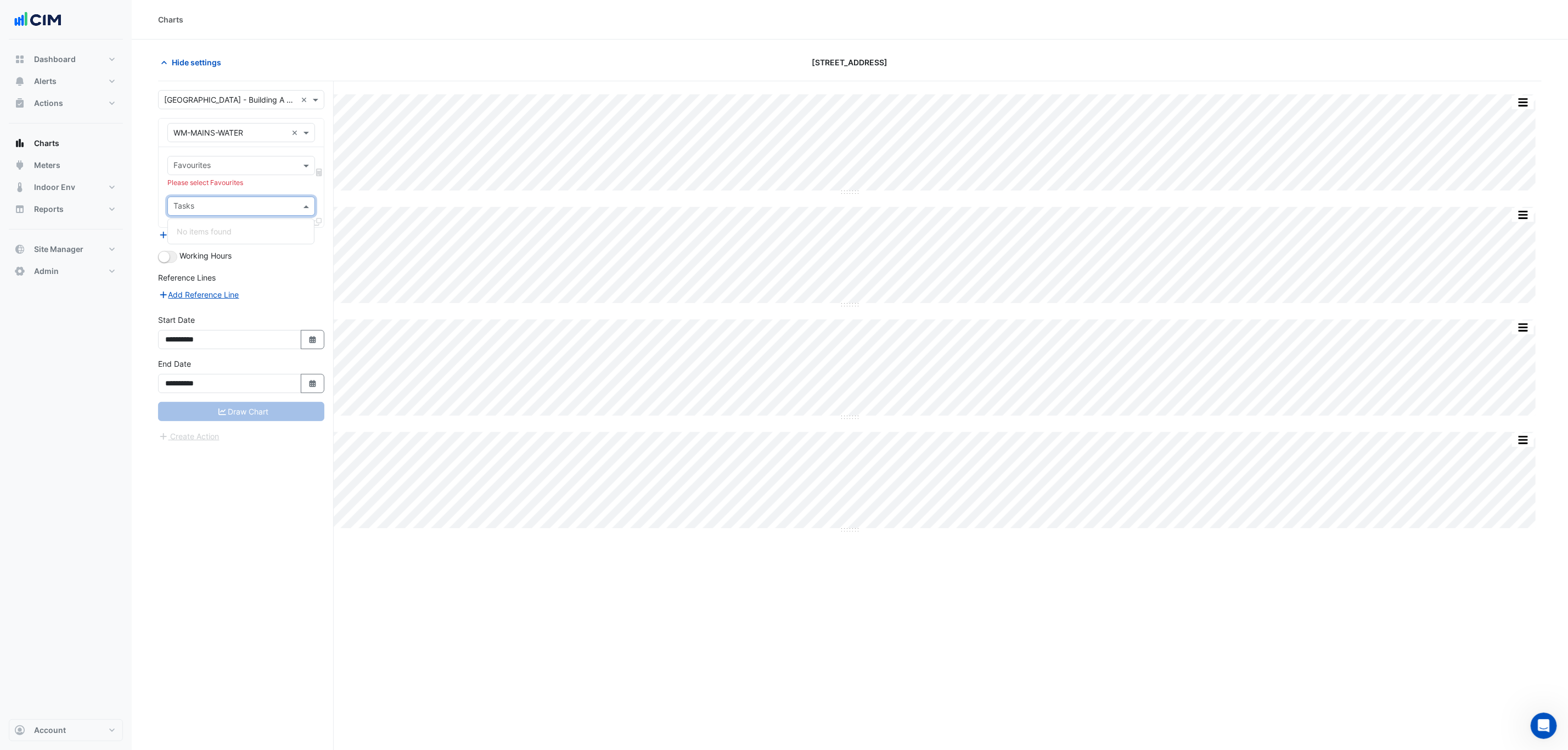
click at [267, 203] on input "text" at bounding box center [234, 207] width 123 height 11
click at [264, 173] on div at bounding box center [234, 167] width 125 height 15
click at [272, 154] on div "Favourites No items found Please select Favourites Tasks" at bounding box center [241, 187] width 165 height 80
click at [278, 169] on input "text" at bounding box center [234, 167] width 123 height 11
click at [267, 136] on input "text" at bounding box center [230, 133] width 114 height 11
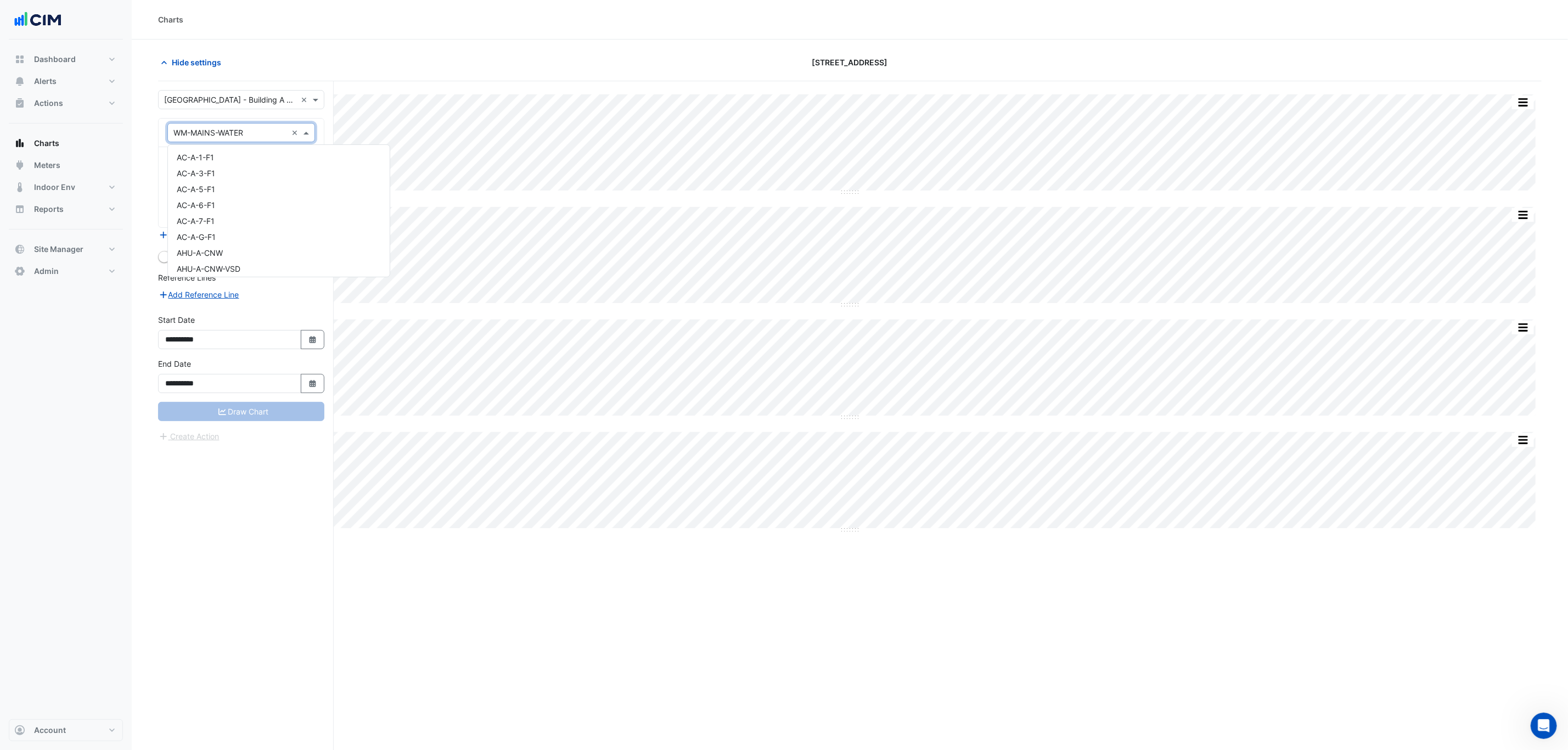
scroll to position [10253, 0]
type input "**"
click at [270, 178] on div "Z-OLD-WM-MAINS-WATER" at bounding box center [240, 173] width 146 height 16
click at [252, 159] on div "Favourites" at bounding box center [226, 165] width 116 height 17
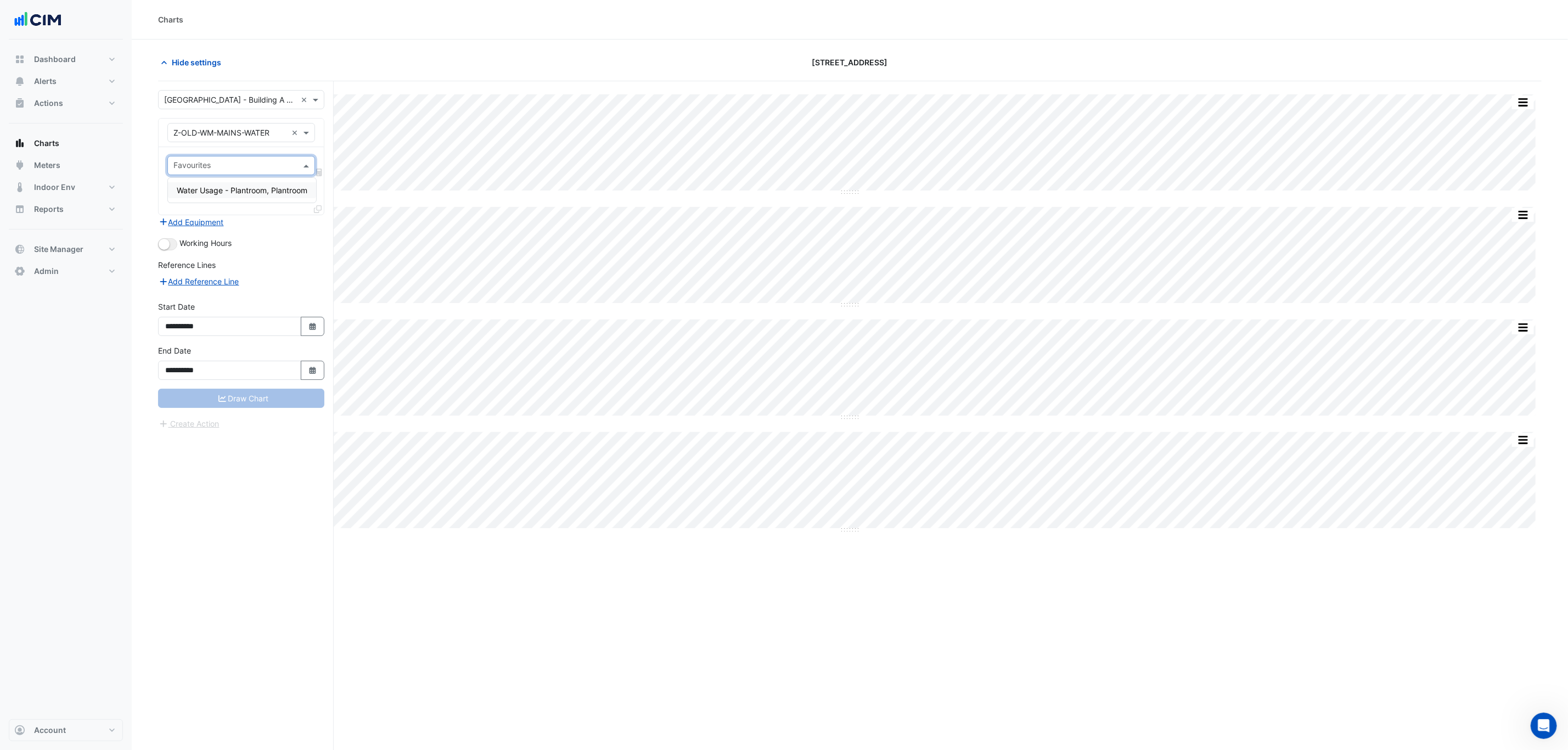
click at [302, 239] on div "Working Hours" at bounding box center [241, 243] width 166 height 13
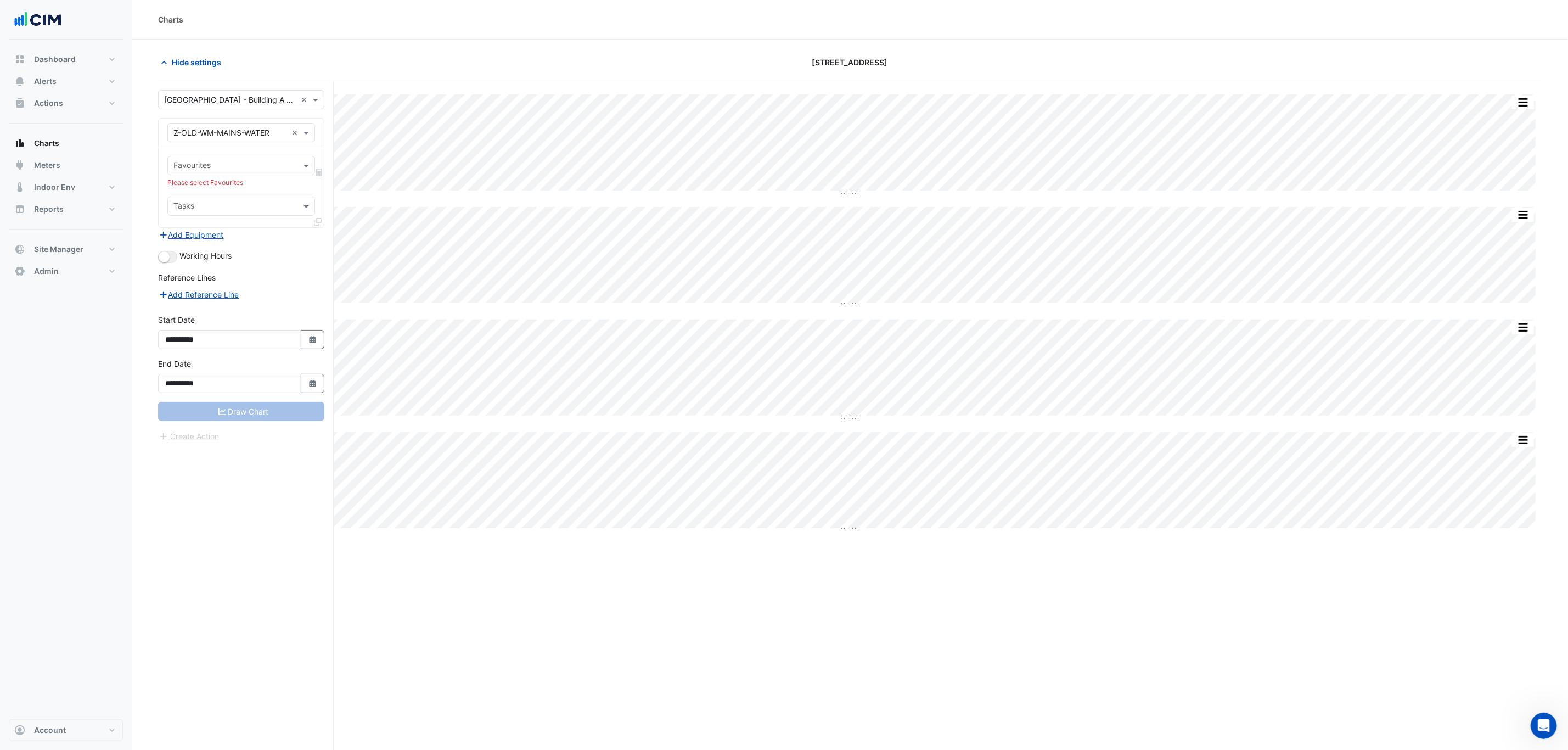
click at [217, 169] on input "text" at bounding box center [234, 167] width 123 height 11
click at [227, 188] on span "Water Usage - Plantroom, Plantroom" at bounding box center [242, 190] width 130 height 9
click at [234, 201] on input "text" at bounding box center [234, 207] width 123 height 11
click at [265, 282] on div "Reference Lines" at bounding box center [241, 280] width 166 height 16
click at [188, 235] on button "Add Equipment" at bounding box center [191, 235] width 67 height 13
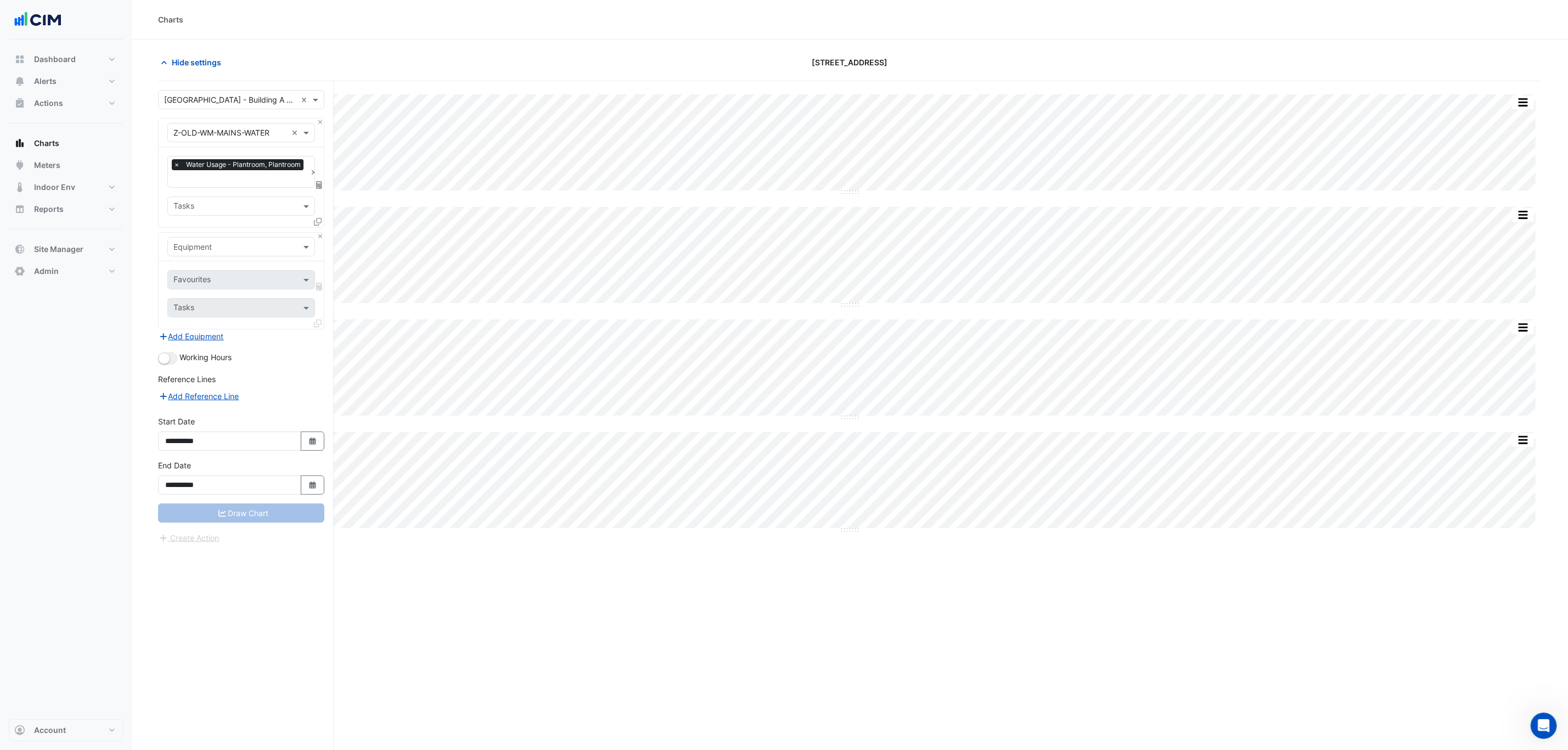
click at [243, 245] on input "text" at bounding box center [230, 248] width 114 height 11
type input "**"
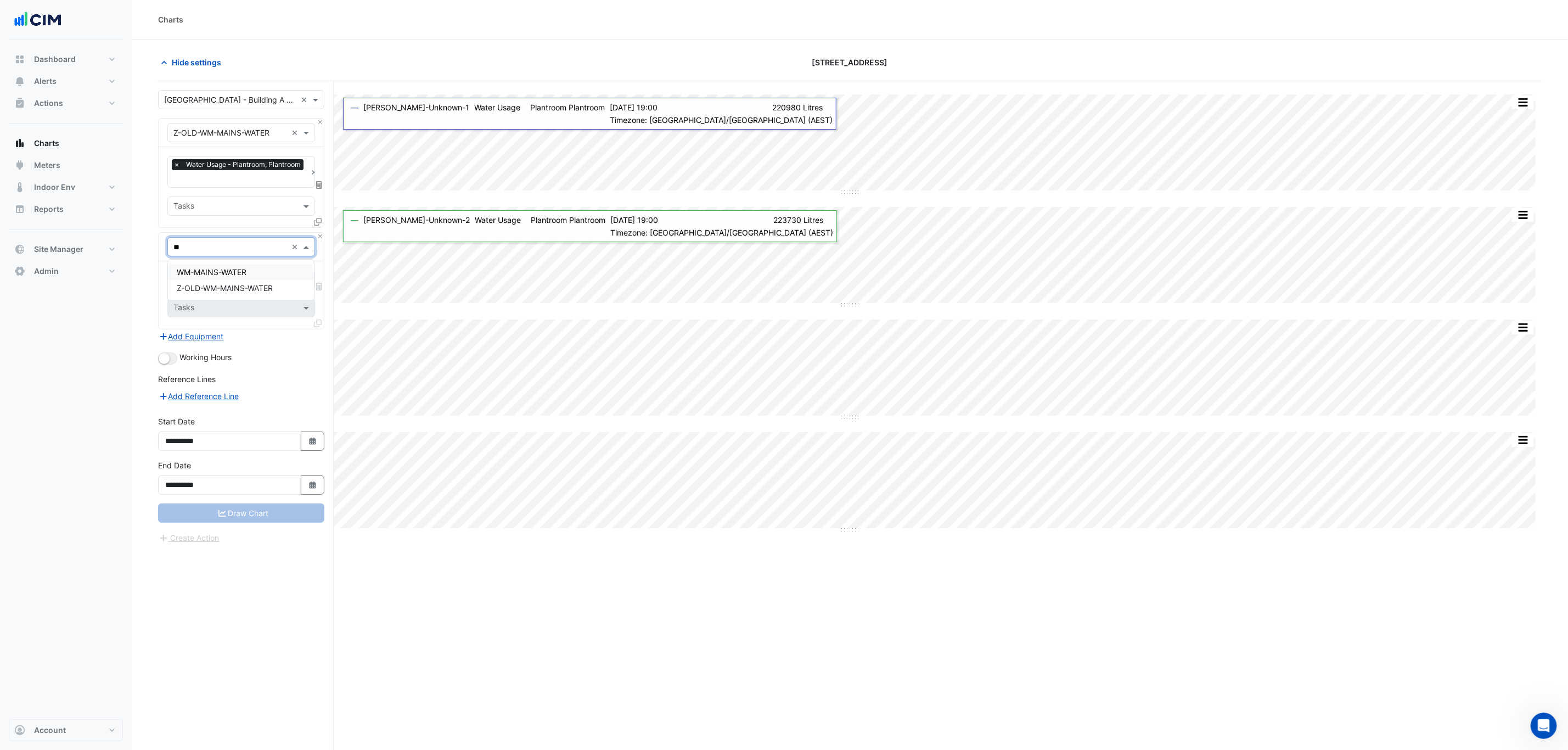
click at [285, 269] on div "WM-MAINS-WATER" at bounding box center [240, 272] width 146 height 16
click at [277, 282] on input "text" at bounding box center [234, 281] width 123 height 11
click at [291, 335] on div "Add Equipment" at bounding box center [241, 336] width 166 height 13
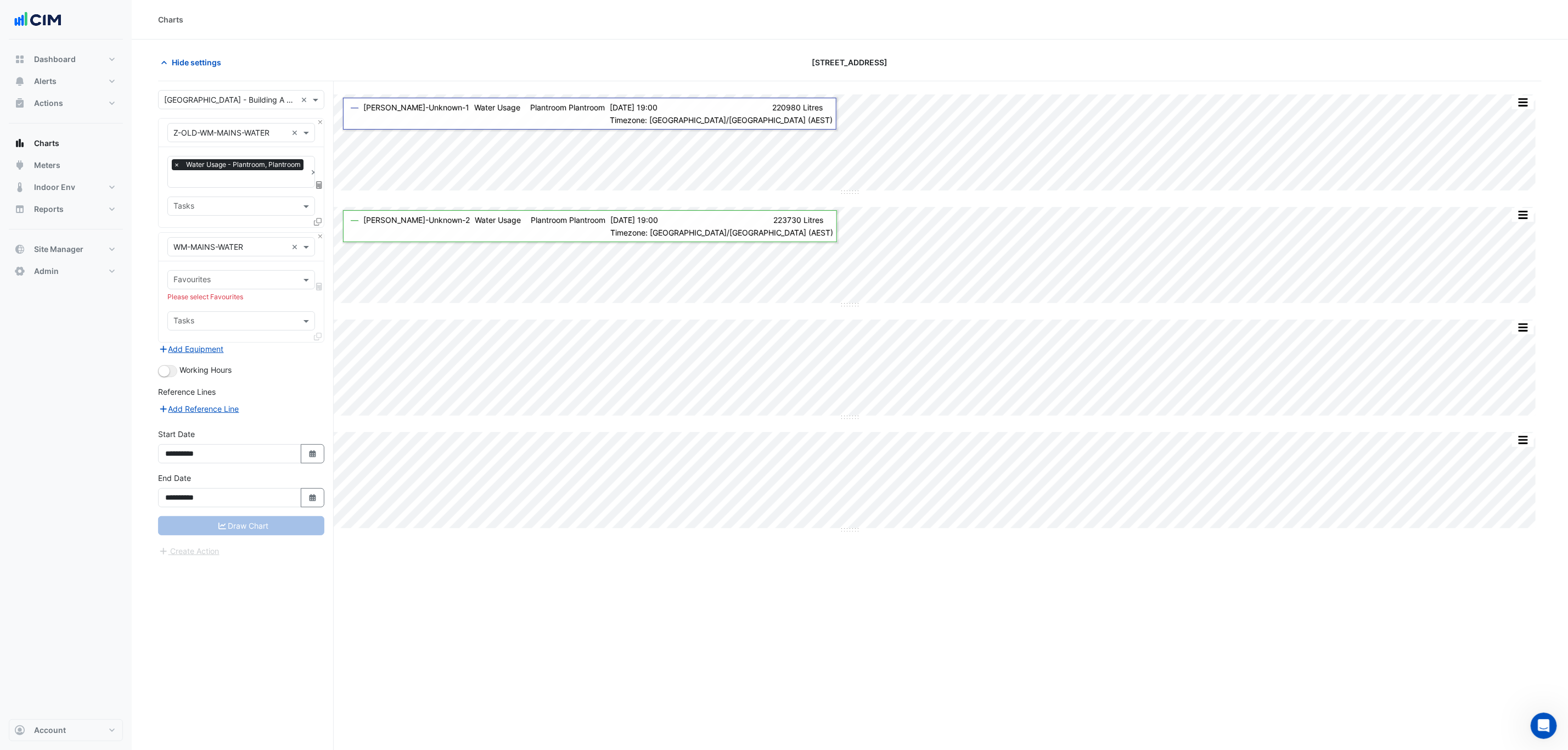
click at [275, 311] on div "Favourites Please select Favourites Tasks" at bounding box center [241, 301] width 165 height 80
click at [280, 320] on input "text" at bounding box center [234, 322] width 123 height 11
click at [300, 372] on div "Working Hours" at bounding box center [241, 371] width 166 height 13
click at [228, 204] on input "text" at bounding box center [234, 207] width 123 height 11
click at [228, 190] on div "× Water Usage - Plantroom, Plantroom × Tasks No items found" at bounding box center [241, 187] width 165 height 80
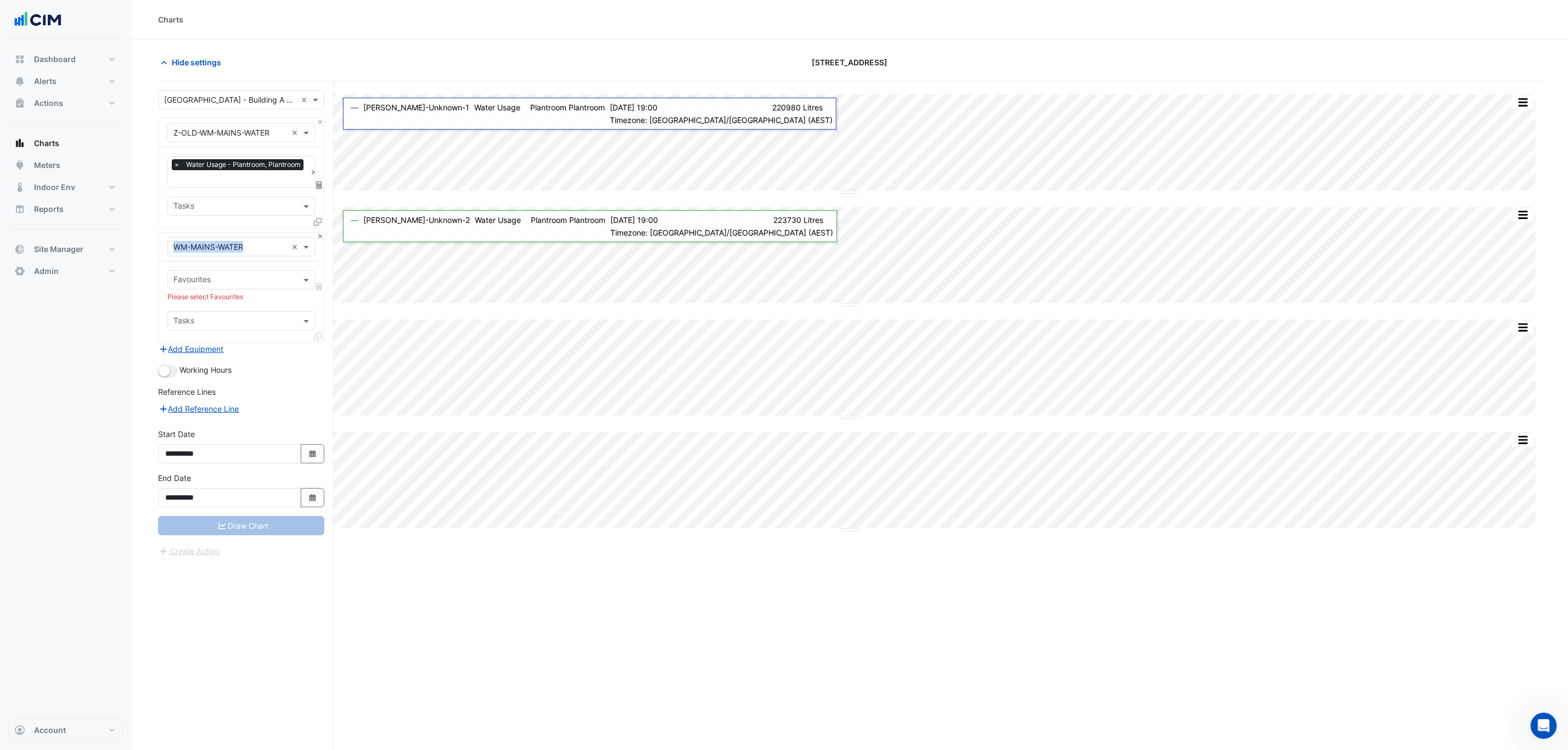
click at [316, 239] on div "× WM-MAINS-WATER ×" at bounding box center [241, 247] width 165 height 29
click at [318, 237] on button "Close" at bounding box center [320, 236] width 7 height 7
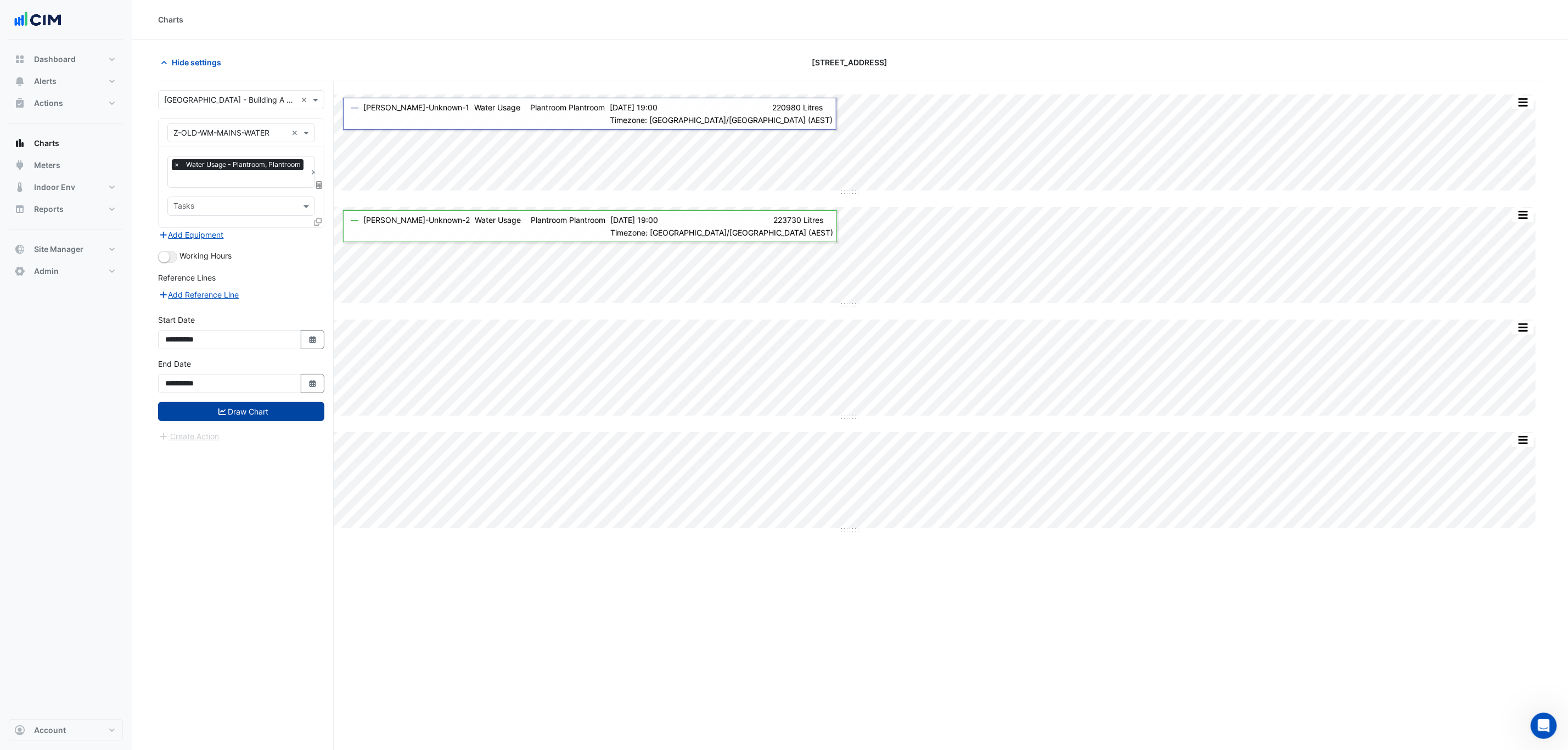
drag, startPoint x: 282, startPoint y: 427, endPoint x: 282, endPoint y: 417, distance: 10.0
click at [282, 425] on form "**********" at bounding box center [241, 266] width 166 height 353
click at [282, 415] on button "Draw Chart" at bounding box center [241, 411] width 166 height 20
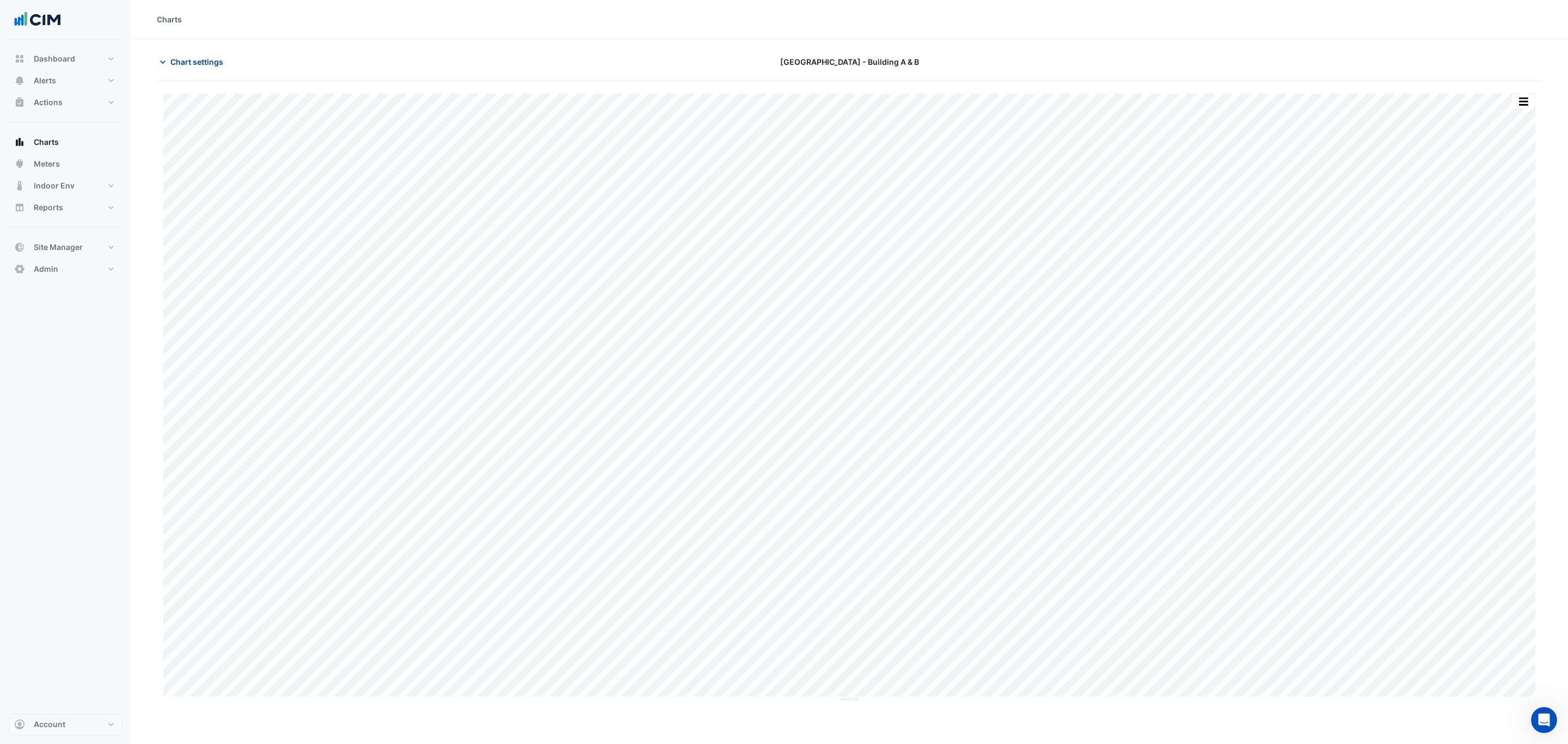
click at [195, 57] on span "Chart settings" at bounding box center [196, 61] width 53 height 11
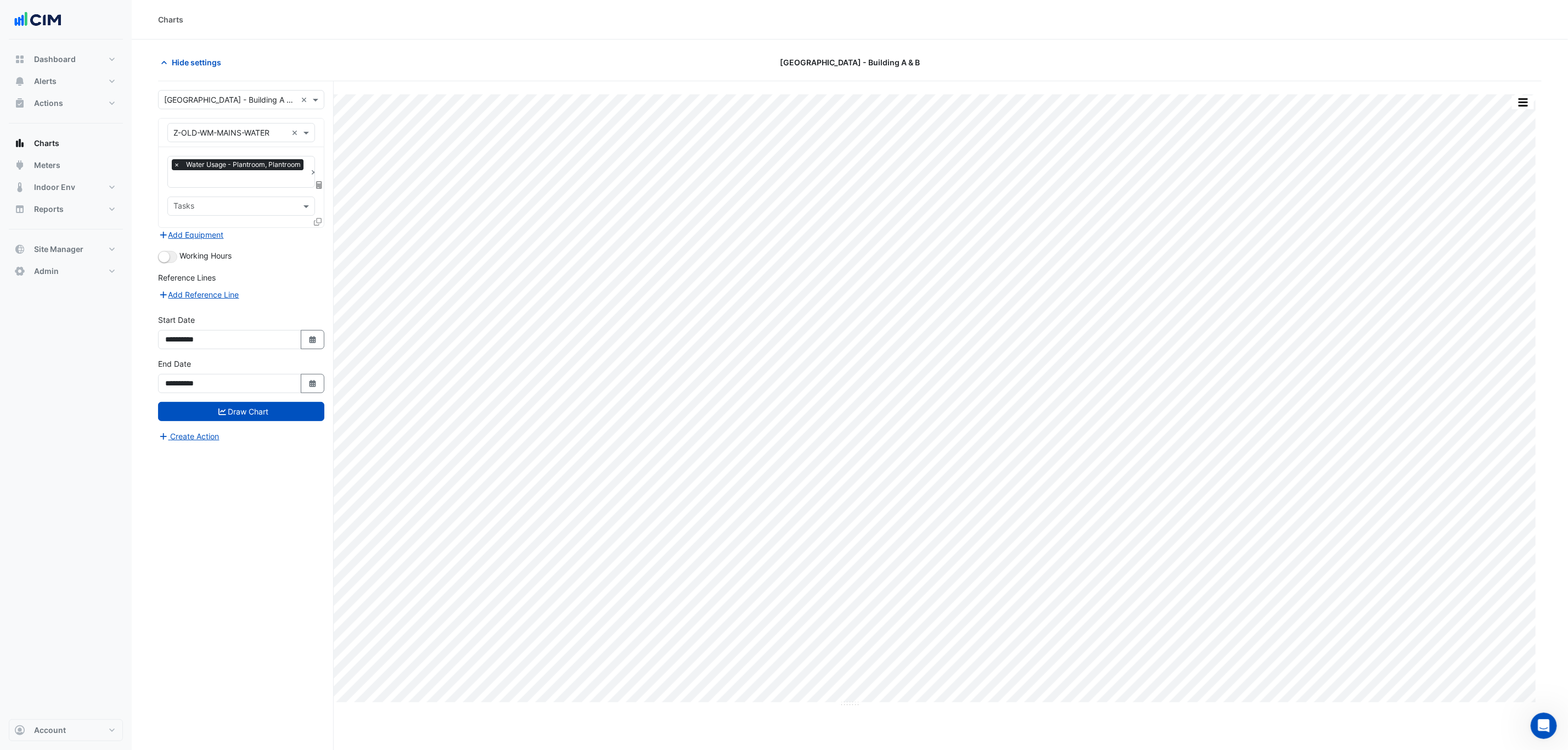
click at [236, 96] on input "text" at bounding box center [230, 100] width 132 height 11
type input "*******"
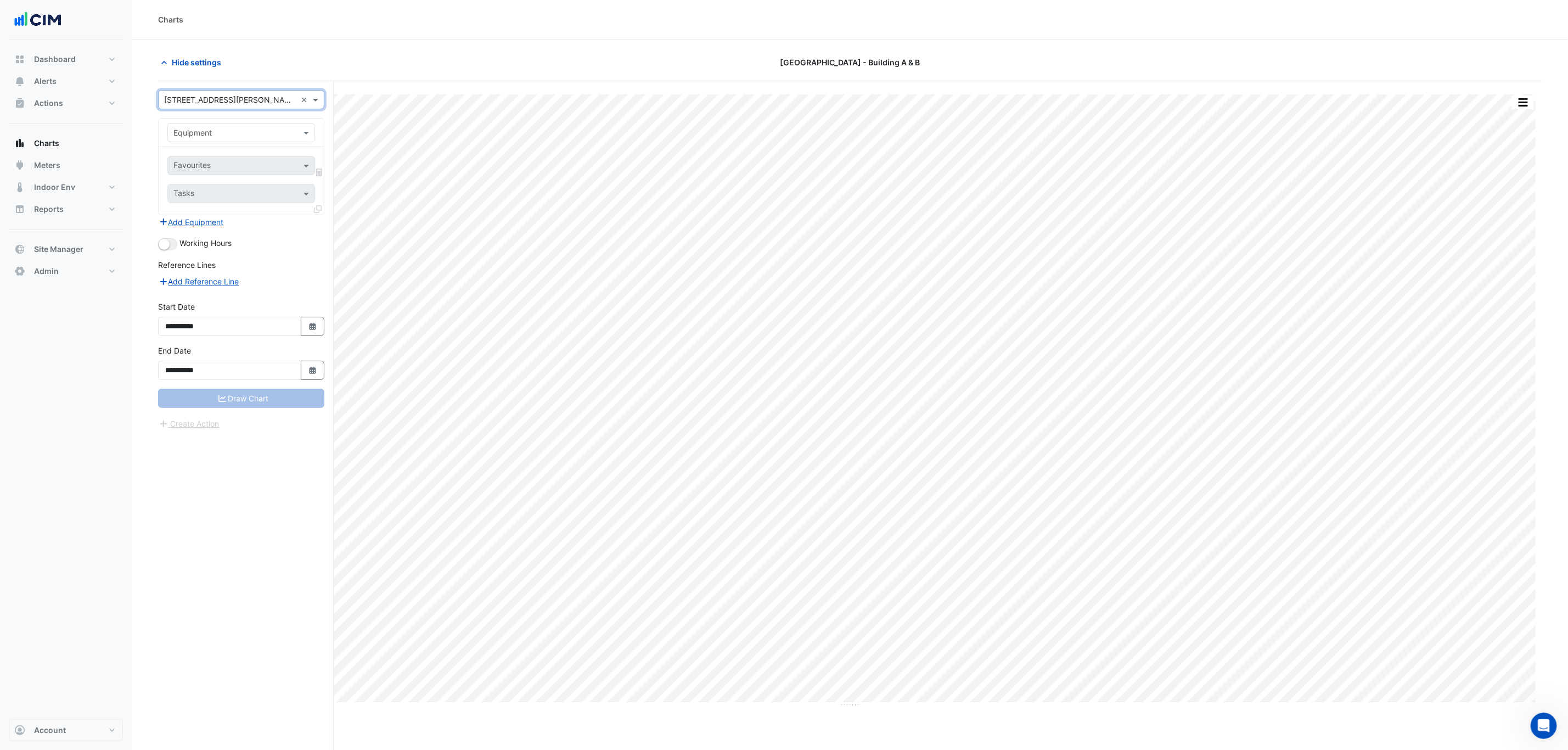
click at [249, 94] on div "× 85 George Street ×" at bounding box center [241, 100] width 166 height 20
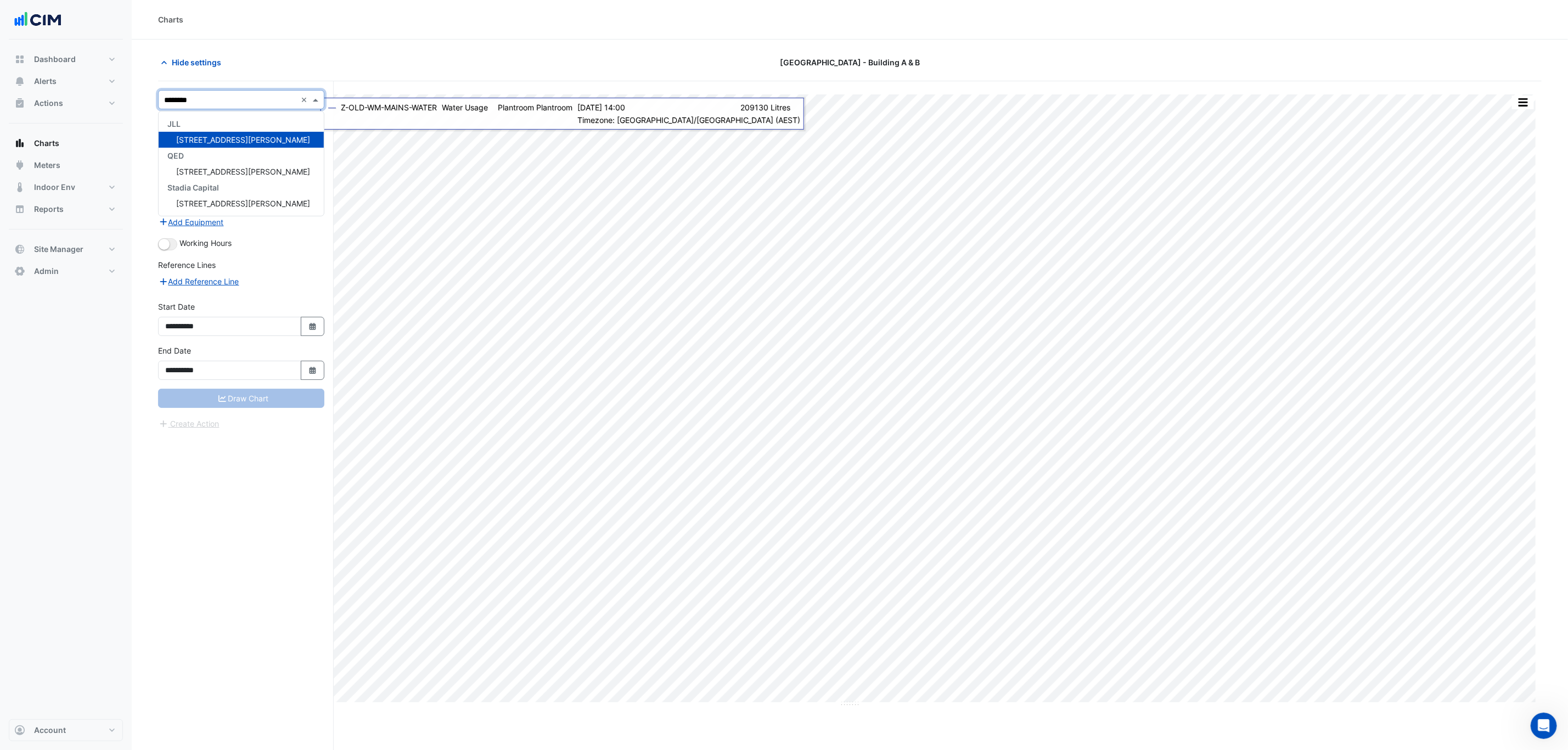
type input "*********"
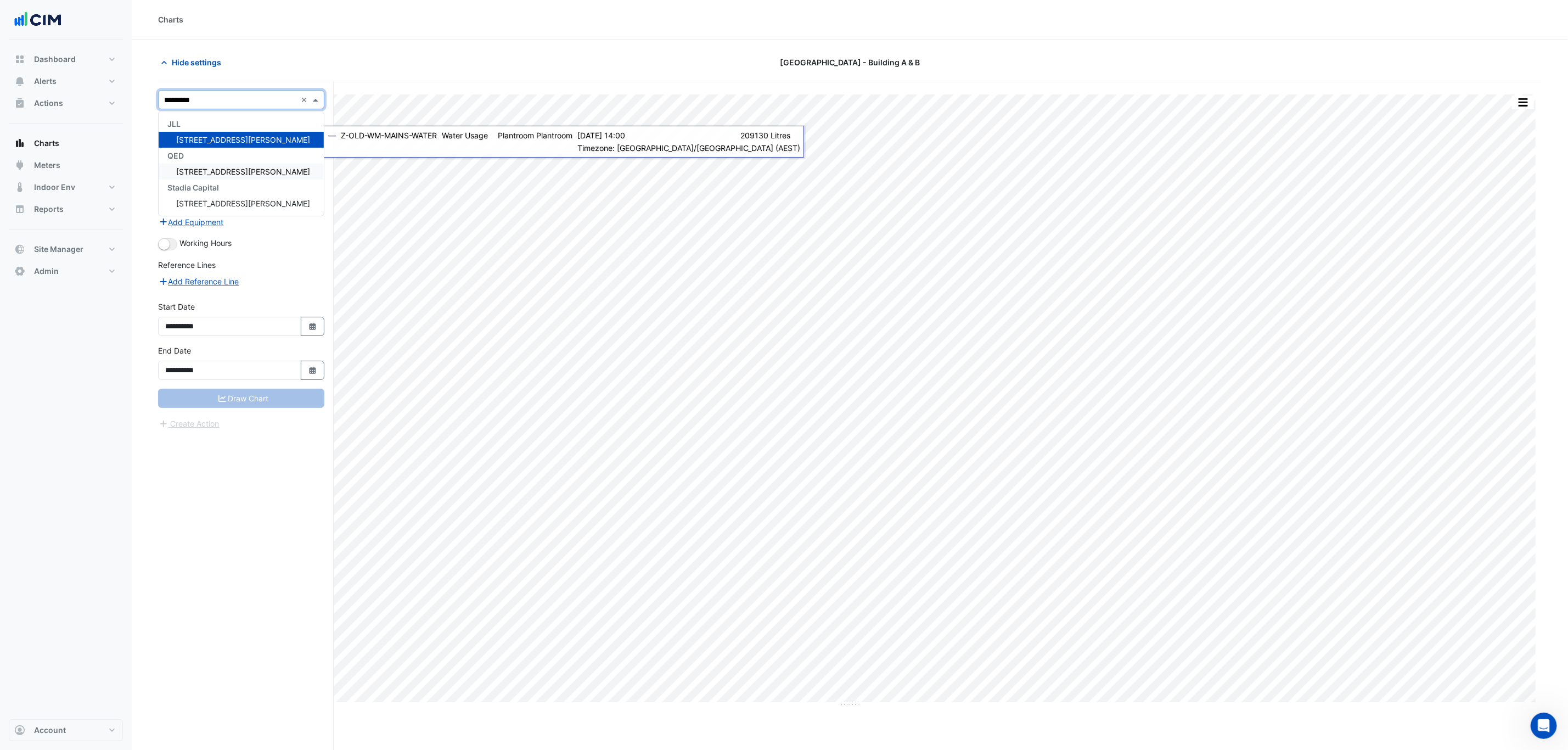
click at [265, 174] on div "85 George Street" at bounding box center [241, 172] width 165 height 16
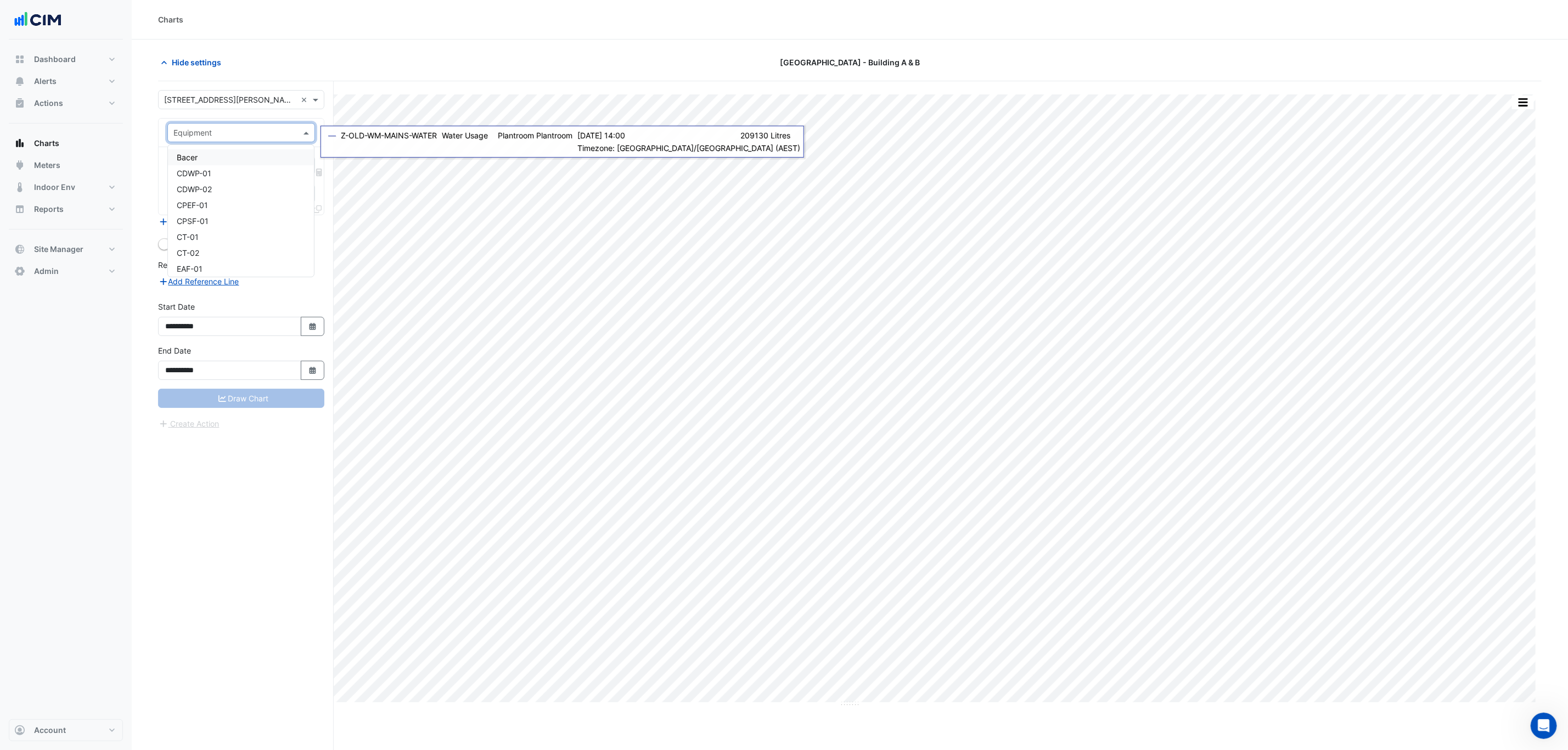
click at [244, 134] on input "text" at bounding box center [230, 133] width 114 height 11
type input "**"
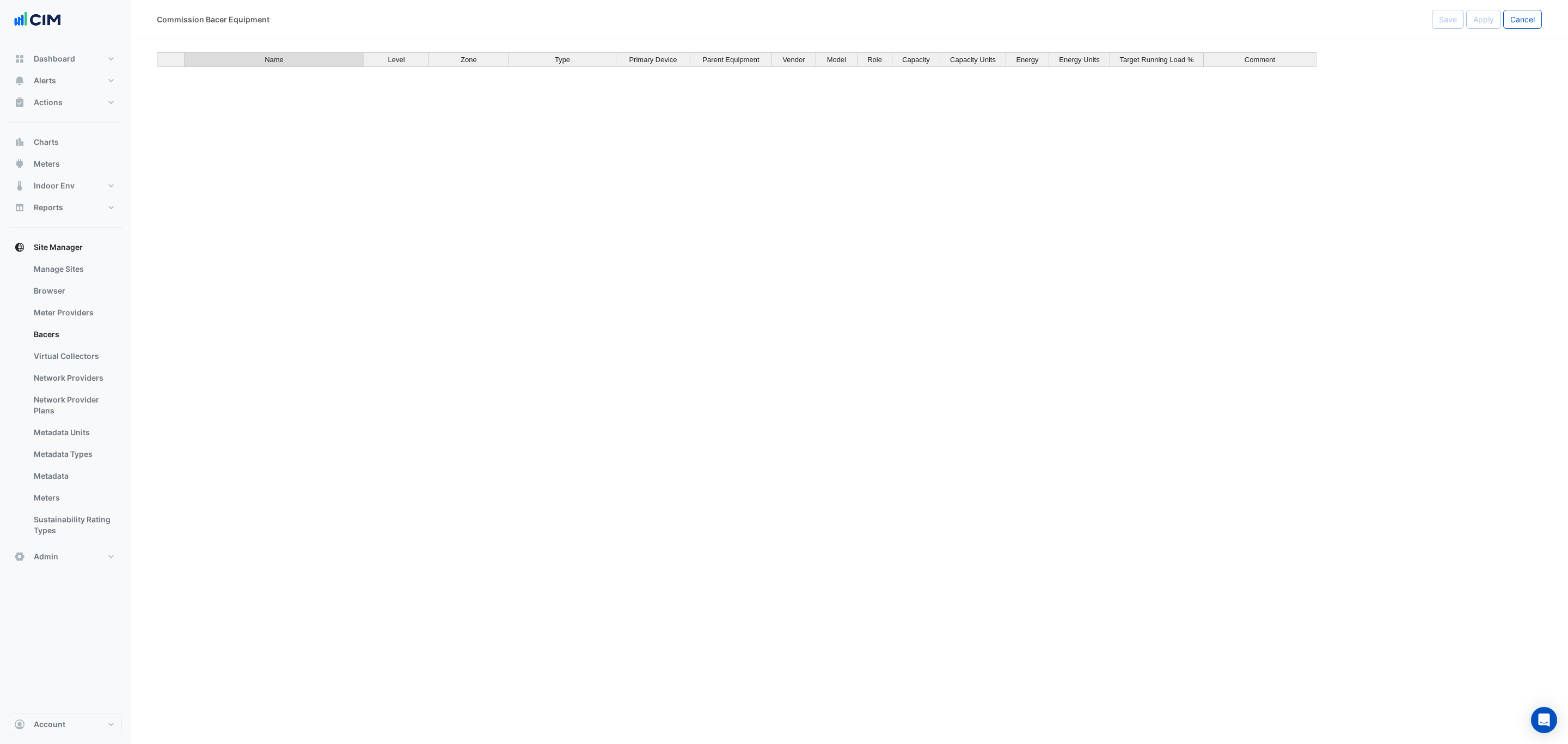
scroll to position [7437, 0]
